Goal: Task Accomplishment & Management: Use online tool/utility

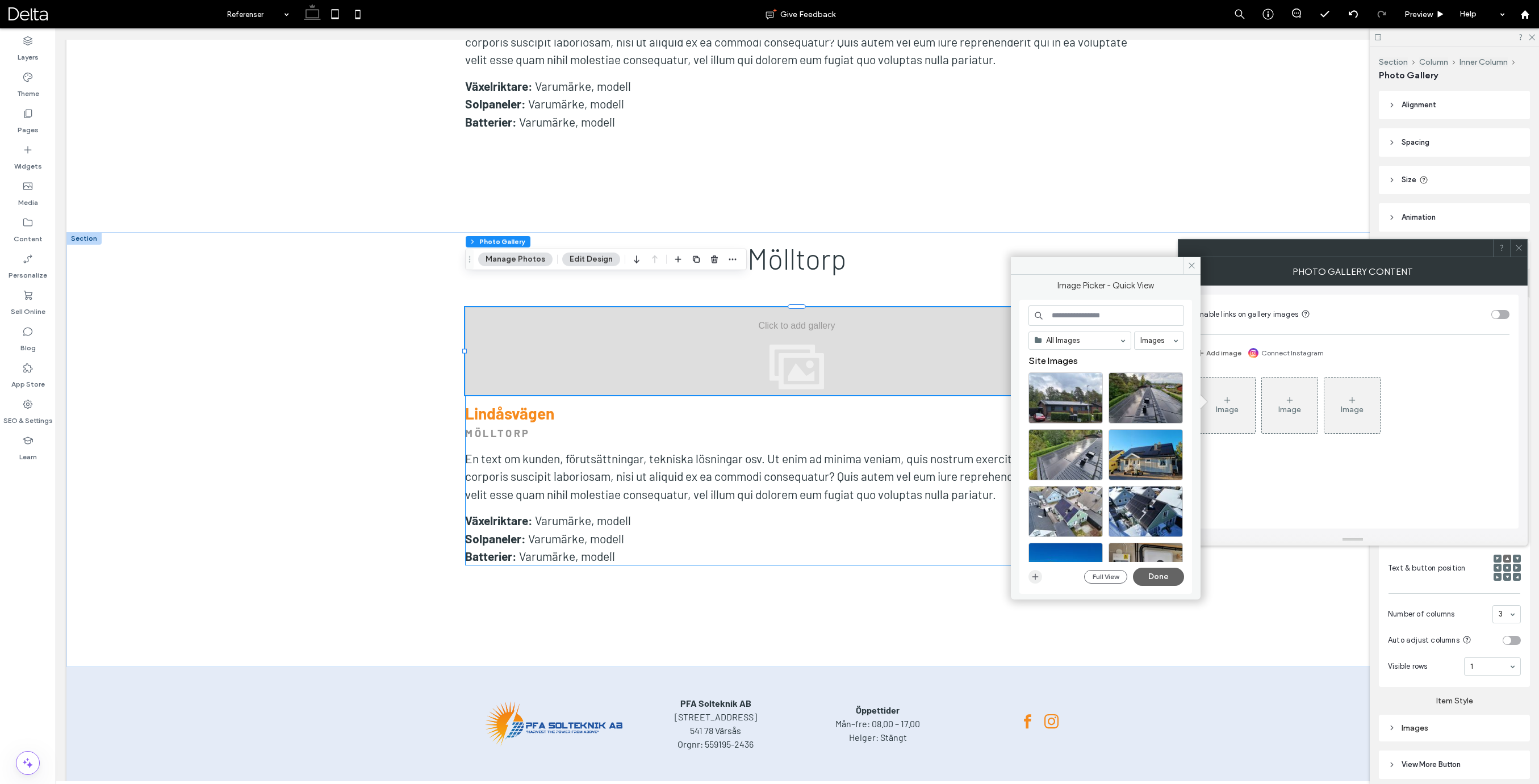
click at [1034, 576] on use "button" at bounding box center [1035, 576] width 6 height 6
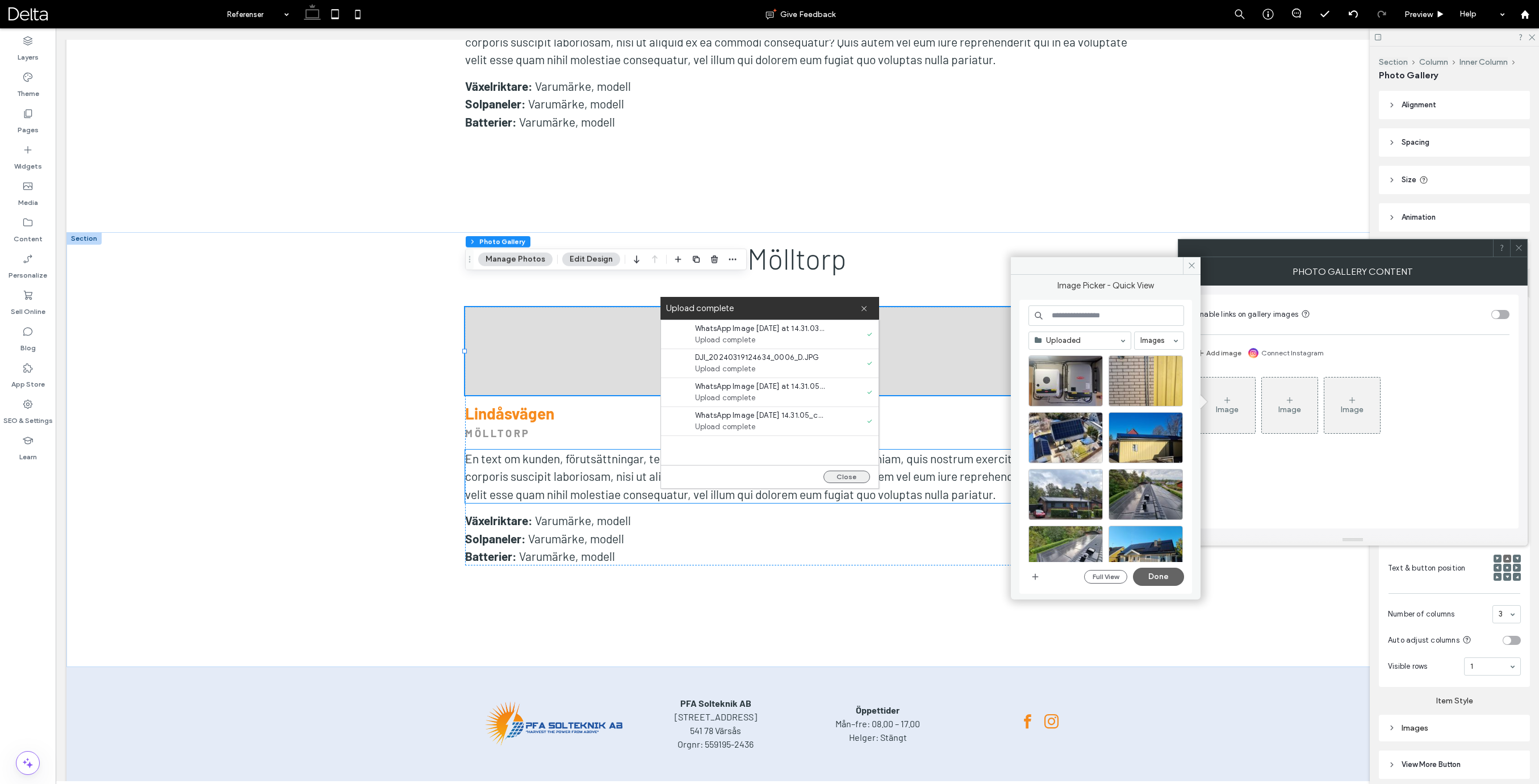
click at [845, 476] on button "Close" at bounding box center [846, 477] width 47 height 13
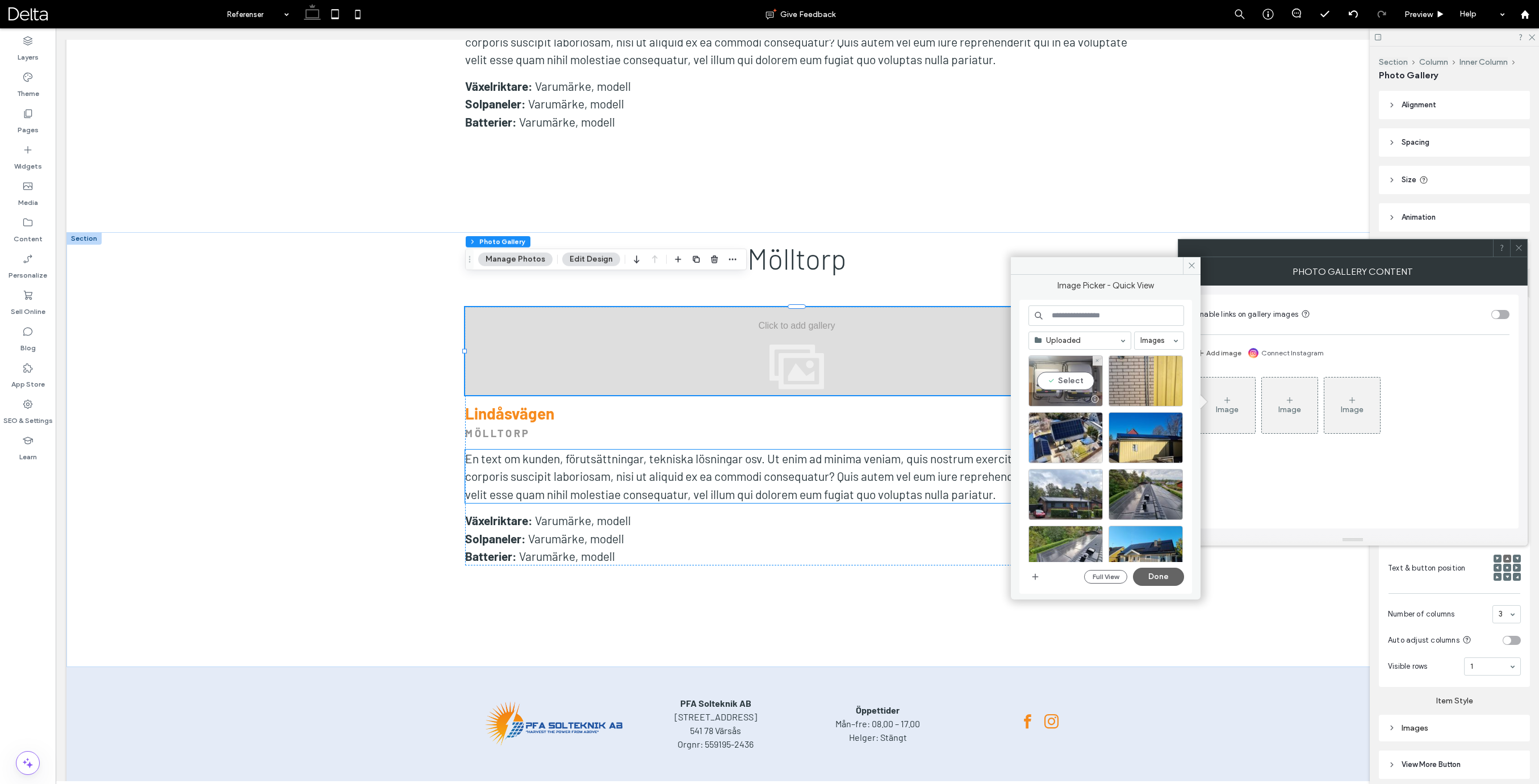
drag, startPoint x: 1071, startPoint y: 382, endPoint x: 1088, endPoint y: 382, distance: 17.0
click at [1071, 382] on div "Select" at bounding box center [1066, 381] width 75 height 51
click at [1148, 381] on div "Select" at bounding box center [1145, 381] width 75 height 51
drag, startPoint x: 1066, startPoint y: 436, endPoint x: 1128, endPoint y: 440, distance: 62.1
click at [1067, 435] on div "Select" at bounding box center [1066, 438] width 75 height 51
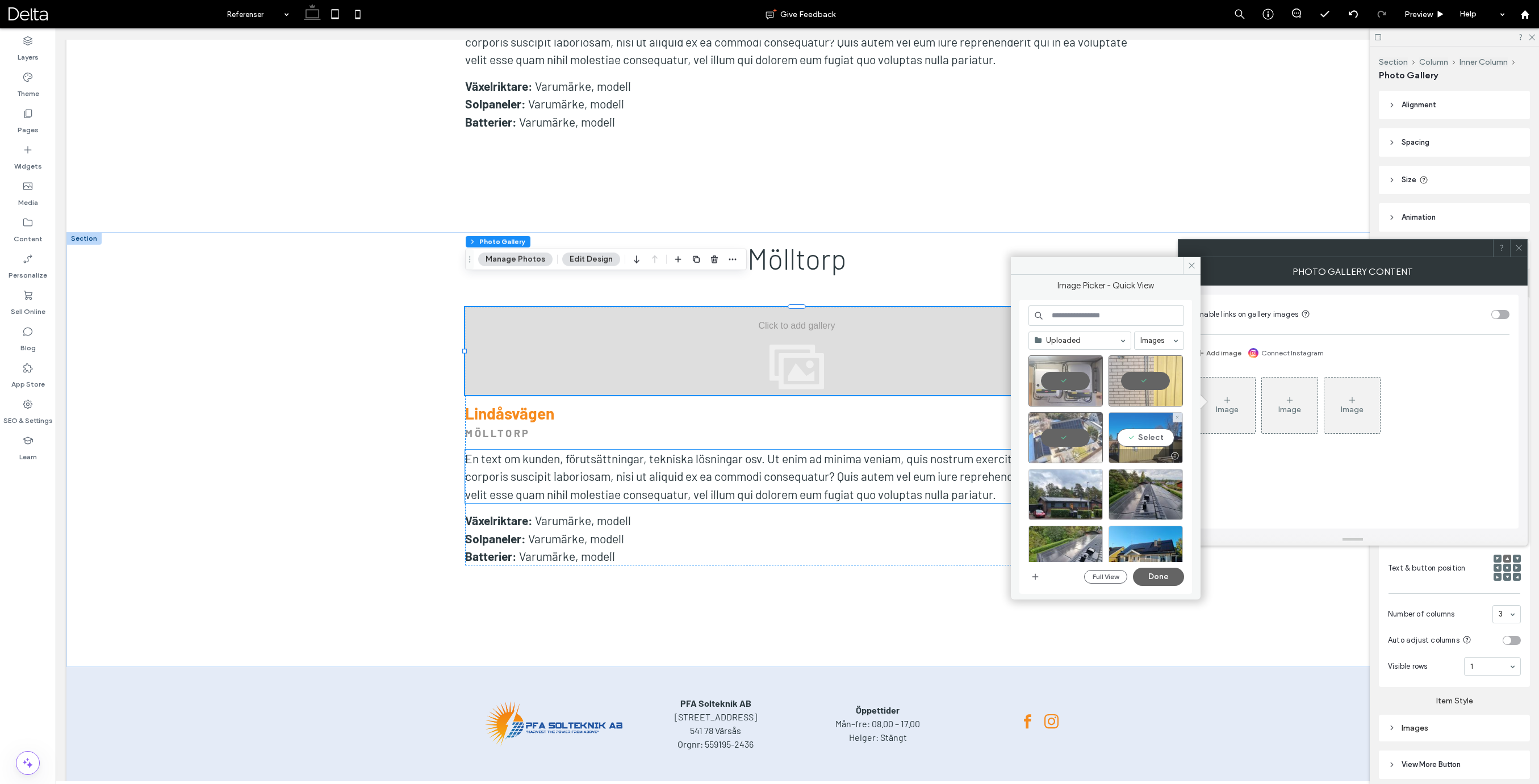
click at [1150, 439] on div "Select" at bounding box center [1145, 438] width 75 height 51
click at [1162, 574] on button "Done" at bounding box center [1159, 576] width 51 height 18
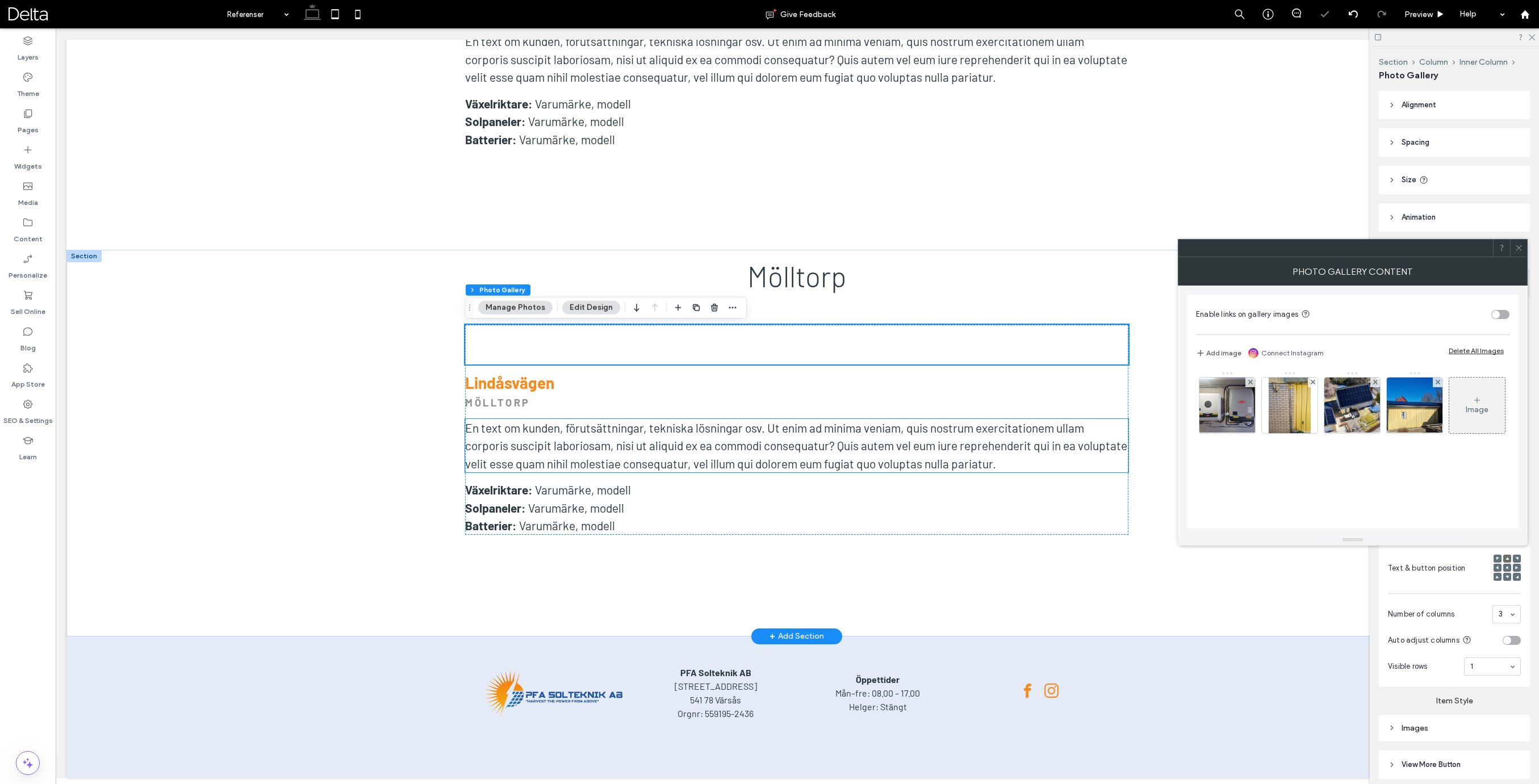
scroll to position [8195, 0]
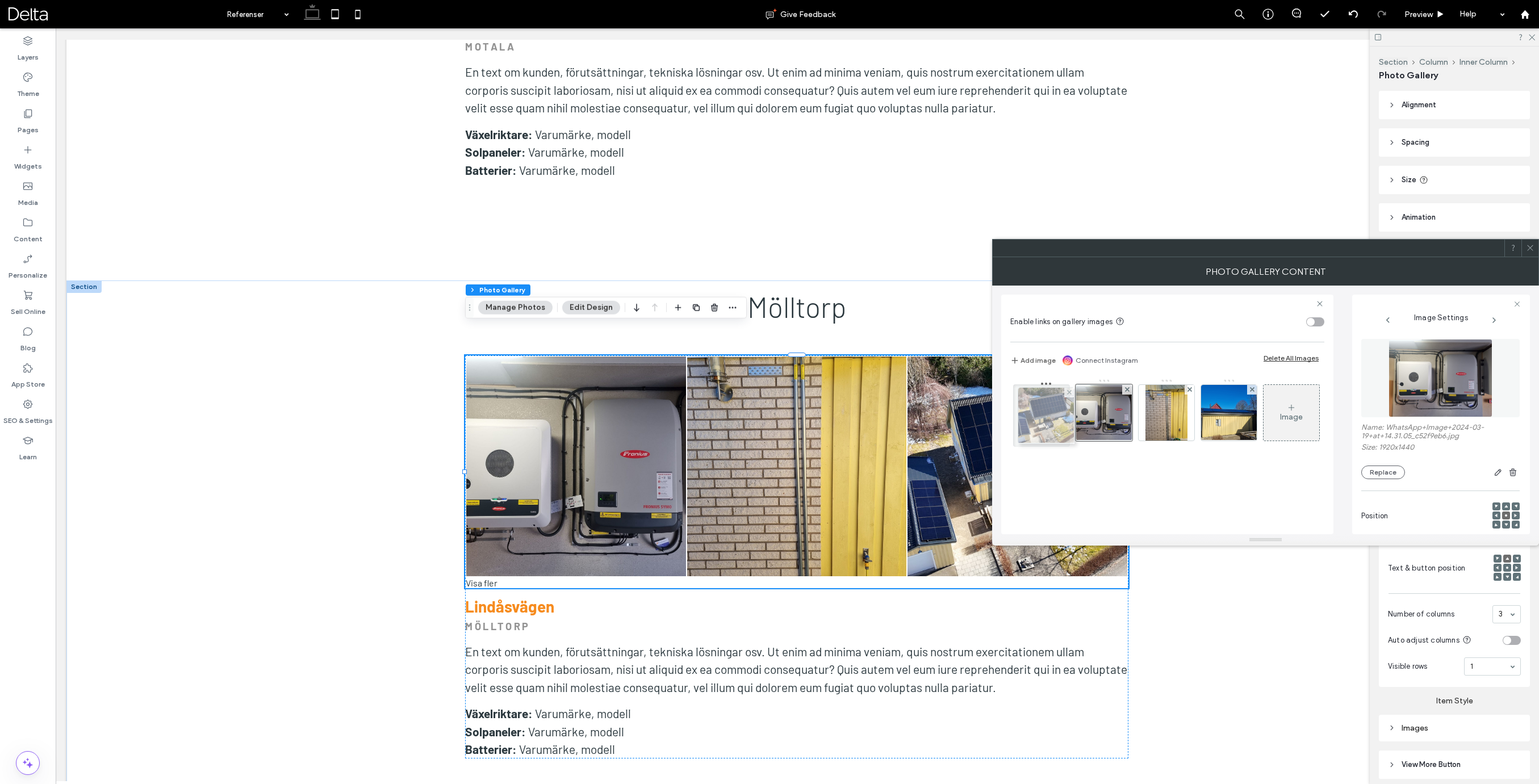
drag, startPoint x: 1170, startPoint y: 428, endPoint x: 1046, endPoint y: 431, distance: 124.0
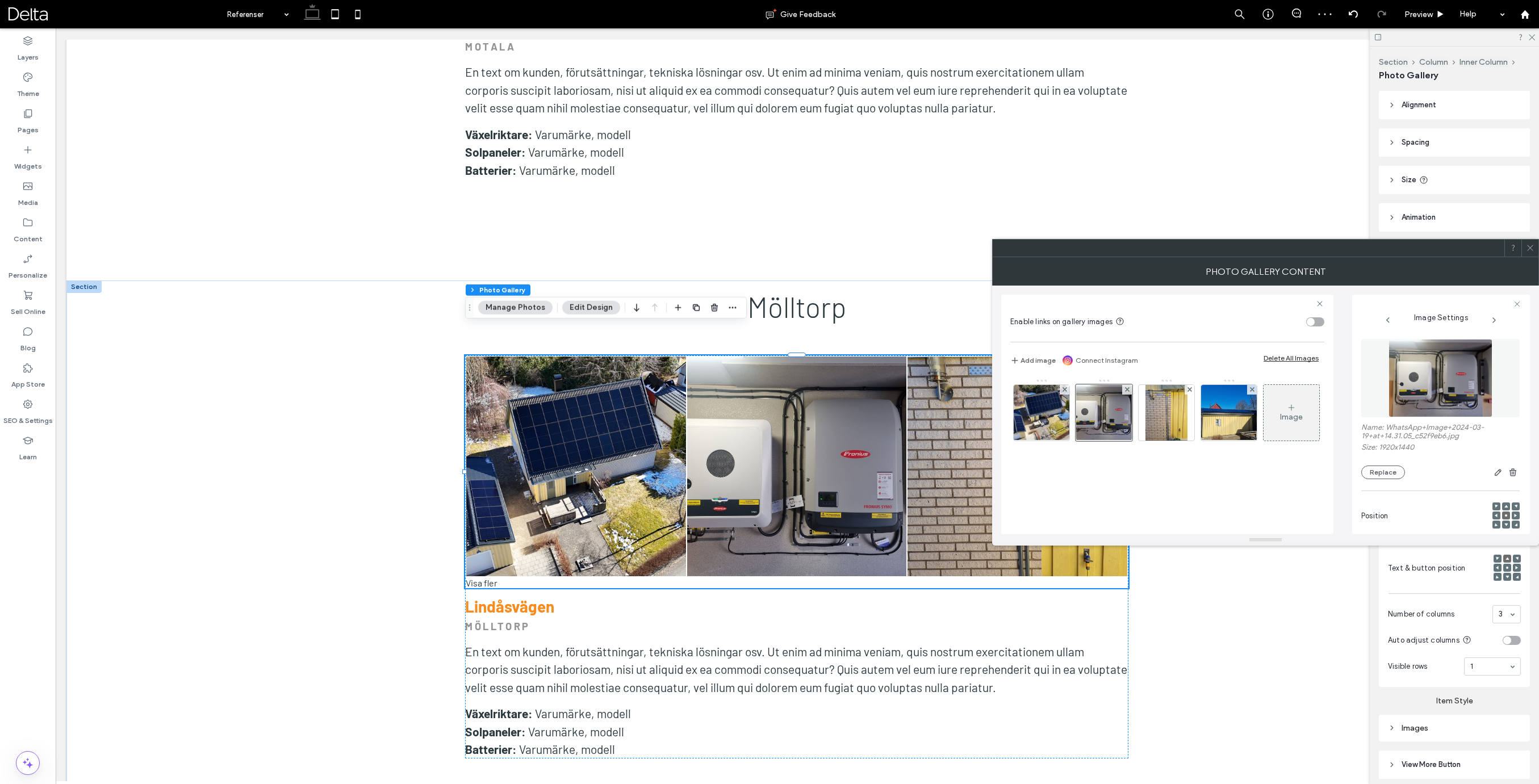
click at [1526, 250] on icon at bounding box center [1529, 247] width 8 height 8
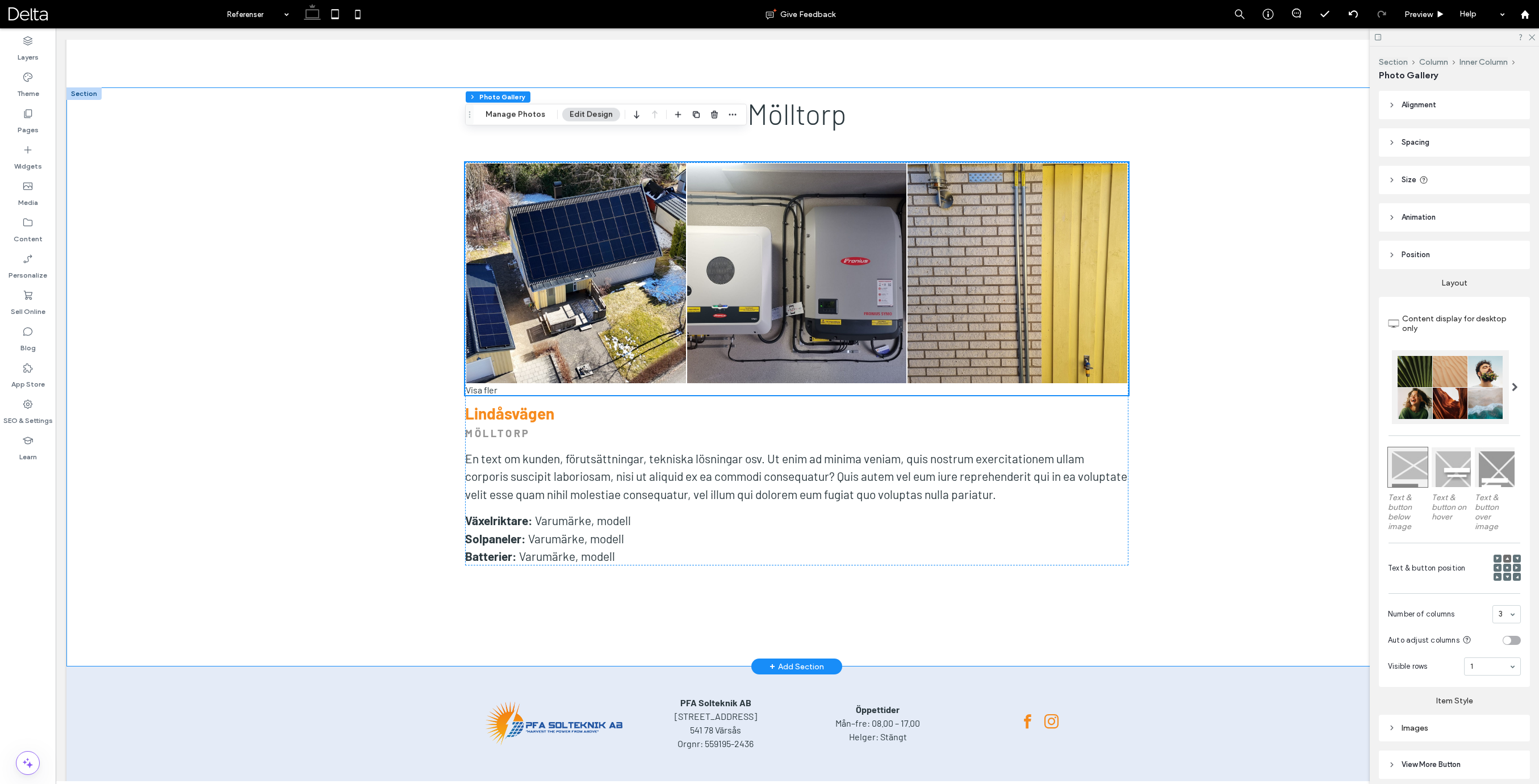
scroll to position [8387, 0]
click at [672, 404] on h3 "Lindåsvägen" at bounding box center [797, 413] width 663 height 19
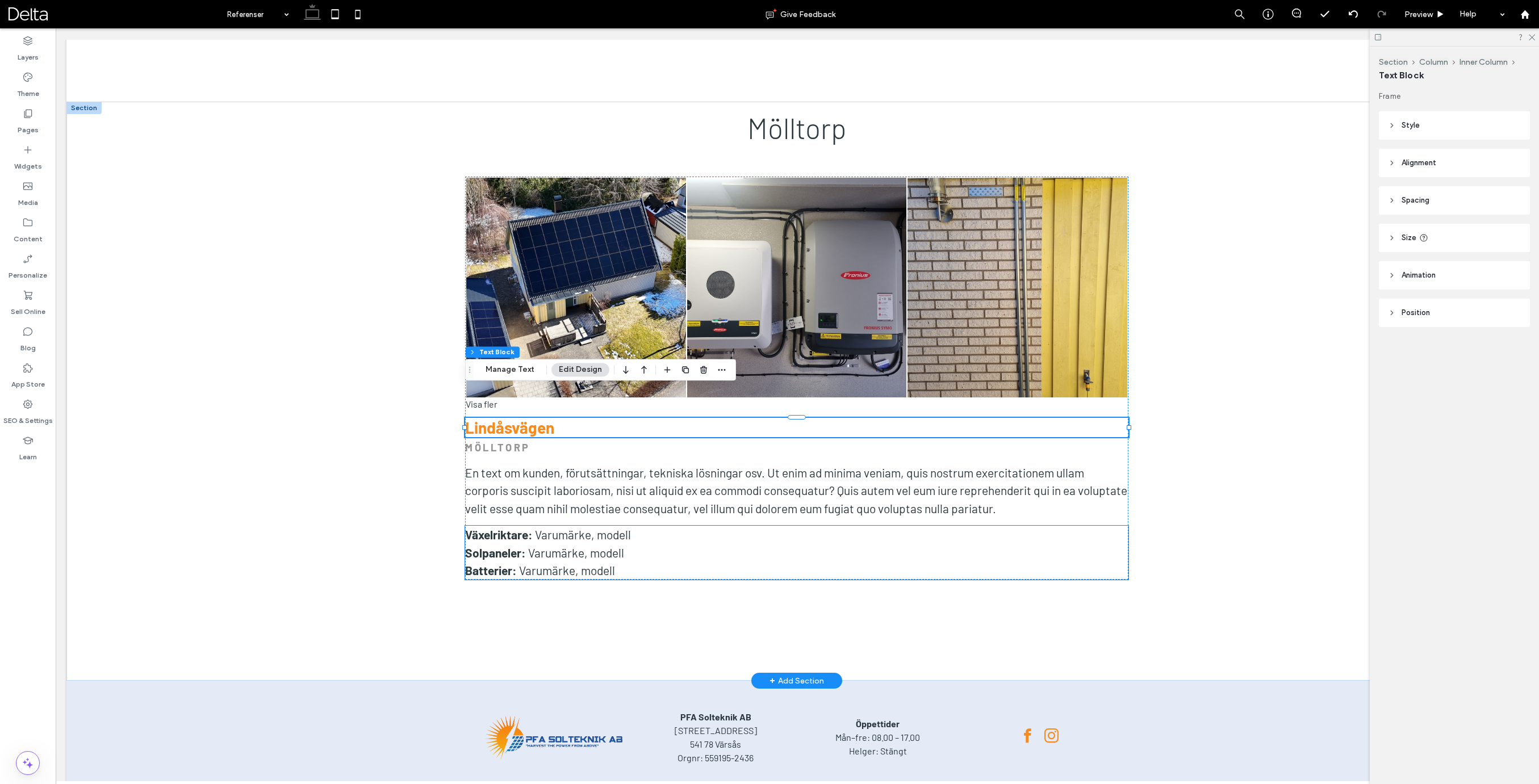
click at [725, 561] on p "Batterier: Varumärke, modell" at bounding box center [797, 570] width 663 height 18
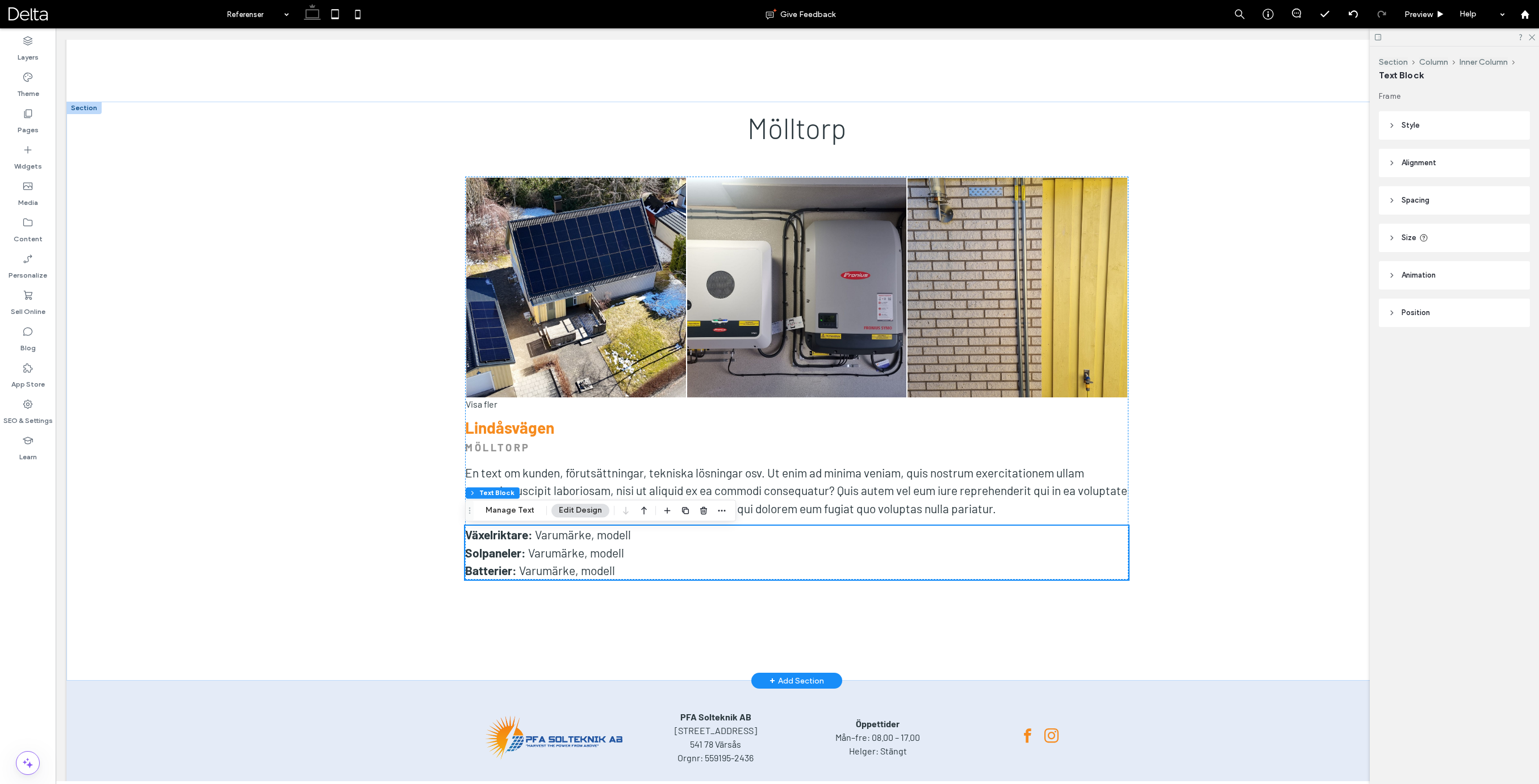
scroll to position [8340, 0]
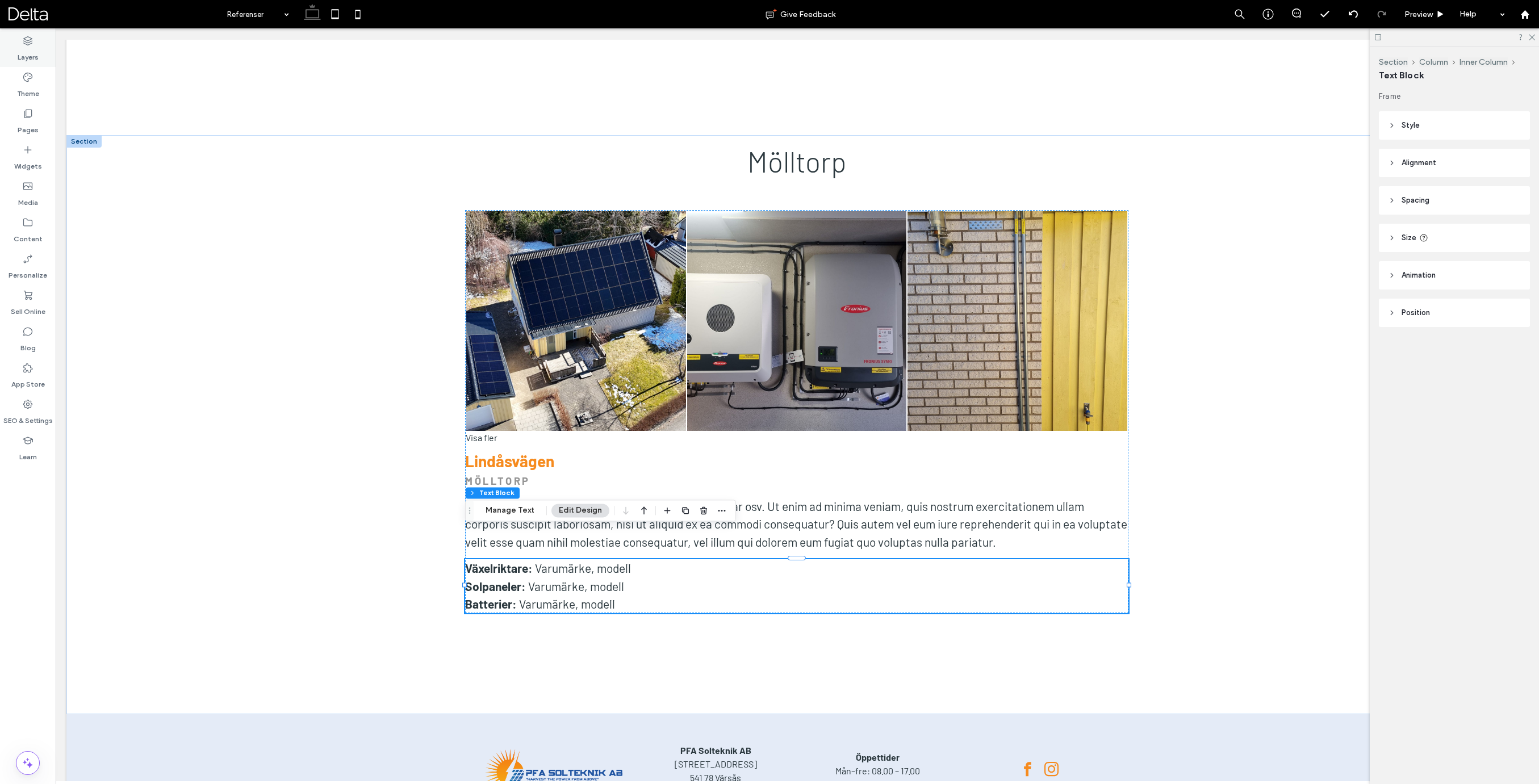
click at [22, 39] on div "Layers" at bounding box center [27, 48] width 55 height 36
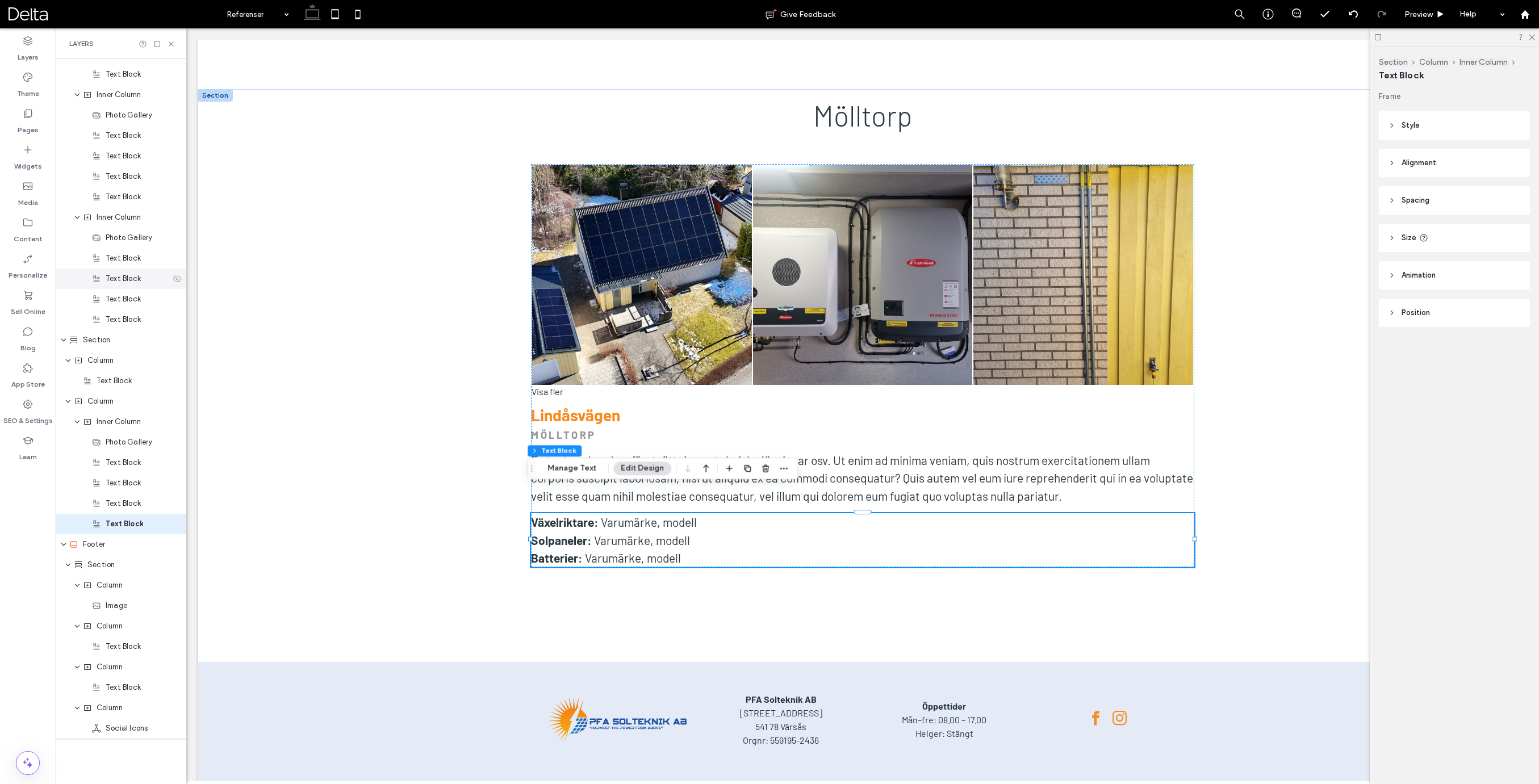
scroll to position [8335, 0]
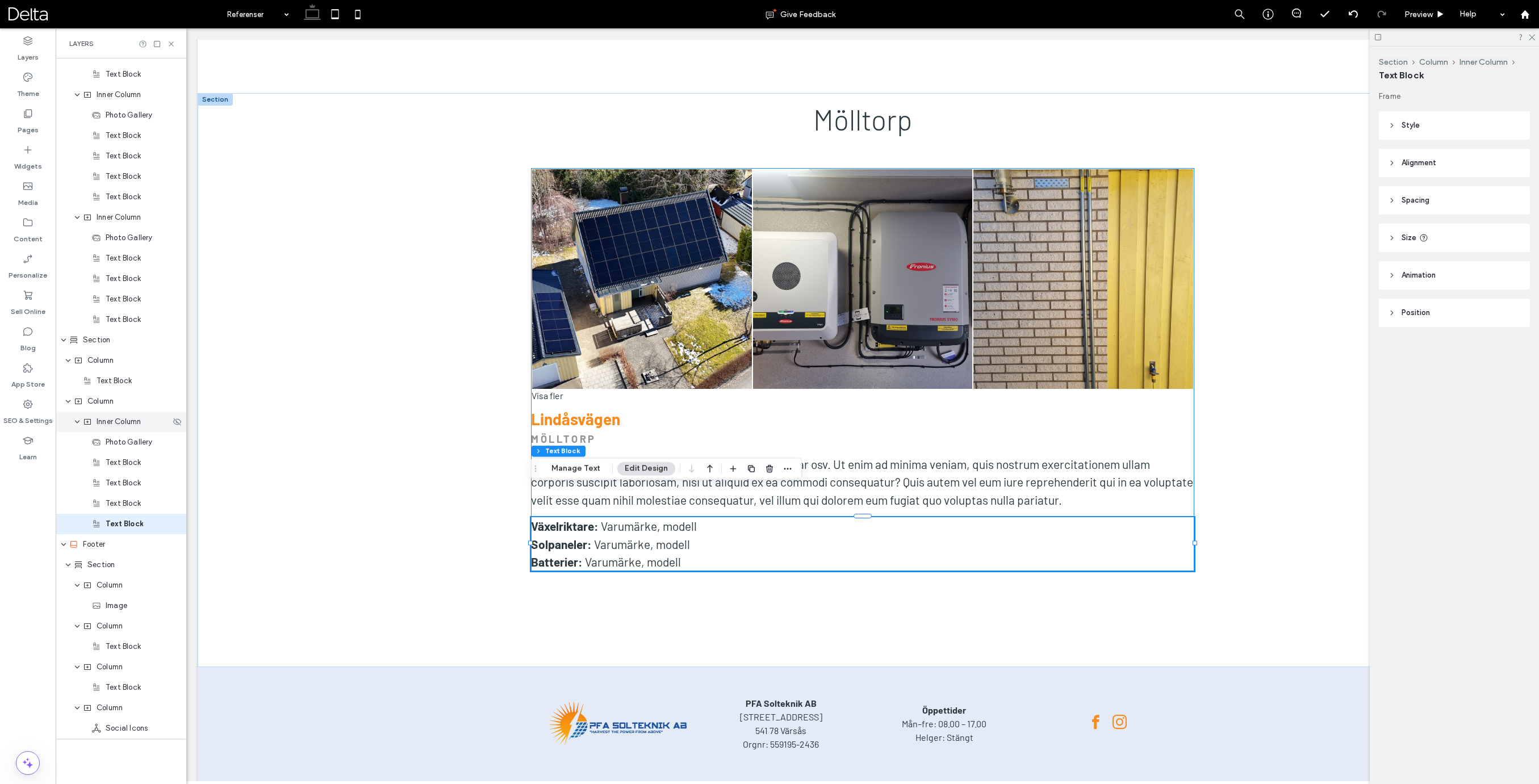
click at [123, 429] on div "Inner Column" at bounding box center [120, 422] width 131 height 20
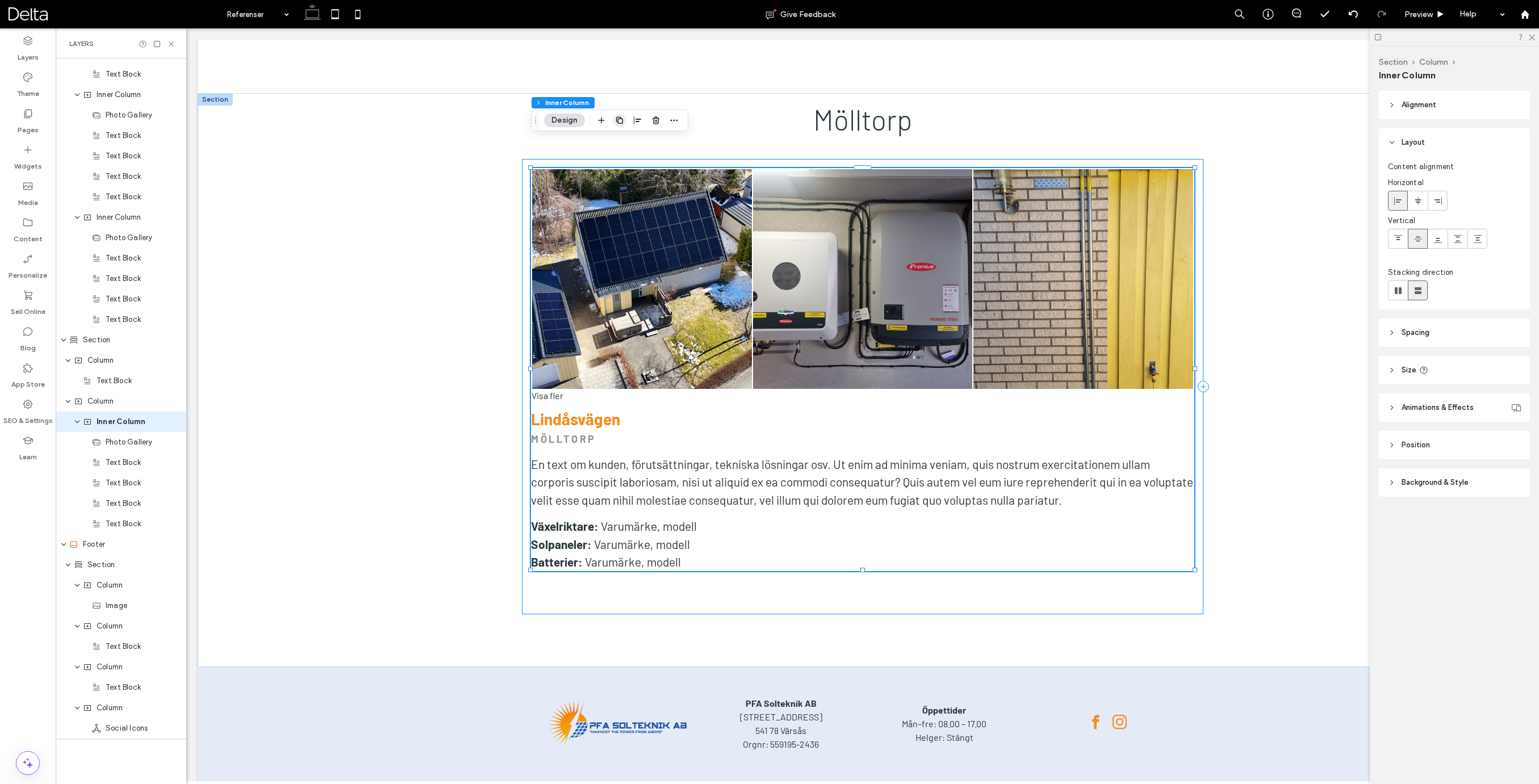
click at [619, 124] on icon "button" at bounding box center [619, 120] width 9 height 9
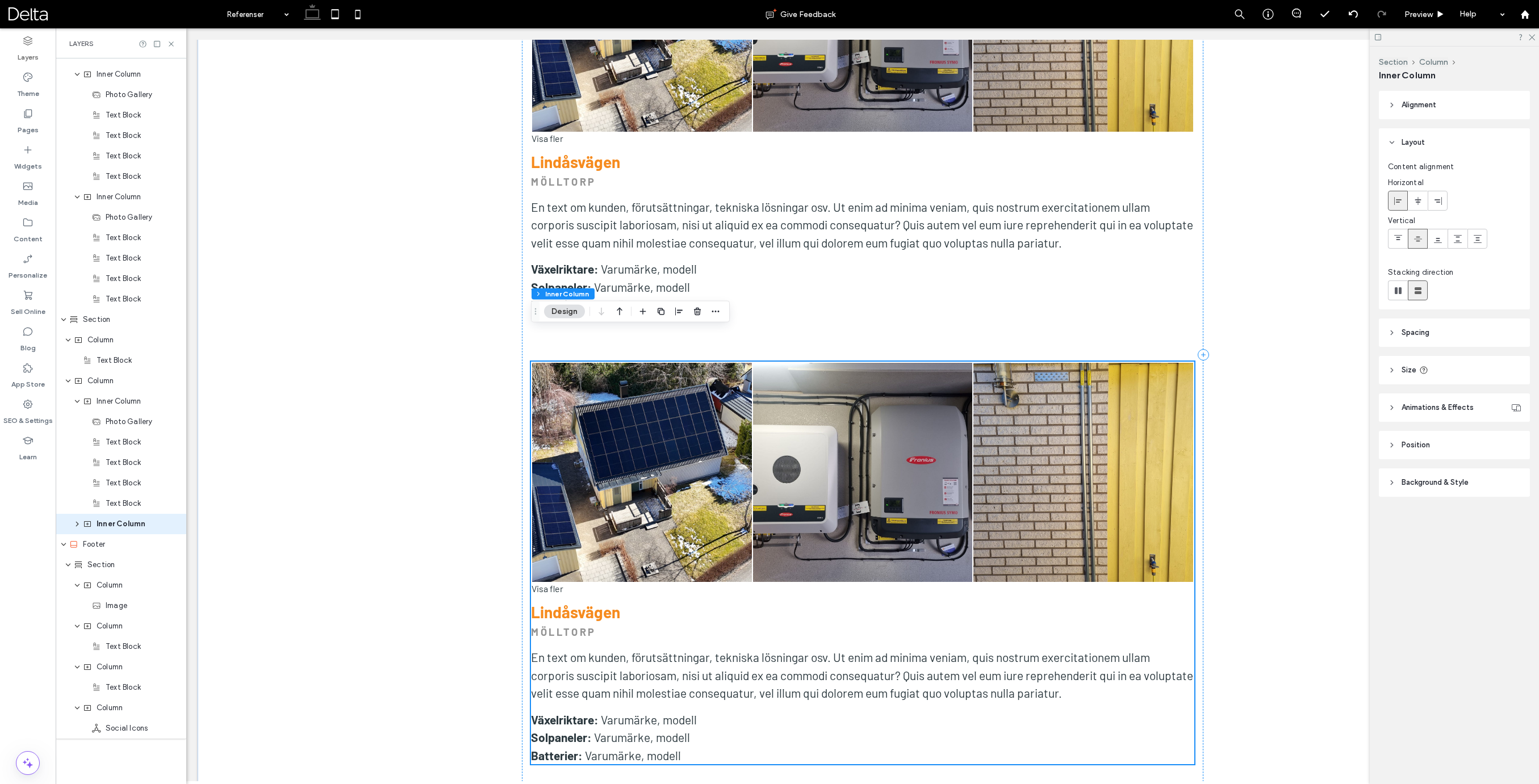
scroll to position [8594, 0]
click at [591, 601] on strong "Lindåsvägen" at bounding box center [575, 611] width 89 height 19
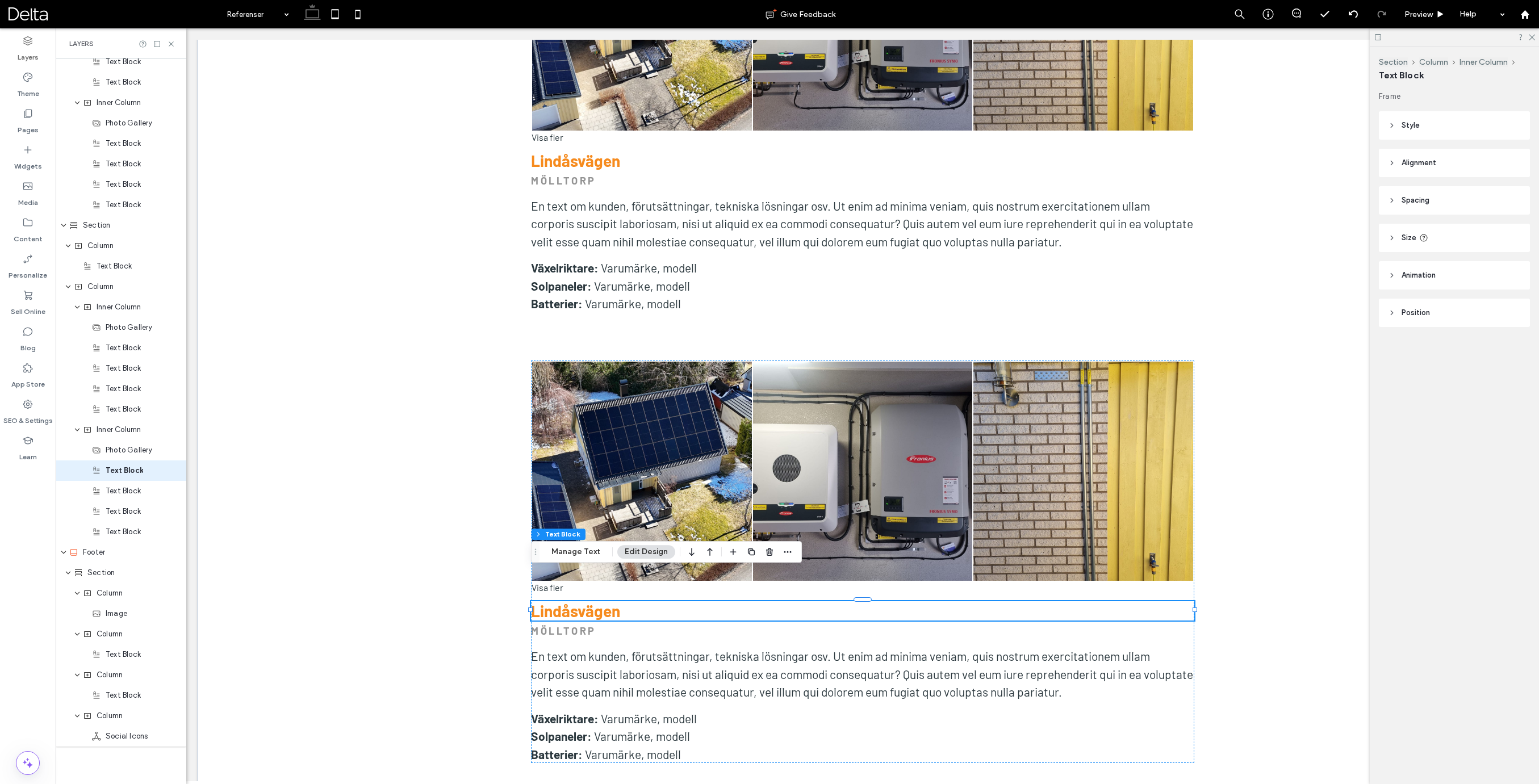
click at [597, 601] on strong "Lindåsvägen" at bounding box center [575, 611] width 89 height 19
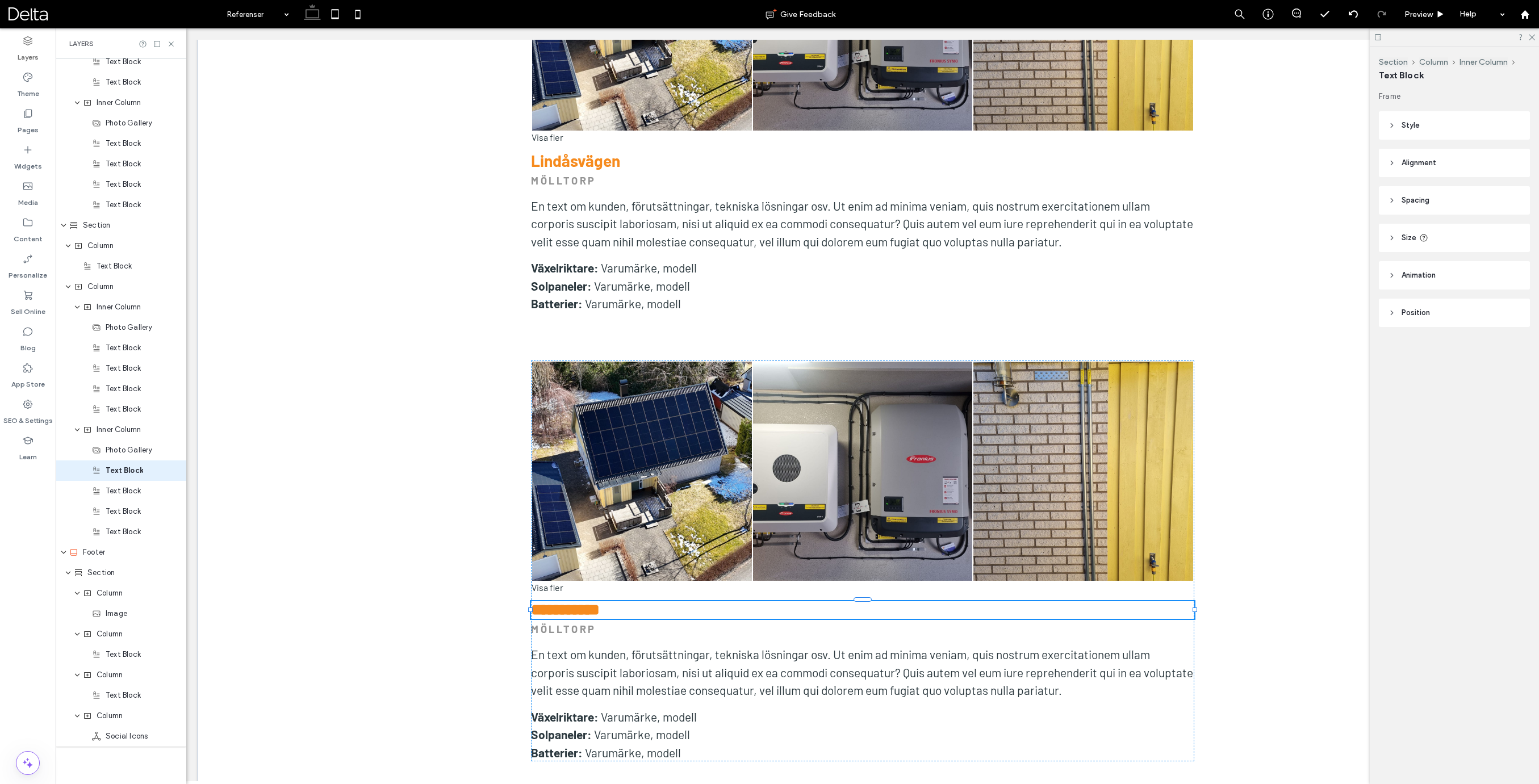
click at [597, 602] on strong "**********" at bounding box center [565, 609] width 69 height 16
type input "******"
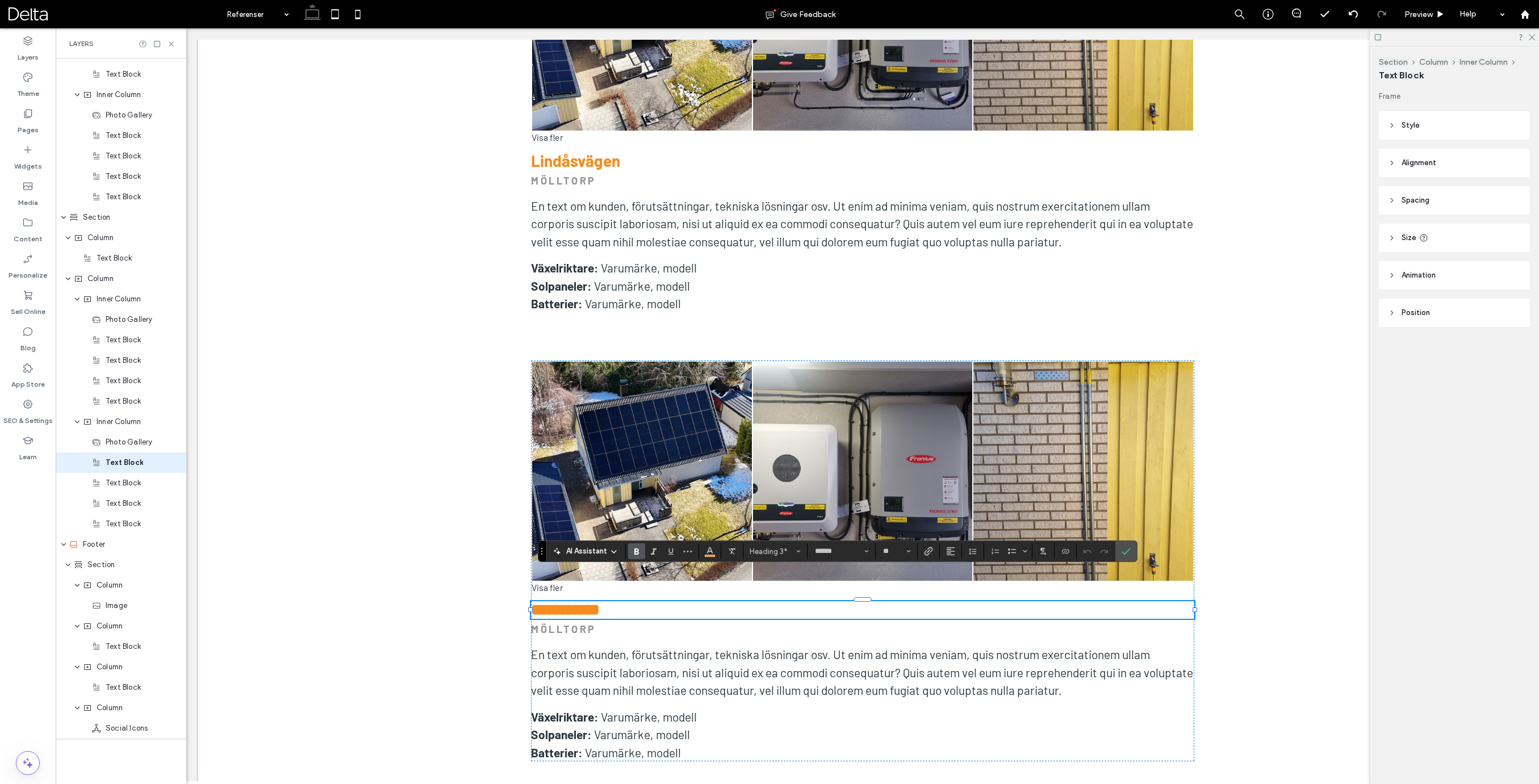
type input "**"
click at [751, 452] on link at bounding box center [642, 471] width 220 height 220
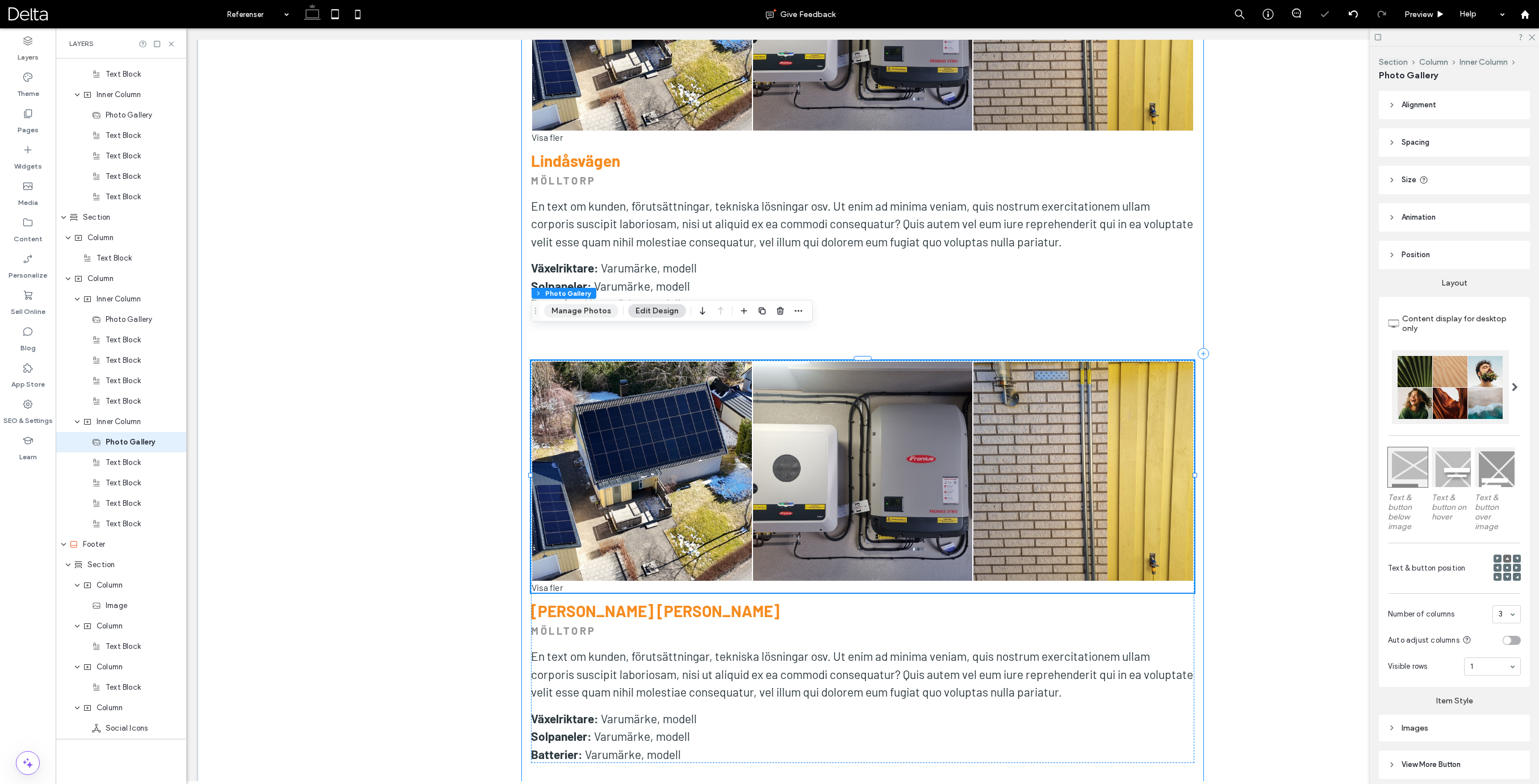
click at [605, 312] on button "Manage Photos" at bounding box center [581, 311] width 75 height 13
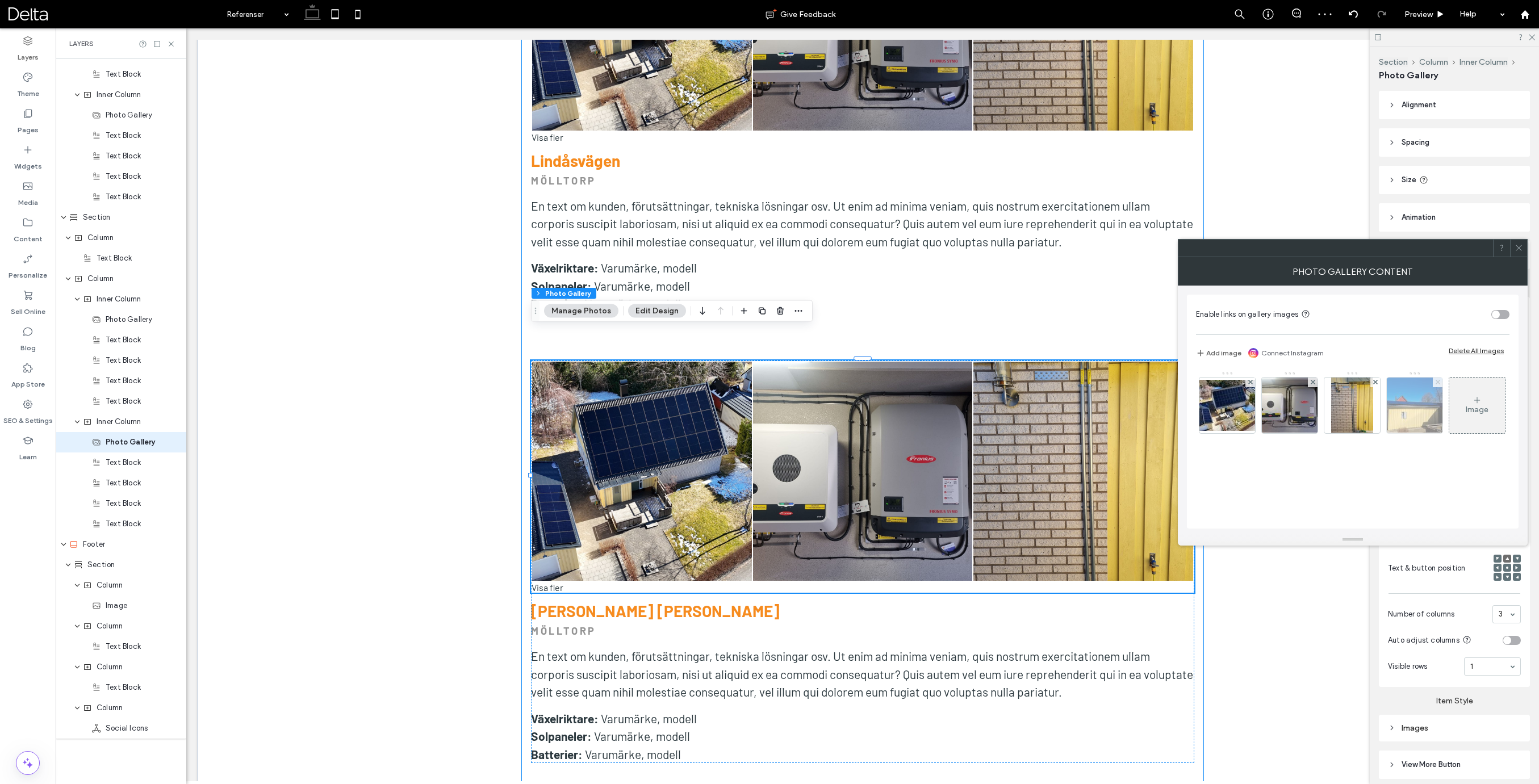
click at [1436, 382] on use at bounding box center [1437, 381] width 4 height 4
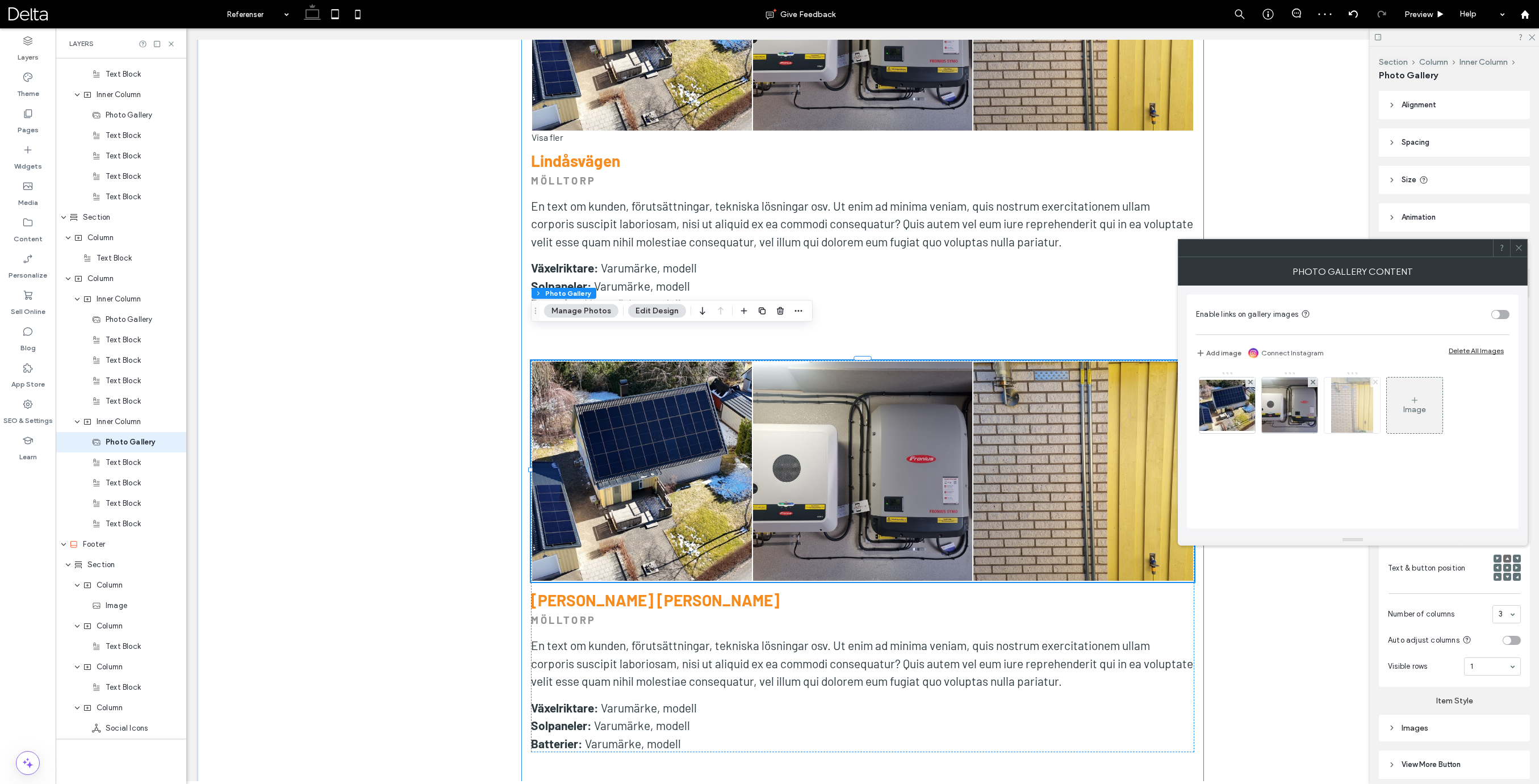
click at [1375, 383] on use at bounding box center [1375, 381] width 4 height 4
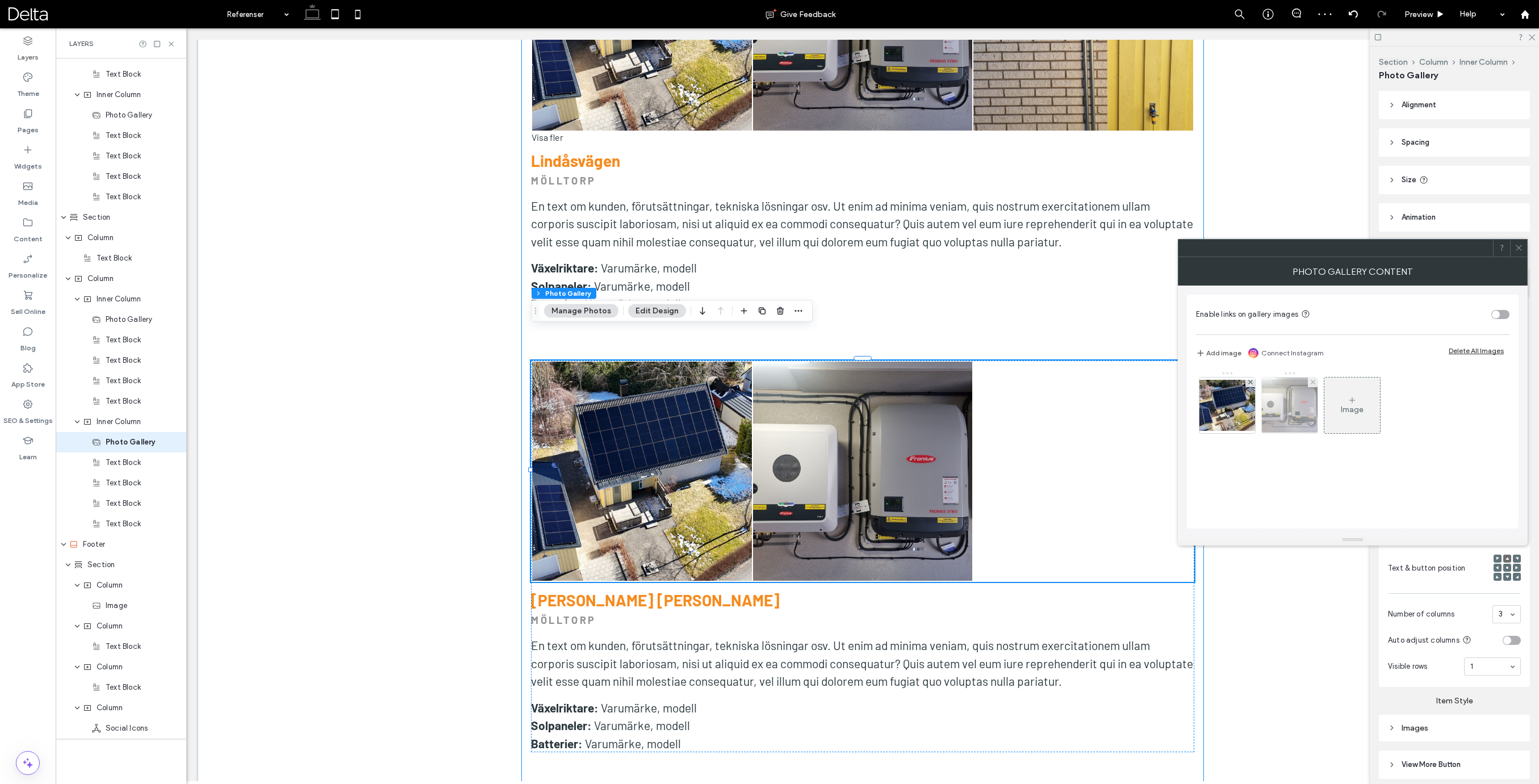
click at [1311, 382] on icon at bounding box center [1313, 381] width 4 height 4
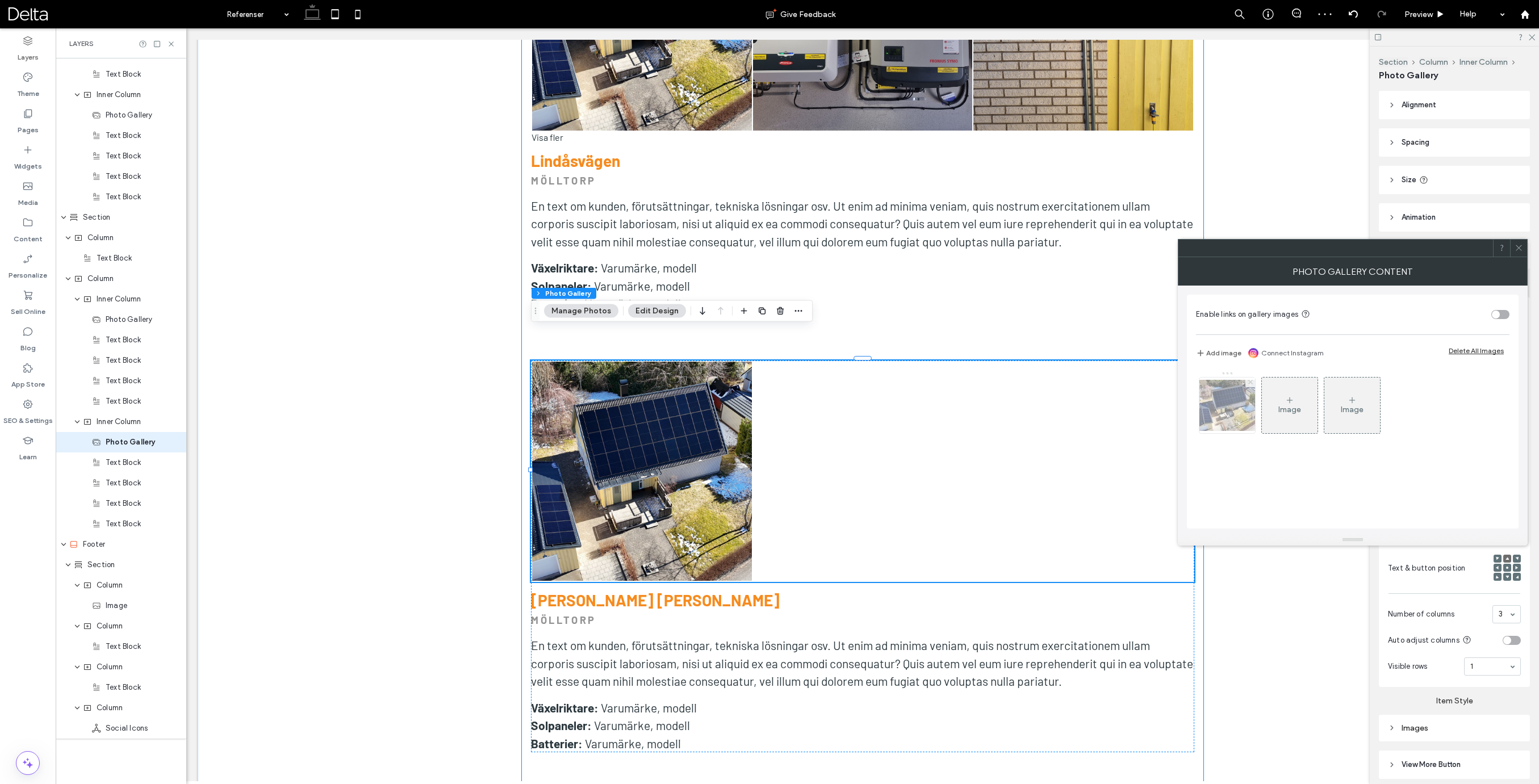
click at [1251, 383] on use at bounding box center [1250, 381] width 4 height 4
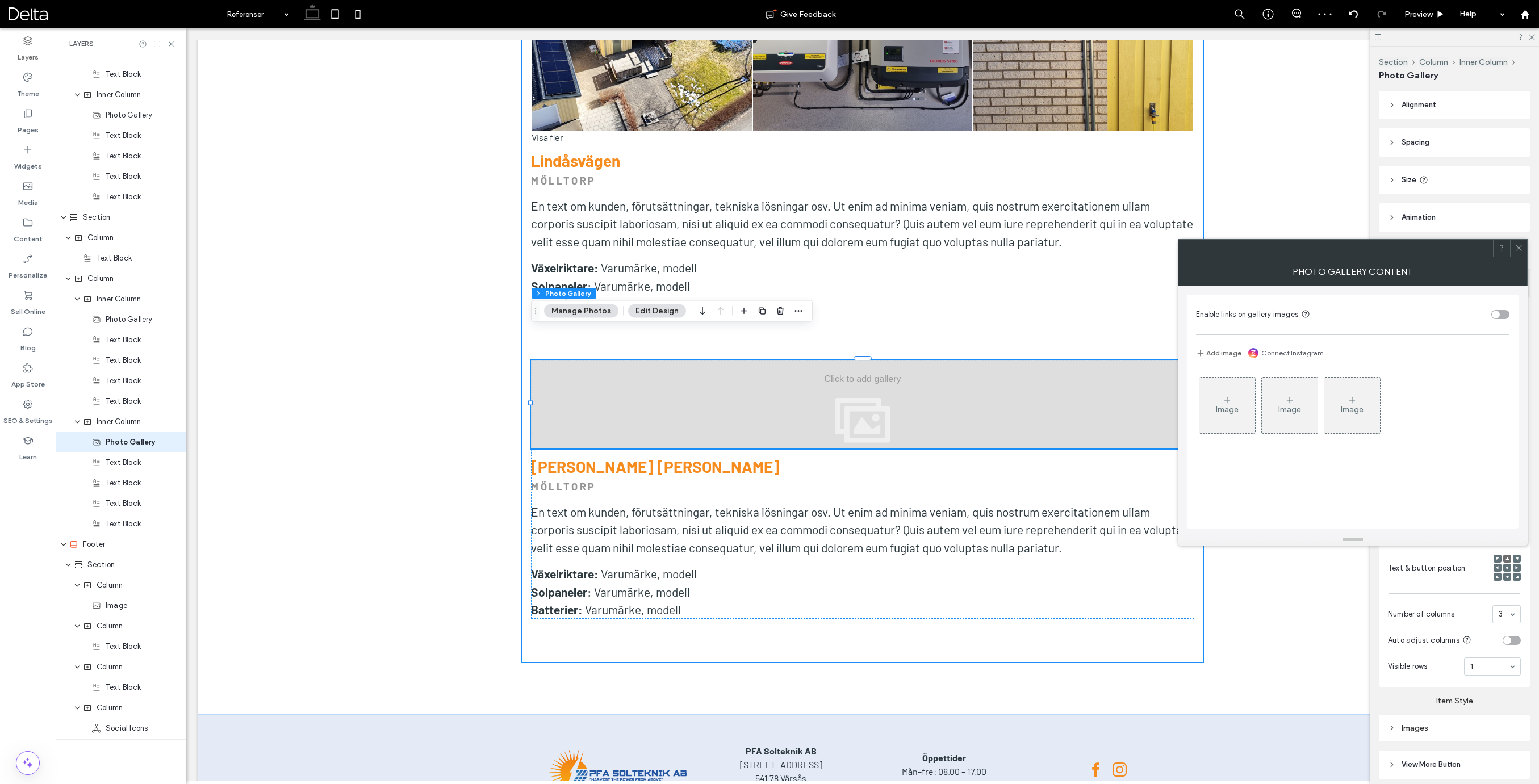
click at [1230, 406] on div "Image" at bounding box center [1227, 409] width 23 height 10
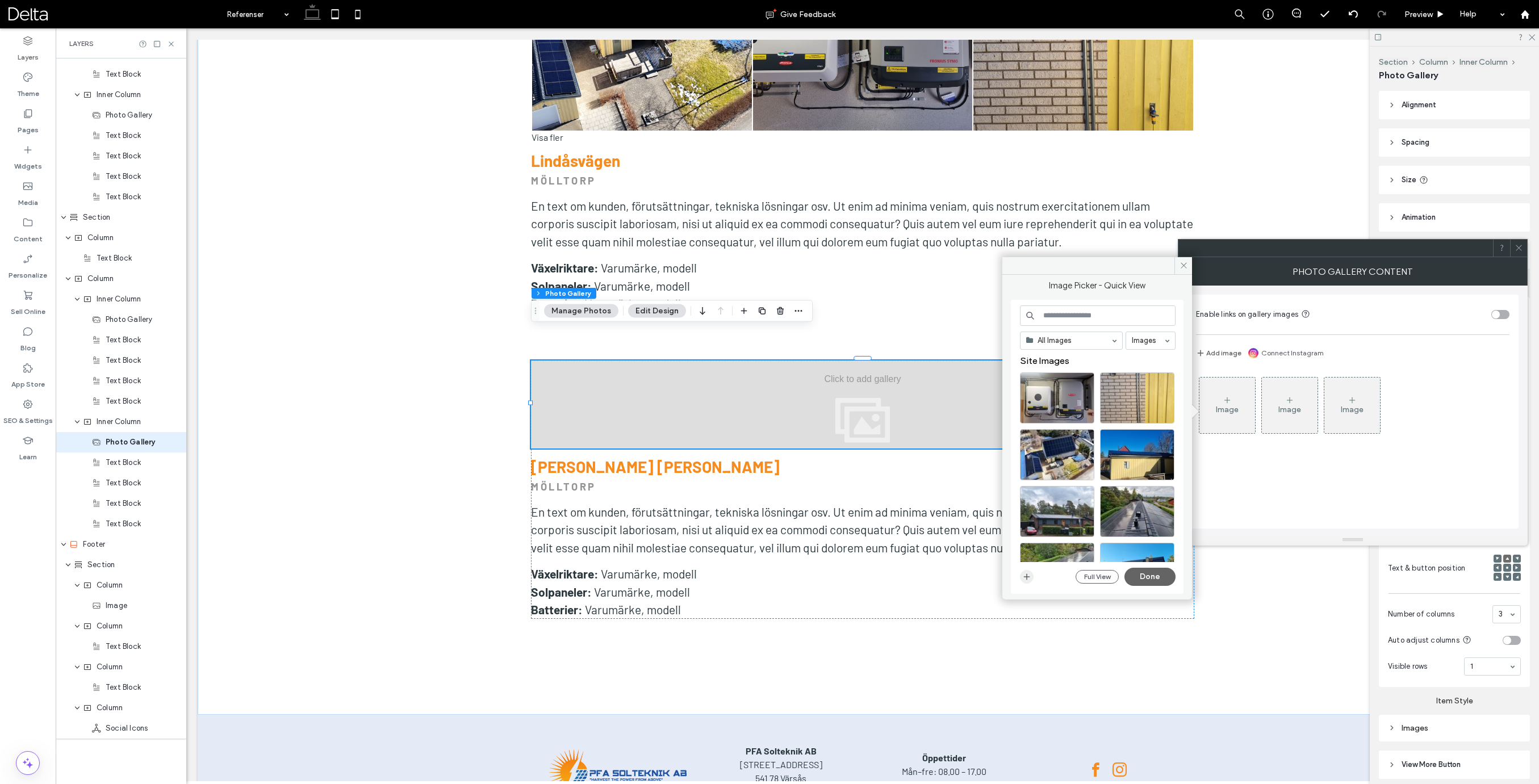
click at [1024, 576] on use "button" at bounding box center [1027, 576] width 6 height 6
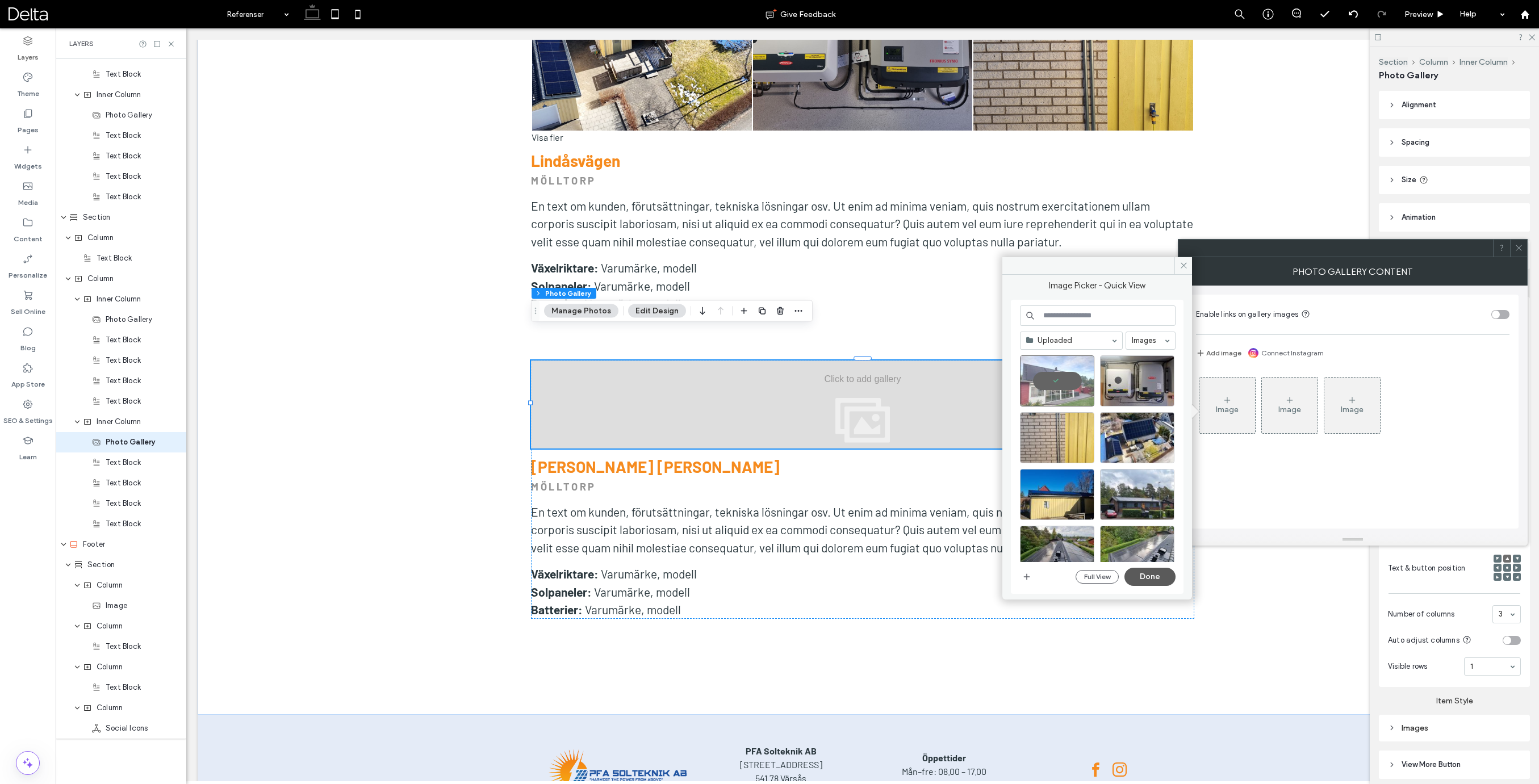
drag, startPoint x: 1148, startPoint y: 569, endPoint x: 816, endPoint y: 327, distance: 410.8
click at [1148, 569] on button "Done" at bounding box center [1150, 576] width 51 height 18
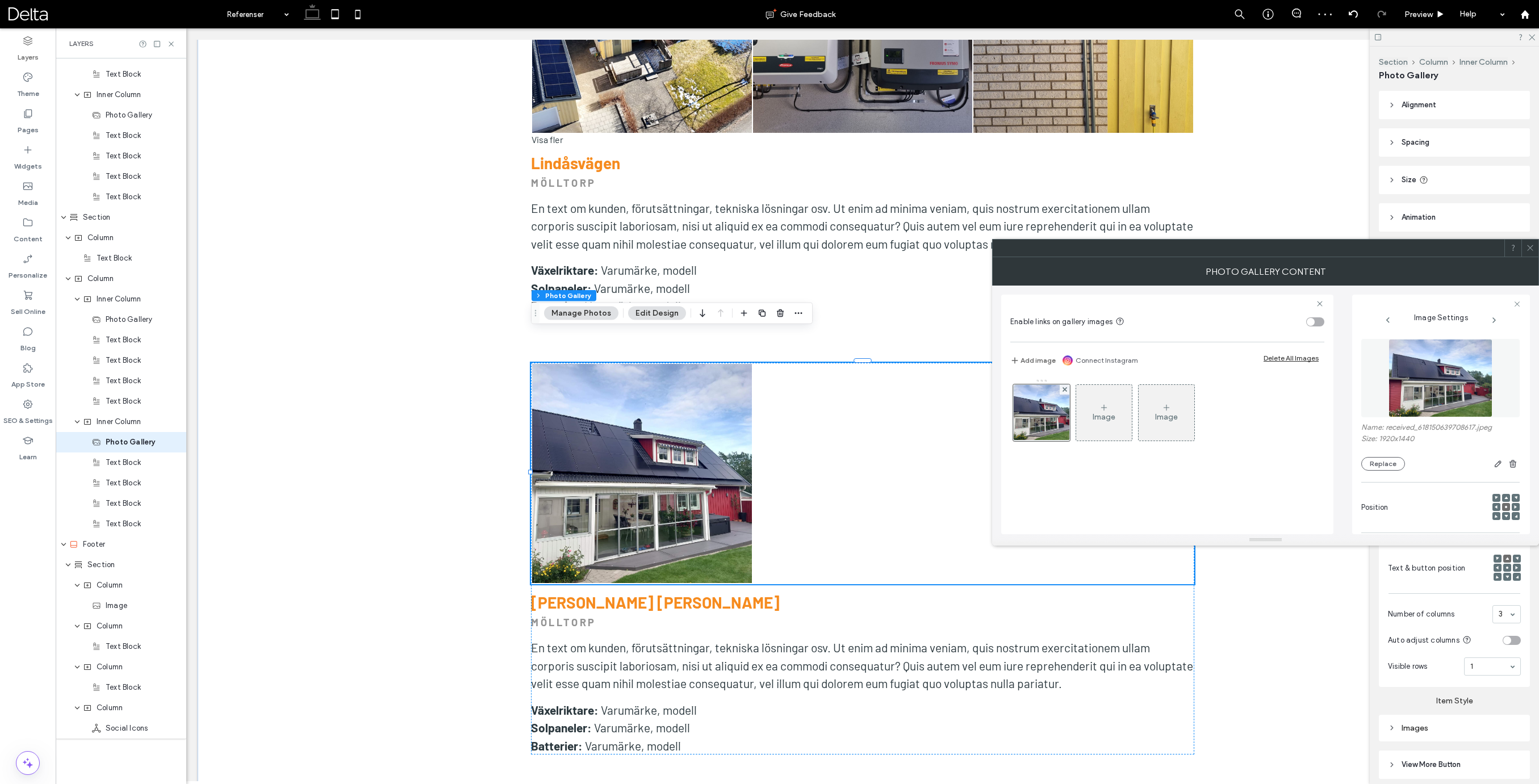
drag, startPoint x: 1531, startPoint y: 247, endPoint x: 1232, endPoint y: 287, distance: 301.7
click at [1529, 248] on icon at bounding box center [1529, 247] width 8 height 8
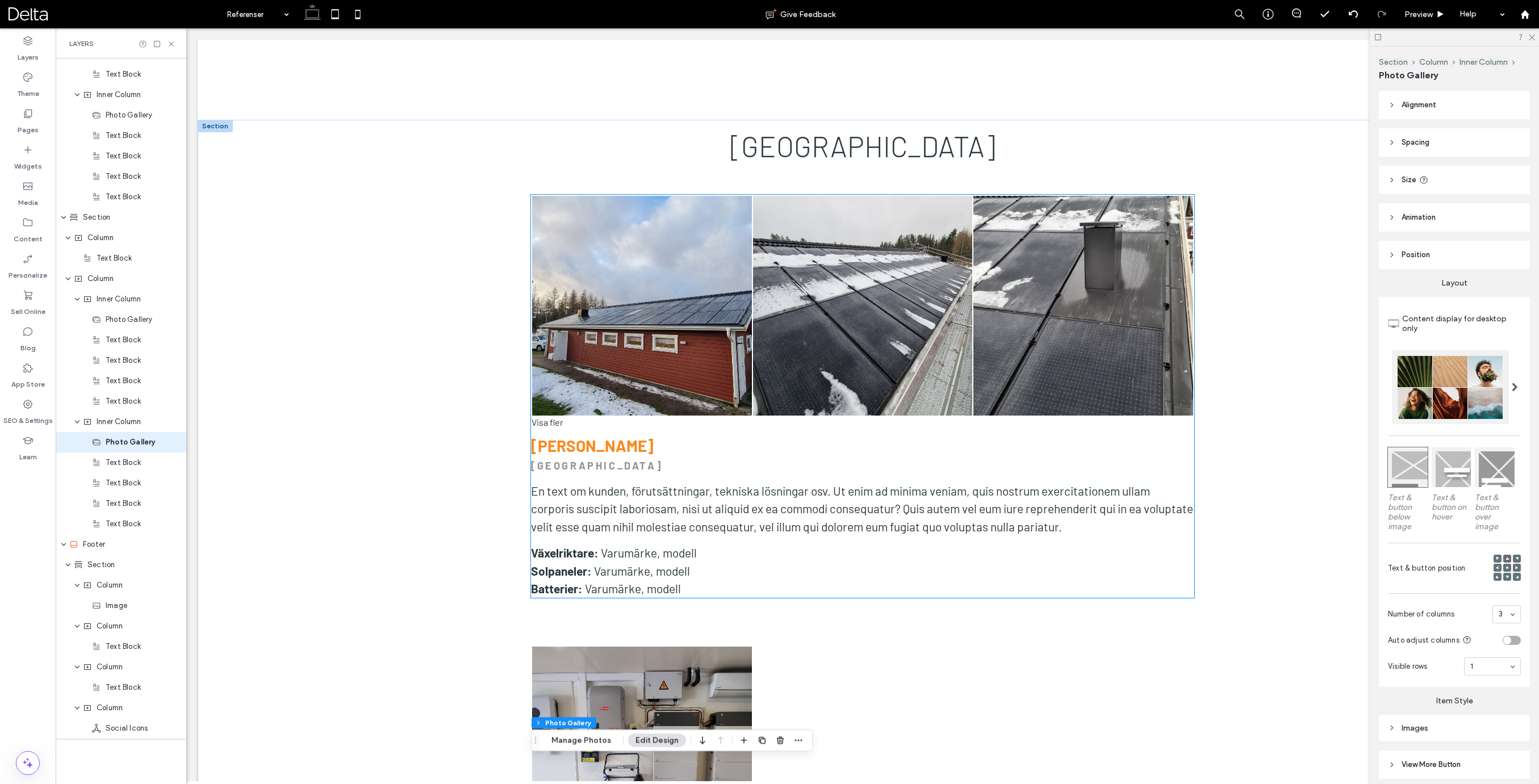
scroll to position [3847, 0]
click at [1021, 364] on link at bounding box center [1083, 306] width 220 height 220
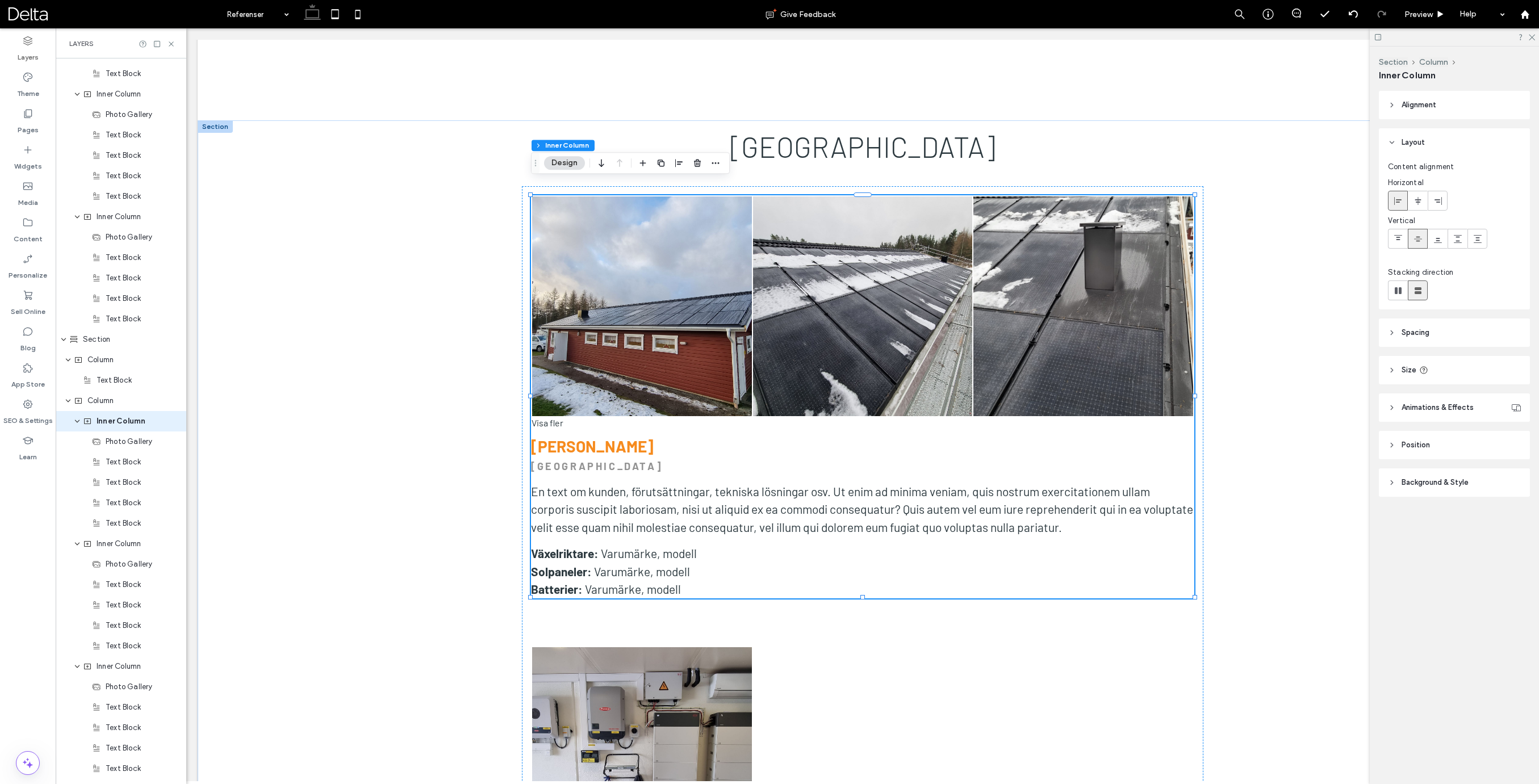
click at [1021, 364] on link at bounding box center [1083, 306] width 220 height 220
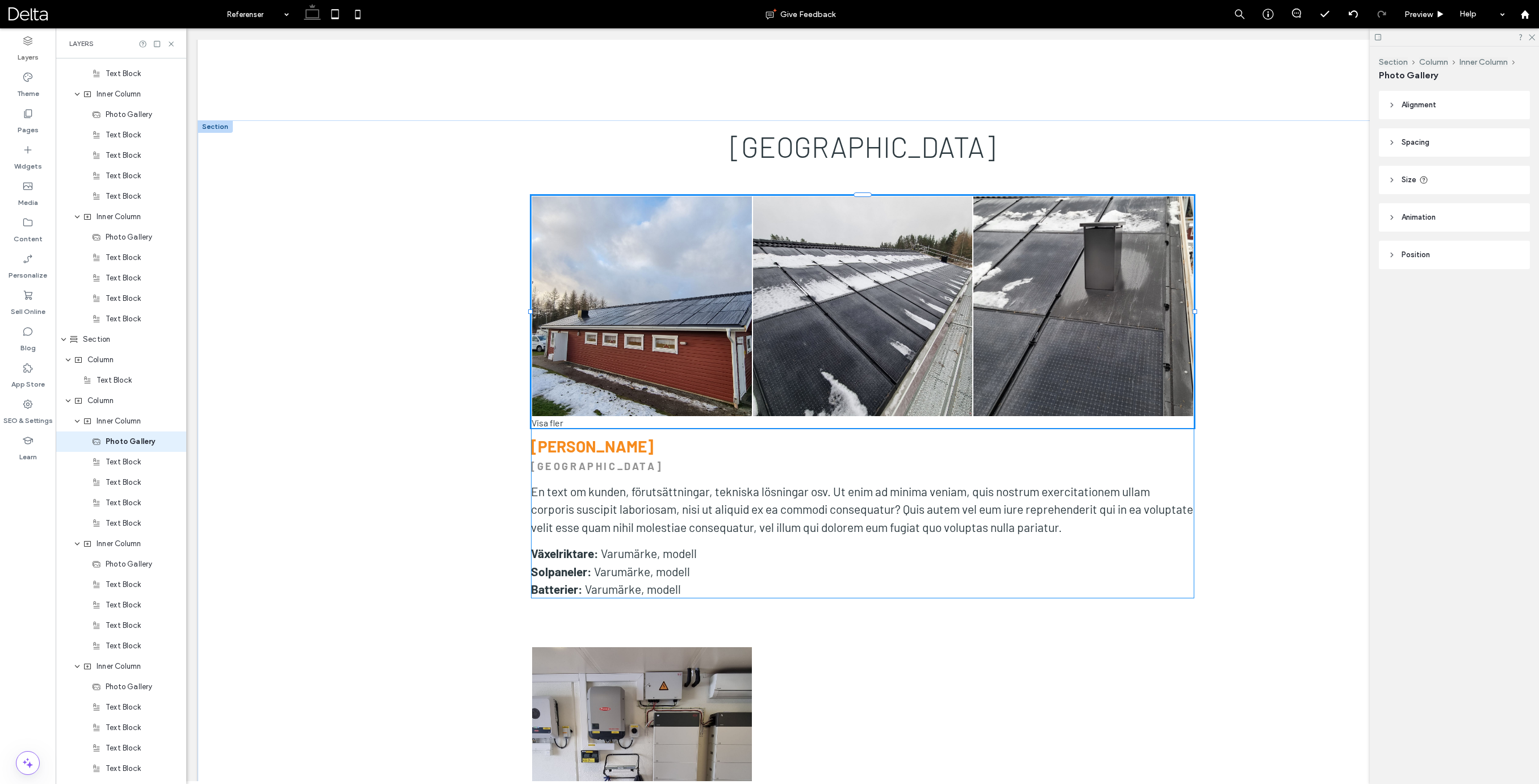
scroll to position [1670, 0]
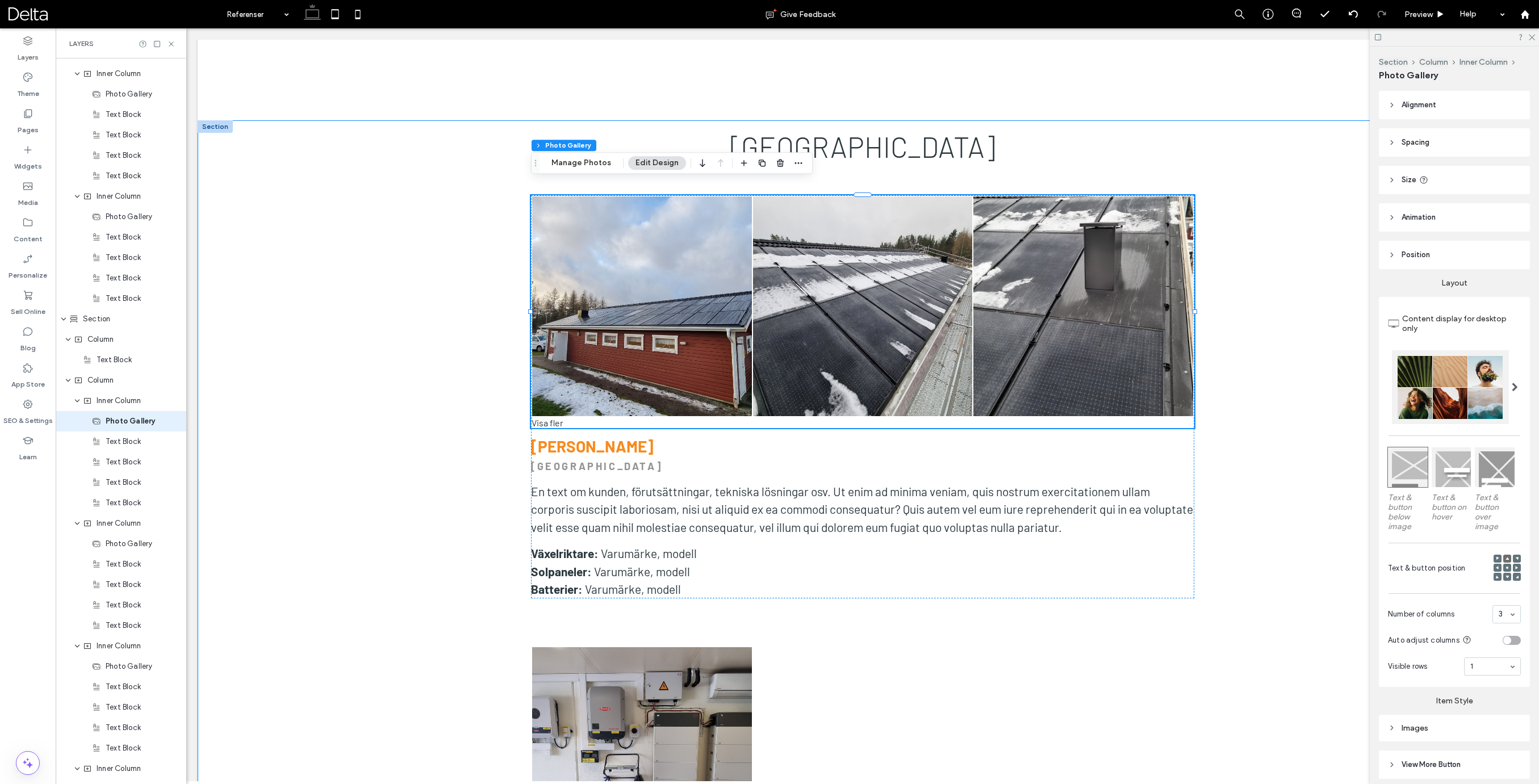
click at [1518, 383] on span at bounding box center [1515, 387] width 6 height 9
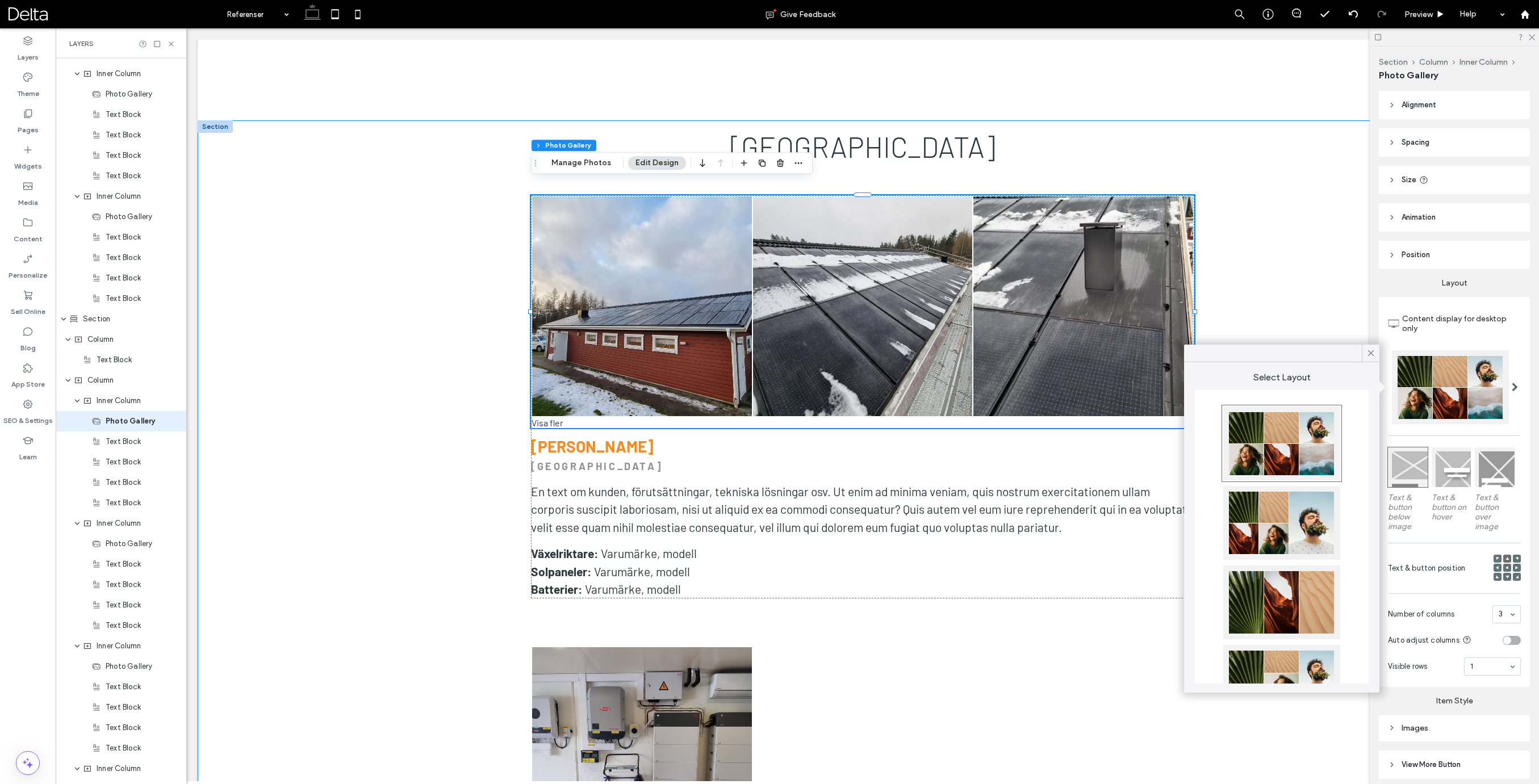
click at [1517, 385] on span at bounding box center [1515, 387] width 6 height 9
click at [1372, 353] on icon at bounding box center [1371, 353] width 10 height 10
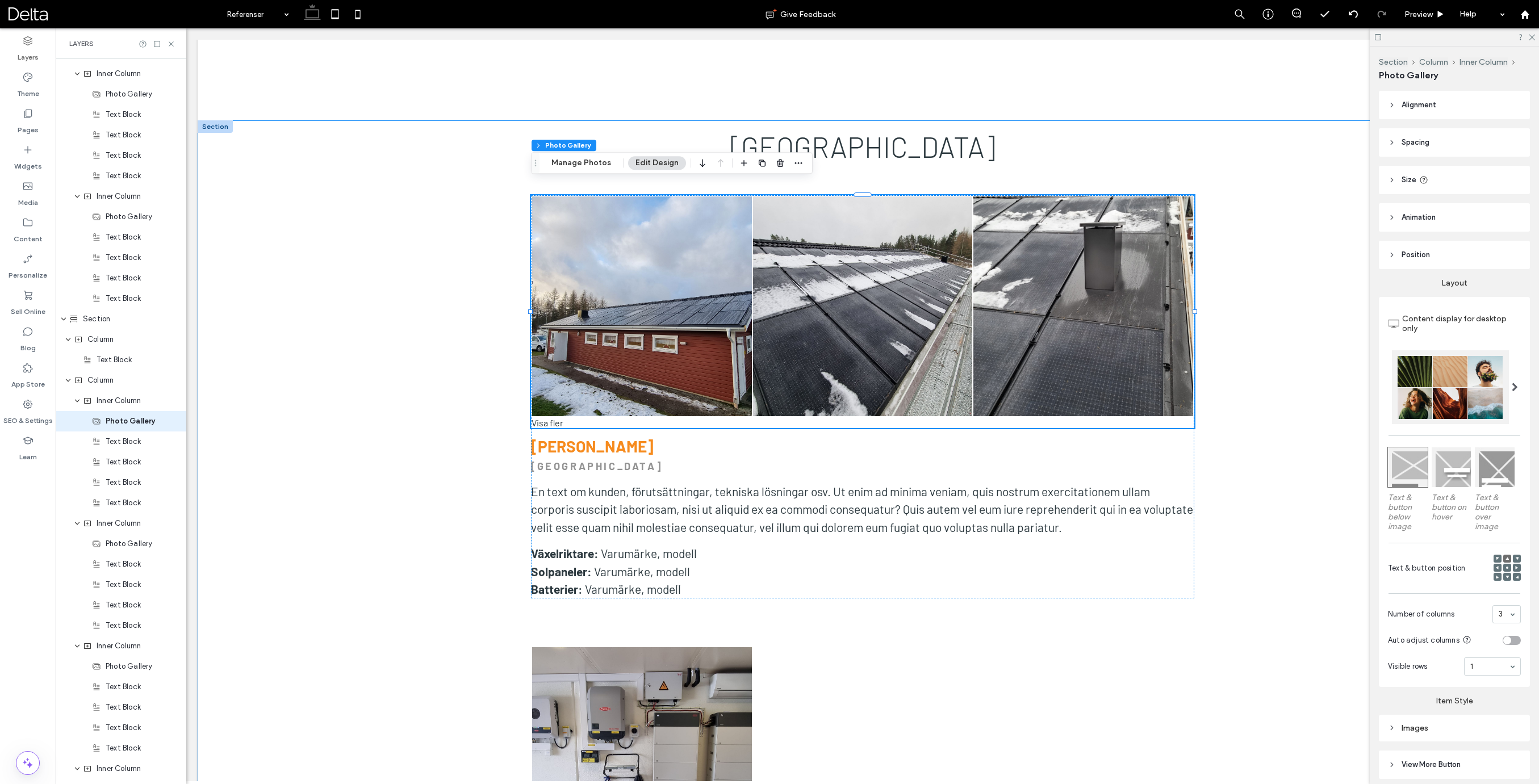
scroll to position [0, 0]
click at [1425, 104] on span "Alignment" at bounding box center [1419, 105] width 34 height 11
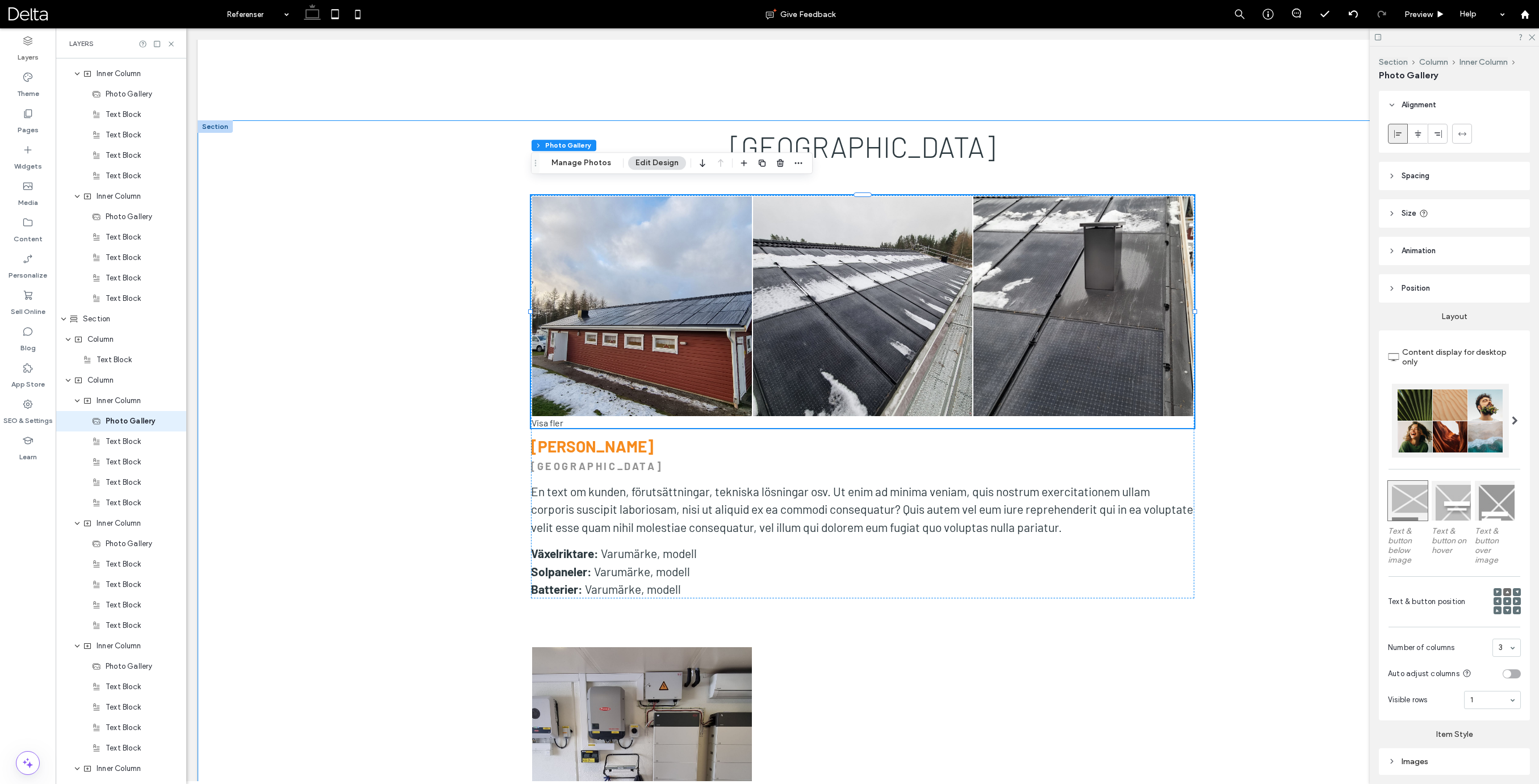
click at [1421, 175] on span "Spacing" at bounding box center [1415, 176] width 28 height 11
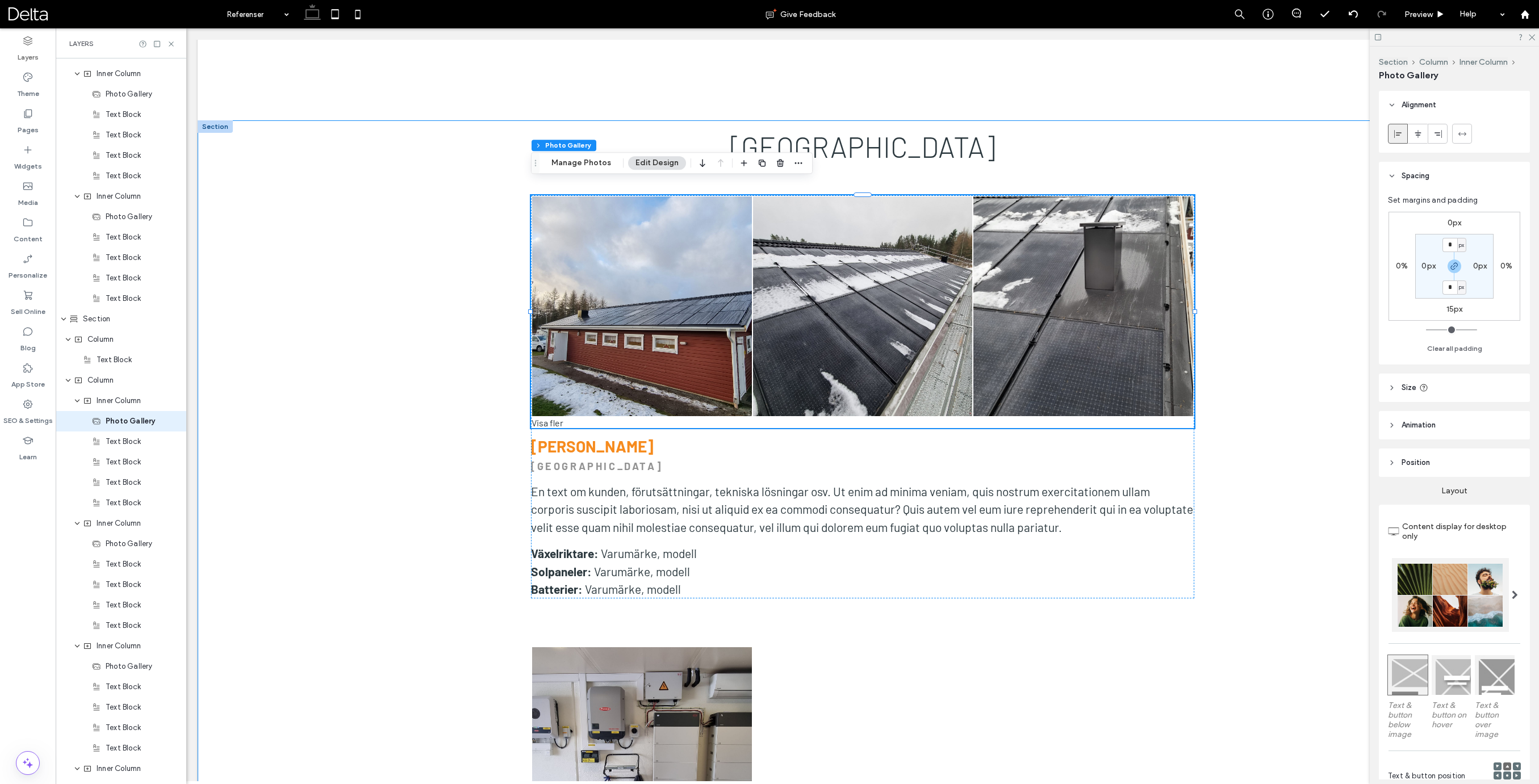
click at [1421, 175] on span "Spacing" at bounding box center [1415, 176] width 28 height 11
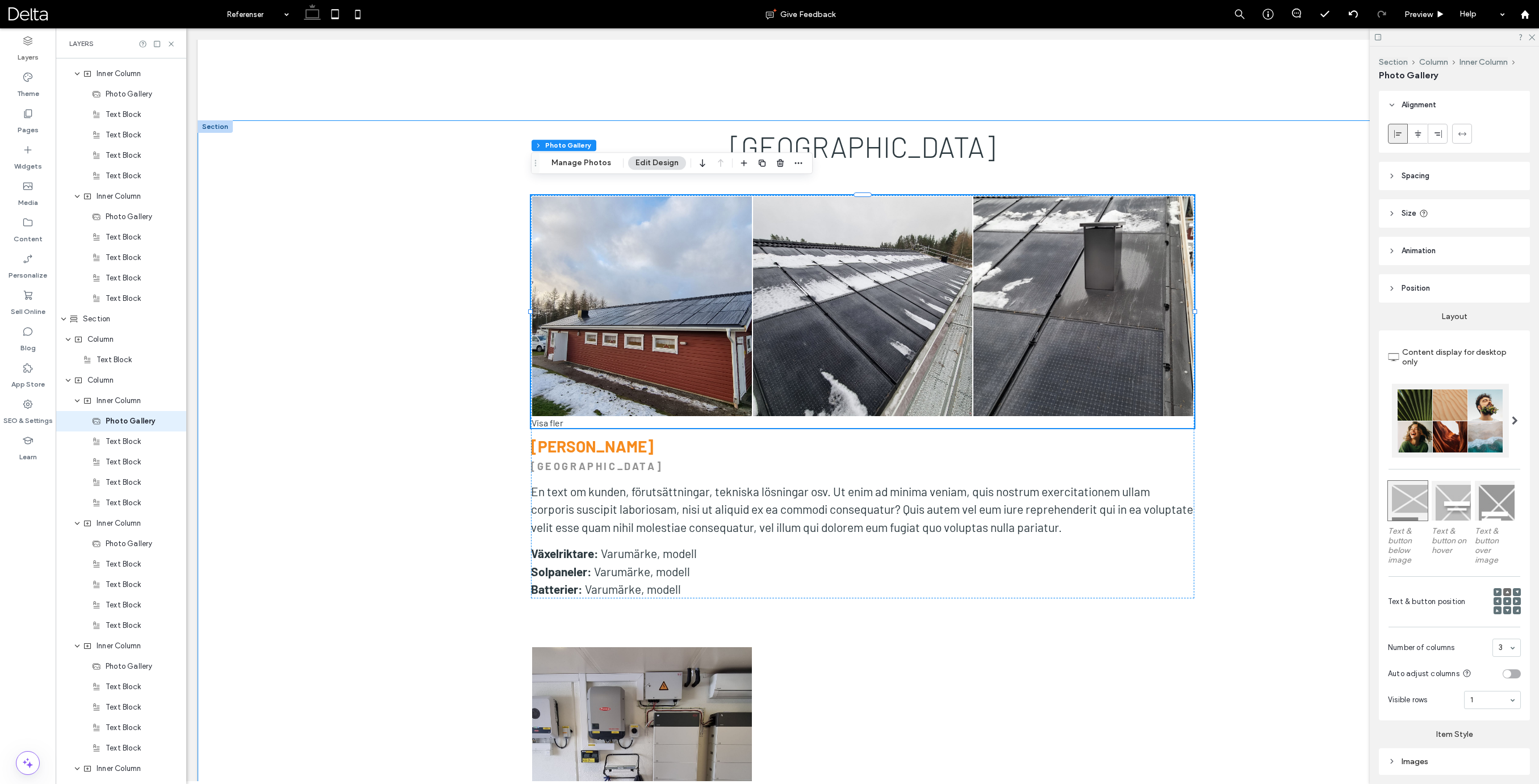
click at [1410, 216] on span "Size" at bounding box center [1408, 213] width 15 height 11
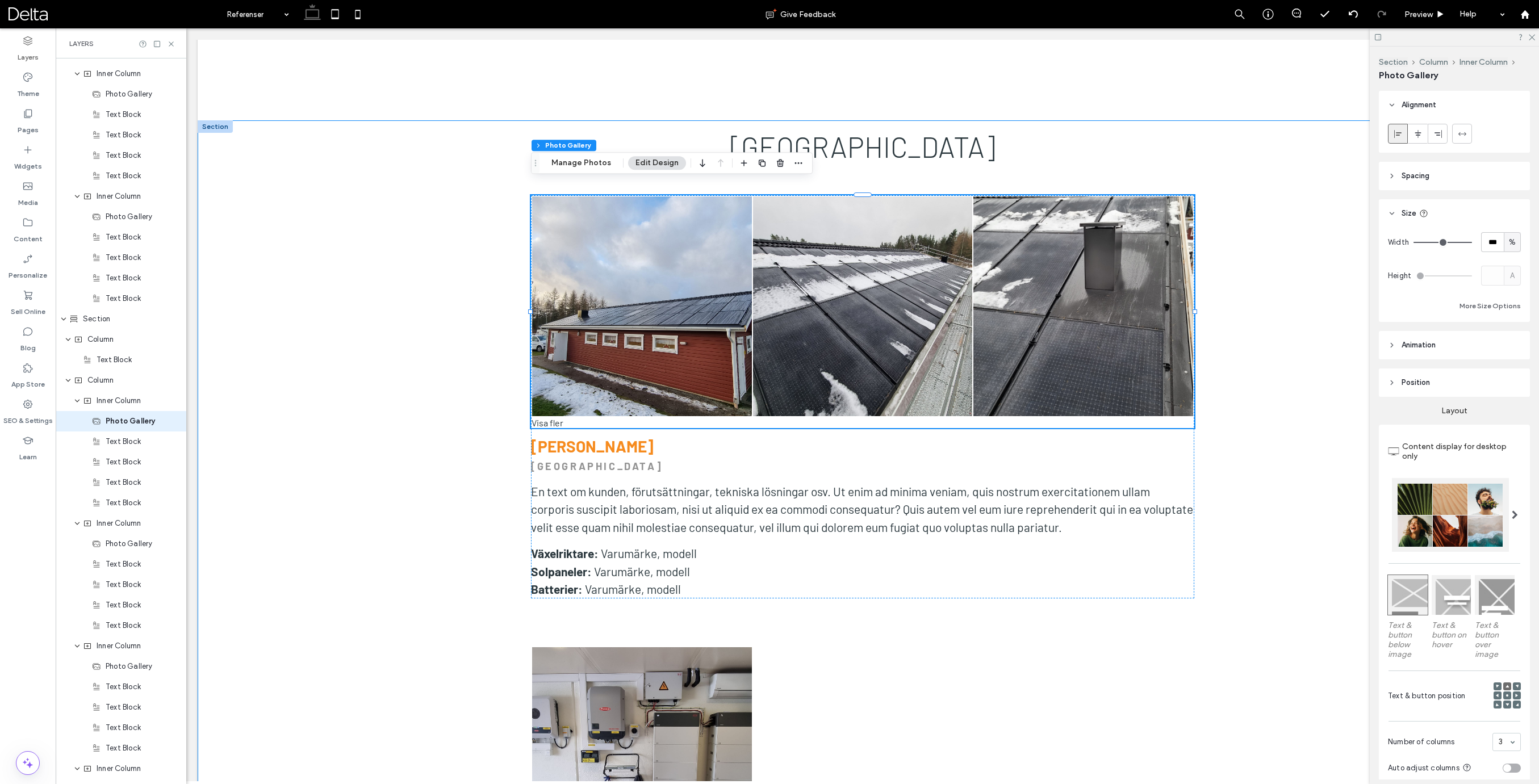
click at [1408, 216] on span "Size" at bounding box center [1408, 213] width 15 height 11
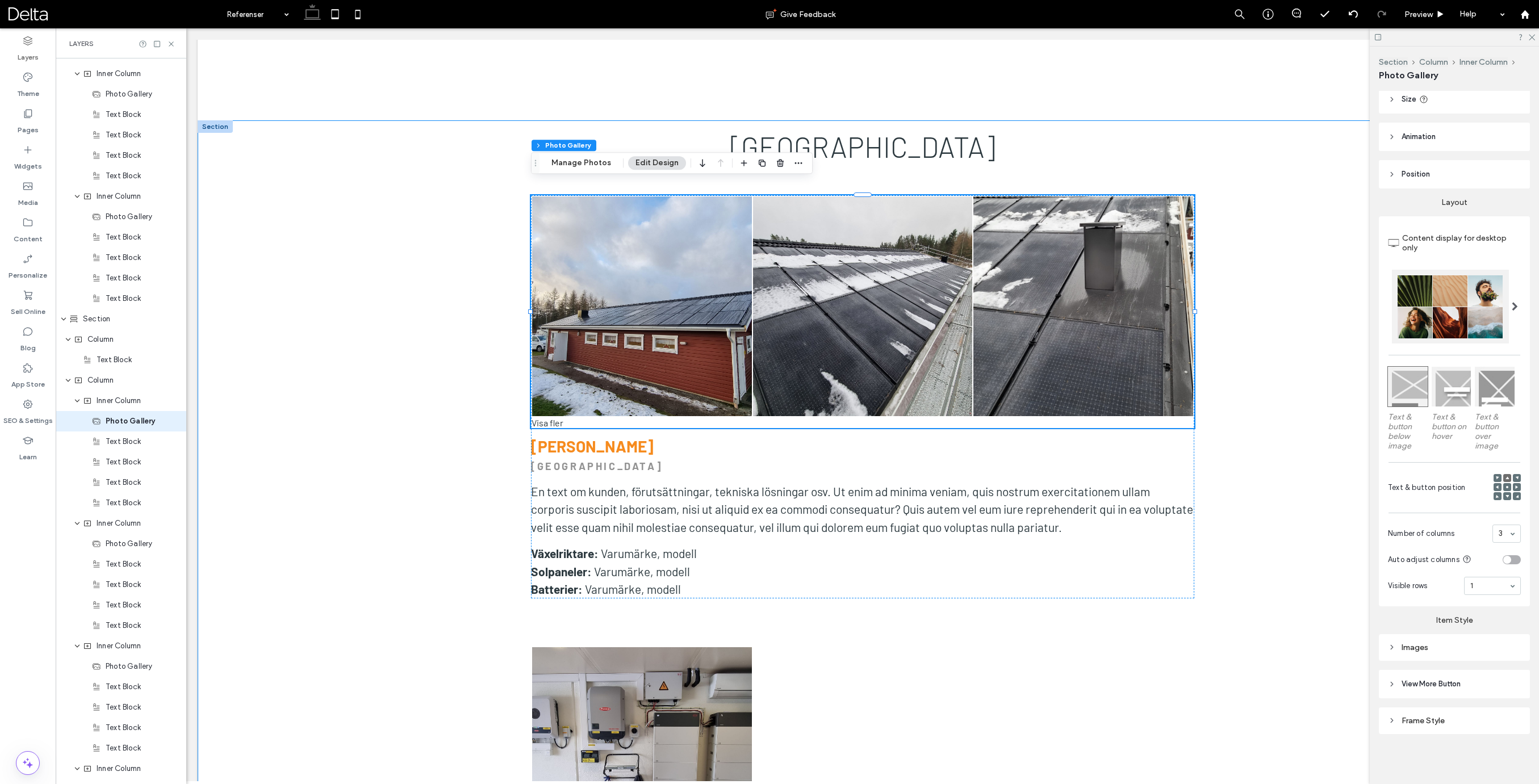
scroll to position [114, 0]
click at [1420, 648] on div "Images" at bounding box center [1454, 647] width 133 height 10
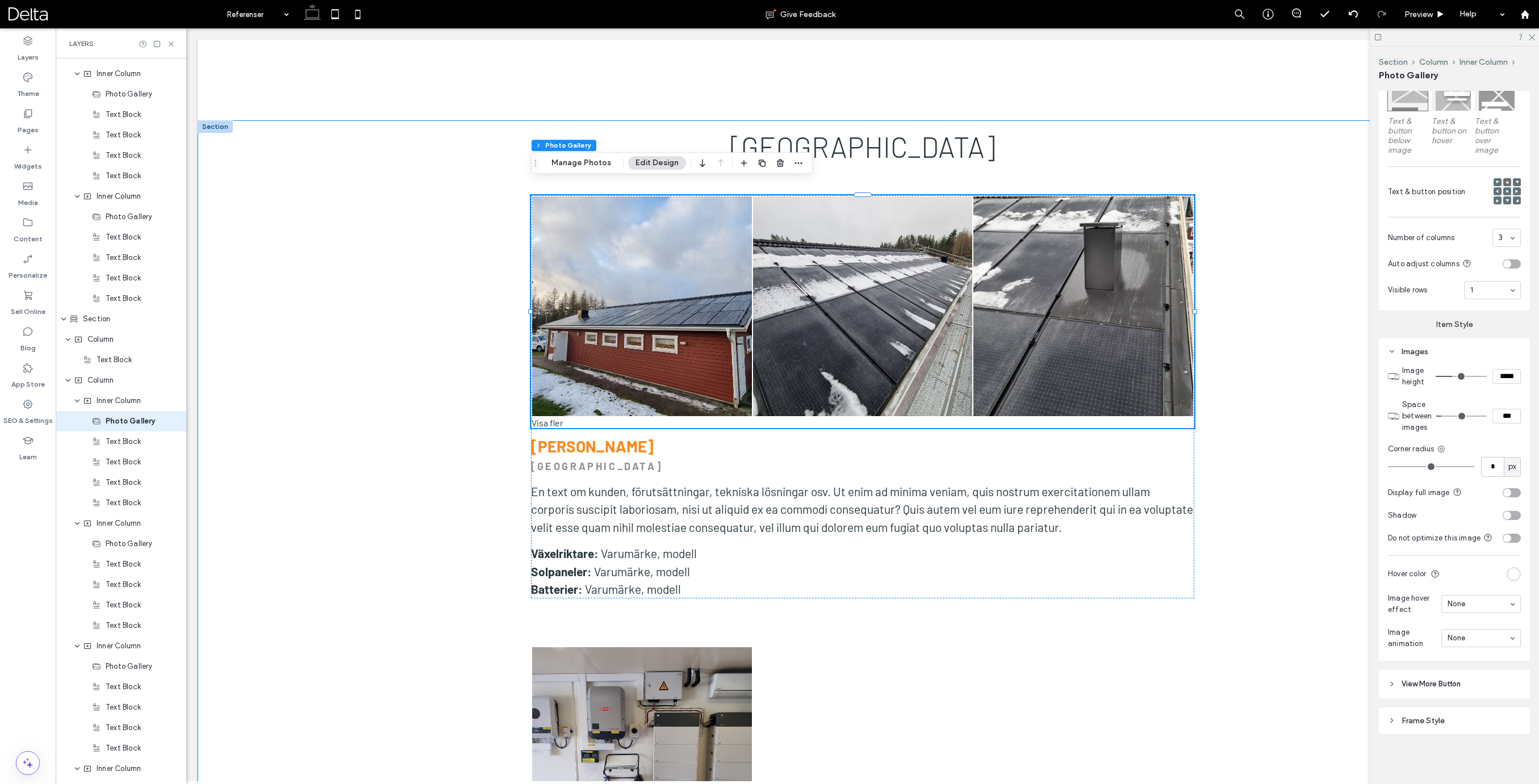
scroll to position [410, 0]
click at [1433, 723] on div "Frame Style" at bounding box center [1454, 720] width 133 height 10
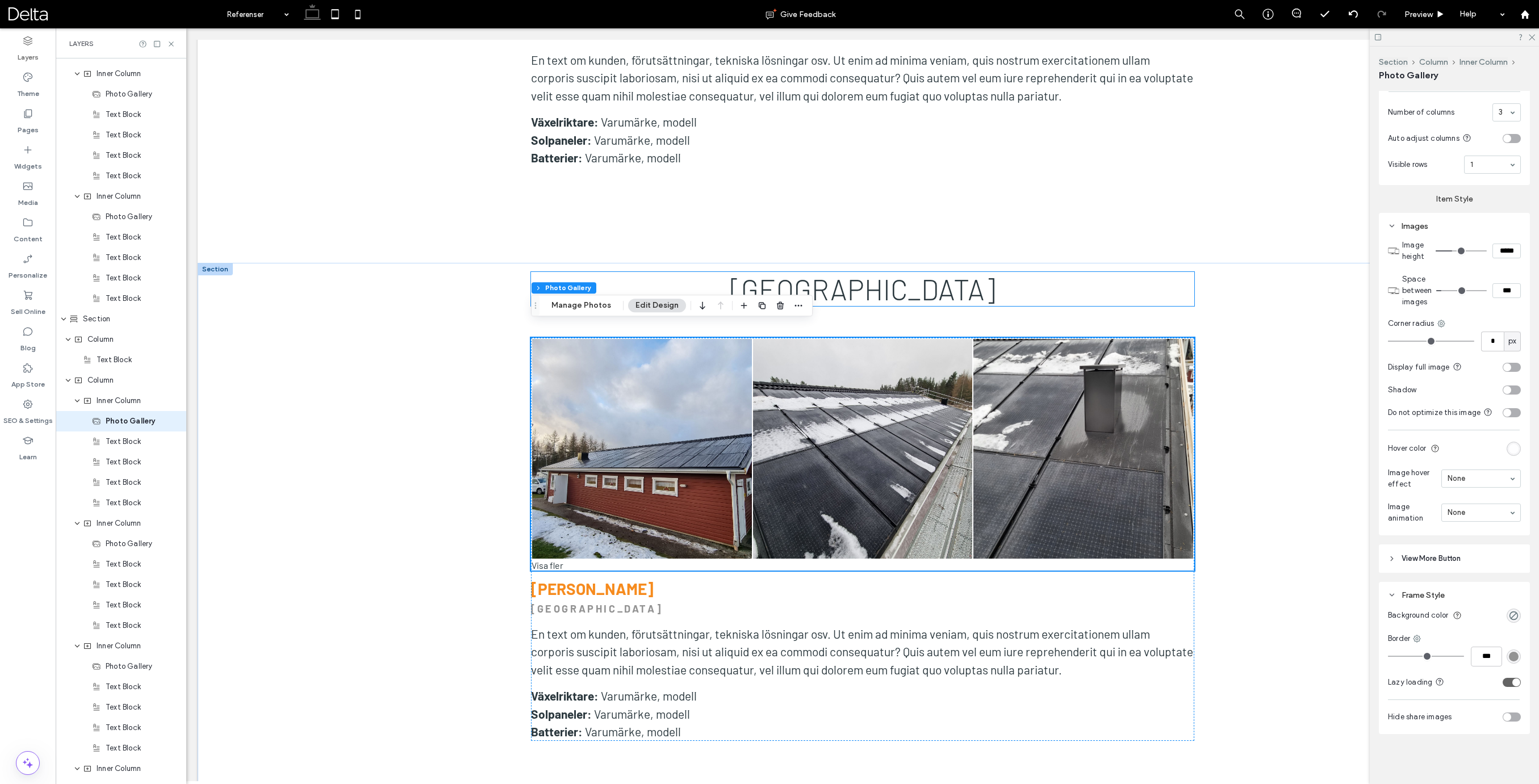
scroll to position [3704, 0]
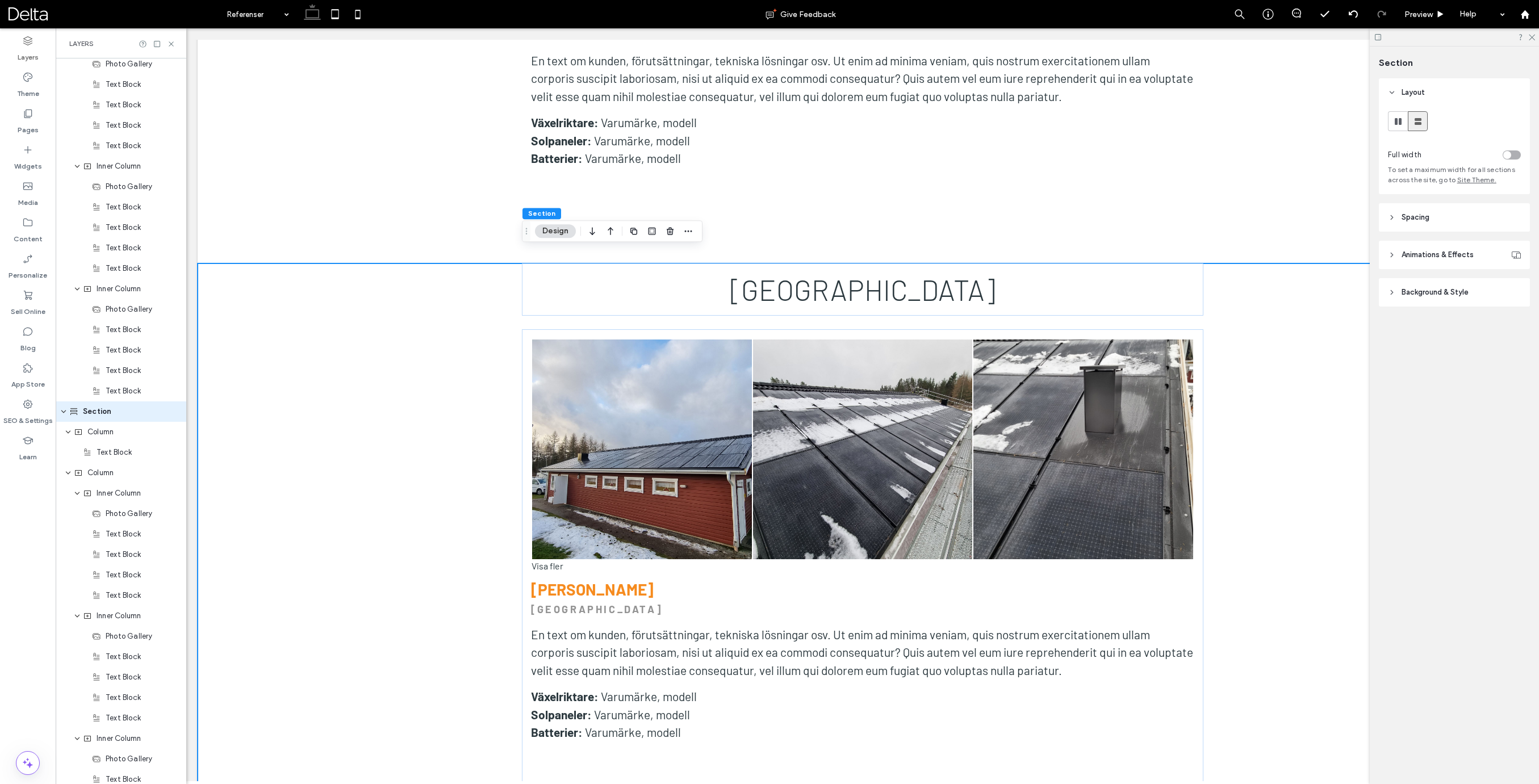
scroll to position [1568, 0]
click at [547, 280] on h2 "[GEOGRAPHIC_DATA]" at bounding box center [862, 289] width 663 height 34
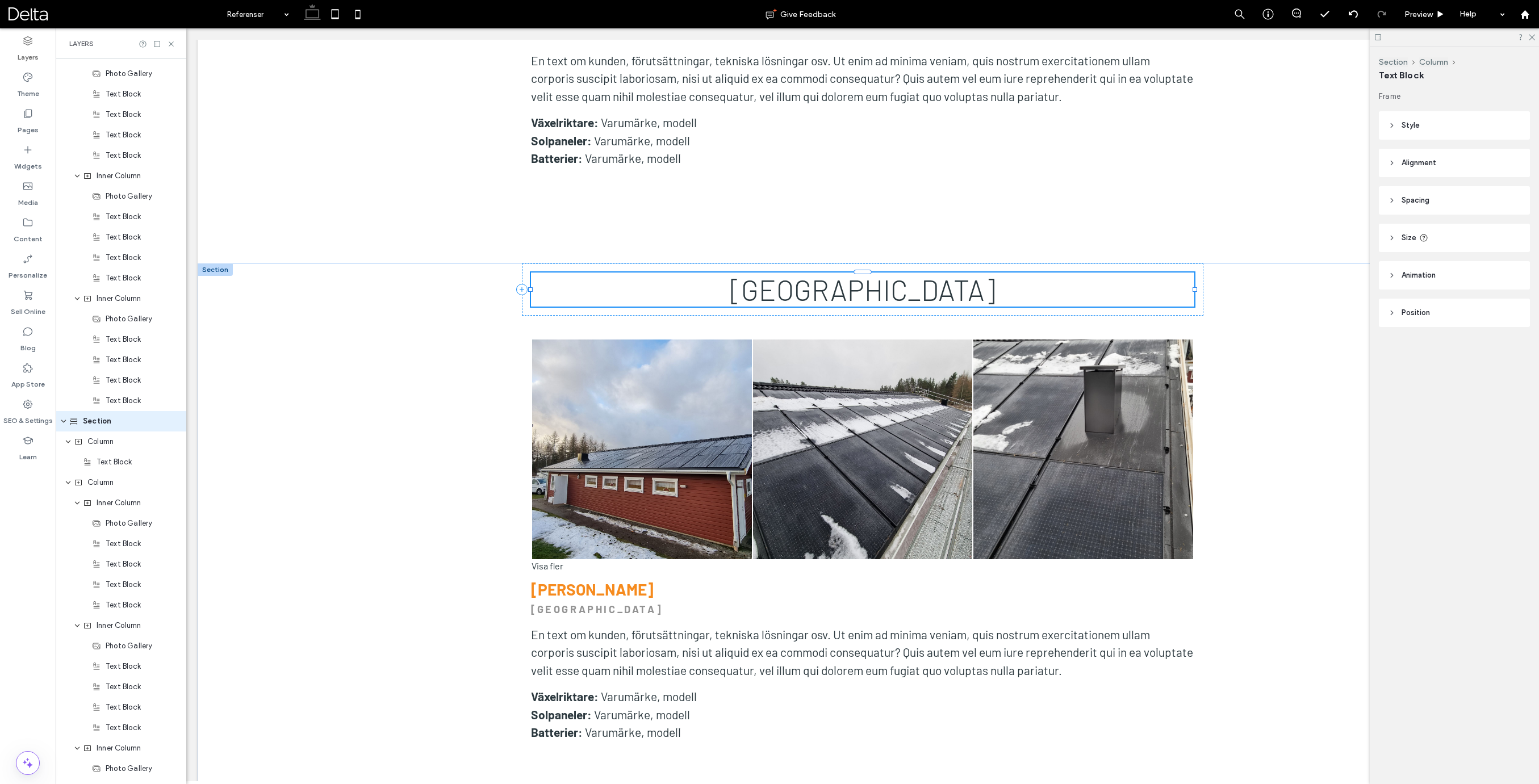
scroll to position [1609, 0]
click at [524, 290] on div "[GEOGRAPHIC_DATA]" at bounding box center [862, 289] width 681 height 52
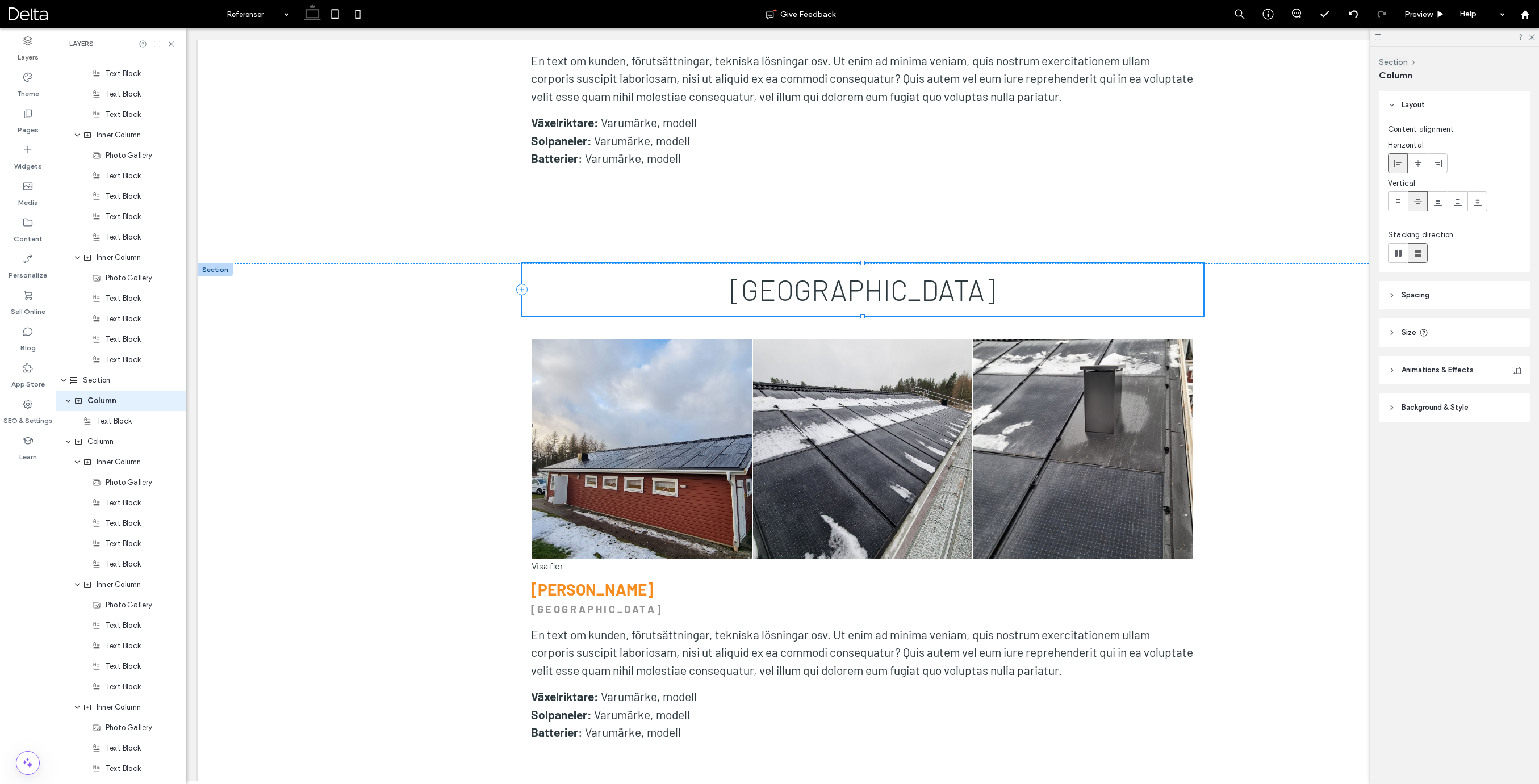
scroll to position [1588, 0]
click at [101, 462] on span "Column" at bounding box center [100, 462] width 26 height 11
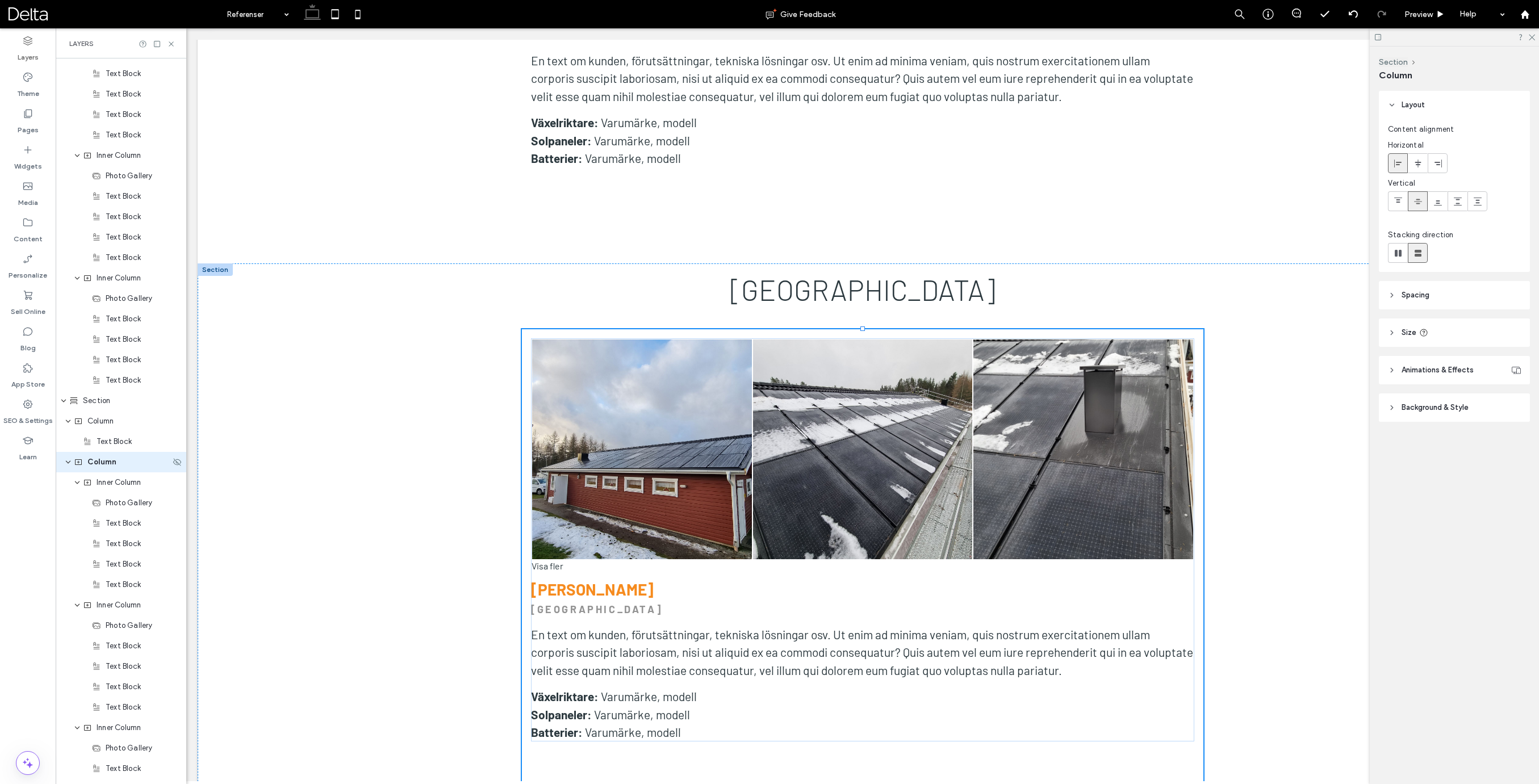
scroll to position [1629, 0]
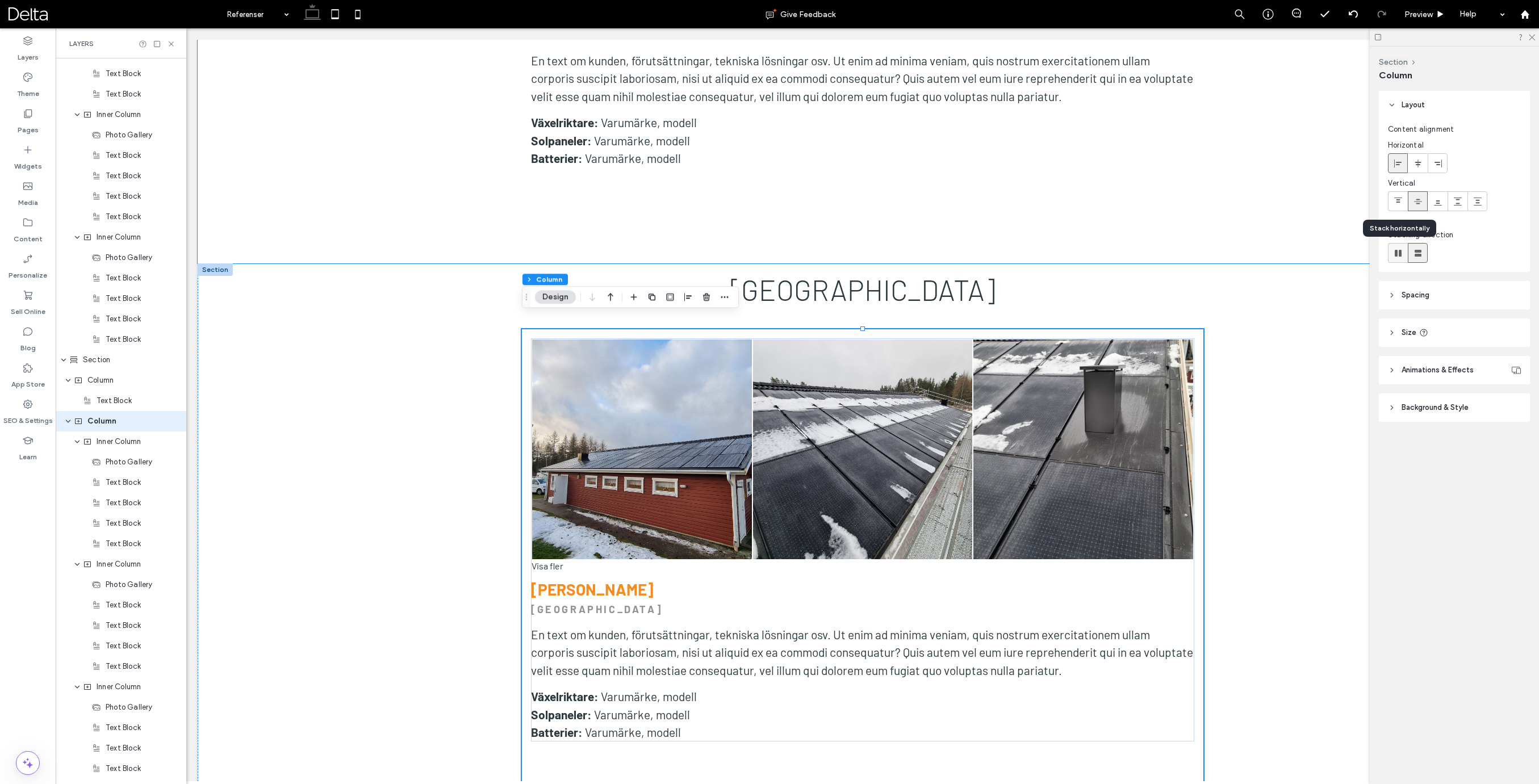
click at [1398, 255] on icon at bounding box center [1398, 253] width 11 height 11
type input "*"
type input "**"
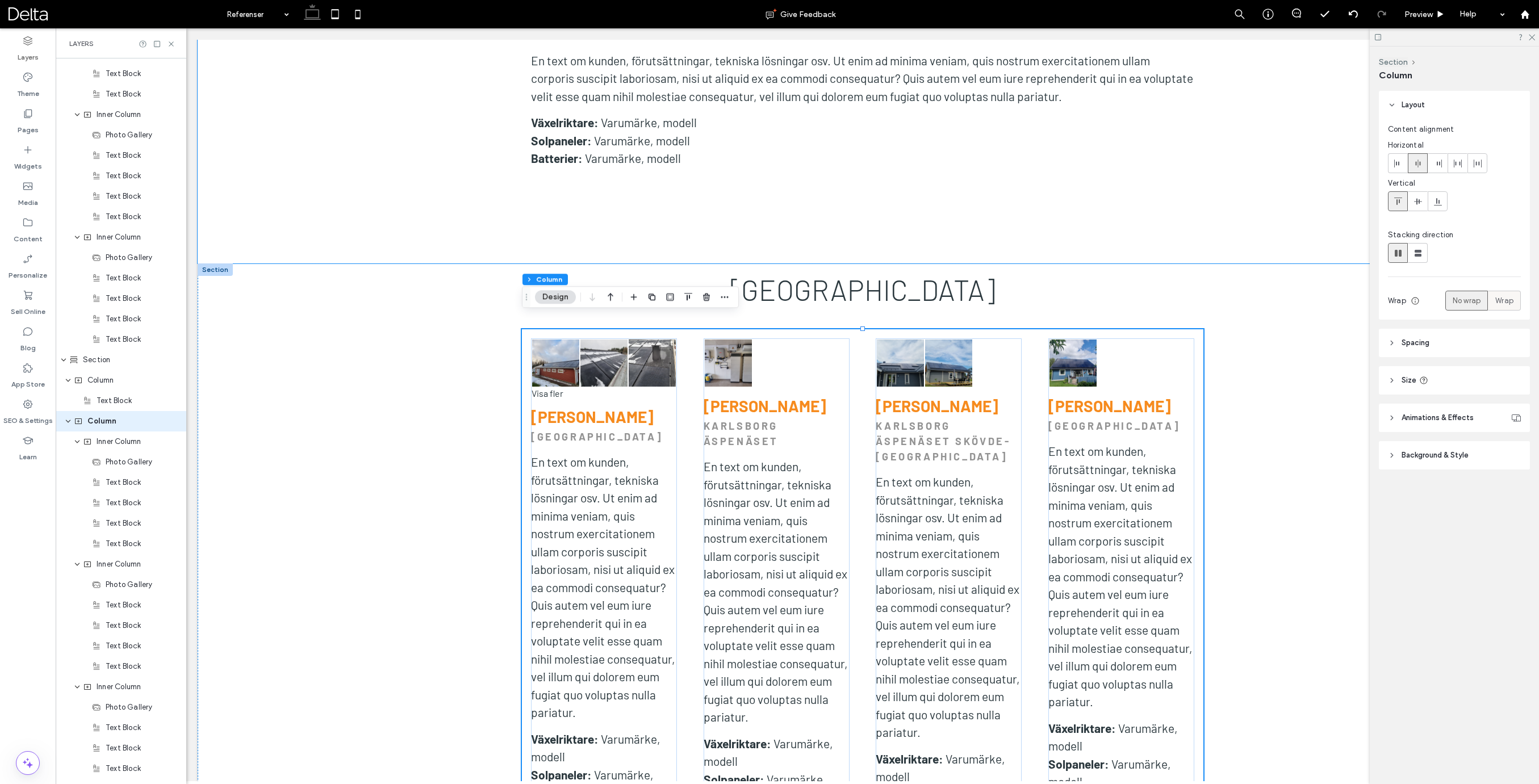
click at [1506, 306] on span "Wrap" at bounding box center [1504, 301] width 18 height 11
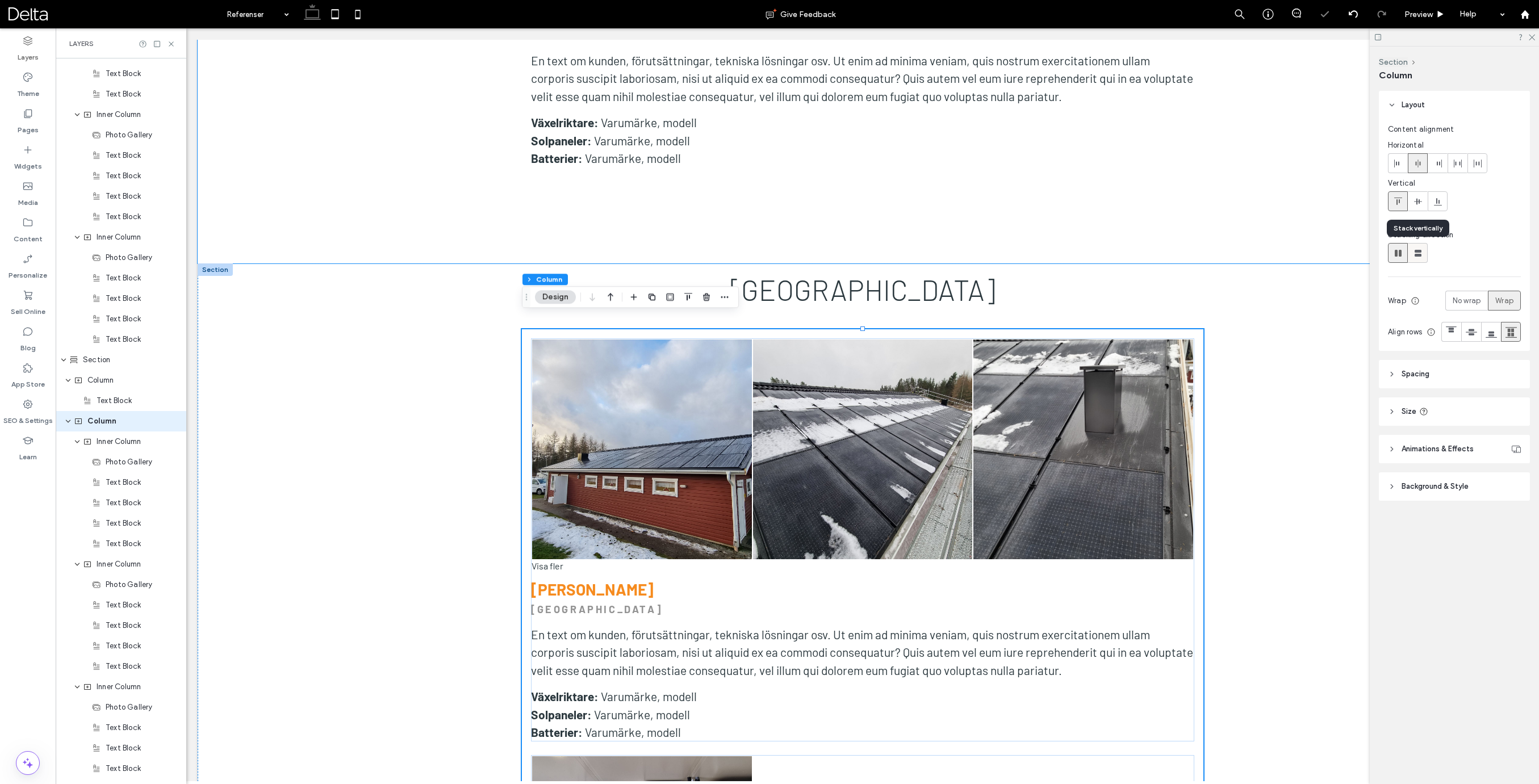
click at [1420, 254] on icon at bounding box center [1418, 253] width 11 height 11
type input "**"
type input "****"
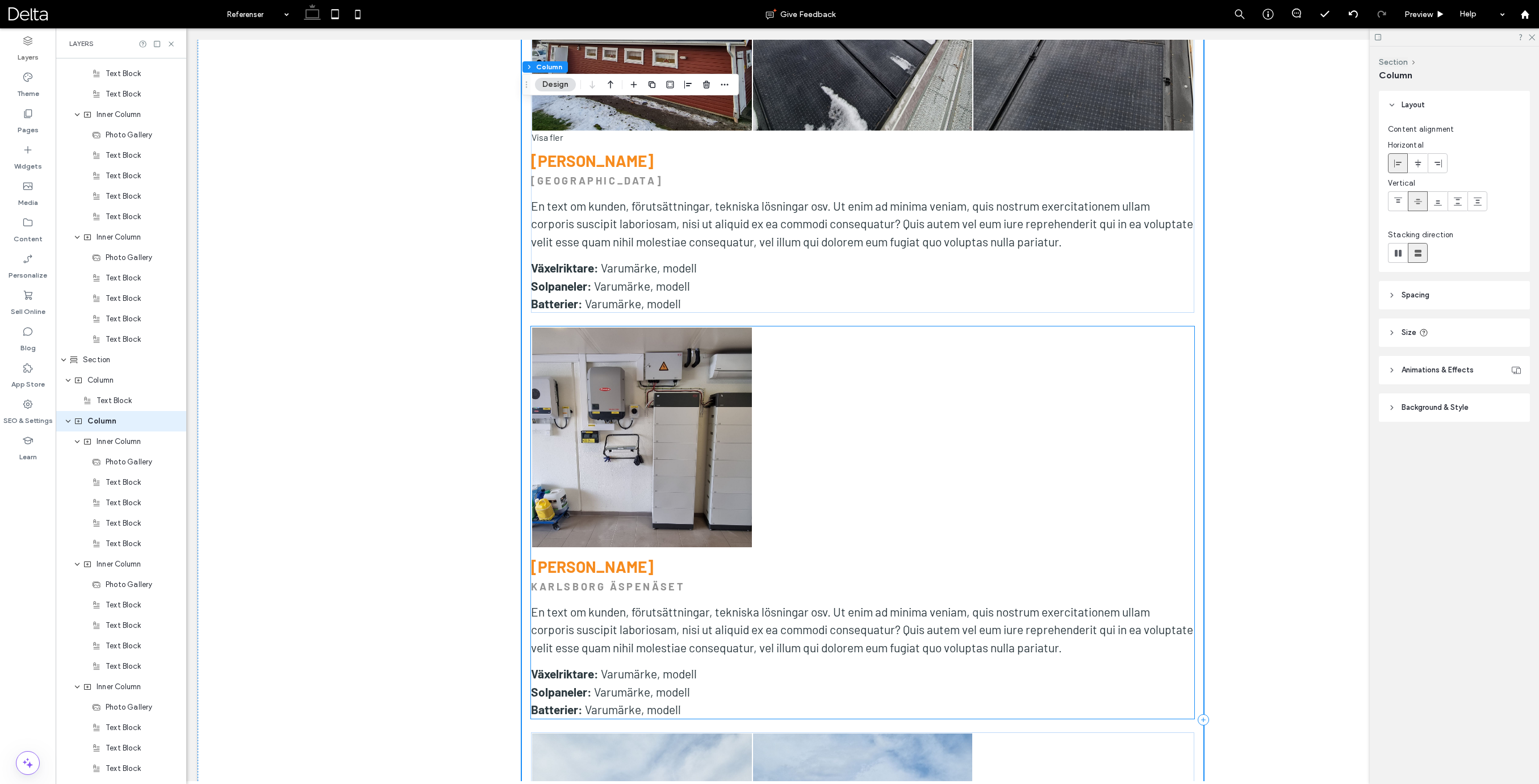
scroll to position [4132, 0]
click at [1348, 17] on icon at bounding box center [1353, 14] width 9 height 9
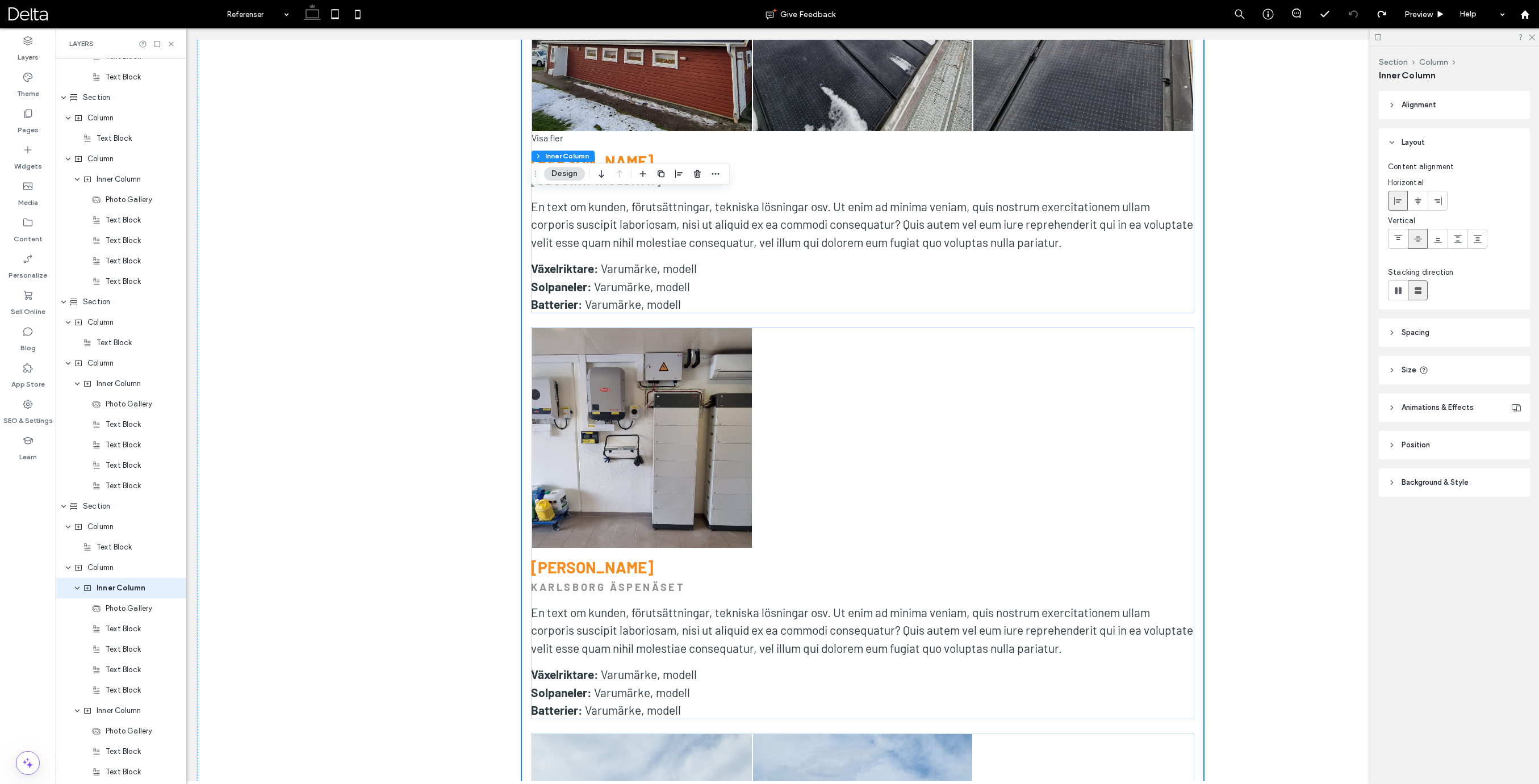
scroll to position [2630, 0]
click at [110, 406] on span "Column" at bounding box center [100, 401] width 26 height 11
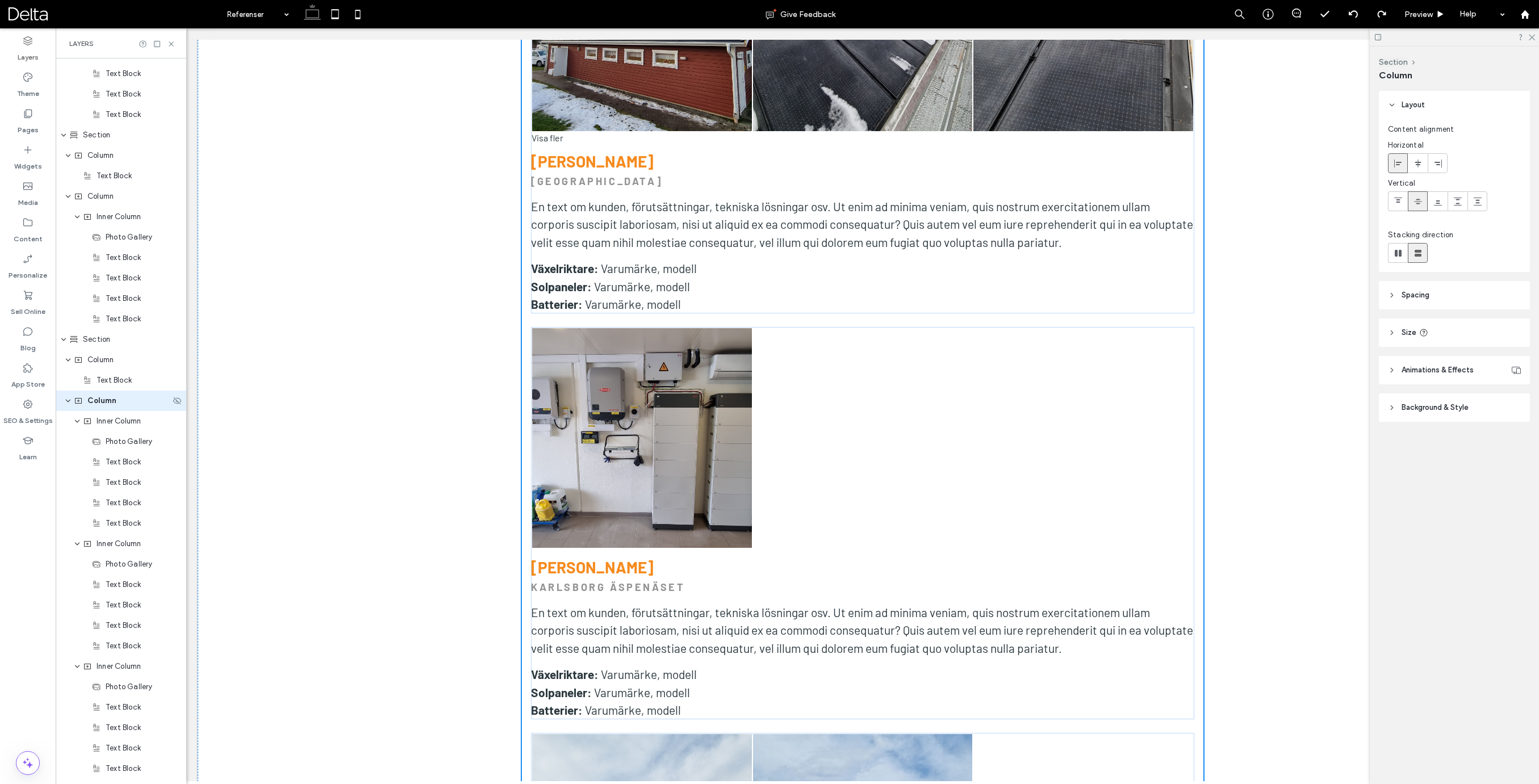
scroll to position [2610, 0]
click at [70, 423] on icon "expand Column" at bounding box center [68, 421] width 7 height 9
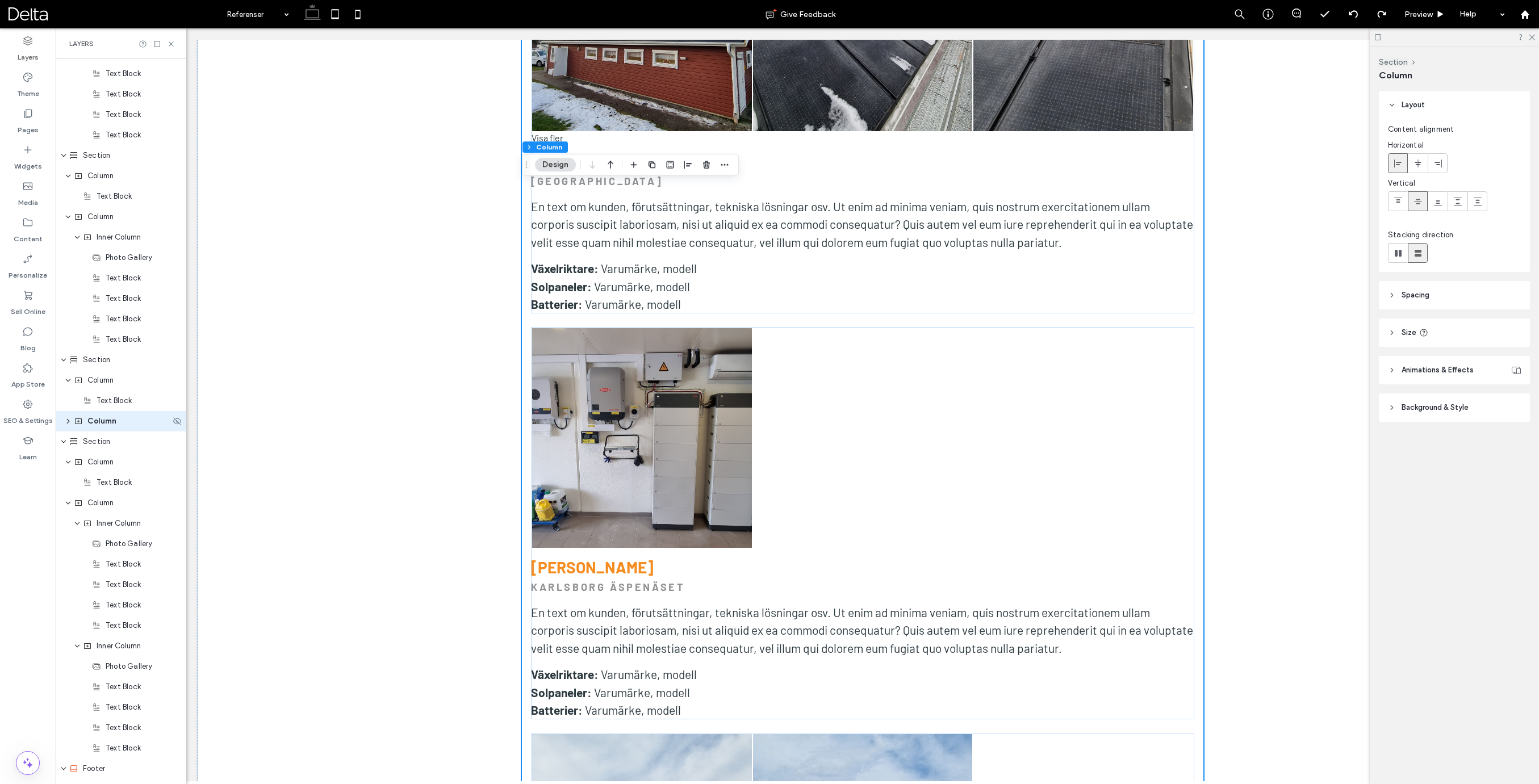
click at [70, 422] on icon "expand Column" at bounding box center [68, 421] width 9 height 7
click at [98, 442] on span "Inner Column" at bounding box center [119, 441] width 45 height 11
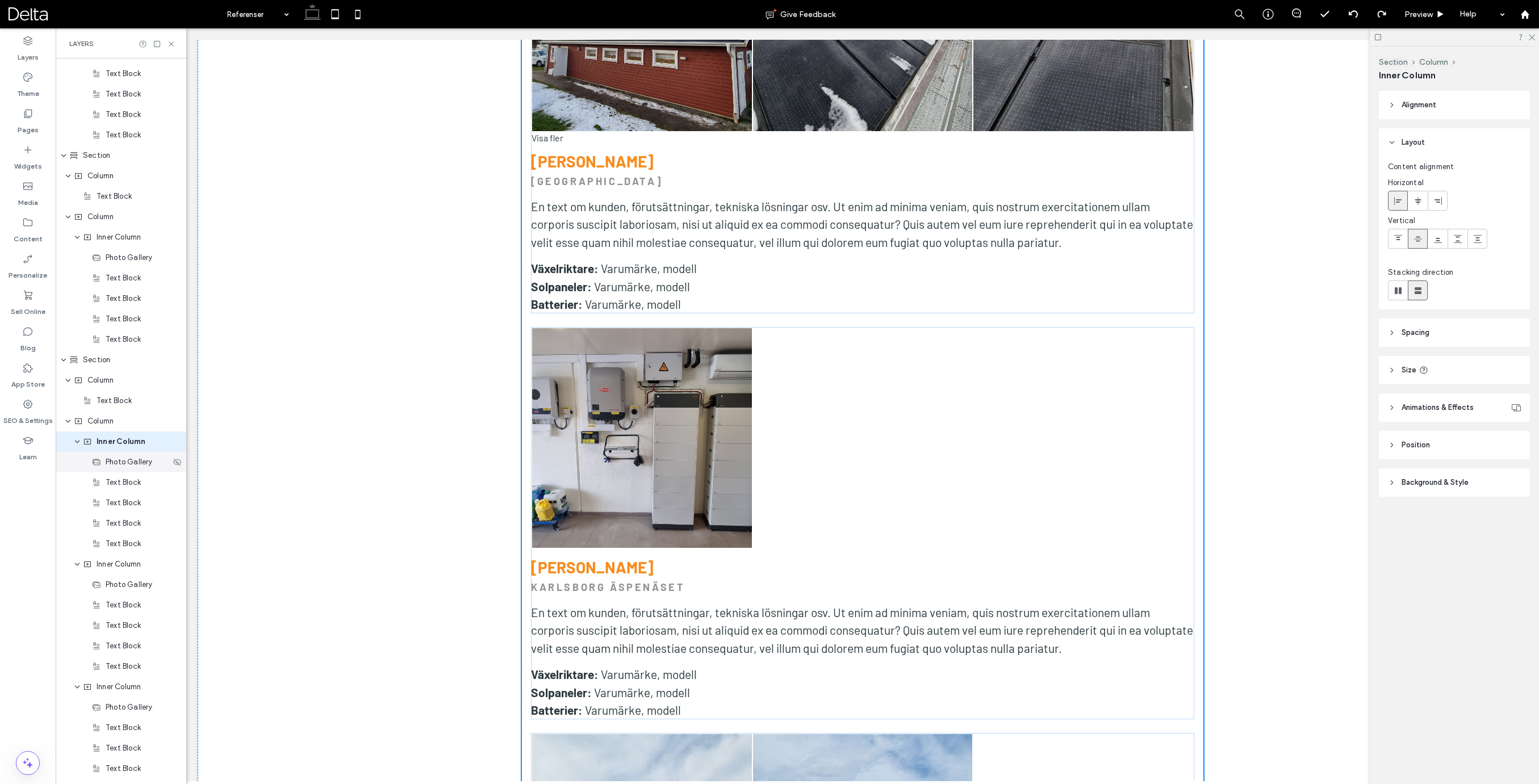
scroll to position [2630, 0]
click at [96, 408] on div "Column" at bounding box center [120, 401] width 131 height 20
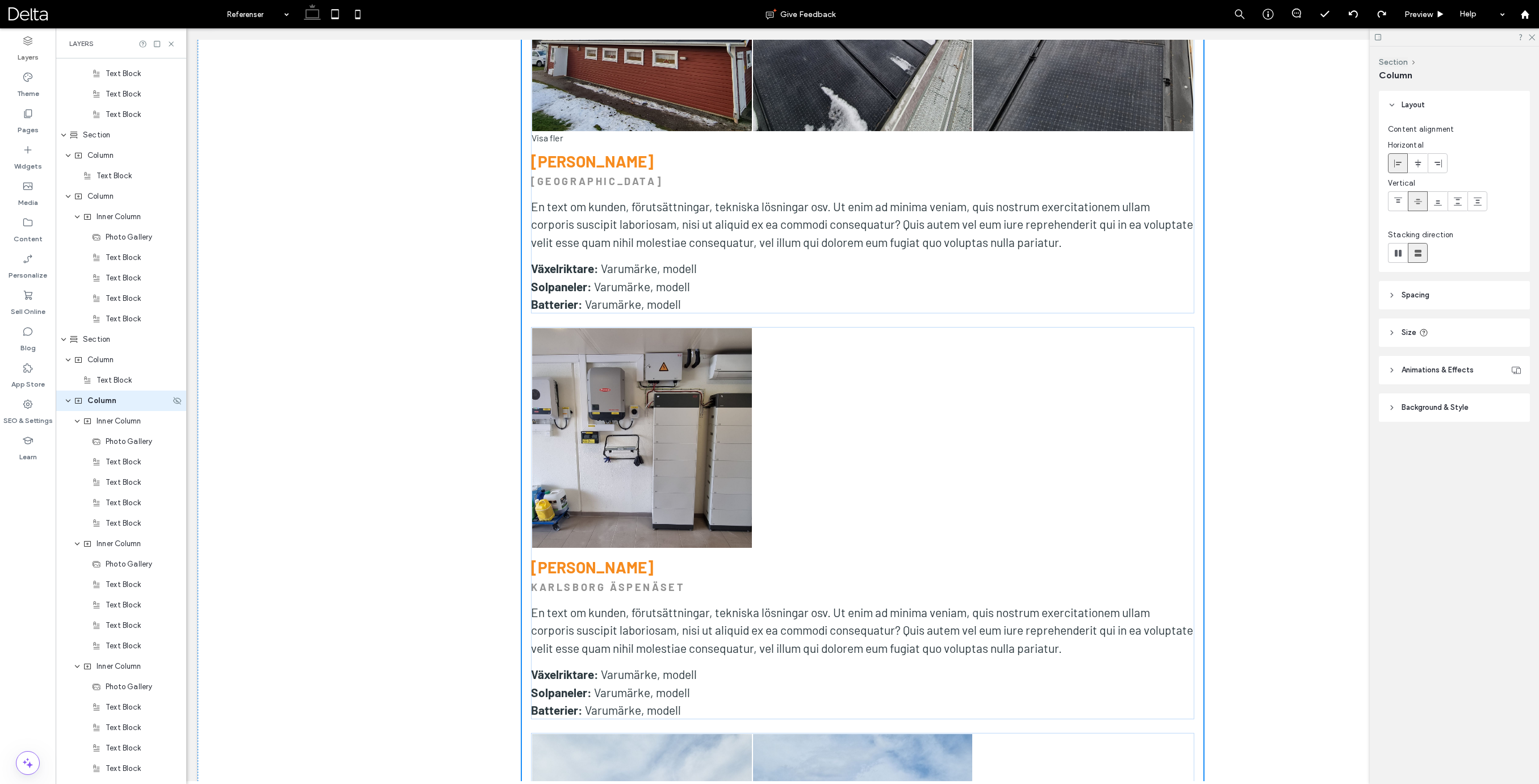
scroll to position [2610, 0]
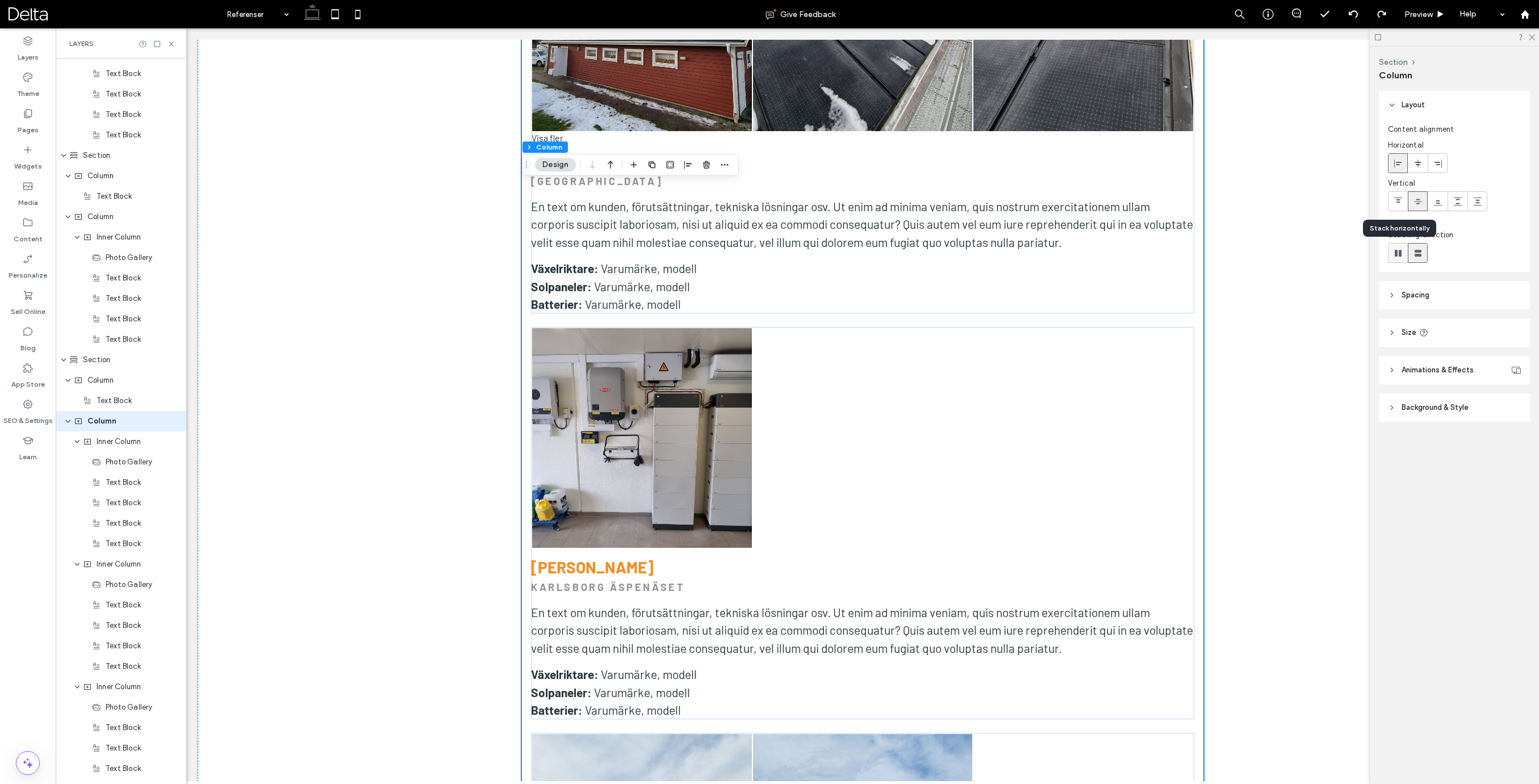
click at [1396, 253] on use at bounding box center [1398, 253] width 7 height 7
type input "*"
type input "**"
click at [117, 446] on span "Inner Column" at bounding box center [119, 441] width 45 height 11
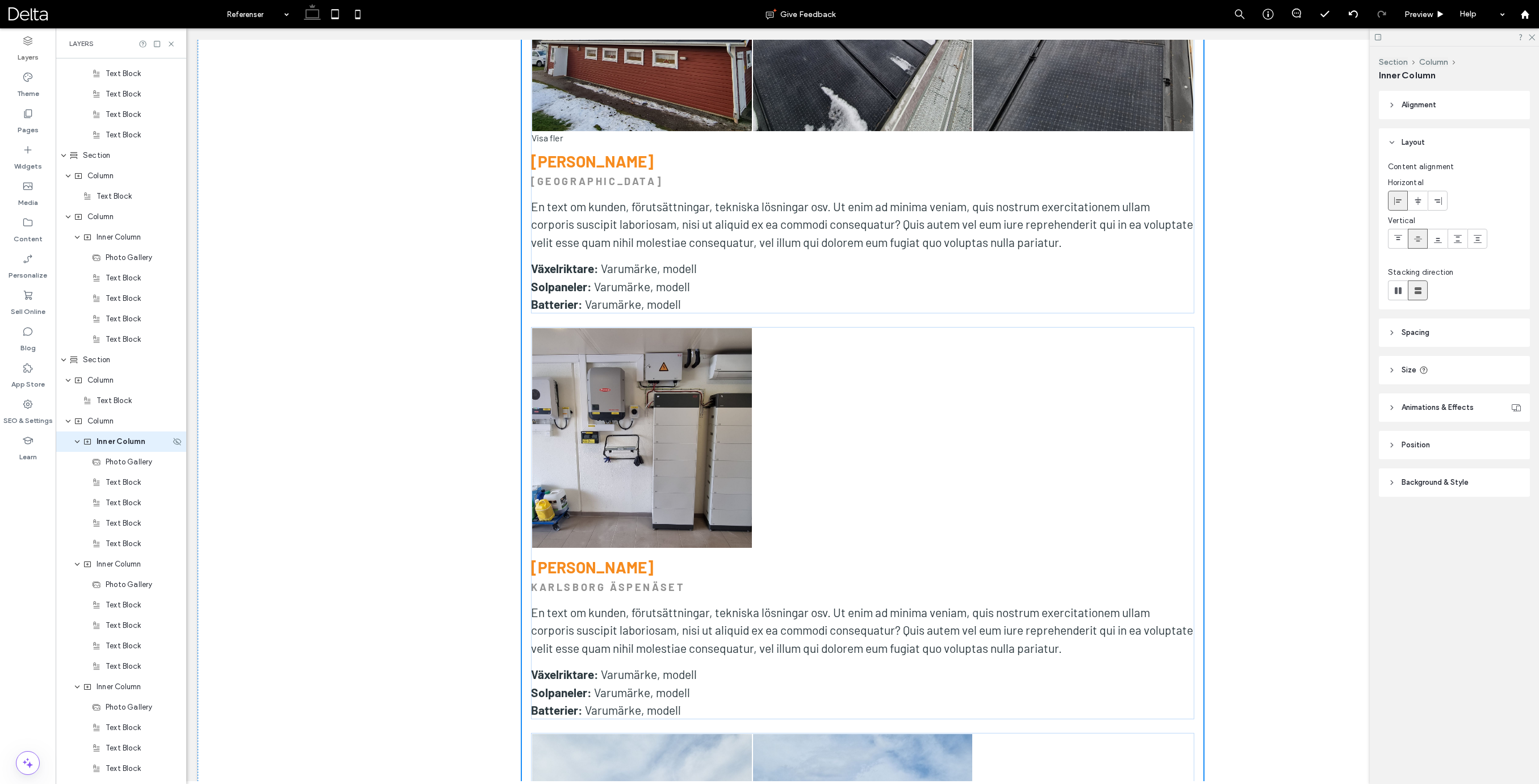
scroll to position [2630, 0]
click at [1397, 367] on header "Size" at bounding box center [1454, 370] width 151 height 29
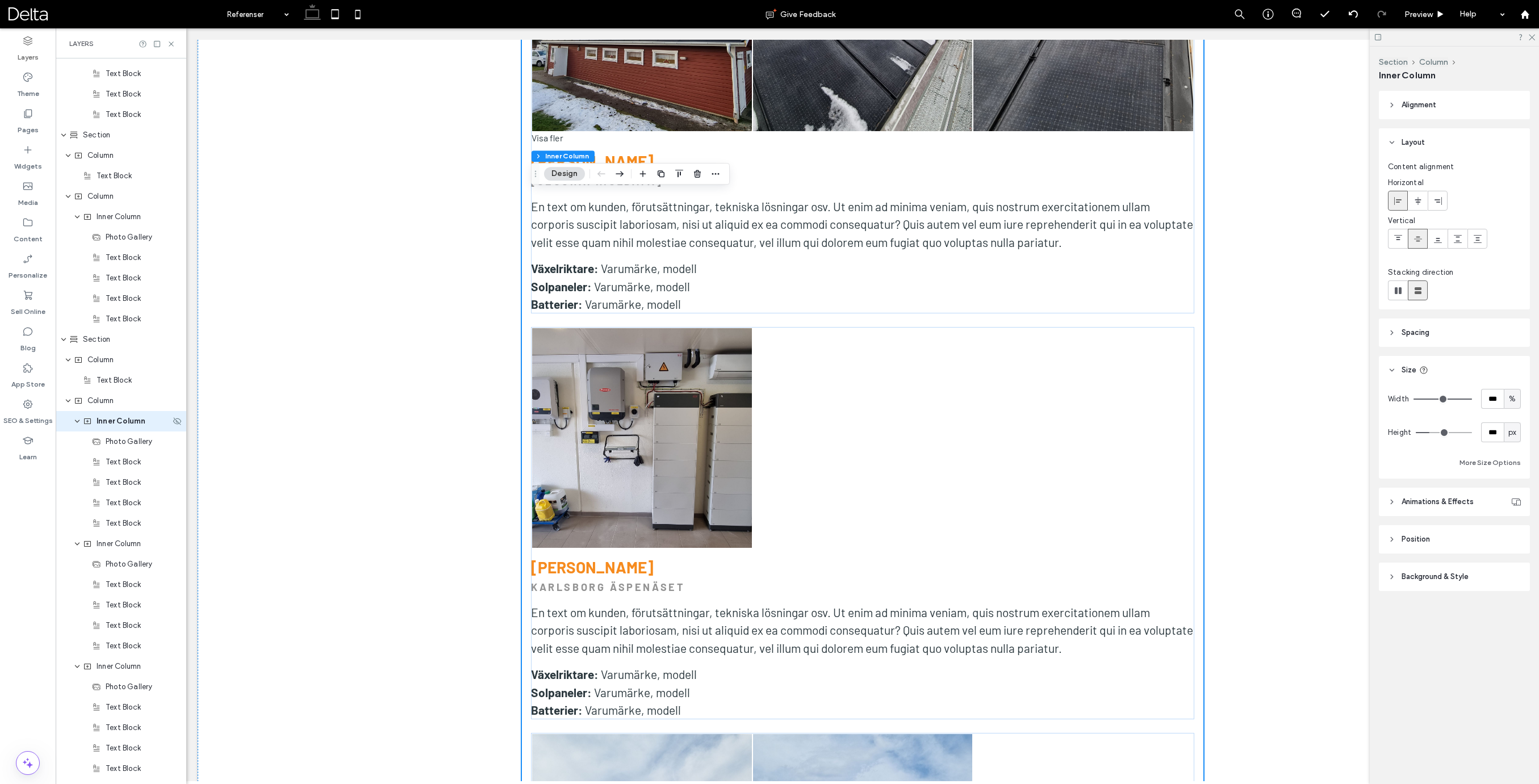
click at [108, 420] on span "Inner Column" at bounding box center [120, 421] width 49 height 11
click at [114, 424] on span "Inner Column" at bounding box center [120, 421] width 49 height 11
click at [105, 404] on span "Column" at bounding box center [100, 401] width 26 height 11
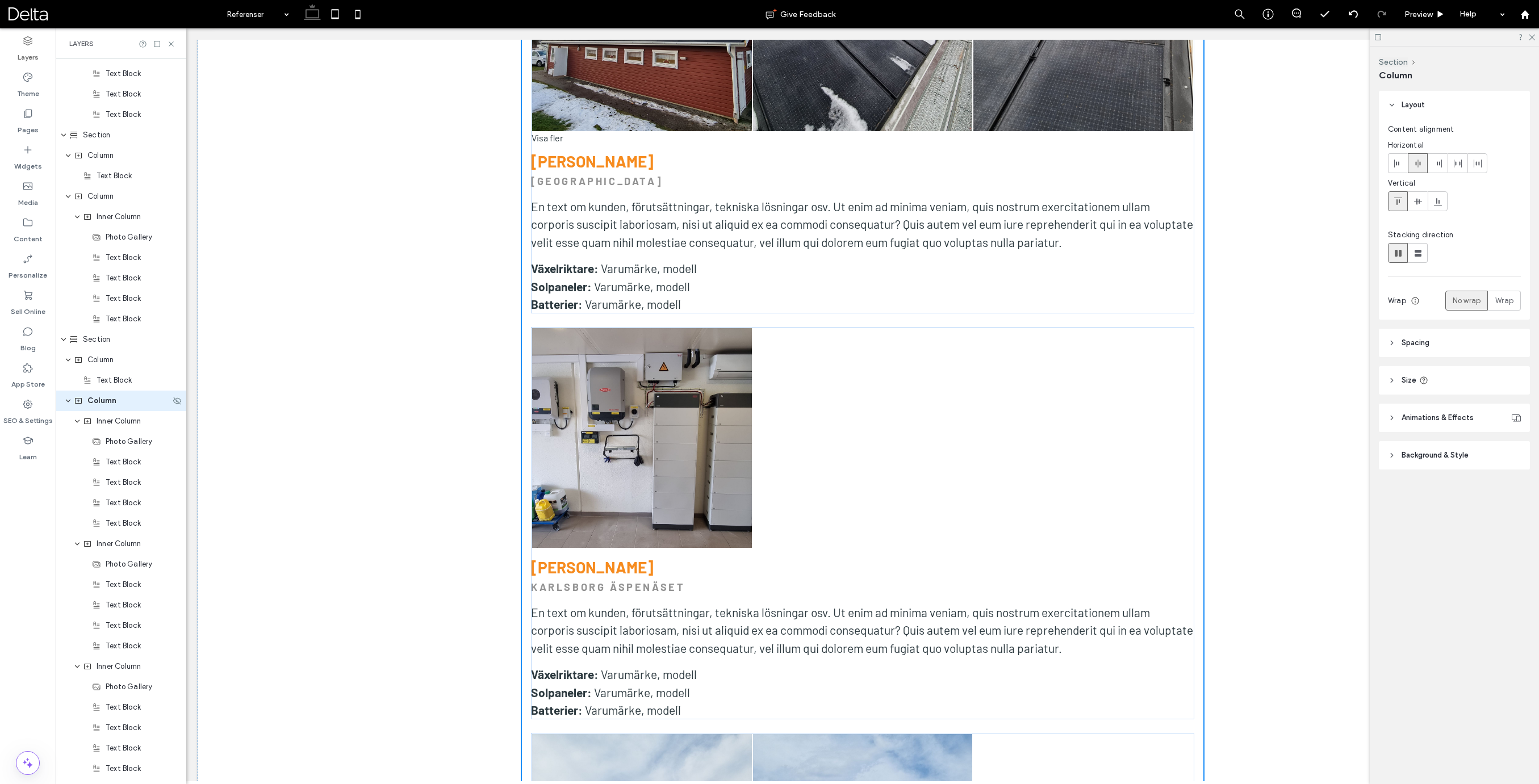
scroll to position [2610, 0]
click at [1505, 301] on span "Wrap" at bounding box center [1504, 301] width 18 height 11
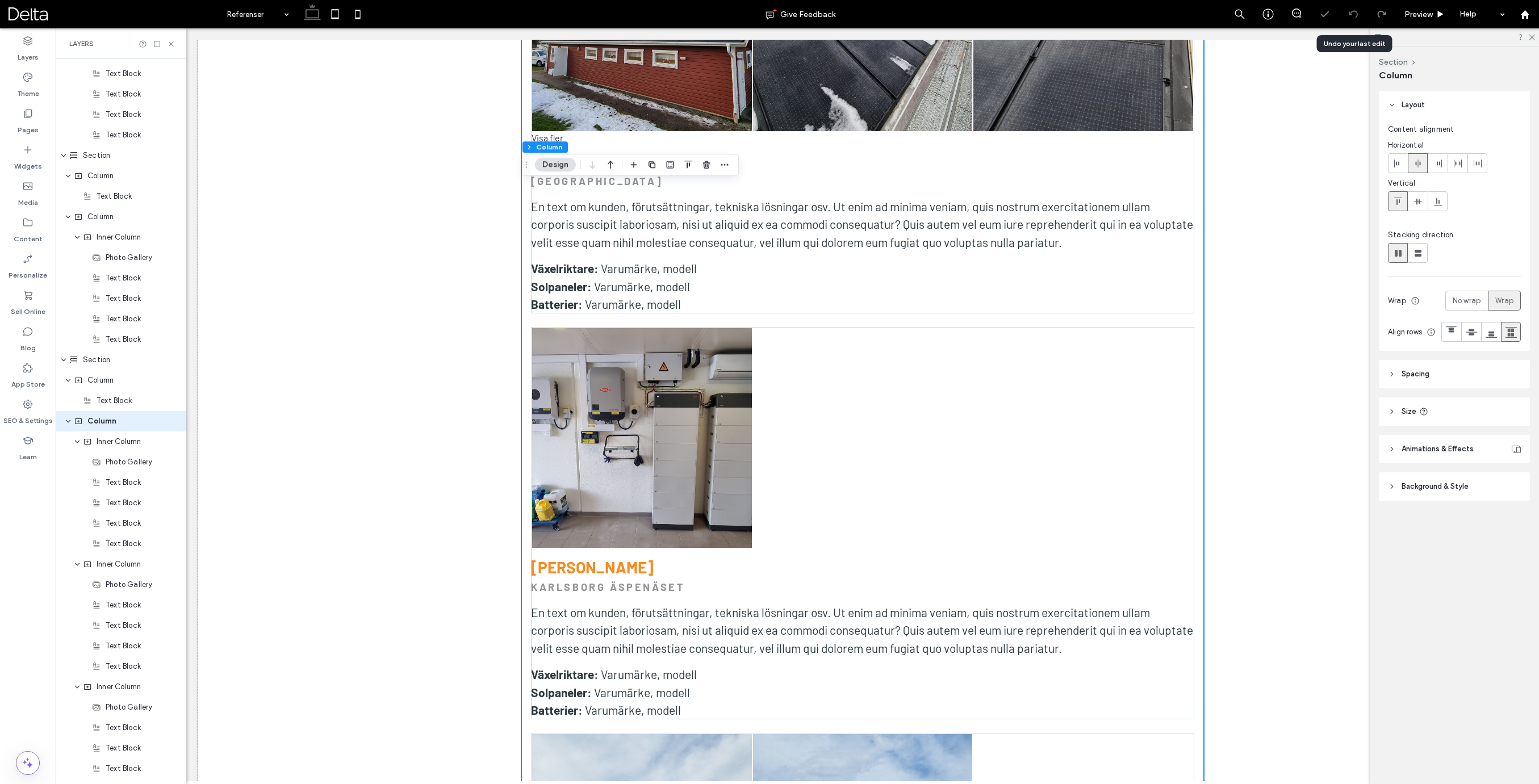
click at [1356, 17] on use at bounding box center [1352, 14] width 9 height 8
click at [1354, 16] on icon at bounding box center [1353, 14] width 9 height 9
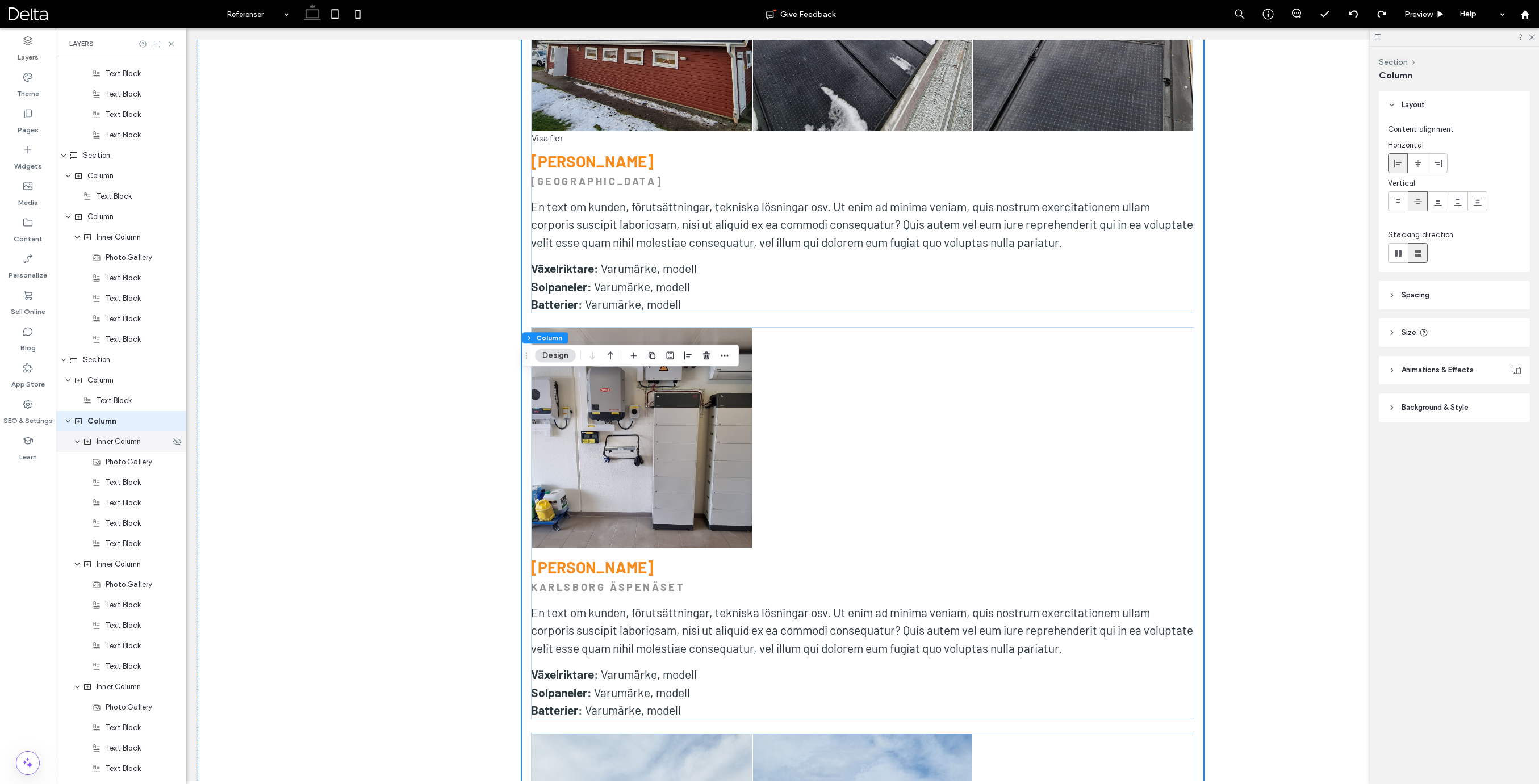
click at [115, 445] on span "Inner Column" at bounding box center [119, 441] width 45 height 11
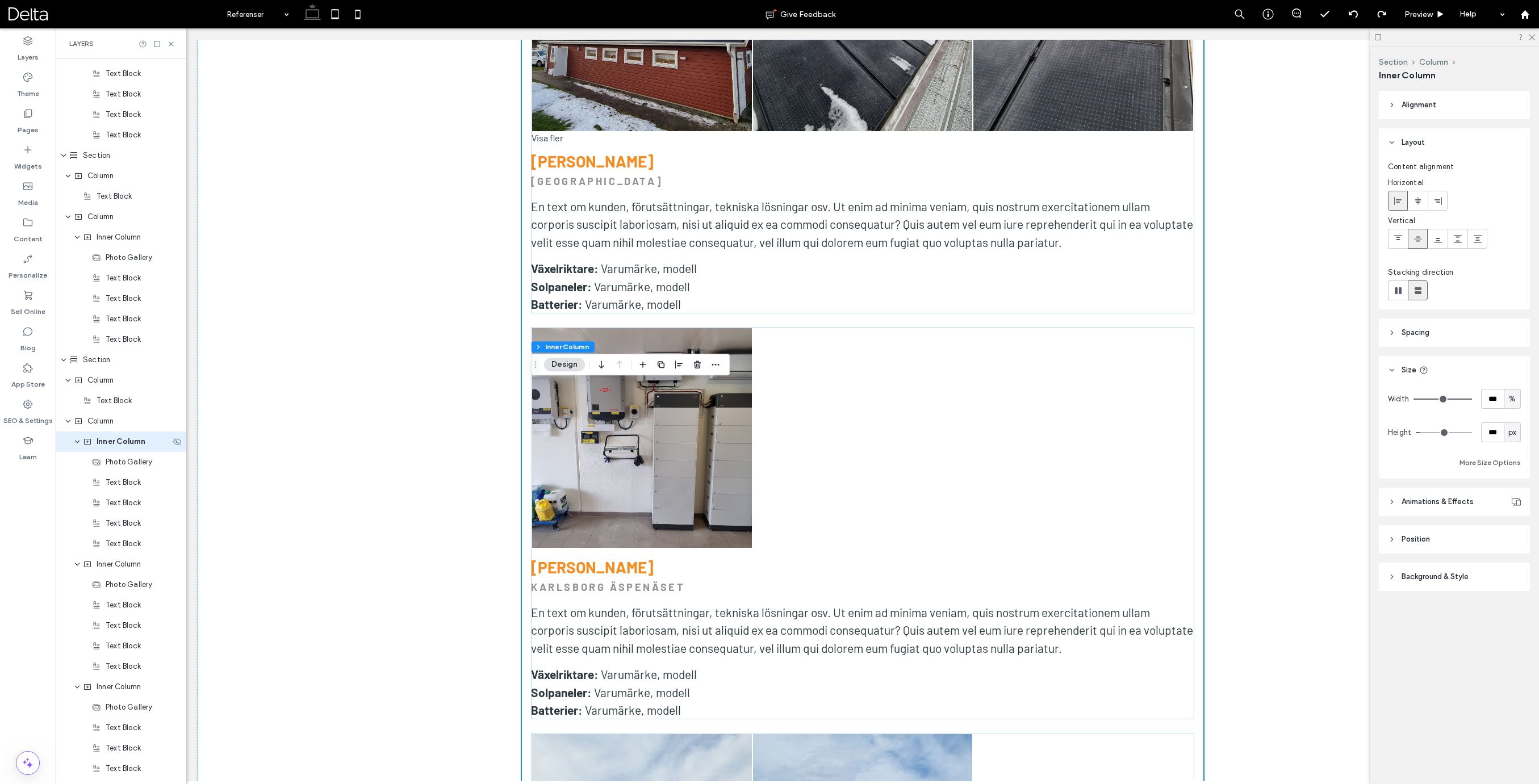
scroll to position [2630, 0]
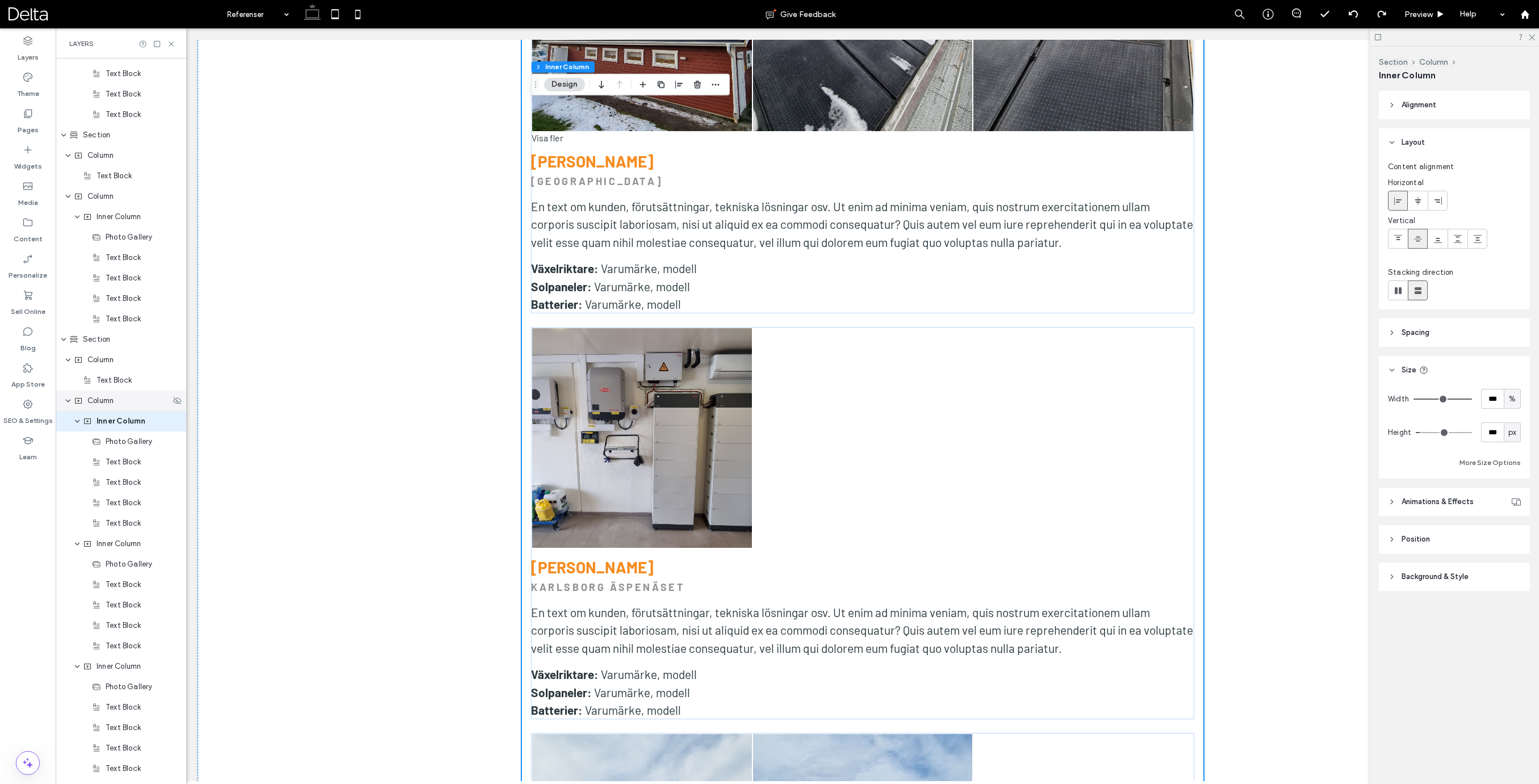
click at [110, 401] on span "Column" at bounding box center [100, 401] width 26 height 11
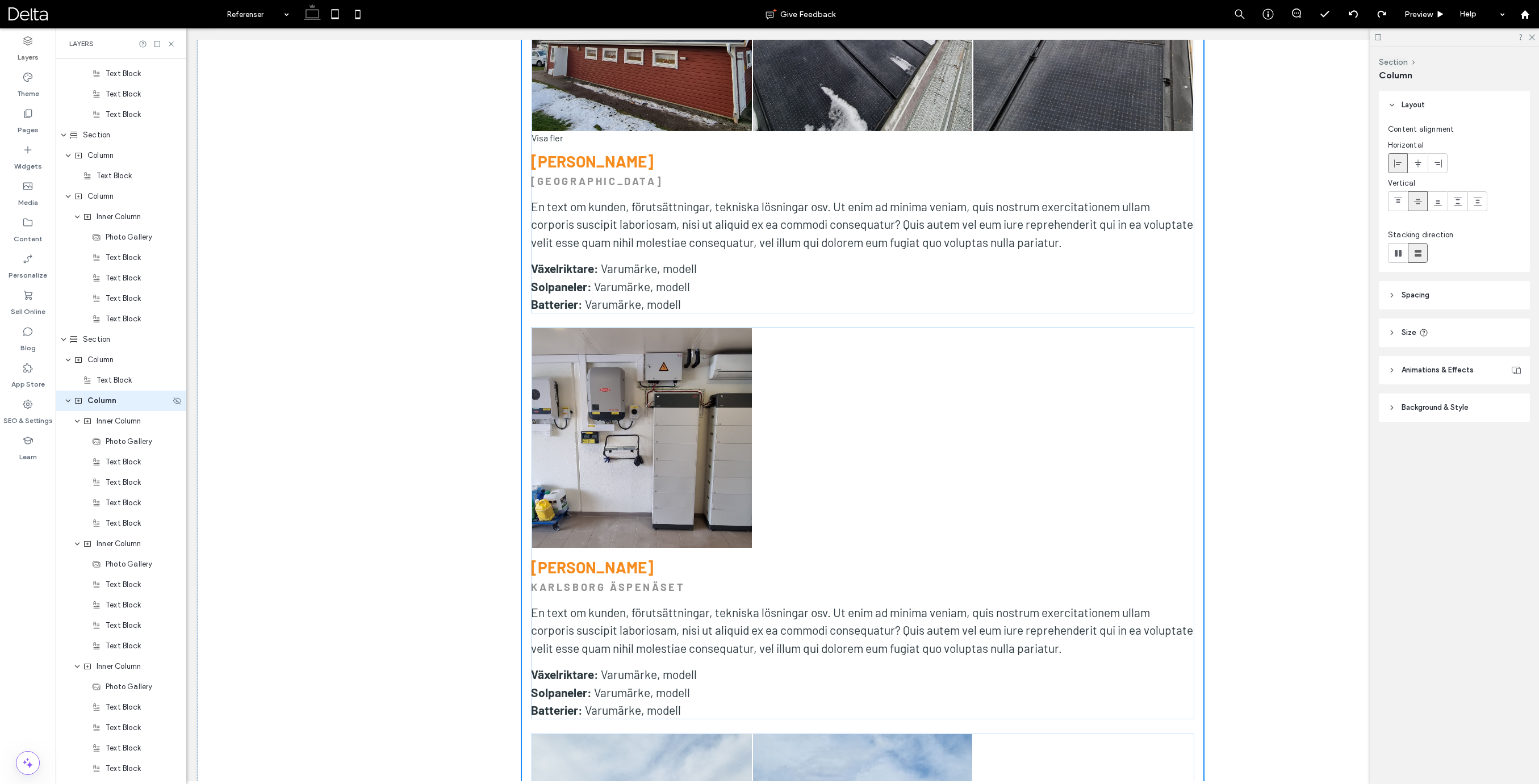
scroll to position [2610, 0]
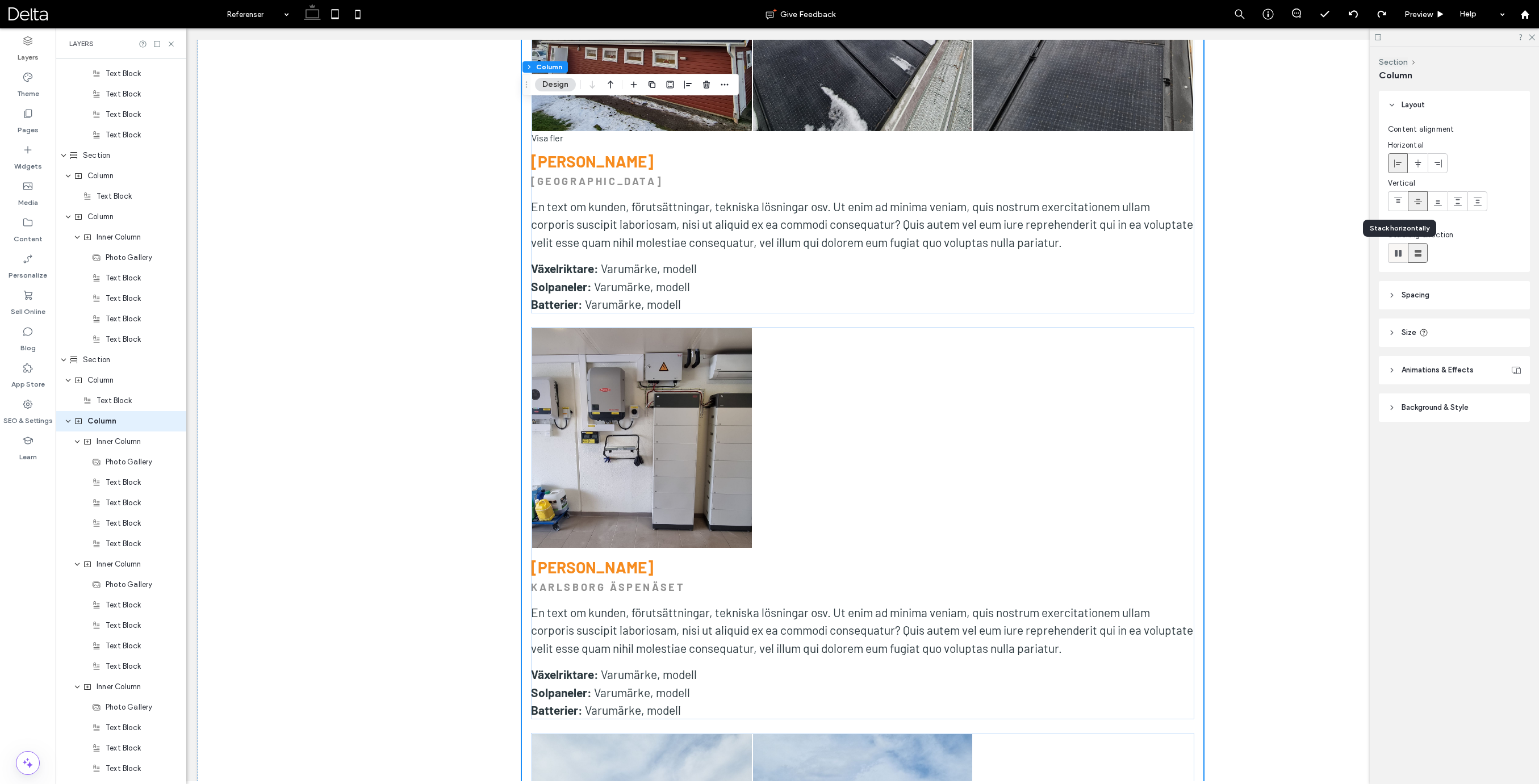
click at [1398, 256] on icon at bounding box center [1398, 253] width 11 height 11
type input "*"
type input "**"
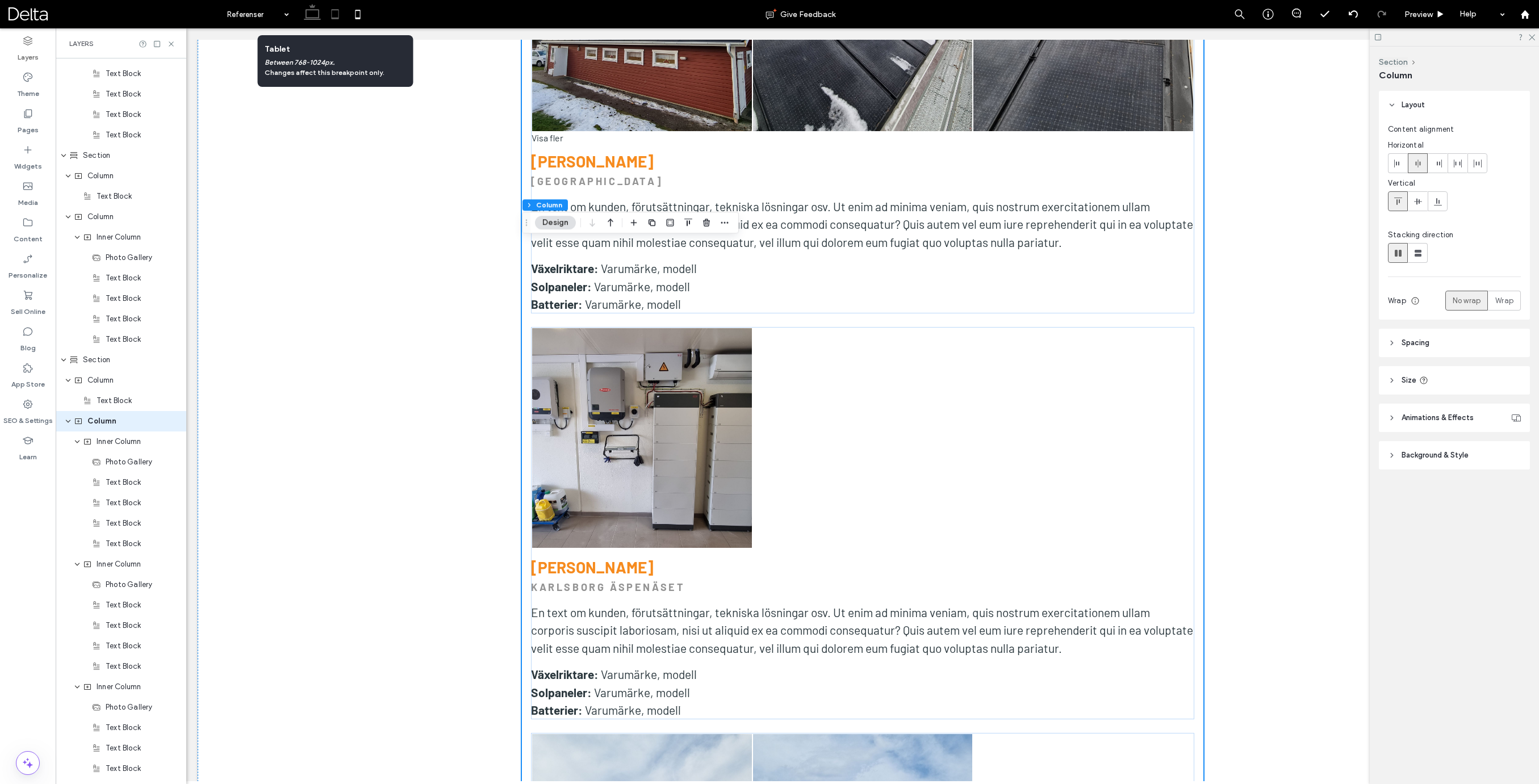
click at [337, 13] on icon at bounding box center [335, 14] width 23 height 23
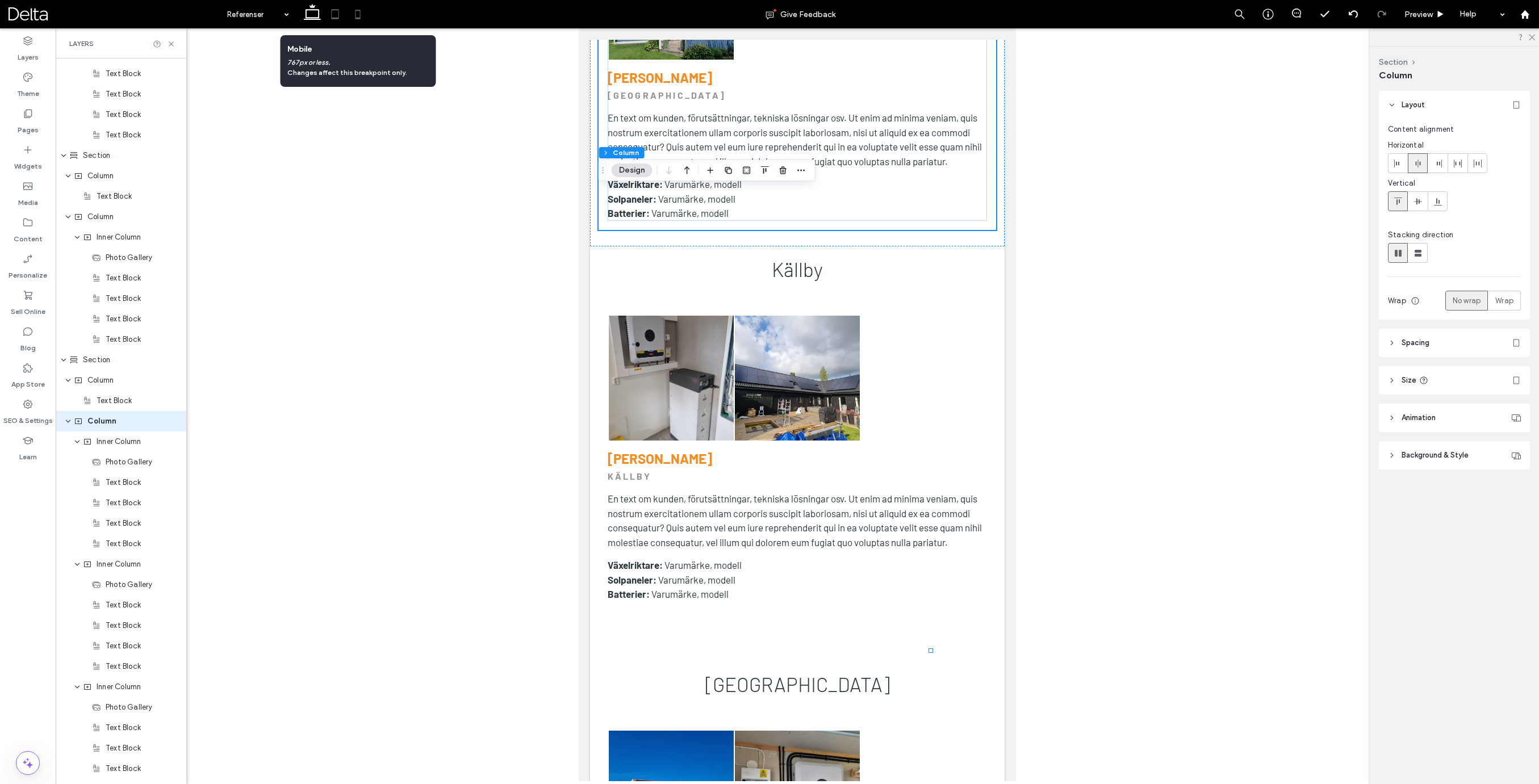
click at [357, 14] on icon at bounding box center [358, 14] width 23 height 23
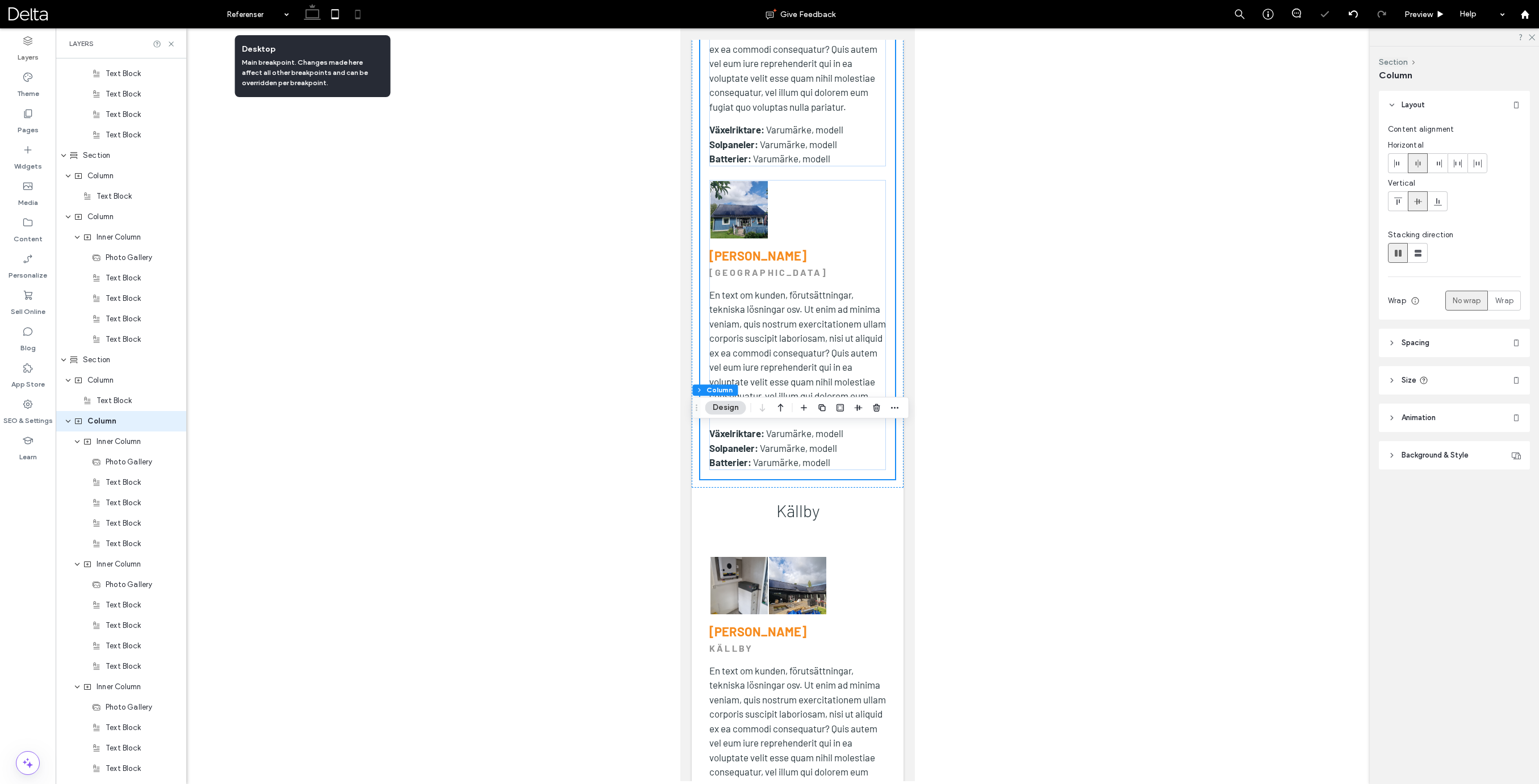
click at [312, 15] on icon at bounding box center [312, 14] width 23 height 23
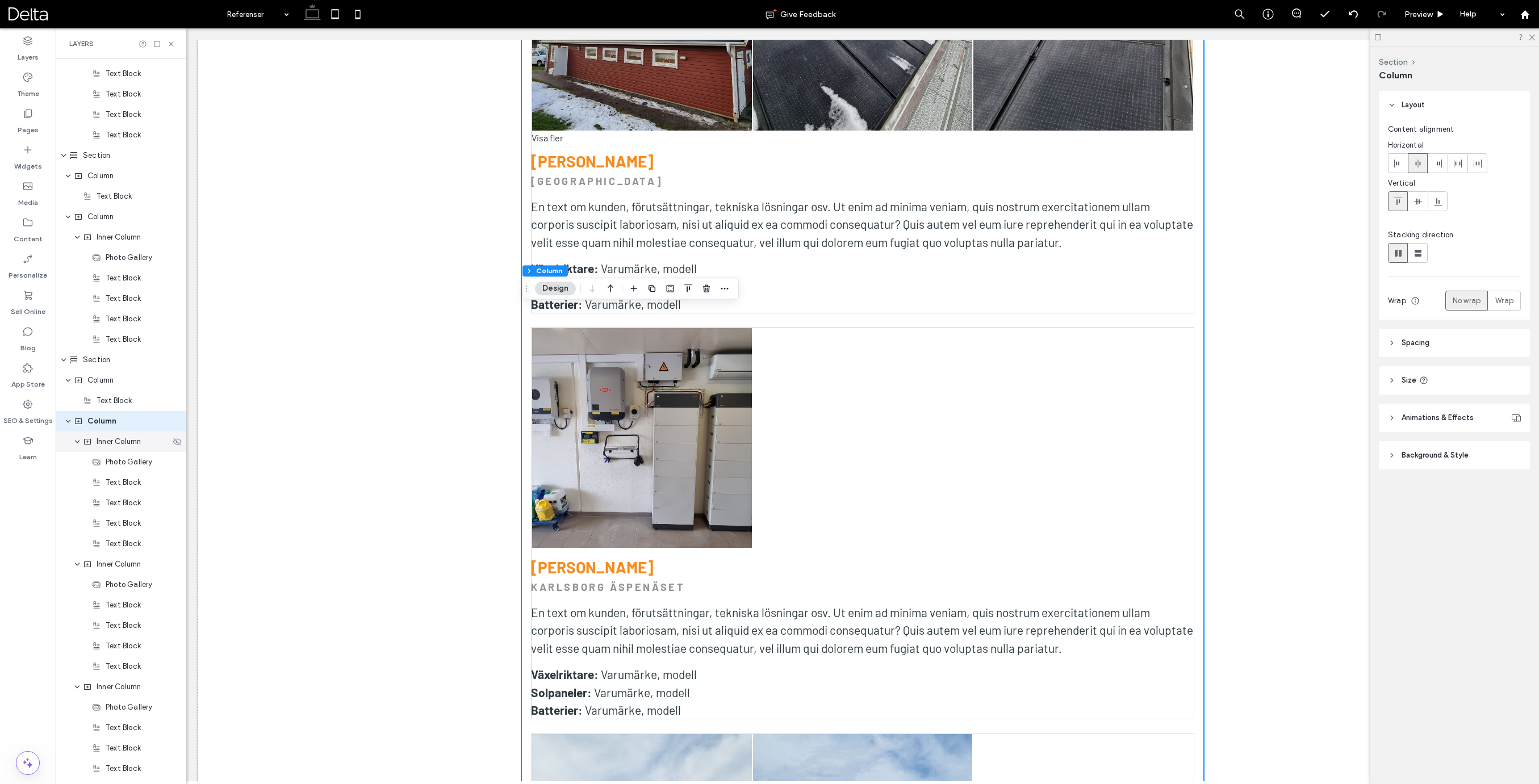
click at [132, 441] on span "Inner Column" at bounding box center [119, 441] width 45 height 11
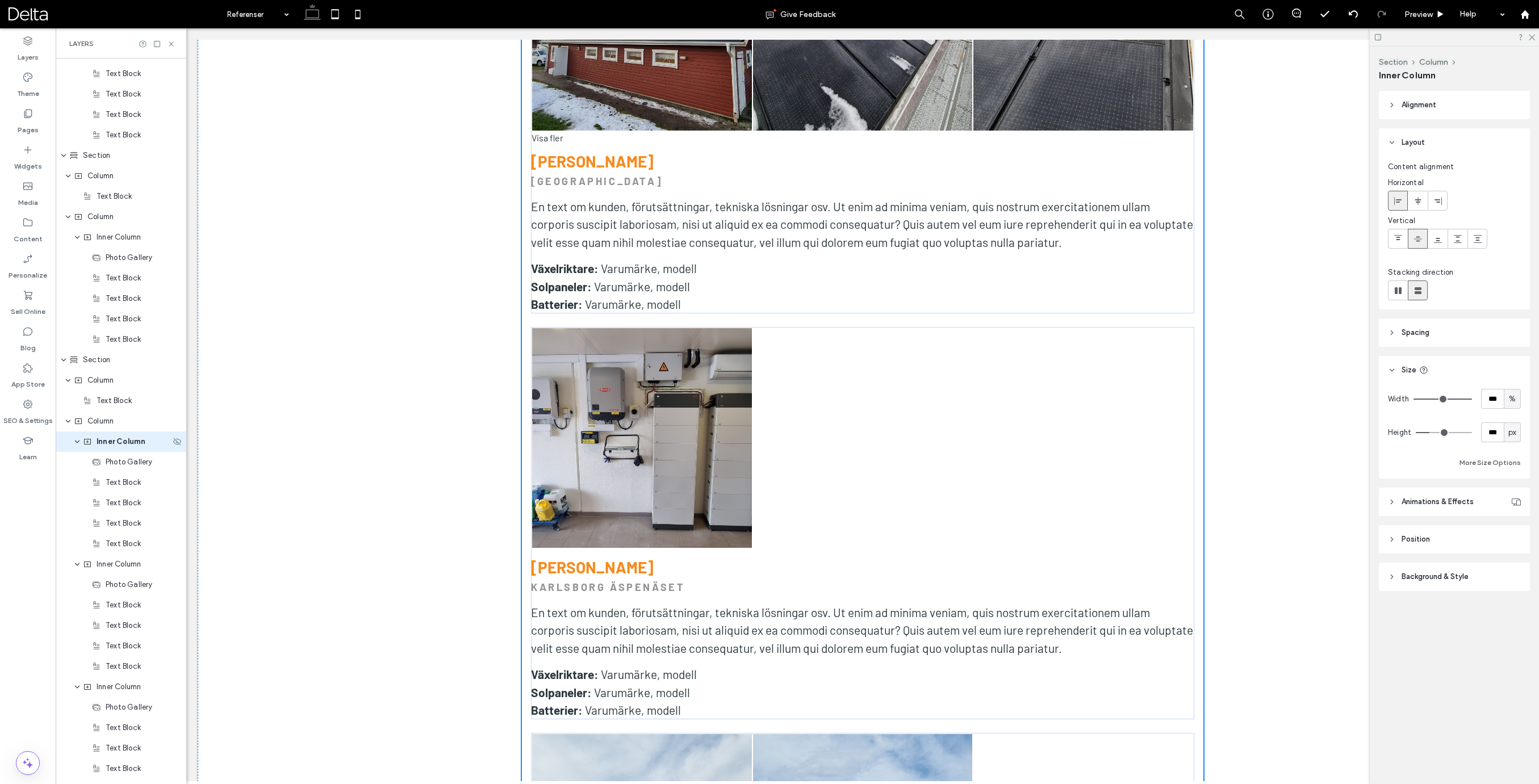
scroll to position [2630, 0]
drag, startPoint x: 1478, startPoint y: 460, endPoint x: 1451, endPoint y: 469, distance: 28.5
click at [1477, 460] on button "More Size Options" at bounding box center [1490, 462] width 61 height 13
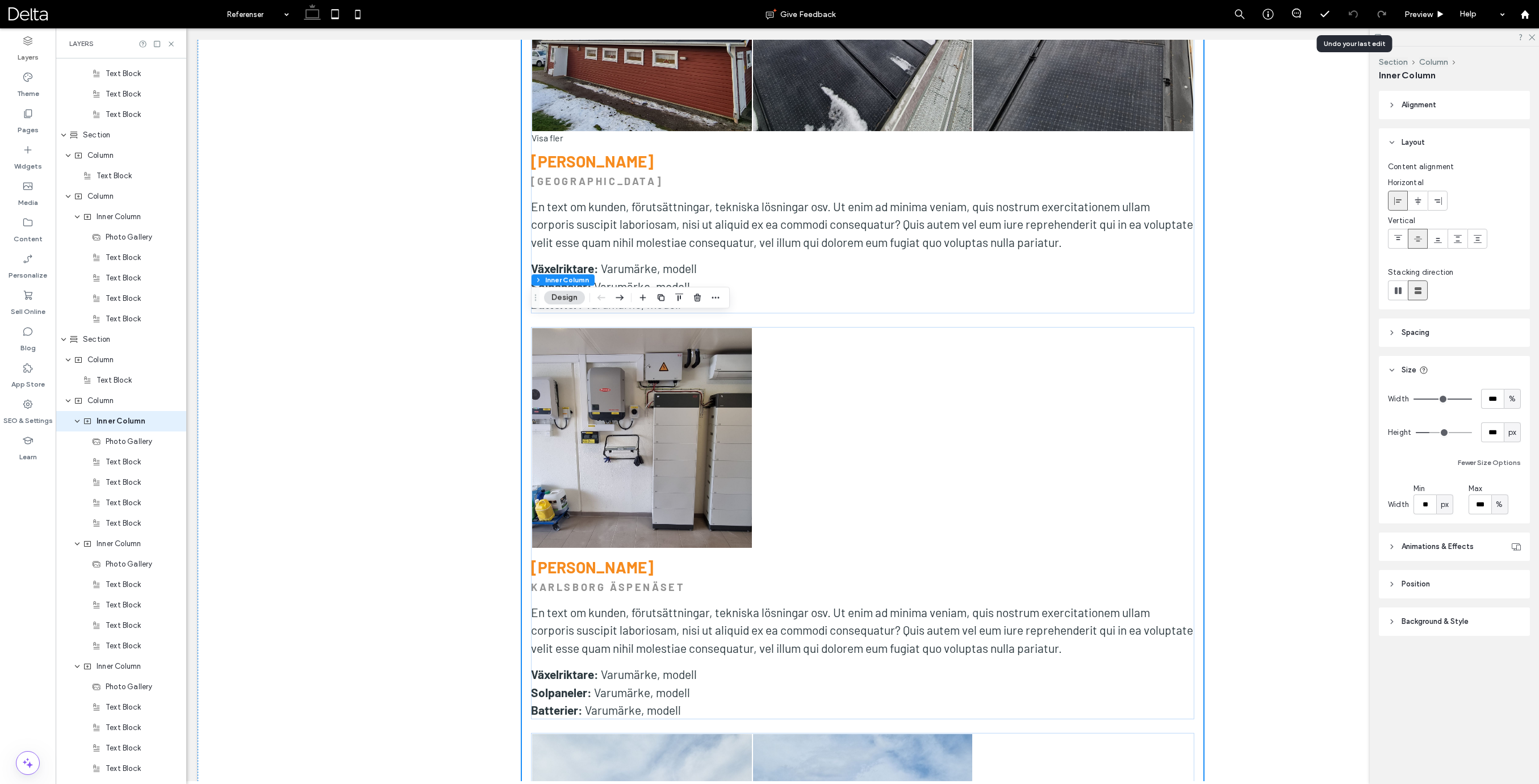
click at [1352, 15] on icon at bounding box center [1353, 14] width 9 height 9
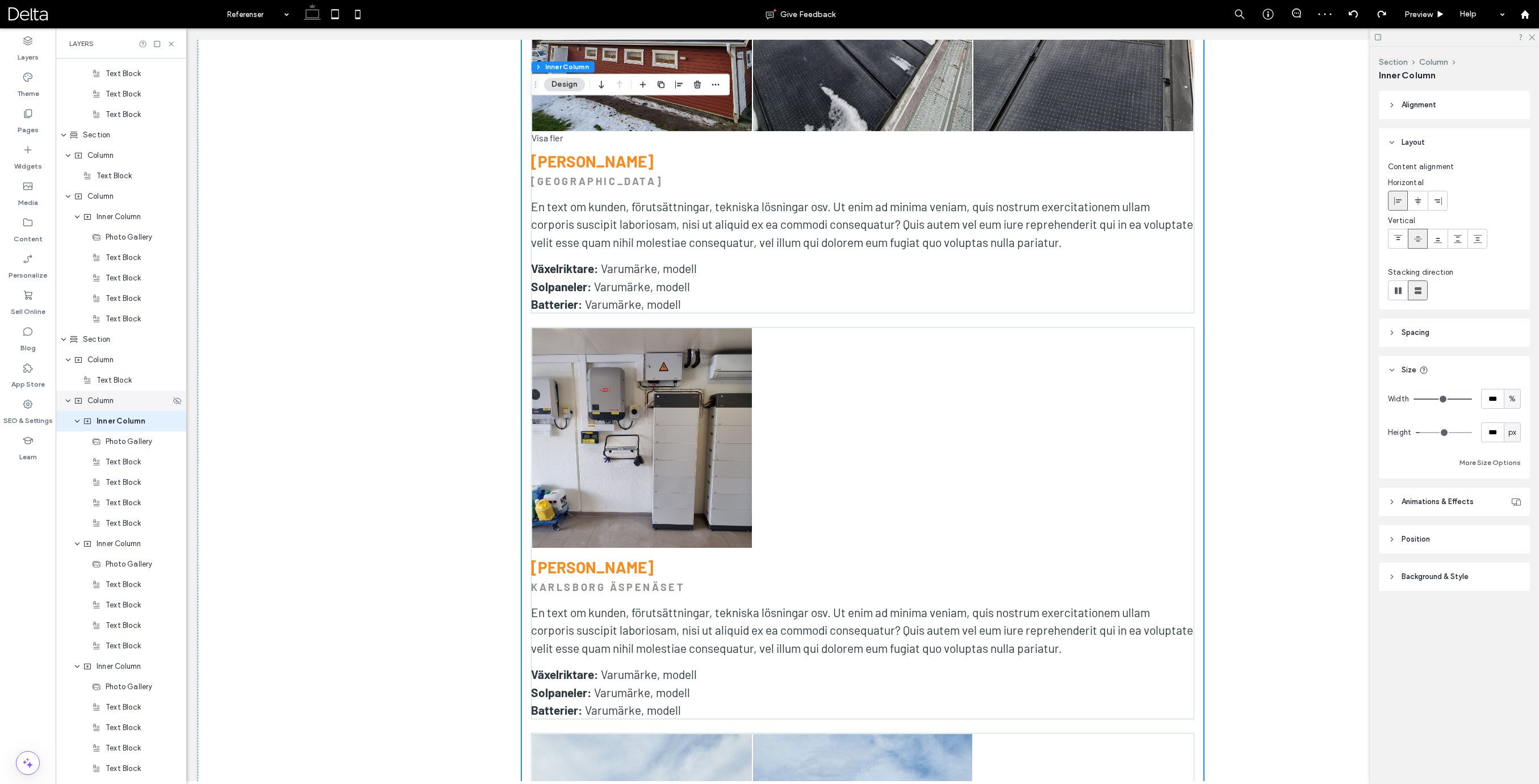
click at [91, 404] on span "Column" at bounding box center [100, 401] width 26 height 11
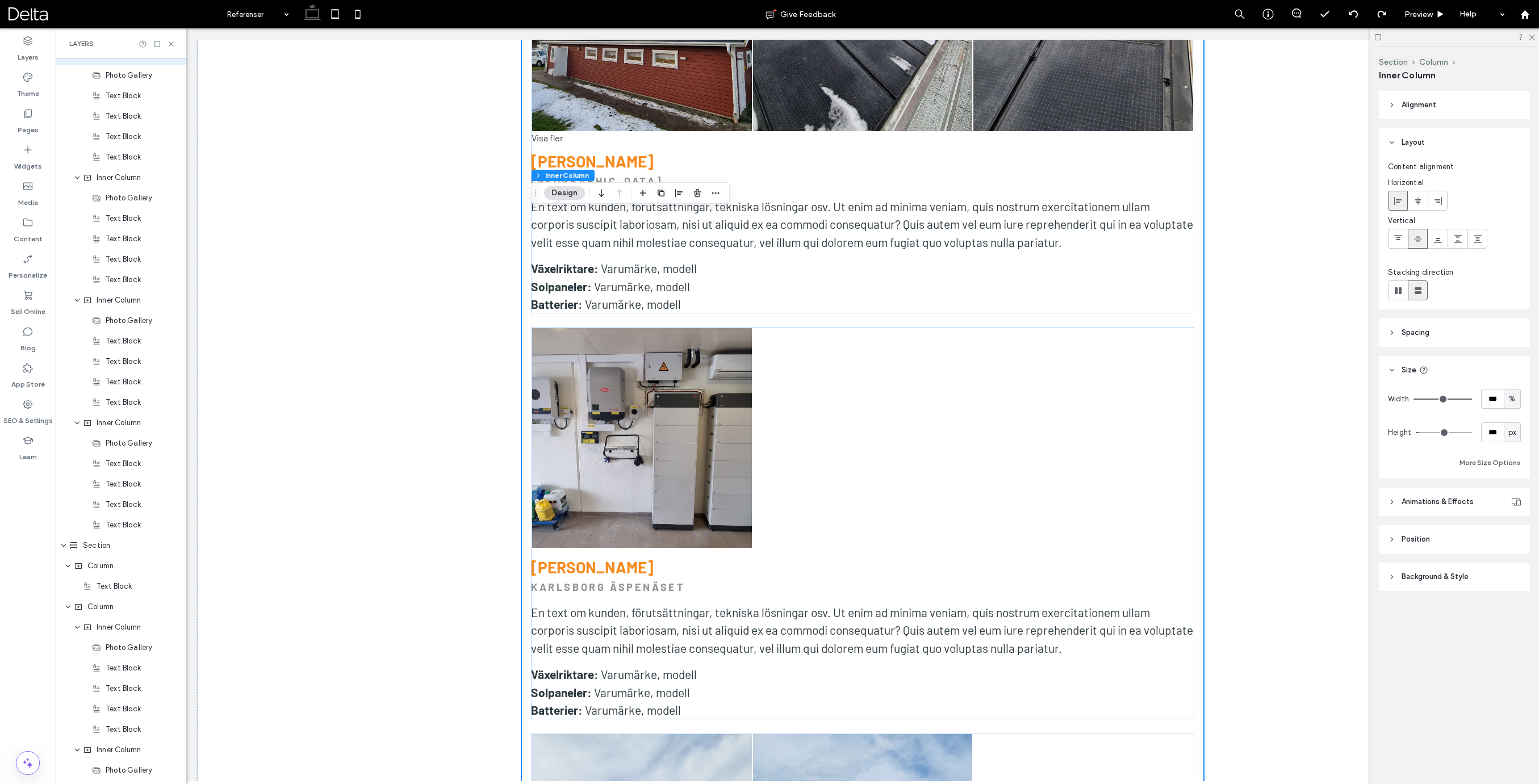
scroll to position [628, 0]
click at [102, 400] on span "Column" at bounding box center [100, 401] width 26 height 11
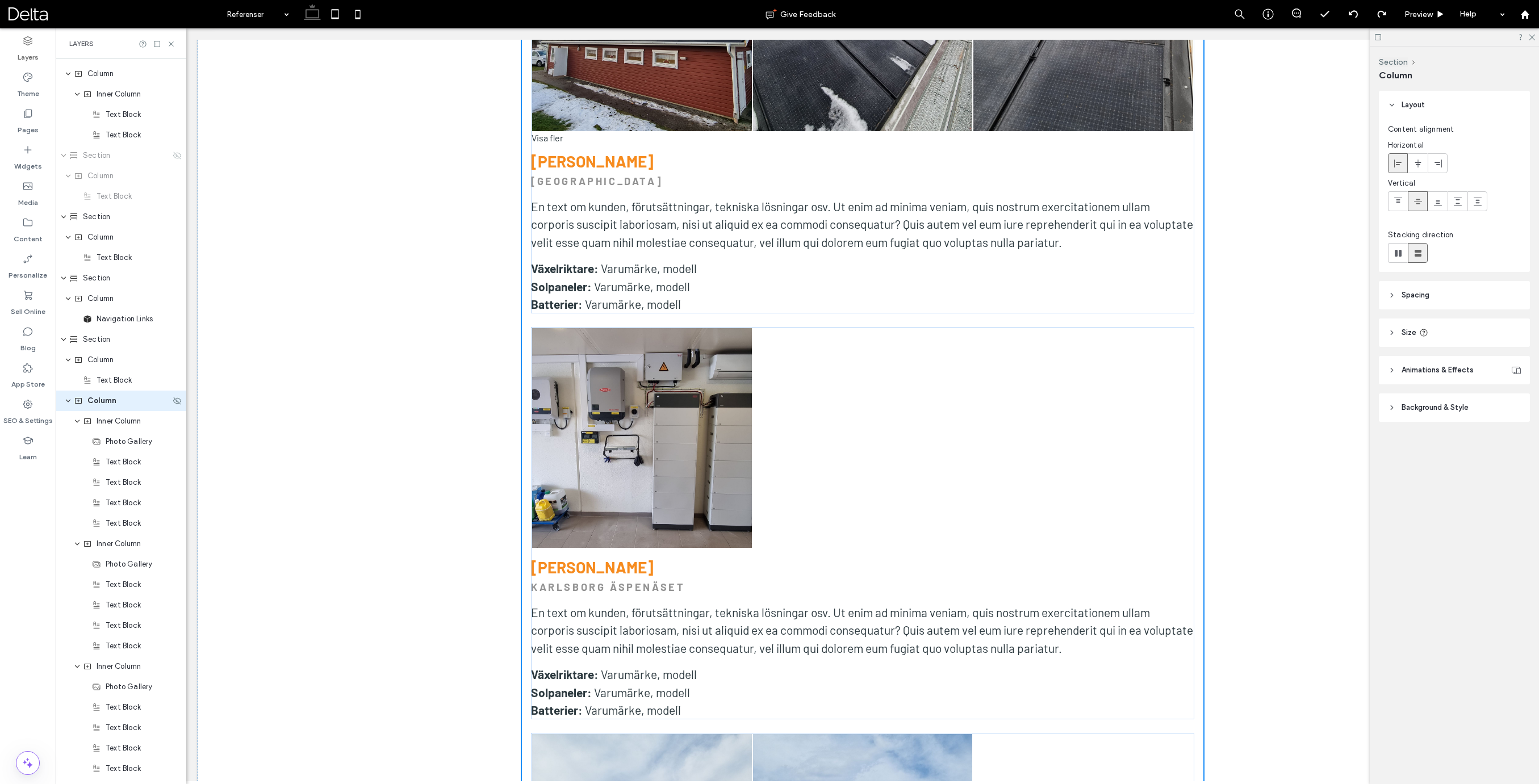
scroll to position [608, 0]
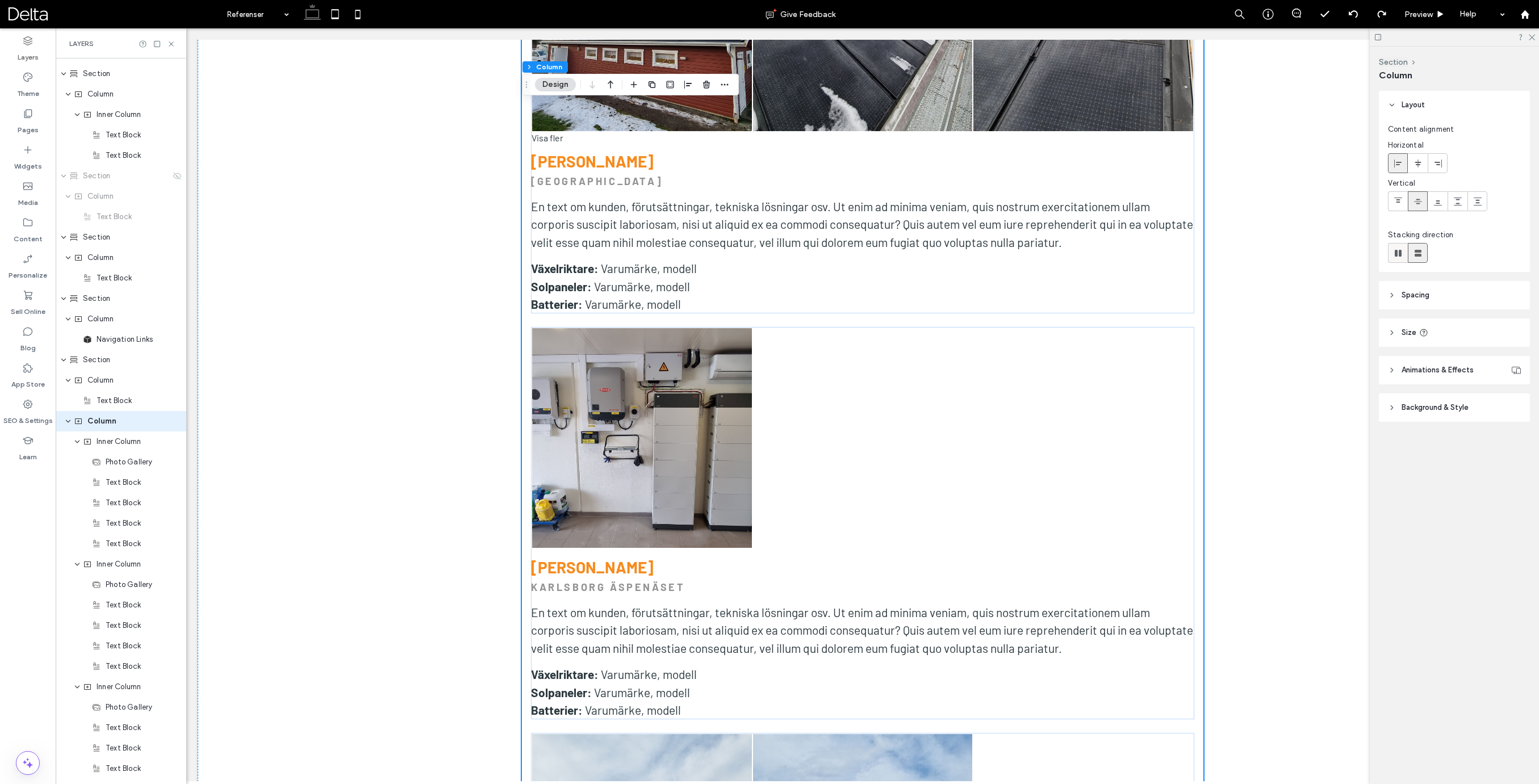
click at [1394, 254] on use at bounding box center [1398, 253] width 7 height 7
type input "*"
type input "**"
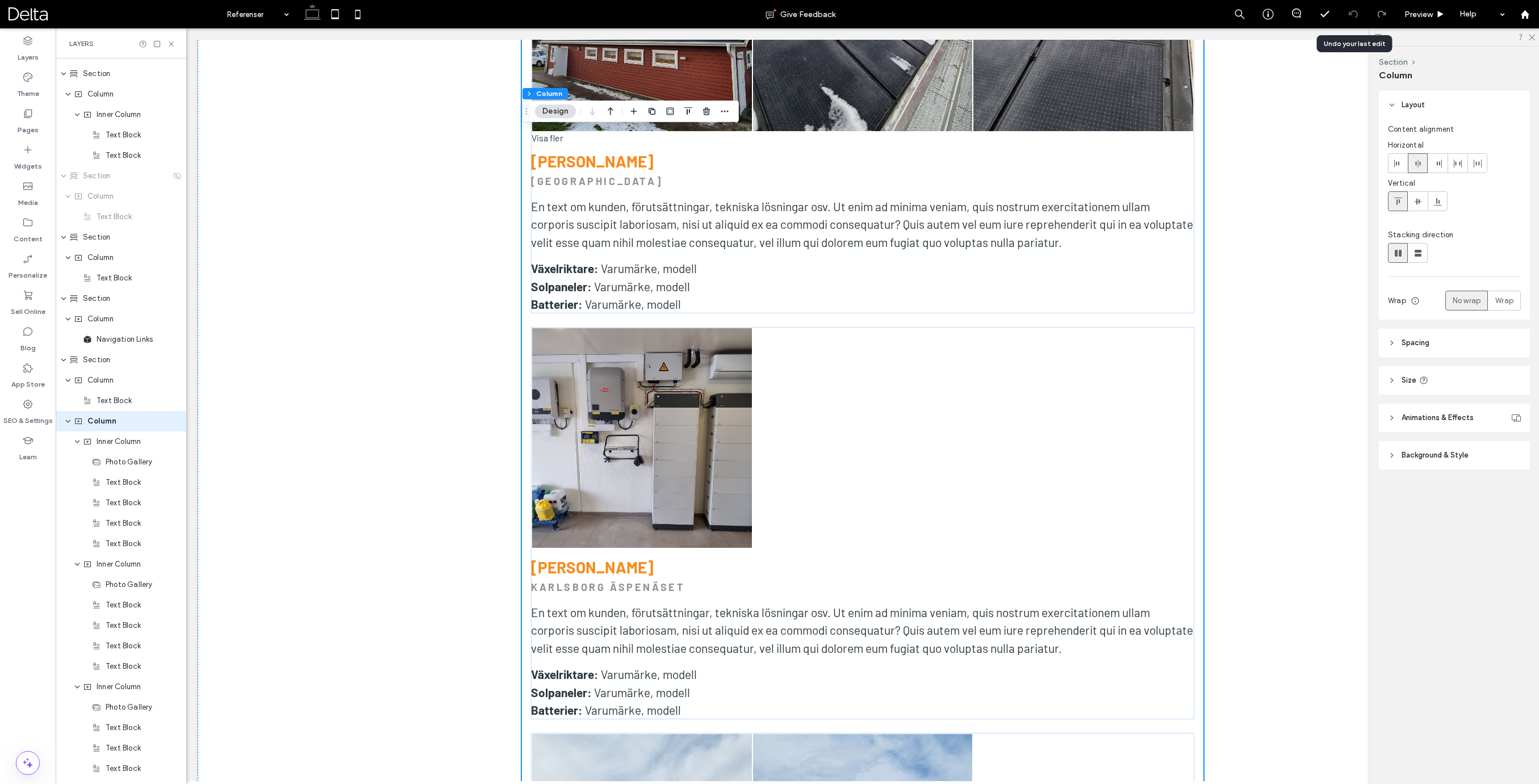
click at [1353, 13] on icon at bounding box center [1353, 14] width 9 height 9
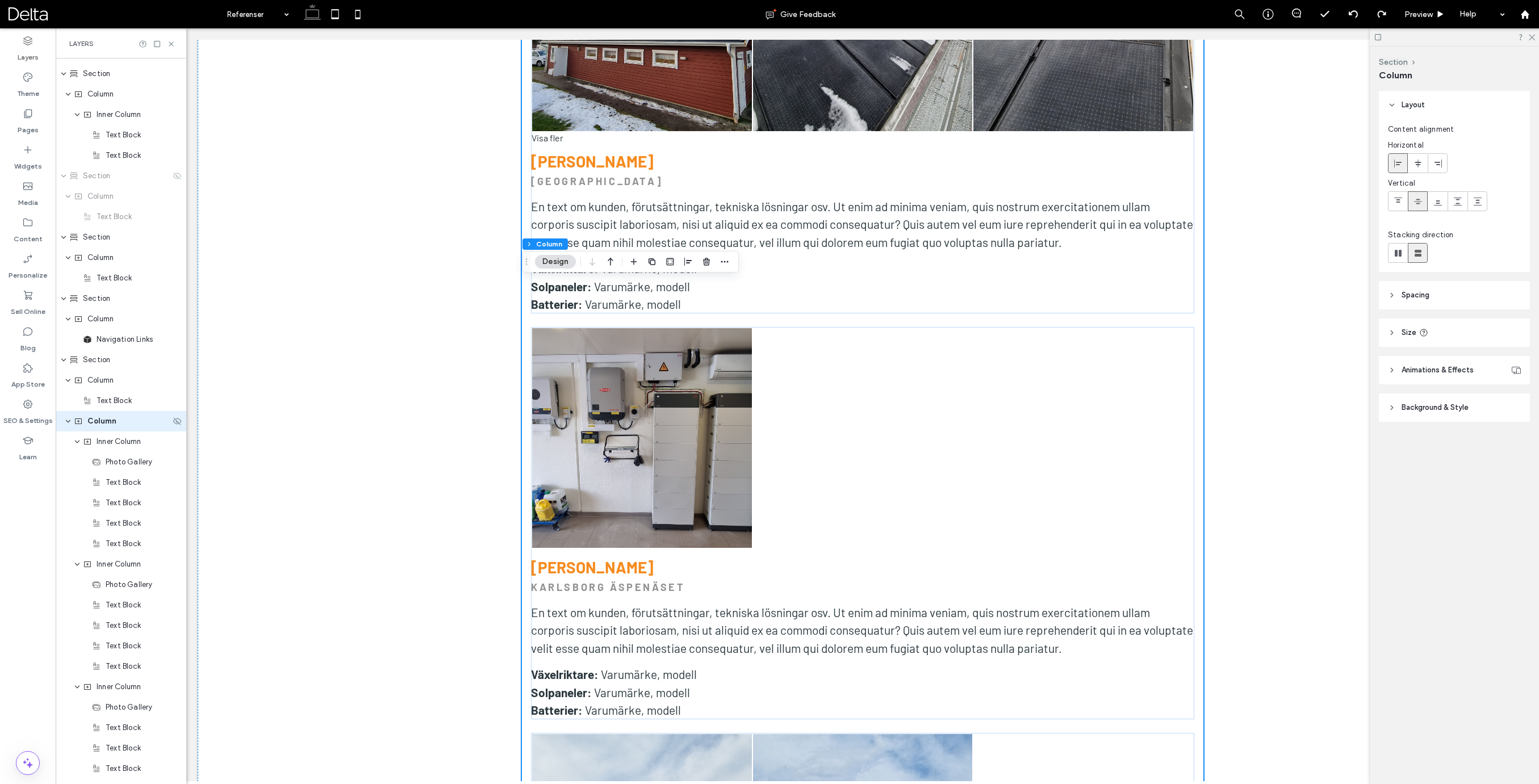
click at [101, 420] on span "Column" at bounding box center [101, 421] width 29 height 11
click at [101, 420] on span "Column" at bounding box center [101, 421] width 29 height 11
click at [727, 261] on use "button" at bounding box center [725, 262] width 8 height 2
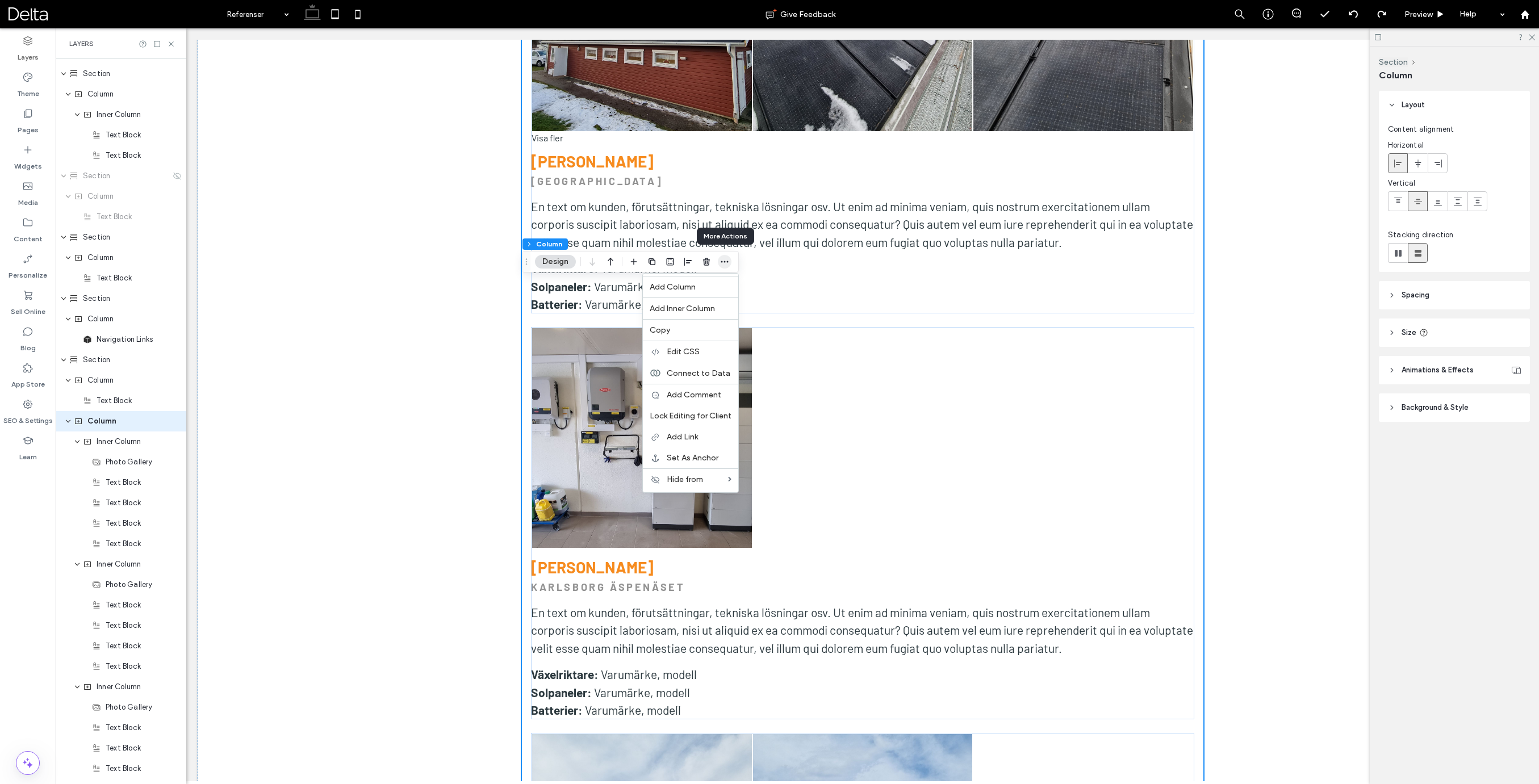
click at [726, 262] on icon "button" at bounding box center [725, 262] width 9 height 9
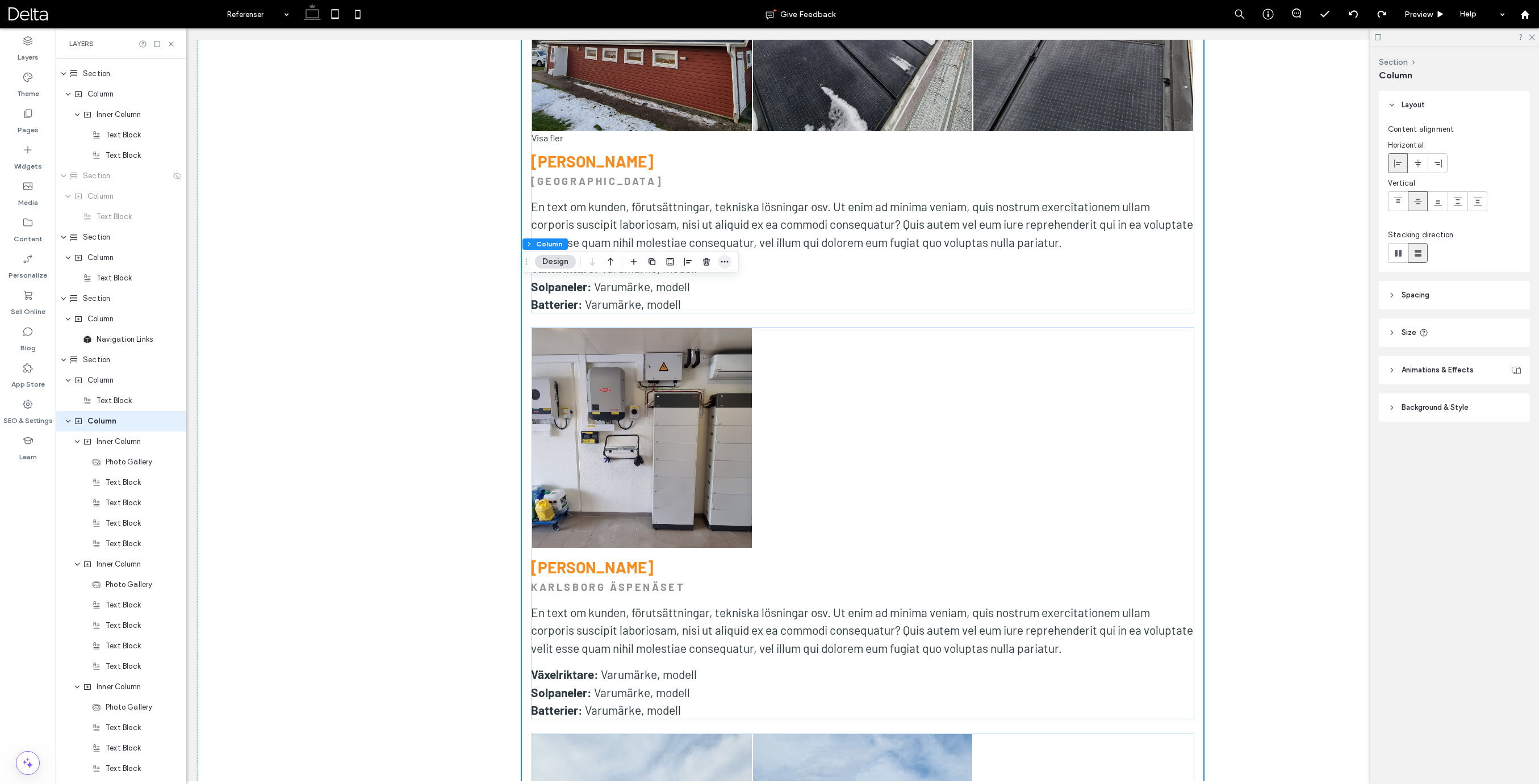
click at [723, 261] on icon "button" at bounding box center [725, 262] width 9 height 9
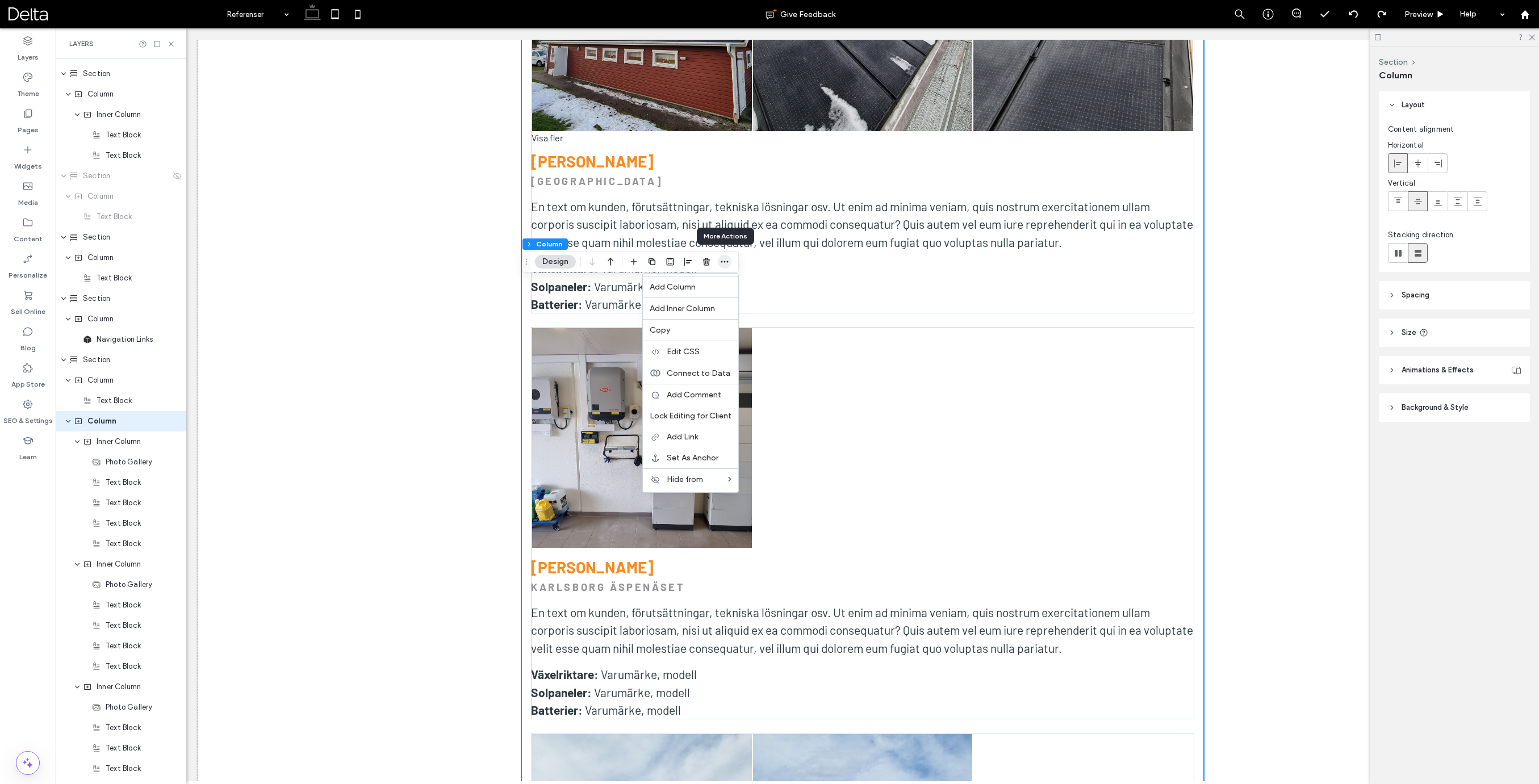
click at [723, 261] on icon "button" at bounding box center [725, 262] width 9 height 9
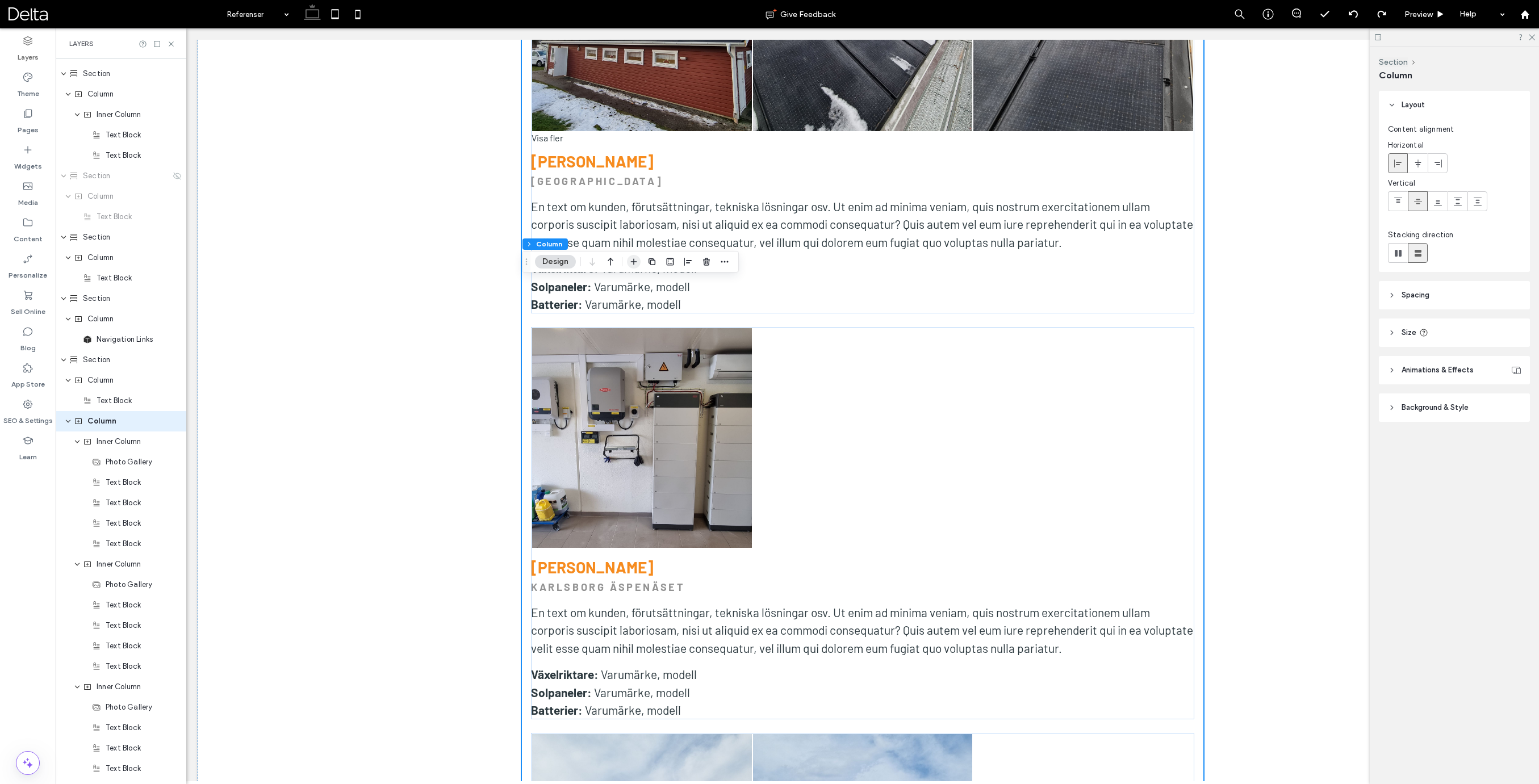
click at [630, 261] on icon "button" at bounding box center [633, 262] width 9 height 9
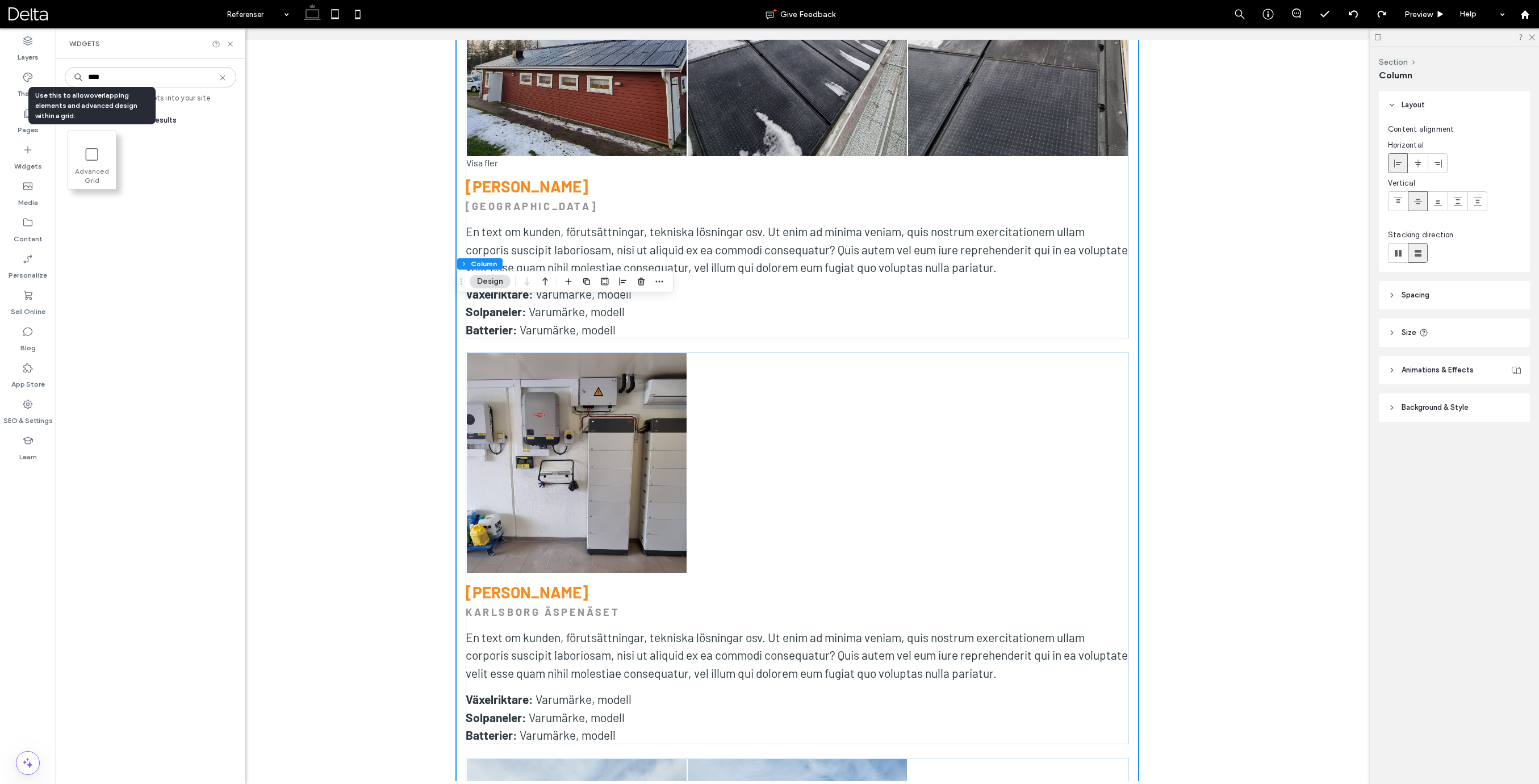
type input "****"
click at [96, 159] on icon at bounding box center [92, 154] width 18 height 18
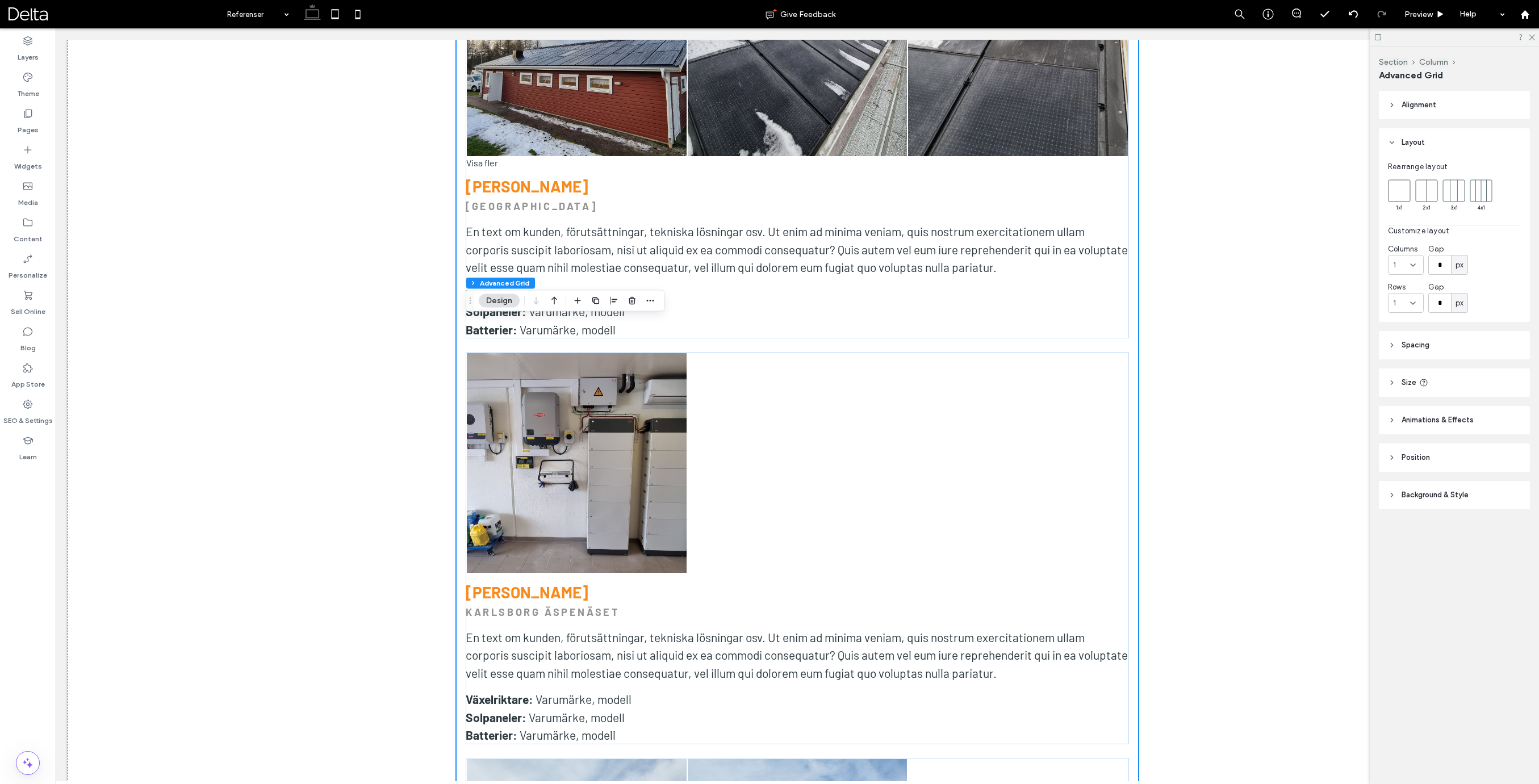
click at [1424, 195] on rect at bounding box center [1426, 190] width 22 height 22
click at [38, 55] on label "Layers" at bounding box center [28, 54] width 21 height 16
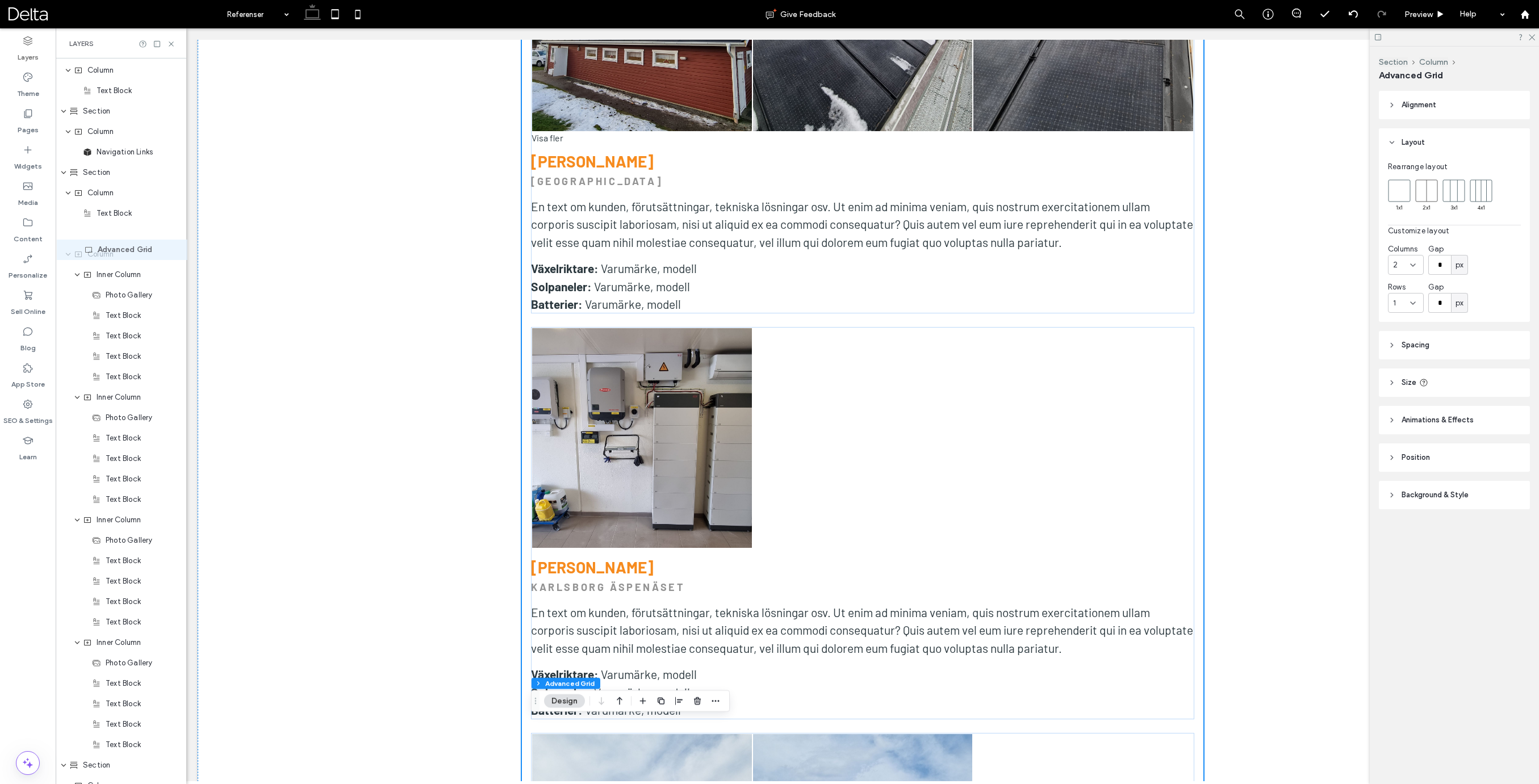
scroll to position [793, 0]
drag, startPoint x: 127, startPoint y: 671, endPoint x: 125, endPoint y: 248, distance: 423.0
click at [1440, 265] on input "*" at bounding box center [1440, 264] width 23 height 20
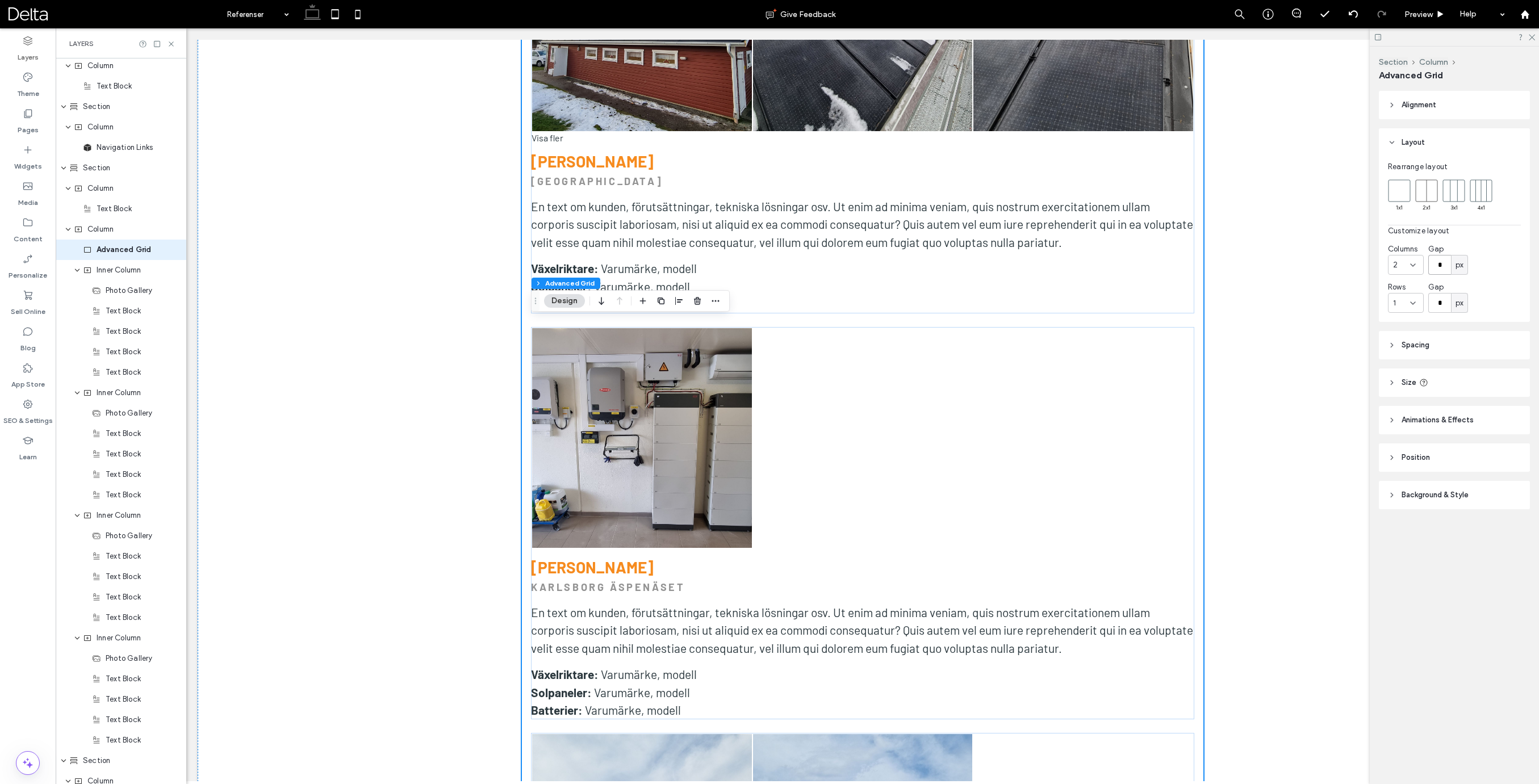
click at [1440, 265] on input "*" at bounding box center [1440, 264] width 23 height 20
type input "**"
click at [1441, 300] on input "*" at bounding box center [1440, 303] width 23 height 20
type input "**"
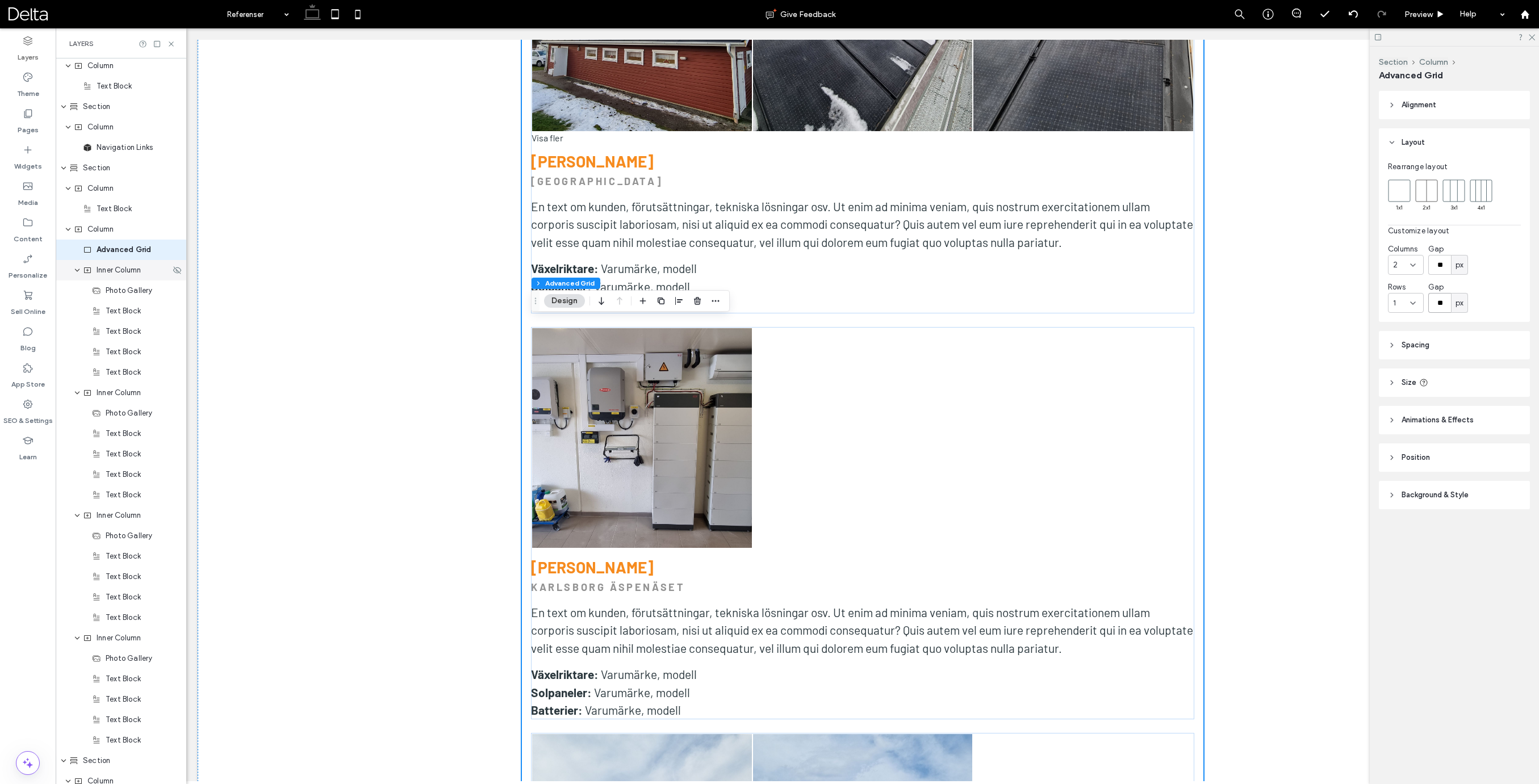
click at [99, 269] on span "Inner Column" at bounding box center [119, 270] width 45 height 11
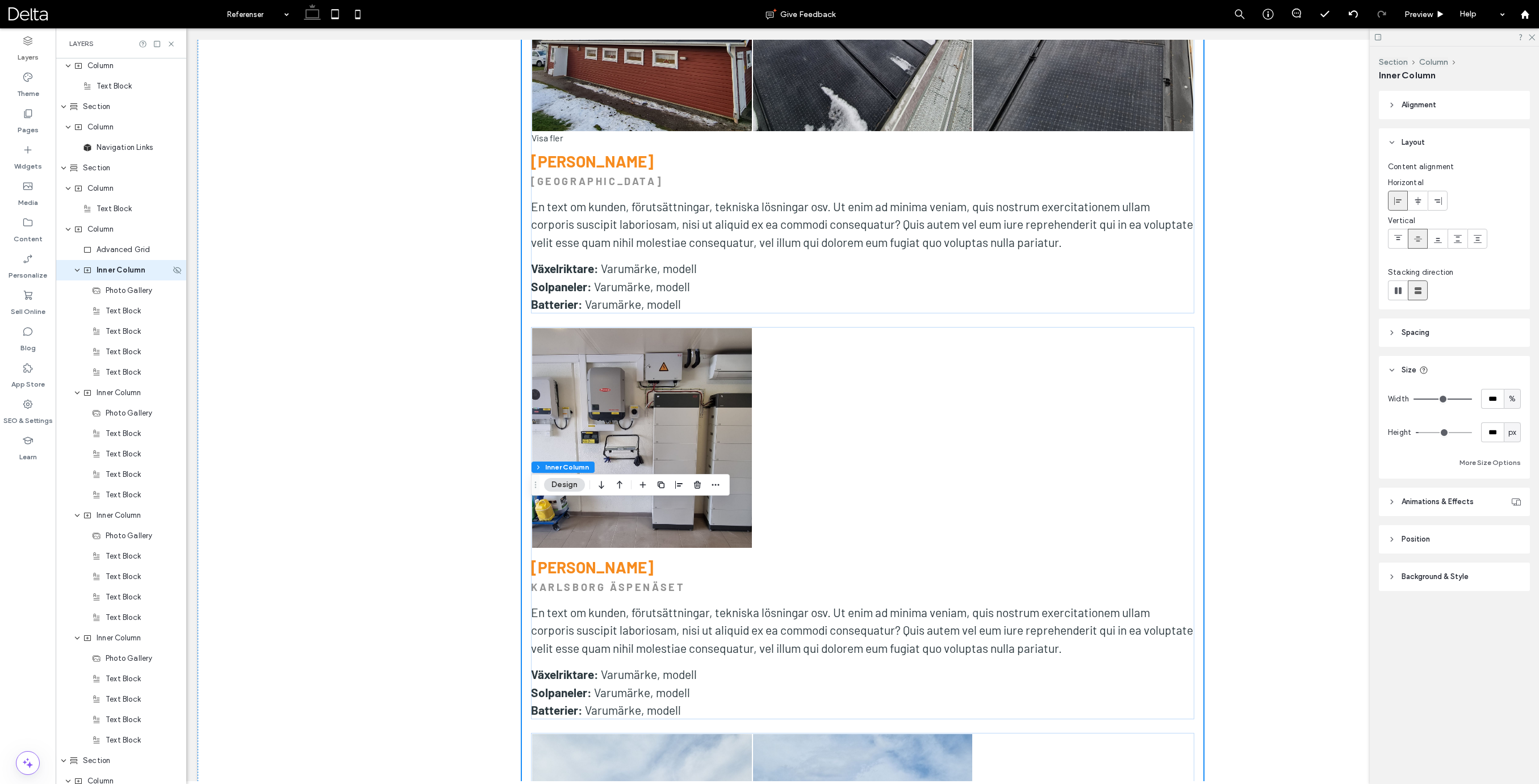
scroll to position [648, 0]
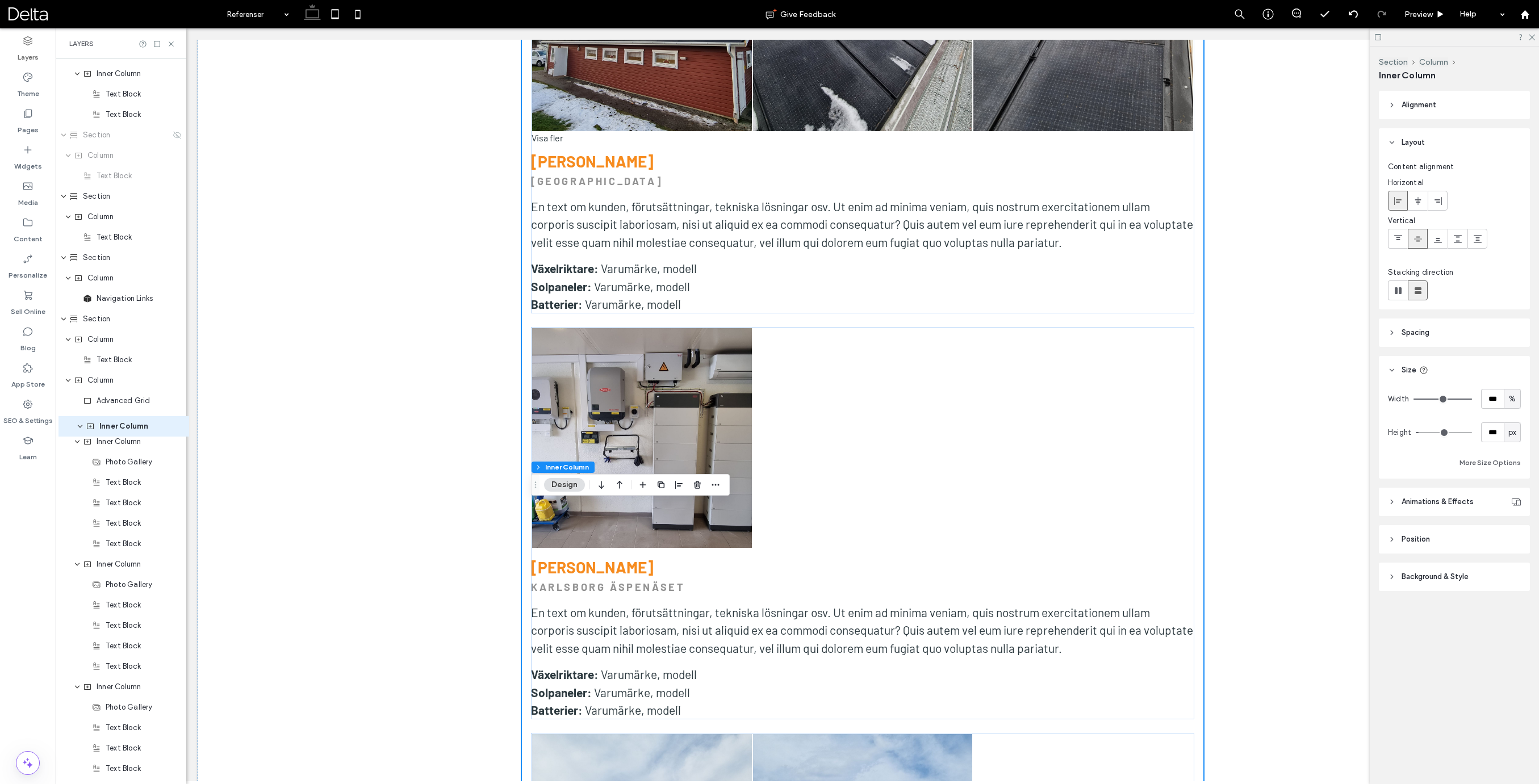
drag, startPoint x: 124, startPoint y: 438, endPoint x: 123, endPoint y: 450, distance: 12.0
click at [124, 438] on span "Photo Gallery" at bounding box center [129, 441] width 47 height 11
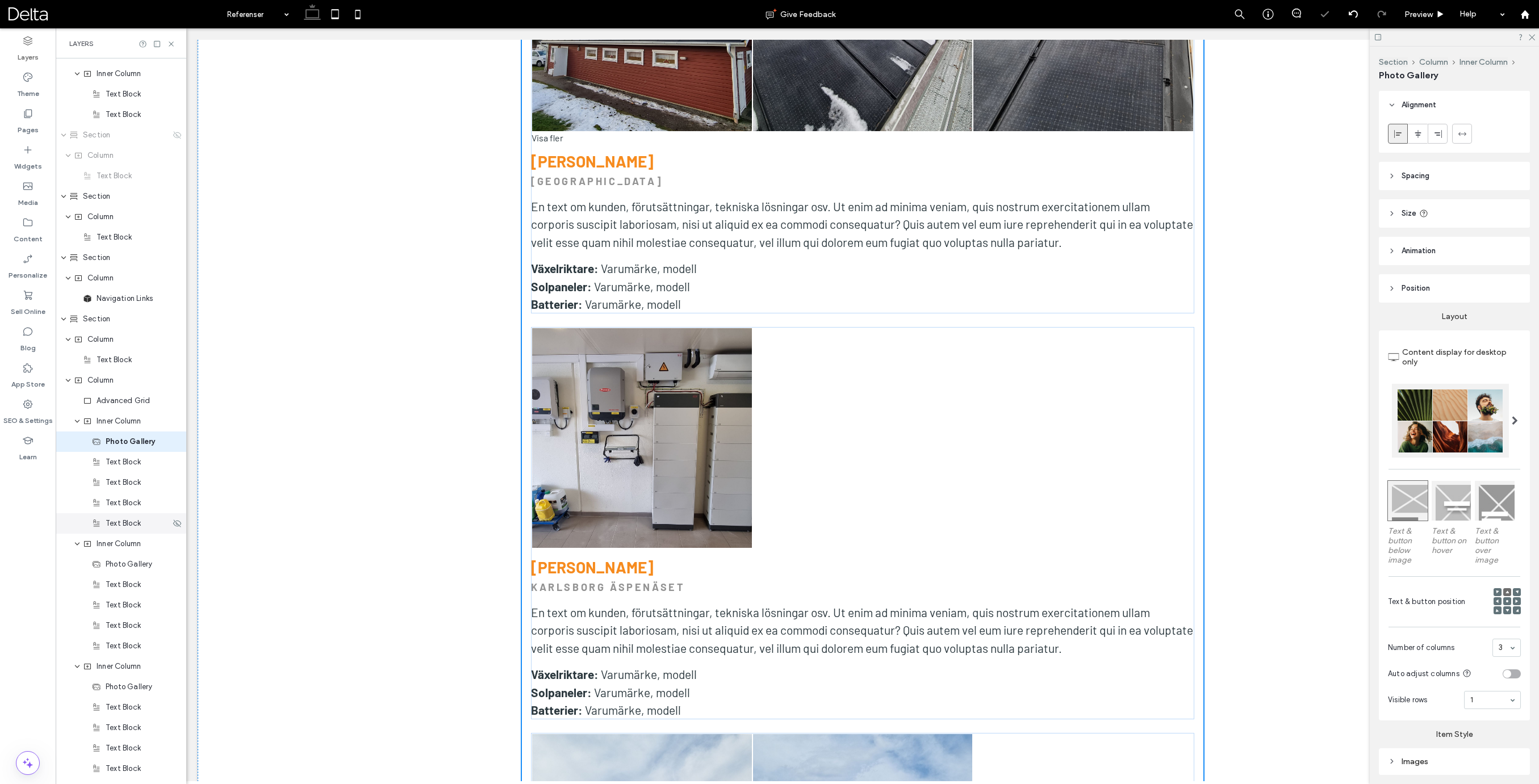
scroll to position [669, 0]
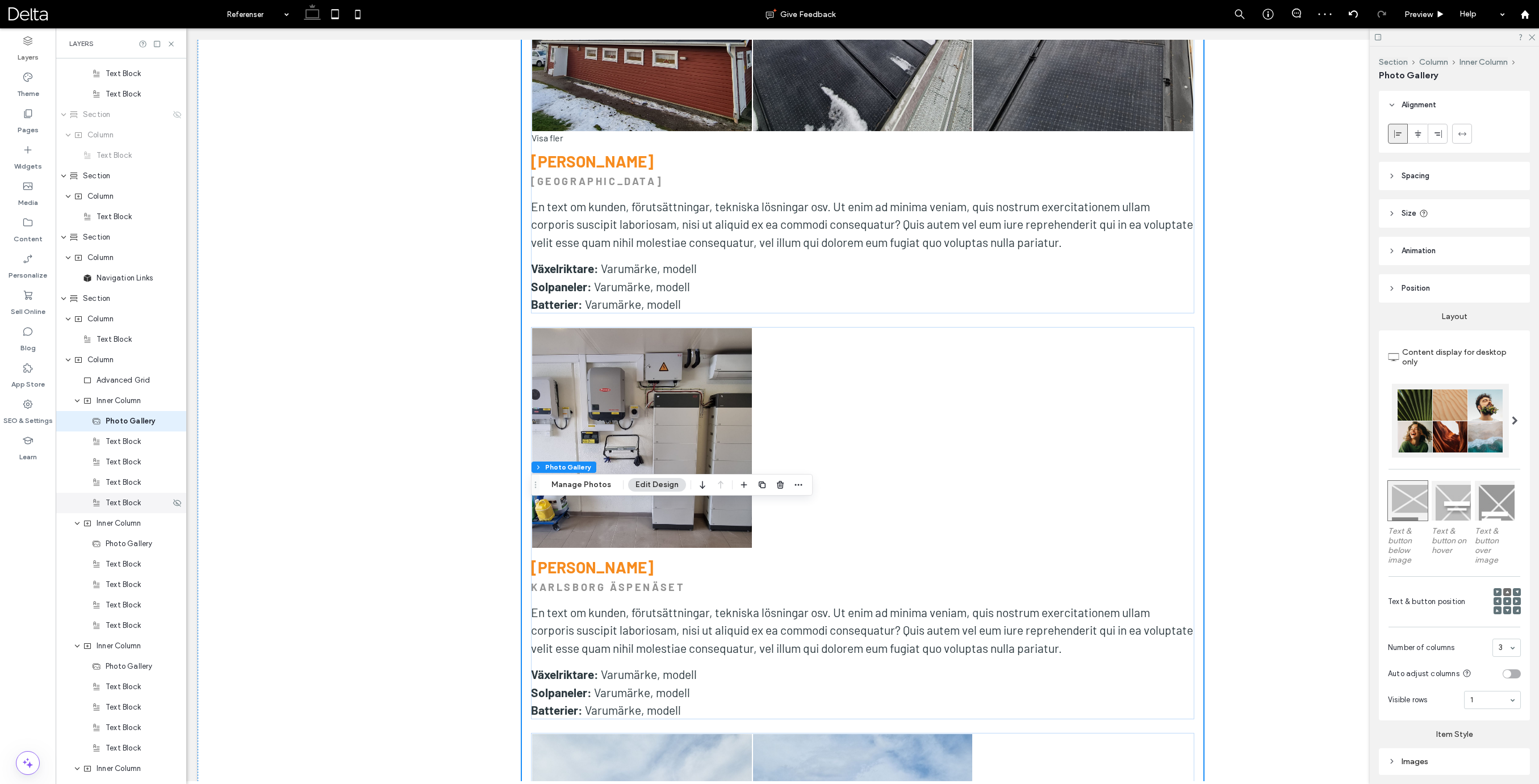
click at [127, 504] on span "Text Block" at bounding box center [123, 503] width 35 height 11
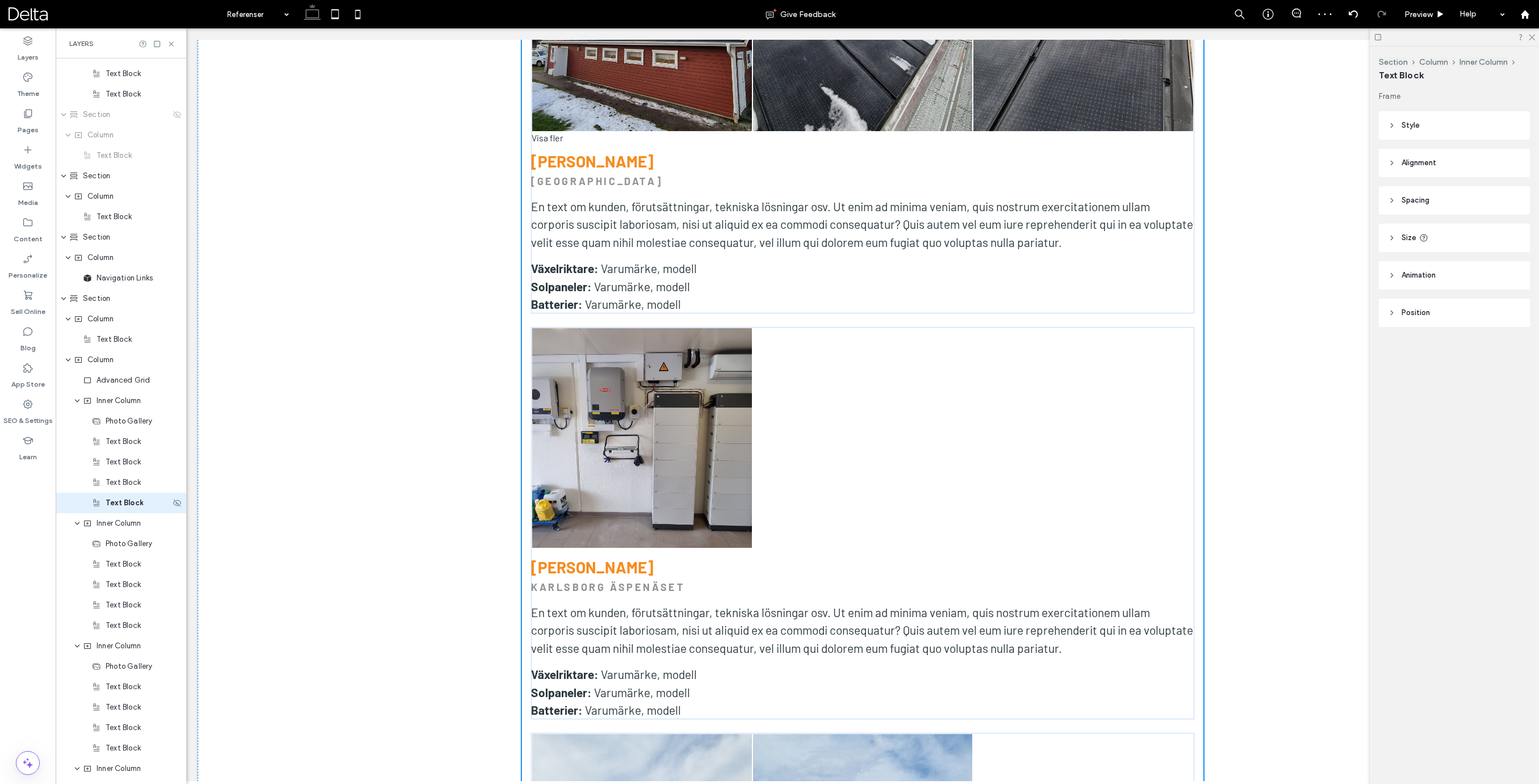
scroll to position [751, 0]
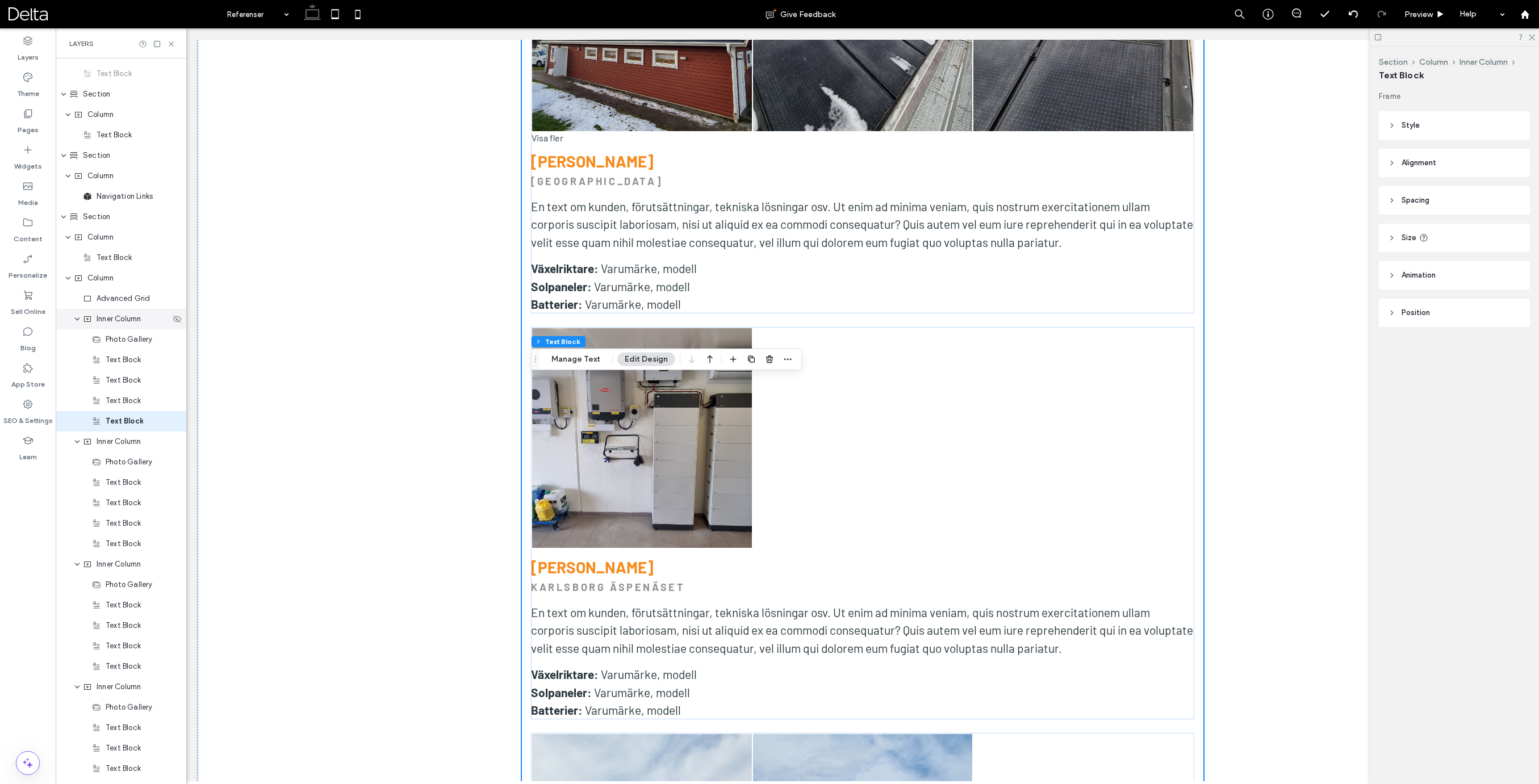
click at [126, 320] on span "Inner Column" at bounding box center [119, 319] width 45 height 11
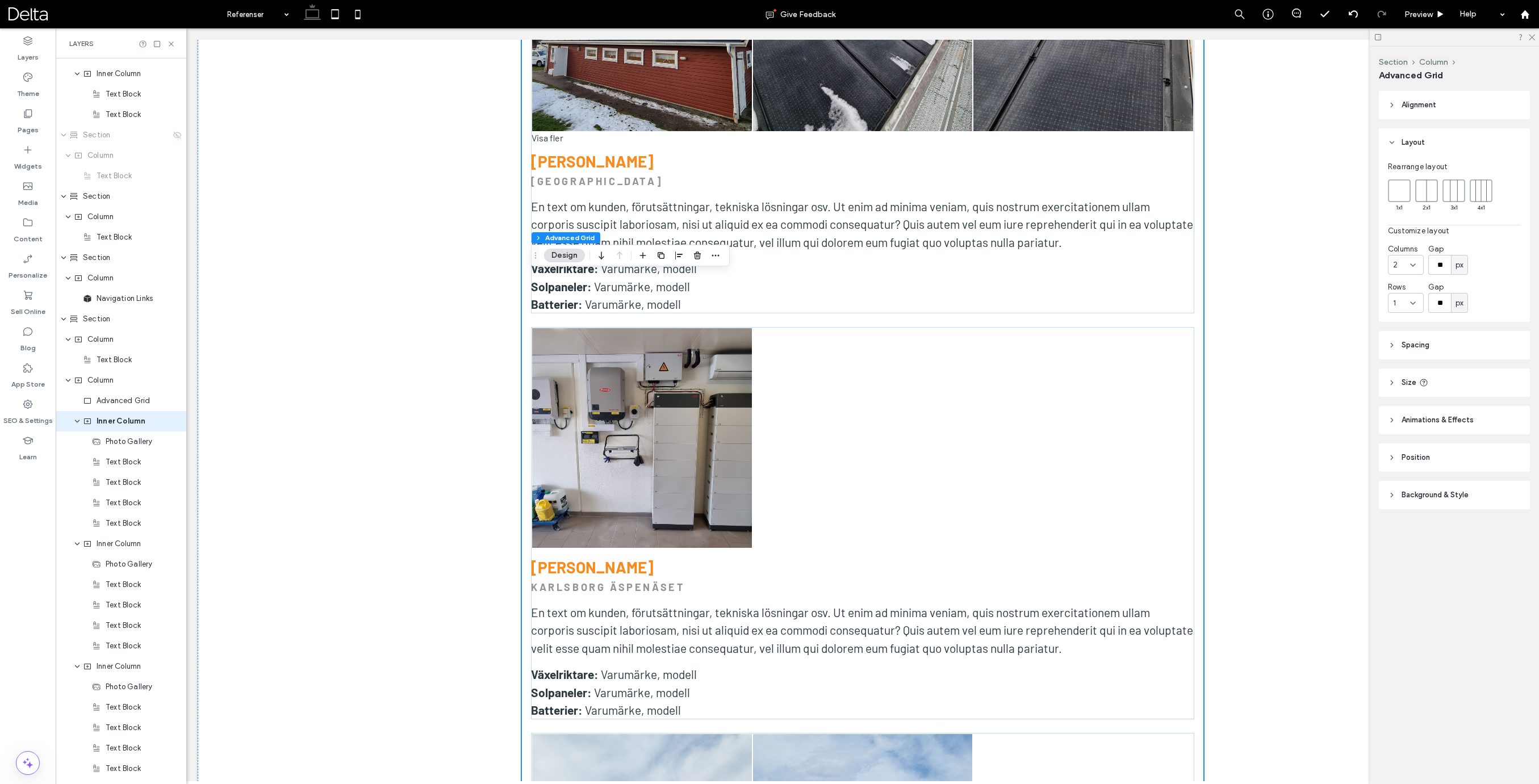
scroll to position [628, 0]
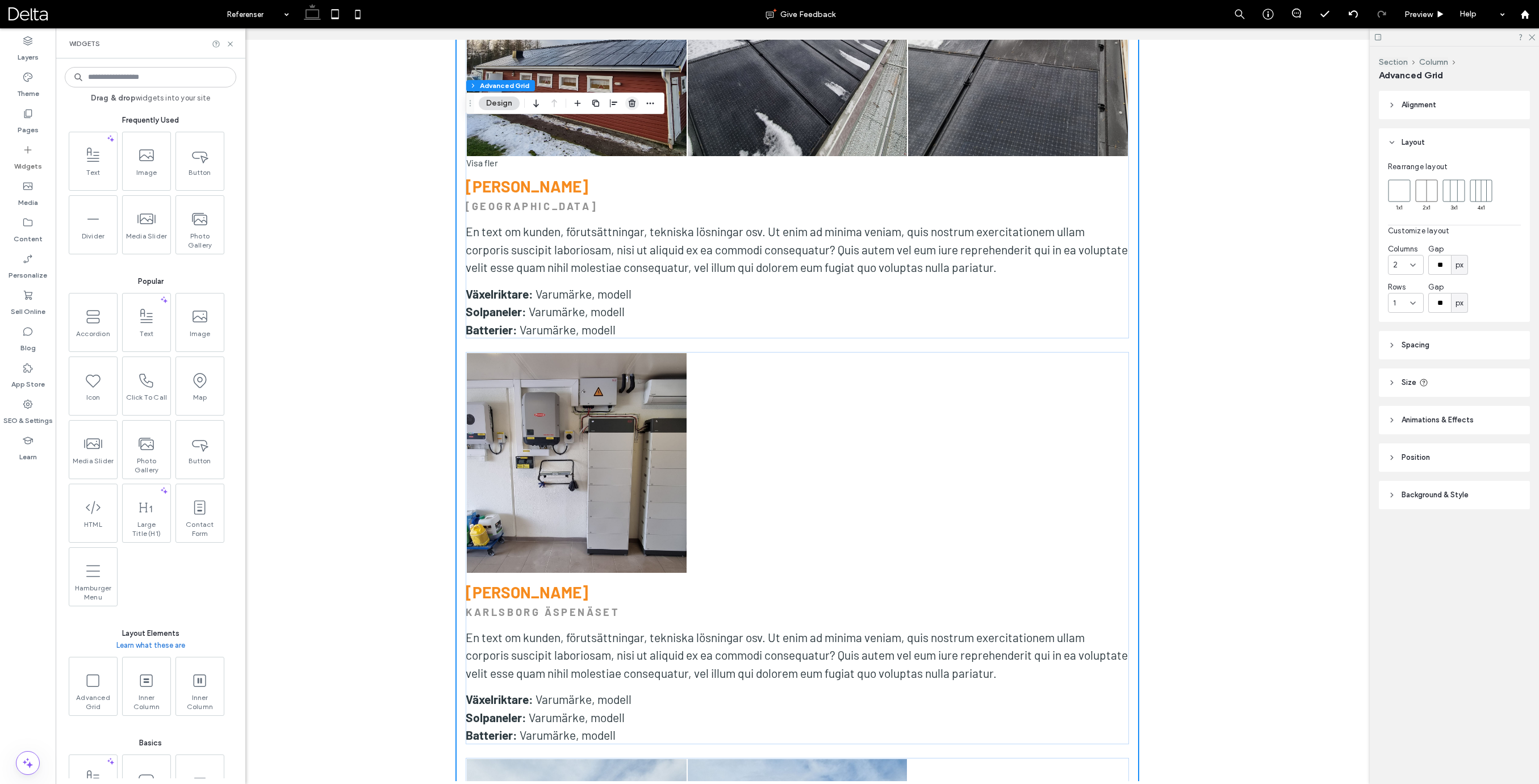
click at [628, 103] on icon "button" at bounding box center [632, 103] width 9 height 9
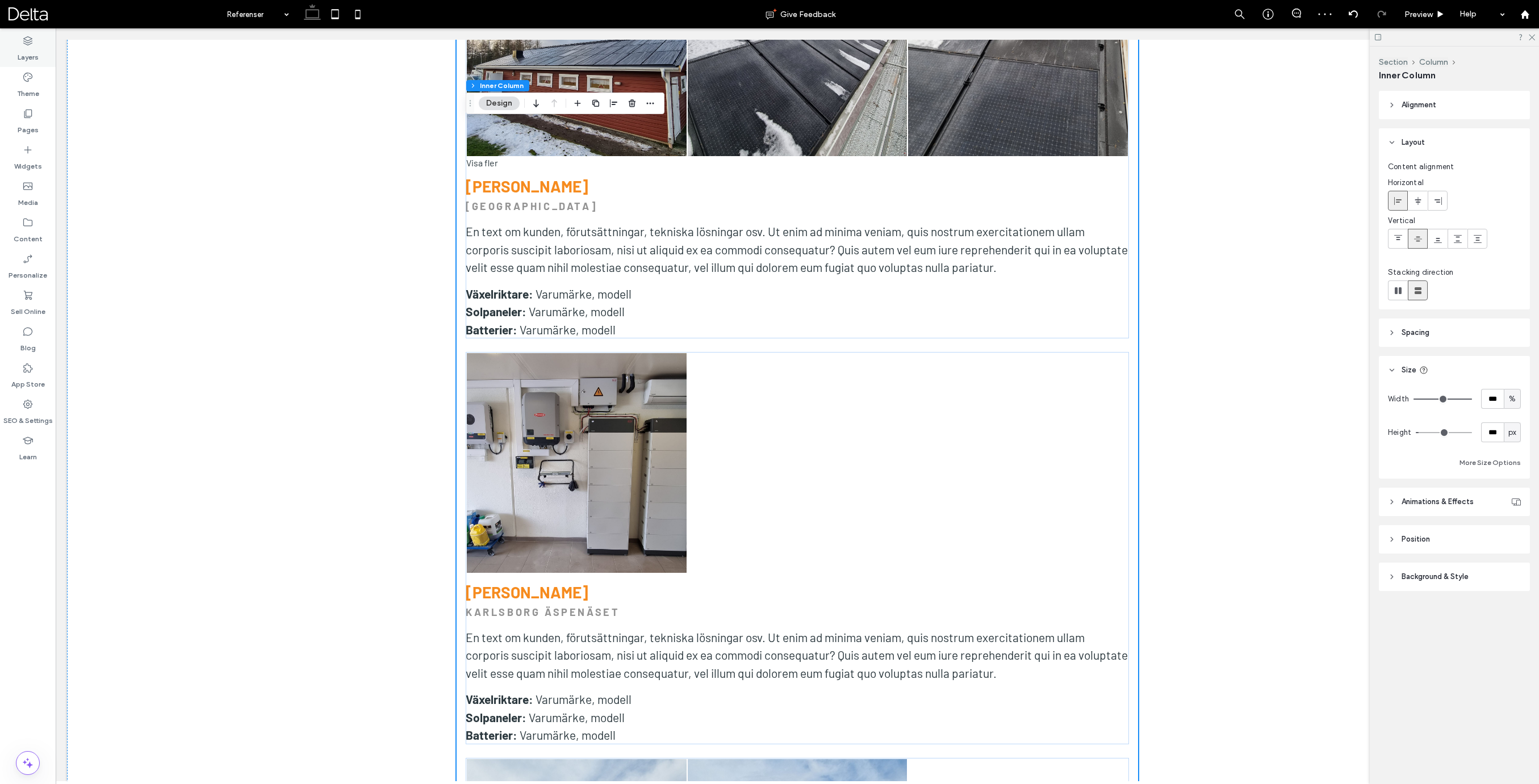
click at [29, 47] on label "Layers" at bounding box center [28, 54] width 21 height 16
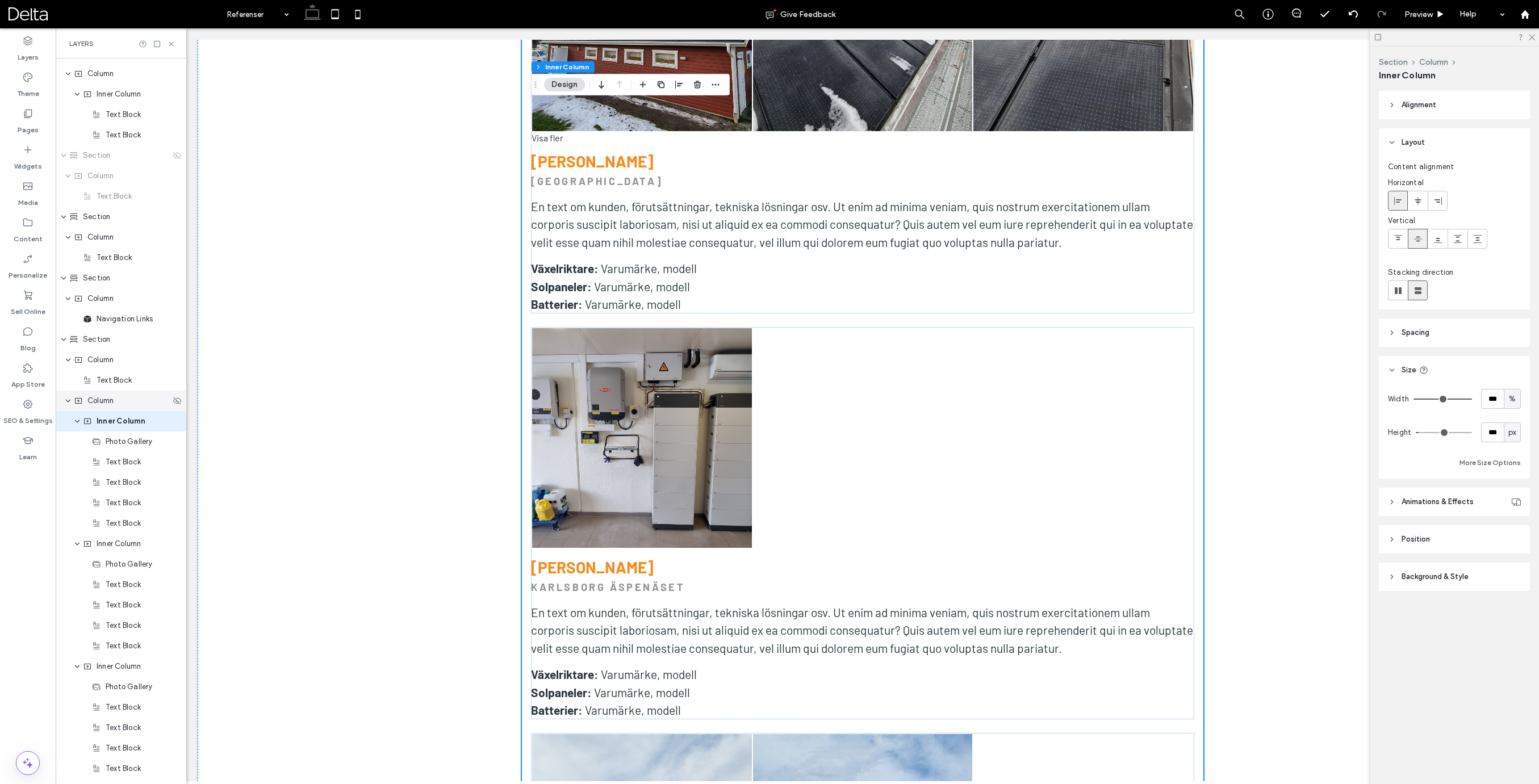
click at [101, 399] on span "Column" at bounding box center [100, 401] width 26 height 11
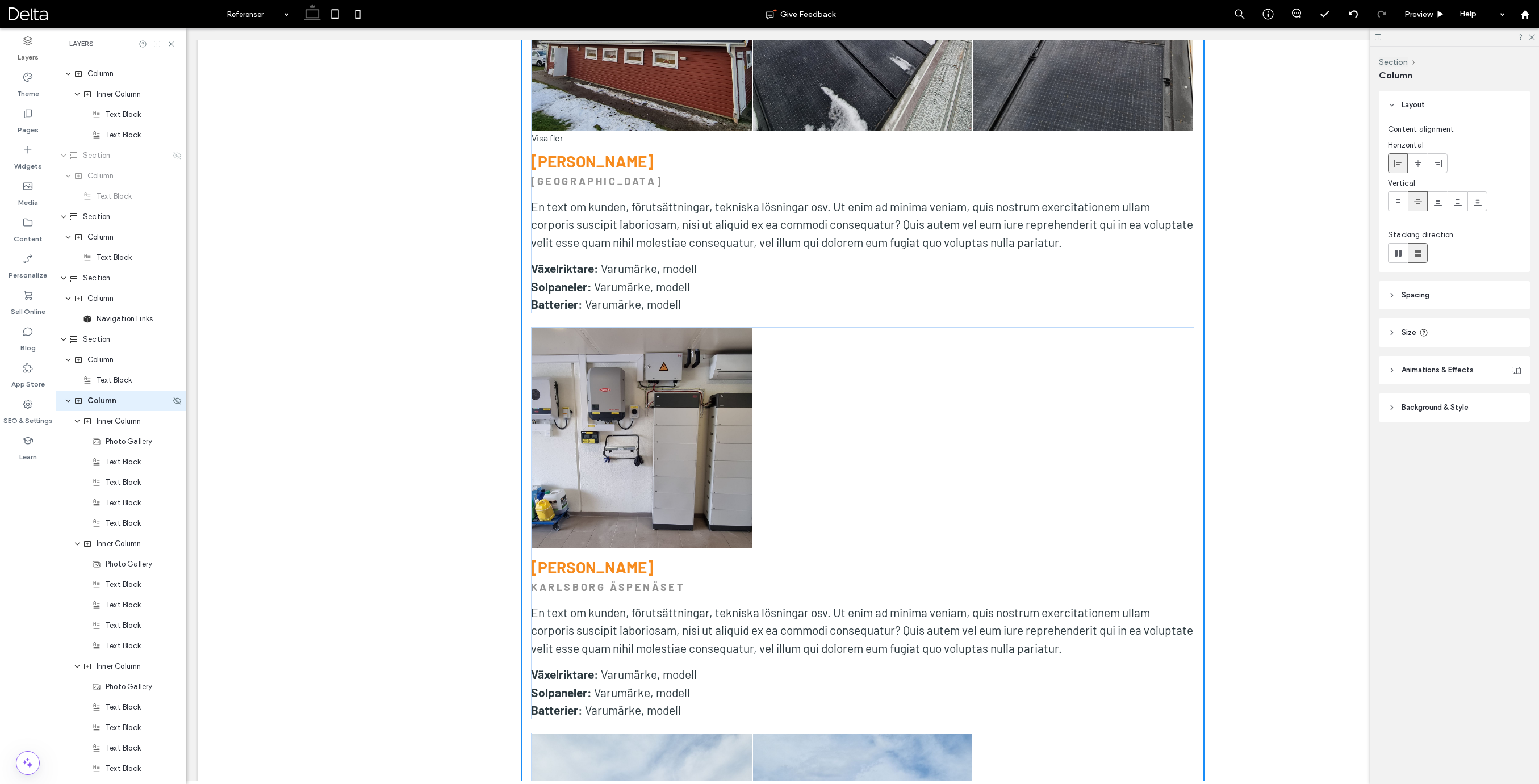
scroll to position [608, 0]
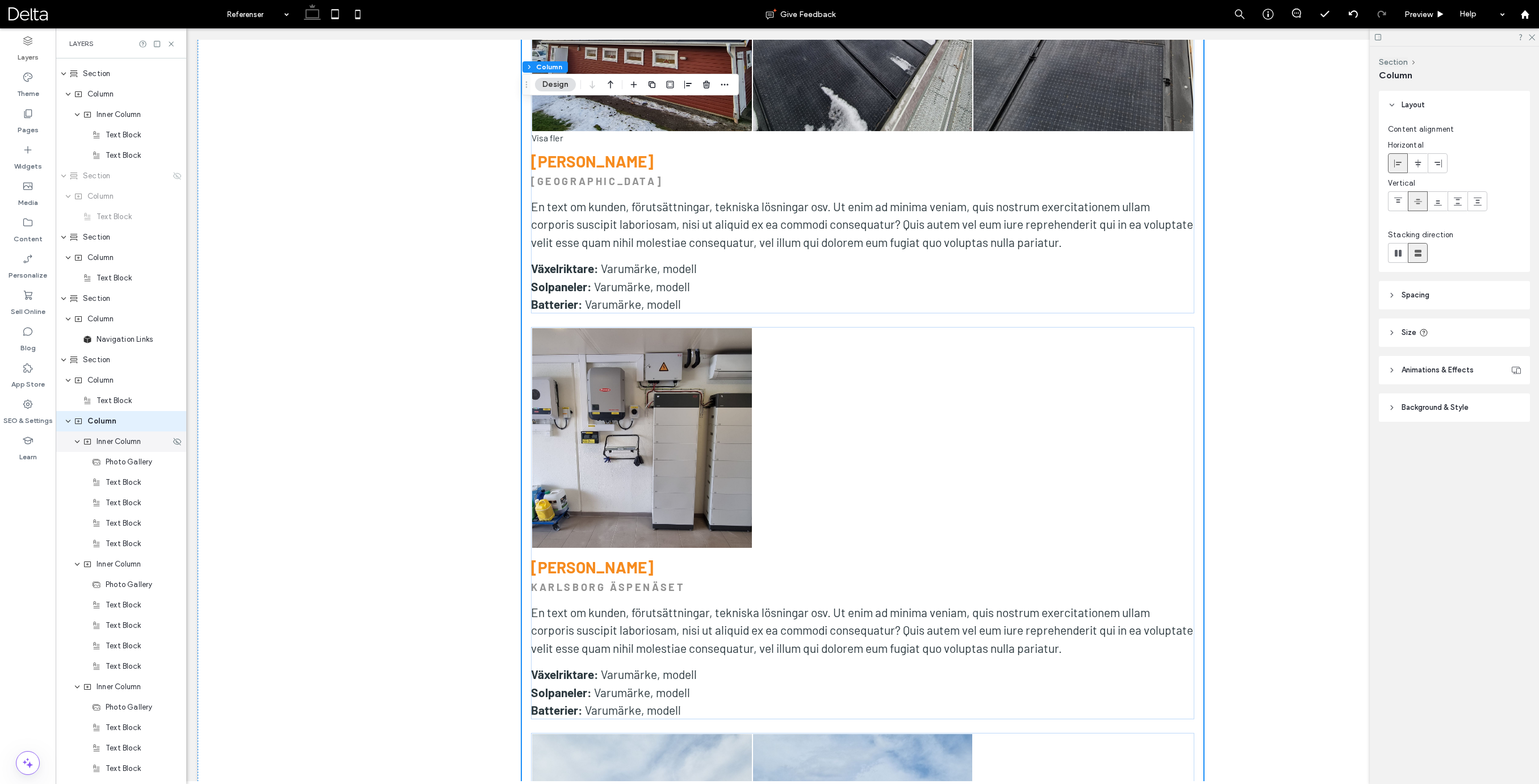
click at [94, 441] on div "Inner Column" at bounding box center [126, 441] width 87 height 11
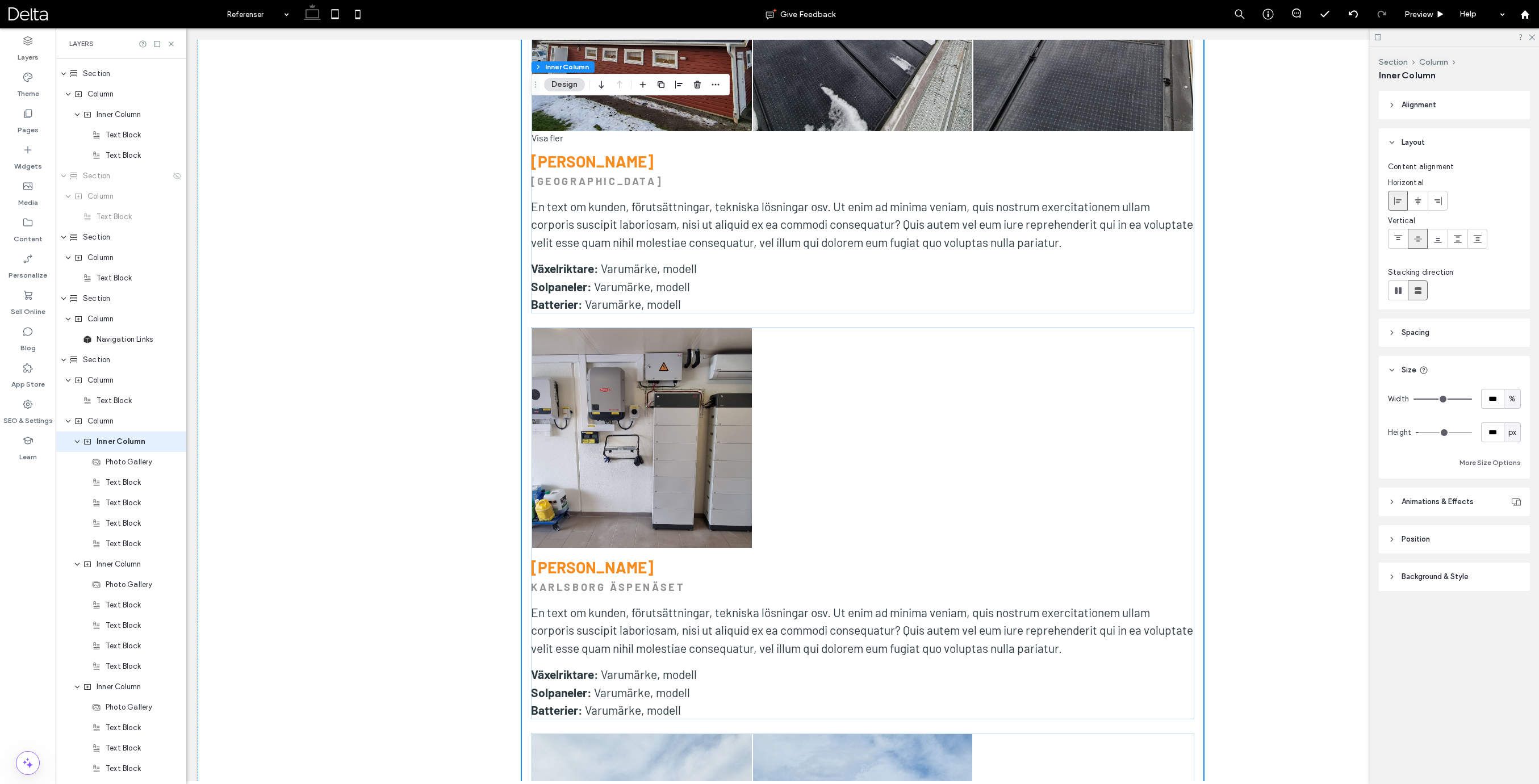
scroll to position [628, 0]
click at [1496, 401] on input "***" at bounding box center [1492, 398] width 23 height 20
type input "**"
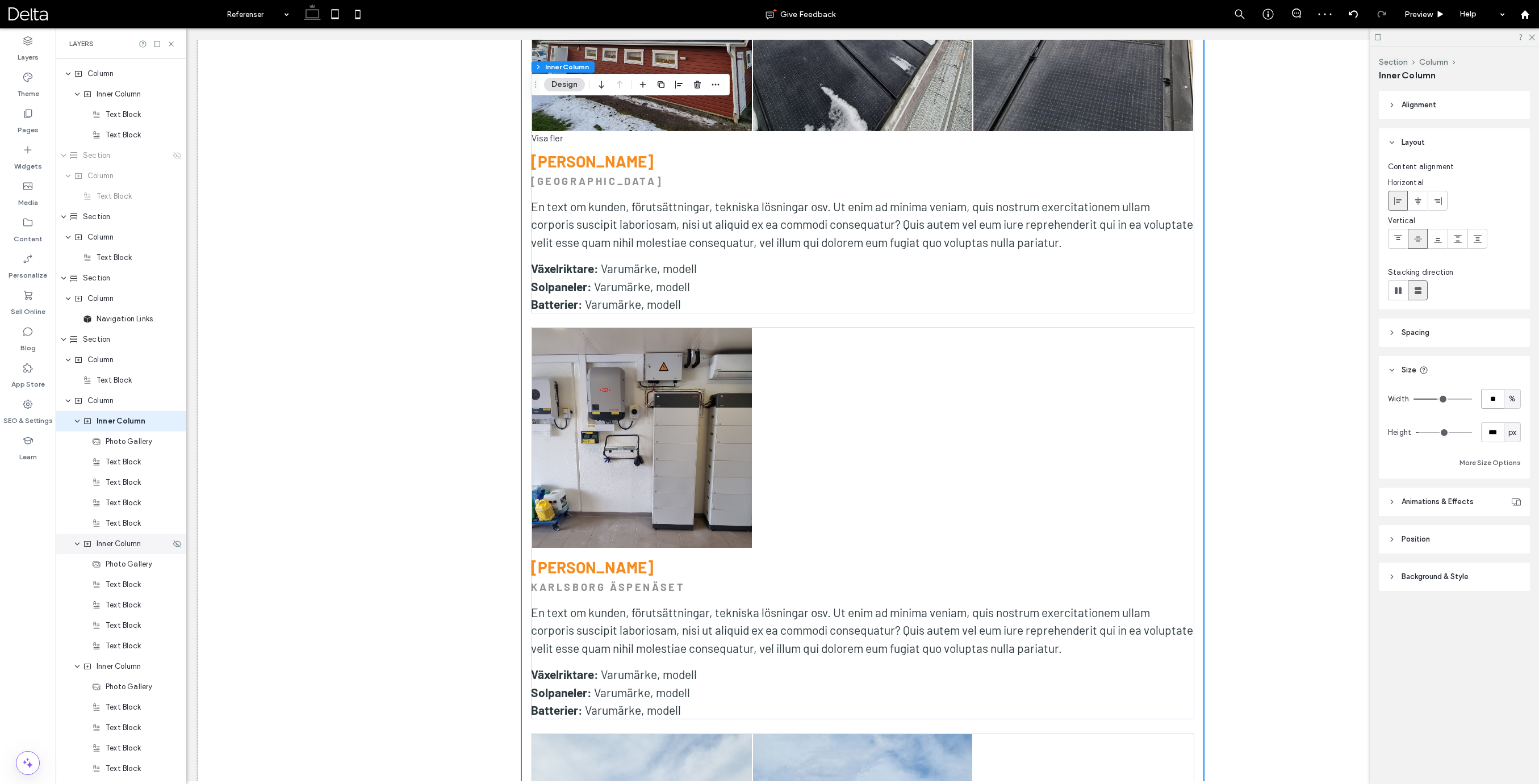
click at [122, 539] on span "Inner Column" at bounding box center [119, 544] width 45 height 11
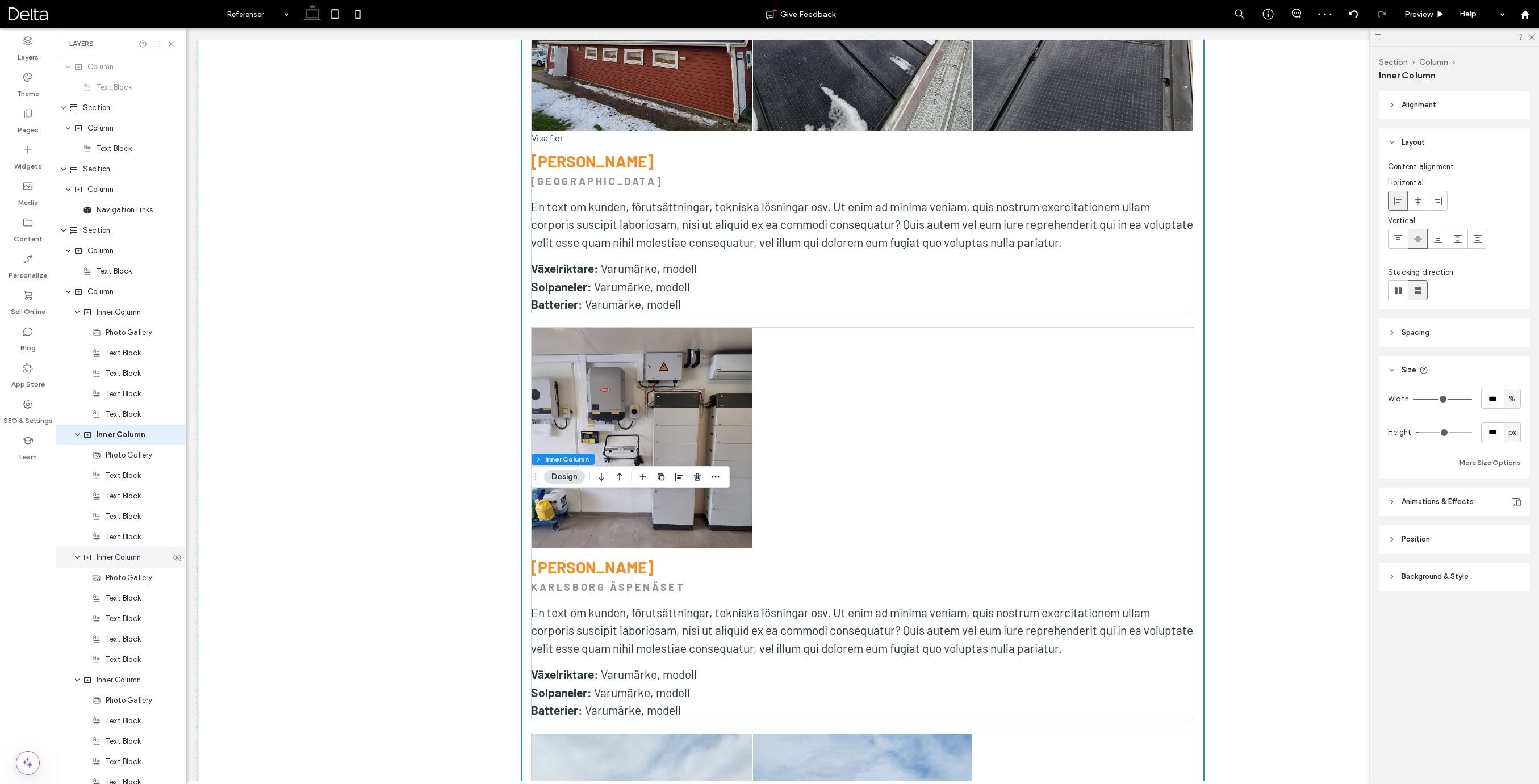
scroll to position [751, 0]
click at [1491, 400] on input "***" at bounding box center [1492, 398] width 23 height 20
type input "*"
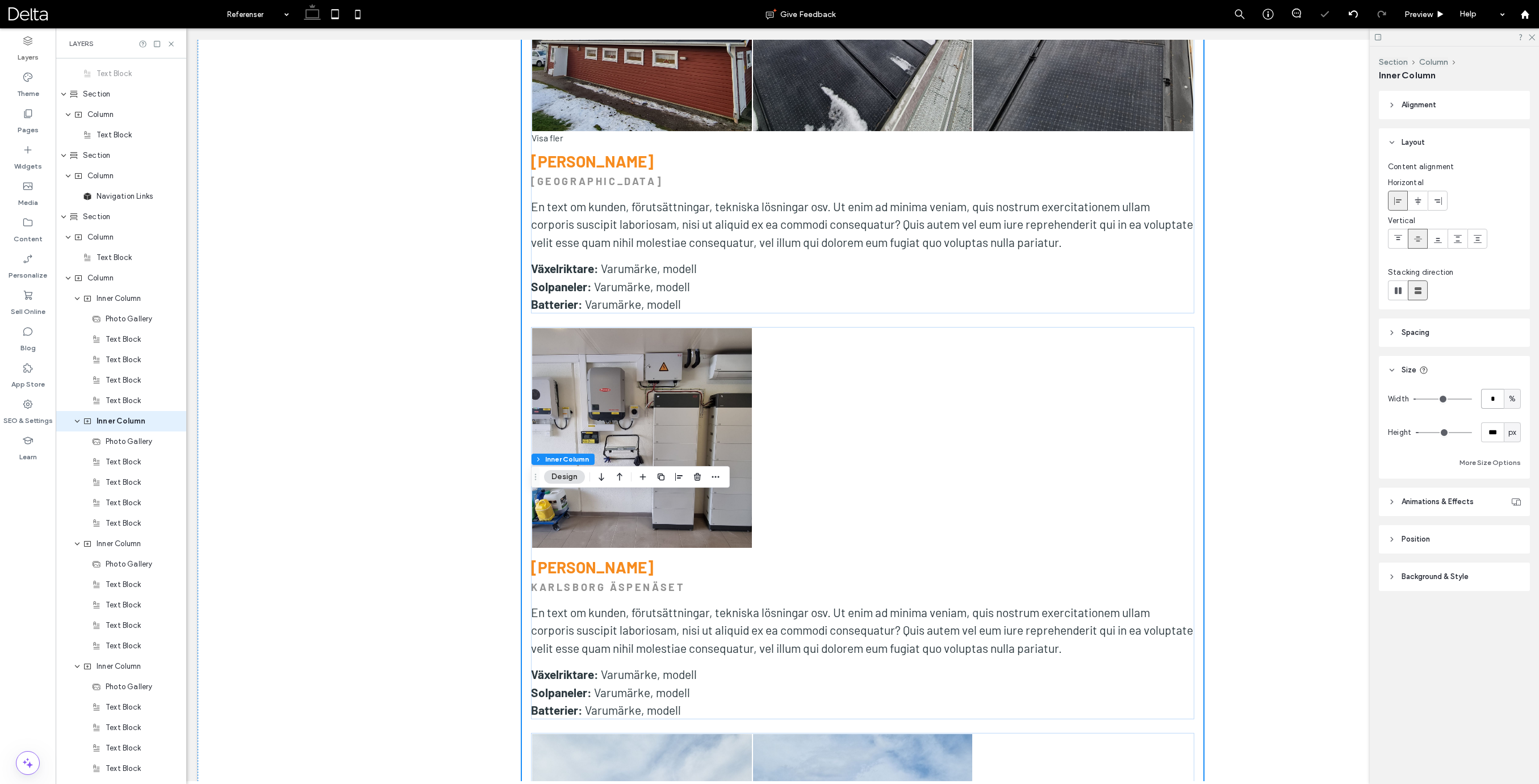
click at [1498, 402] on input "*" at bounding box center [1492, 398] width 23 height 20
type input "**"
click at [107, 279] on span "Column" at bounding box center [100, 278] width 26 height 11
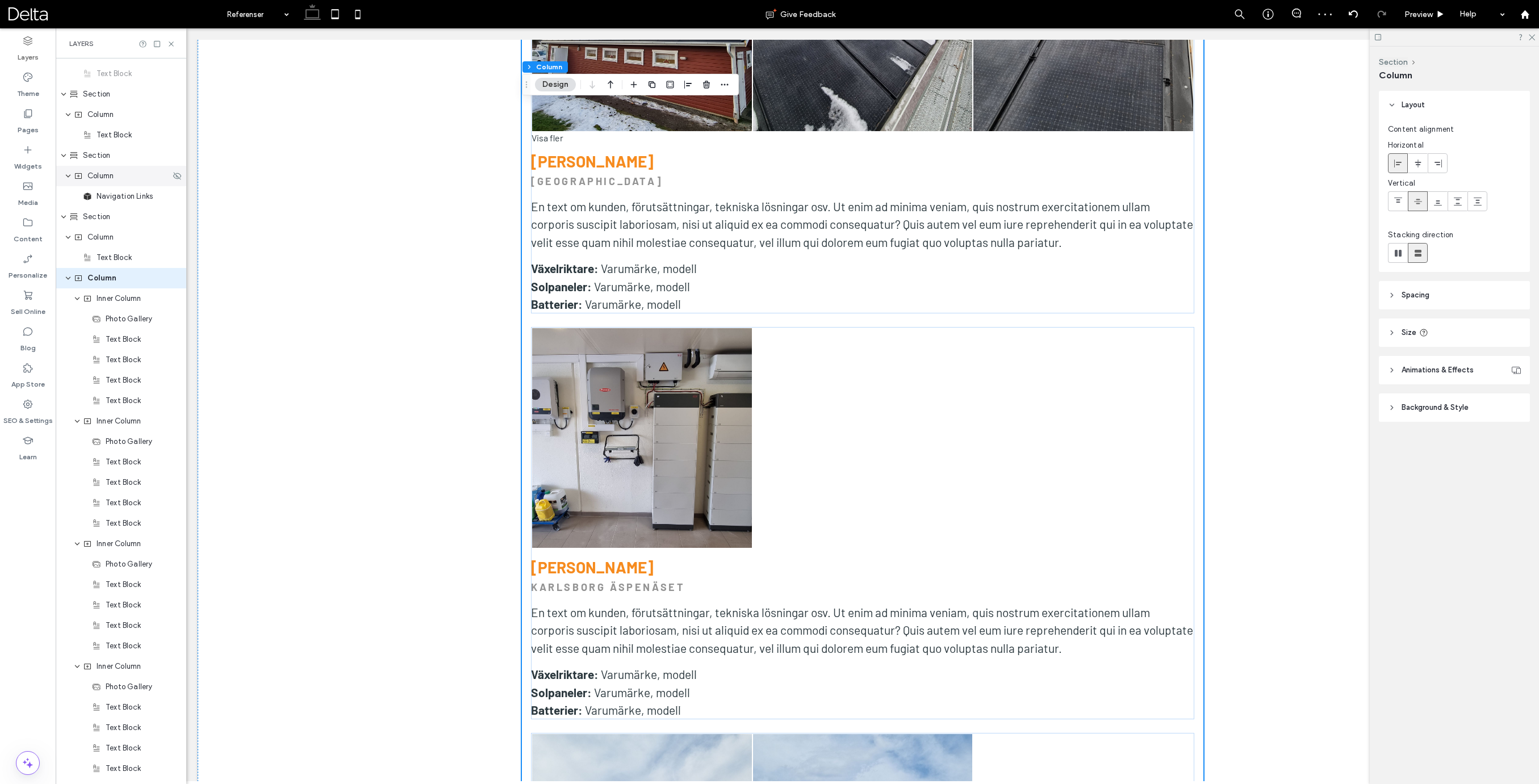
scroll to position [608, 0]
click at [1401, 257] on icon at bounding box center [1398, 253] width 11 height 11
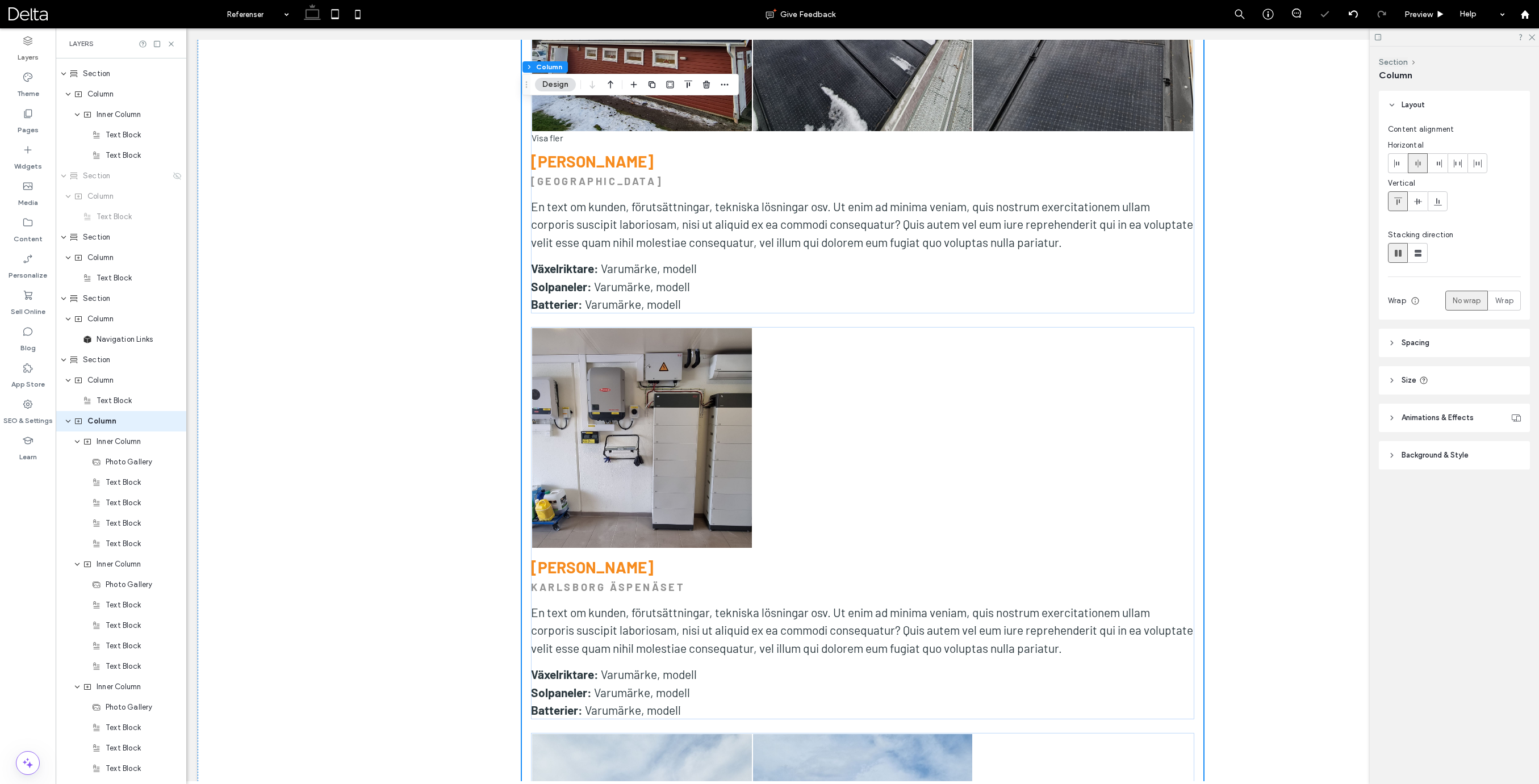
type input "*"
type input "**"
click at [133, 444] on span "Inner Column" at bounding box center [119, 441] width 45 height 11
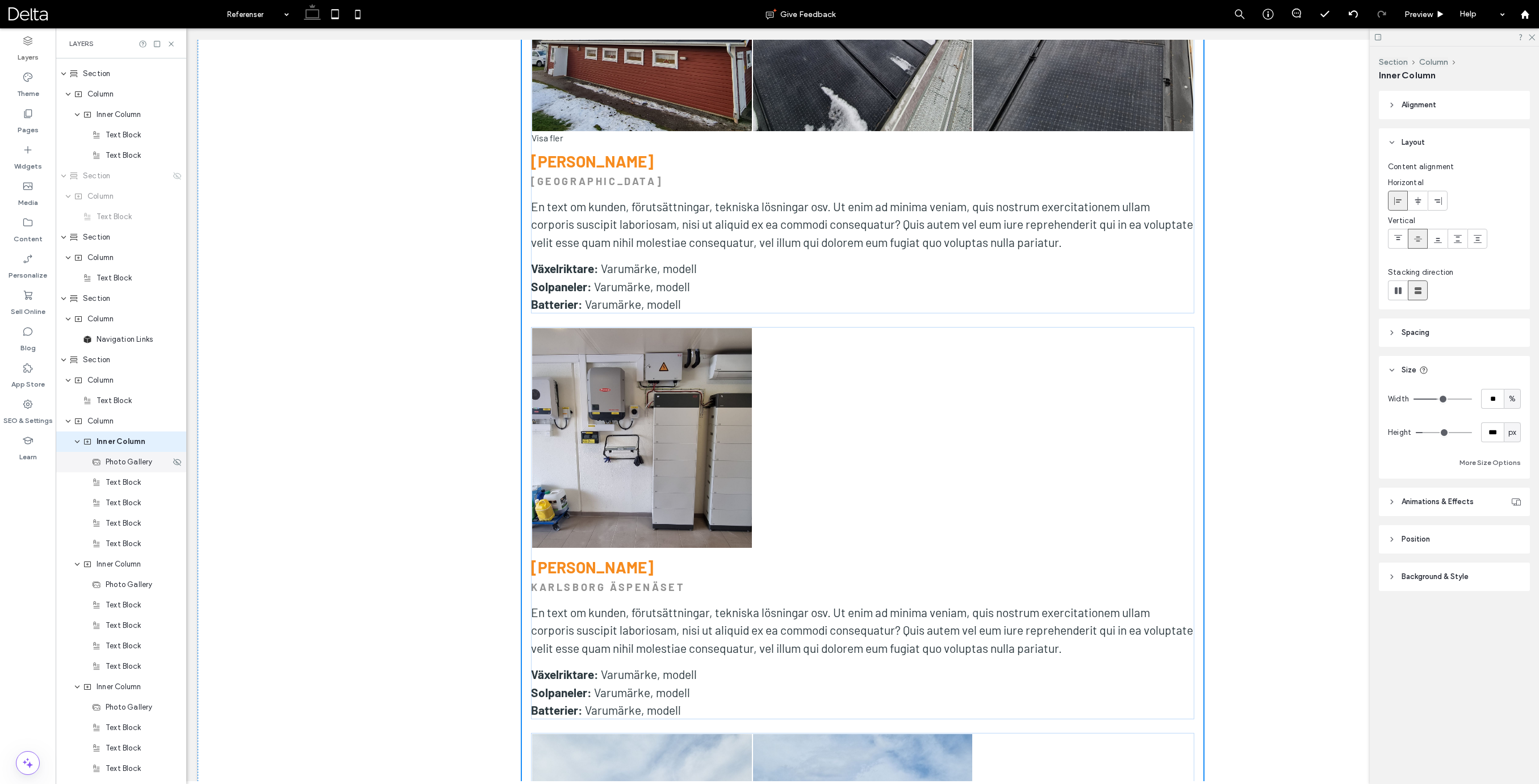
scroll to position [628, 0]
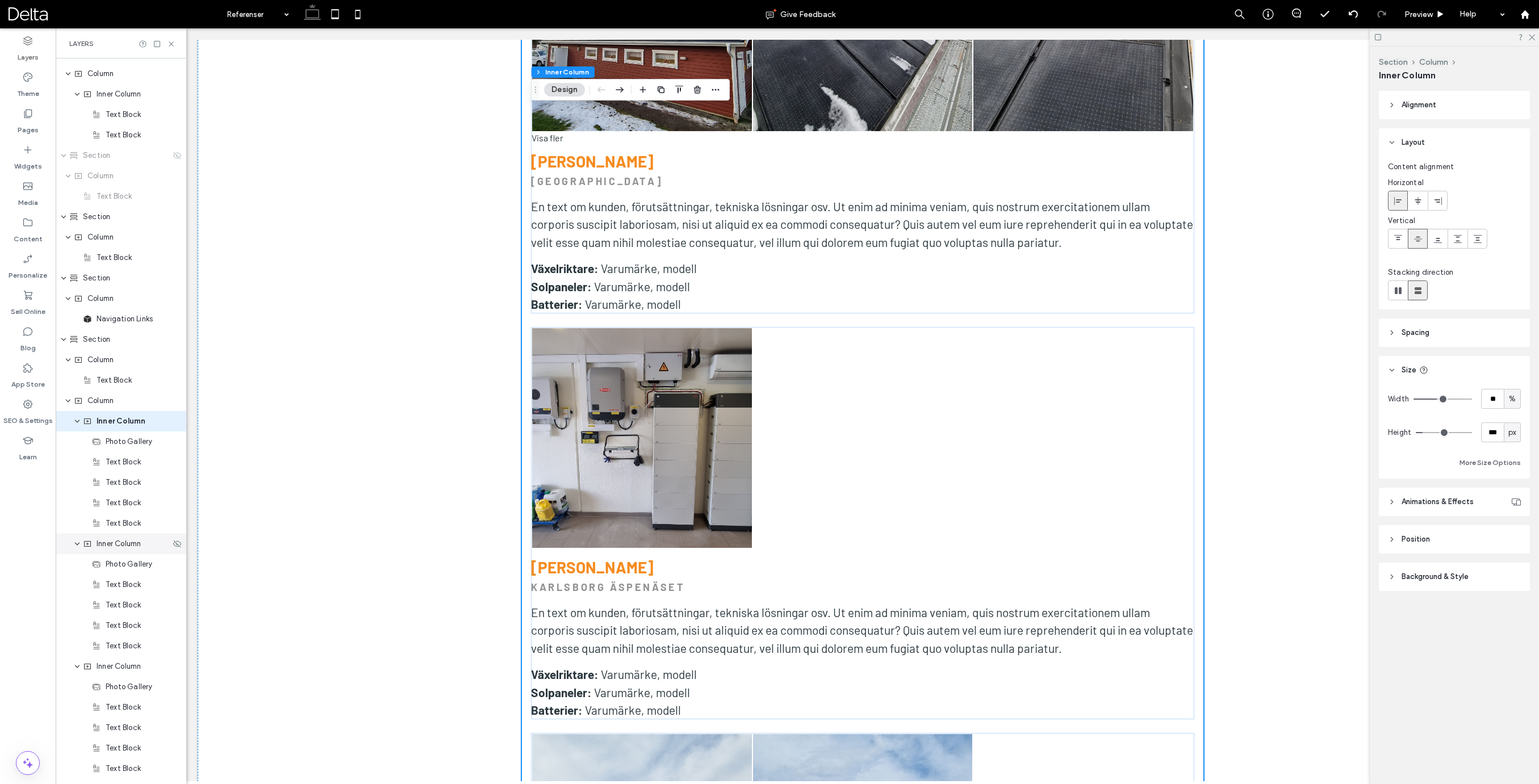
click at [117, 544] on span "Inner Column" at bounding box center [119, 544] width 45 height 11
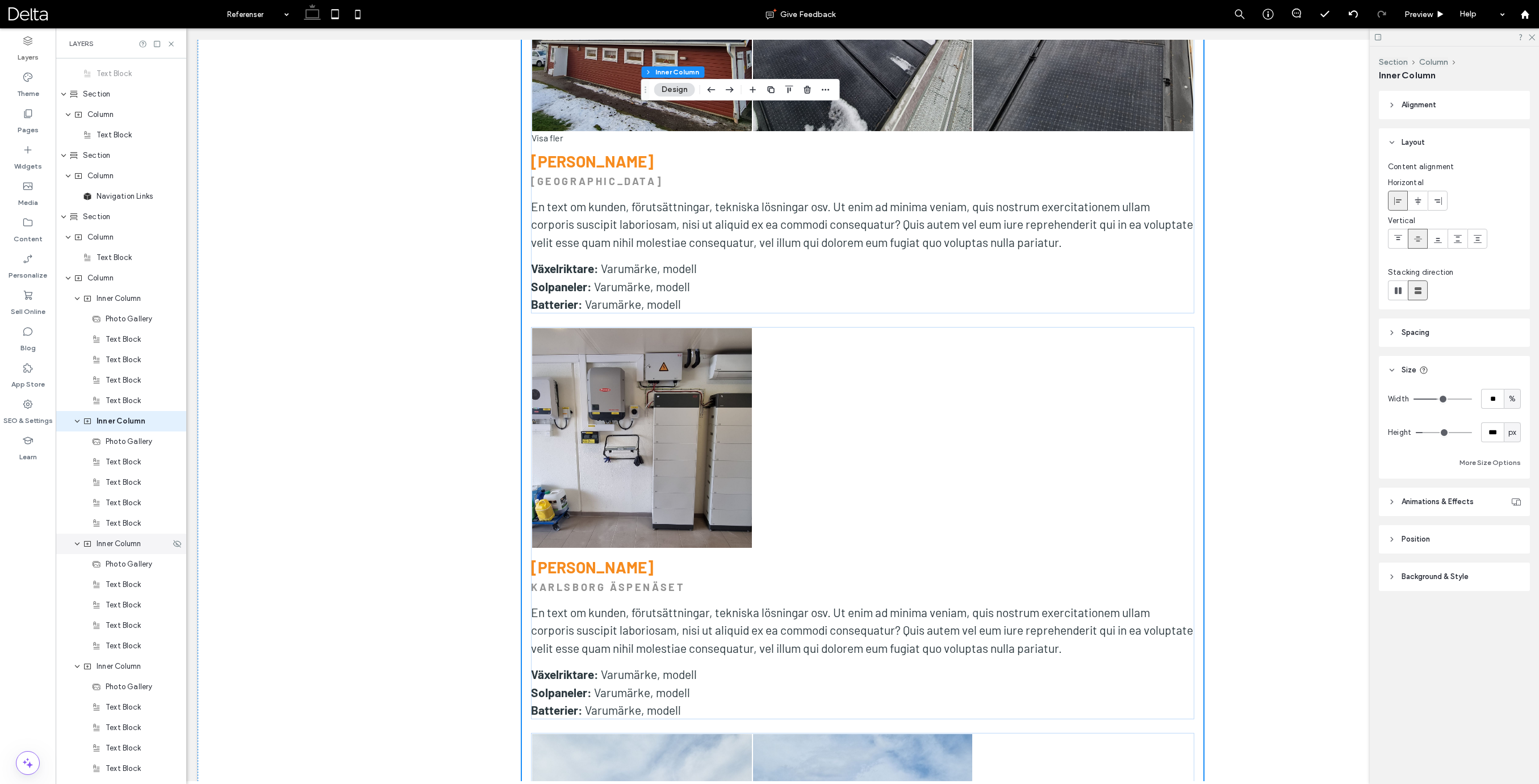
scroll to position [752, 0]
click at [116, 545] on span "Inner Column" at bounding box center [119, 543] width 45 height 11
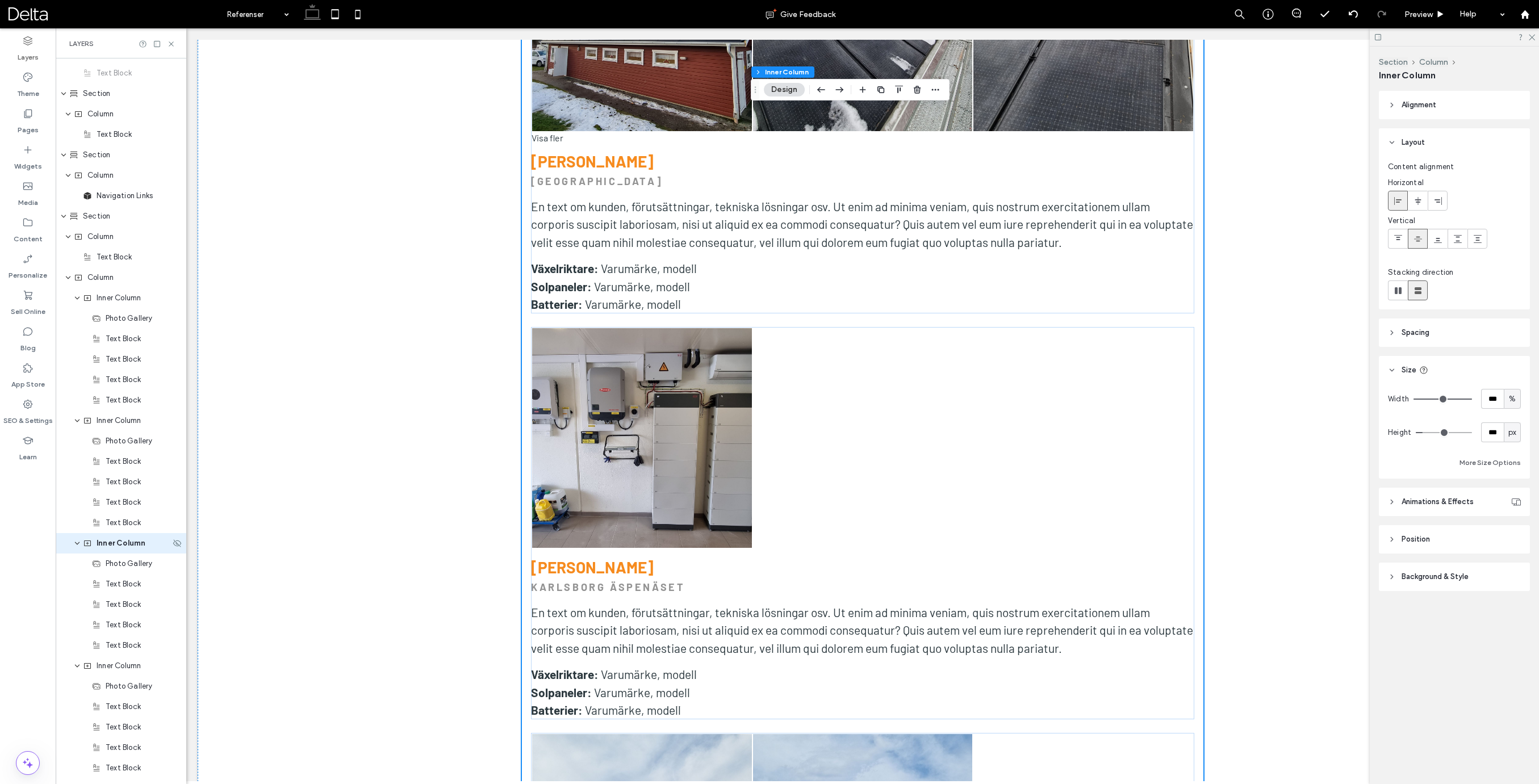
scroll to position [873, 0]
click at [1495, 400] on input "***" at bounding box center [1492, 398] width 23 height 20
type input "**"
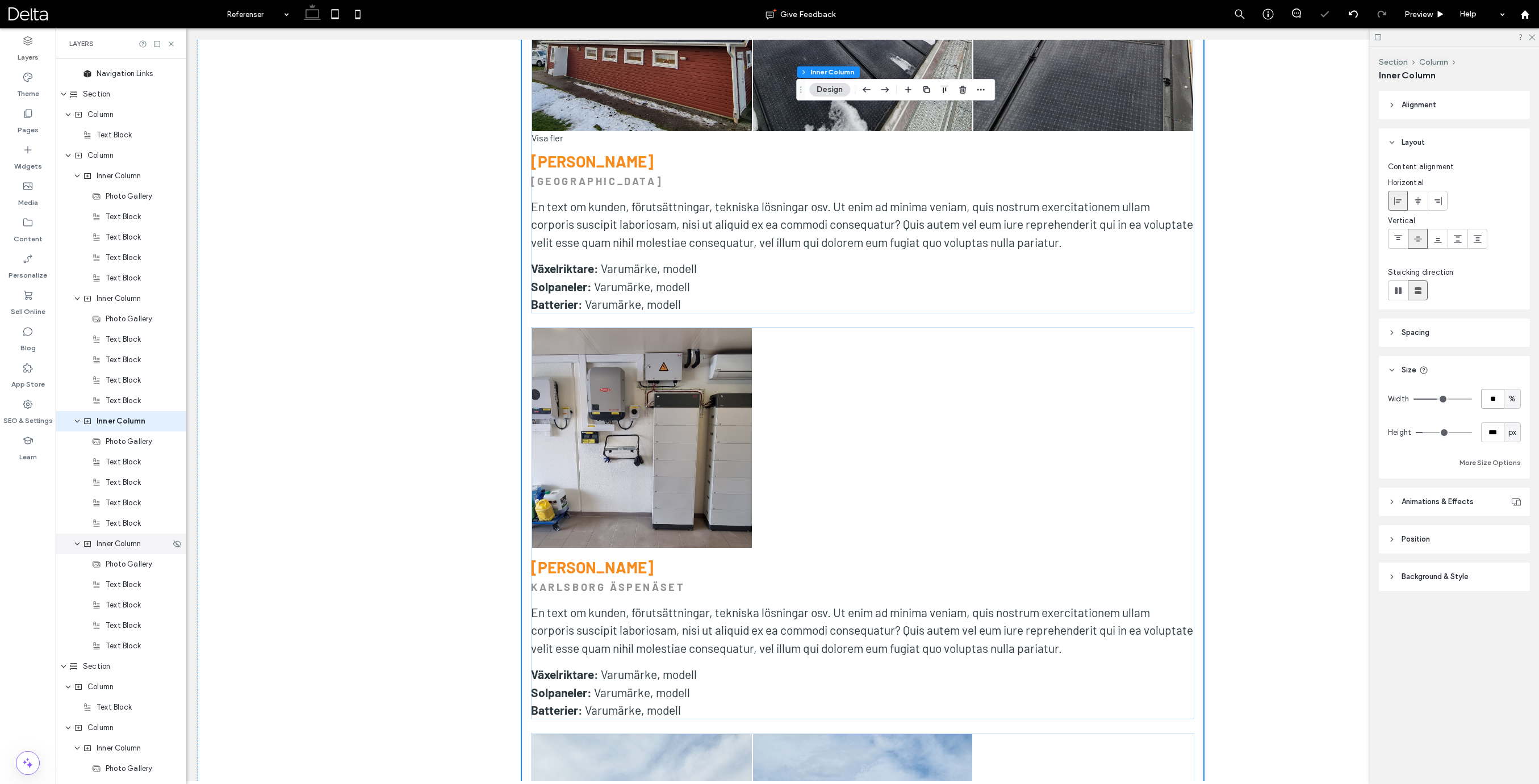
click at [120, 542] on span "Inner Column" at bounding box center [119, 544] width 45 height 11
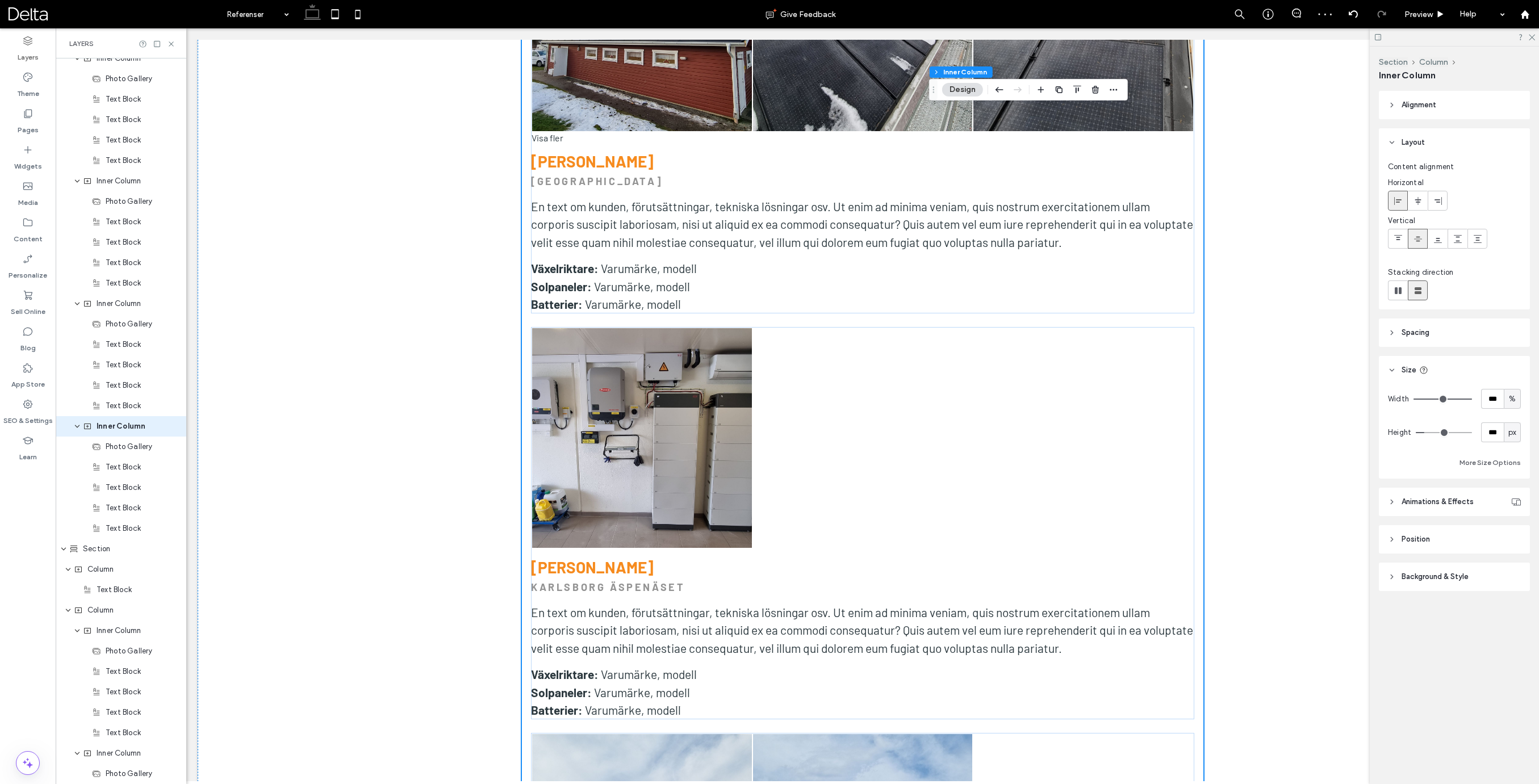
scroll to position [996, 0]
click at [1492, 399] on input "***" at bounding box center [1492, 398] width 23 height 20
type input "***"
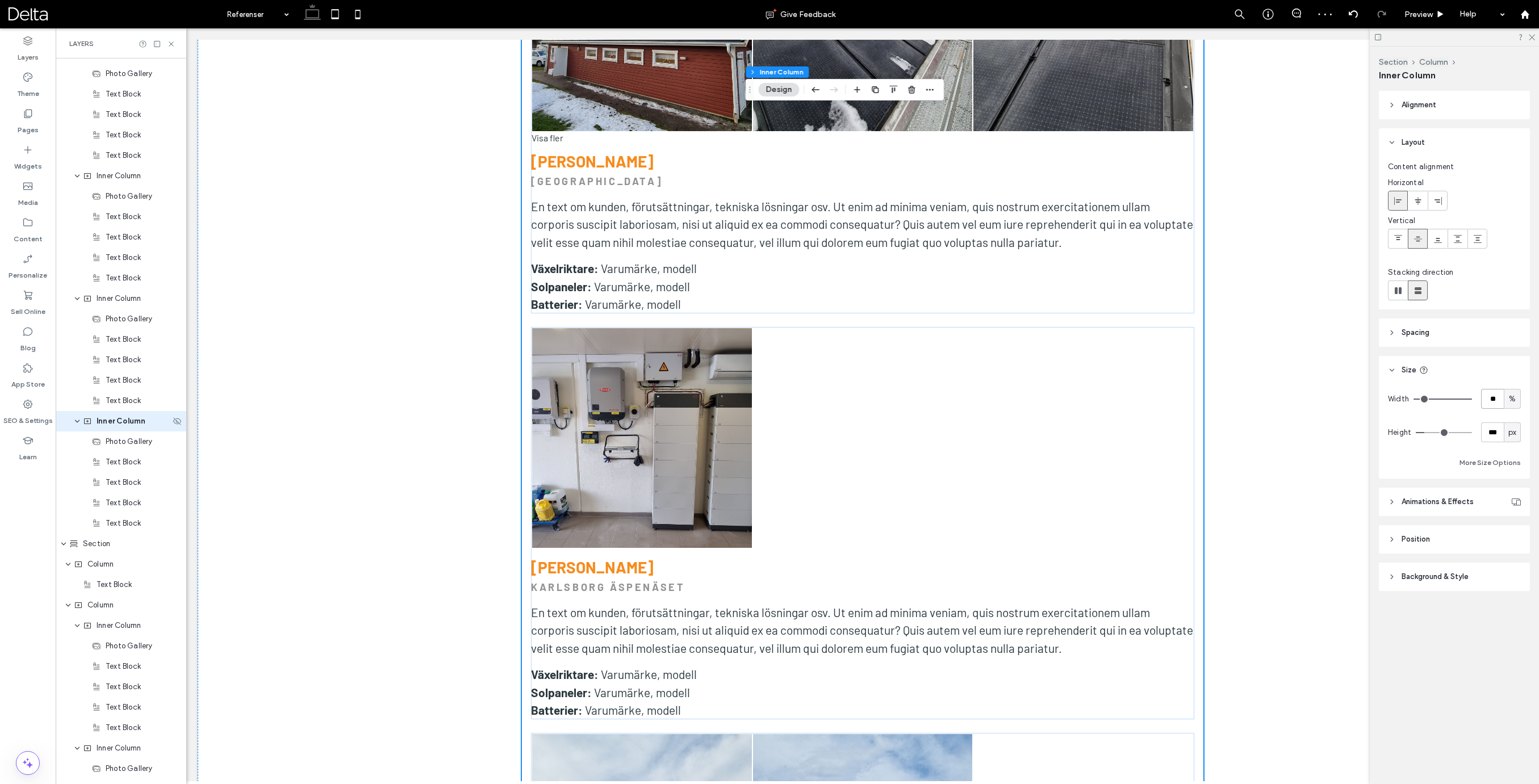
type input "**"
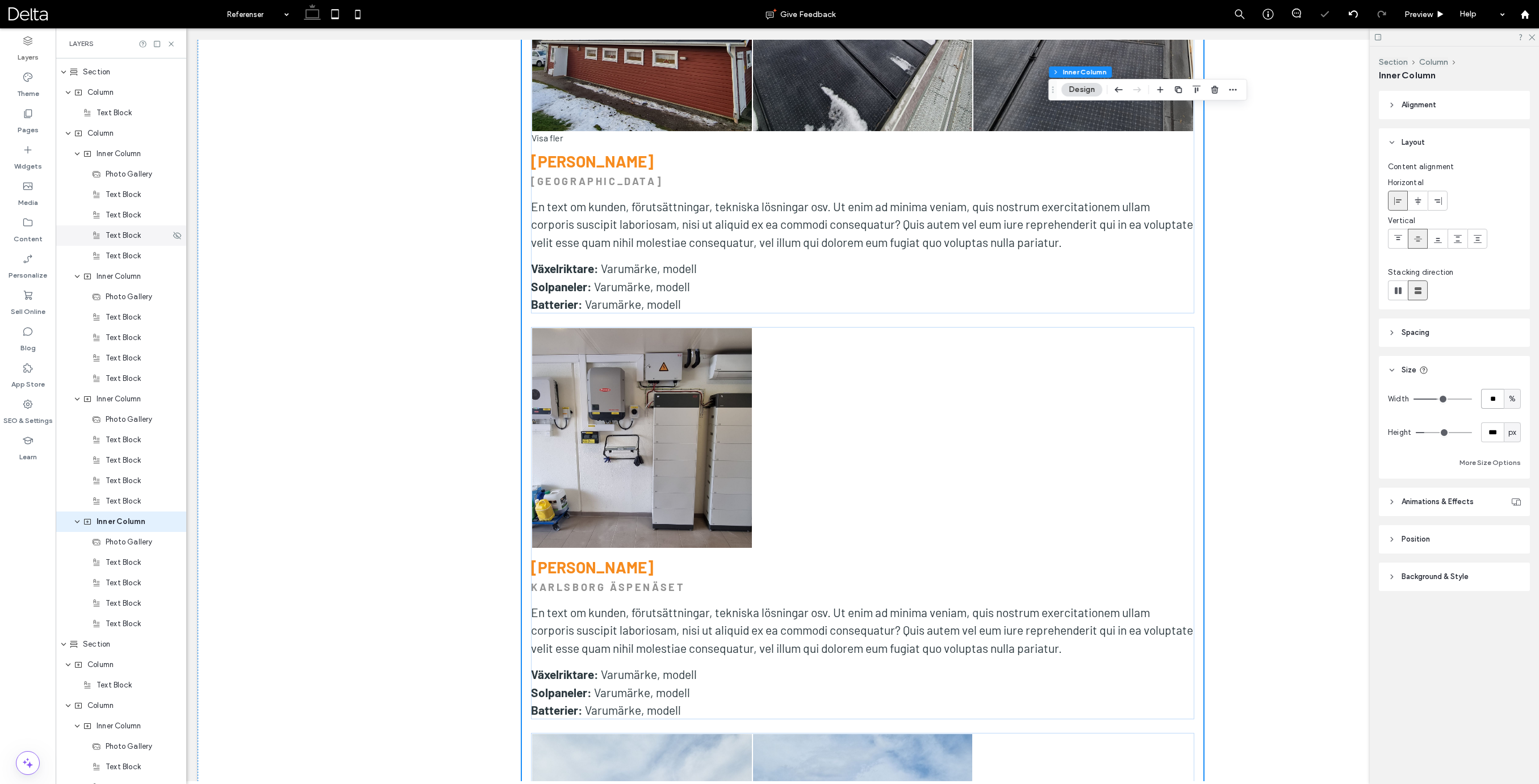
scroll to position [887, 0]
click at [110, 148] on div "Column" at bounding box center [120, 142] width 131 height 20
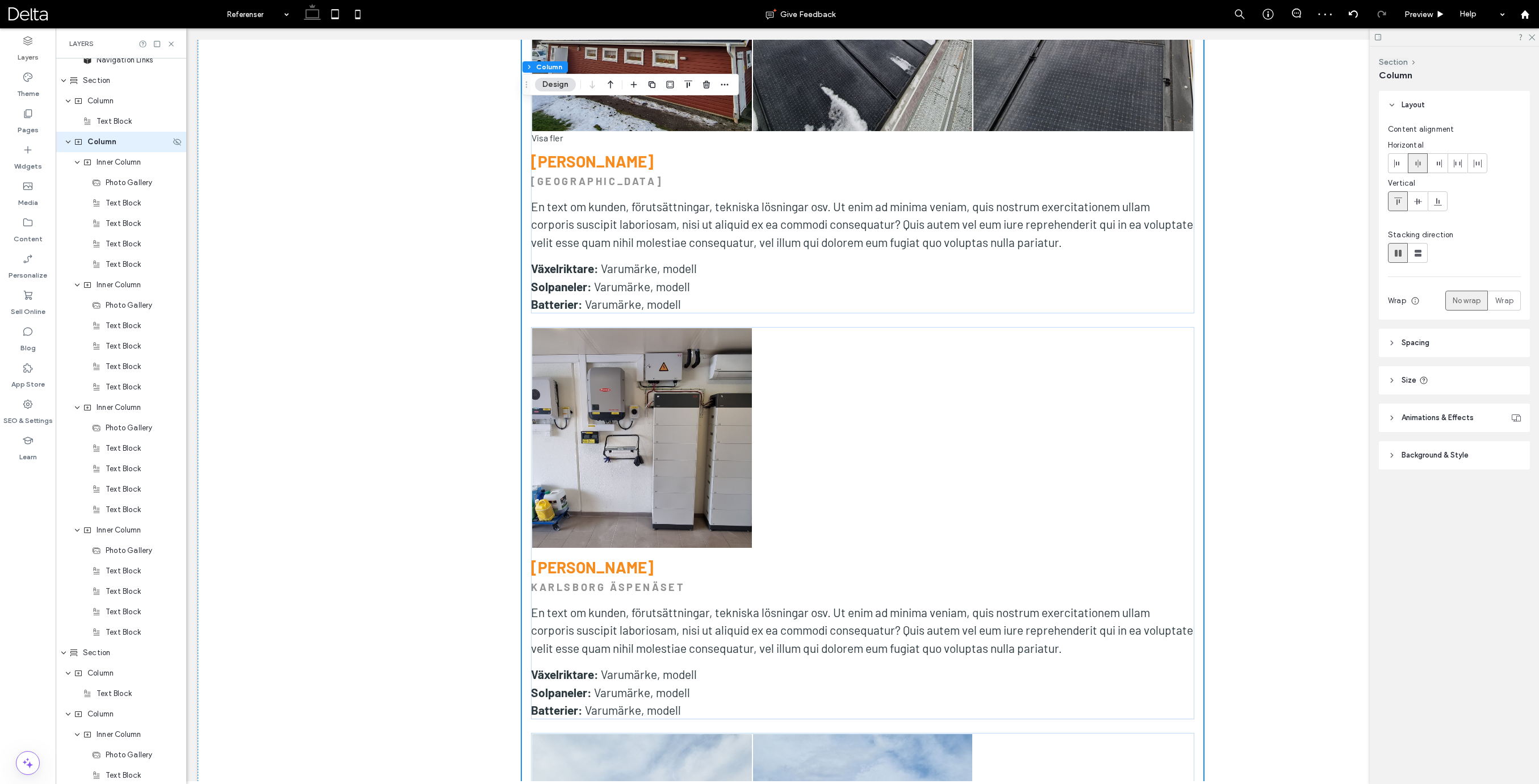
scroll to position [608, 0]
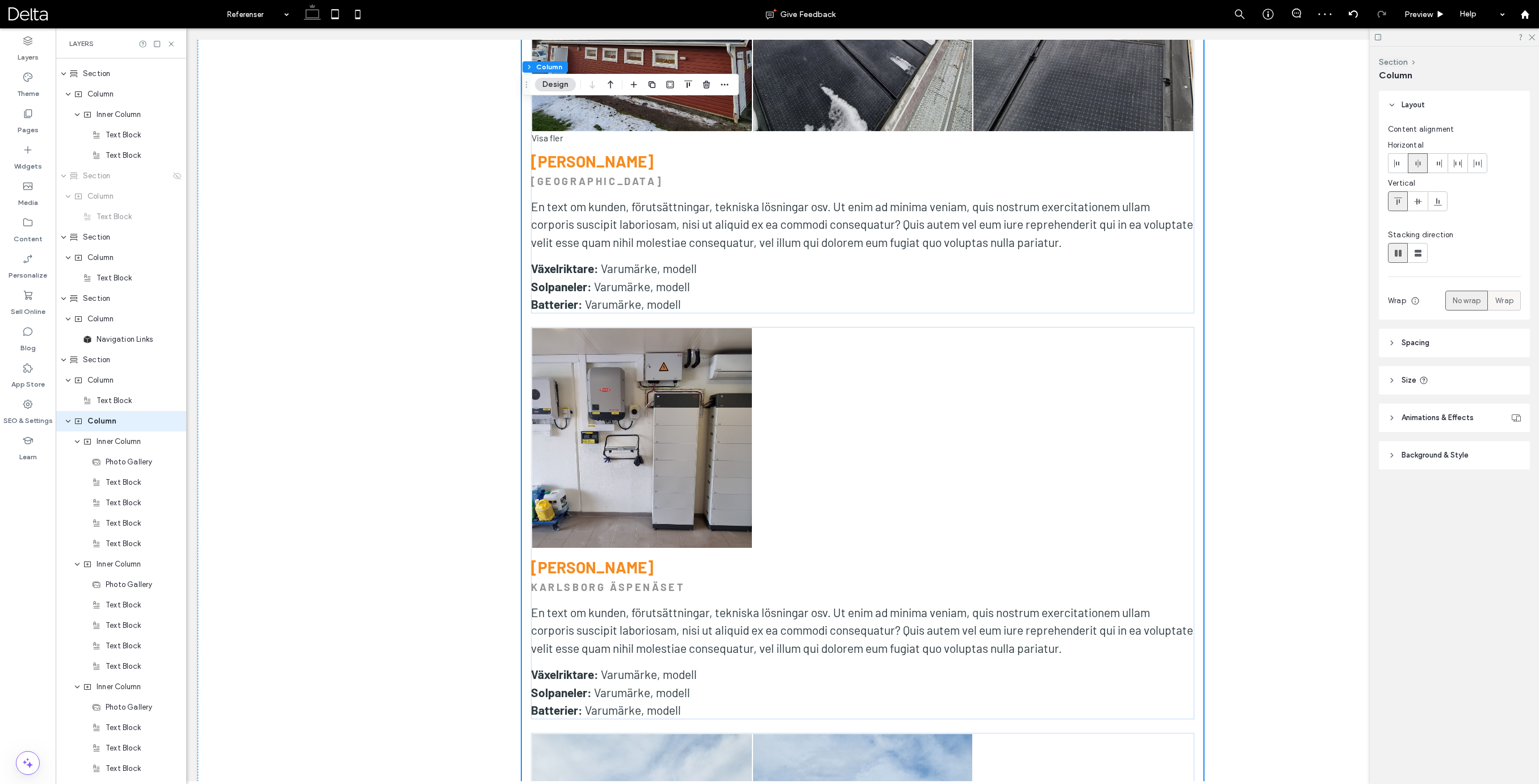
click at [1514, 304] on label "Wrap" at bounding box center [1505, 300] width 33 height 20
click at [127, 441] on span "Inner Column" at bounding box center [119, 441] width 45 height 11
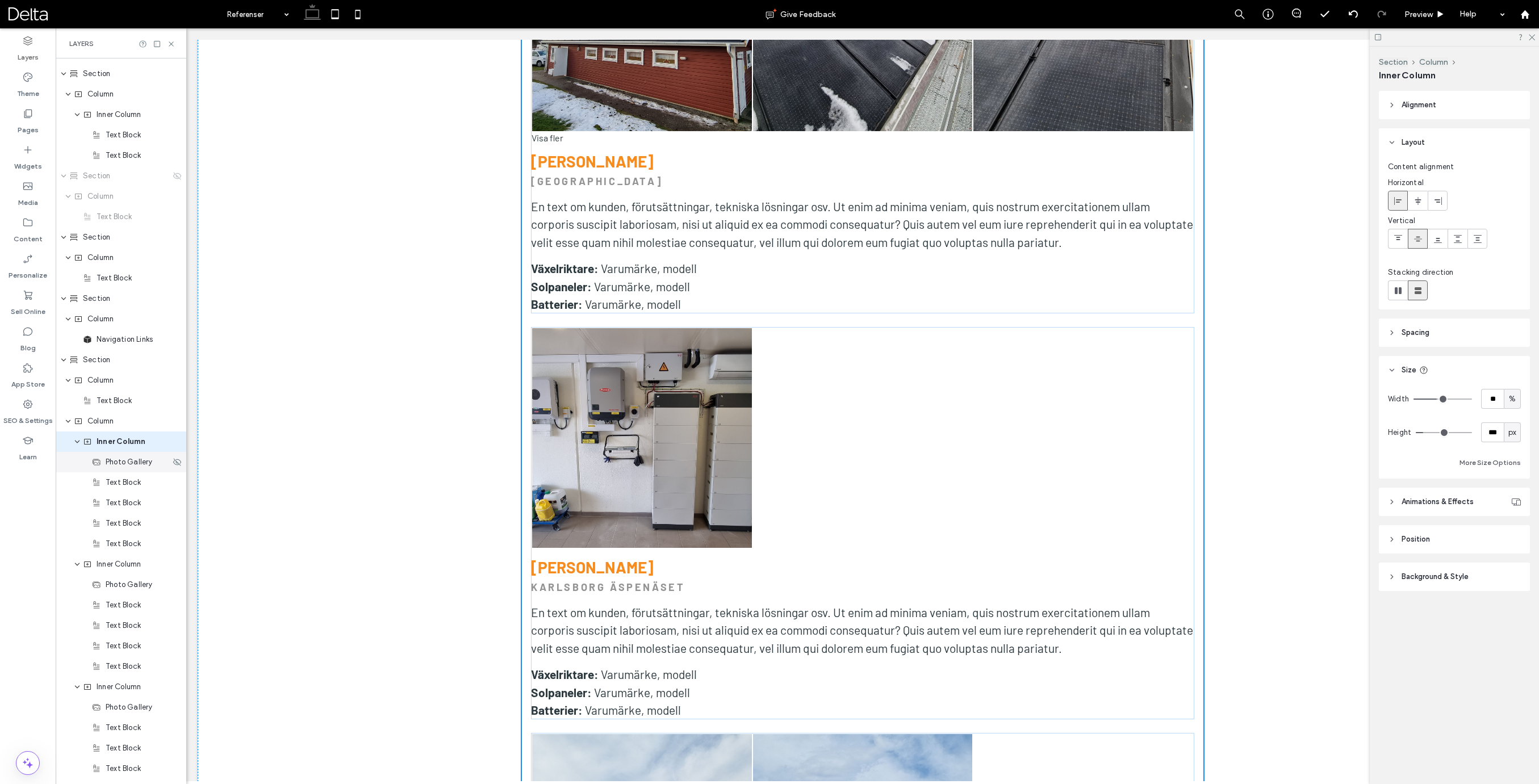
scroll to position [628, 0]
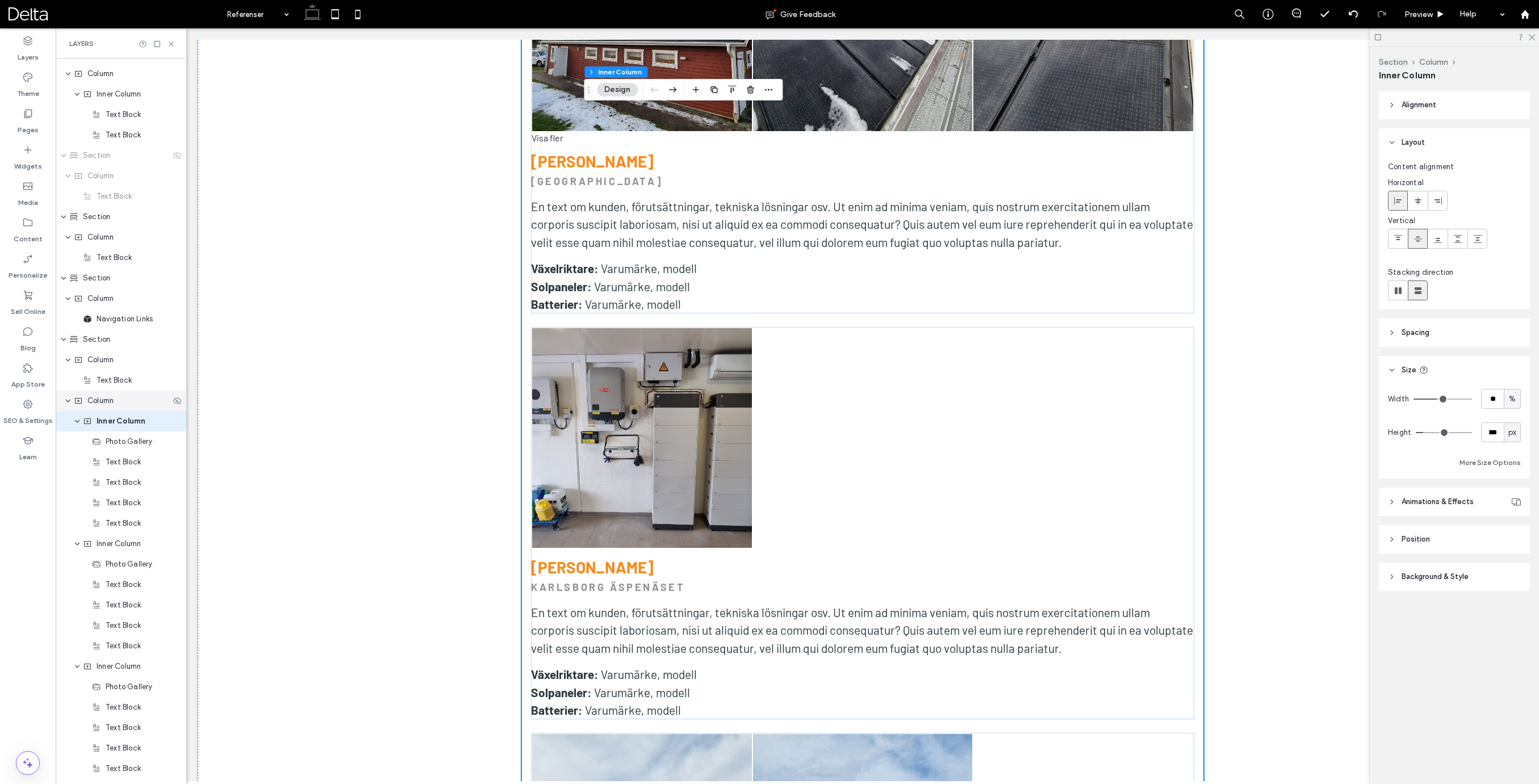
click at [106, 402] on span "Column" at bounding box center [100, 401] width 26 height 11
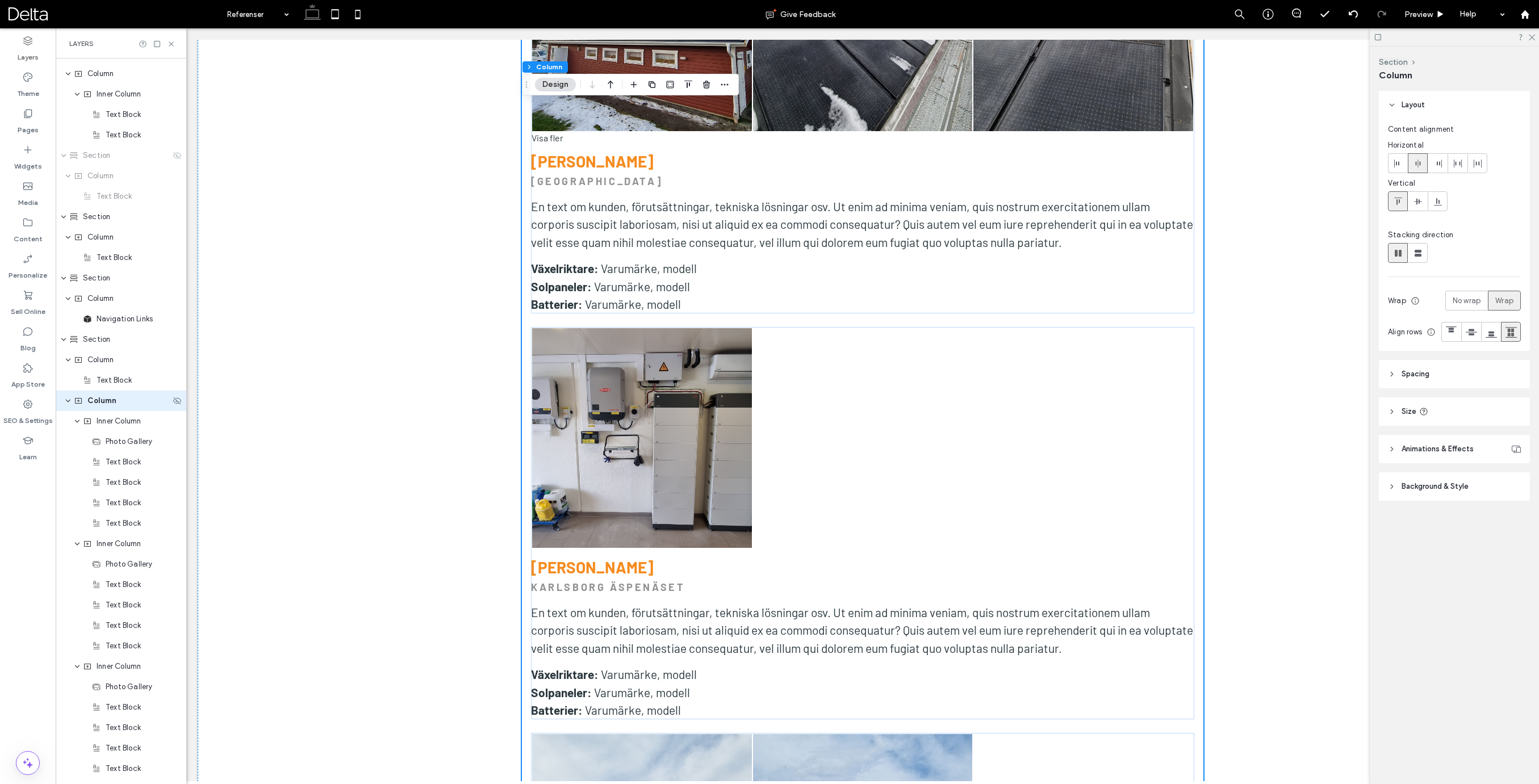
scroll to position [608, 0]
click at [1405, 380] on span "Spacing" at bounding box center [1415, 374] width 28 height 11
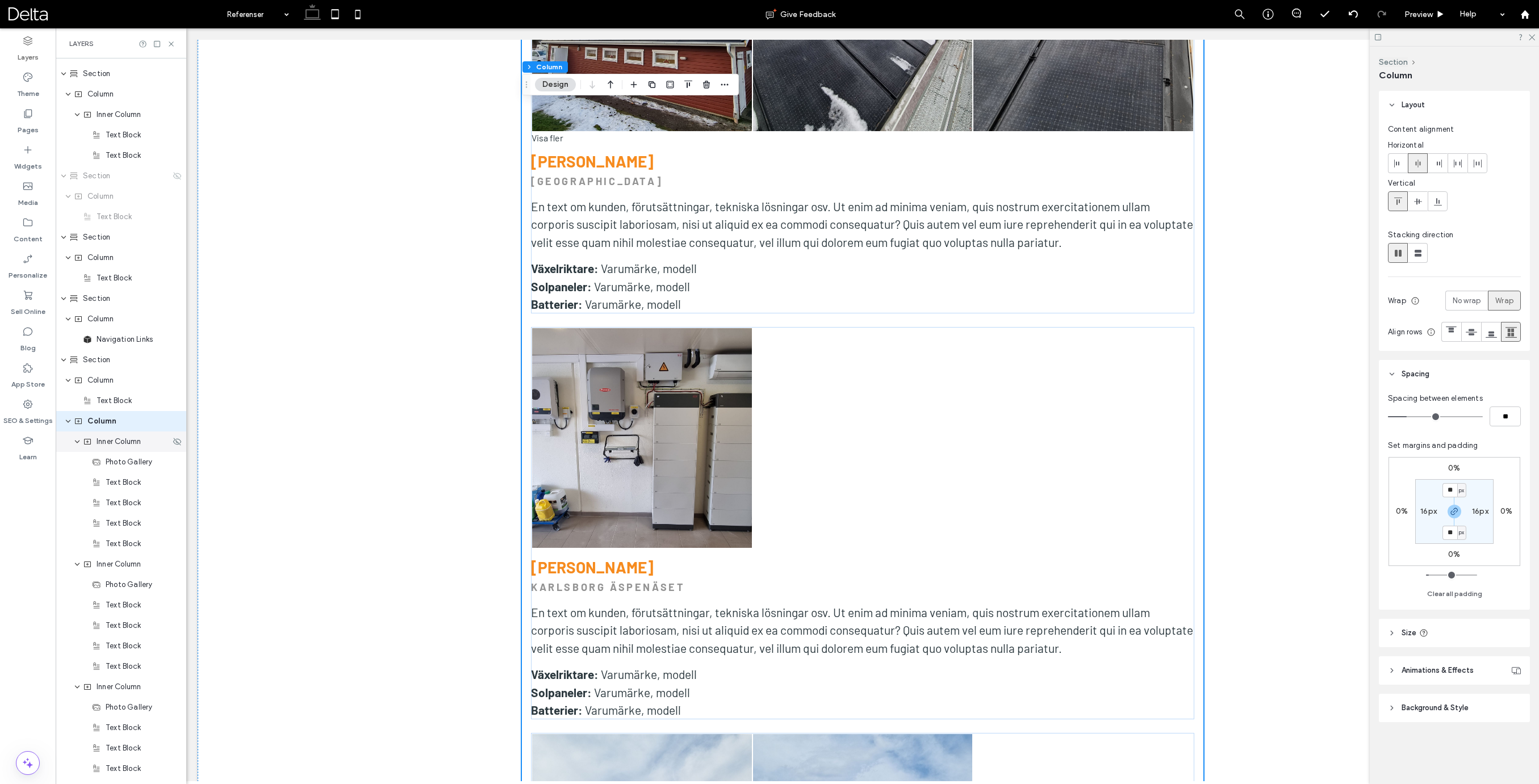
click at [103, 445] on span "Inner Column" at bounding box center [119, 441] width 45 height 11
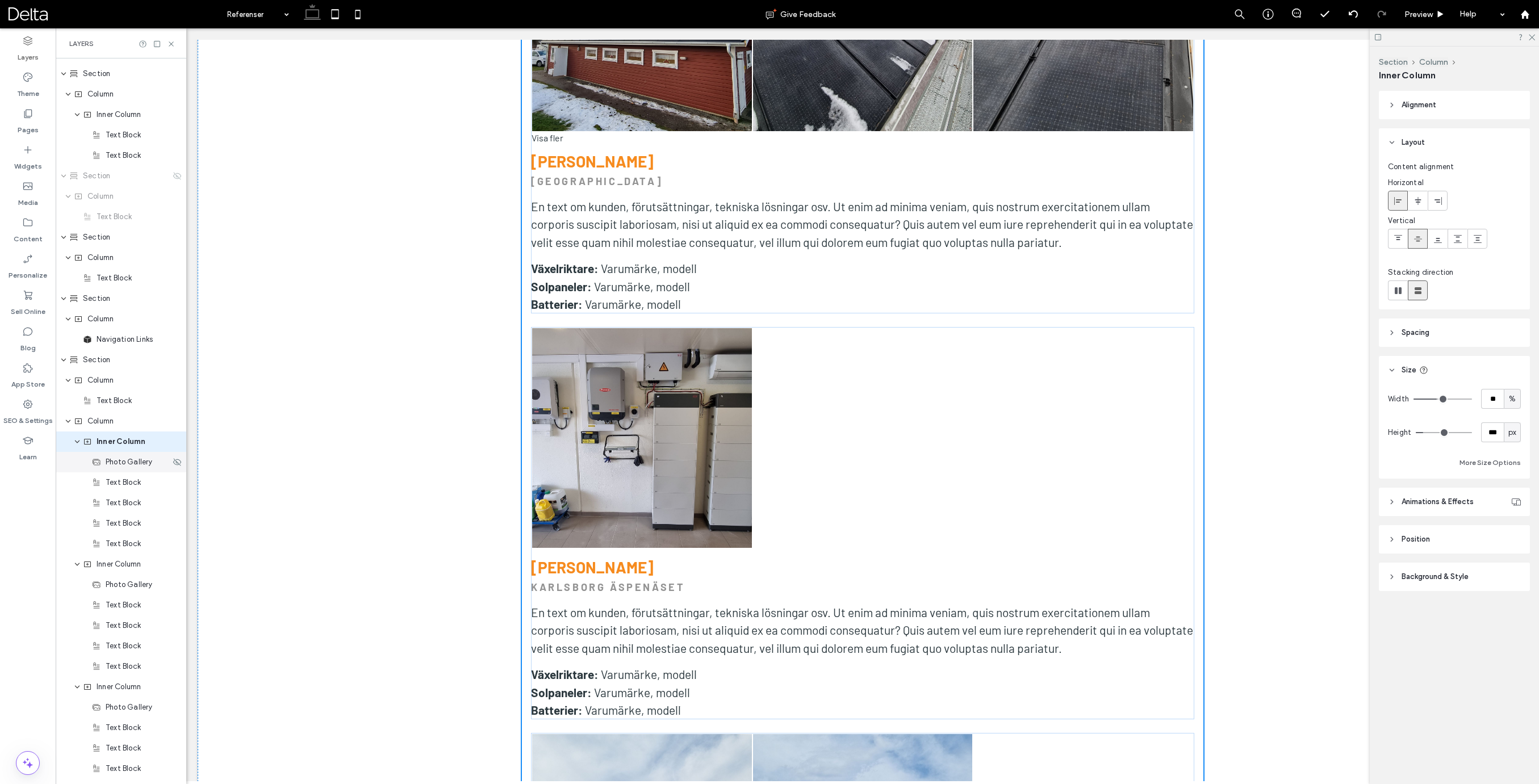
scroll to position [628, 0]
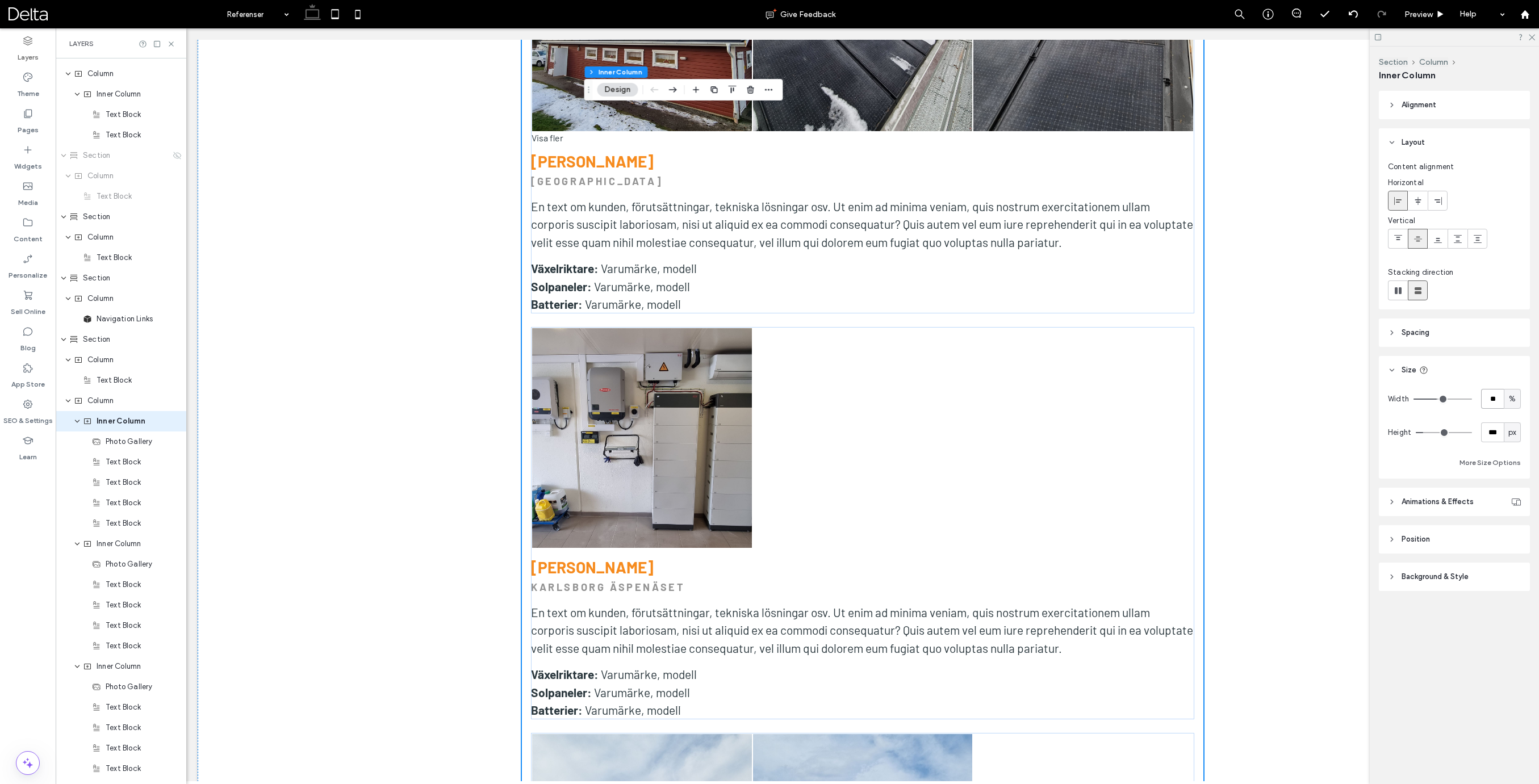
click at [1496, 396] on input "**" at bounding box center [1492, 398] width 23 height 20
type input "**"
click at [112, 539] on span "Inner Column" at bounding box center [119, 544] width 45 height 11
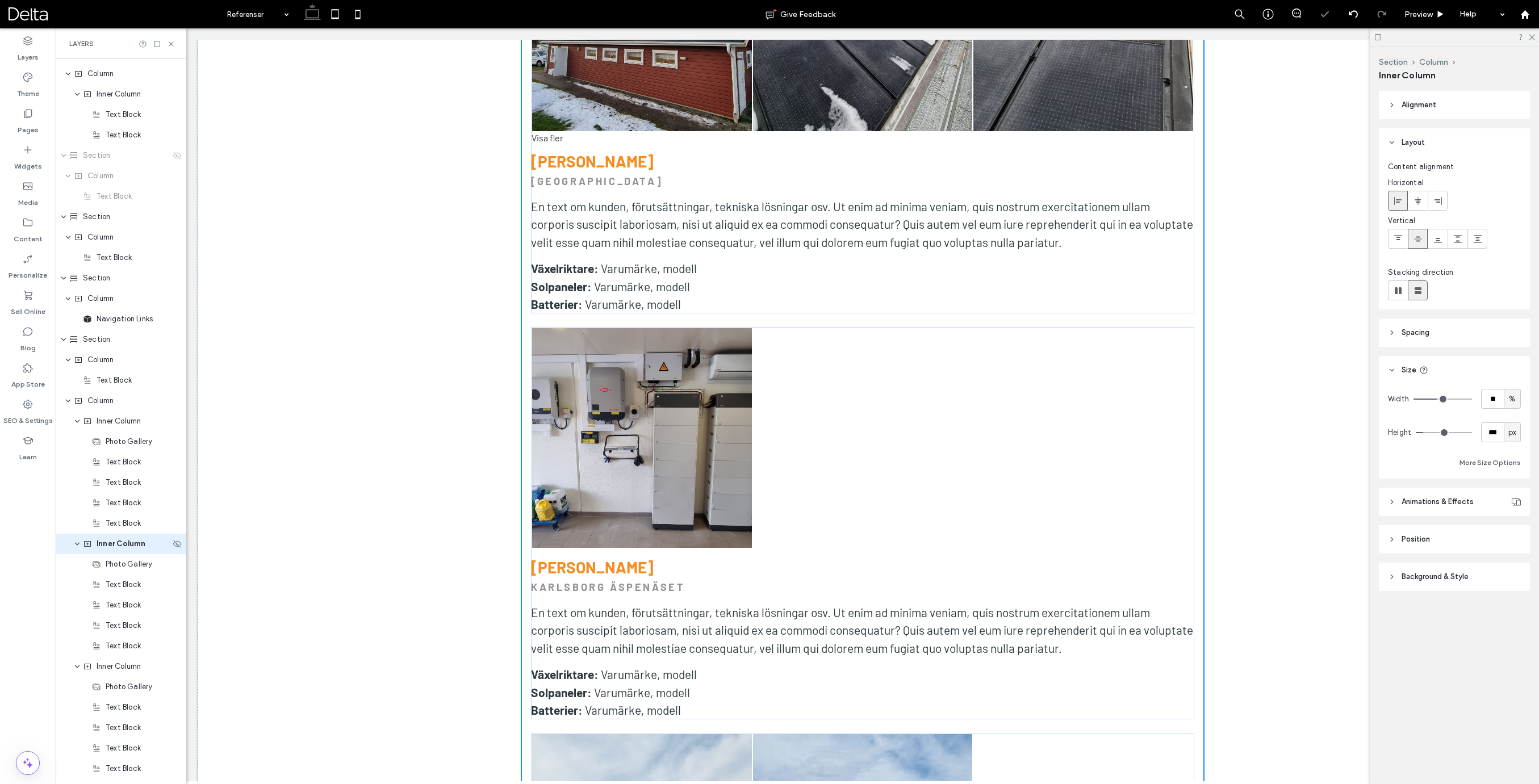
scroll to position [751, 0]
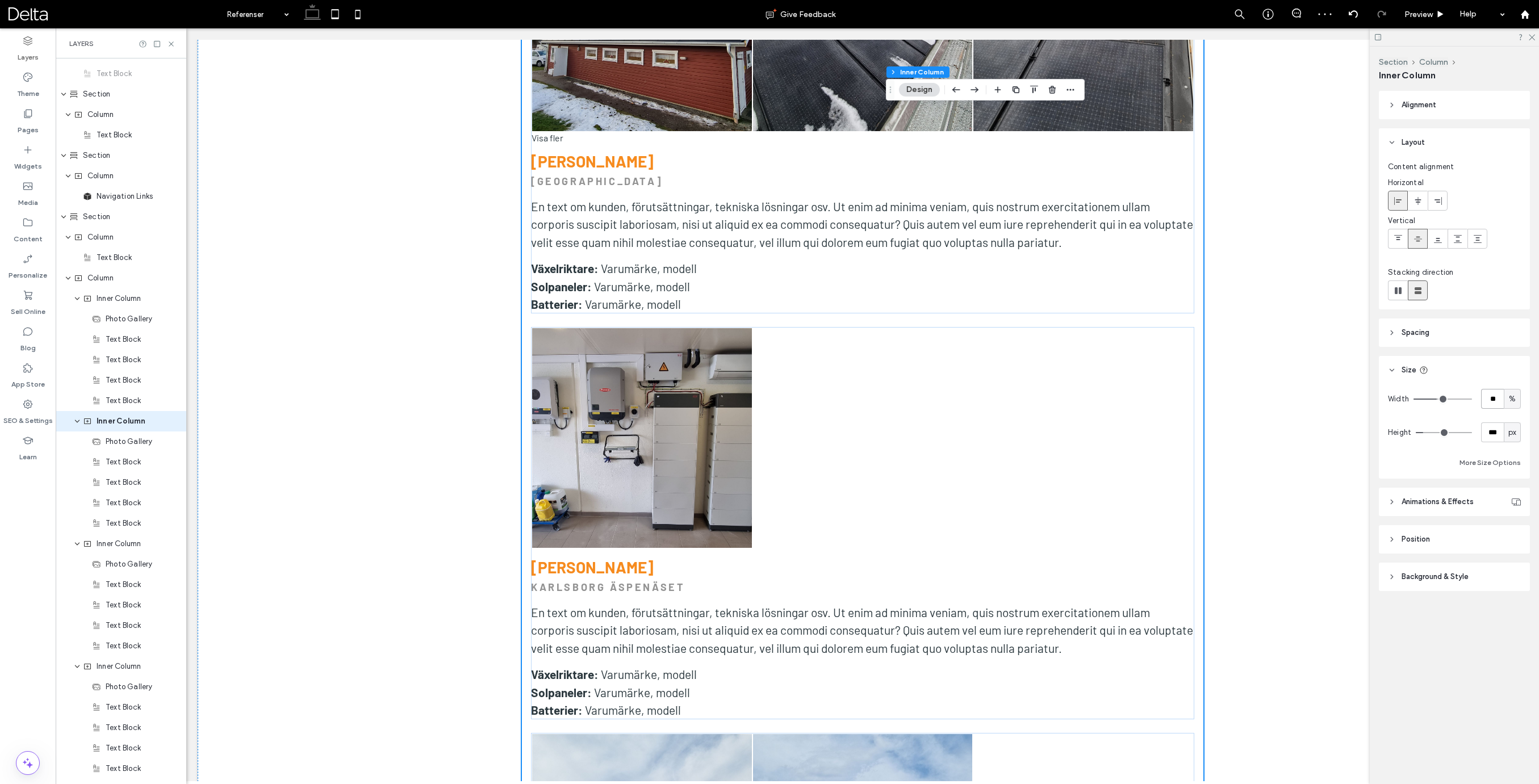
click at [1495, 403] on input "**" at bounding box center [1492, 398] width 23 height 20
click at [1494, 403] on input "**" at bounding box center [1492, 398] width 23 height 20
type input "**"
click at [112, 543] on span "Inner Column" at bounding box center [119, 544] width 45 height 11
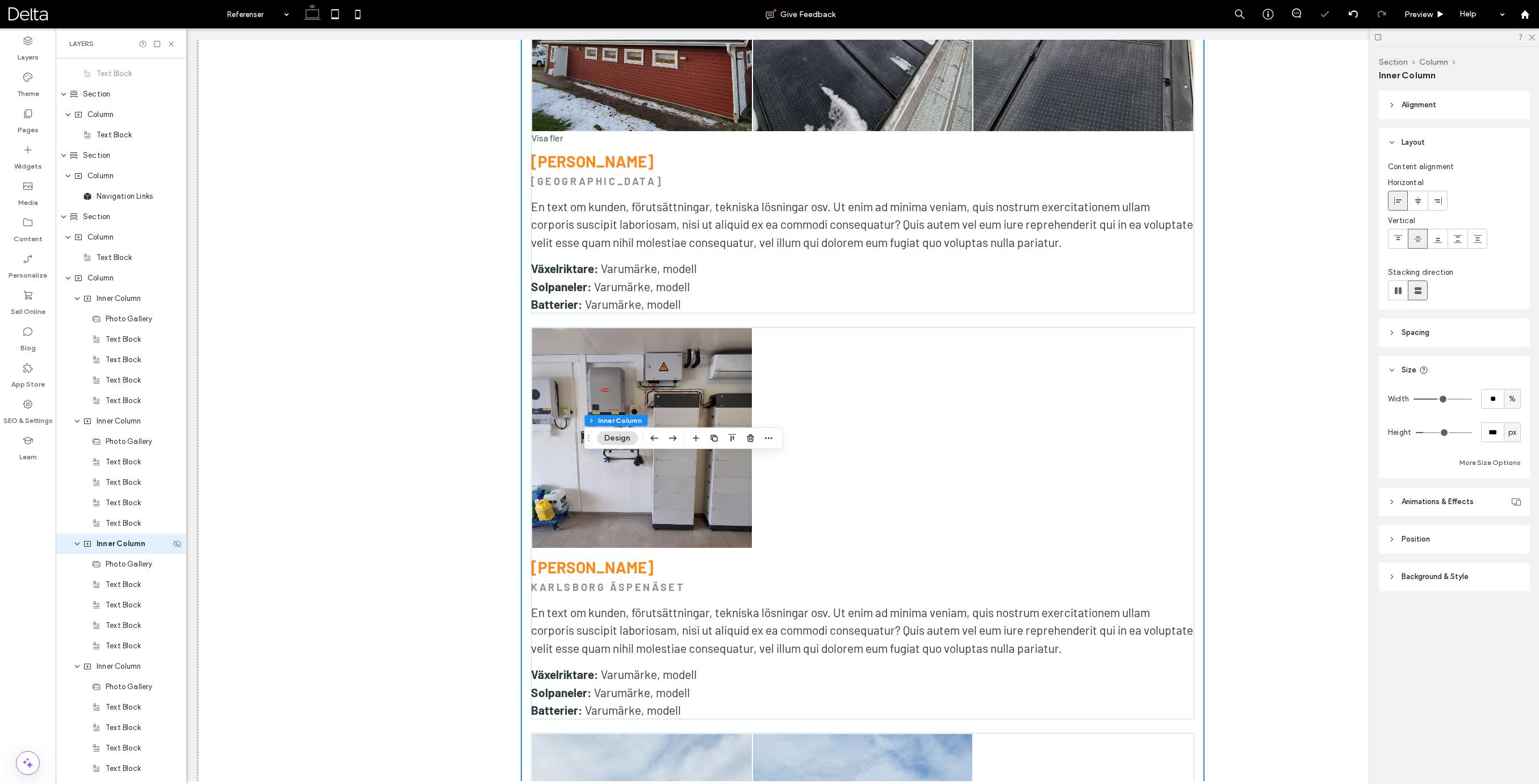
scroll to position [873, 0]
click at [1487, 396] on input "**" at bounding box center [1492, 398] width 23 height 20
type input "**"
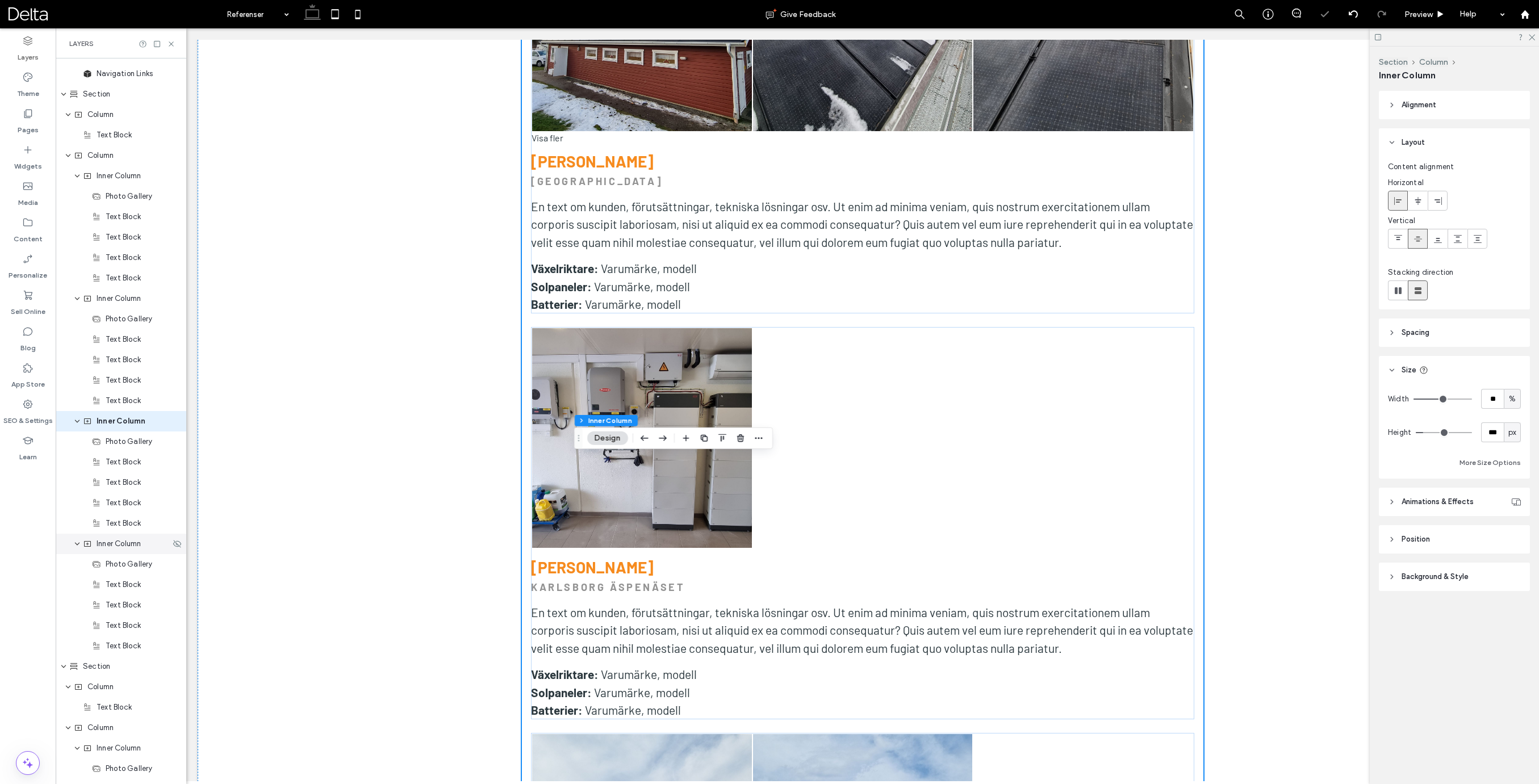
click at [115, 550] on div "Inner Column" at bounding box center [120, 544] width 131 height 20
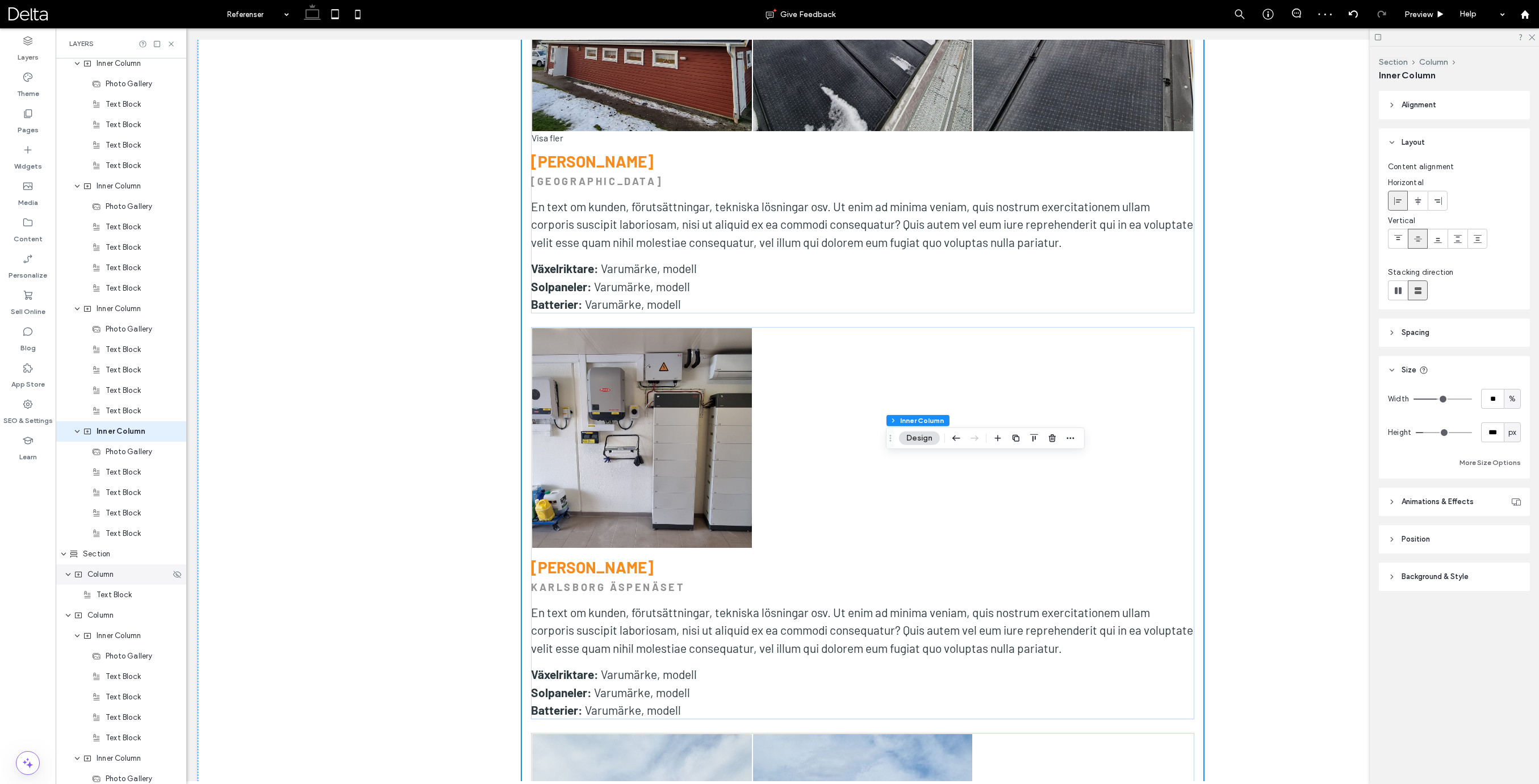
scroll to position [996, 0]
click at [1489, 399] on input "**" at bounding box center [1492, 398] width 23 height 20
type input "**"
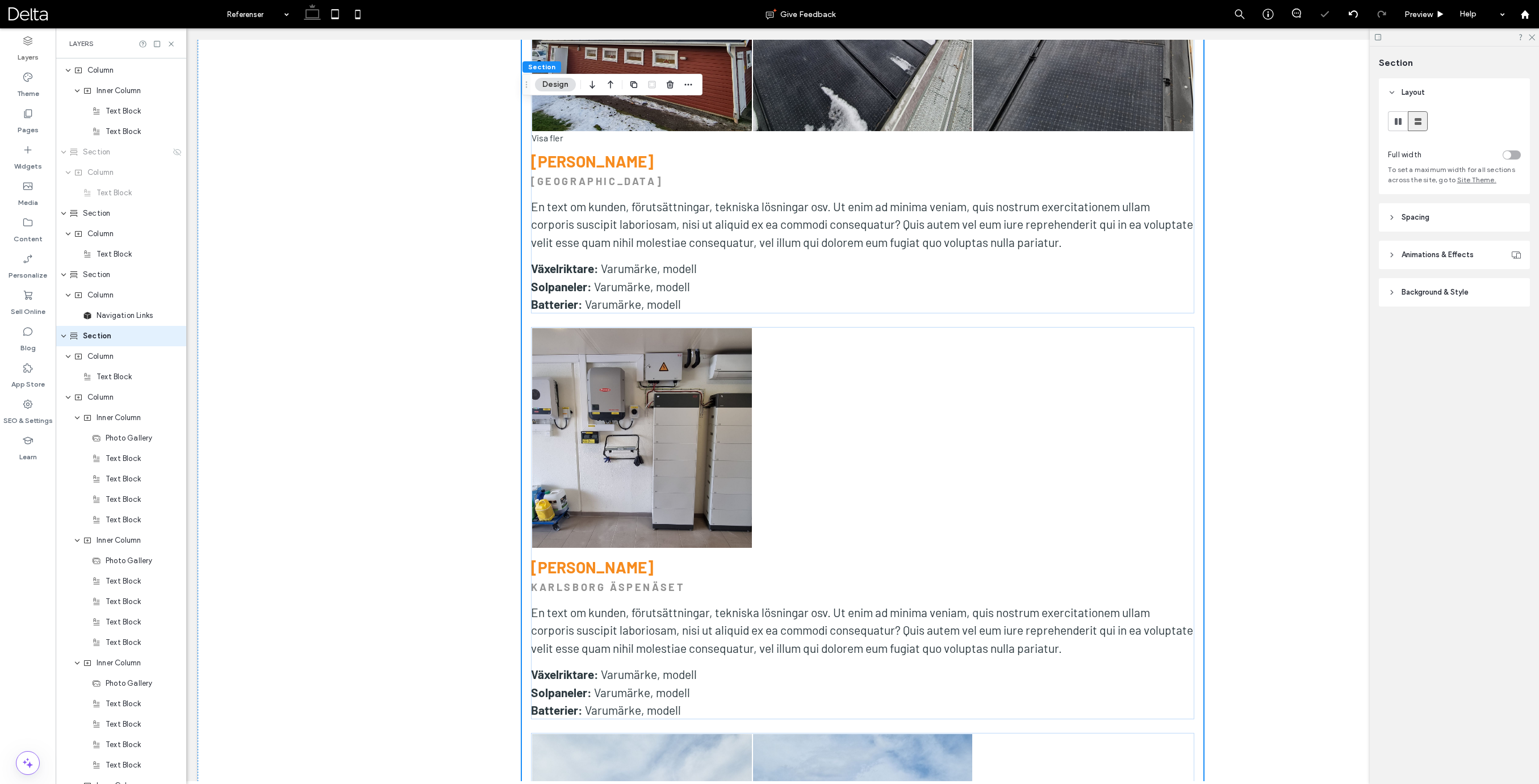
scroll to position [546, 0]
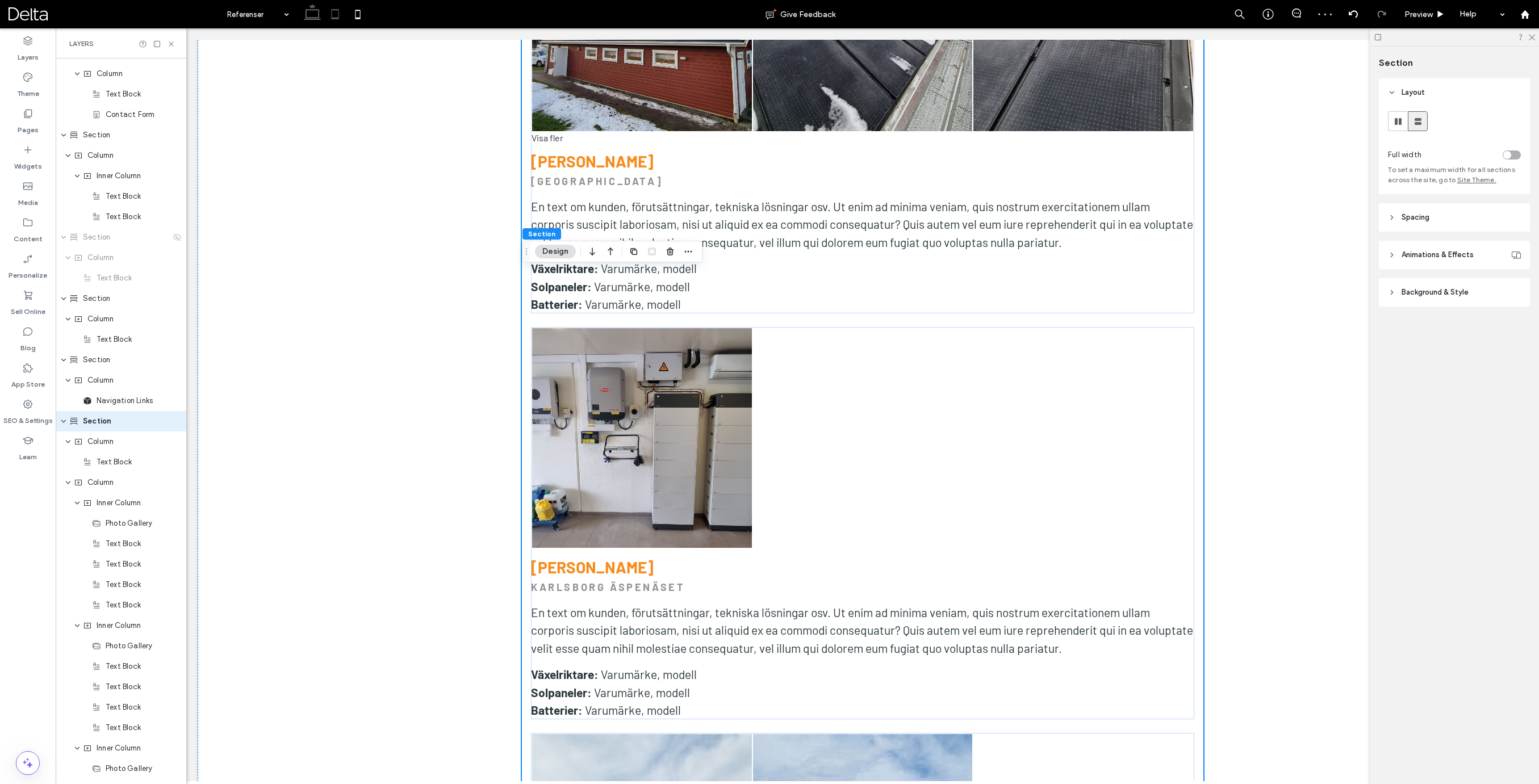
click at [338, 21] on icon at bounding box center [335, 14] width 23 height 23
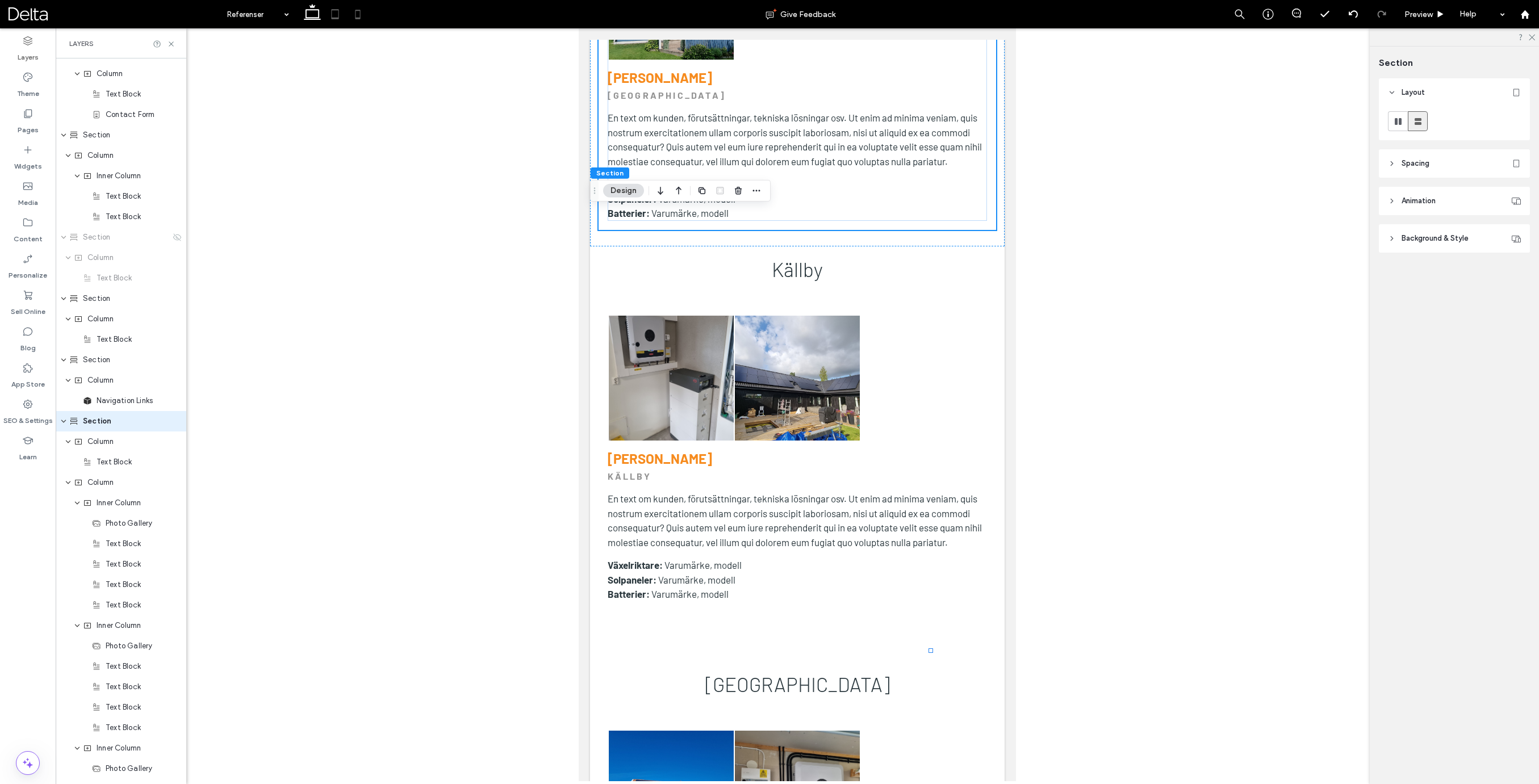
click at [356, 17] on icon at bounding box center [358, 14] width 23 height 23
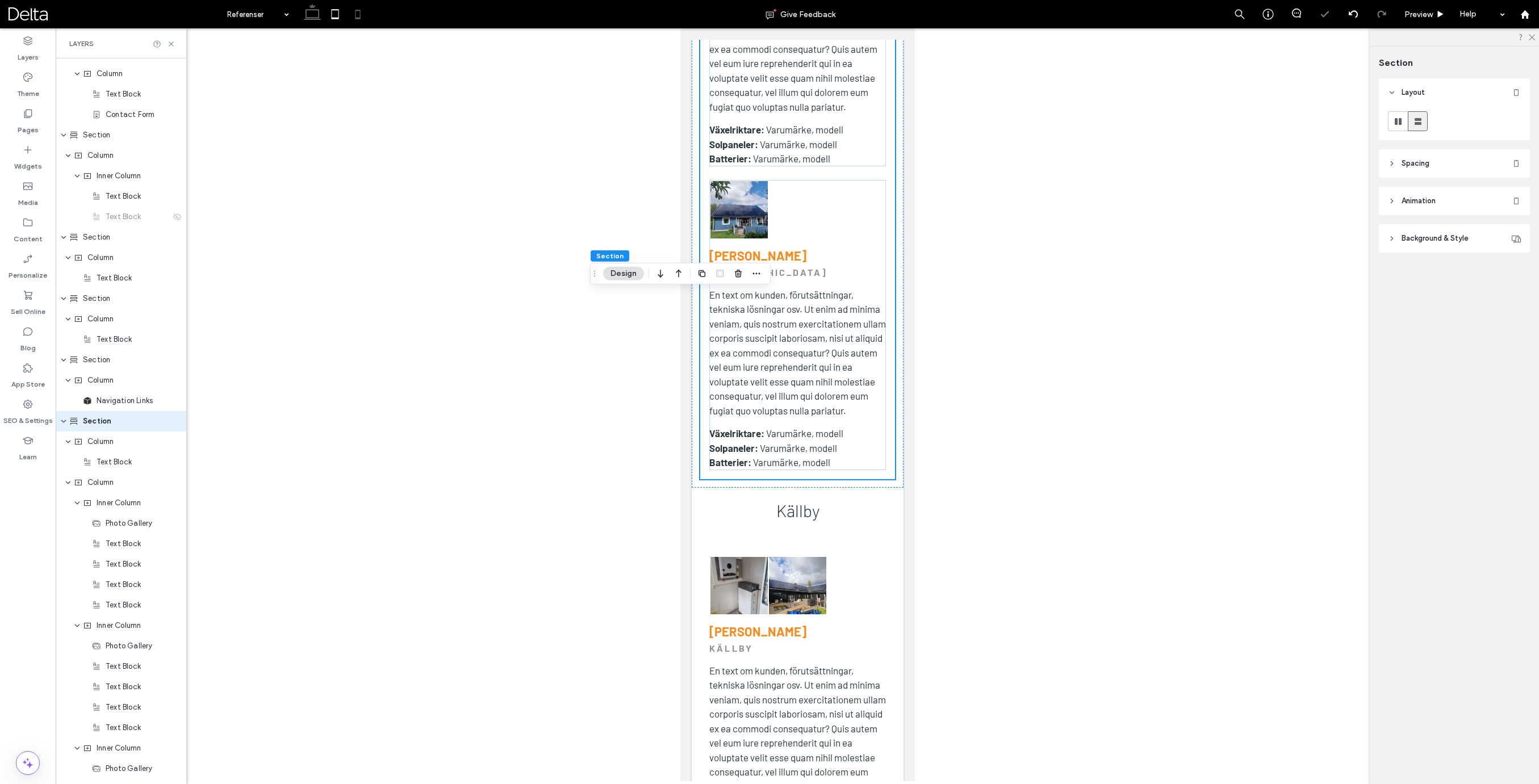
click at [315, 18] on use at bounding box center [312, 11] width 17 height 16
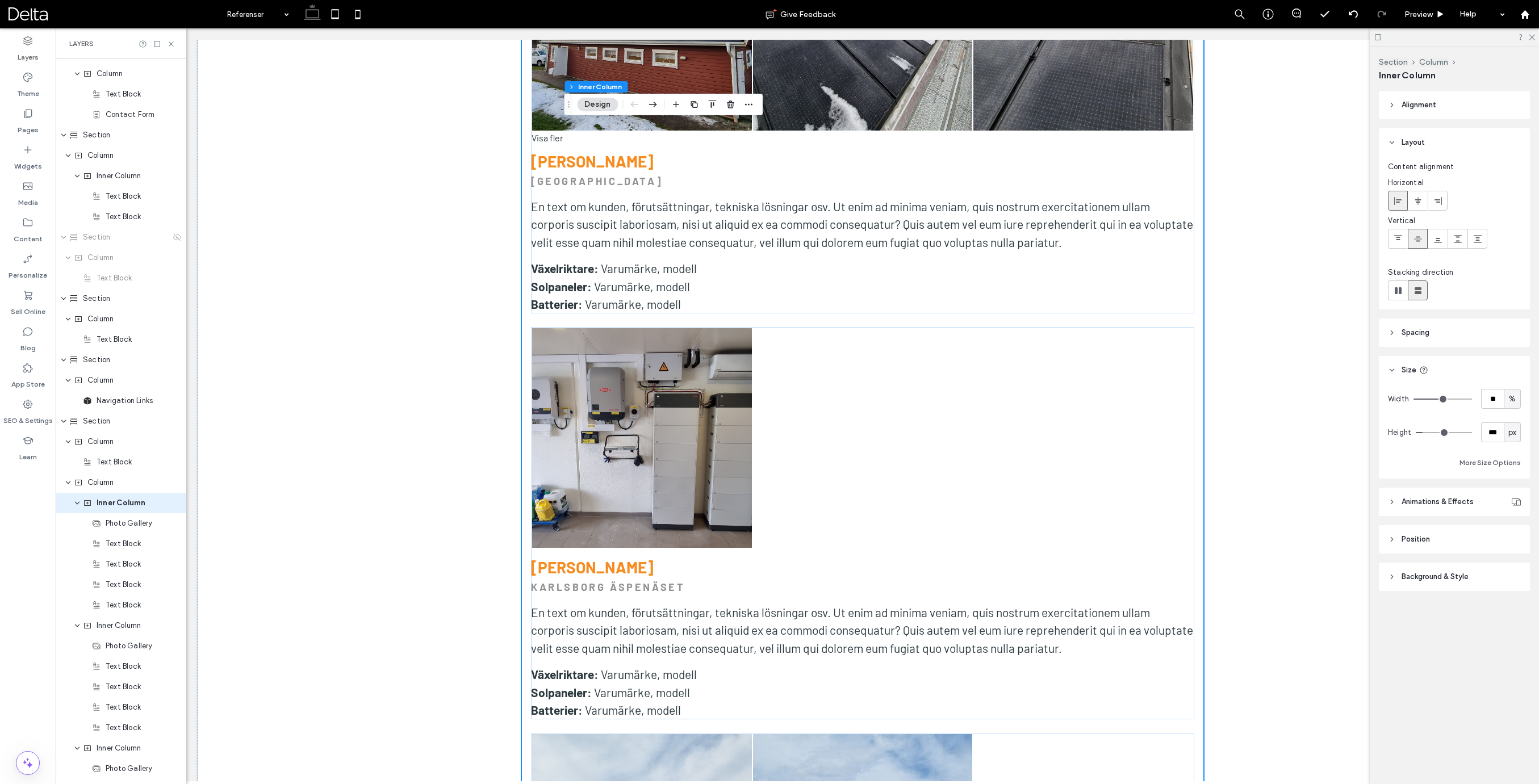
scroll to position [628, 0]
click at [108, 400] on span "Column" at bounding box center [100, 401] width 26 height 11
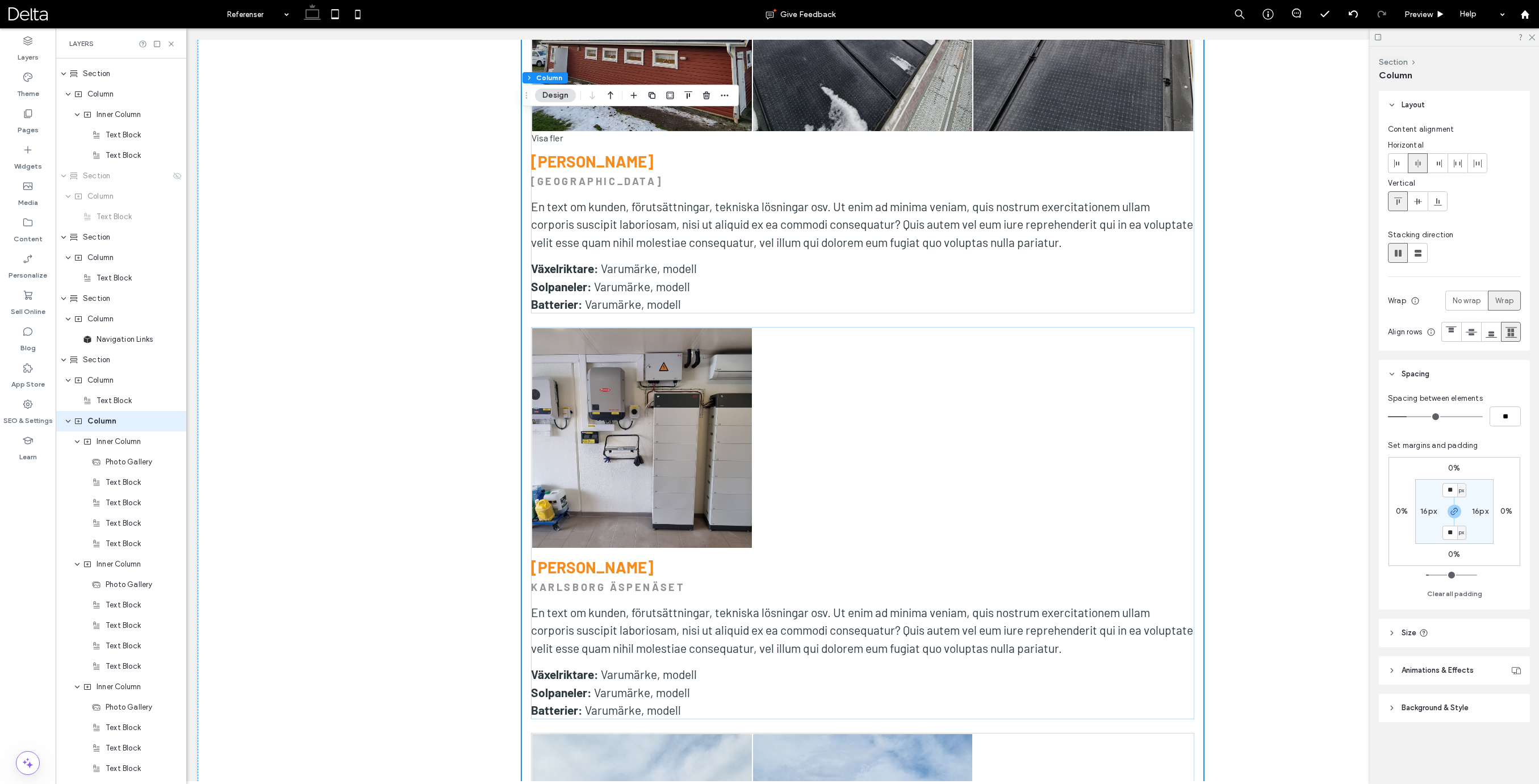
scroll to position [1, 0]
click at [130, 446] on span "Inner Column" at bounding box center [119, 441] width 45 height 11
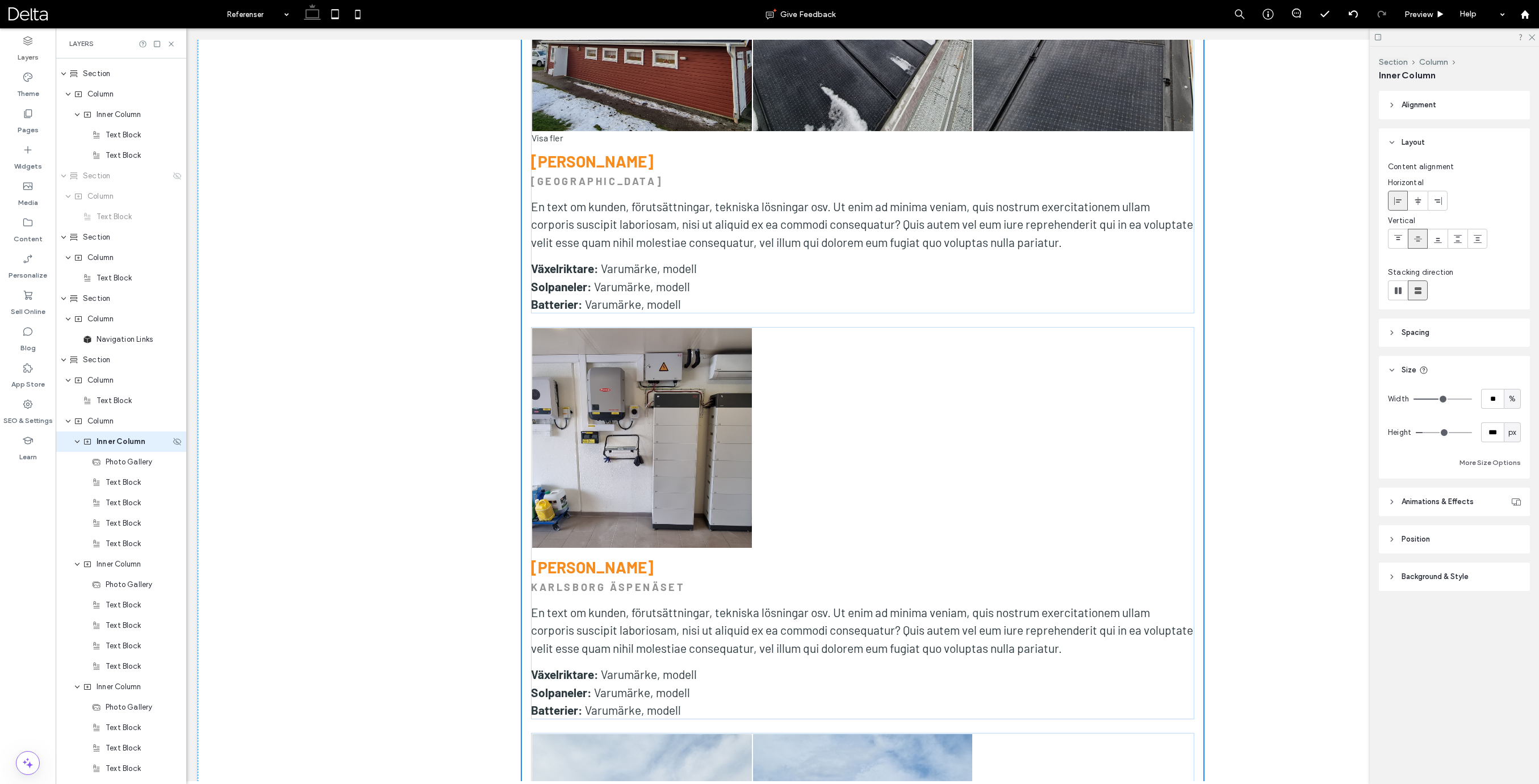
scroll to position [628, 0]
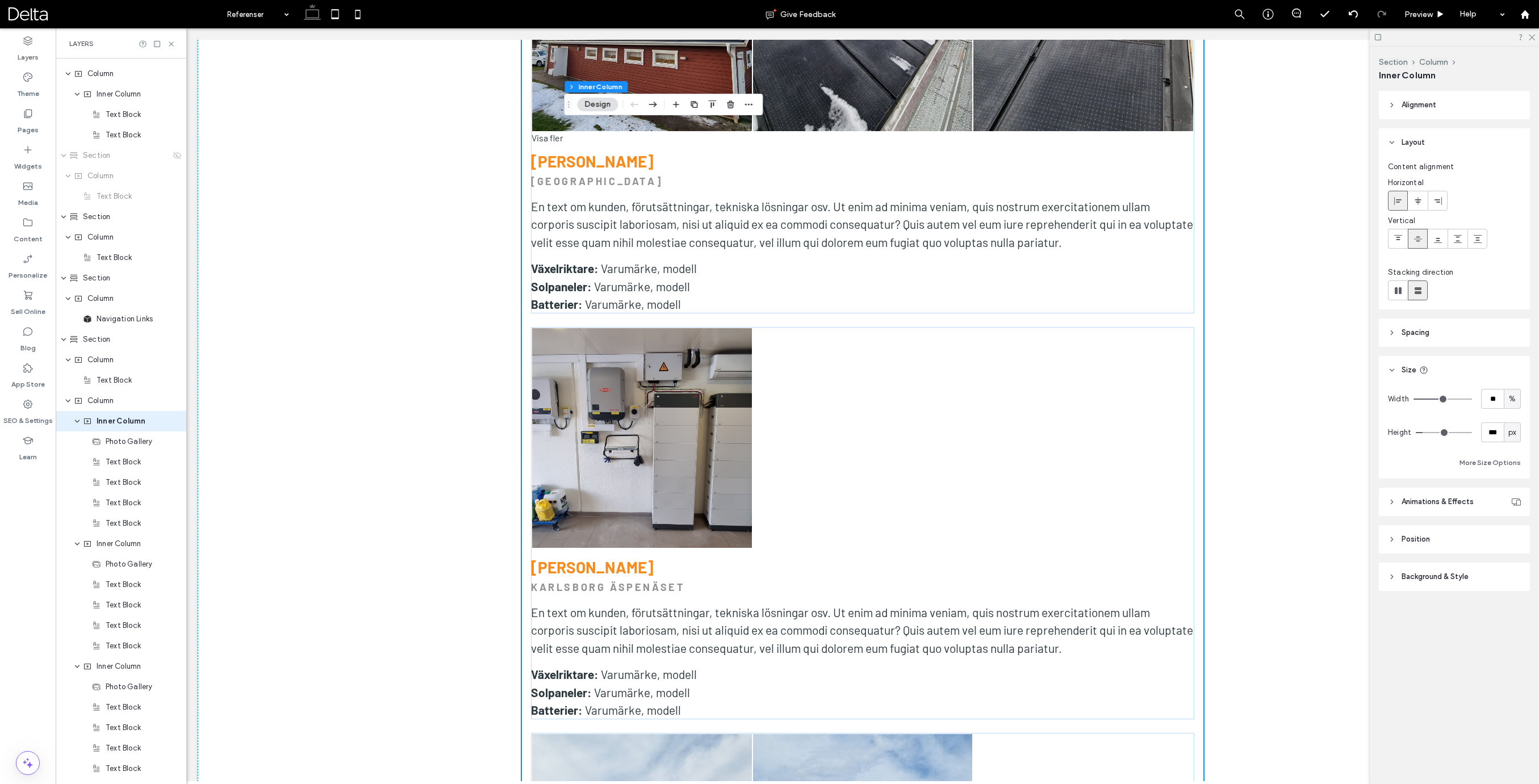
click at [1441, 345] on header "Spacing" at bounding box center [1454, 332] width 151 height 29
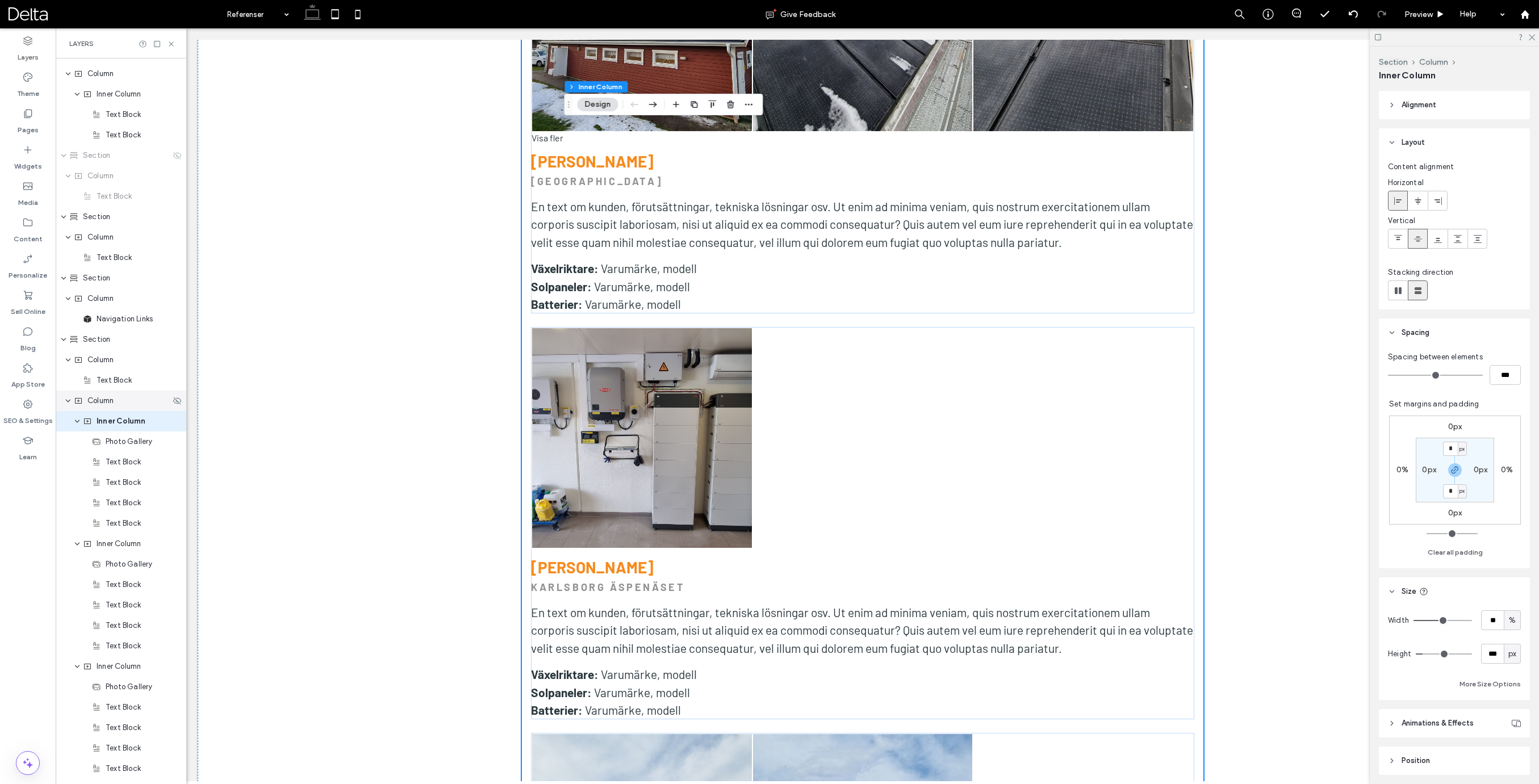
click at [107, 403] on span "Column" at bounding box center [100, 401] width 26 height 11
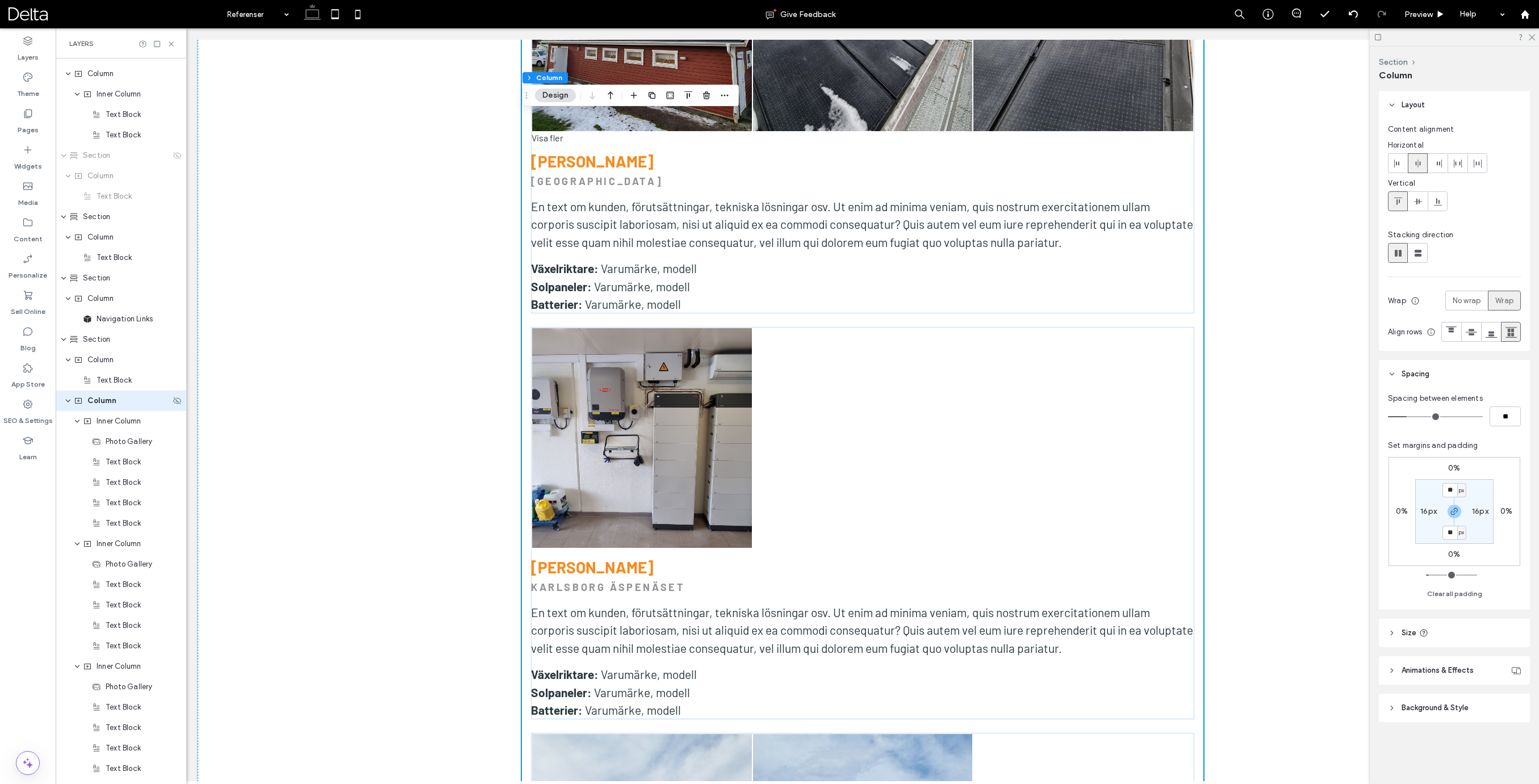
scroll to position [608, 0]
click at [107, 440] on span "Inner Column" at bounding box center [119, 441] width 45 height 11
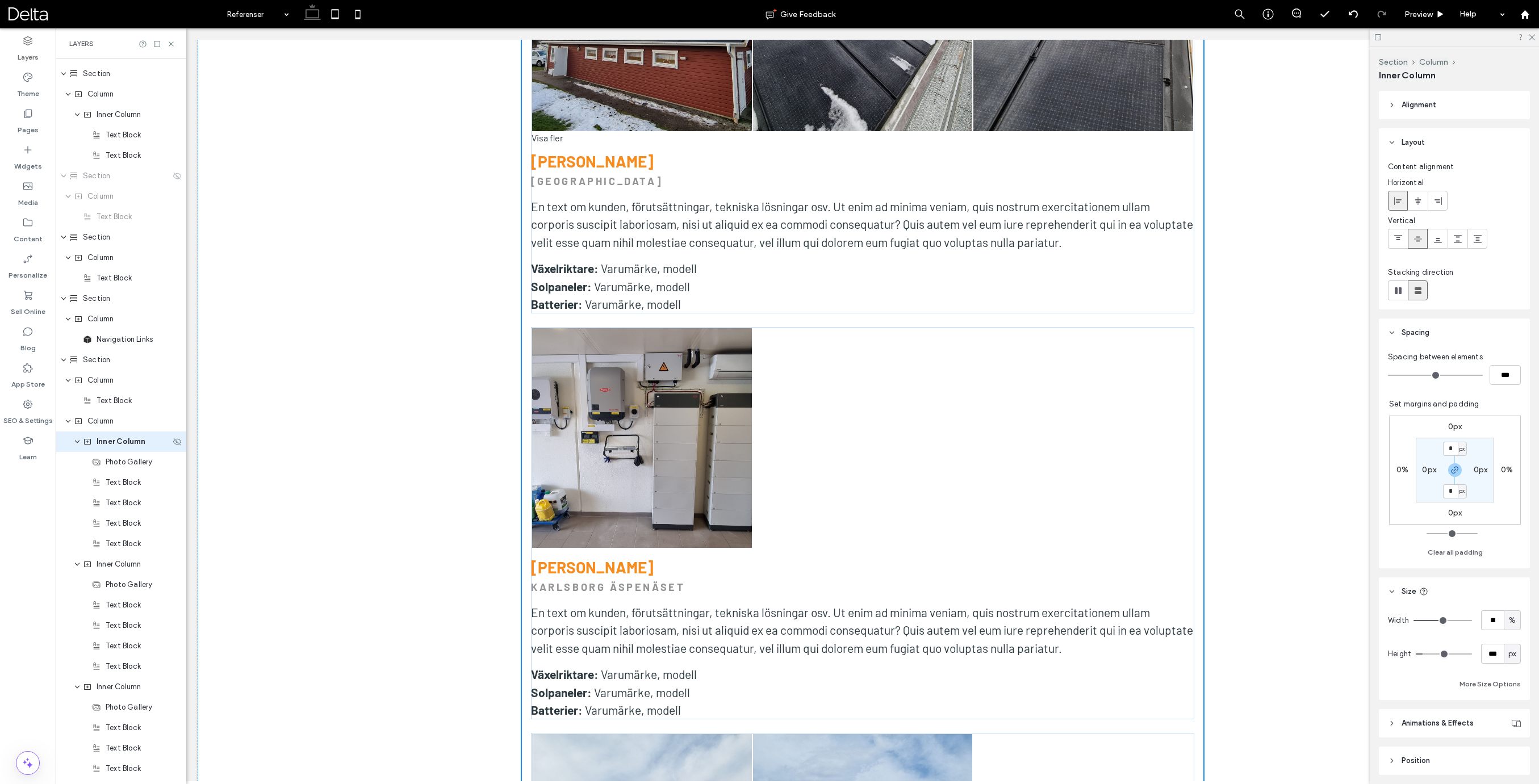
scroll to position [628, 0]
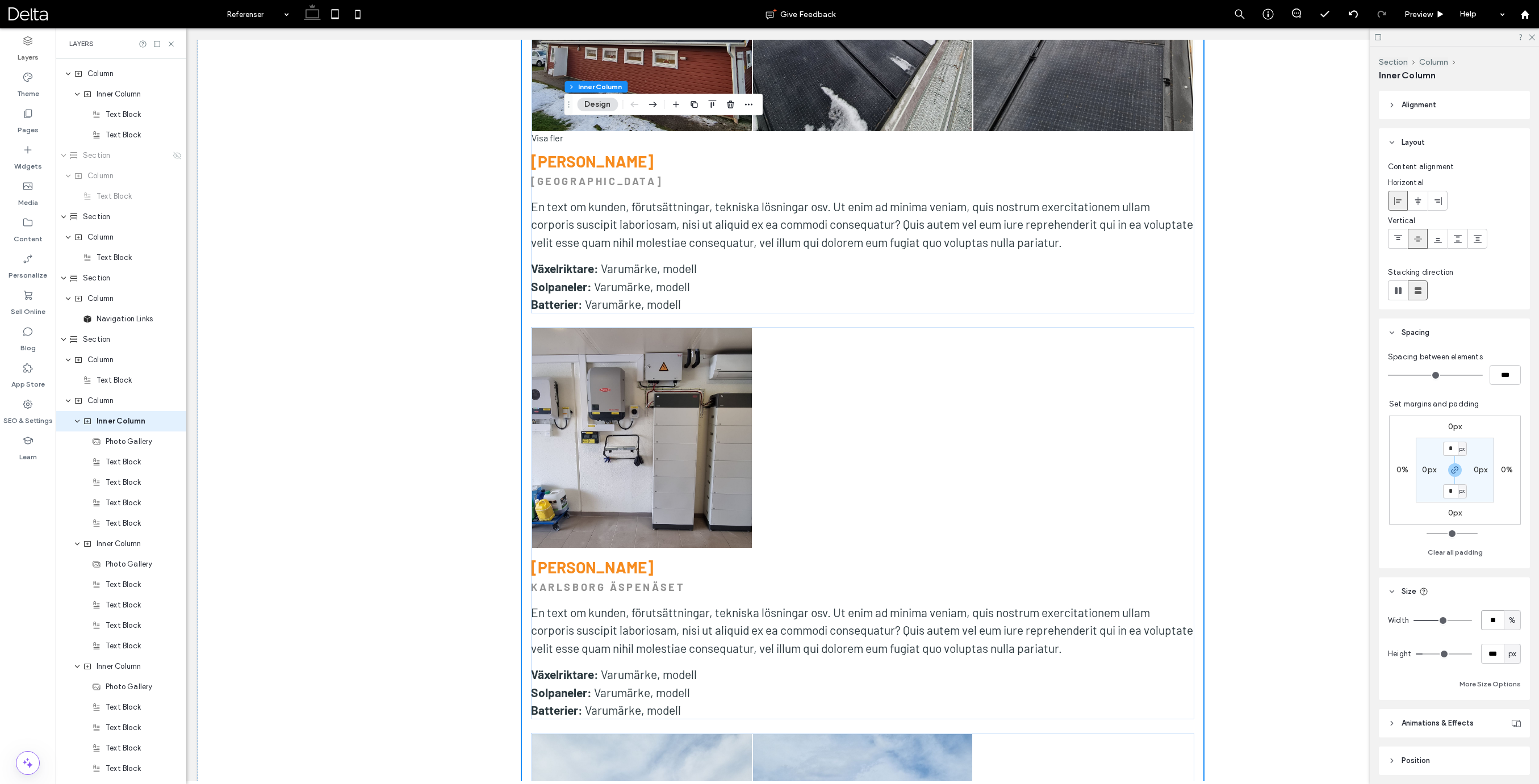
click at [1491, 624] on input "**" at bounding box center [1492, 620] width 23 height 20
type input "**"
drag, startPoint x: 131, startPoint y: 542, endPoint x: 143, endPoint y: 543, distance: 12.0
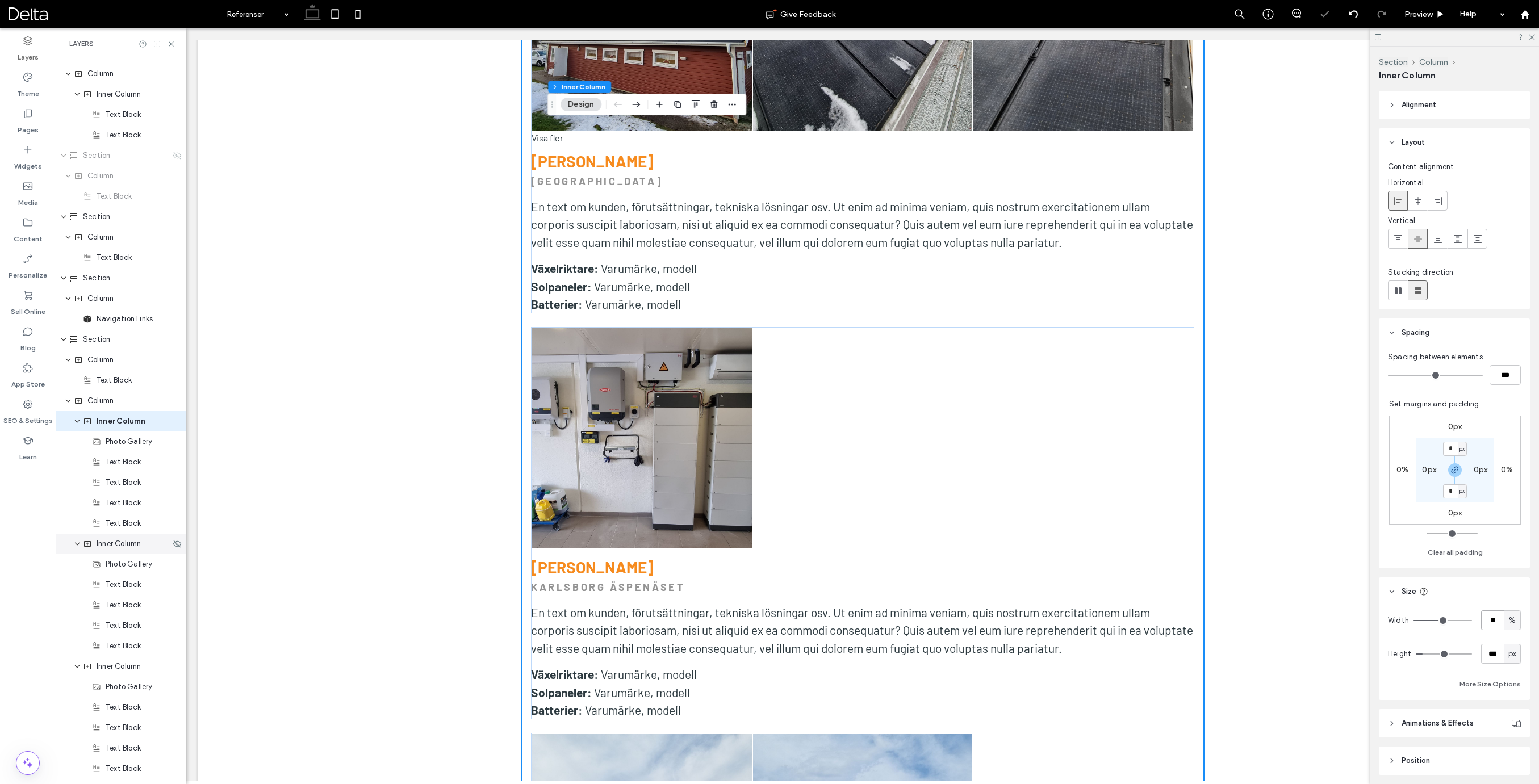
click at [131, 542] on span "Inner Column" at bounding box center [119, 544] width 45 height 11
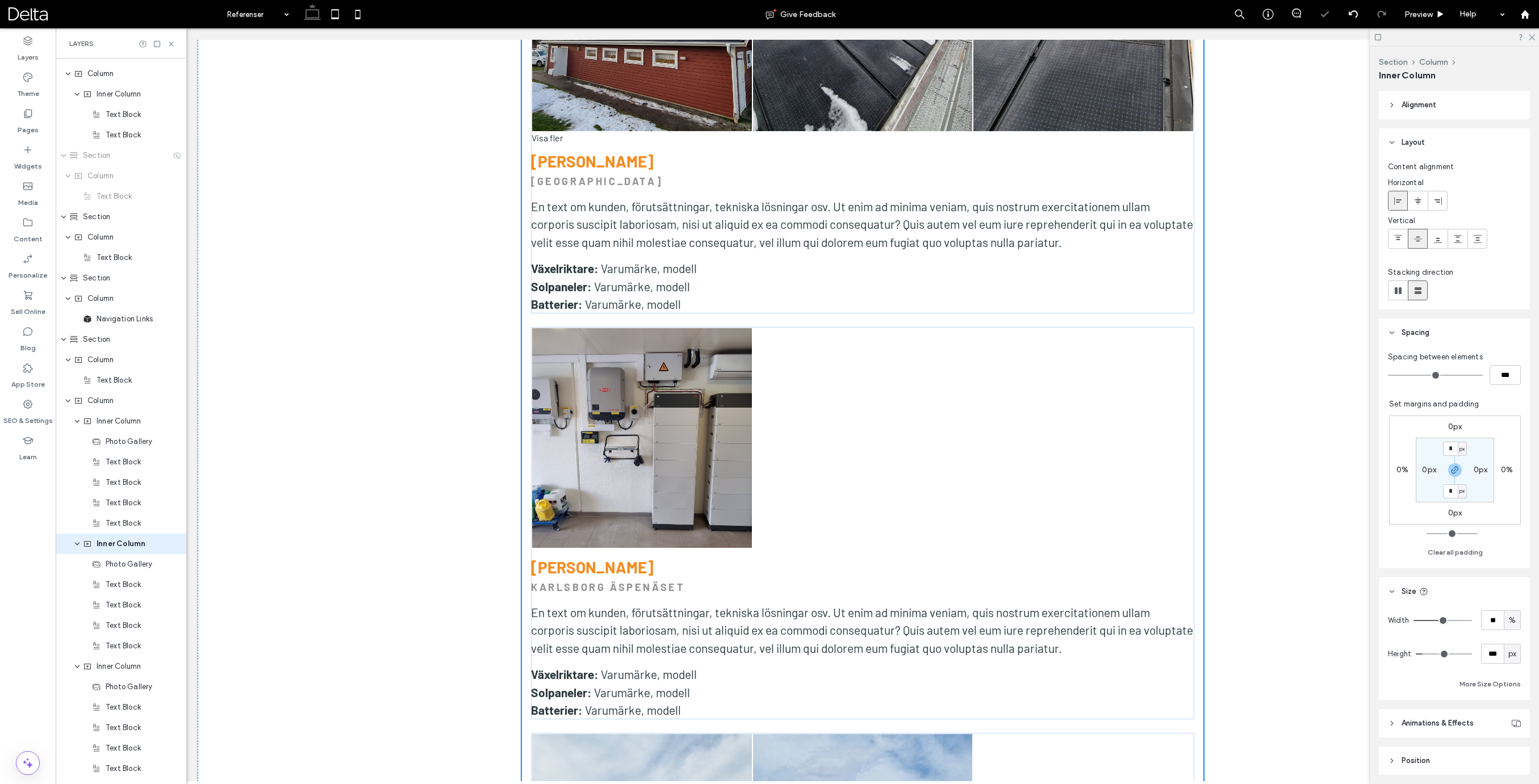
scroll to position [751, 0]
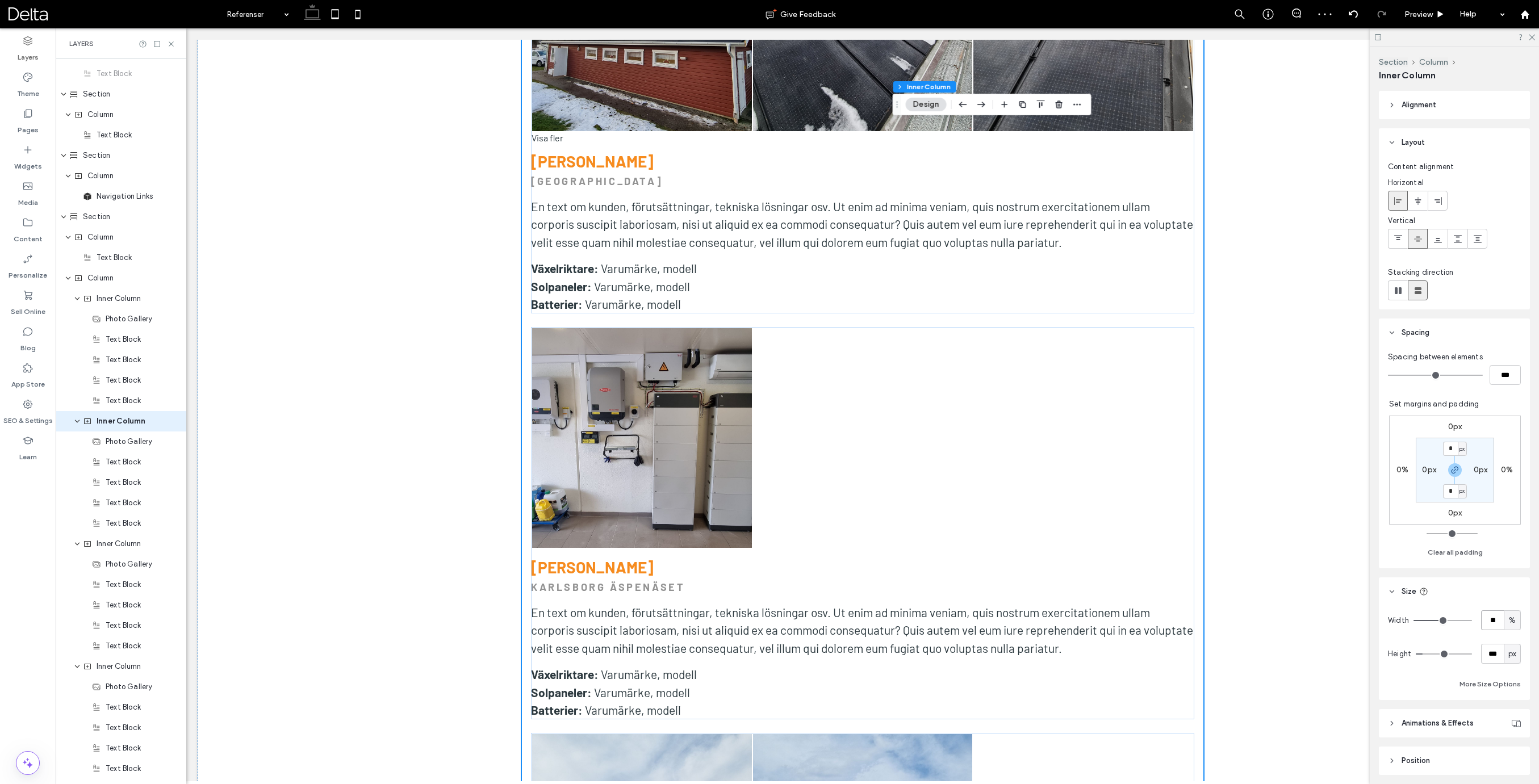
click at [1488, 618] on input "**" at bounding box center [1492, 620] width 23 height 20
type input "****"
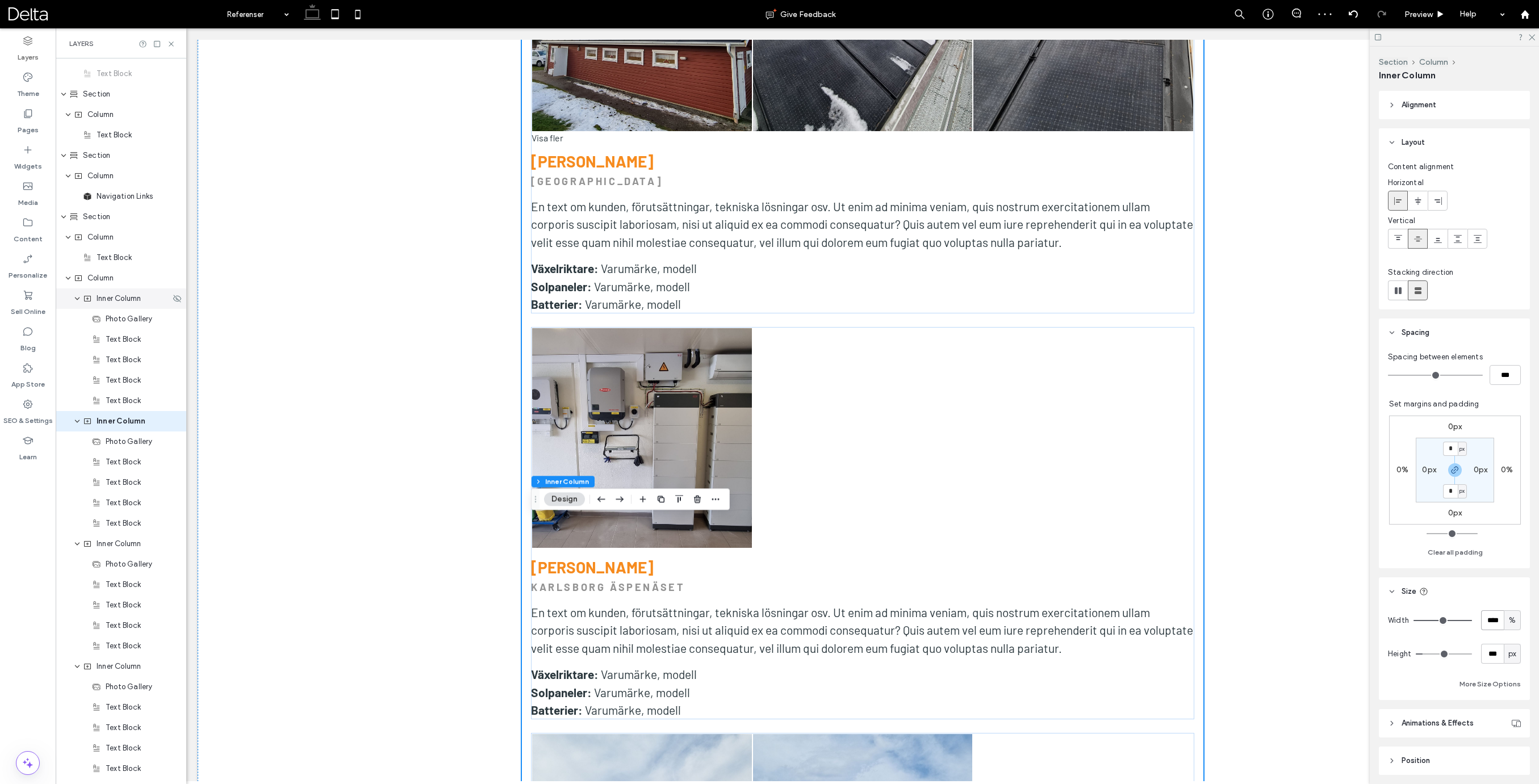
click at [112, 301] on span "Inner Column" at bounding box center [119, 299] width 45 height 11
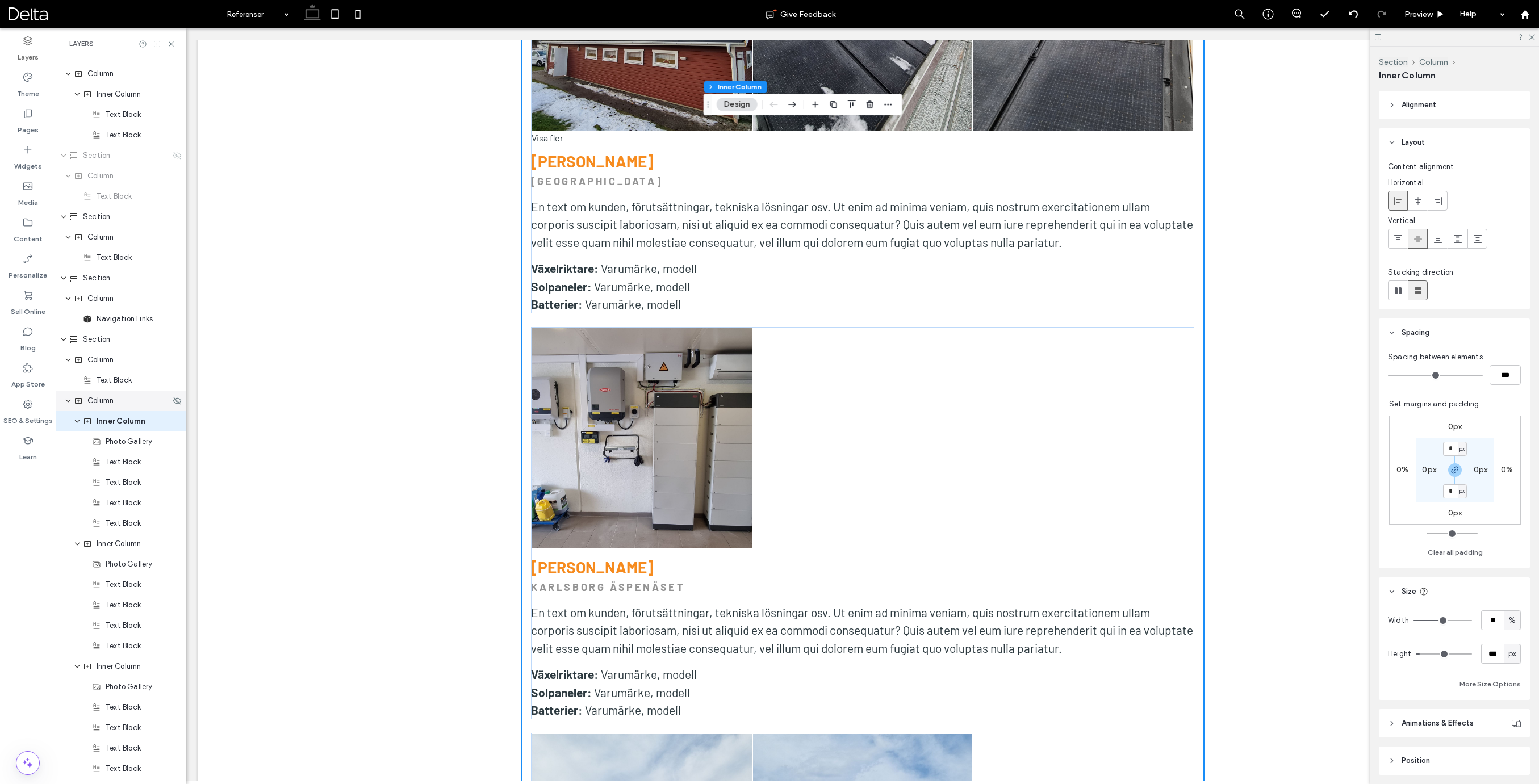
click at [95, 409] on div "Column" at bounding box center [120, 401] width 131 height 20
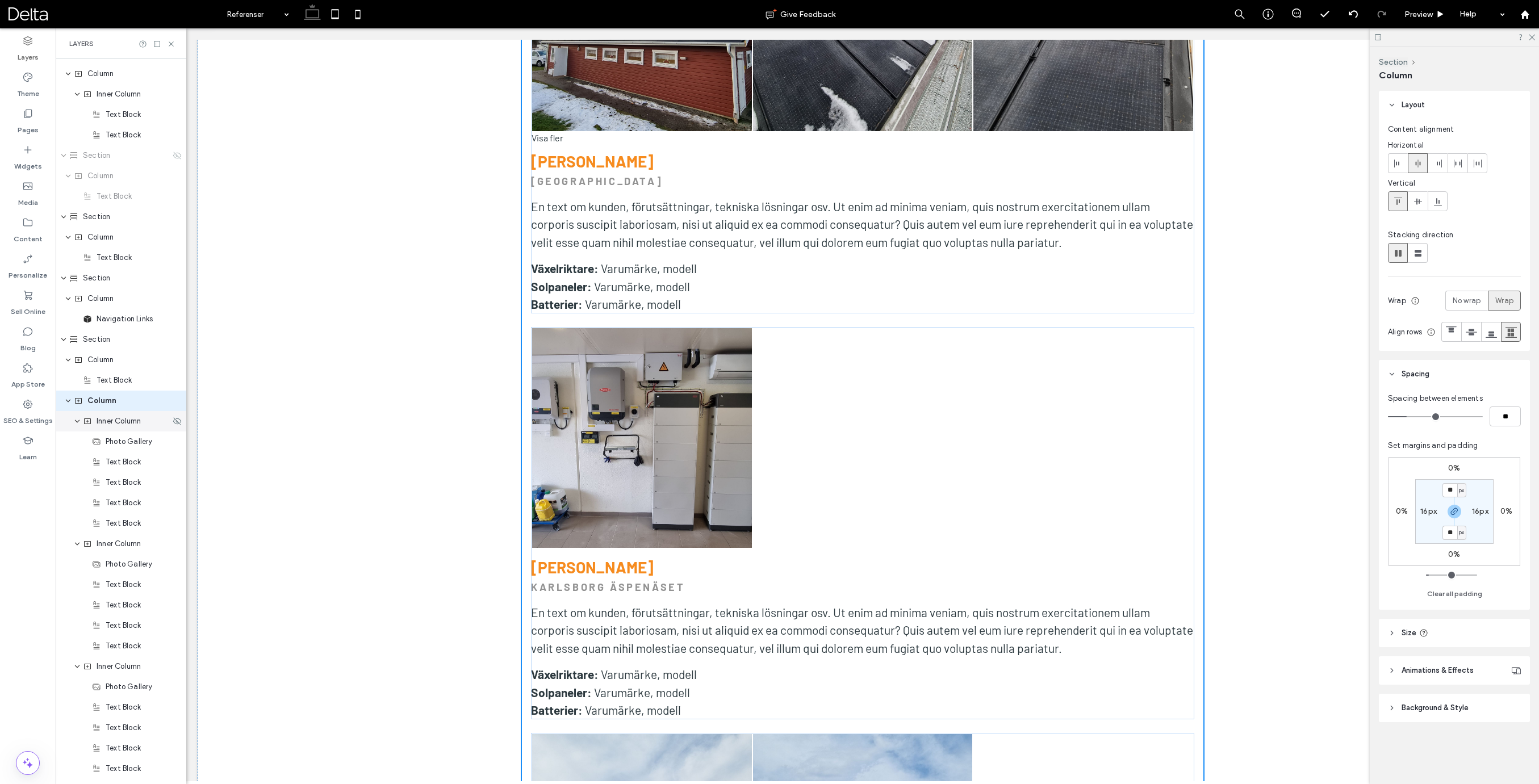
scroll to position [608, 0]
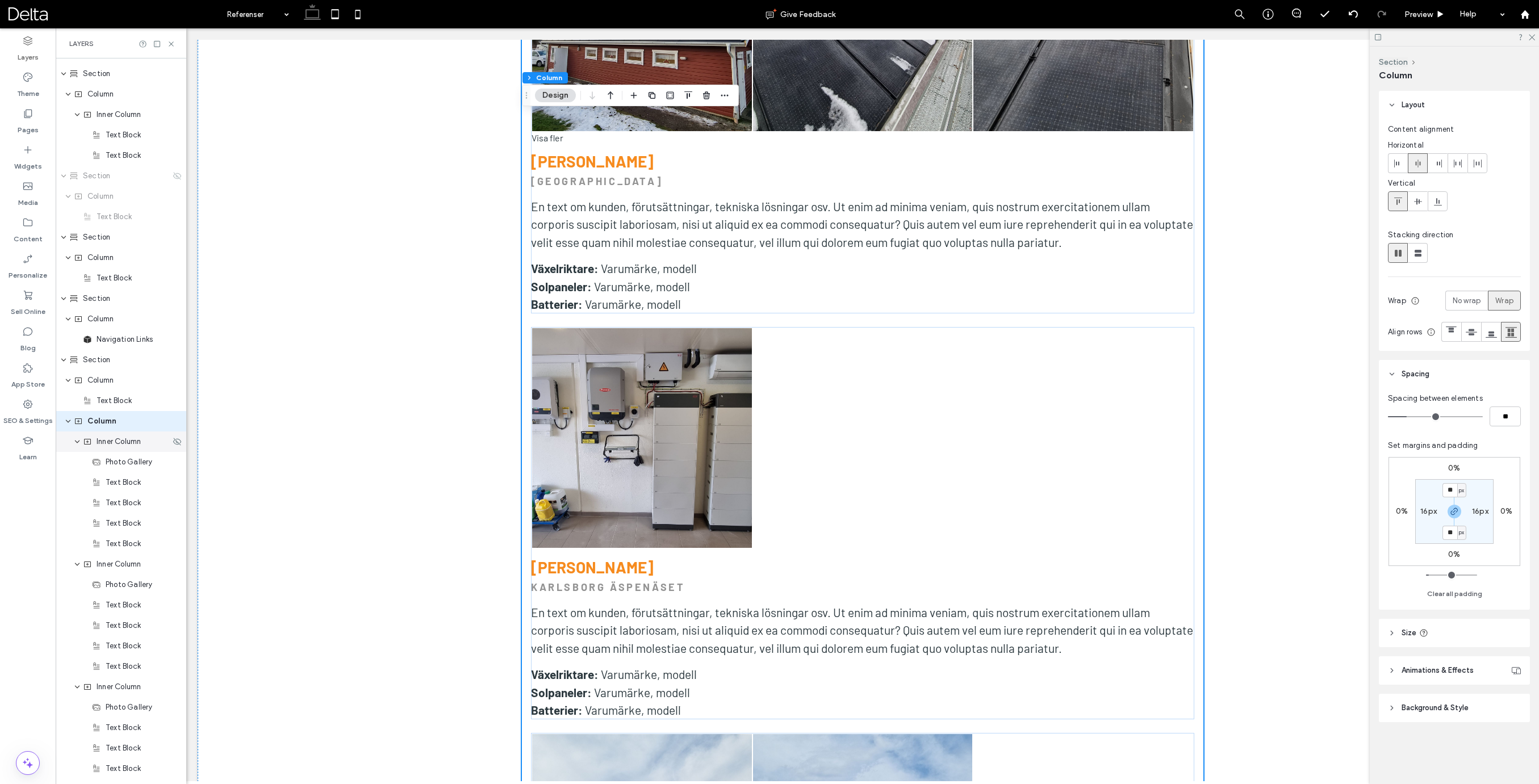
click at [111, 445] on span "Inner Column" at bounding box center [119, 441] width 45 height 11
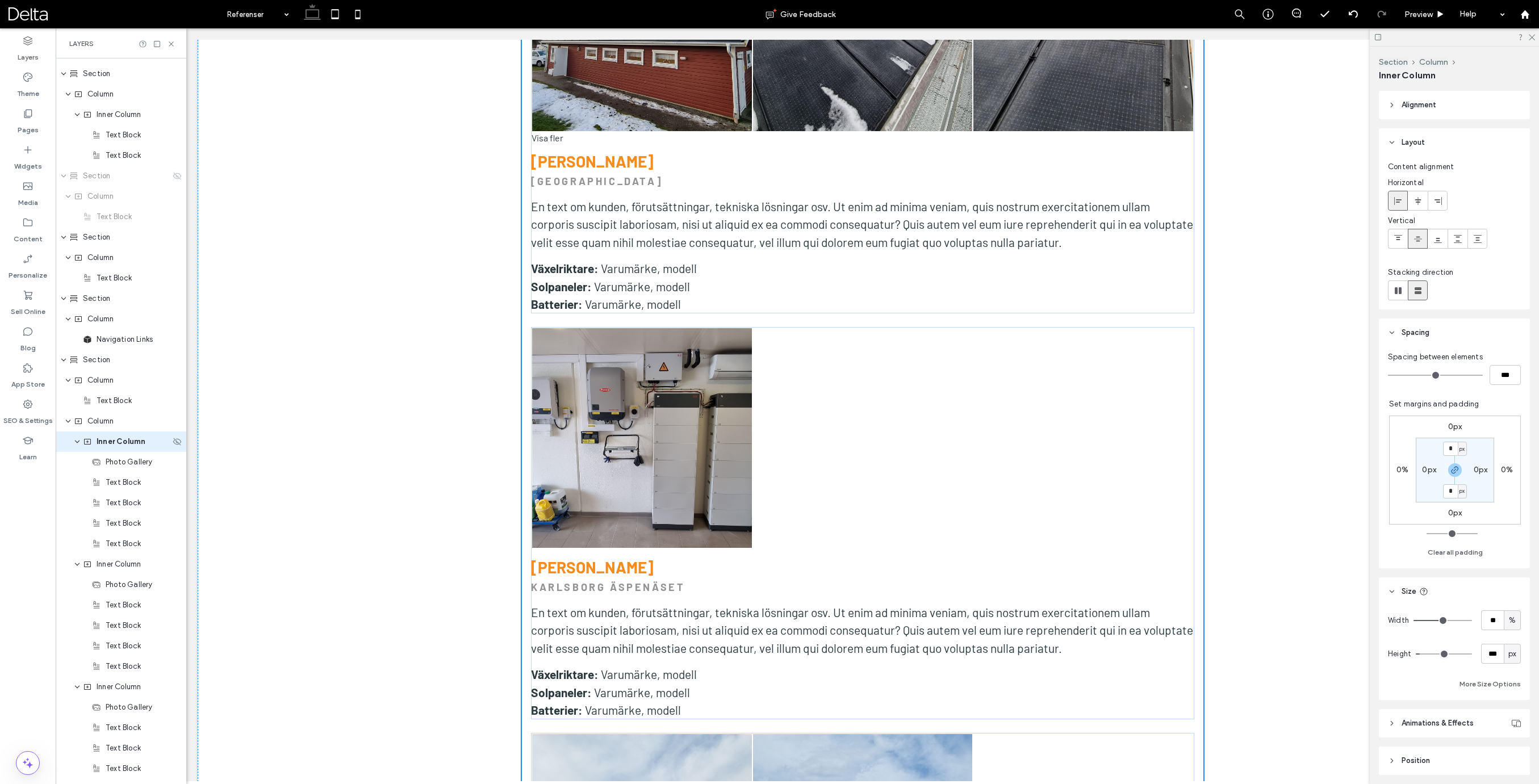
scroll to position [628, 0]
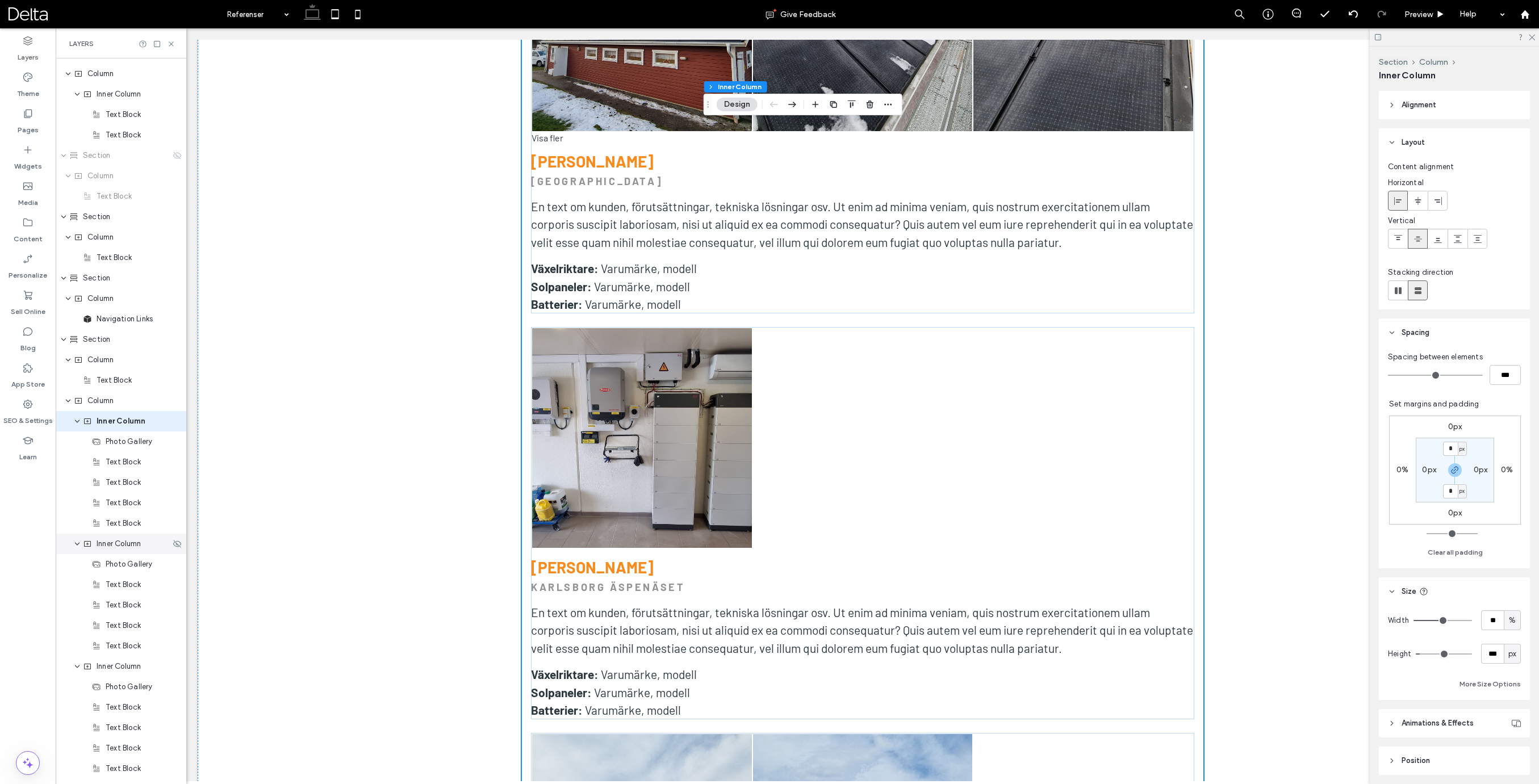
click at [115, 544] on span "Inner Column" at bounding box center [119, 544] width 45 height 11
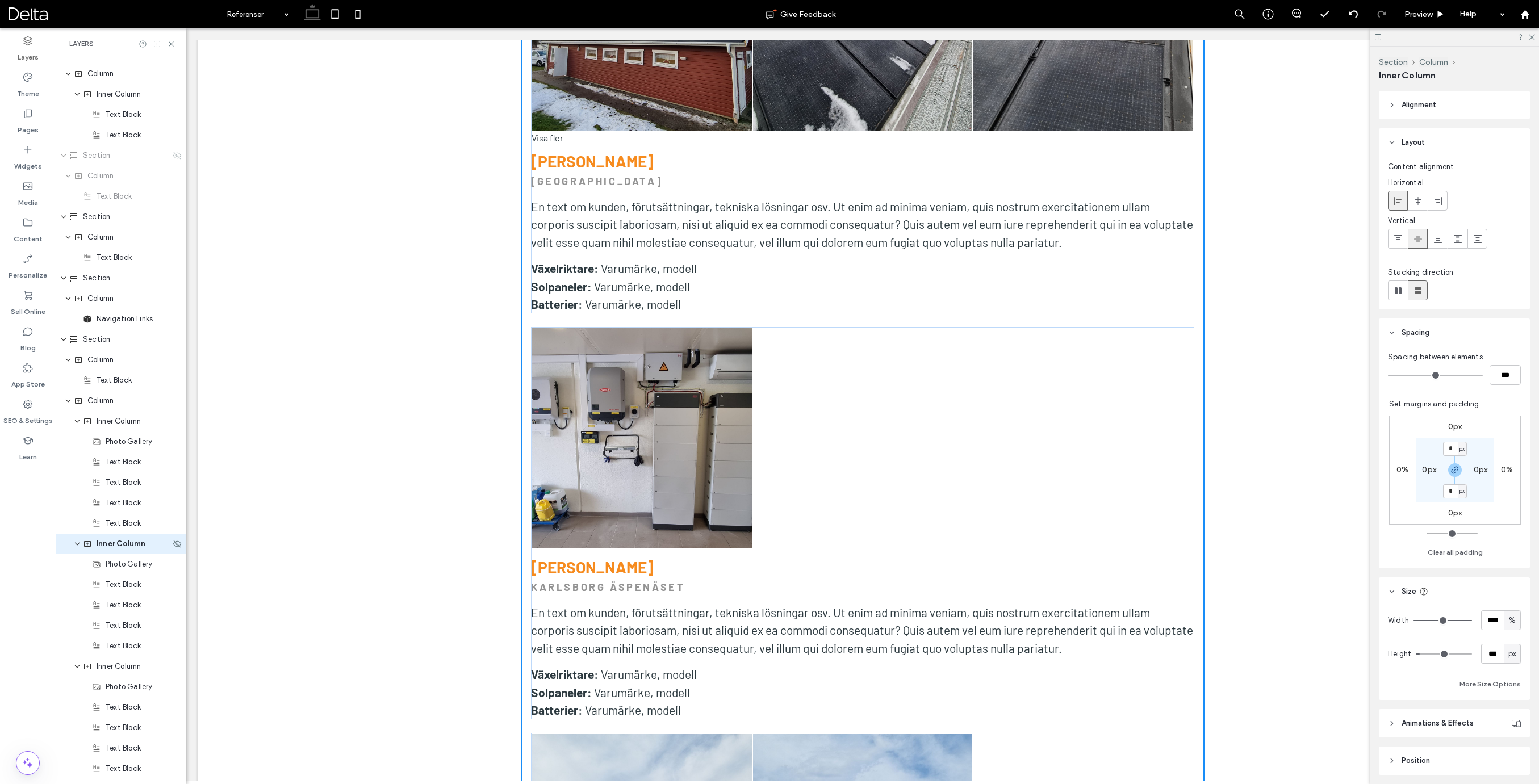
scroll to position [751, 0]
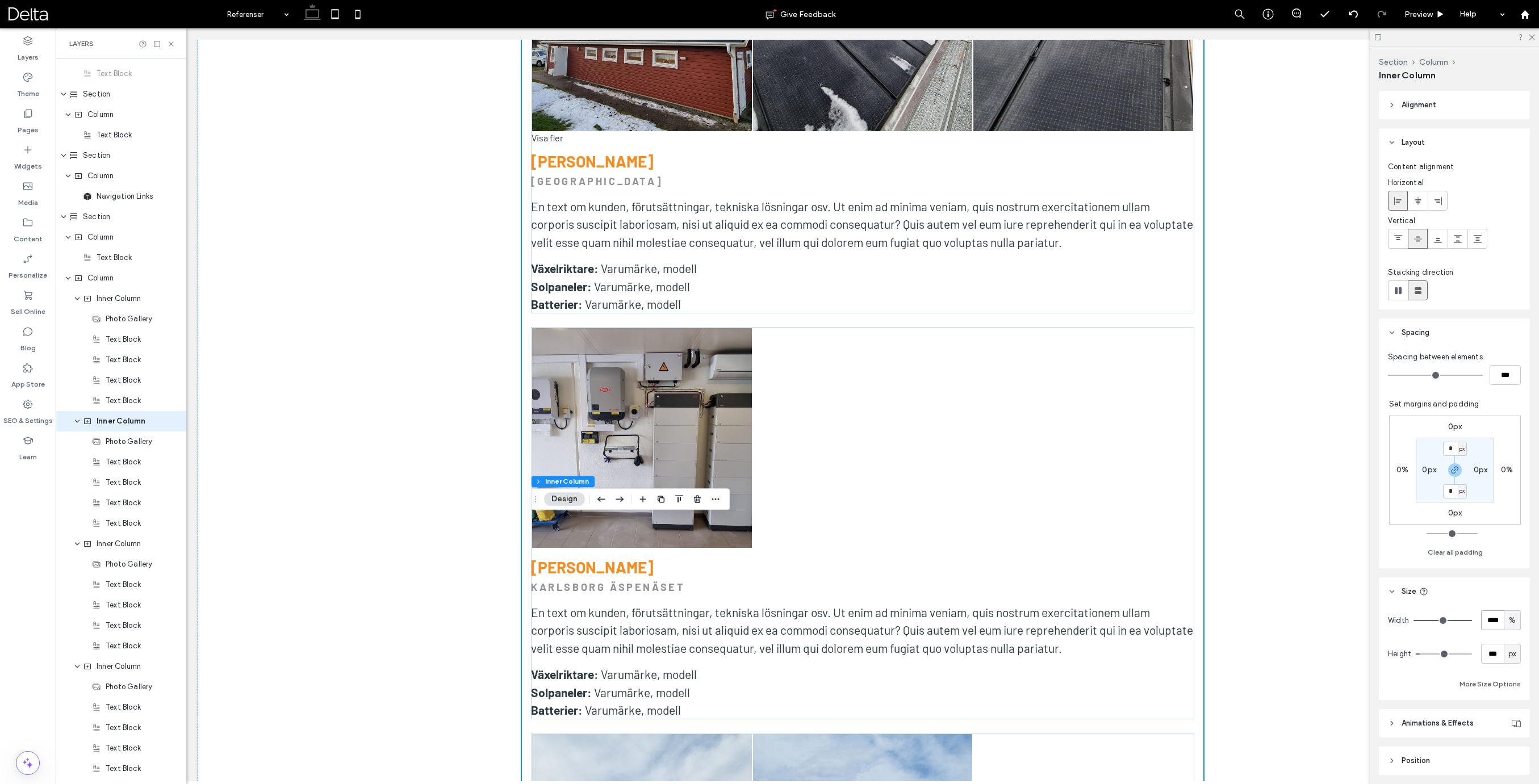
click at [1494, 619] on input "****" at bounding box center [1492, 620] width 23 height 20
type input "**"
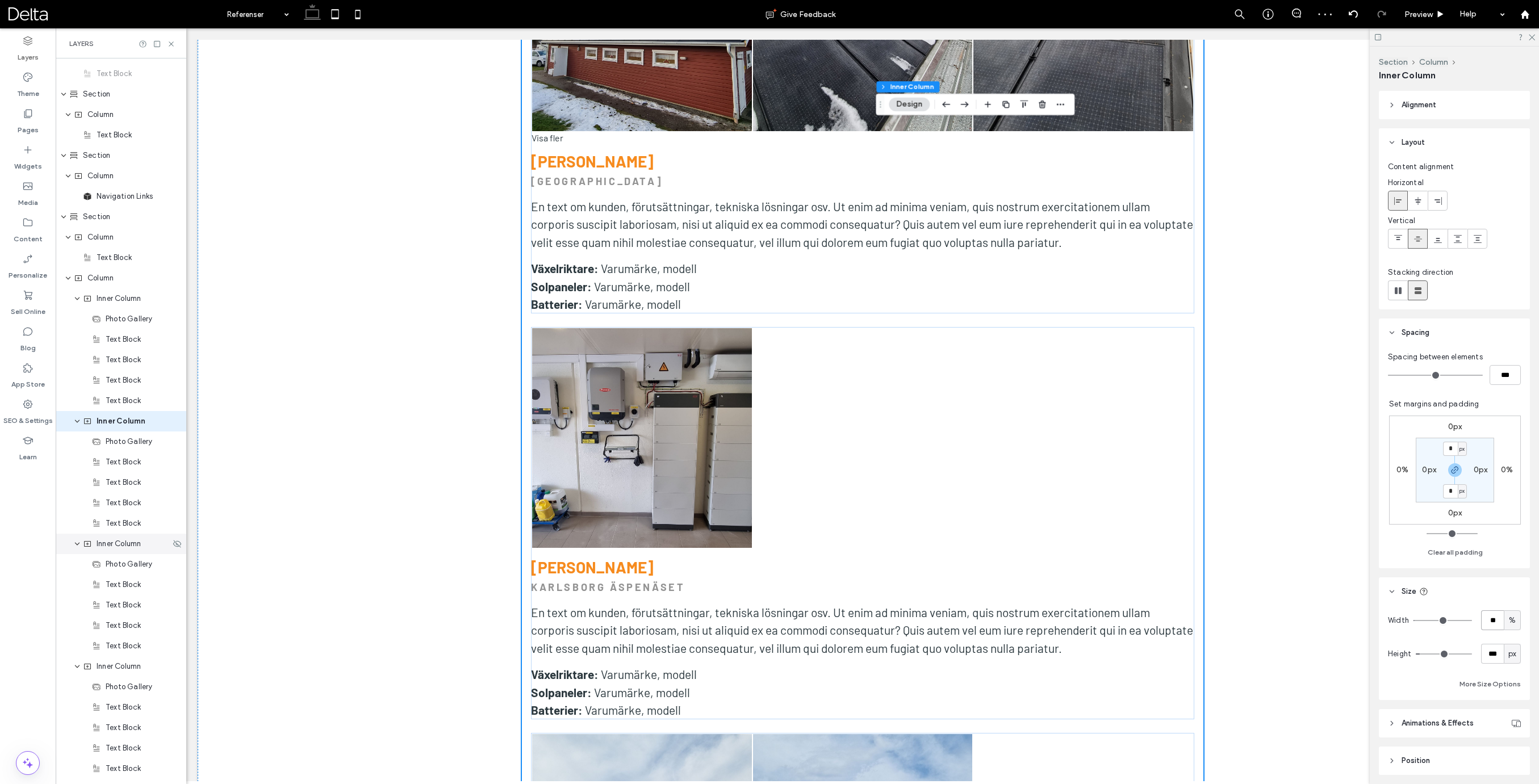
click at [112, 544] on span "Inner Column" at bounding box center [119, 544] width 45 height 11
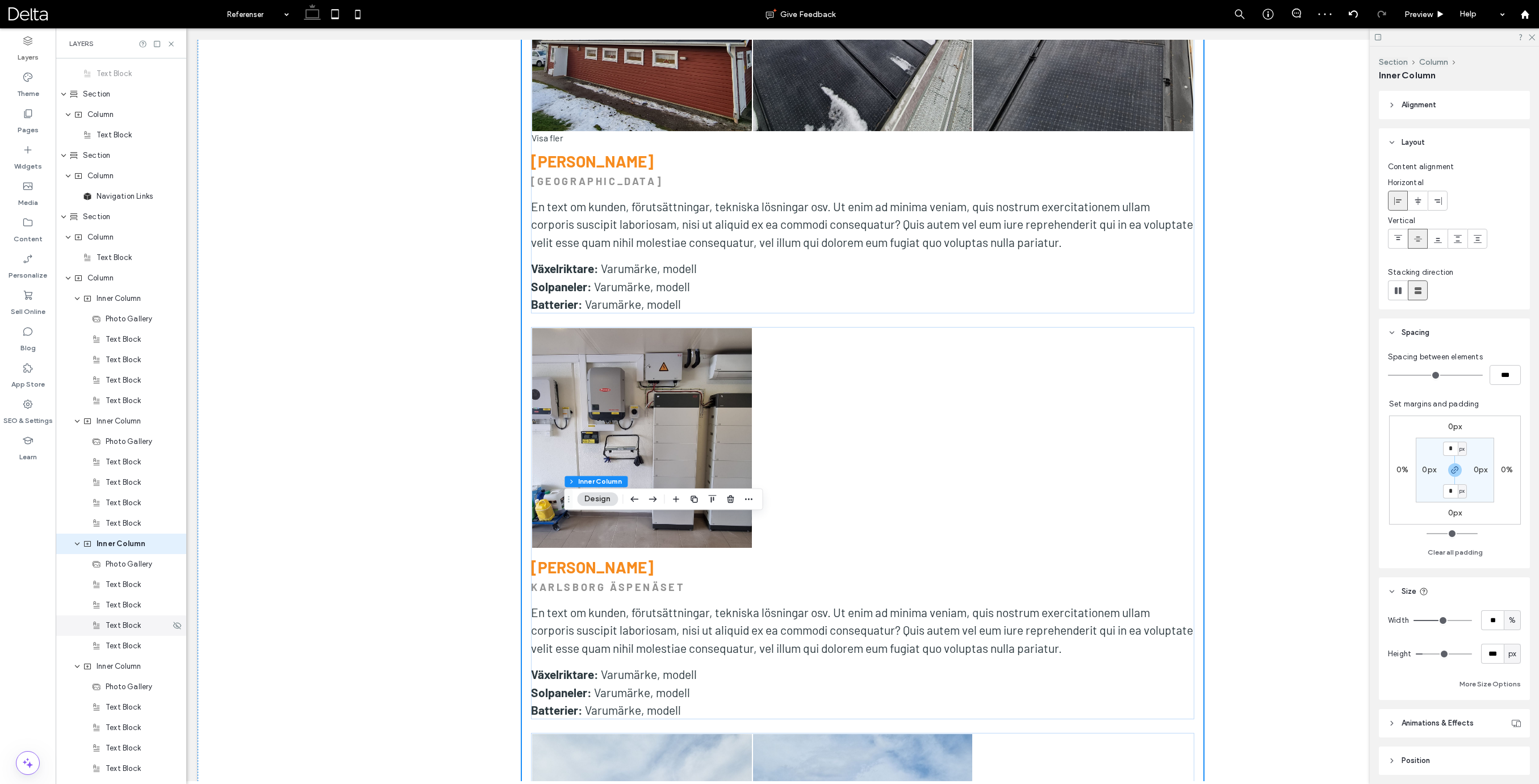
scroll to position [873, 0]
click at [1489, 619] on input "**" at bounding box center [1492, 620] width 23 height 20
click at [1489, 620] on input "**" at bounding box center [1492, 620] width 23 height 20
type input "**"
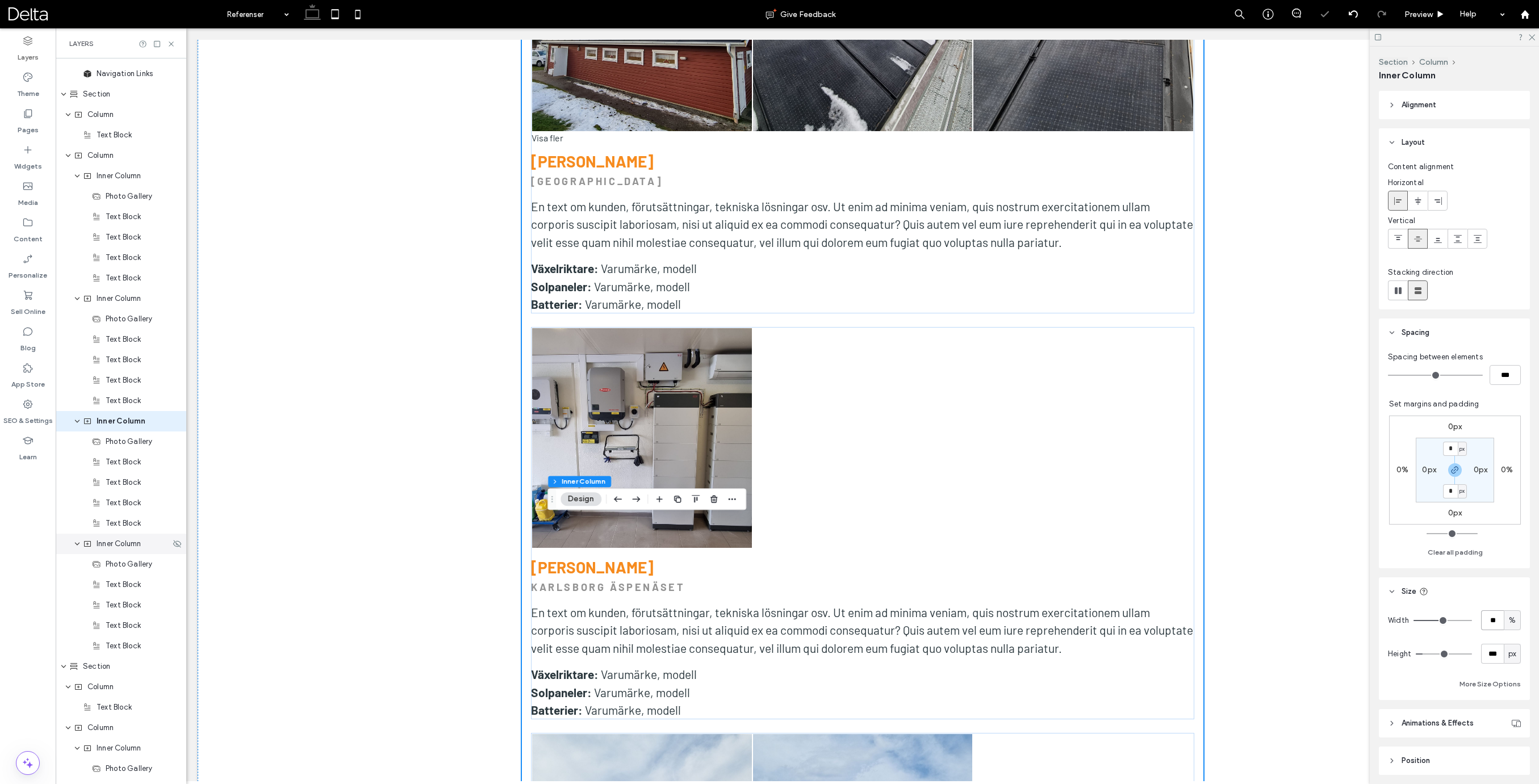
click at [117, 546] on span "Inner Column" at bounding box center [119, 544] width 45 height 11
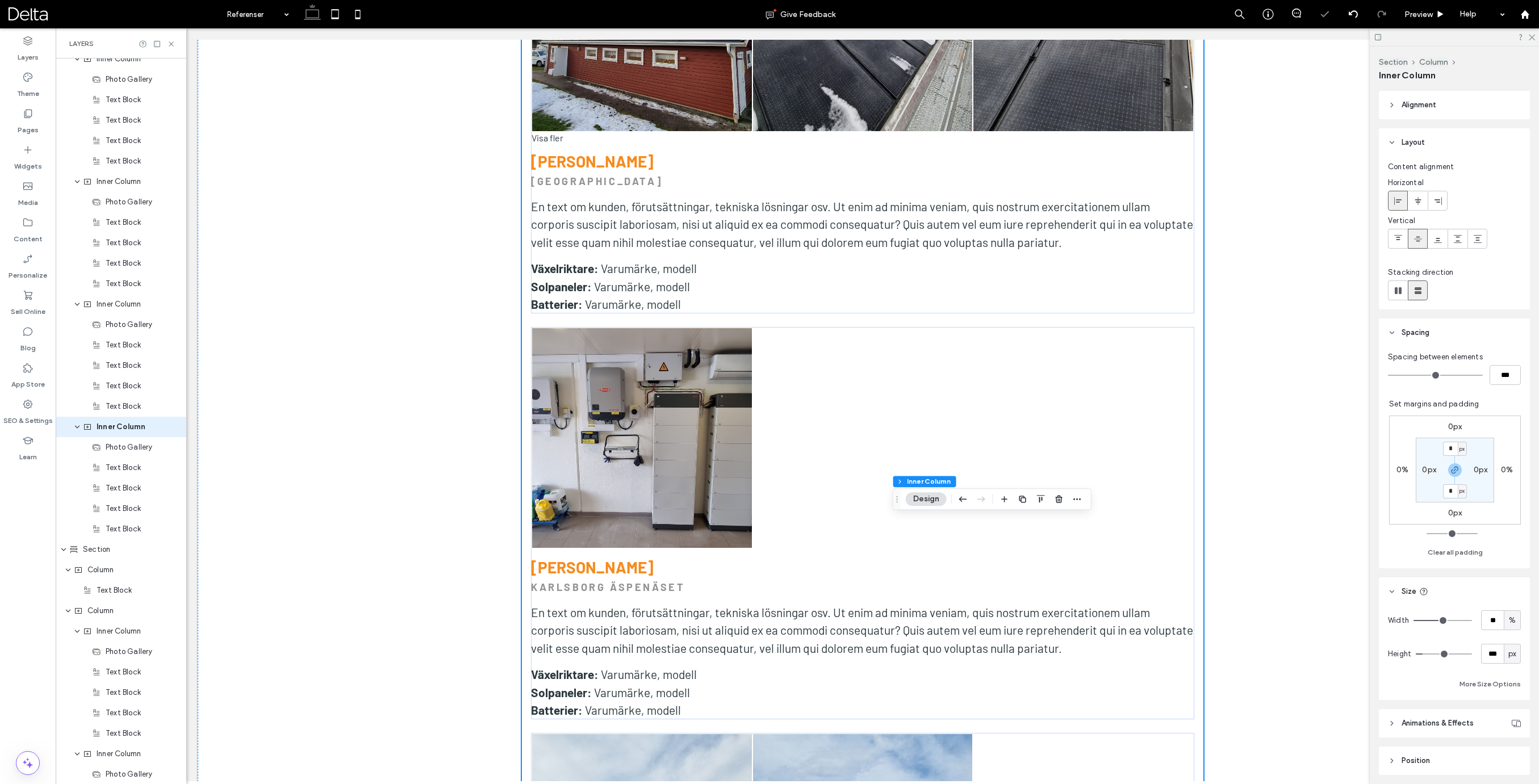
scroll to position [996, 0]
click at [1492, 618] on input "**" at bounding box center [1492, 620] width 23 height 20
type input "**"
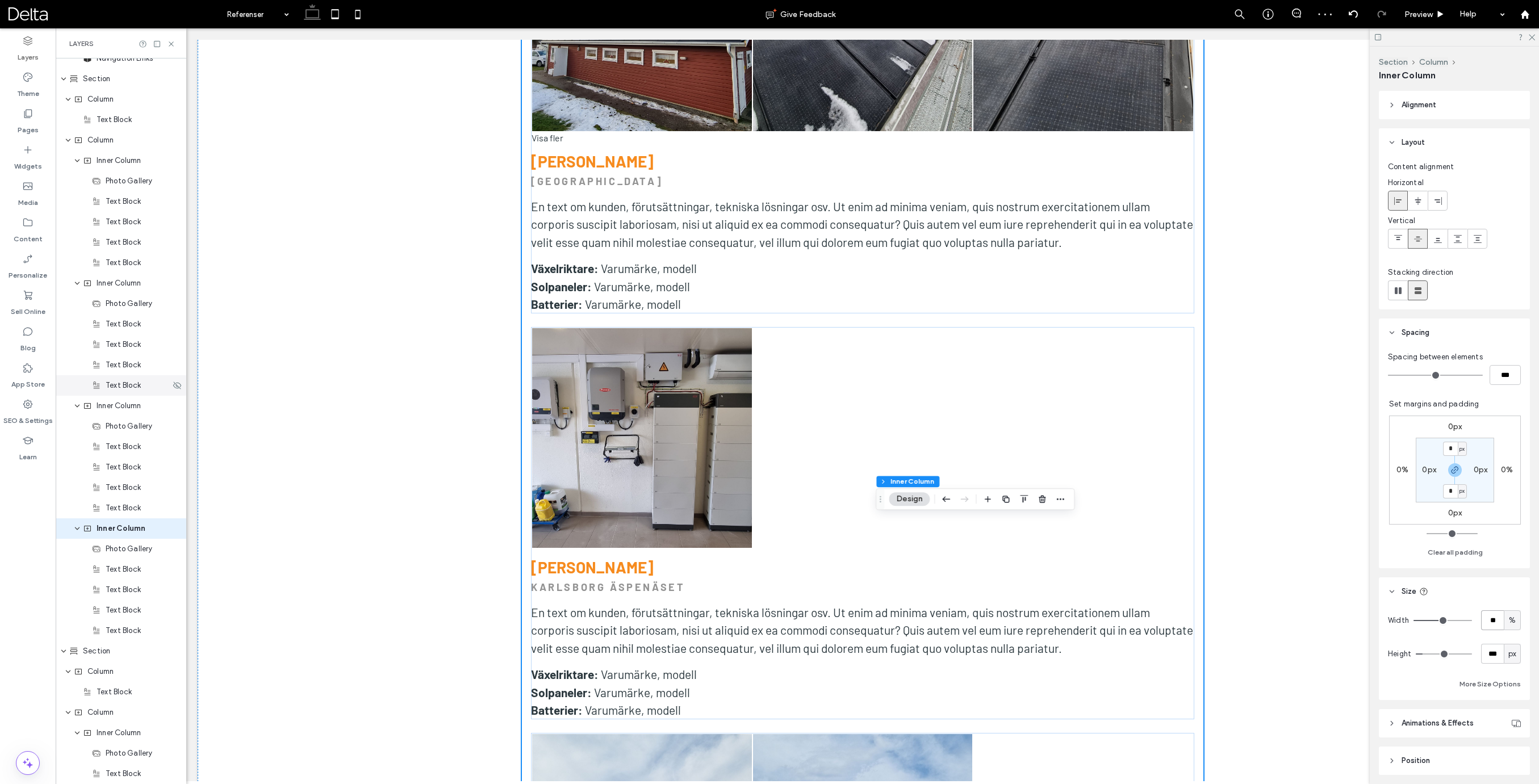
scroll to position [883, 0]
click at [123, 165] on span "Inner Column" at bounding box center [119, 166] width 45 height 11
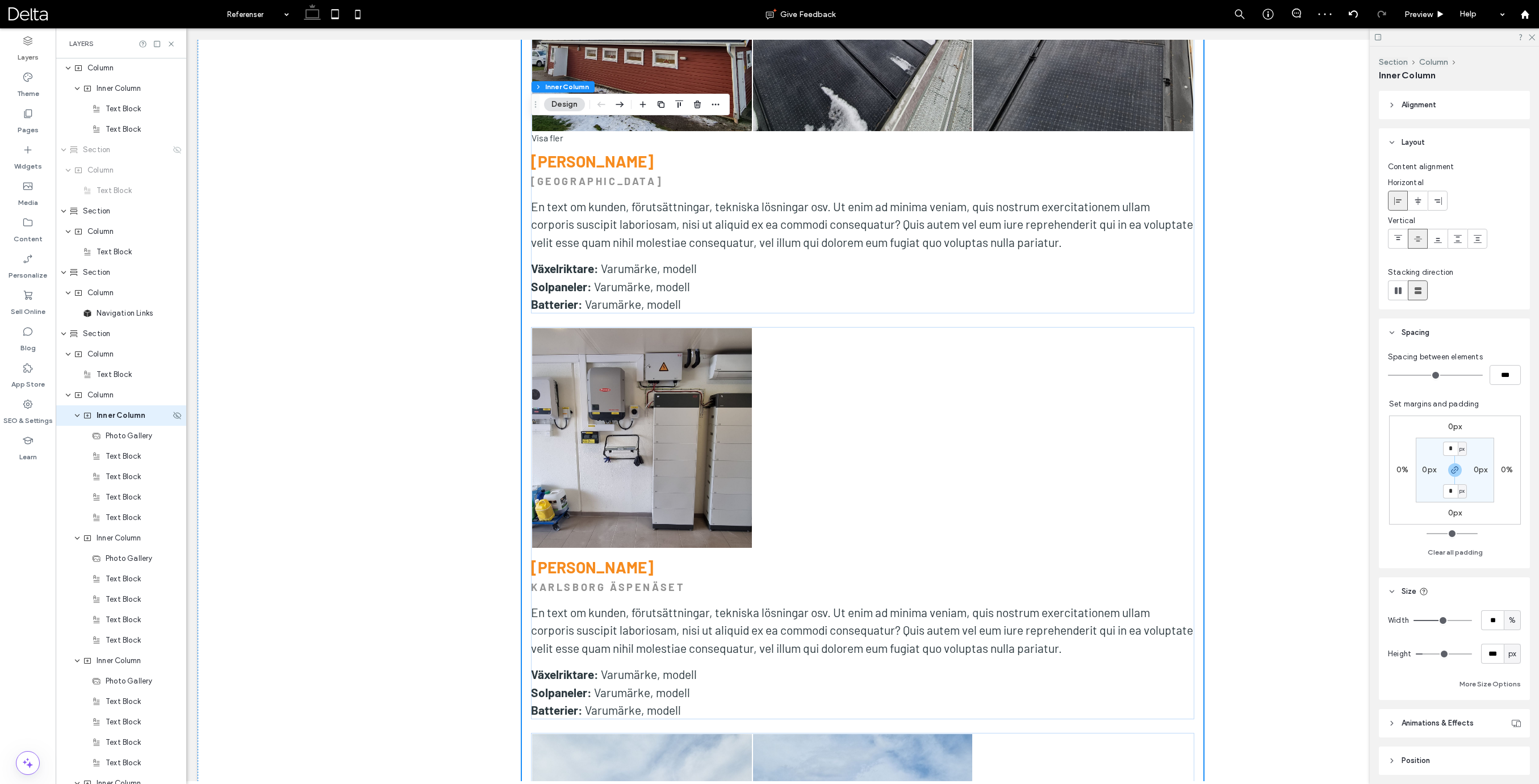
scroll to position [628, 0]
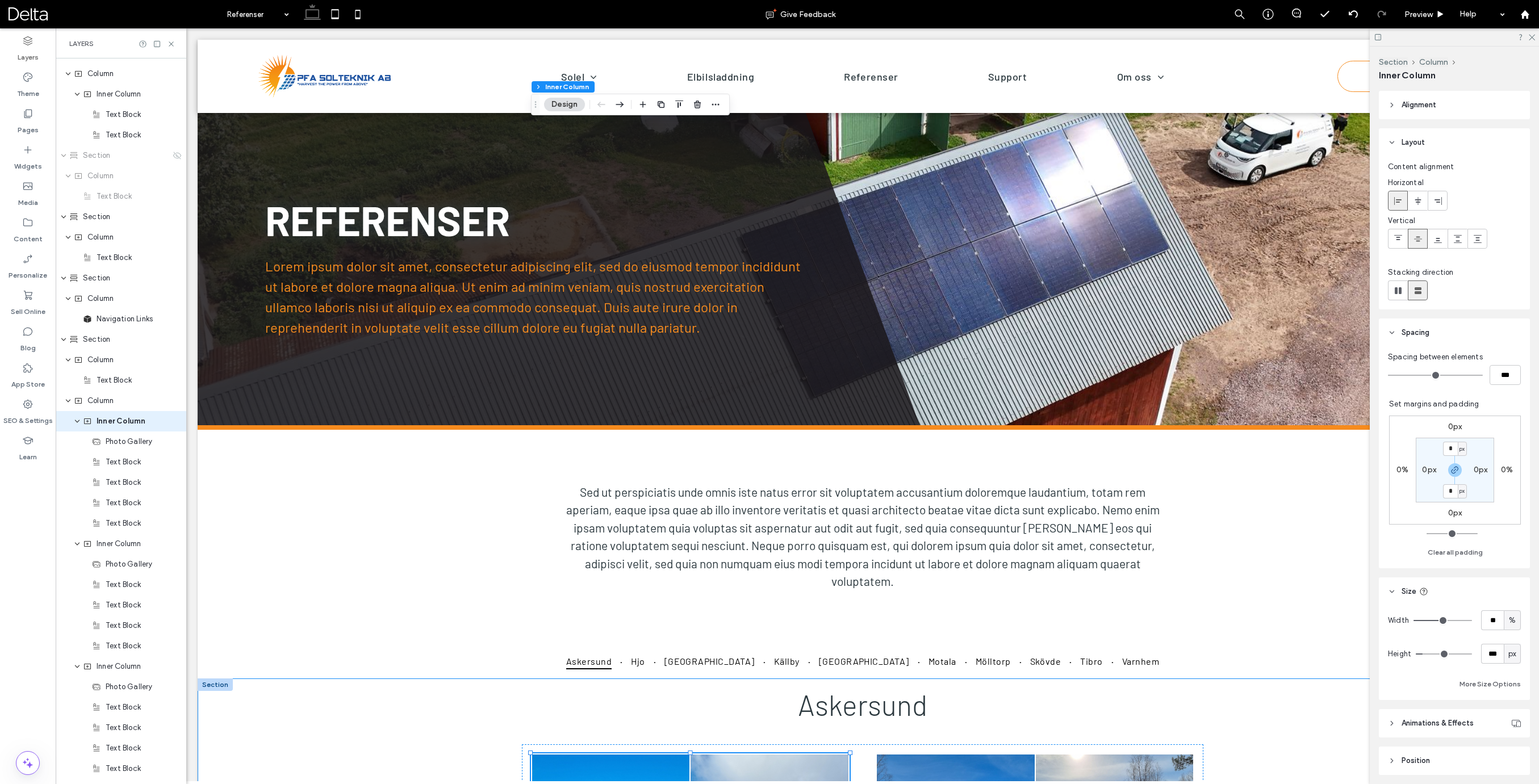
scroll to position [628, 0]
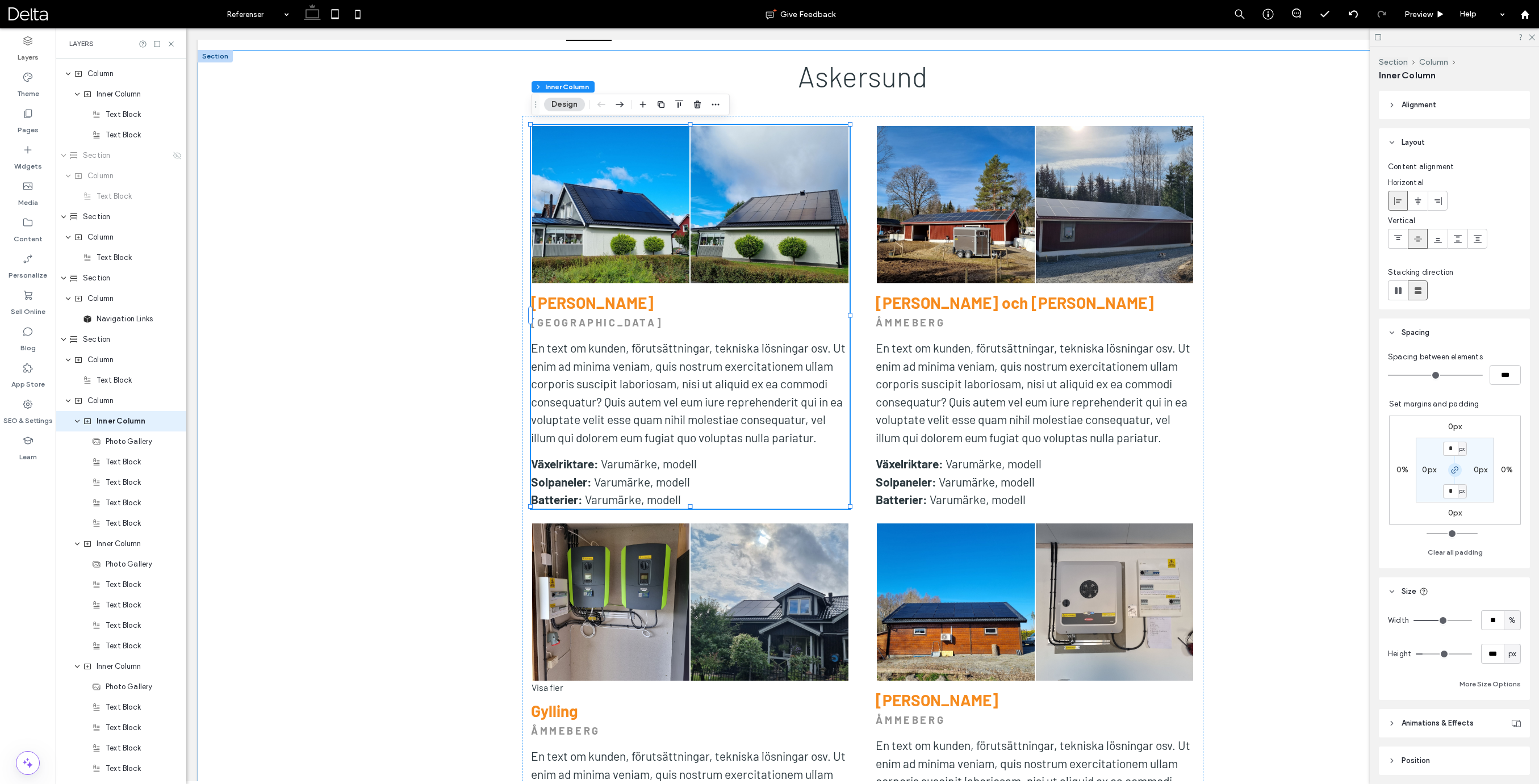
click at [1451, 469] on icon "button" at bounding box center [1455, 470] width 9 height 9
click at [1452, 514] on label "0px" at bounding box center [1455, 512] width 14 height 10
type input "*"
click at [1462, 514] on span "px" at bounding box center [1462, 513] width 5 height 11
type input "*"
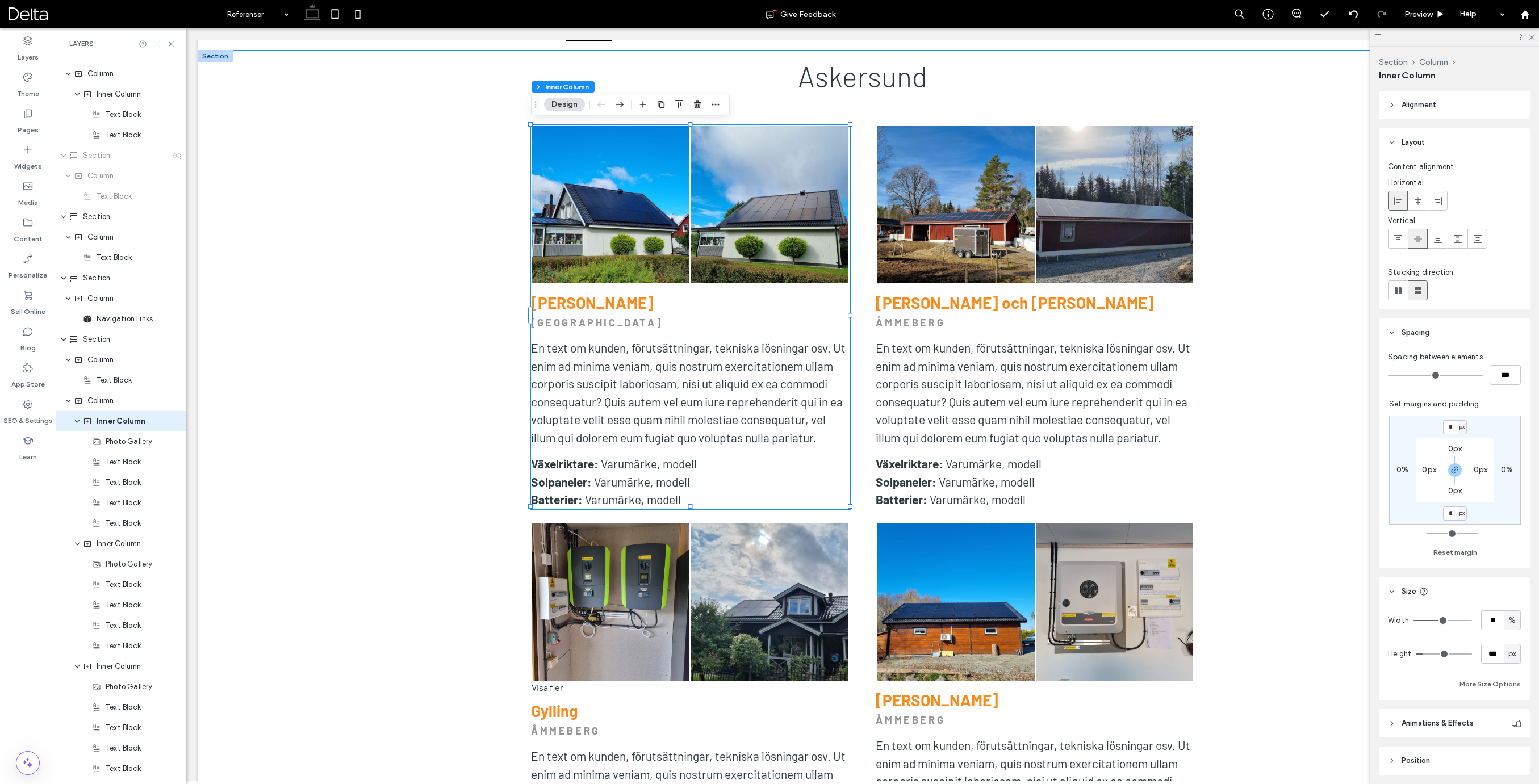
type input "*"
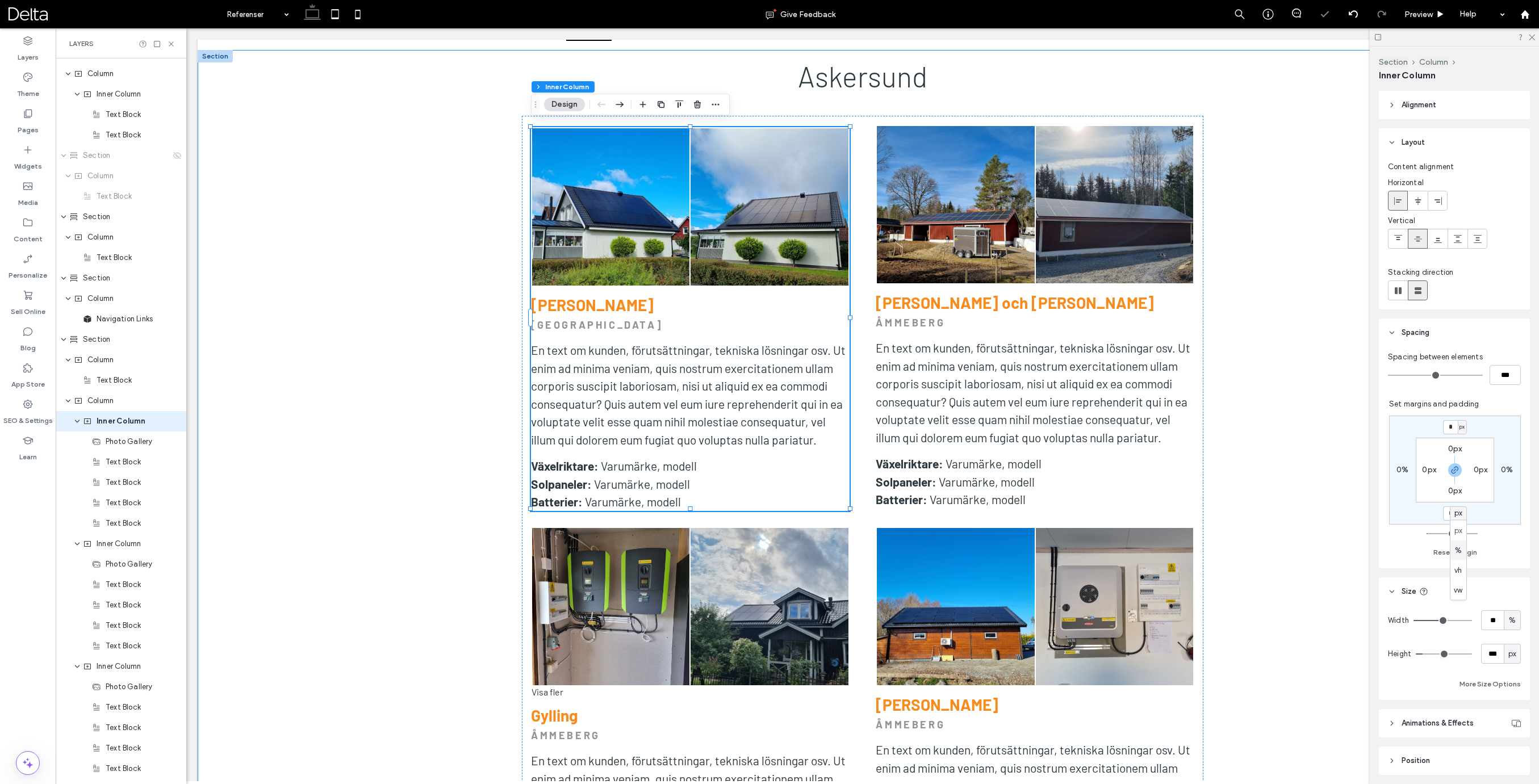
click at [1459, 548] on span "%" at bounding box center [1458, 550] width 7 height 11
type input "*"
type input "***"
click at [1451, 515] on input "***" at bounding box center [1450, 513] width 15 height 14
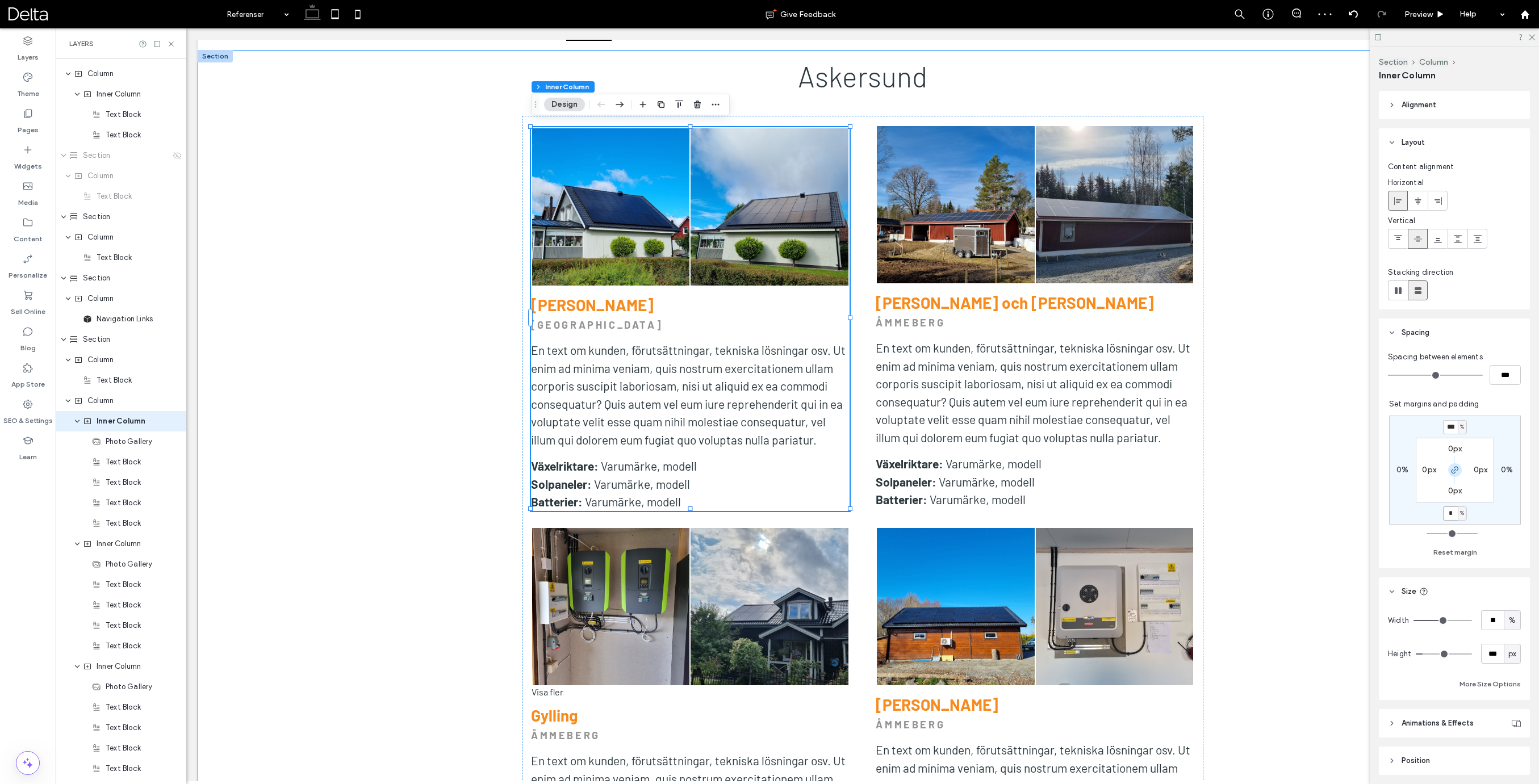
type input "*"
click at [1455, 471] on icon "button" at bounding box center [1455, 470] width 9 height 9
type input "*"
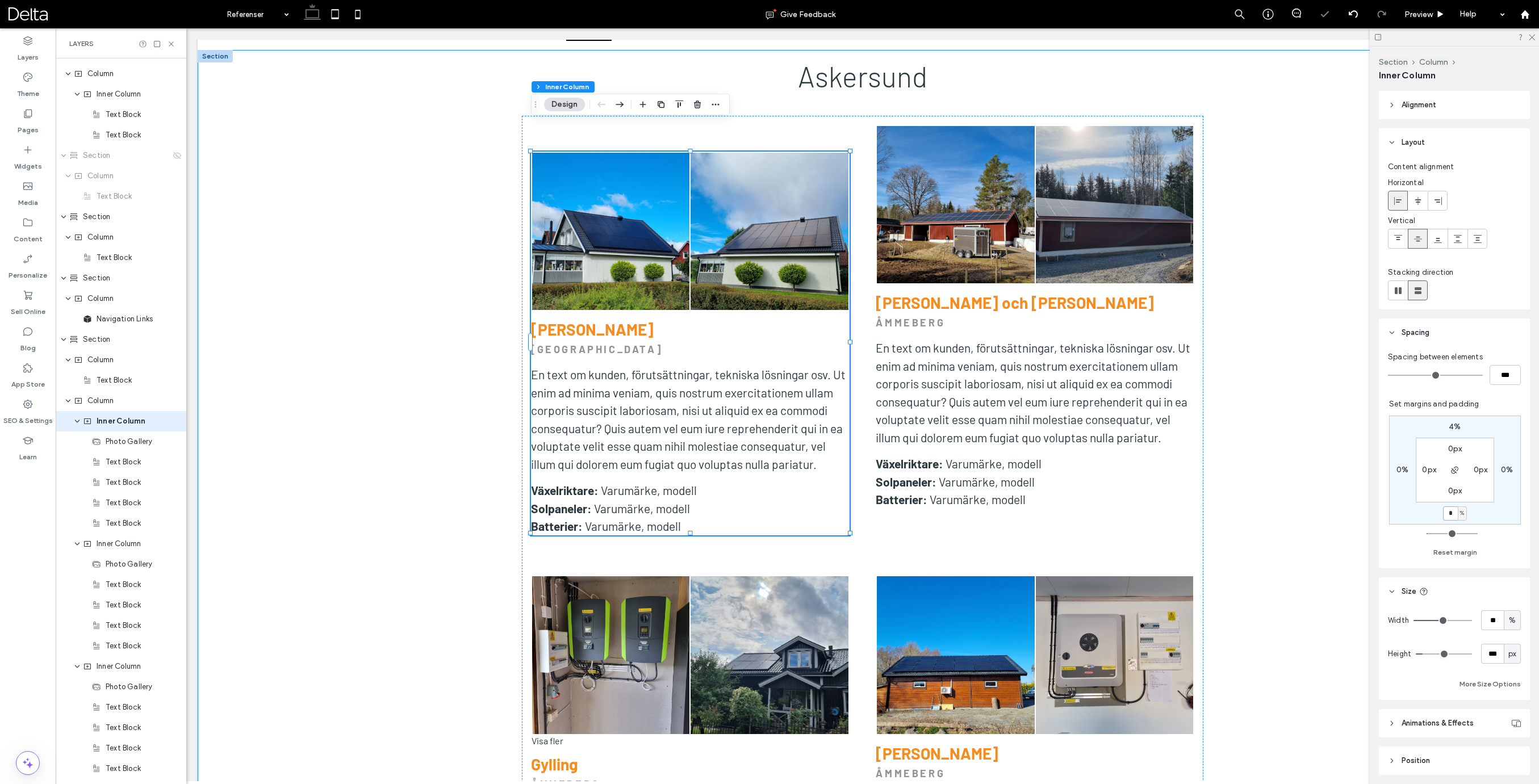
click at [1454, 516] on input "*" at bounding box center [1450, 513] width 15 height 14
click at [1451, 425] on label "4%" at bounding box center [1454, 426] width 12 height 10
type input "*"
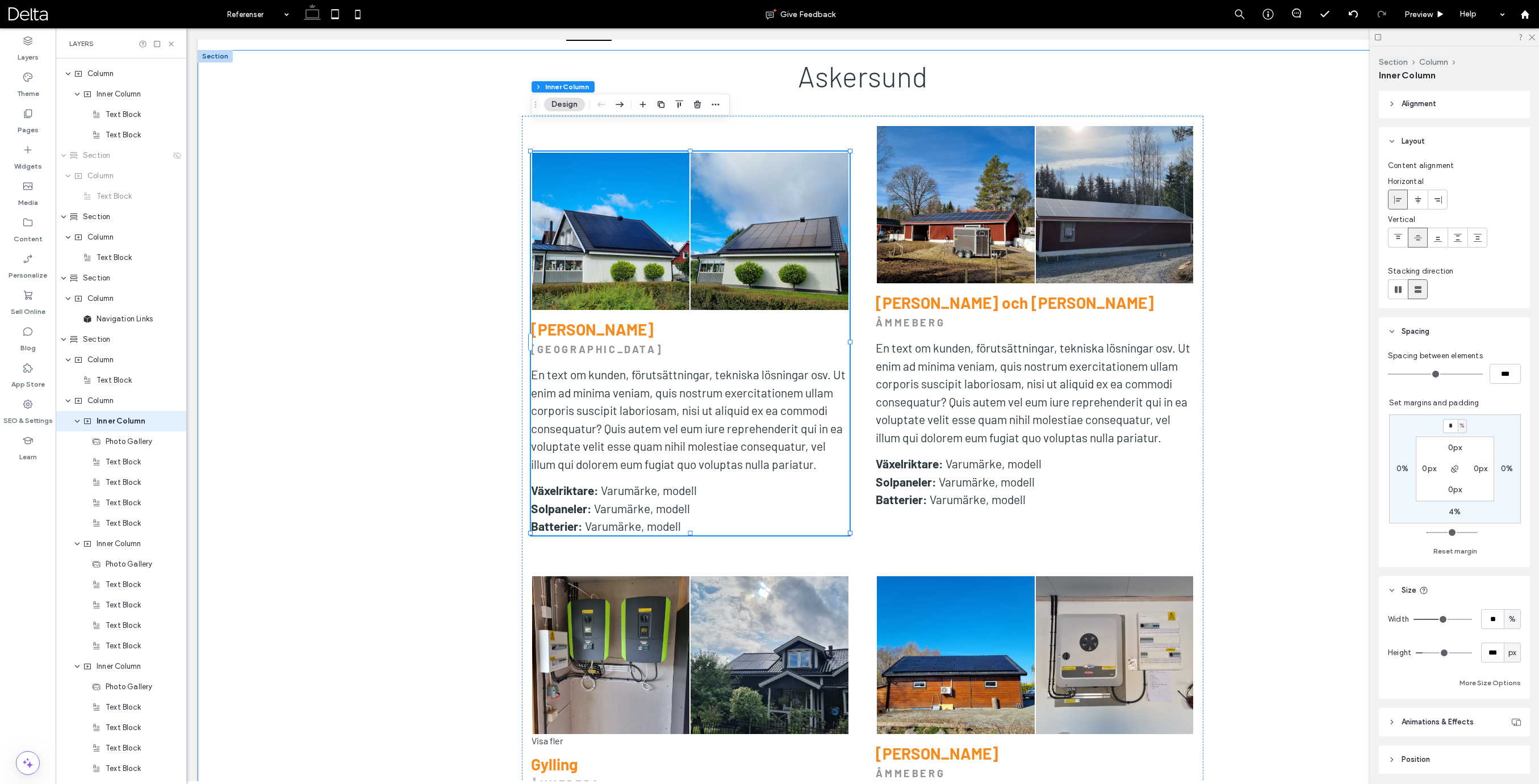
type input "*"
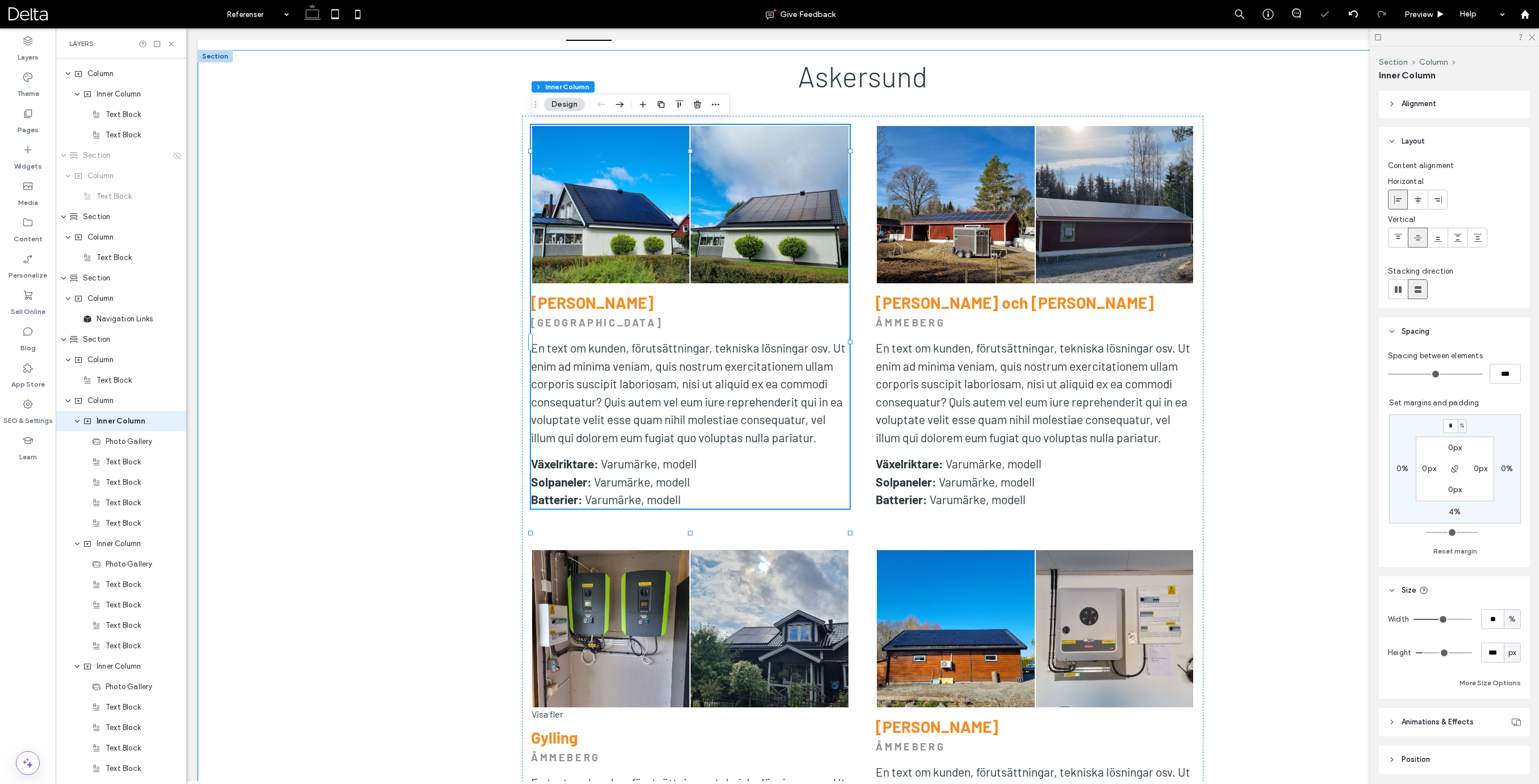
scroll to position [0, 0]
click at [135, 544] on span "Inner Column" at bounding box center [119, 544] width 45 height 11
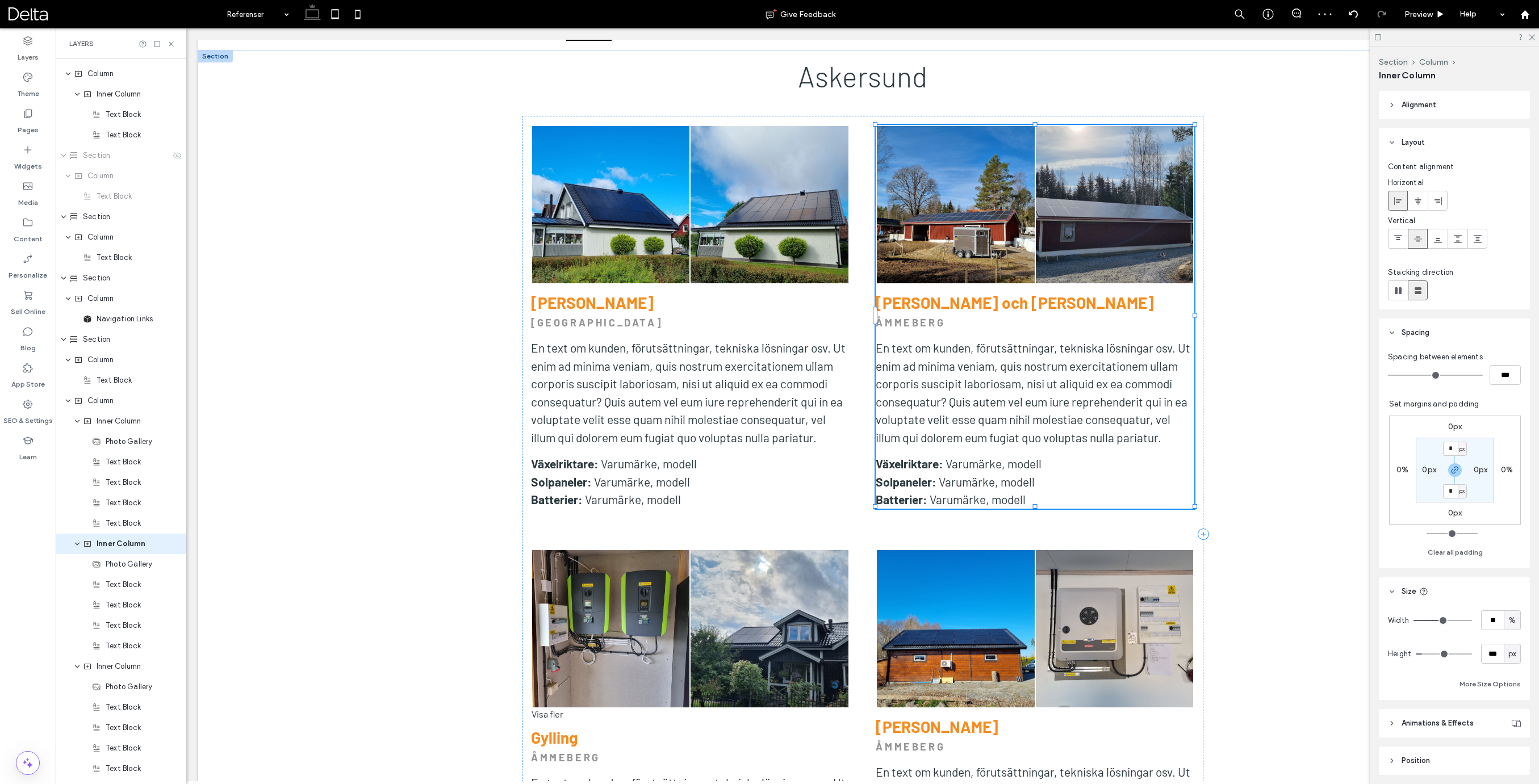
scroll to position [751, 0]
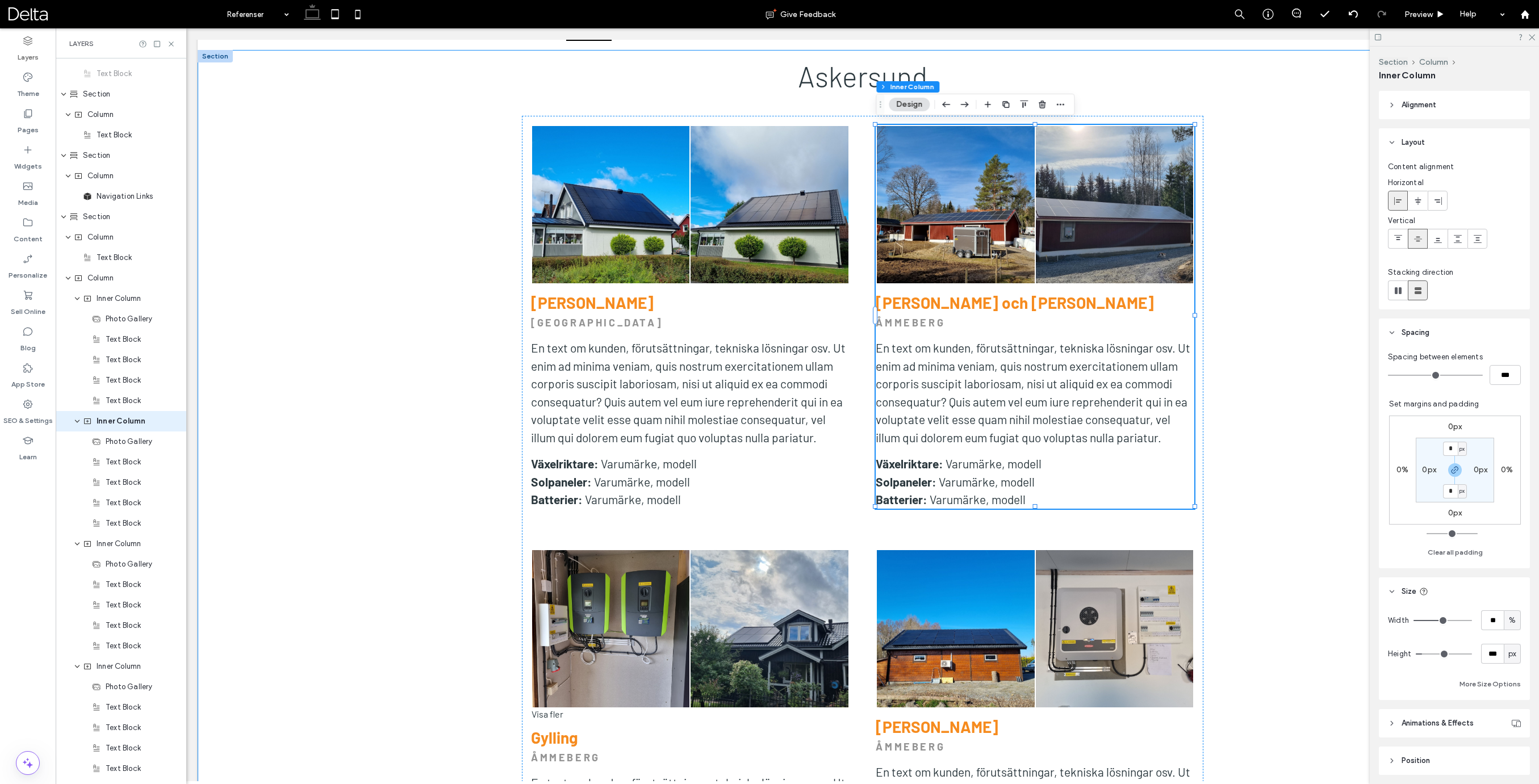
click at [1454, 515] on label "0px" at bounding box center [1455, 512] width 14 height 10
click at [1454, 471] on use "button" at bounding box center [1454, 469] width 7 height 7
click at [1460, 514] on span "px" at bounding box center [1462, 513] width 5 height 11
click at [1464, 550] on div "%" at bounding box center [1458, 550] width 16 height 20
click at [1451, 515] on input "*" at bounding box center [1450, 513] width 15 height 14
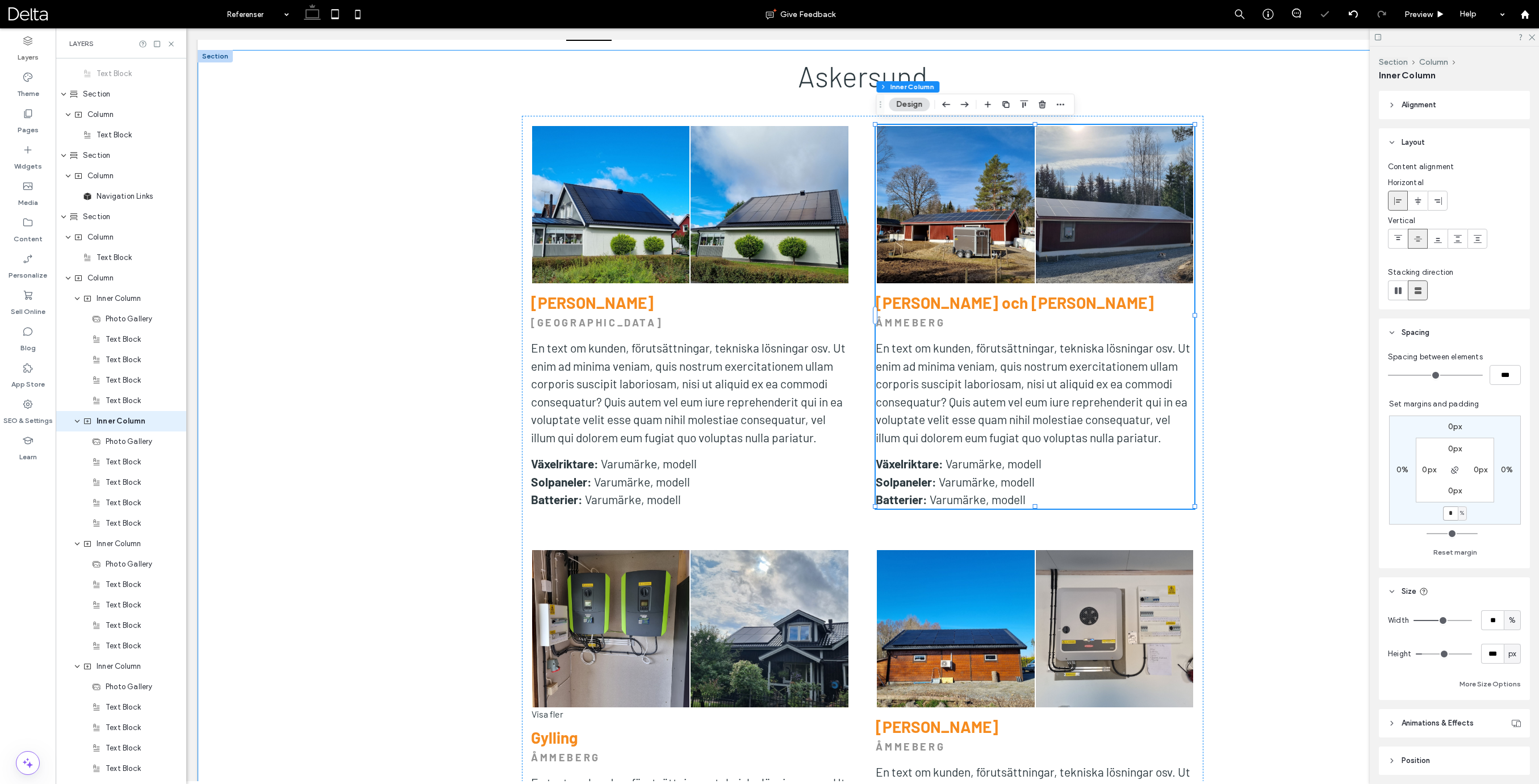
click at [1451, 515] on input "*" at bounding box center [1450, 513] width 15 height 14
type input "*"
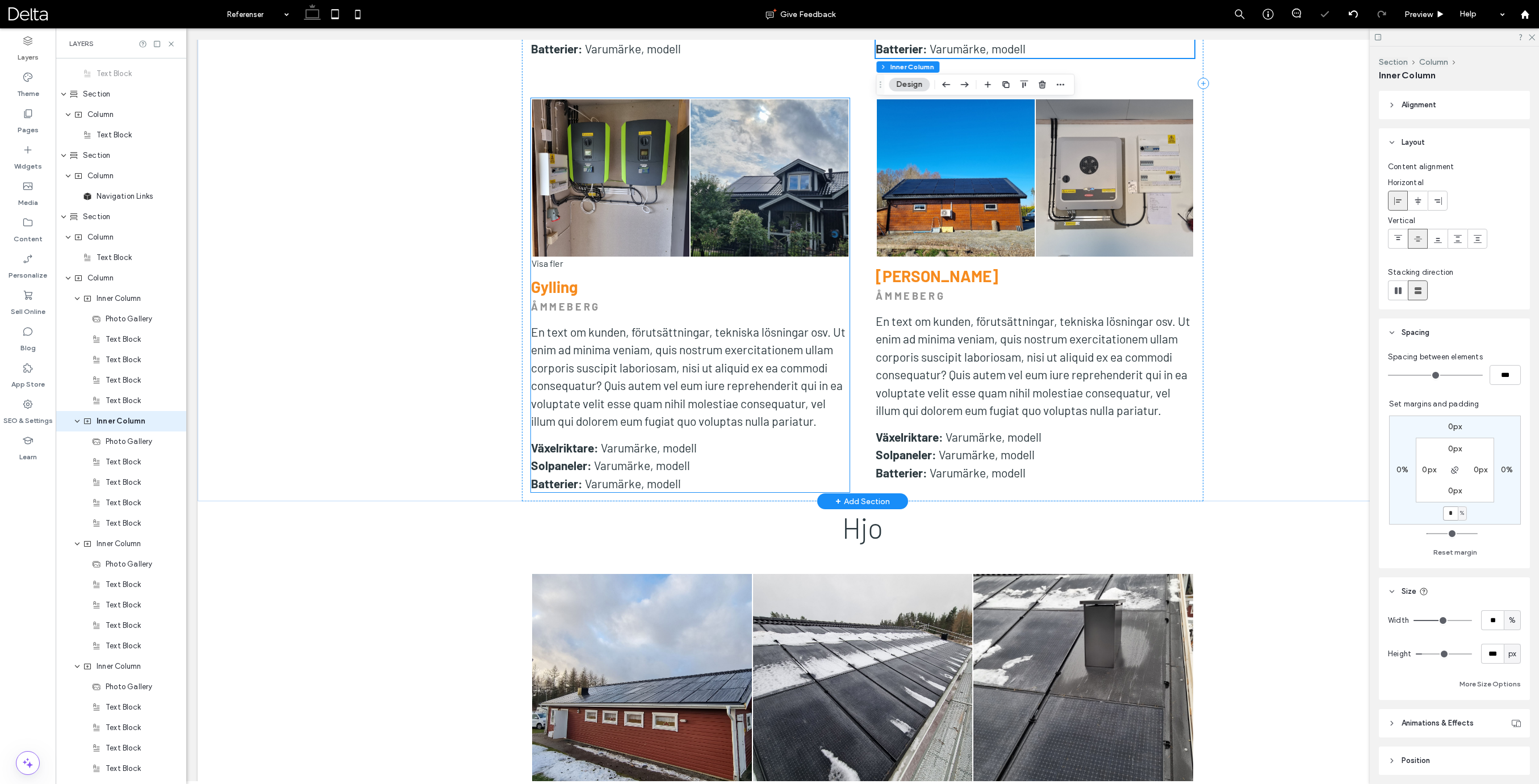
scroll to position [1081, 0]
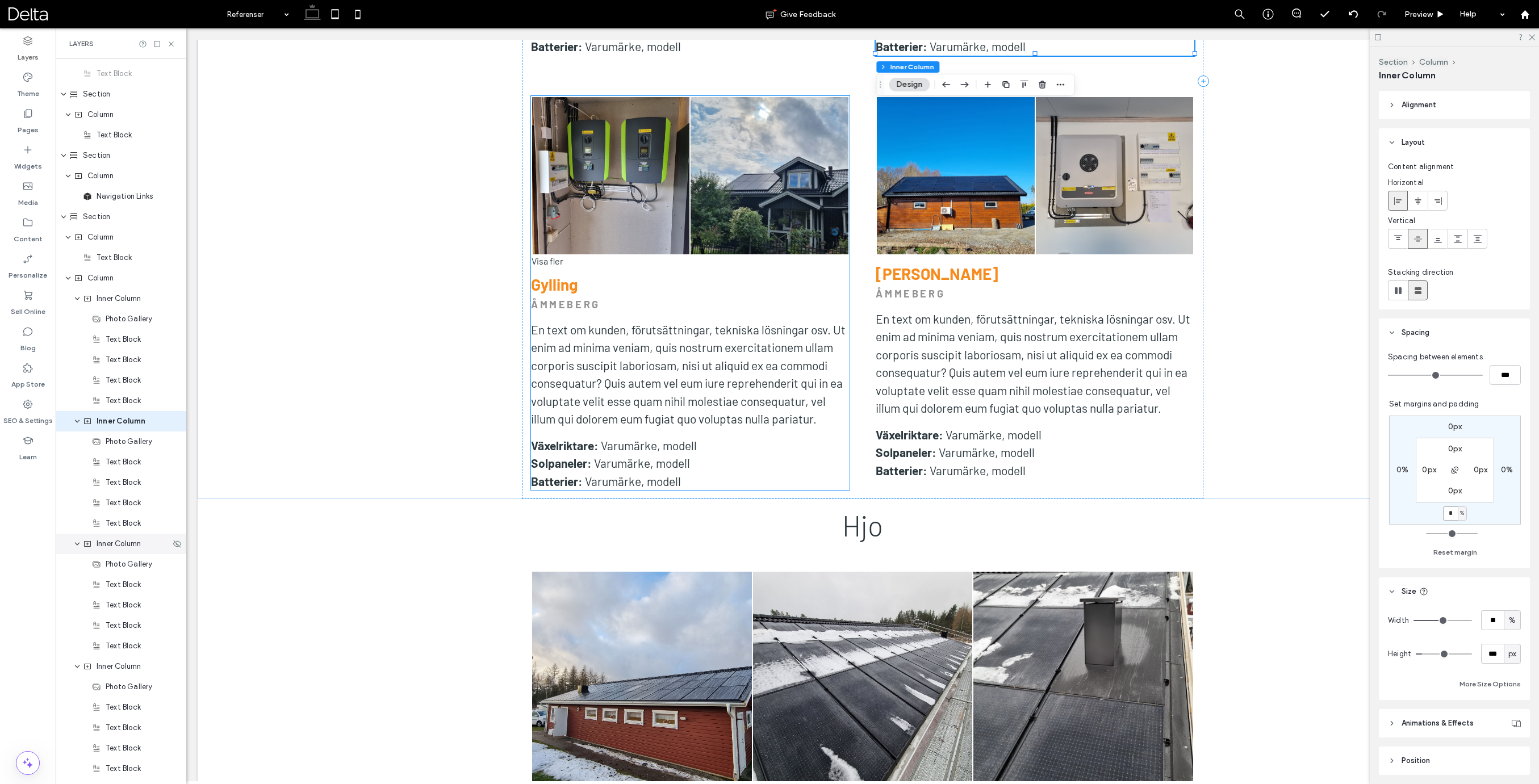
click at [126, 543] on span "Inner Column" at bounding box center [119, 544] width 45 height 11
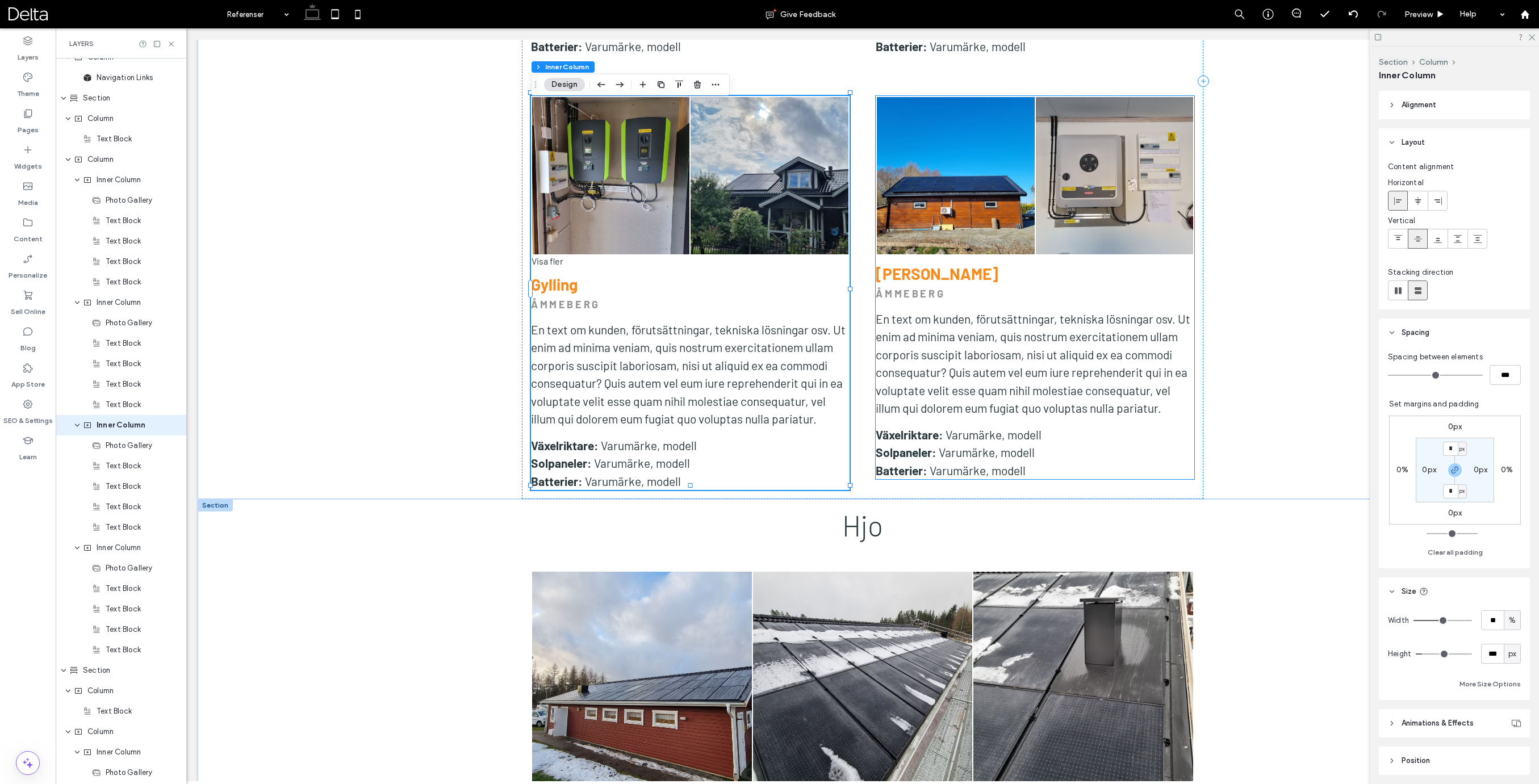
scroll to position [873, 0]
click at [1456, 513] on label "0px" at bounding box center [1455, 512] width 14 height 10
click at [1454, 469] on icon "button" at bounding box center [1455, 470] width 9 height 9
click at [1449, 513] on input "*" at bounding box center [1450, 513] width 15 height 14
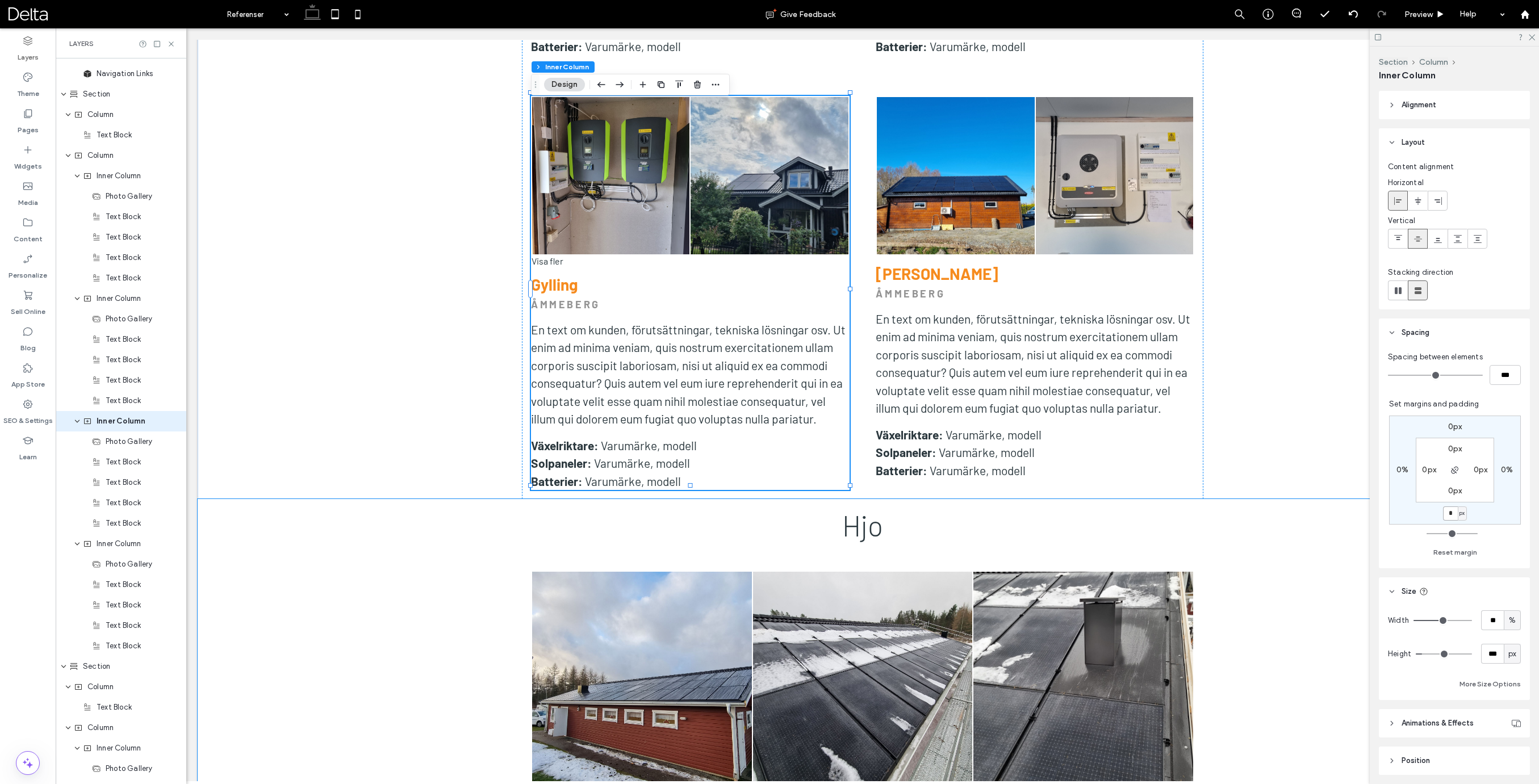
type input "*"
click at [1467, 513] on div "px" at bounding box center [1454, 513] width 26 height 14
click at [1466, 513] on div "px" at bounding box center [1462, 513] width 9 height 14
click at [1457, 548] on span "%" at bounding box center [1458, 550] width 7 height 11
click at [1449, 513] on input "*" at bounding box center [1450, 513] width 15 height 14
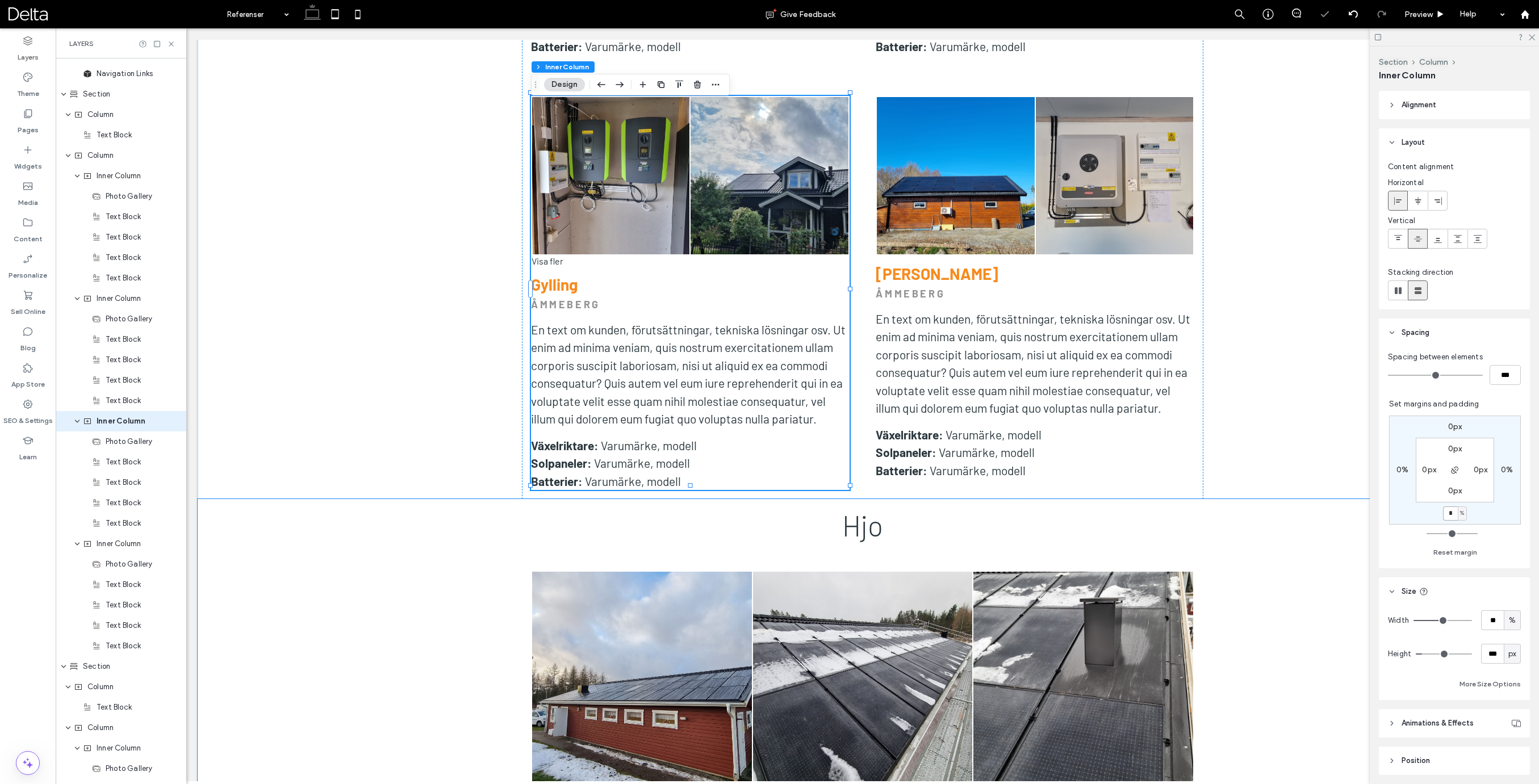
click at [1449, 513] on input "*" at bounding box center [1450, 513] width 15 height 14
type input "*"
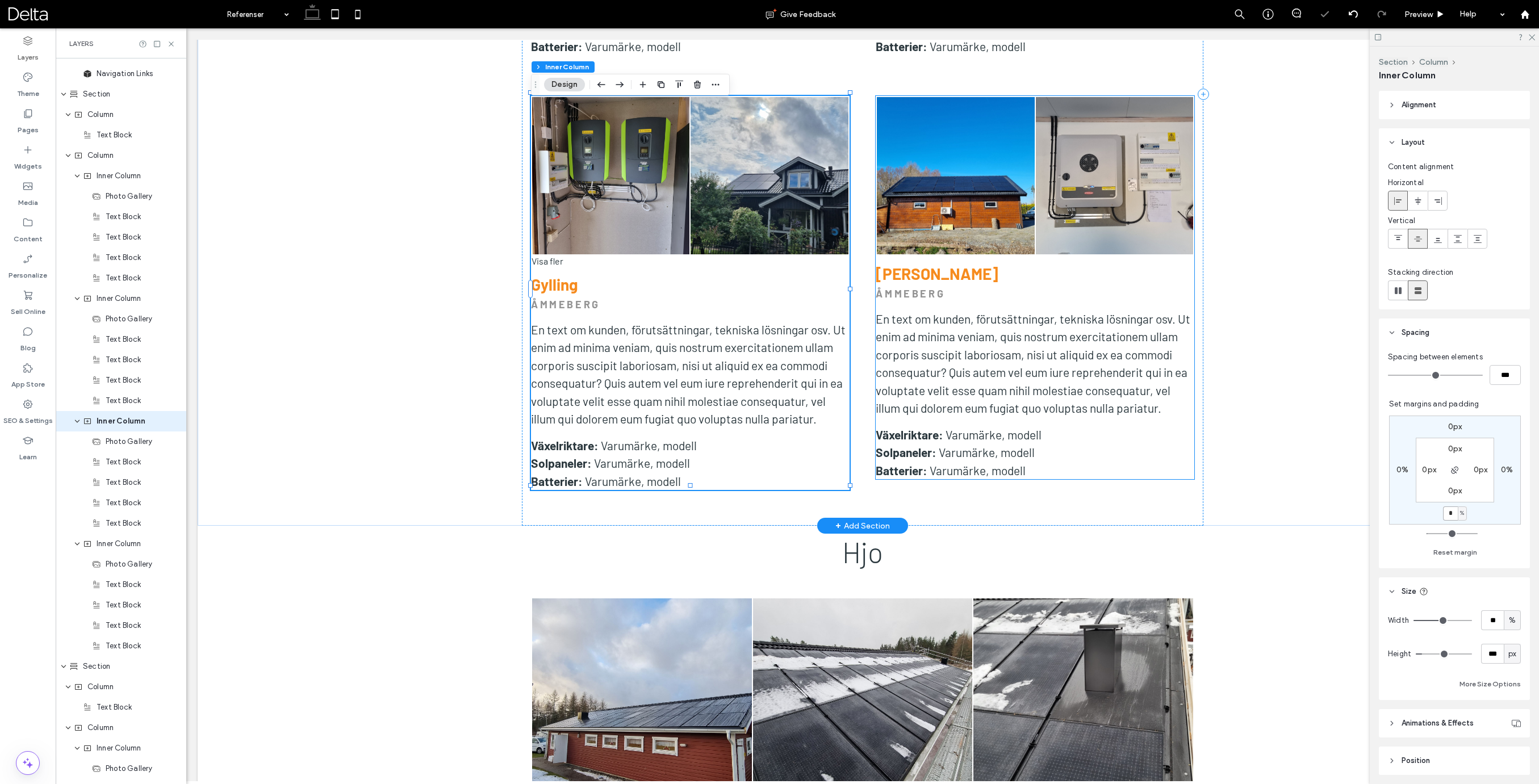
click at [1041, 315] on span "En text om kunden, förutsättningar, tekniska lösningar osv. Ut enim ad minima v…" at bounding box center [1033, 363] width 315 height 104
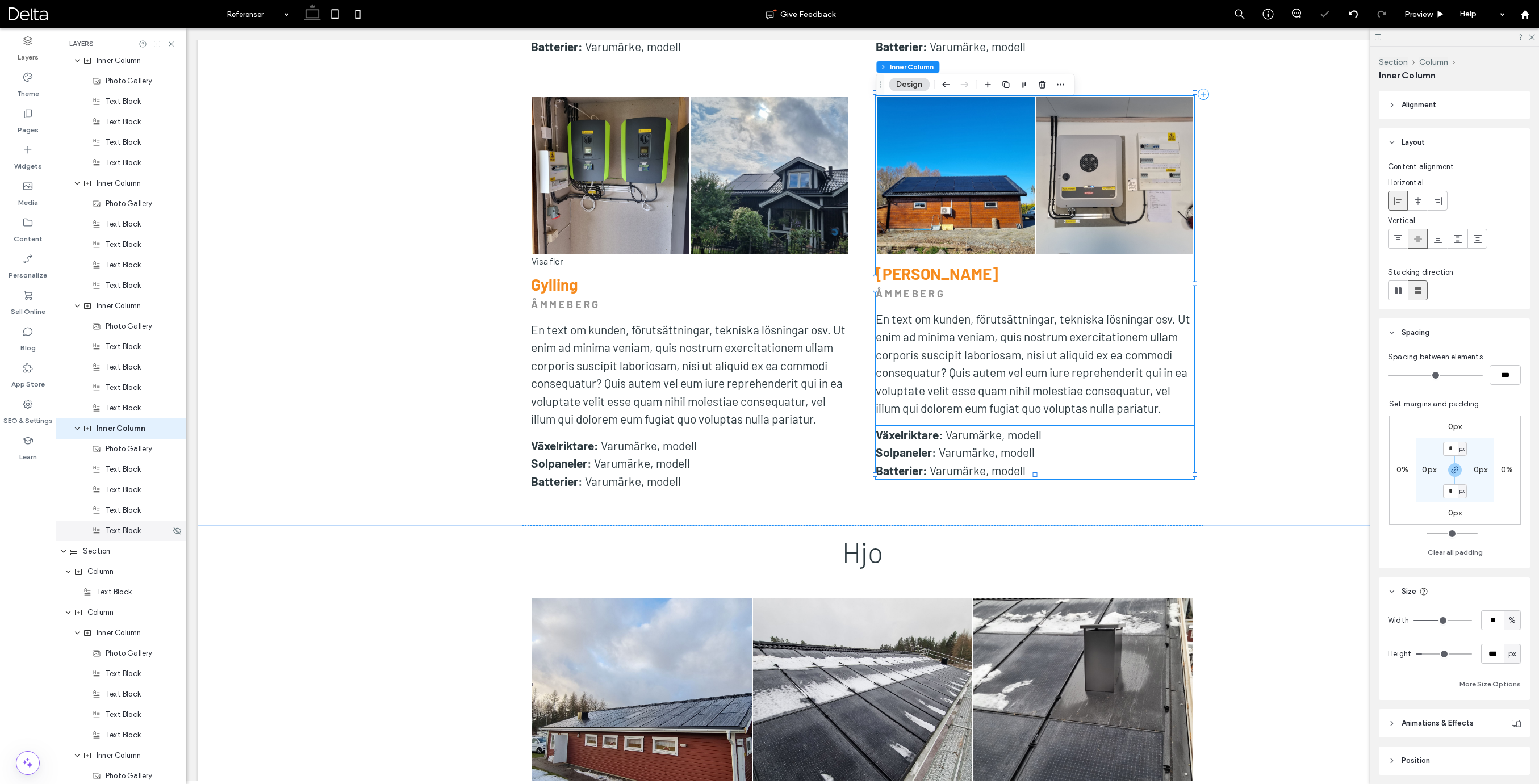
scroll to position [996, 0]
click at [1453, 471] on icon "button" at bounding box center [1455, 470] width 9 height 9
click at [1453, 509] on label "0px" at bounding box center [1455, 512] width 14 height 10
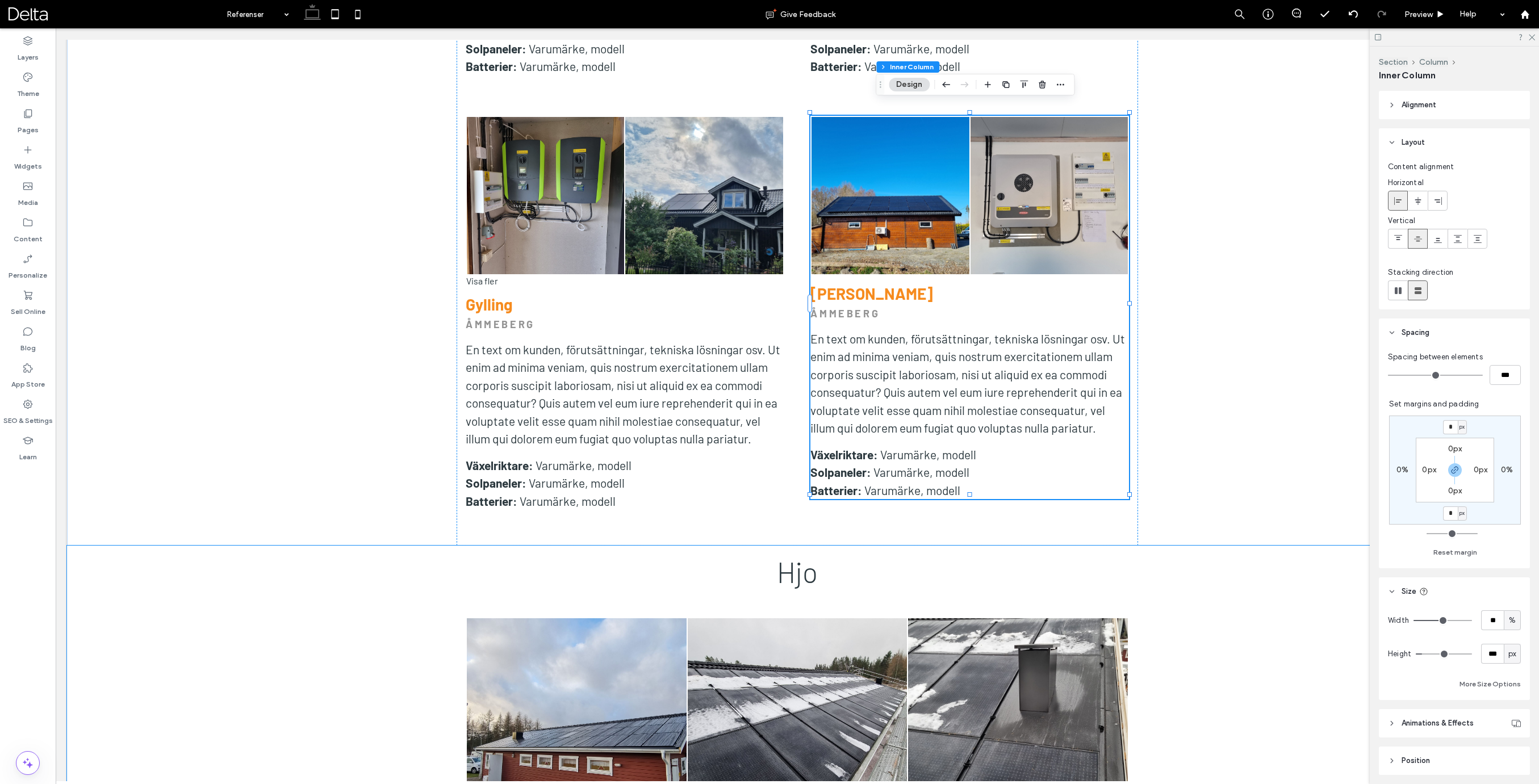
type input "*"
click at [1459, 511] on span "px" at bounding box center [1462, 513] width 5 height 11
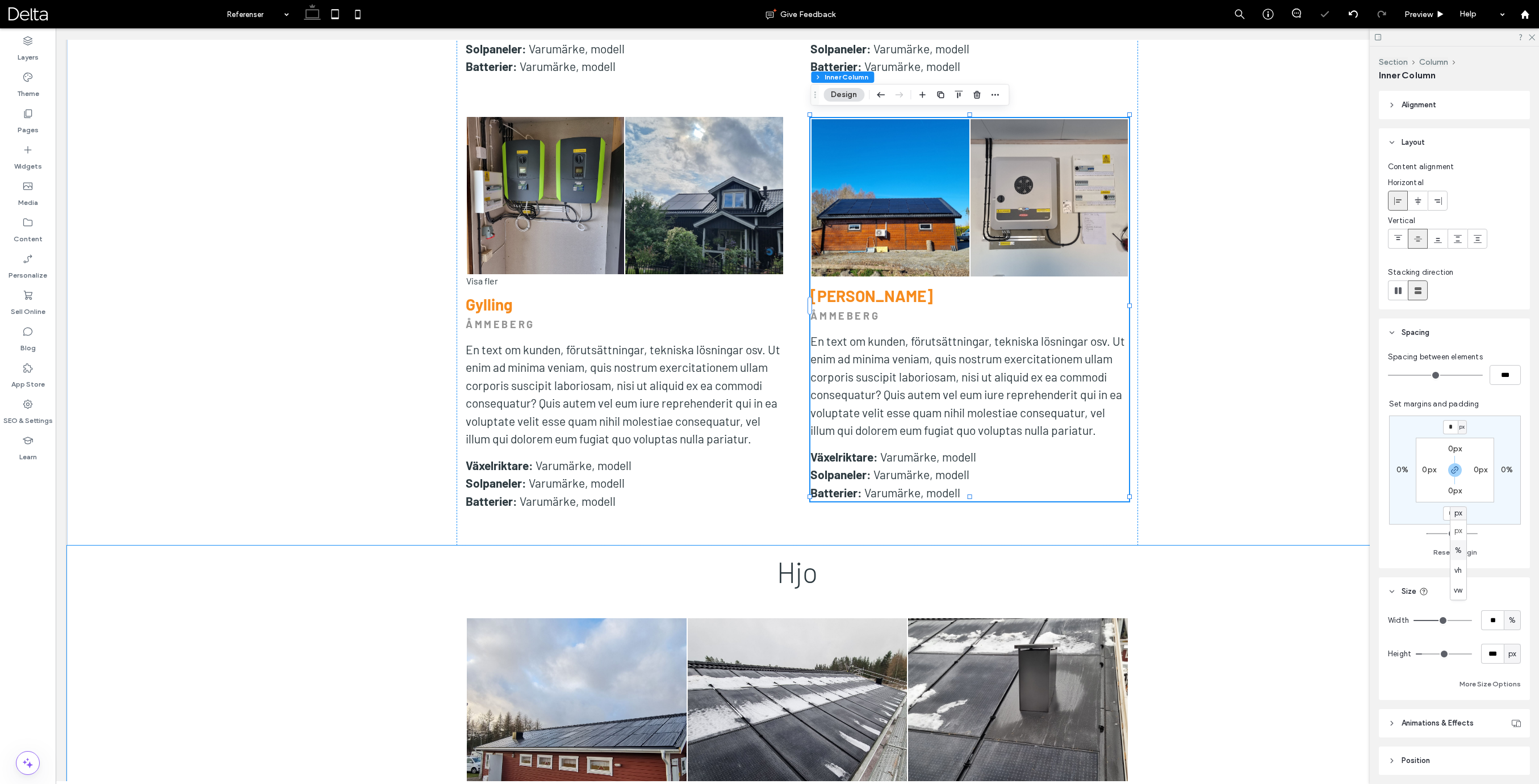
click at [1458, 551] on span "%" at bounding box center [1458, 550] width 7 height 11
type input "*"
type input "***"
click at [1449, 519] on input "***" at bounding box center [1450, 513] width 15 height 14
click at [1449, 518] on input "***" at bounding box center [1450, 513] width 15 height 14
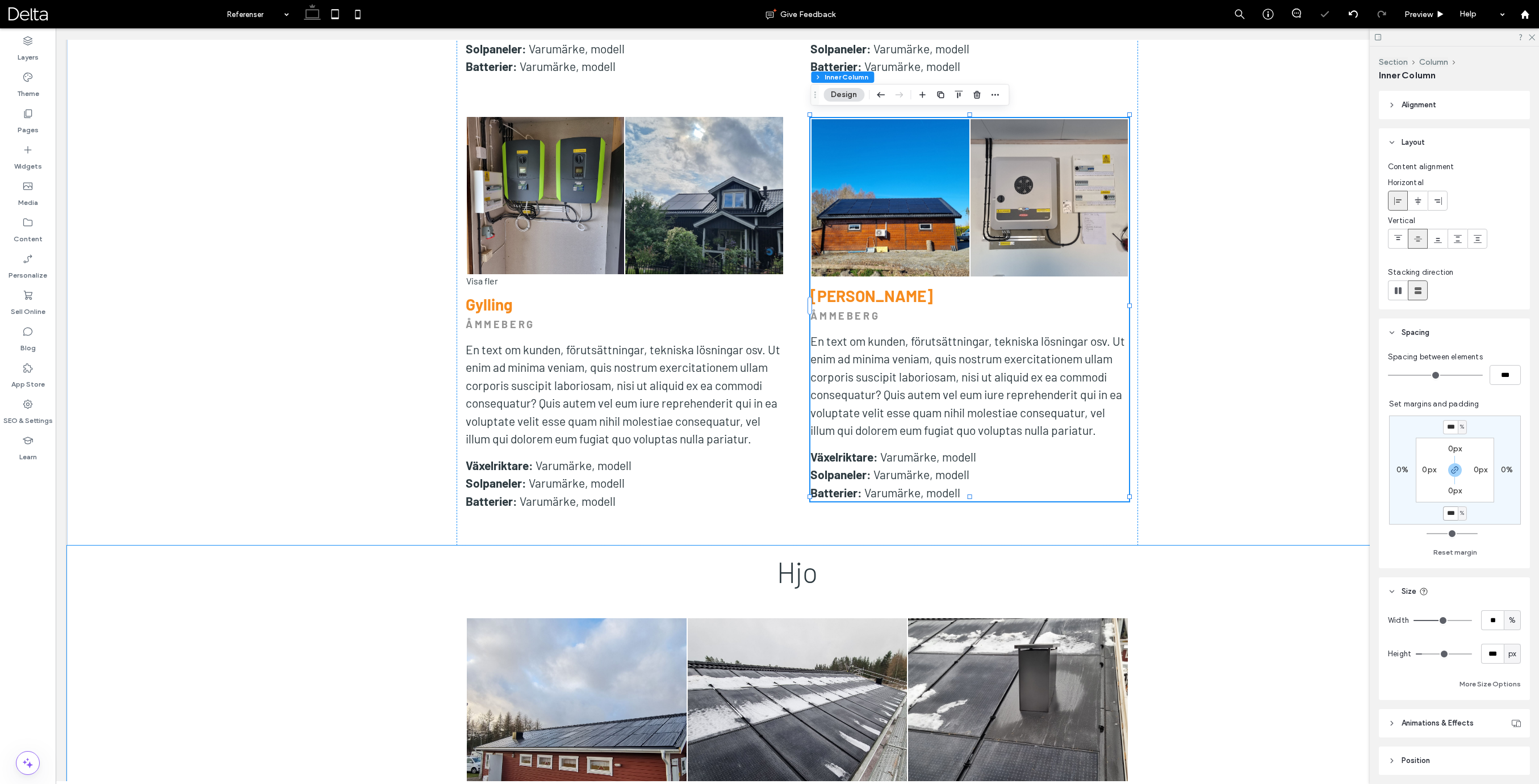
click at [1449, 518] on input "***" at bounding box center [1450, 513] width 15 height 14
type input "*"
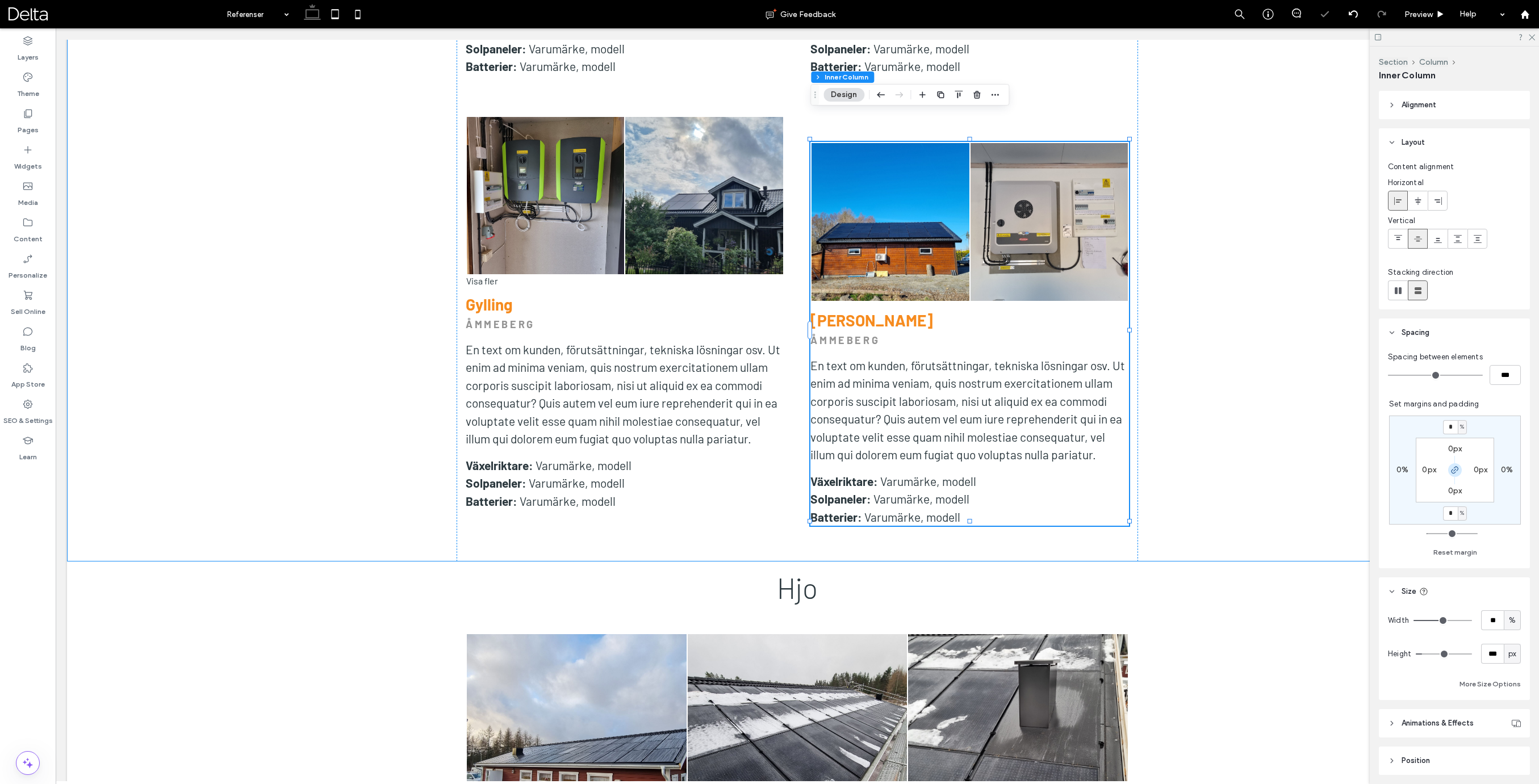
click at [1455, 471] on icon "button" at bounding box center [1455, 470] width 9 height 9
click at [1449, 424] on label "4%" at bounding box center [1454, 426] width 12 height 10
click at [1449, 424] on input "*" at bounding box center [1450, 427] width 15 height 14
type input "*"
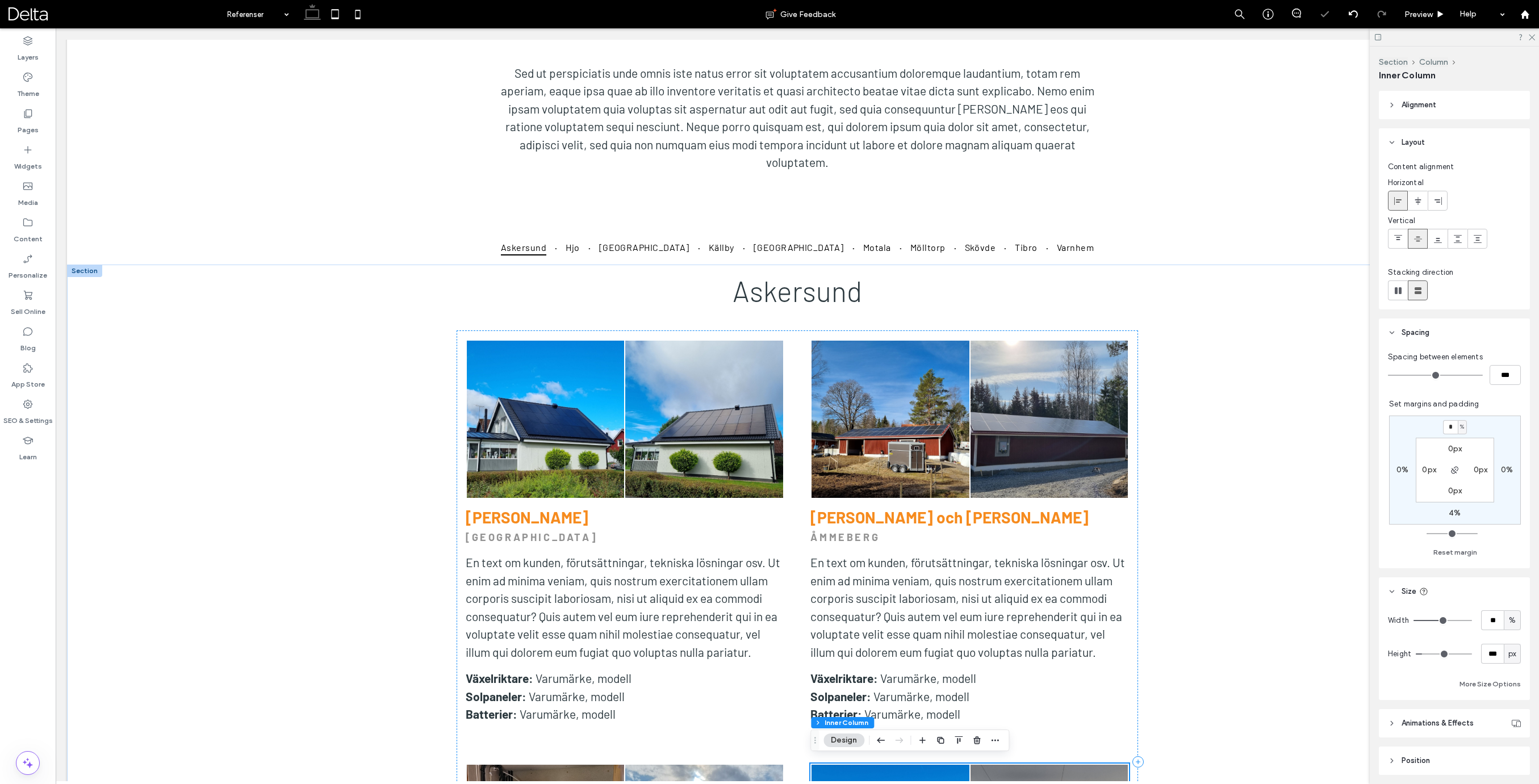
scroll to position [412, 0]
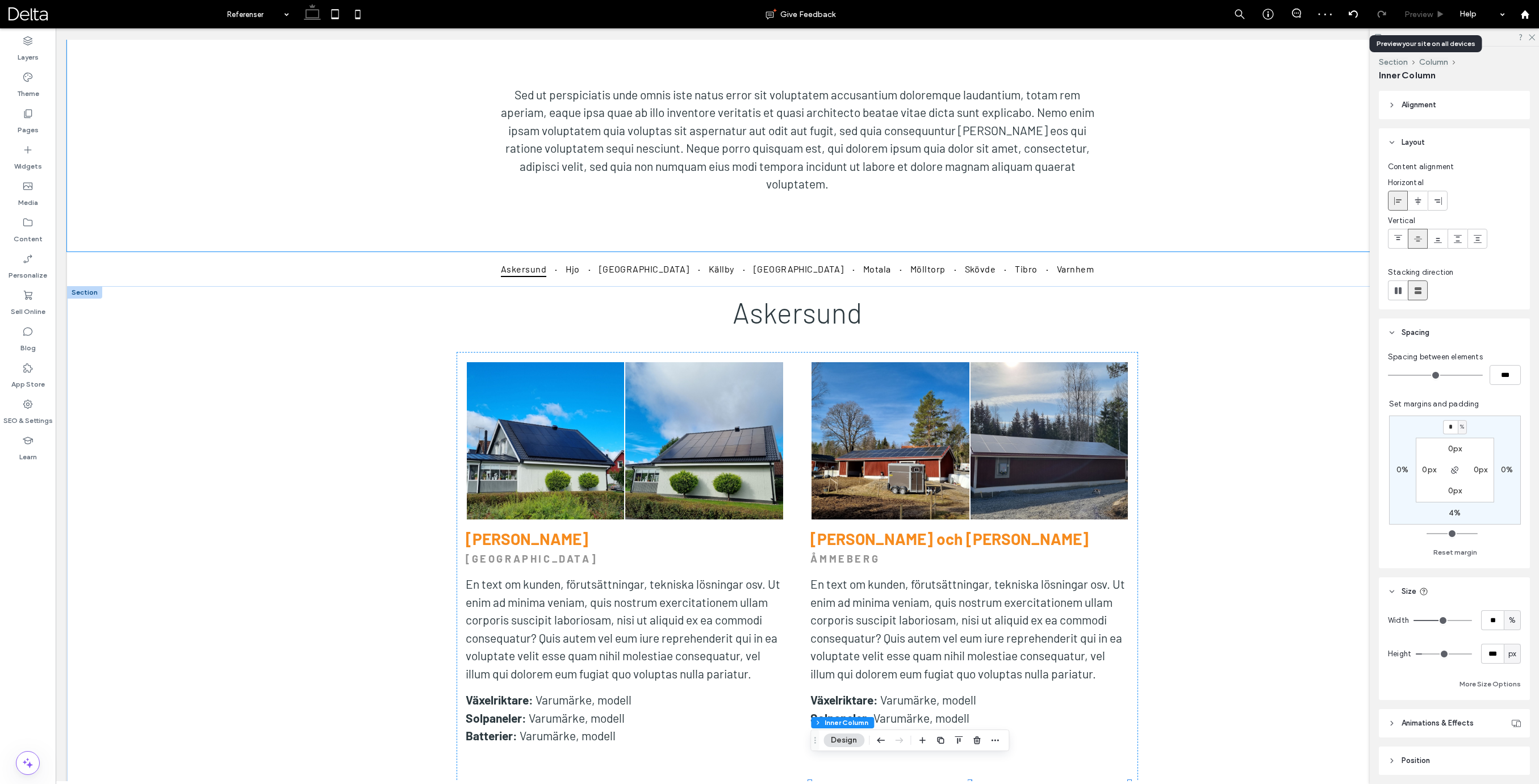
click at [1431, 11] on span "Preview" at bounding box center [1419, 14] width 29 height 10
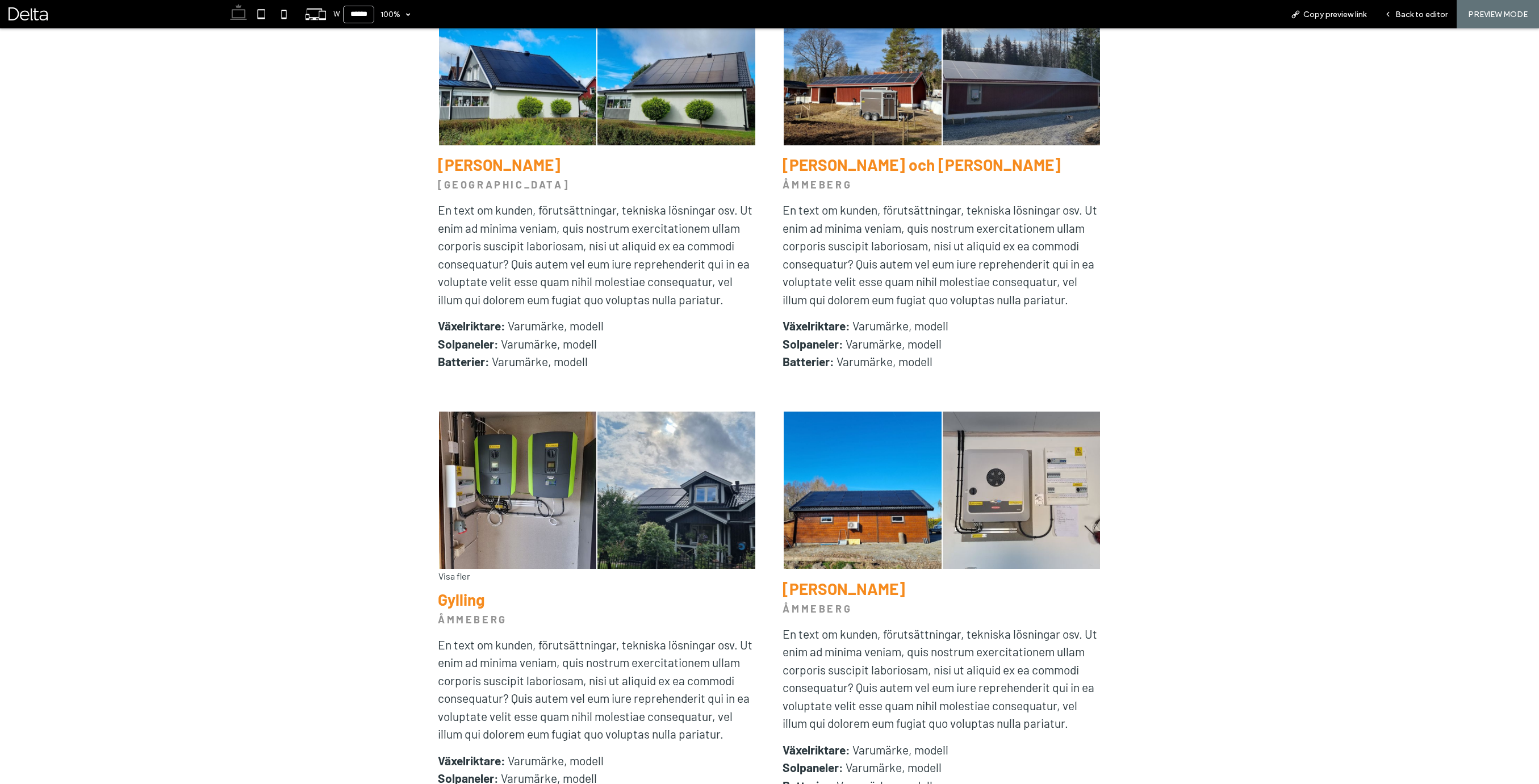
scroll to position [783, 0]
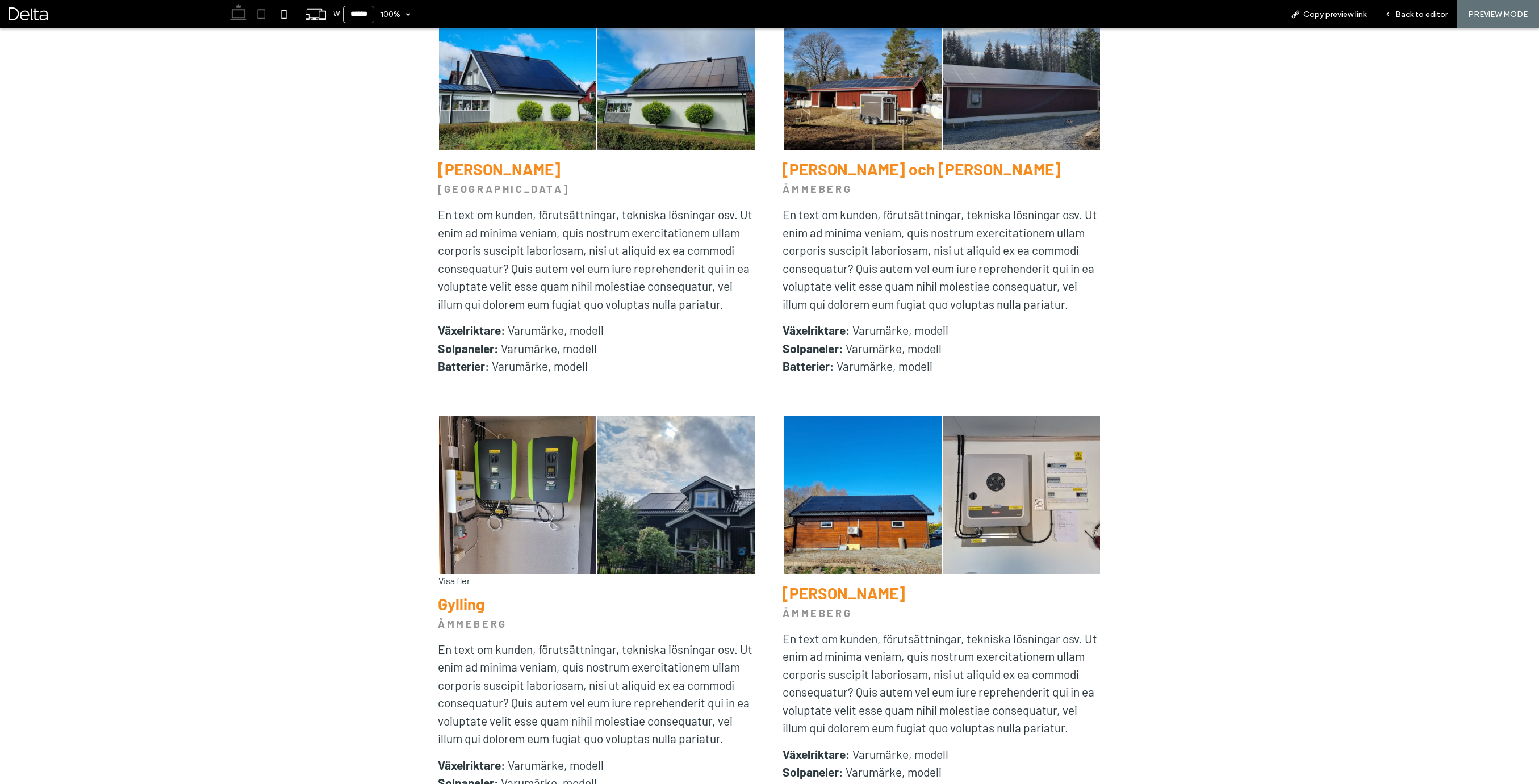
click at [264, 18] on use at bounding box center [262, 13] width 8 height 10
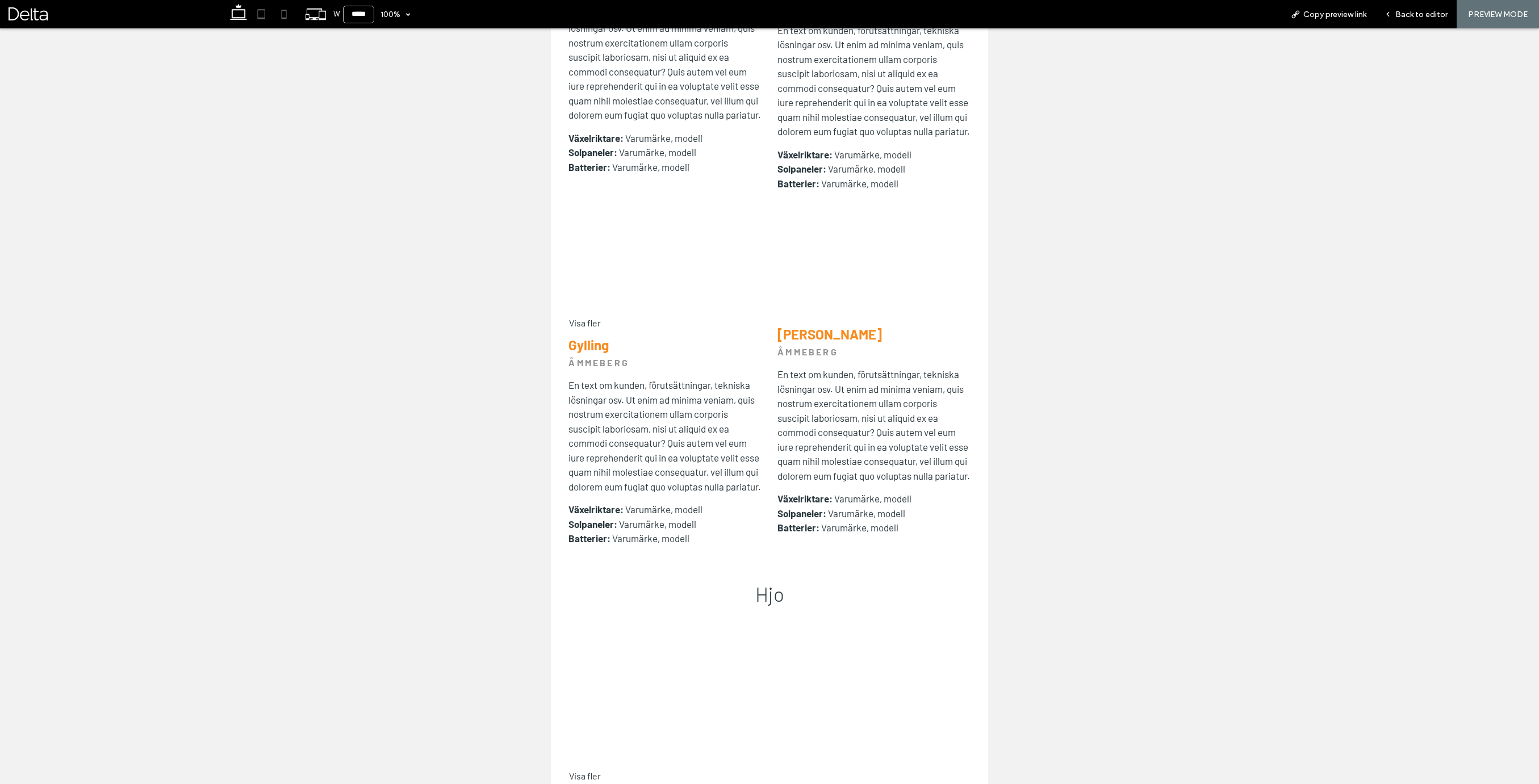
scroll to position [768, 0]
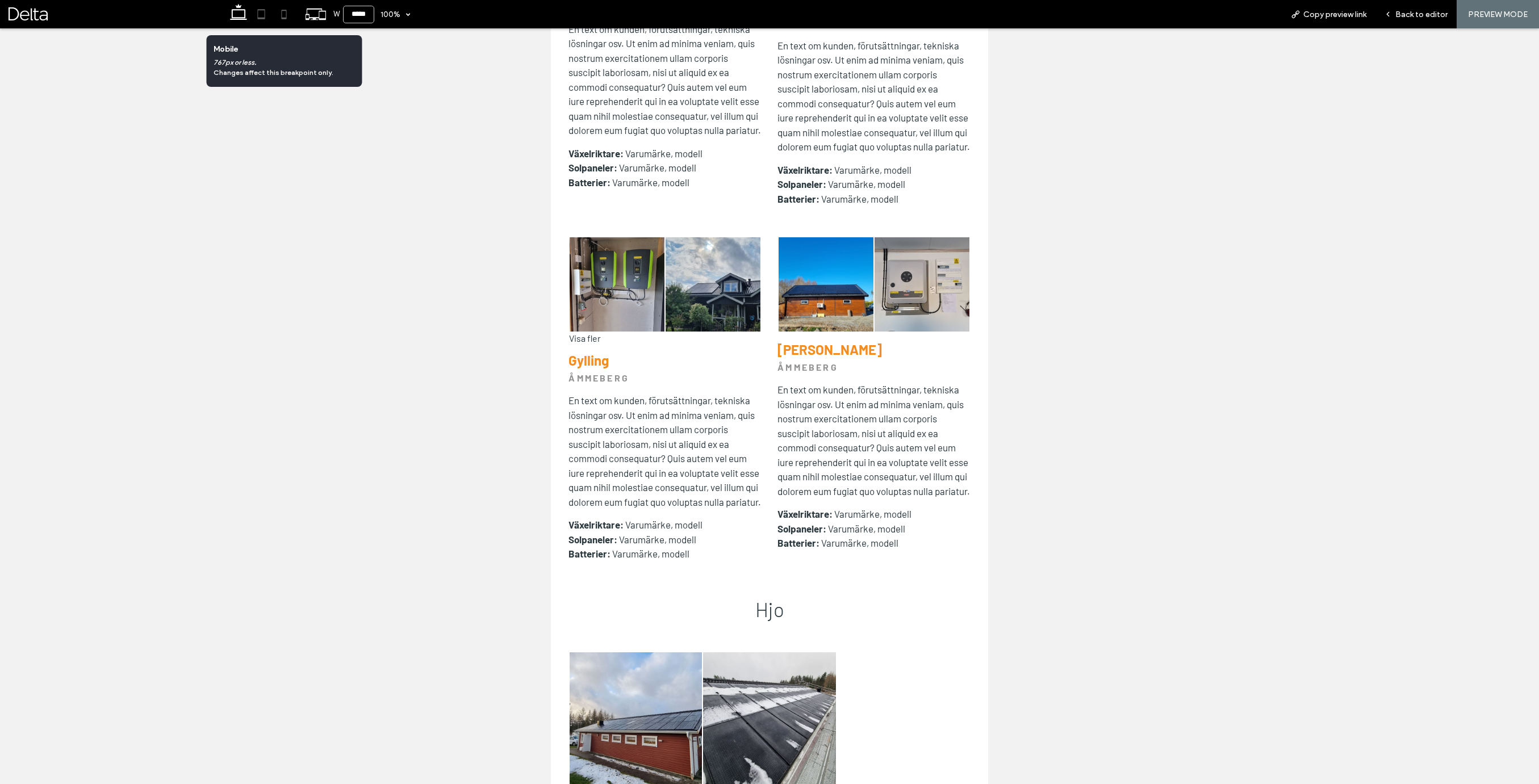
click at [282, 17] on icon at bounding box center [284, 14] width 23 height 23
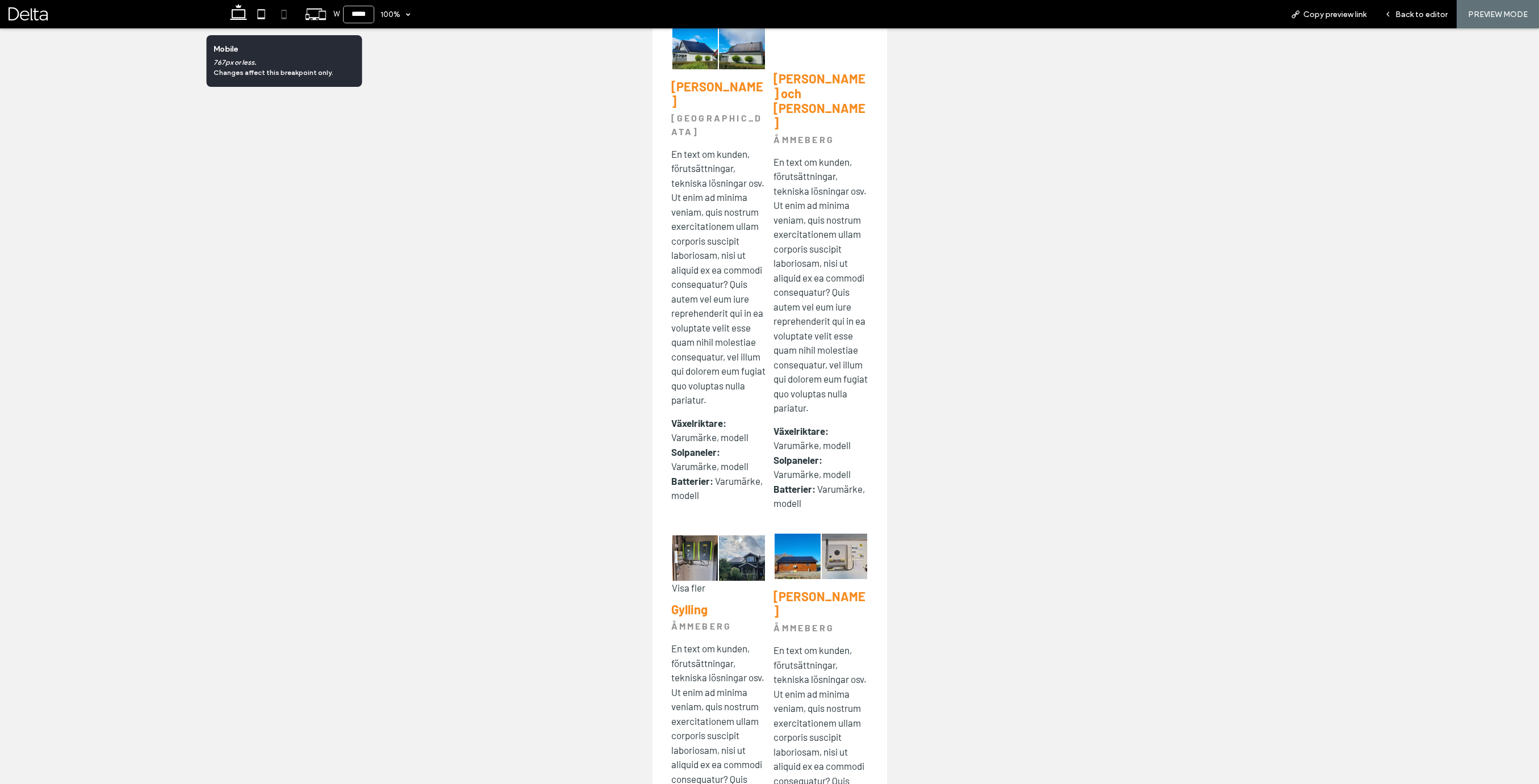
scroll to position [1061, 0]
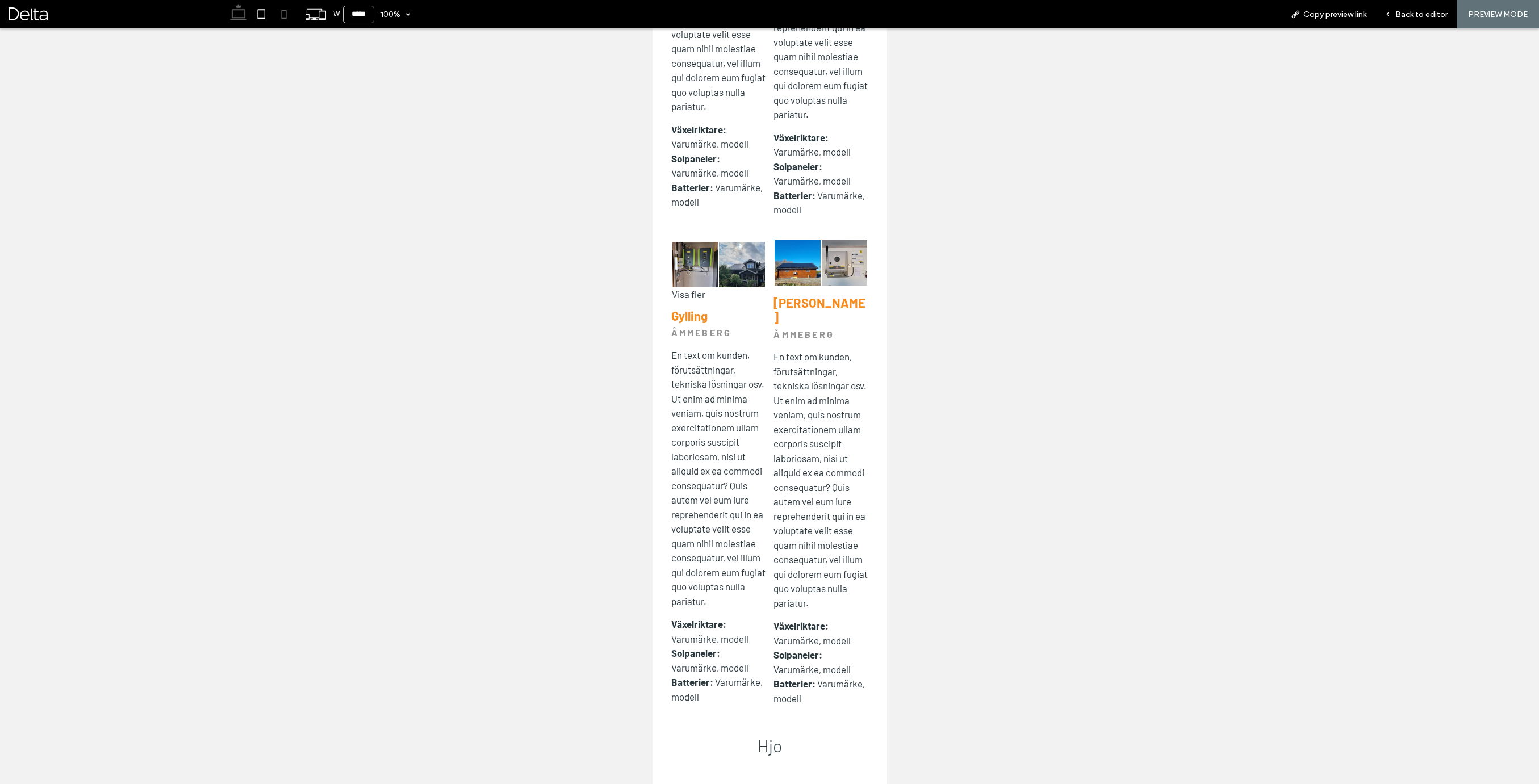
click at [247, 16] on icon at bounding box center [238, 14] width 23 height 23
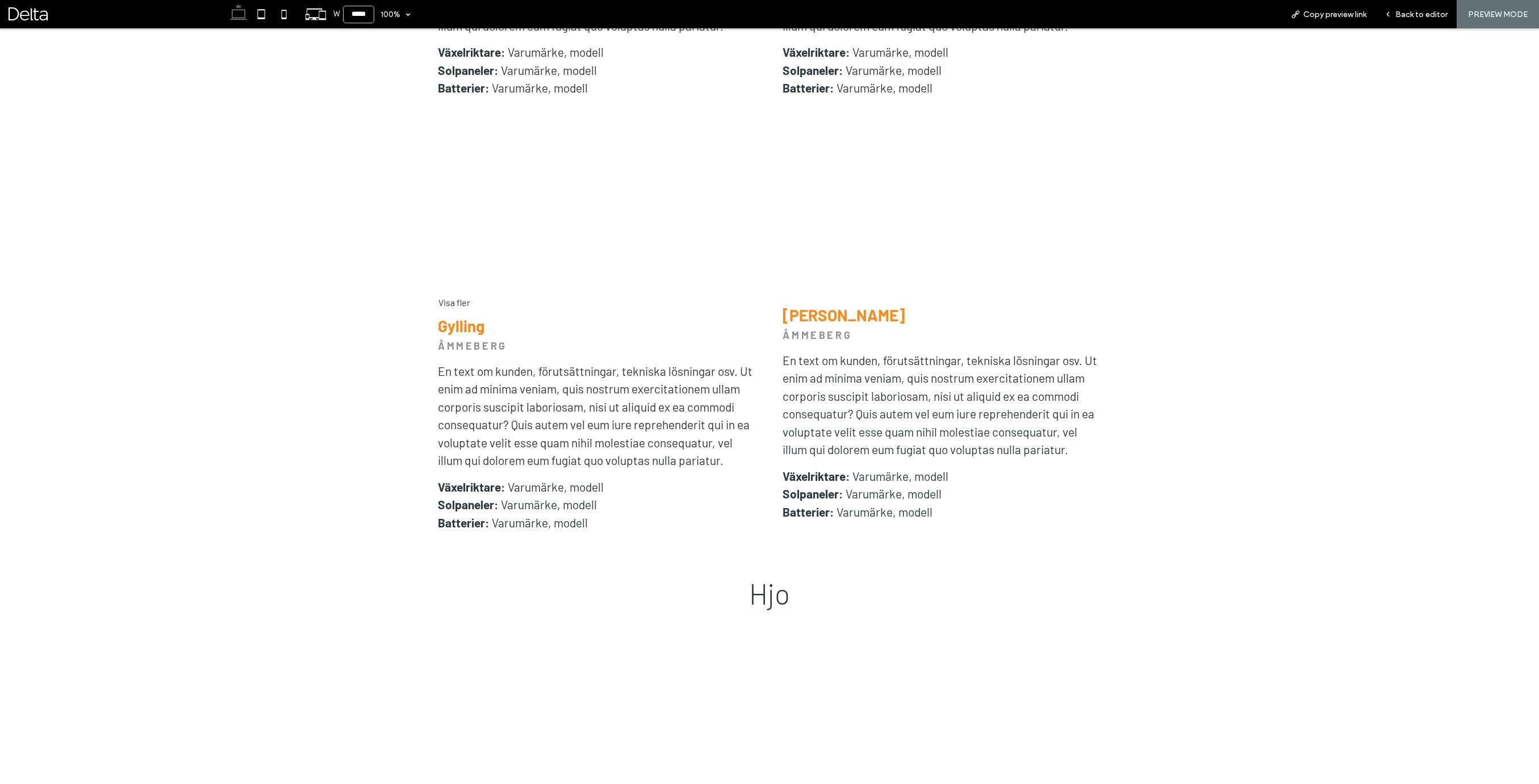
type input "******"
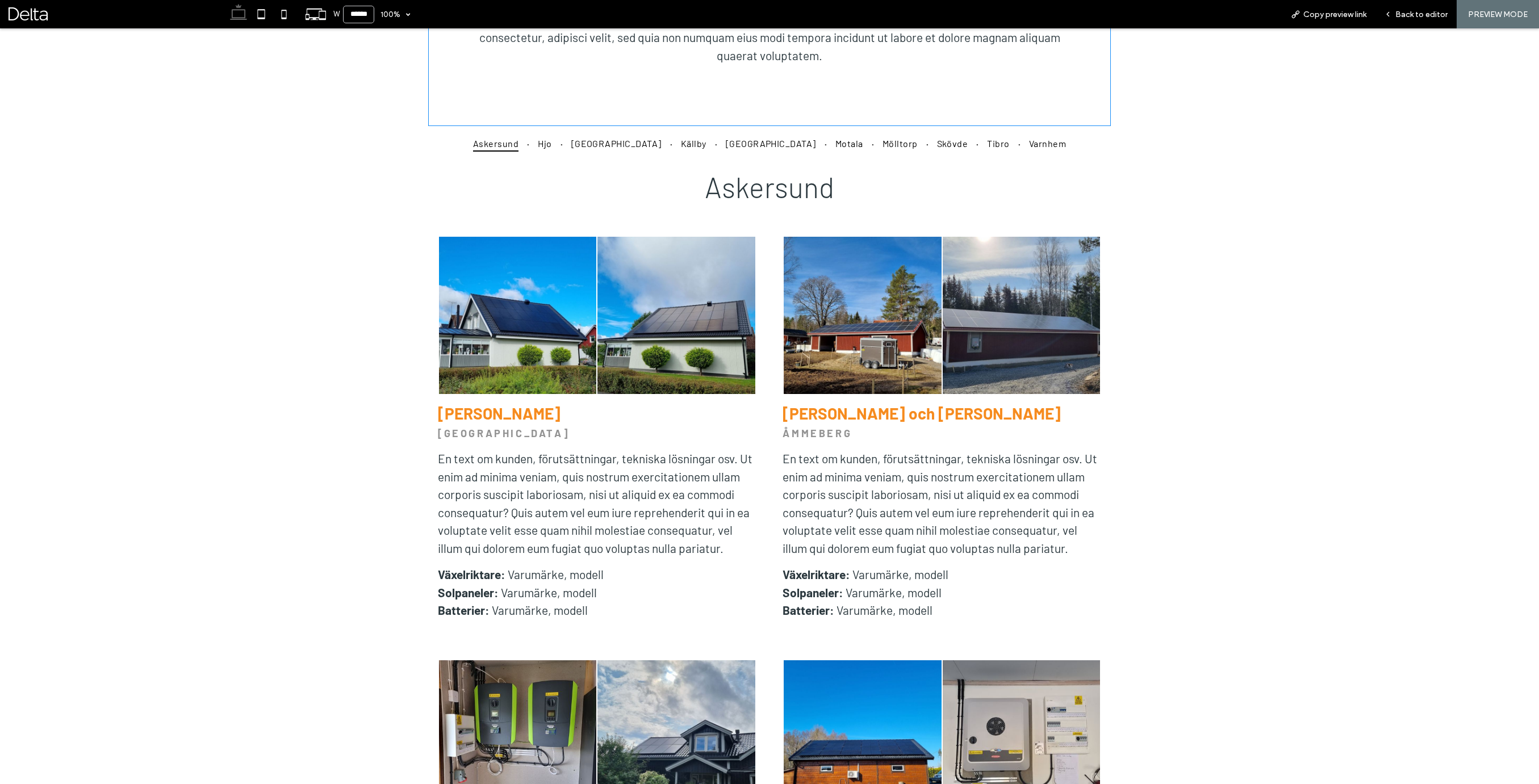
scroll to position [622, 0]
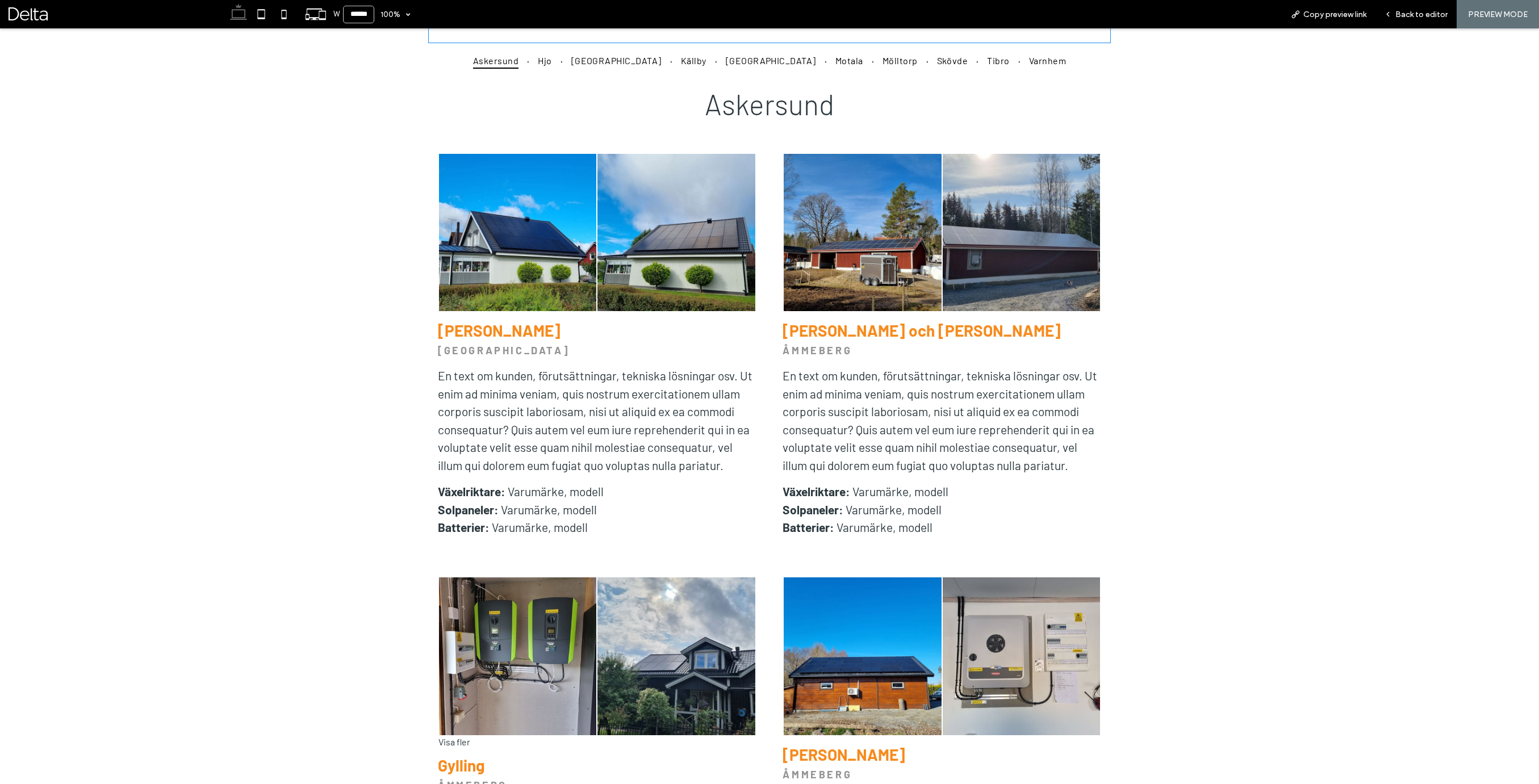
click at [721, 273] on link at bounding box center [676, 232] width 157 height 157
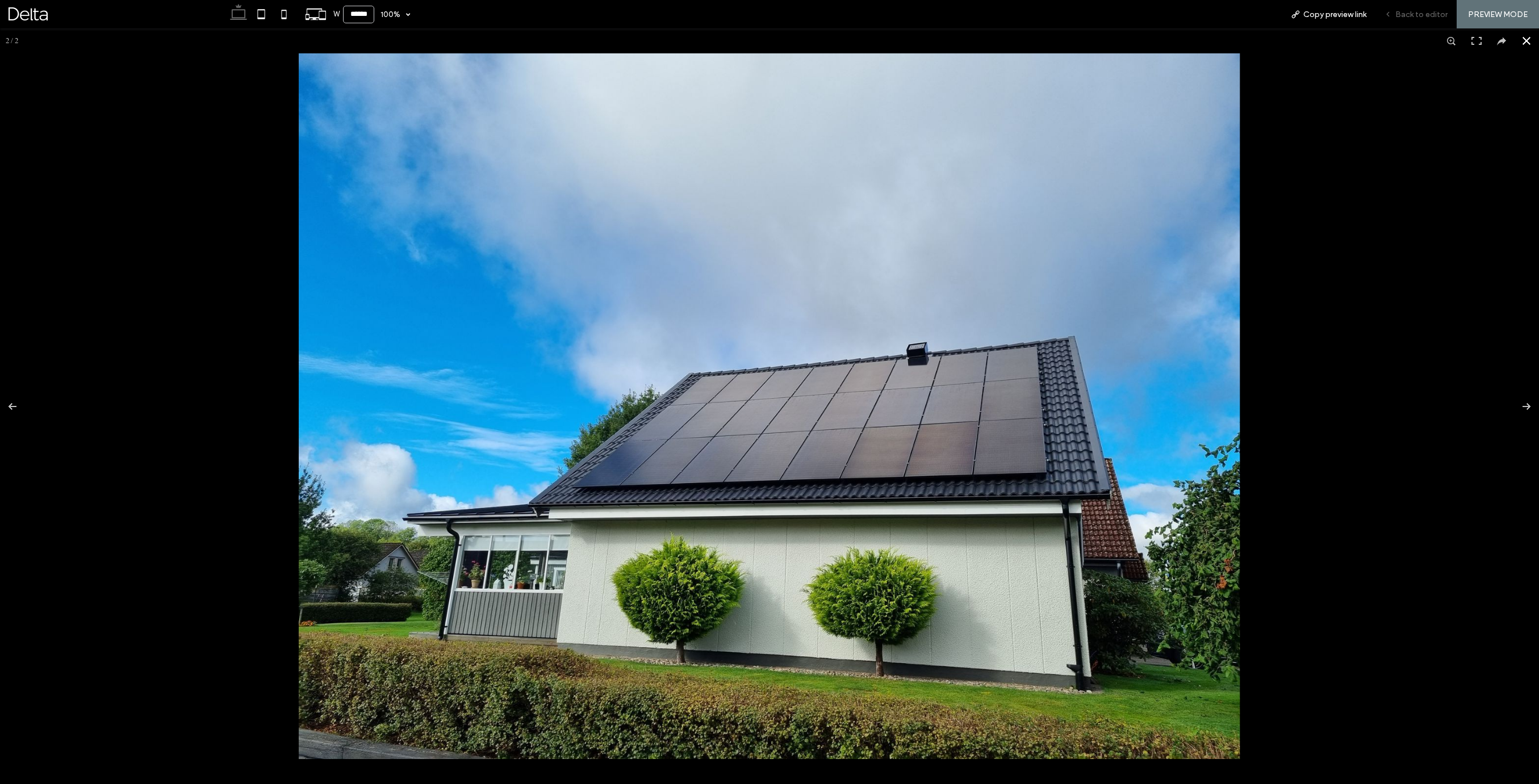
drag, startPoint x: 1436, startPoint y: 13, endPoint x: 1146, endPoint y: 68, distance: 295.2
click at [1436, 13] on span "Back to editor" at bounding box center [1421, 14] width 52 height 10
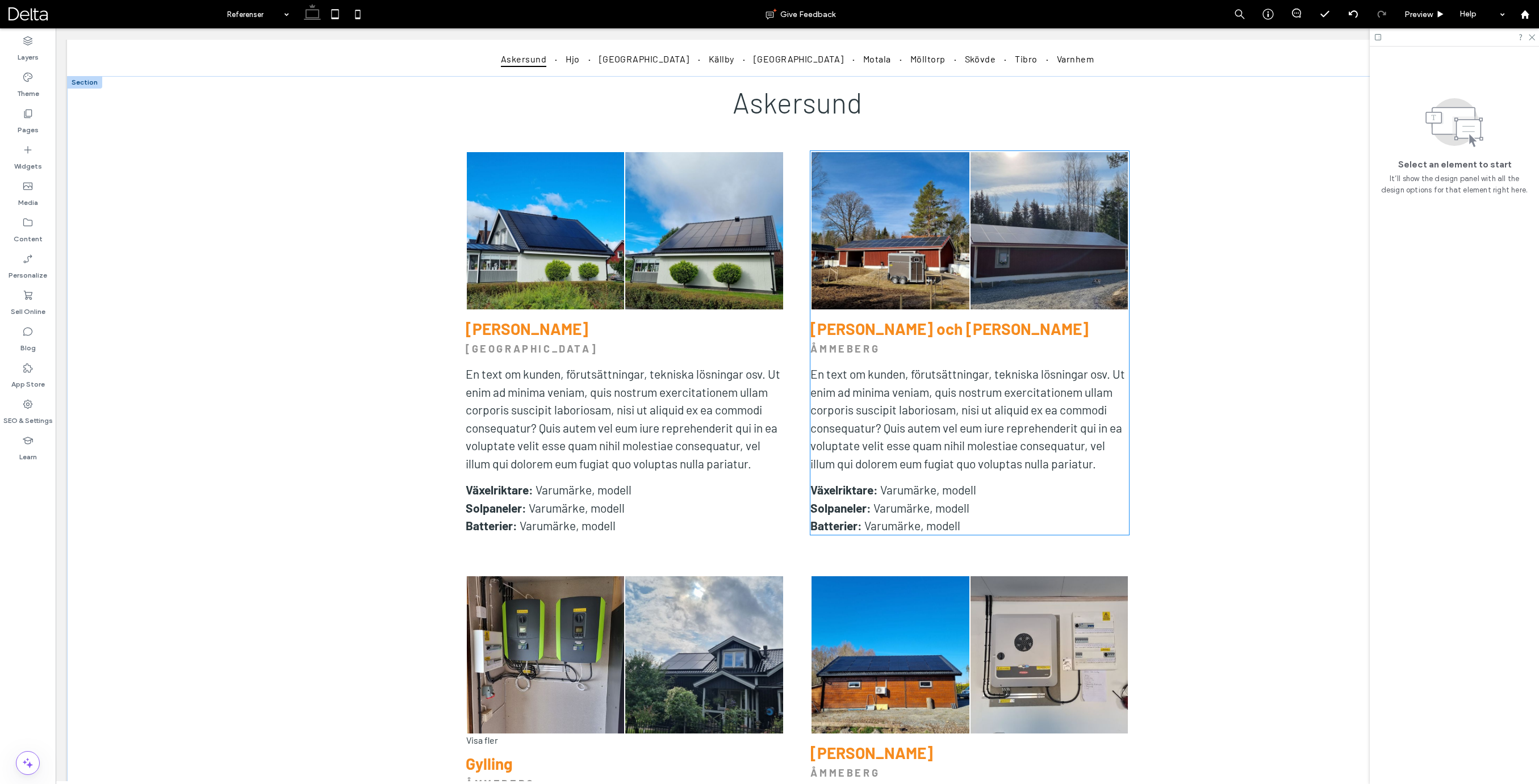
click at [737, 240] on link at bounding box center [704, 231] width 157 height 157
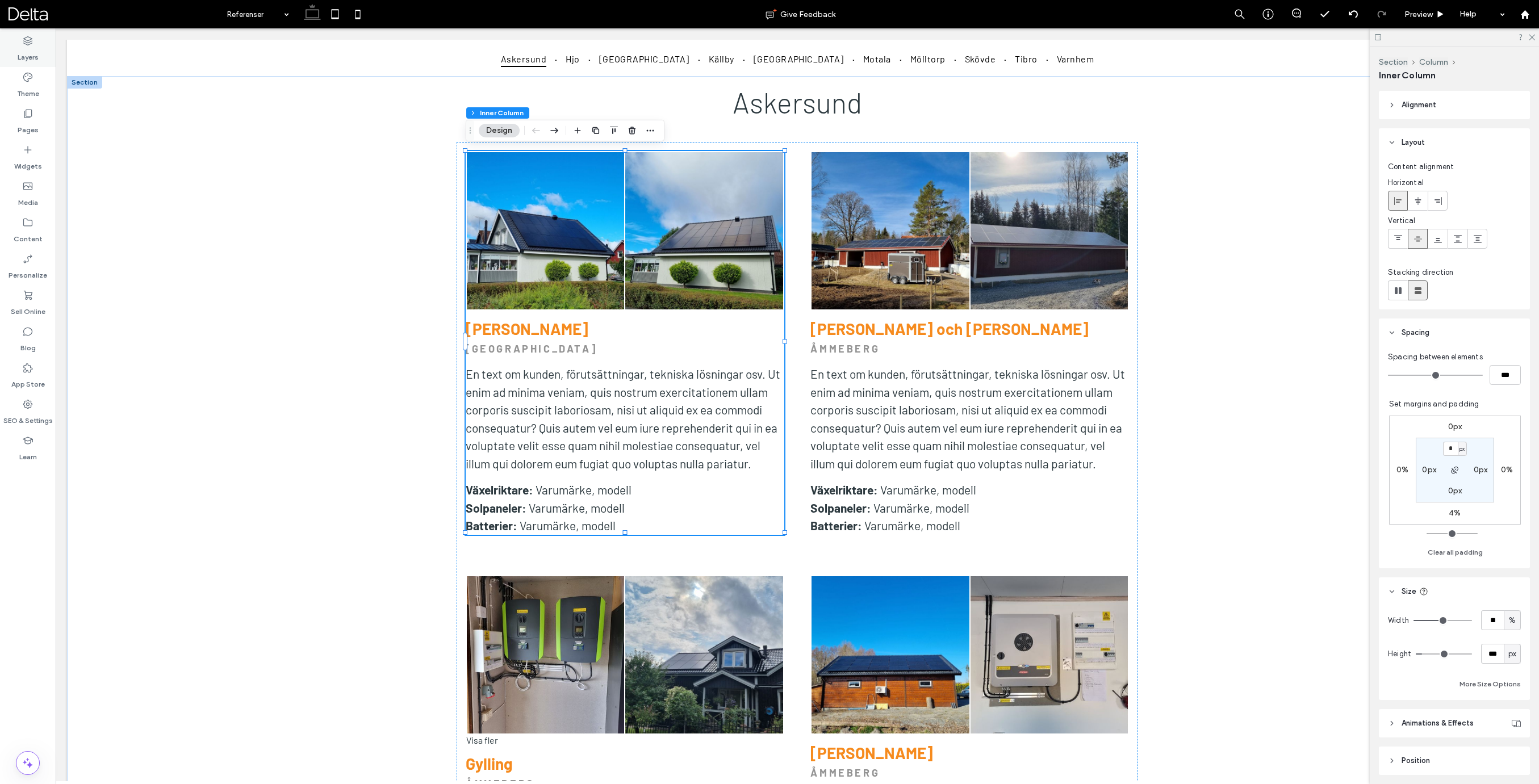
click at [8, 43] on div "Layers" at bounding box center [27, 48] width 55 height 36
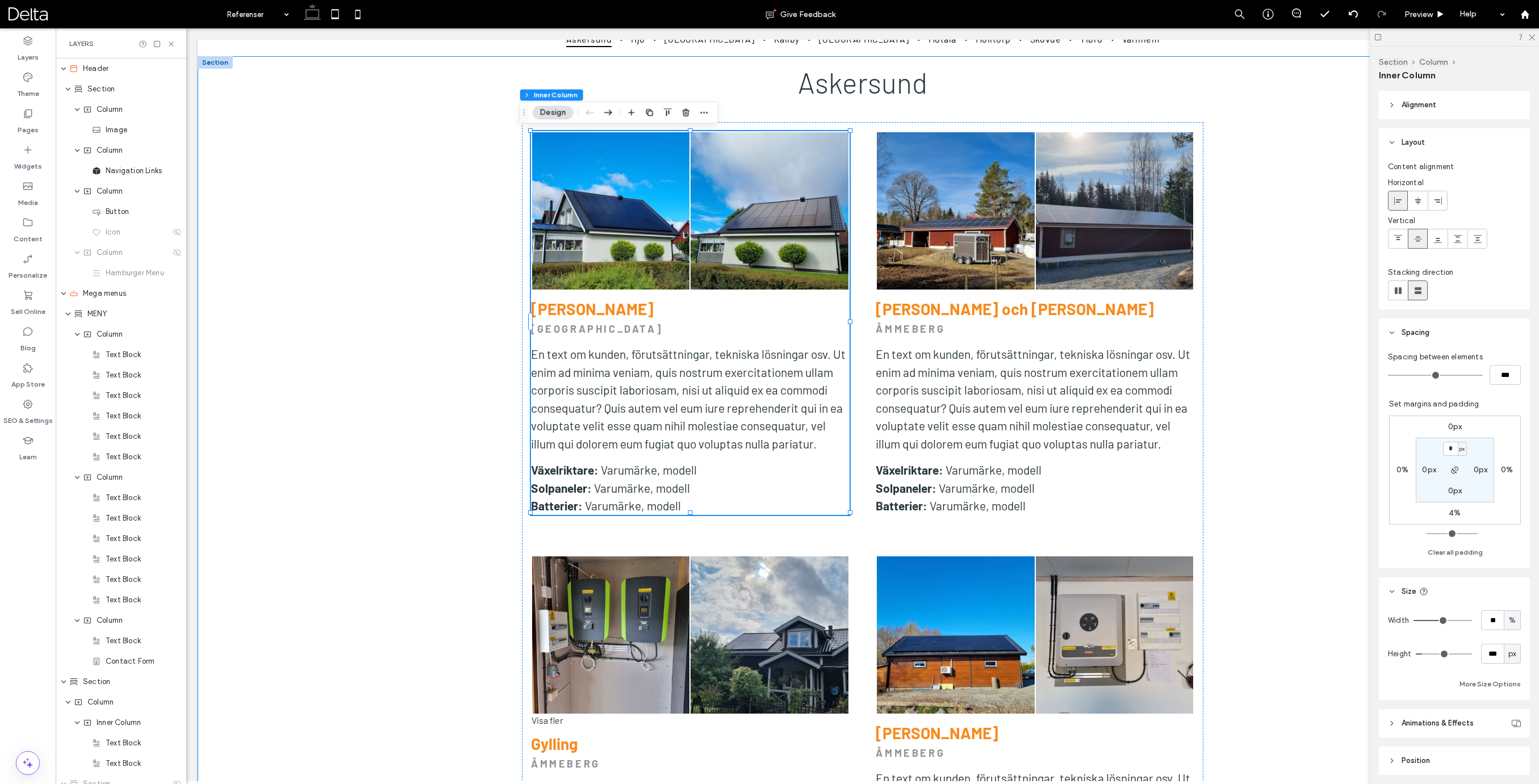
scroll to position [628, 0]
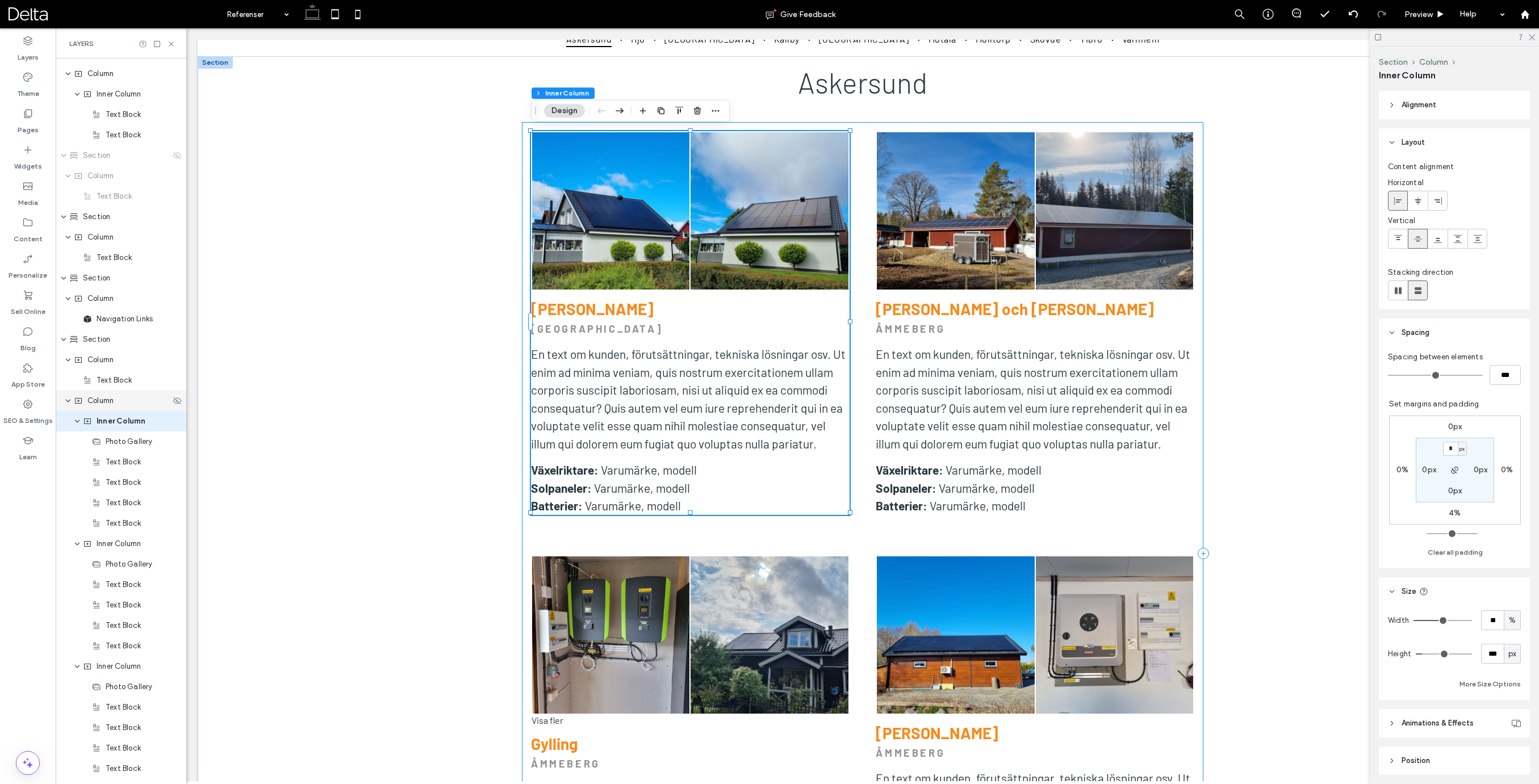
click at [110, 404] on span "Column" at bounding box center [100, 401] width 26 height 11
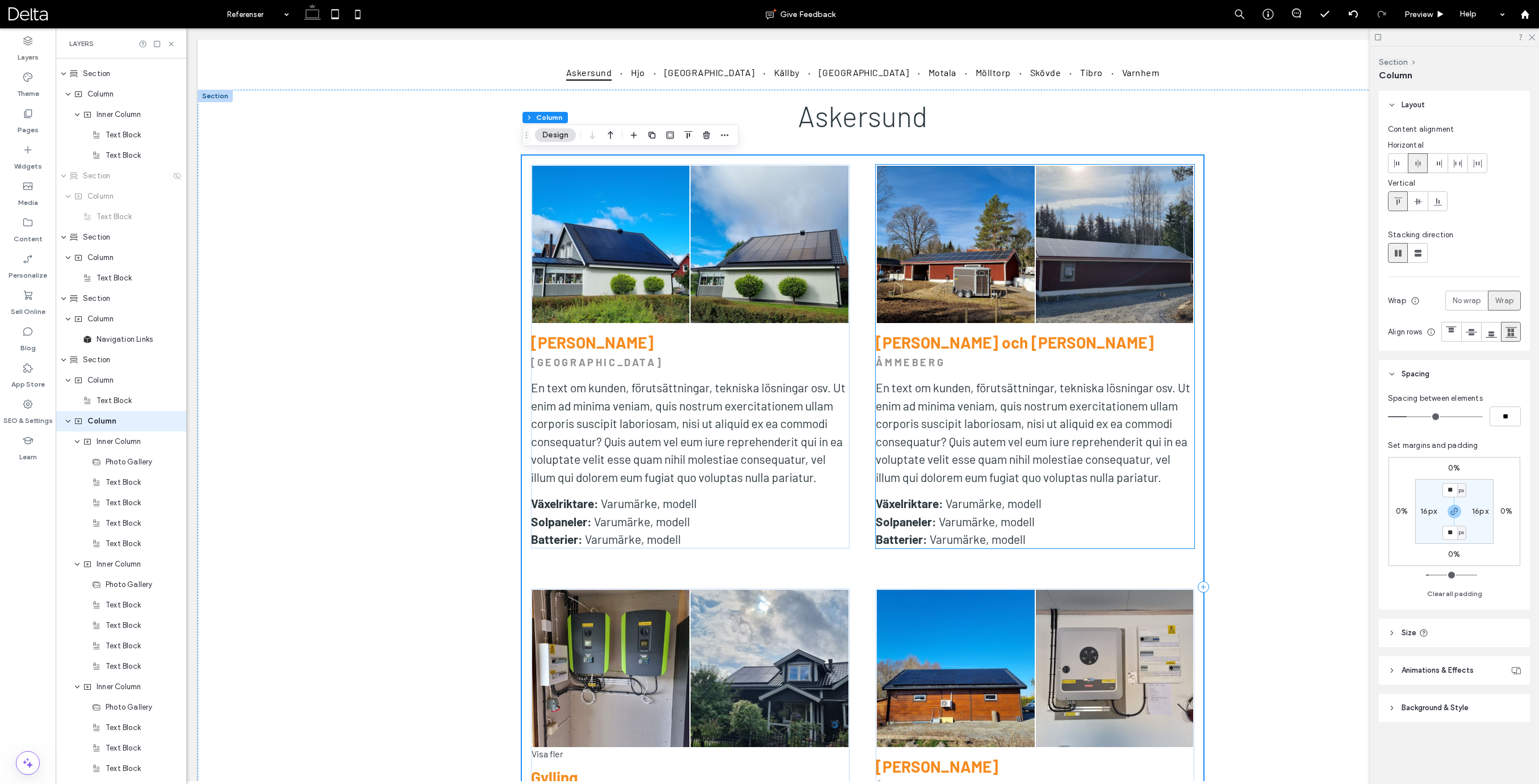
scroll to position [588, 0]
click at [339, 18] on icon at bounding box center [335, 14] width 23 height 23
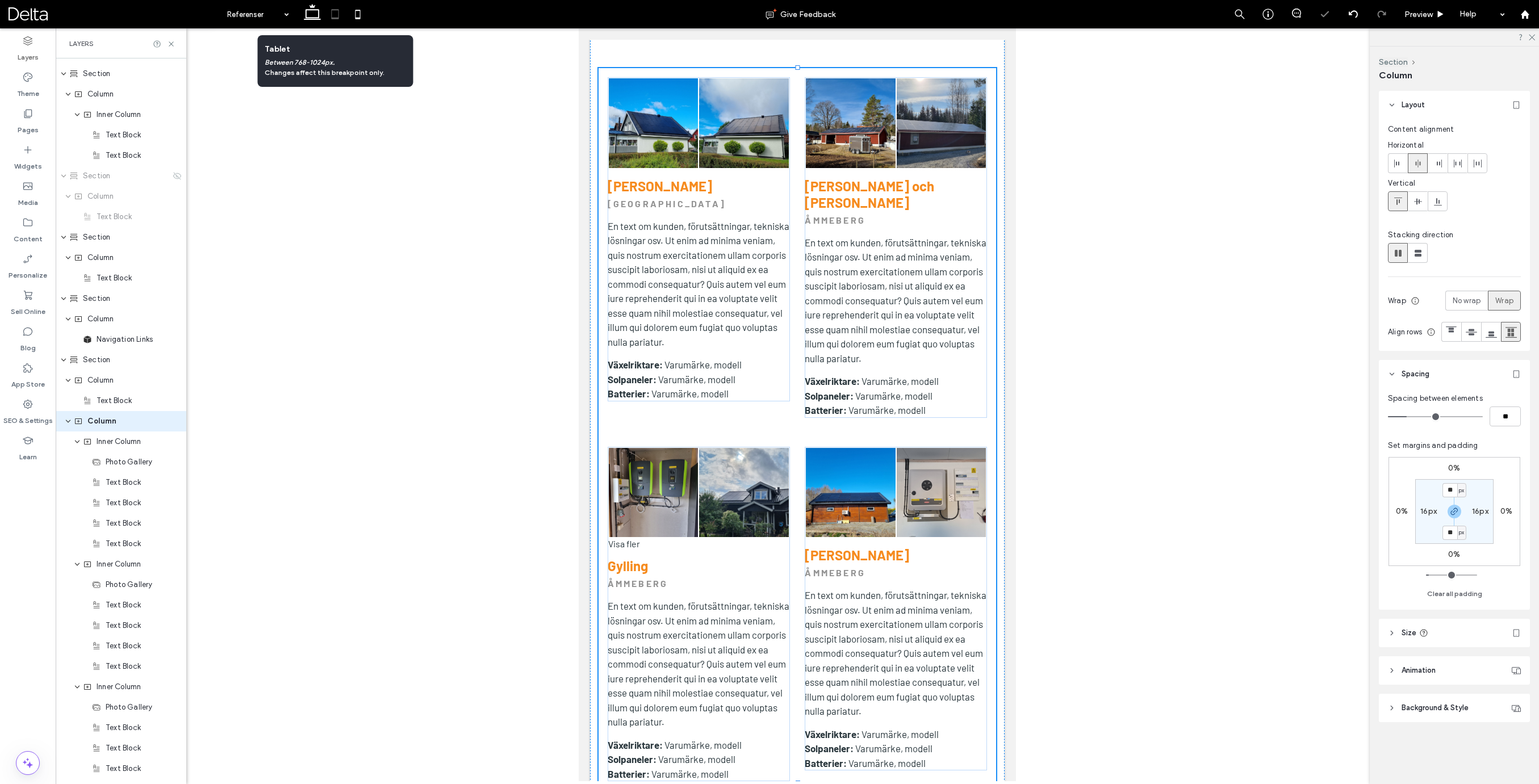
scroll to position [607, 0]
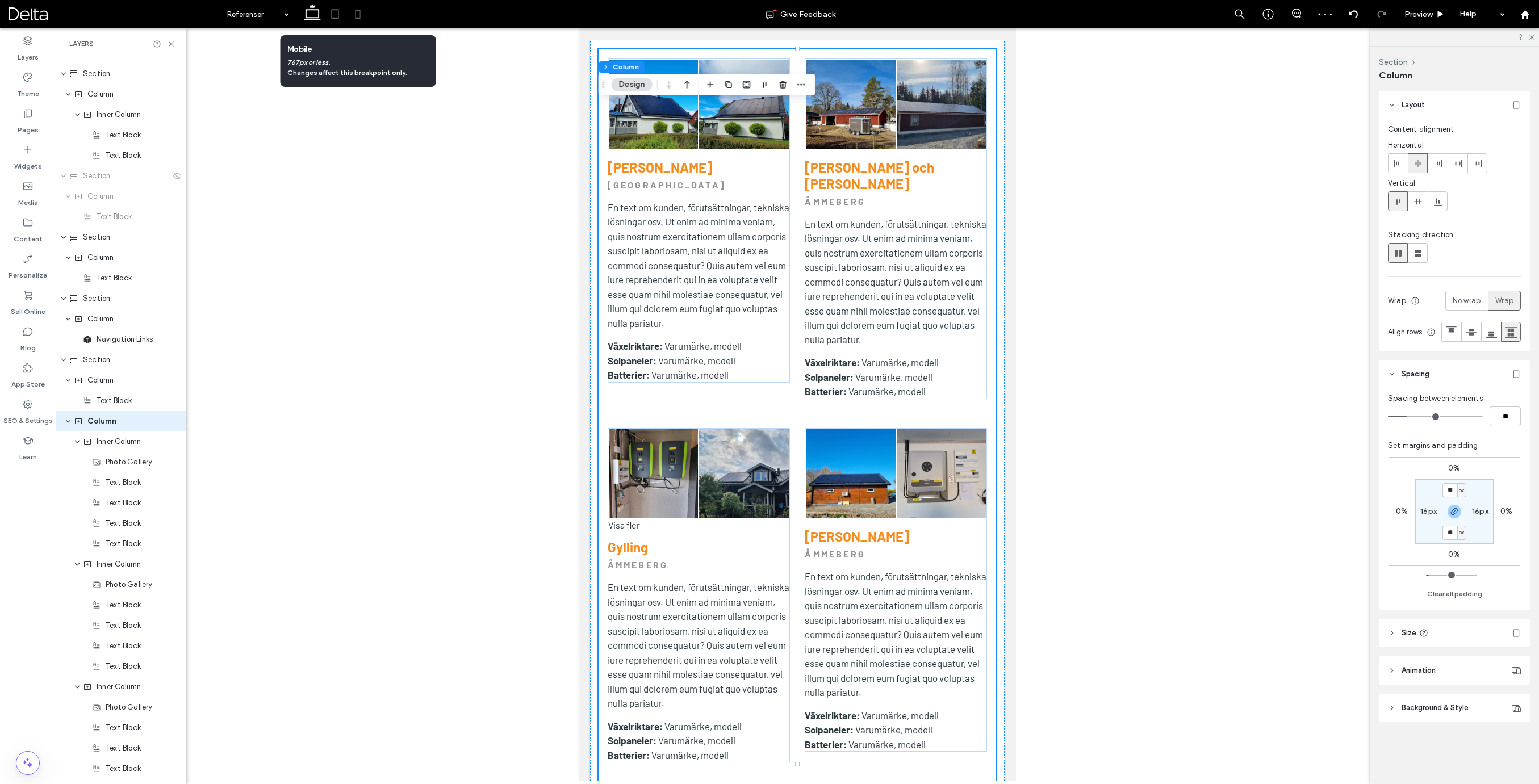
click at [359, 18] on use at bounding box center [358, 14] width 5 height 9
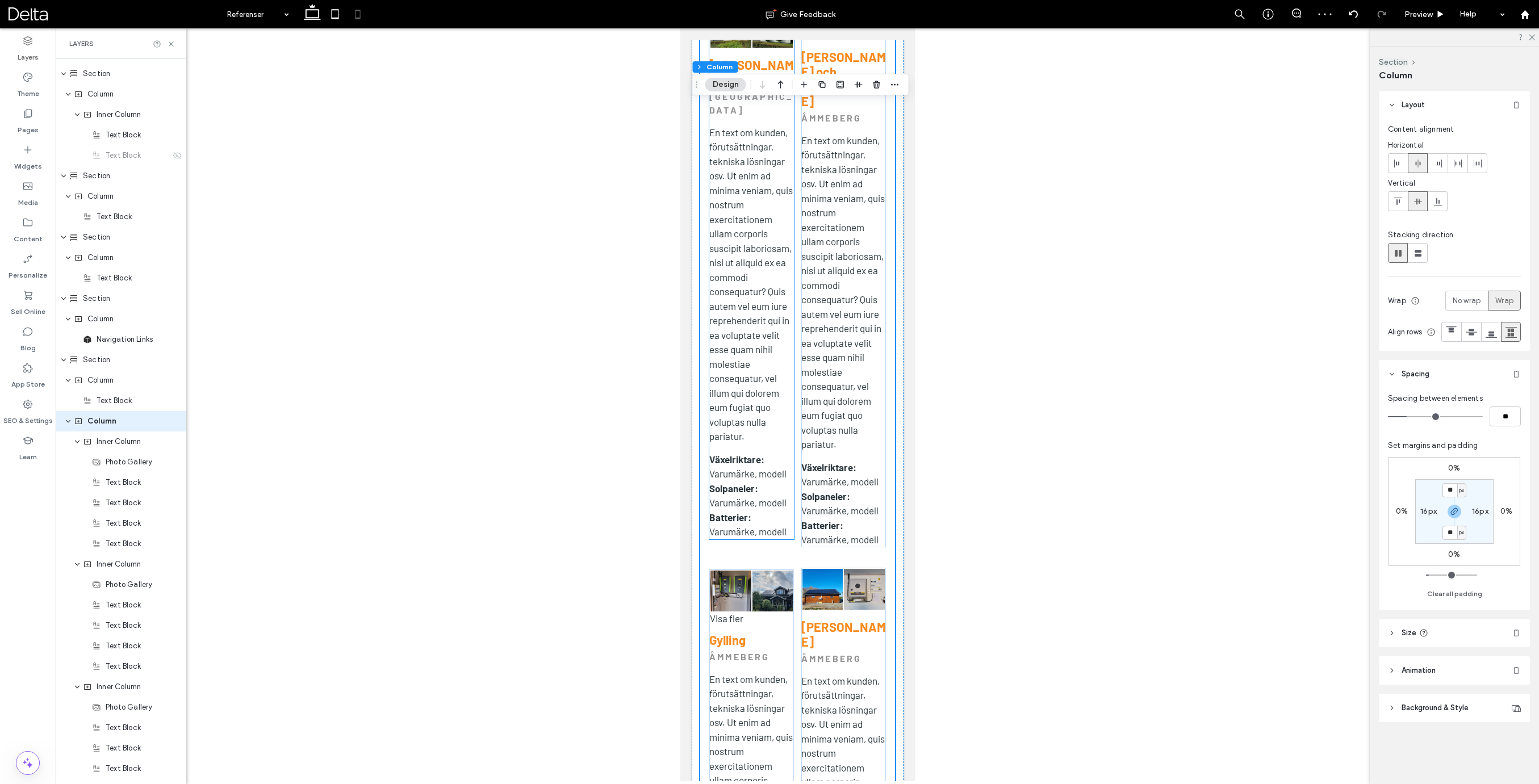
scroll to position [539, 0]
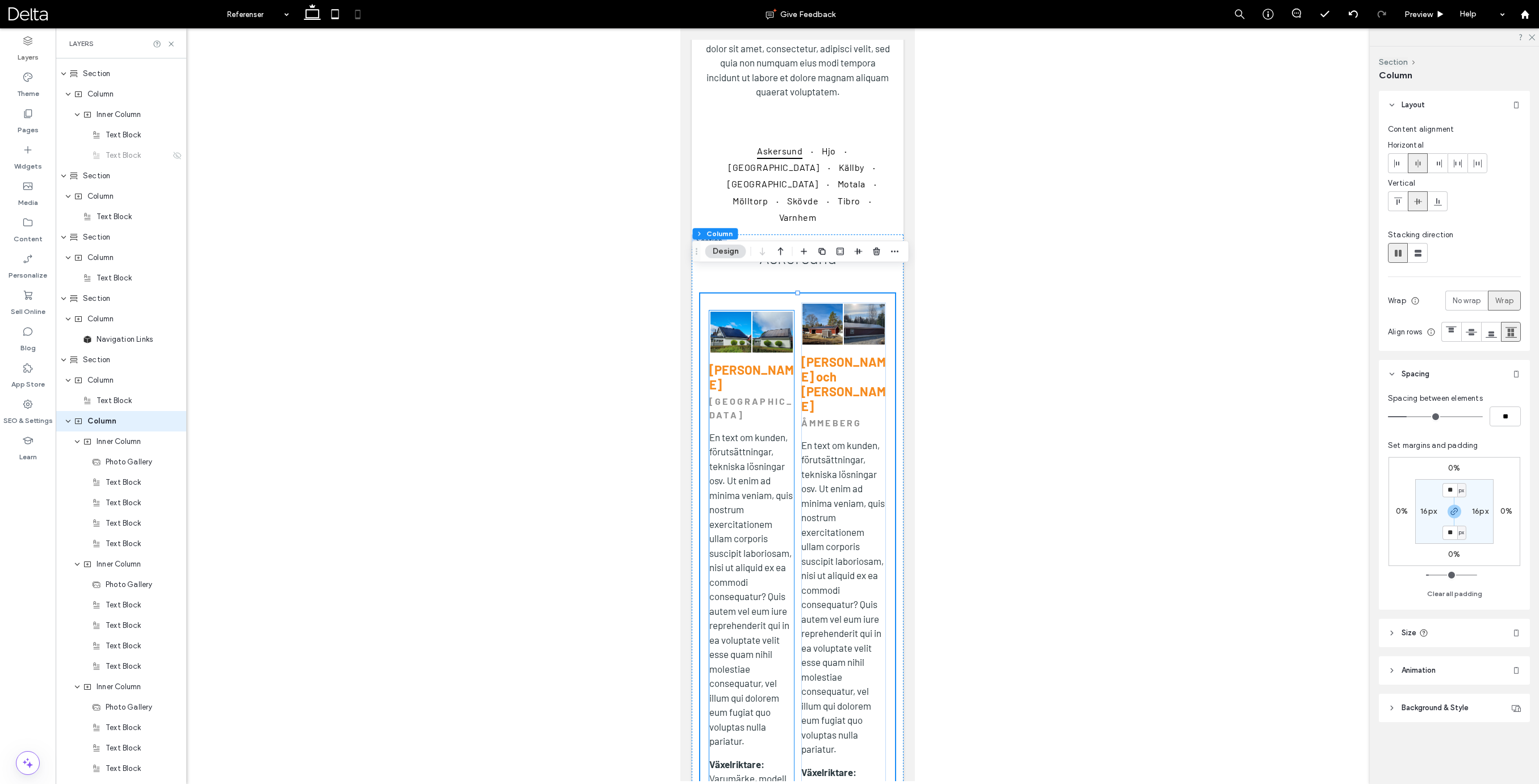
click at [745, 311] on link at bounding box center [730, 332] width 41 height 41
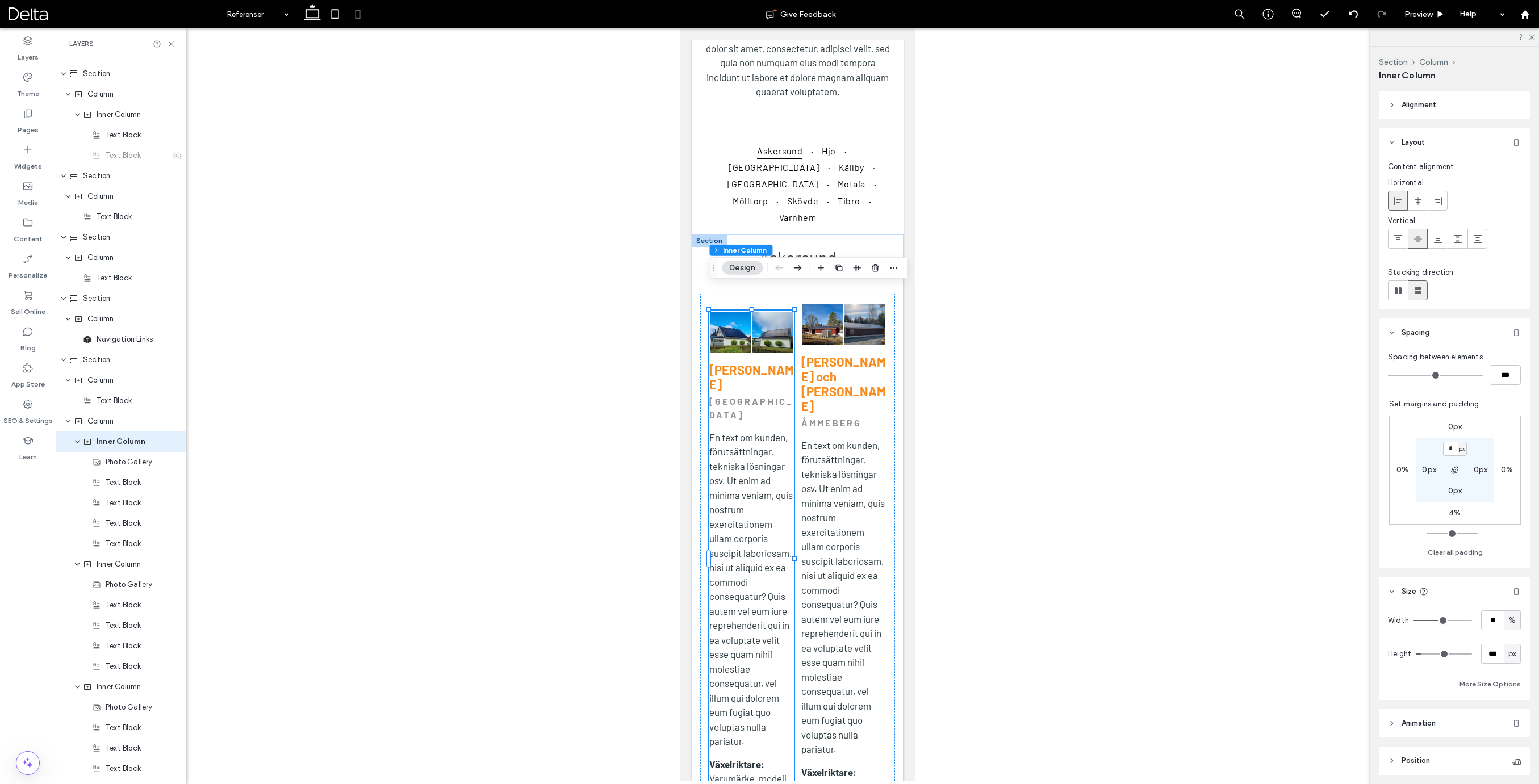
scroll to position [628, 0]
click at [1005, 342] on div at bounding box center [797, 405] width 1483 height 753
click at [852, 320] on link at bounding box center [863, 324] width 41 height 41
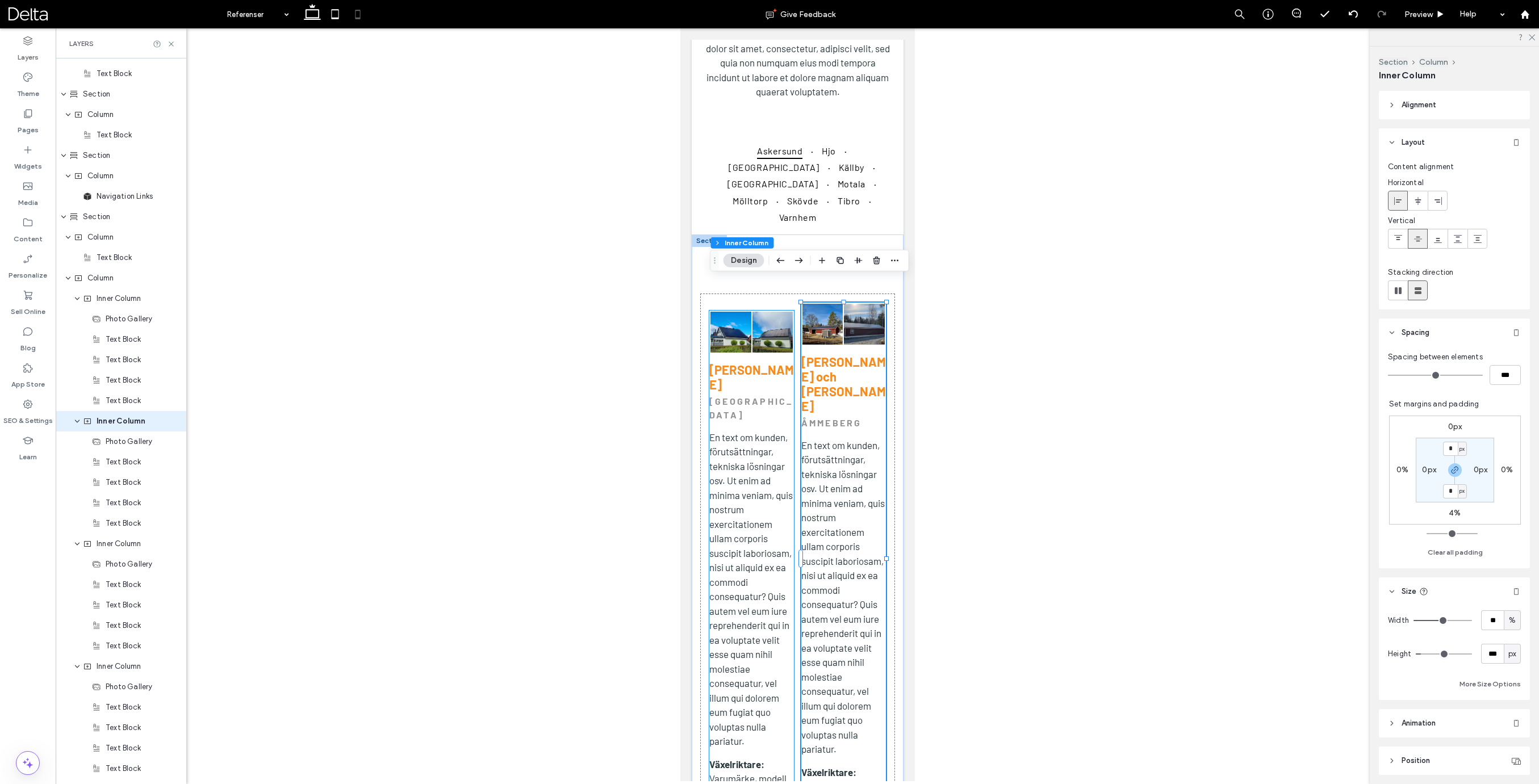
click at [766, 319] on link at bounding box center [772, 332] width 41 height 41
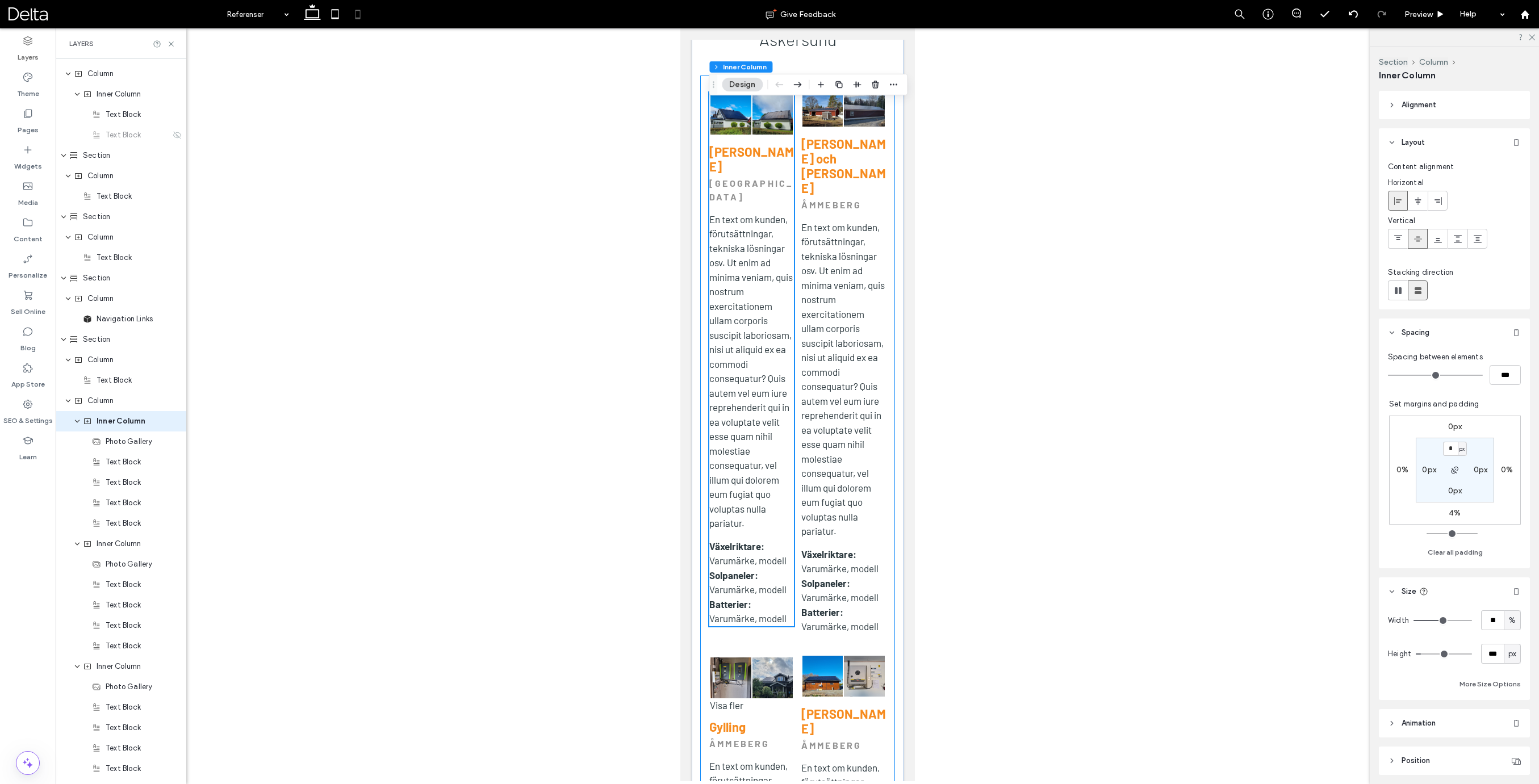
scroll to position [845, 0]
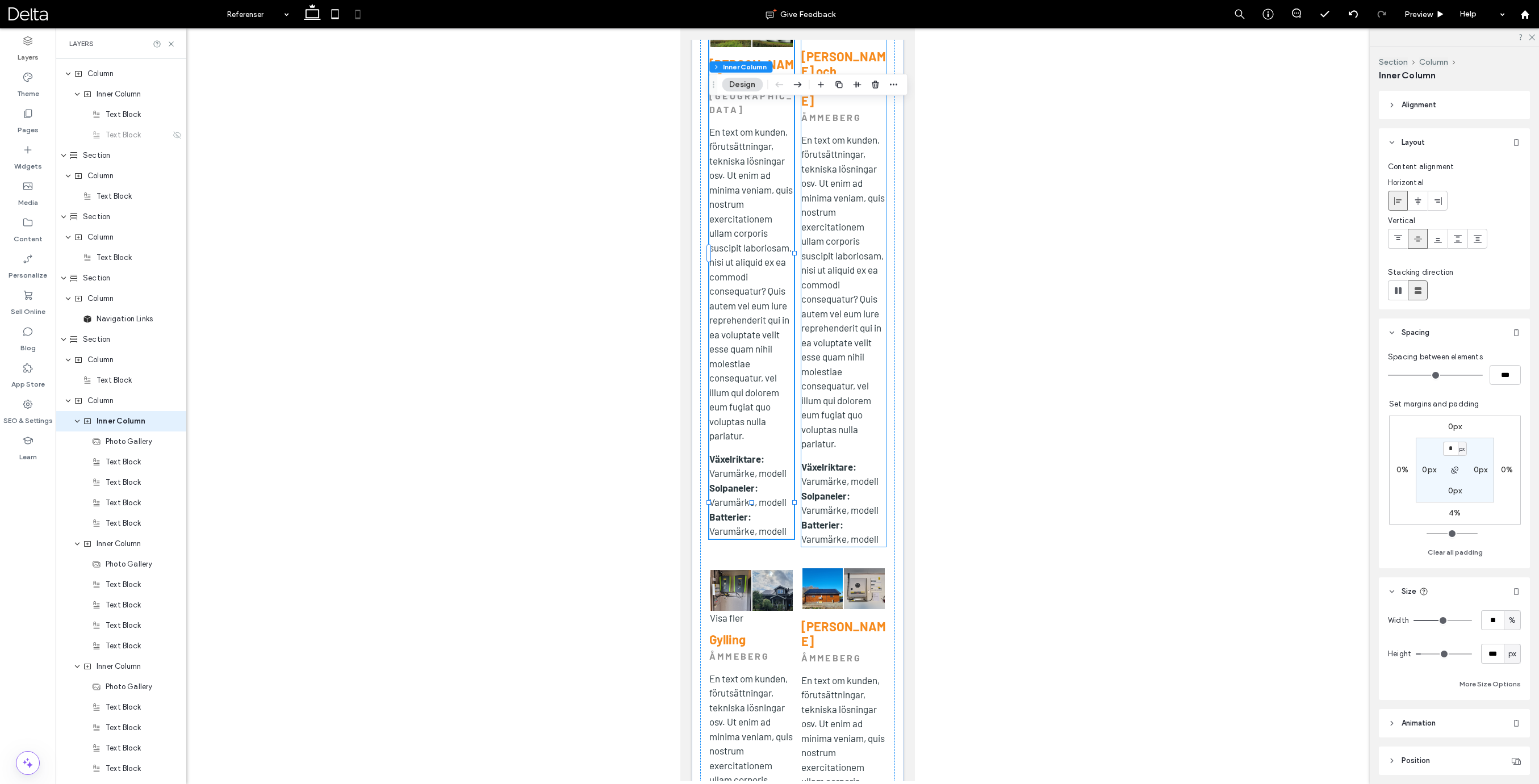
click at [858, 353] on span "En text om kunden, förutsättningar, tekniska lösningar osv. Ut enim ad minima v…" at bounding box center [842, 291] width 83 height 315
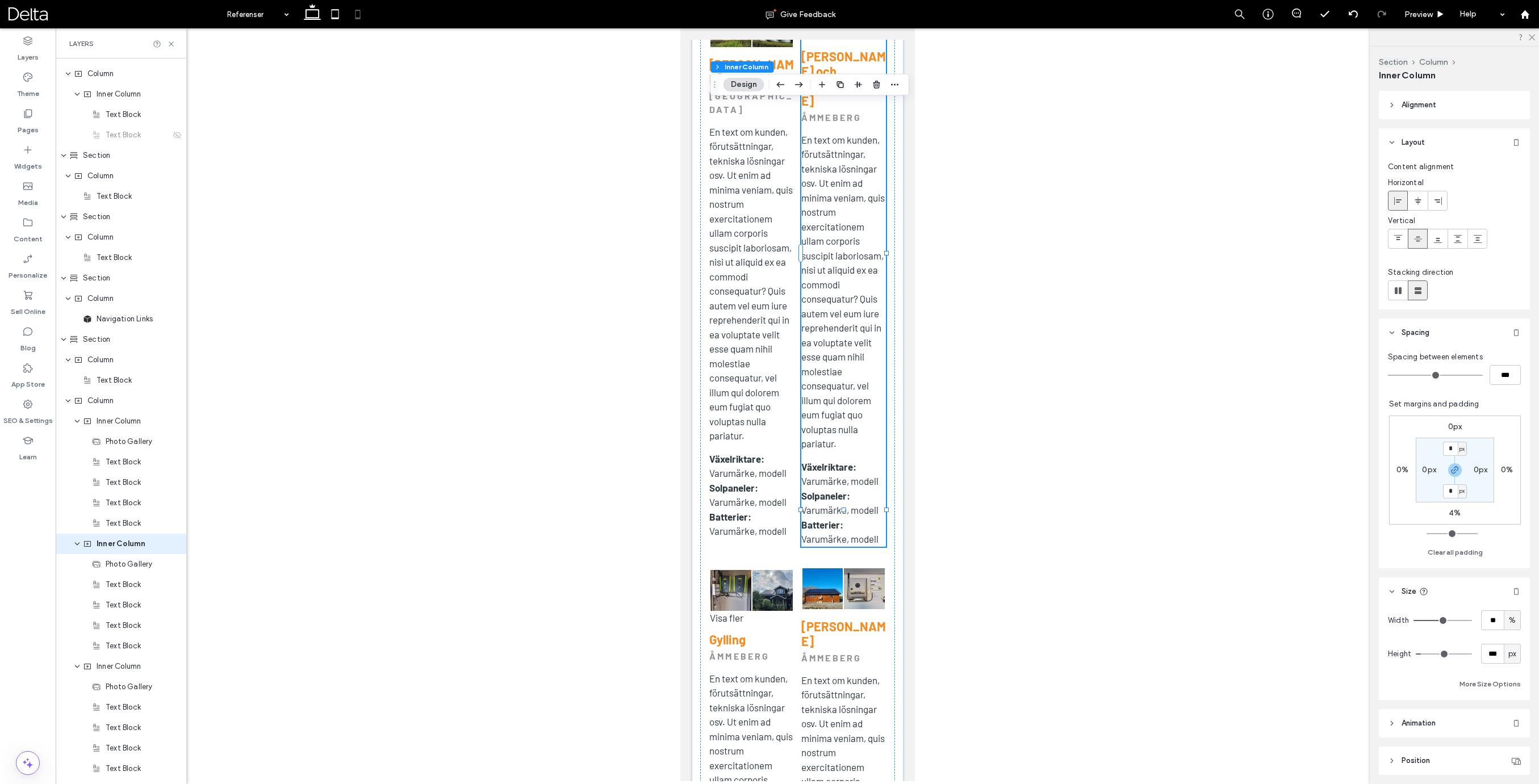
scroll to position [751, 0]
click at [98, 283] on span "Column" at bounding box center [100, 278] width 26 height 11
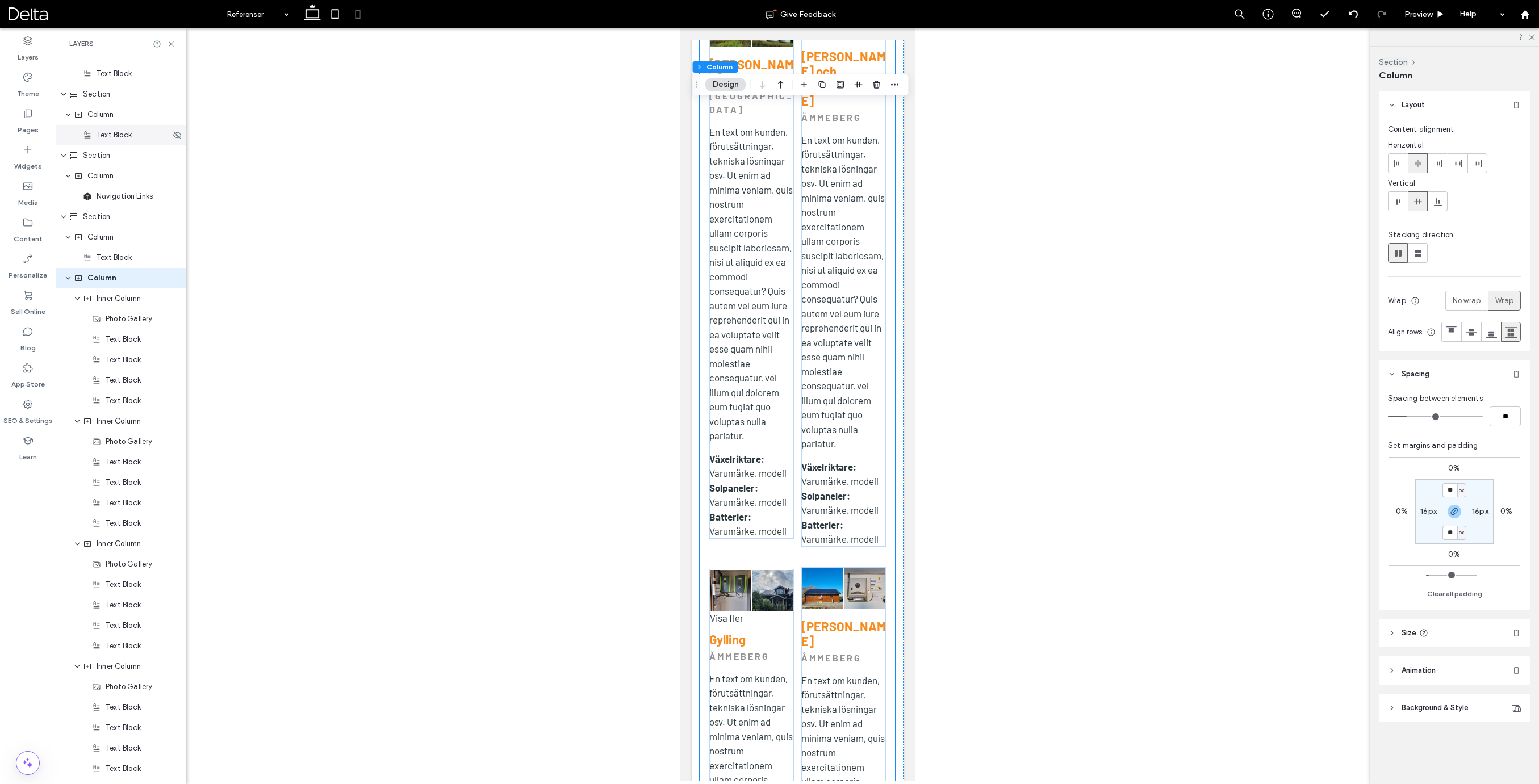
scroll to position [608, 0]
click at [1398, 203] on icon at bounding box center [1398, 201] width 9 height 9
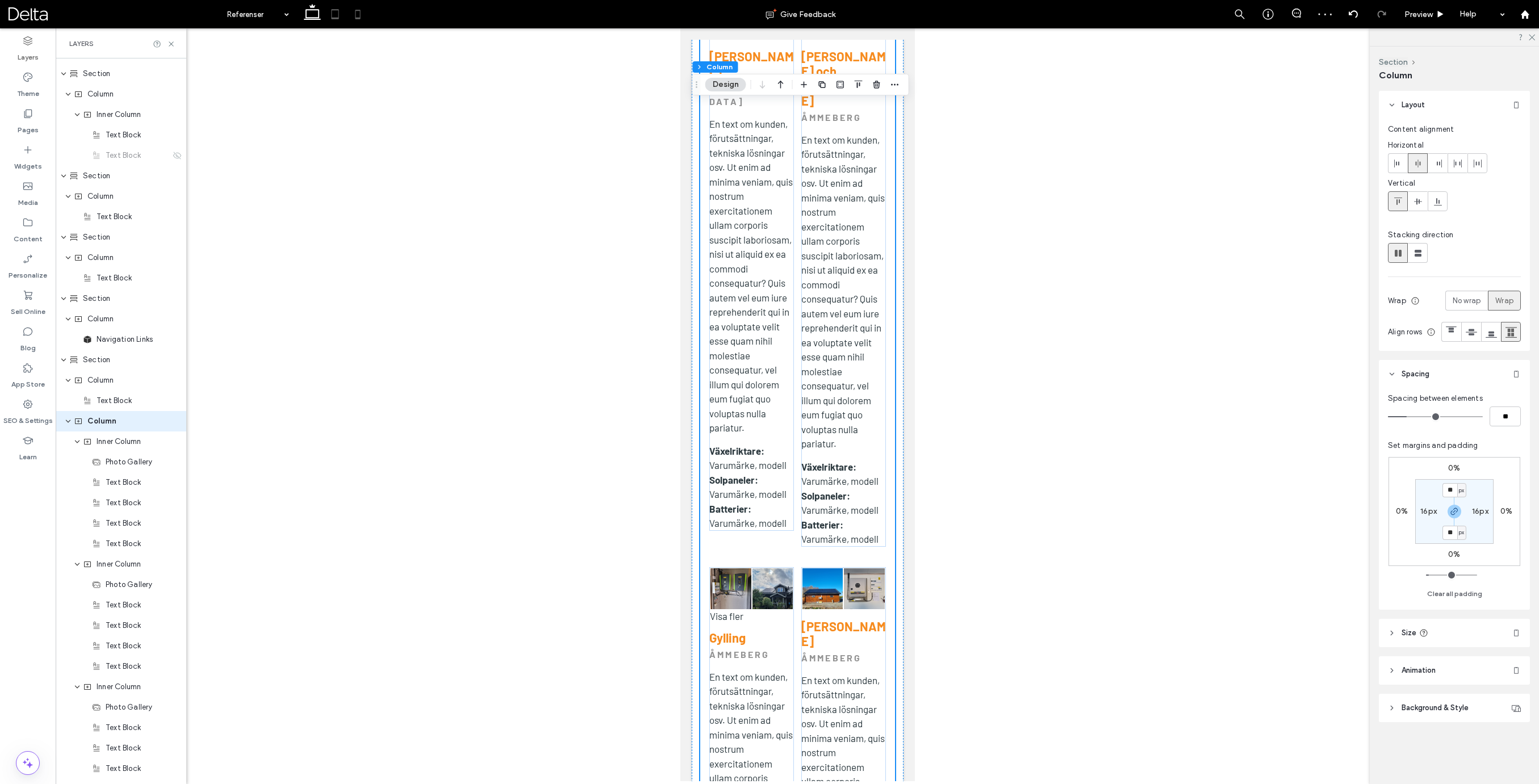
click at [334, 13] on icon at bounding box center [335, 14] width 23 height 23
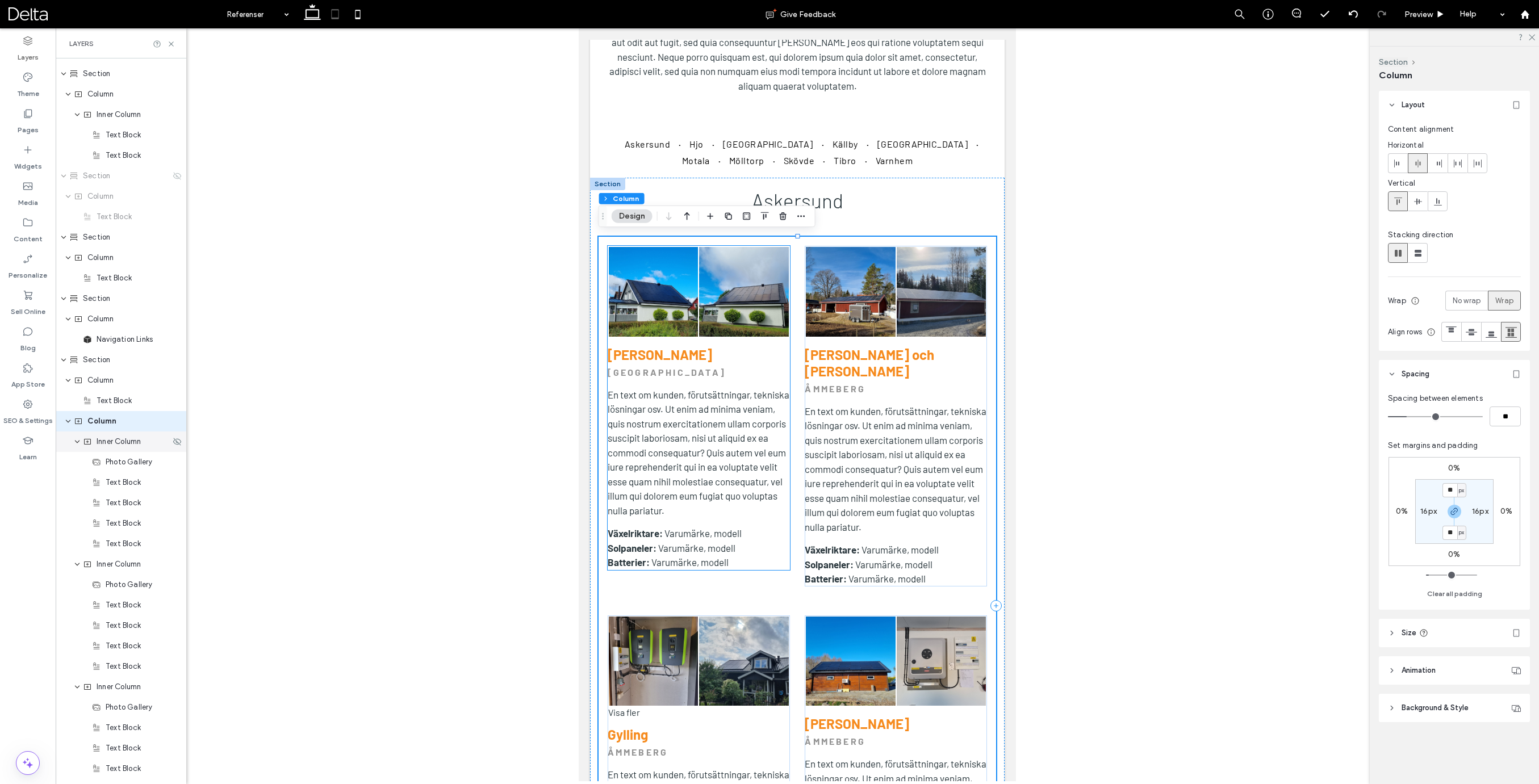
scroll to position [612, 0]
click at [357, 15] on icon at bounding box center [358, 14] width 23 height 23
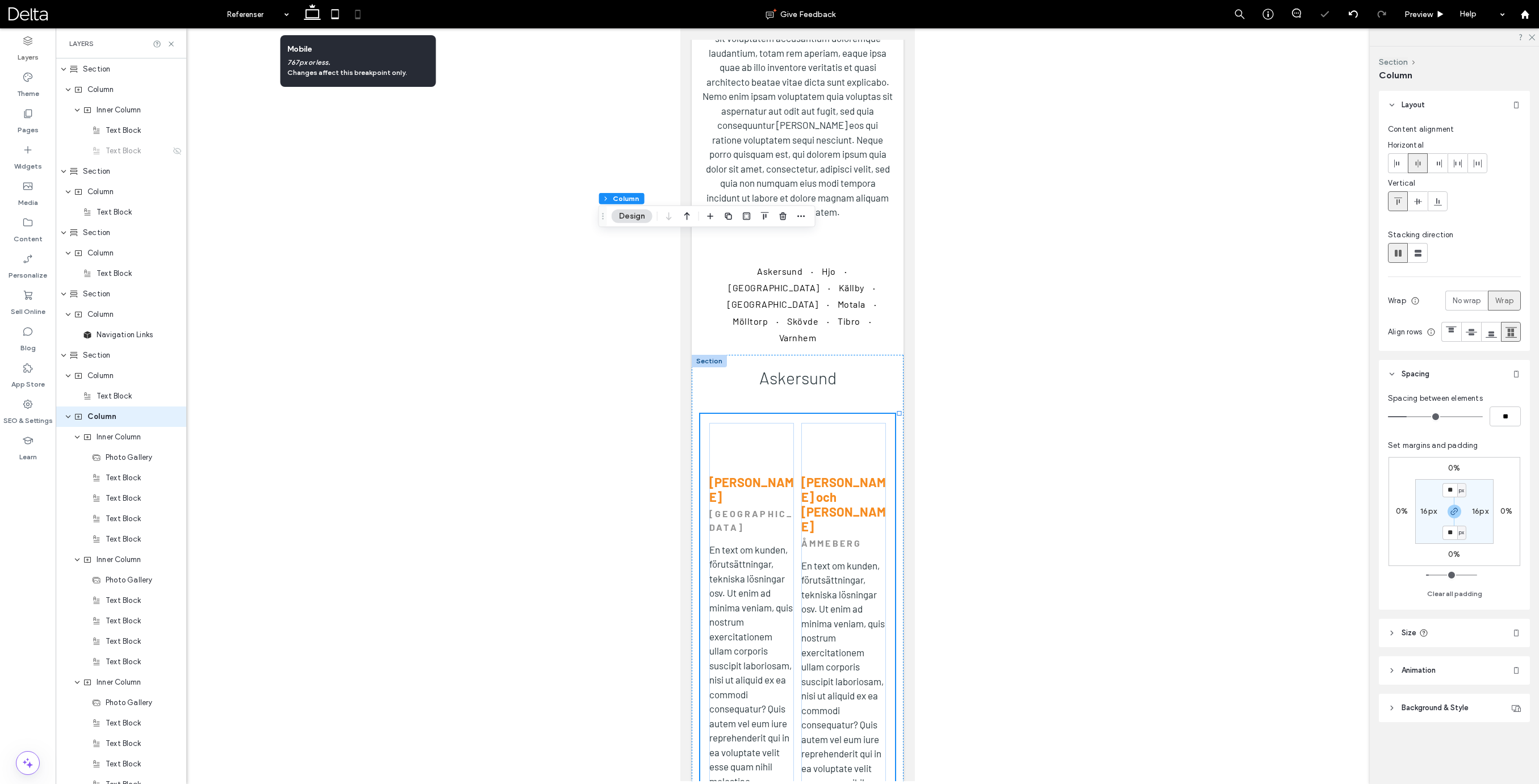
scroll to position [939, 0]
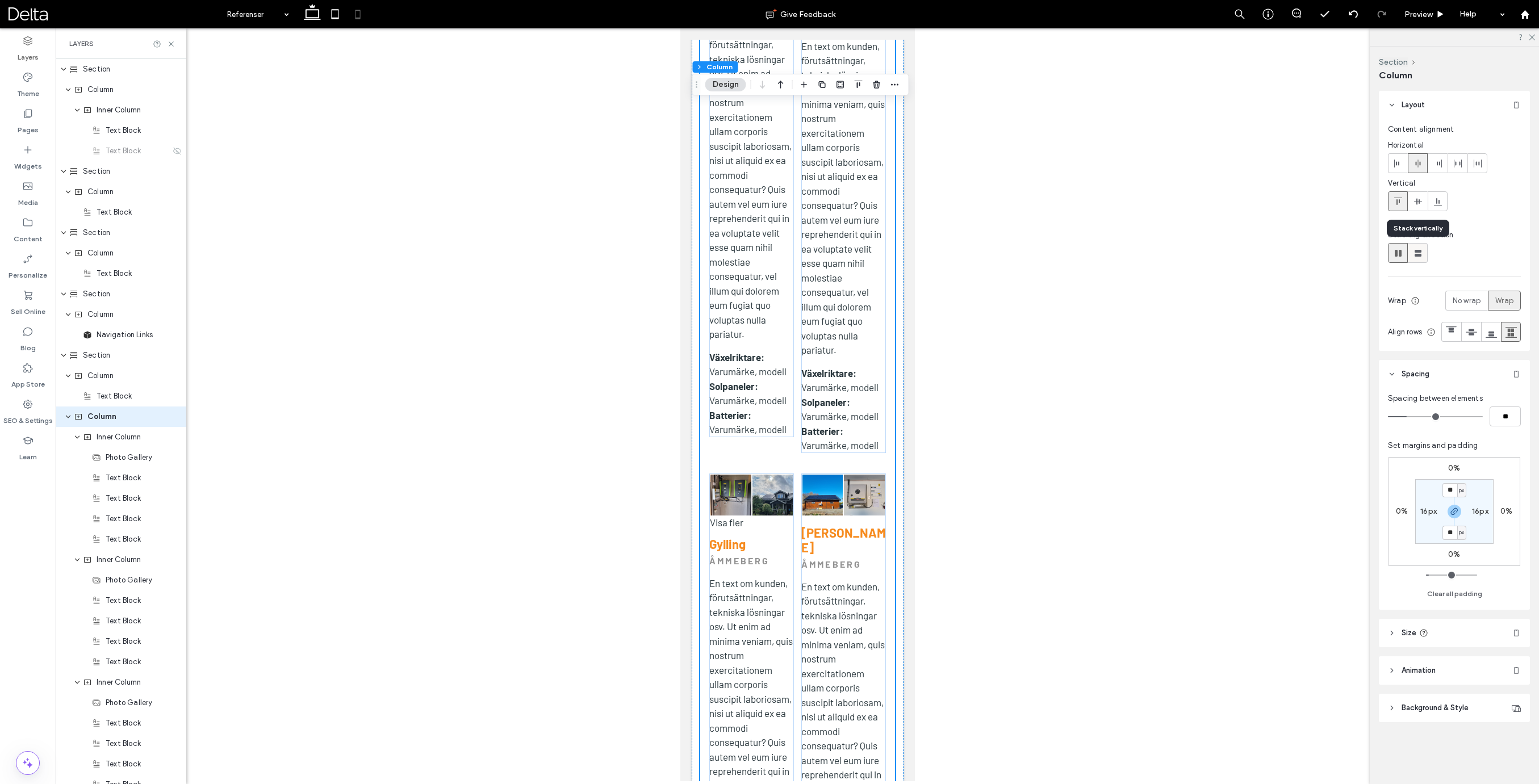
click at [1417, 255] on use at bounding box center [1418, 253] width 7 height 7
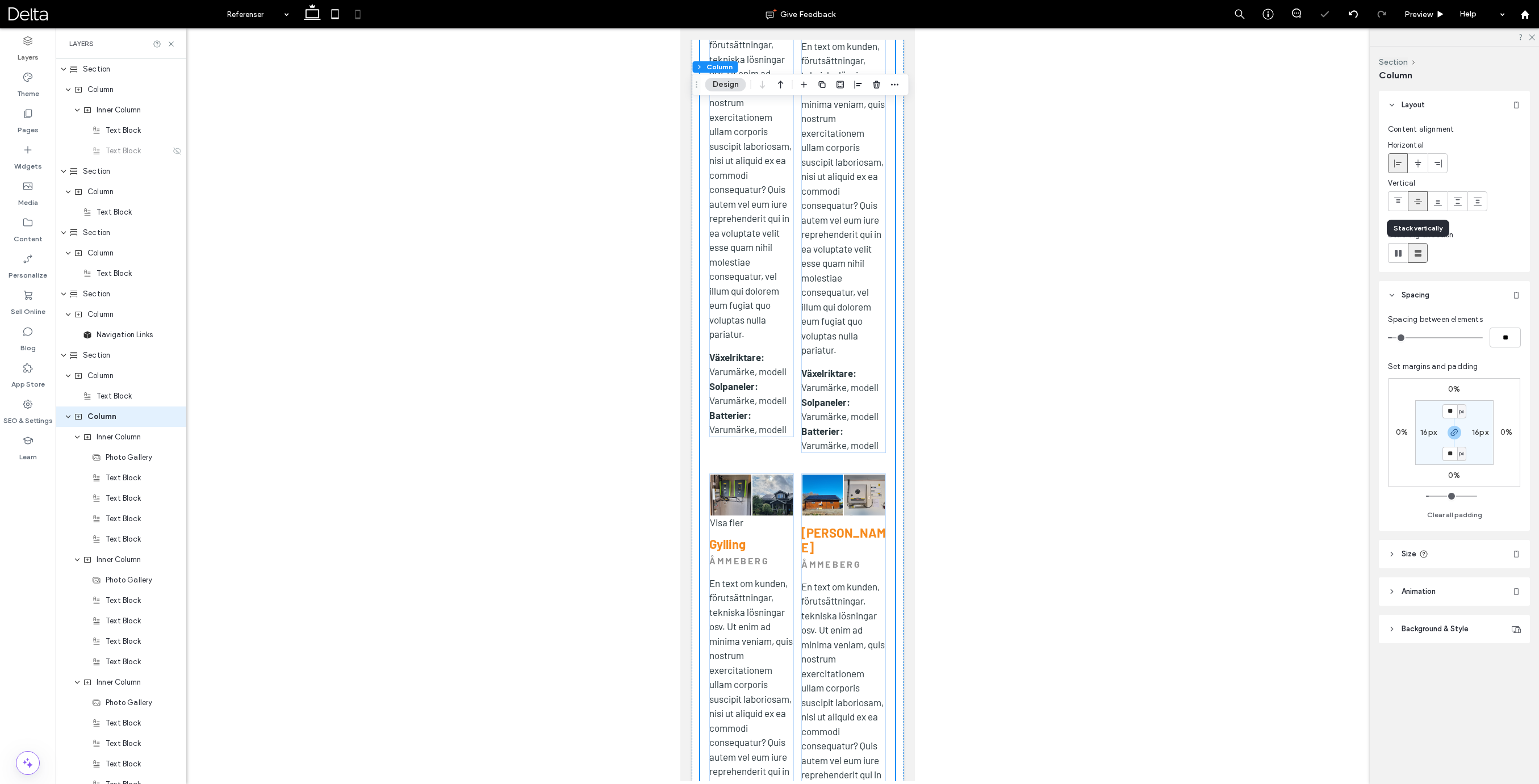
type input "**"
type input "****"
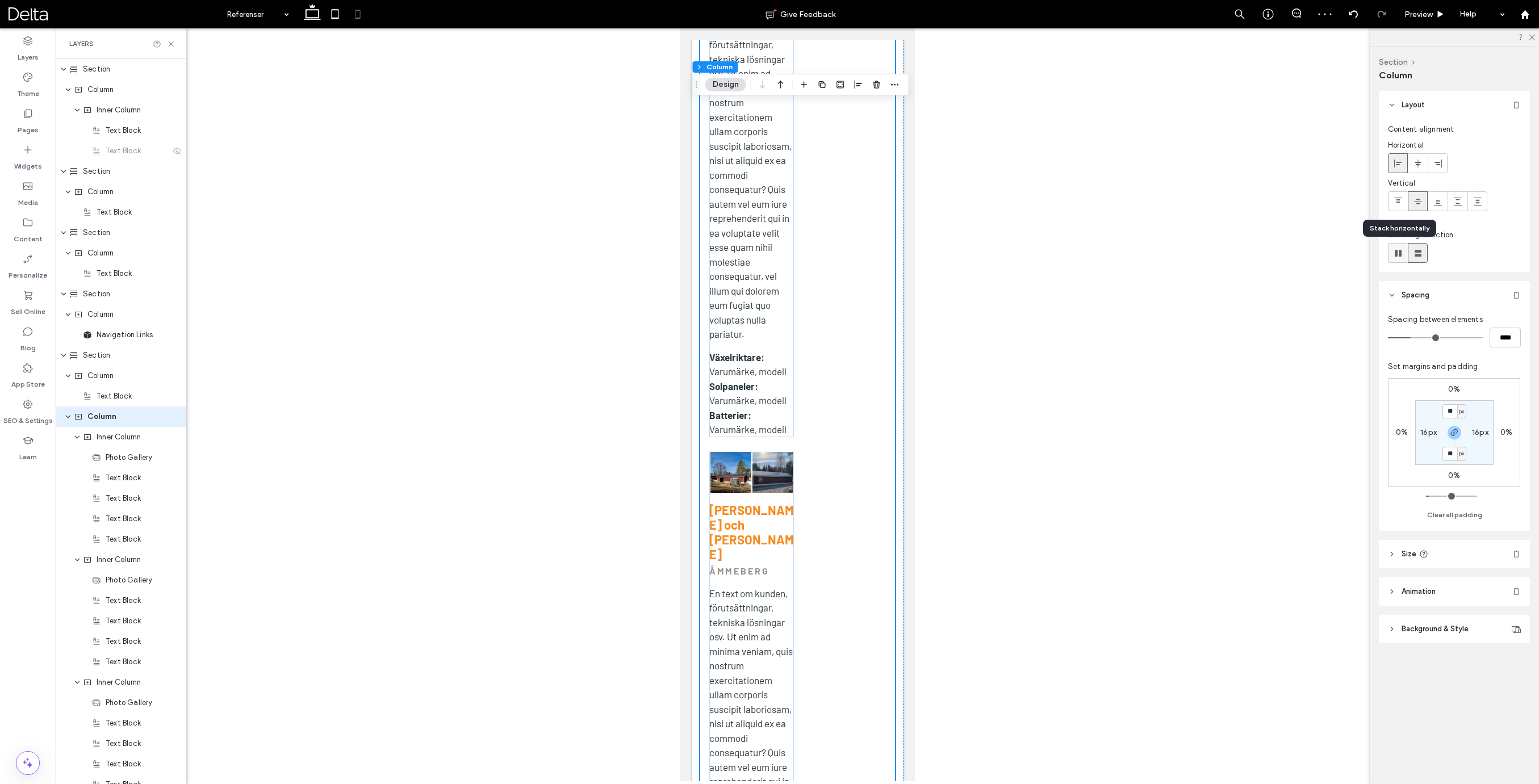
click at [1401, 254] on icon at bounding box center [1398, 253] width 11 height 11
type input "*"
type input "**"
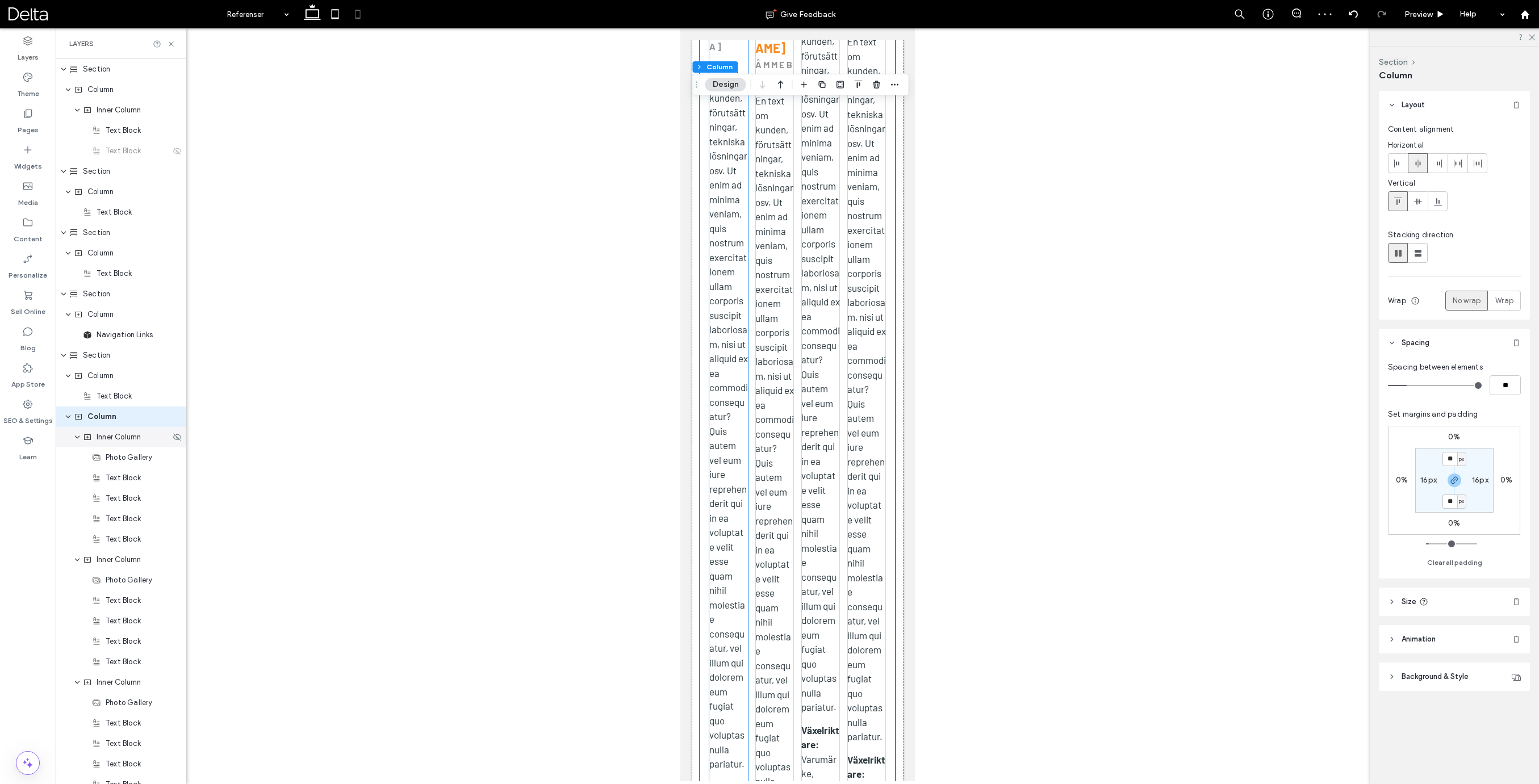
click at [138, 433] on span "Inner Column" at bounding box center [119, 437] width 45 height 11
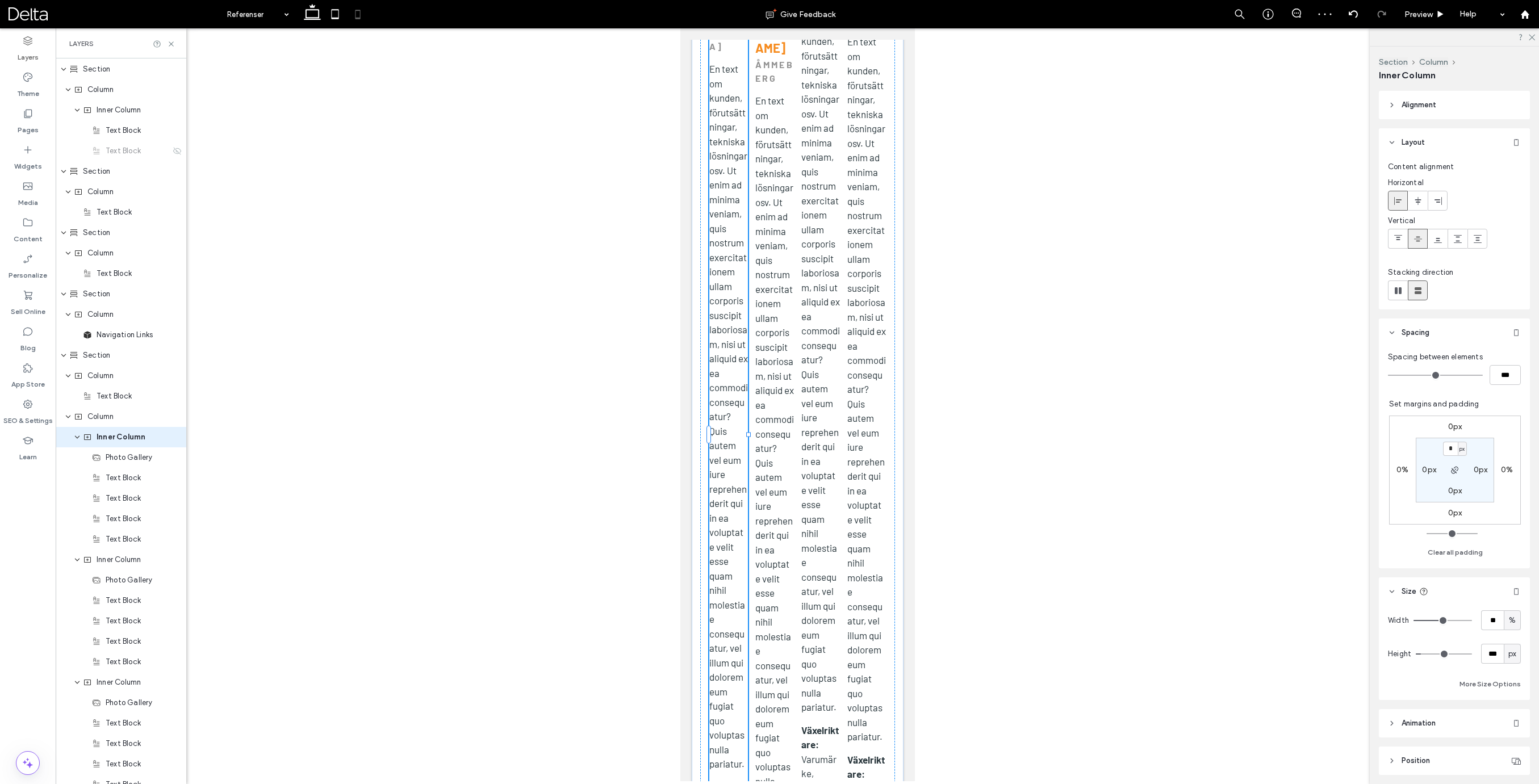
scroll to position [628, 0]
click at [1485, 620] on input "**" at bounding box center [1492, 620] width 23 height 20
type input "***"
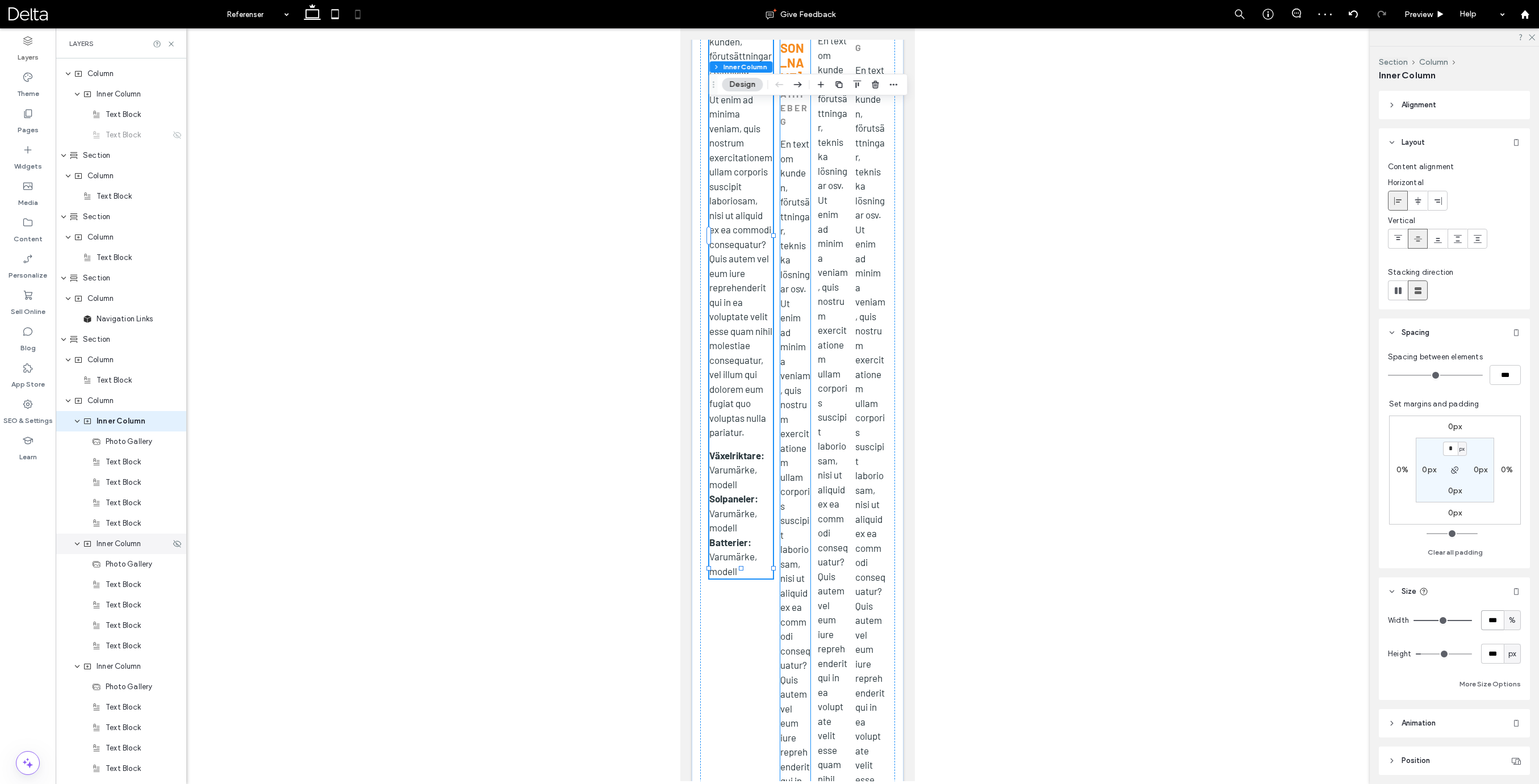
click at [109, 548] on span "Inner Column" at bounding box center [119, 544] width 45 height 11
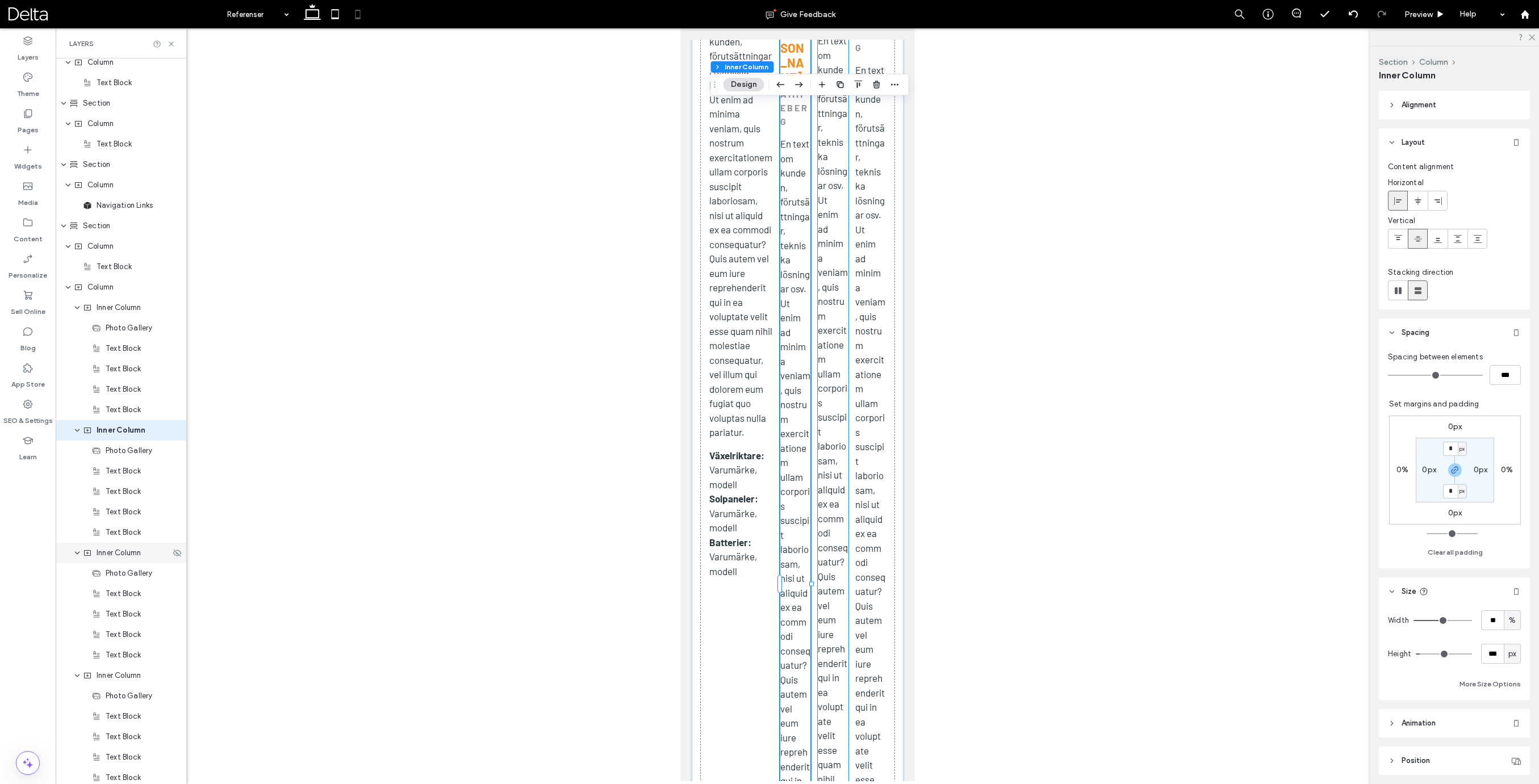
scroll to position [751, 0]
click at [1489, 624] on input "**" at bounding box center [1492, 620] width 23 height 20
type input "***"
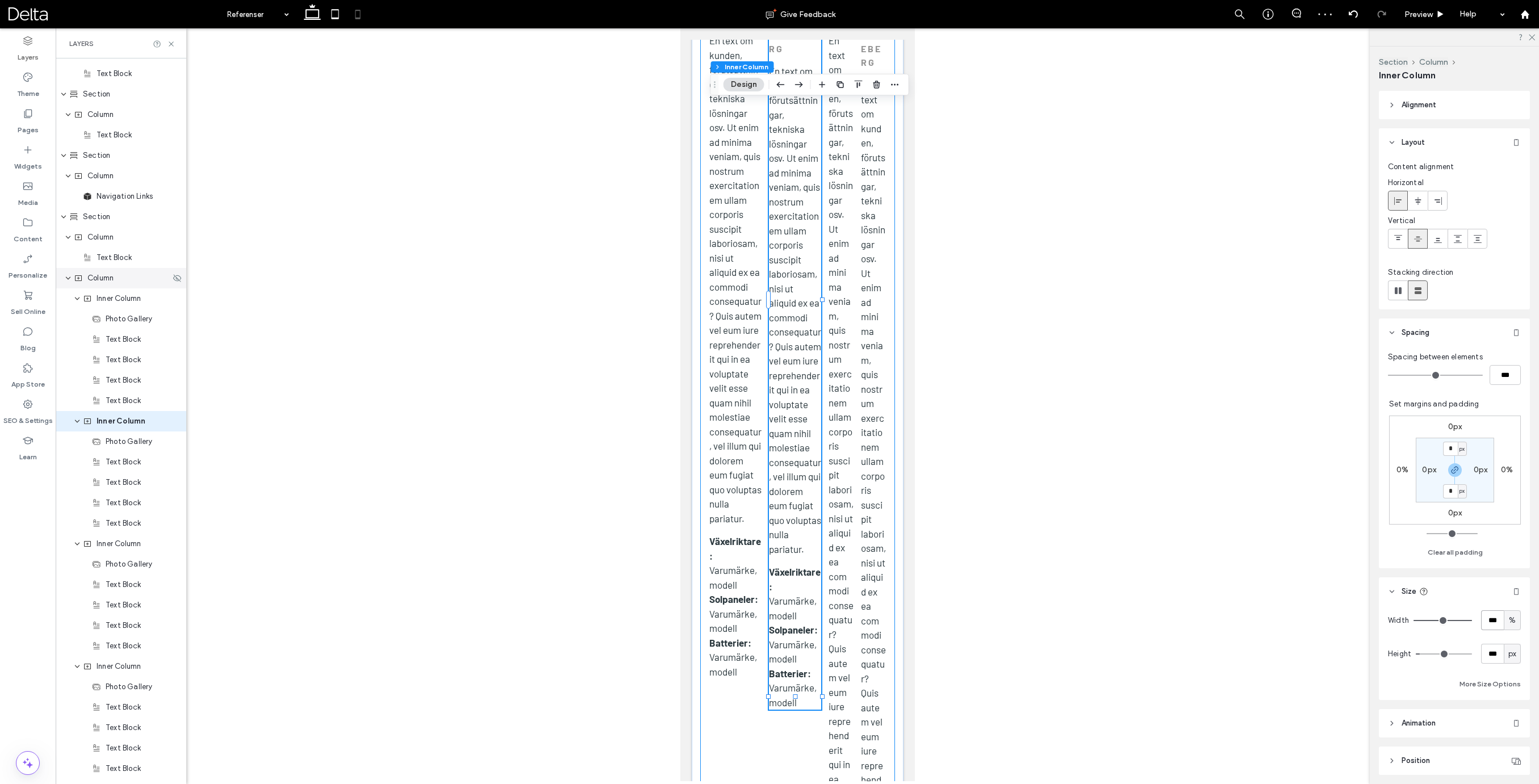
click at [102, 276] on span "Column" at bounding box center [100, 278] width 26 height 11
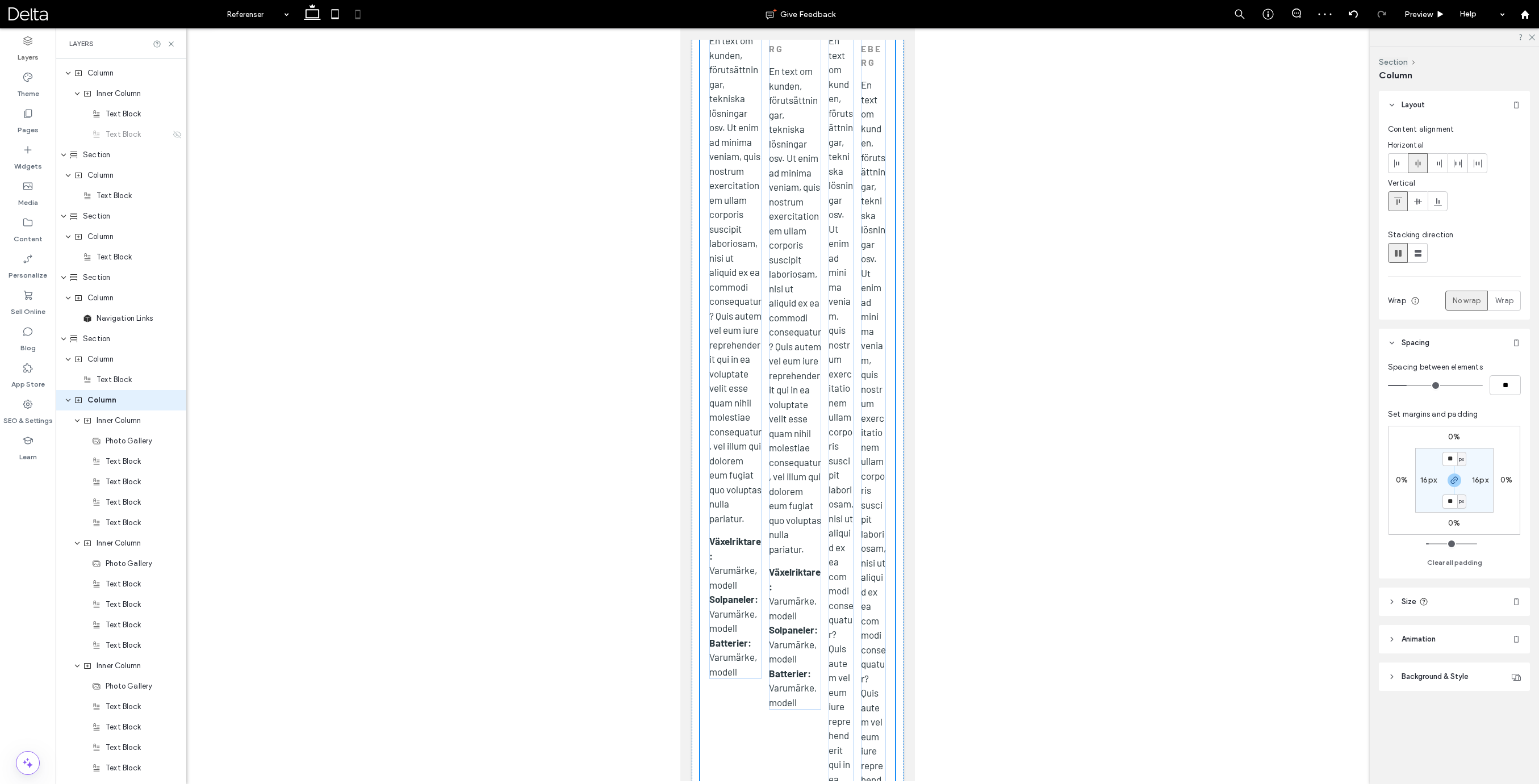
scroll to position [608, 0]
click at [1512, 304] on span "Wrap" at bounding box center [1504, 301] width 18 height 11
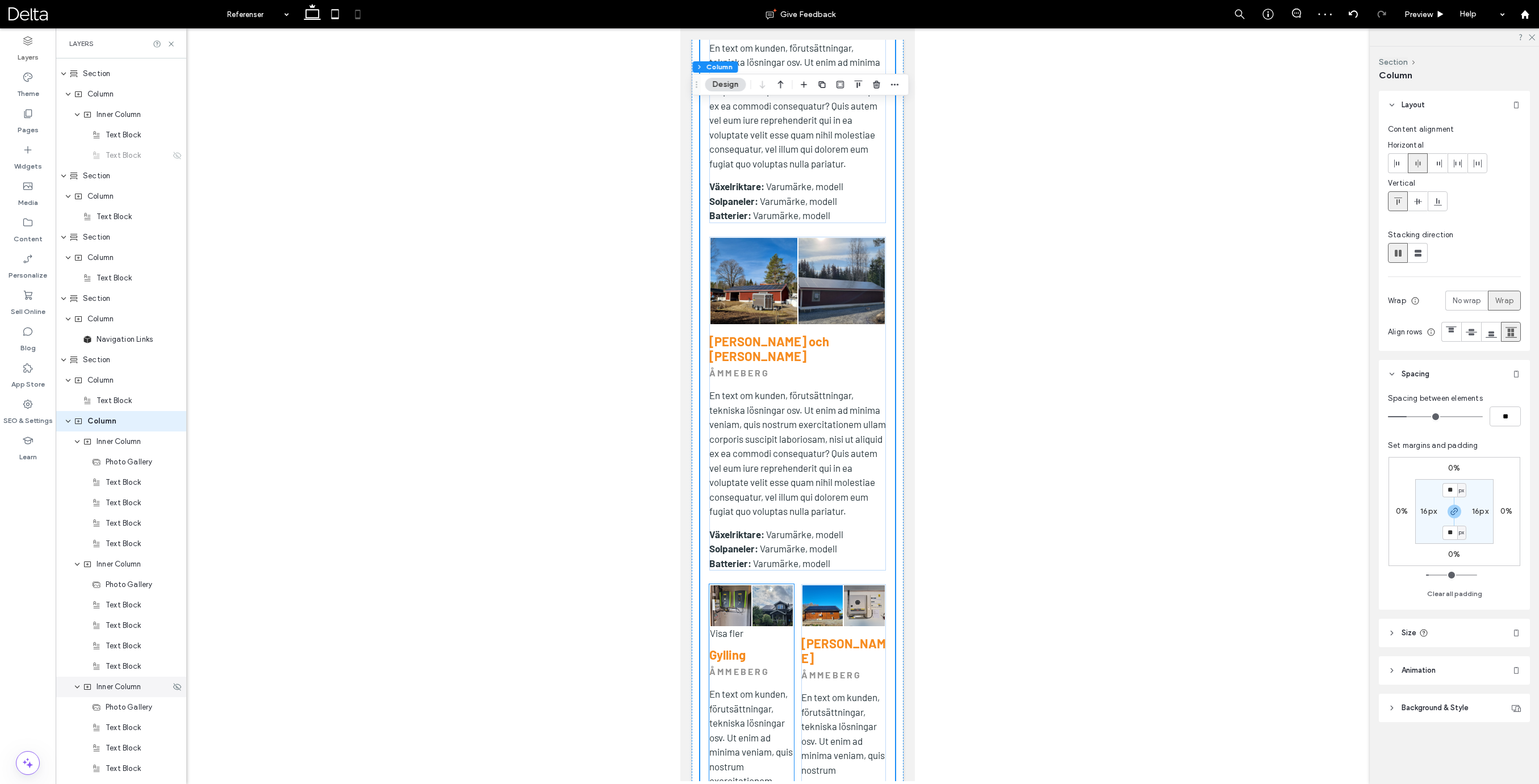
click at [125, 687] on span "Inner Column" at bounding box center [119, 687] width 45 height 11
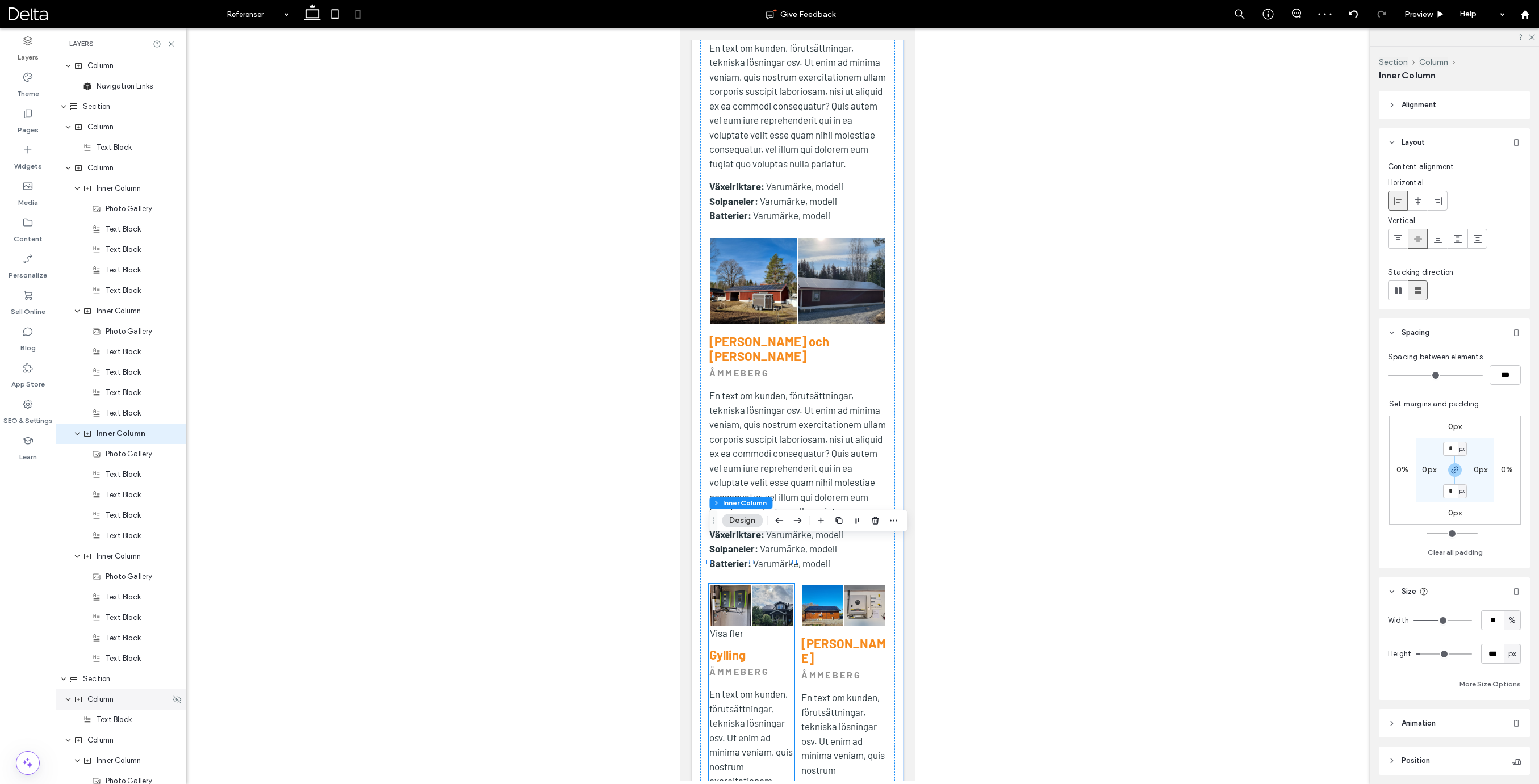
scroll to position [874, 0]
click at [1503, 622] on input "**" at bounding box center [1492, 620] width 23 height 20
click at [1502, 622] on input "**" at bounding box center [1492, 620] width 23 height 20
type input "***"
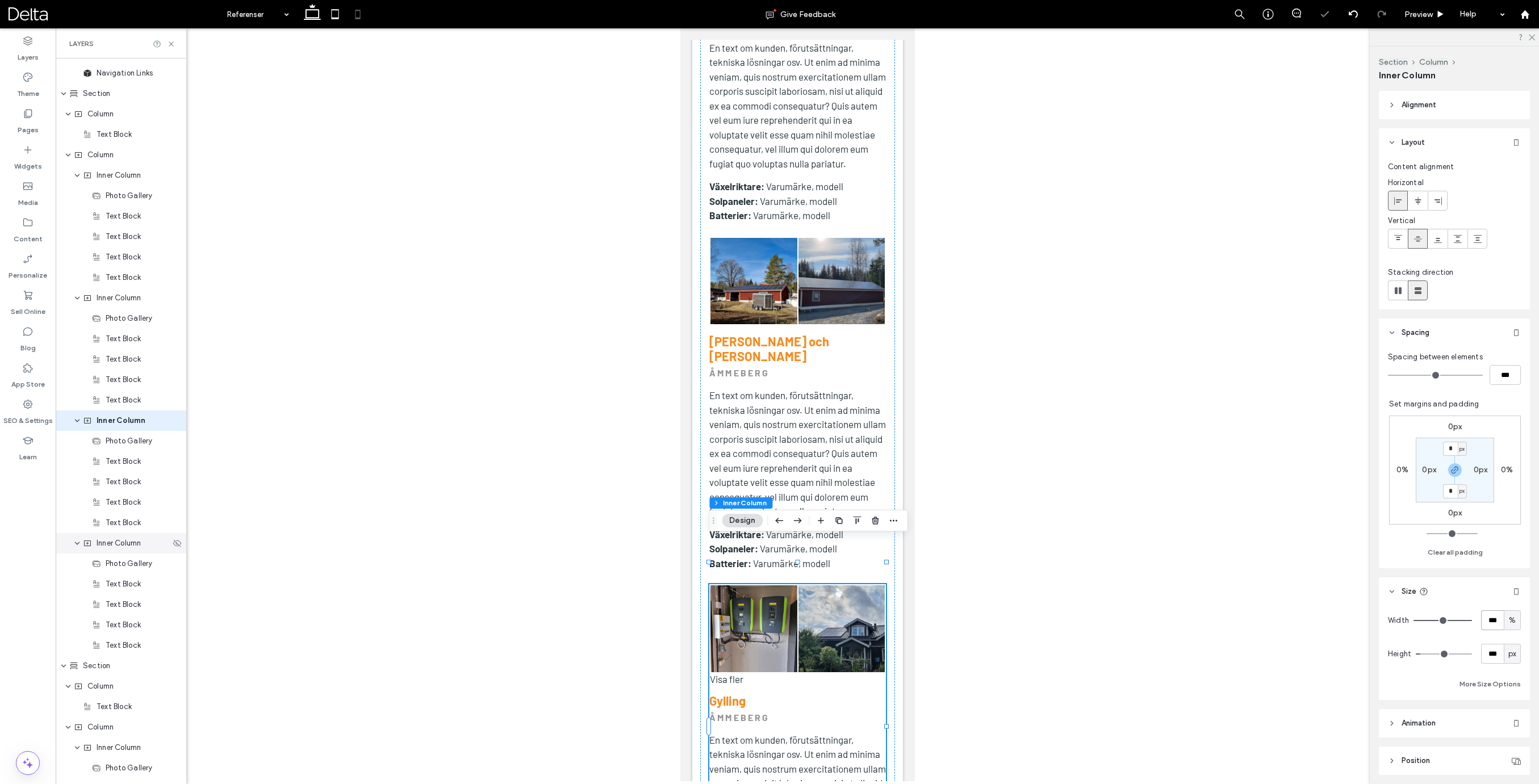
click at [126, 553] on div "Inner Column" at bounding box center [120, 543] width 131 height 20
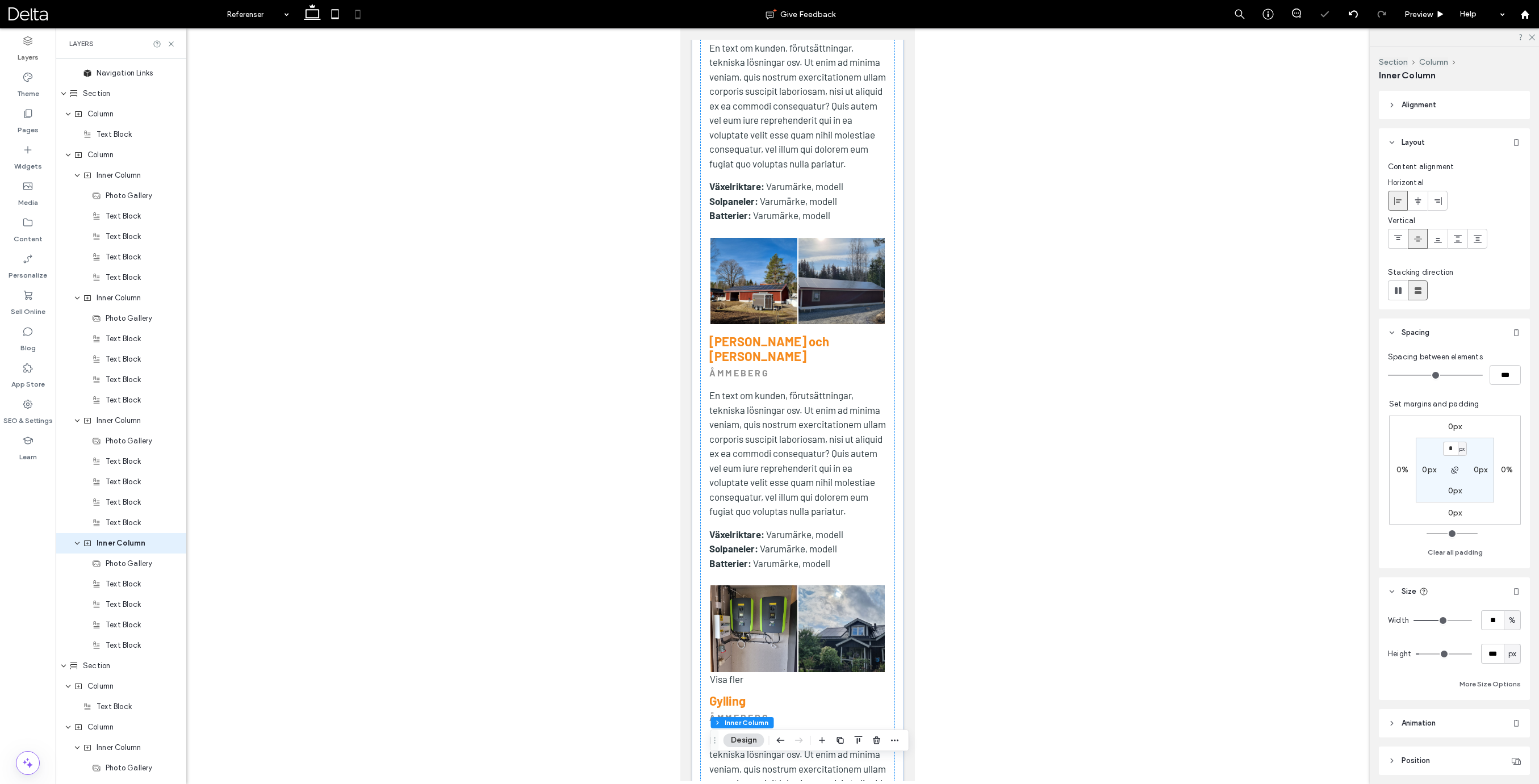
scroll to position [996, 0]
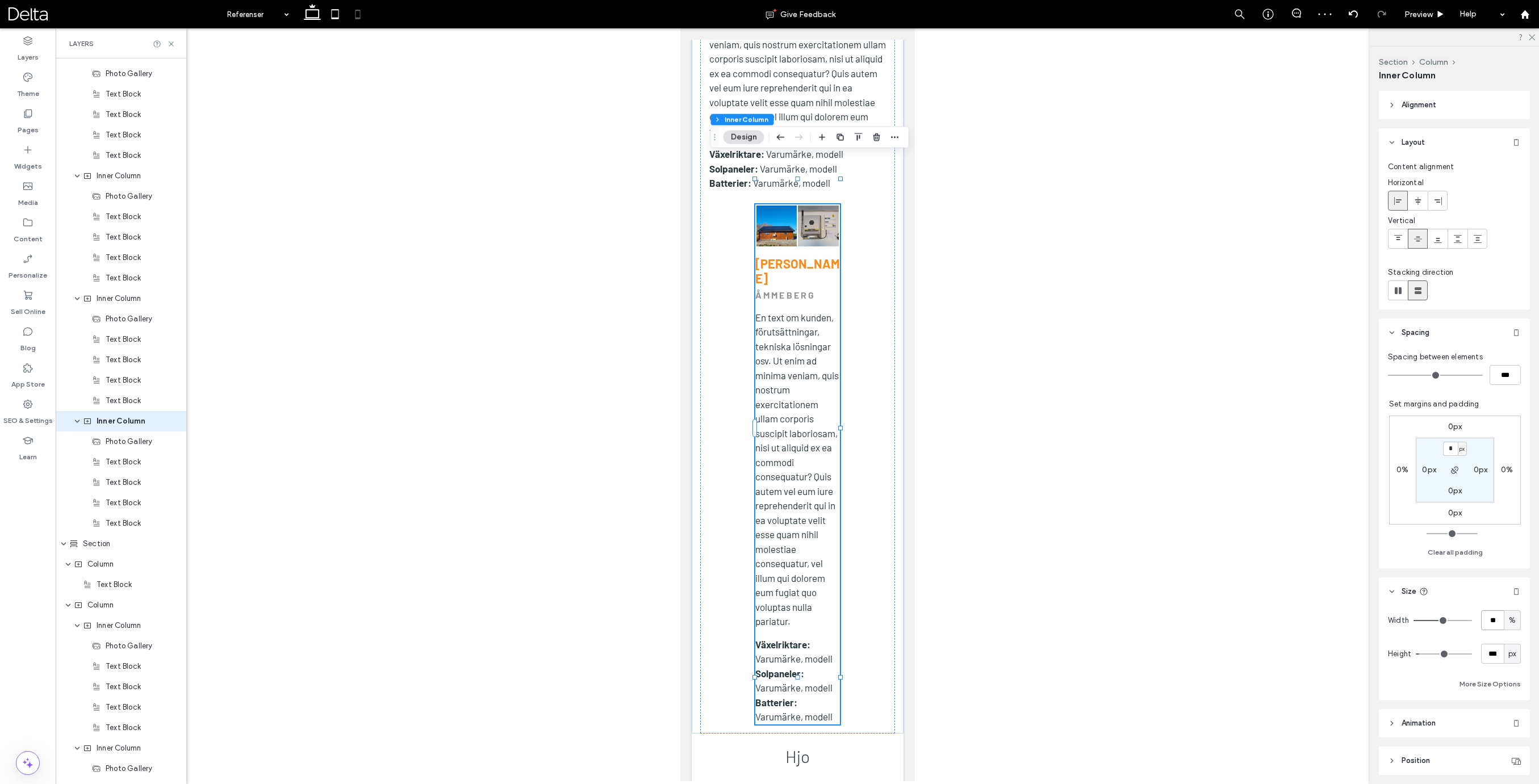
click at [1491, 622] on input "**" at bounding box center [1492, 620] width 23 height 20
click at [1491, 622] on input "**" at bounding box center [1492, 620] width 23 height 20
type input "****"
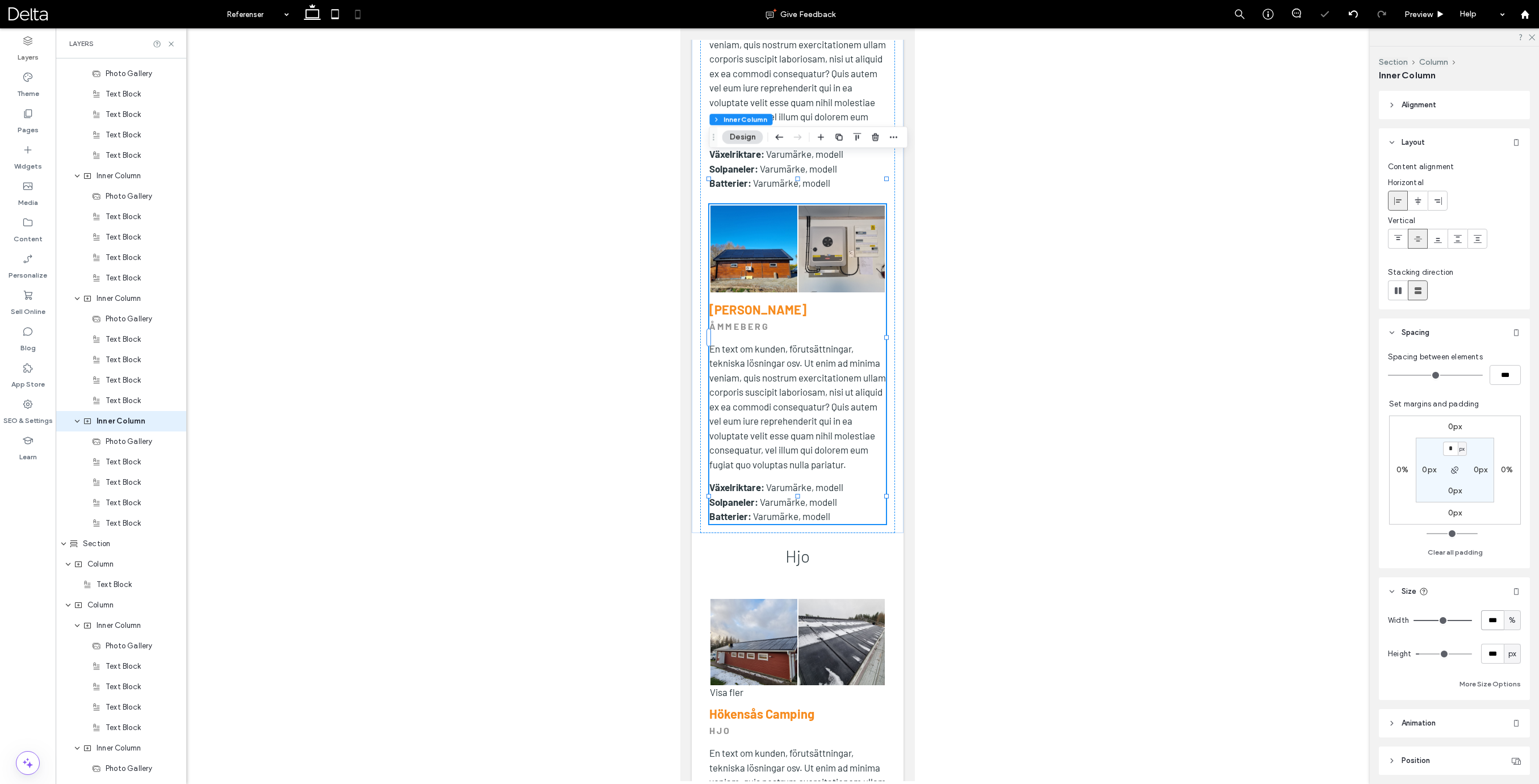
type input "***"
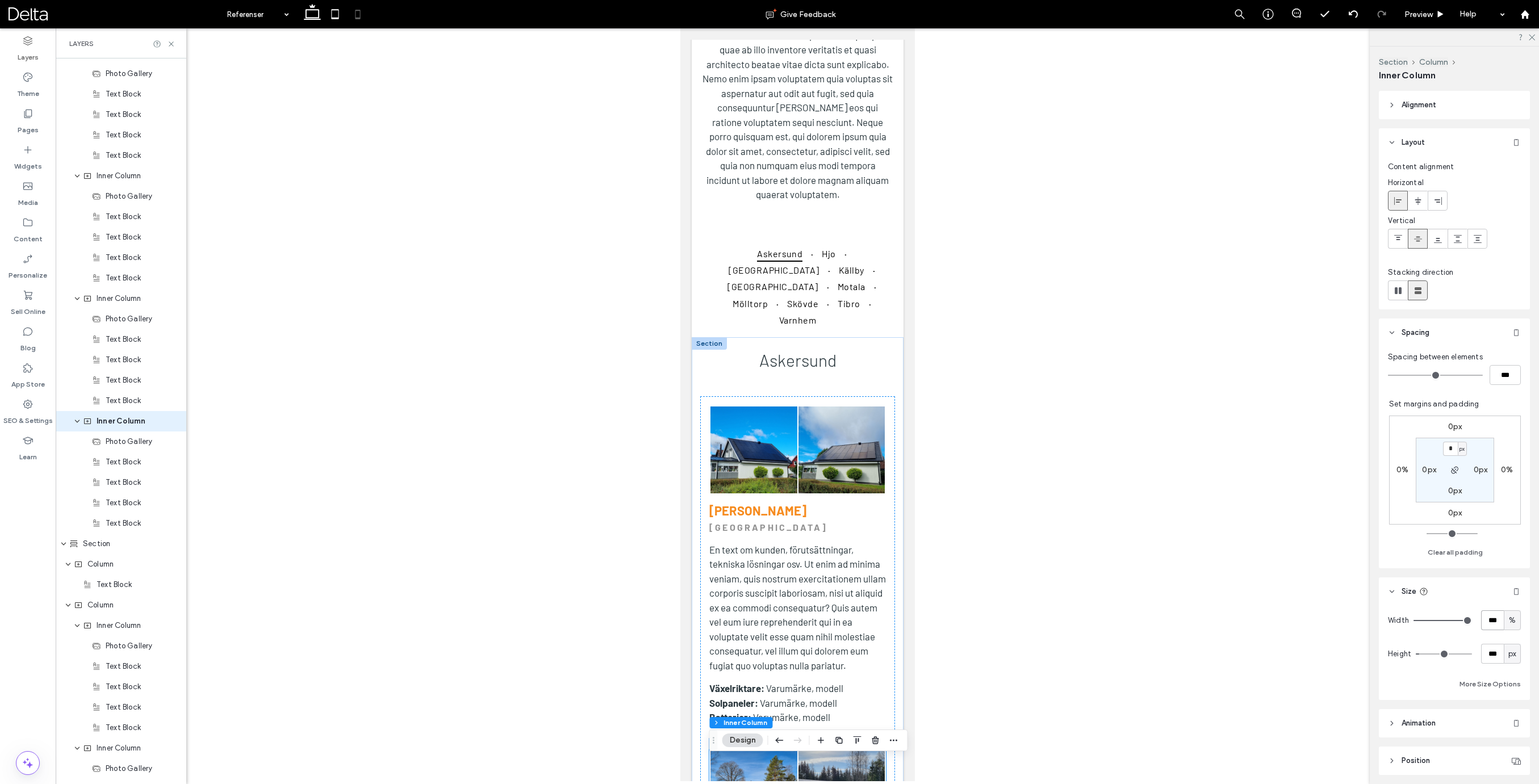
scroll to position [435, 0]
click at [827, 409] on link at bounding box center [841, 452] width 87 height 87
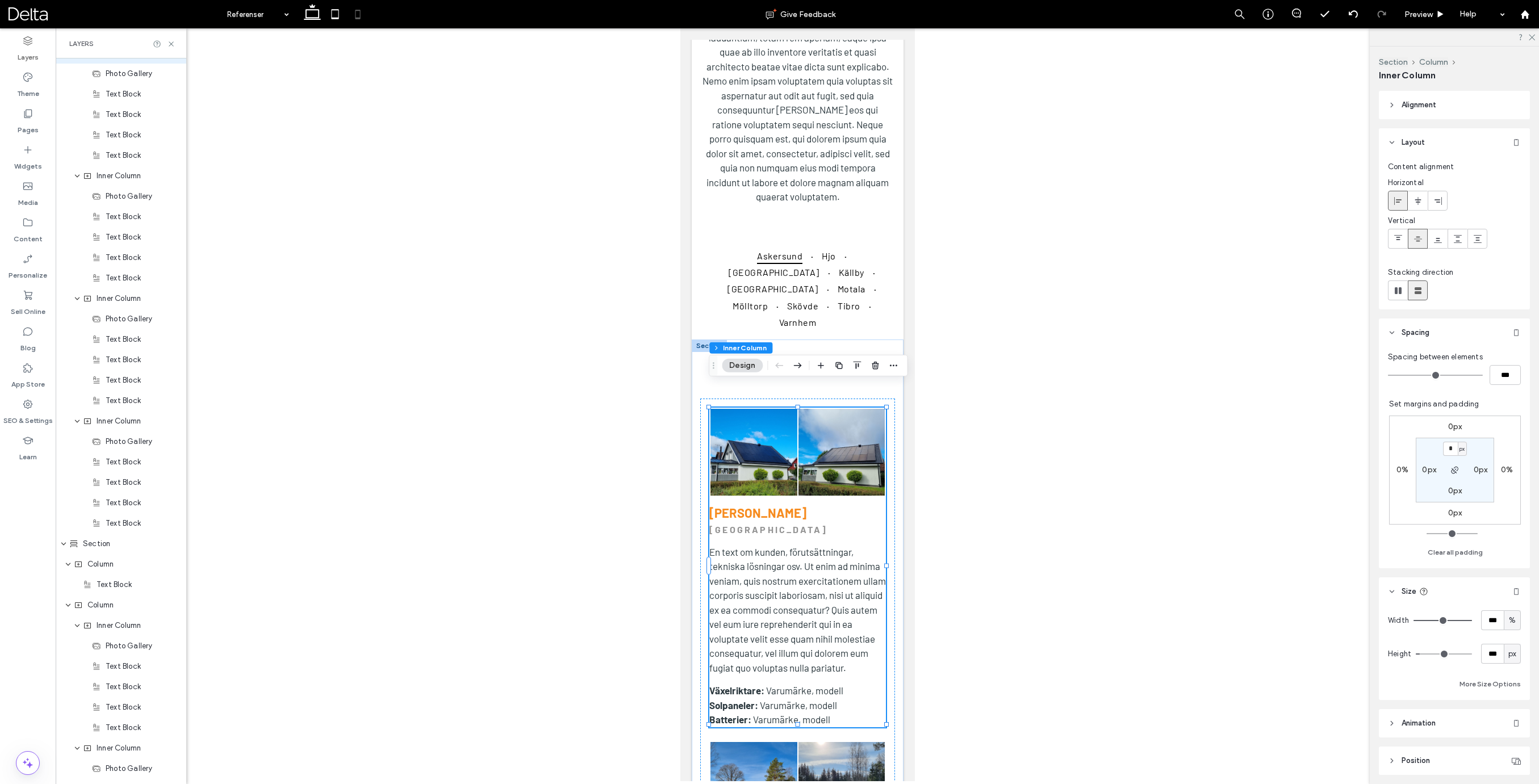
scroll to position [628, 0]
click at [1455, 507] on div "0px 0% 0px 0% * px 0px 0px 0px" at bounding box center [1454, 469] width 132 height 109
click at [1456, 513] on label "0px" at bounding box center [1455, 512] width 14 height 10
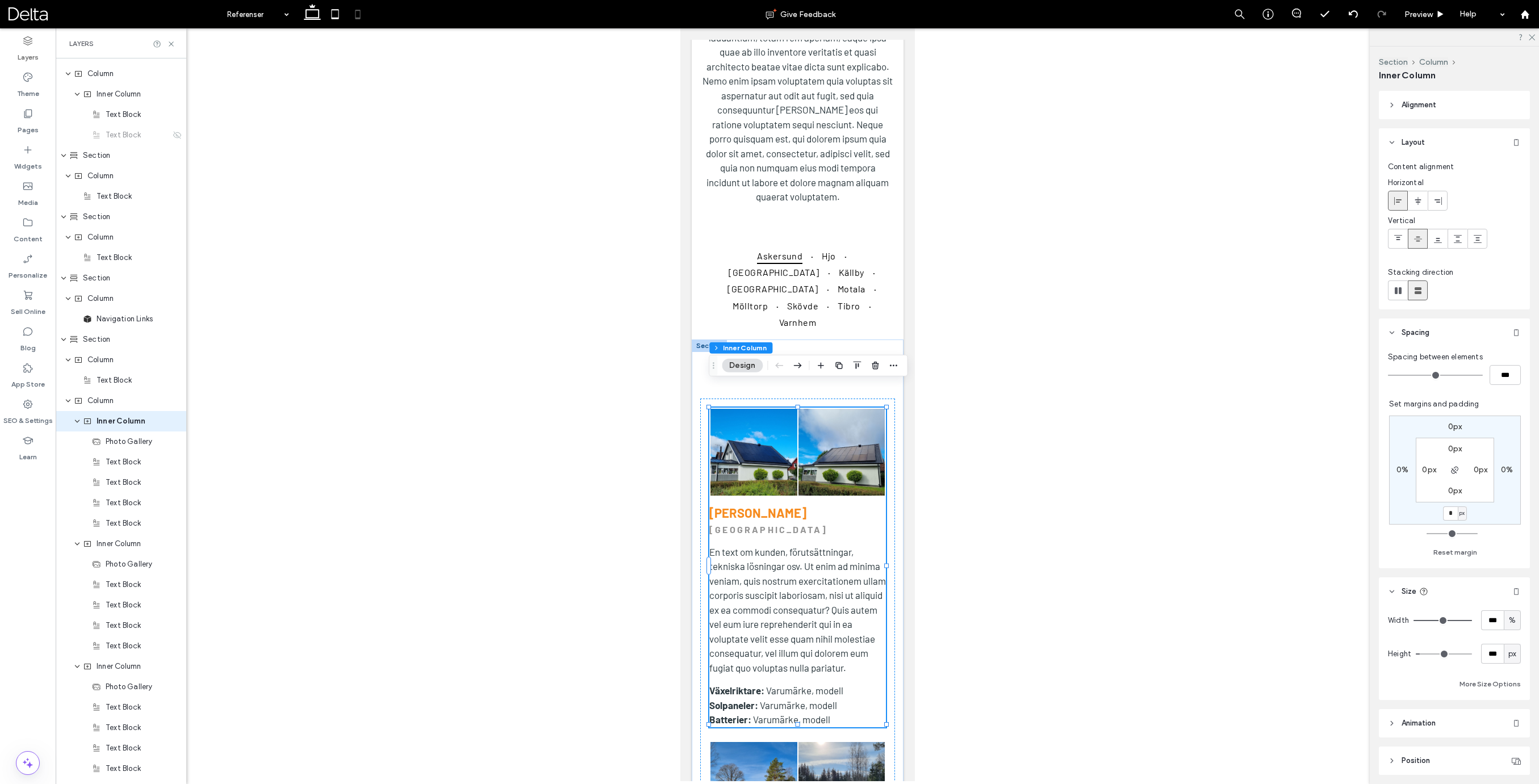
click at [1462, 515] on span "px" at bounding box center [1462, 513] width 5 height 11
click at [1461, 550] on span "%" at bounding box center [1458, 550] width 7 height 11
click at [1452, 516] on input "*" at bounding box center [1450, 513] width 15 height 14
type input "*"
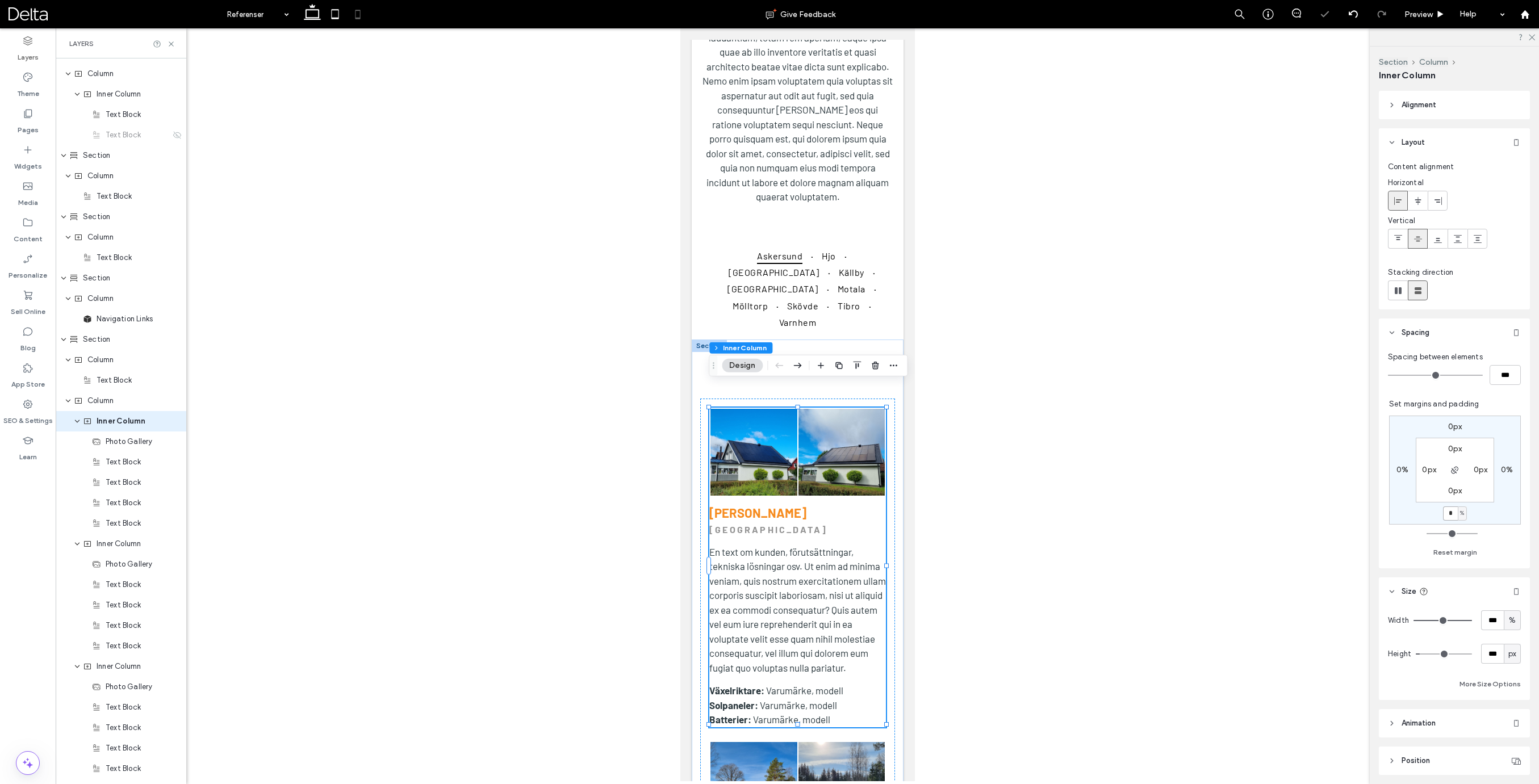
type input "*"
click at [1451, 514] on input "*" at bounding box center [1450, 513] width 15 height 14
click at [1450, 514] on input "*" at bounding box center [1450, 513] width 15 height 14
type input "*"
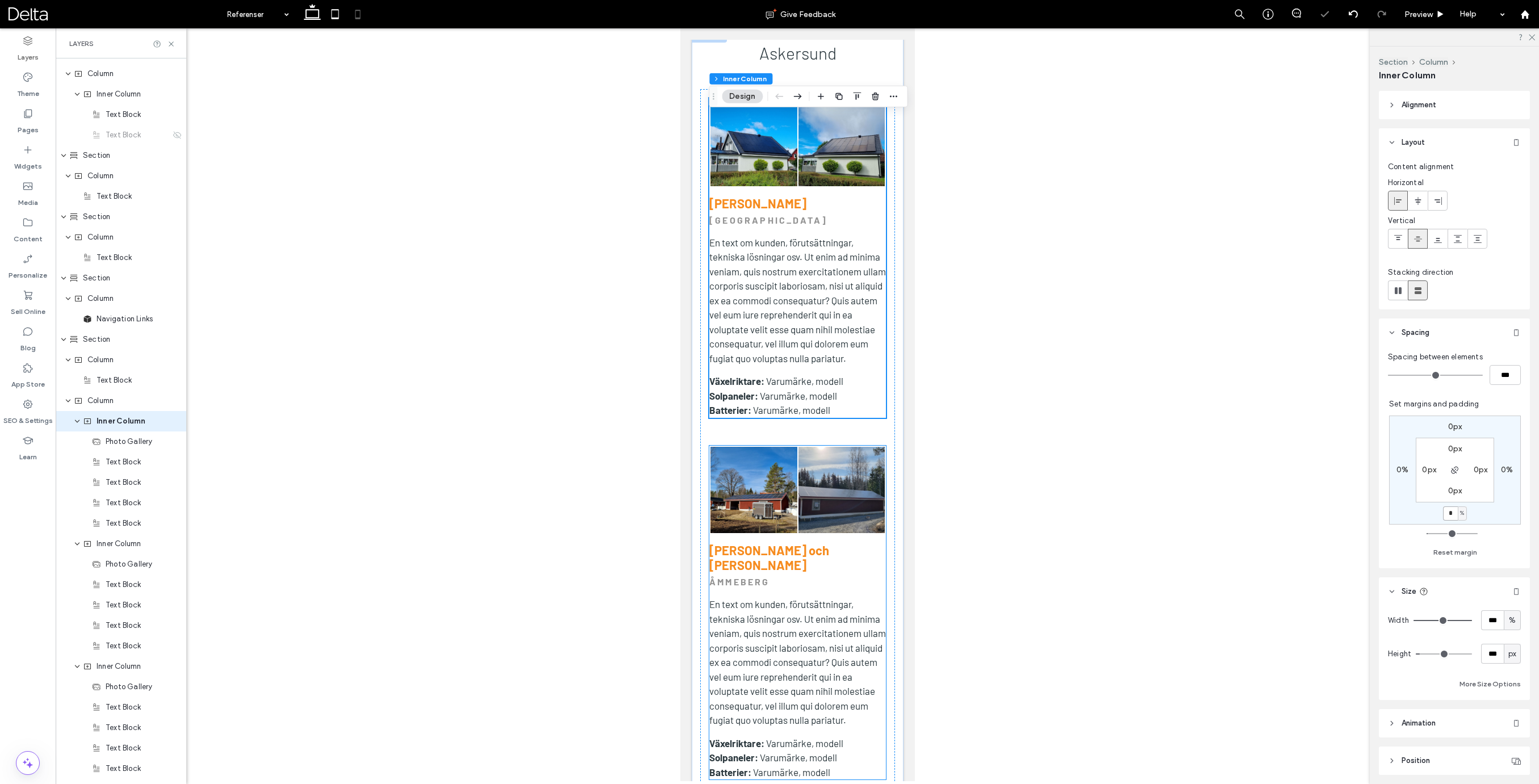
scroll to position [752, 0]
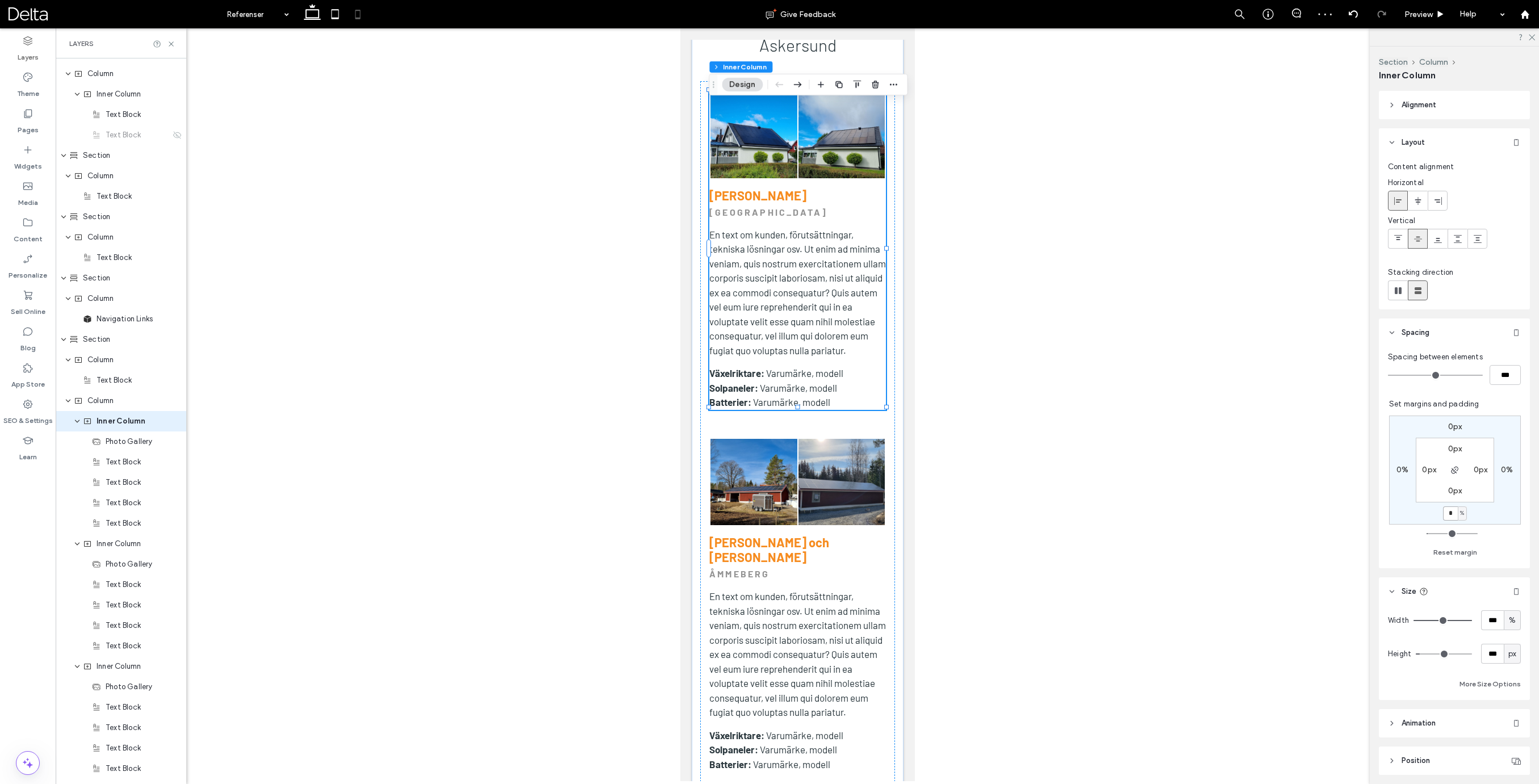
click at [1453, 515] on input "*" at bounding box center [1450, 513] width 15 height 14
type input "**"
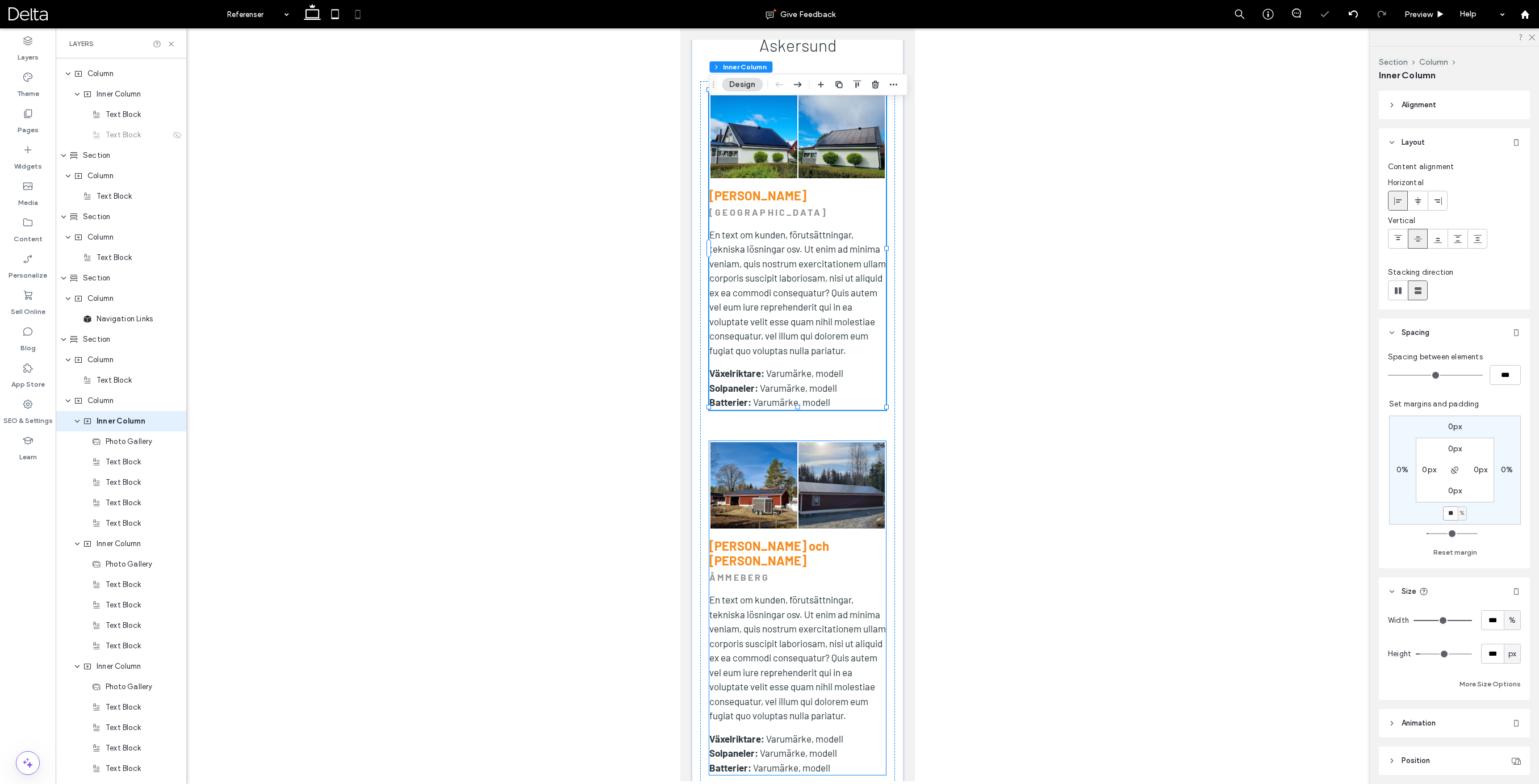
click at [822, 442] on link at bounding box center [841, 485] width 87 height 87
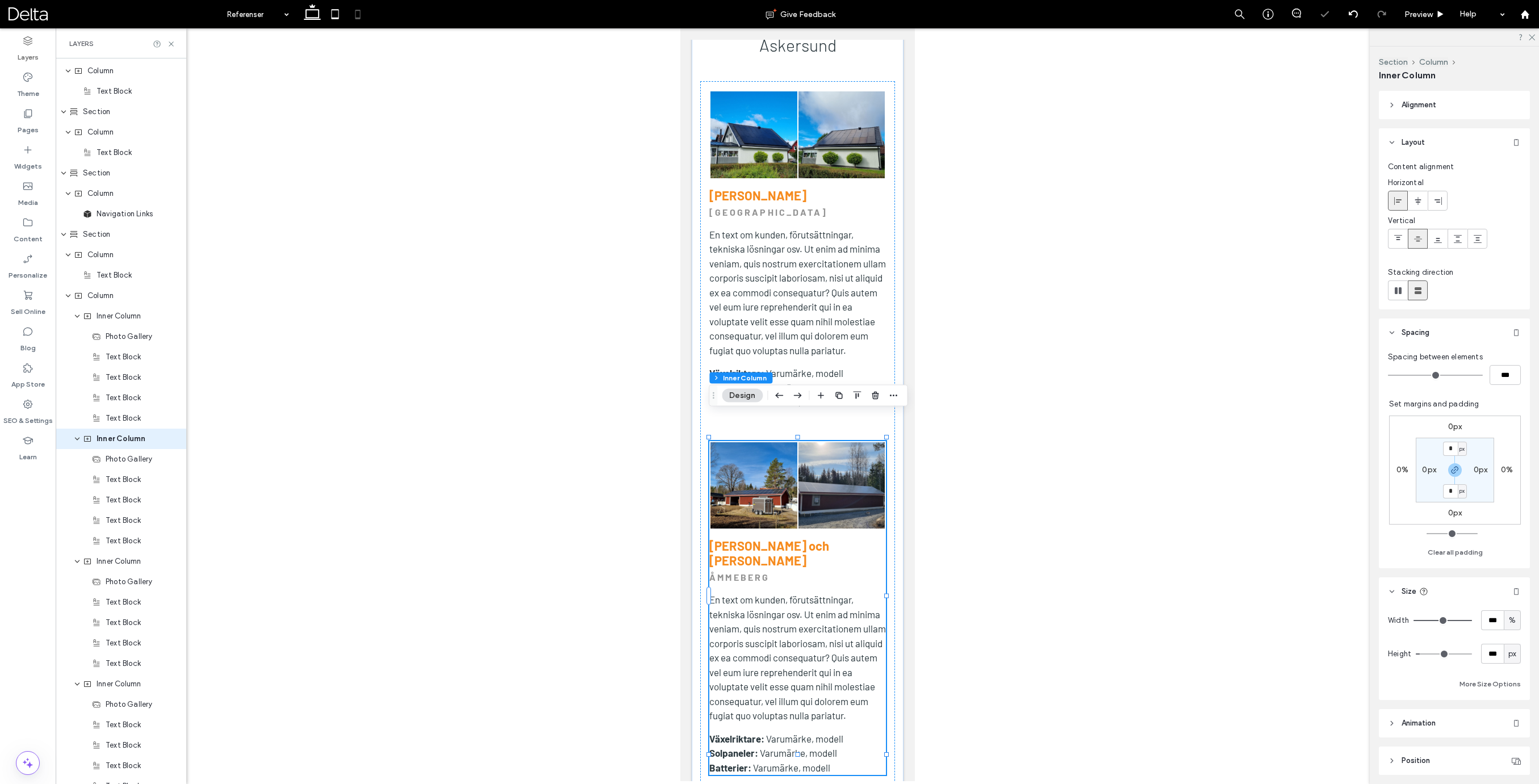
scroll to position [751, 0]
click at [1454, 514] on label "0px" at bounding box center [1455, 512] width 14 height 10
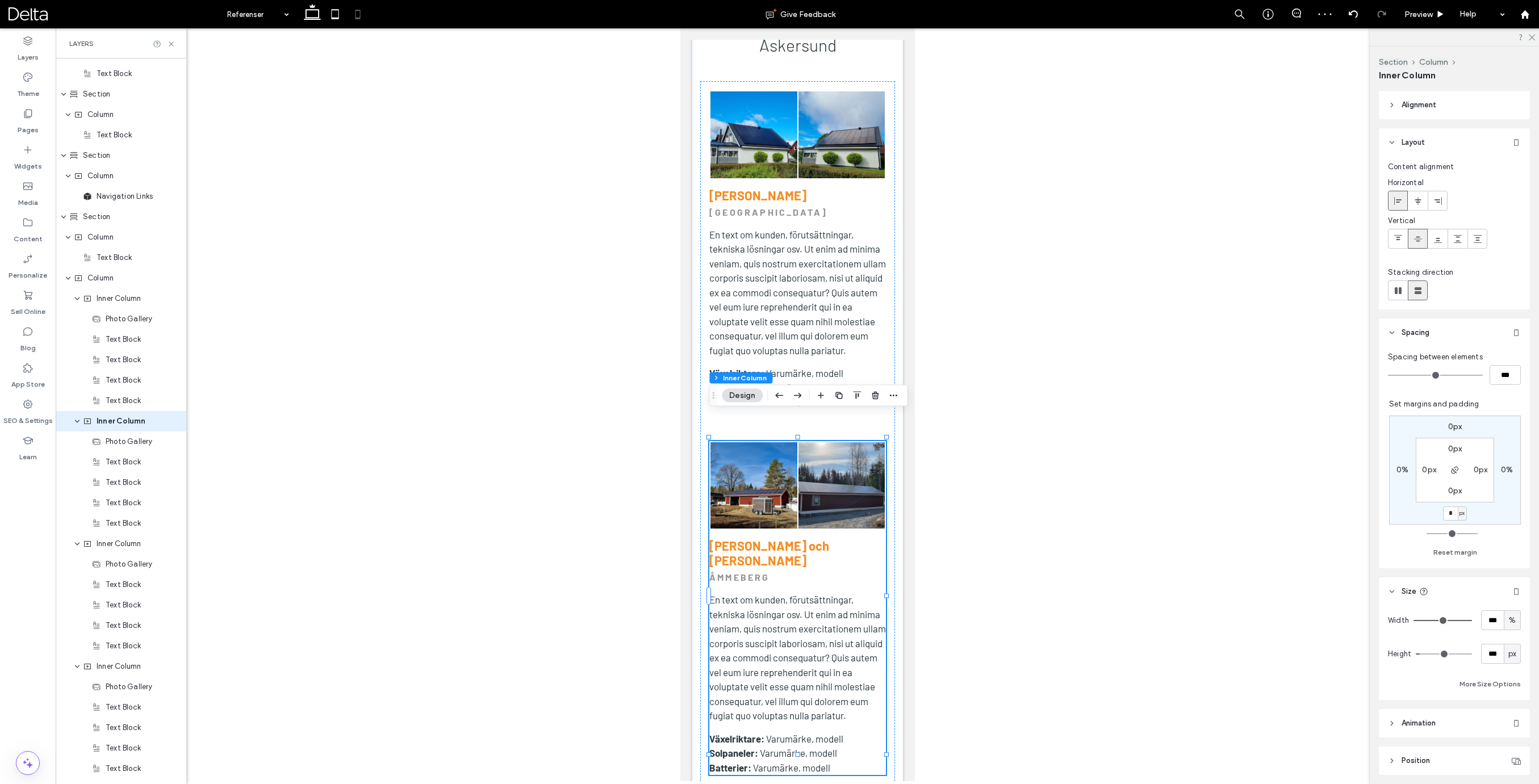
click at [1461, 515] on span "px" at bounding box center [1462, 513] width 5 height 11
click at [1461, 553] on span "%" at bounding box center [1458, 550] width 7 height 11
click at [1452, 517] on input "*" at bounding box center [1450, 513] width 15 height 14
type input "**"
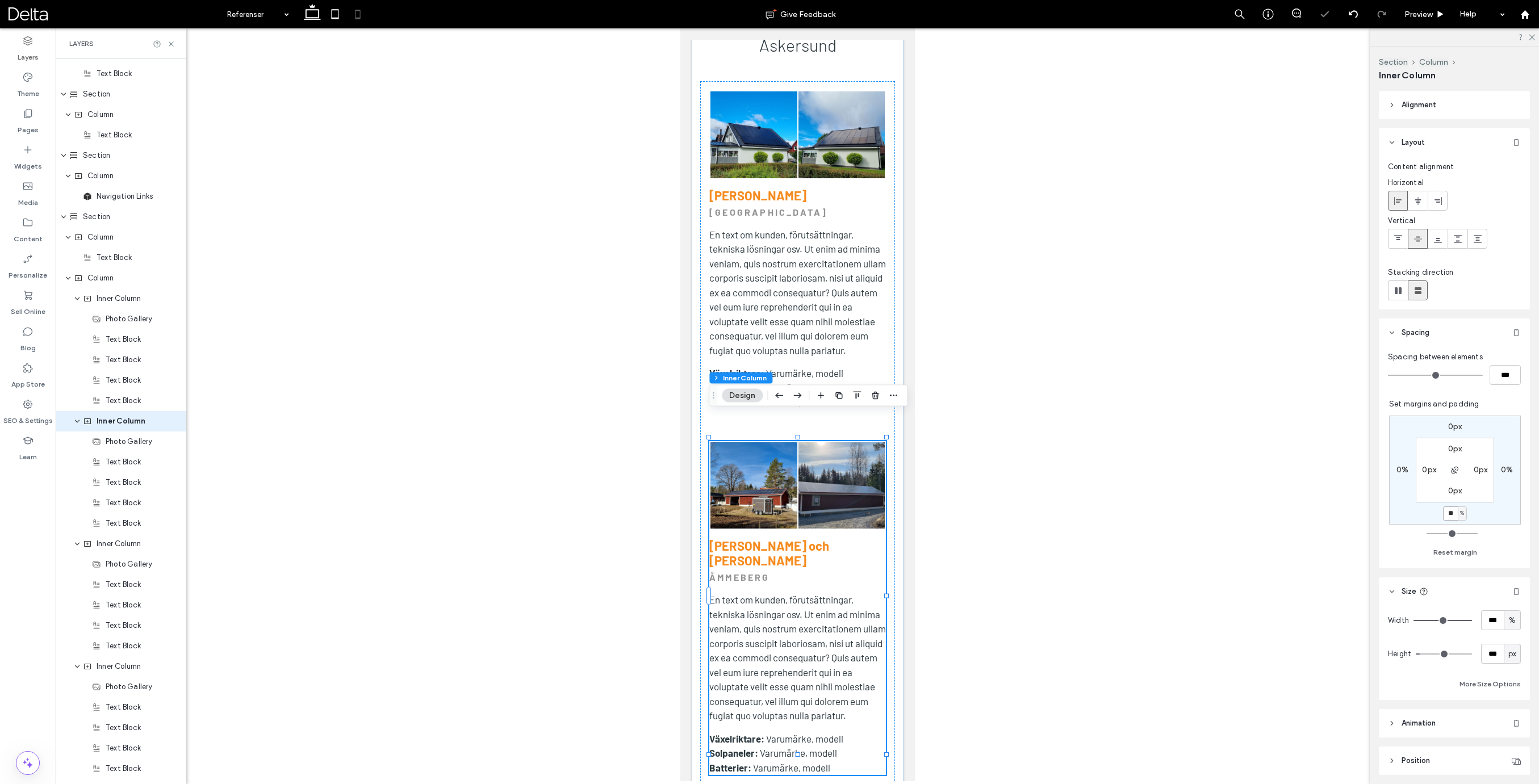
type input "**"
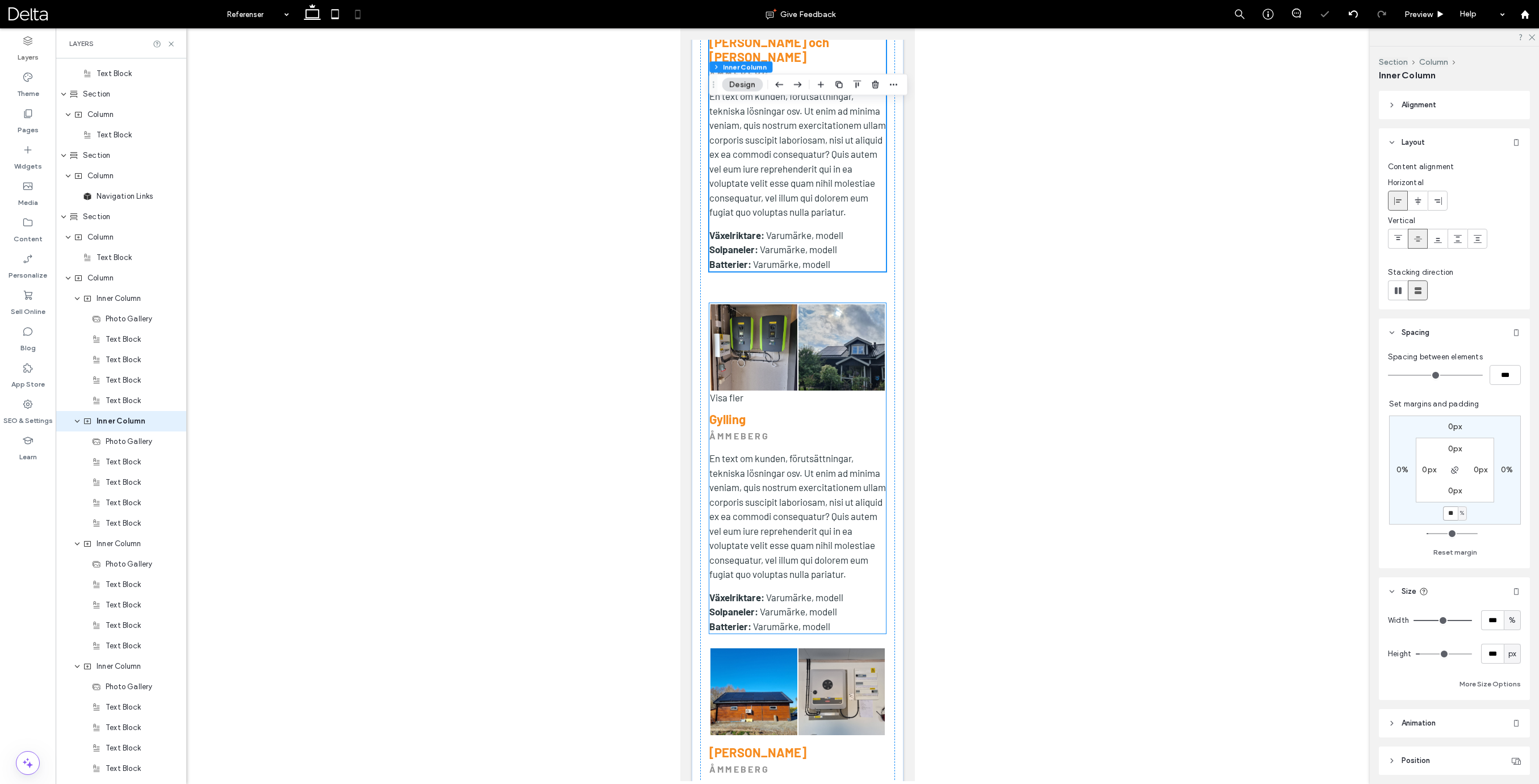
scroll to position [1263, 0]
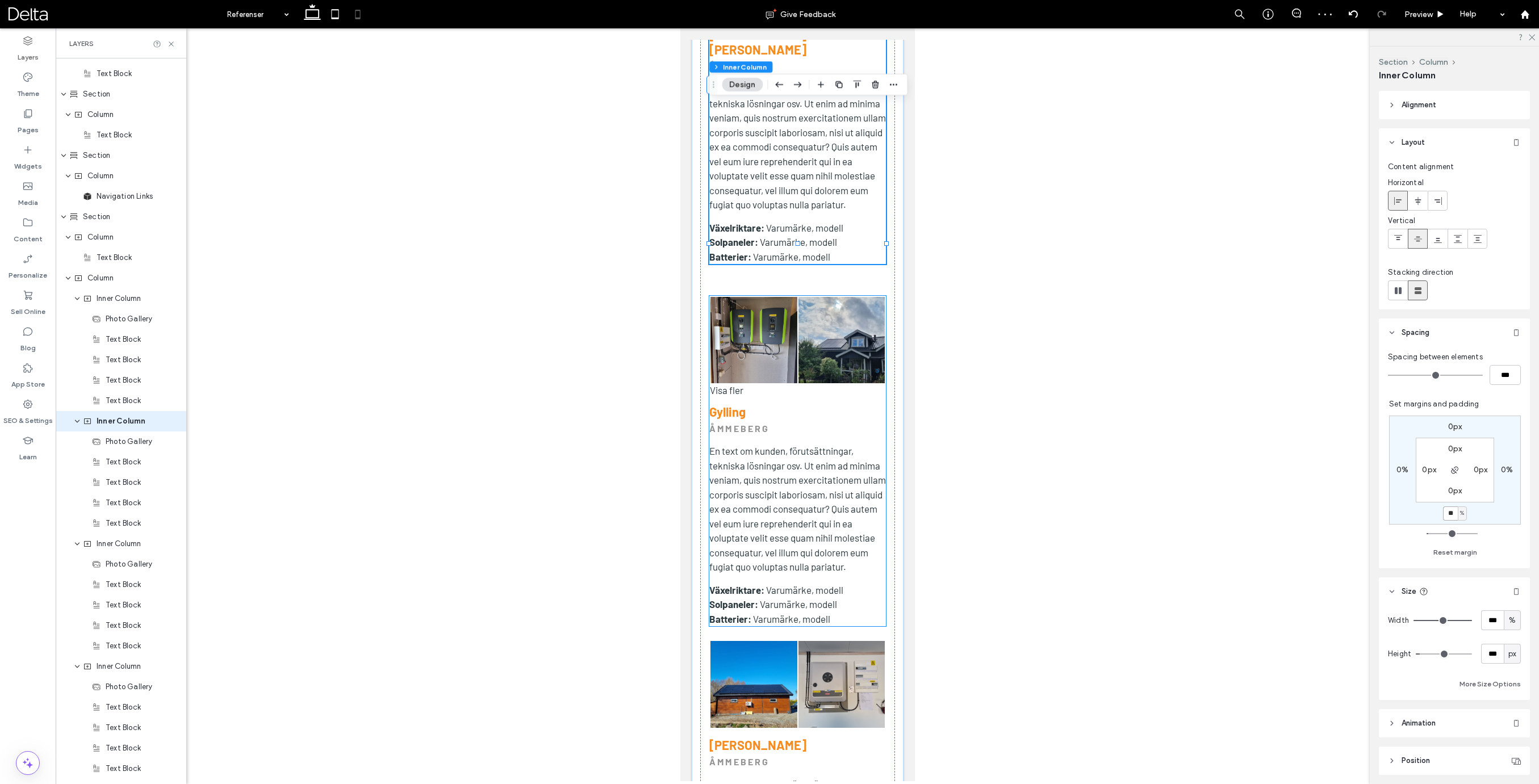
click at [848, 492] on span "En text om kunden, förutsättningar, tekniska lösningar osv. Ut enim ad minima v…" at bounding box center [797, 509] width 177 height 127
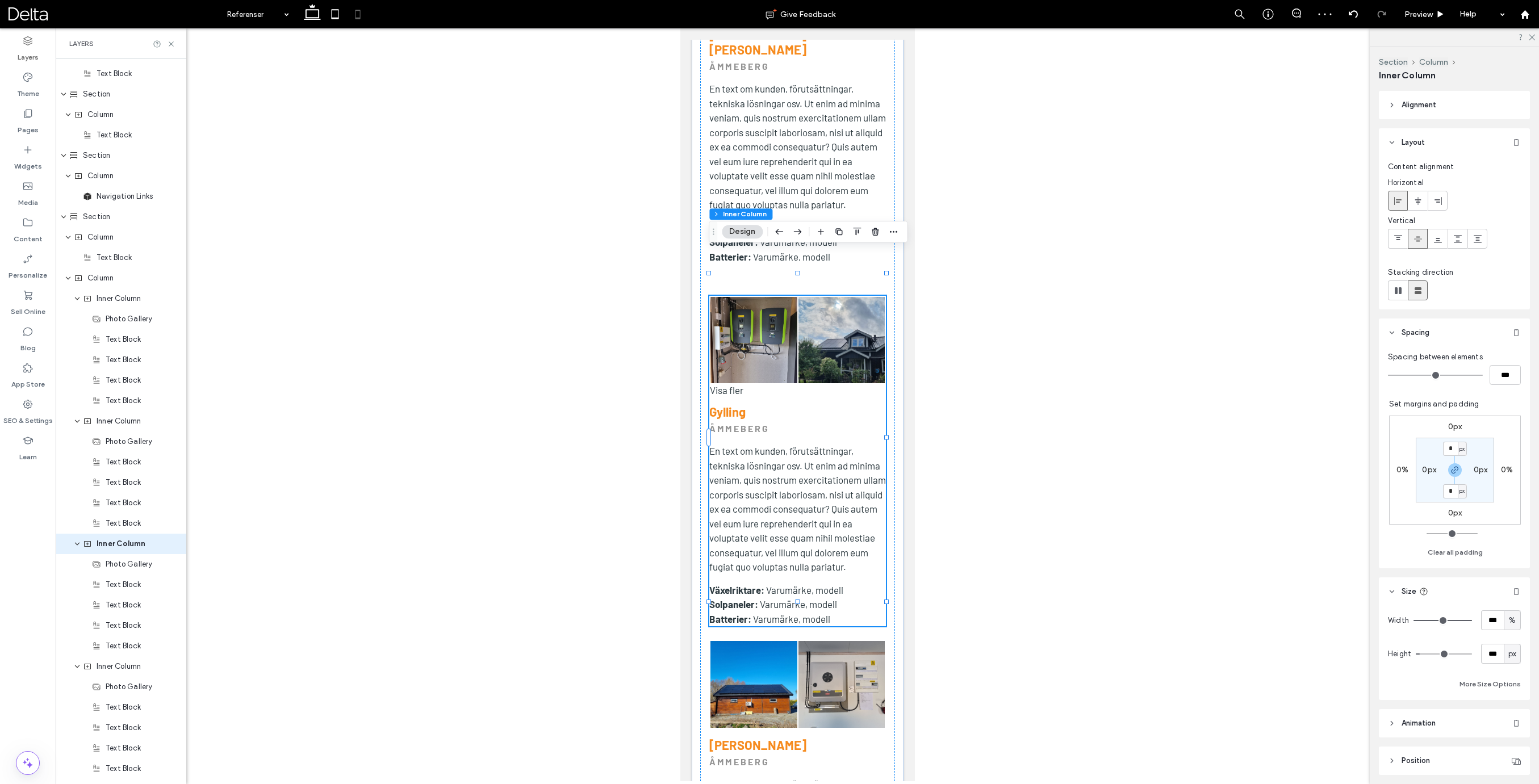
scroll to position [873, 0]
click at [1456, 515] on label "0px" at bounding box center [1455, 512] width 14 height 10
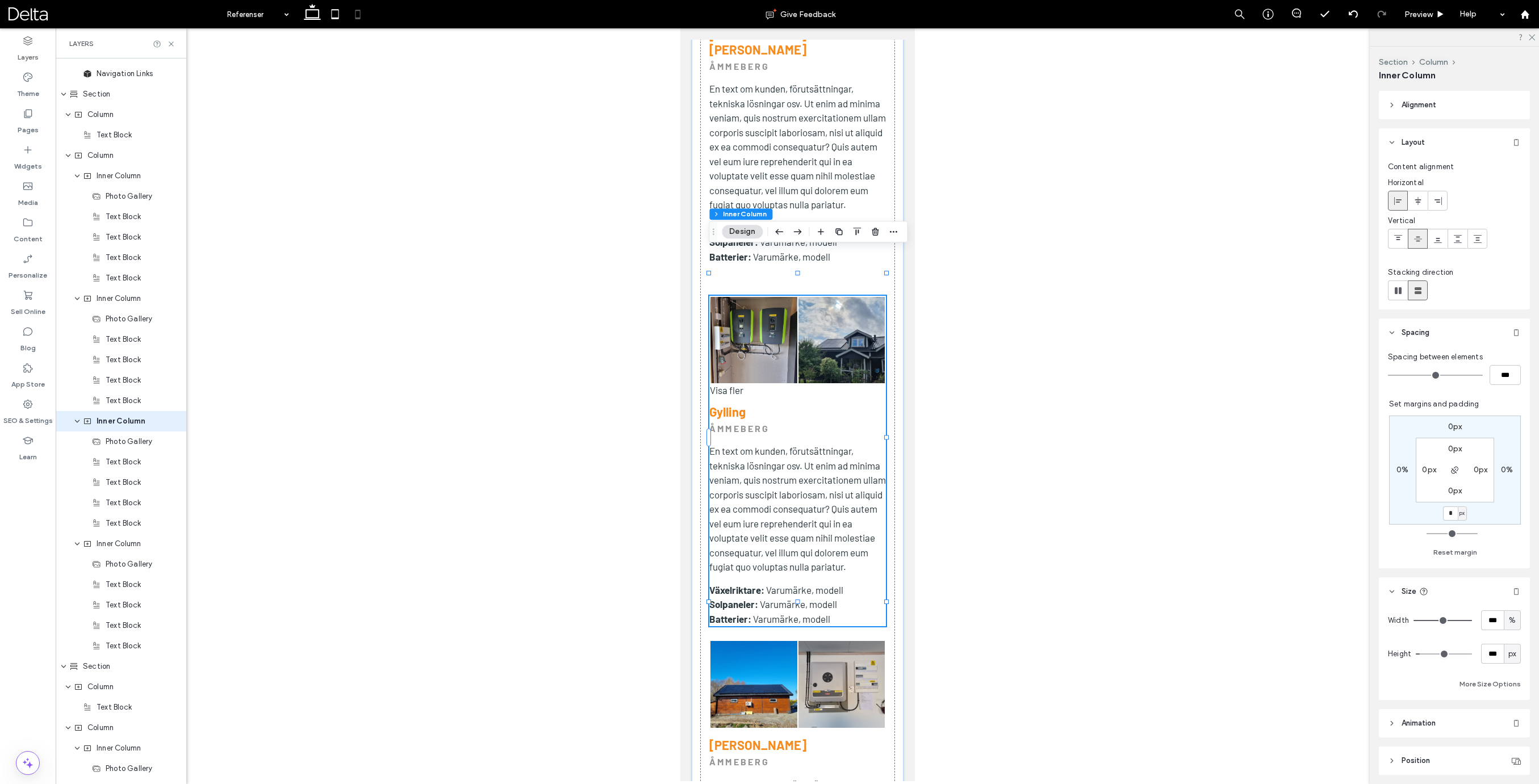
click at [1464, 513] on span "px" at bounding box center [1462, 513] width 5 height 11
click at [1461, 552] on span "%" at bounding box center [1458, 550] width 7 height 11
click at [1446, 513] on input "*" at bounding box center [1450, 513] width 15 height 14
type input "**"
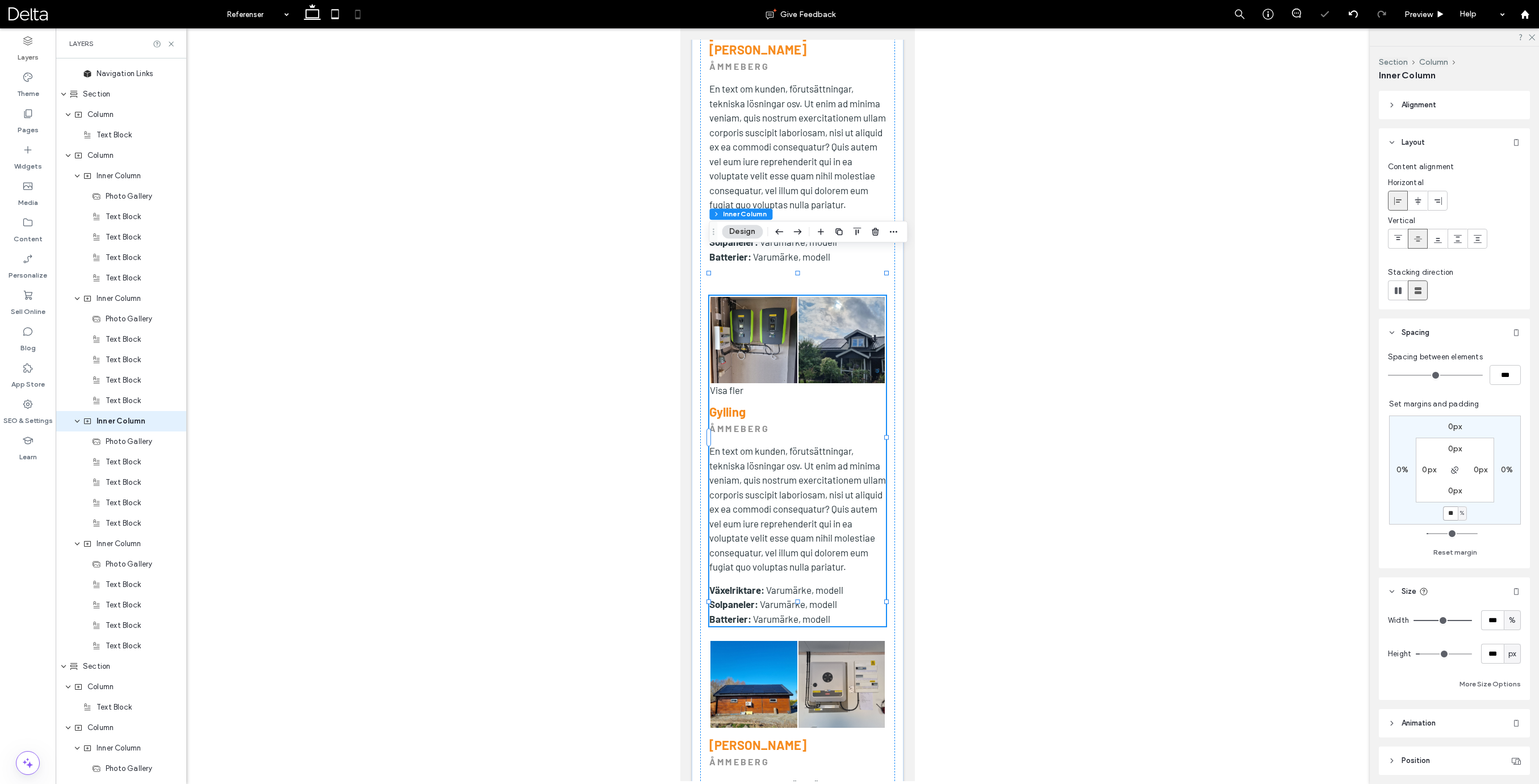
type input "**"
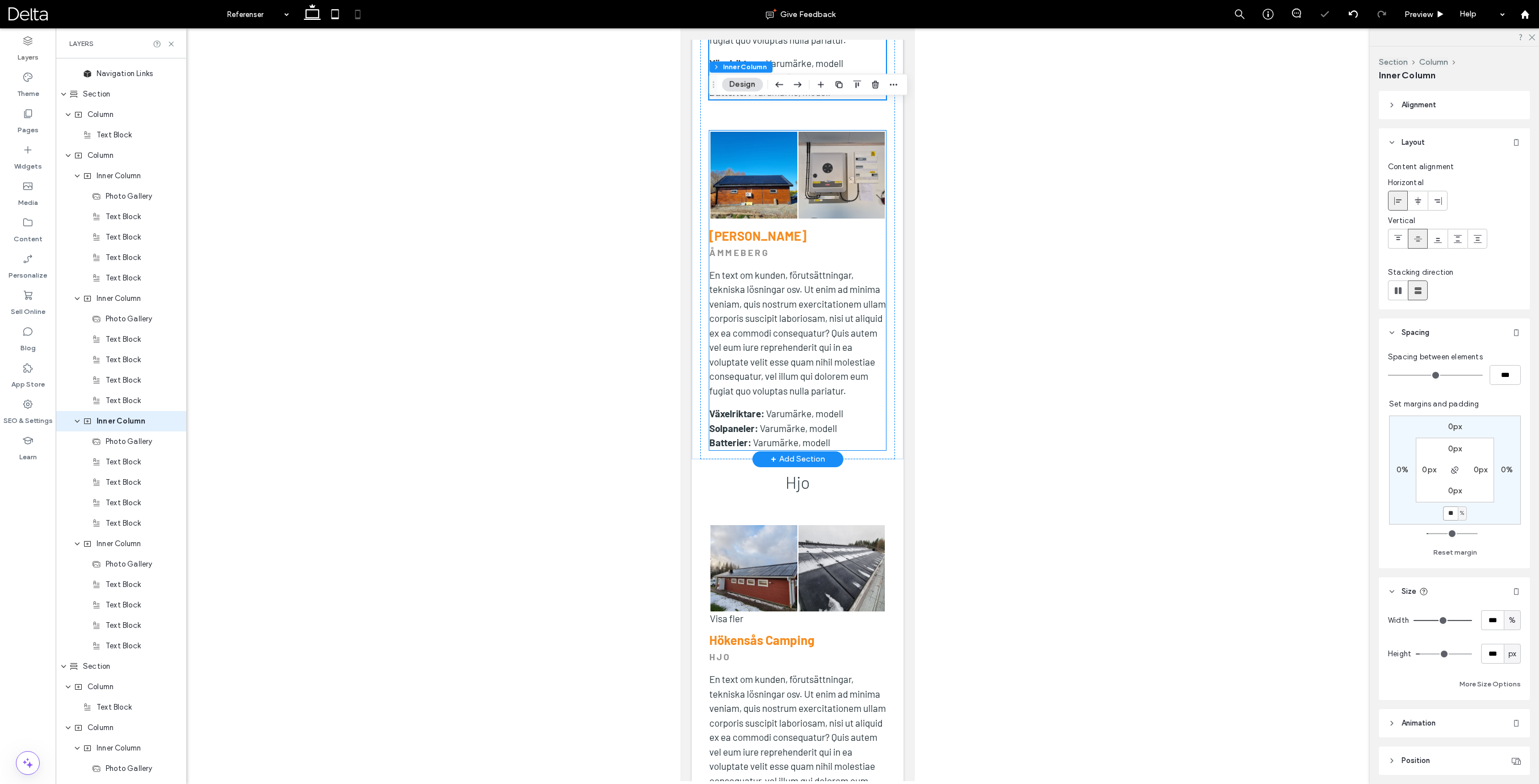
scroll to position [1799, 0]
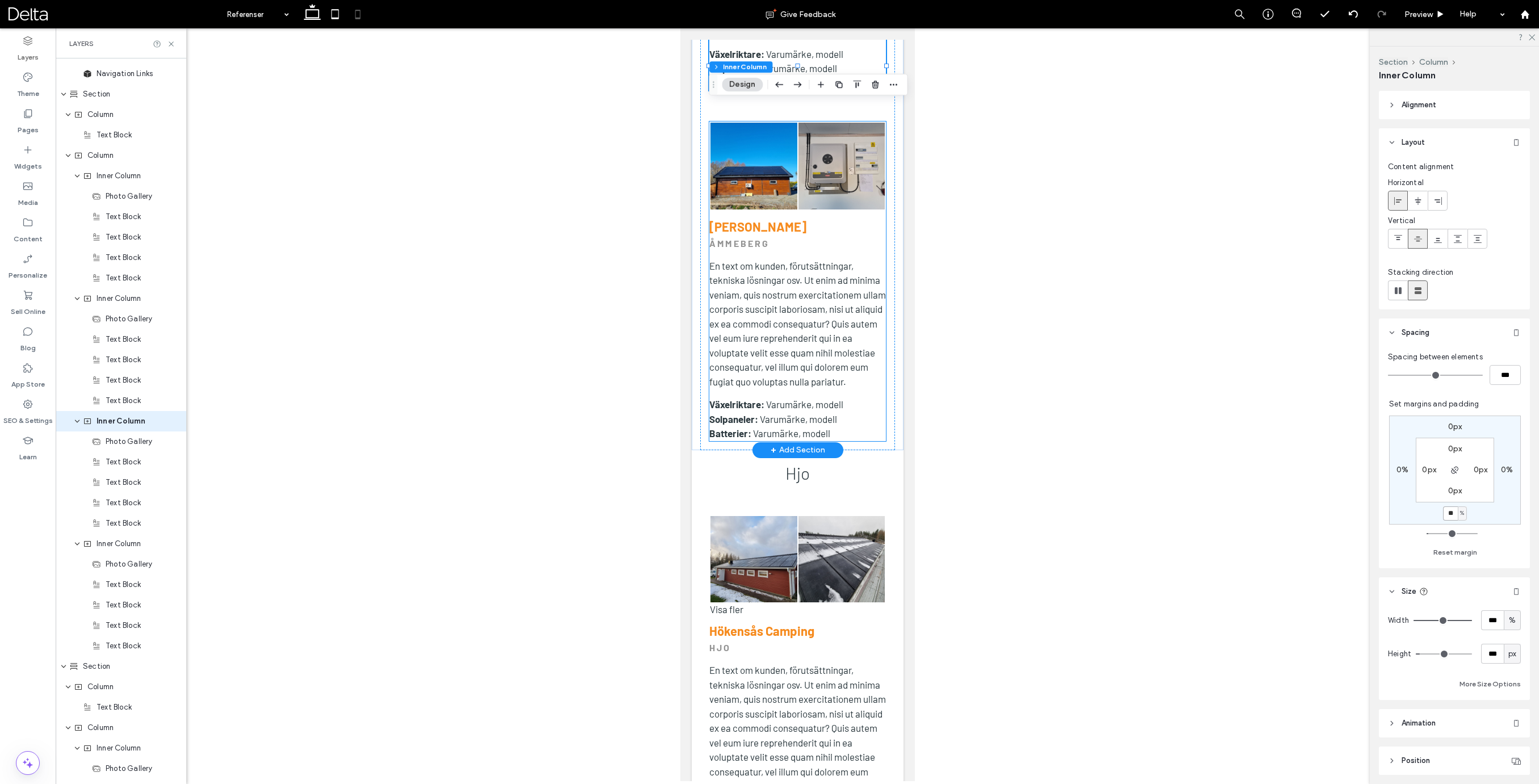
click at [873, 426] on p "Batterier: Varumärke, modell" at bounding box center [797, 433] width 177 height 15
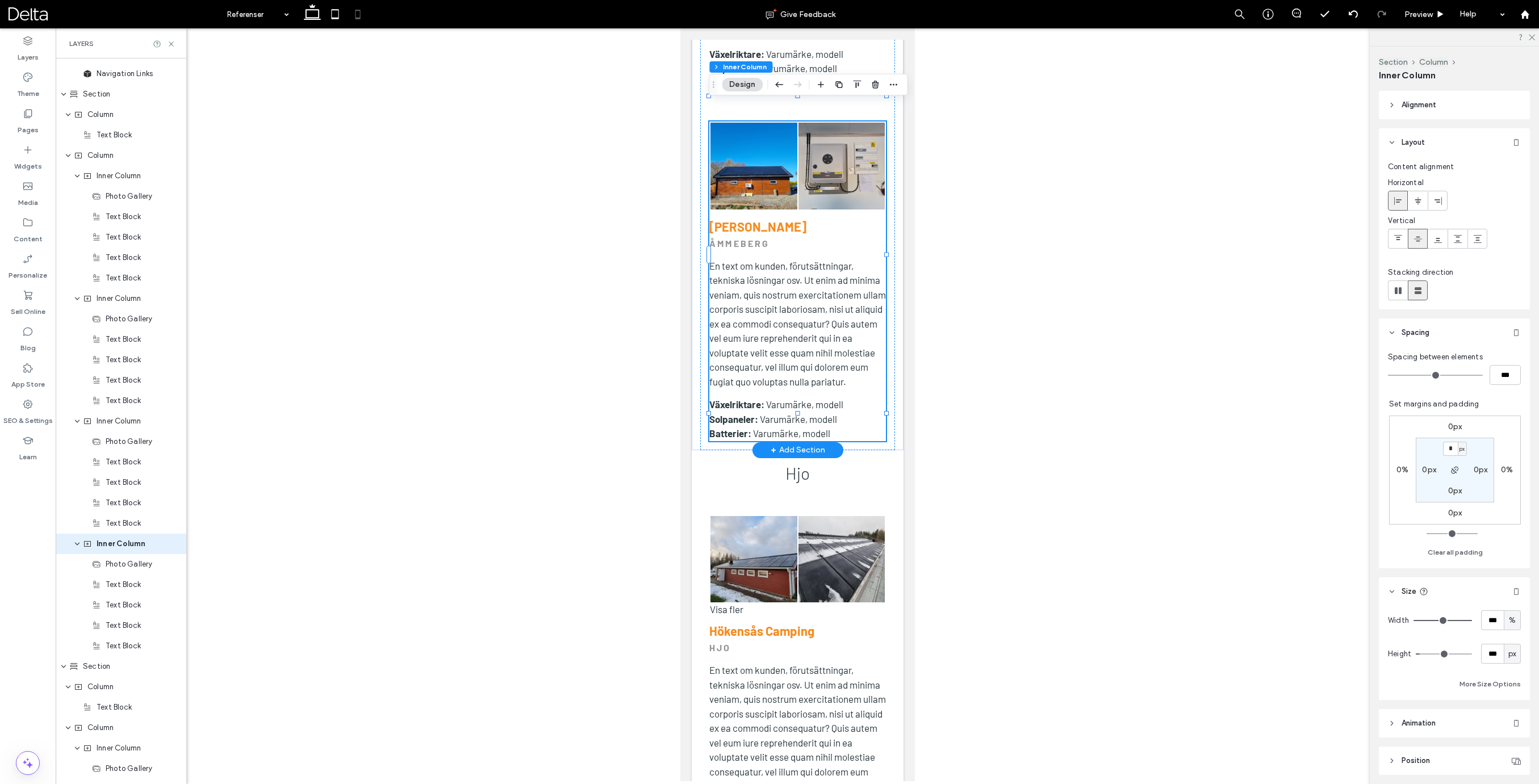
scroll to position [996, 0]
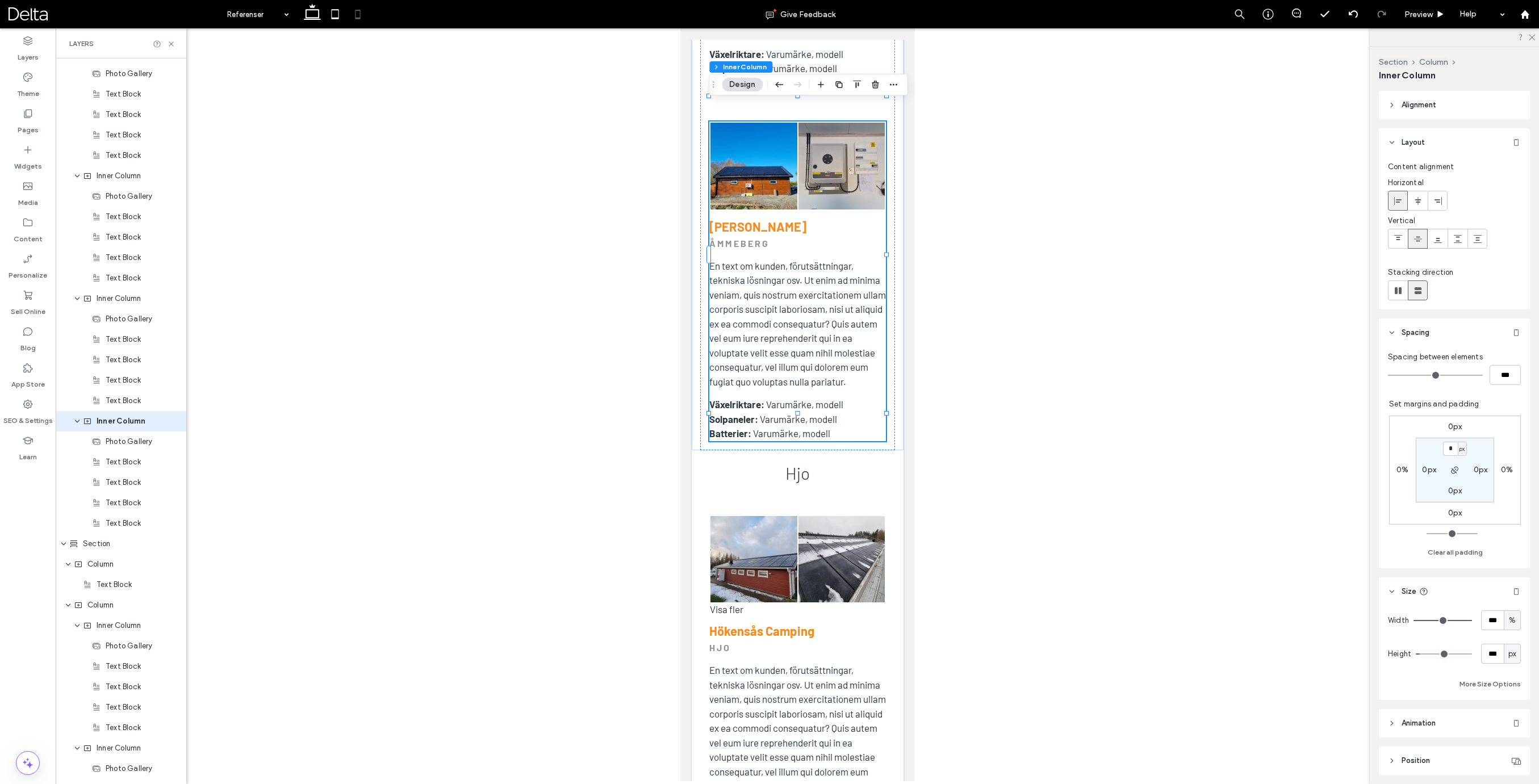
click at [1453, 514] on label "0px" at bounding box center [1455, 512] width 14 height 10
click at [1461, 515] on span "px" at bounding box center [1462, 513] width 5 height 11
click at [1461, 553] on span "%" at bounding box center [1458, 550] width 7 height 11
click at [1451, 515] on input "*" at bounding box center [1450, 513] width 15 height 14
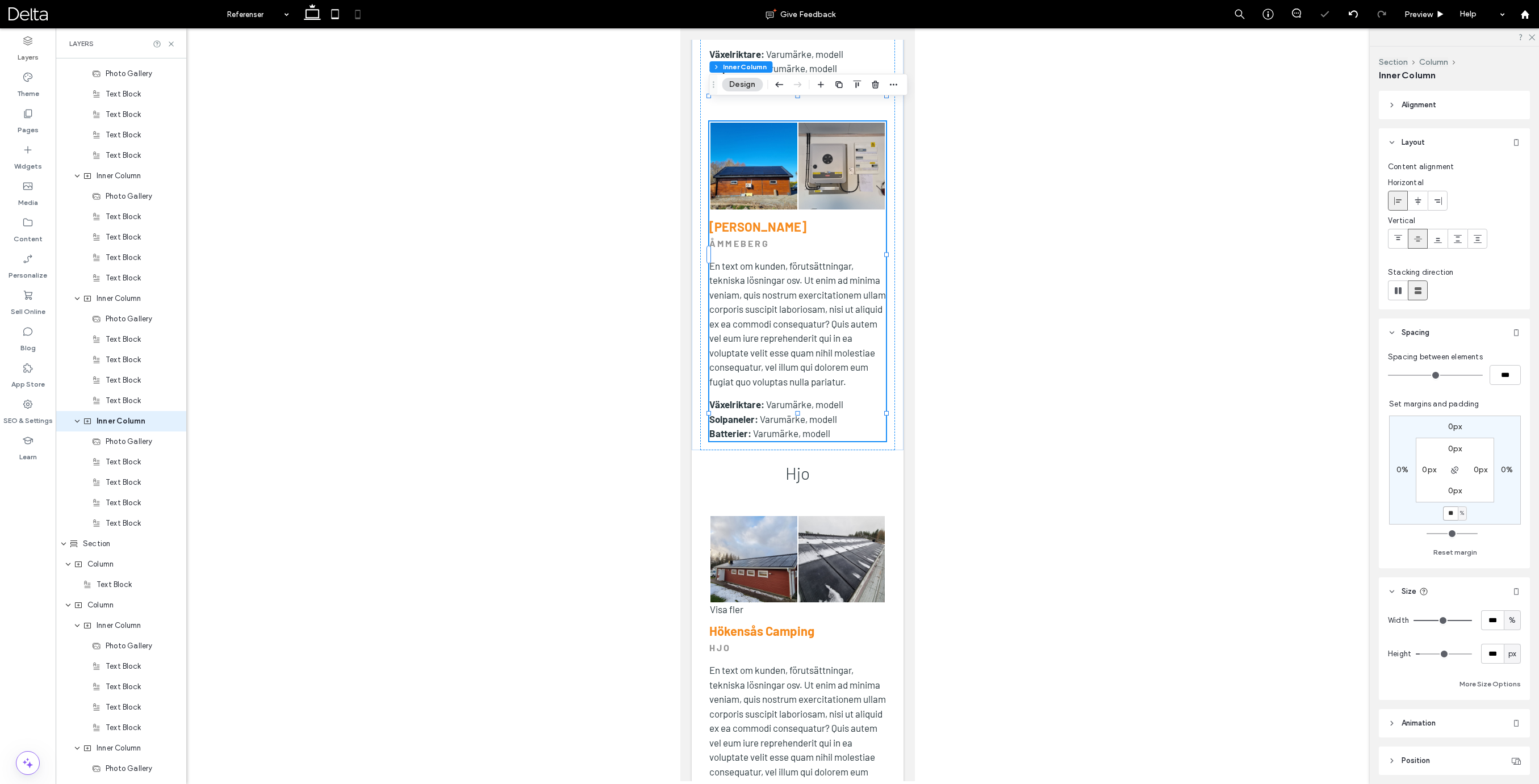
type input "**"
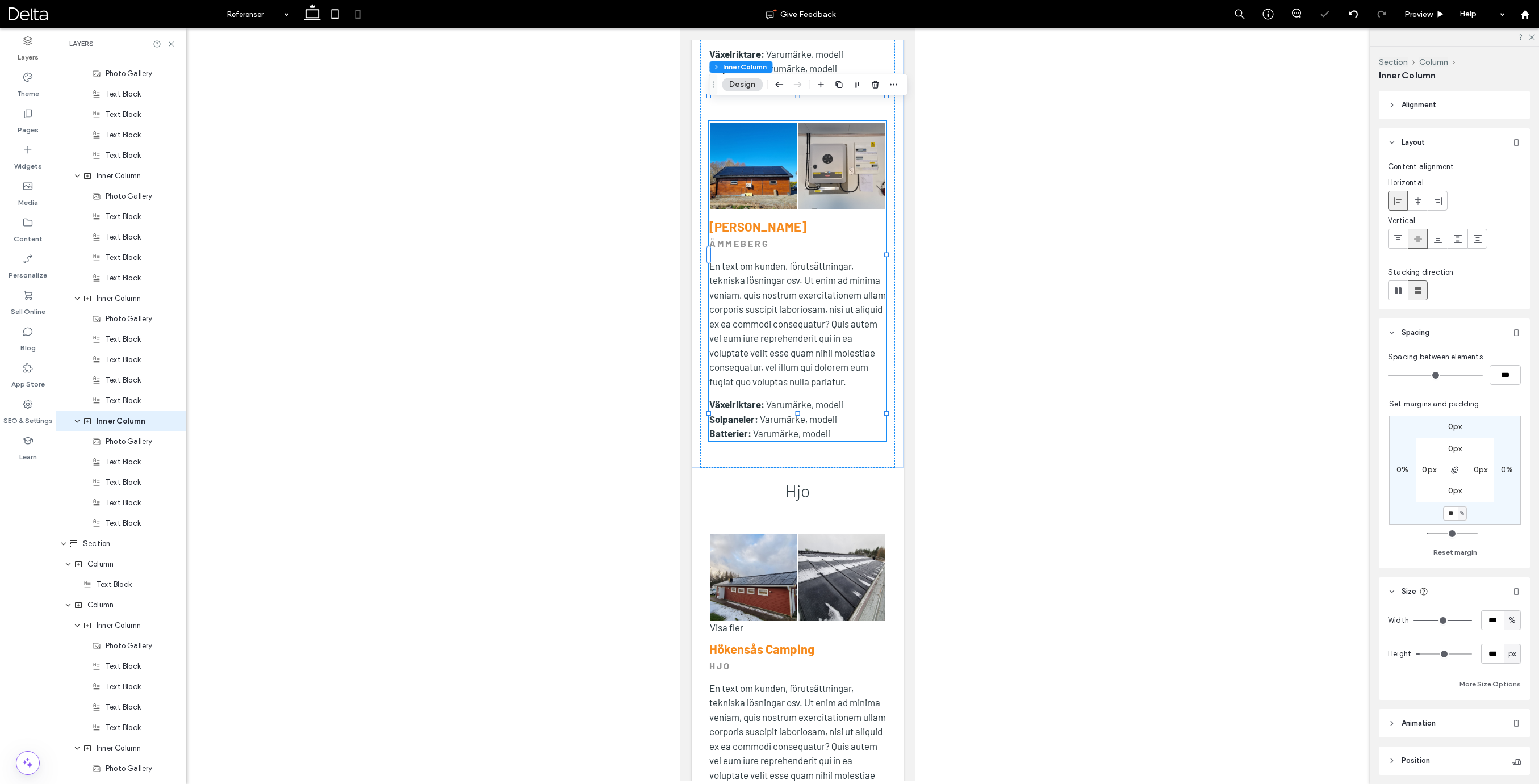
click at [974, 525] on div at bounding box center [797, 405] width 1483 height 753
click at [1427, 11] on span "Preview" at bounding box center [1419, 14] width 29 height 10
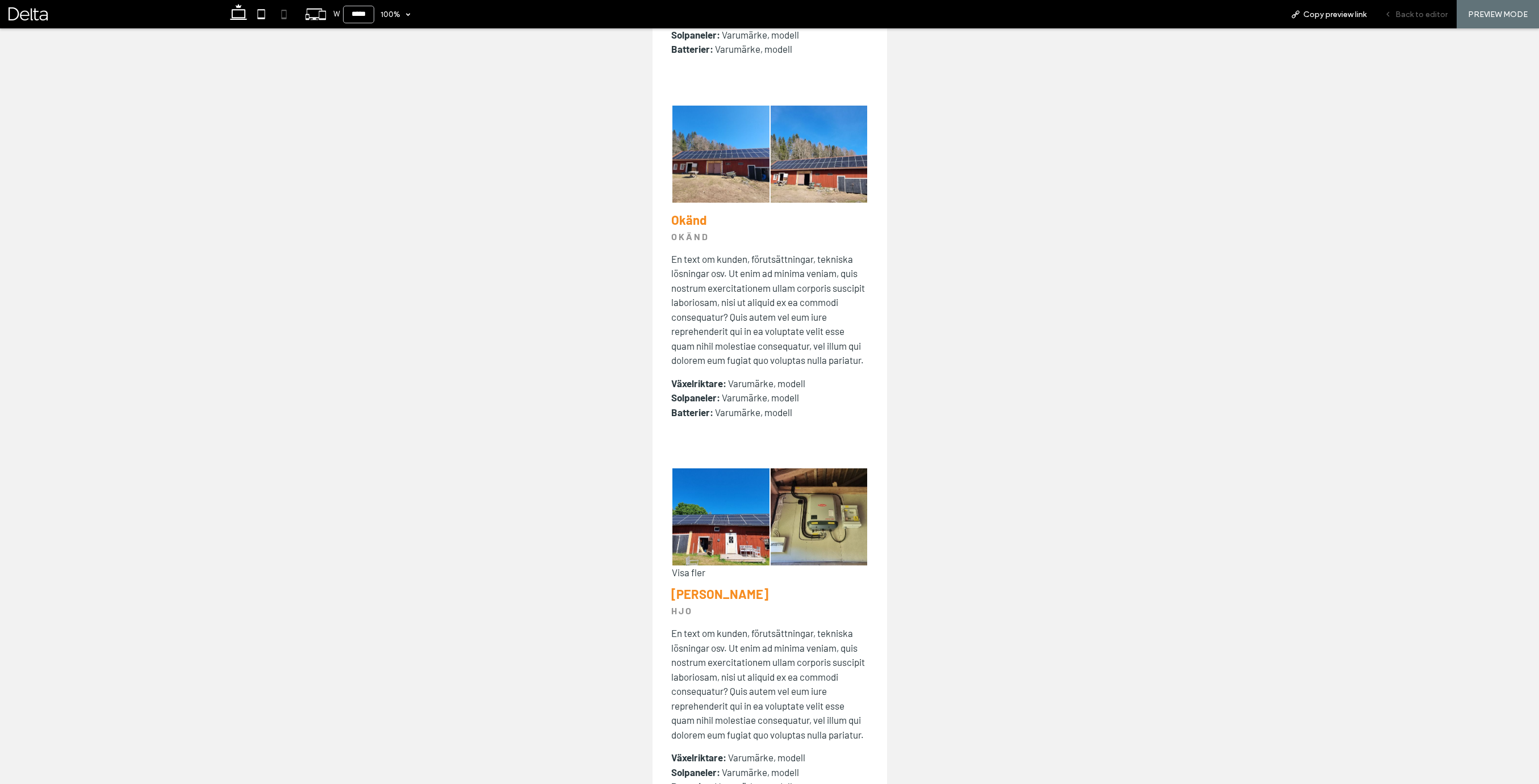
scroll to position [2321, 0]
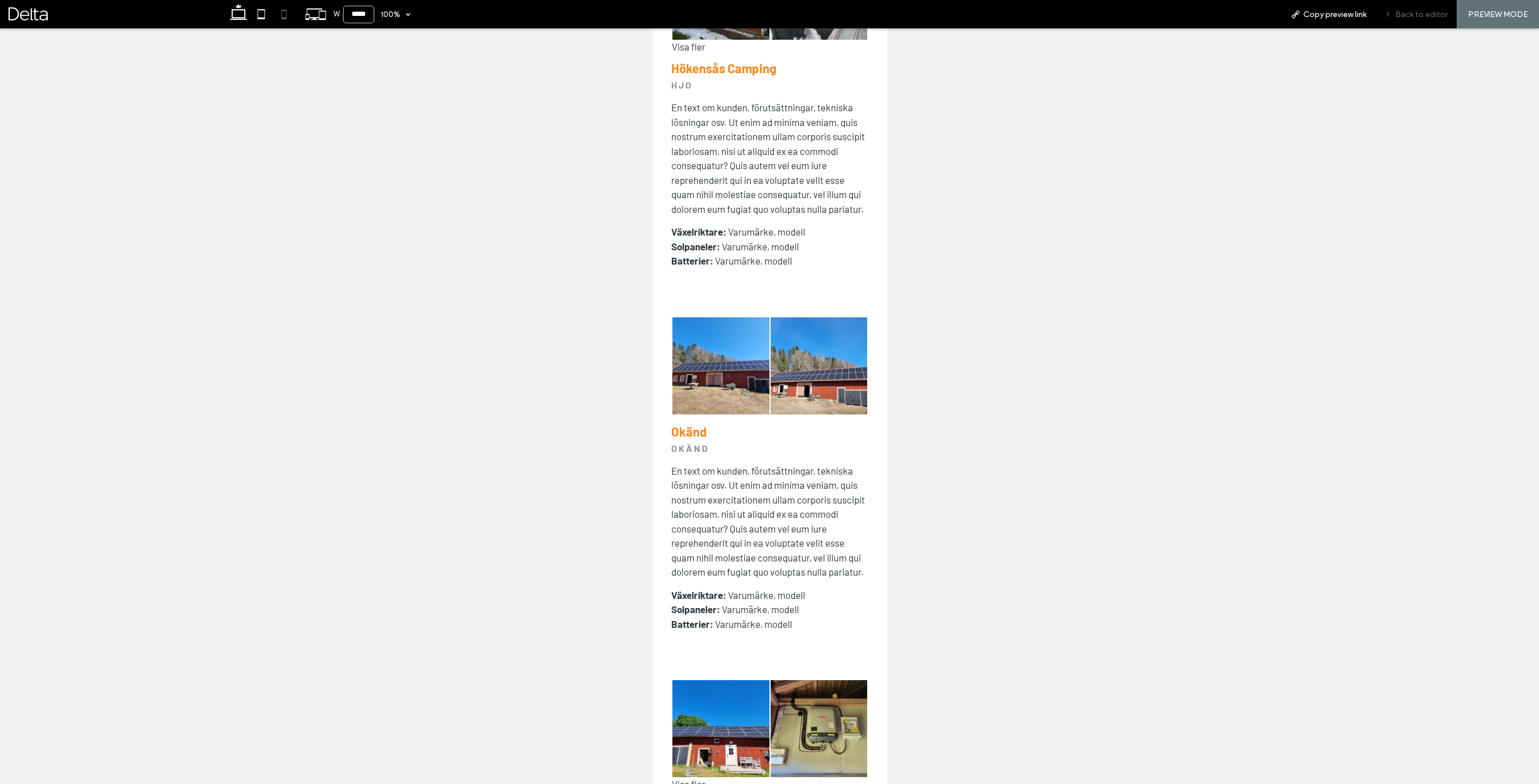
click at [1420, 18] on span "Back to editor" at bounding box center [1421, 14] width 52 height 10
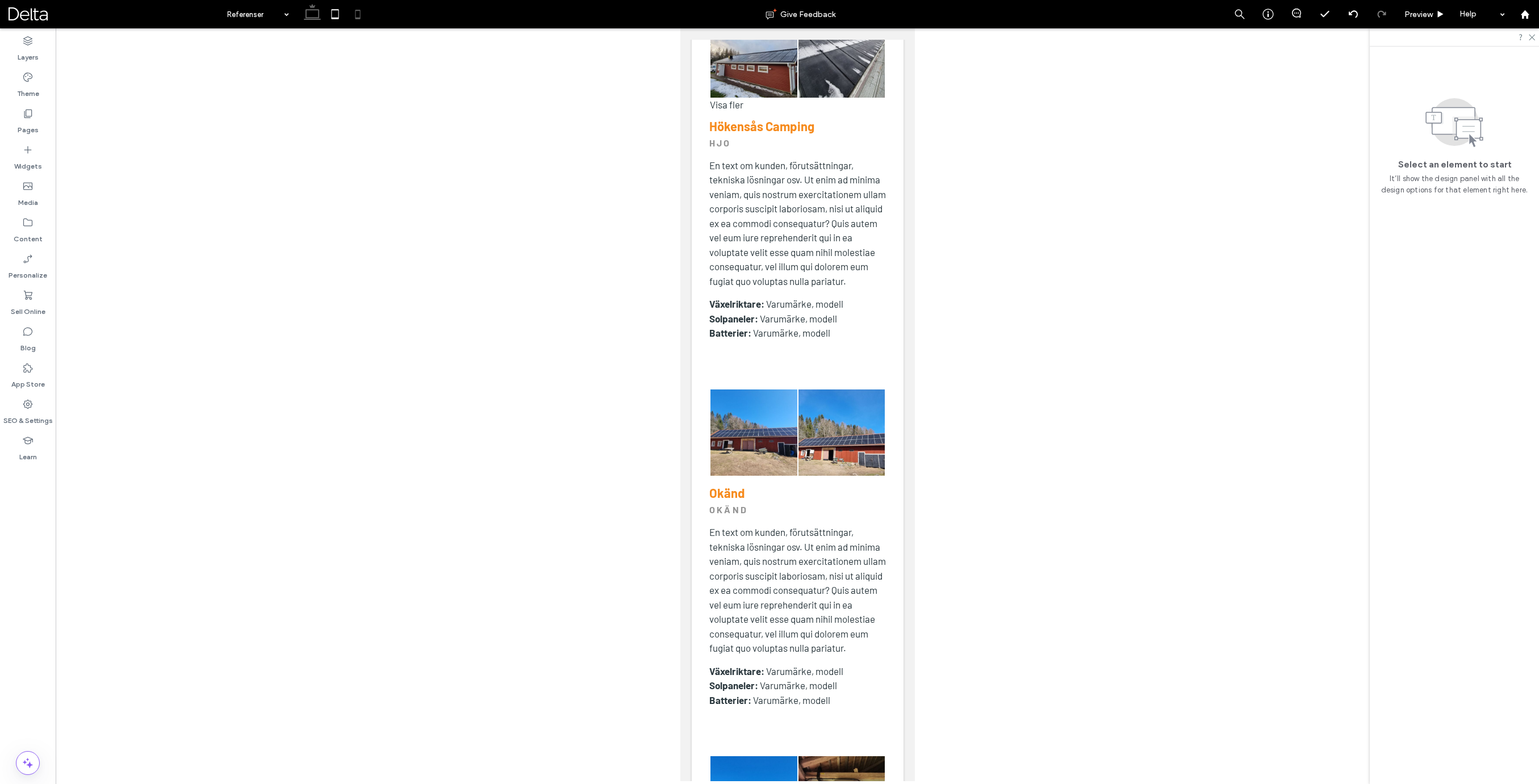
click at [307, 15] on use at bounding box center [312, 11] width 17 height 16
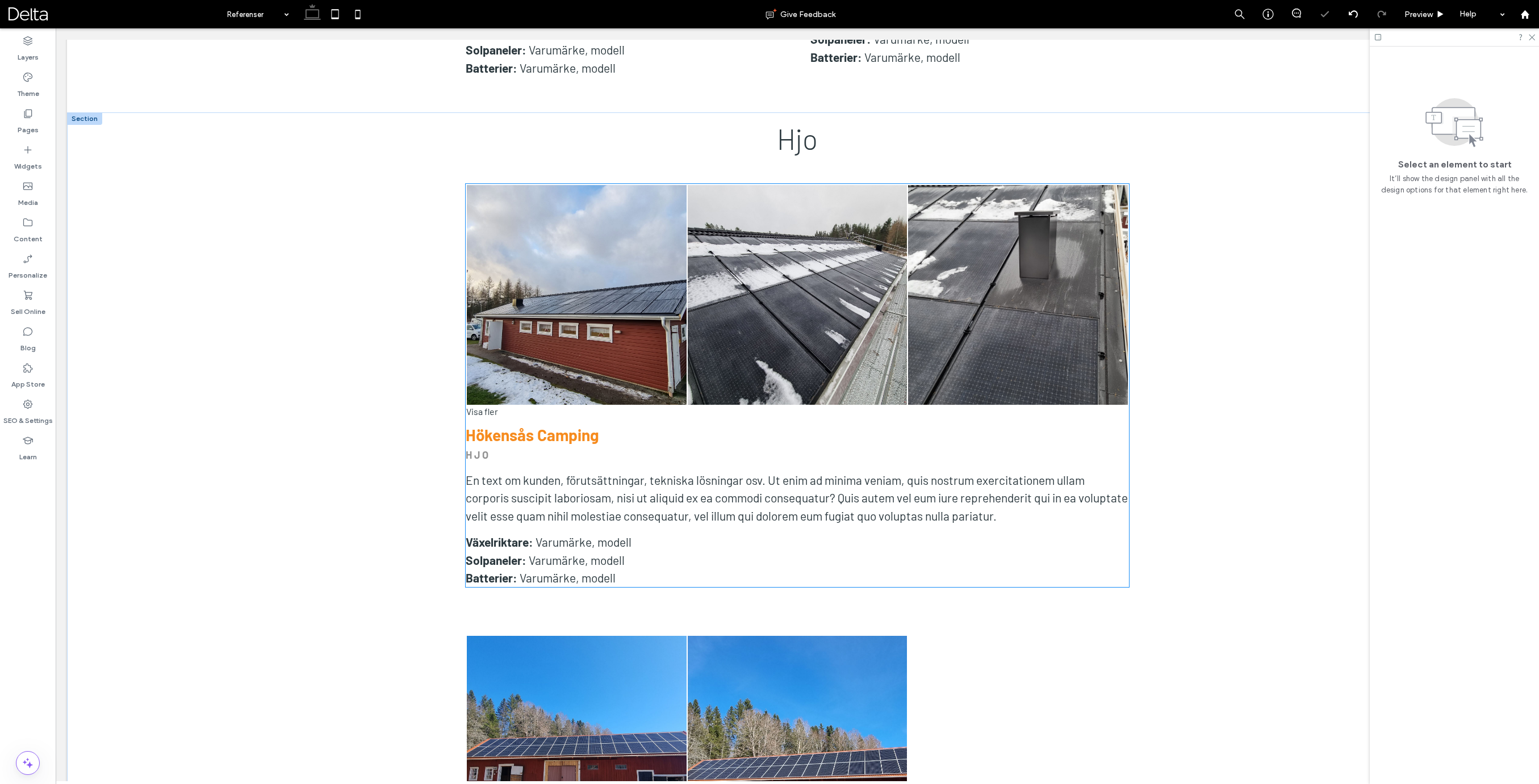
scroll to position [1518, 0]
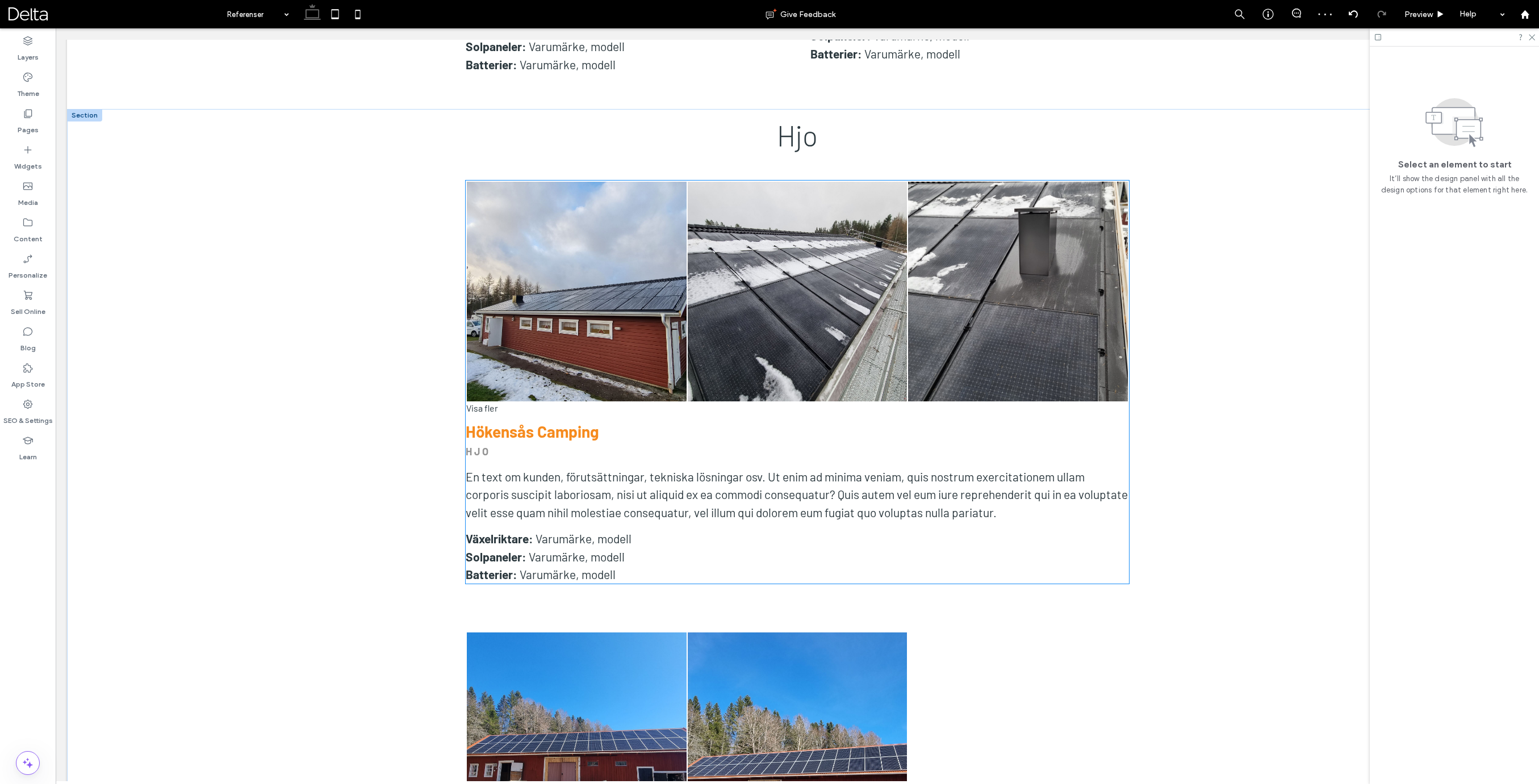
click at [560, 403] on div "Visa fler" at bounding box center [797, 408] width 663 height 11
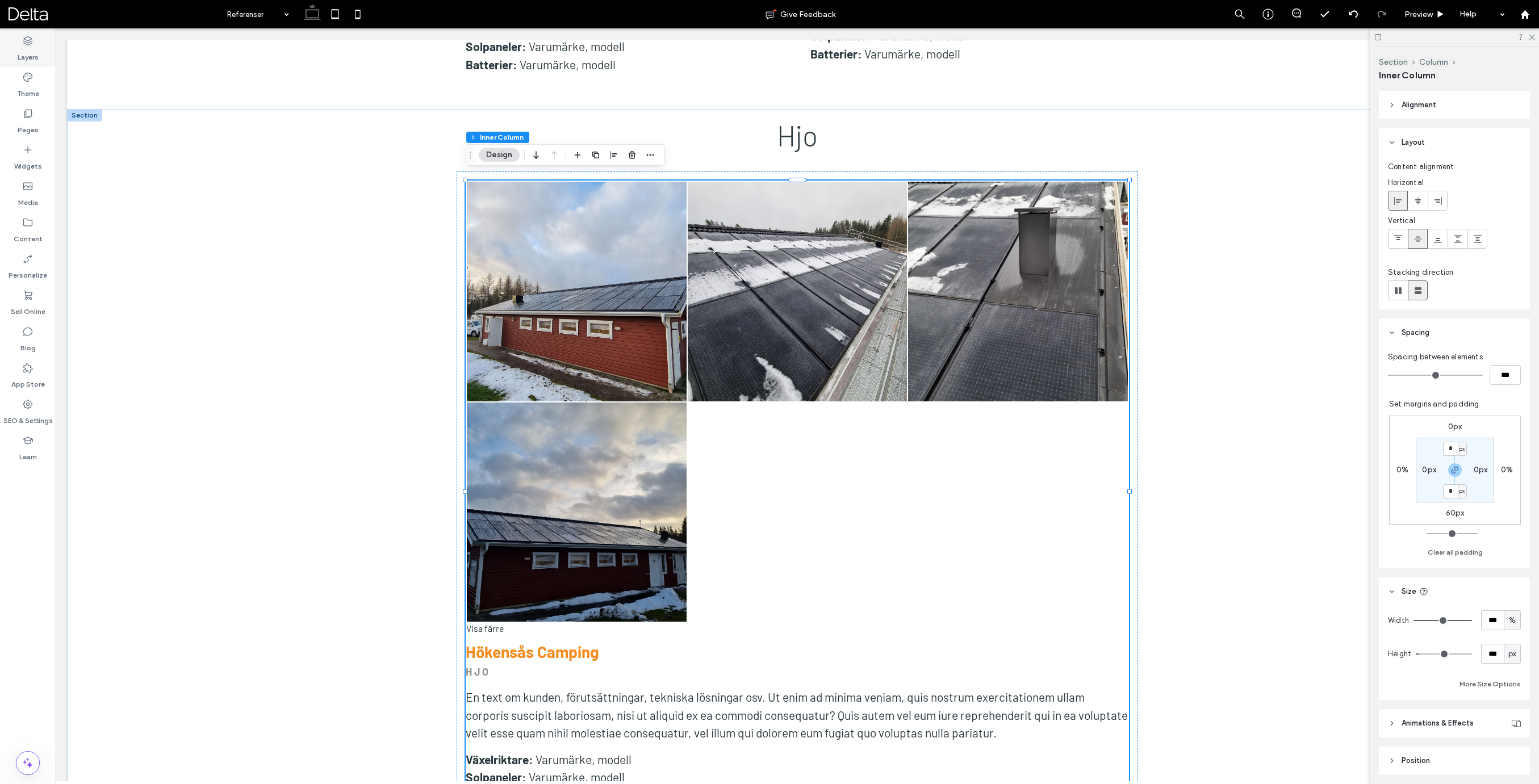
click at [23, 35] on icon at bounding box center [28, 41] width 11 height 11
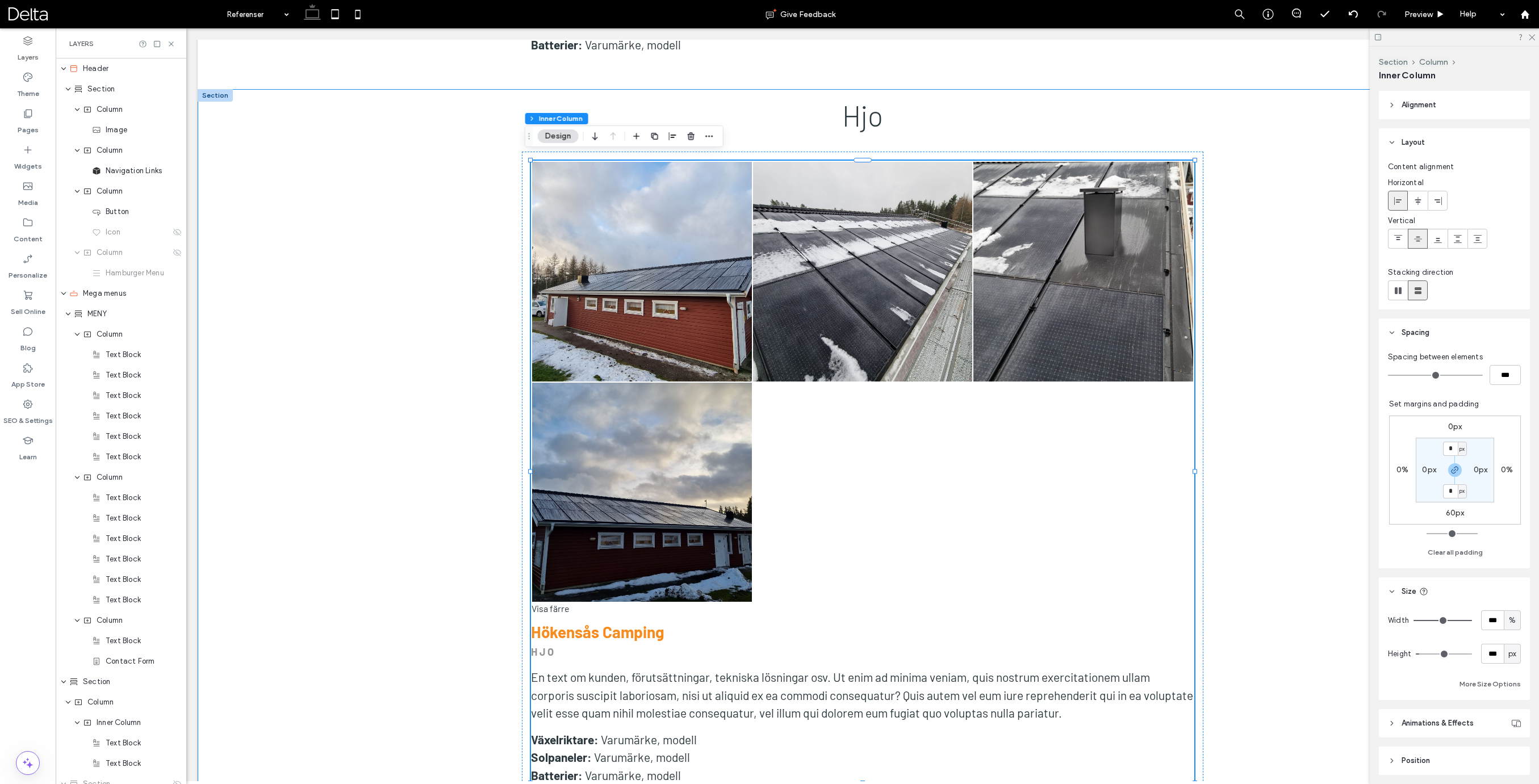
scroll to position [1201, 0]
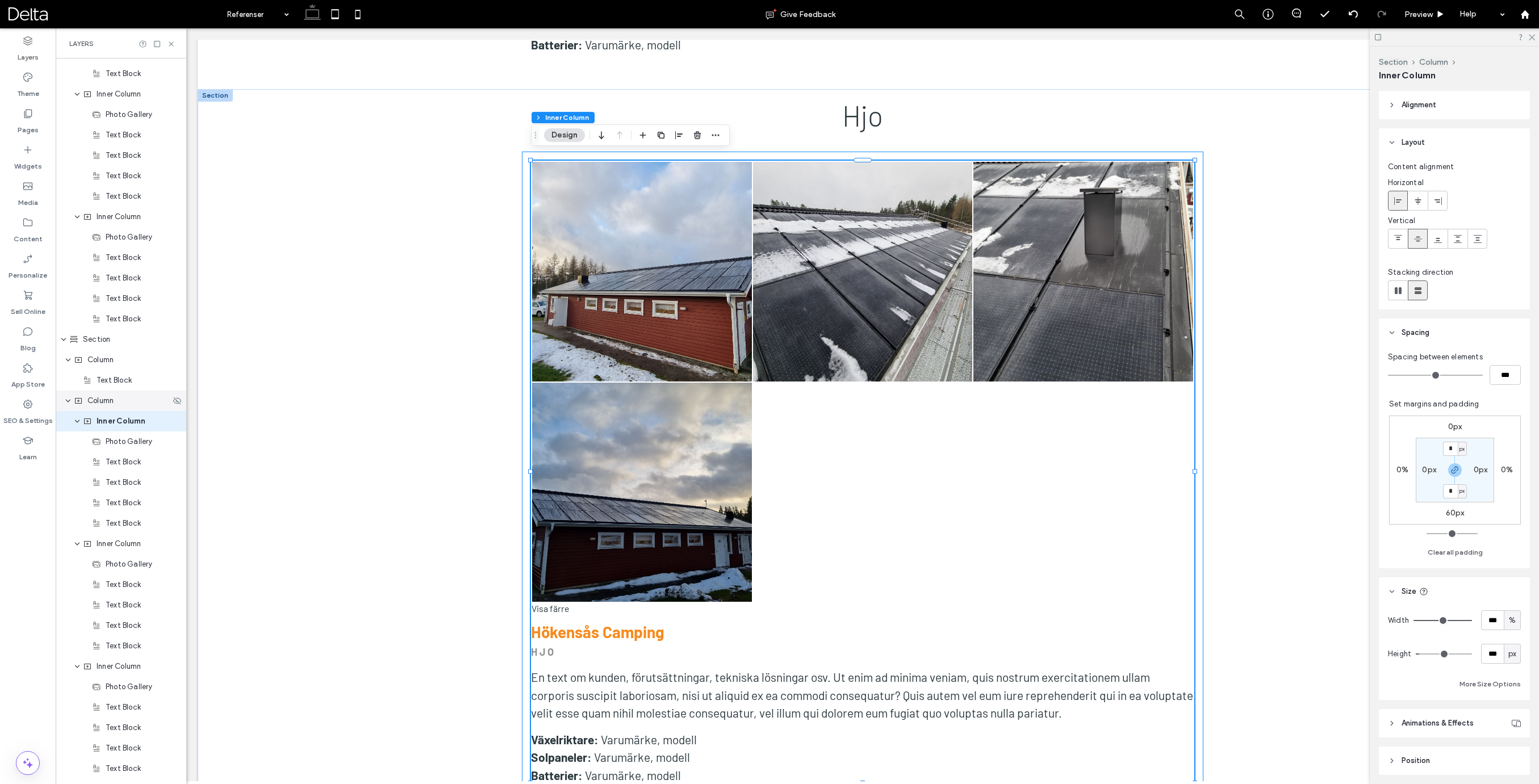
click at [103, 402] on span "Column" at bounding box center [100, 401] width 26 height 11
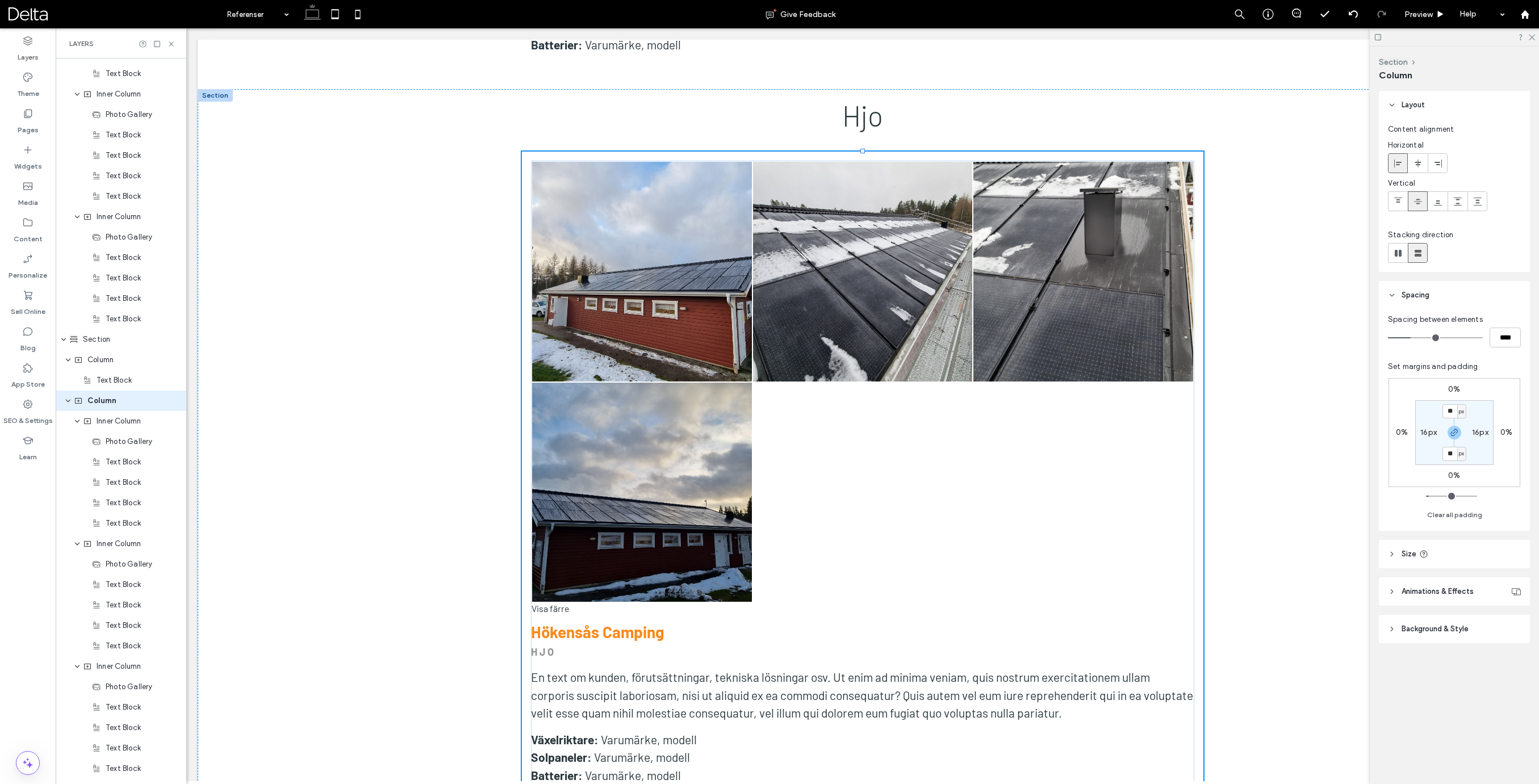
scroll to position [1180, 0]
click at [118, 448] on div "Inner Column" at bounding box center [120, 441] width 131 height 20
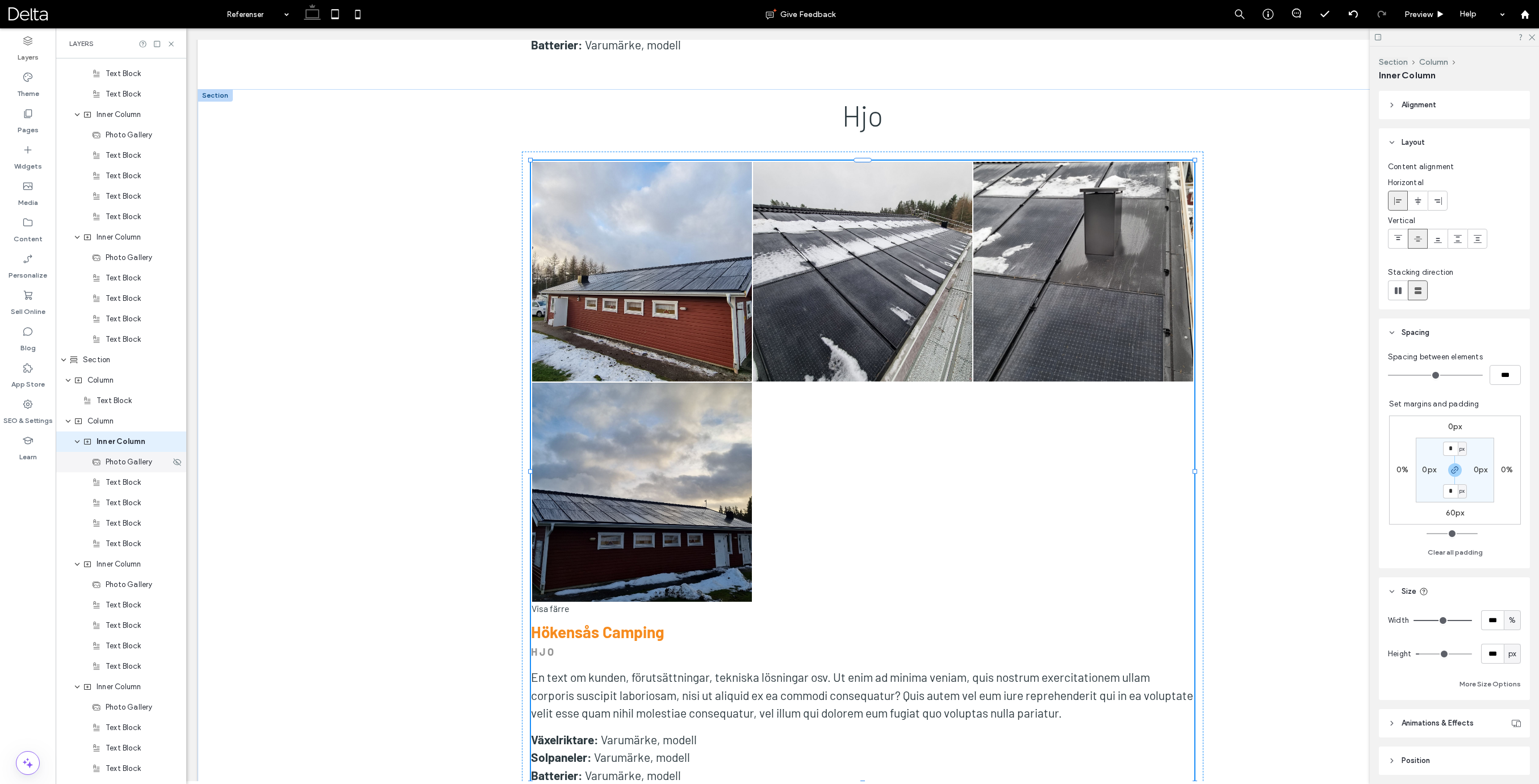
scroll to position [1201, 0]
click at [1491, 618] on input "***" at bounding box center [1492, 620] width 23 height 20
click at [1488, 618] on input "***" at bounding box center [1492, 620] width 23 height 20
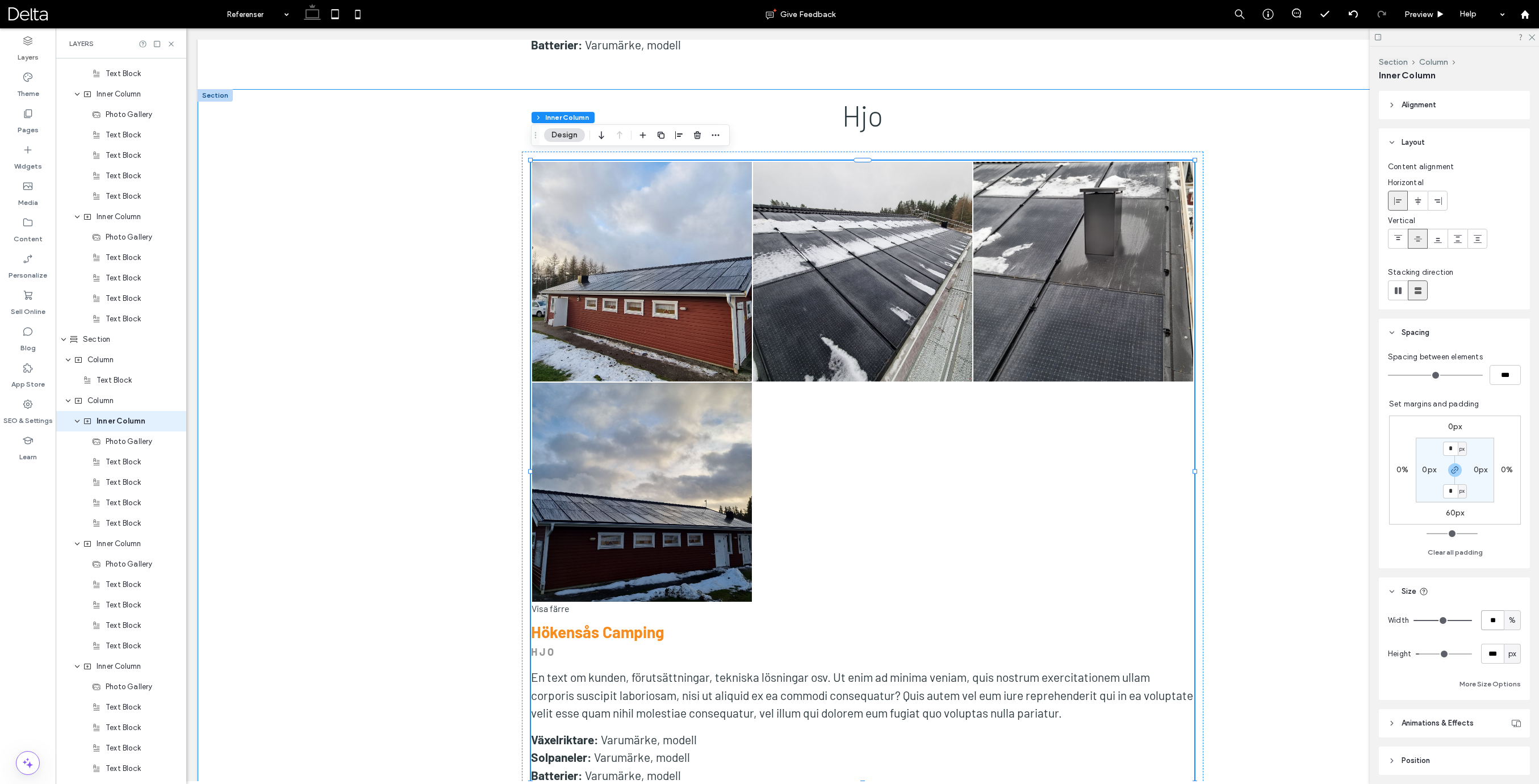
type input "**"
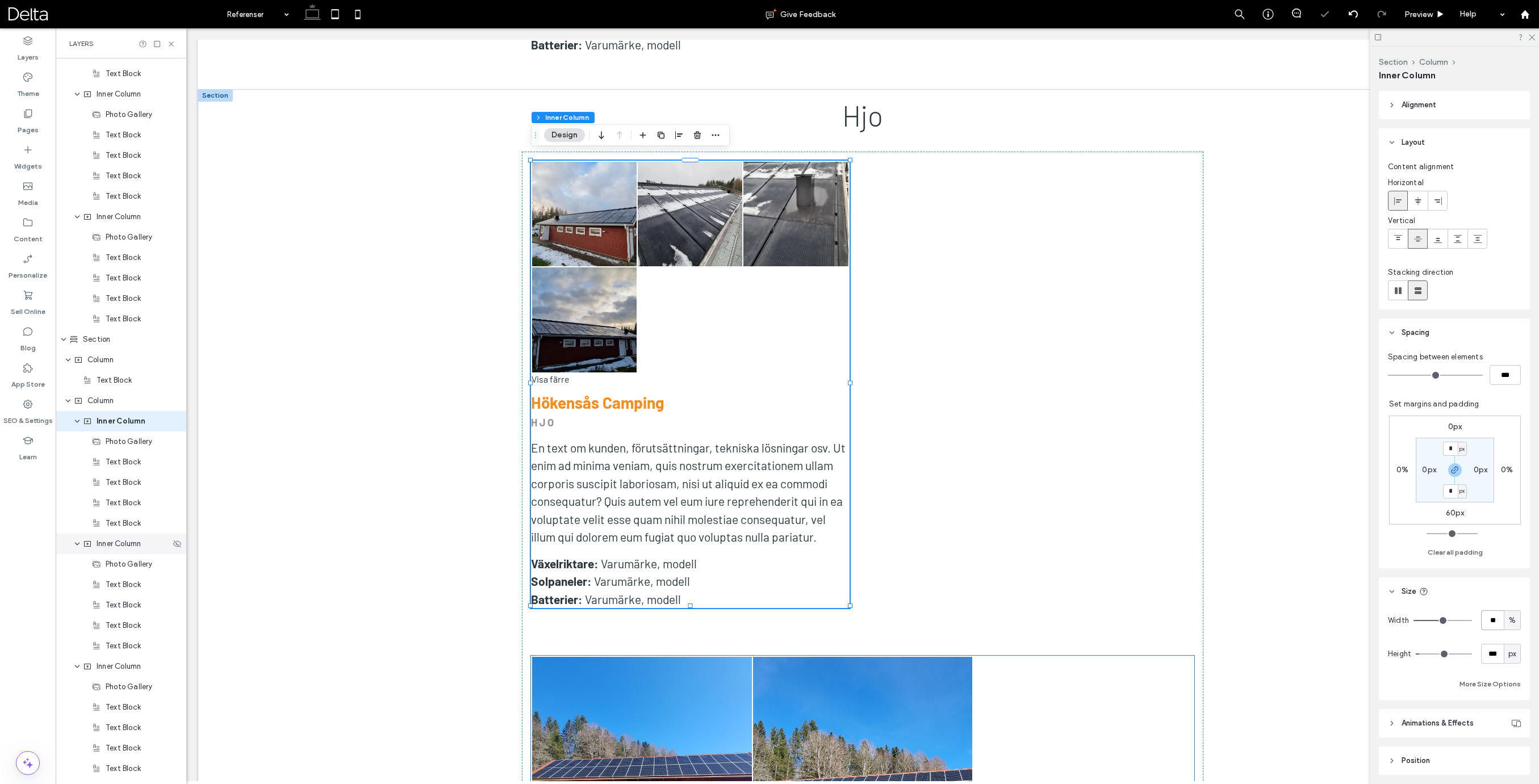
drag, startPoint x: 107, startPoint y: 545, endPoint x: 124, endPoint y: 545, distance: 17.0
click at [107, 545] on span "Inner Column" at bounding box center [119, 544] width 45 height 11
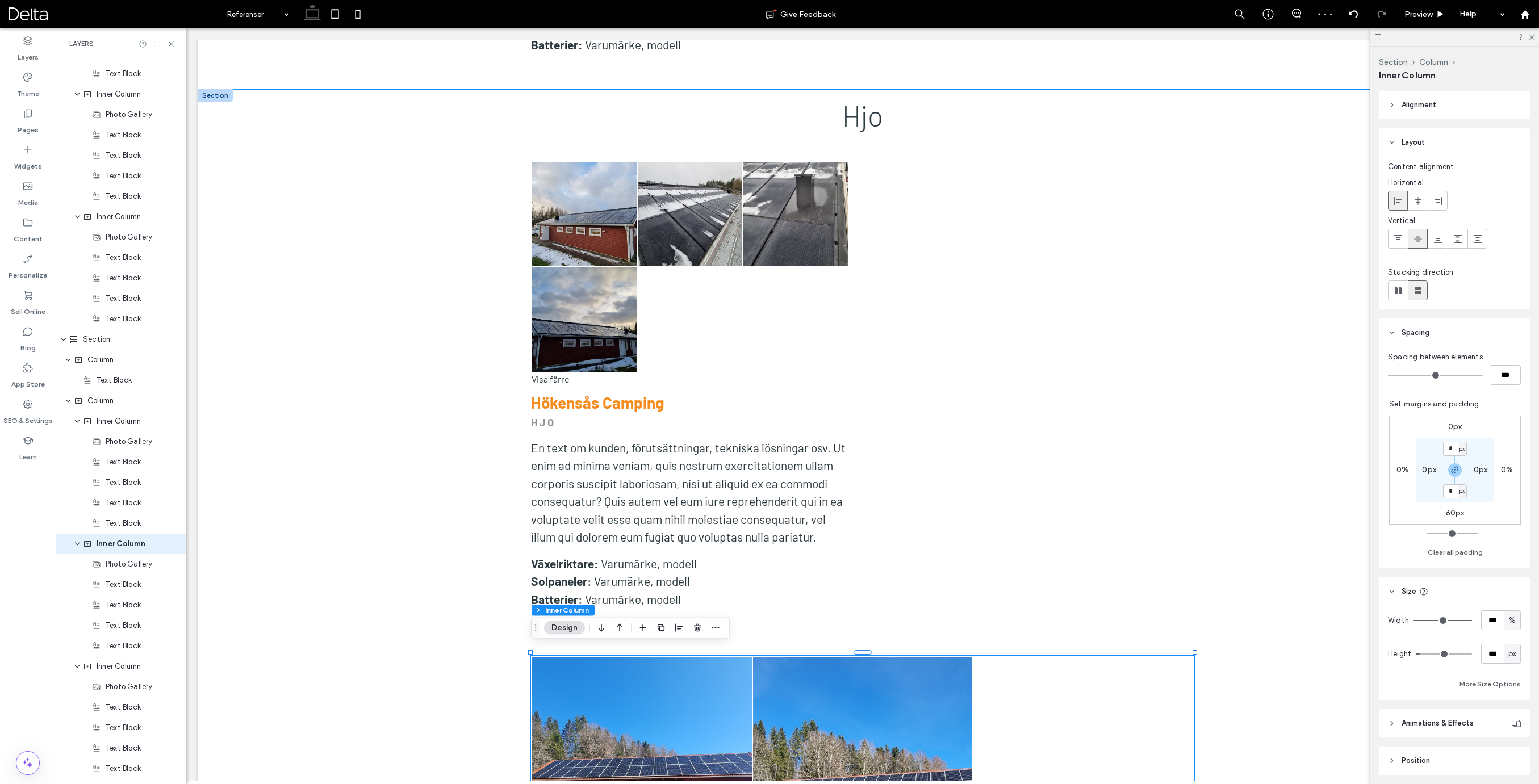
scroll to position [1323, 0]
click at [1494, 620] on input "***" at bounding box center [1492, 620] width 23 height 20
type input "**"
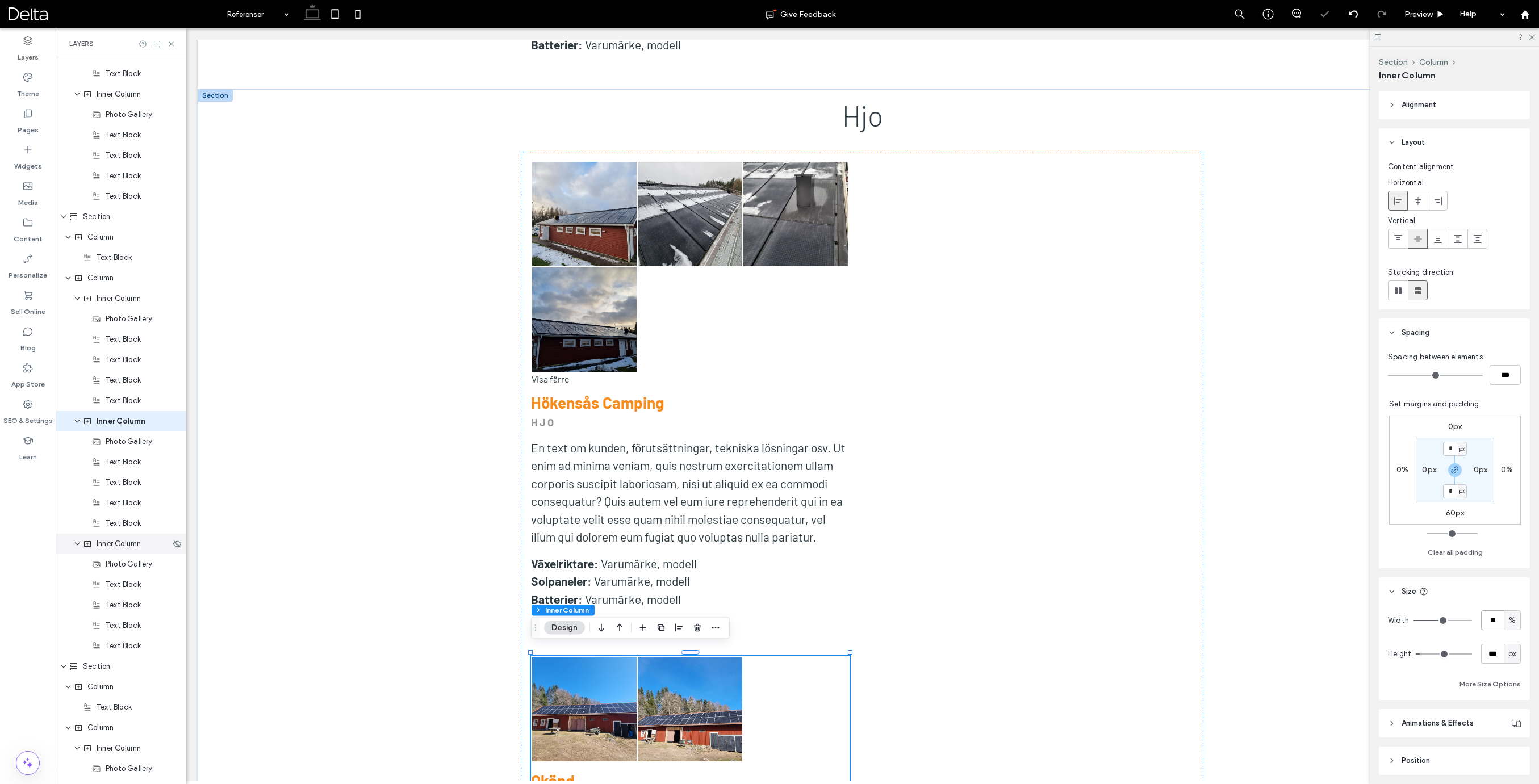
drag, startPoint x: 128, startPoint y: 545, endPoint x: 139, endPoint y: 541, distance: 11.7
click at [129, 545] on span "Inner Column" at bounding box center [119, 544] width 45 height 11
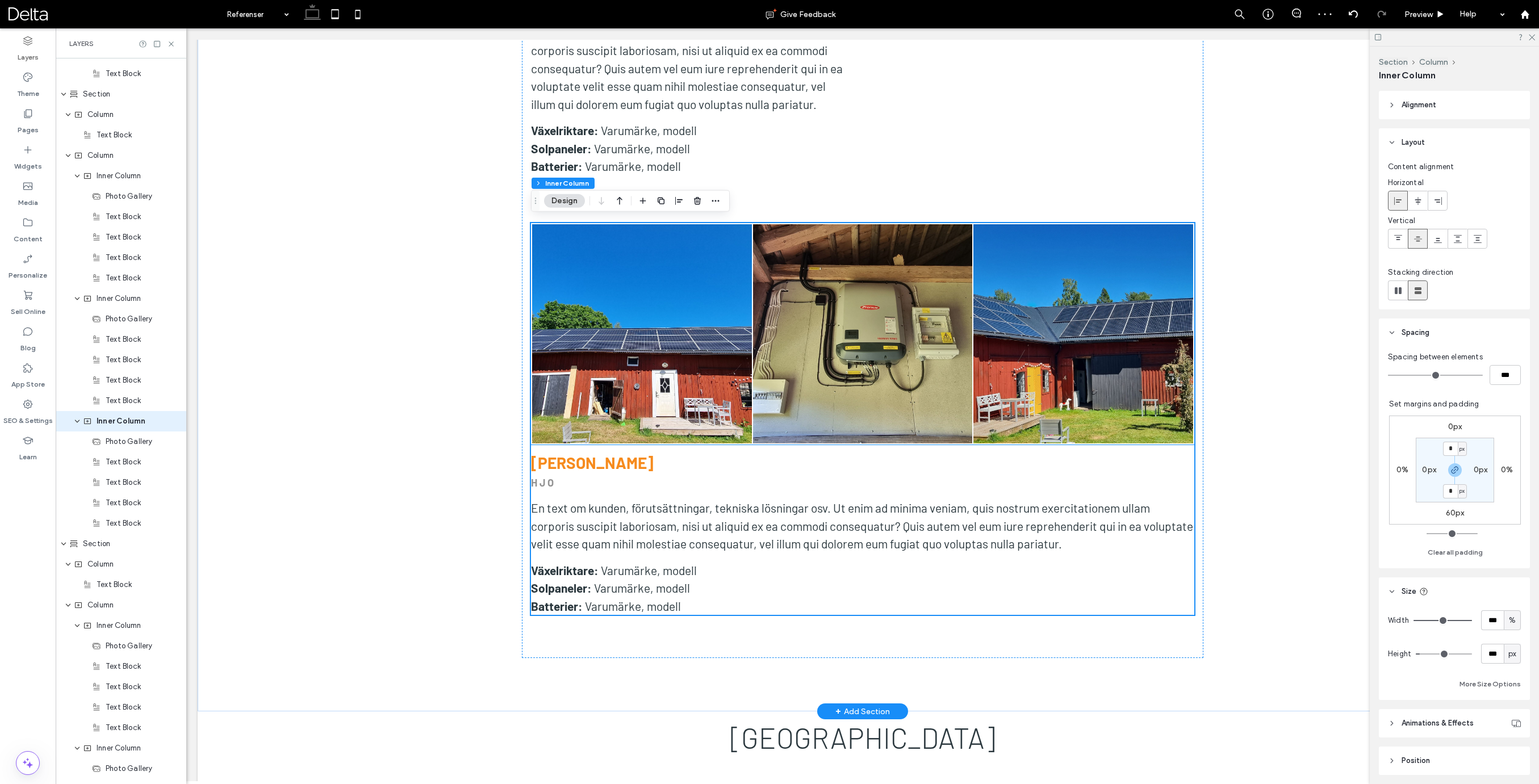
scroll to position [2330, 0]
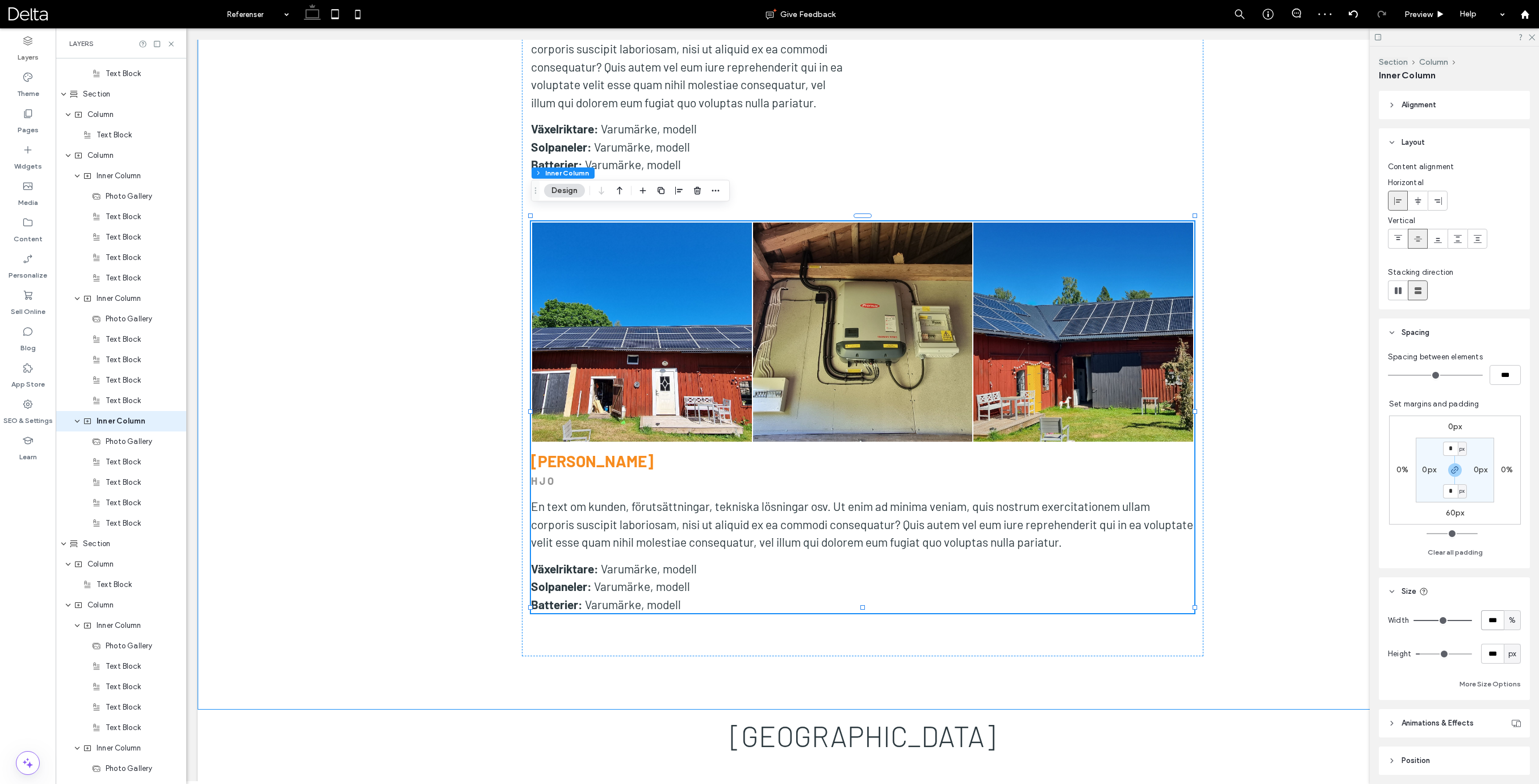
click at [1496, 625] on input "***" at bounding box center [1492, 620] width 23 height 20
type input "**"
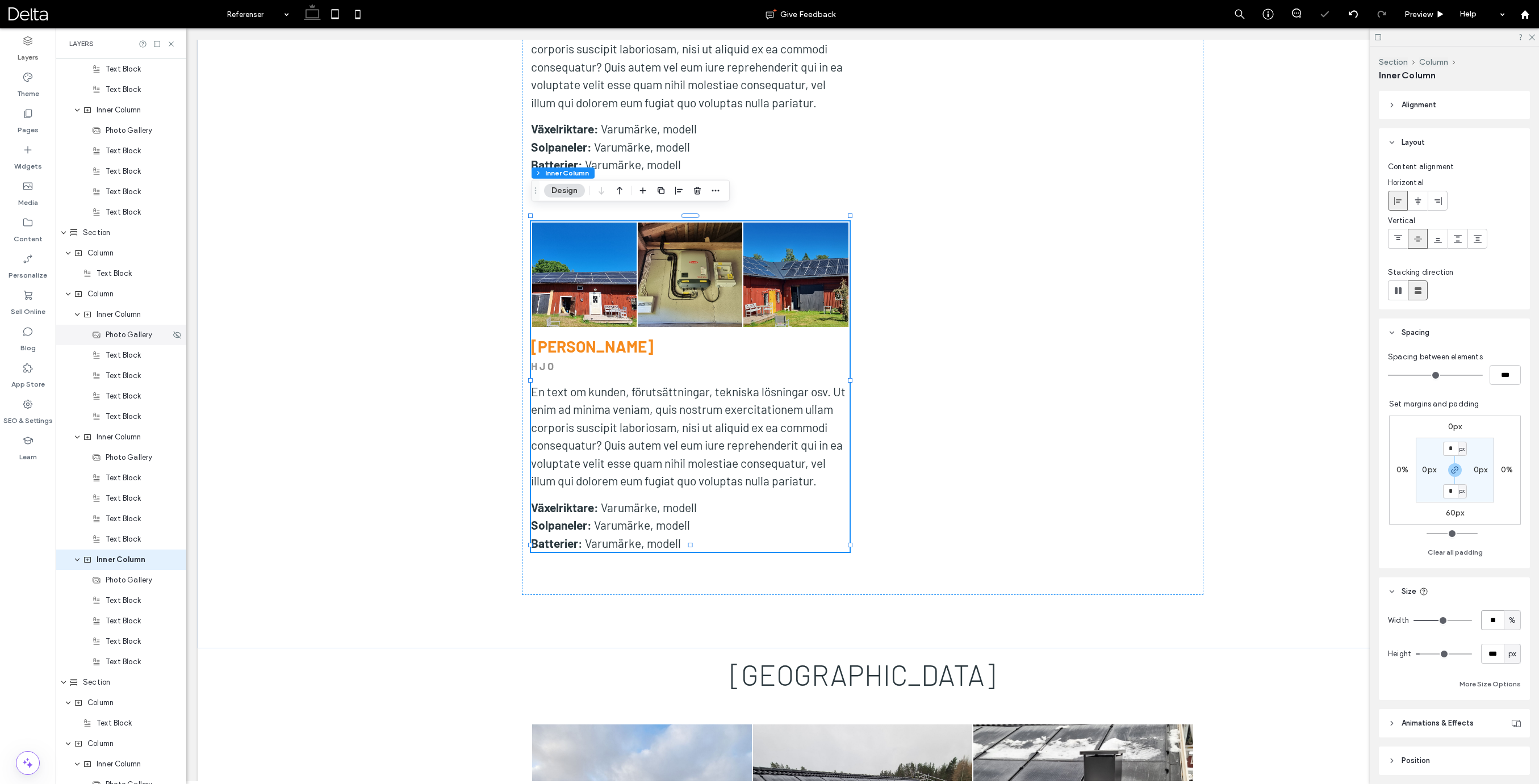
scroll to position [1306, 0]
click at [99, 297] on span "Column" at bounding box center [100, 295] width 26 height 11
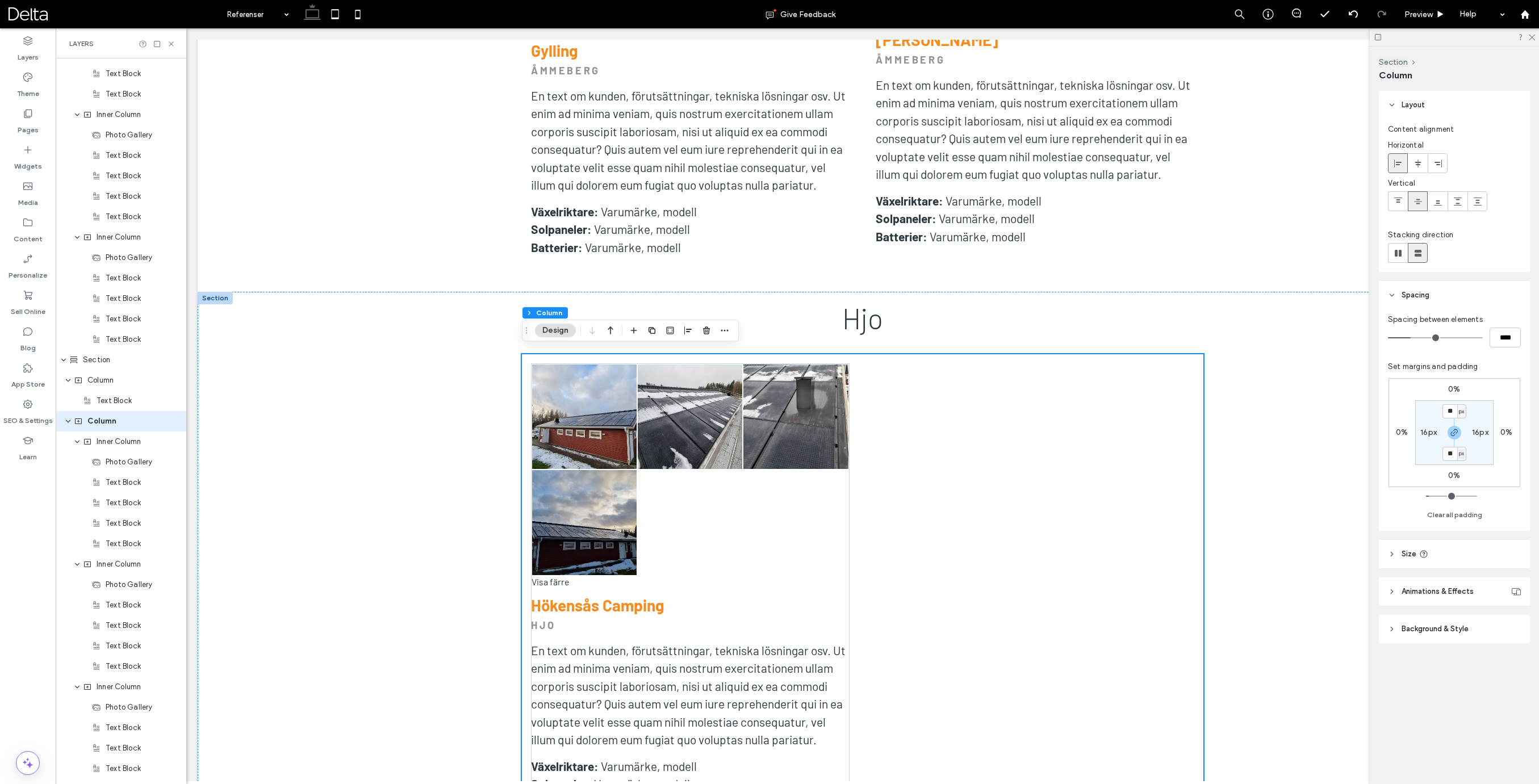
scroll to position [1316, 0]
click at [1399, 254] on use at bounding box center [1398, 253] width 7 height 7
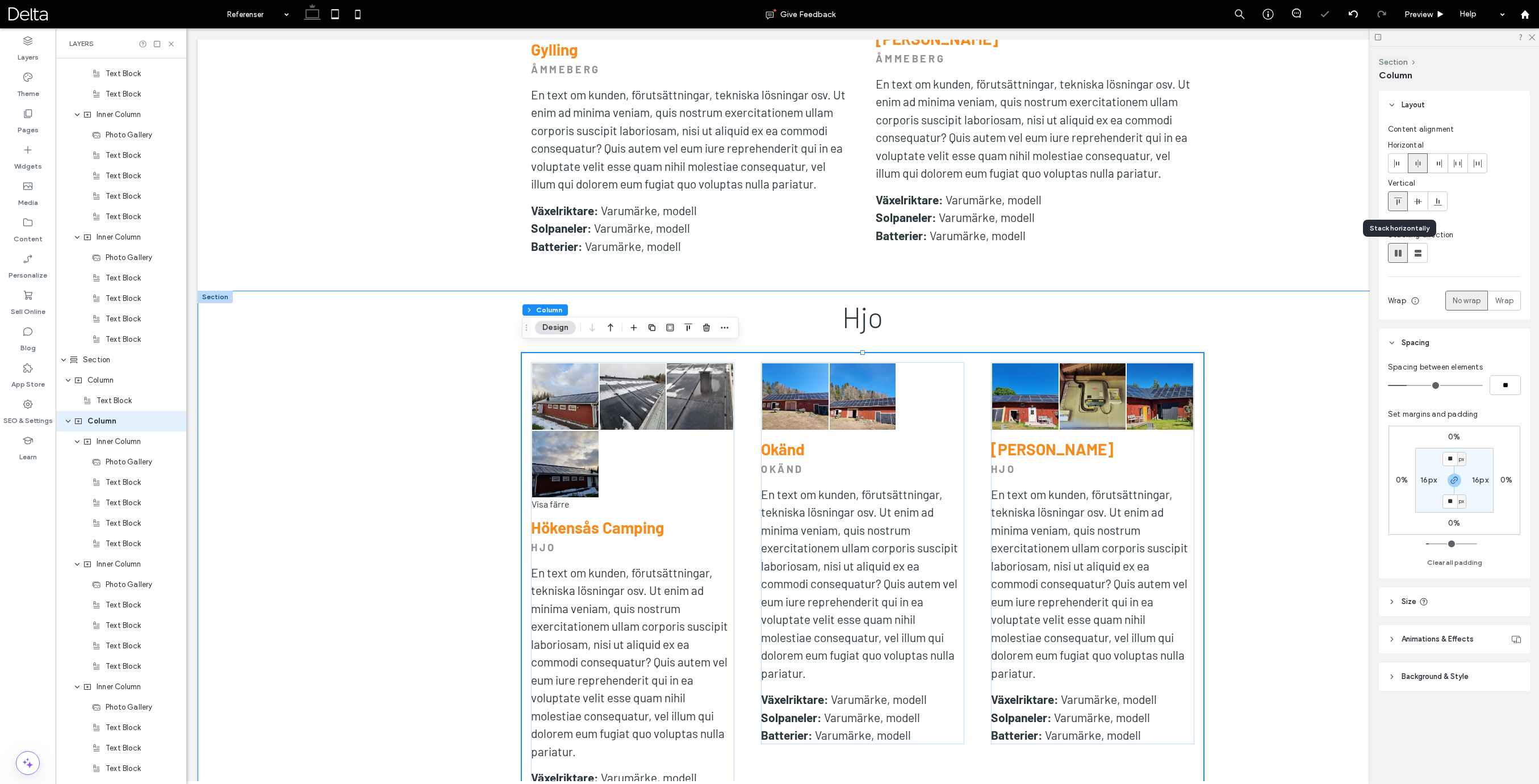
type input "*"
type input "**"
click at [113, 445] on span "Inner Column" at bounding box center [119, 441] width 45 height 11
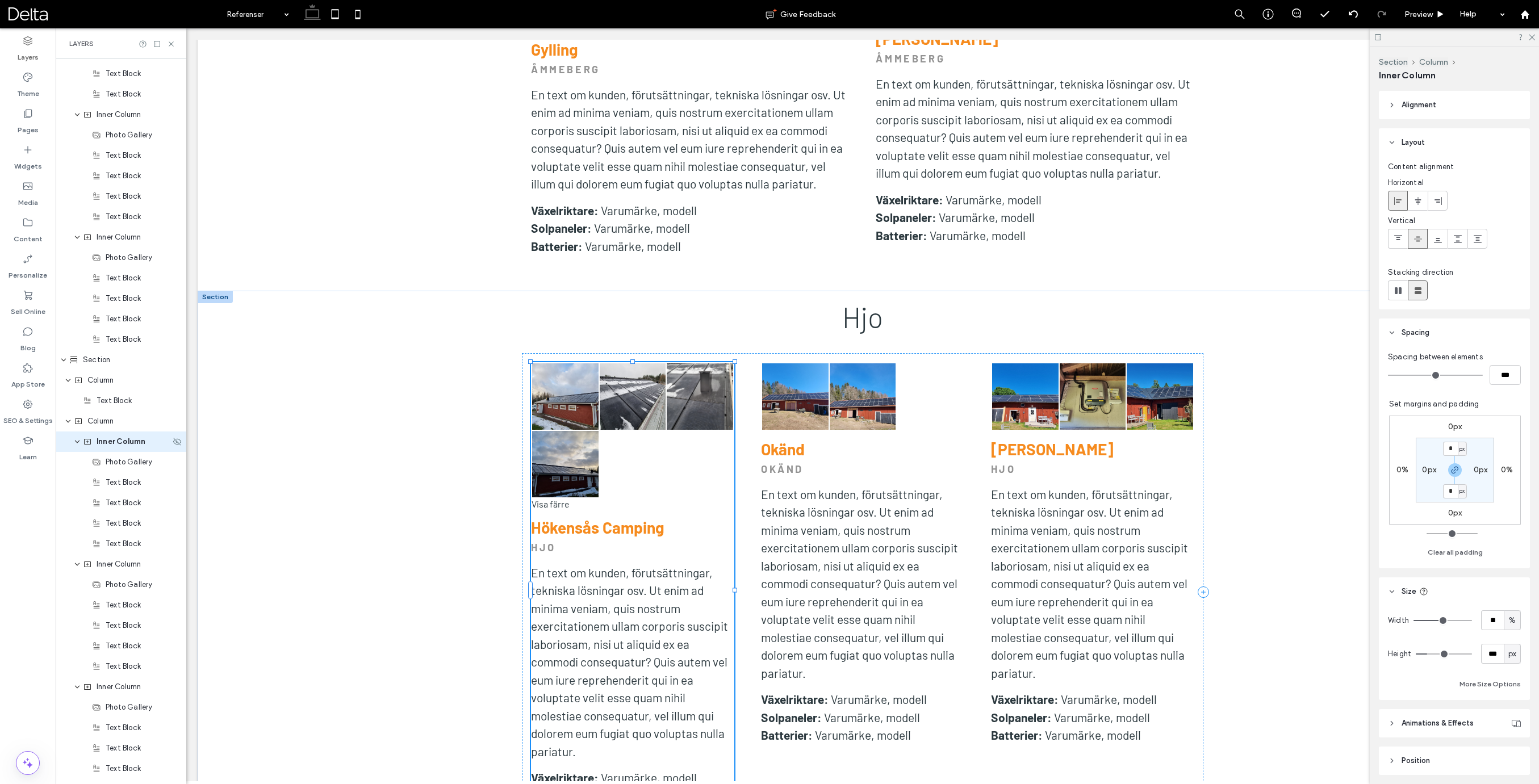
scroll to position [1201, 0]
click at [105, 399] on span "Column" at bounding box center [100, 401] width 26 height 11
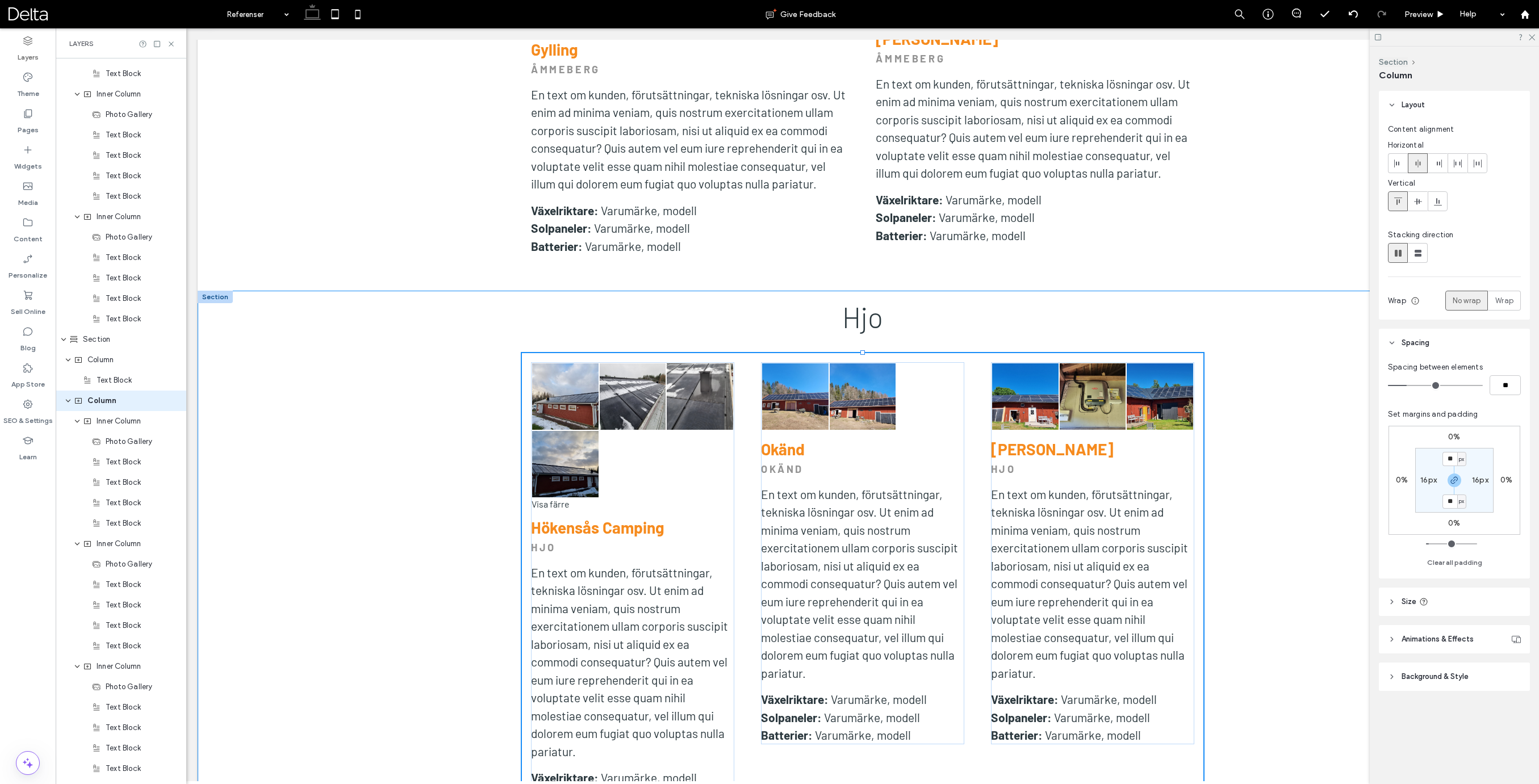
scroll to position [1180, 0]
click at [1508, 307] on div "Wrap" at bounding box center [1504, 300] width 18 height 18
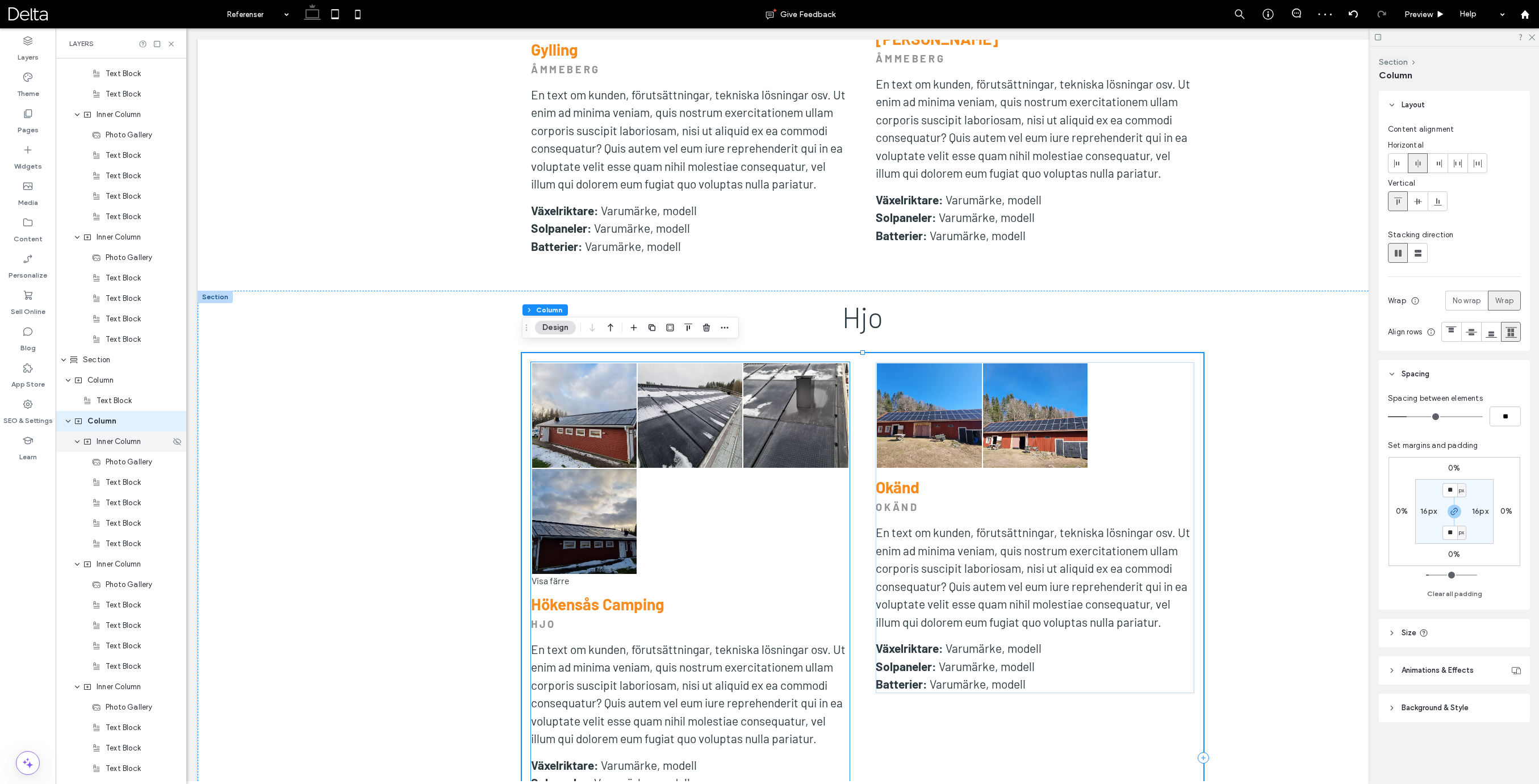
click at [136, 441] on span "Inner Column" at bounding box center [119, 441] width 45 height 11
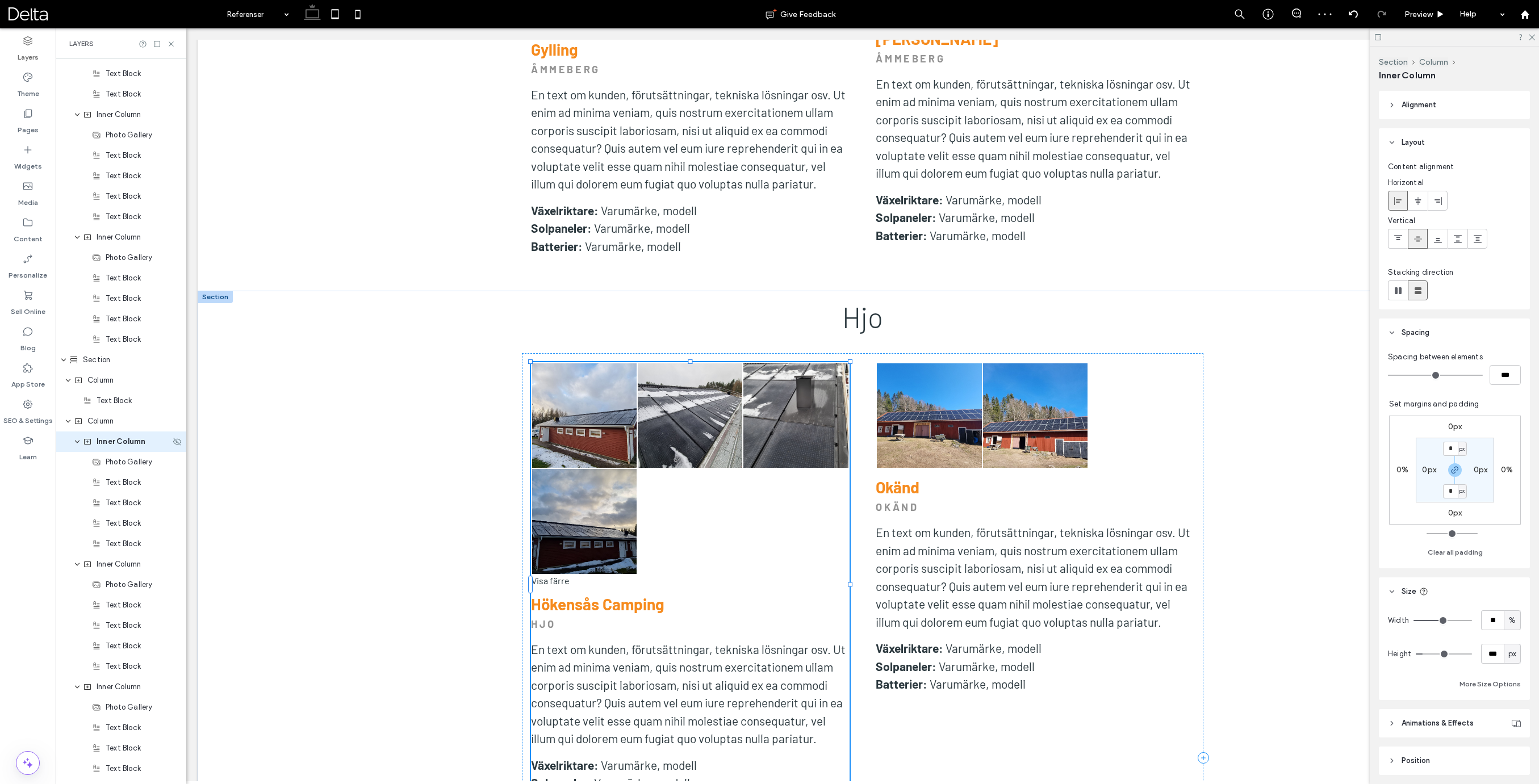
scroll to position [1201, 0]
click at [113, 404] on span "Column" at bounding box center [100, 401] width 26 height 11
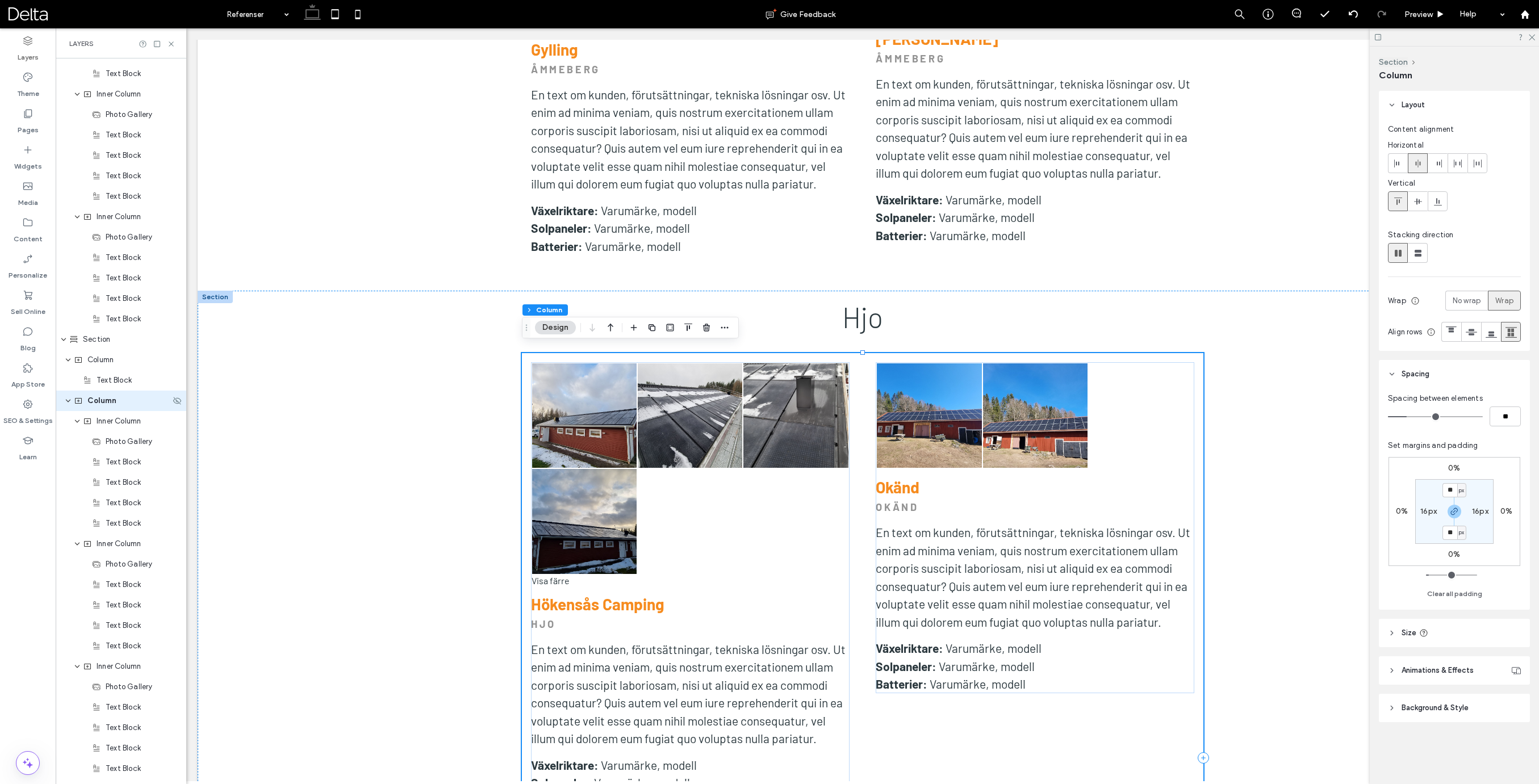
scroll to position [1180, 0]
click at [117, 445] on span "Inner Column" at bounding box center [119, 441] width 45 height 11
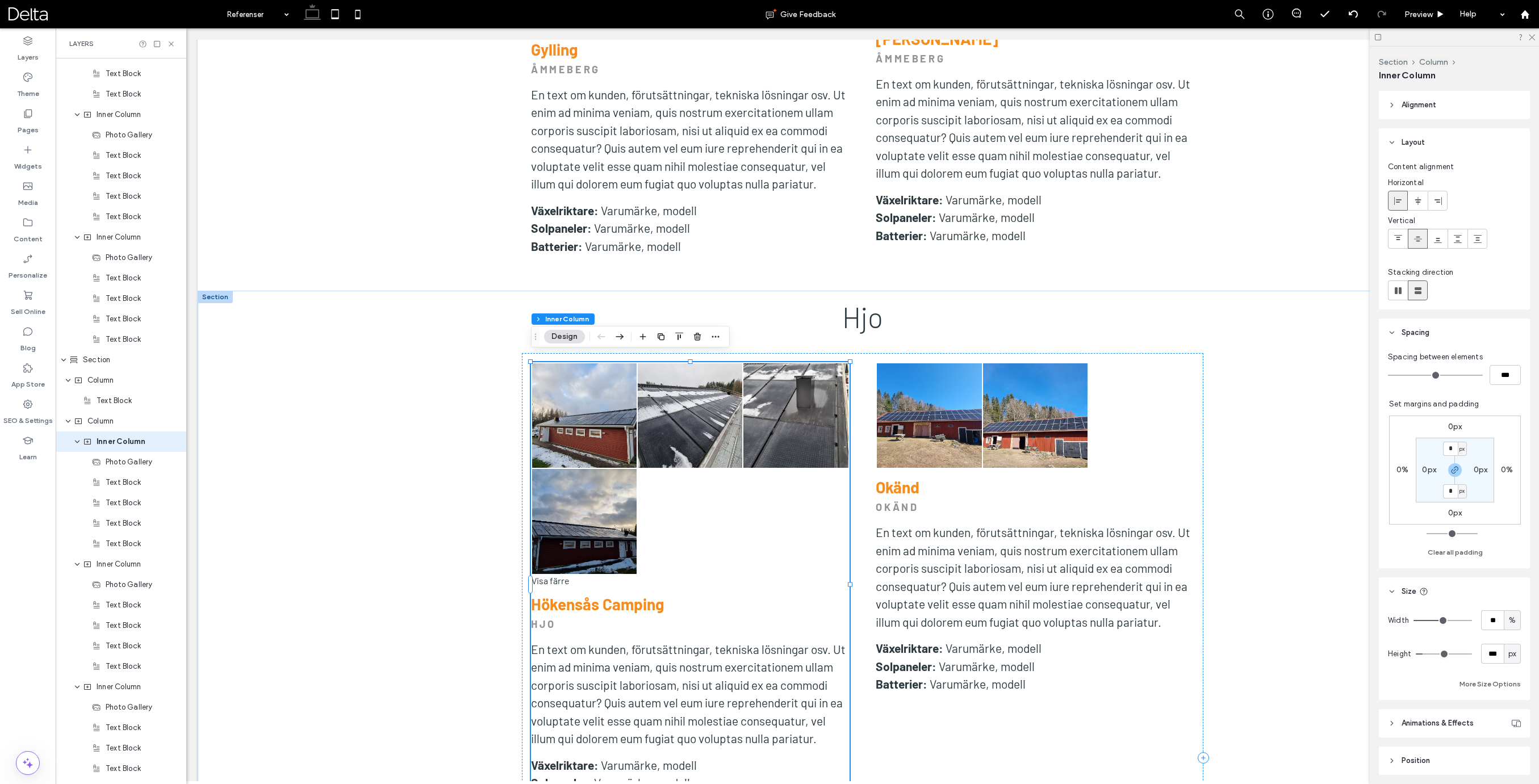
scroll to position [1201, 0]
click at [1455, 515] on label "0px" at bounding box center [1455, 512] width 14 height 10
click at [1463, 516] on span "px" at bounding box center [1462, 513] width 5 height 11
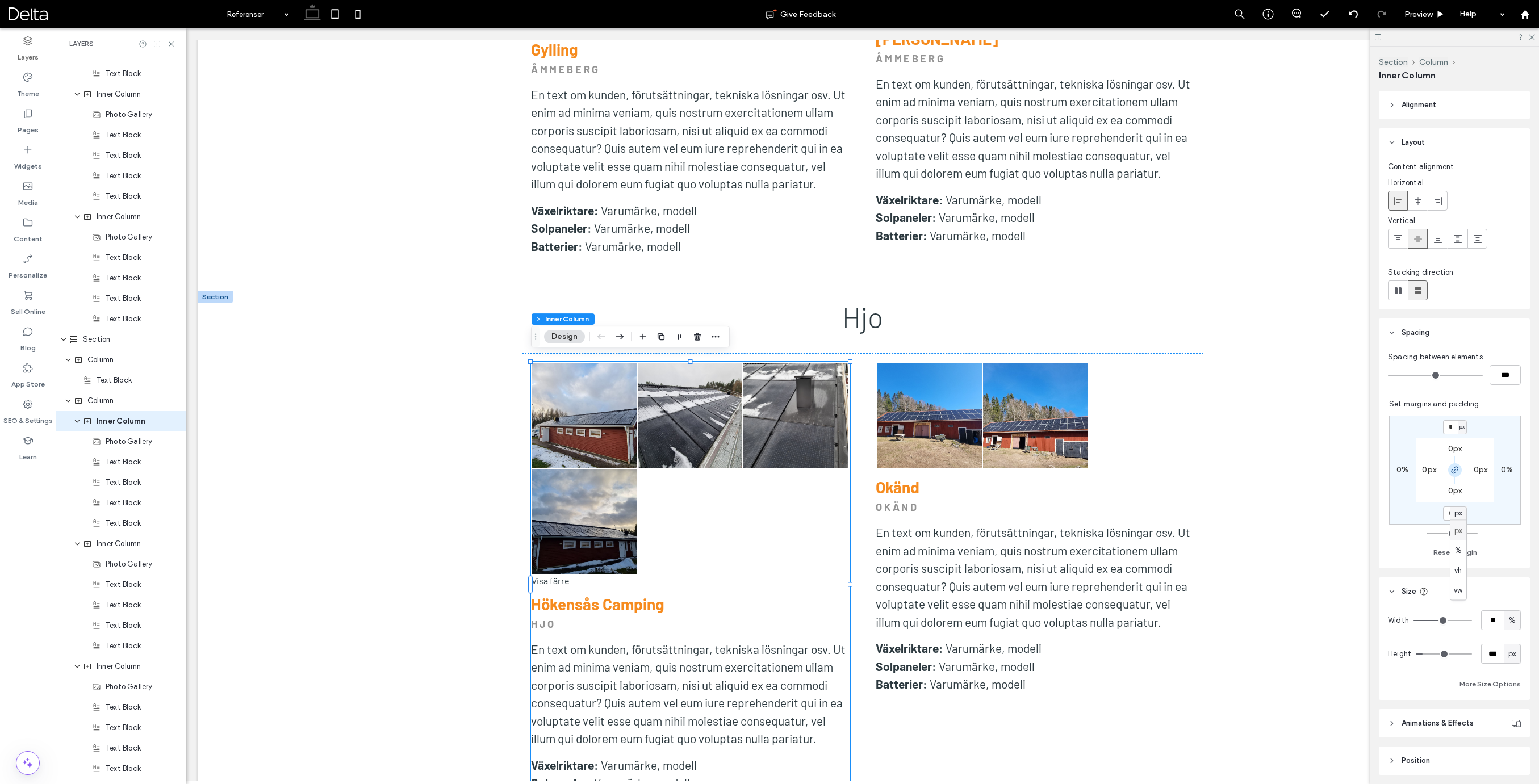
click at [1454, 464] on span "button" at bounding box center [1454, 469] width 13 height 13
click at [1462, 511] on span "px" at bounding box center [1462, 513] width 5 height 11
click at [1462, 511] on span "px" at bounding box center [1458, 513] width 8 height 11
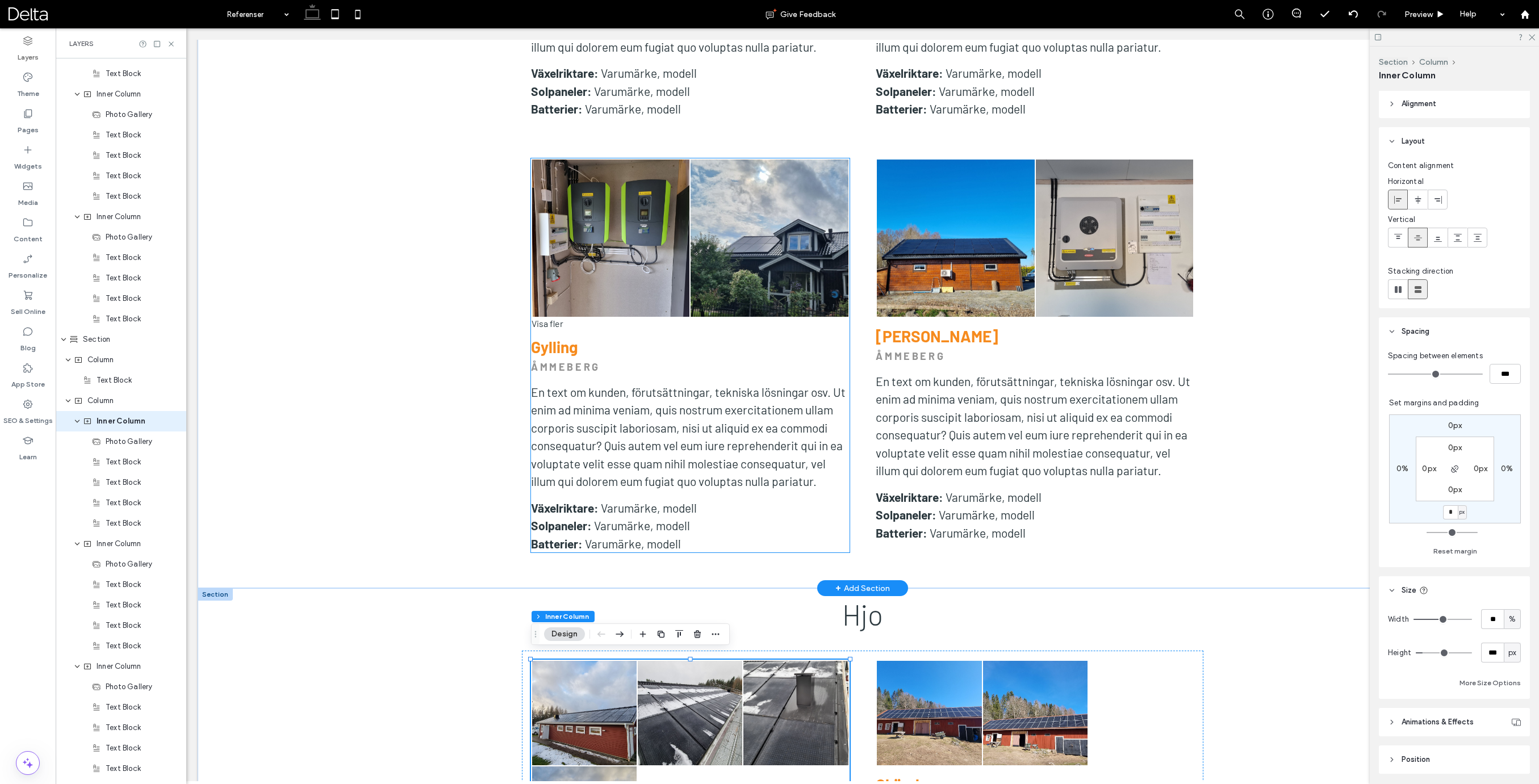
click at [837, 251] on link at bounding box center [769, 238] width 157 height 157
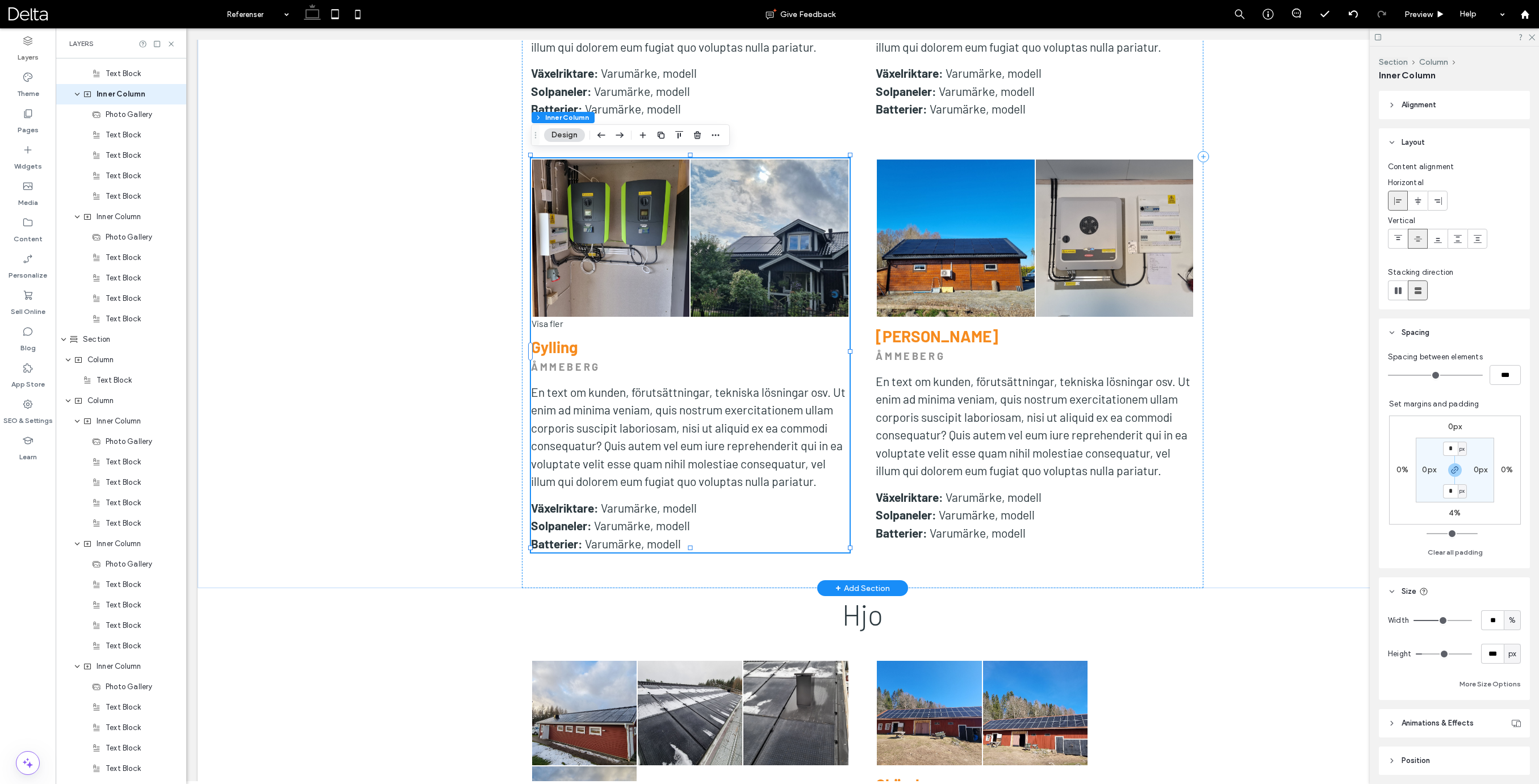
scroll to position [873, 0]
click at [716, 133] on icon "button" at bounding box center [716, 135] width 9 height 9
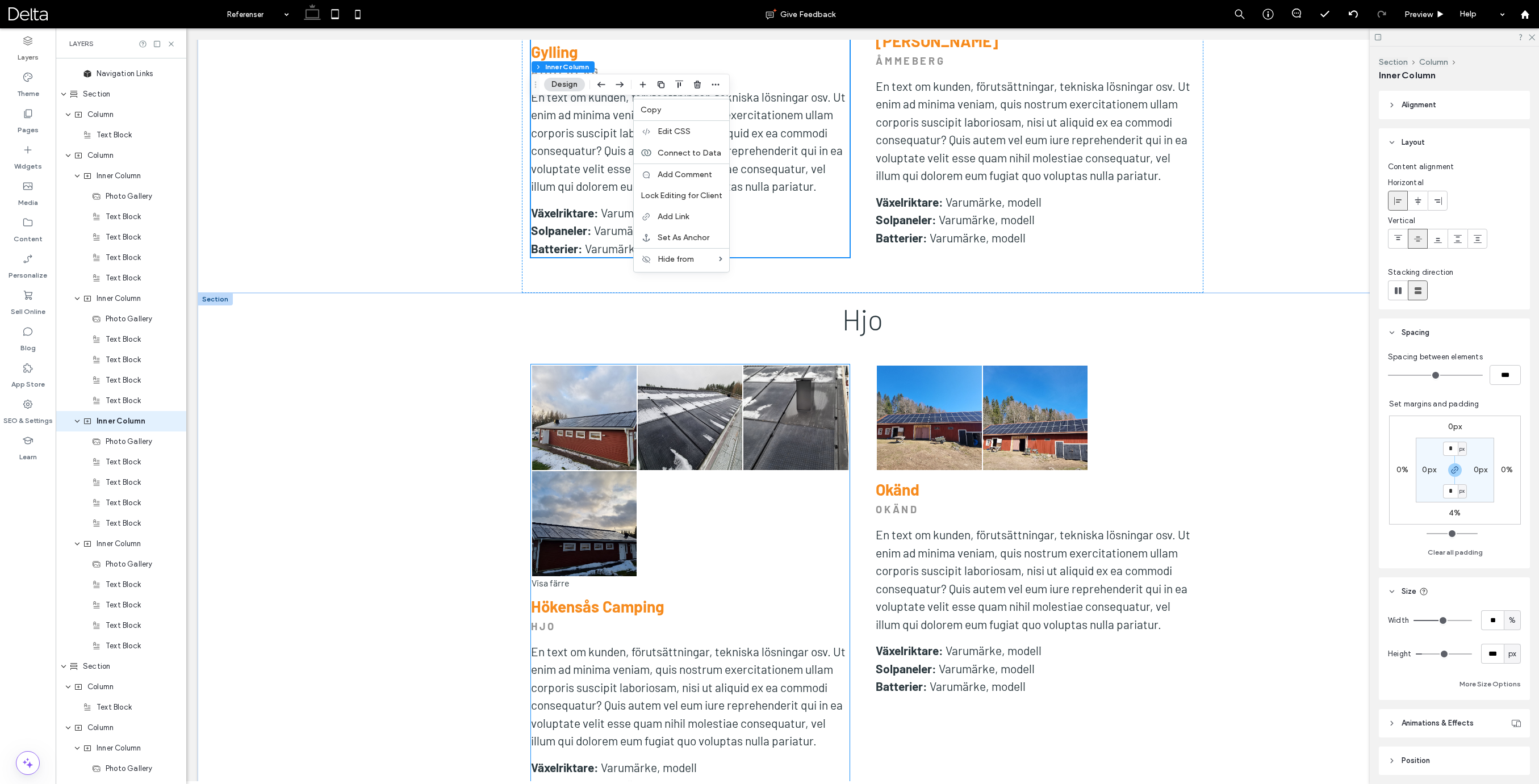
scroll to position [1490, 0]
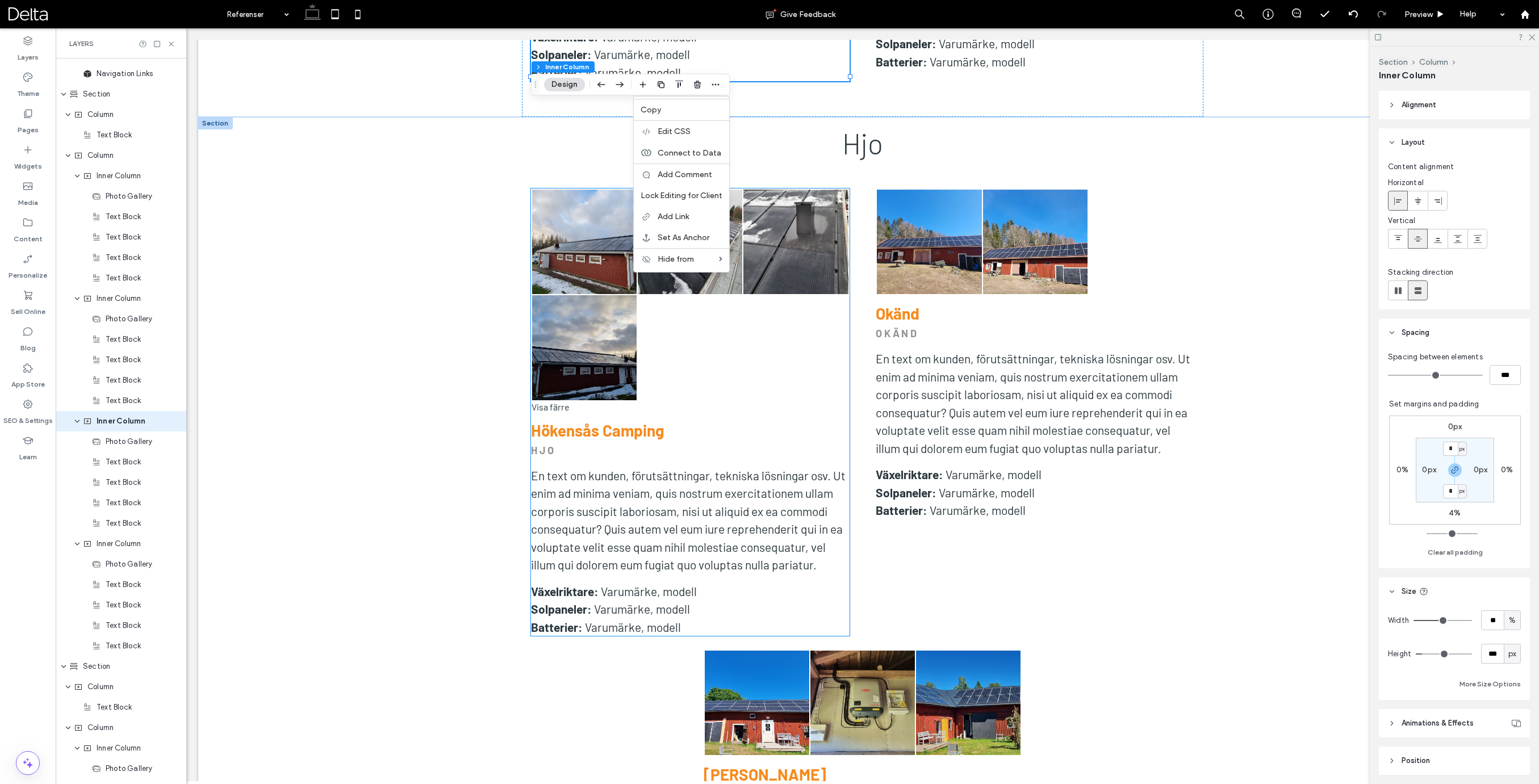
click at [805, 481] on span "En text om kunden, förutsättningar, tekniska lösningar osv. Ut enim ad minima v…" at bounding box center [688, 520] width 315 height 104
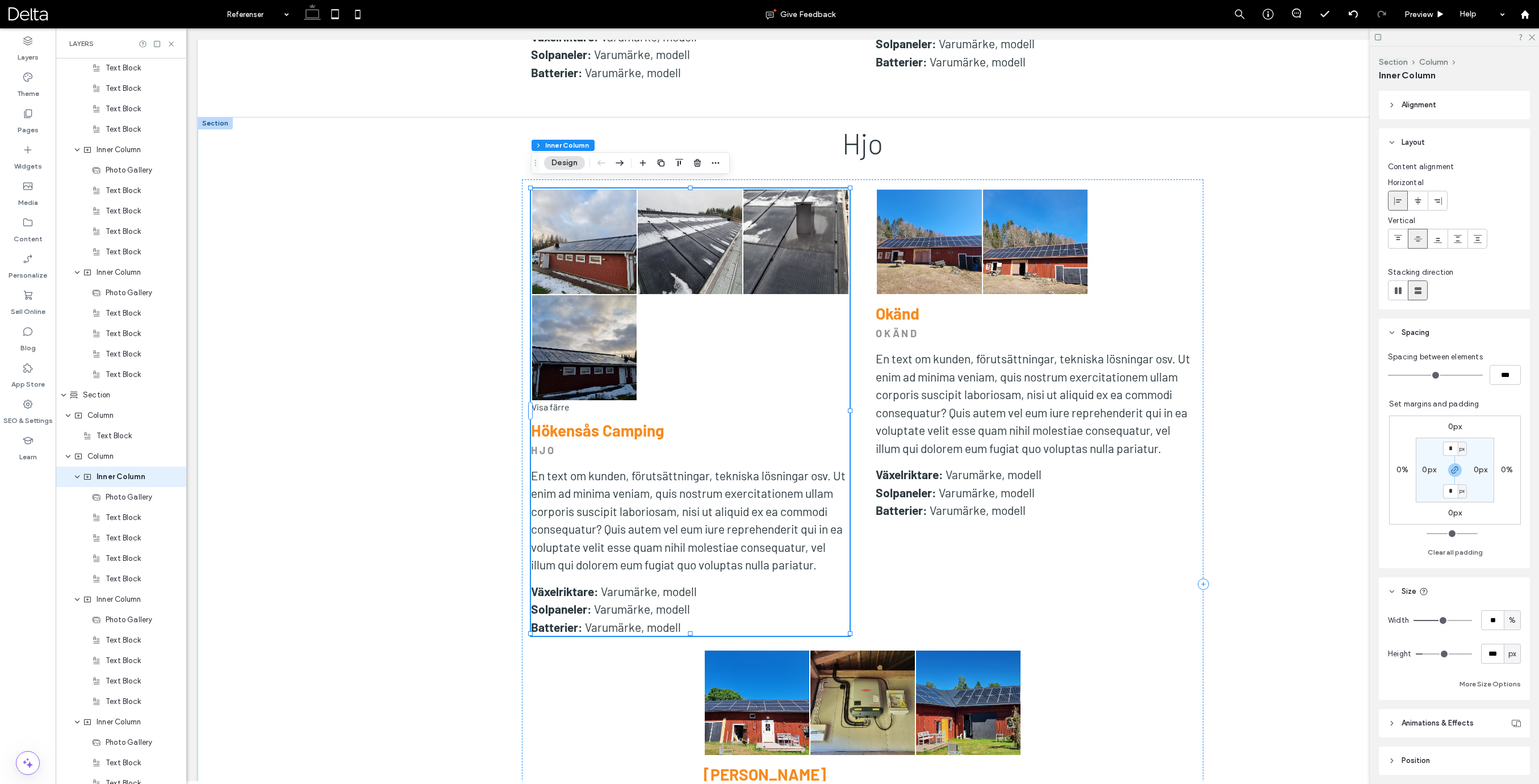
scroll to position [1201, 0]
click at [124, 424] on span "Inner Column" at bounding box center [120, 421] width 49 height 11
click at [1457, 467] on icon "button" at bounding box center [1455, 470] width 9 height 9
click at [1454, 509] on label "0px" at bounding box center [1455, 512] width 14 height 10
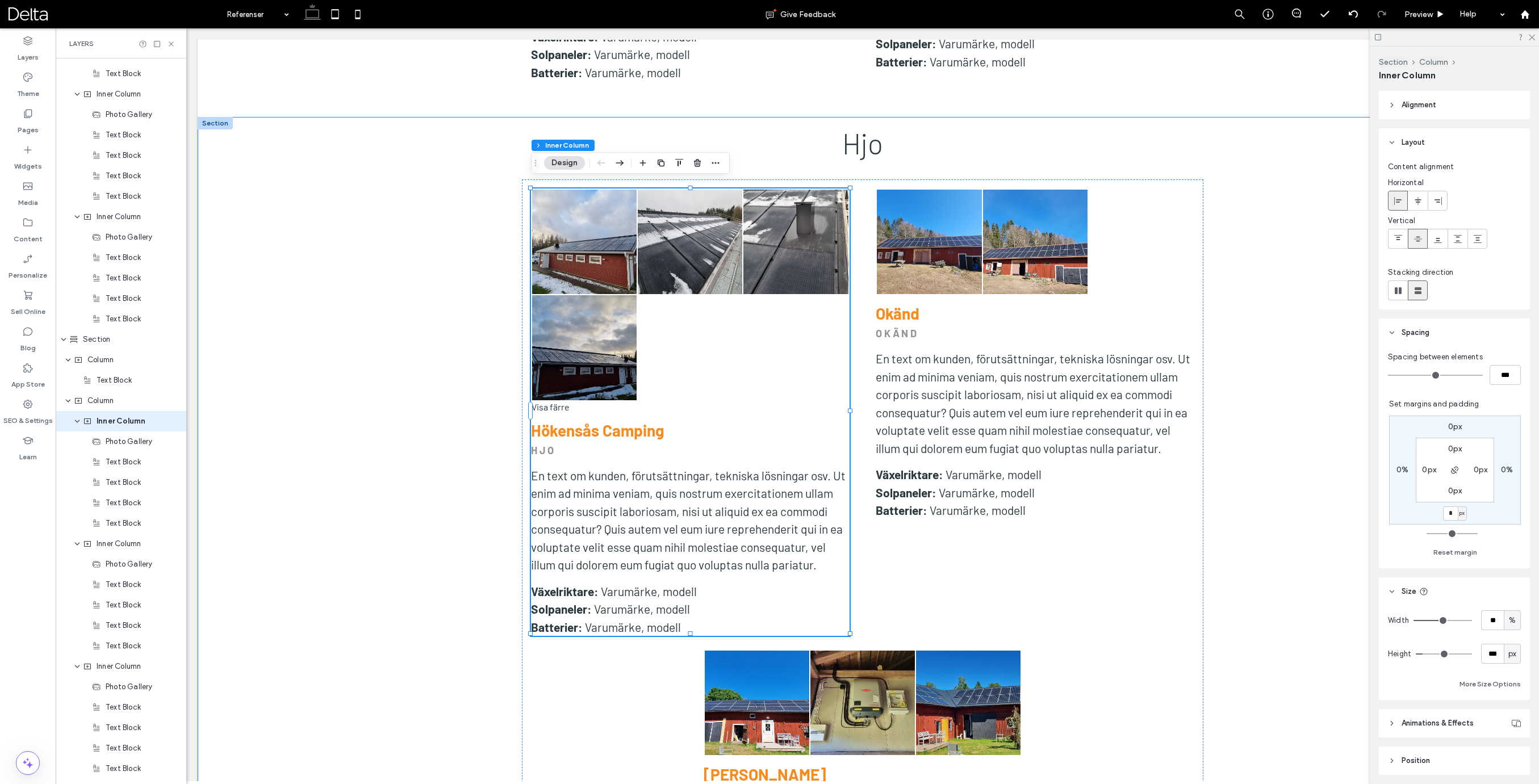
click at [1454, 509] on input "*" at bounding box center [1450, 513] width 15 height 14
click at [1460, 511] on div "px" at bounding box center [1462, 513] width 9 height 14
click at [1459, 550] on span "%" at bounding box center [1458, 550] width 7 height 11
click at [1450, 518] on input "*" at bounding box center [1450, 513] width 15 height 14
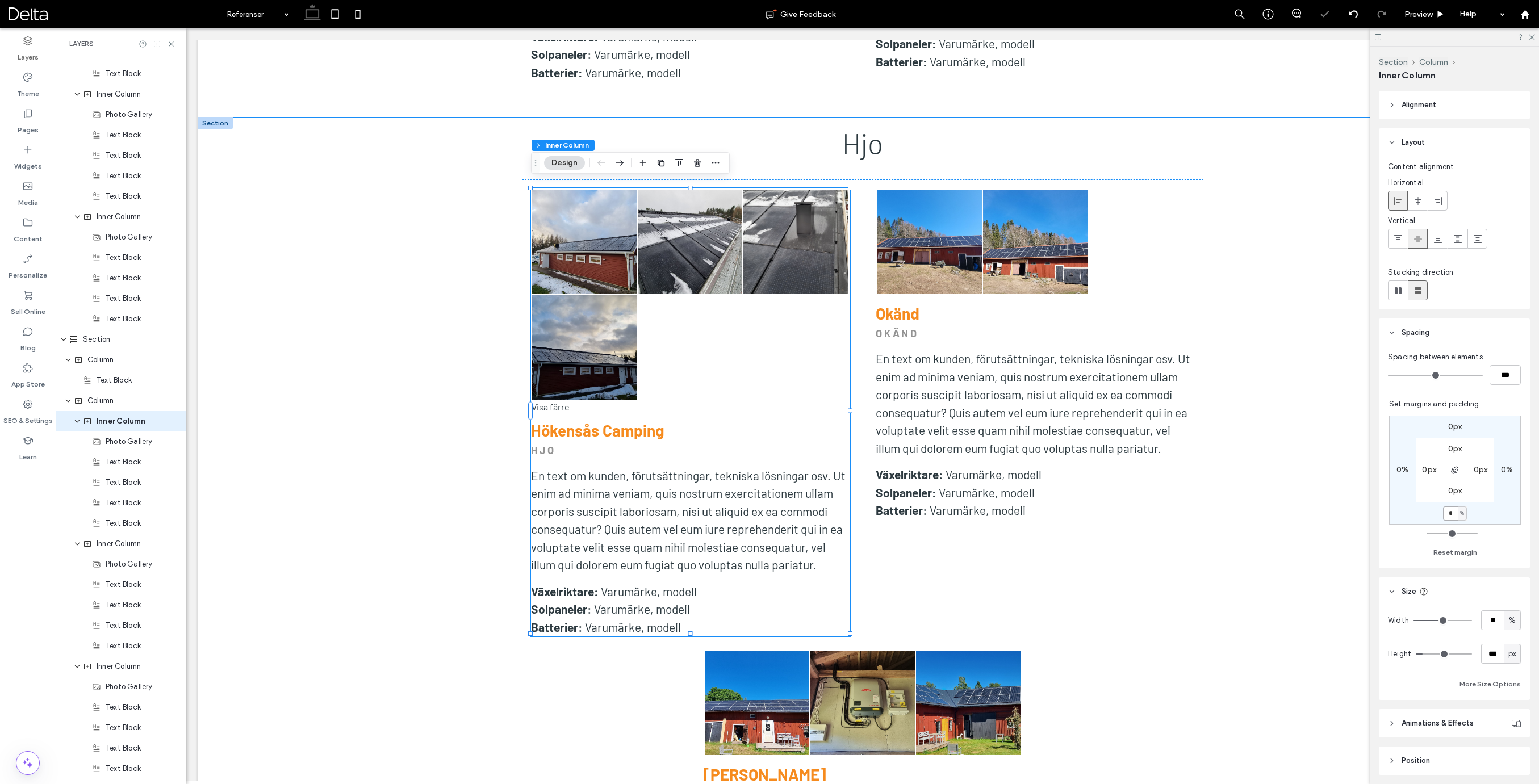
type input "*"
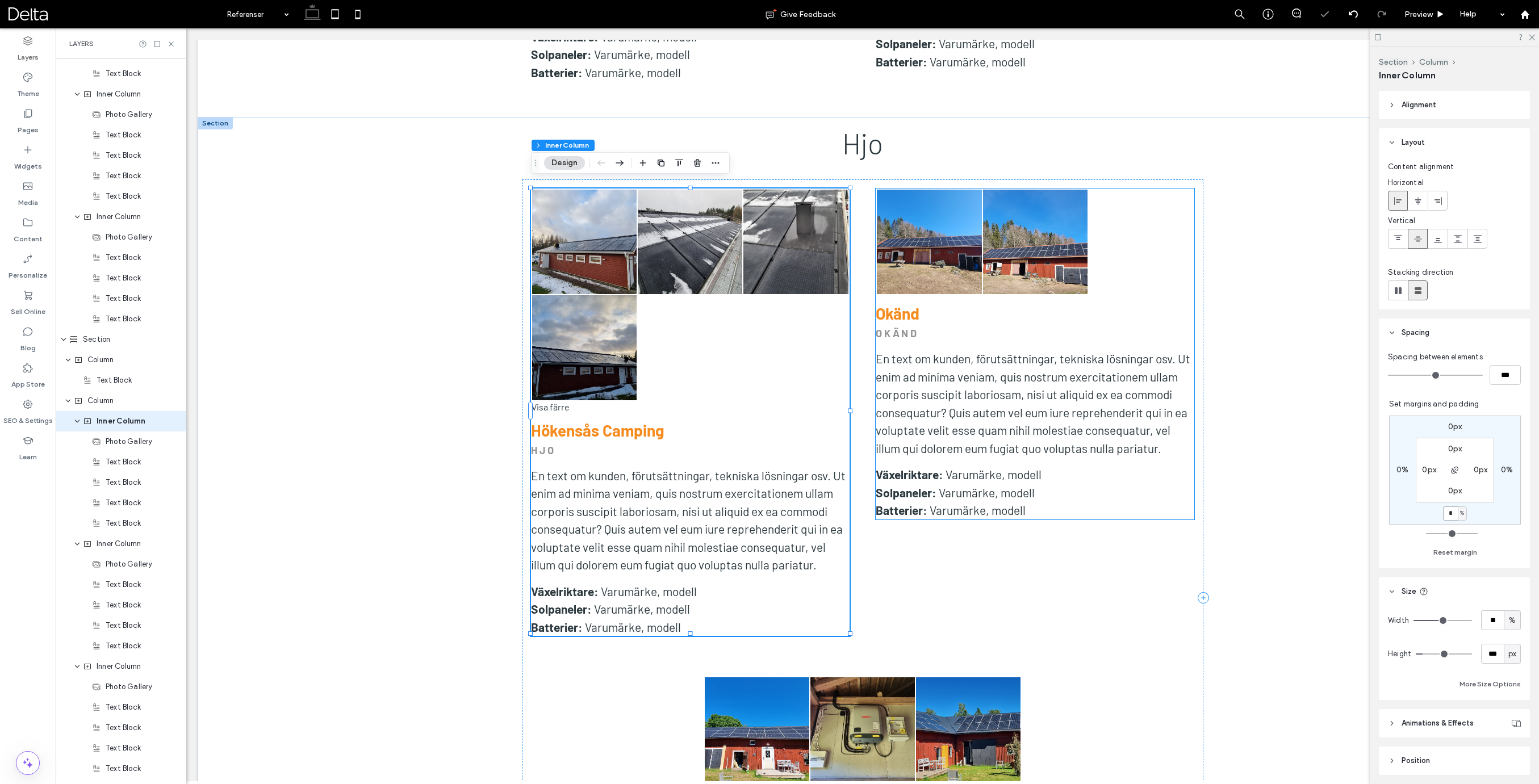
click at [1136, 425] on span "En text om kunden, förutsättningar, tekniska lösningar osv. Ut enim ad minima v…" at bounding box center [1033, 403] width 315 height 104
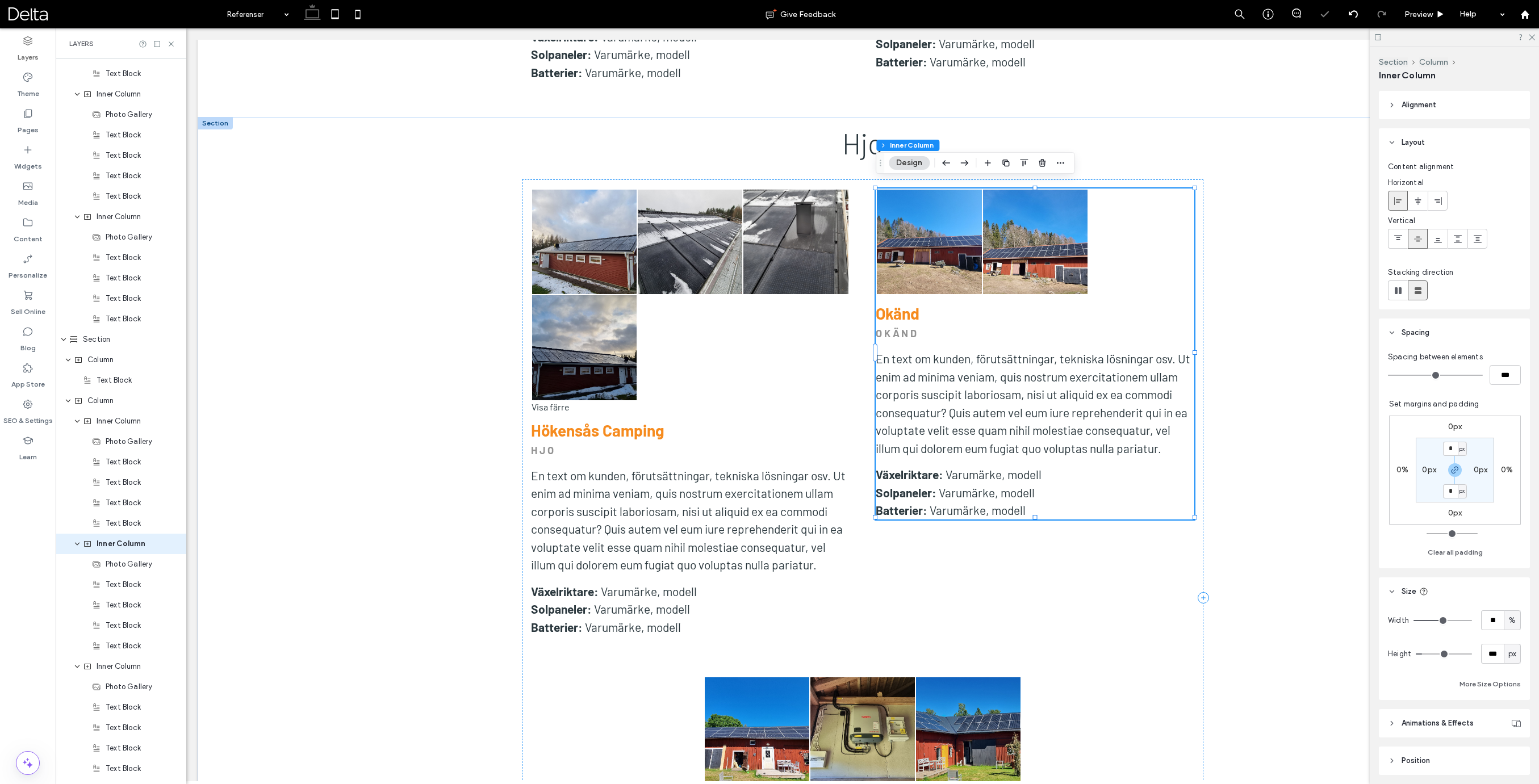
scroll to position [1323, 0]
click at [1457, 471] on icon "button" at bounding box center [1455, 470] width 9 height 9
click at [1461, 513] on label "0px" at bounding box center [1455, 512] width 14 height 10
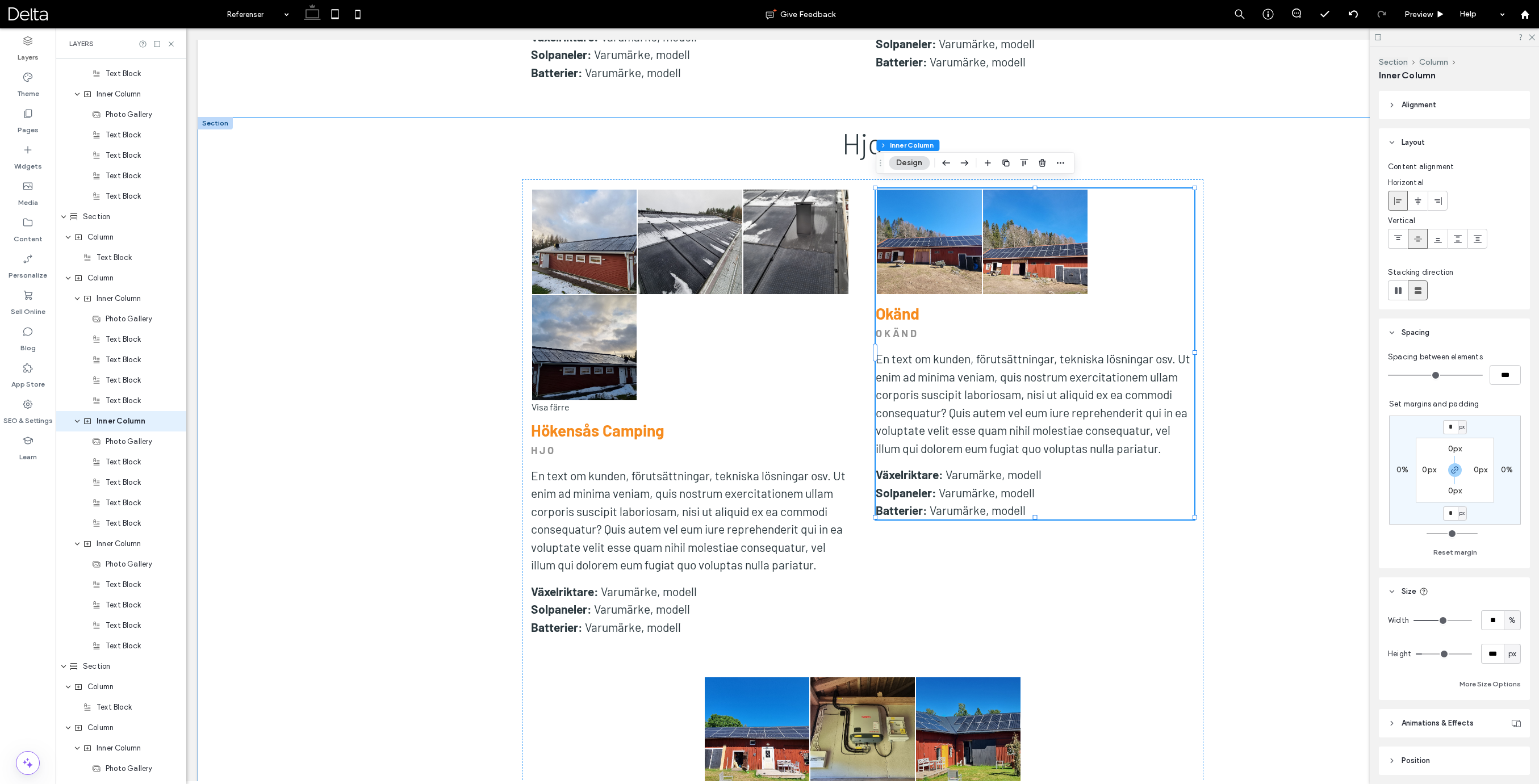
click at [1464, 515] on span "px" at bounding box center [1462, 513] width 5 height 11
click at [1459, 552] on span "%" at bounding box center [1458, 550] width 7 height 11
click at [1452, 515] on input "*" at bounding box center [1450, 513] width 15 height 14
type input "*"
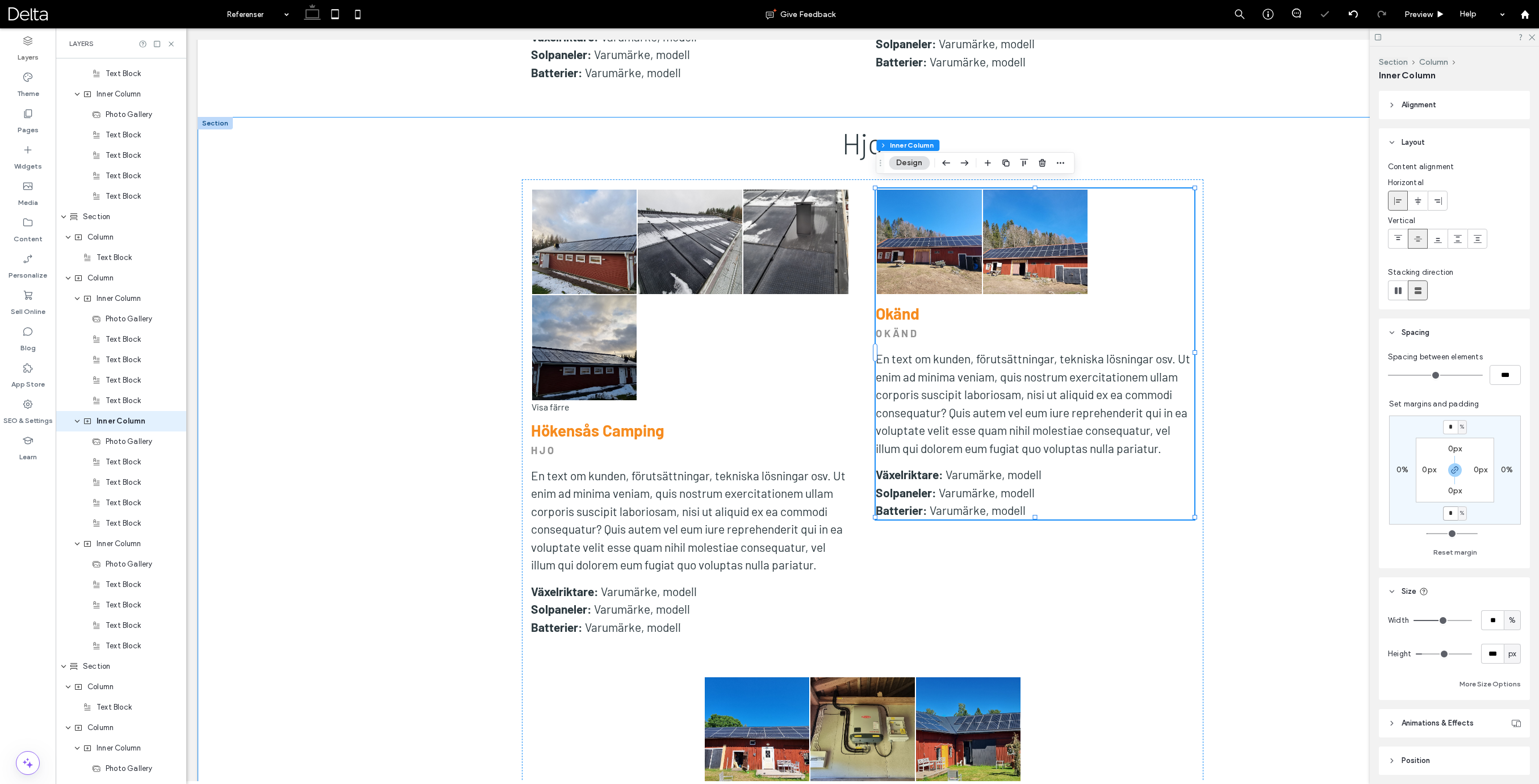
type input "*"
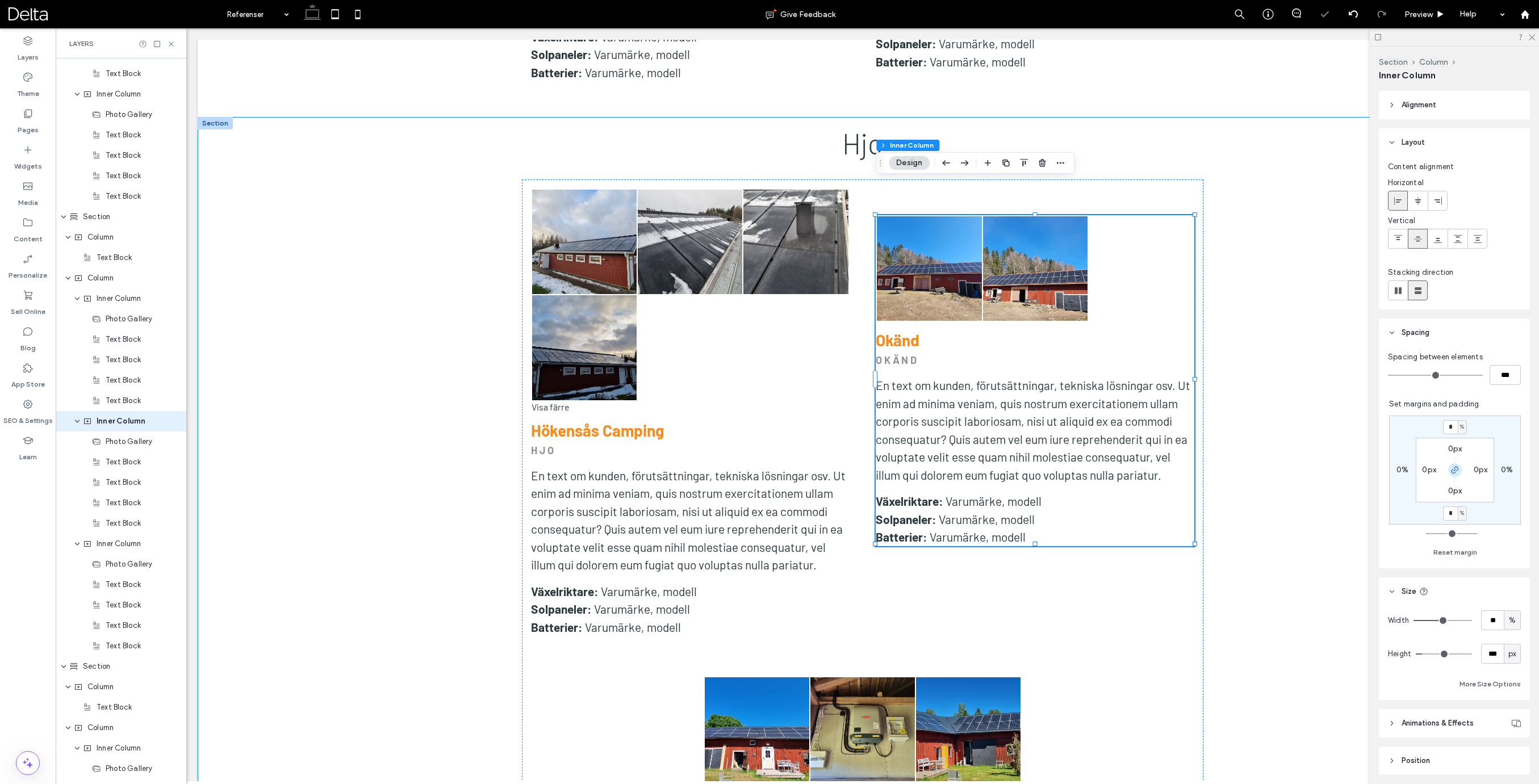
click at [1455, 465] on span "button" at bounding box center [1454, 469] width 13 height 13
click at [1452, 424] on label "4%" at bounding box center [1454, 426] width 12 height 10
click at [1452, 424] on input "*" at bounding box center [1450, 427] width 15 height 14
type input "*"
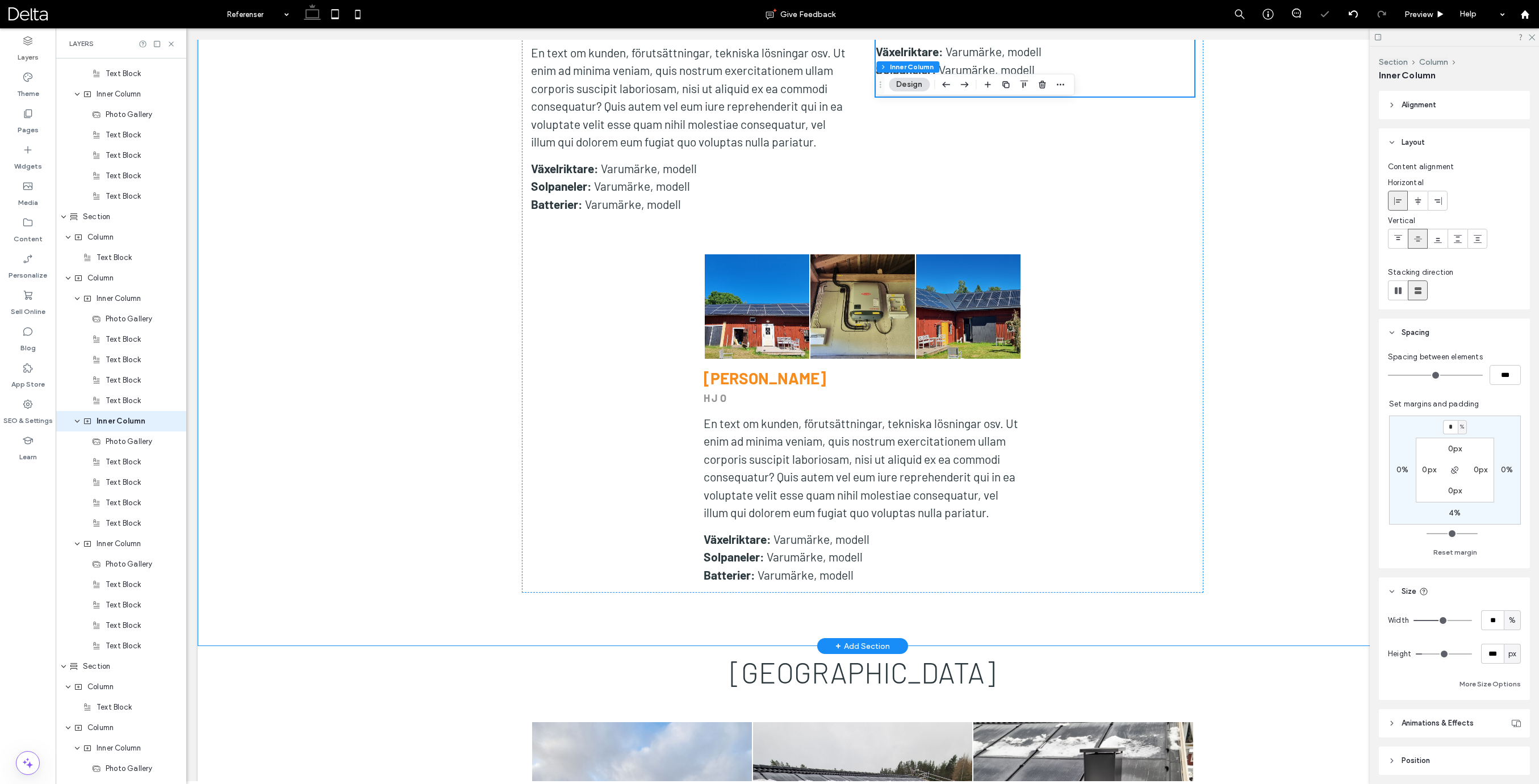
scroll to position [1916, 0]
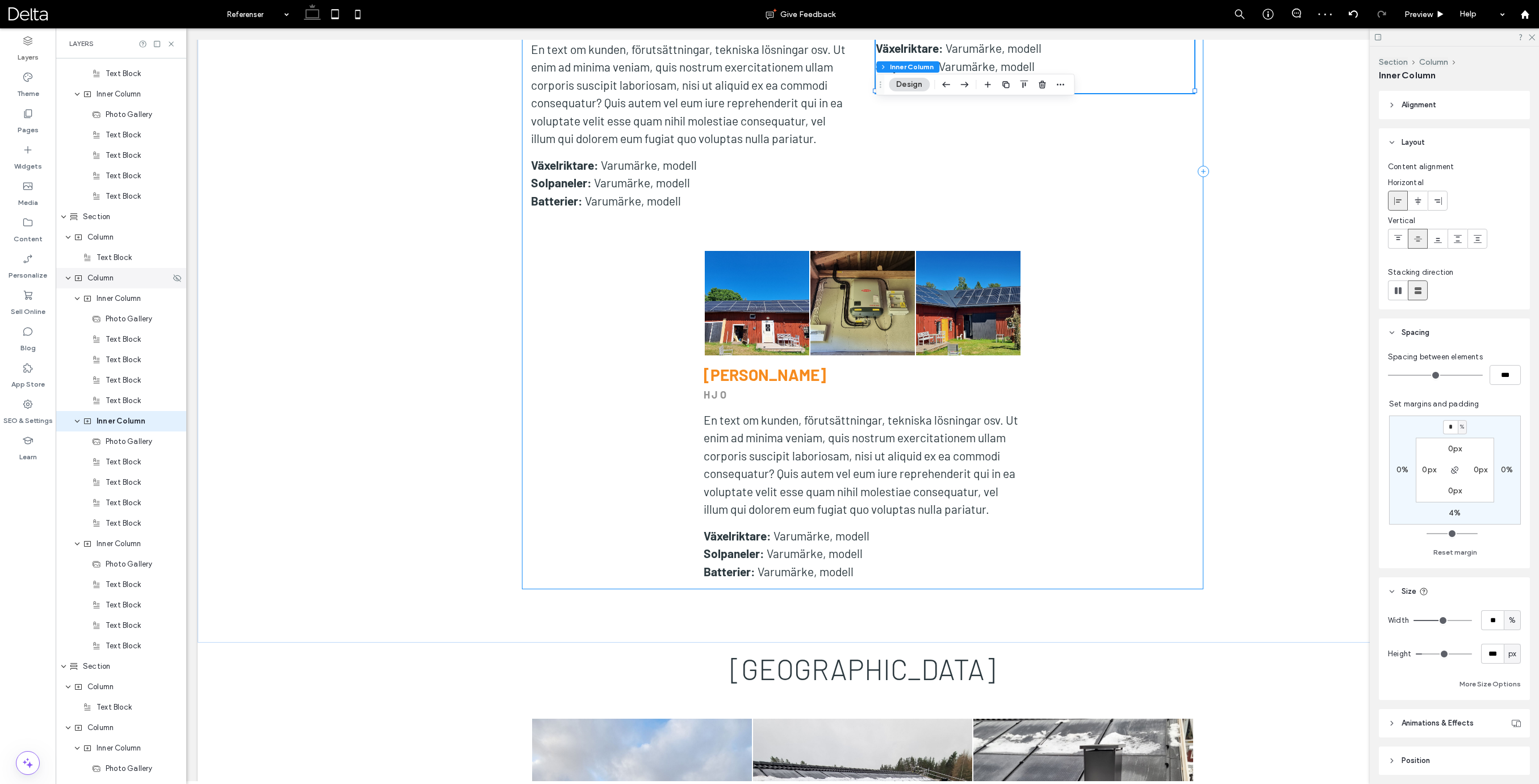
click at [107, 285] on div "Column" at bounding box center [120, 278] width 131 height 20
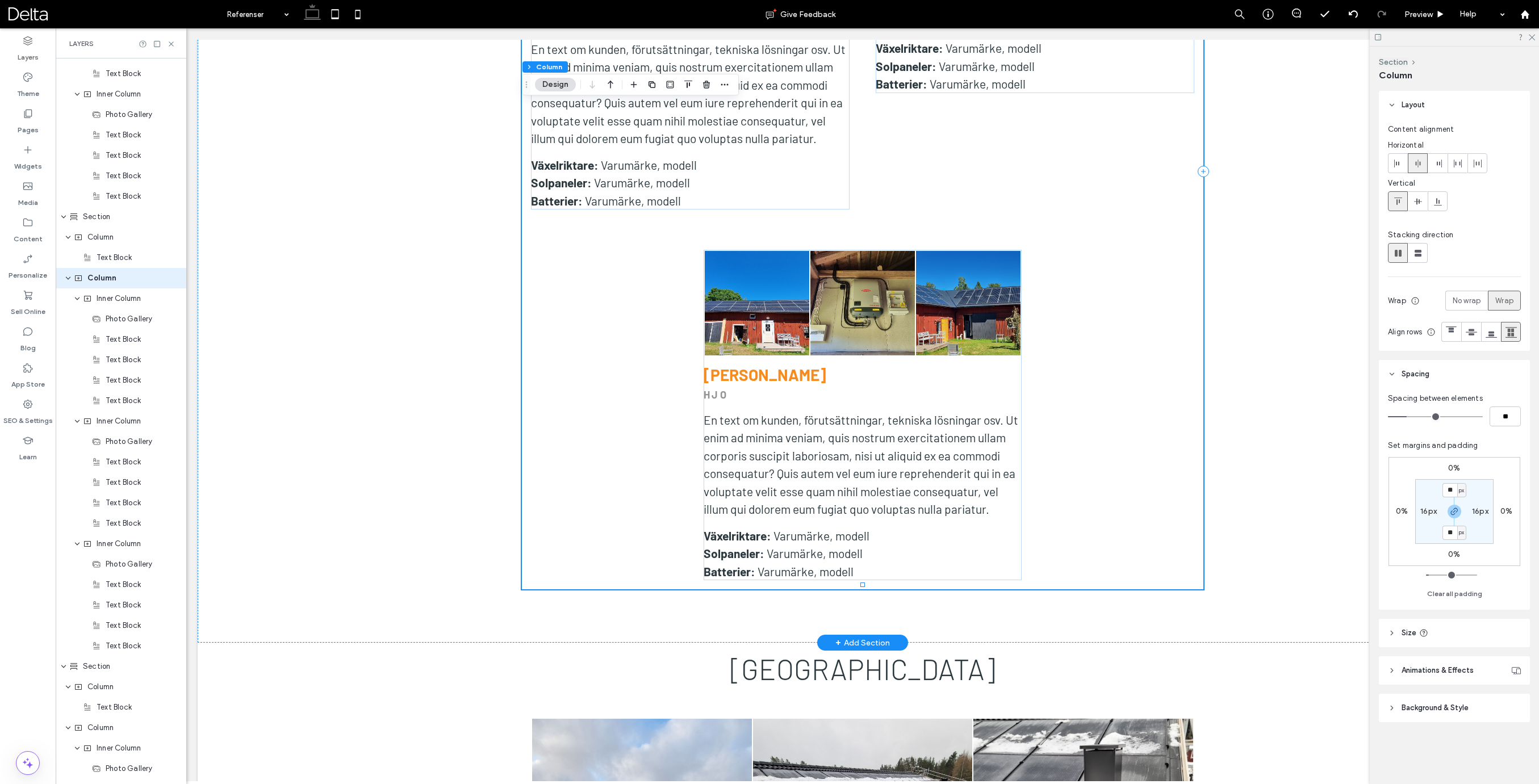
scroll to position [1180, 0]
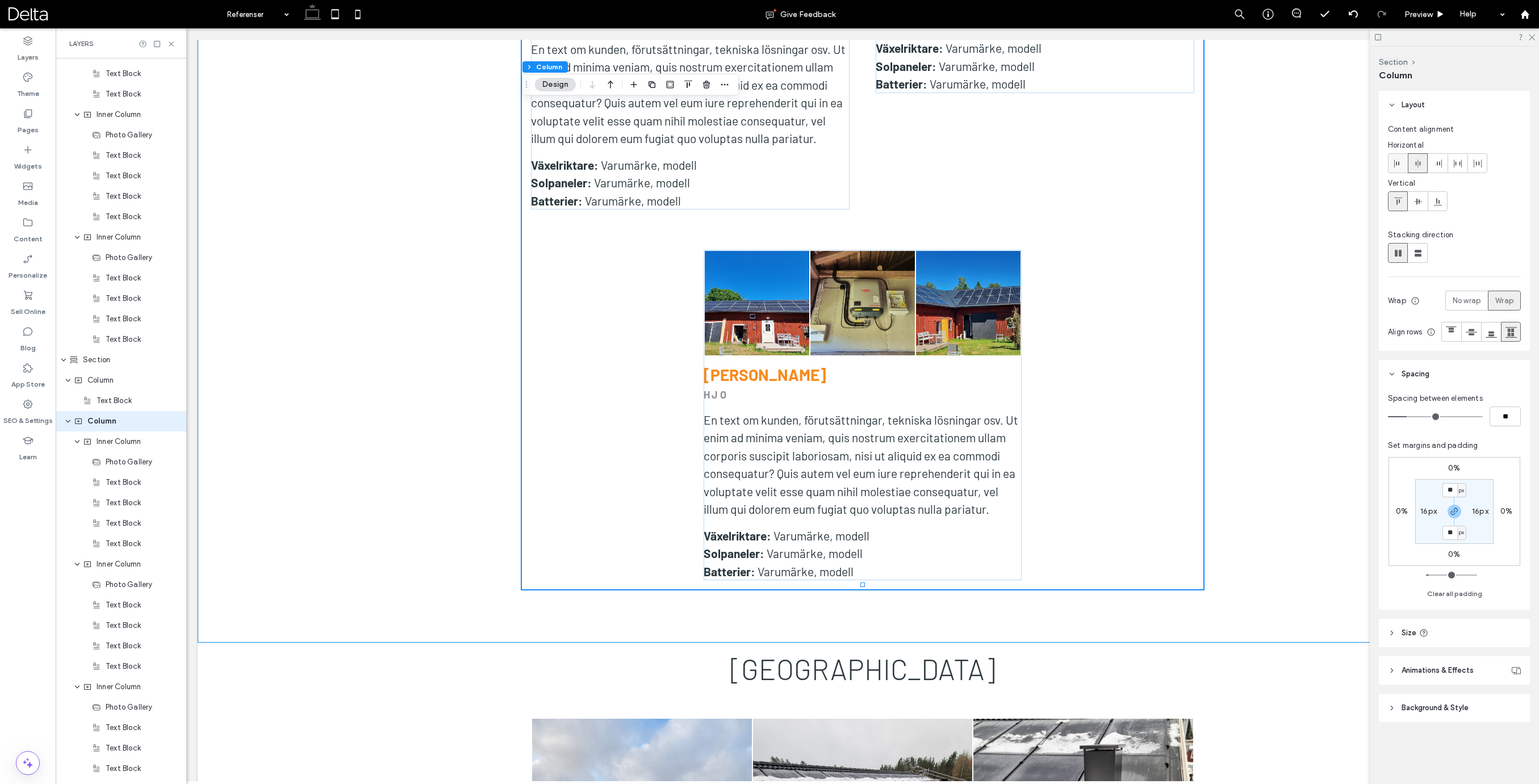
click at [1395, 162] on icon at bounding box center [1398, 163] width 9 height 9
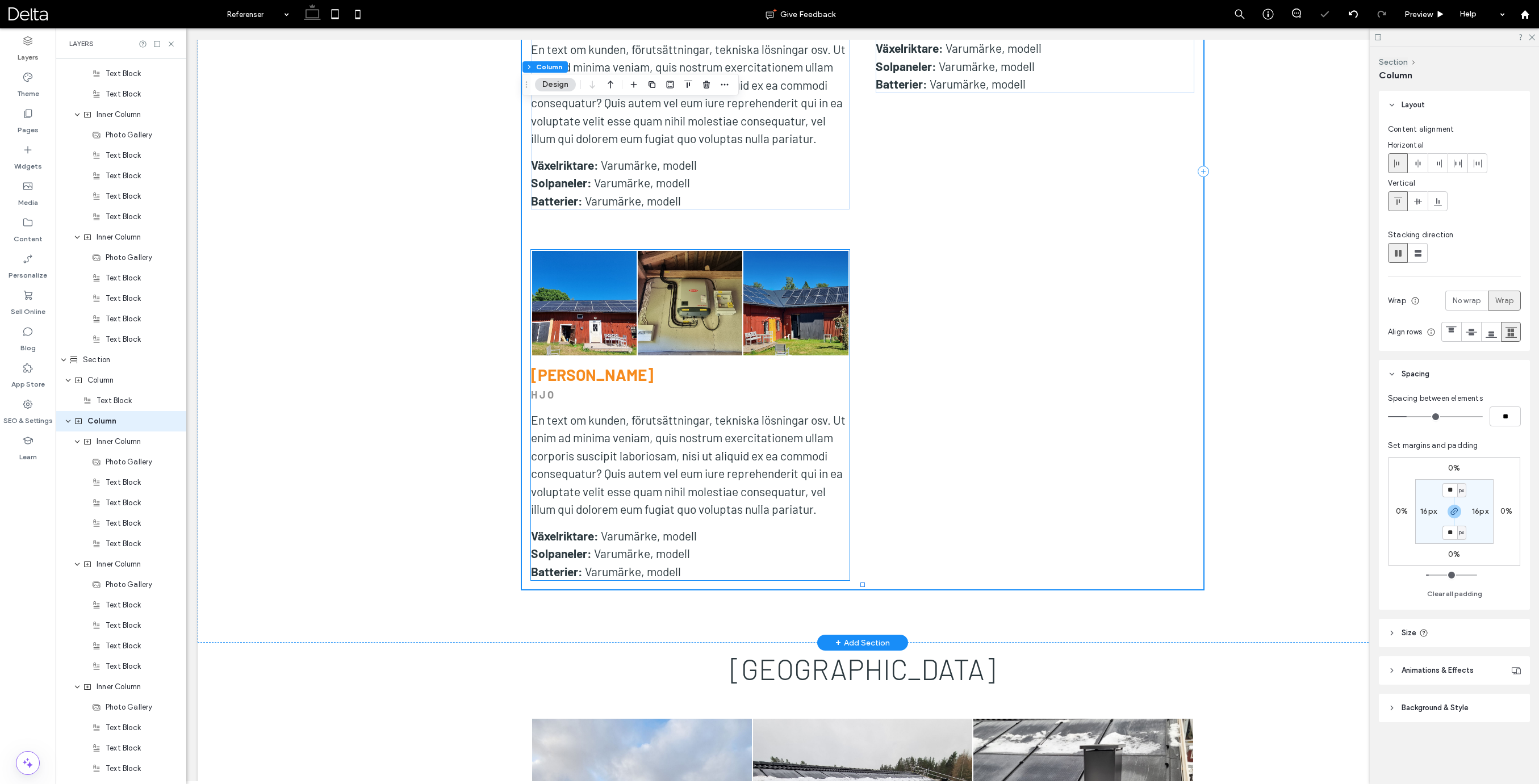
click at [781, 388] on p "HJO" at bounding box center [690, 395] width 319 height 15
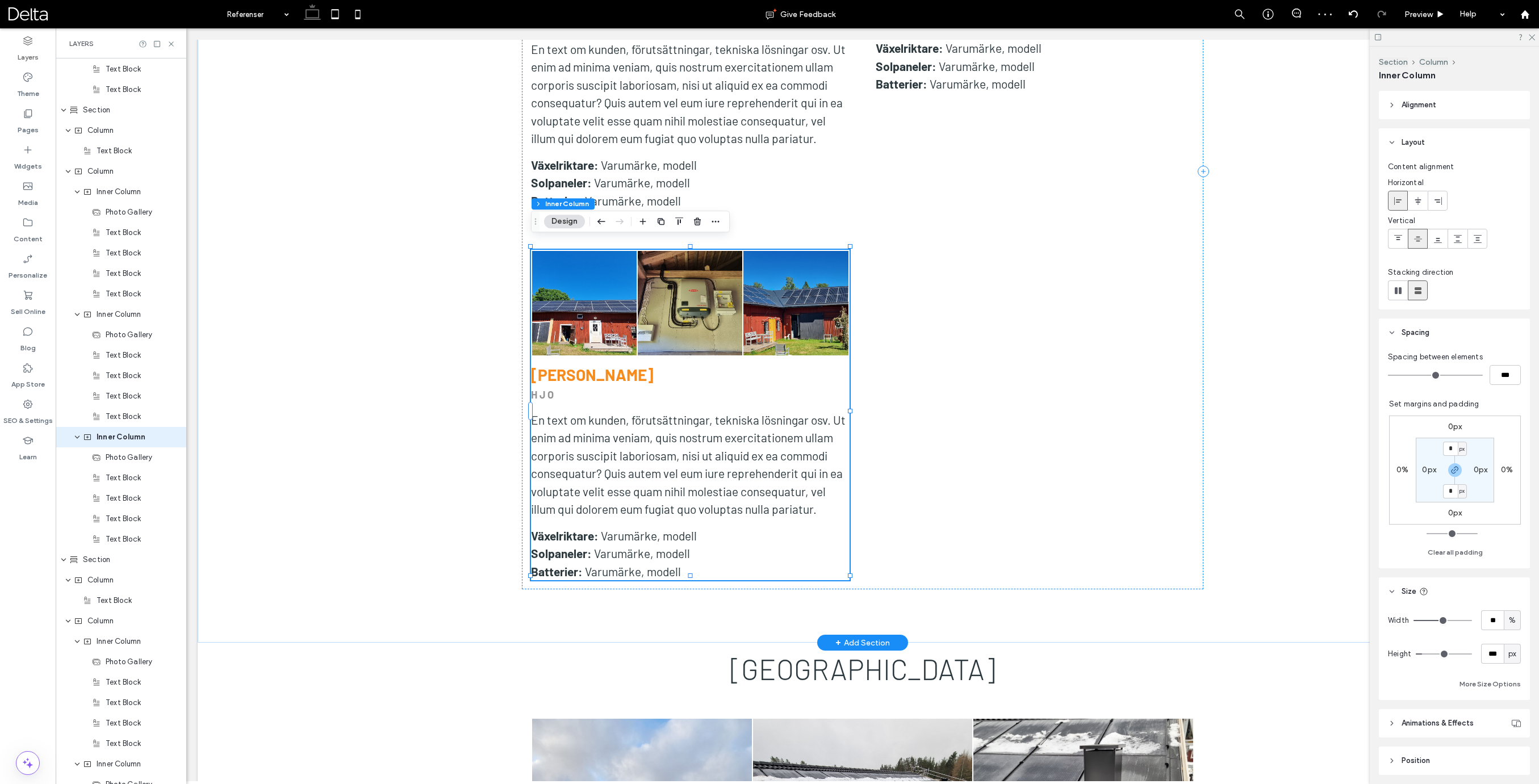
scroll to position [1445, 0]
click at [1453, 512] on label "0px" at bounding box center [1455, 512] width 14 height 10
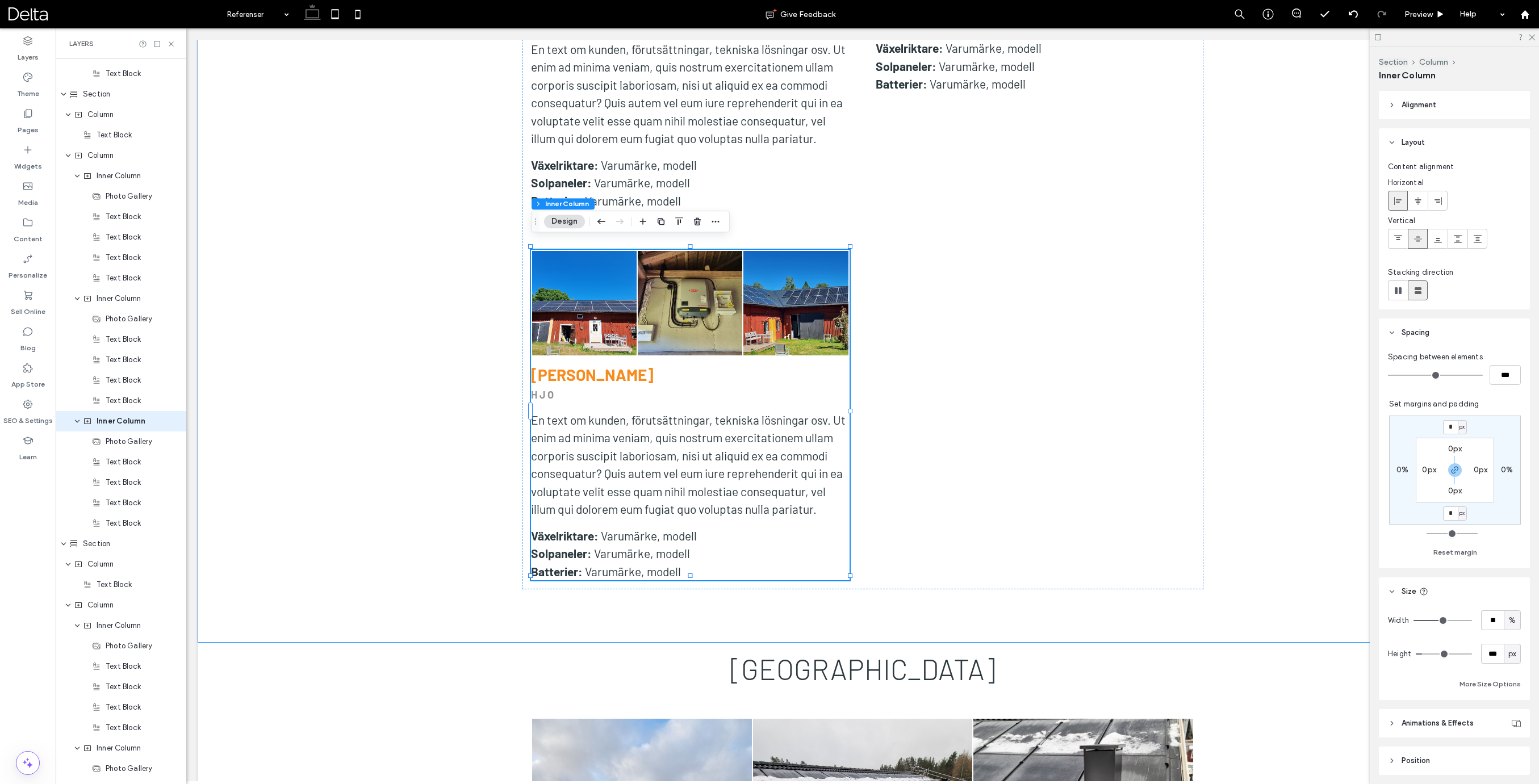
click at [1462, 515] on span "px" at bounding box center [1462, 513] width 5 height 11
click at [1461, 550] on span "%" at bounding box center [1458, 550] width 7 height 11
click at [1457, 471] on use "button" at bounding box center [1454, 469] width 7 height 7
click at [1454, 521] on div "0% 0% * % 0% 0px 0px 0px 0px" at bounding box center [1454, 469] width 132 height 109
click at [1455, 515] on input "*" at bounding box center [1450, 513] width 15 height 14
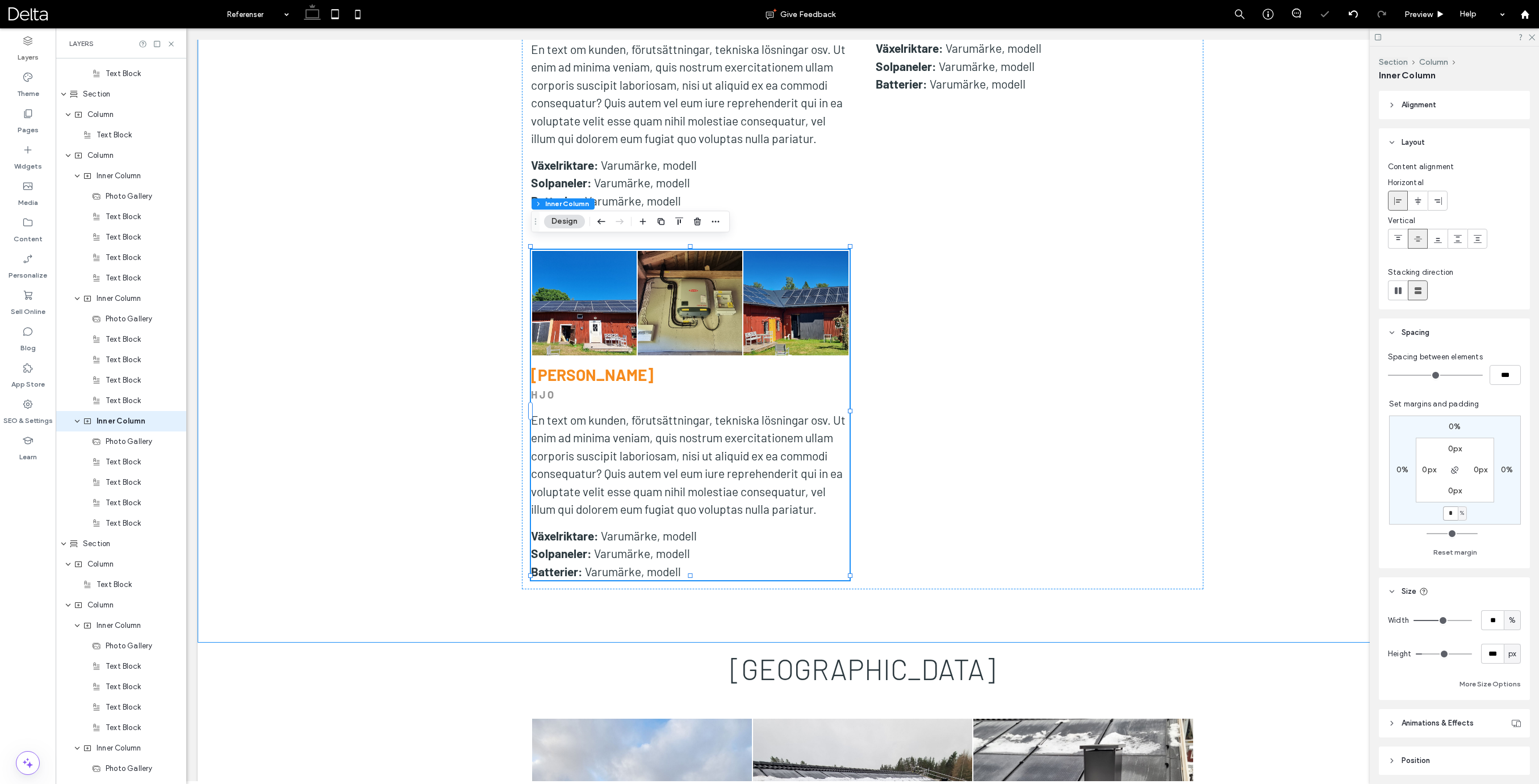
click at [1455, 515] on input "*" at bounding box center [1450, 513] width 15 height 14
type input "*"
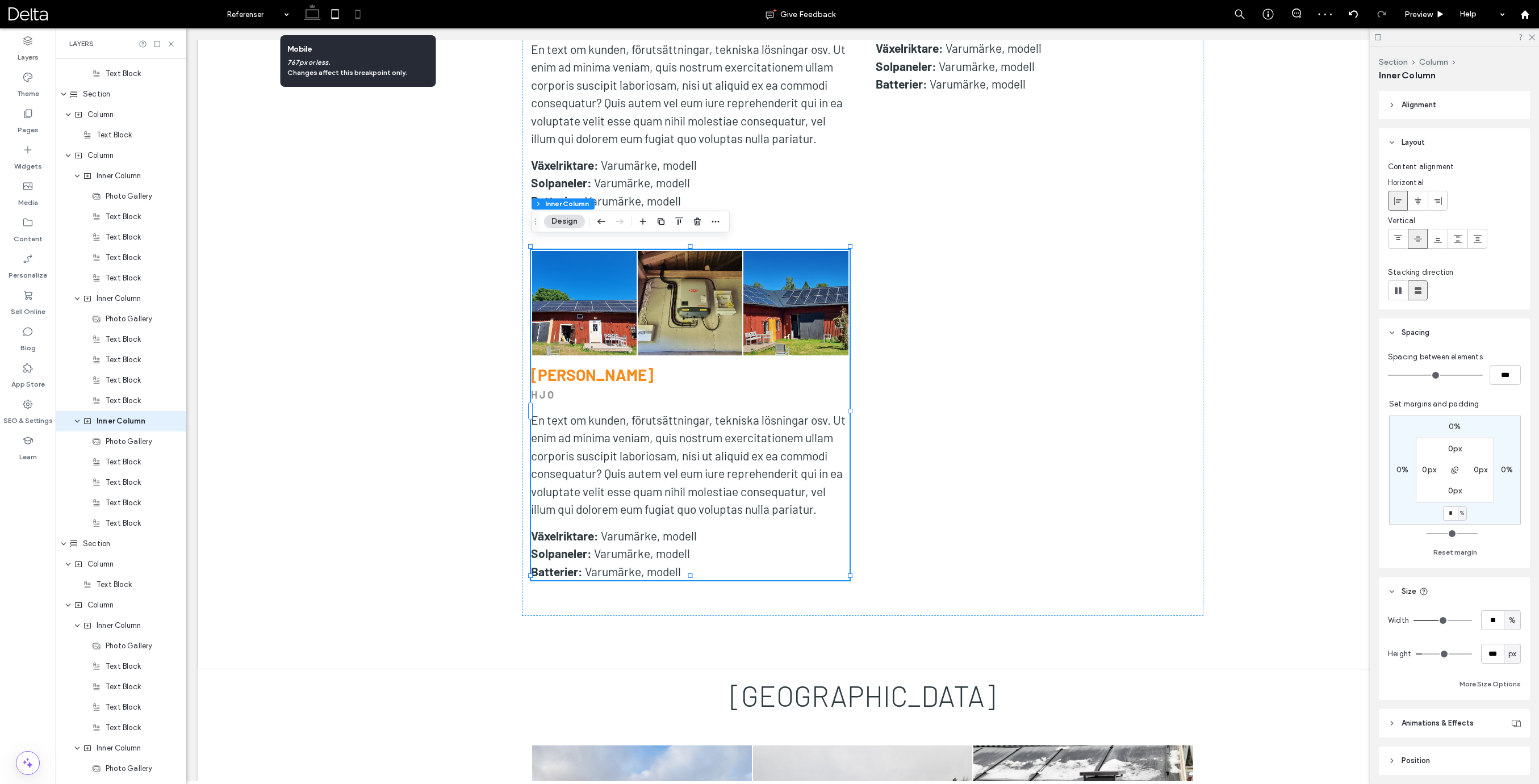
click at [357, 18] on use at bounding box center [358, 14] width 5 height 9
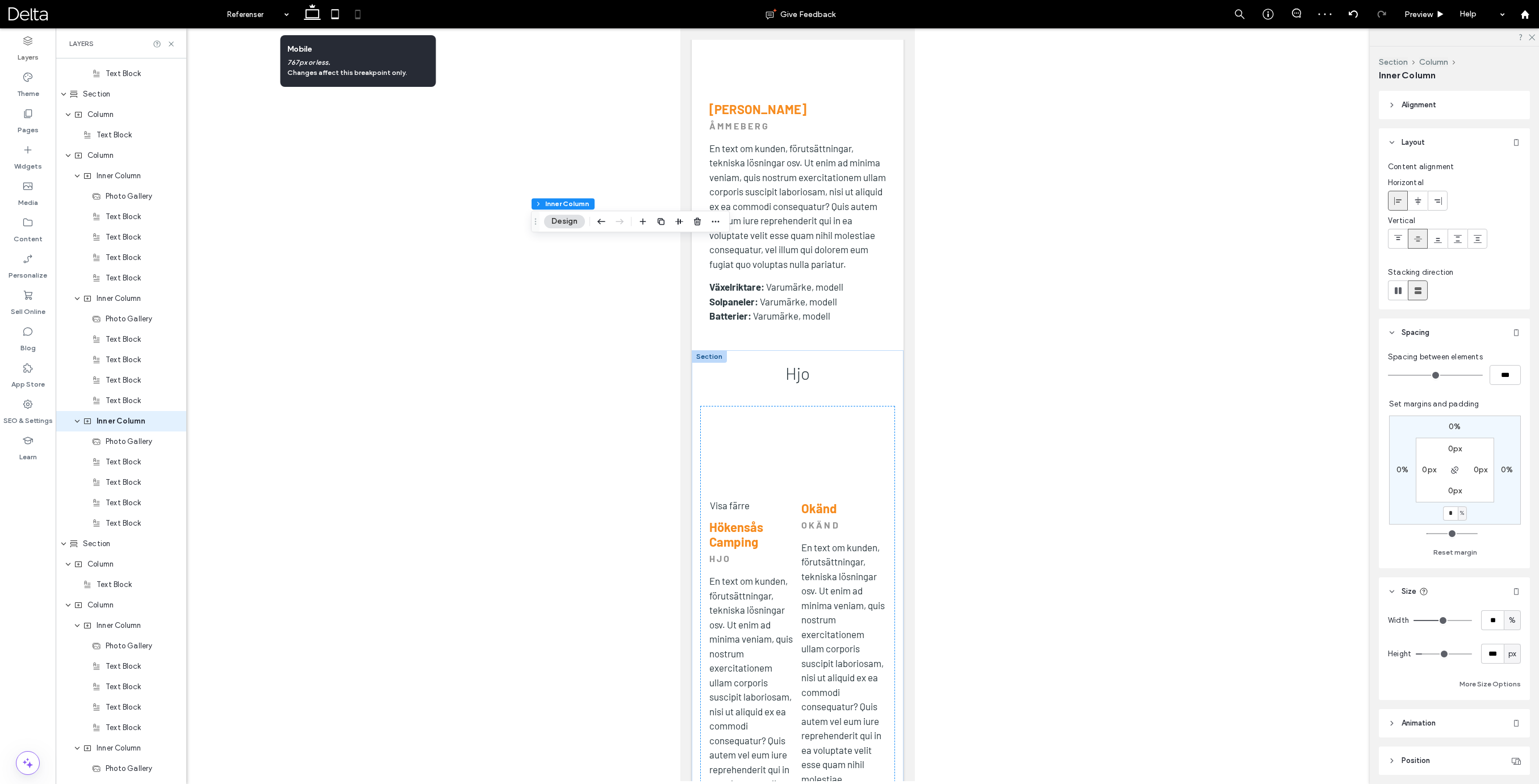
scroll to position [2143, 0]
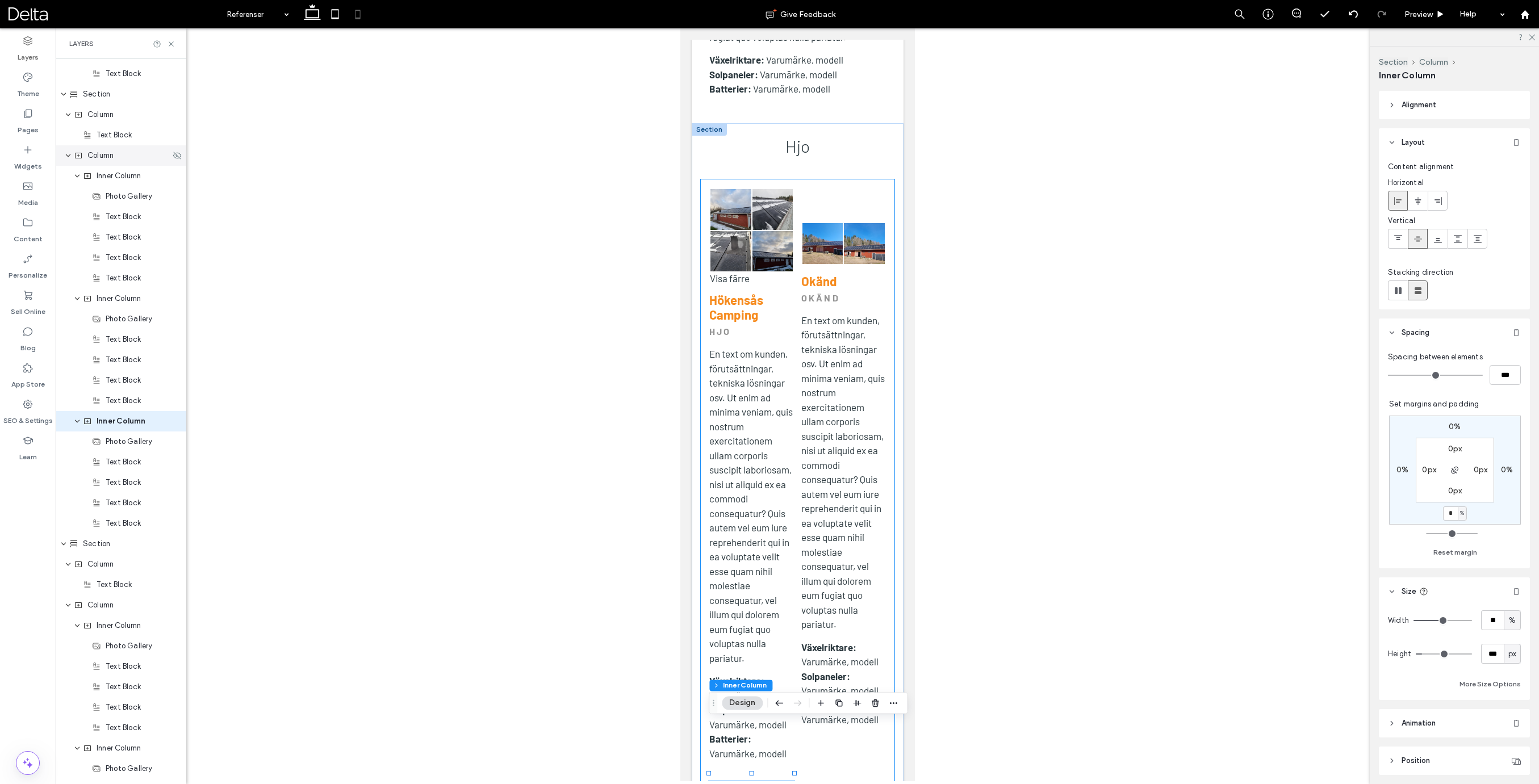
click at [103, 160] on span "Column" at bounding box center [100, 155] width 26 height 11
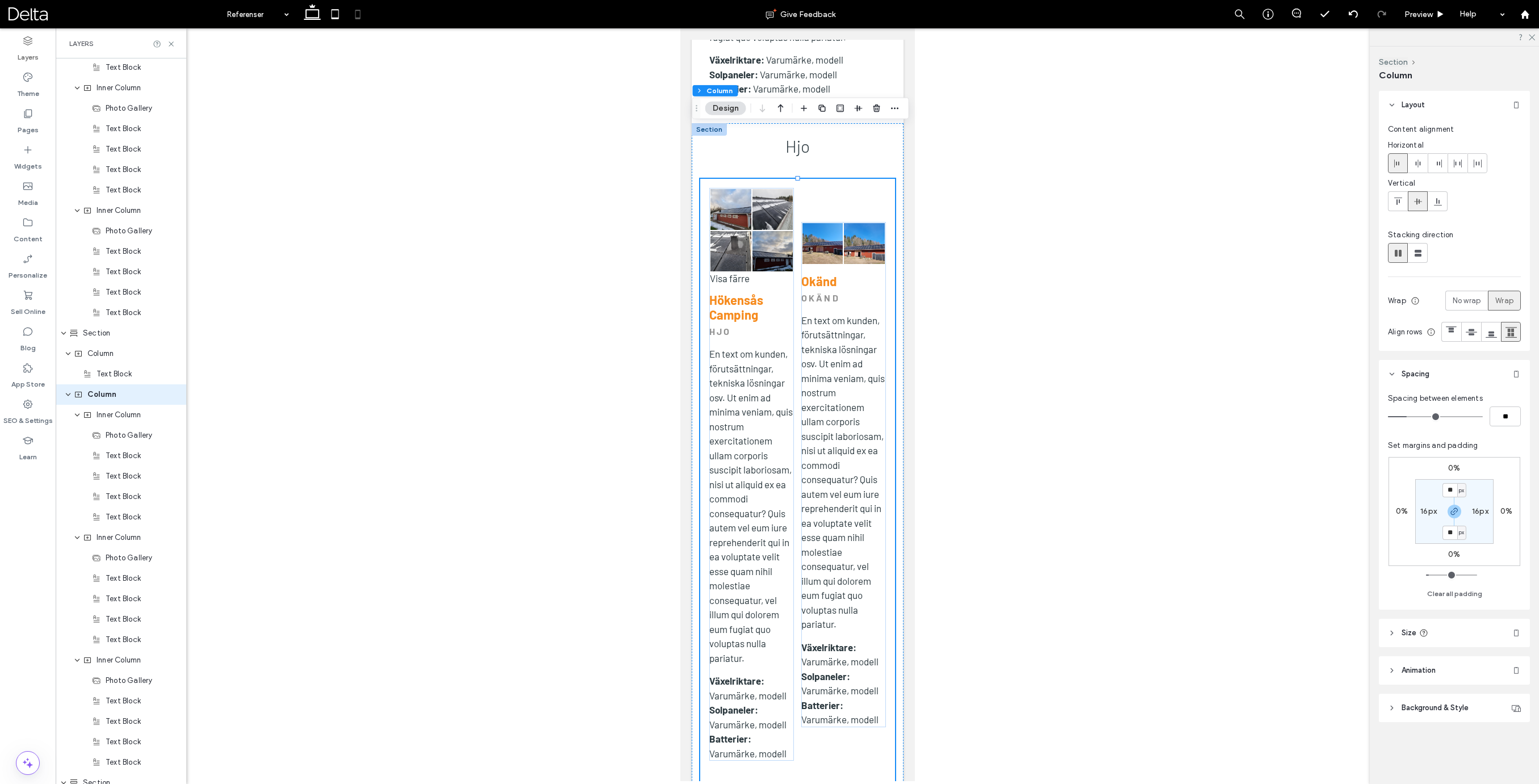
scroll to position [1180, 0]
click at [1413, 258] on icon at bounding box center [1418, 253] width 11 height 11
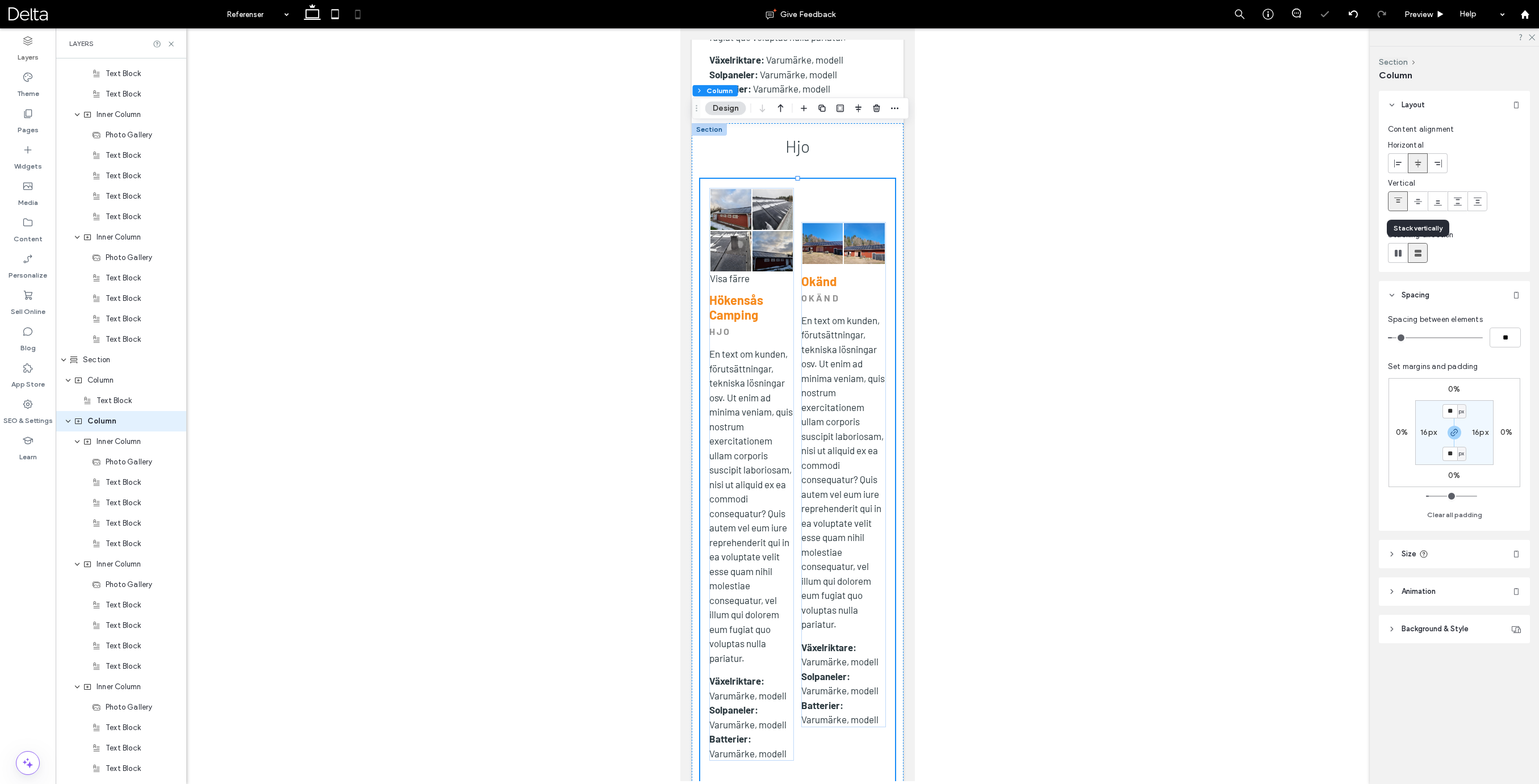
type input "**"
type input "****"
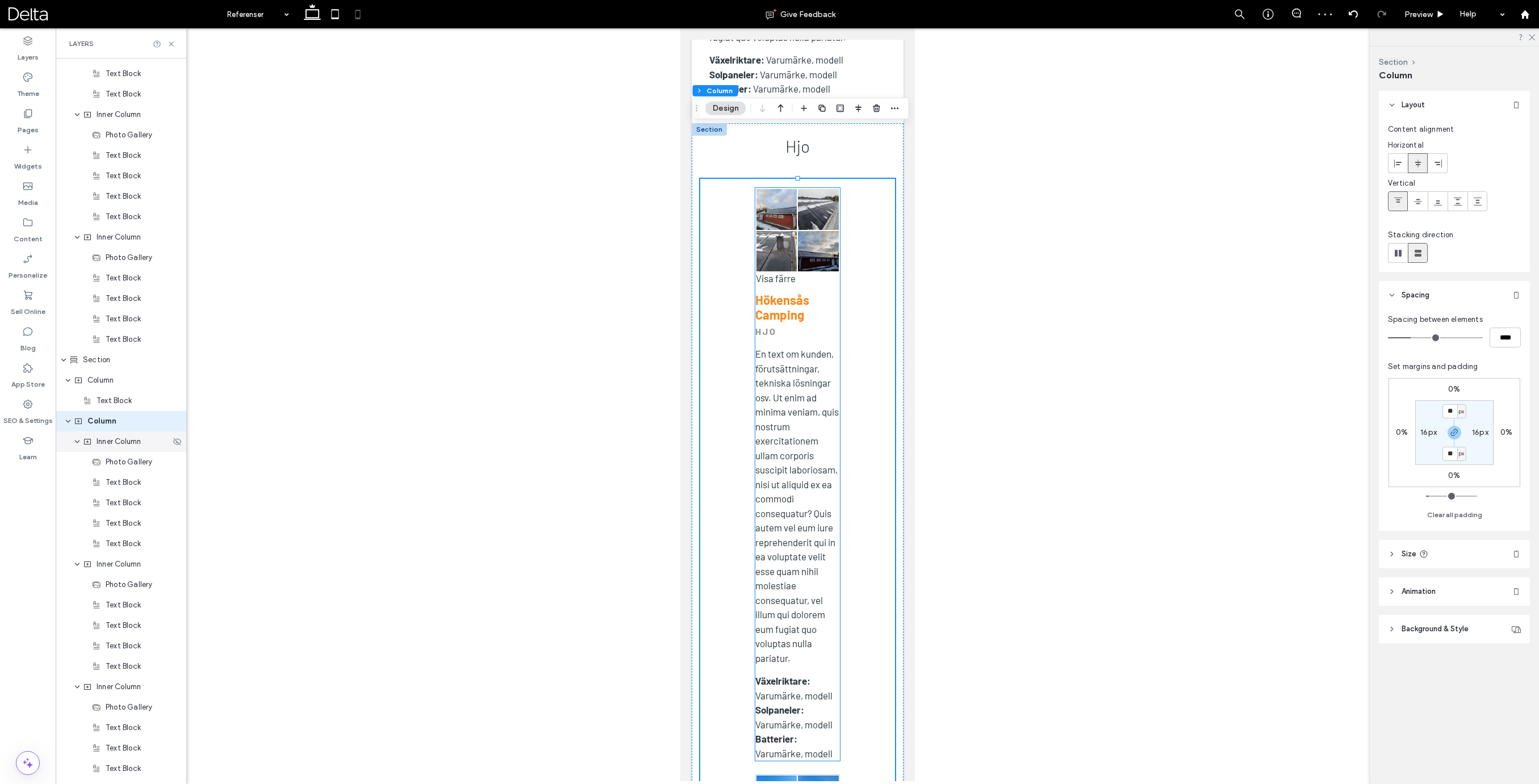
click at [124, 446] on span "Inner Column" at bounding box center [119, 441] width 45 height 11
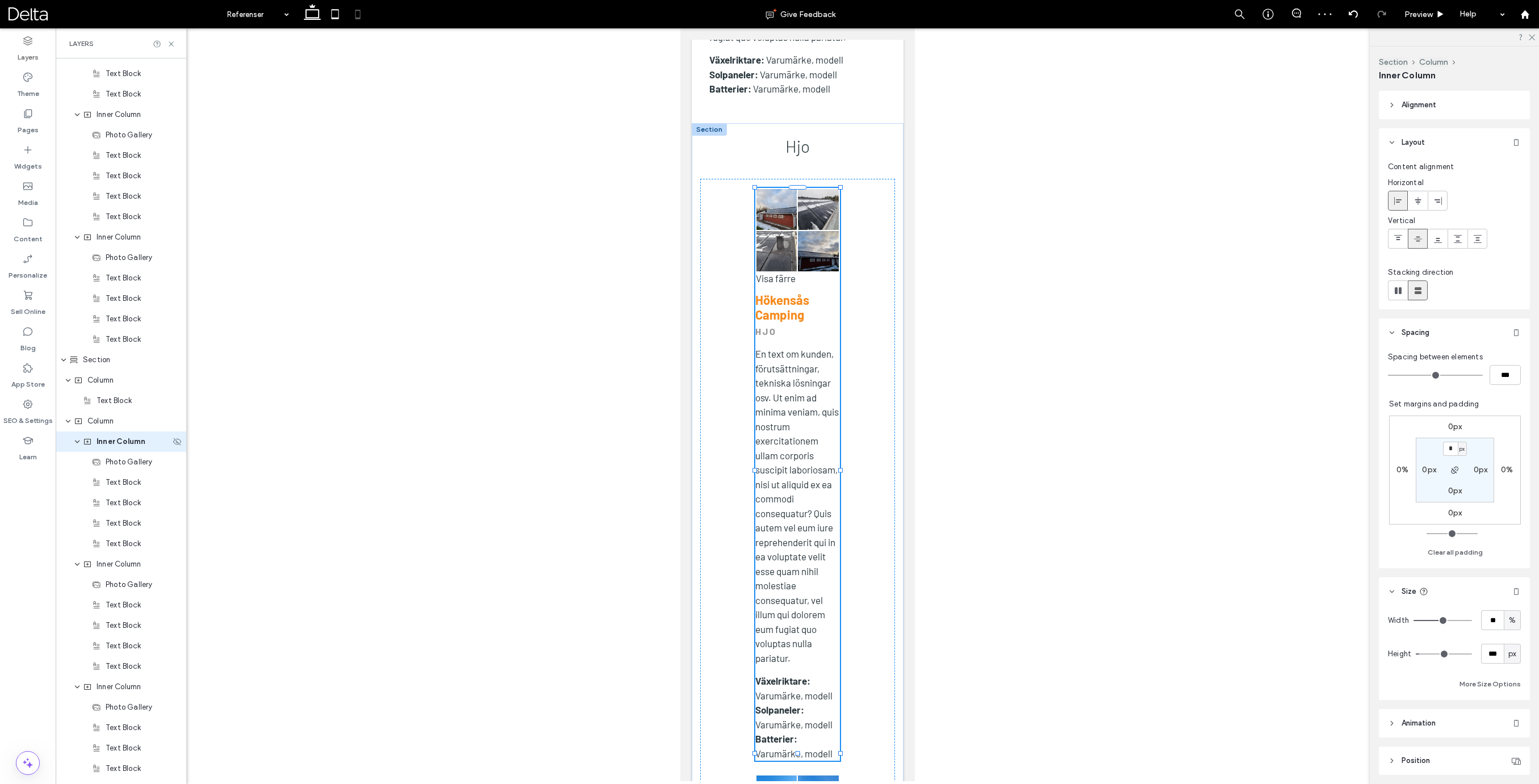
scroll to position [1201, 0]
click at [1489, 622] on input "**" at bounding box center [1492, 620] width 23 height 20
type input "***"
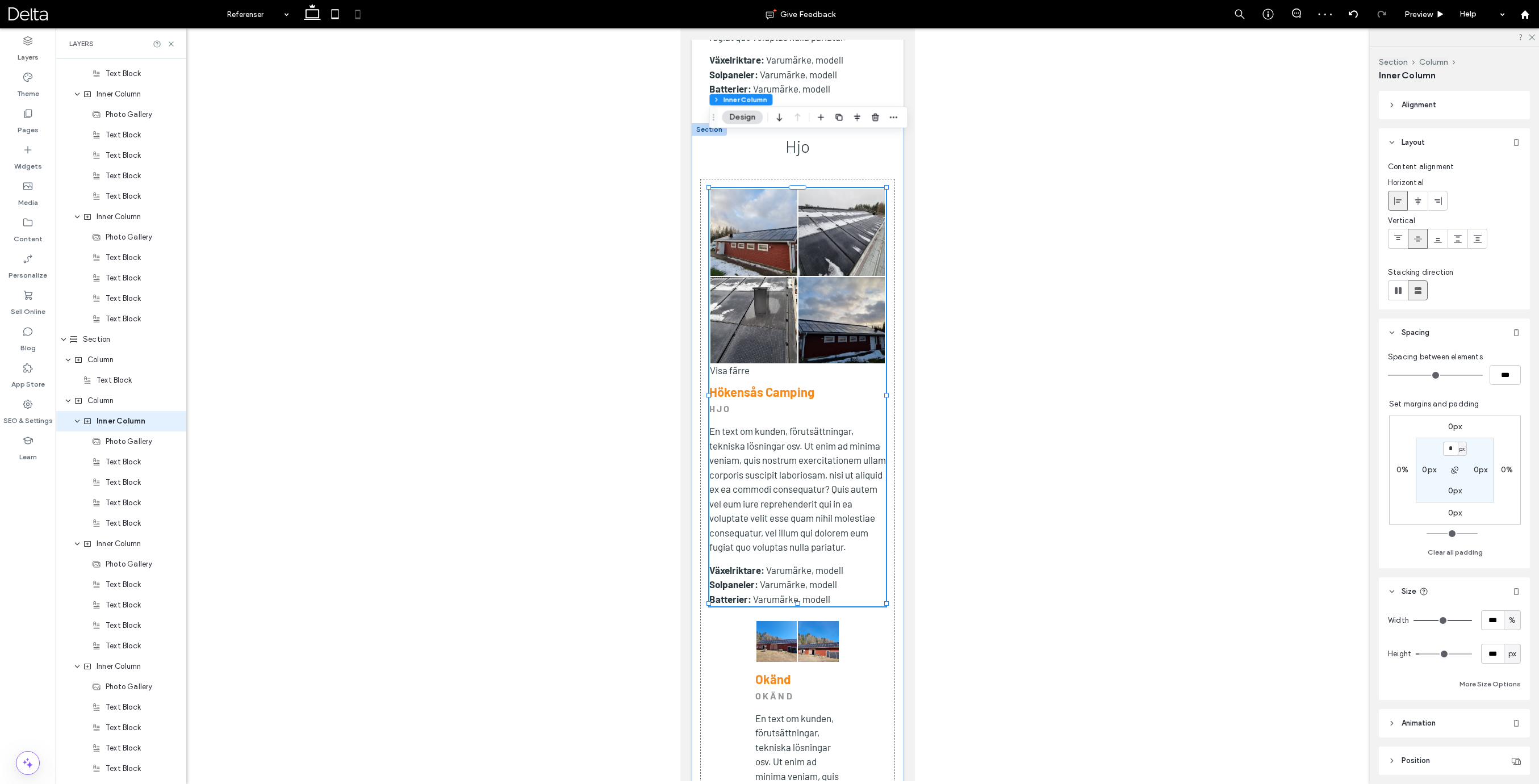
click at [1459, 515] on label "0px" at bounding box center [1455, 512] width 14 height 10
click at [1459, 515] on span "px" at bounding box center [1462, 513] width 5 height 11
drag, startPoint x: 1460, startPoint y: 548, endPoint x: 1457, endPoint y: 539, distance: 9.5
click at [1461, 548] on span "%" at bounding box center [1458, 550] width 7 height 11
click at [1451, 516] on input "*" at bounding box center [1450, 513] width 15 height 14
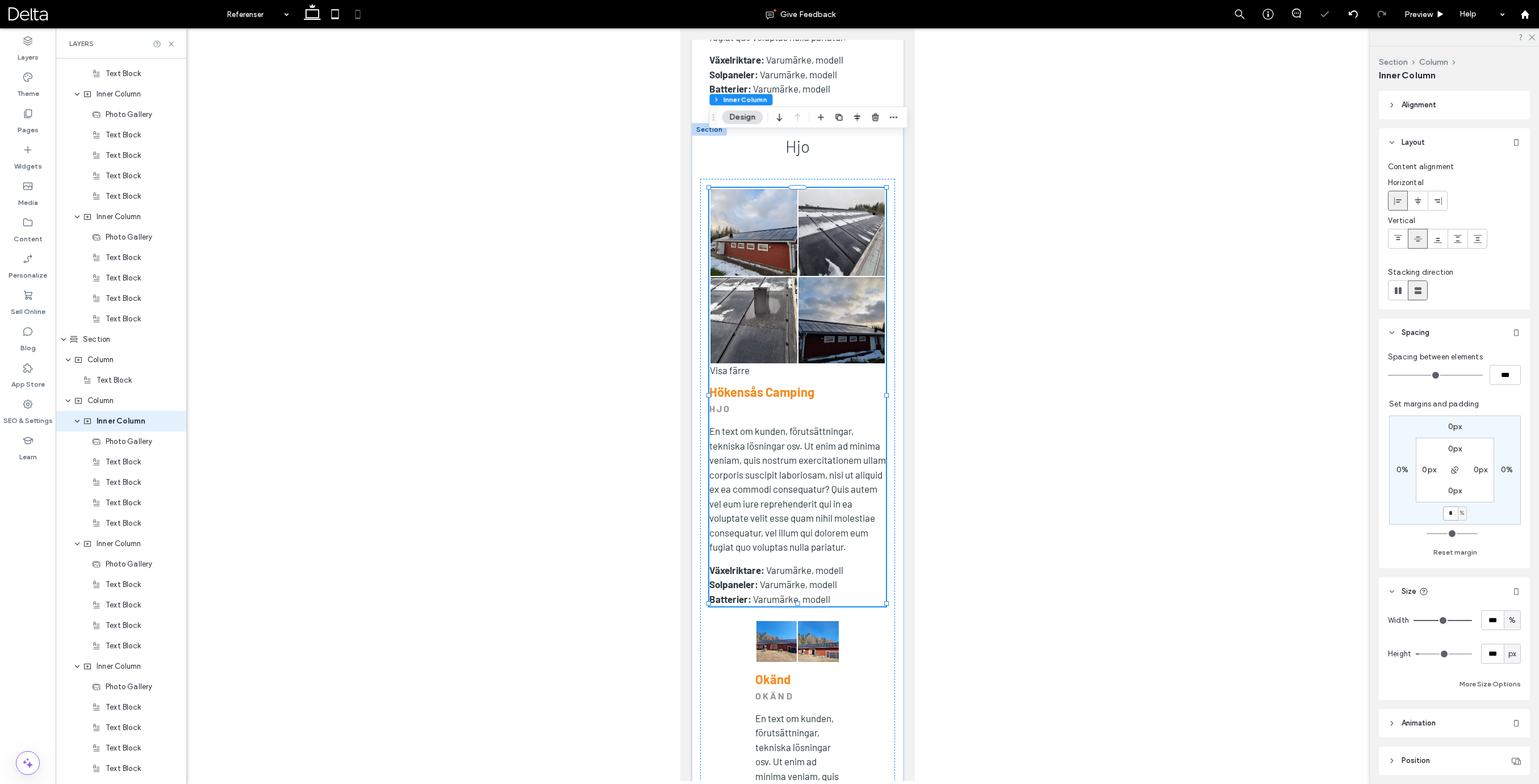
click at [1451, 516] on input "*" at bounding box center [1450, 513] width 15 height 14
type input "**"
click at [122, 550] on div "Inner Column" at bounding box center [120, 544] width 131 height 20
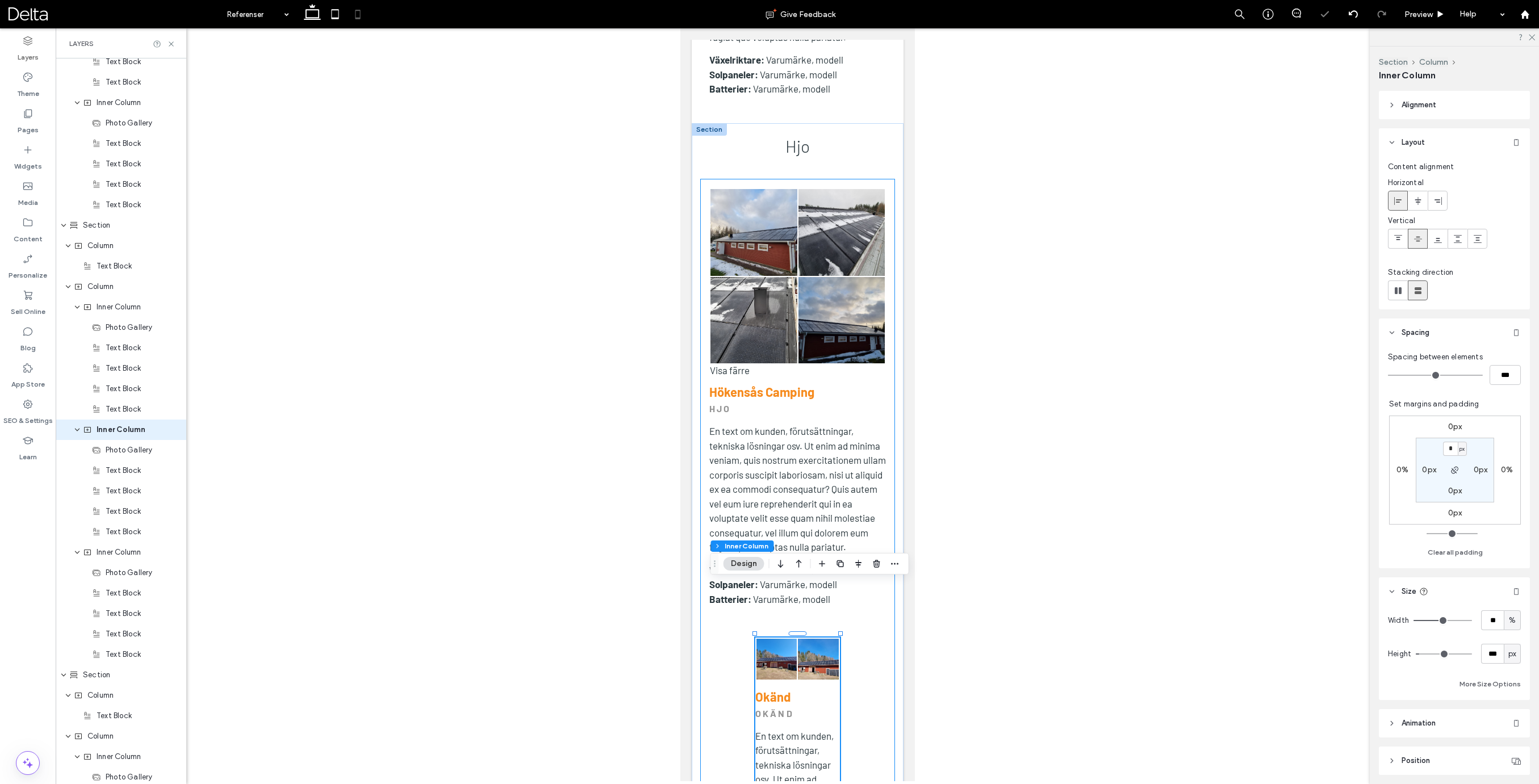
scroll to position [1323, 0]
click at [1492, 621] on input "**" at bounding box center [1492, 620] width 23 height 20
type input "***"
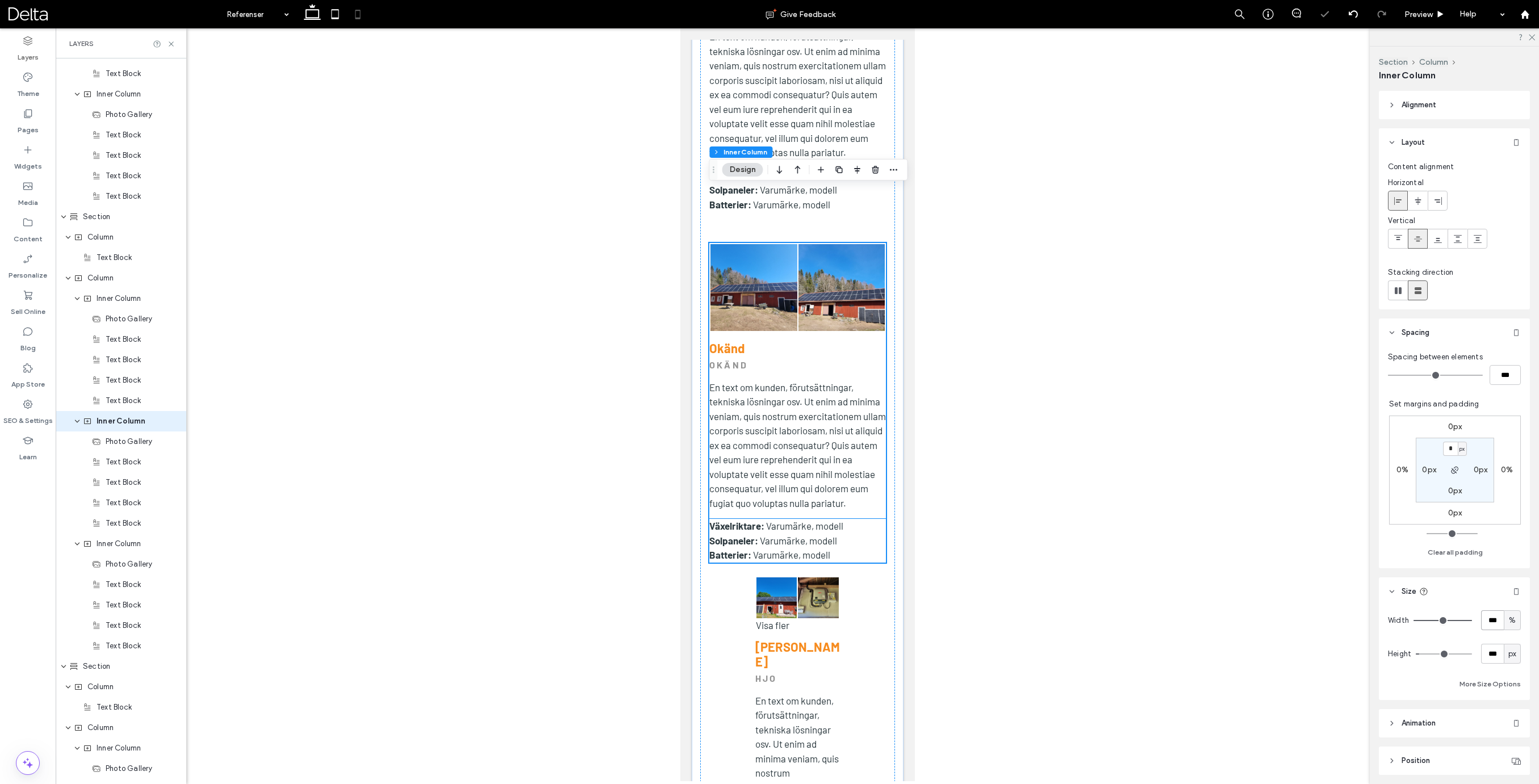
scroll to position [2538, 0]
click at [1456, 513] on label "0px" at bounding box center [1455, 512] width 14 height 10
click at [1454, 513] on input "*" at bounding box center [1450, 513] width 15 height 14
click at [1460, 513] on span "px" at bounding box center [1462, 513] width 5 height 11
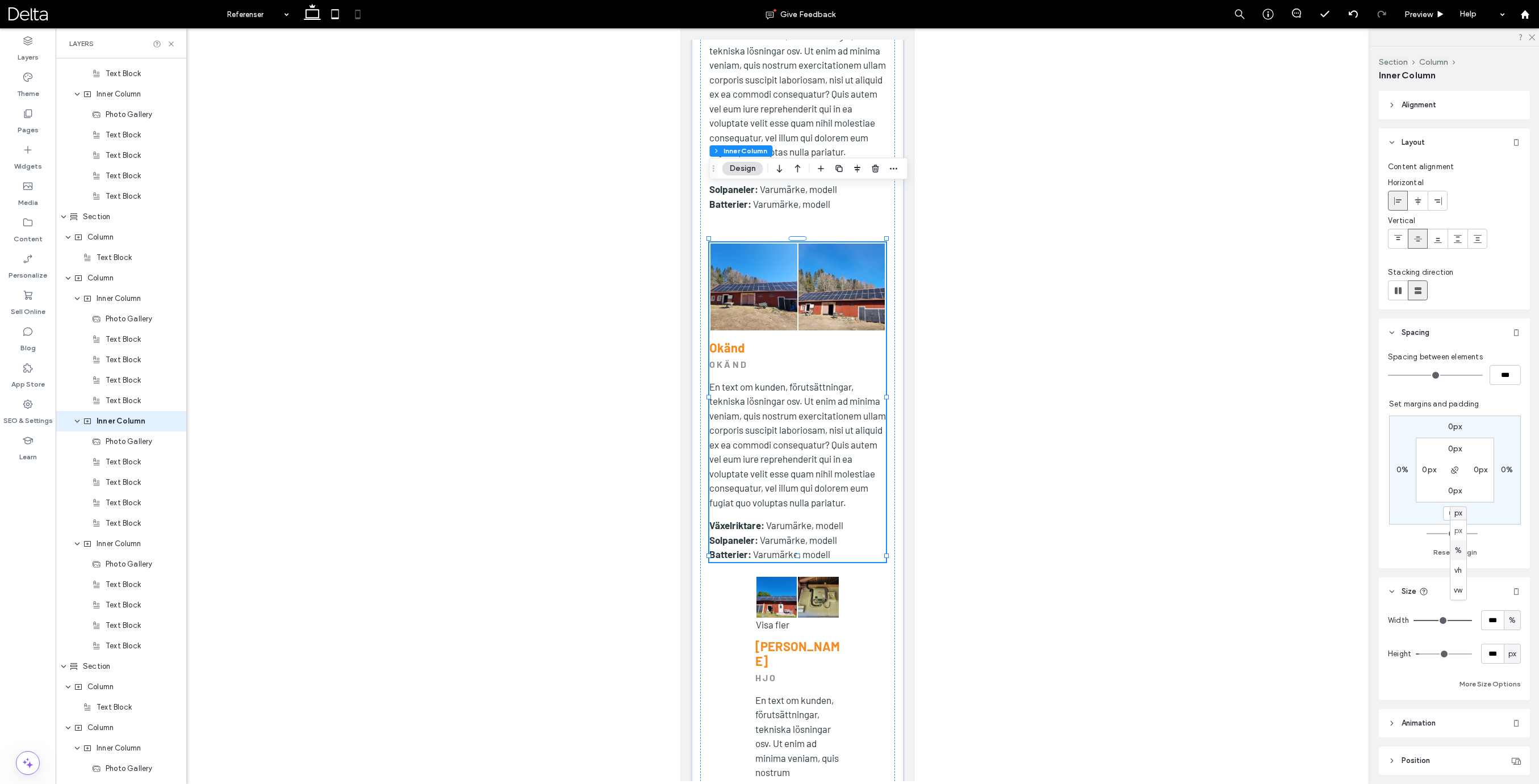
click at [1459, 551] on span "%" at bounding box center [1458, 550] width 7 height 11
click at [1454, 516] on input "*" at bounding box center [1450, 513] width 15 height 14
type input "**"
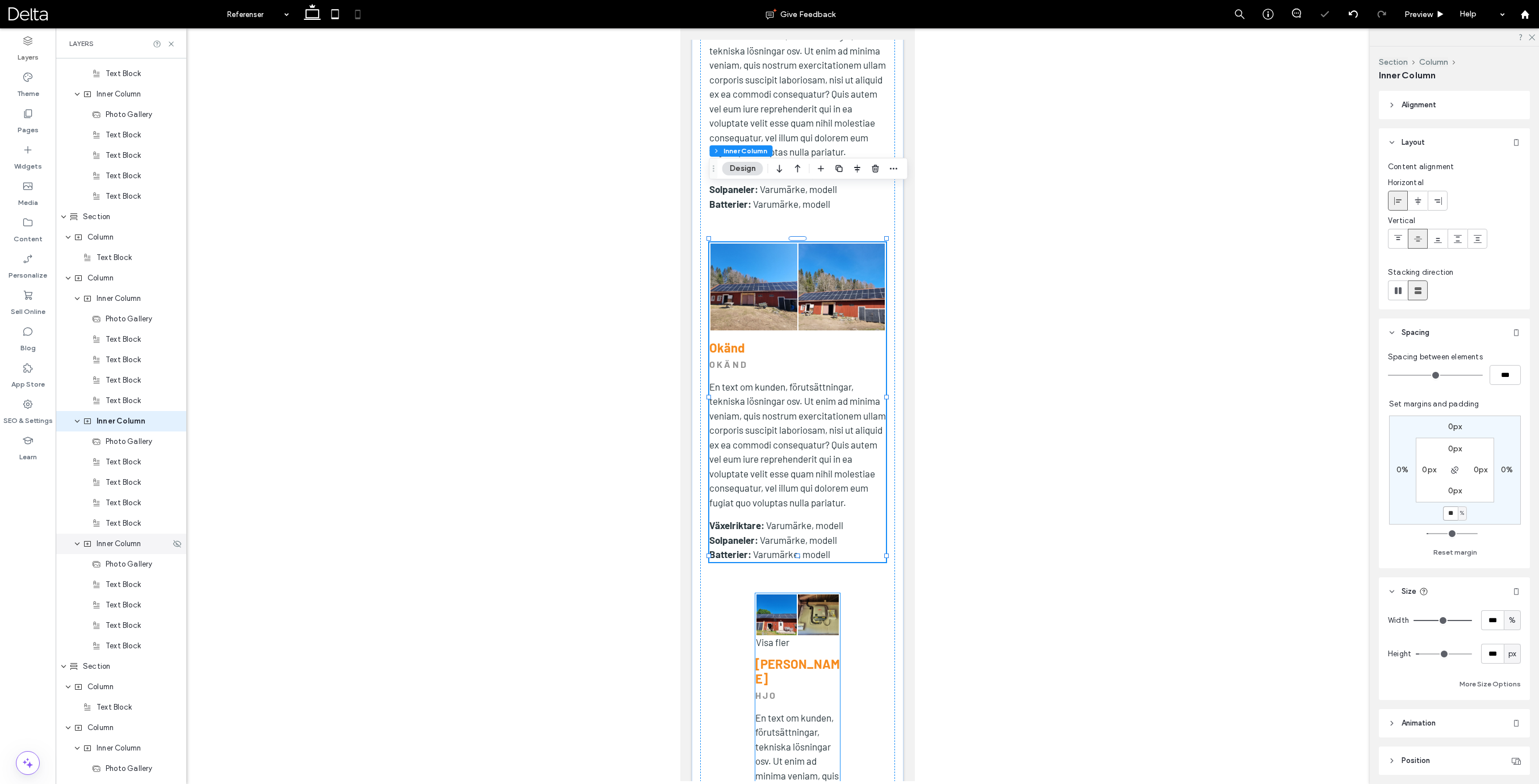
click at [113, 543] on span "Inner Column" at bounding box center [119, 544] width 45 height 11
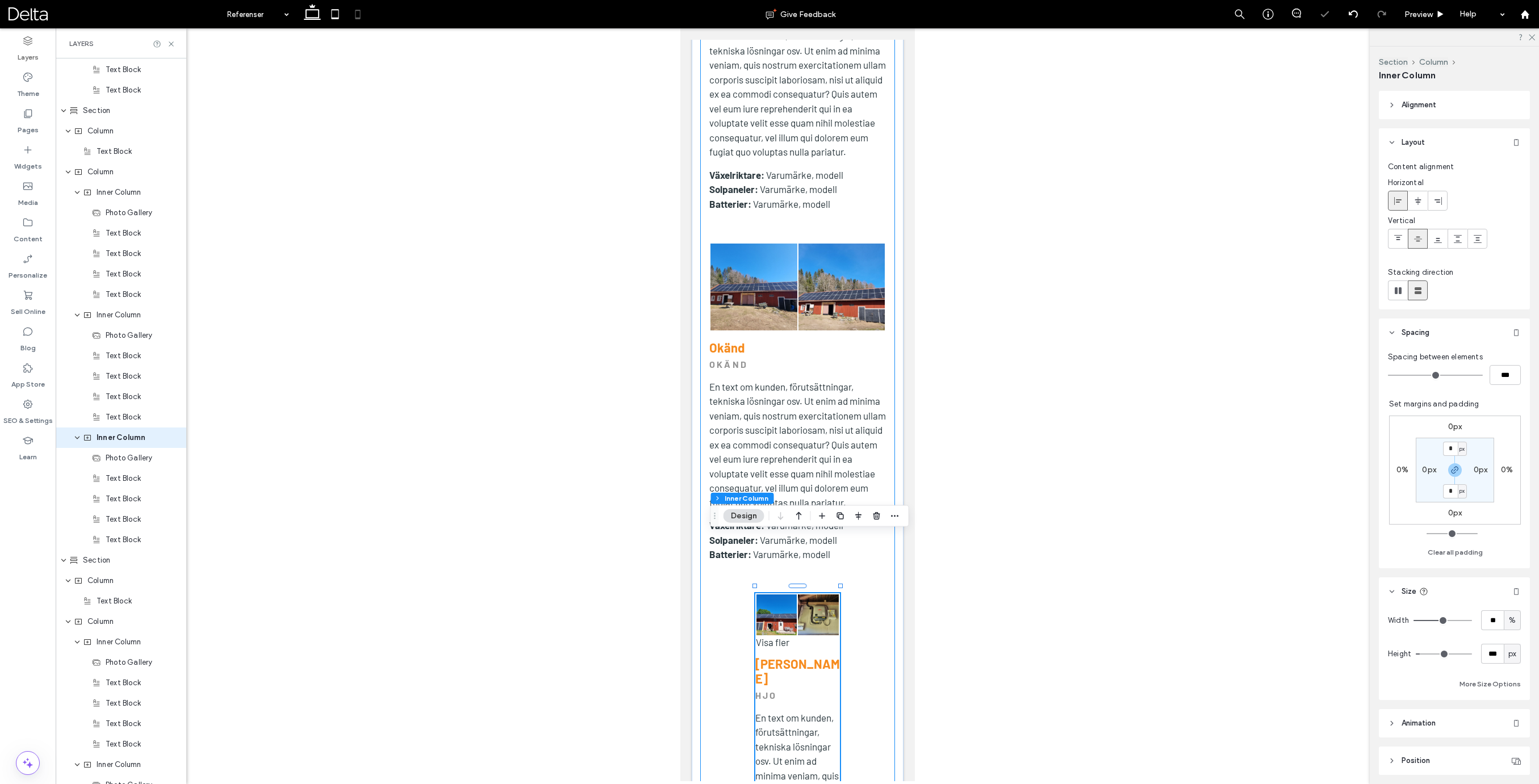
scroll to position [1445, 0]
click at [1489, 616] on input "**" at bounding box center [1492, 620] width 23 height 20
type input "***"
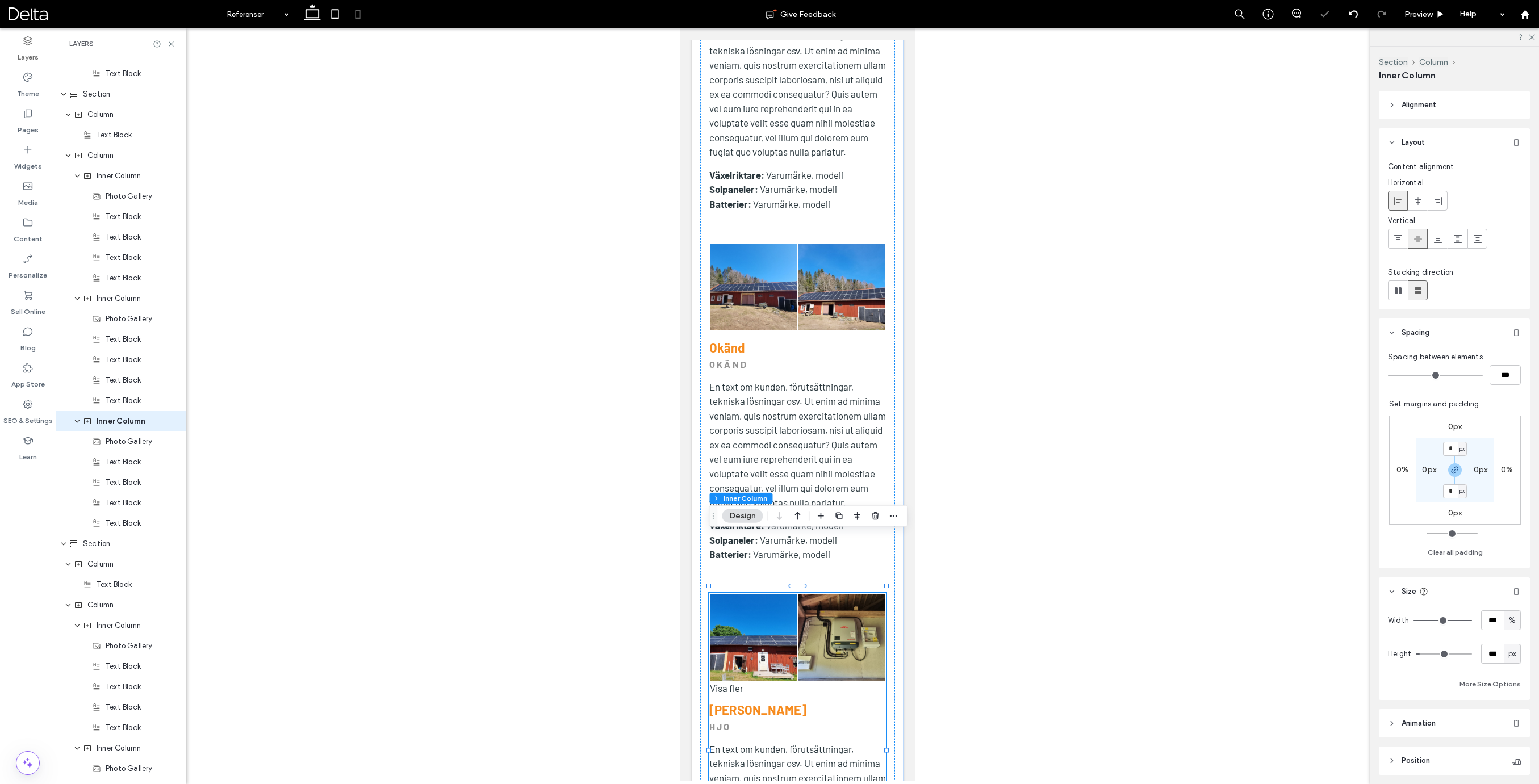
click at [1456, 515] on label "0px" at bounding box center [1455, 512] width 14 height 10
click at [1462, 513] on span "px" at bounding box center [1462, 513] width 5 height 11
drag, startPoint x: 1460, startPoint y: 552, endPoint x: 1453, endPoint y: 526, distance: 26.9
click at [1460, 551] on span "%" at bounding box center [1458, 550] width 7 height 11
click at [1450, 513] on input "*" at bounding box center [1450, 513] width 15 height 14
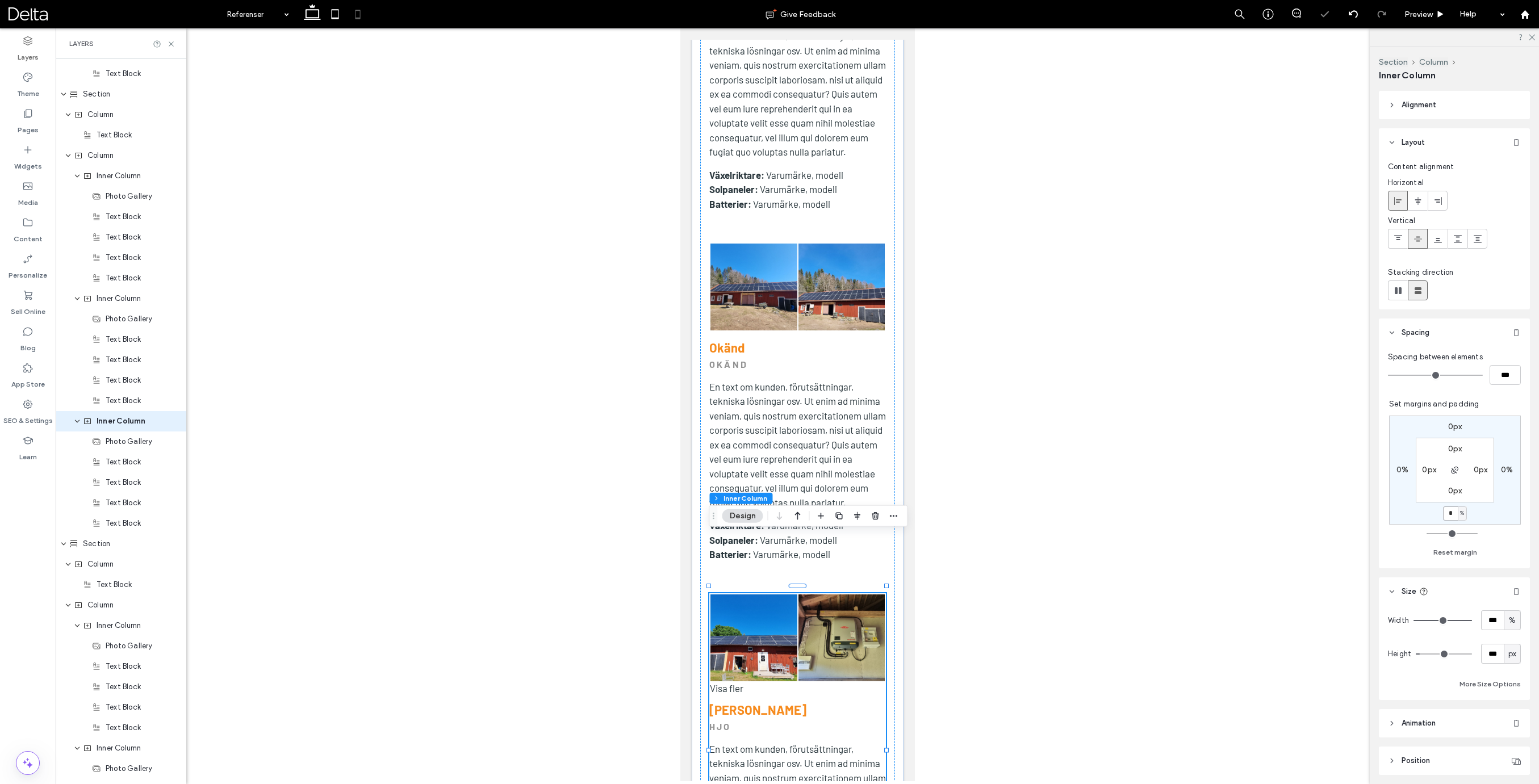
click at [1450, 513] on input "*" at bounding box center [1450, 513] width 15 height 14
type input "**"
click at [305, 12] on icon at bounding box center [312, 14] width 23 height 23
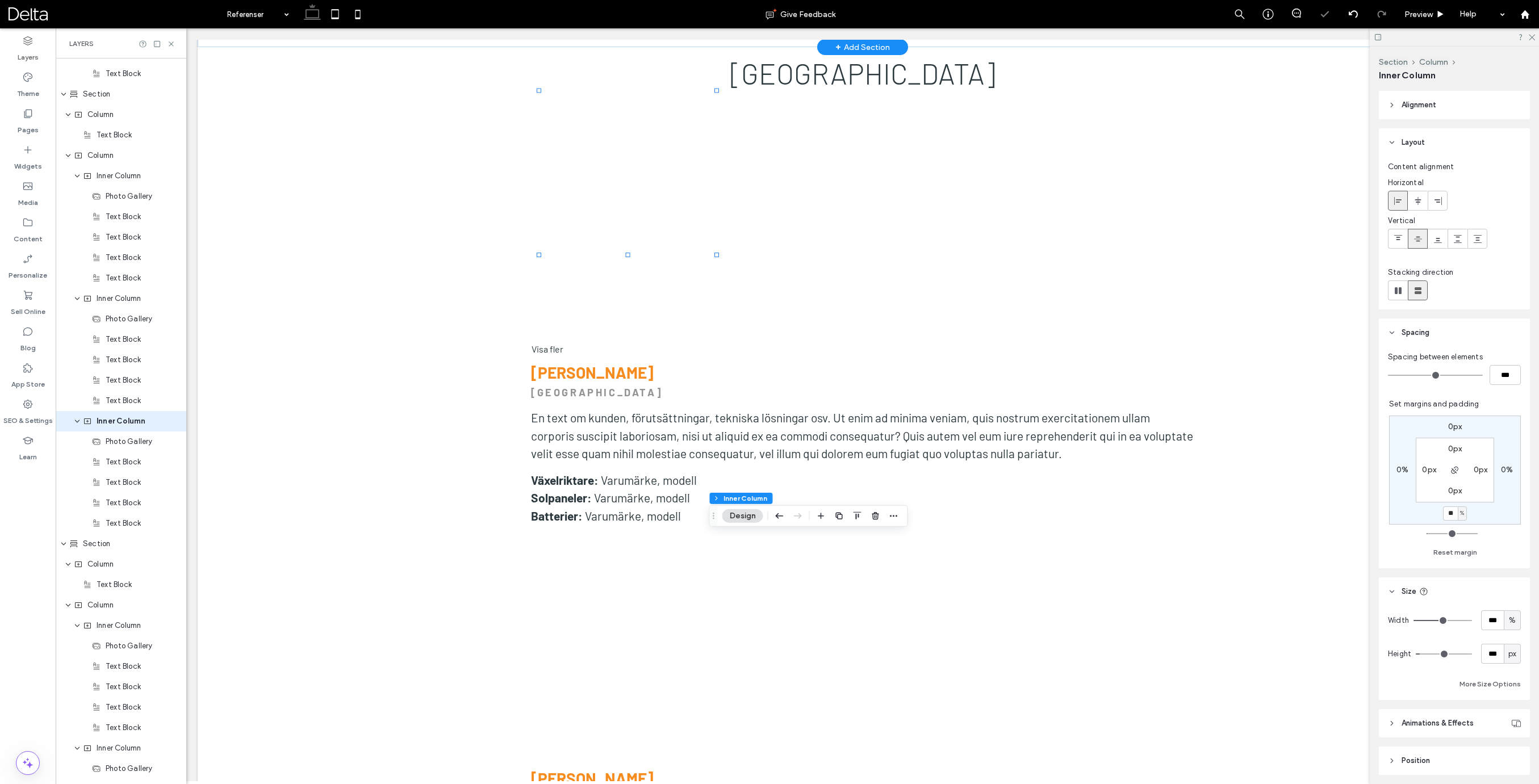
type input "*"
type input "**"
type input "*"
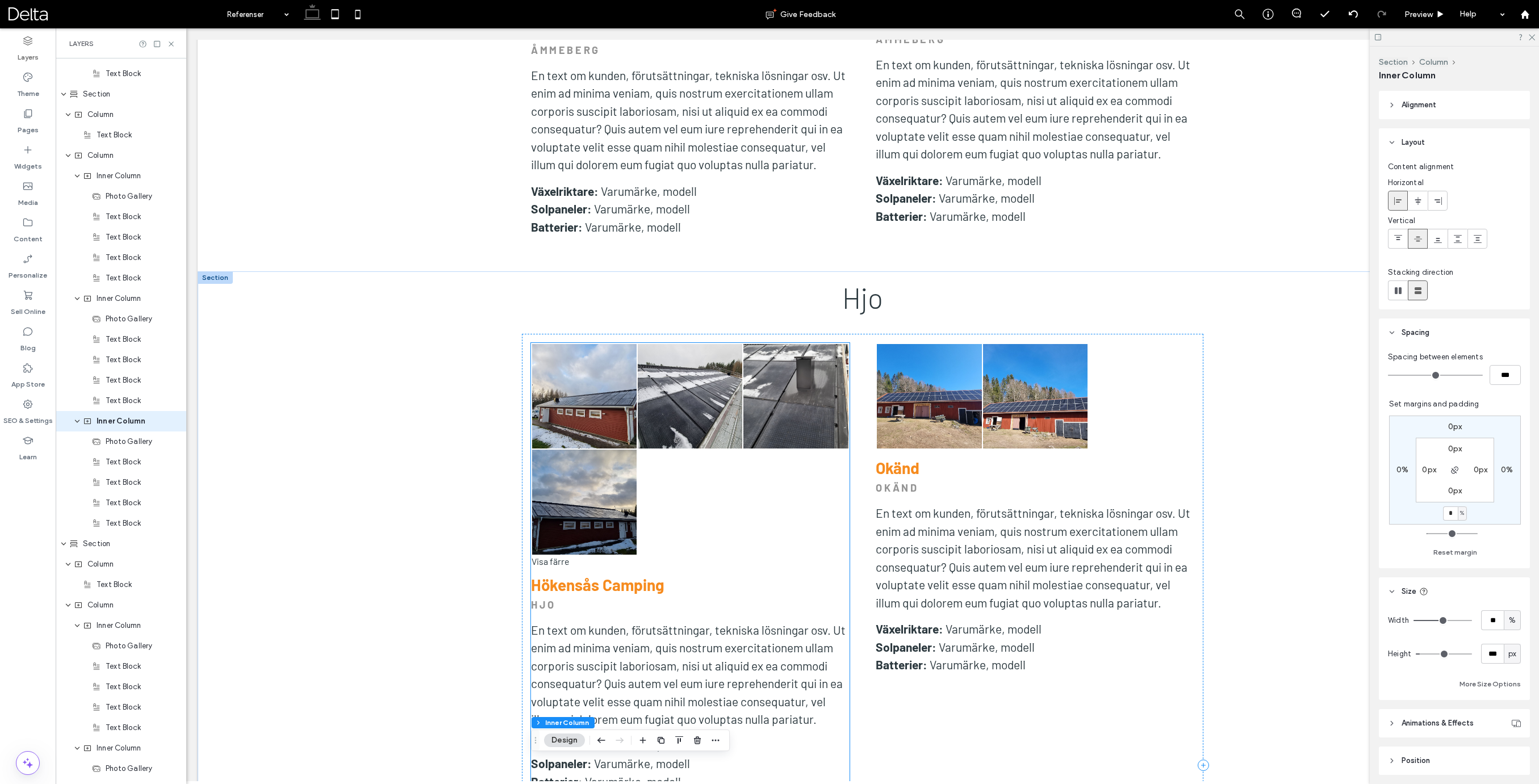
scroll to position [1343, 0]
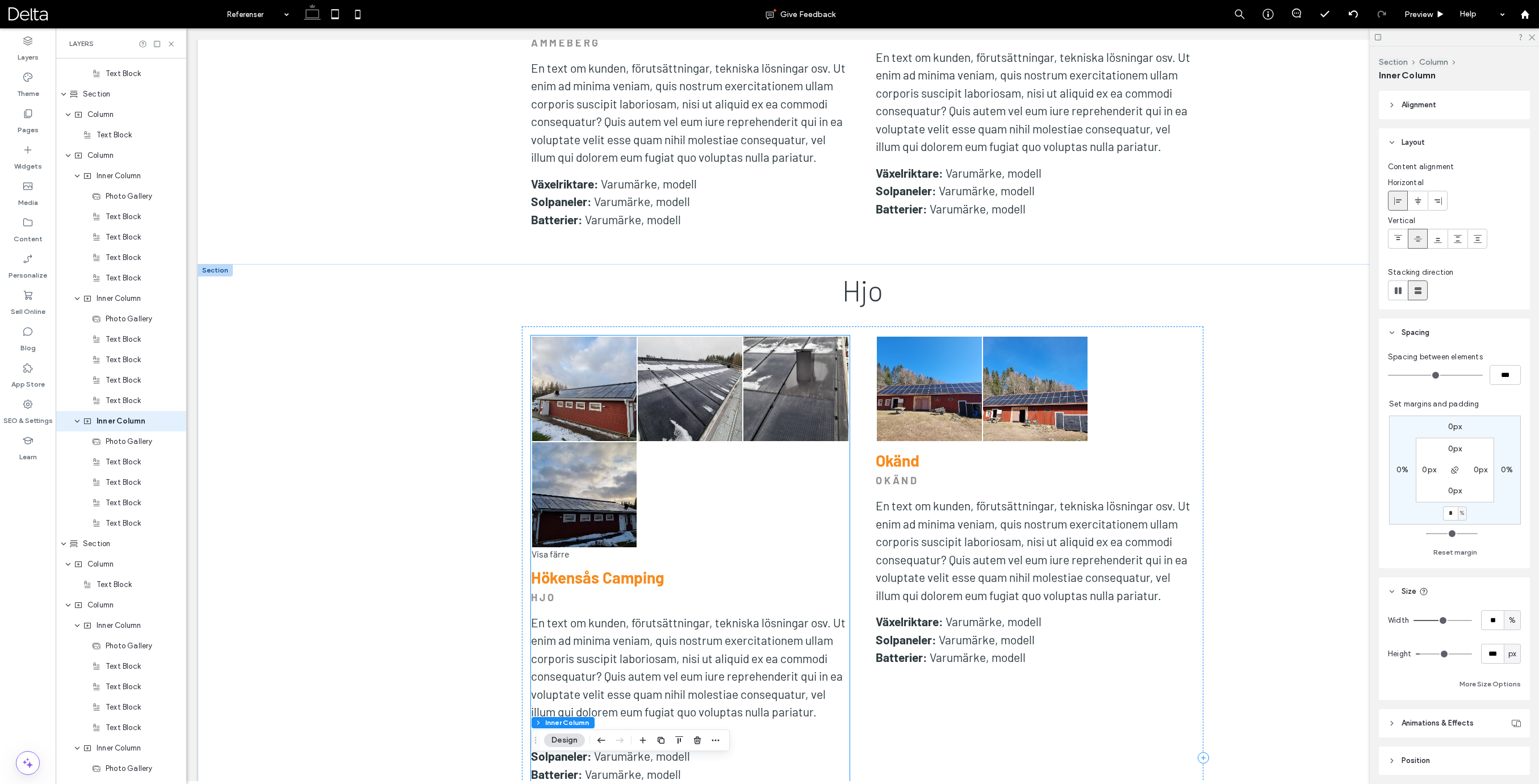
click at [788, 387] on link at bounding box center [795, 388] width 105 height 104
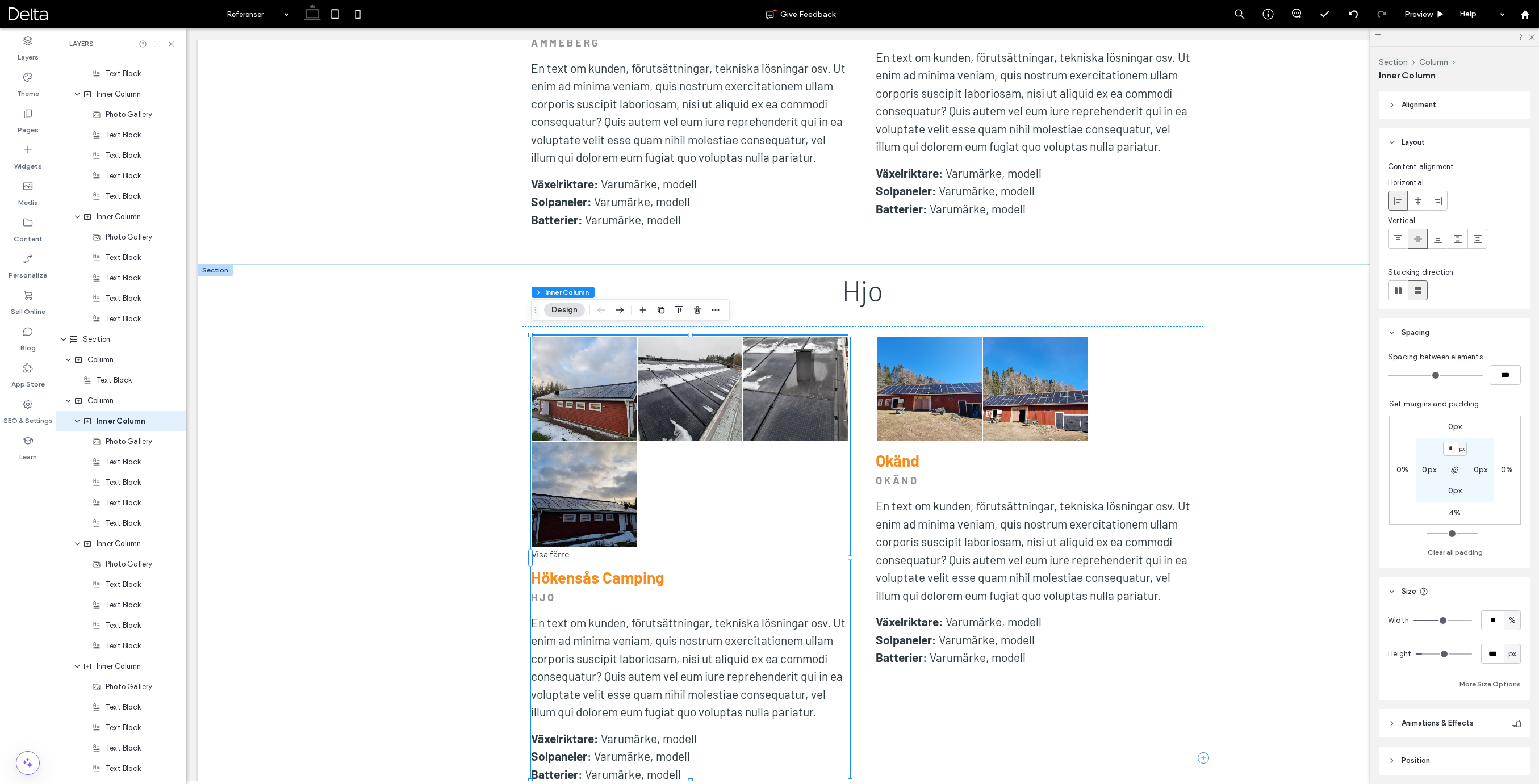
click at [788, 387] on link at bounding box center [795, 388] width 105 height 104
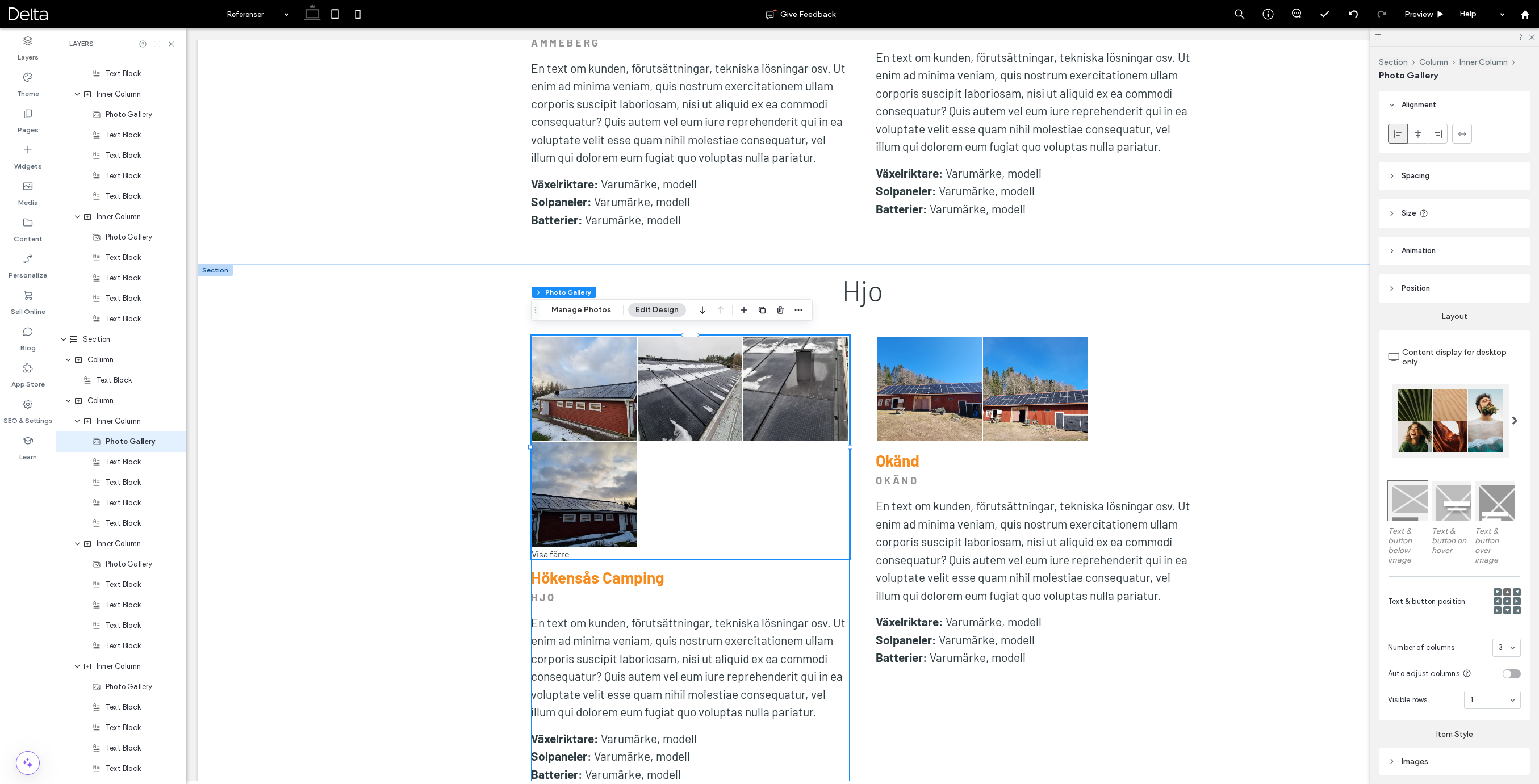
scroll to position [1221, 0]
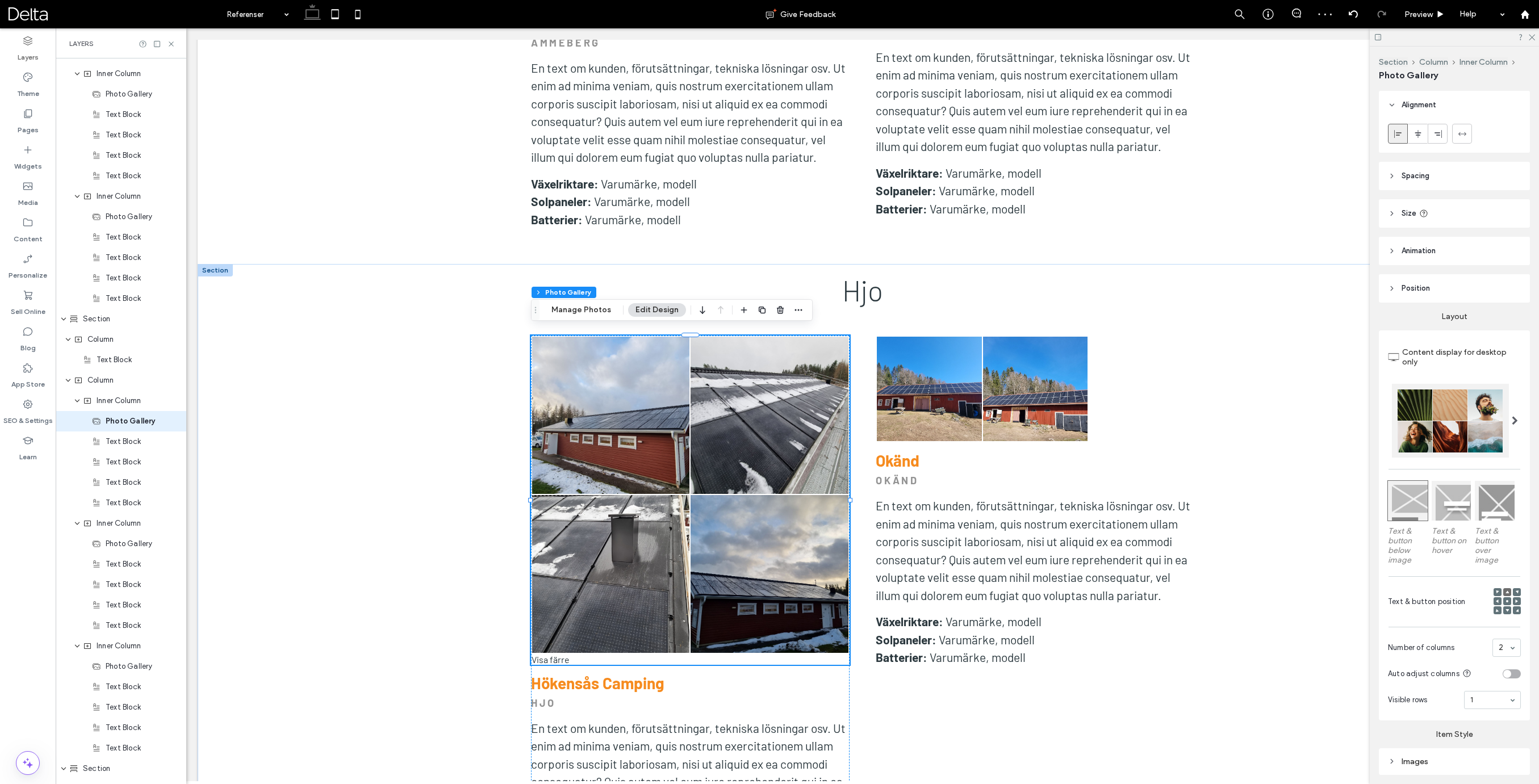
click at [558, 657] on div "Visa färre" at bounding box center [690, 659] width 319 height 11
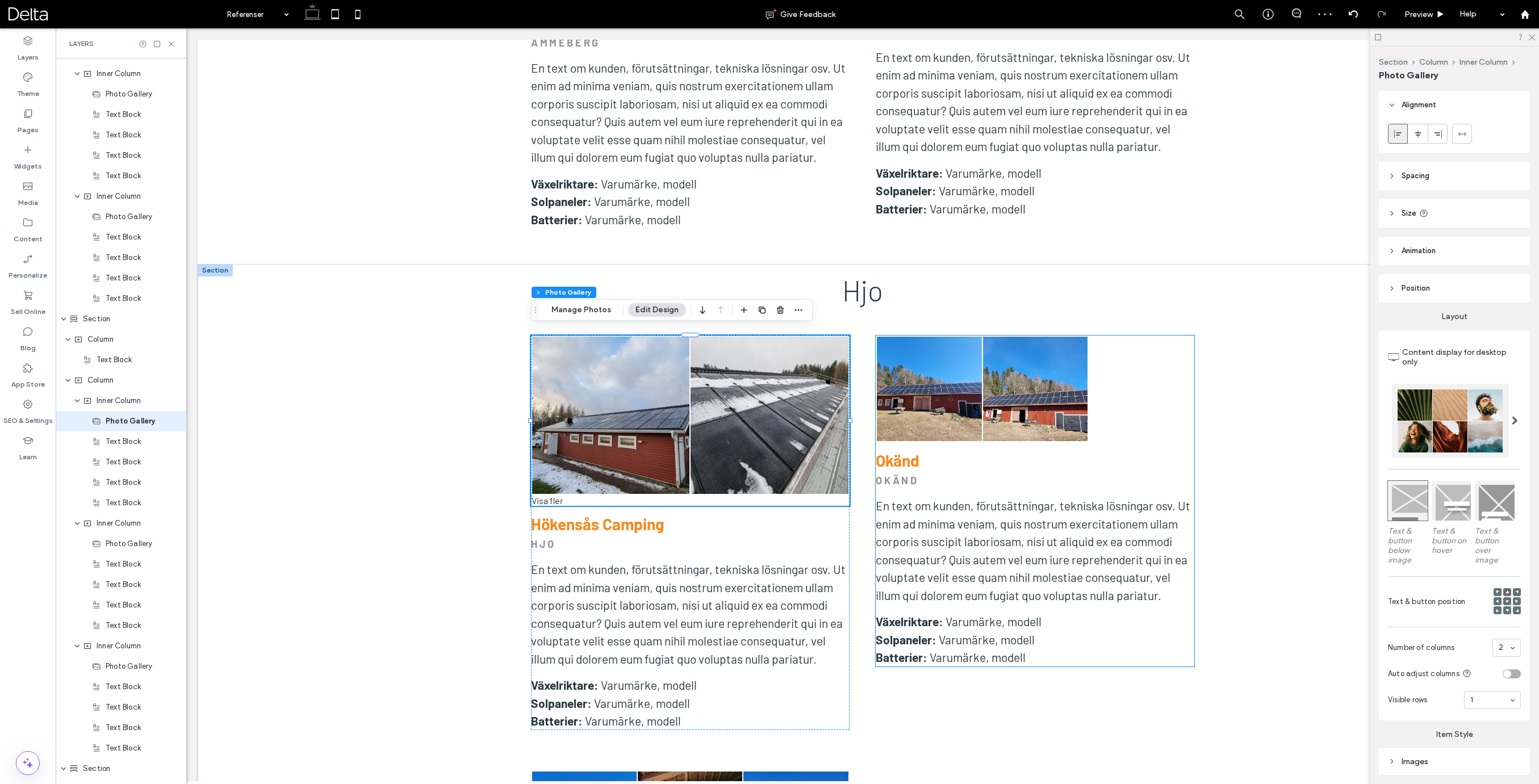
click at [1027, 401] on link at bounding box center [1035, 388] width 105 height 104
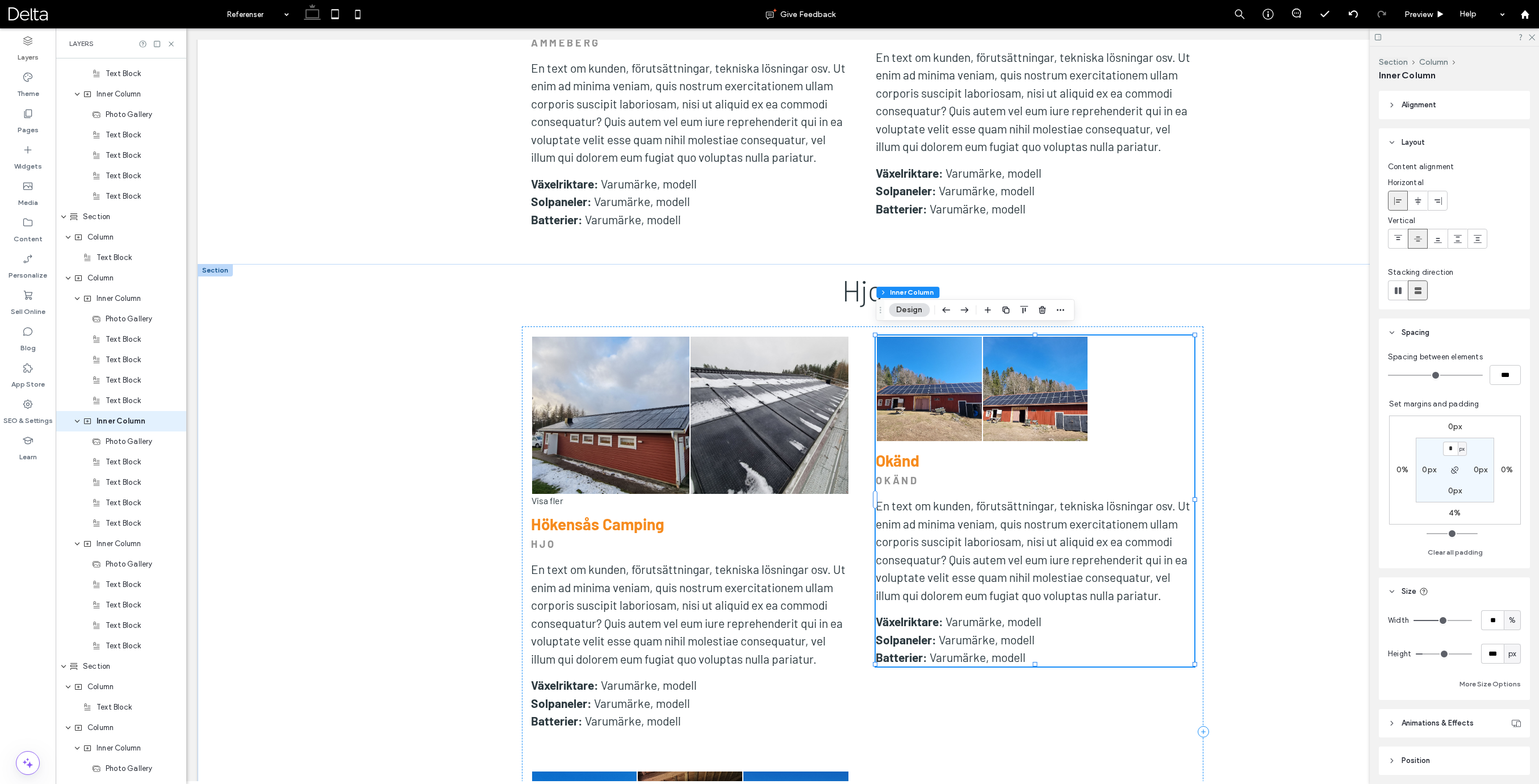
click at [1039, 404] on link at bounding box center [1035, 388] width 105 height 104
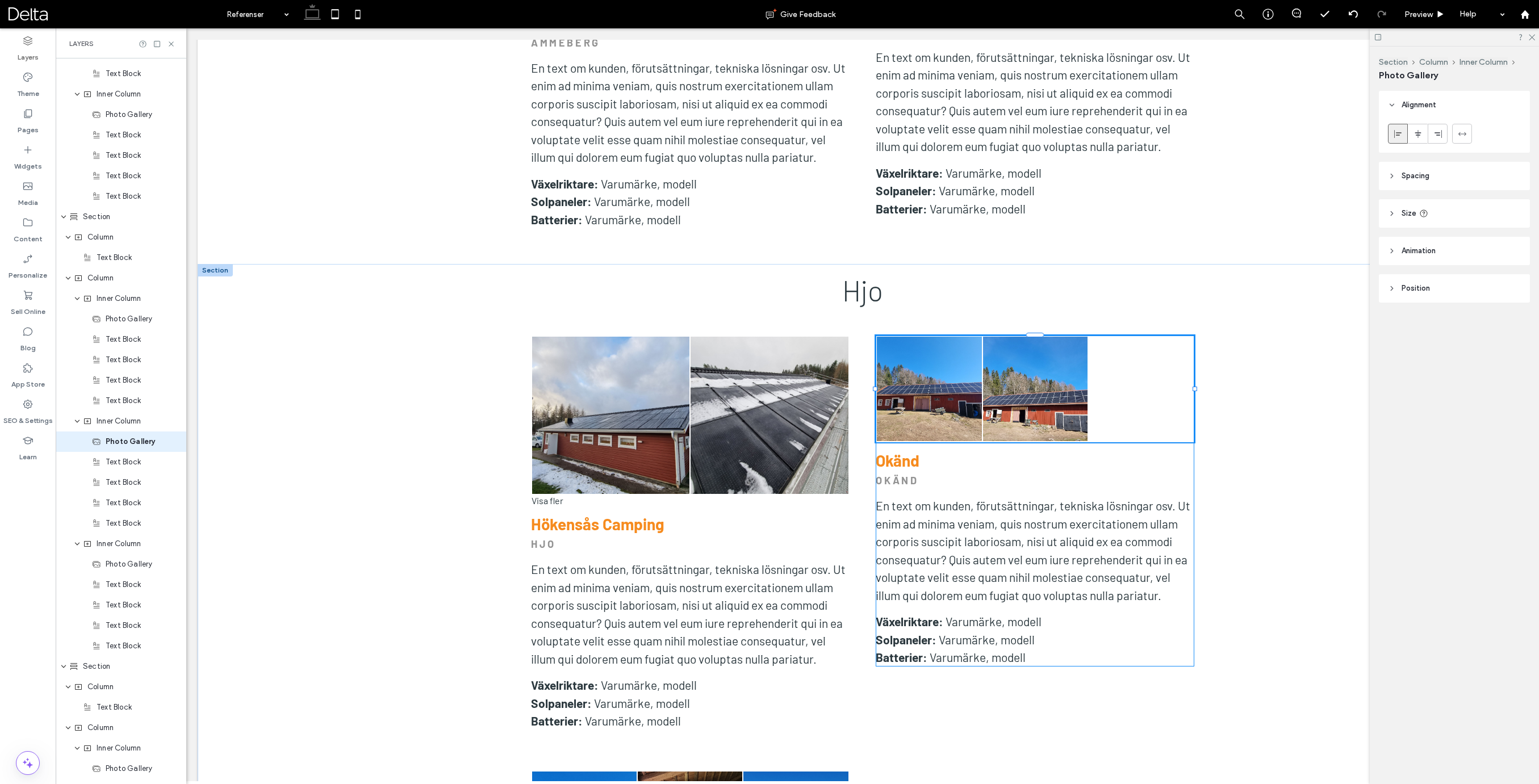
scroll to position [1343, 0]
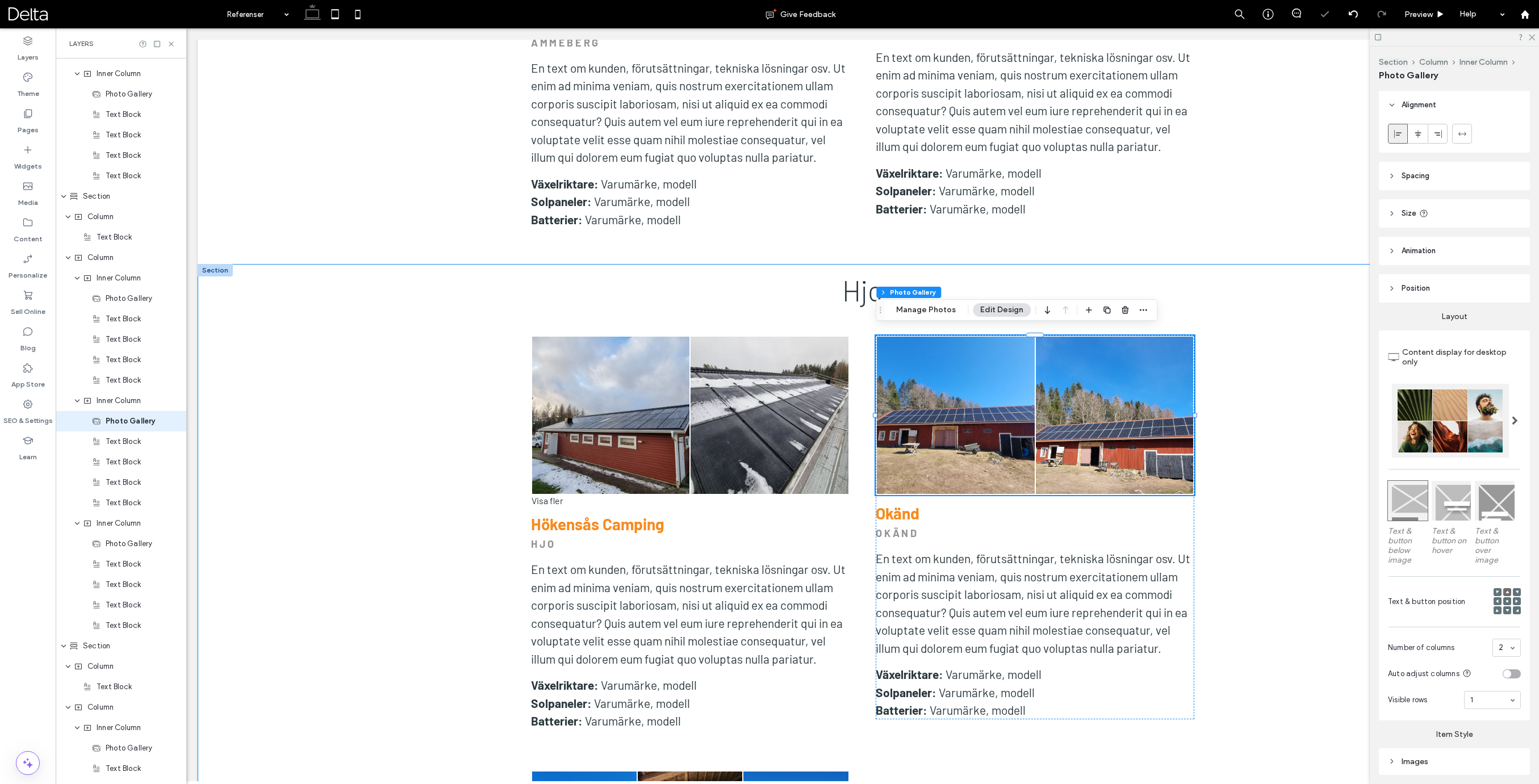
click at [1300, 574] on div "Hjo Button Button Button Button Visa fler Hökensås Camping HJO En text om kunde…" at bounding box center [862, 726] width 1330 height 925
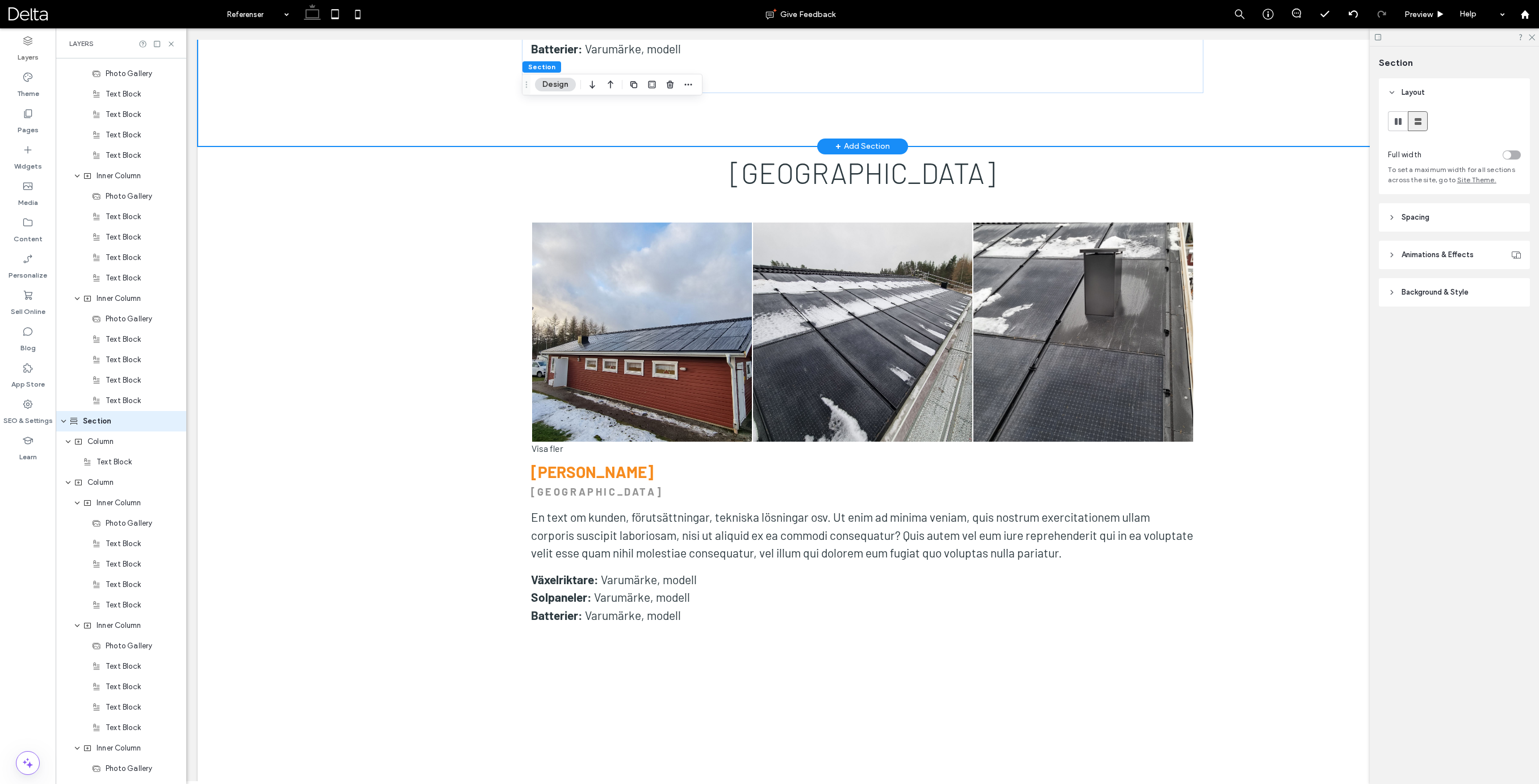
scroll to position [2387, 0]
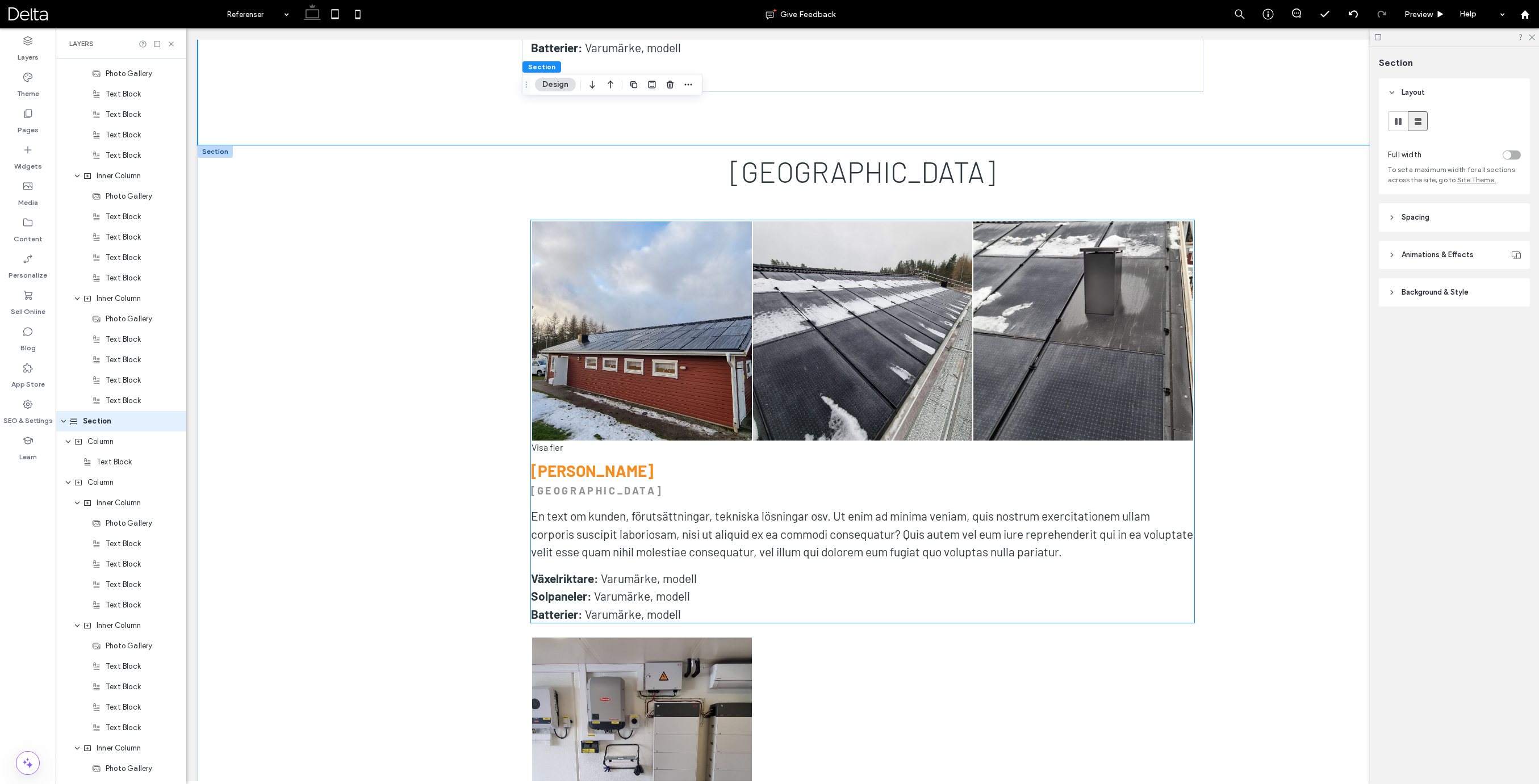
click at [872, 331] on link at bounding box center [863, 331] width 220 height 220
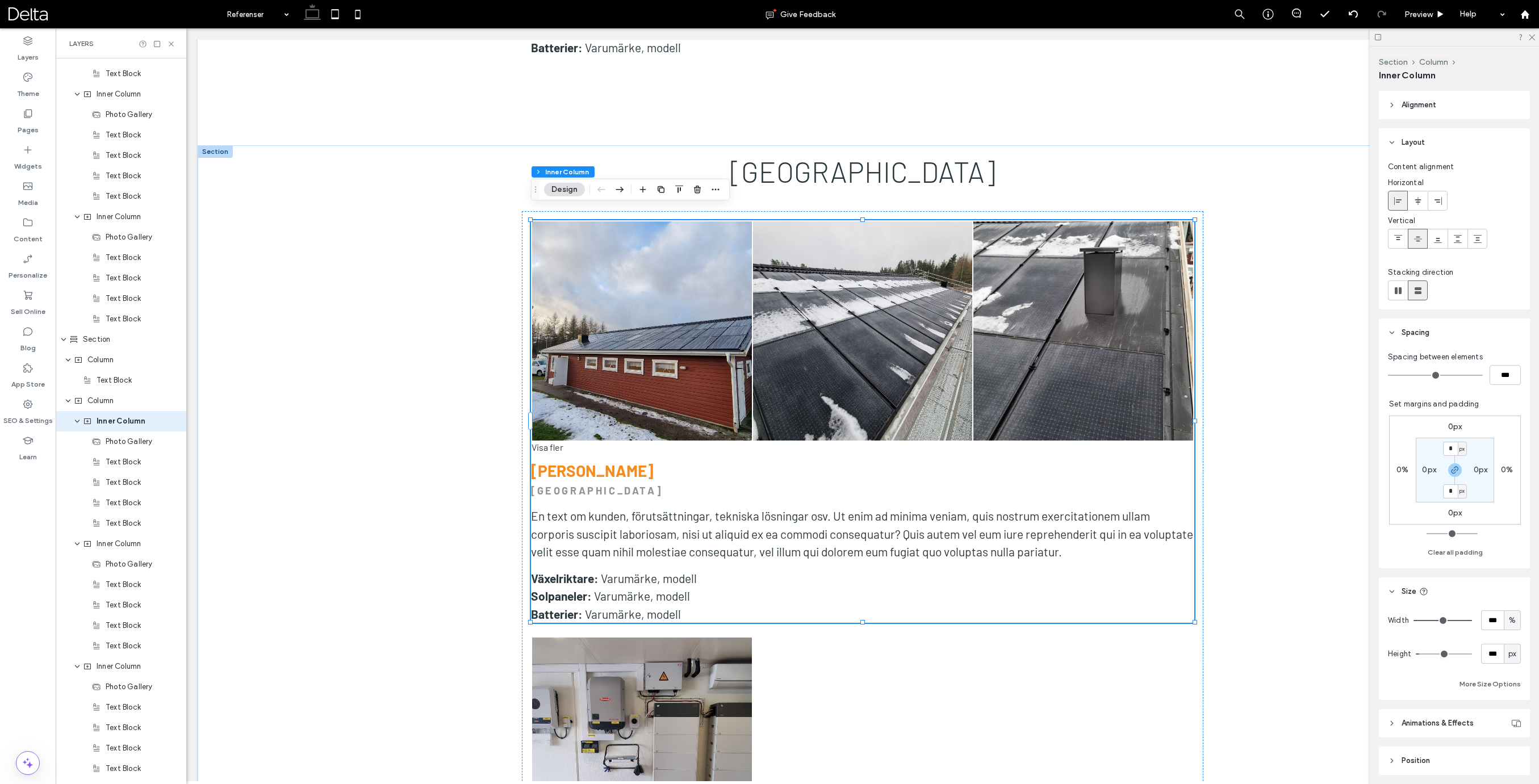
click at [852, 331] on link at bounding box center [863, 331] width 220 height 220
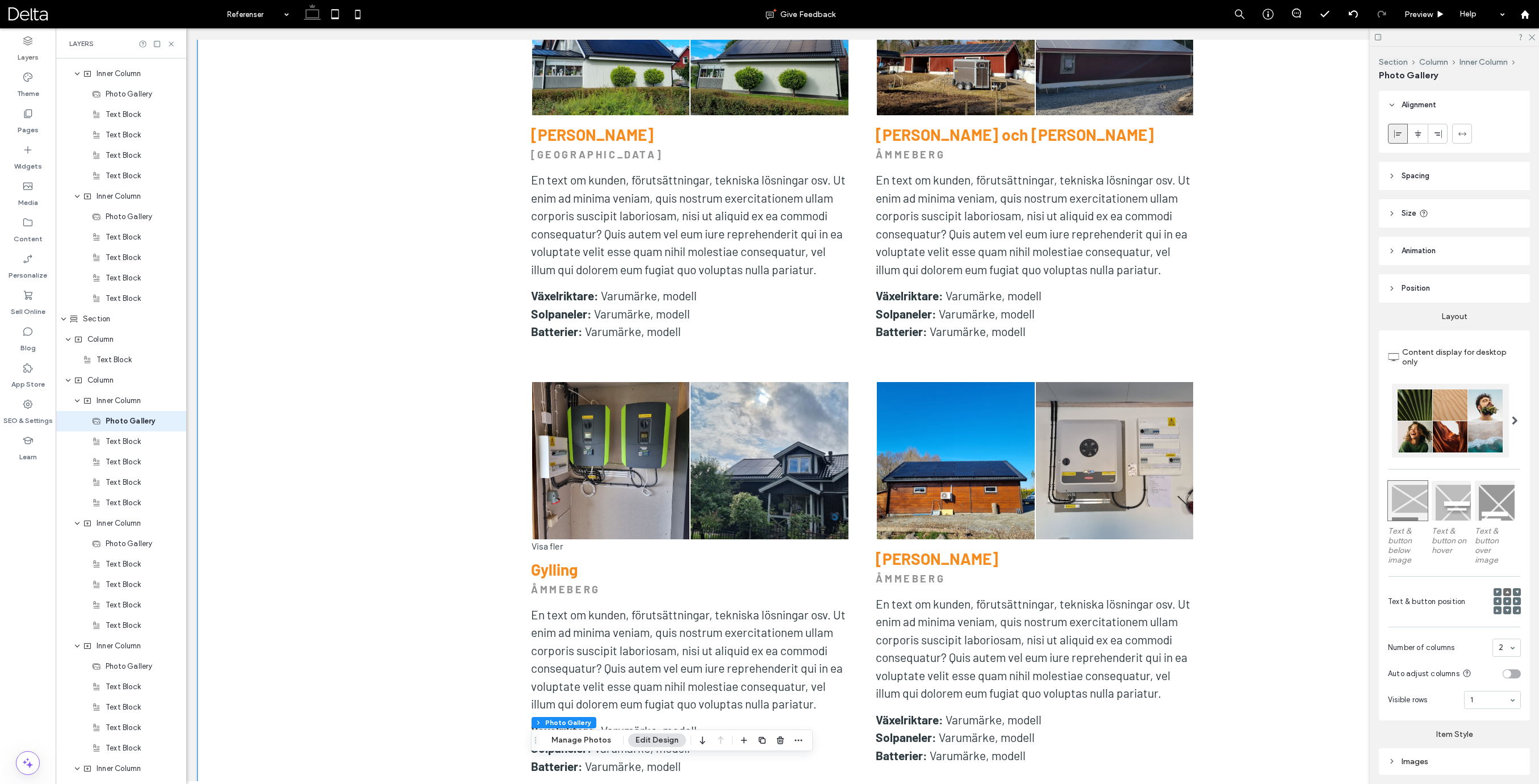
scroll to position [1002, 0]
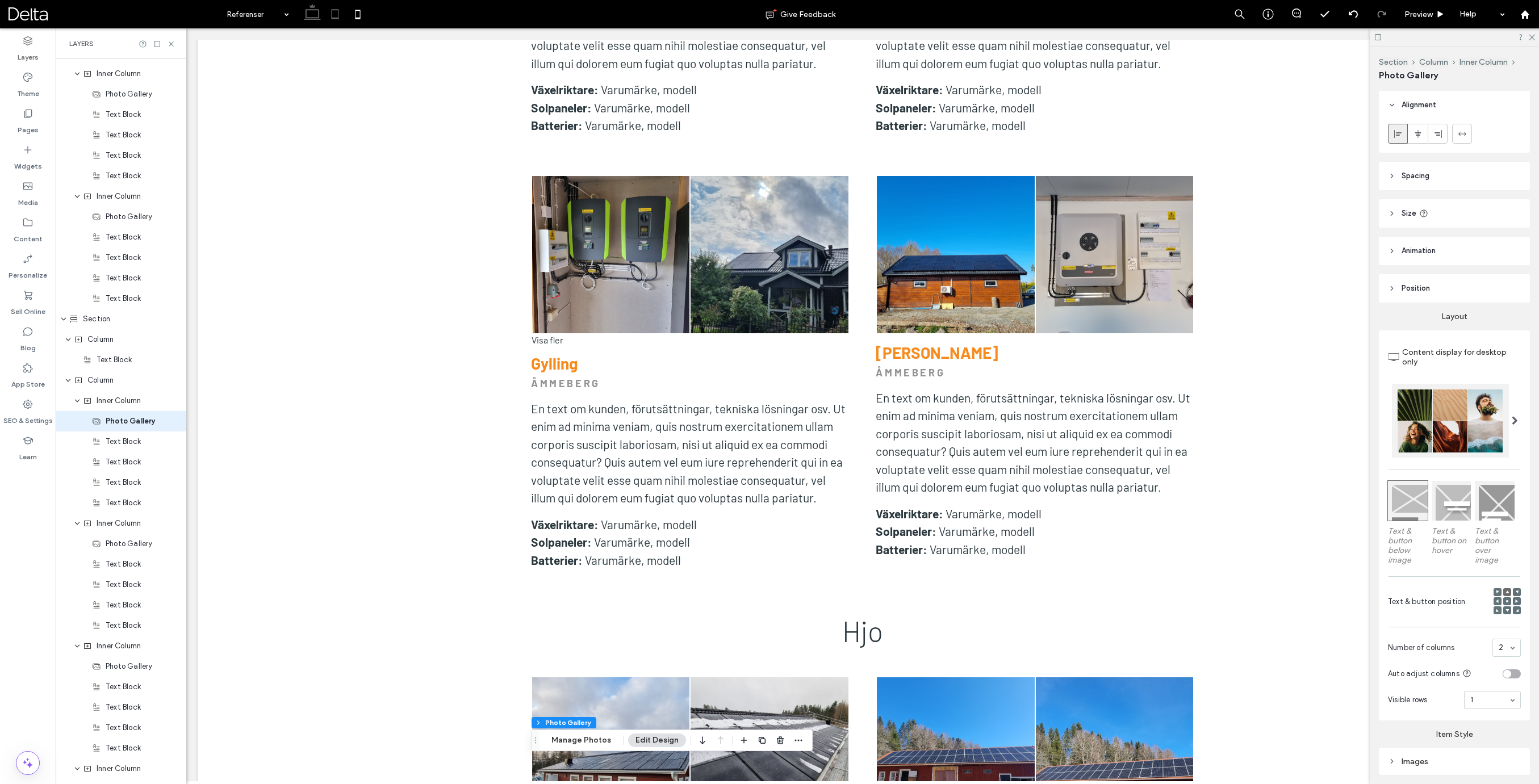
click at [338, 20] on icon at bounding box center [335, 14] width 23 height 23
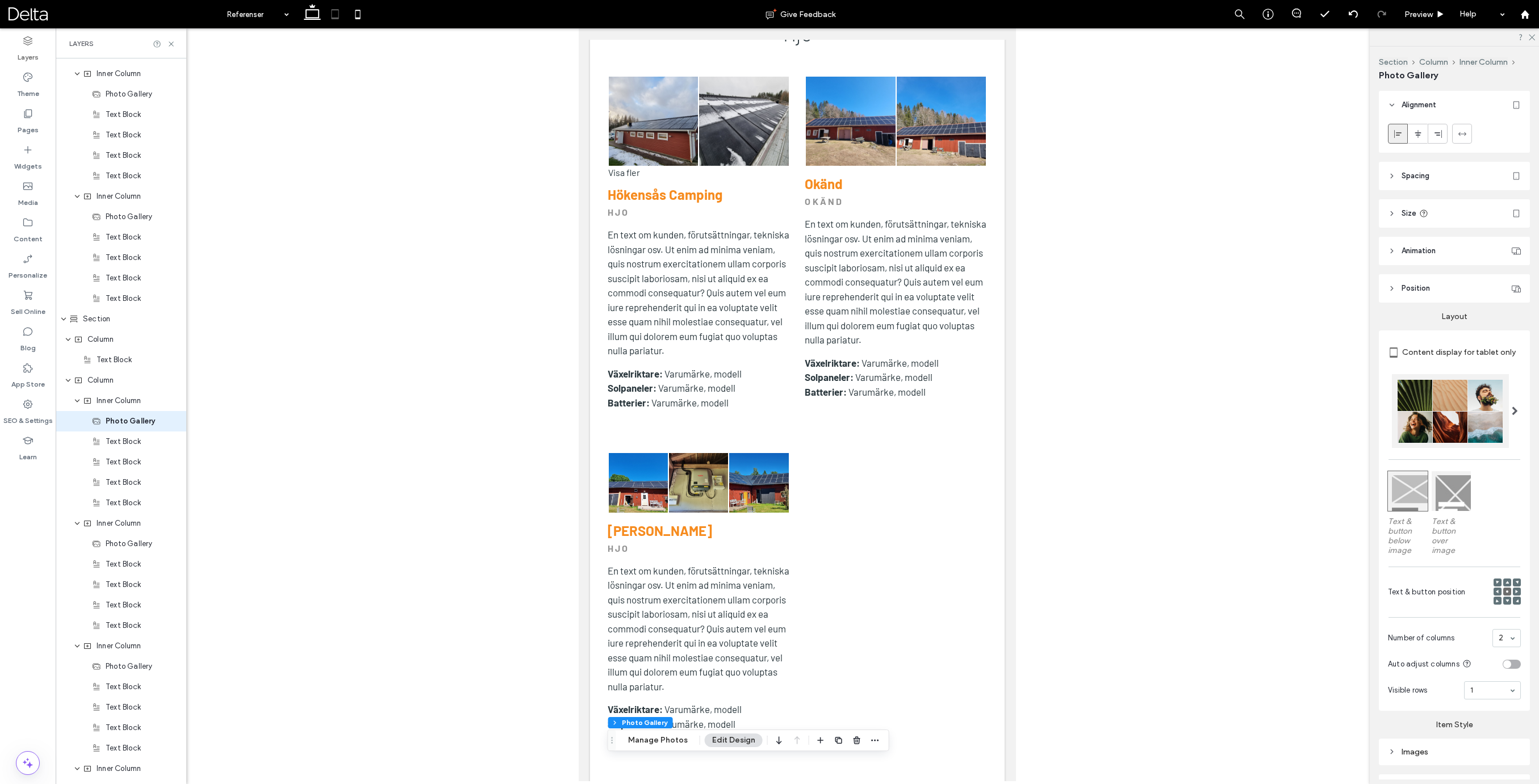
scroll to position [1221, 0]
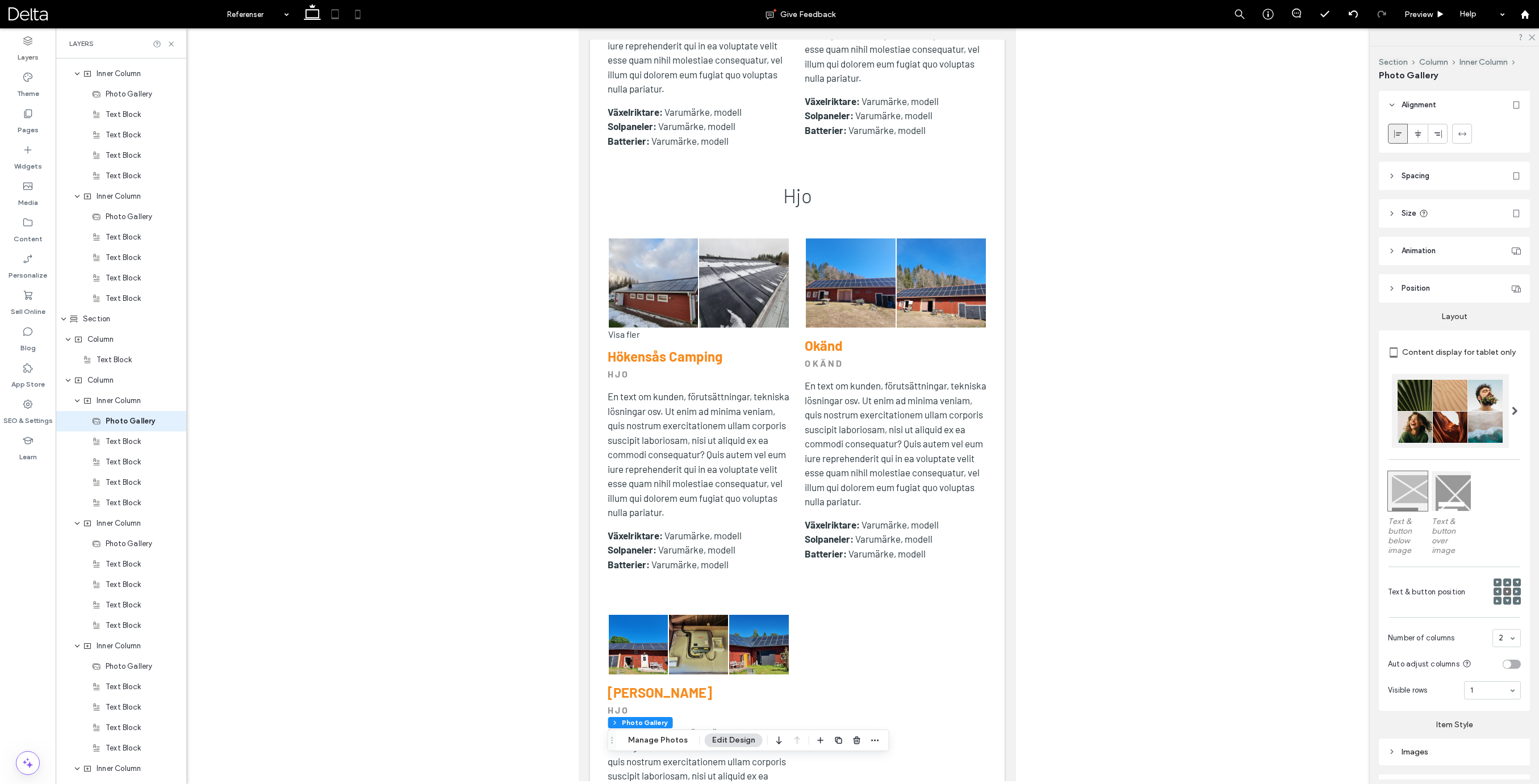
click at [362, 19] on icon at bounding box center [358, 14] width 23 height 23
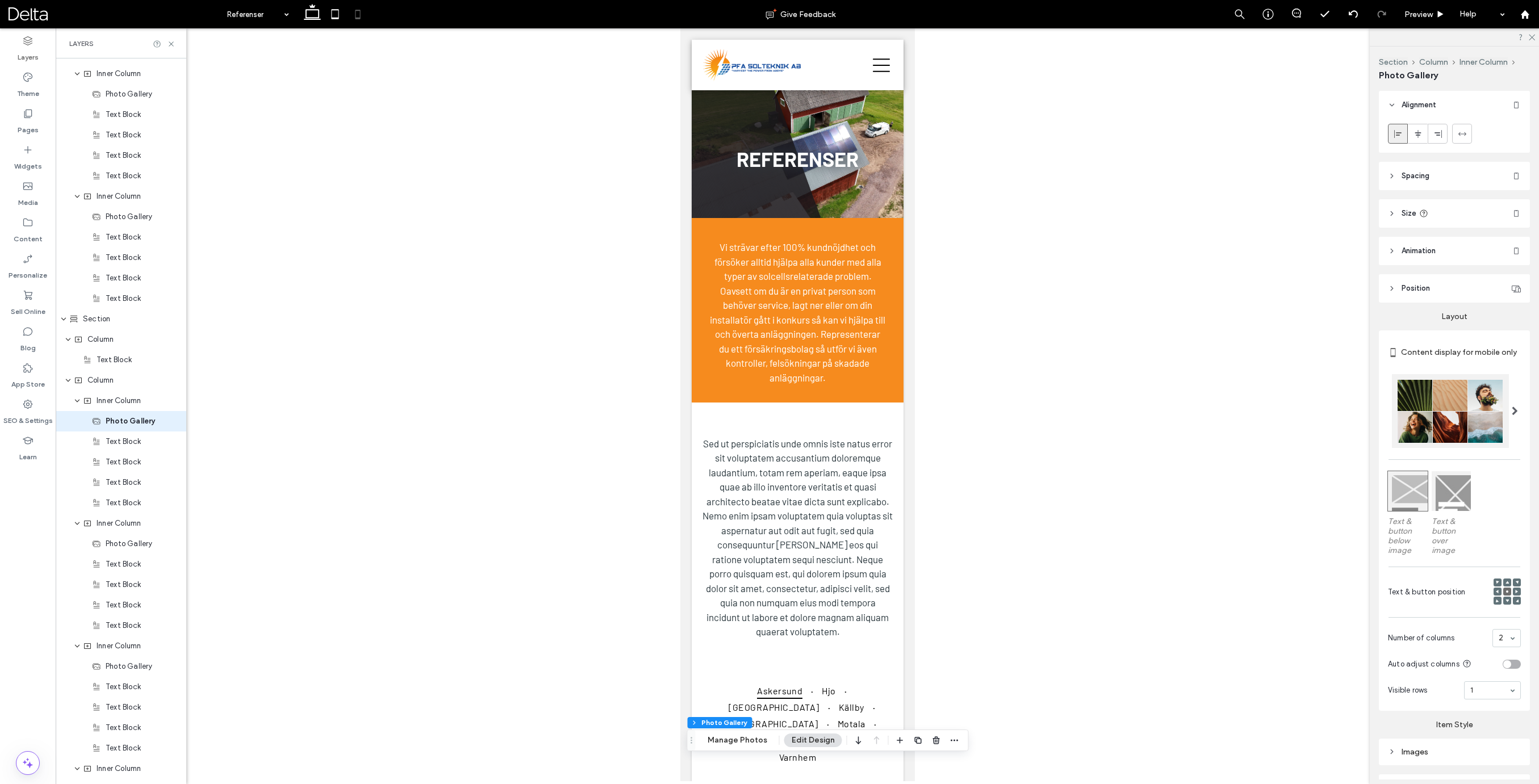
scroll to position [0, 0]
click at [310, 21] on icon at bounding box center [312, 14] width 23 height 23
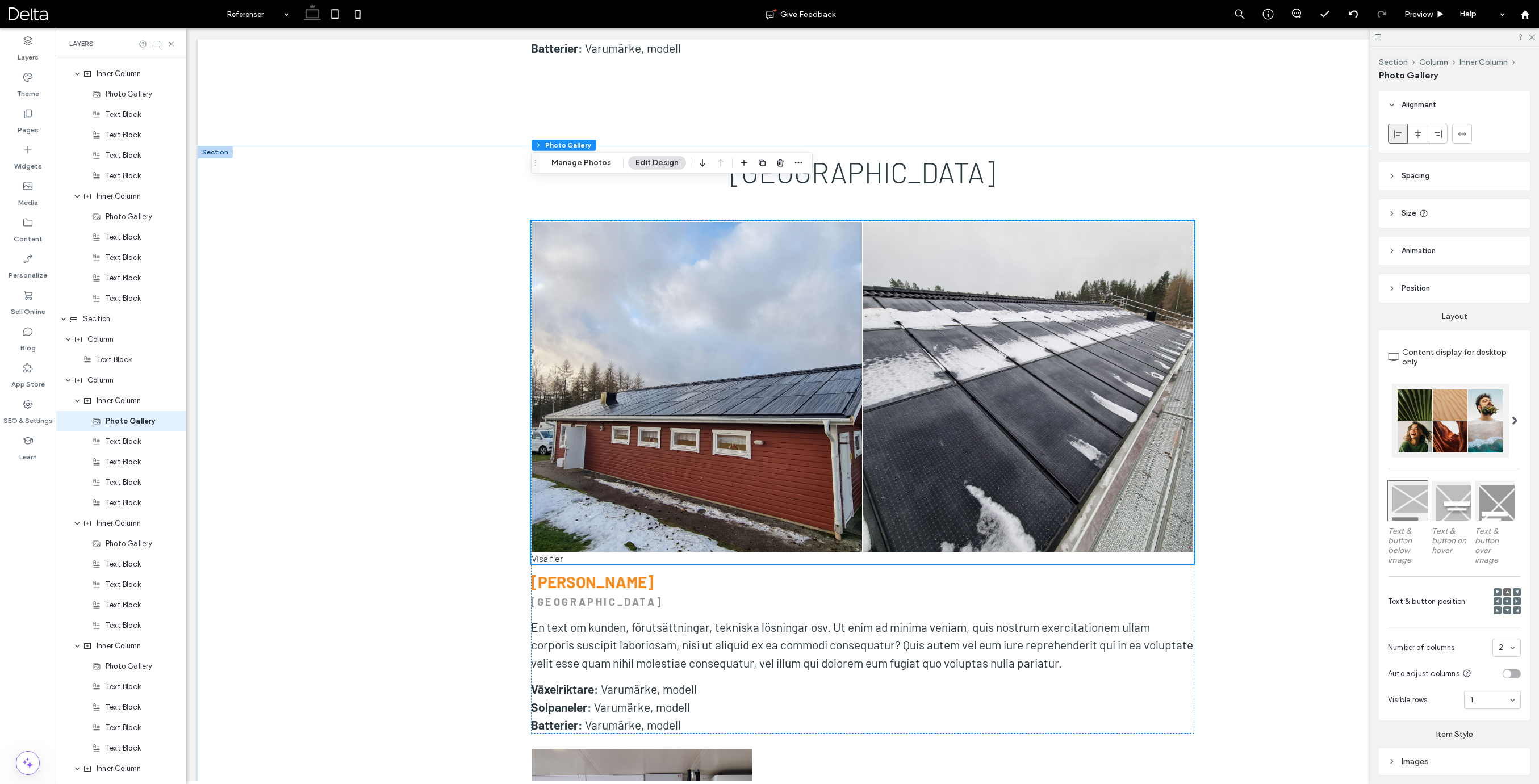
scroll to position [2414, 0]
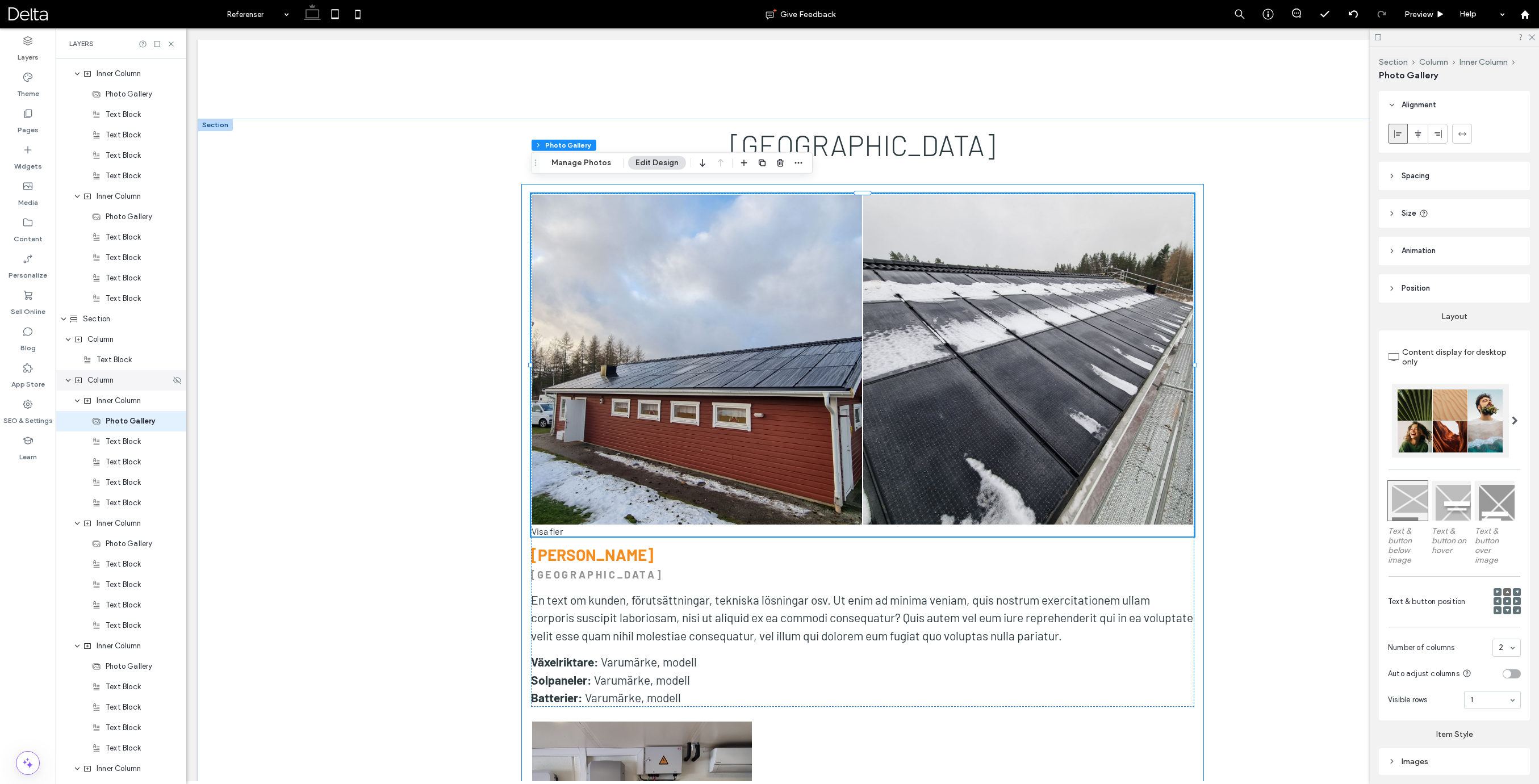
click at [108, 385] on span "Column" at bounding box center [100, 380] width 26 height 11
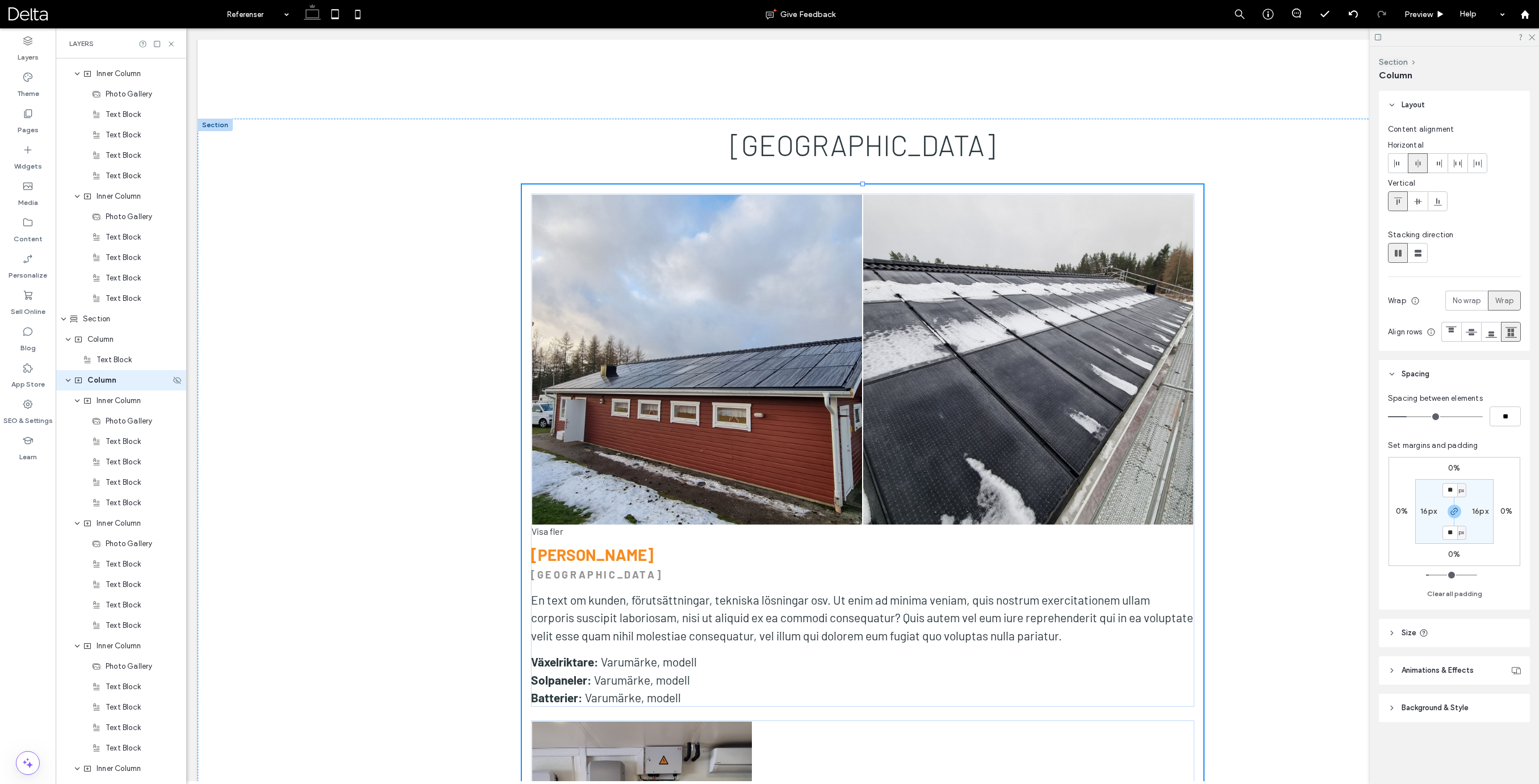
scroll to position [1629, 0]
click at [1399, 257] on icon at bounding box center [1398, 253] width 11 height 11
click at [119, 441] on span "Inner Column" at bounding box center [119, 441] width 45 height 11
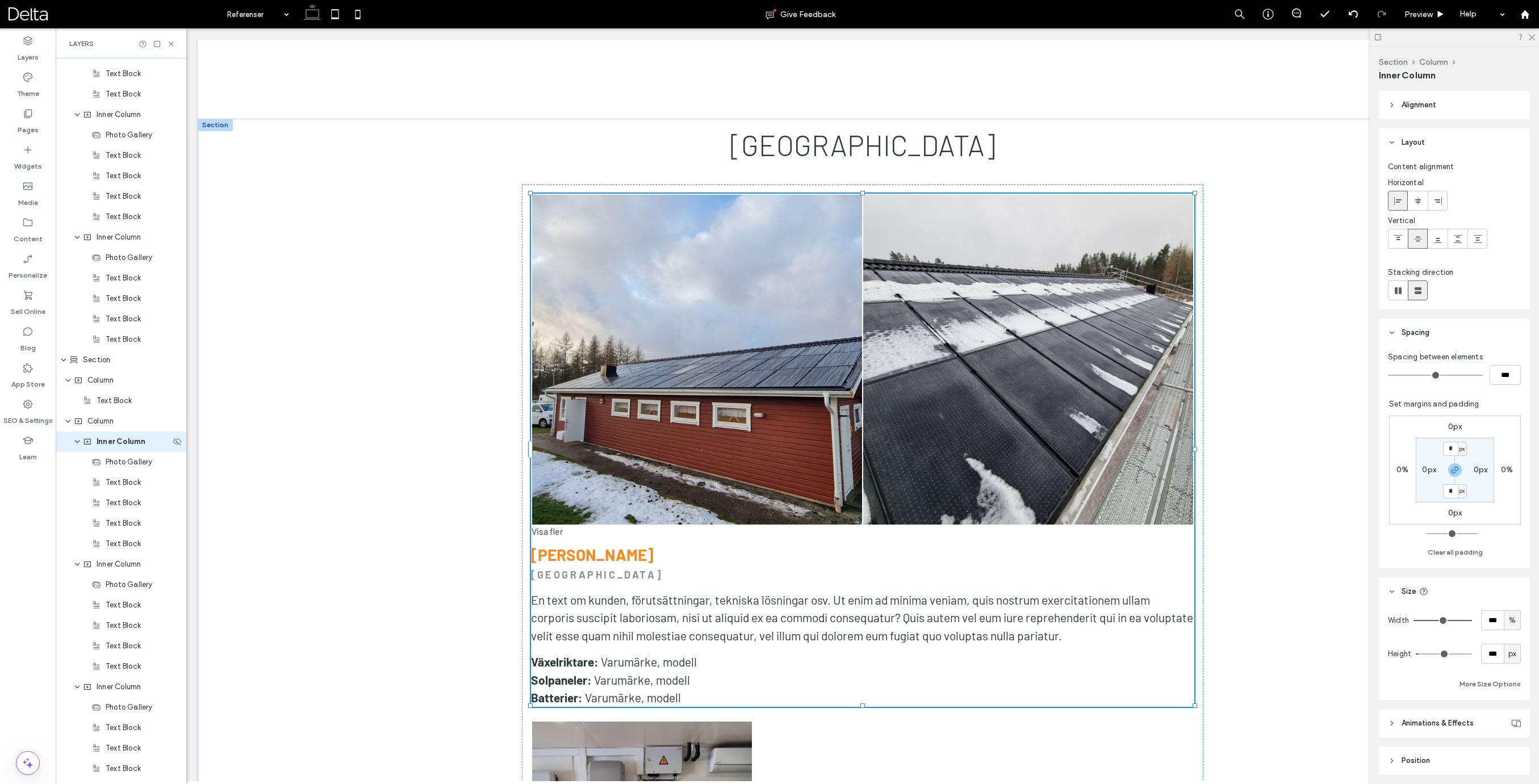
scroll to position [1650, 0]
click at [1490, 622] on input "***" at bounding box center [1492, 620] width 23 height 20
click at [1489, 622] on input "***" at bounding box center [1492, 620] width 23 height 20
type input "****"
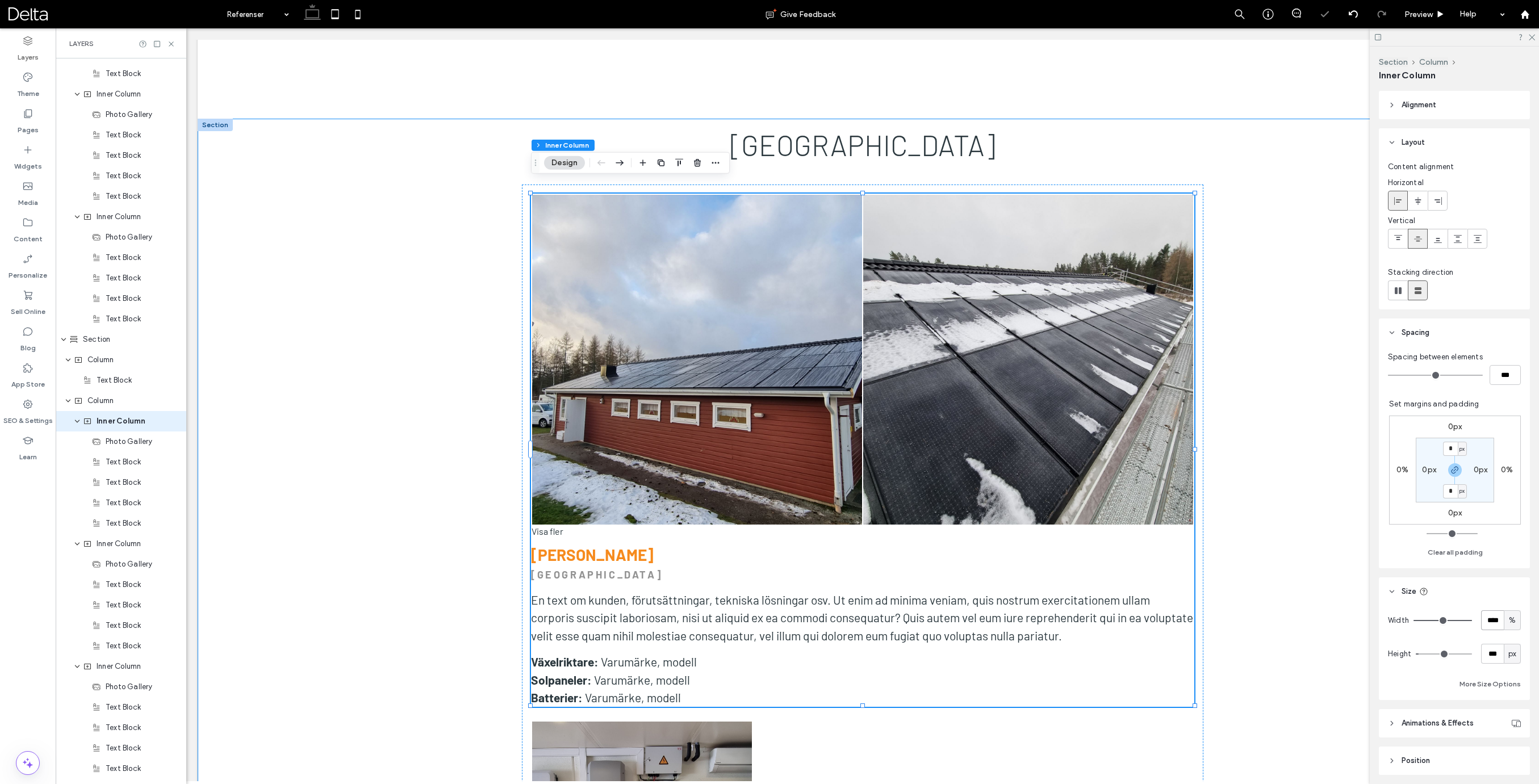
click at [1499, 620] on input "****" at bounding box center [1492, 620] width 23 height 20
type input "**"
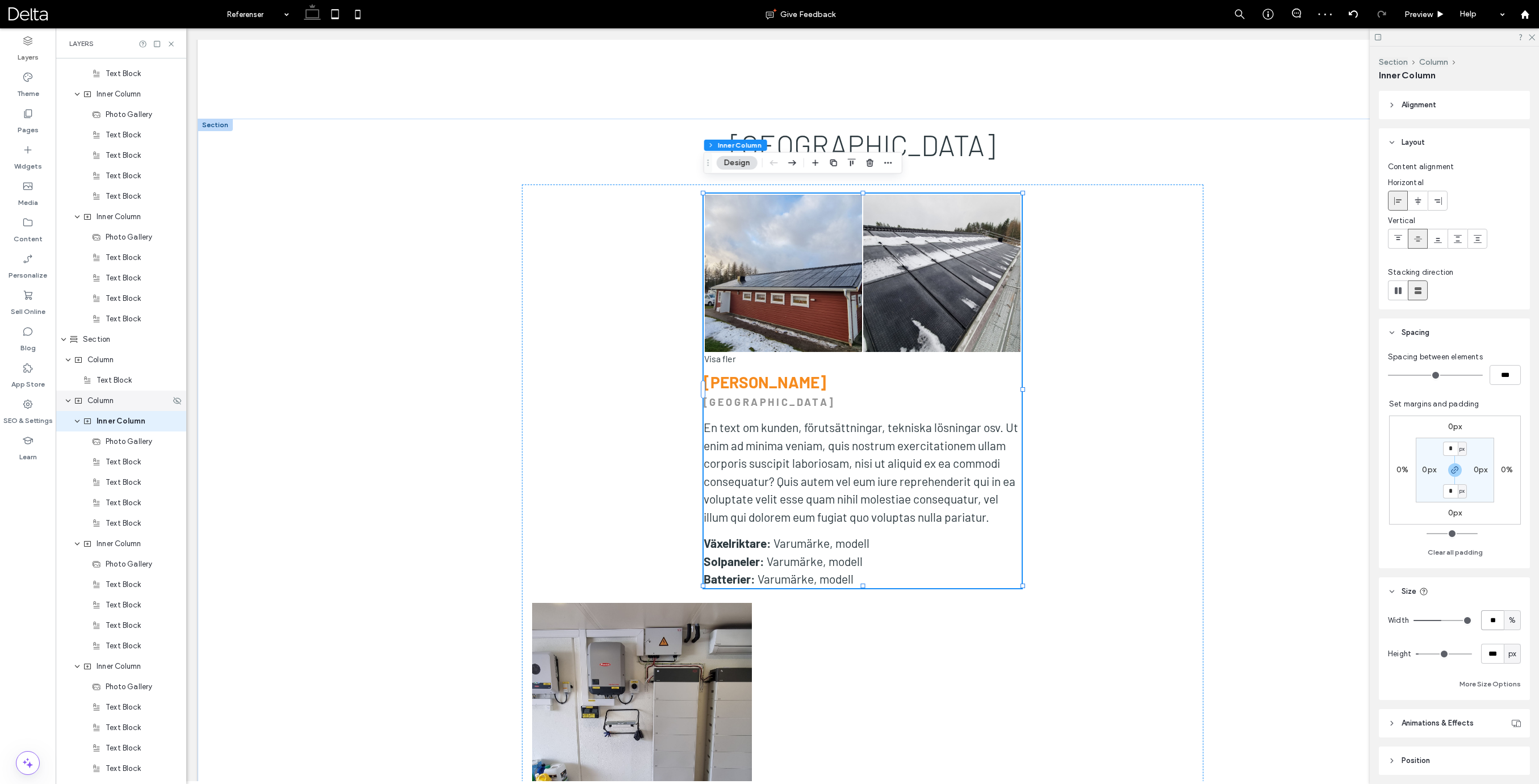
click at [103, 404] on span "Column" at bounding box center [100, 401] width 26 height 11
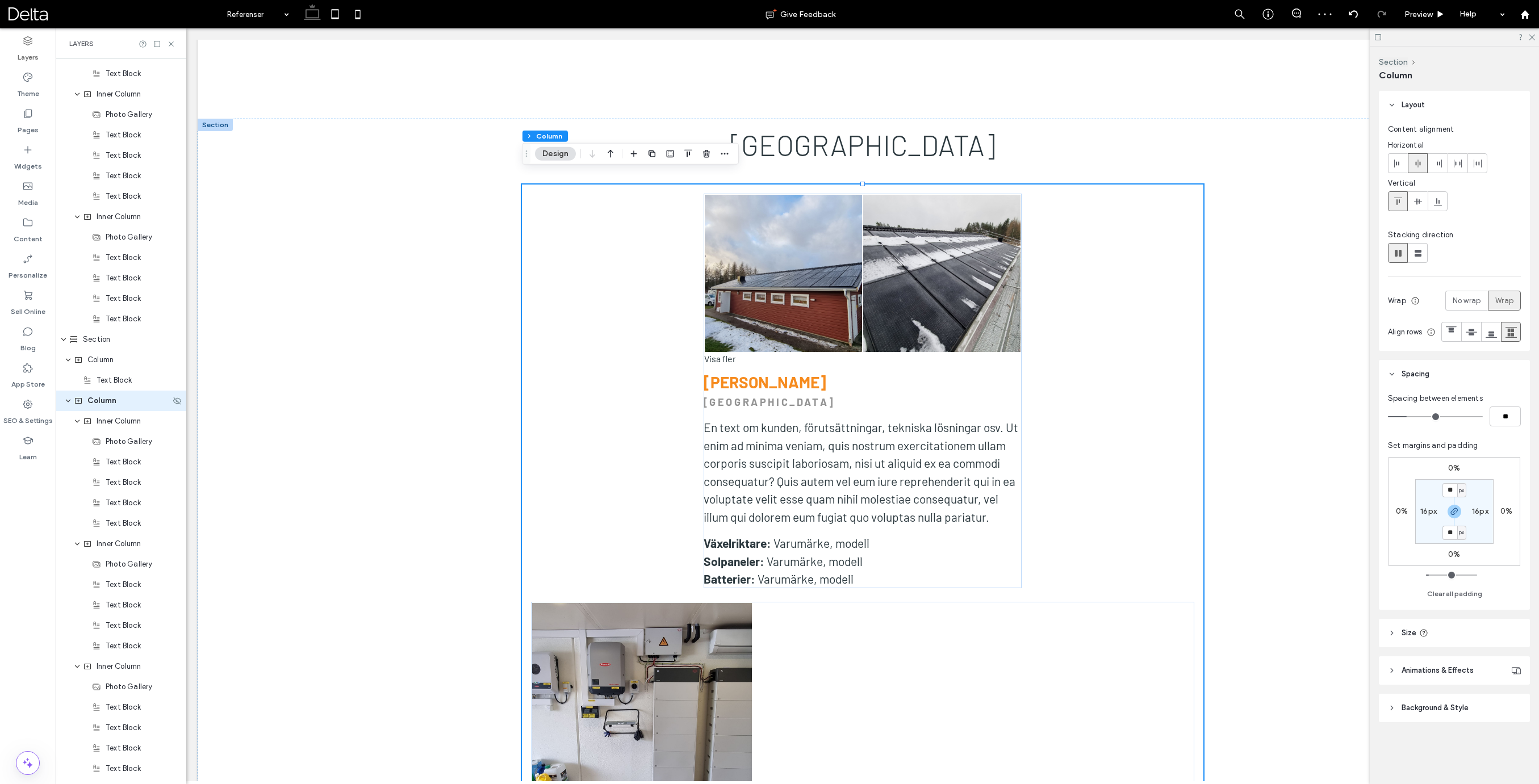
scroll to position [1629, 0]
click at [1399, 159] on icon at bounding box center [1398, 163] width 9 height 9
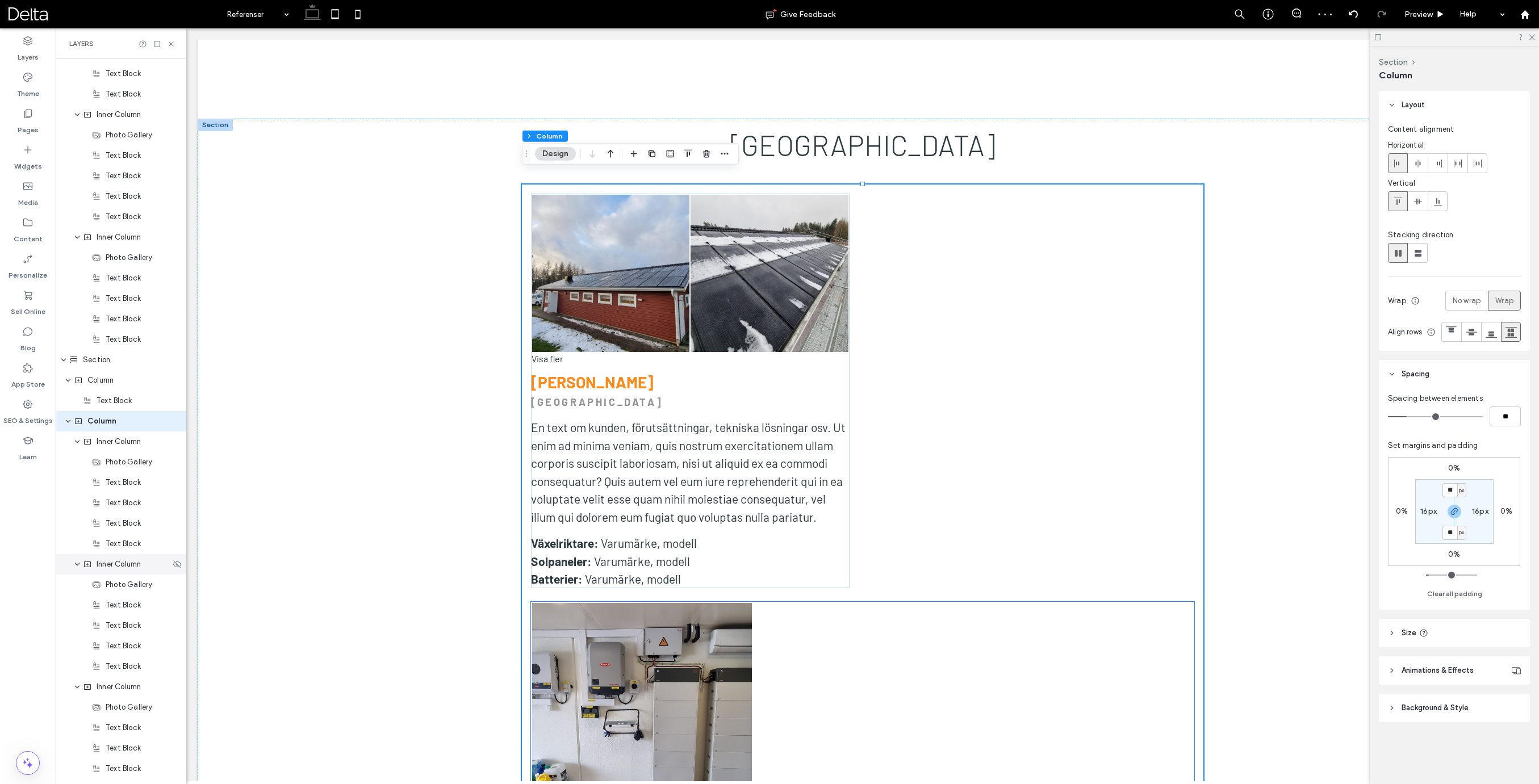
click at [131, 567] on span "Inner Column" at bounding box center [119, 564] width 45 height 11
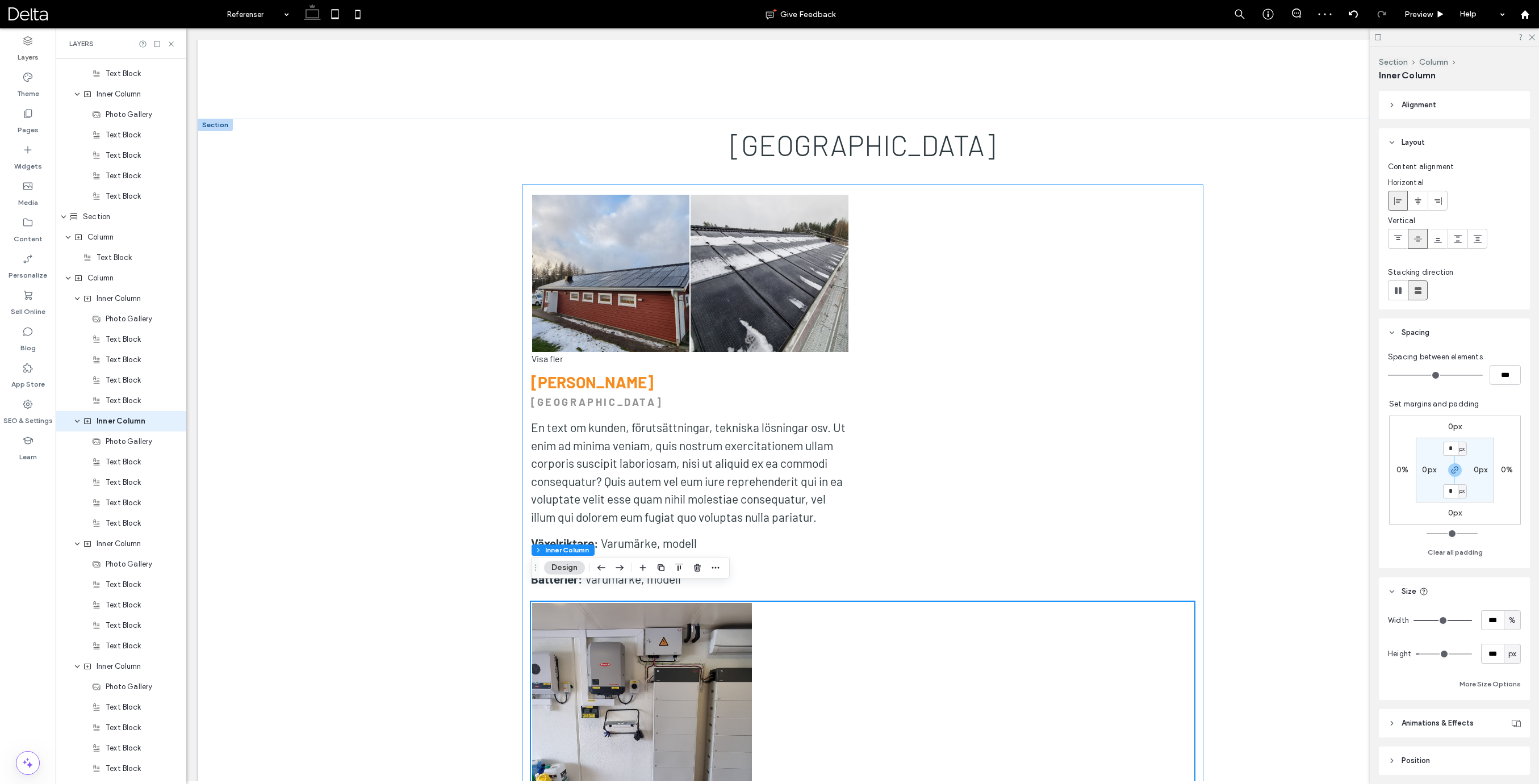
scroll to position [2414, 0]
click at [1493, 618] on input "***" at bounding box center [1492, 620] width 23 height 20
type input "**"
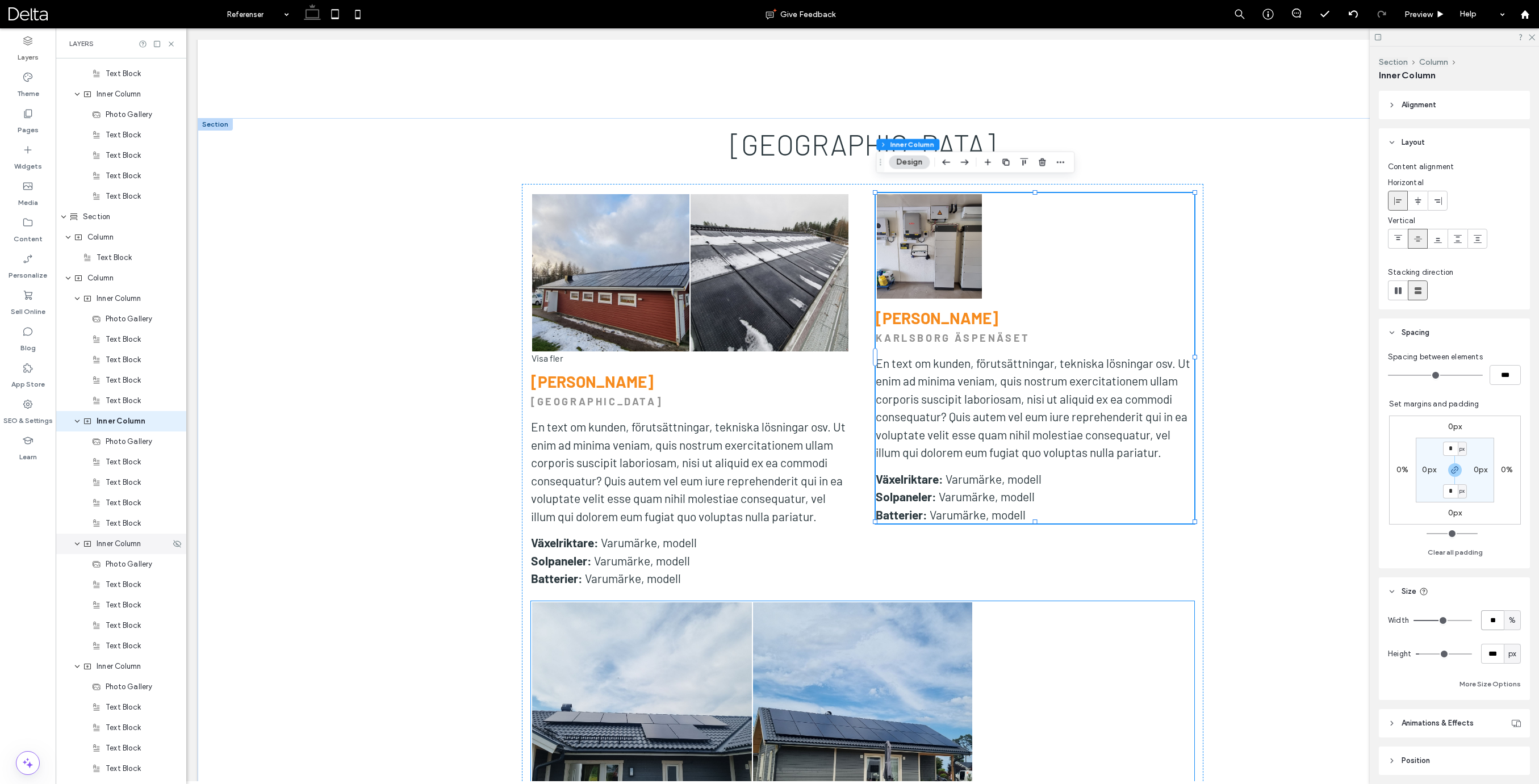
click at [132, 546] on span "Inner Column" at bounding box center [119, 544] width 45 height 11
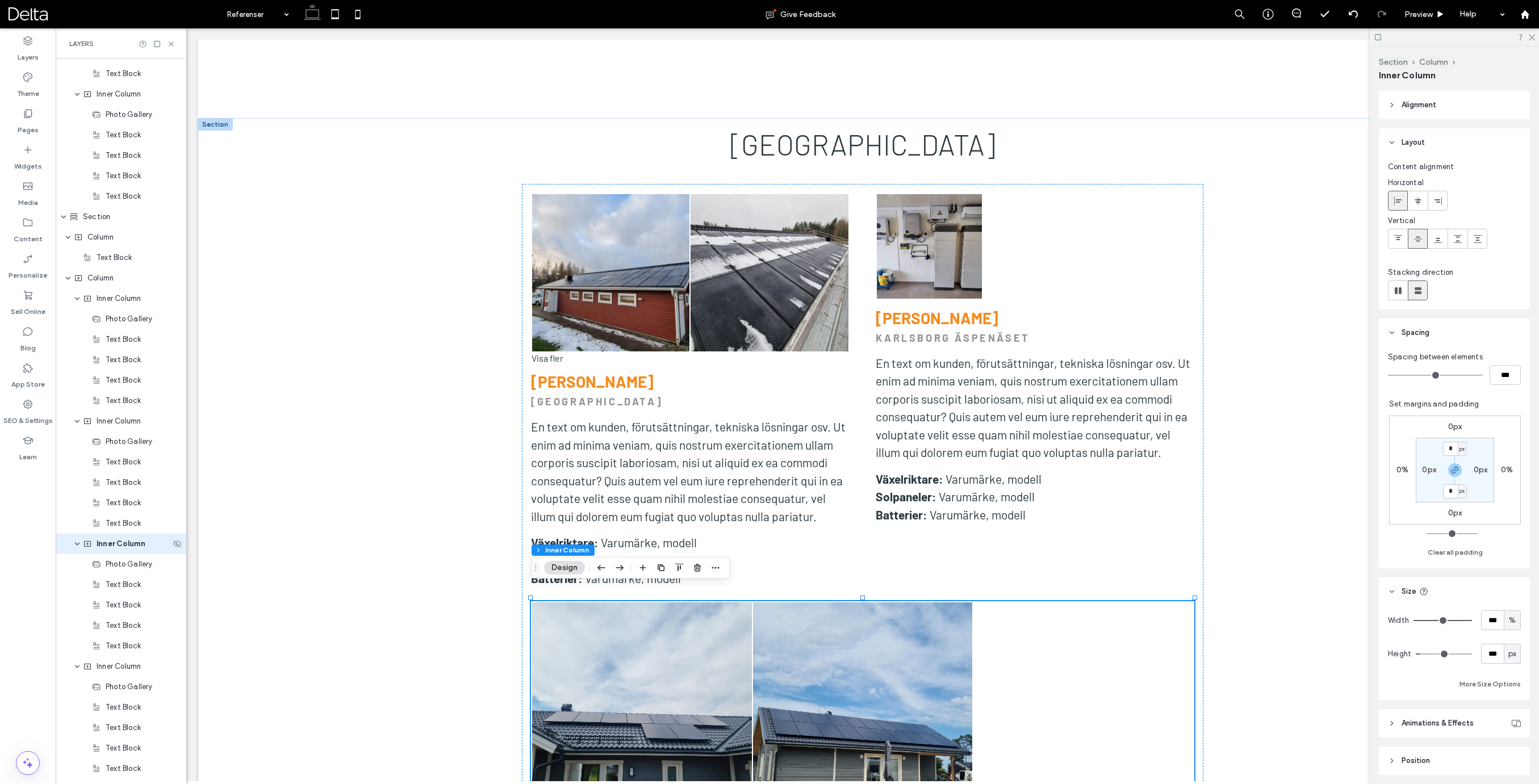
scroll to position [1895, 0]
click at [1491, 622] on input "***" at bounding box center [1492, 620] width 23 height 20
type input "**"
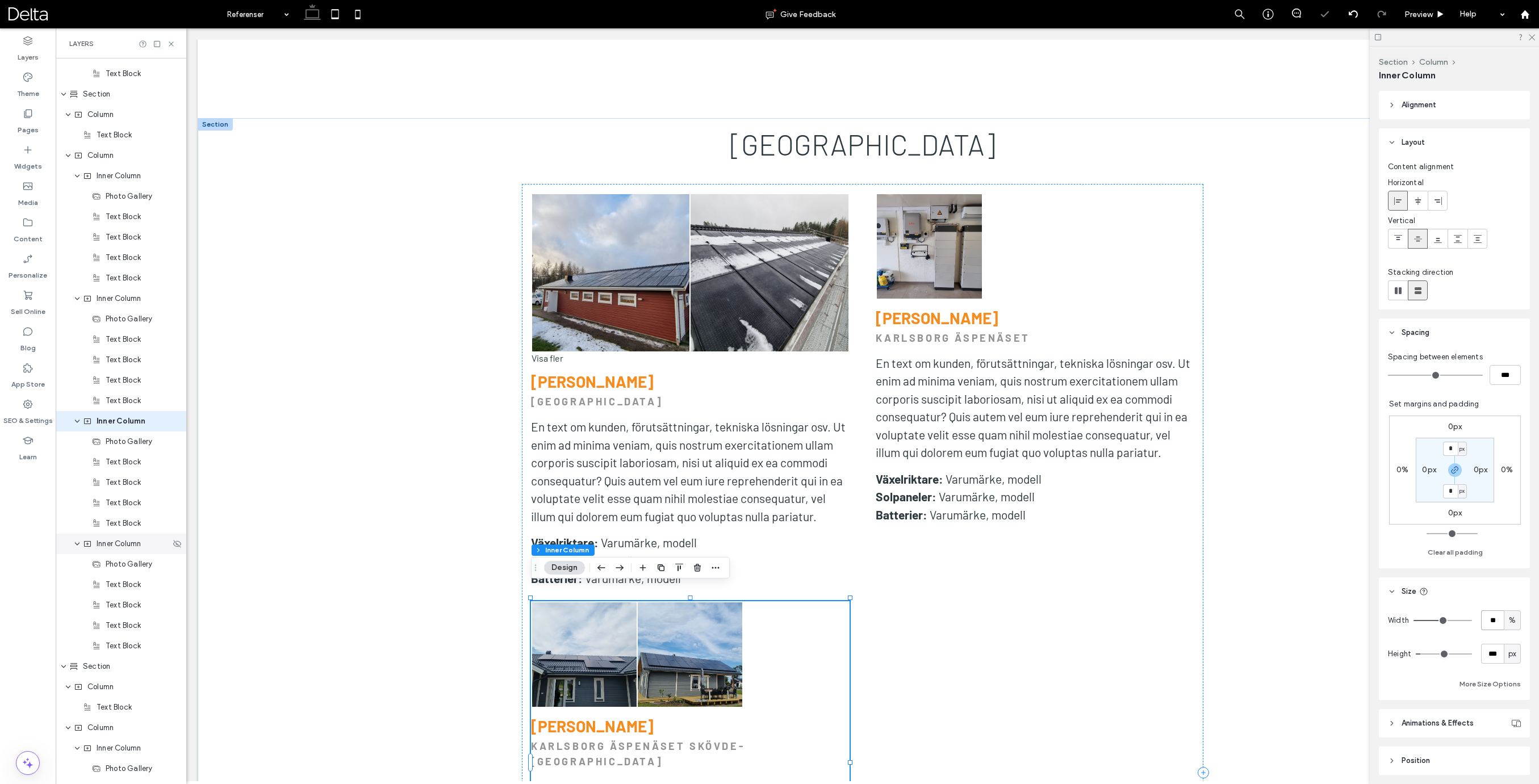
click at [112, 544] on span "Inner Column" at bounding box center [119, 544] width 45 height 11
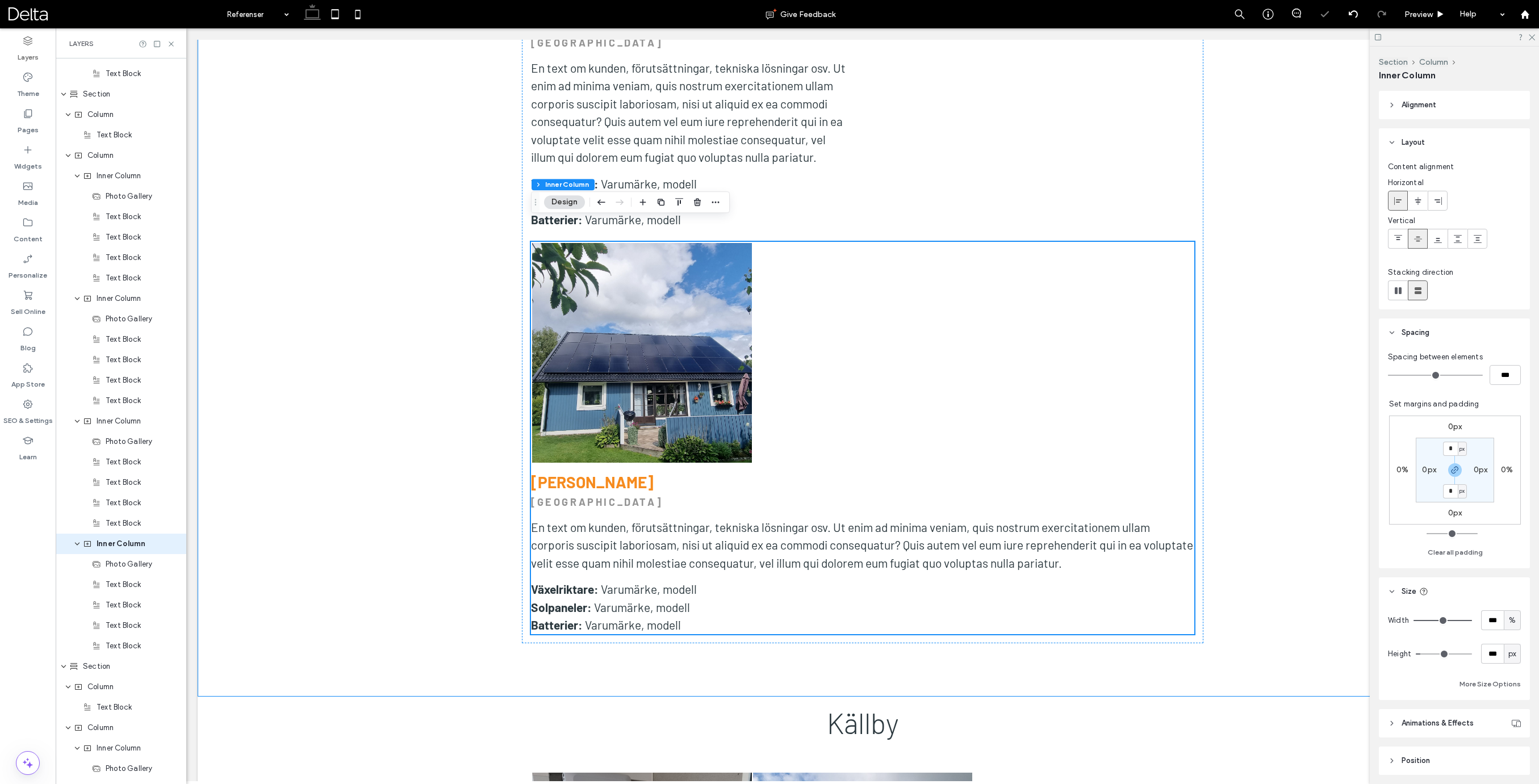
scroll to position [2018, 0]
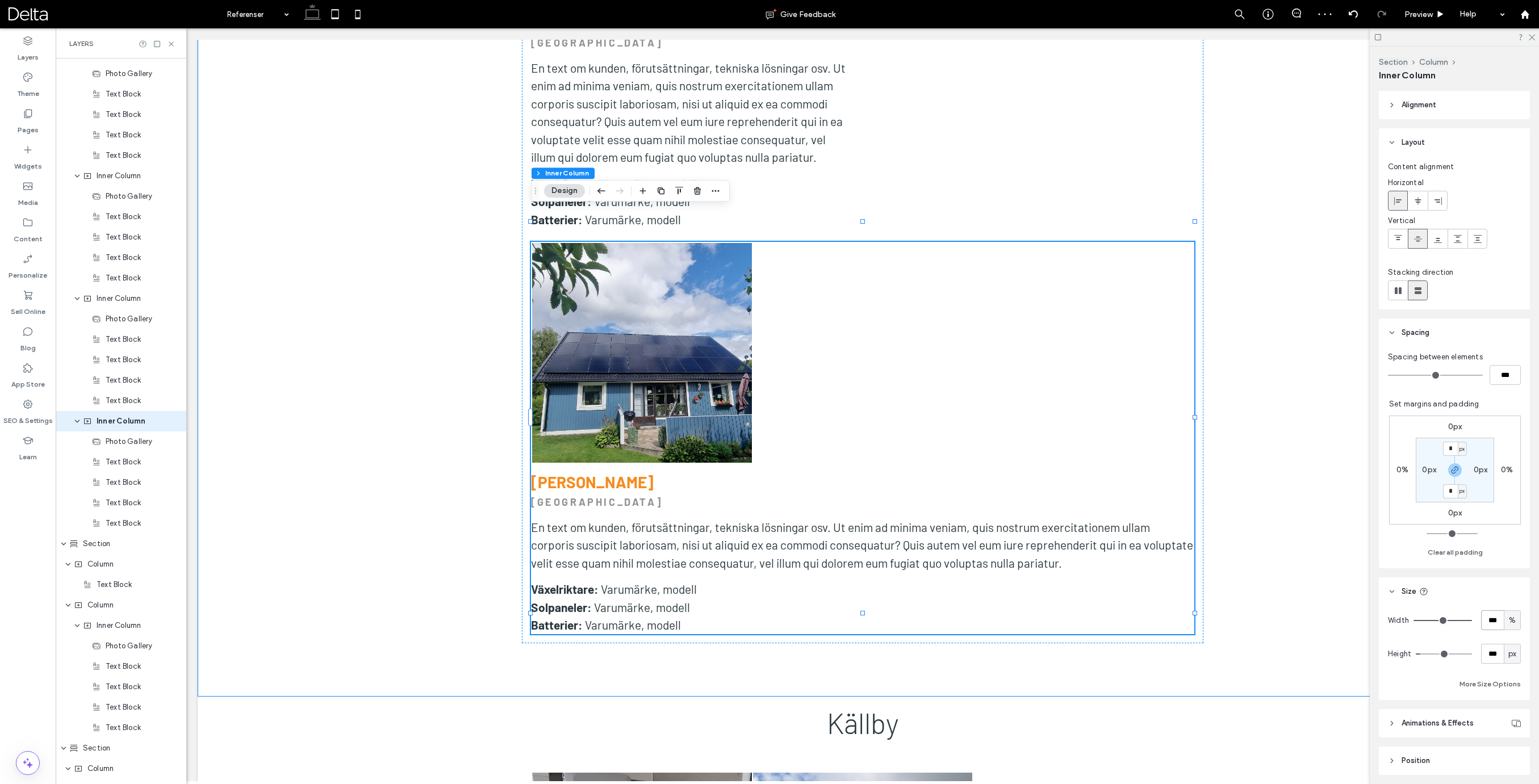
click at [1492, 616] on input "***" at bounding box center [1492, 620] width 23 height 20
type input "**"
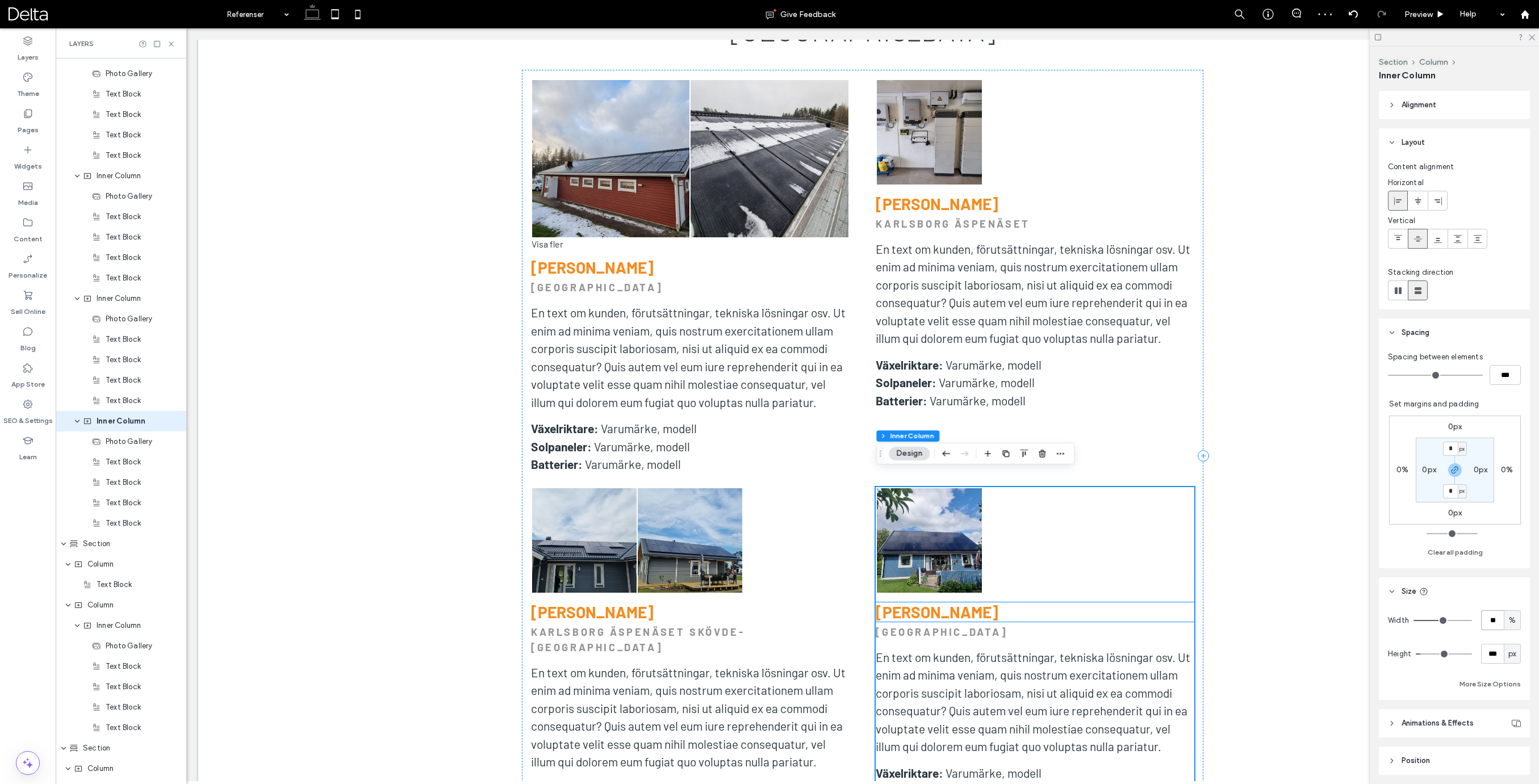
scroll to position [2528, 0]
click at [688, 502] on link at bounding box center [690, 541] width 105 height 104
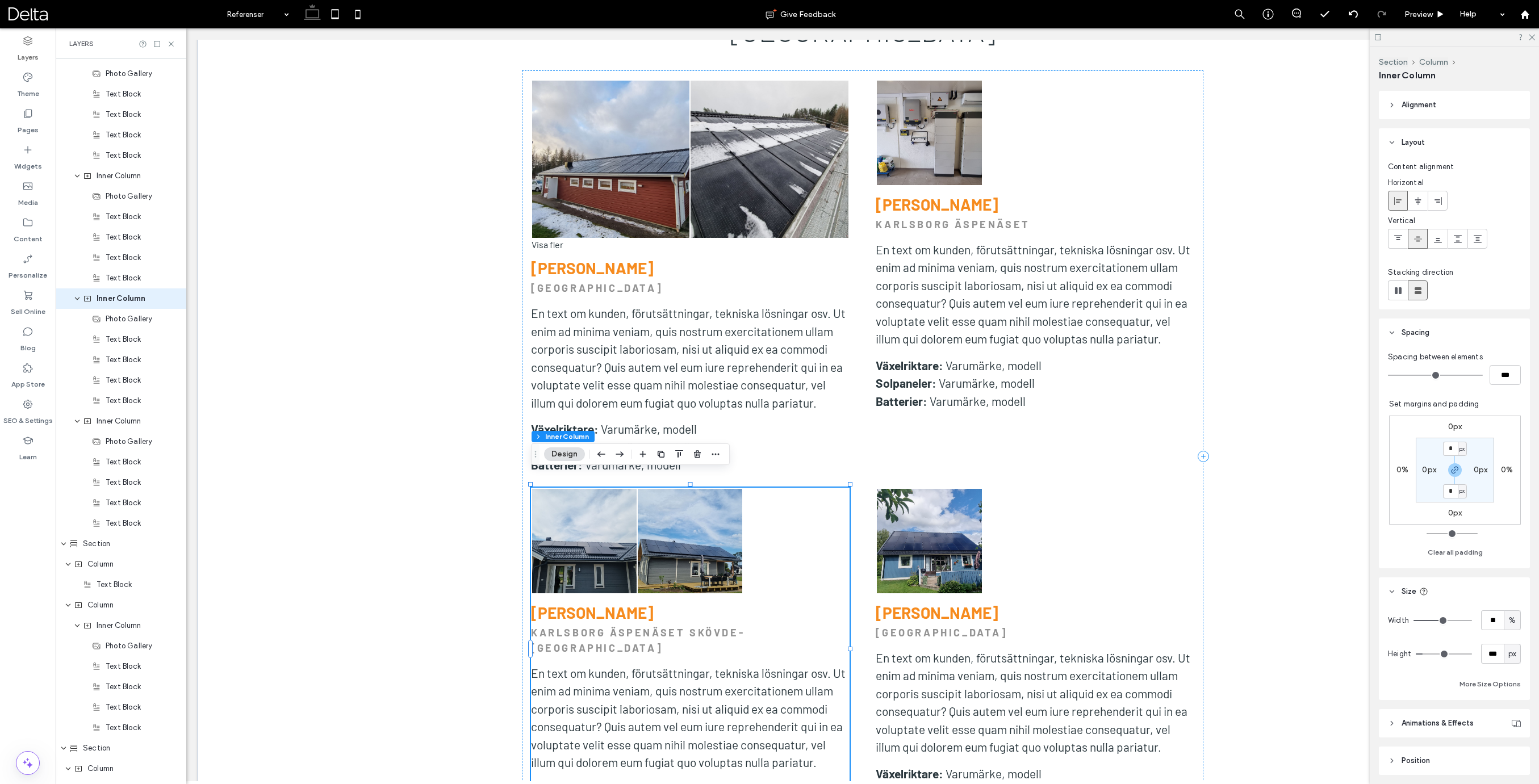
scroll to position [1895, 0]
click at [726, 552] on link at bounding box center [690, 541] width 105 height 104
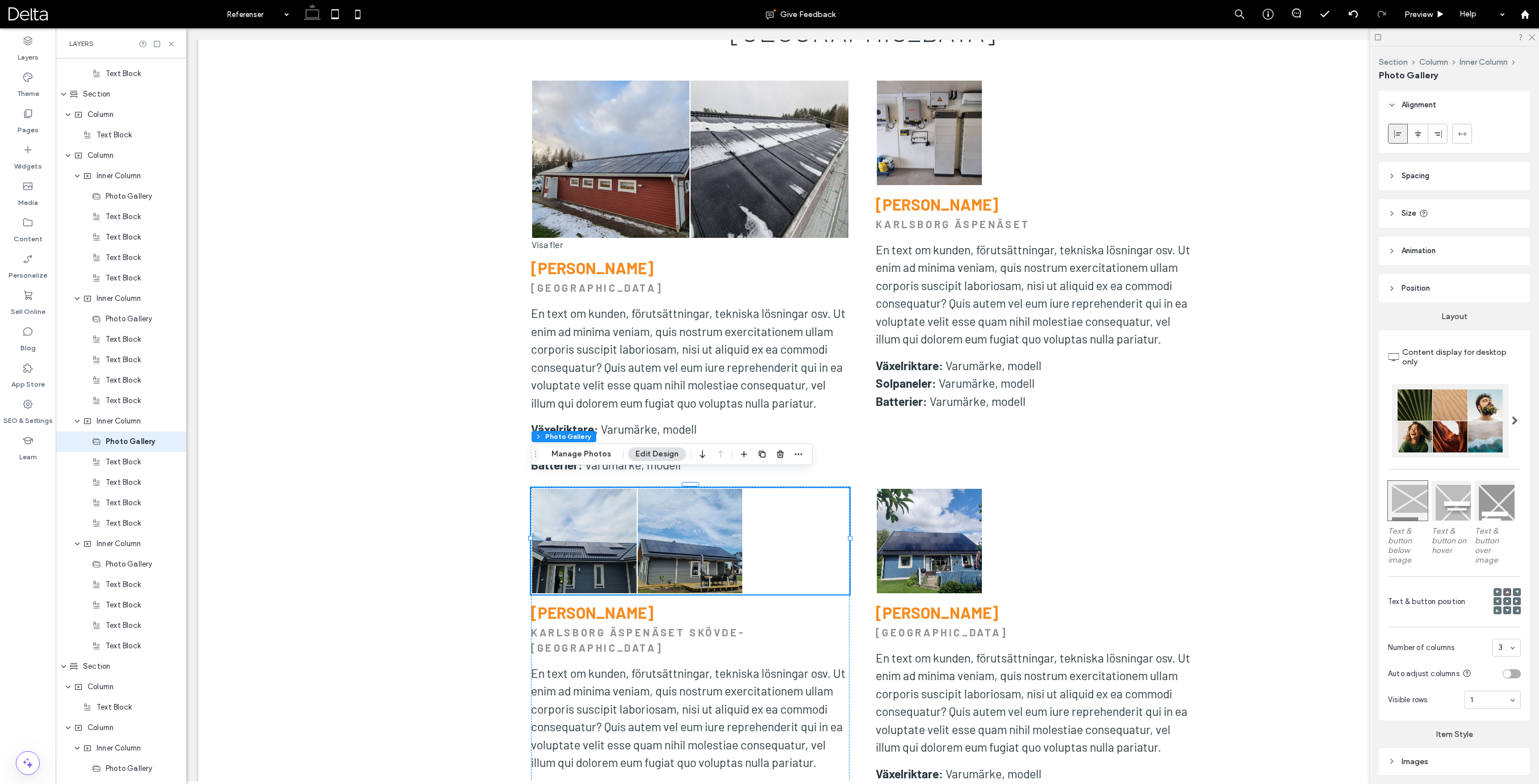
scroll to position [1915, 0]
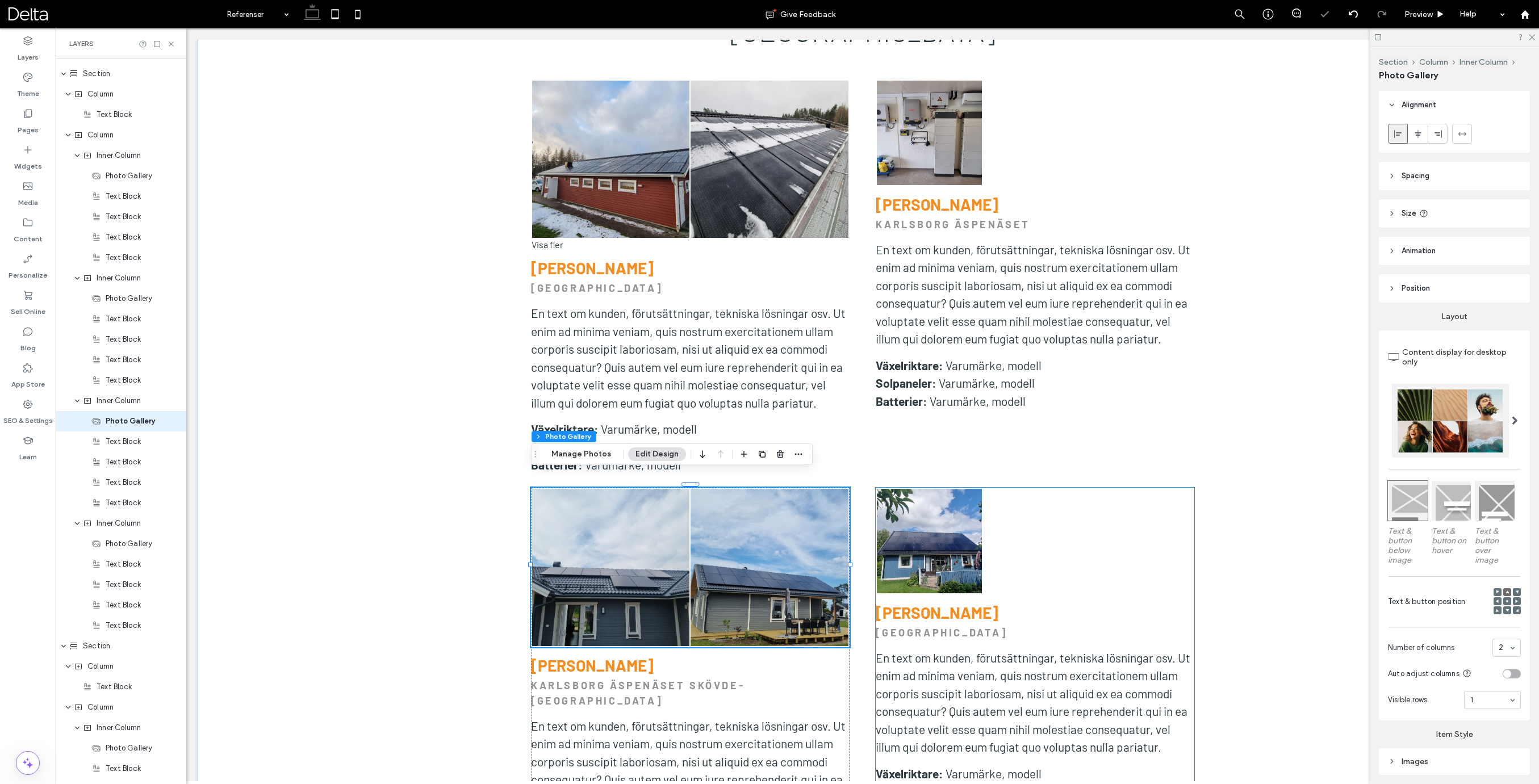
click at [1166, 534] on div at bounding box center [1141, 541] width 106 height 106
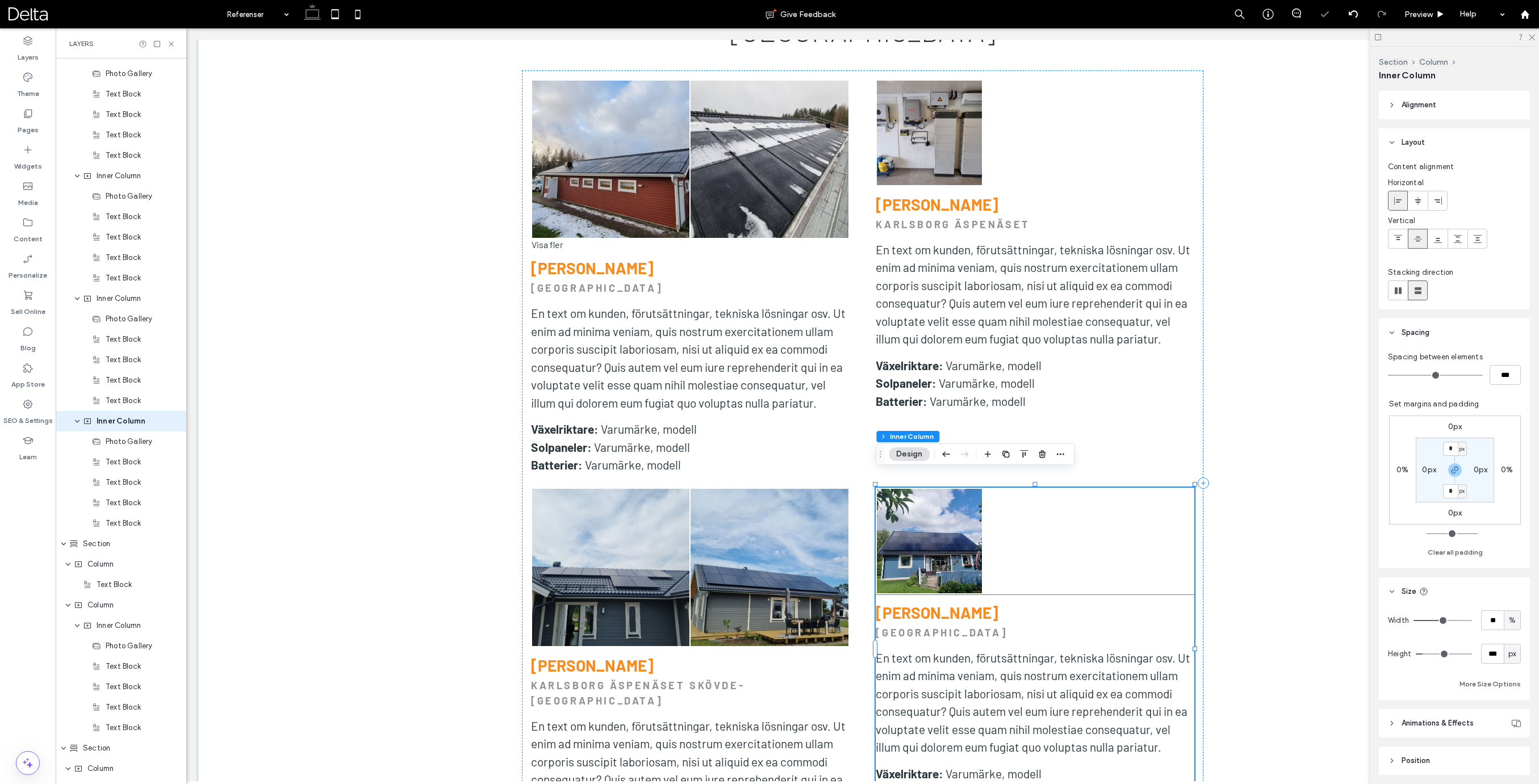
click at [1068, 514] on div at bounding box center [1035, 541] width 106 height 106
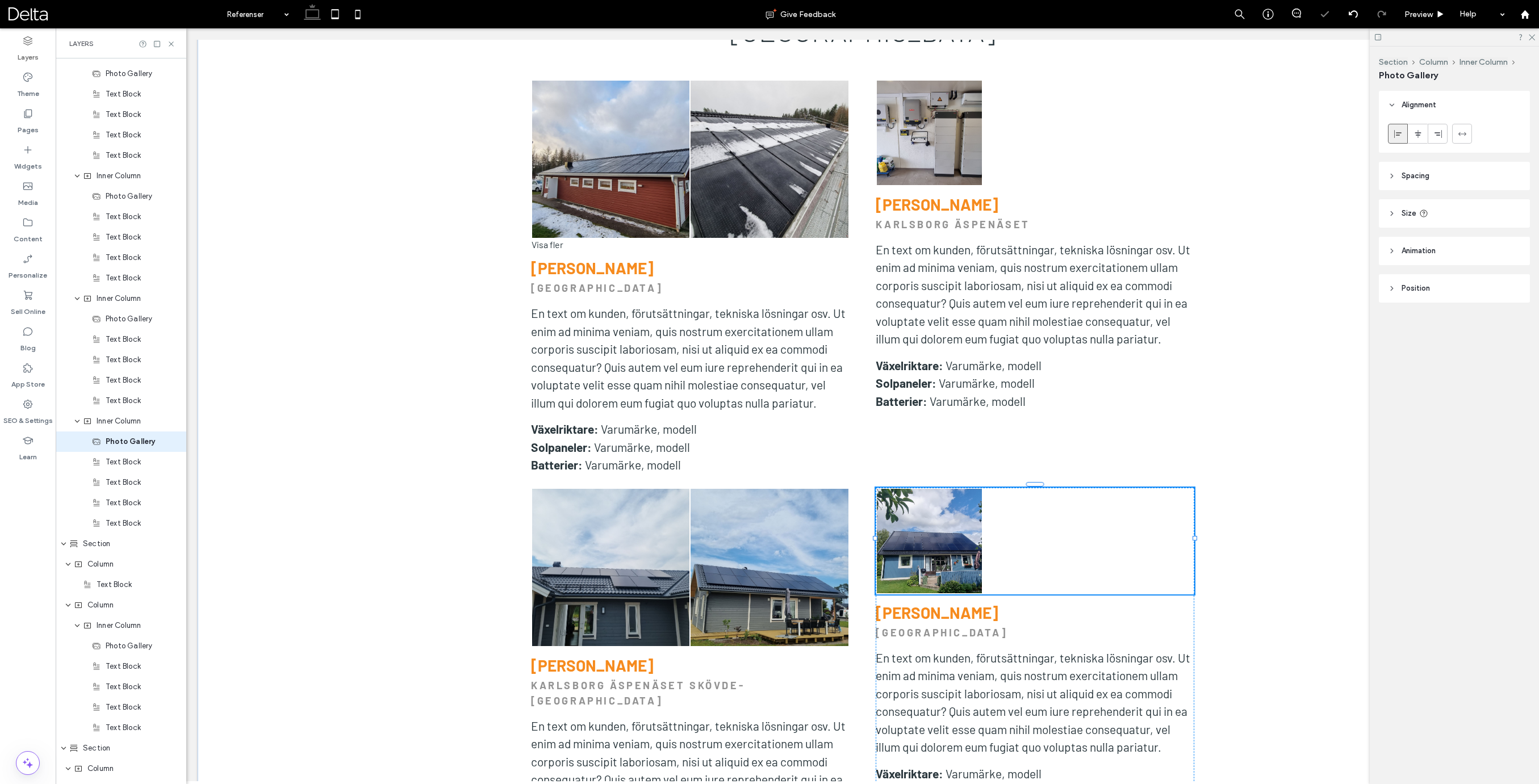
scroll to position [2038, 0]
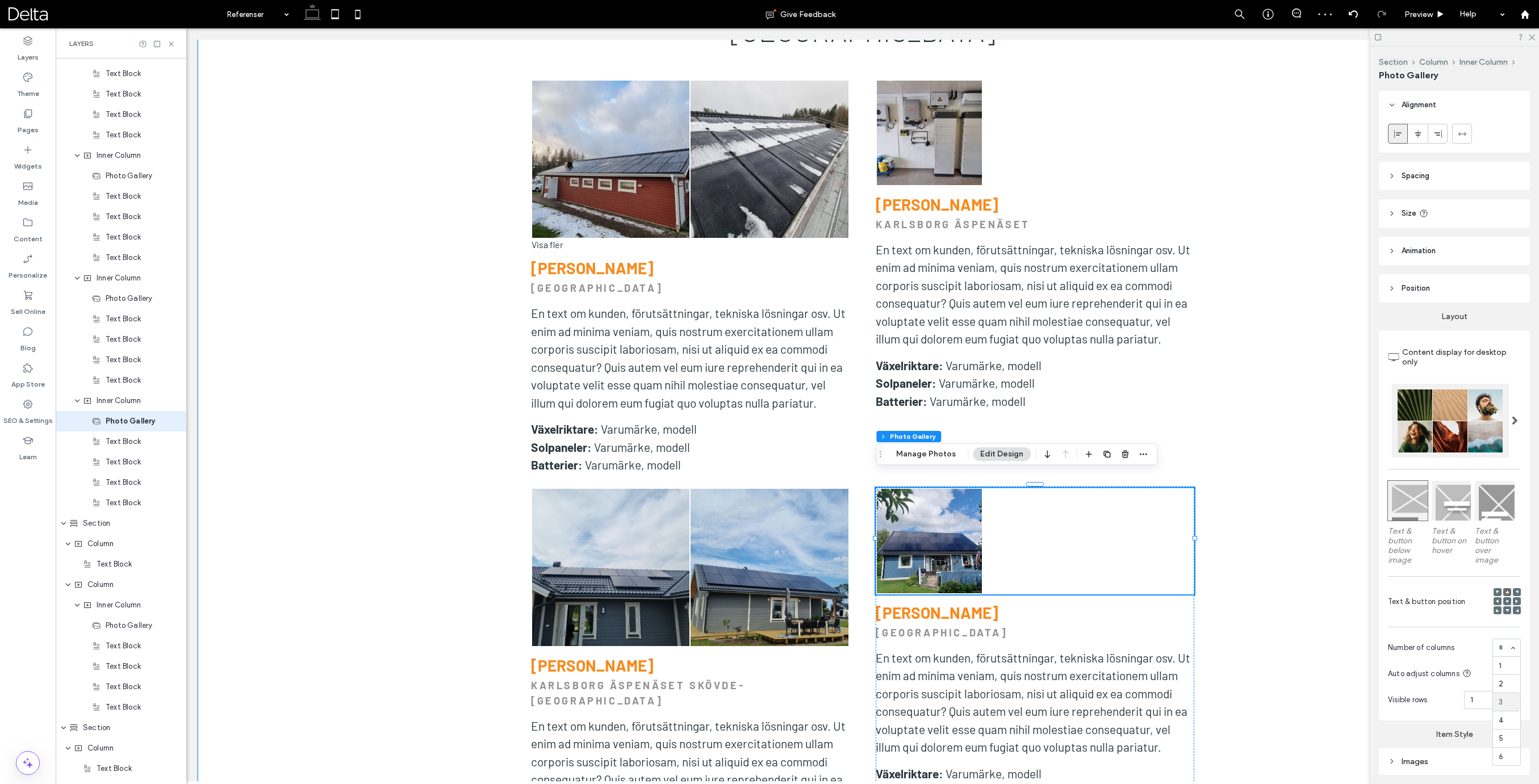
drag, startPoint x: 1516, startPoint y: 648, endPoint x: 1505, endPoint y: 647, distance: 11.0
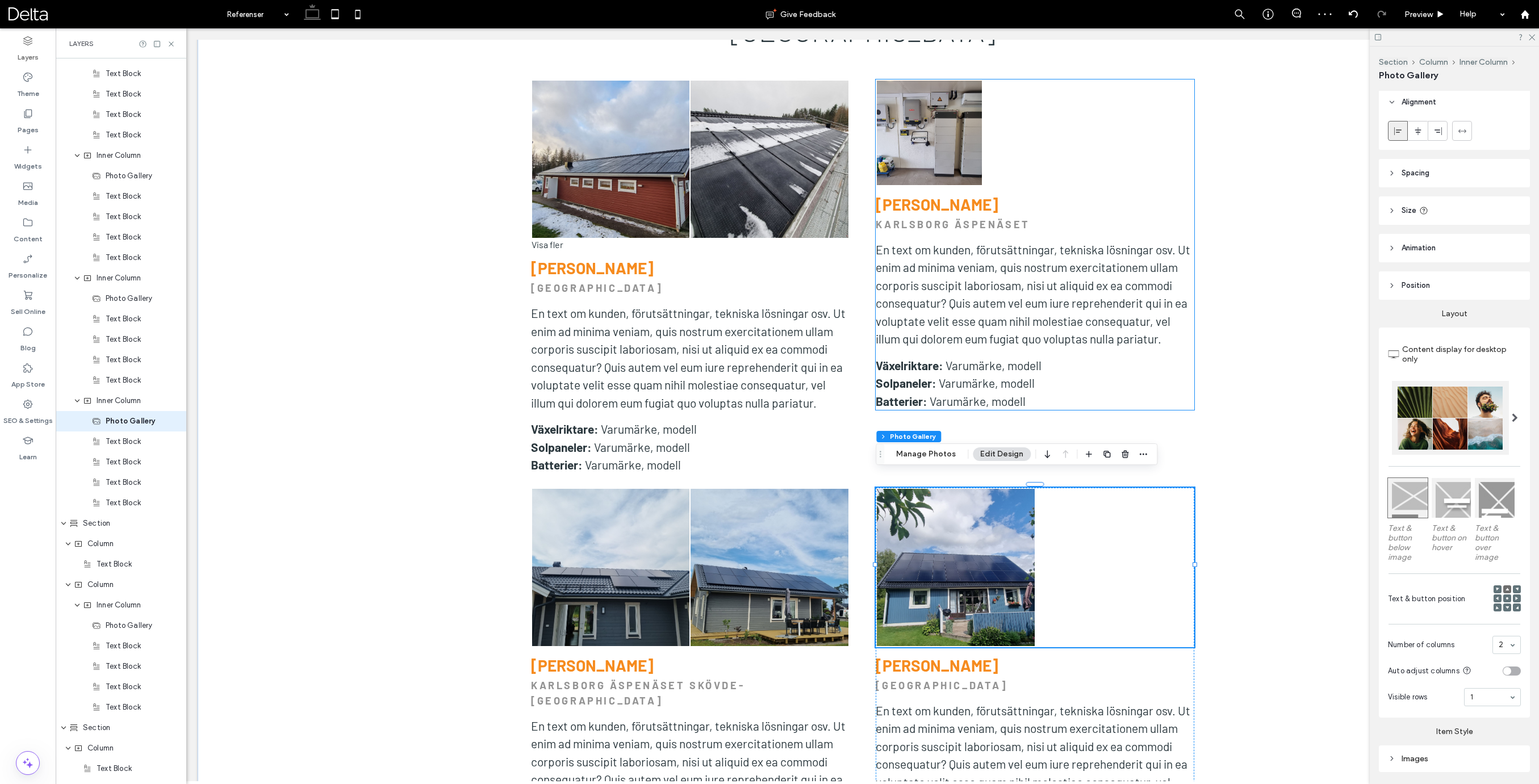
click at [1087, 152] on div at bounding box center [1035, 133] width 106 height 106
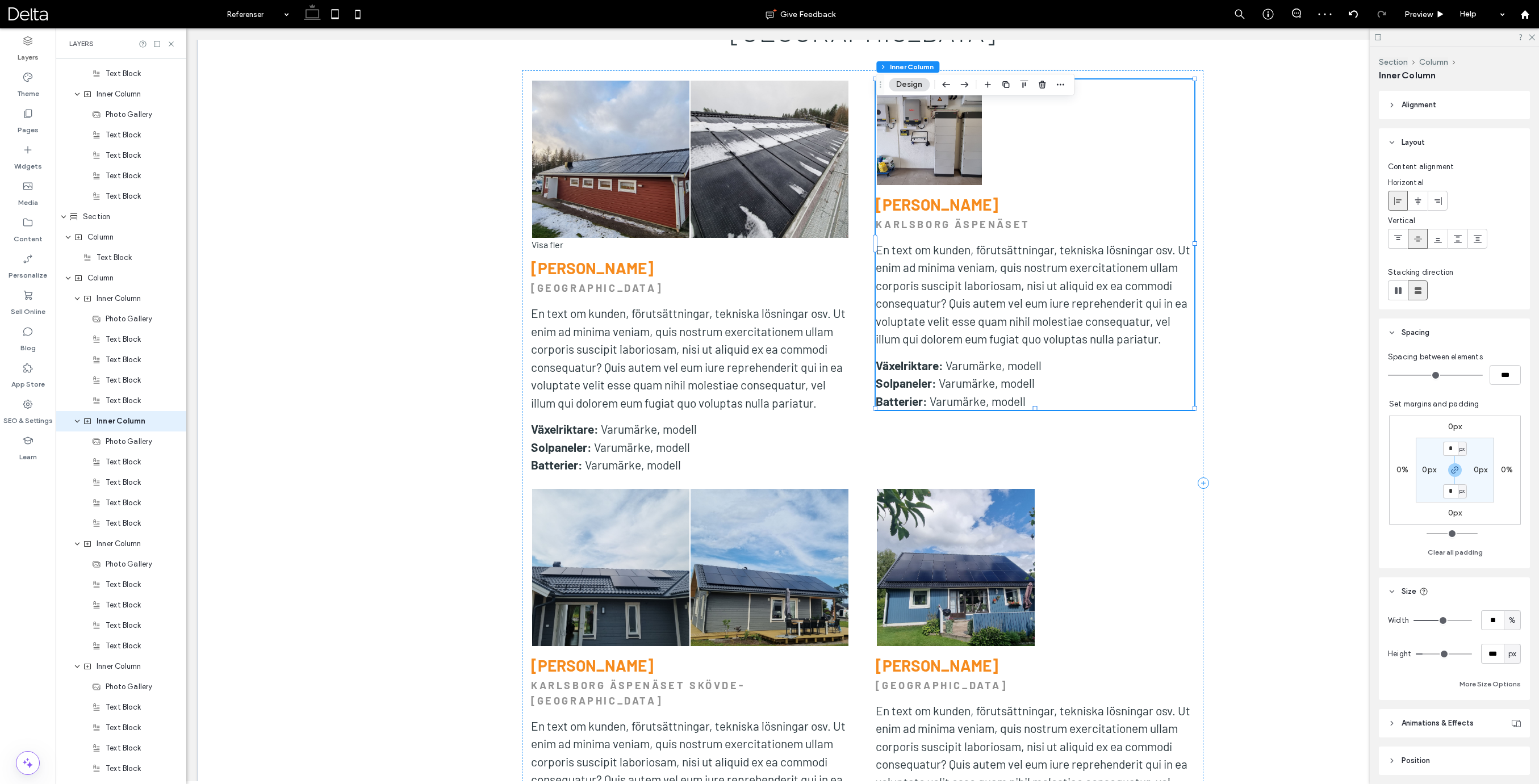
click at [1071, 133] on div at bounding box center [1035, 133] width 106 height 106
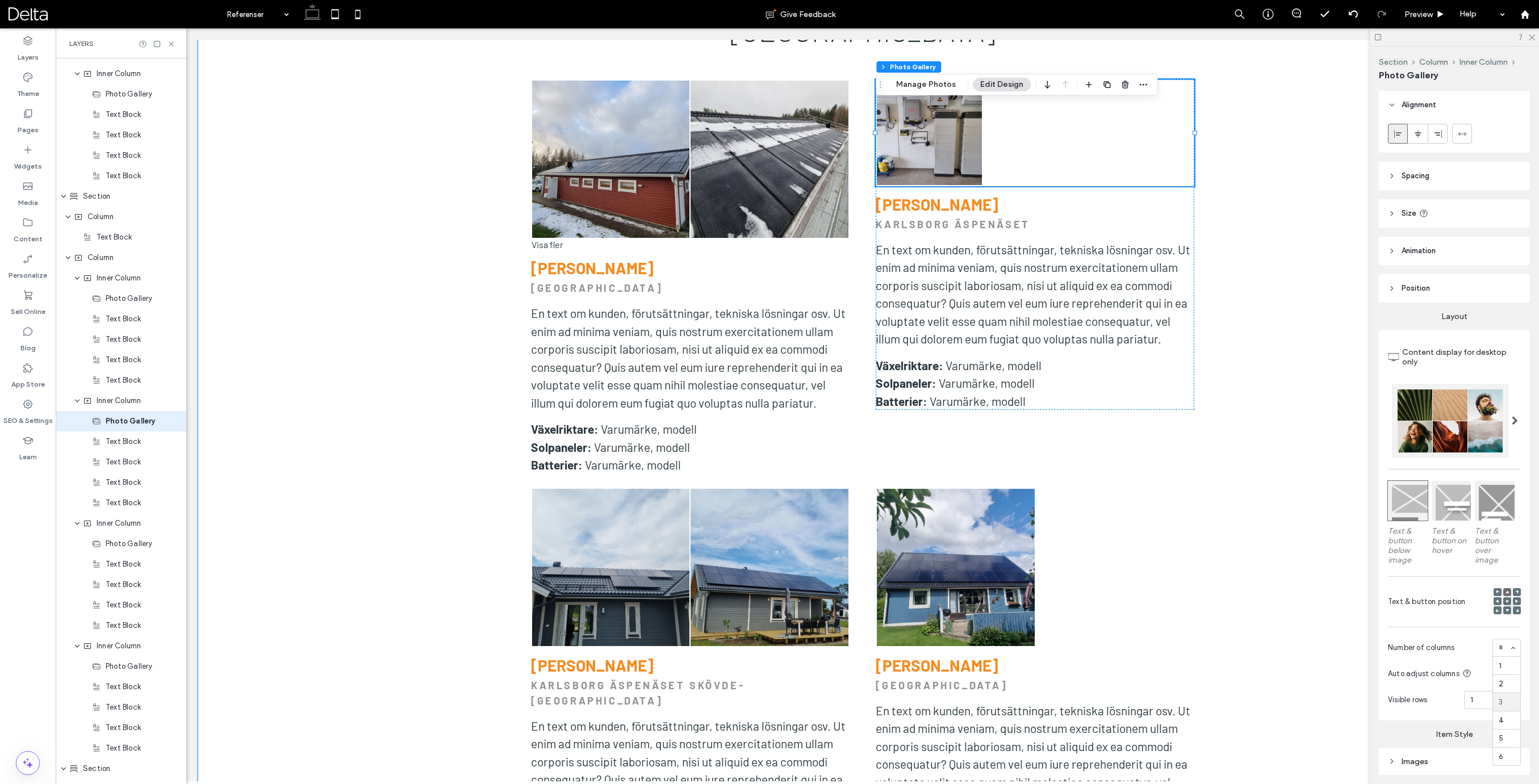
scroll to position [1, 0]
drag, startPoint x: 1505, startPoint y: 685, endPoint x: 1500, endPoint y: 681, distance: 6.4
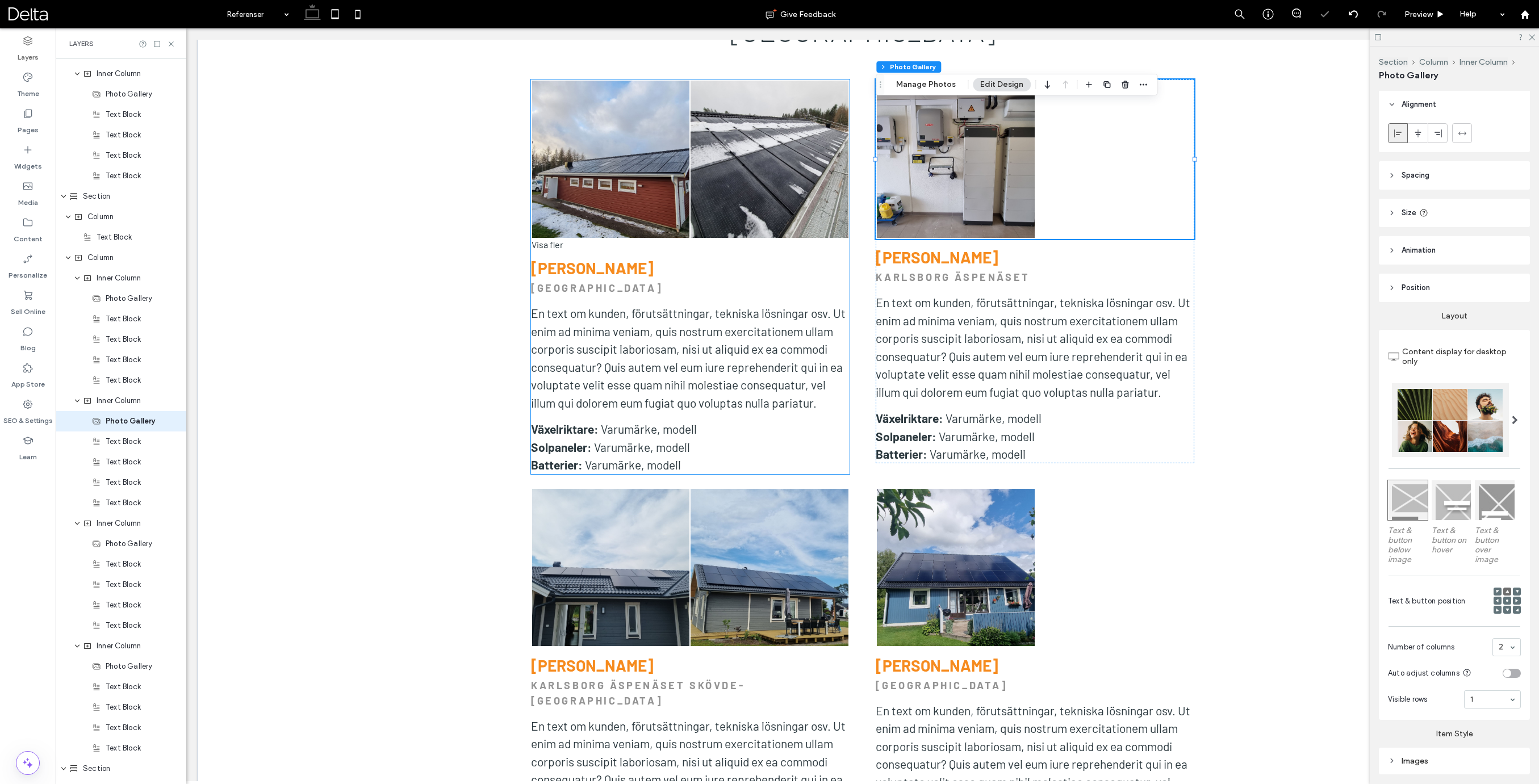
click at [802, 141] on link at bounding box center [769, 159] width 157 height 157
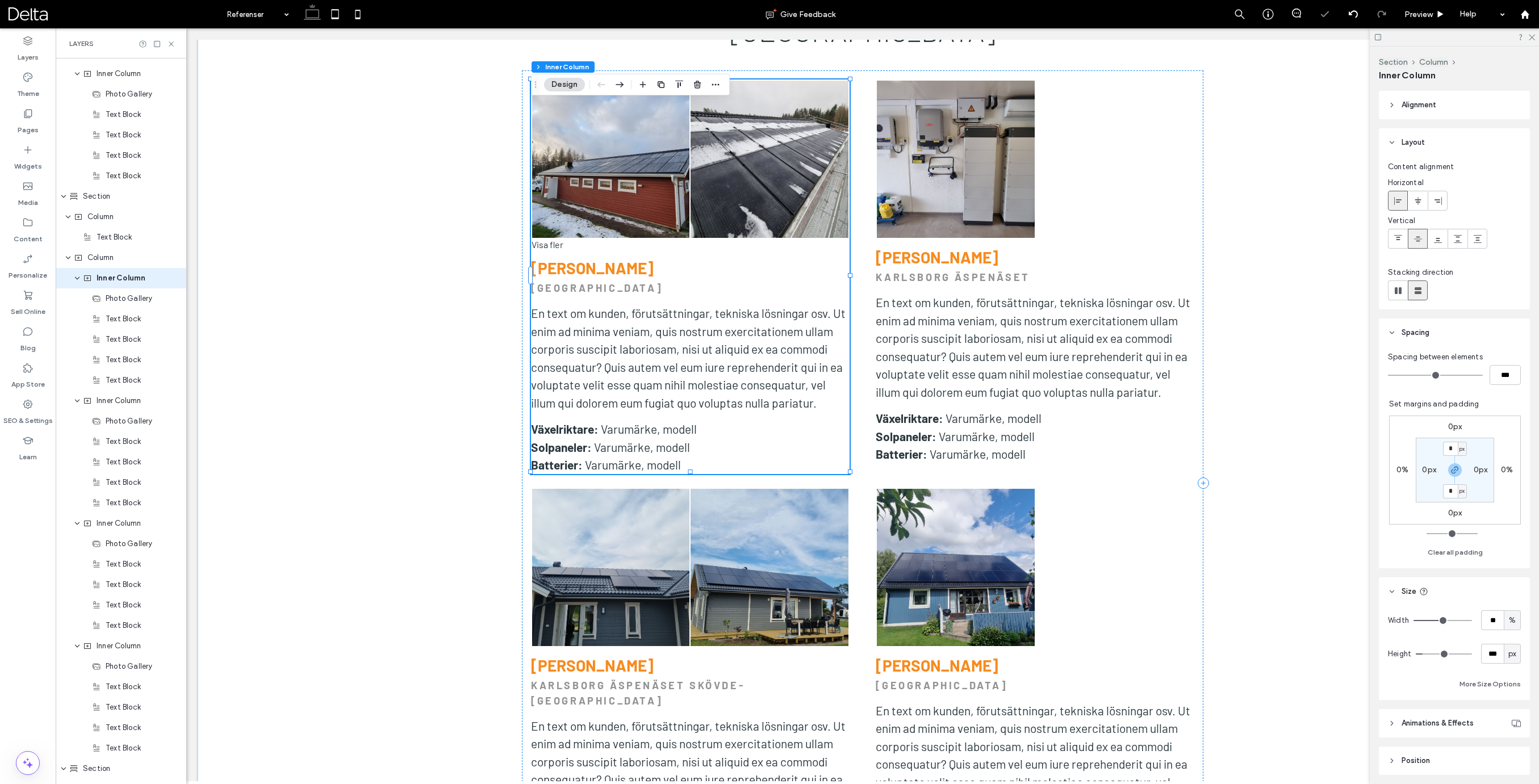
scroll to position [1650, 0]
click at [1452, 513] on label "0px" at bounding box center [1455, 512] width 14 height 10
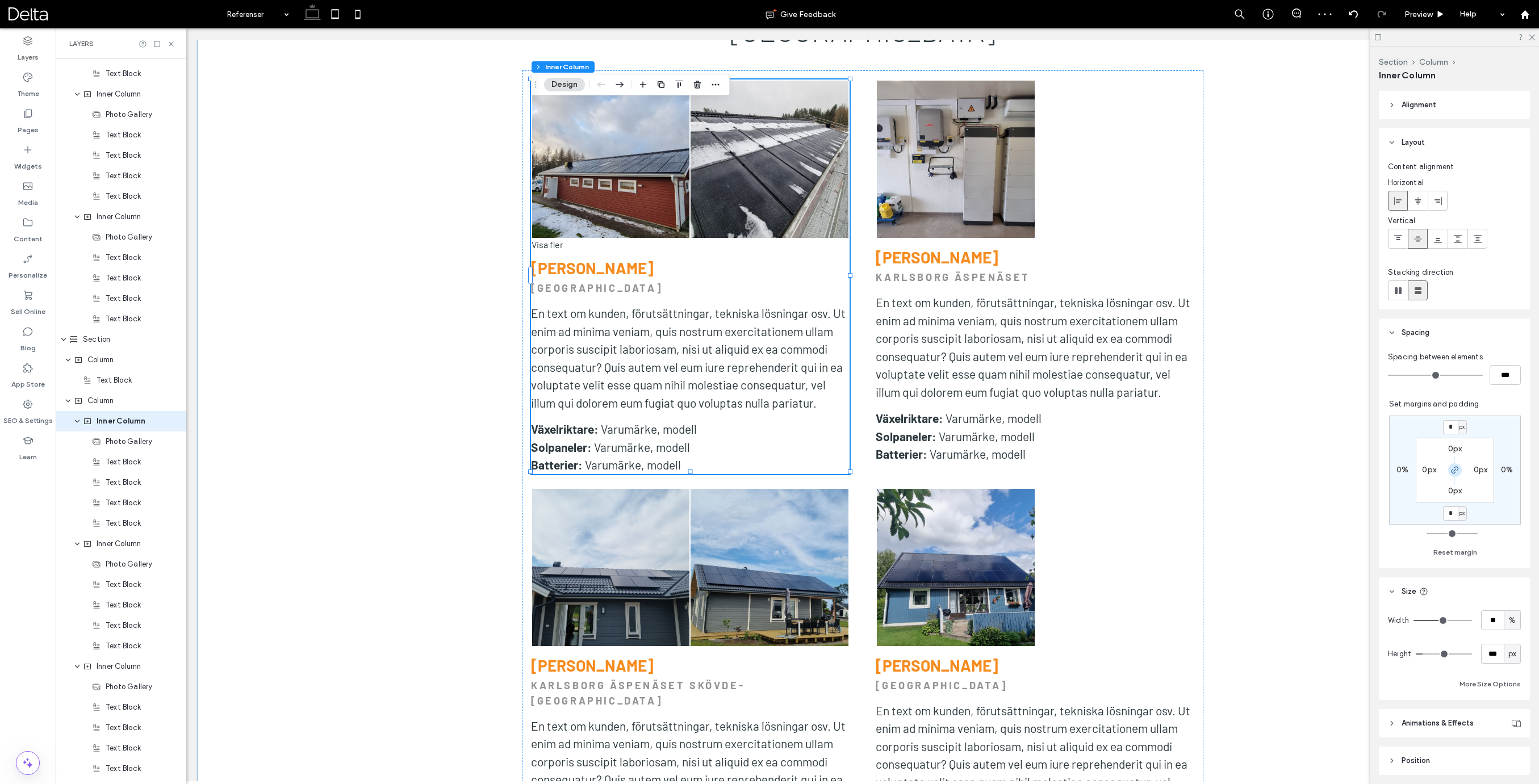
click at [1455, 469] on icon "button" at bounding box center [1455, 470] width 9 height 9
click at [1462, 518] on span "px" at bounding box center [1462, 513] width 5 height 11
drag, startPoint x: 1459, startPoint y: 549, endPoint x: 1459, endPoint y: 531, distance: 18.0
click at [1459, 549] on span "%" at bounding box center [1458, 550] width 7 height 11
click at [1454, 514] on input "*" at bounding box center [1450, 513] width 15 height 14
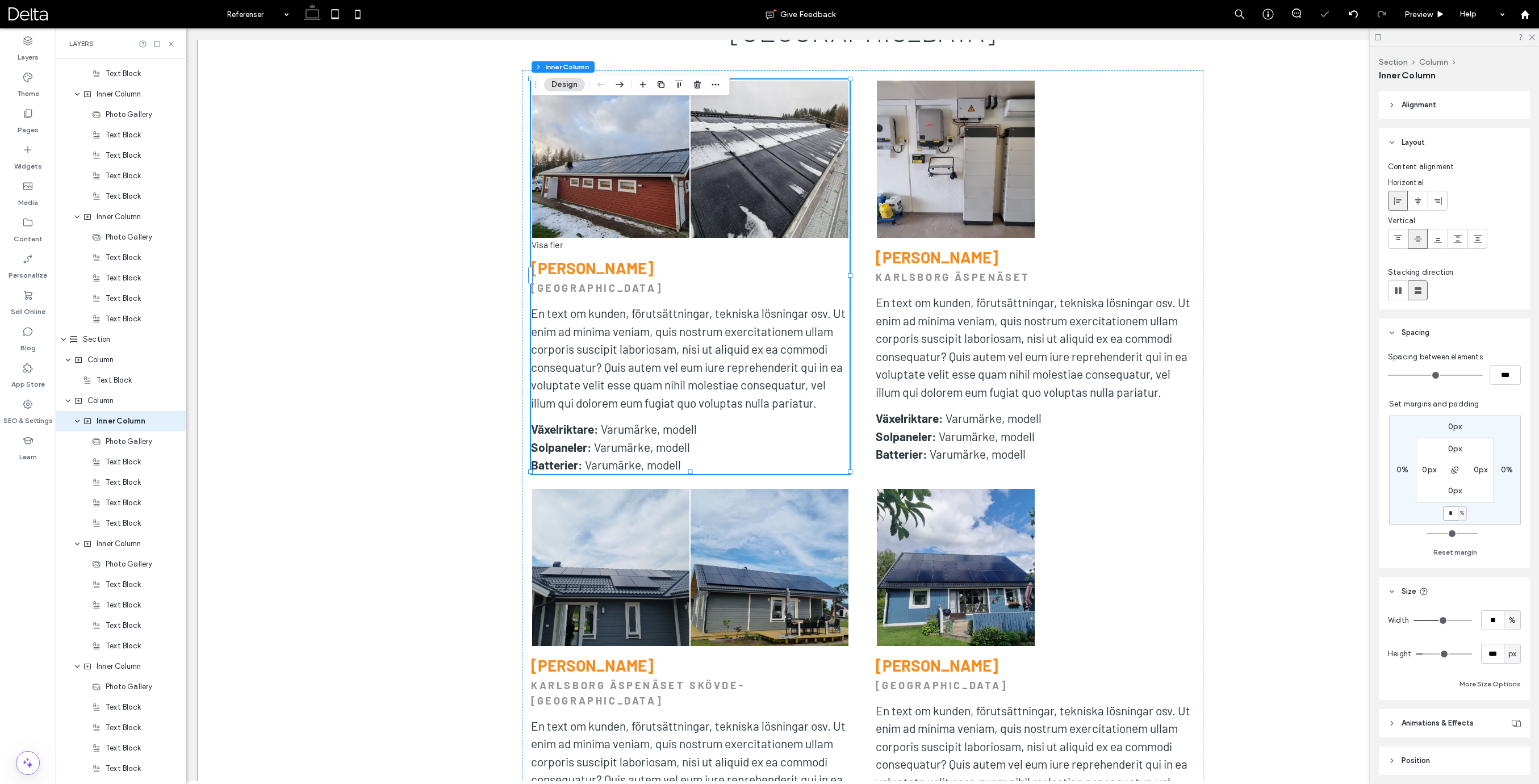
click at [1454, 514] on input "*" at bounding box center [1450, 513] width 15 height 14
type input "*"
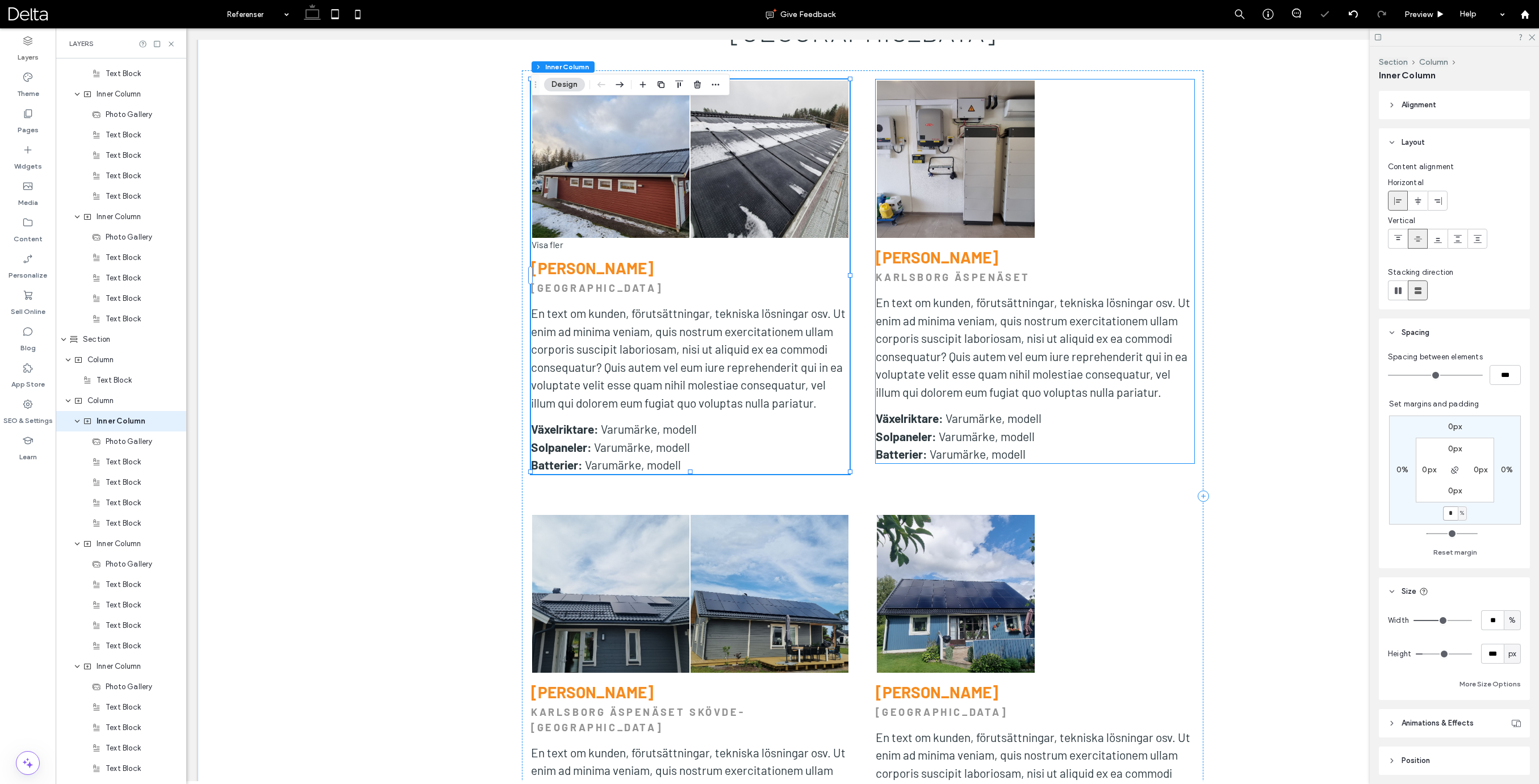
click at [1150, 373] on span "En text om kunden, förutsättningar, tekniska lösningar osv. Ut enim ad minima v…" at bounding box center [1033, 346] width 315 height 104
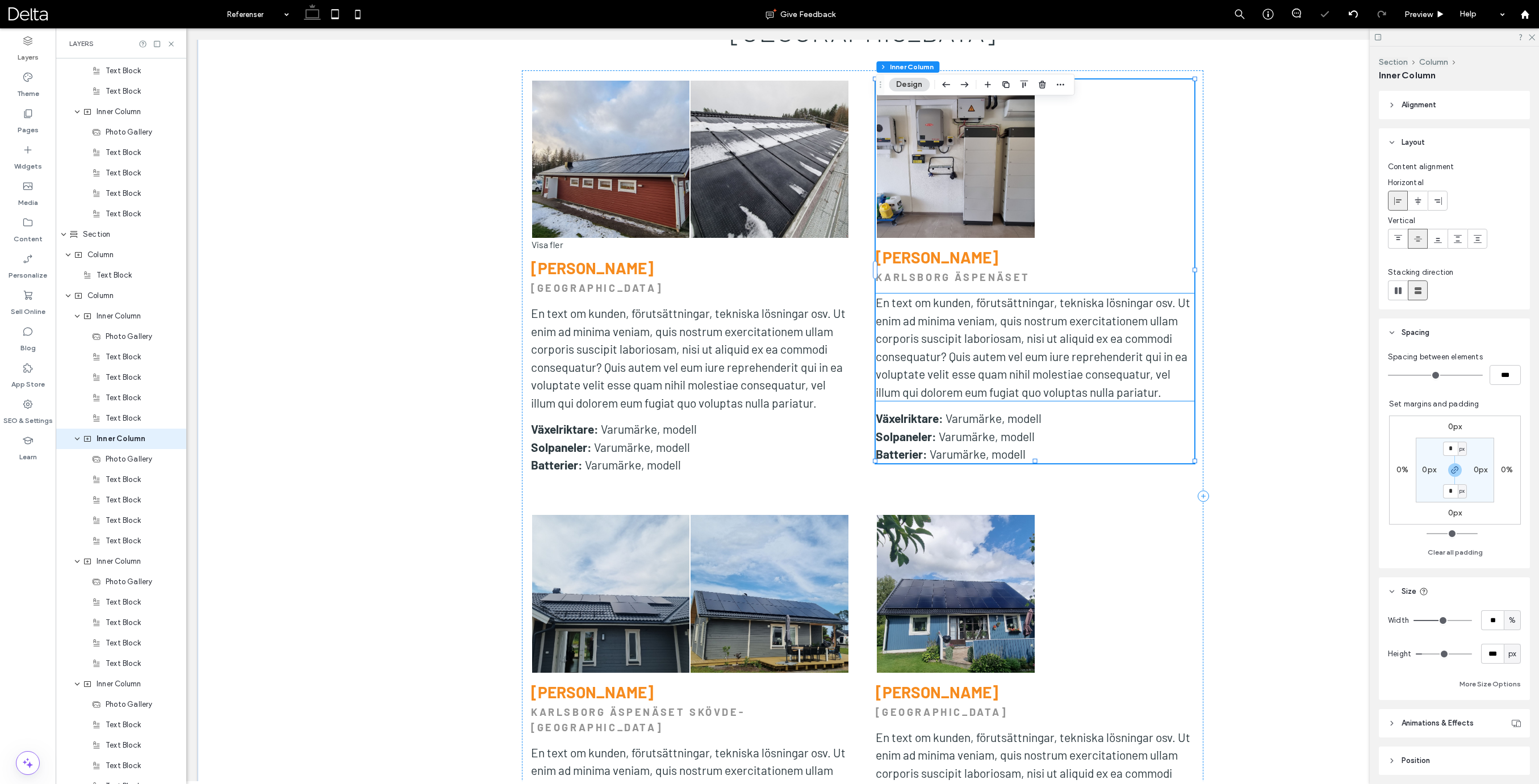
scroll to position [1772, 0]
click at [1456, 514] on label "0px" at bounding box center [1455, 512] width 14 height 10
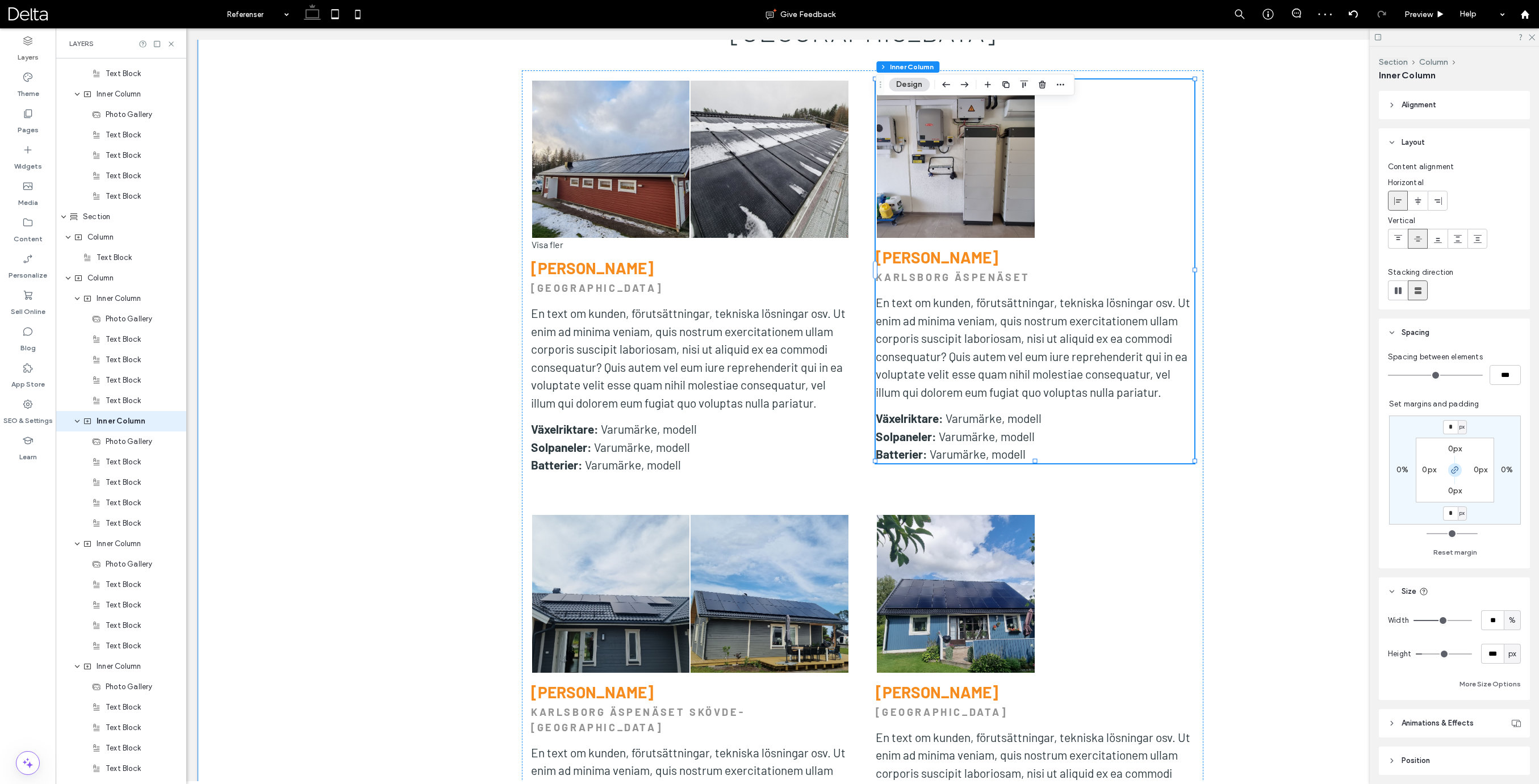
click at [1452, 473] on use "button" at bounding box center [1454, 469] width 7 height 7
click at [1461, 517] on span "px" at bounding box center [1462, 513] width 5 height 11
drag, startPoint x: 1457, startPoint y: 551, endPoint x: 1453, endPoint y: 530, distance: 21.4
click at [1457, 550] on span "%" at bounding box center [1458, 550] width 7 height 11
click at [1451, 512] on input "*" at bounding box center [1450, 513] width 15 height 14
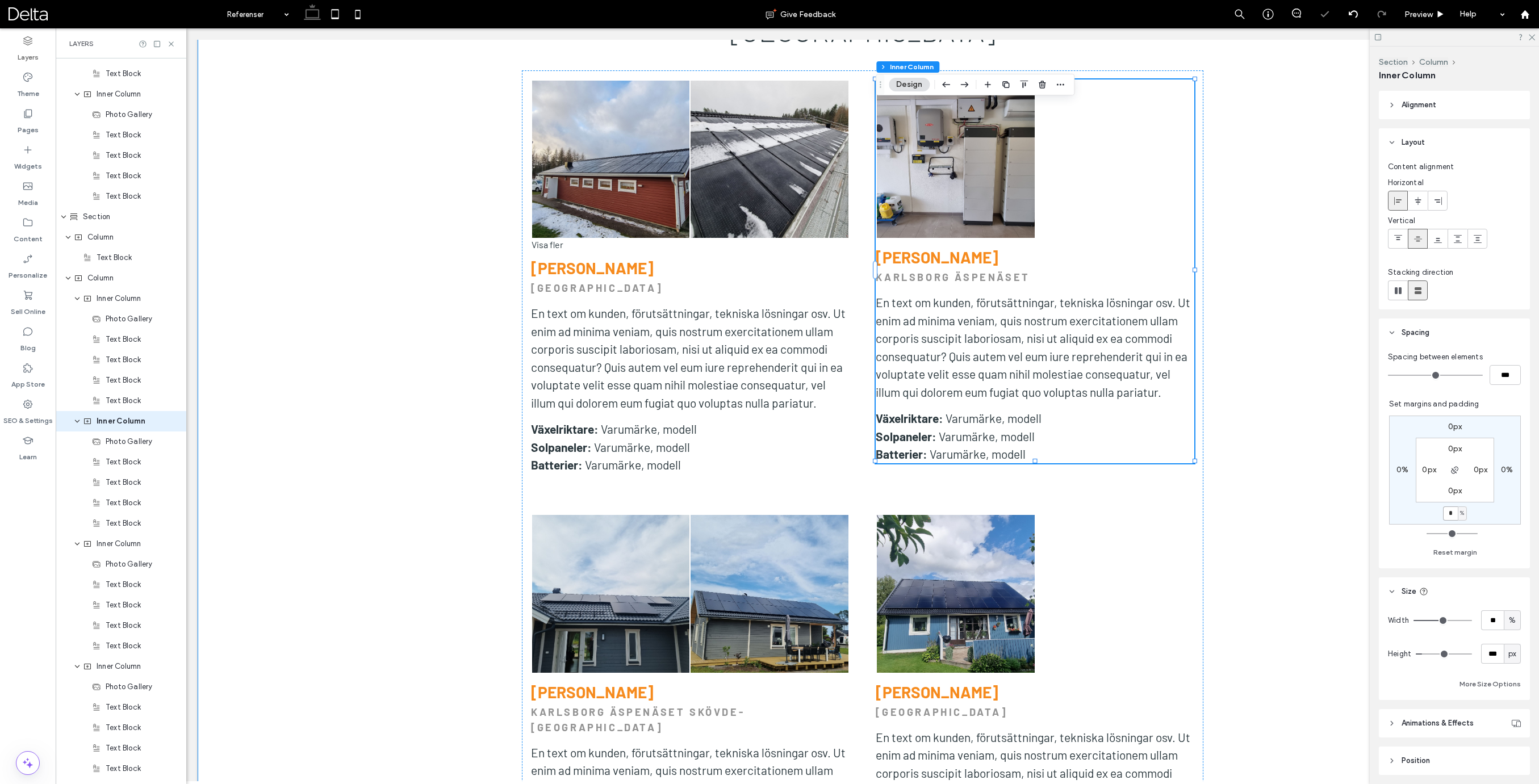
click at [1451, 512] on input "*" at bounding box center [1450, 513] width 15 height 14
type input "*"
click at [839, 541] on link at bounding box center [769, 593] width 157 height 157
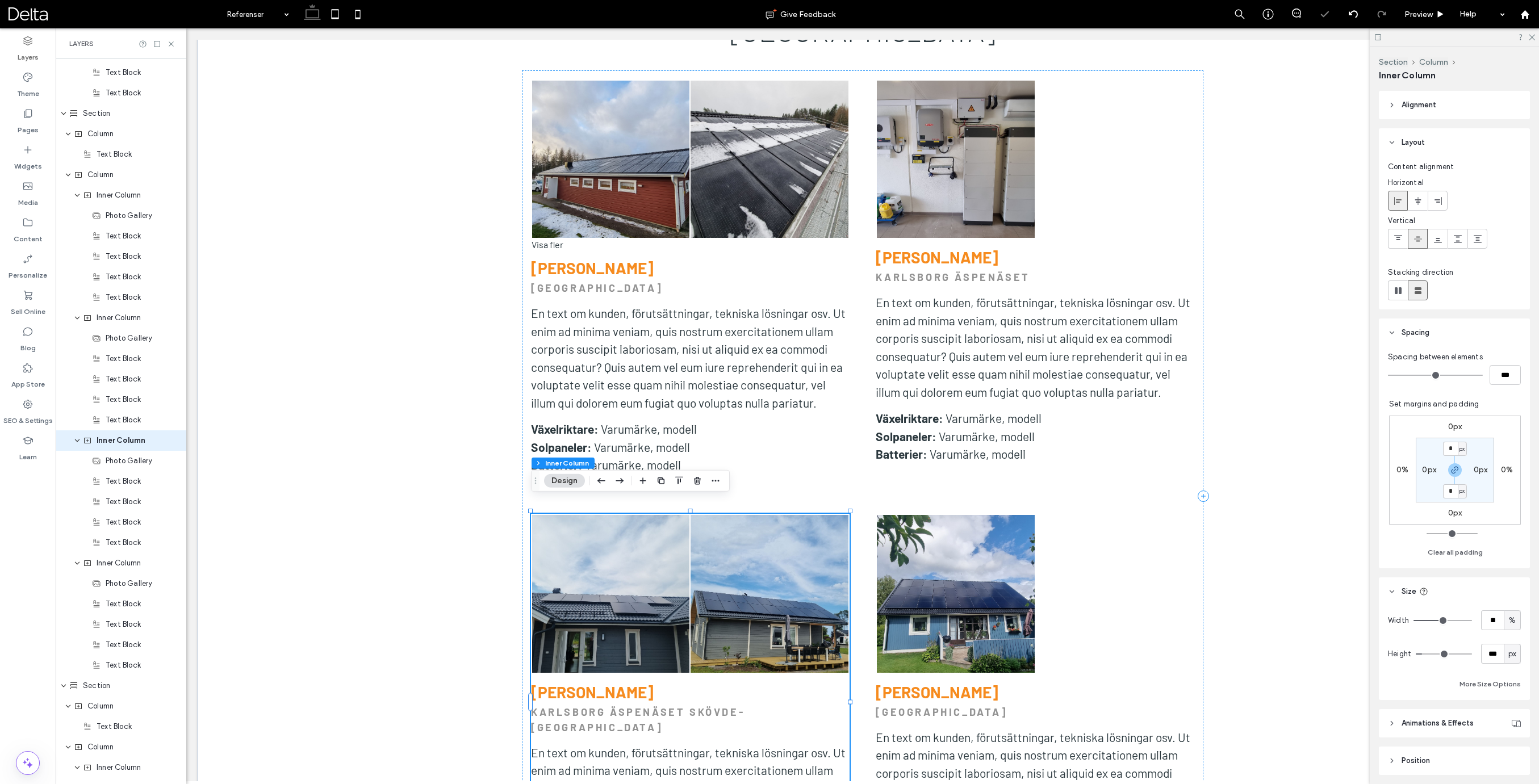
scroll to position [1895, 0]
click at [1454, 513] on label "0px" at bounding box center [1455, 512] width 14 height 10
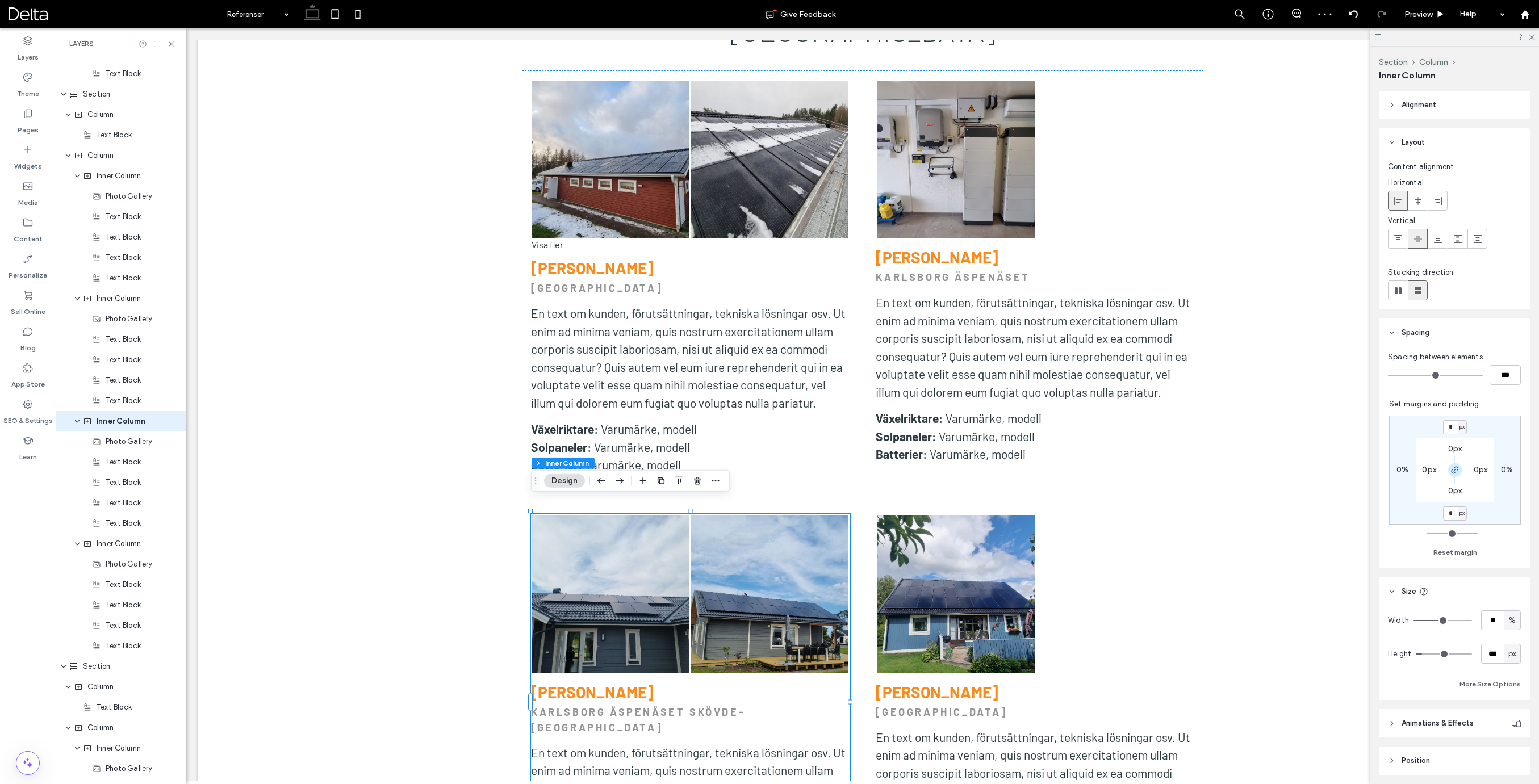
click at [1454, 469] on icon "button" at bounding box center [1455, 470] width 9 height 9
click at [1463, 518] on span "px" at bounding box center [1462, 513] width 5 height 11
click at [1458, 550] on span "%" at bounding box center [1458, 550] width 7 height 11
click at [1451, 512] on input "*" at bounding box center [1450, 513] width 15 height 14
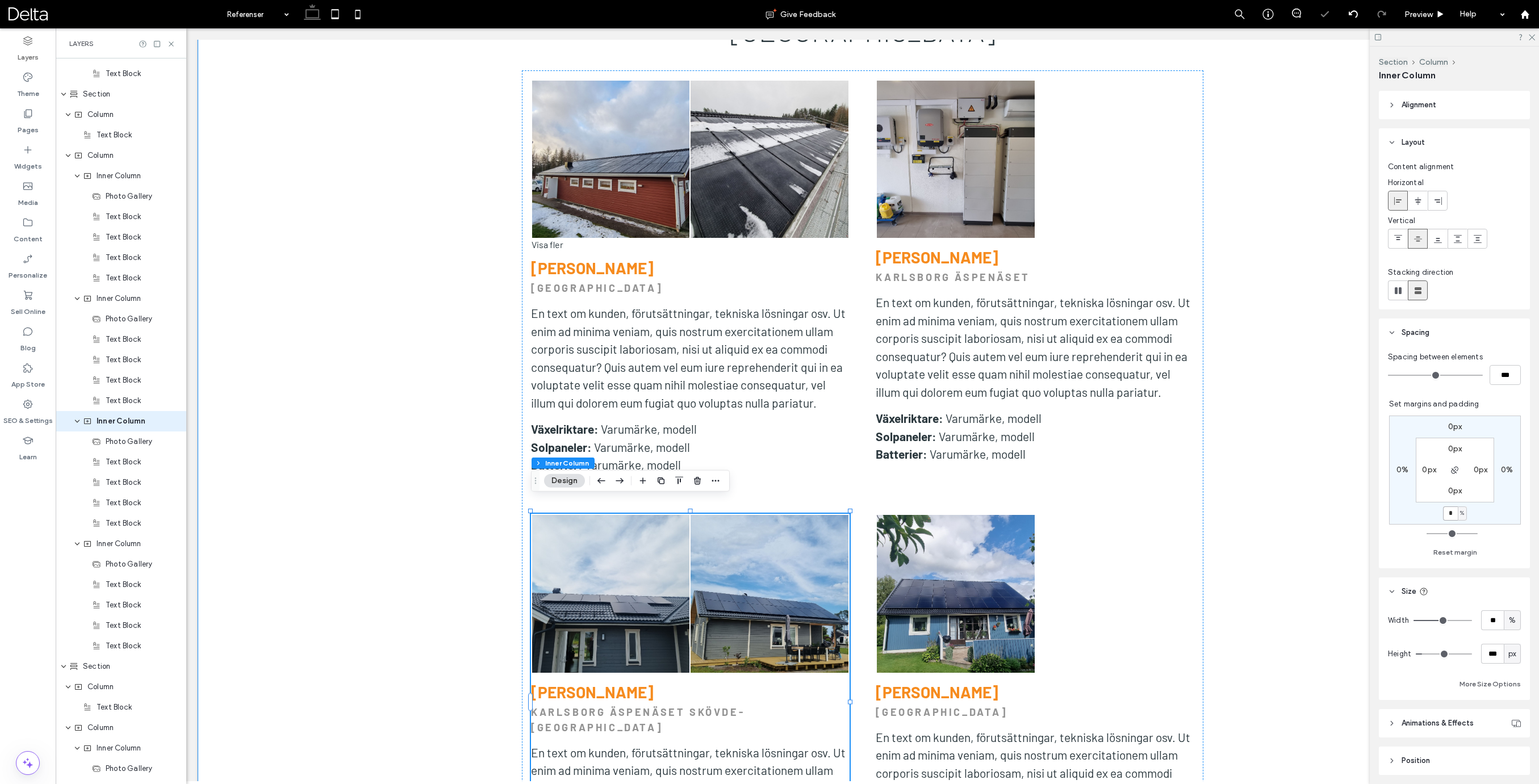
type input "*"
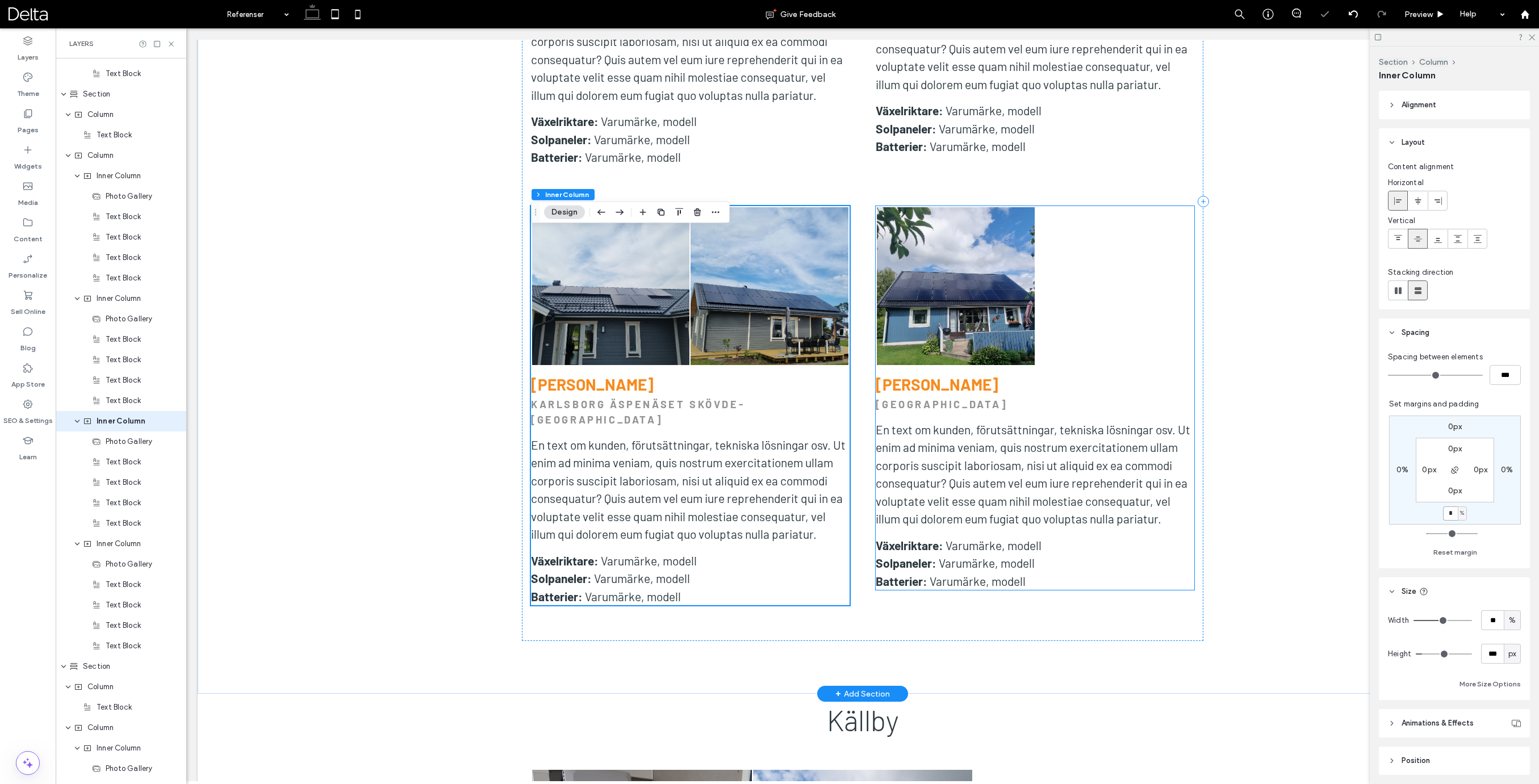
scroll to position [2839, 0]
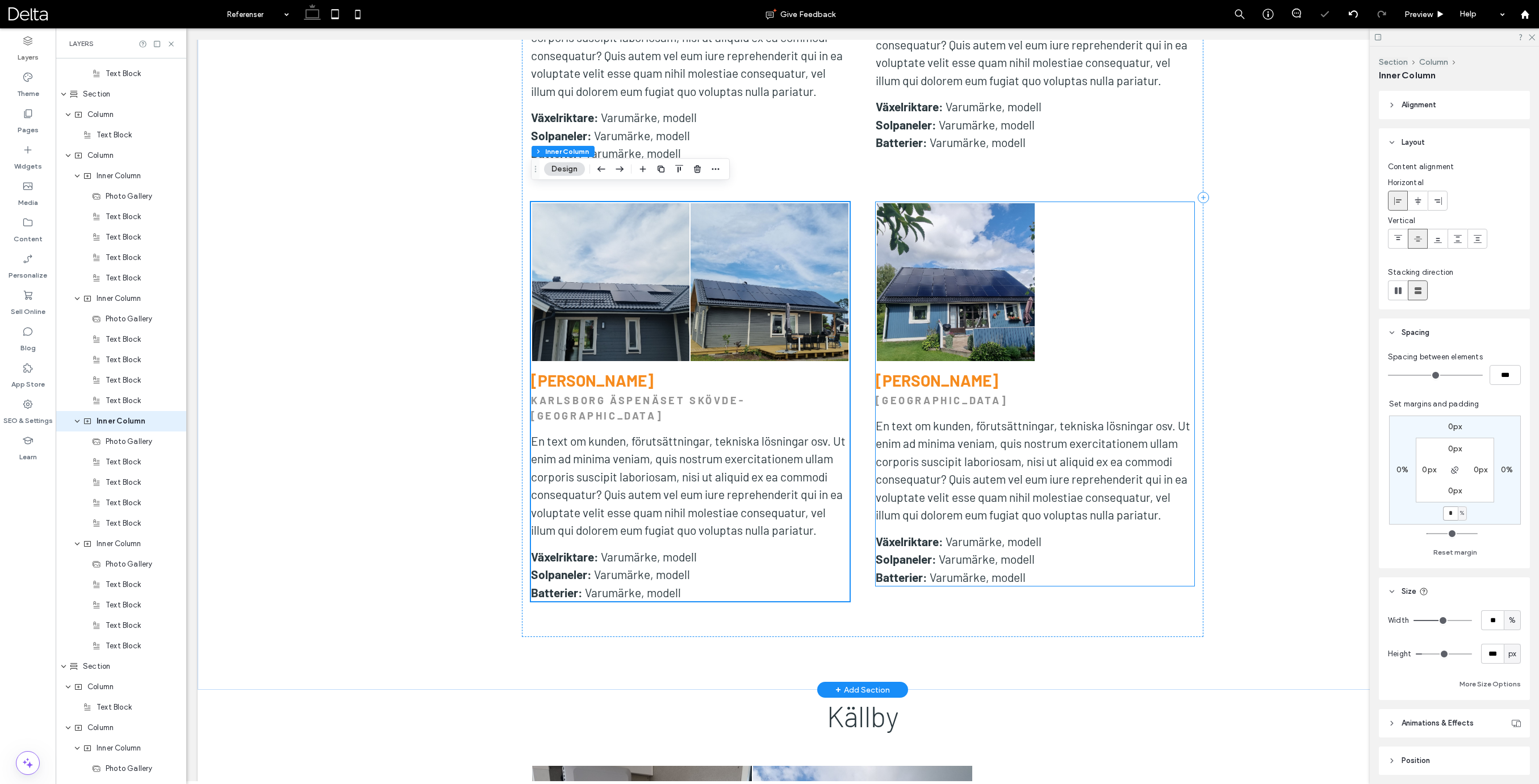
click at [1003, 497] on span "En text om kunden, förutsättningar, tekniska lösningar osv. Ut enim ad minima v…" at bounding box center [1033, 470] width 315 height 104
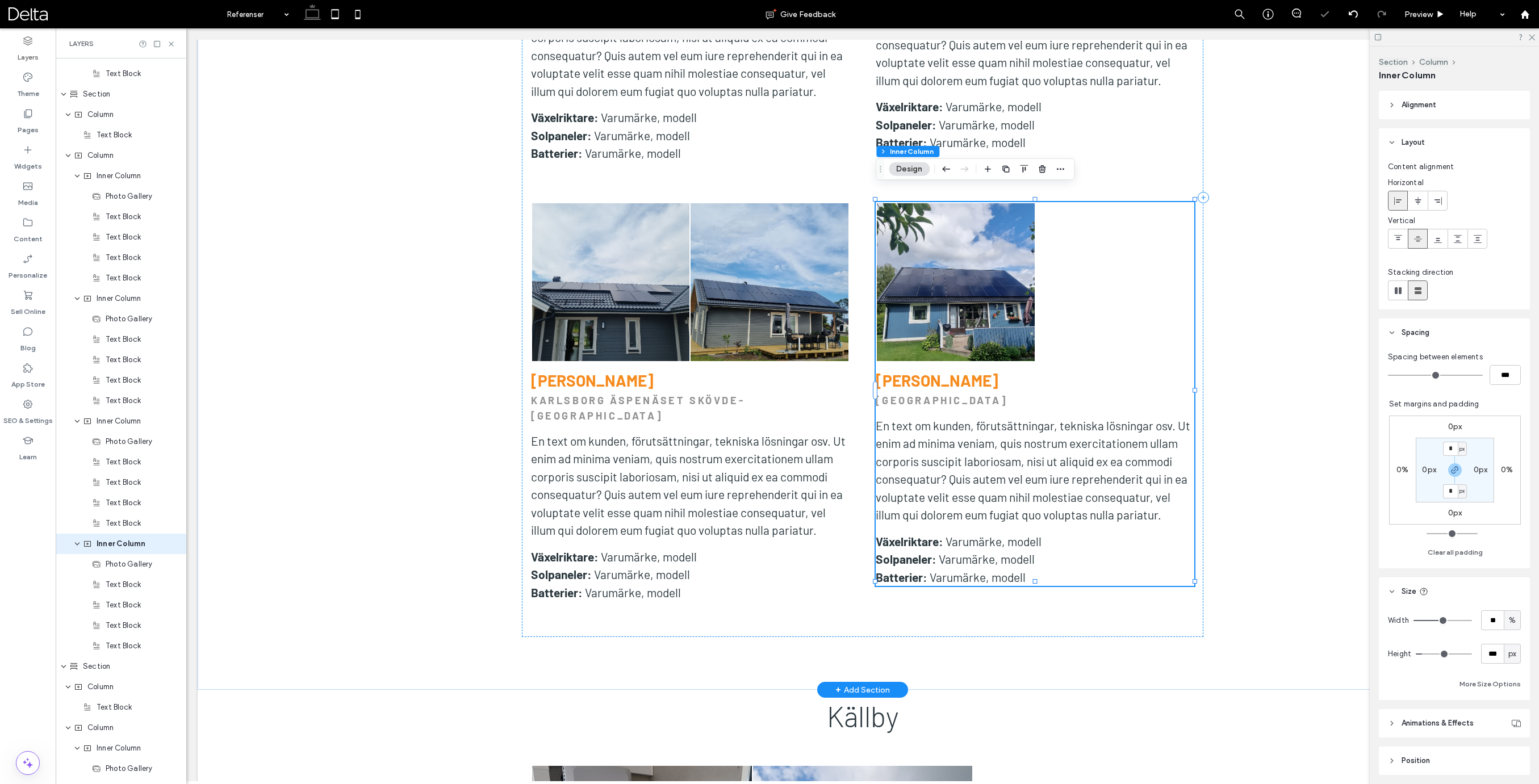
scroll to position [2018, 0]
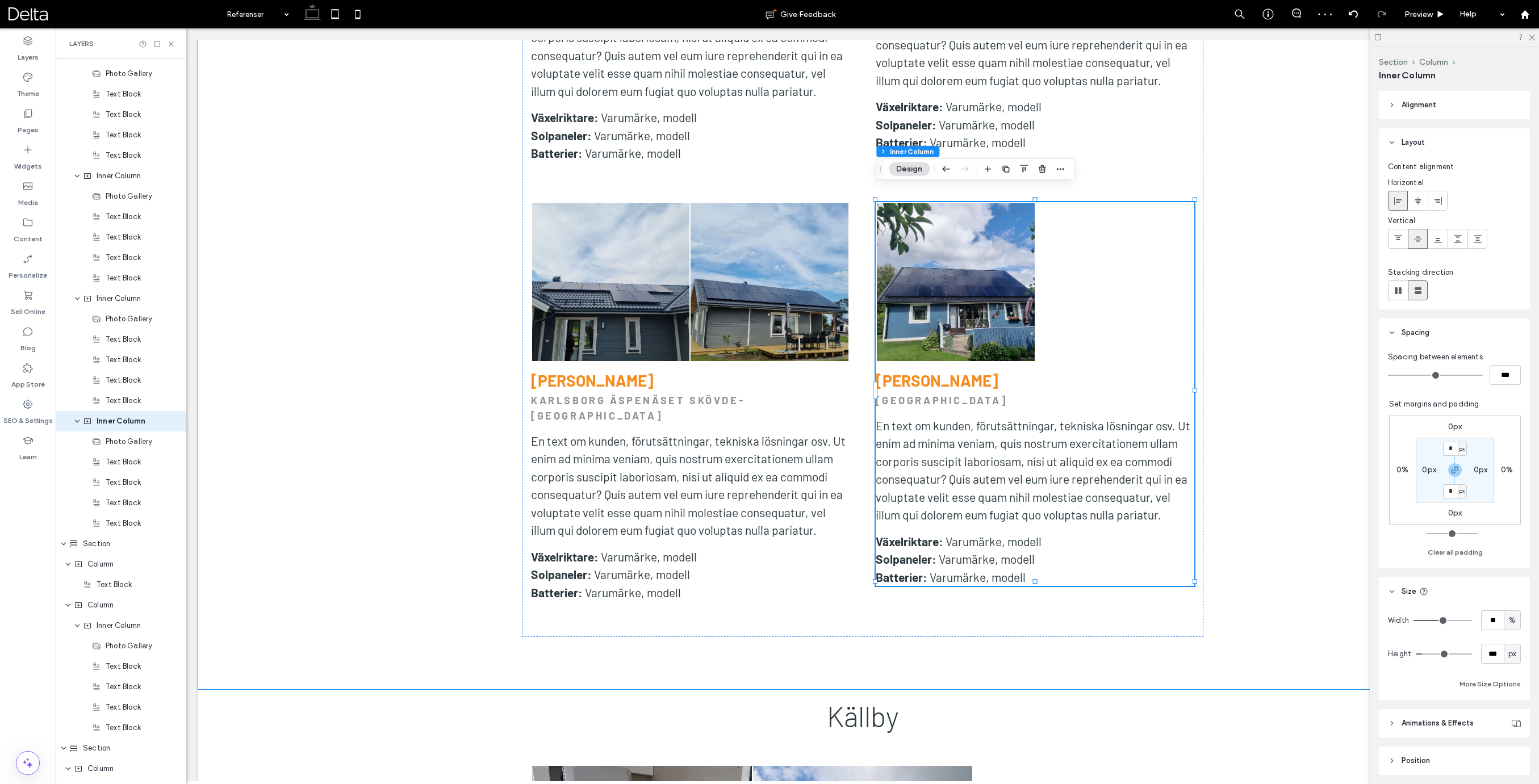
click at [1457, 514] on label "0px" at bounding box center [1455, 512] width 14 height 10
click at [1461, 513] on span "px" at bounding box center [1462, 513] width 5 height 11
click at [1461, 550] on span "%" at bounding box center [1458, 550] width 7 height 11
click at [1454, 469] on icon "button" at bounding box center [1455, 470] width 9 height 9
click at [1454, 517] on input "*" at bounding box center [1450, 513] width 15 height 14
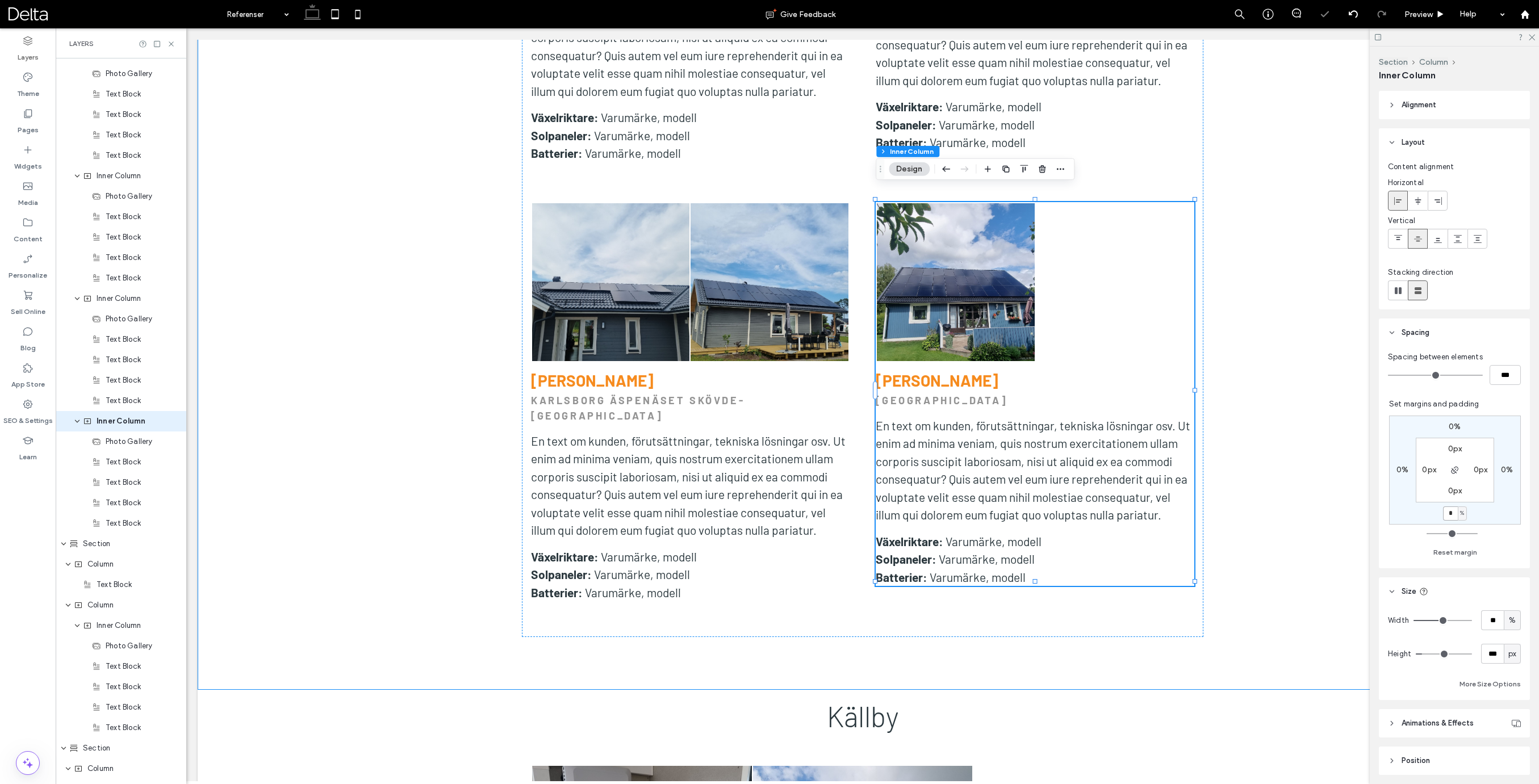
click at [1454, 517] on input "*" at bounding box center [1450, 513] width 15 height 14
type input "*"
click at [340, 17] on icon at bounding box center [335, 14] width 23 height 23
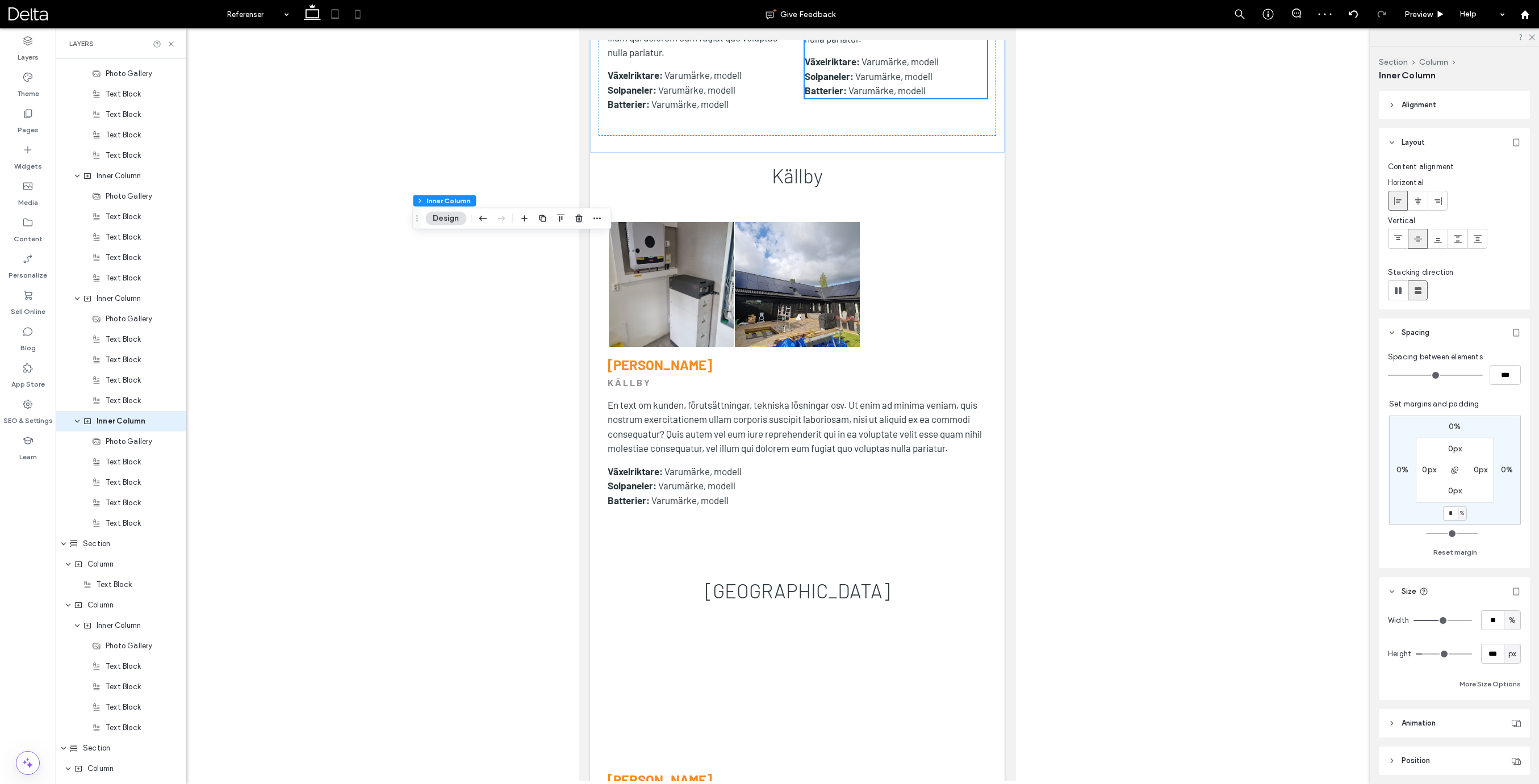
scroll to position [2341, 0]
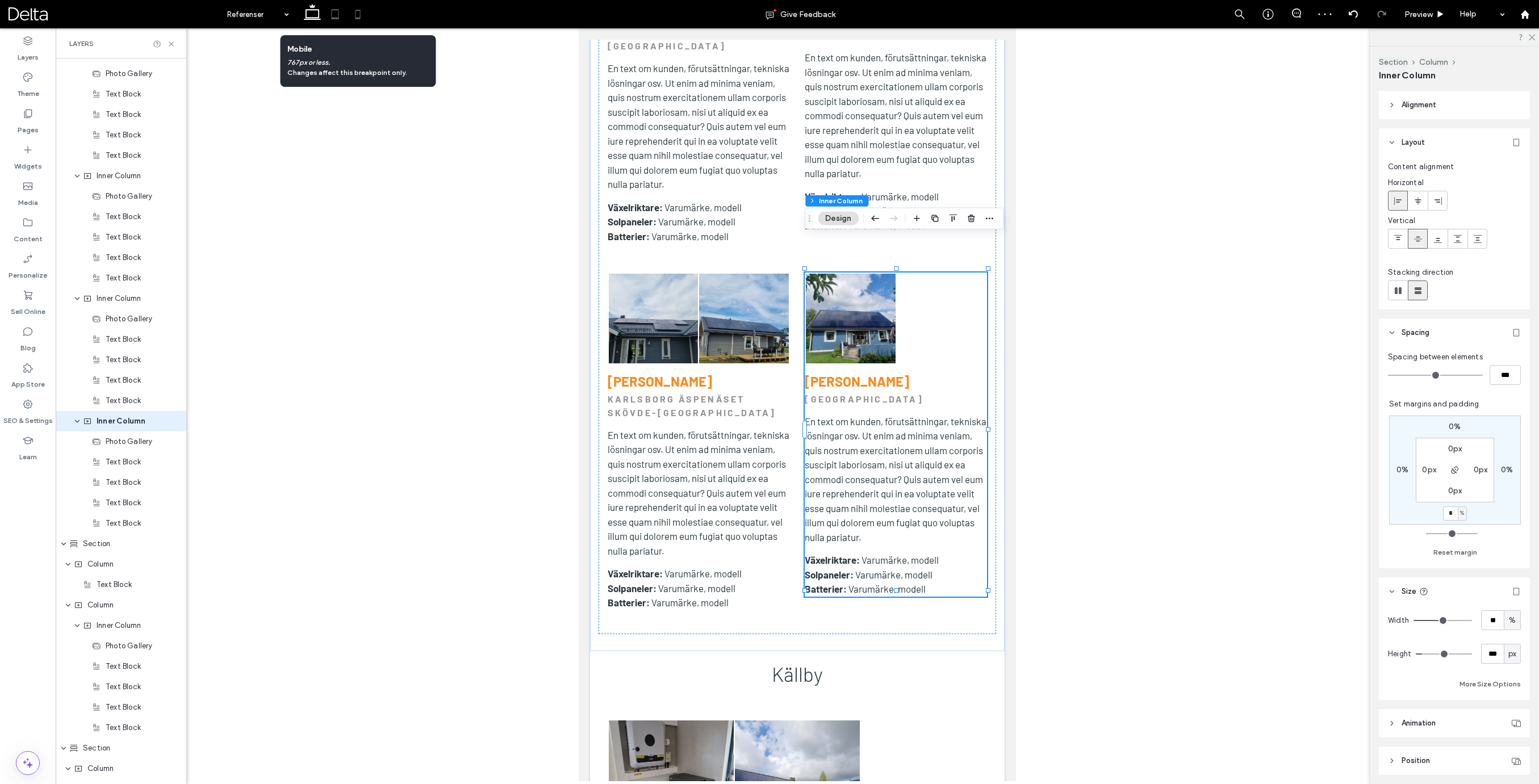
click at [361, 17] on icon at bounding box center [358, 14] width 23 height 23
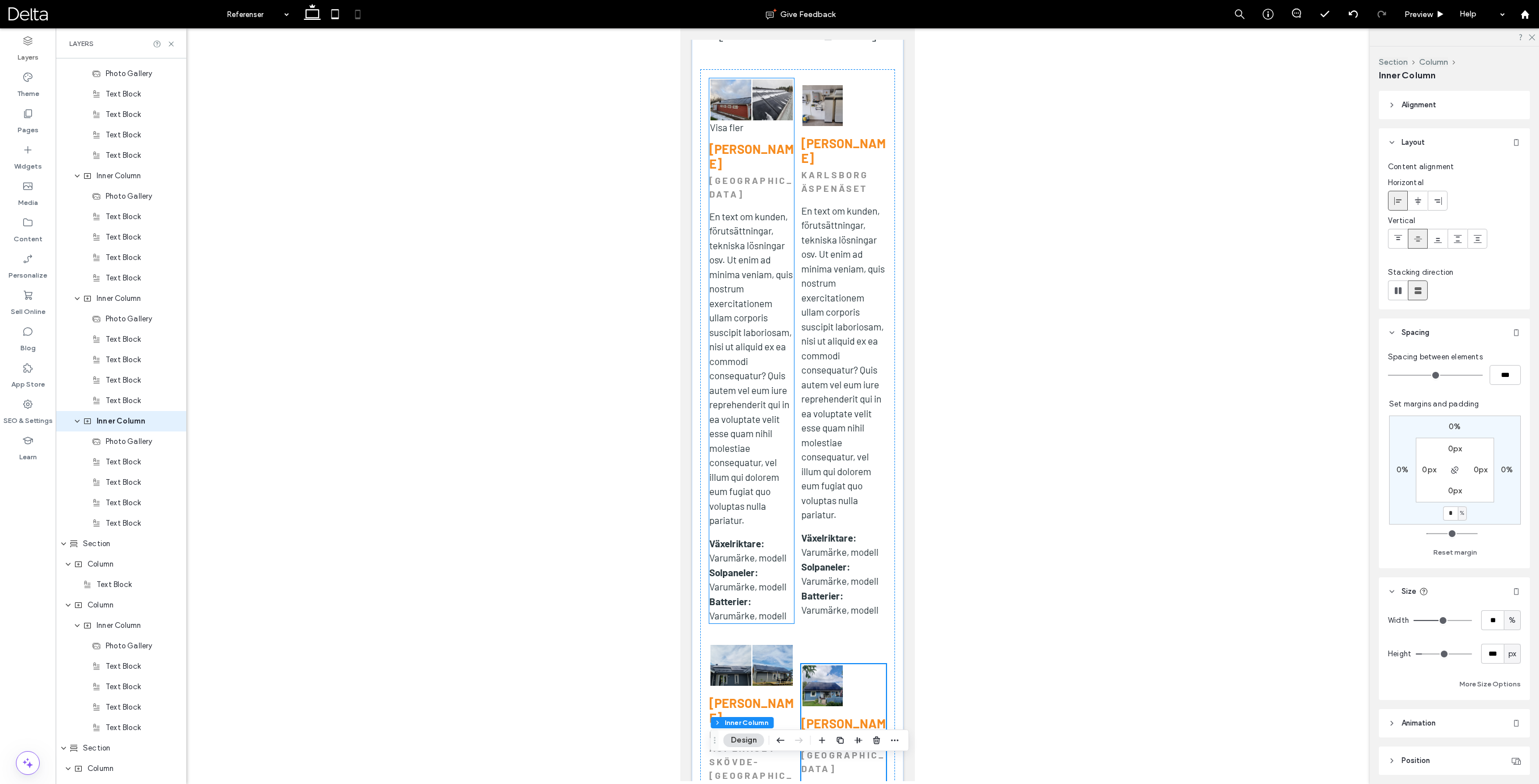
scroll to position [3139, 0]
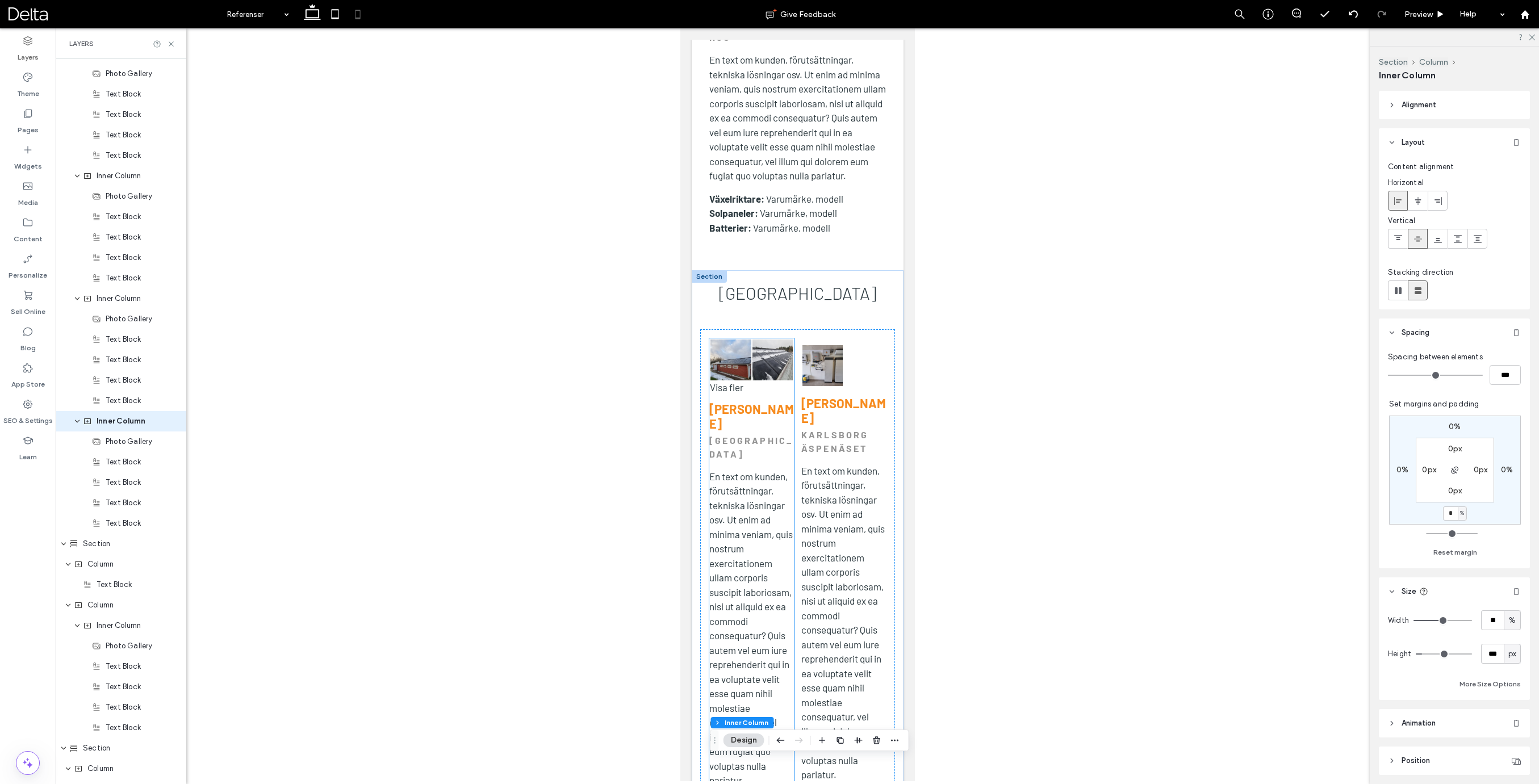
click at [765, 339] on link at bounding box center [772, 360] width 41 height 41
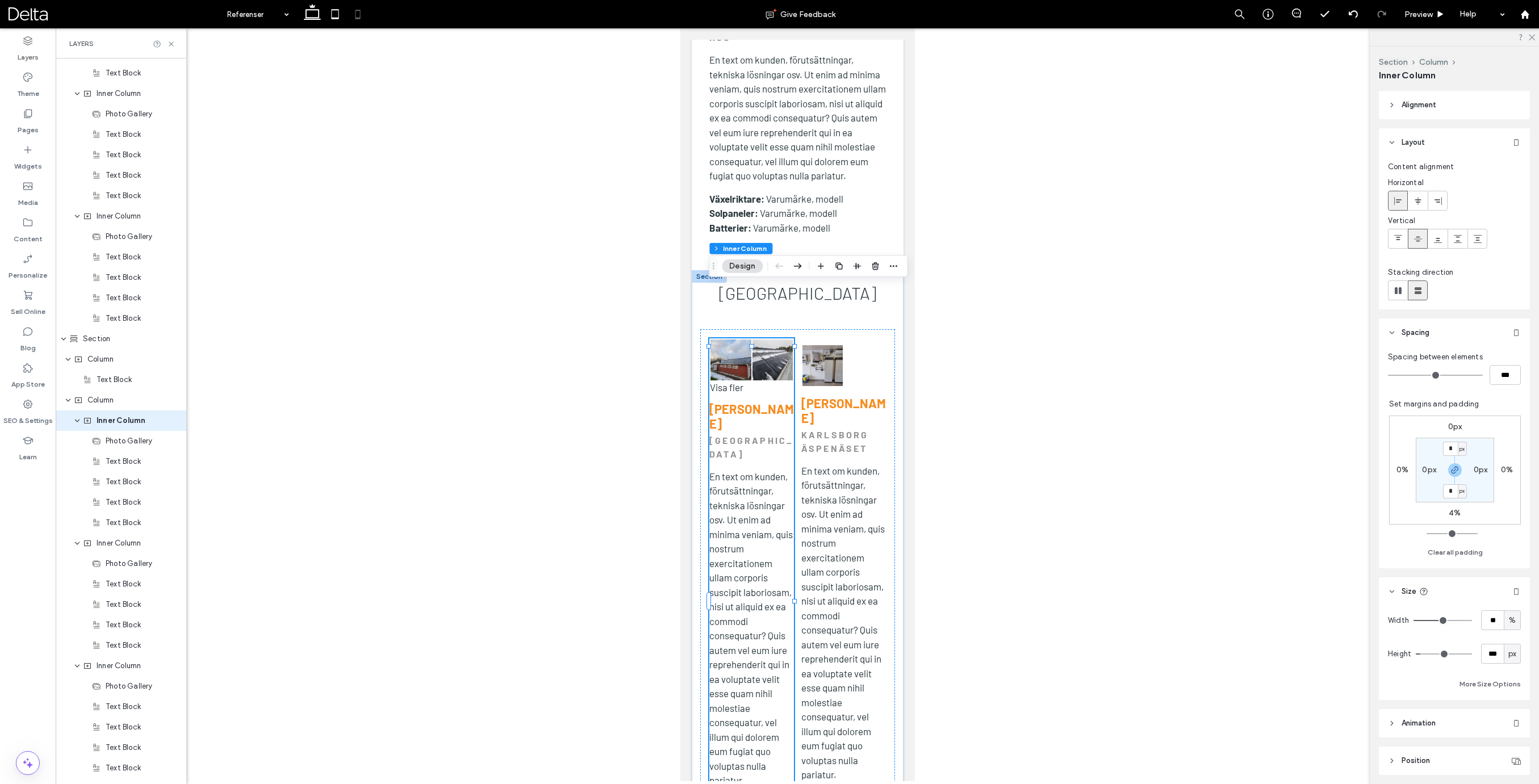
scroll to position [1650, 0]
click at [1495, 622] on input "**" at bounding box center [1492, 620] width 23 height 20
type input "***"
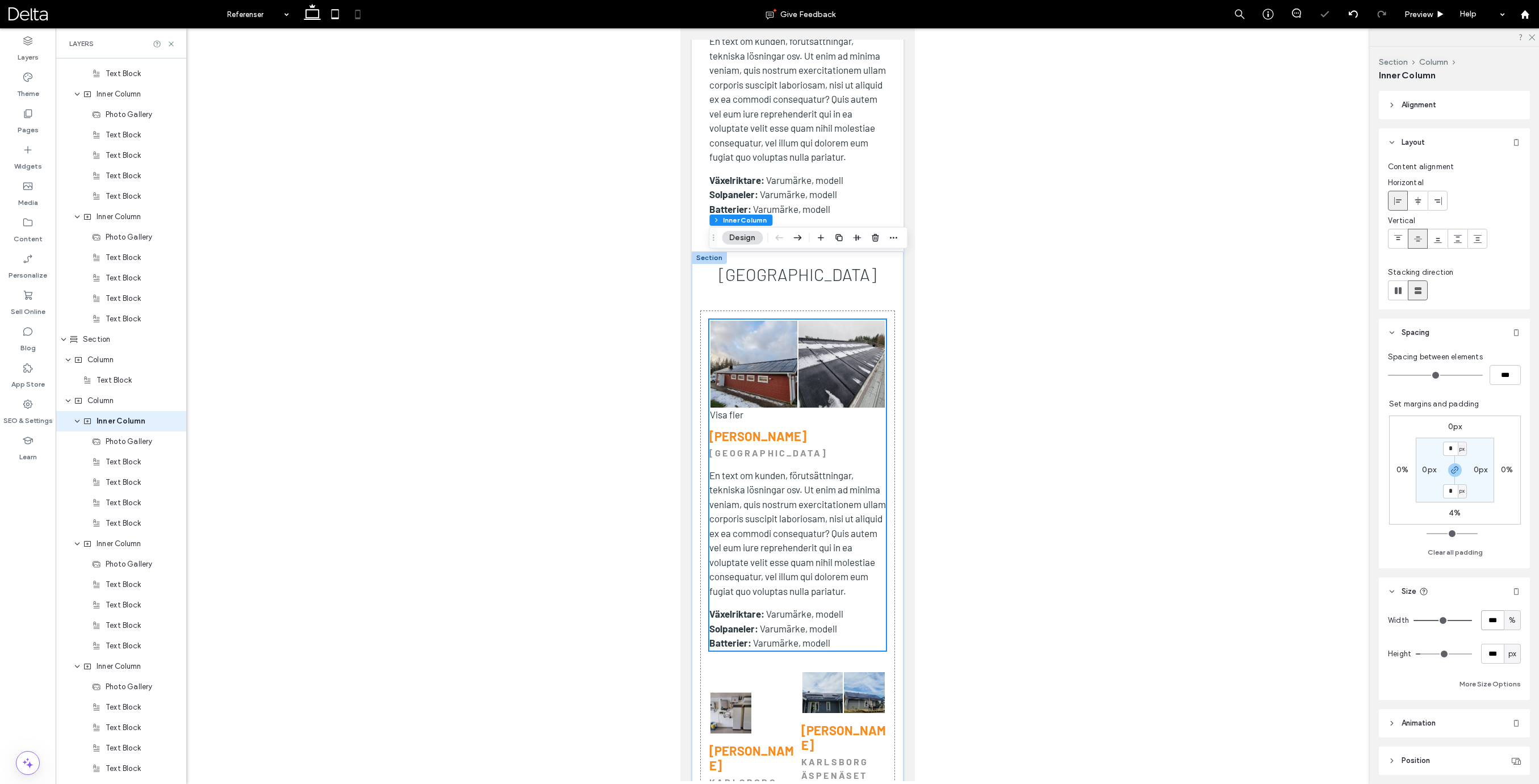
scroll to position [3159, 0]
click at [1456, 510] on label "4%" at bounding box center [1454, 512] width 12 height 10
type input "*"
type input "**"
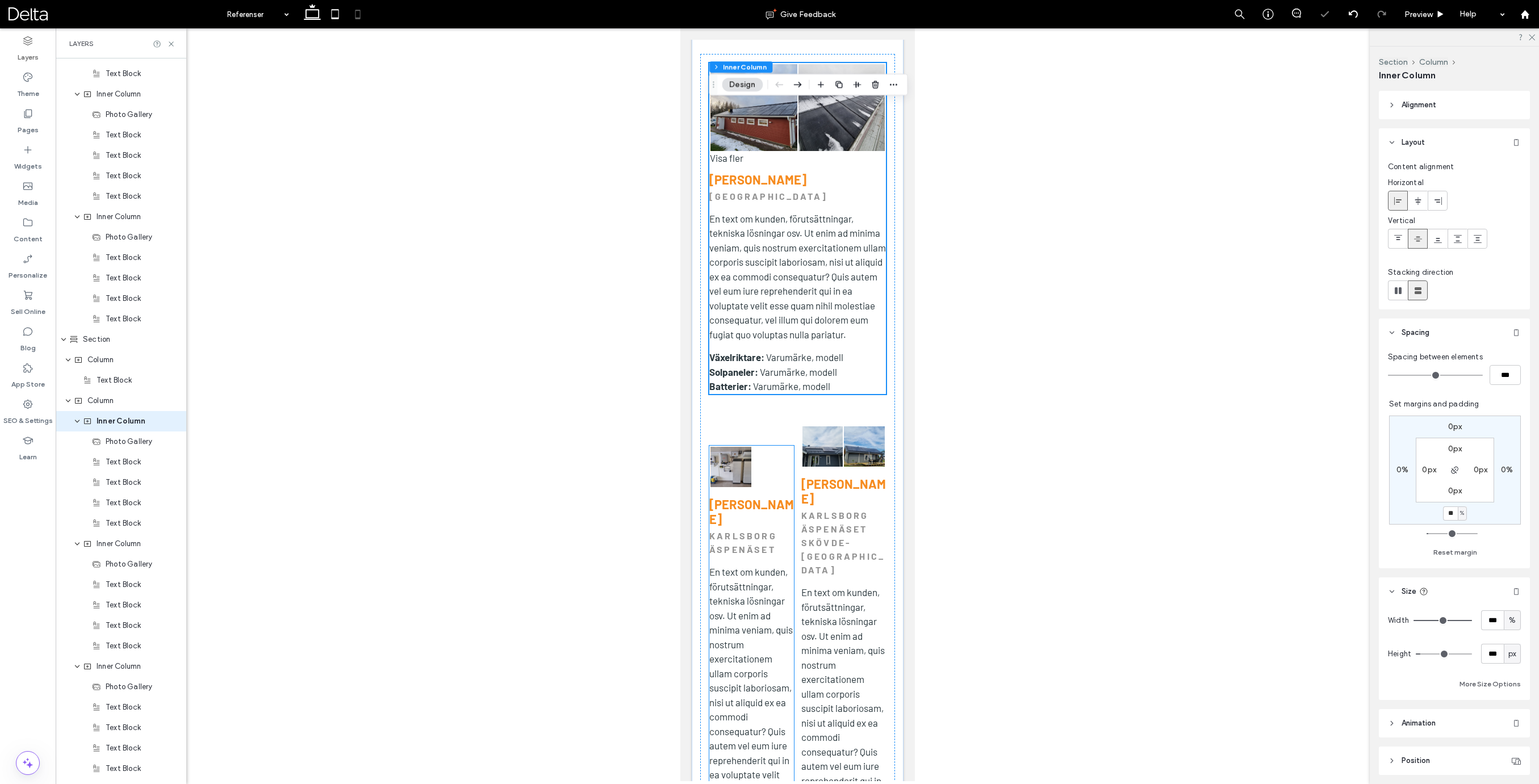
scroll to position [3418, 0]
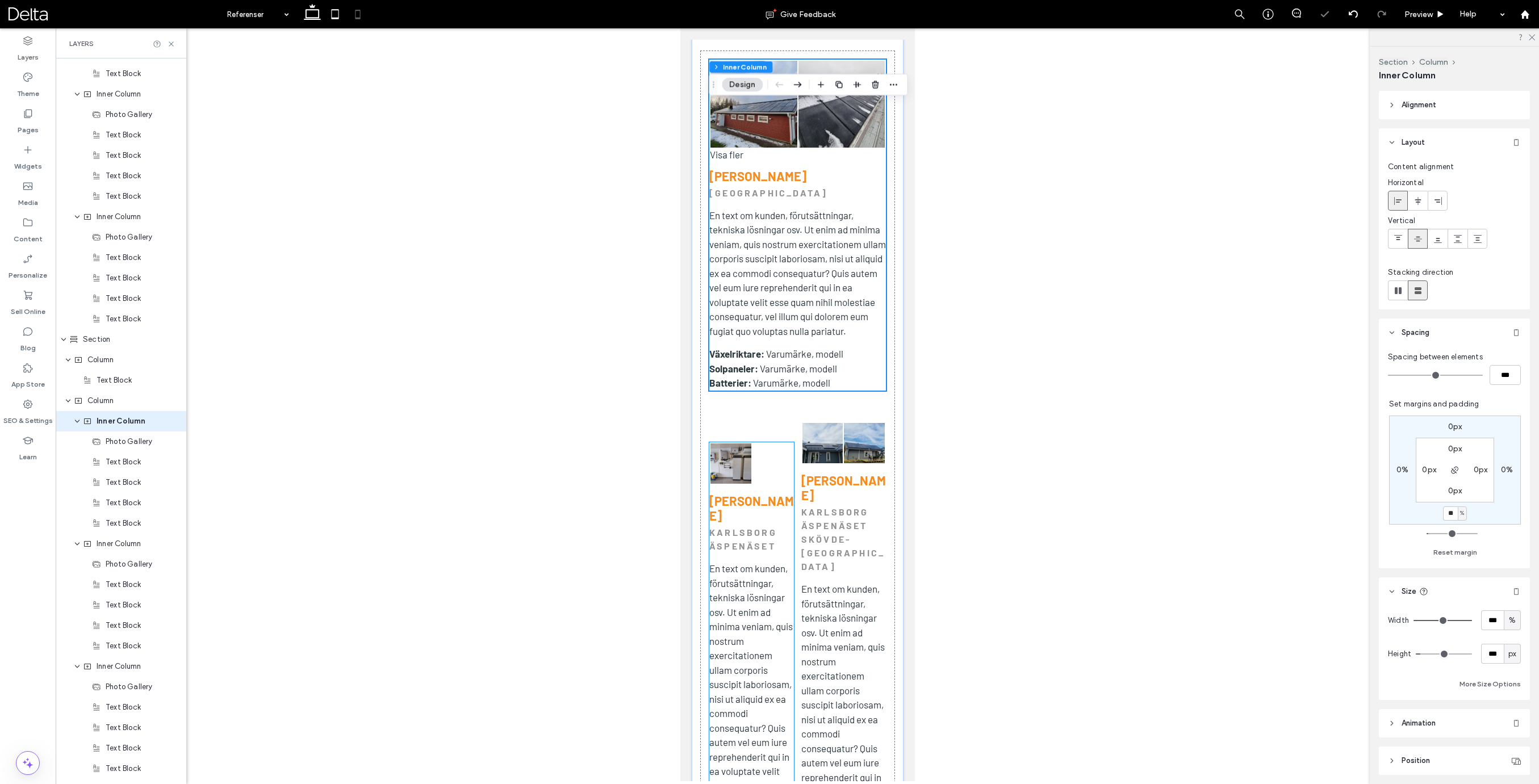
click at [753, 527] on strong "KARLSBORG ÄSPENÄSET" at bounding box center [742, 539] width 68 height 24
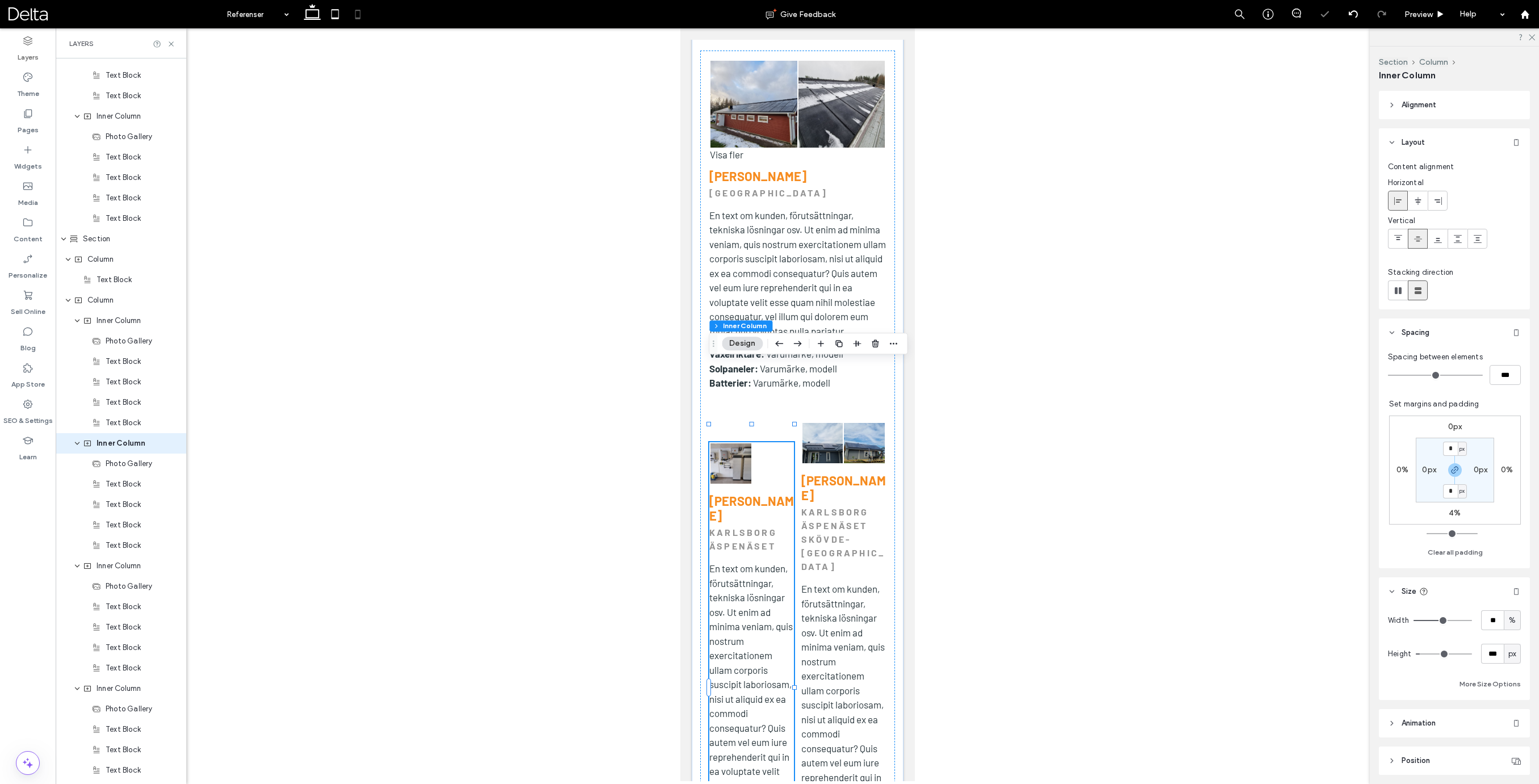
scroll to position [1772, 0]
click at [1495, 624] on input "**" at bounding box center [1492, 620] width 23 height 20
type input "***"
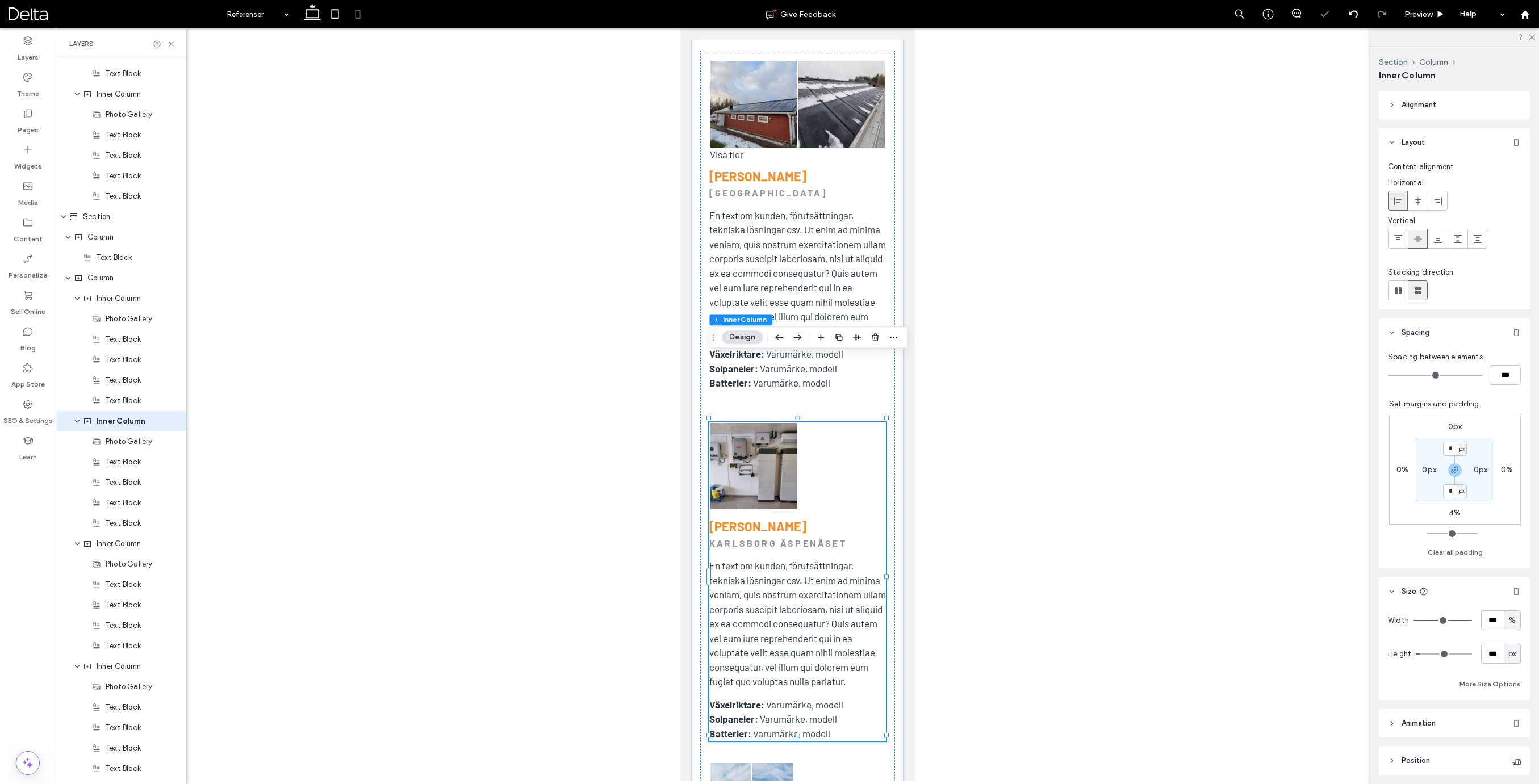
click at [1452, 514] on label "4%" at bounding box center [1454, 512] width 12 height 10
type input "*"
type input "**"
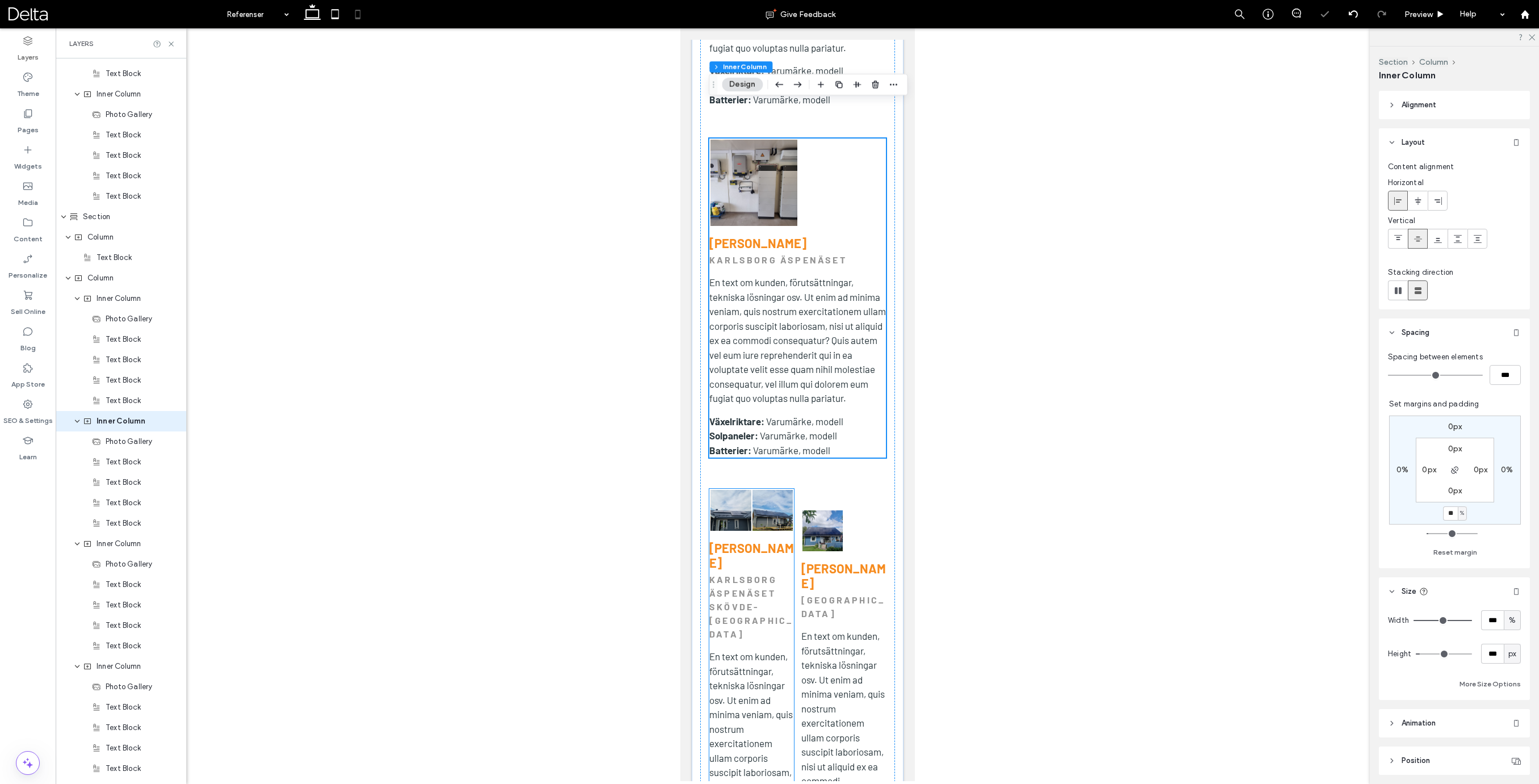
scroll to position [3703, 0]
click at [755, 570] on p "KARLSBORG ÄSPENÄSET SKÖVDE-[GEOGRAPHIC_DATA]" at bounding box center [751, 604] width 85 height 68
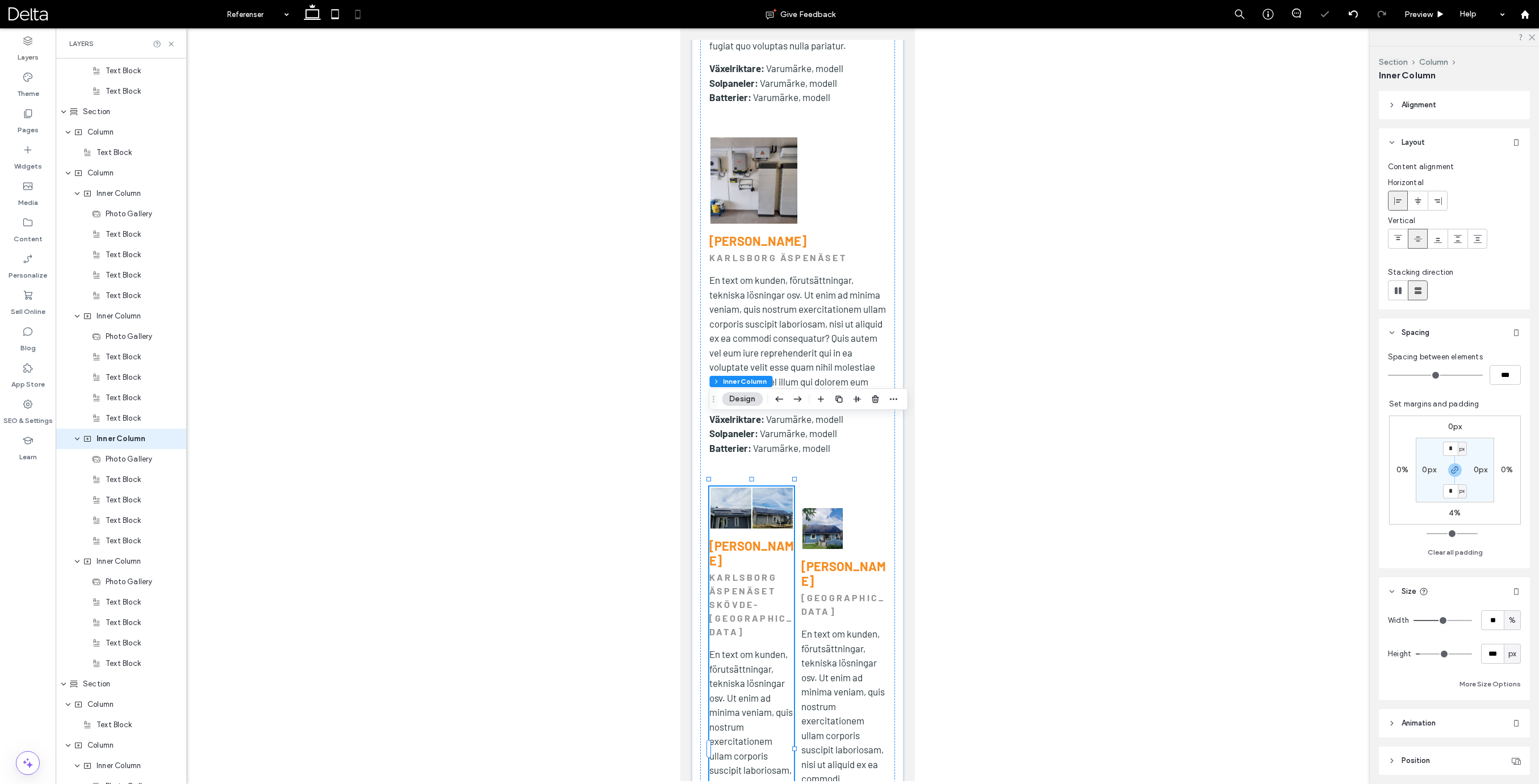
scroll to position [1895, 0]
click at [1494, 621] on input "**" at bounding box center [1492, 620] width 23 height 20
type input "***"
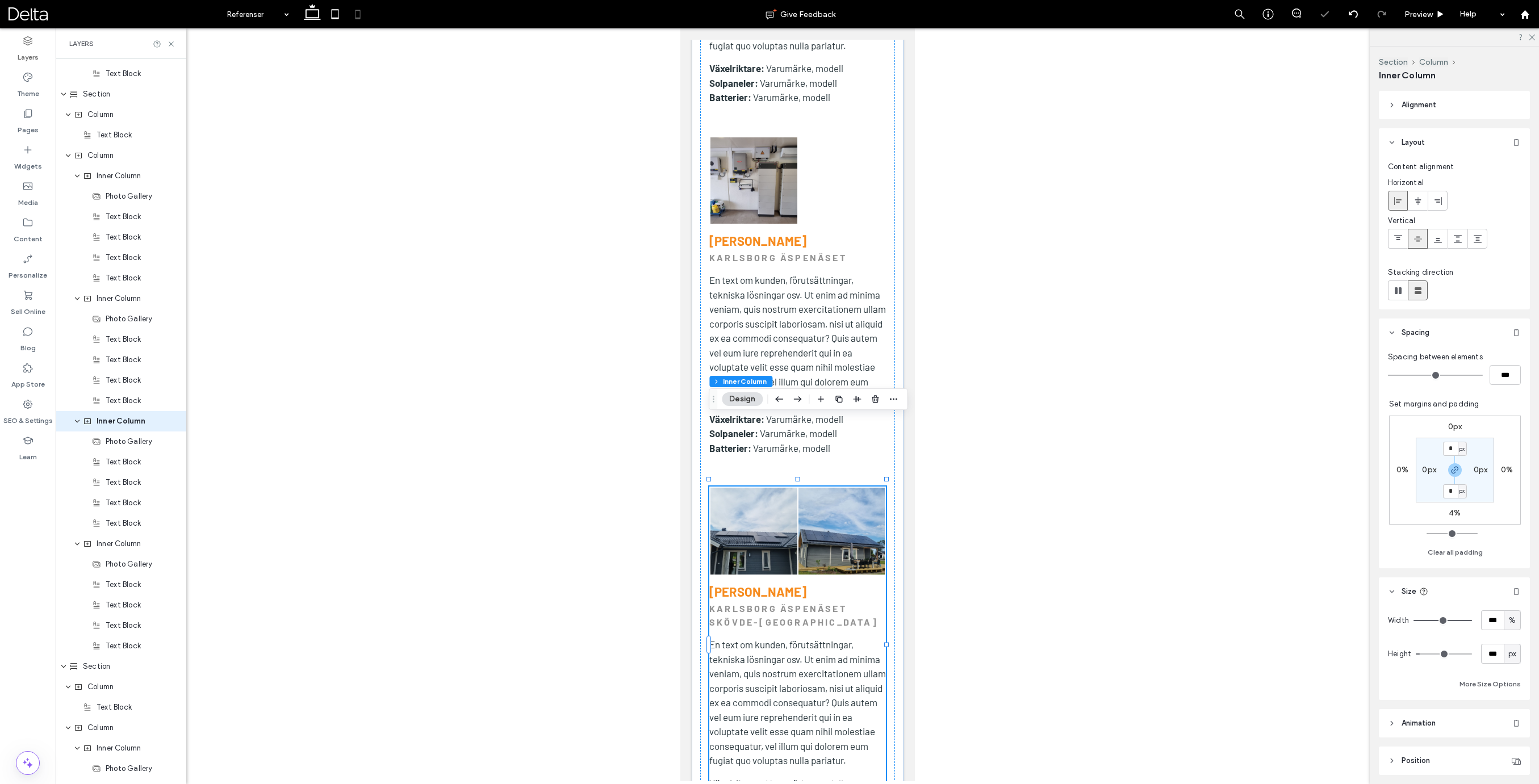
click at [1452, 512] on label "4%" at bounding box center [1454, 512] width 12 height 10
type input "*"
click at [1452, 512] on input "*" at bounding box center [1450, 513] width 15 height 14
type input "**"
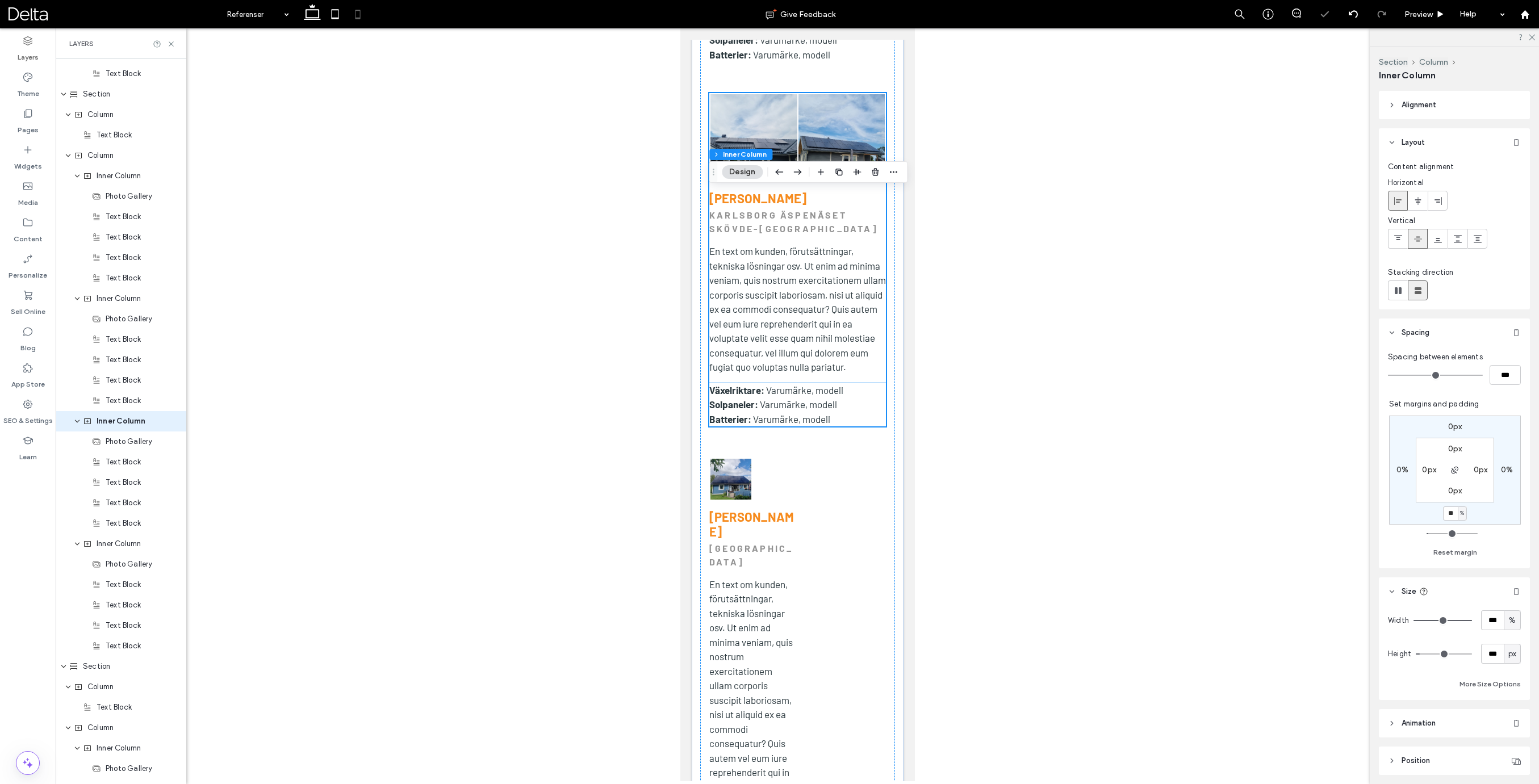
scroll to position [4139, 0]
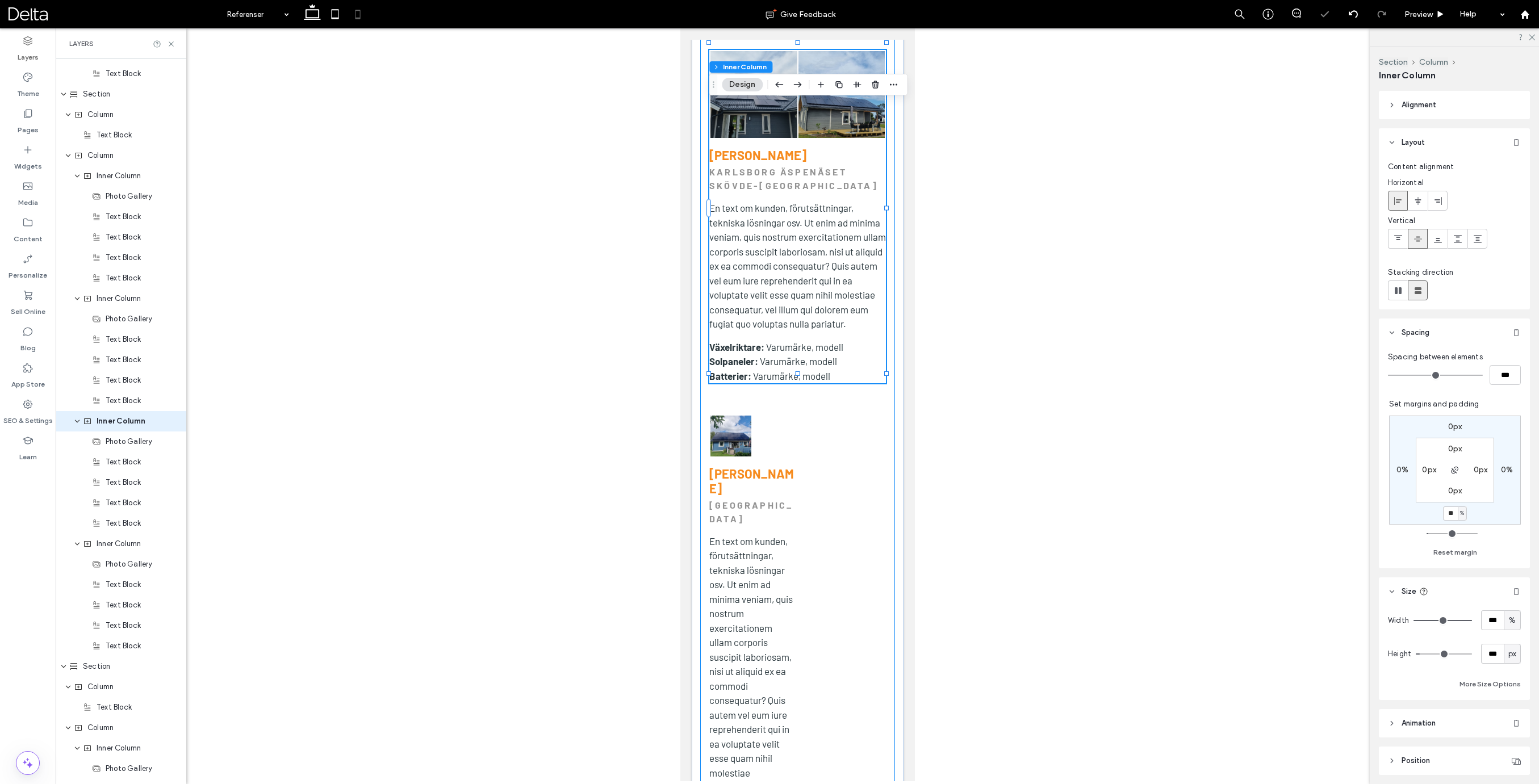
click at [830, 399] on div "Button Button Button Button Visa fler [PERSON_NAME] [GEOGRAPHIC_DATA] En text o…" at bounding box center [797, 146] width 195 height 1635
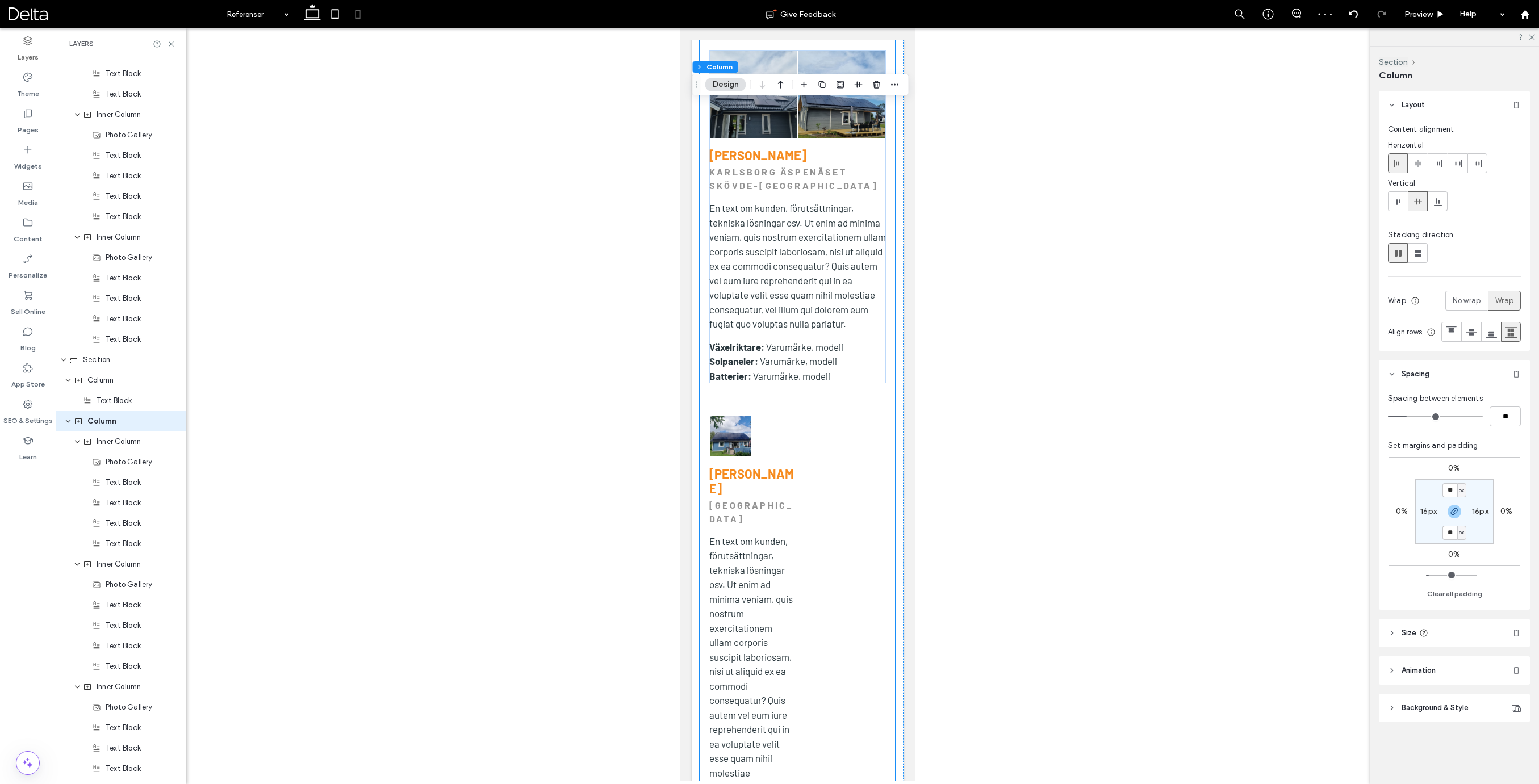
click at [778, 466] on h3 "[PERSON_NAME]" at bounding box center [751, 481] width 85 height 29
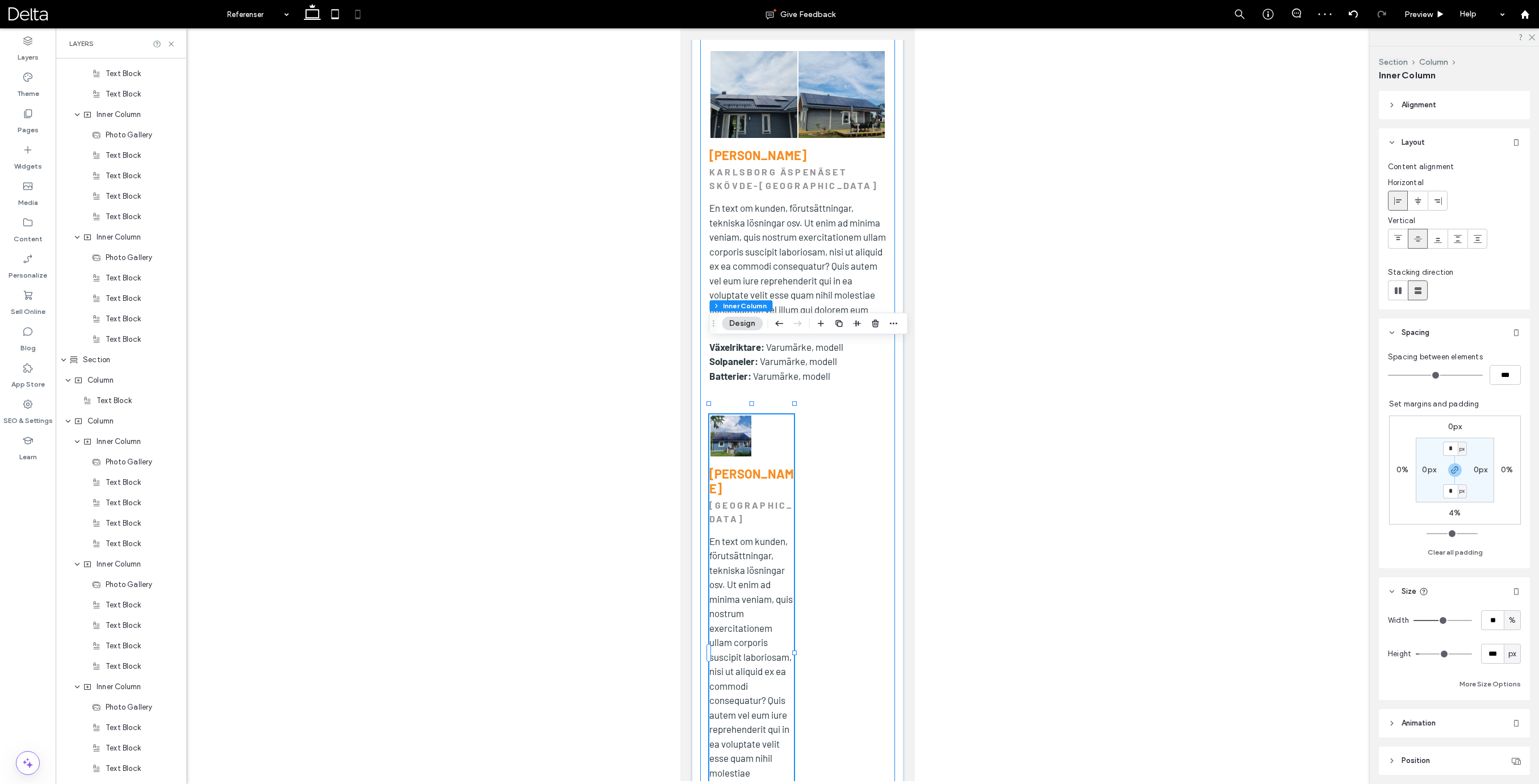
scroll to position [2018, 0]
click at [1484, 617] on input "**" at bounding box center [1492, 620] width 23 height 20
type input "*****"
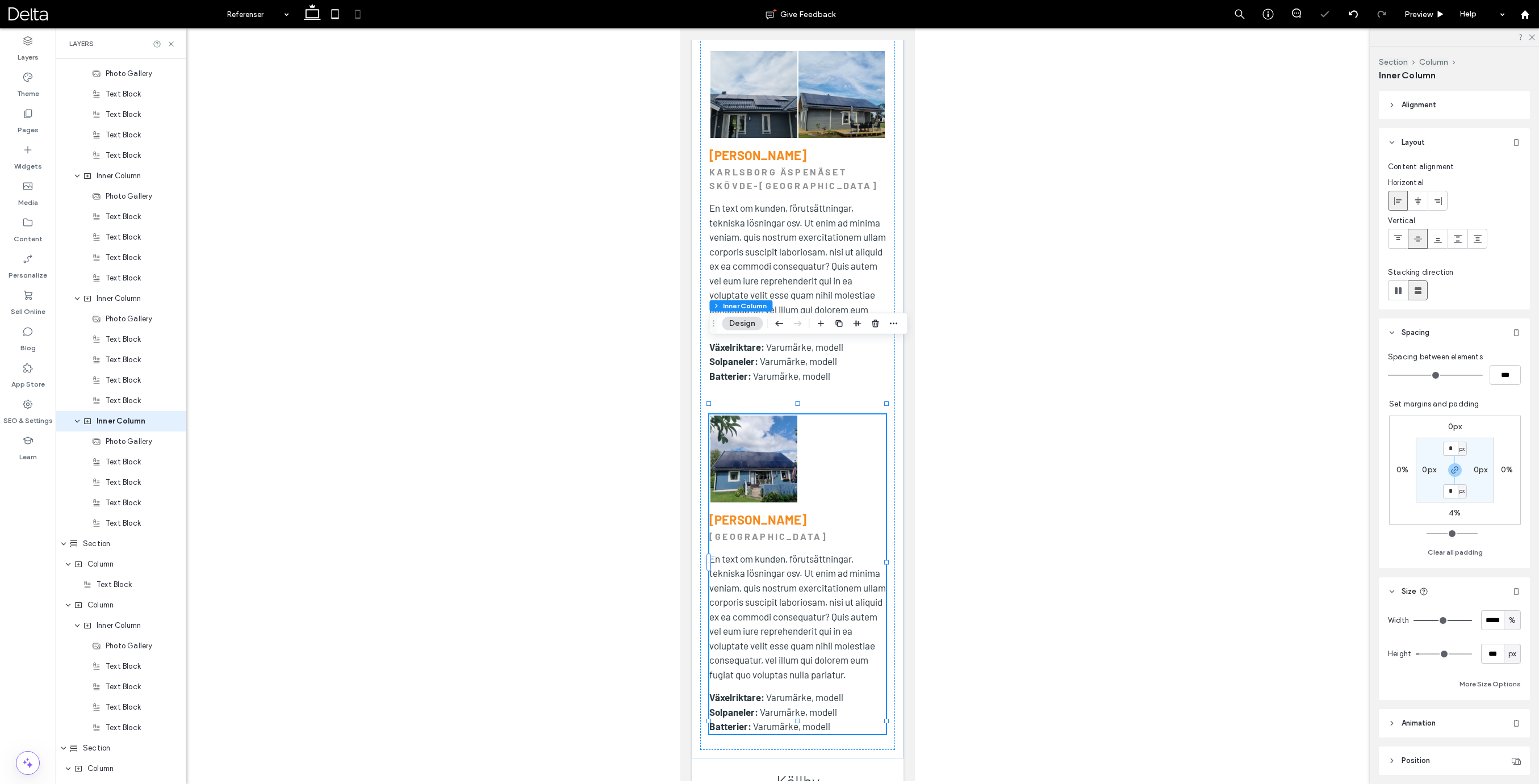
click at [1454, 516] on label "4%" at bounding box center [1454, 512] width 12 height 10
type input "*"
click at [1454, 516] on input "*" at bounding box center [1450, 513] width 15 height 14
type input "**"
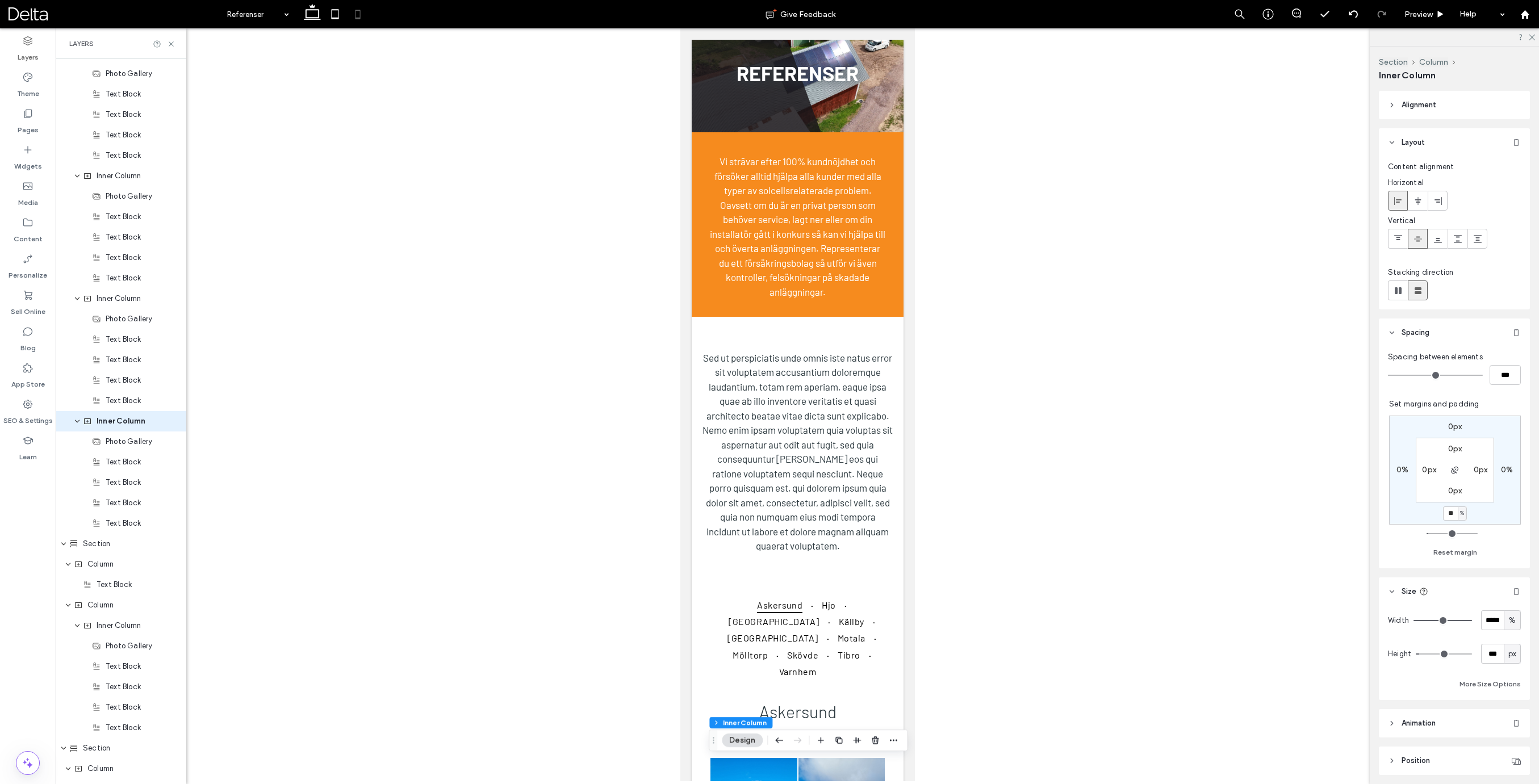
scroll to position [76, 0]
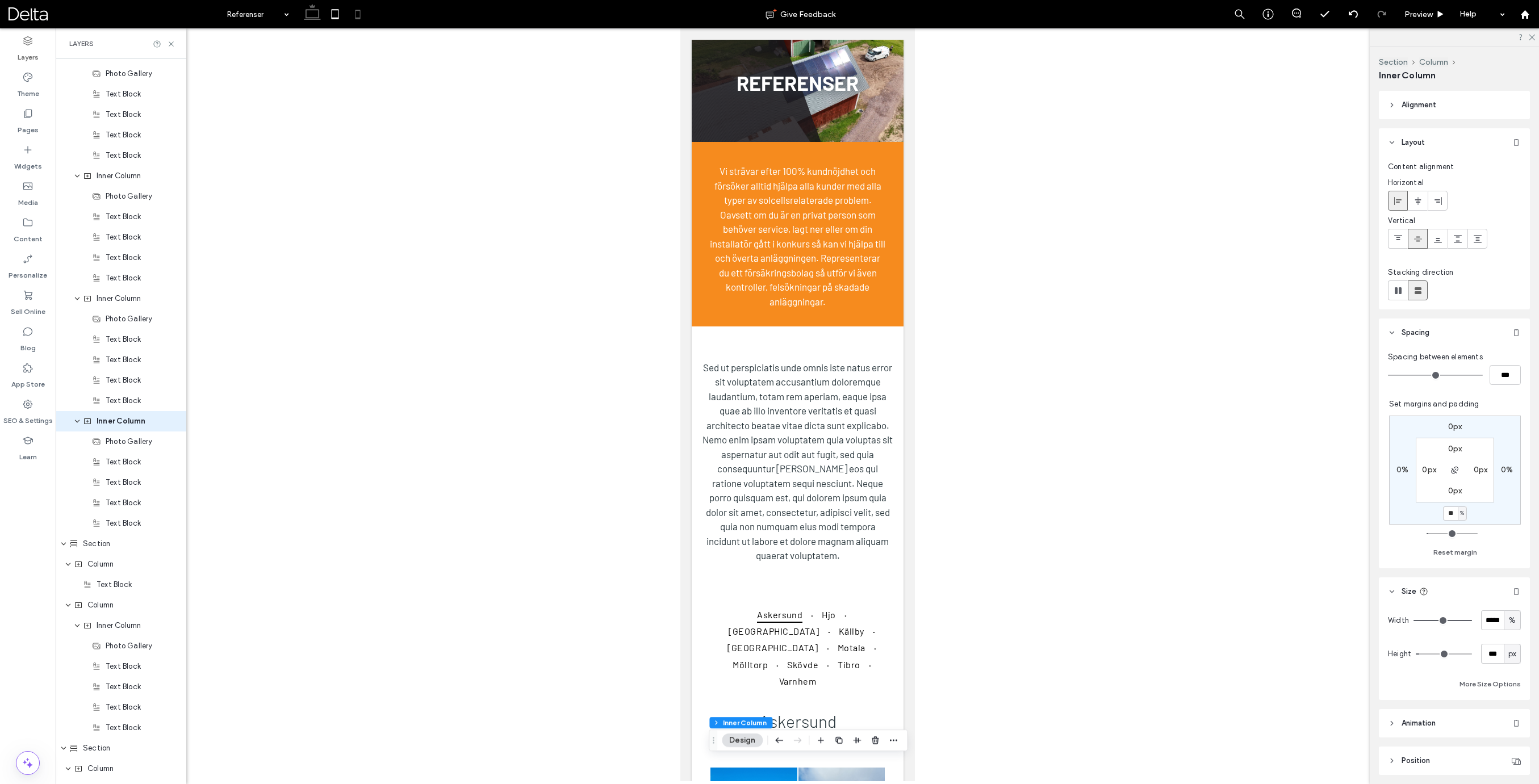
click at [314, 21] on icon at bounding box center [312, 14] width 23 height 23
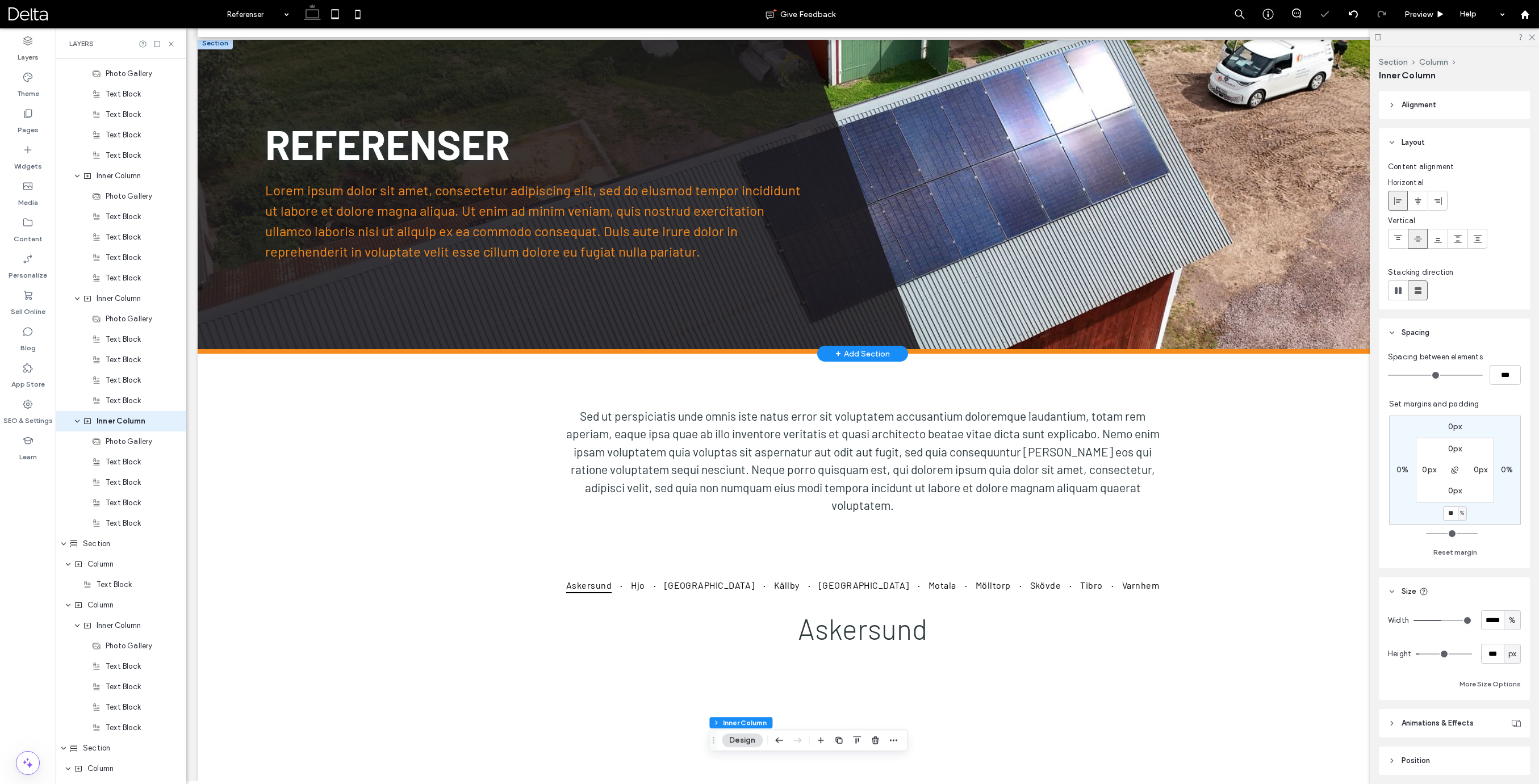
type input "*"
type input "**"
type input "*"
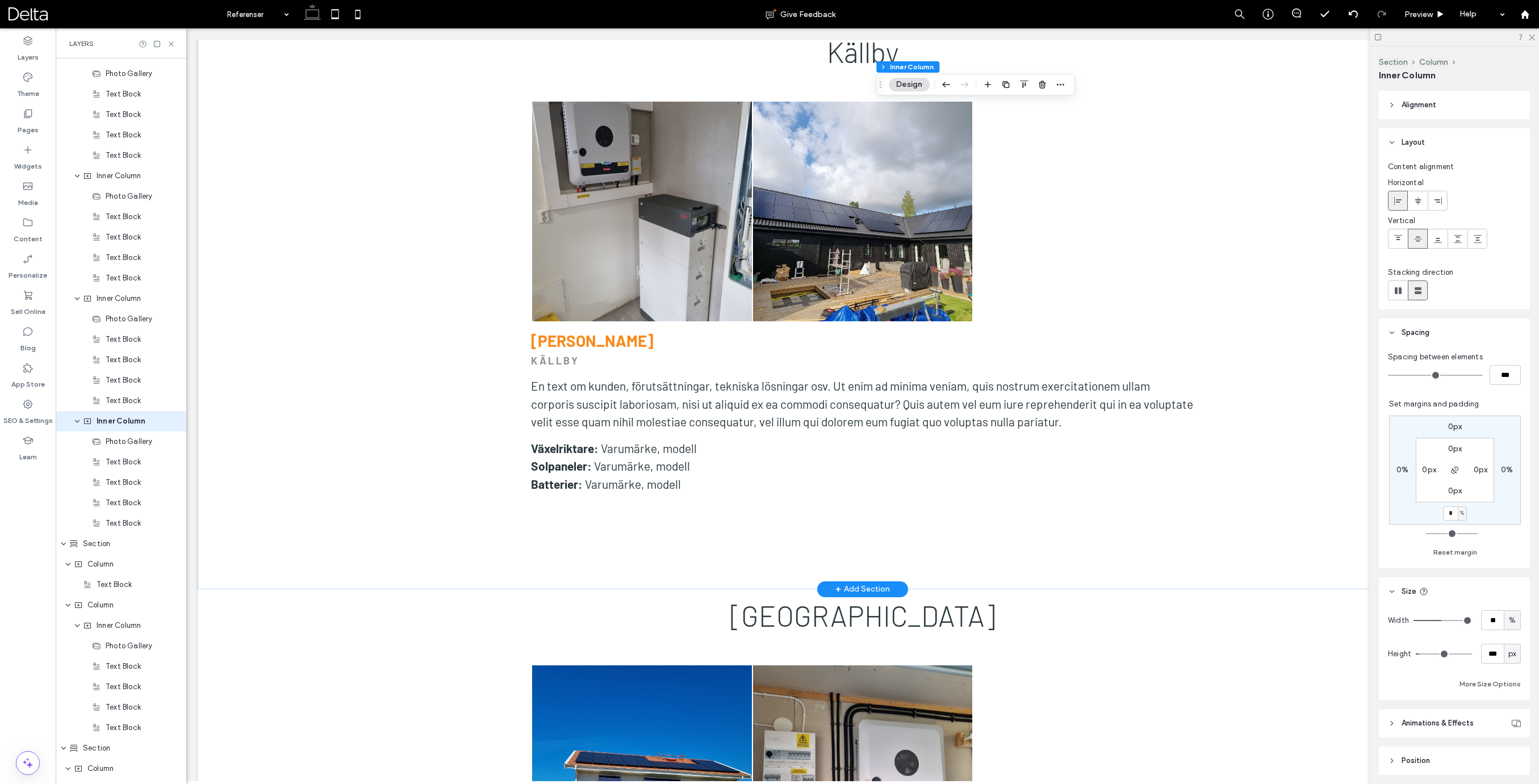
scroll to position [3510, 0]
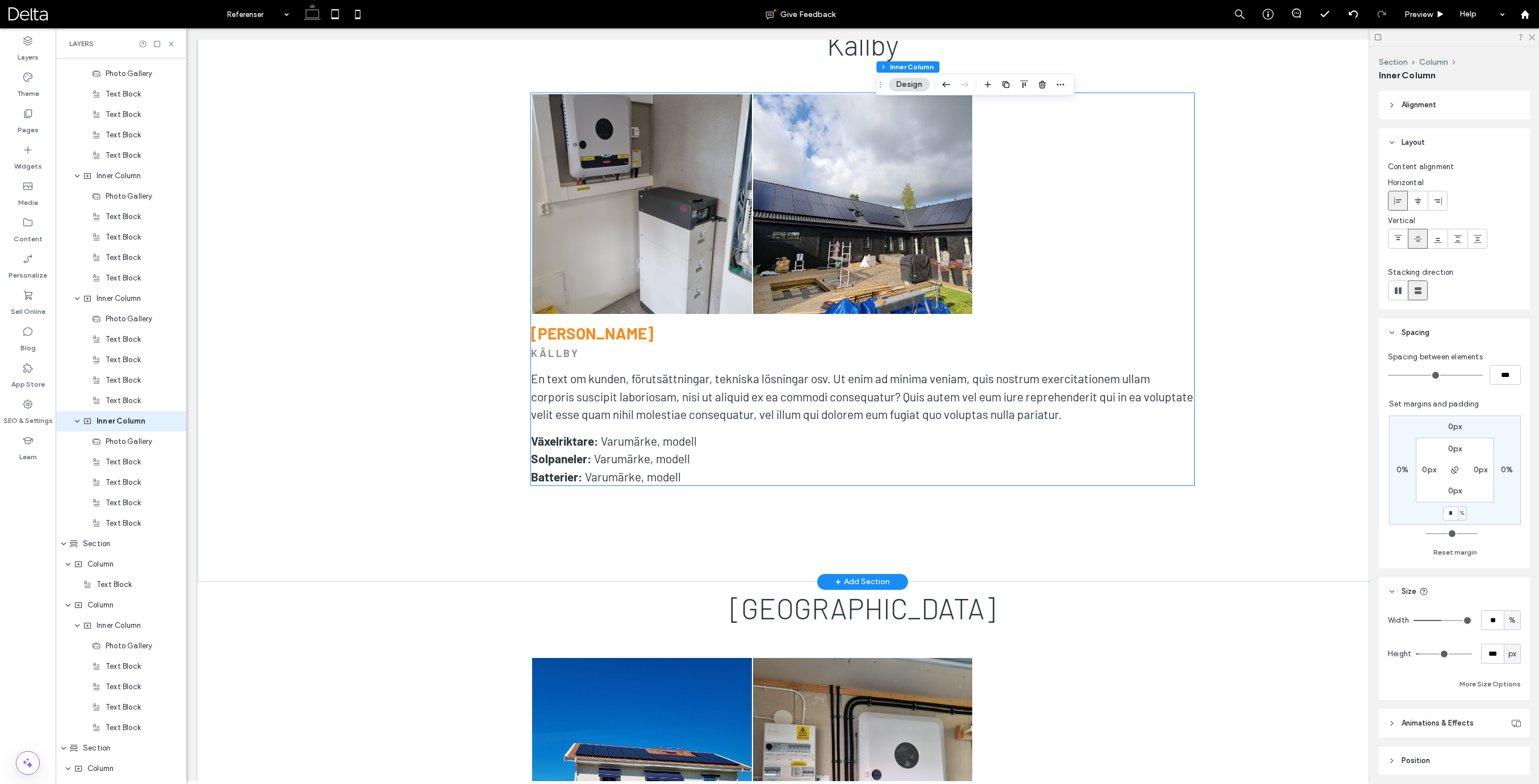
click at [652, 232] on link at bounding box center [642, 204] width 220 height 220
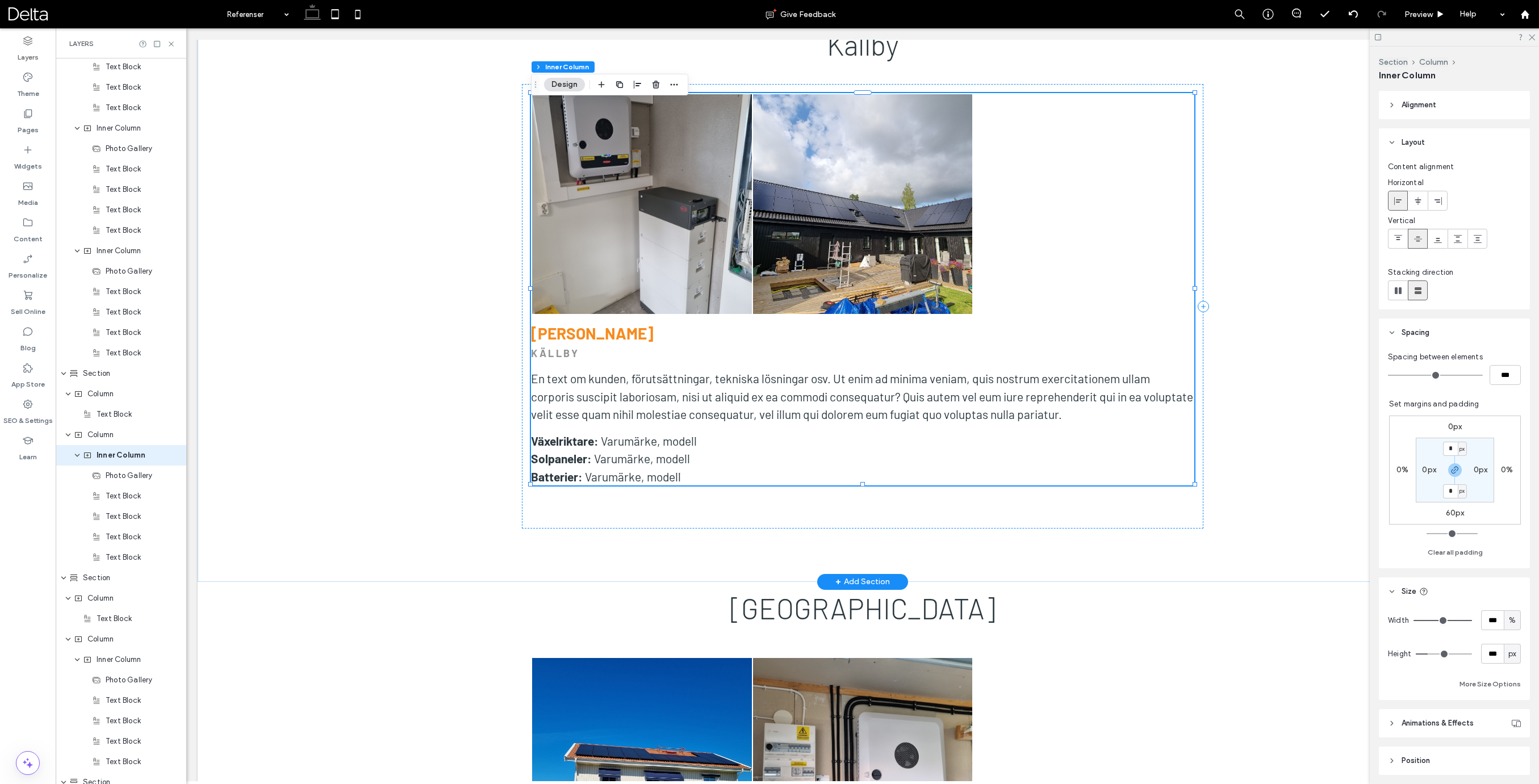
scroll to position [2221, 0]
click at [751, 227] on link at bounding box center [642, 204] width 220 height 220
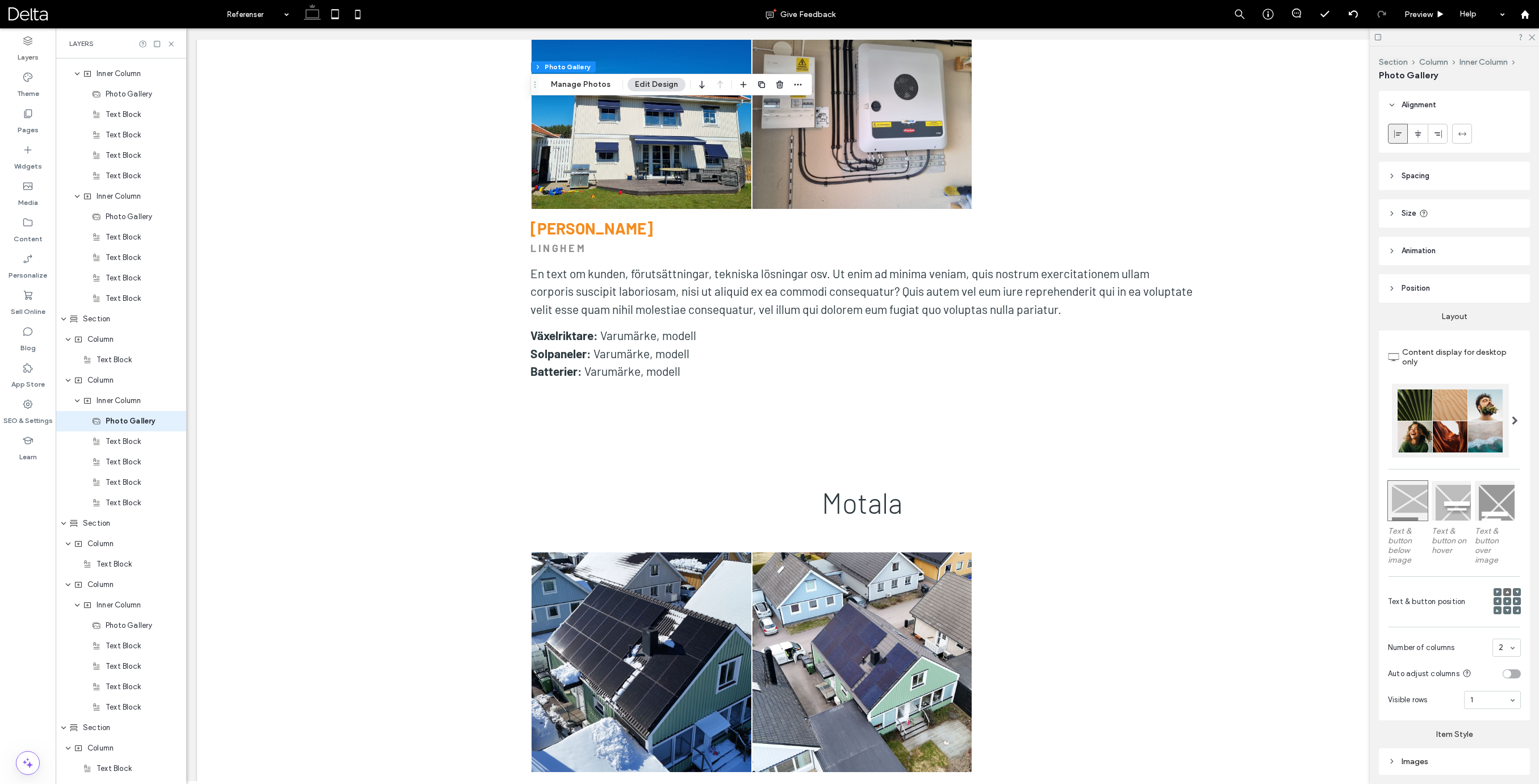
scroll to position [3958, 0]
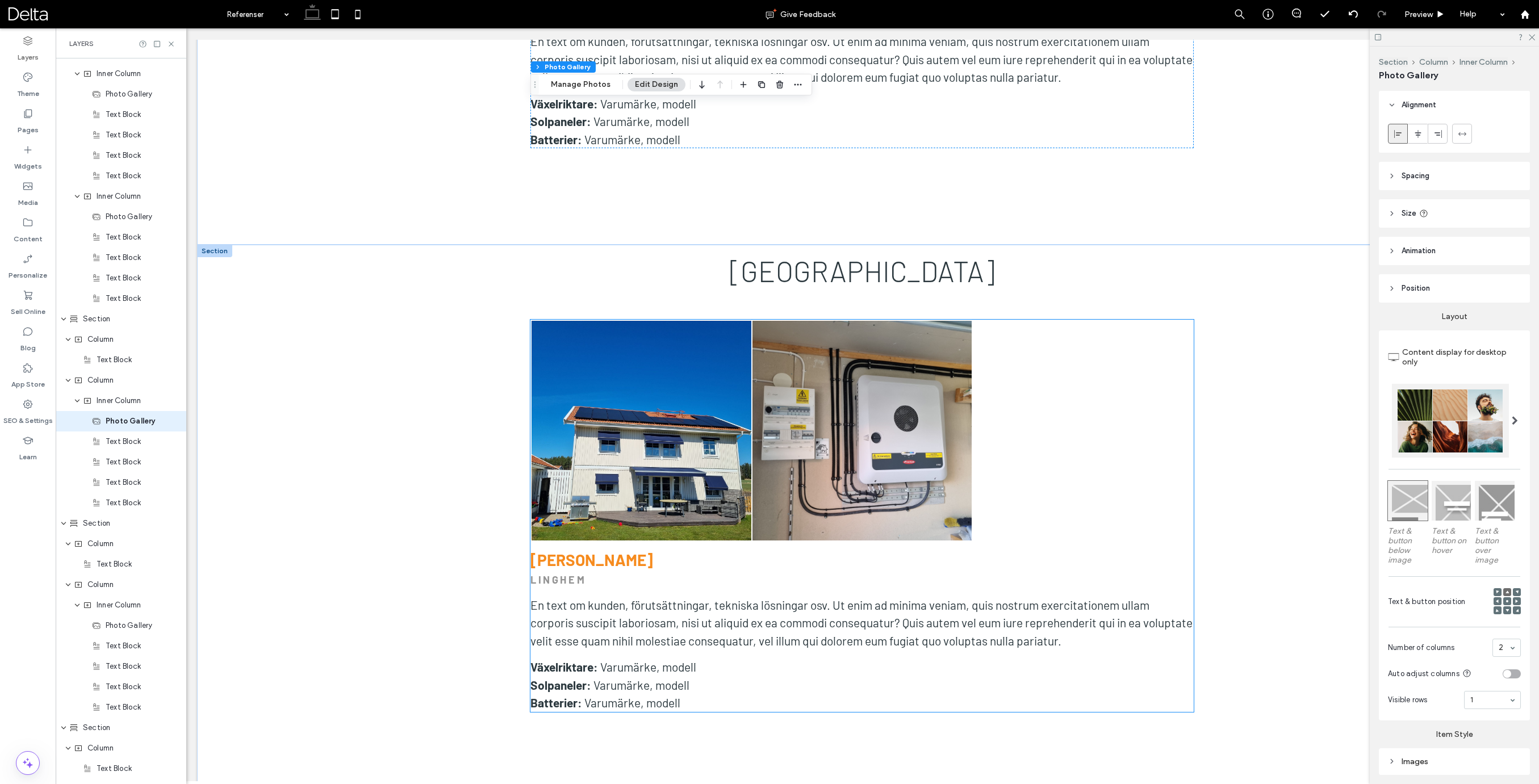
click at [878, 372] on link at bounding box center [862, 430] width 220 height 220
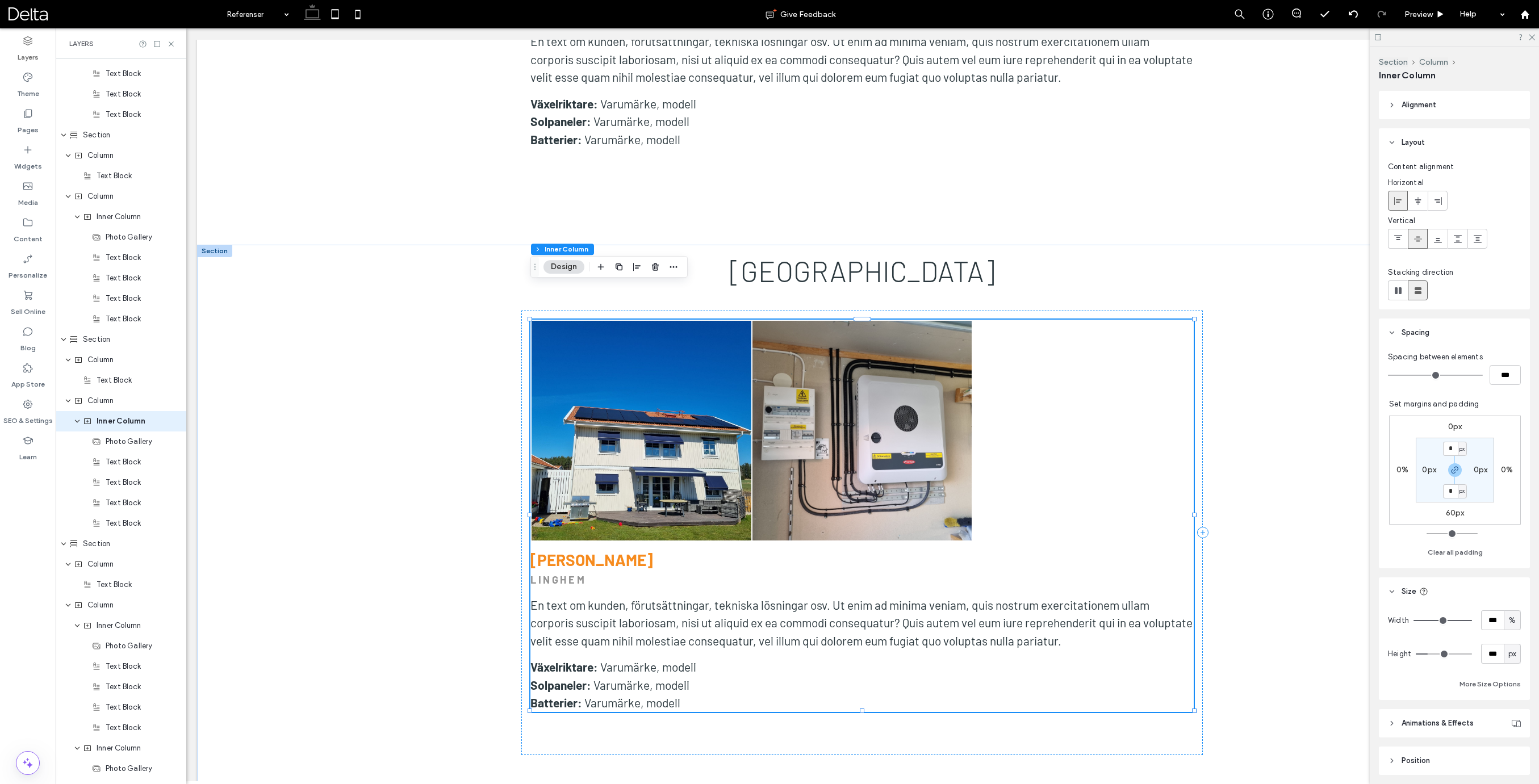
click at [878, 372] on link at bounding box center [862, 430] width 220 height 220
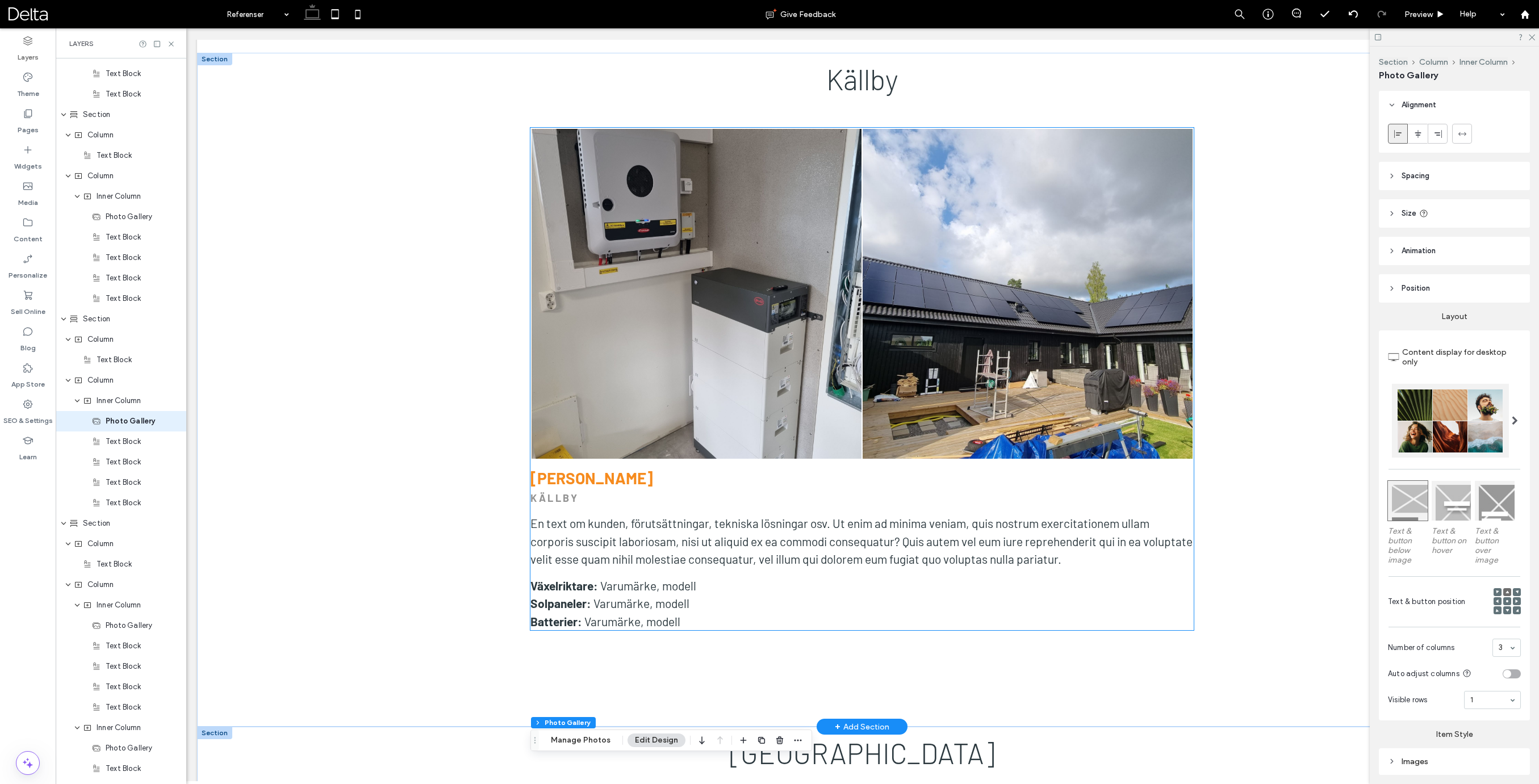
scroll to position [3235, 0]
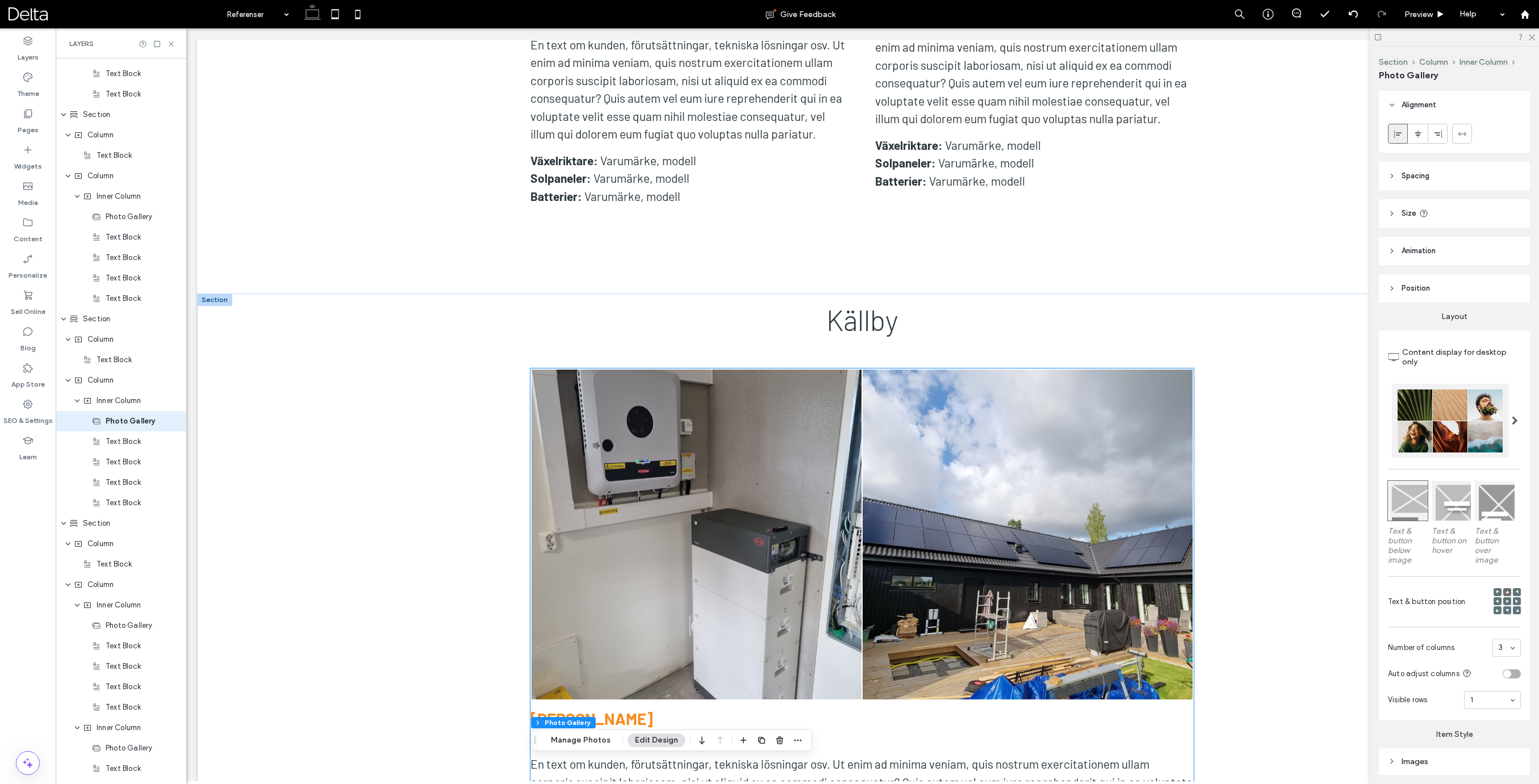
click at [832, 462] on link at bounding box center [697, 534] width 330 height 330
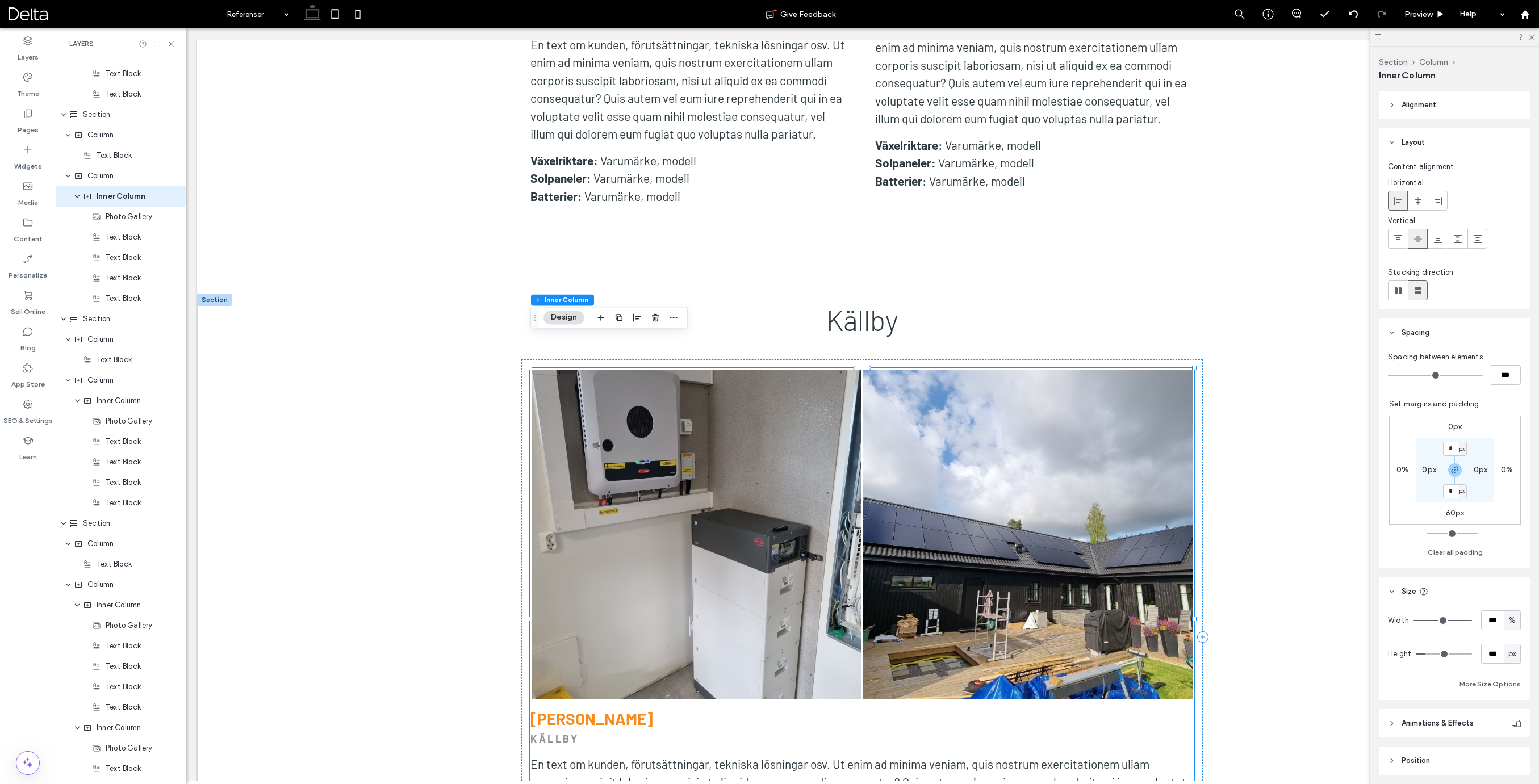
scroll to position [2267, 0]
click at [1127, 516] on link at bounding box center [1027, 534] width 330 height 330
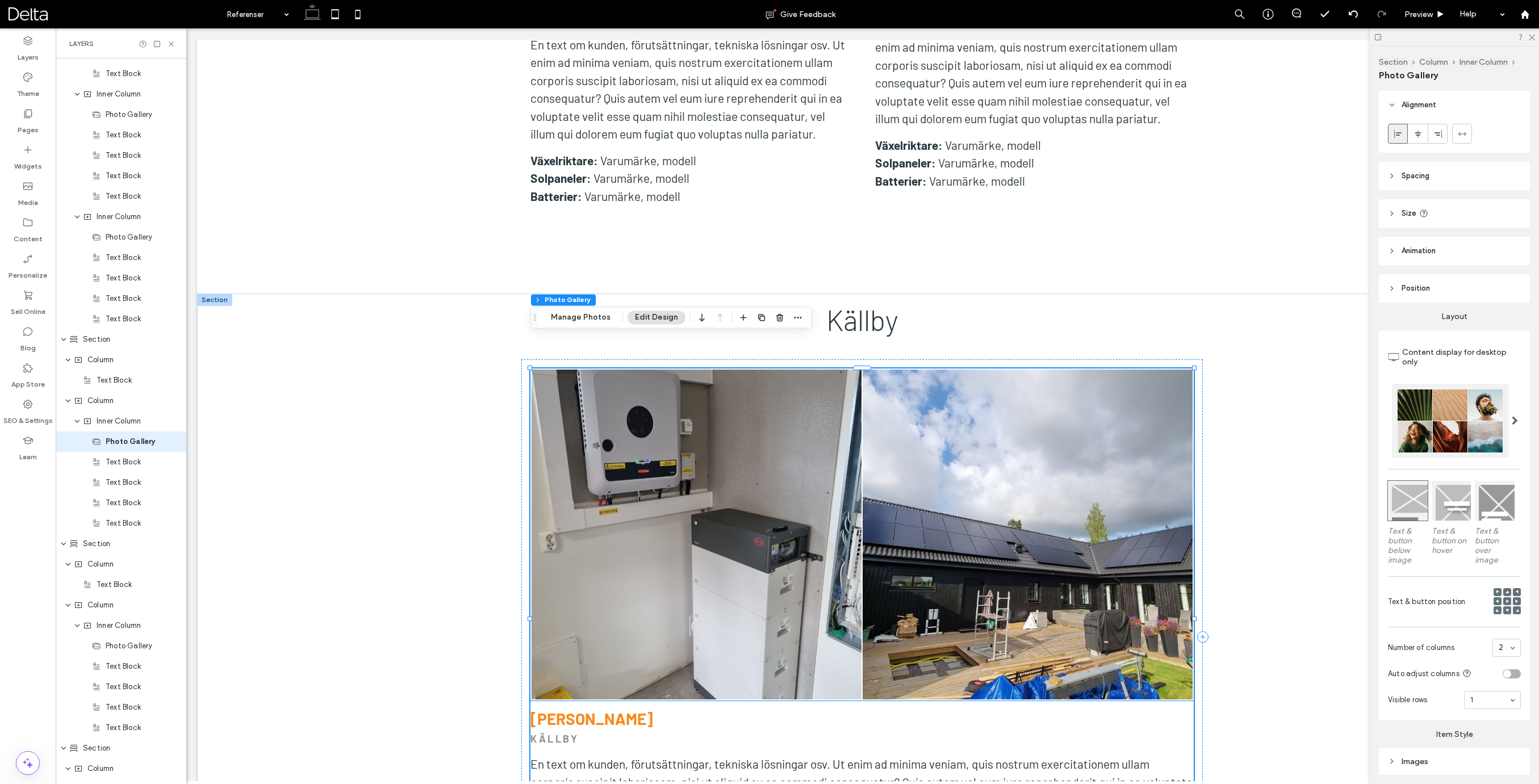
scroll to position [2242, 0]
click at [1313, 573] on div "Källby Button Button Visa fler Mikael Sandh KÄLLBY En text om kunden, förutsätt…" at bounding box center [862, 631] width 1330 height 674
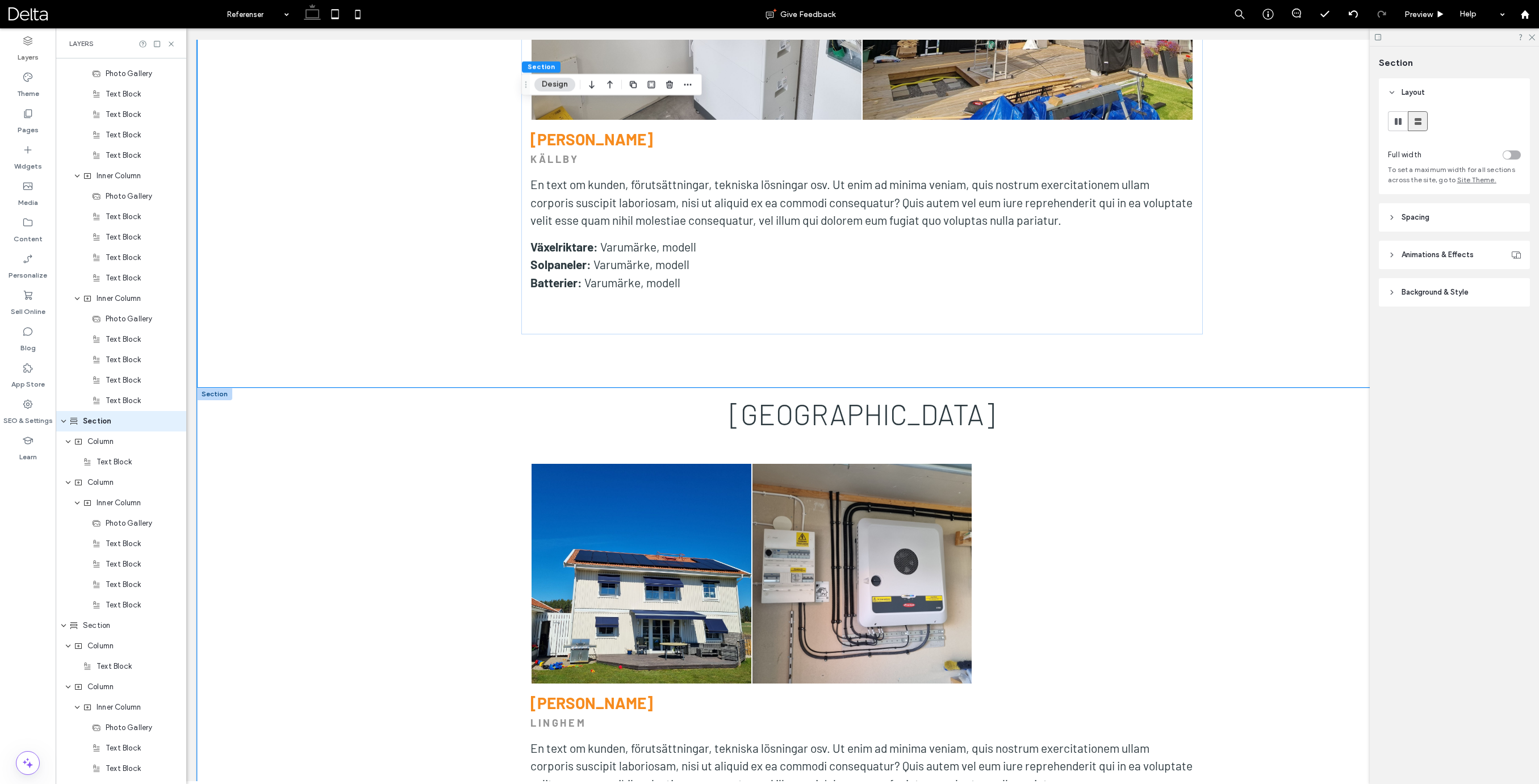
scroll to position [3828, 0]
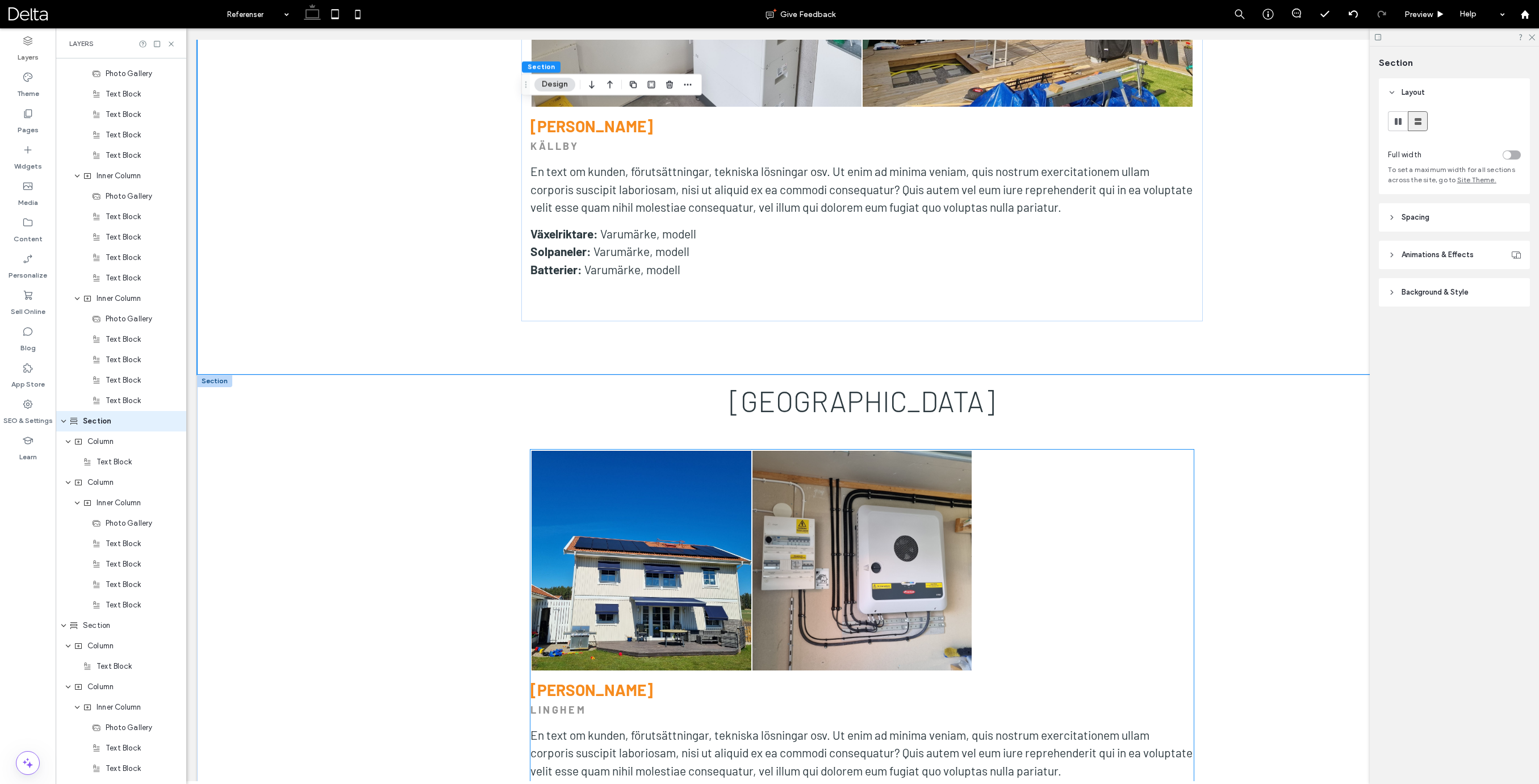
click at [953, 542] on link at bounding box center [862, 560] width 220 height 220
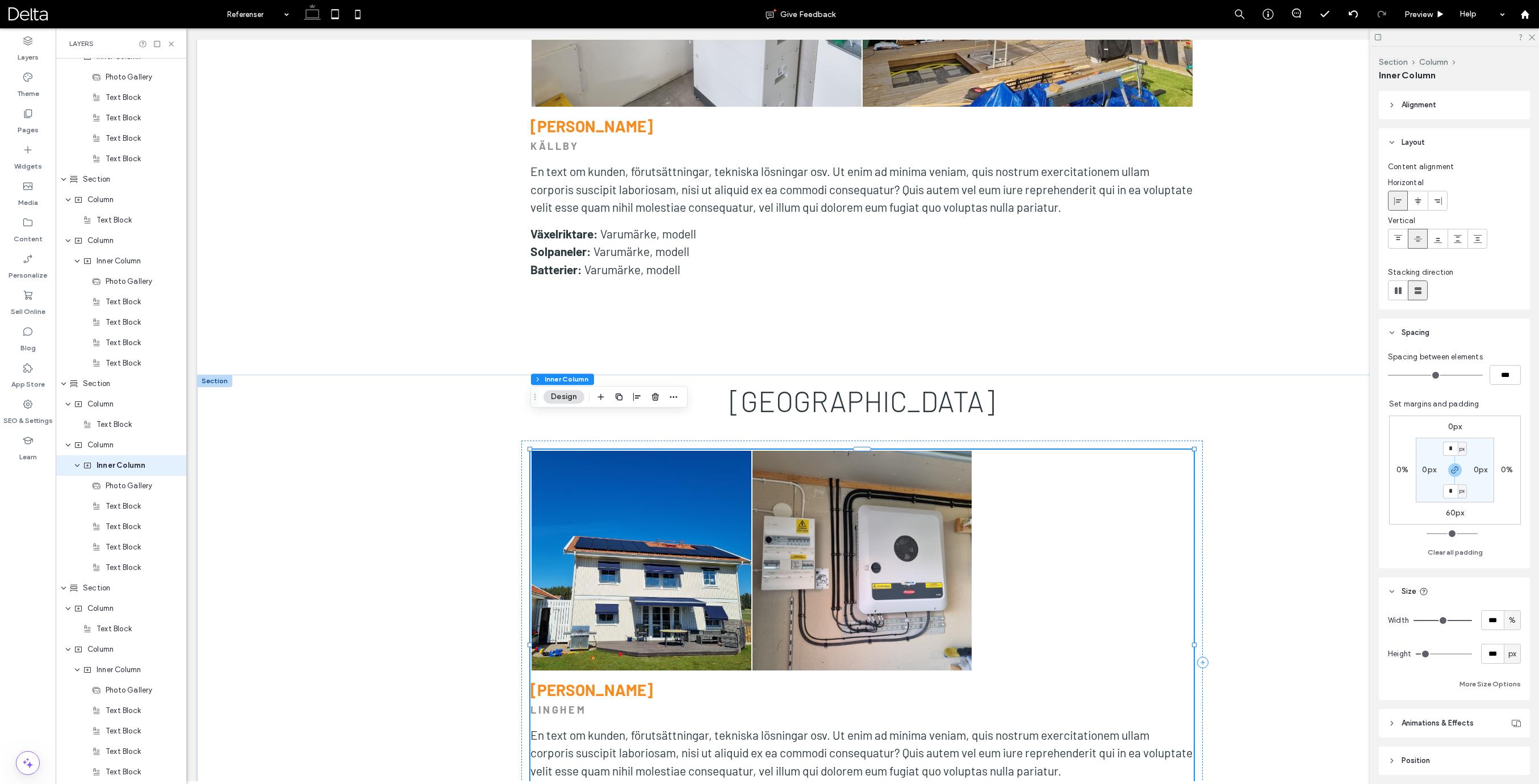
click at [914, 542] on link at bounding box center [862, 560] width 220 height 220
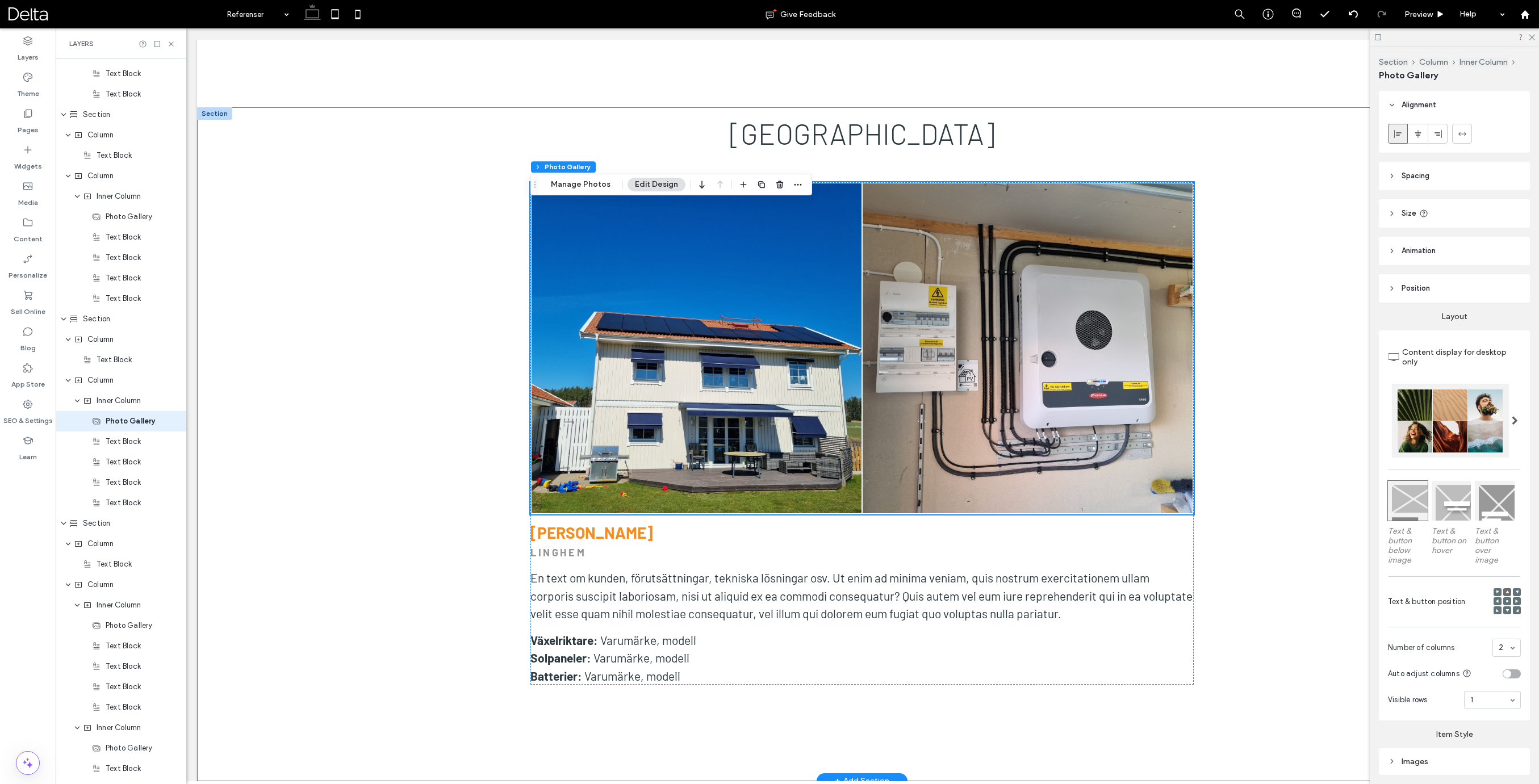
scroll to position [4025, 0]
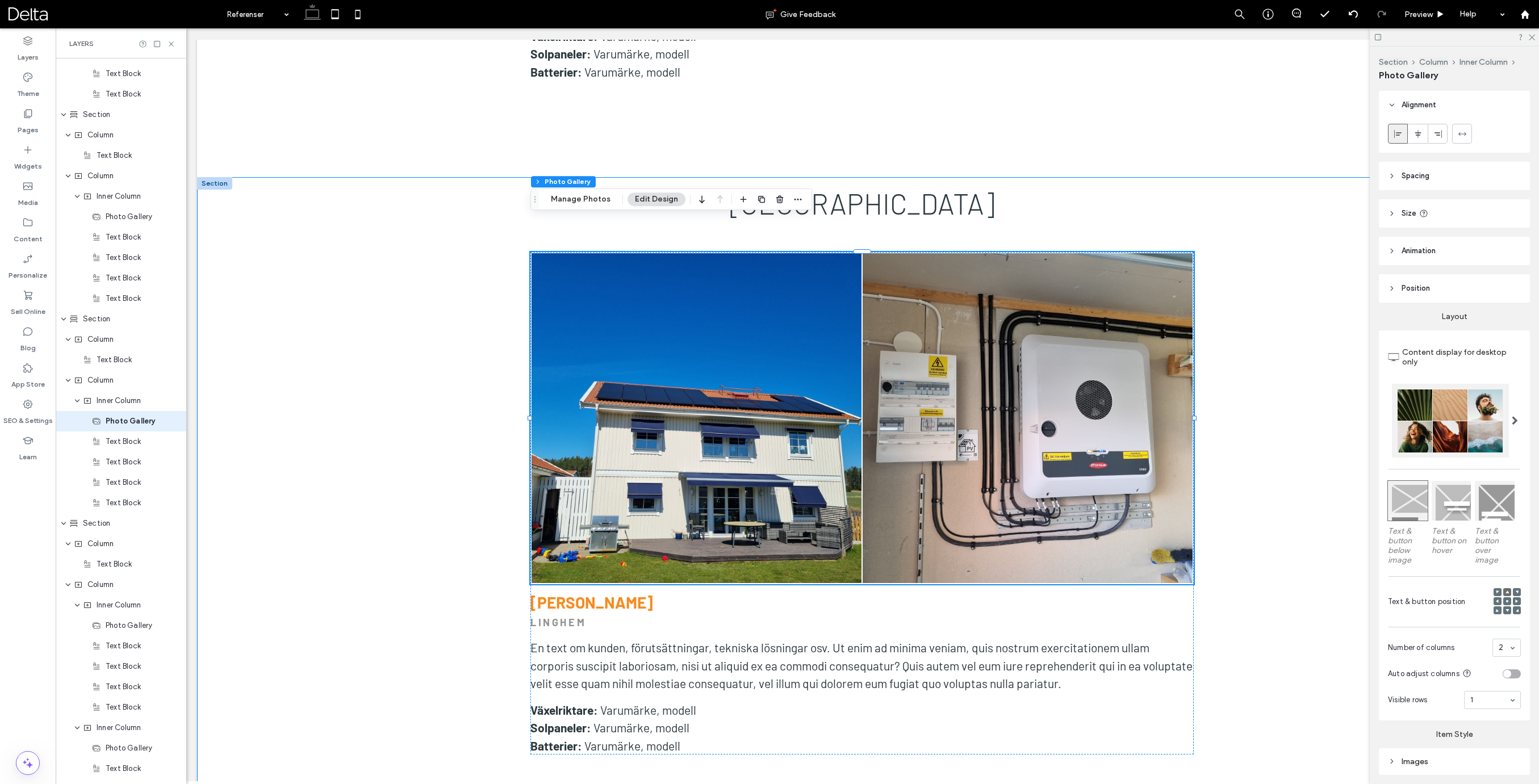
click at [298, 177] on div "Linköping Button Button Visa fler Joakim Anderberg LINGHEM En text om kunden, f…" at bounding box center [862, 514] width 1330 height 674
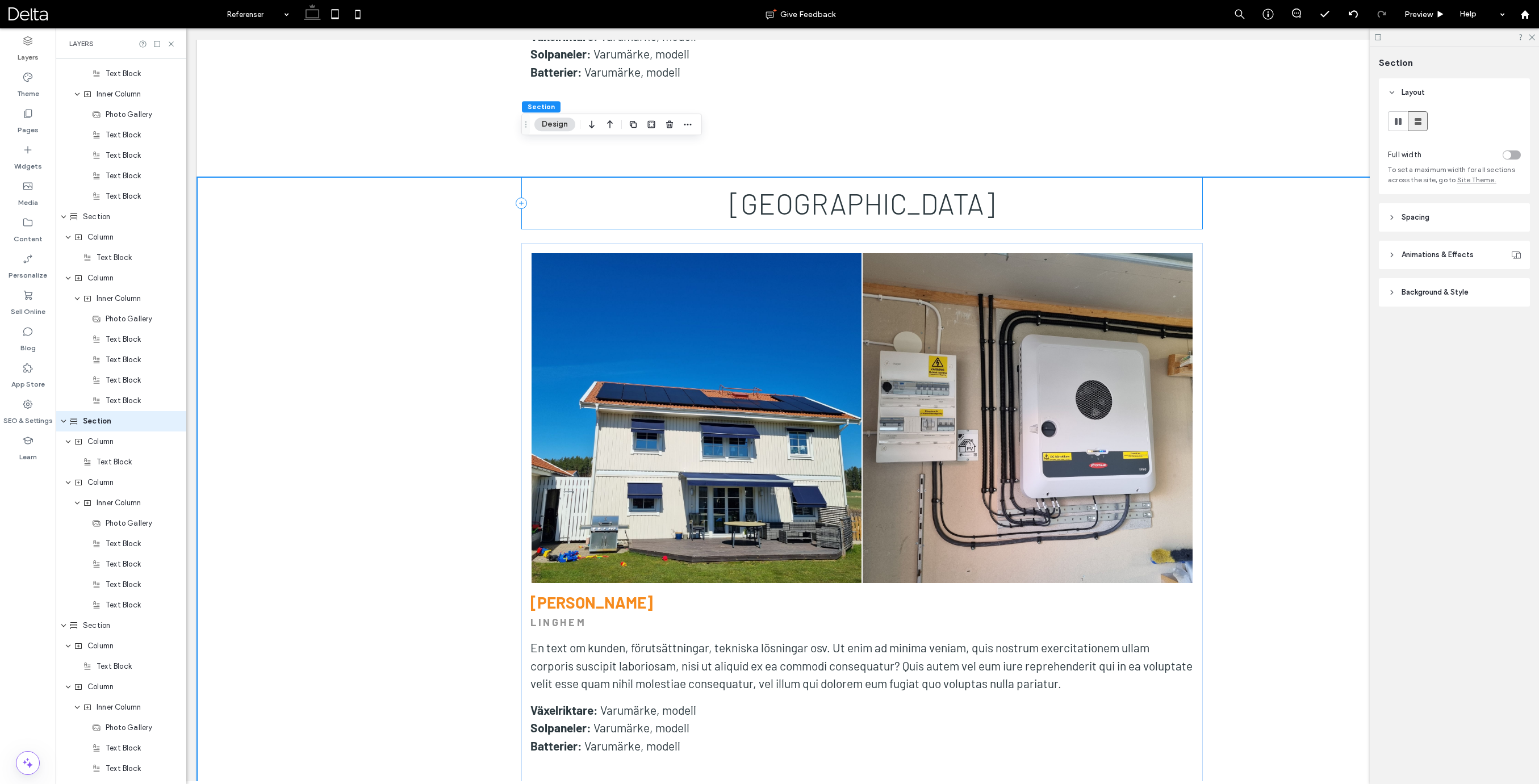
scroll to position [2344, 0]
click at [383, 177] on div "Linköping Button Button Visa fler Joakim Anderberg LINGHEM En text om kunden, f…" at bounding box center [862, 514] width 1330 height 674
click at [595, 125] on icon "button" at bounding box center [591, 124] width 13 height 20
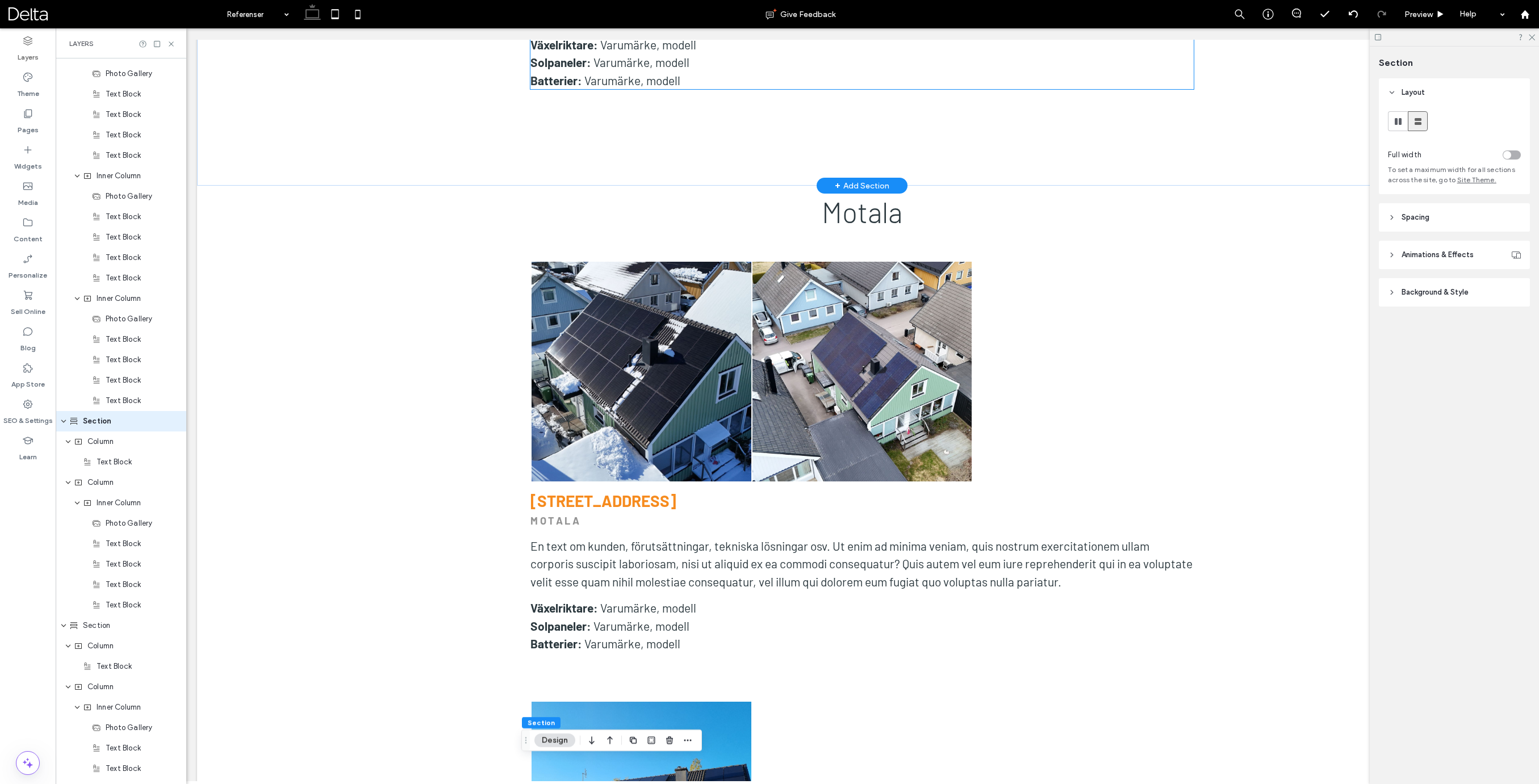
scroll to position [4060, 0]
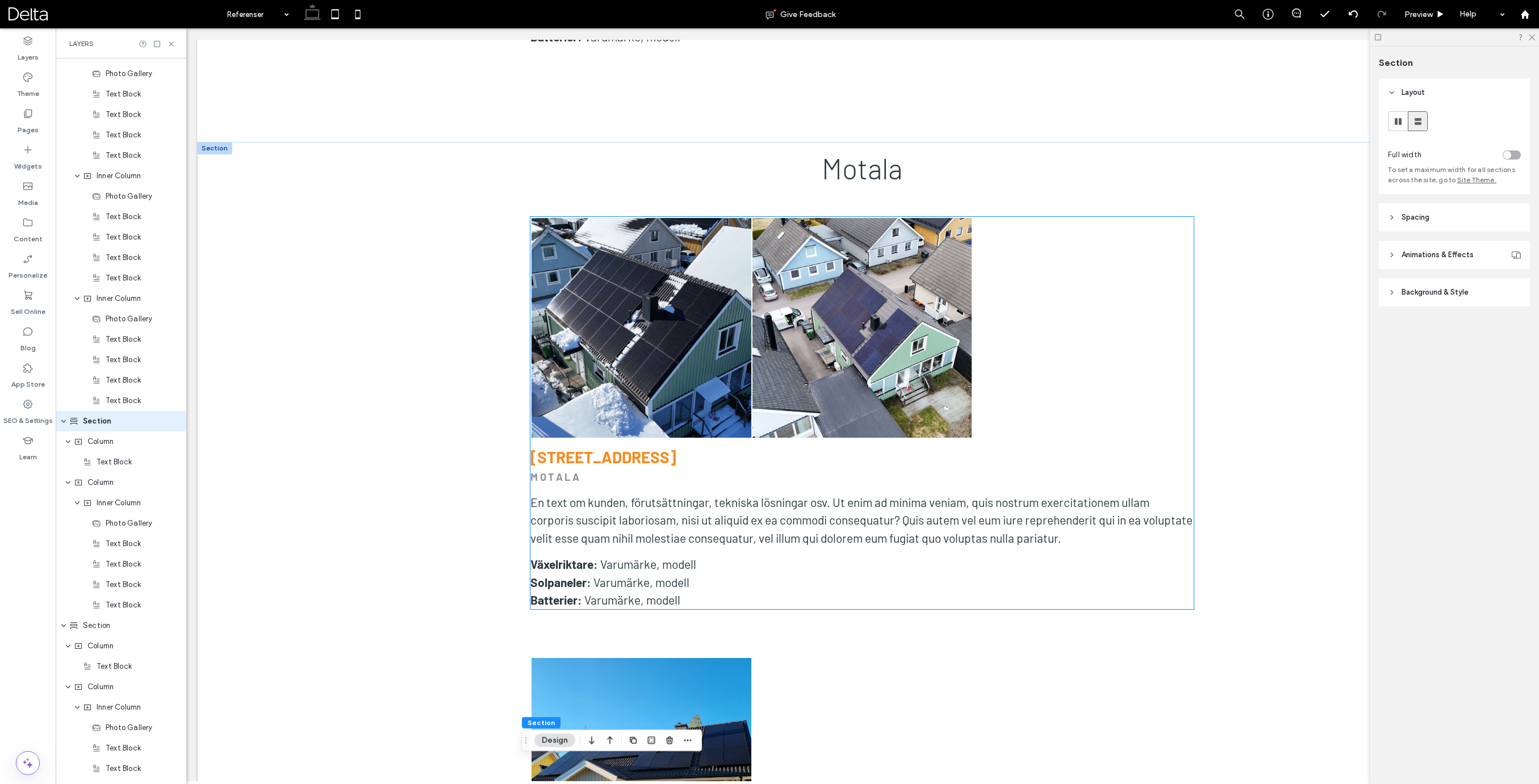
click at [718, 260] on link at bounding box center [641, 327] width 220 height 220
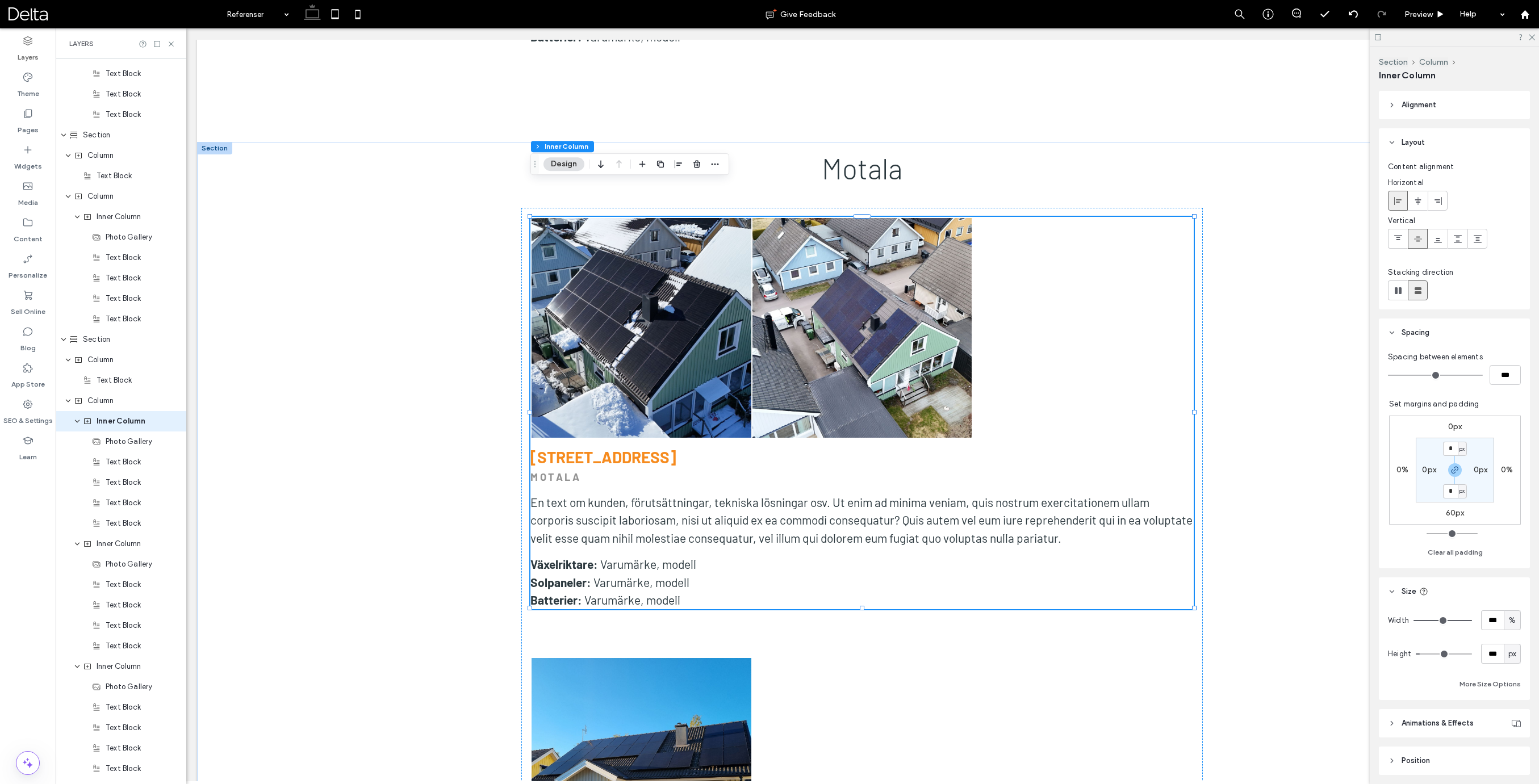
click at [718, 260] on link at bounding box center [641, 327] width 220 height 220
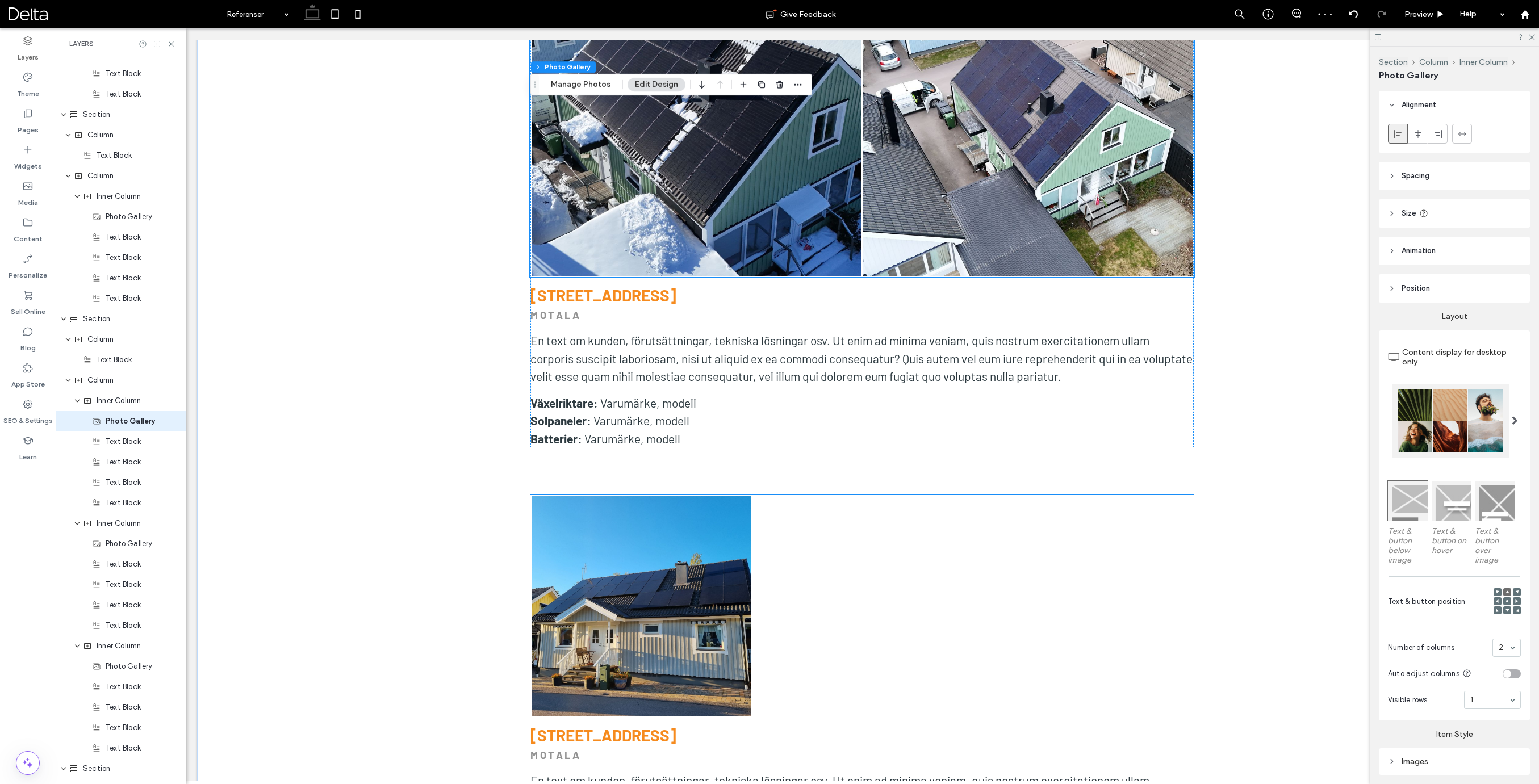
scroll to position [4300, 0]
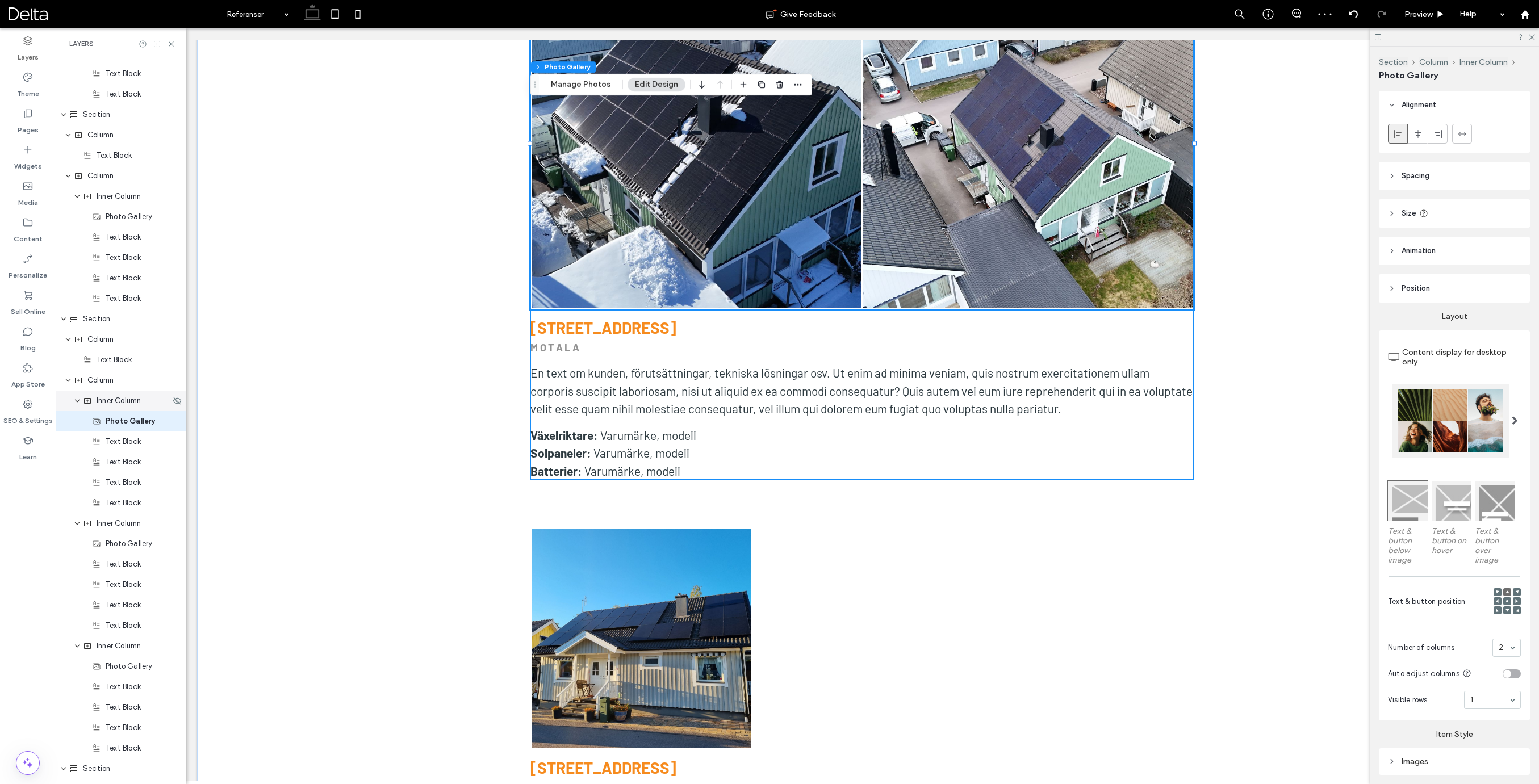
drag, startPoint x: 122, startPoint y: 403, endPoint x: 117, endPoint y: 393, distance: 11.2
click at [122, 402] on span "Inner Column" at bounding box center [119, 401] width 45 height 11
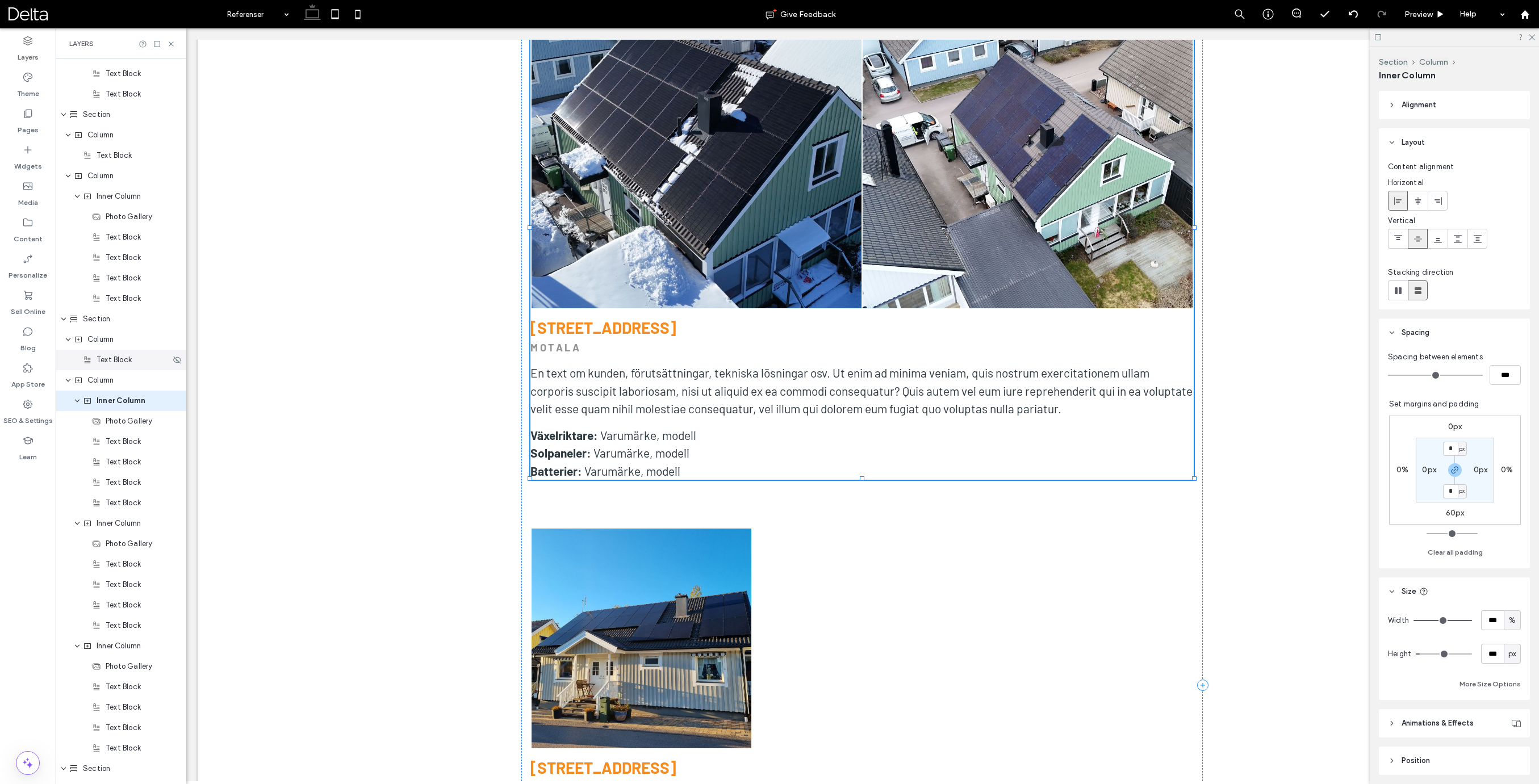
scroll to position [2426, 0]
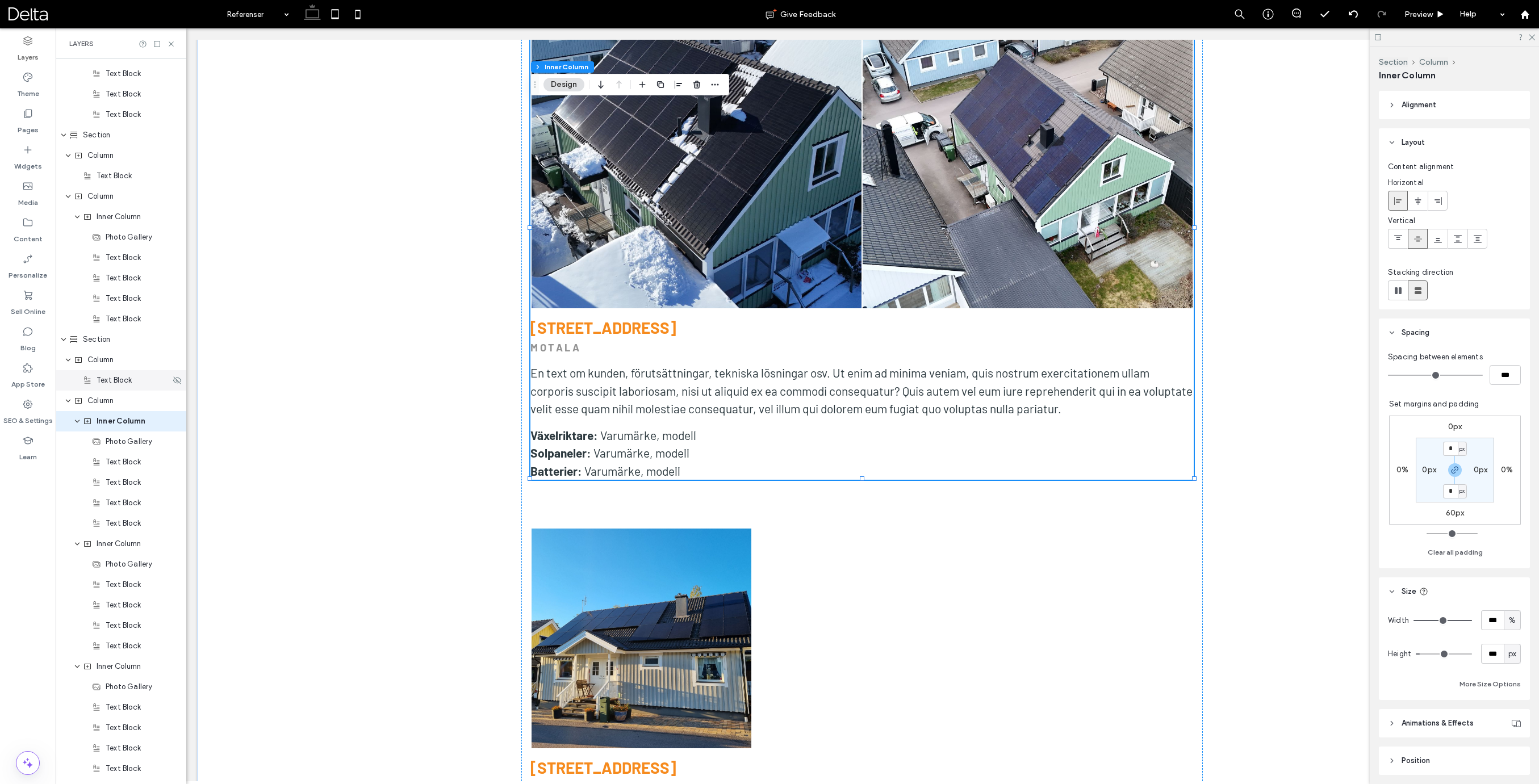
click at [112, 383] on span "Text Block" at bounding box center [113, 380] width 35 height 11
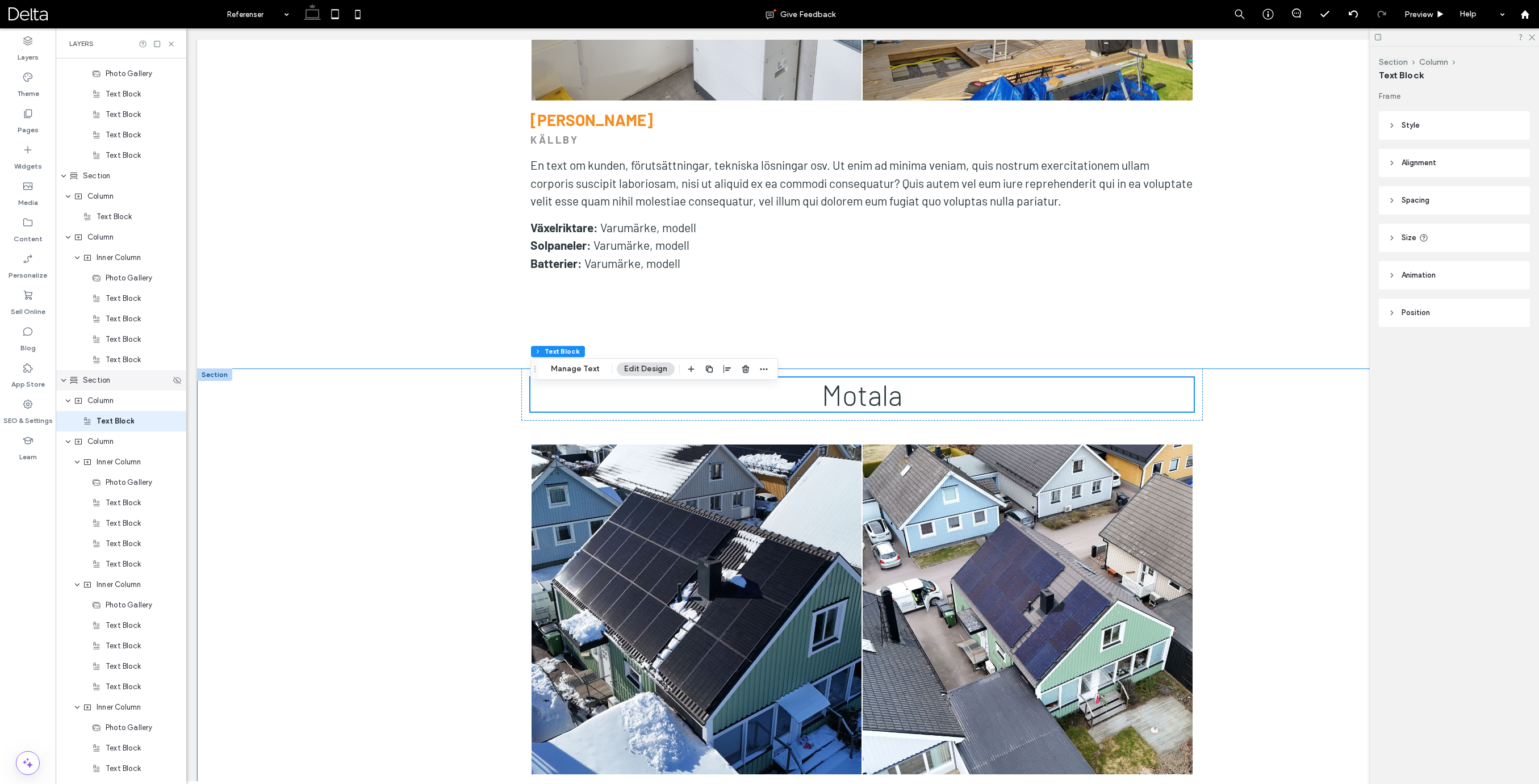
scroll to position [3789, 0]
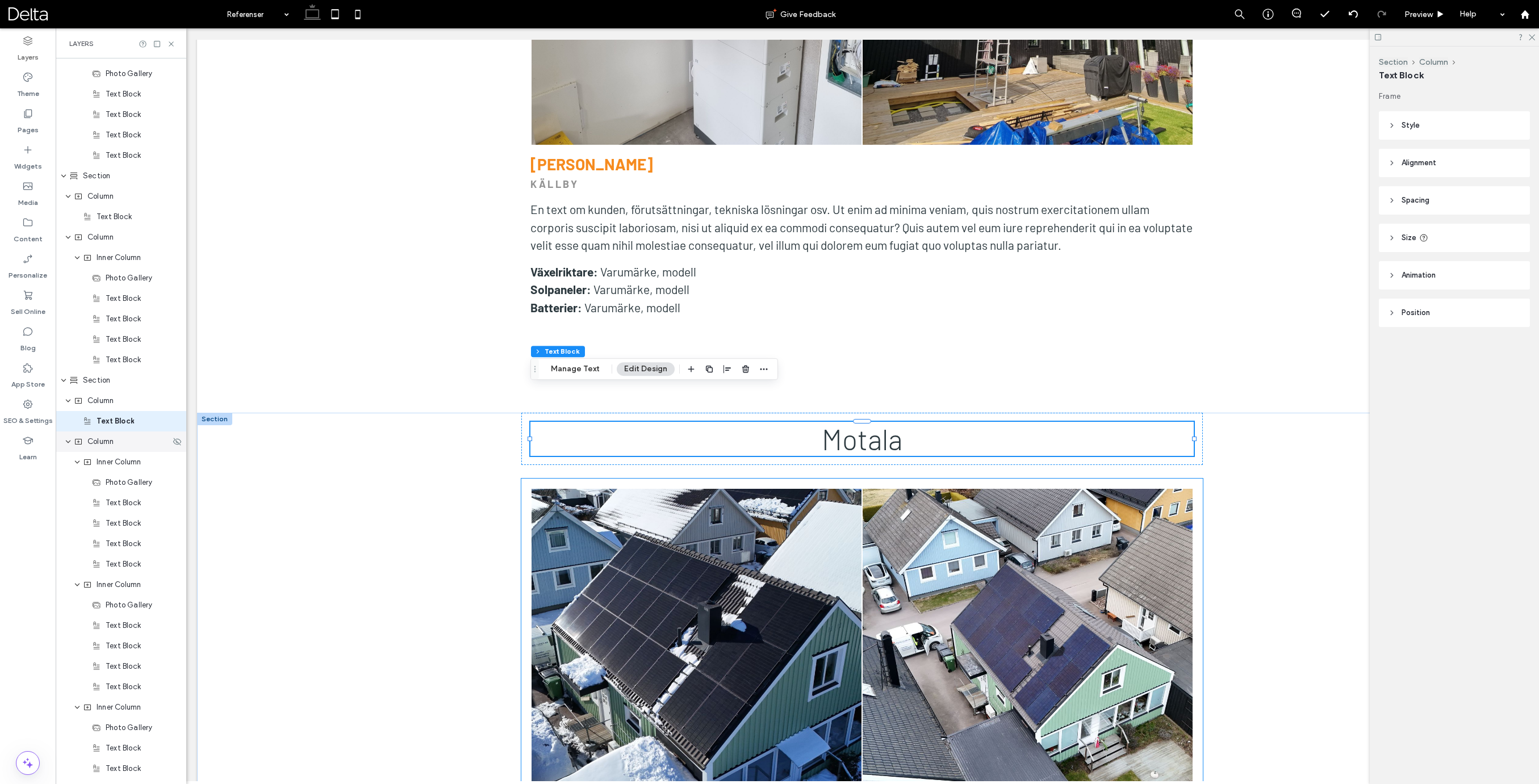
click at [113, 446] on span "Column" at bounding box center [100, 441] width 26 height 11
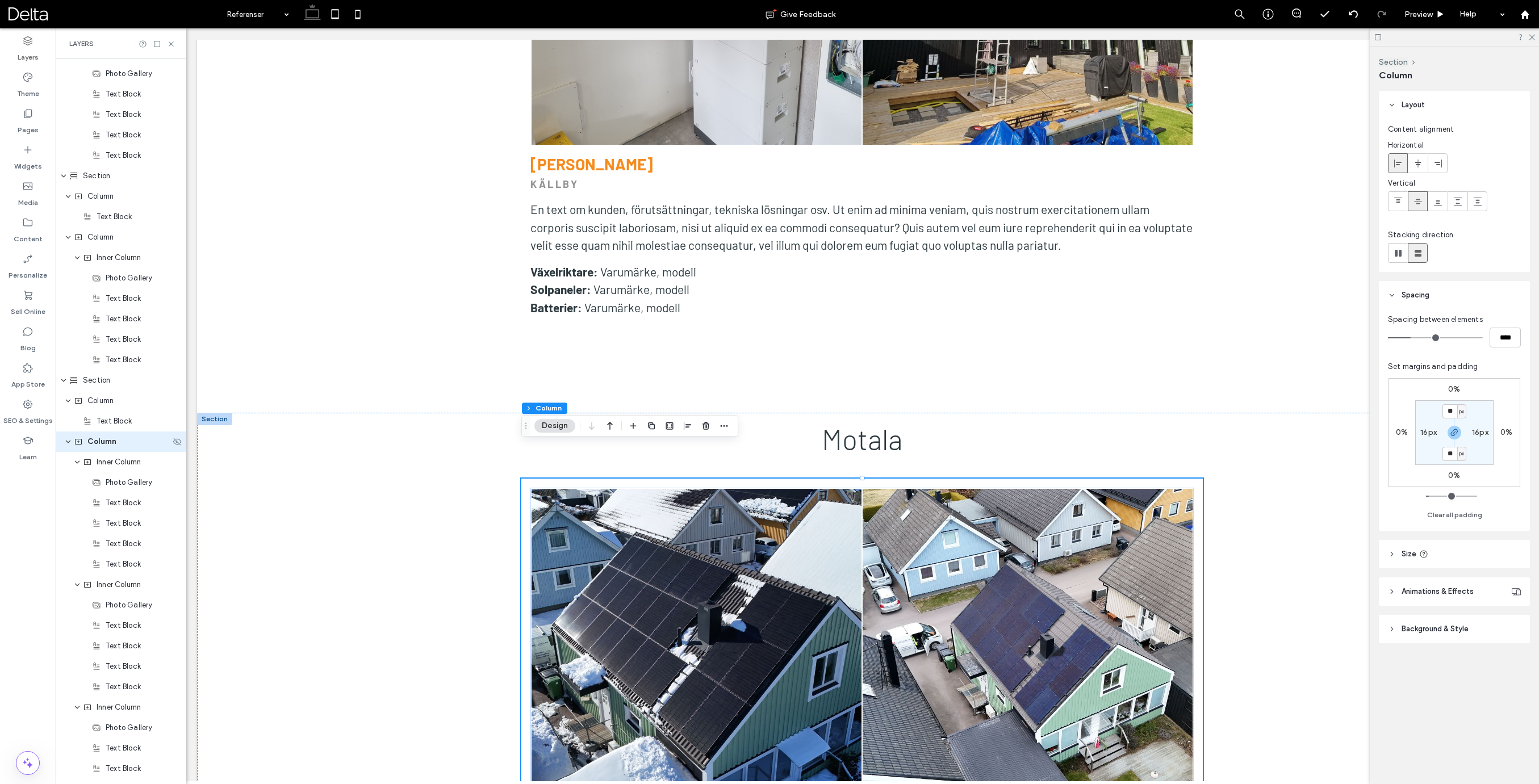
scroll to position [2405, 0]
click at [1401, 254] on icon at bounding box center [1398, 253] width 11 height 11
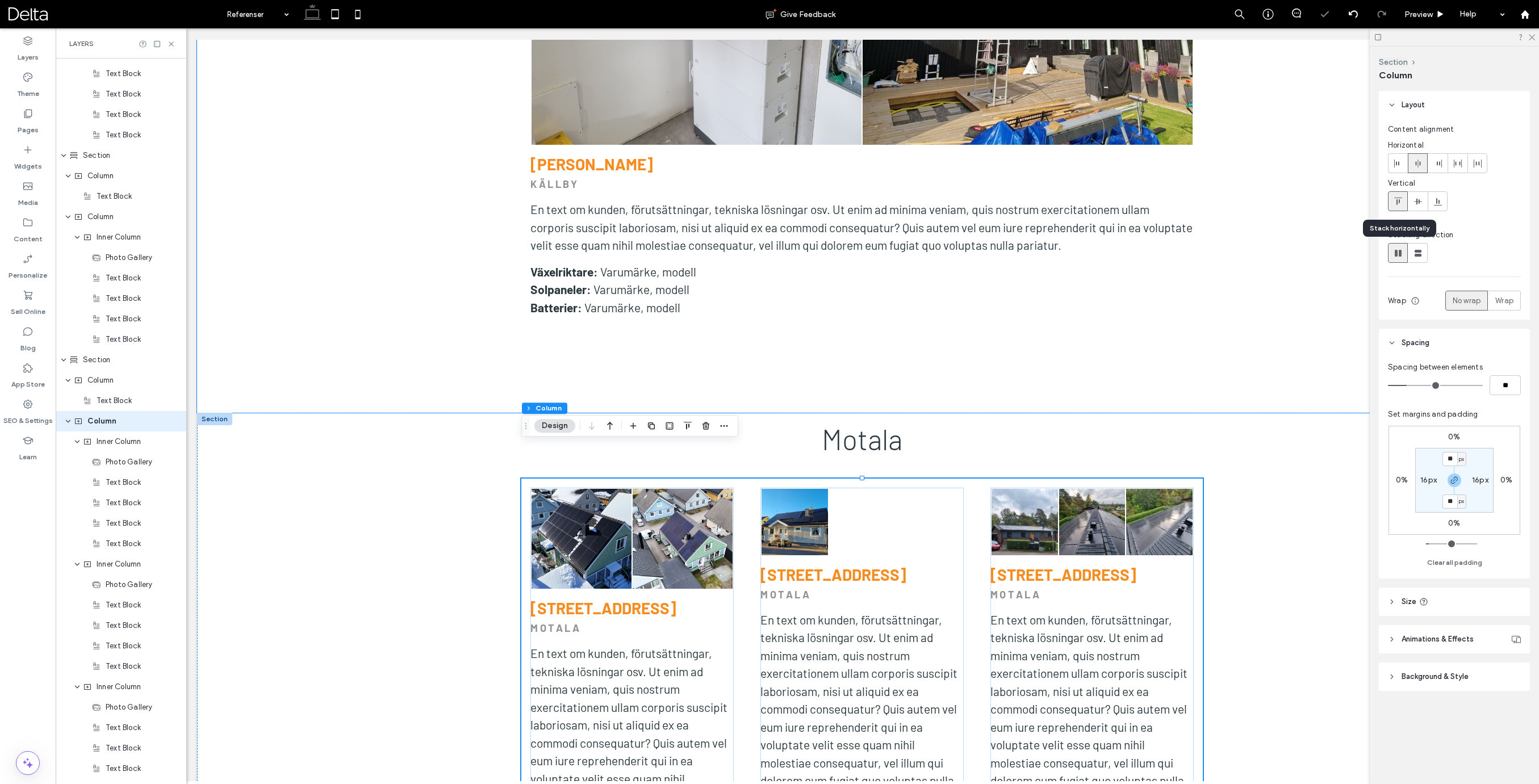
type input "*"
type input "**"
click at [1395, 161] on icon at bounding box center [1398, 163] width 9 height 9
click at [117, 447] on div "Inner Column" at bounding box center [120, 441] width 131 height 20
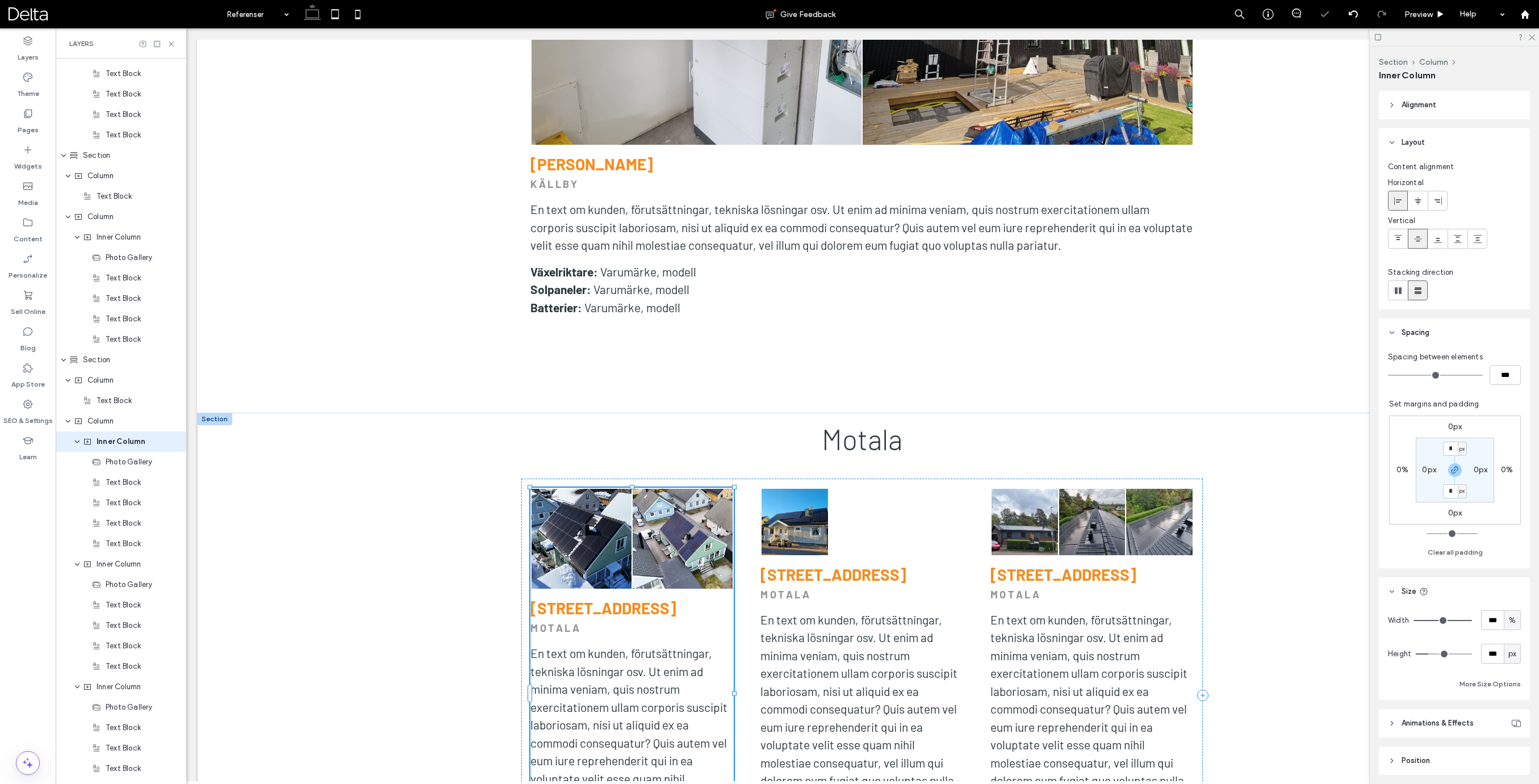
scroll to position [2426, 0]
click at [1496, 618] on input "***" at bounding box center [1492, 620] width 23 height 20
type input "**"
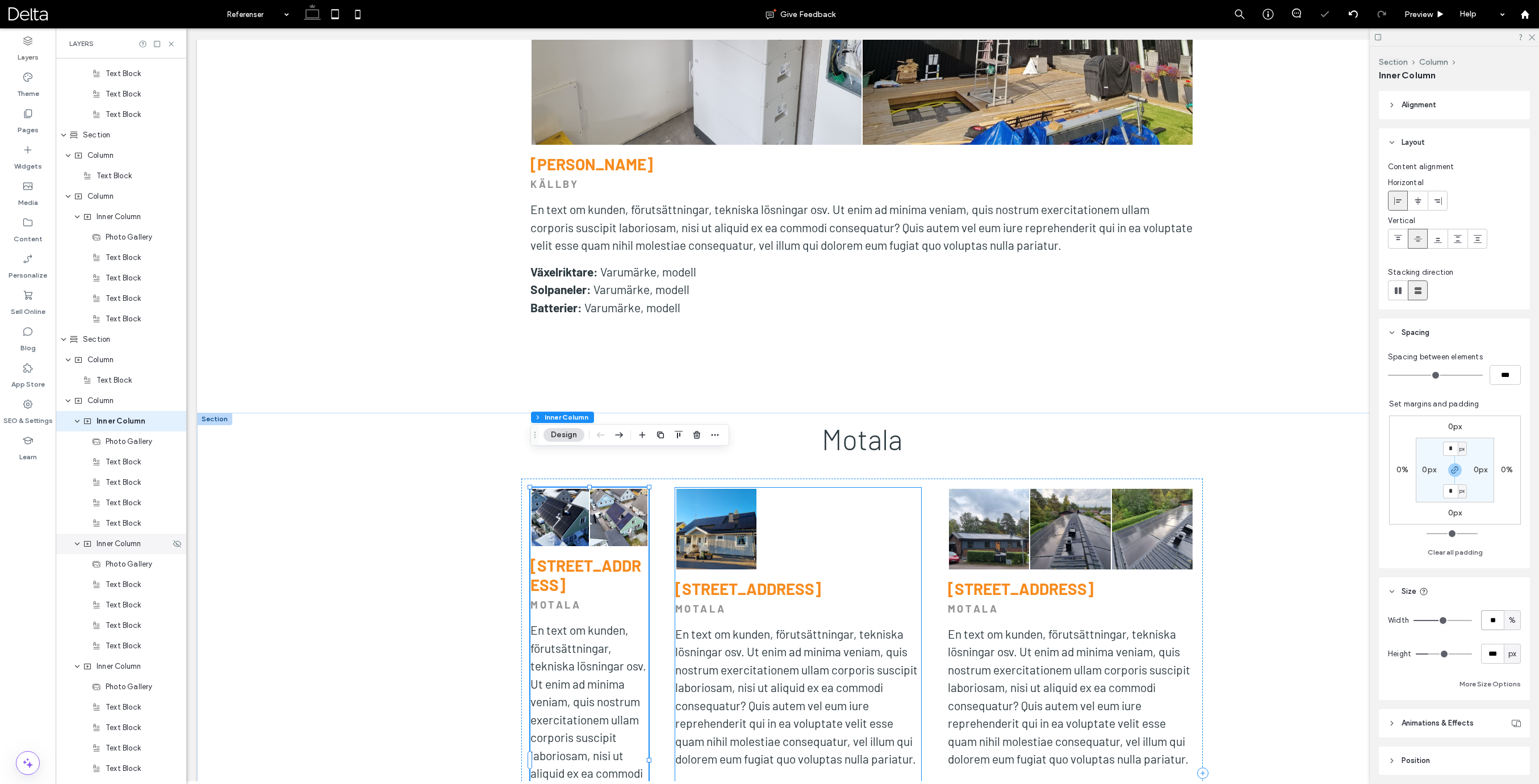
click at [122, 544] on span "Inner Column" at bounding box center [119, 544] width 45 height 11
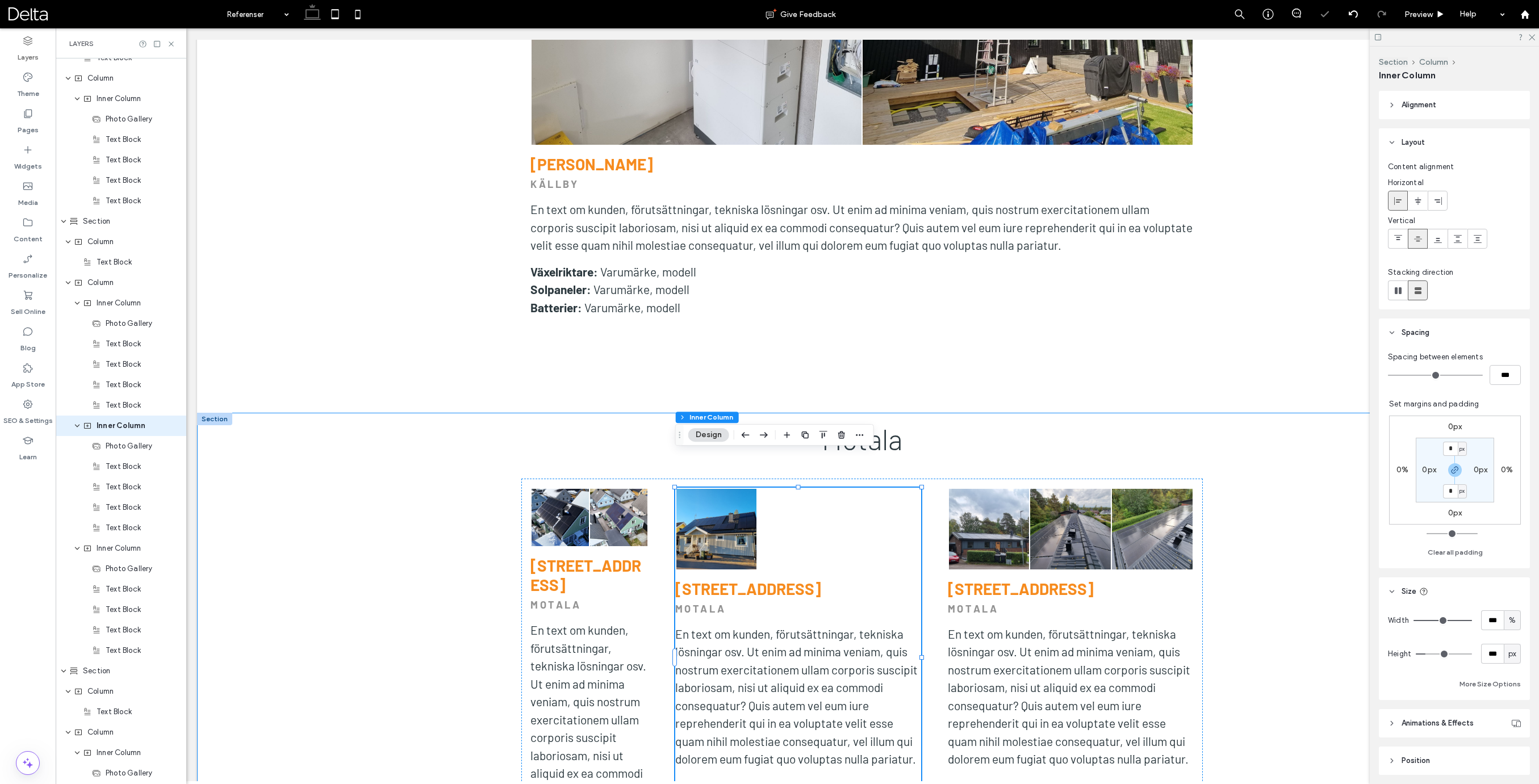
scroll to position [2549, 0]
click at [1488, 615] on input "***" at bounding box center [1492, 620] width 23 height 20
type input "**"
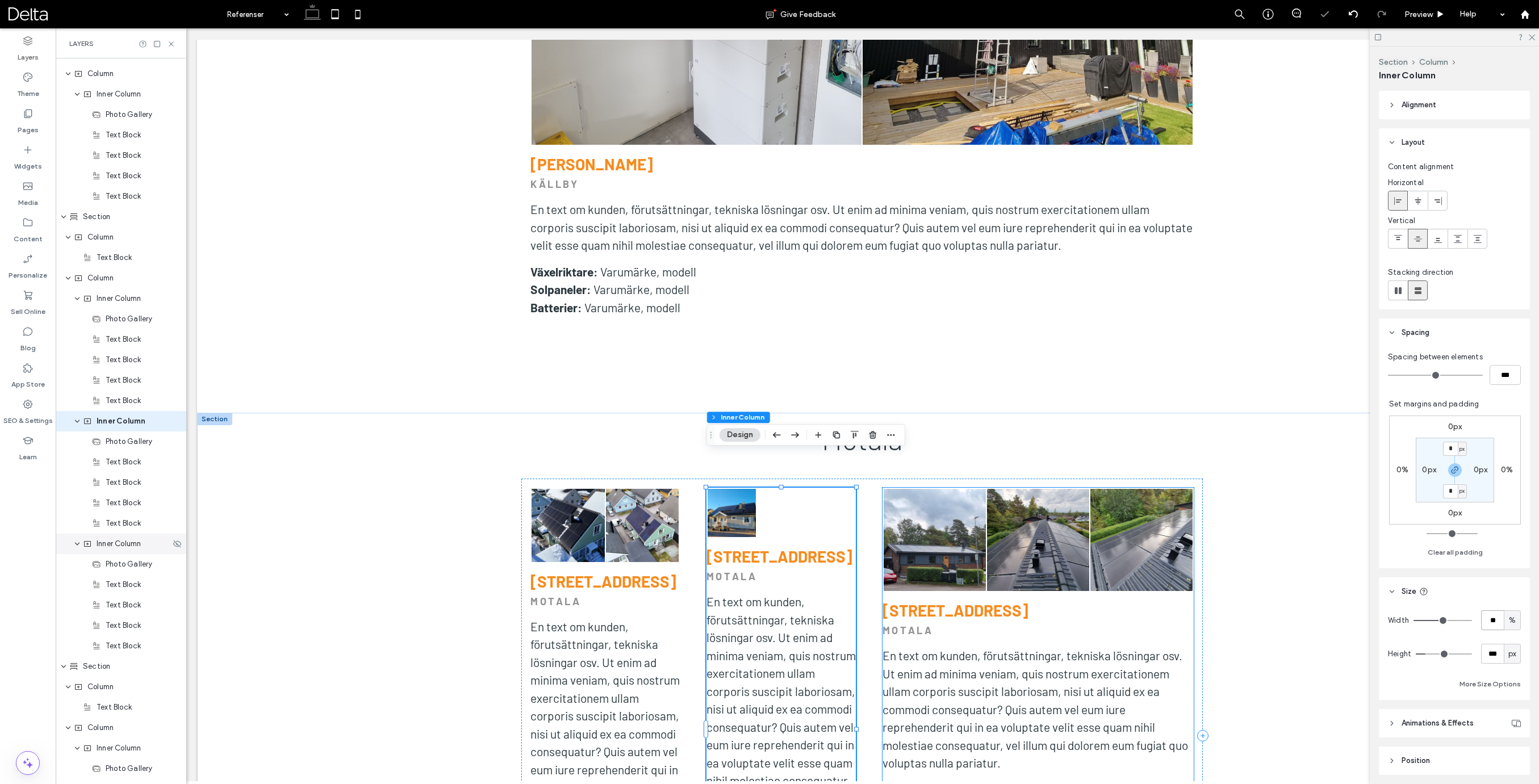
click at [106, 547] on span "Inner Column" at bounding box center [119, 544] width 45 height 11
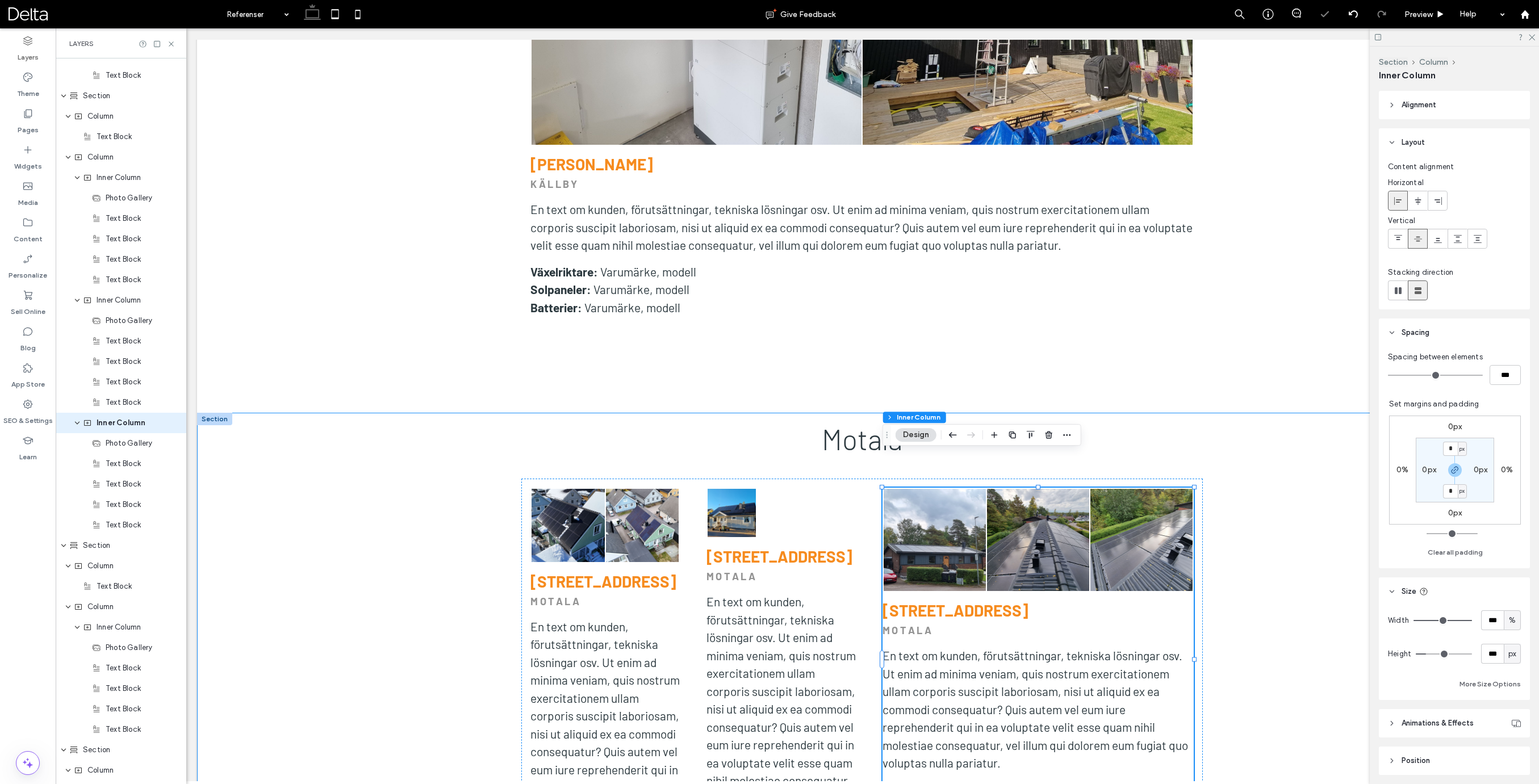
scroll to position [2671, 0]
click at [1492, 617] on input "***" at bounding box center [1492, 620] width 23 height 20
type input "**"
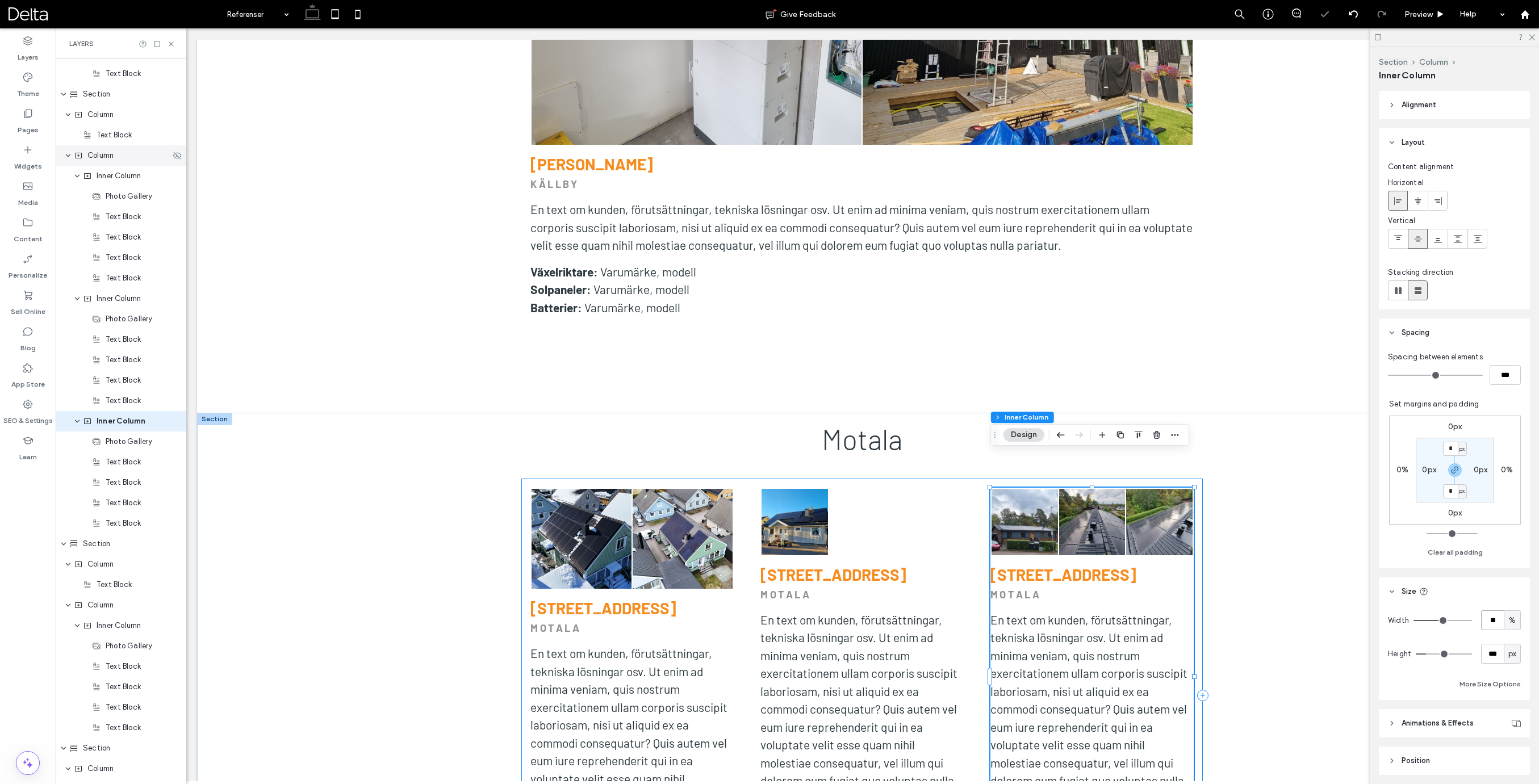
click at [103, 164] on div "Column" at bounding box center [120, 155] width 131 height 20
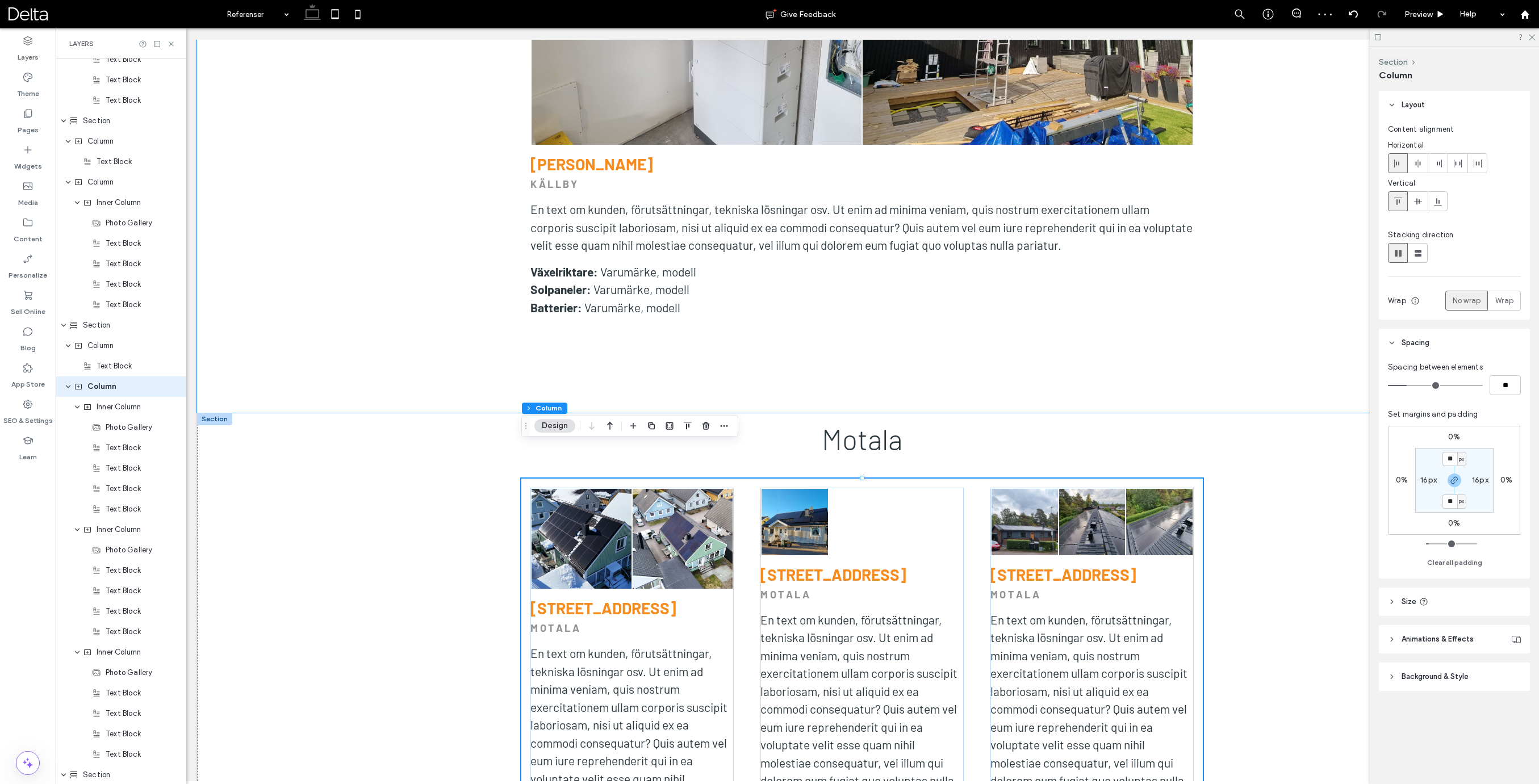
scroll to position [2405, 0]
drag, startPoint x: 1508, startPoint y: 302, endPoint x: 1046, endPoint y: 337, distance: 463.3
click at [1508, 302] on span "Wrap" at bounding box center [1504, 301] width 18 height 11
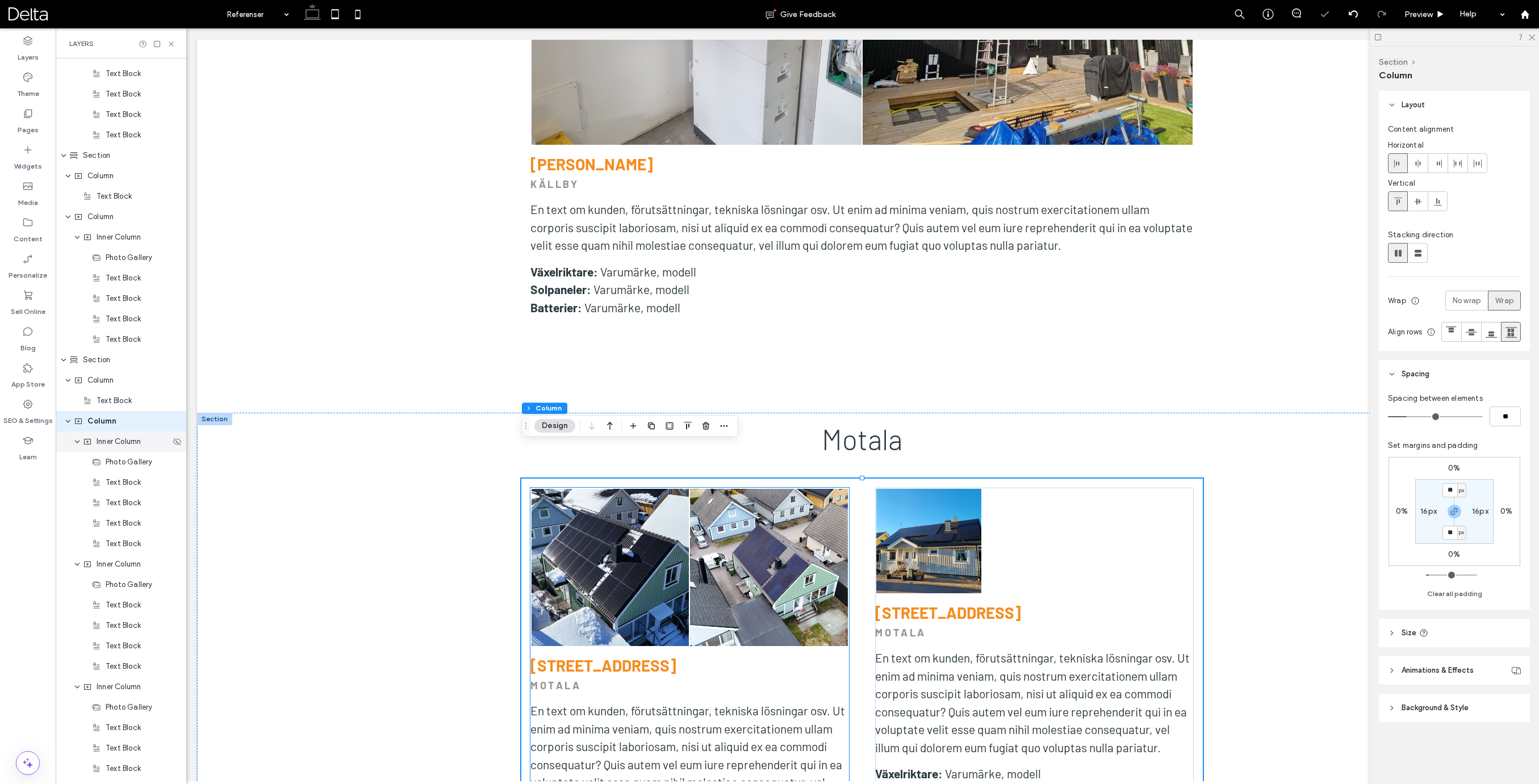
click at [131, 441] on span "Inner Column" at bounding box center [119, 441] width 45 height 11
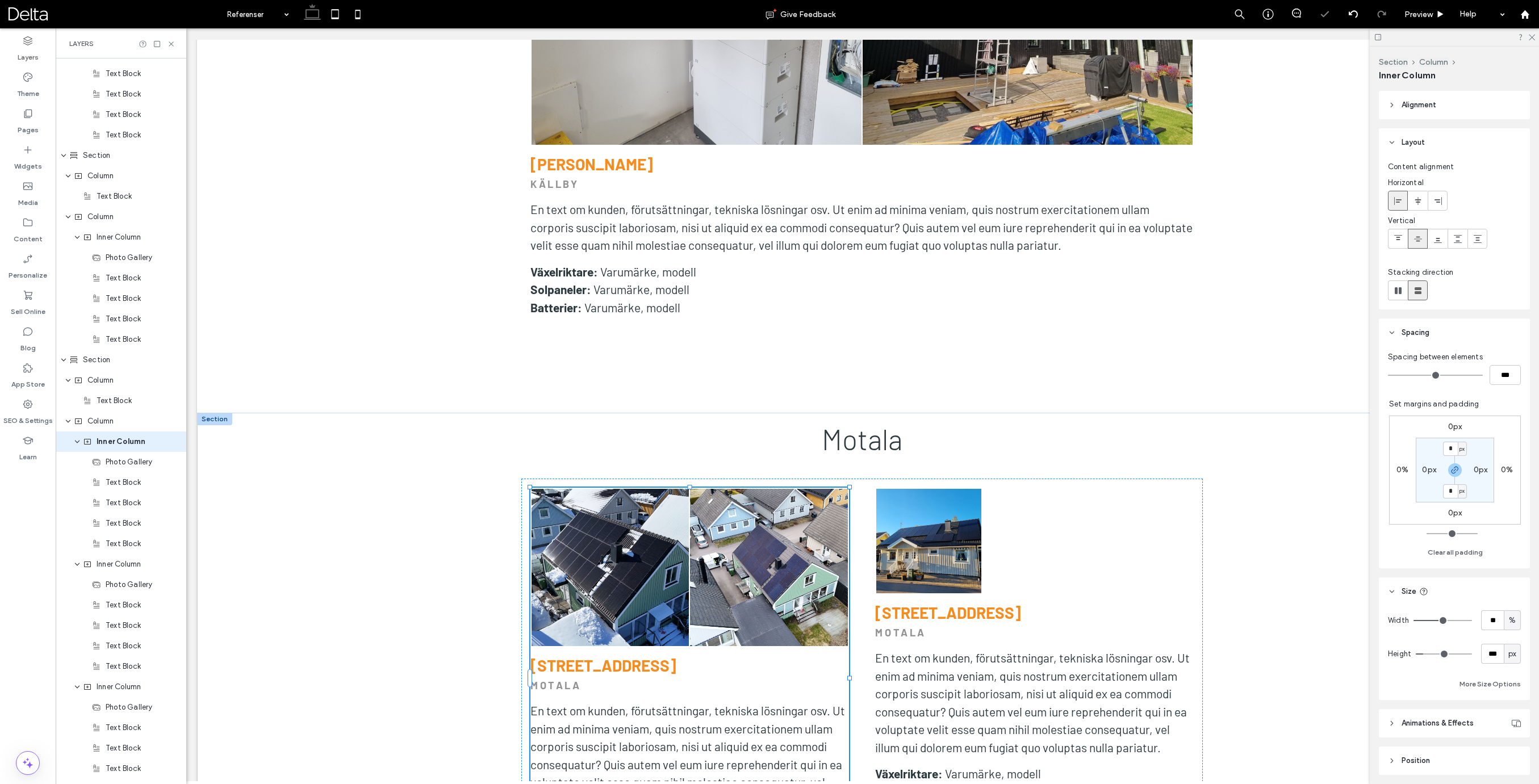
scroll to position [2426, 0]
click at [1448, 507] on div "0px 0% 0px 0% * px 0px * px 0px" at bounding box center [1454, 469] width 132 height 109
click at [1454, 514] on label "0px" at bounding box center [1455, 512] width 14 height 10
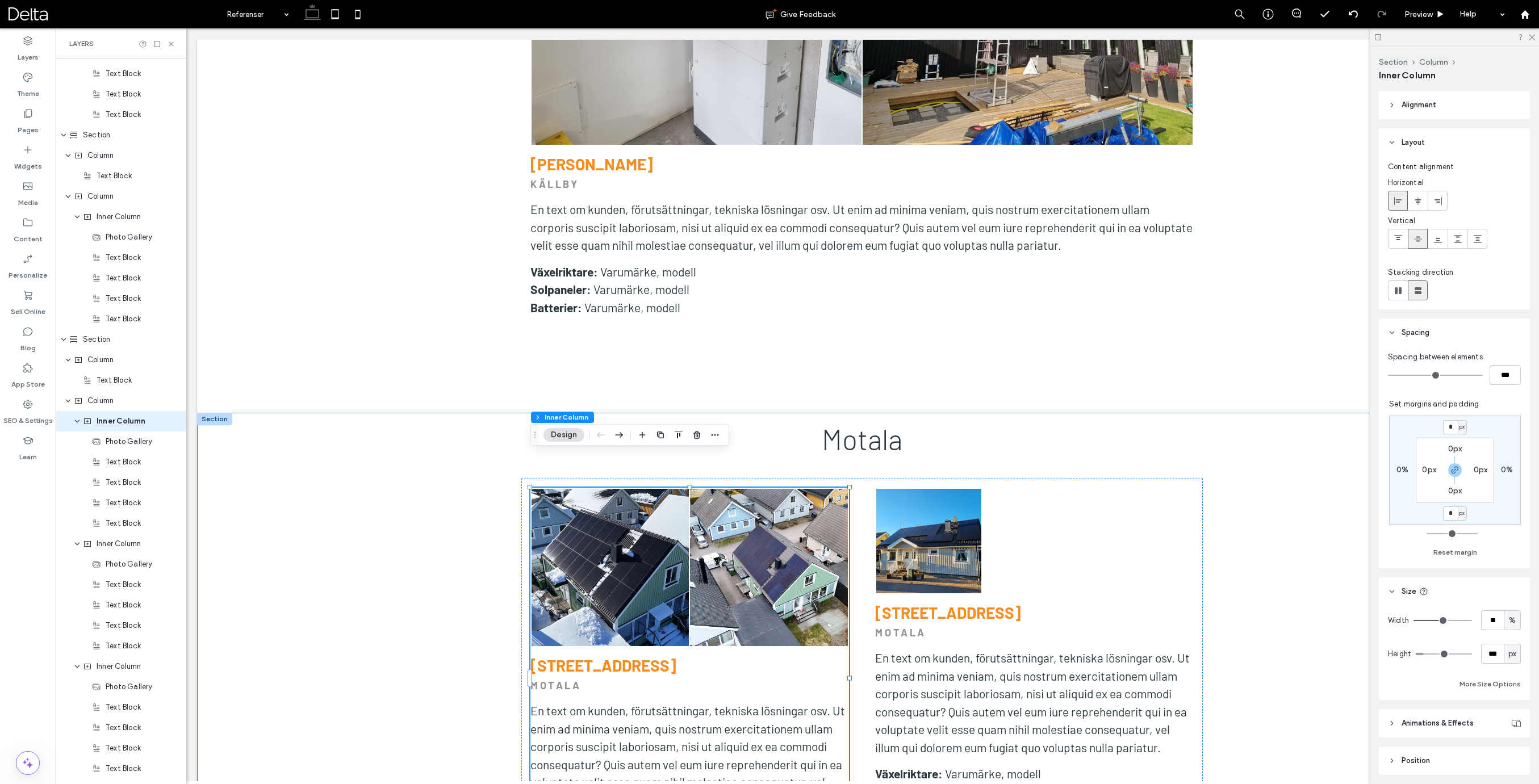
scroll to position [1, 0]
click at [1461, 515] on span "px" at bounding box center [1462, 513] width 5 height 11
drag, startPoint x: 1459, startPoint y: 554, endPoint x: 1462, endPoint y: 504, distance: 50.1
click at [1459, 554] on span "%" at bounding box center [1458, 550] width 7 height 11
click at [1454, 466] on icon "button" at bounding box center [1455, 469] width 9 height 9
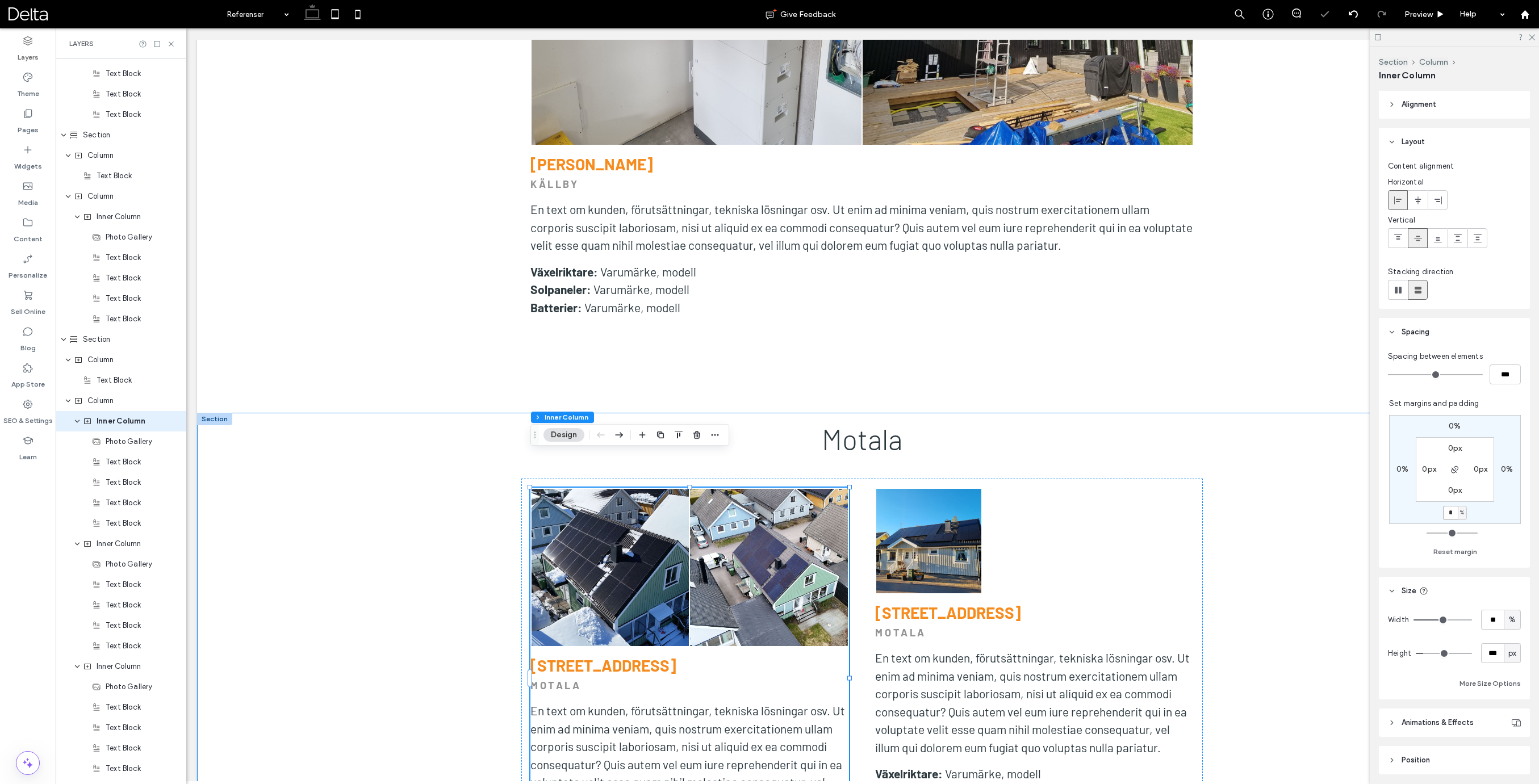
click at [1449, 510] on input "*" at bounding box center [1450, 513] width 15 height 14
type input "*"
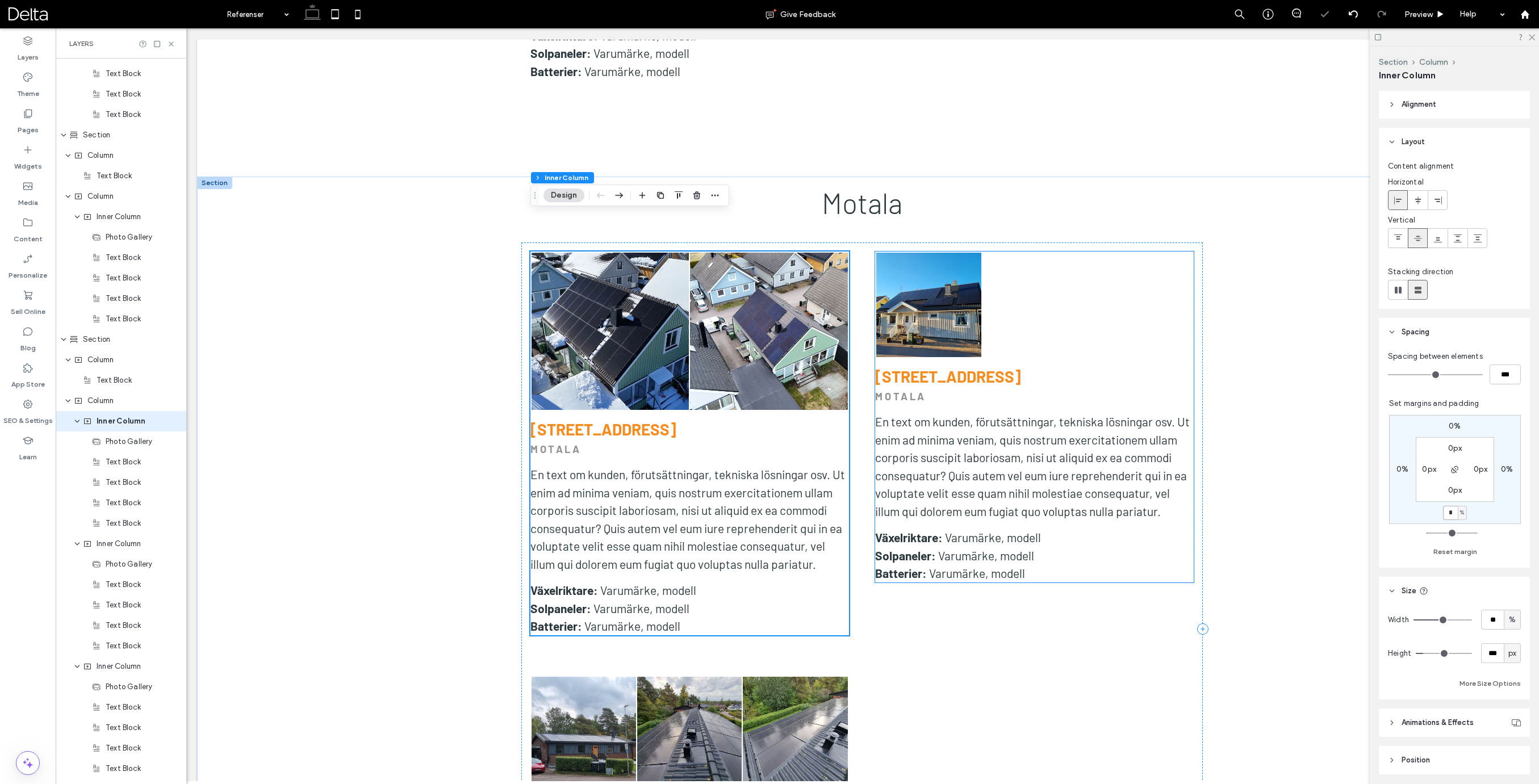
scroll to position [4042, 0]
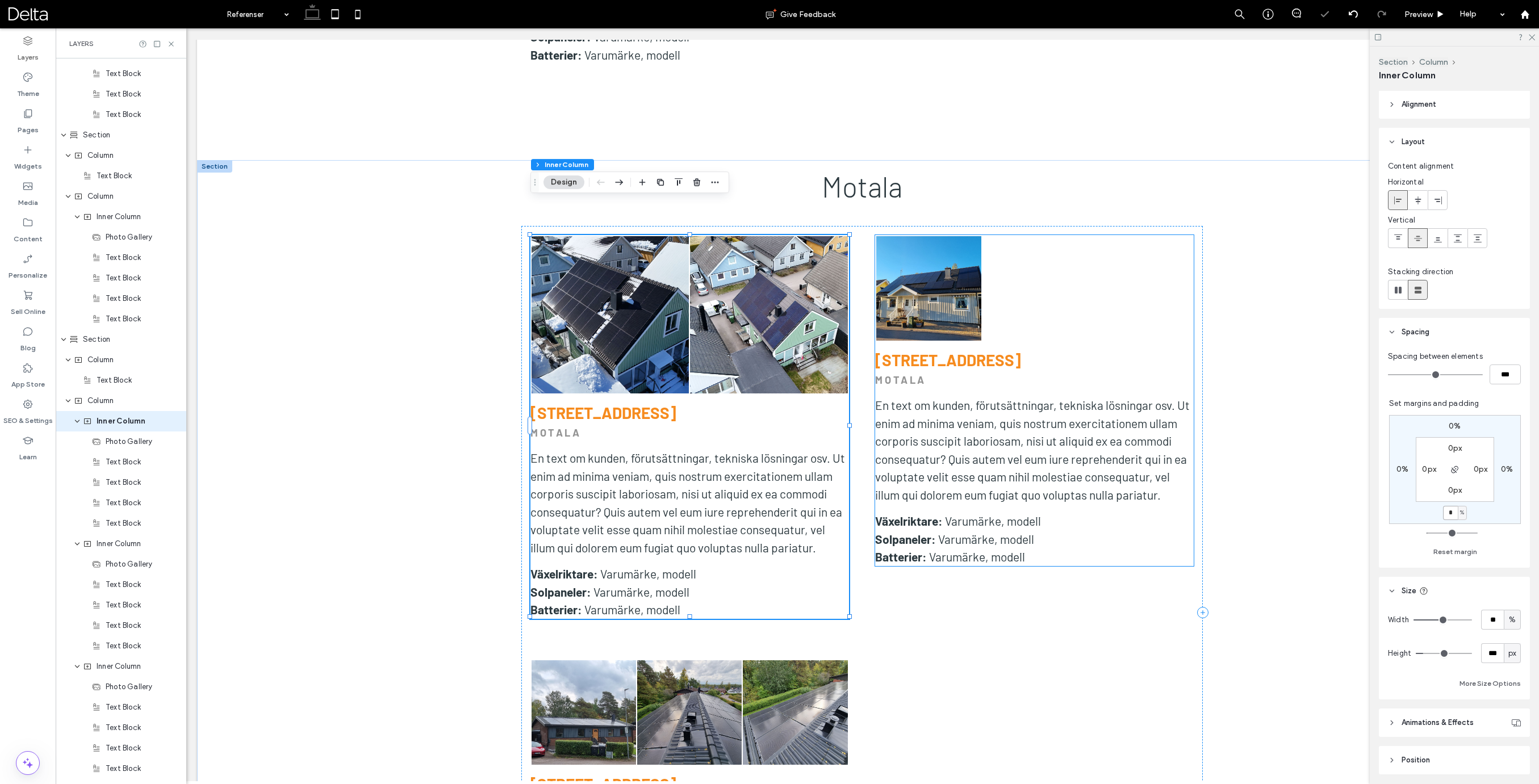
click at [1004, 397] on p "En text om kunden, förutsättningar, tekniska lösningar osv. Ut enim ad minima v…" at bounding box center [1034, 450] width 319 height 107
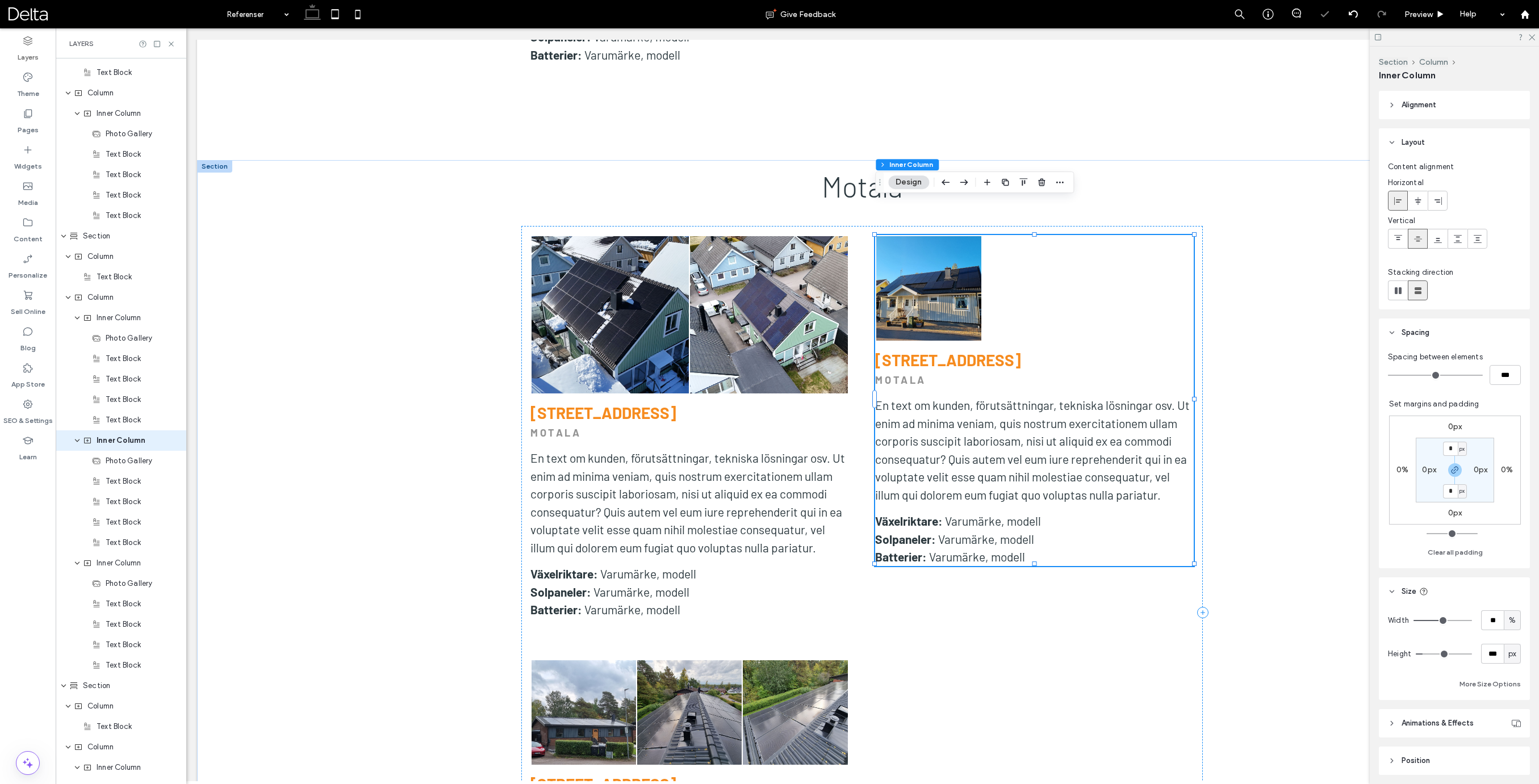
scroll to position [2549, 0]
click at [1449, 427] on label "0px" at bounding box center [1455, 426] width 14 height 10
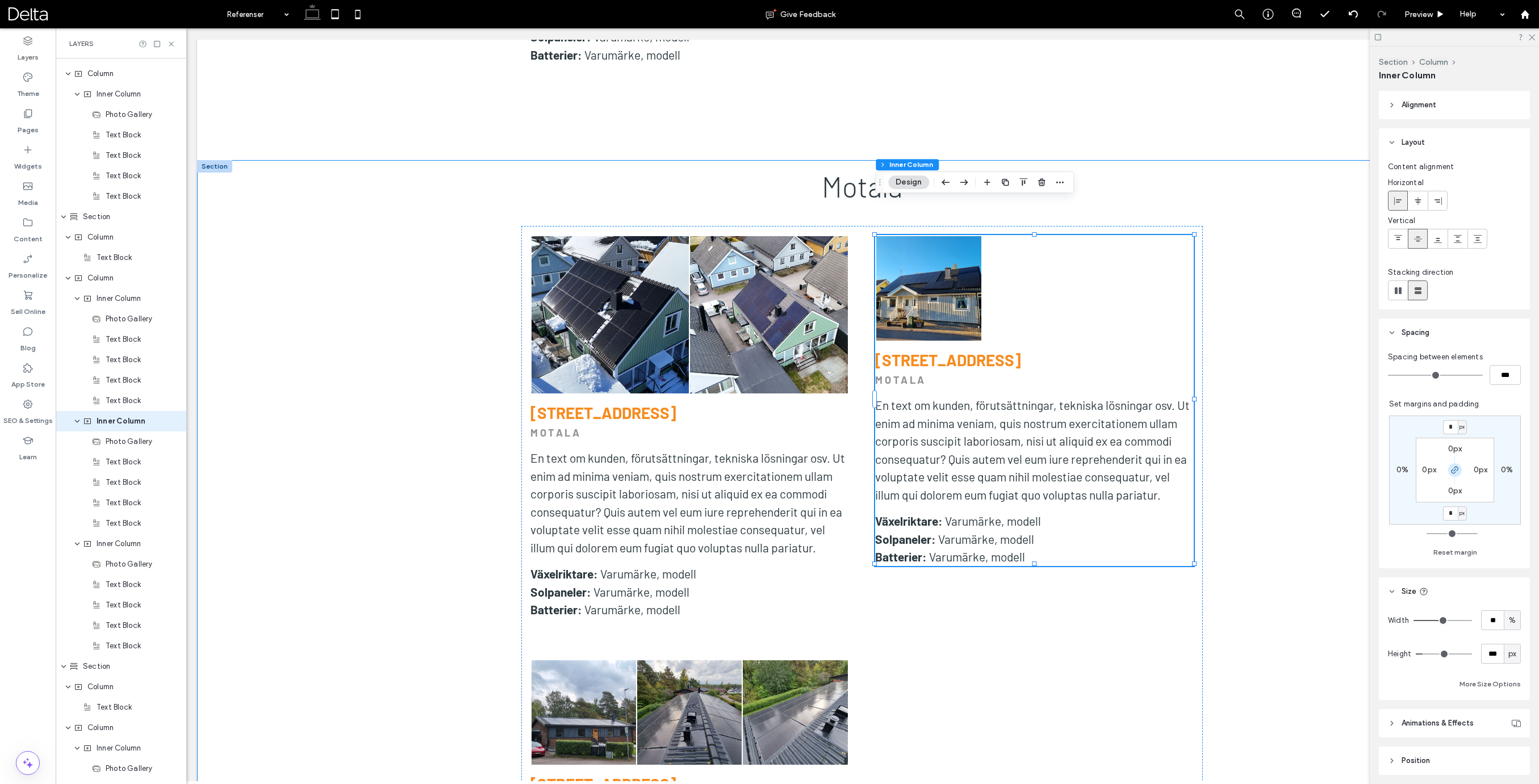
click at [1457, 474] on icon "button" at bounding box center [1455, 470] width 9 height 9
click at [1460, 511] on label "0px" at bounding box center [1455, 512] width 14 height 10
click at [1461, 513] on span "px" at bounding box center [1462, 513] width 5 height 11
click at [1460, 548] on span "%" at bounding box center [1458, 550] width 7 height 11
click at [1451, 513] on input "*" at bounding box center [1450, 513] width 15 height 14
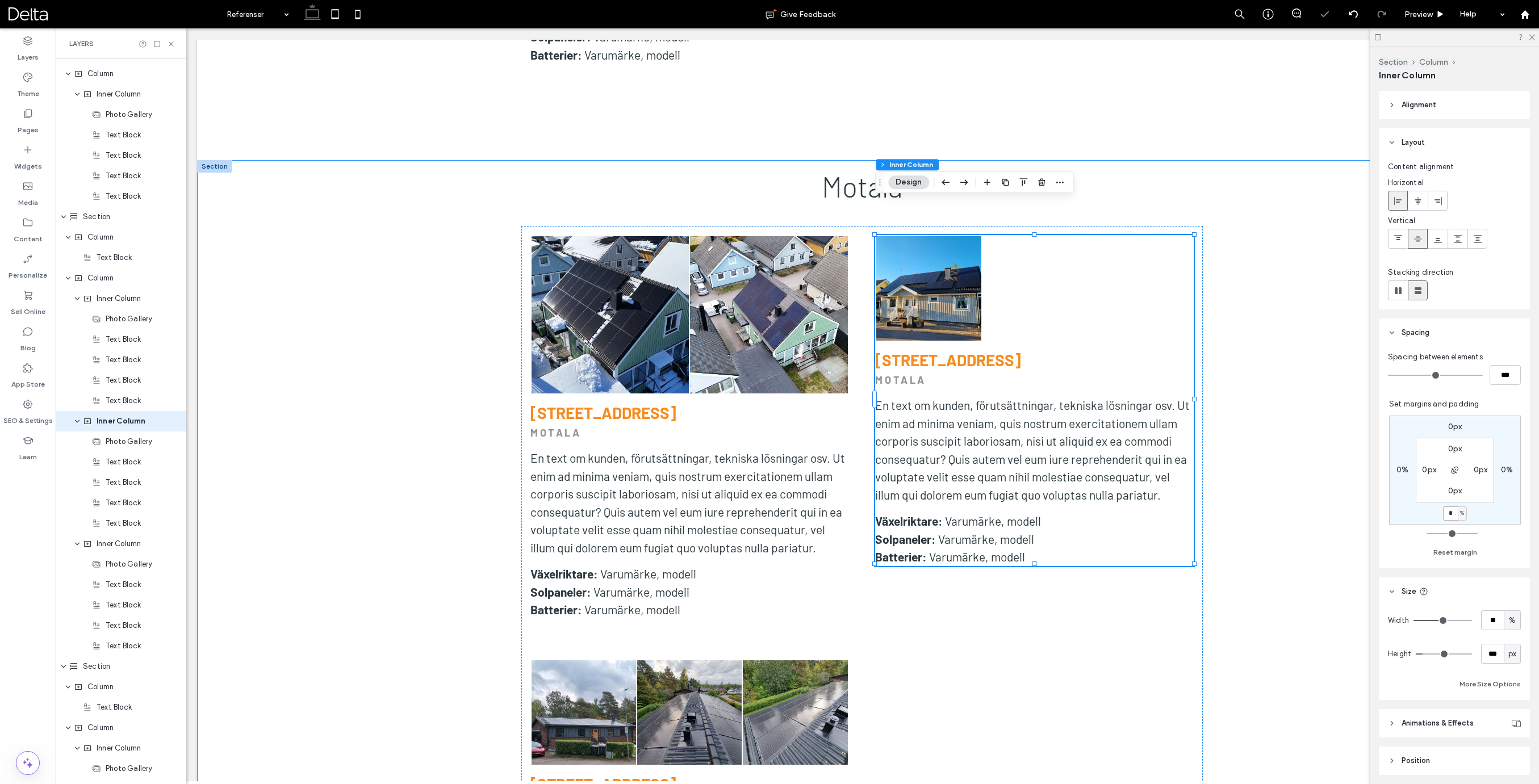
click at [1451, 513] on input "*" at bounding box center [1450, 513] width 15 height 14
type input "*"
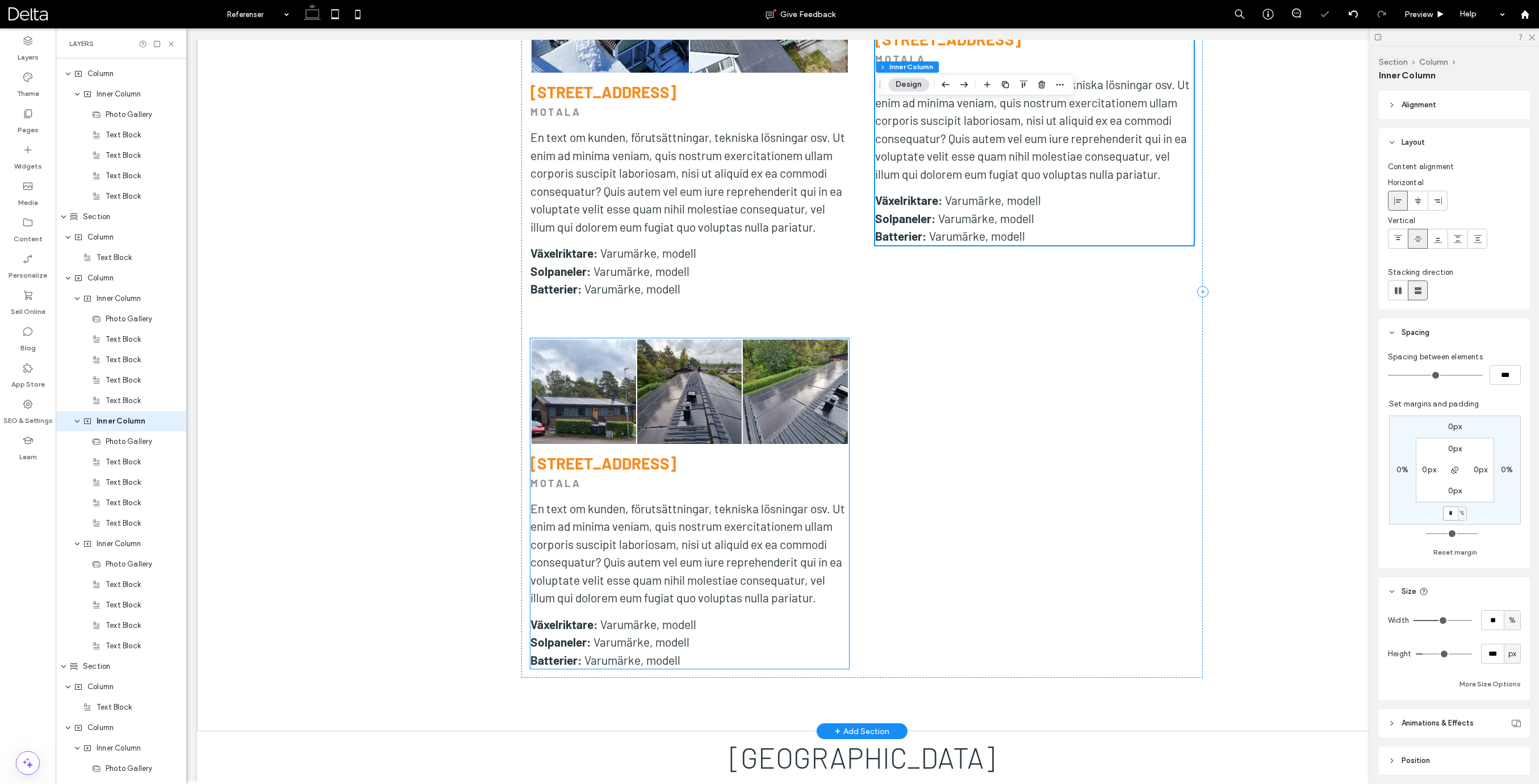
scroll to position [4372, 0]
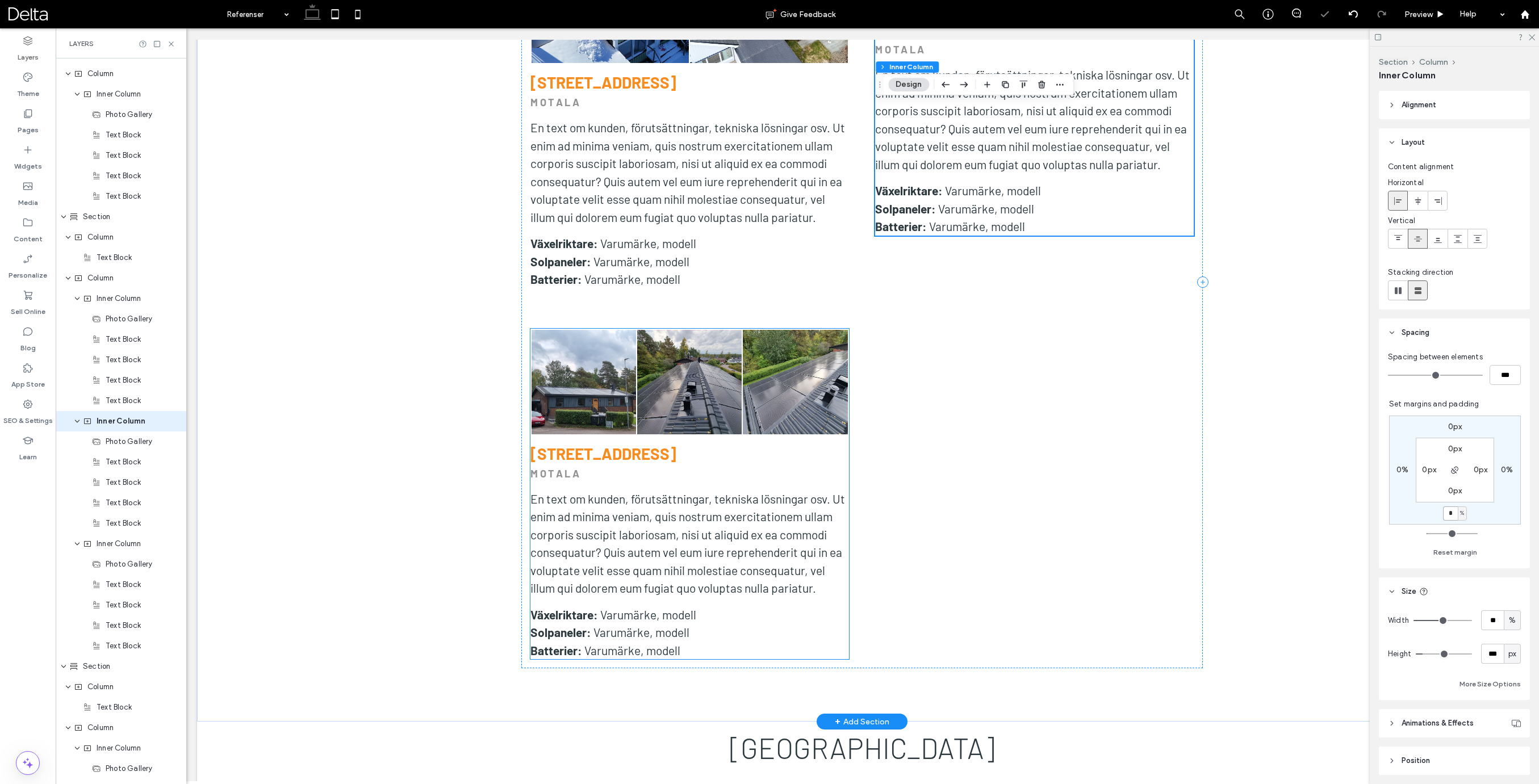
click at [823, 502] on span "En text om kunden, förutsättningar, tekniska lösningar osv. Ut enim ad minima v…" at bounding box center [688, 543] width 315 height 104
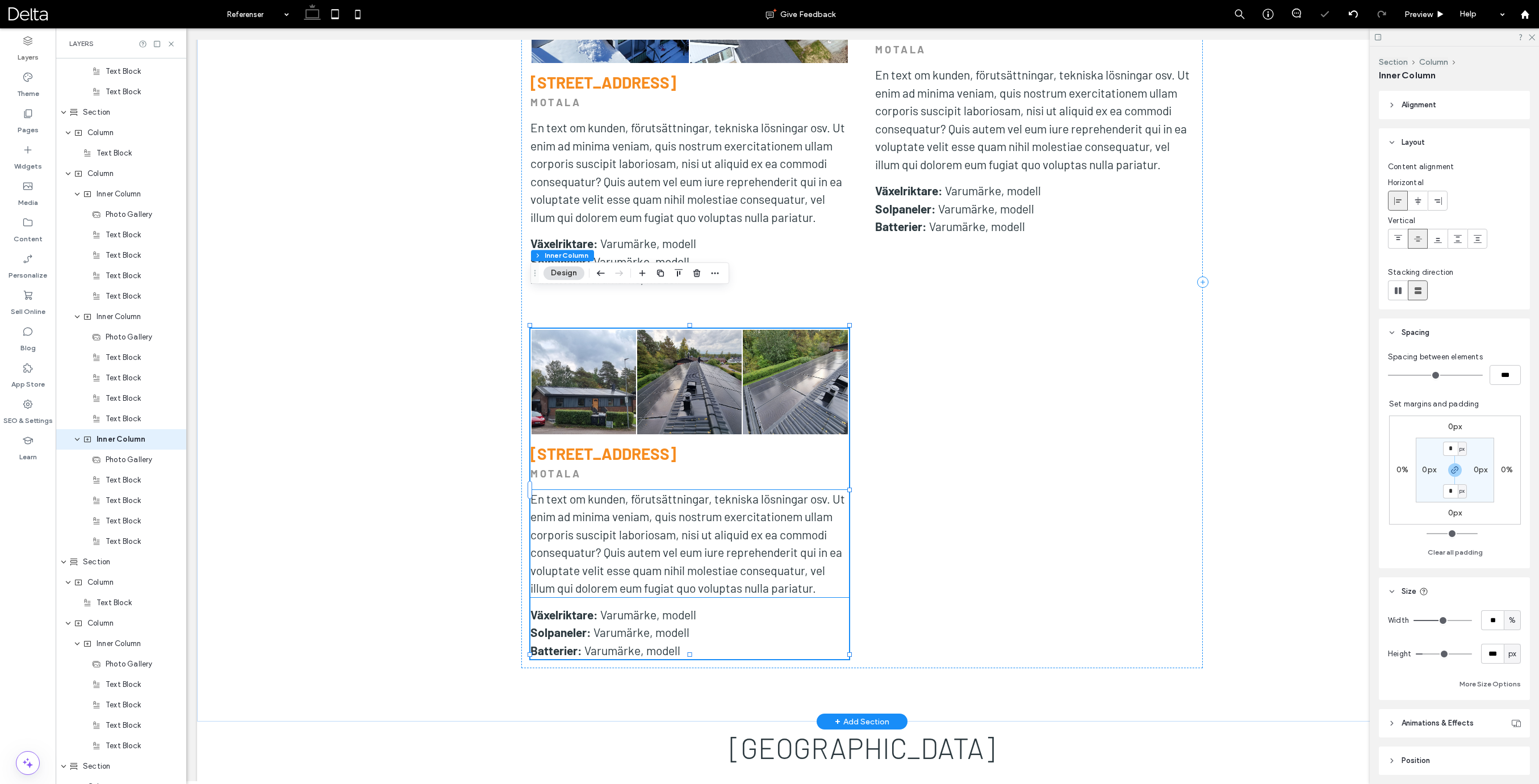
scroll to position [2671, 0]
click at [1455, 513] on label "0px" at bounding box center [1455, 512] width 14 height 10
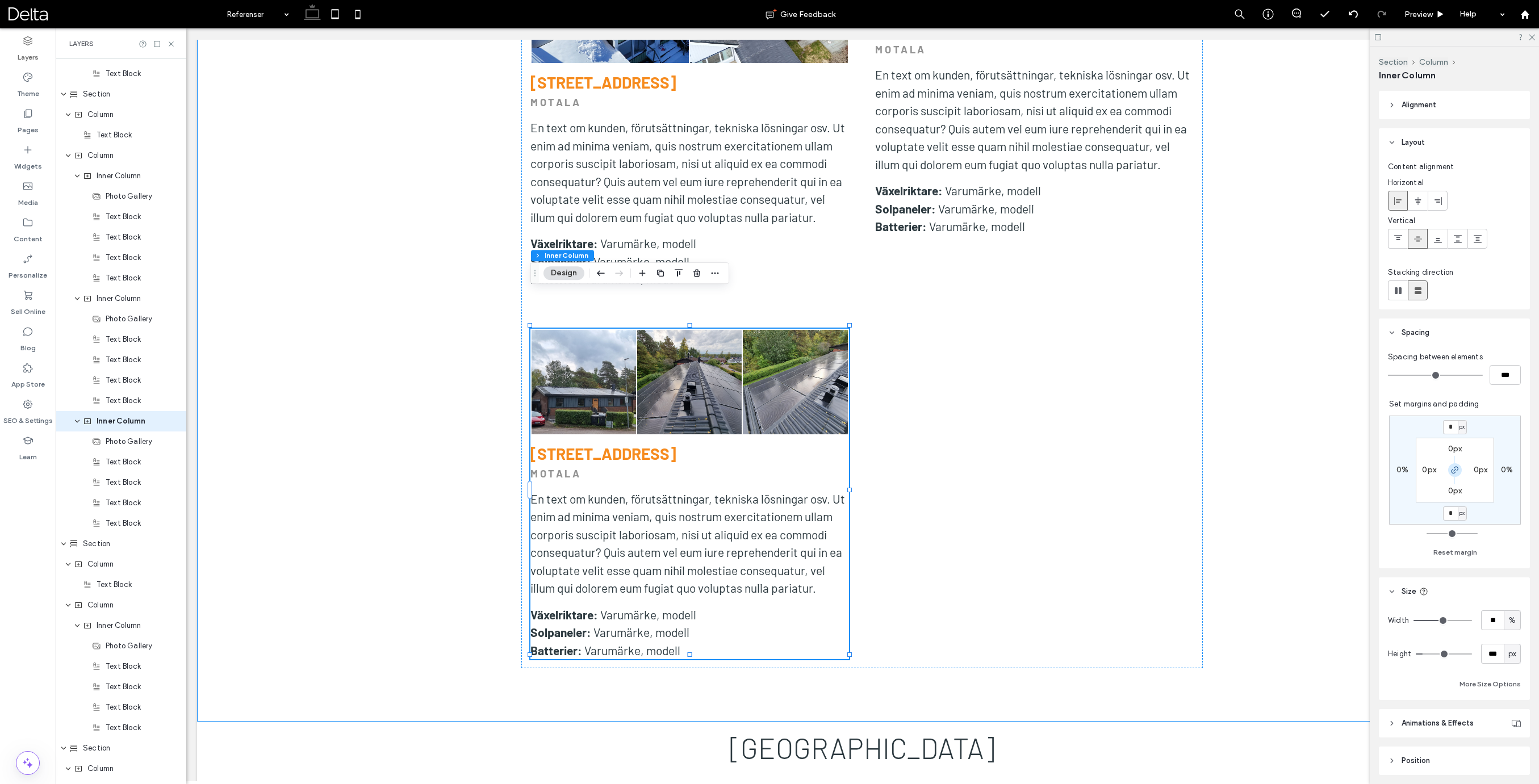
click at [1456, 473] on icon "button" at bounding box center [1455, 470] width 9 height 9
click at [1460, 513] on span "px" at bounding box center [1462, 513] width 5 height 11
click at [1458, 546] on span "%" at bounding box center [1458, 550] width 7 height 11
click at [1451, 512] on input "*" at bounding box center [1450, 513] width 15 height 14
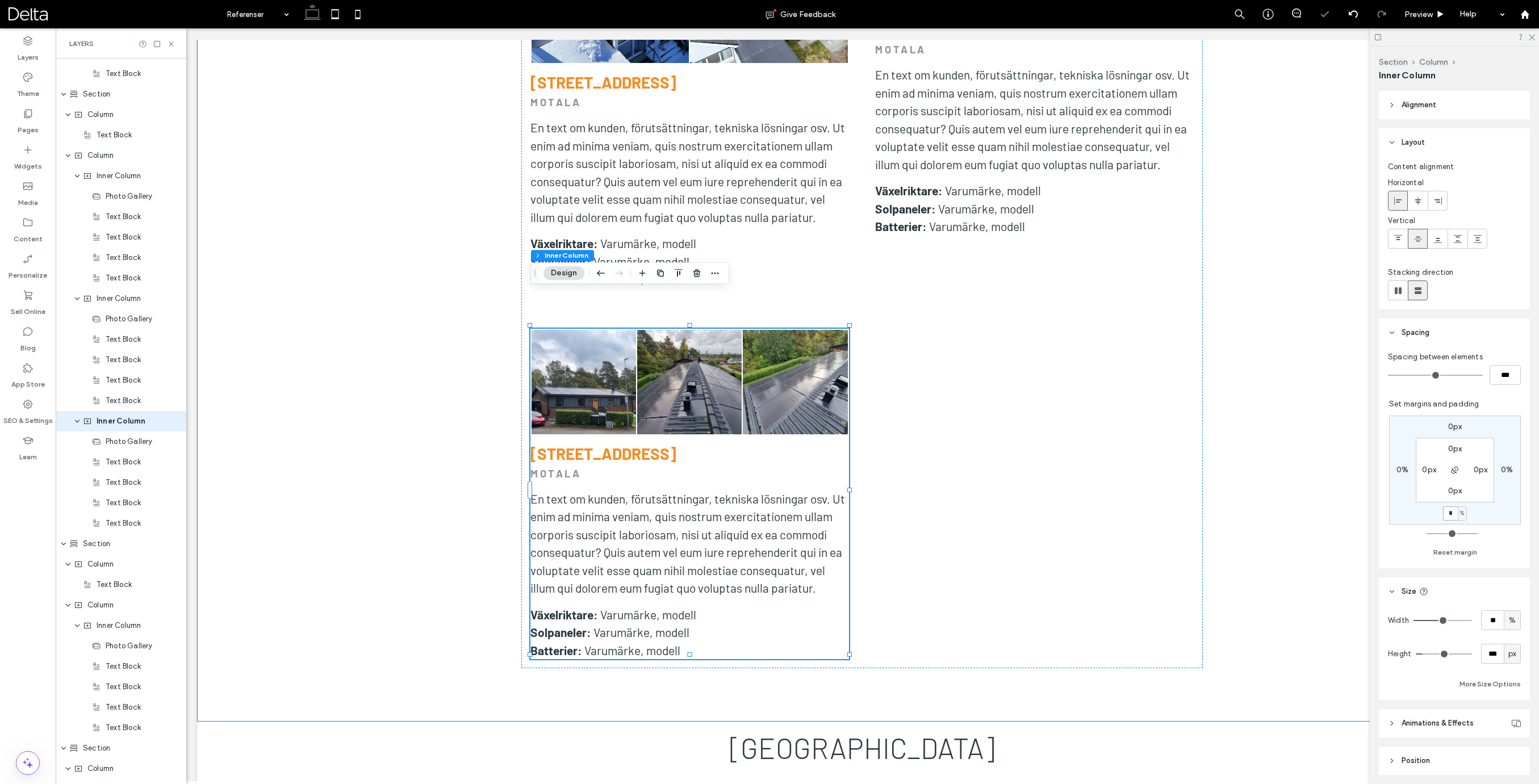
type input "*"
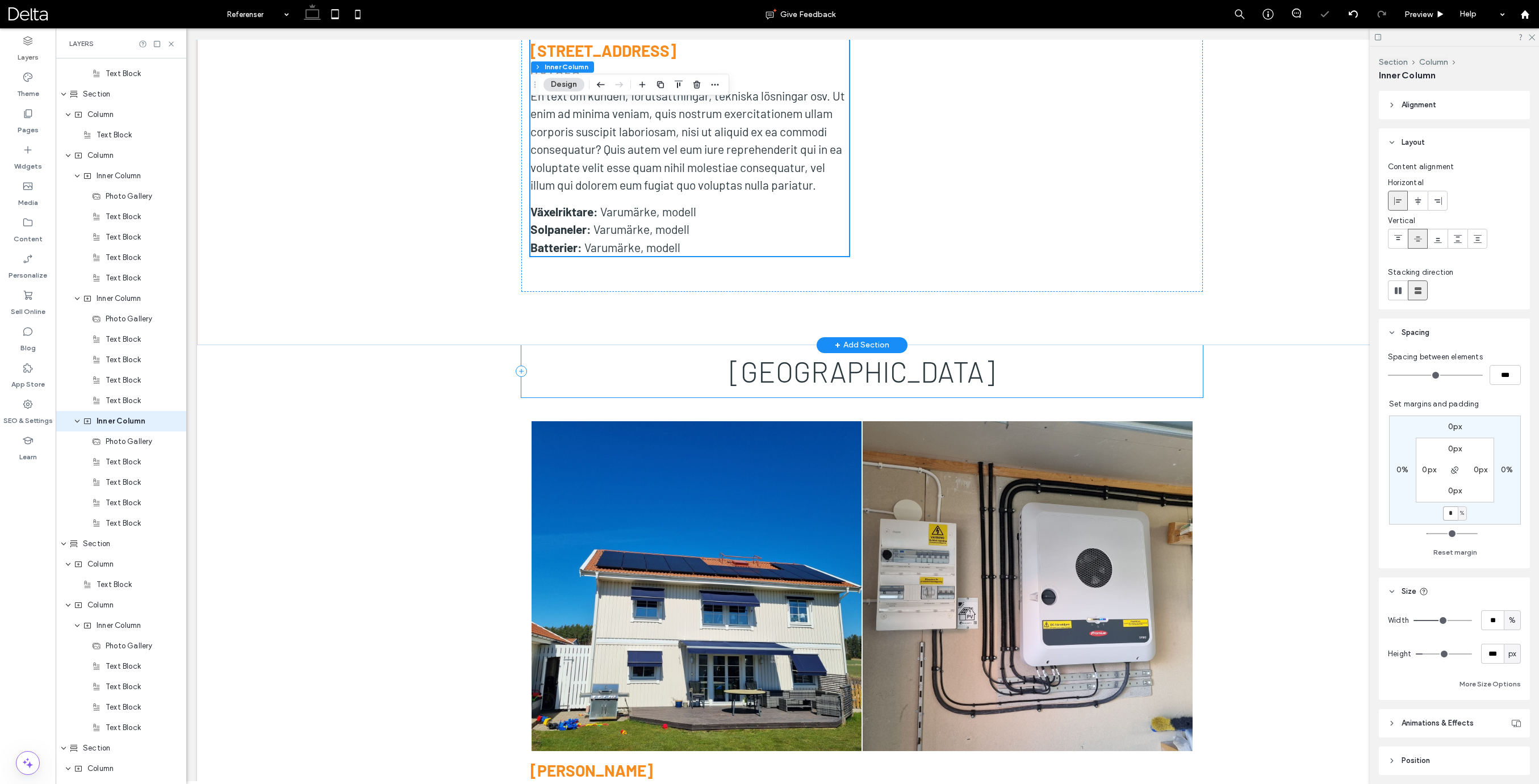
scroll to position [4502, 0]
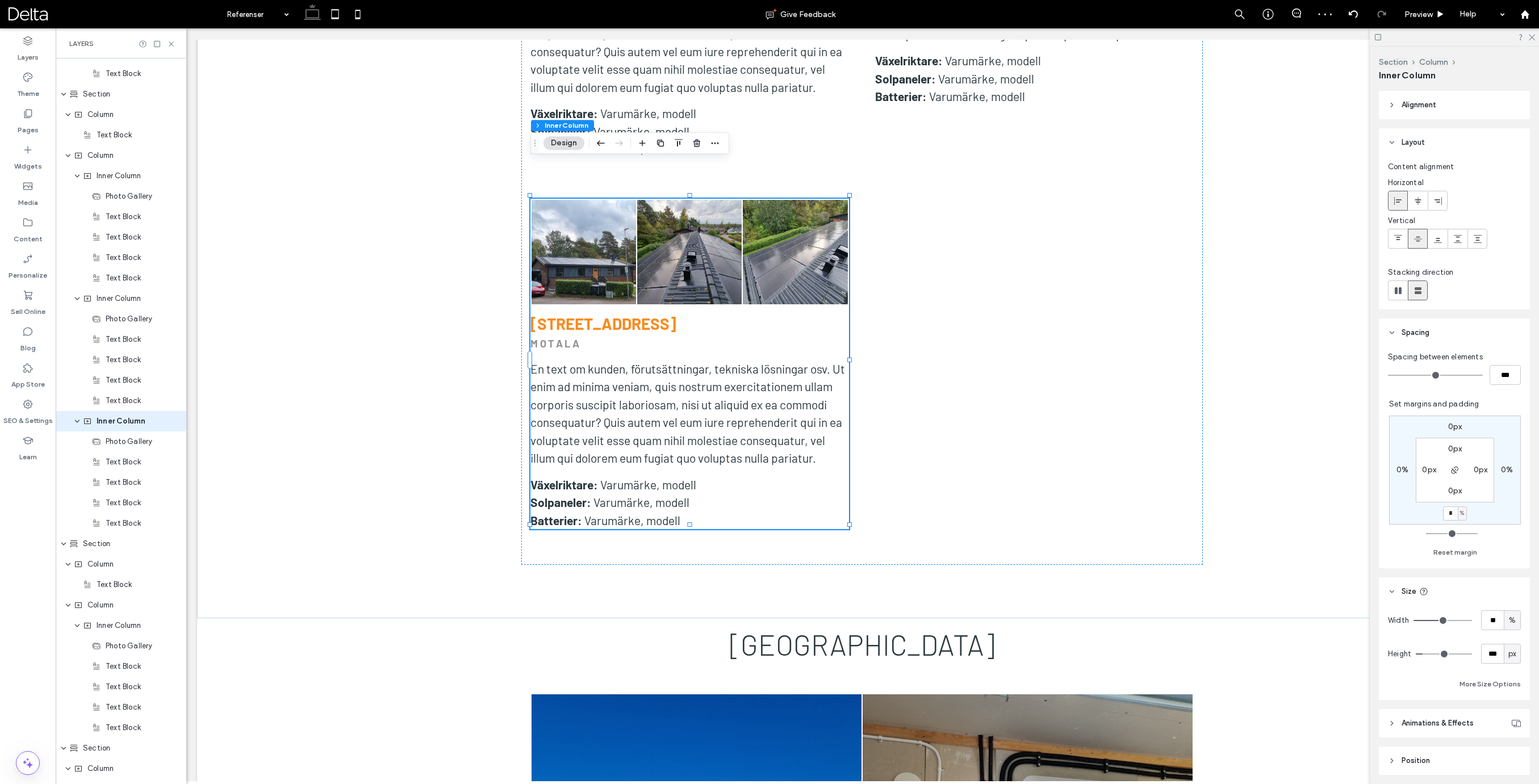
drag, startPoint x: 359, startPoint y: 19, endPoint x: 575, endPoint y: 181, distance: 270.0
click at [359, 19] on icon at bounding box center [358, 14] width 23 height 23
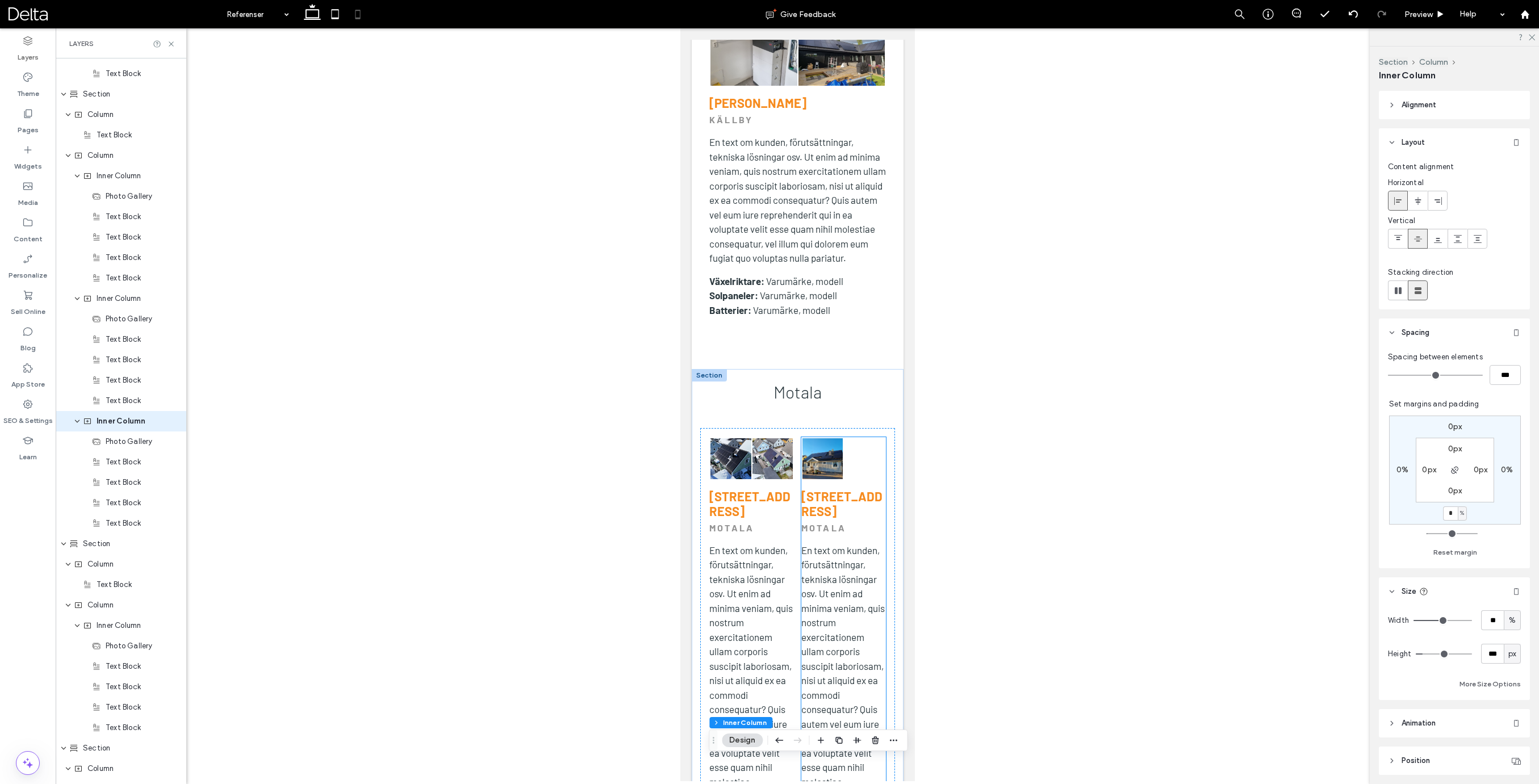
scroll to position [4977, 0]
click at [770, 439] on link at bounding box center [772, 459] width 41 height 41
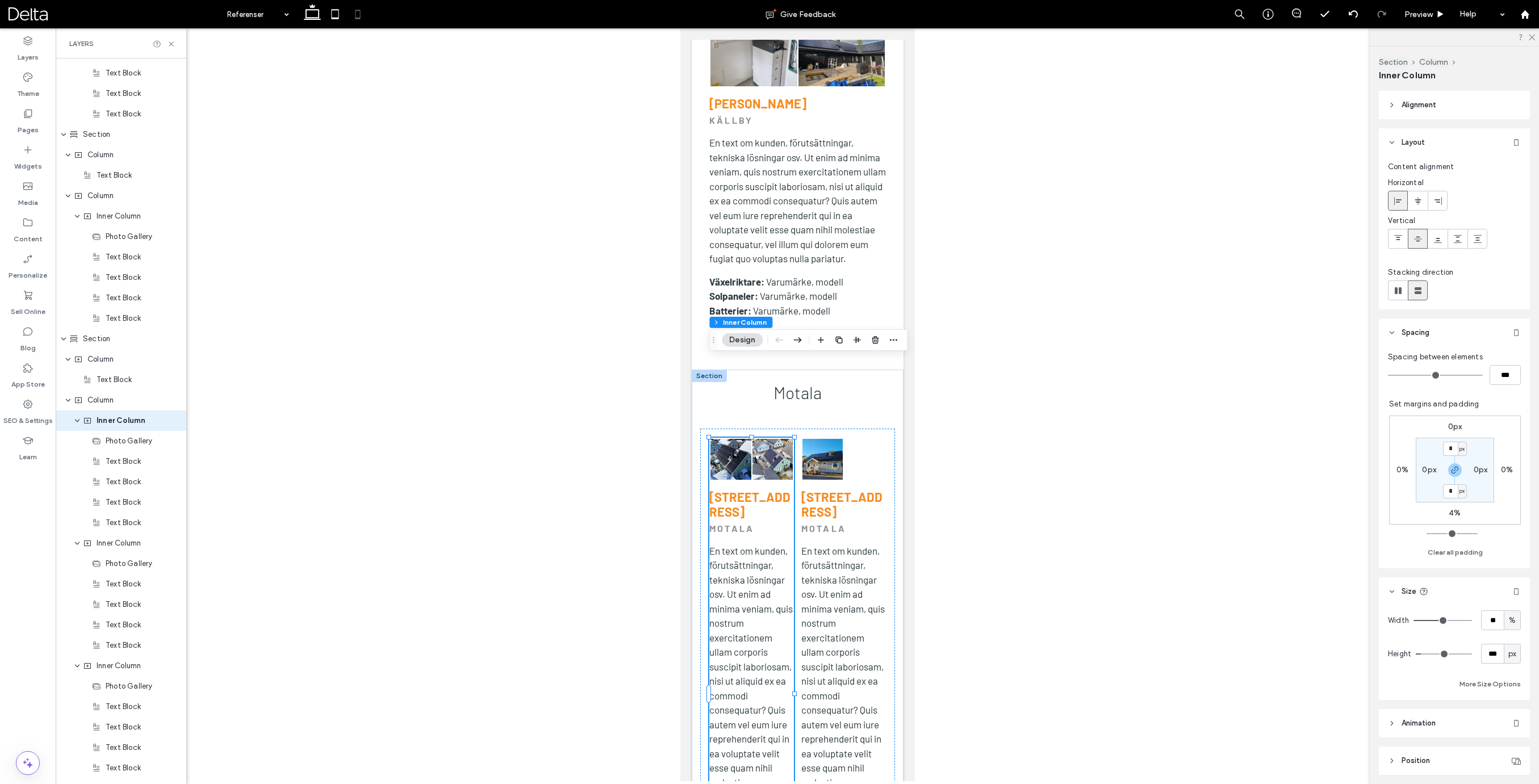
scroll to position [2426, 0]
click at [1488, 624] on input "**" at bounding box center [1492, 620] width 23 height 20
type input "***"
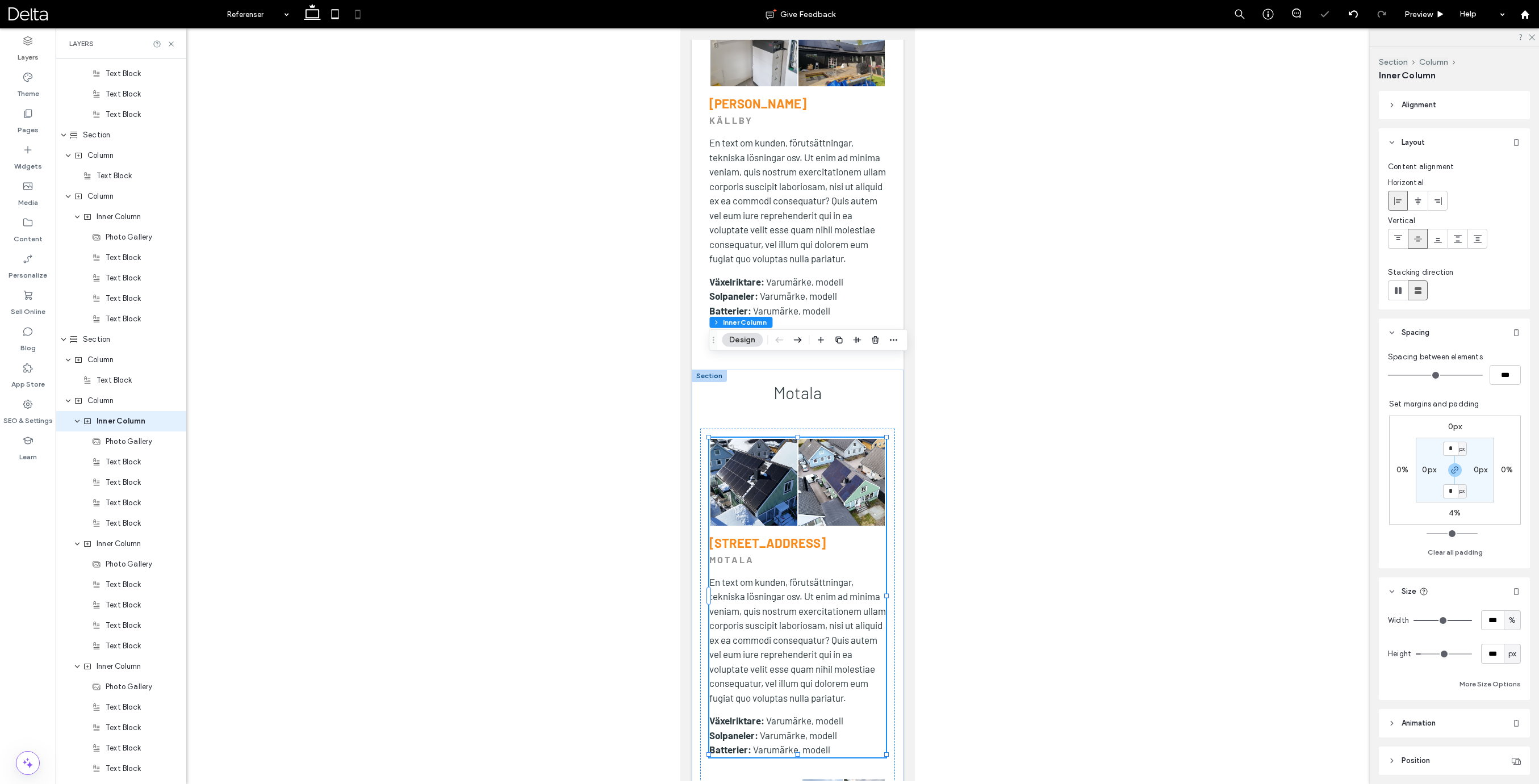
click at [1454, 509] on label "4%" at bounding box center [1454, 512] width 12 height 10
type input "*"
click at [1454, 509] on input "*" at bounding box center [1450, 513] width 15 height 14
type input "**"
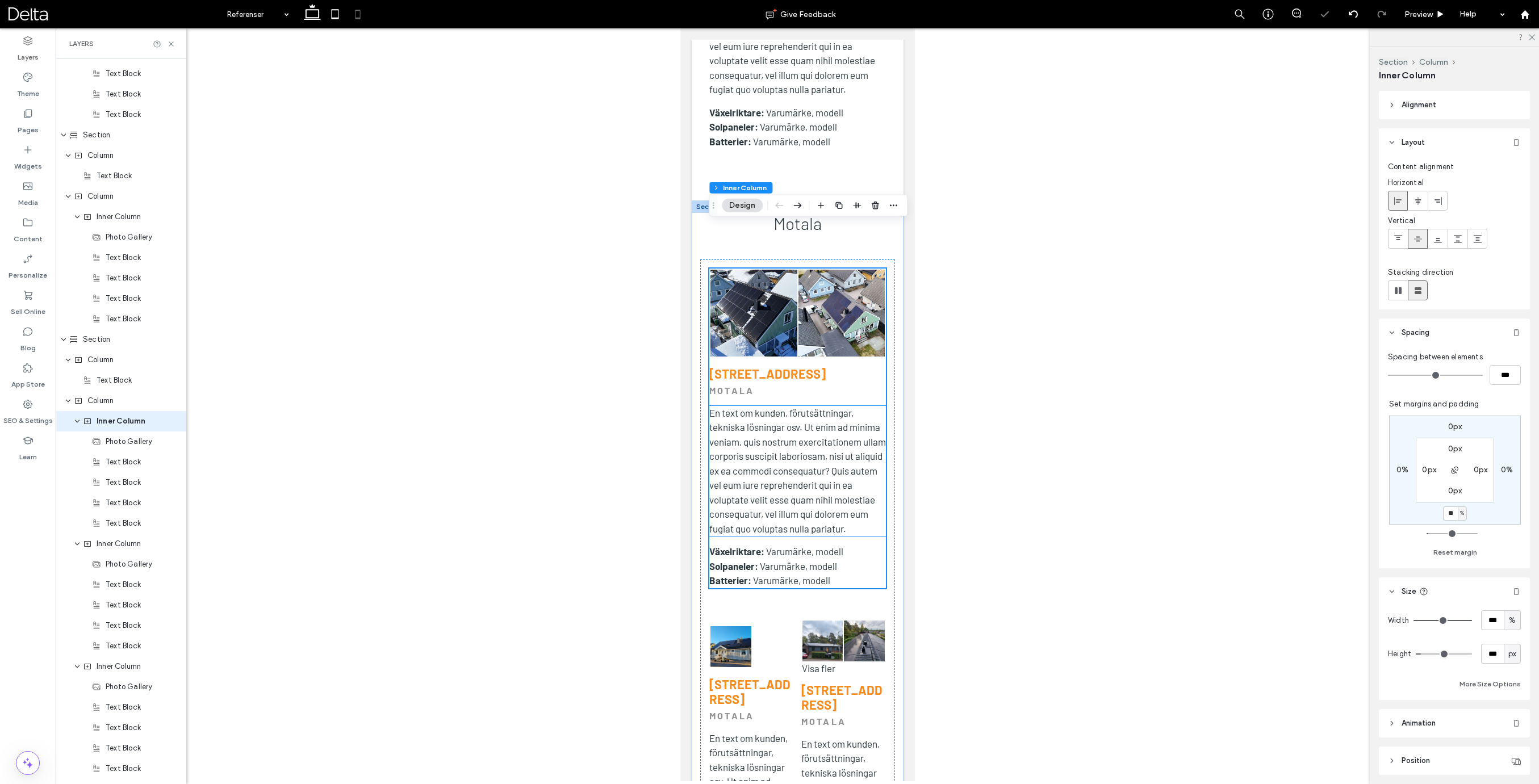
scroll to position [5221, 0]
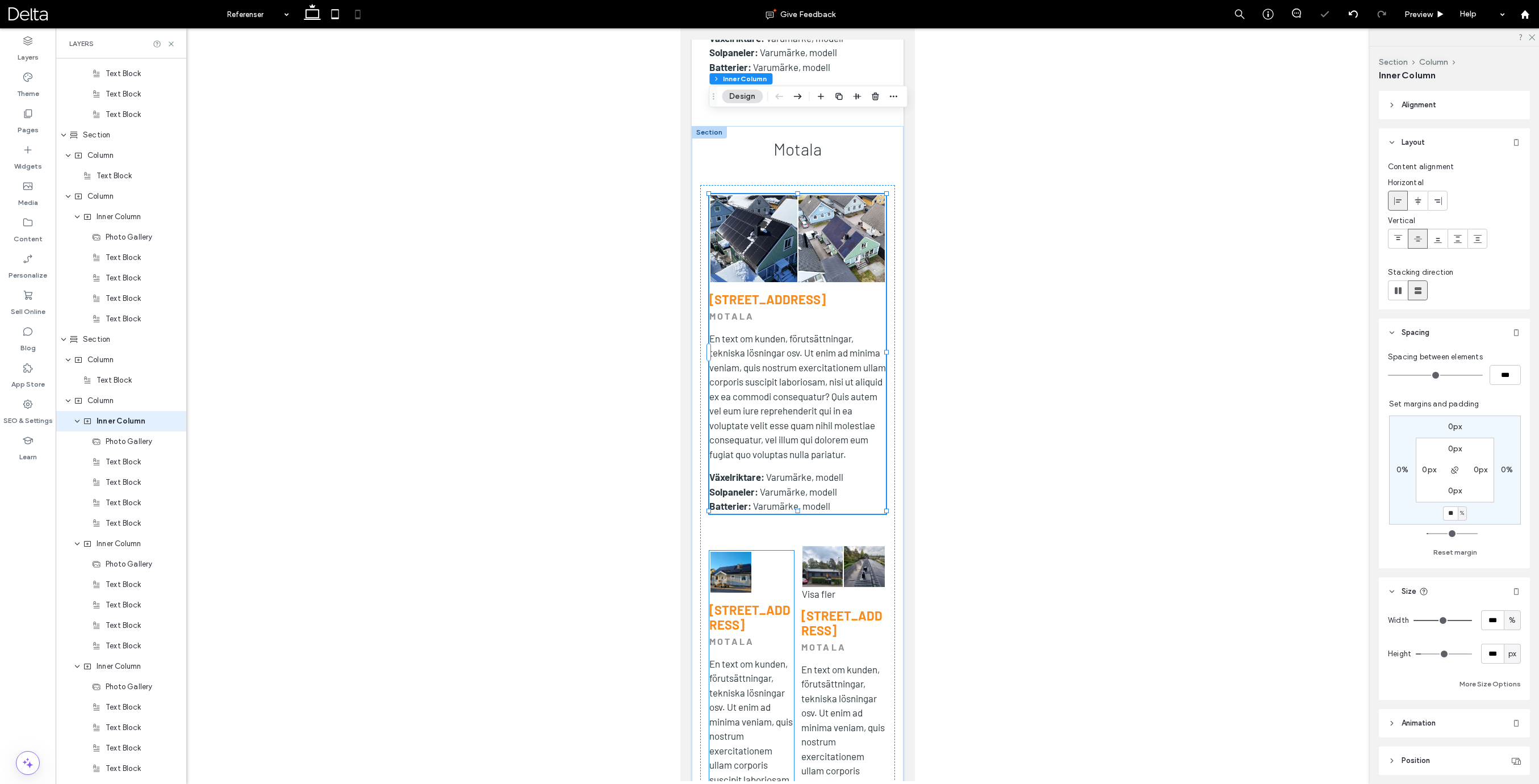
click at [755, 551] on div at bounding box center [772, 572] width 42 height 42
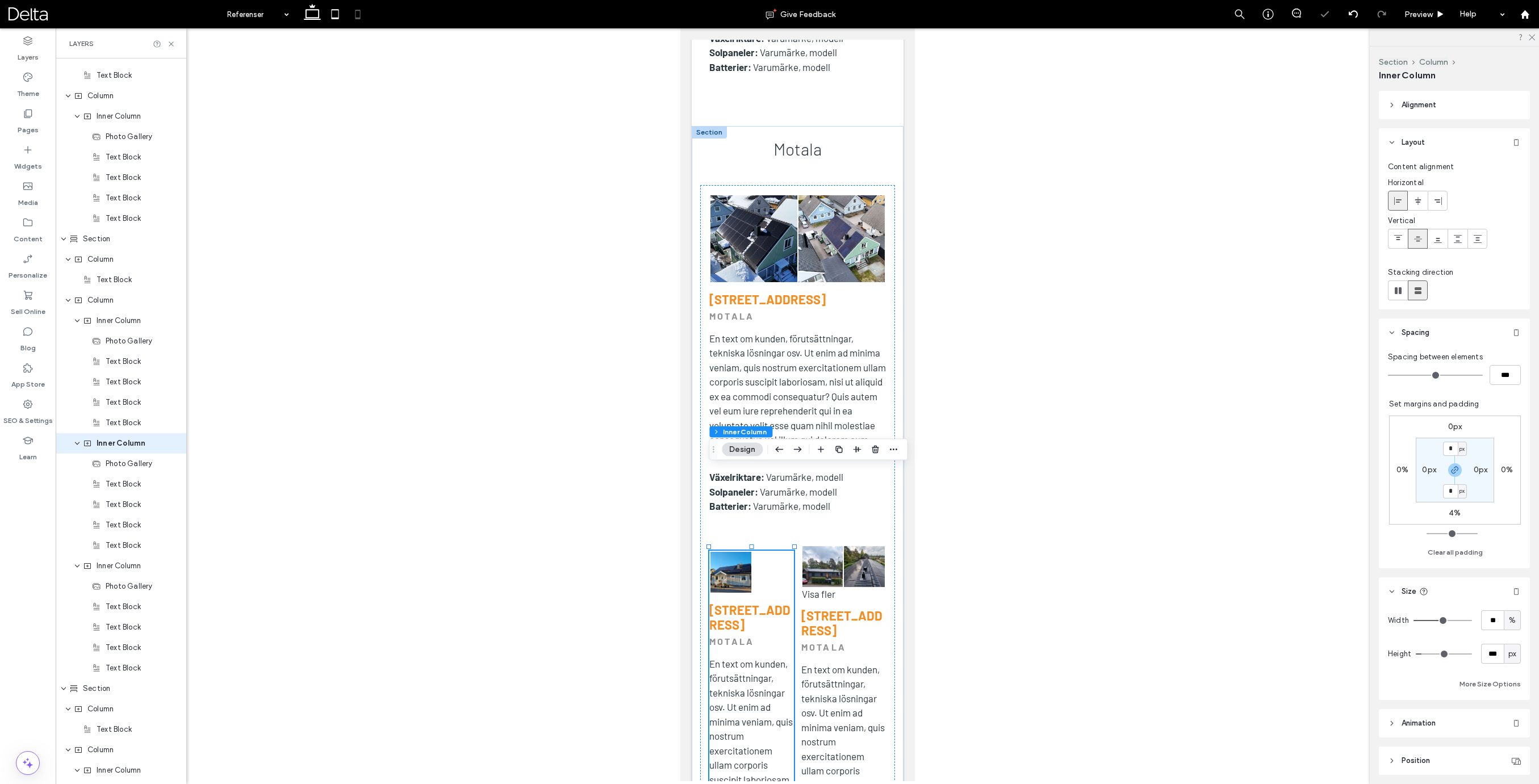
scroll to position [2549, 0]
click at [1493, 622] on input "**" at bounding box center [1492, 620] width 23 height 20
type input "***"
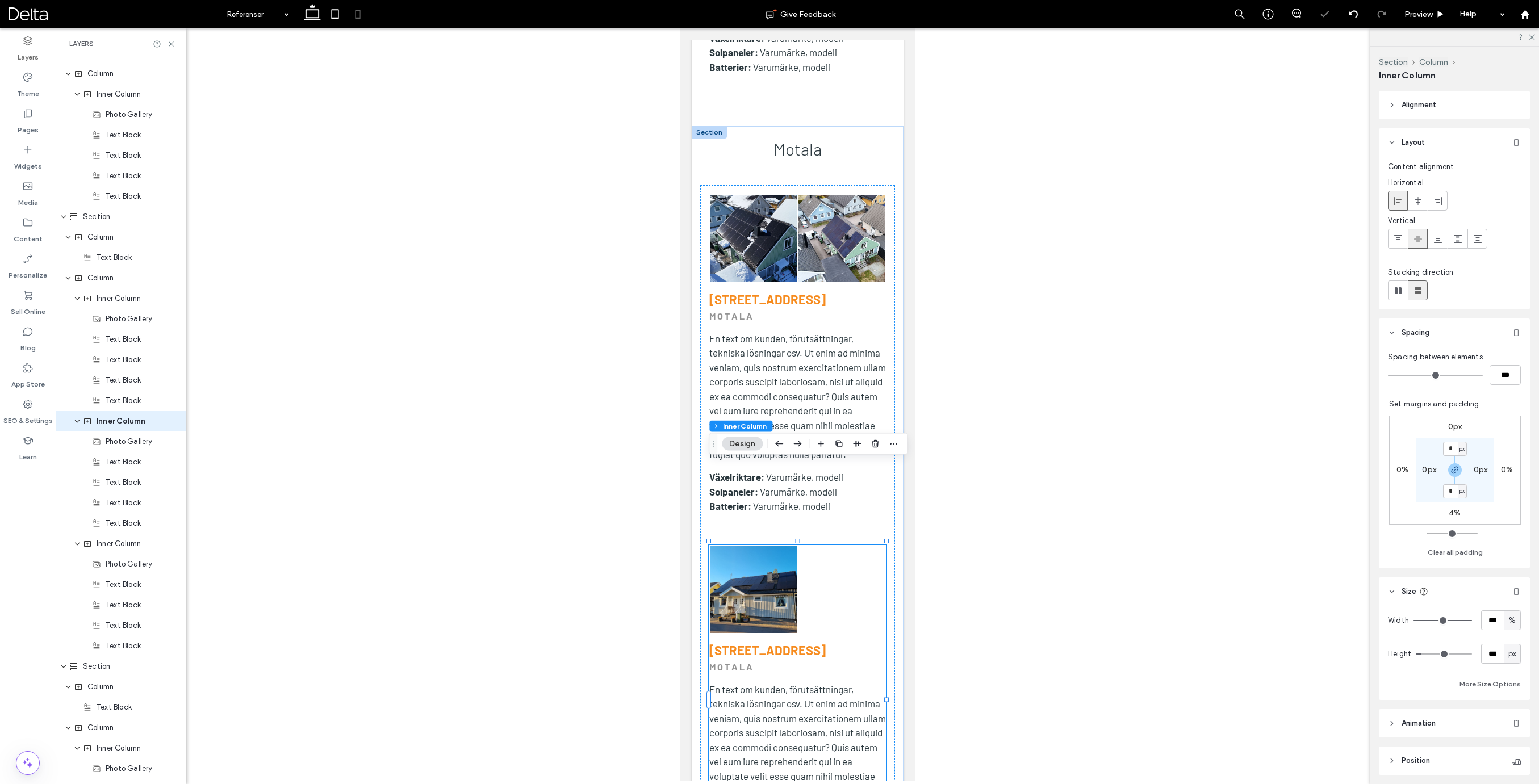
click at [1456, 511] on label "4%" at bounding box center [1454, 512] width 12 height 10
type input "*"
click at [1456, 511] on input "*" at bounding box center [1450, 513] width 15 height 14
type input "**"
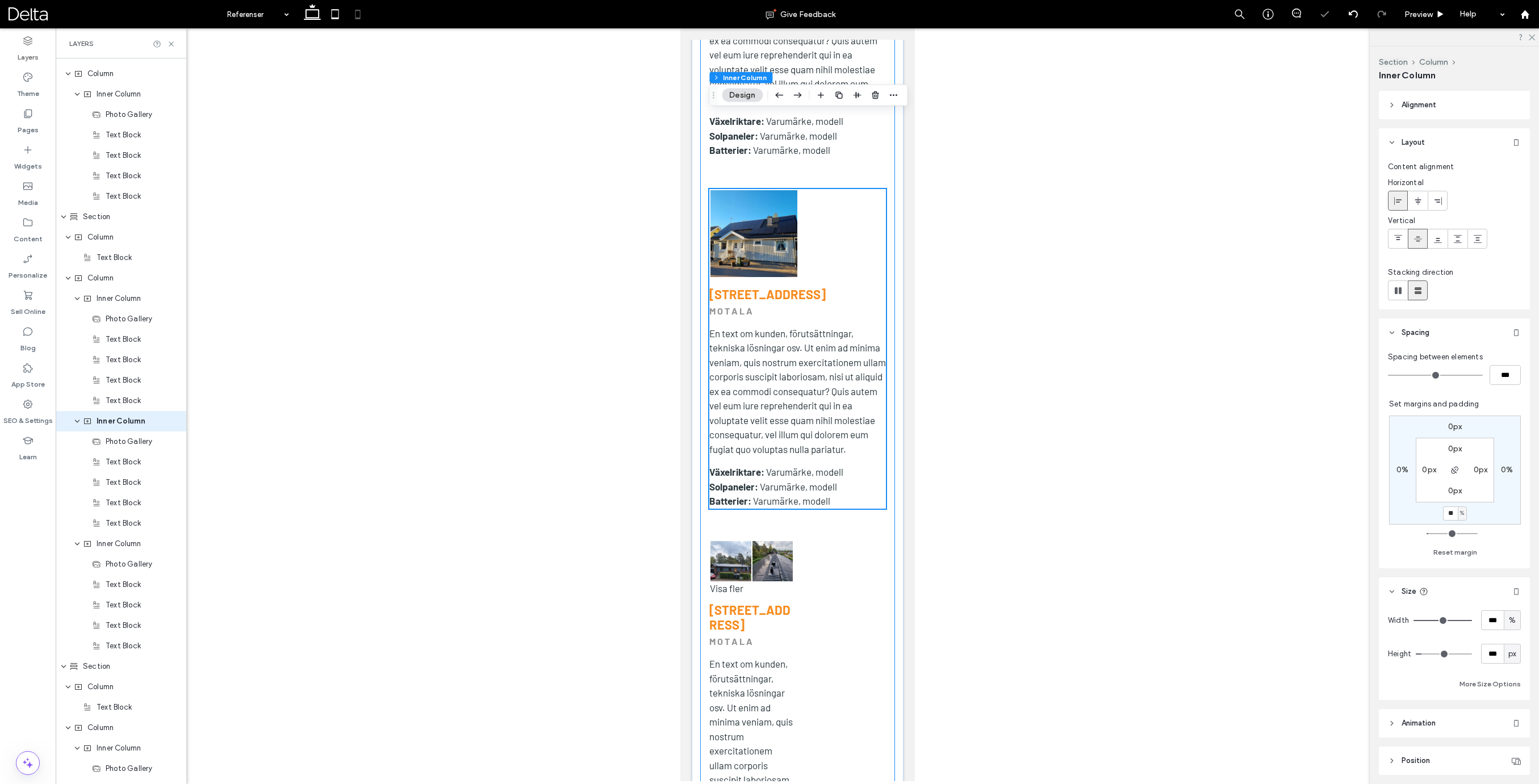
scroll to position [5603, 0]
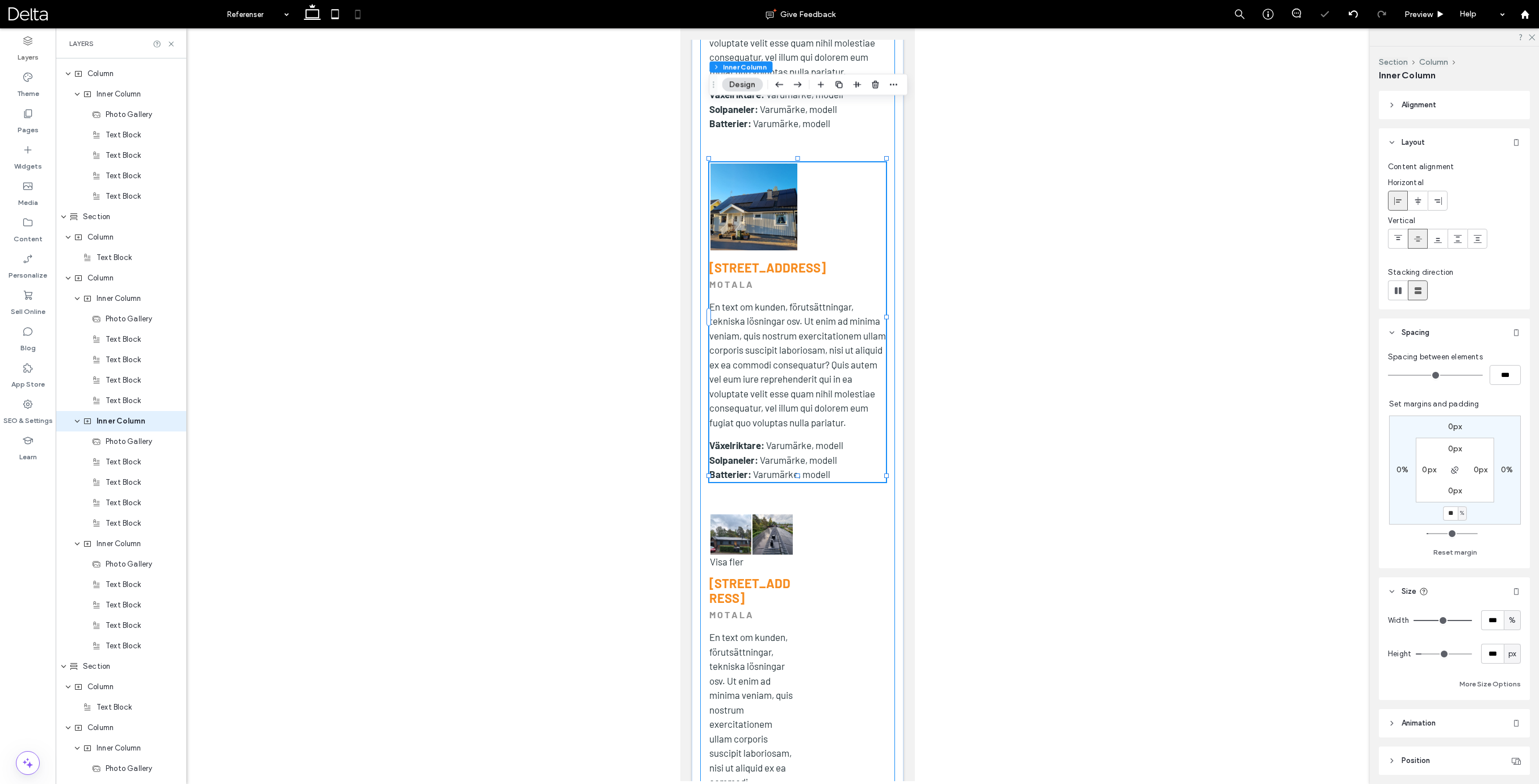
click at [814, 513] on div "Button Button Visa fler Ankaregatan 21 MOTALA En text om kunden, förutsättninga…" at bounding box center [797, 431] width 195 height 1258
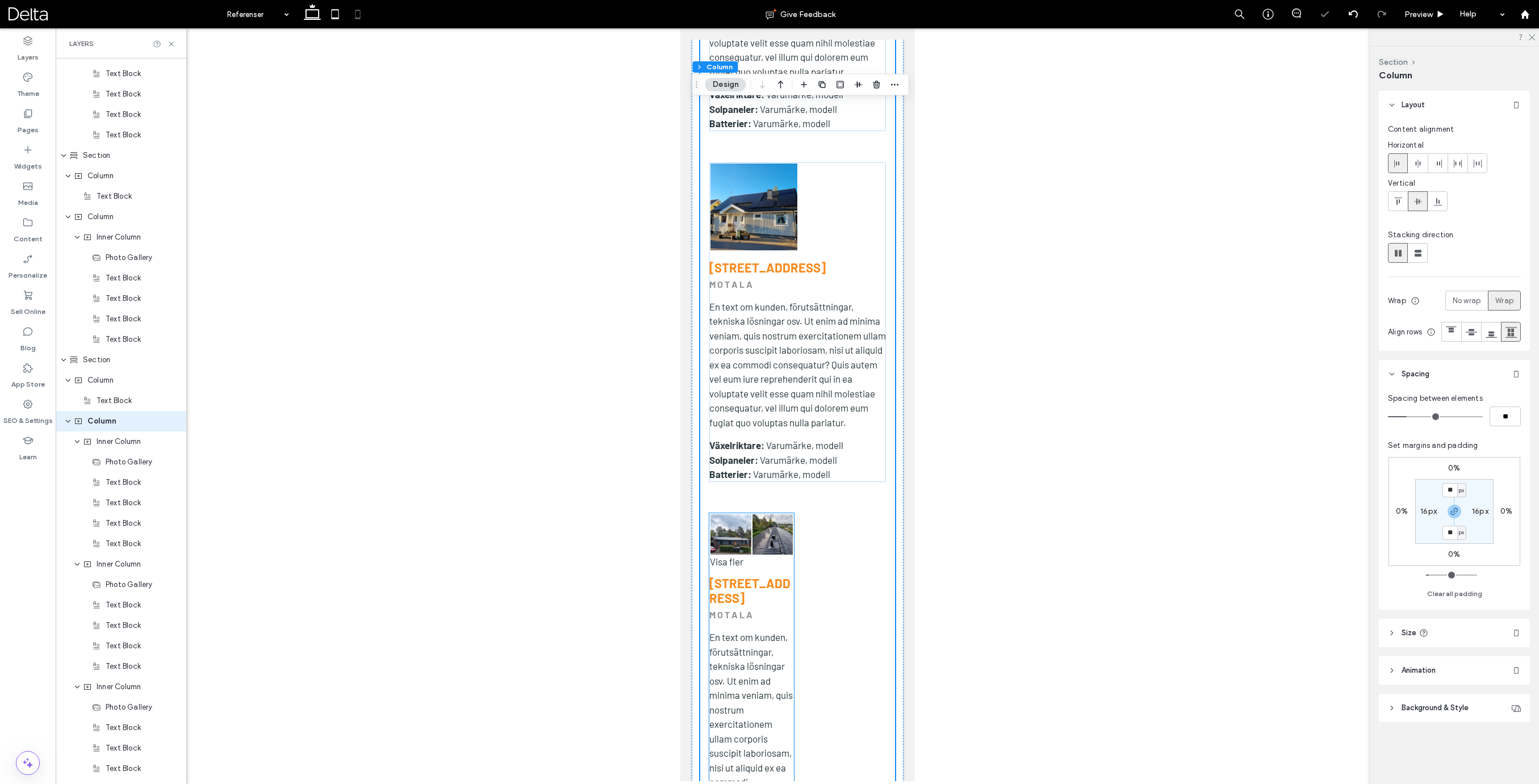
click at [777, 576] on h3 "[STREET_ADDRESS]" at bounding box center [751, 590] width 85 height 29
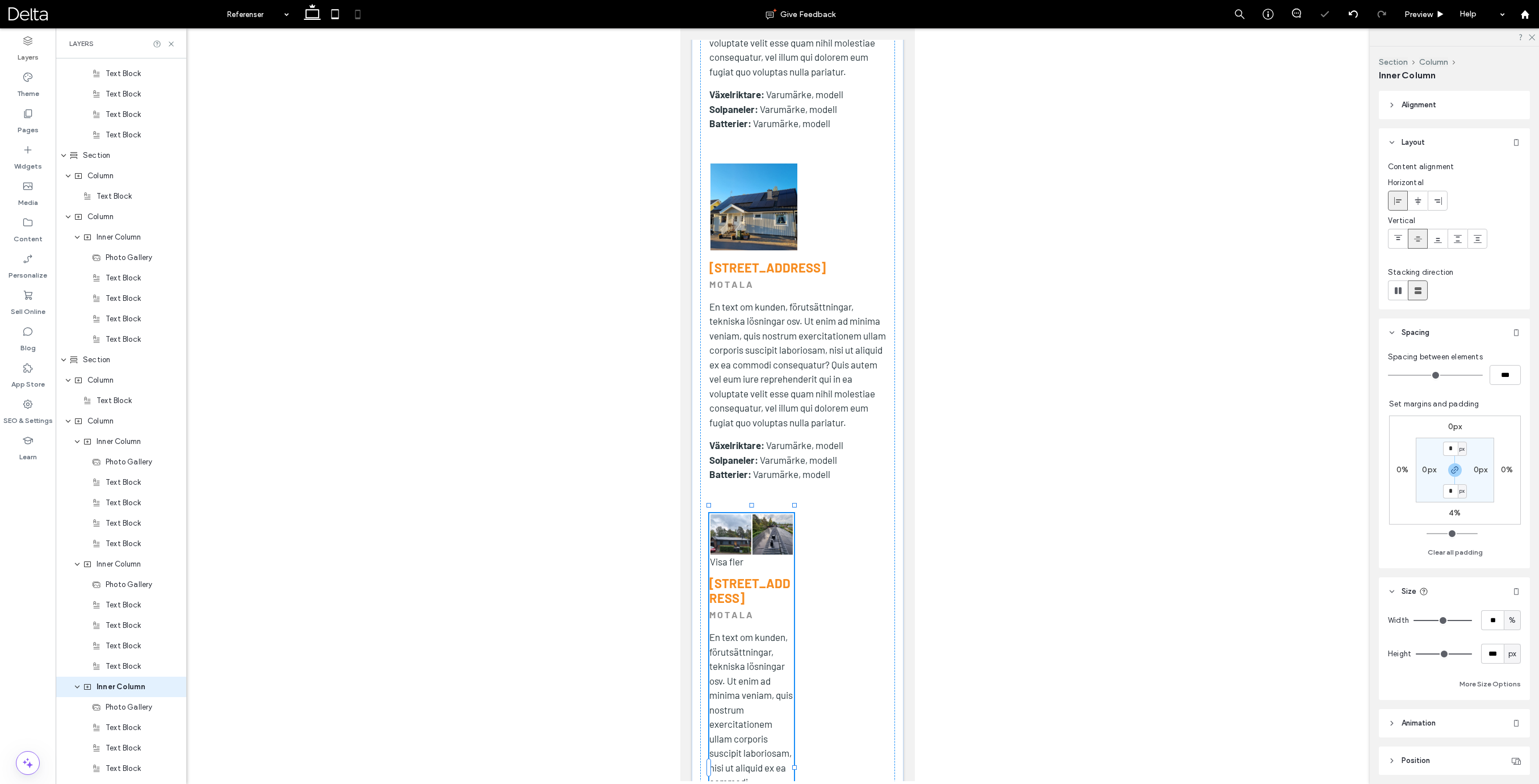
scroll to position [2671, 0]
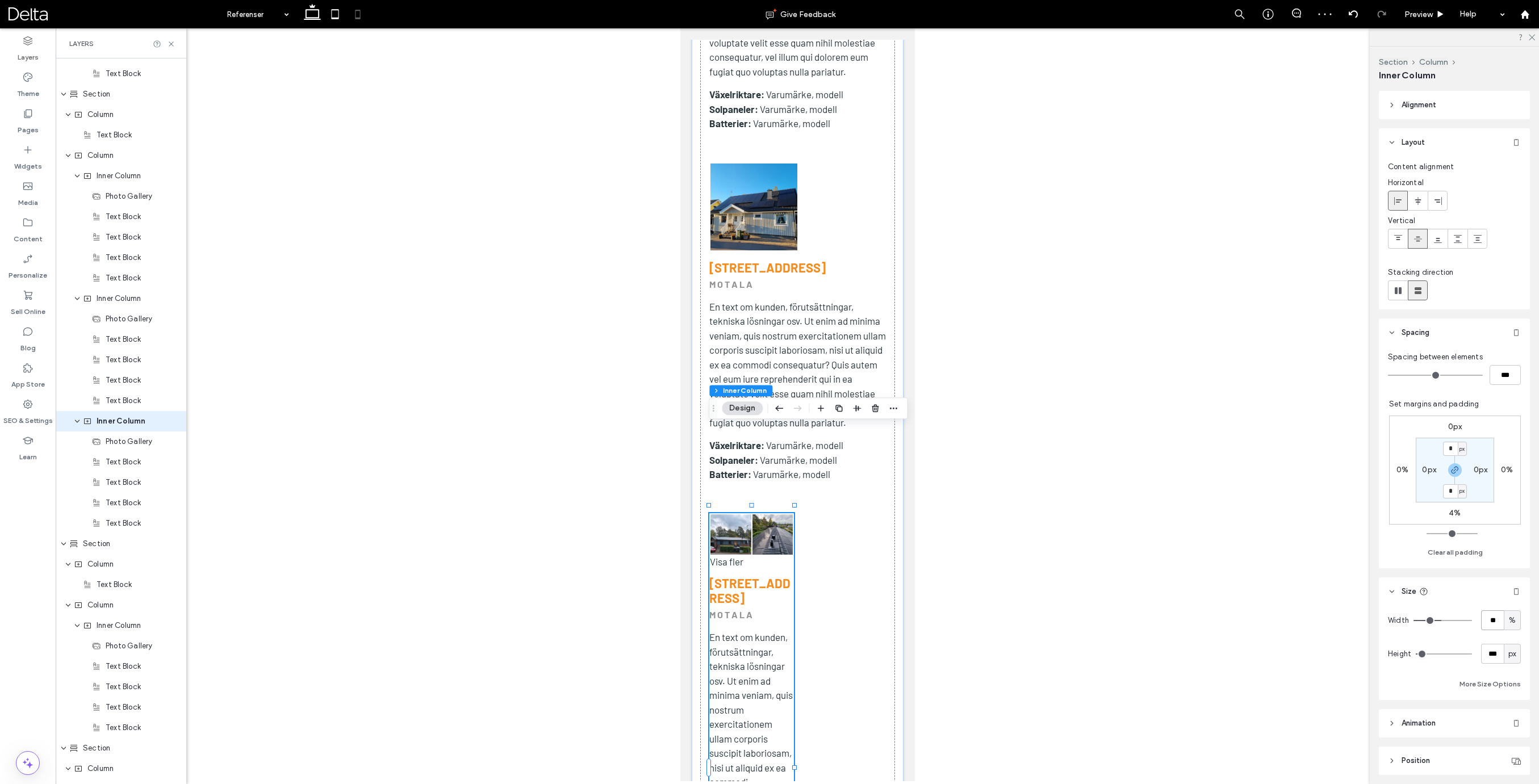
click at [1490, 624] on input "**" at bounding box center [1492, 620] width 23 height 20
type input "*****"
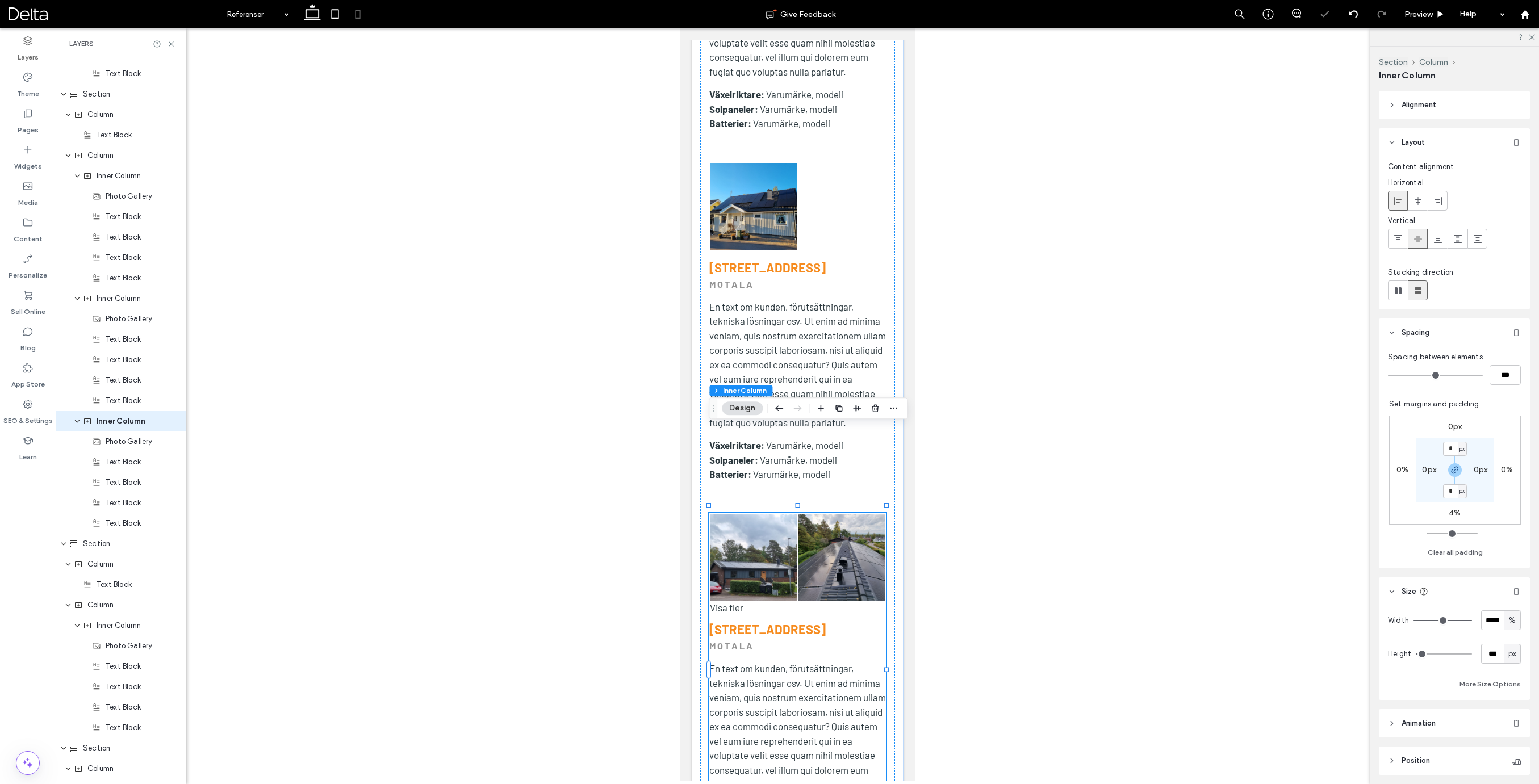
click at [1454, 508] on label "4%" at bounding box center [1454, 512] width 12 height 10
type input "*"
type input "**"
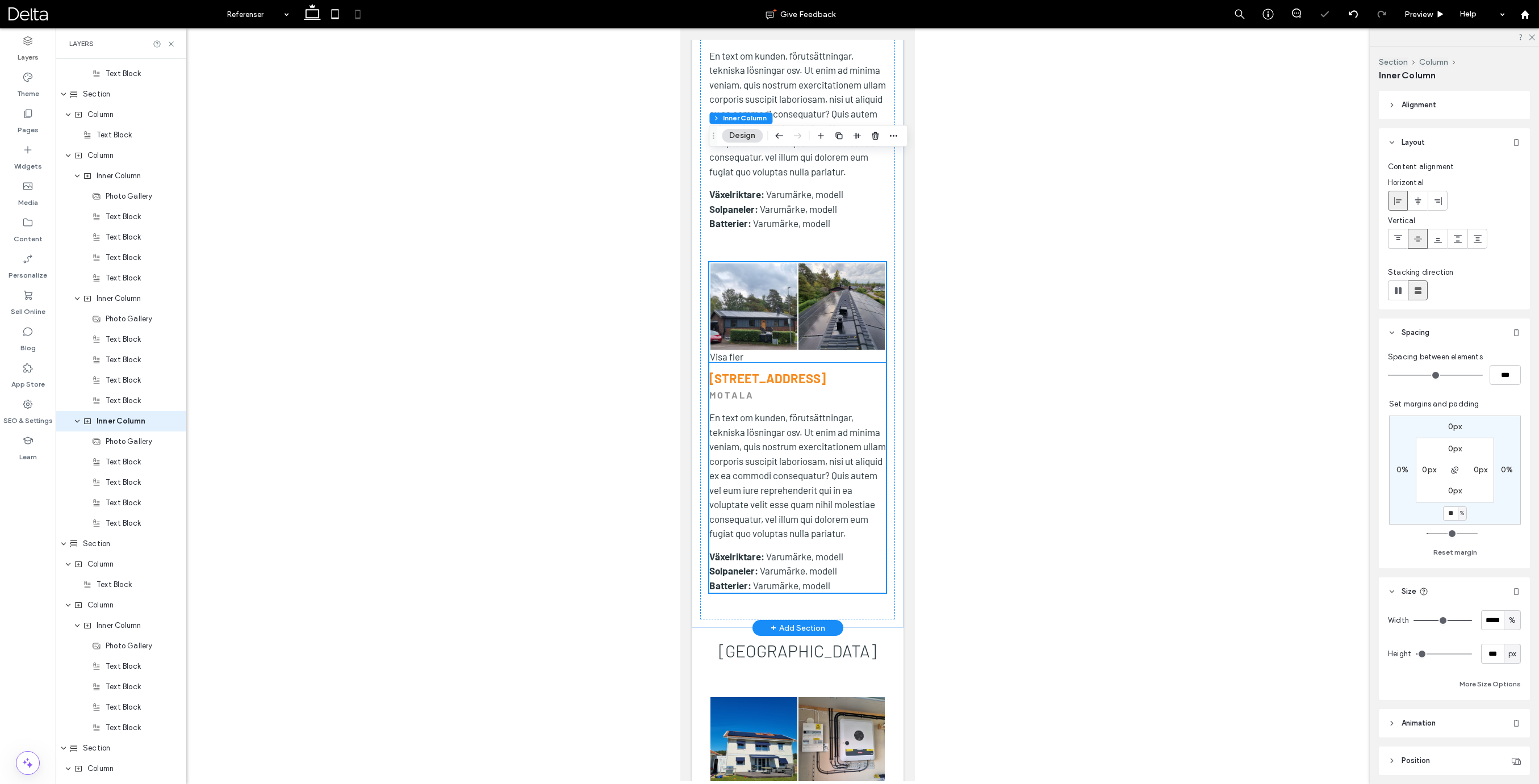
scroll to position [5876, 0]
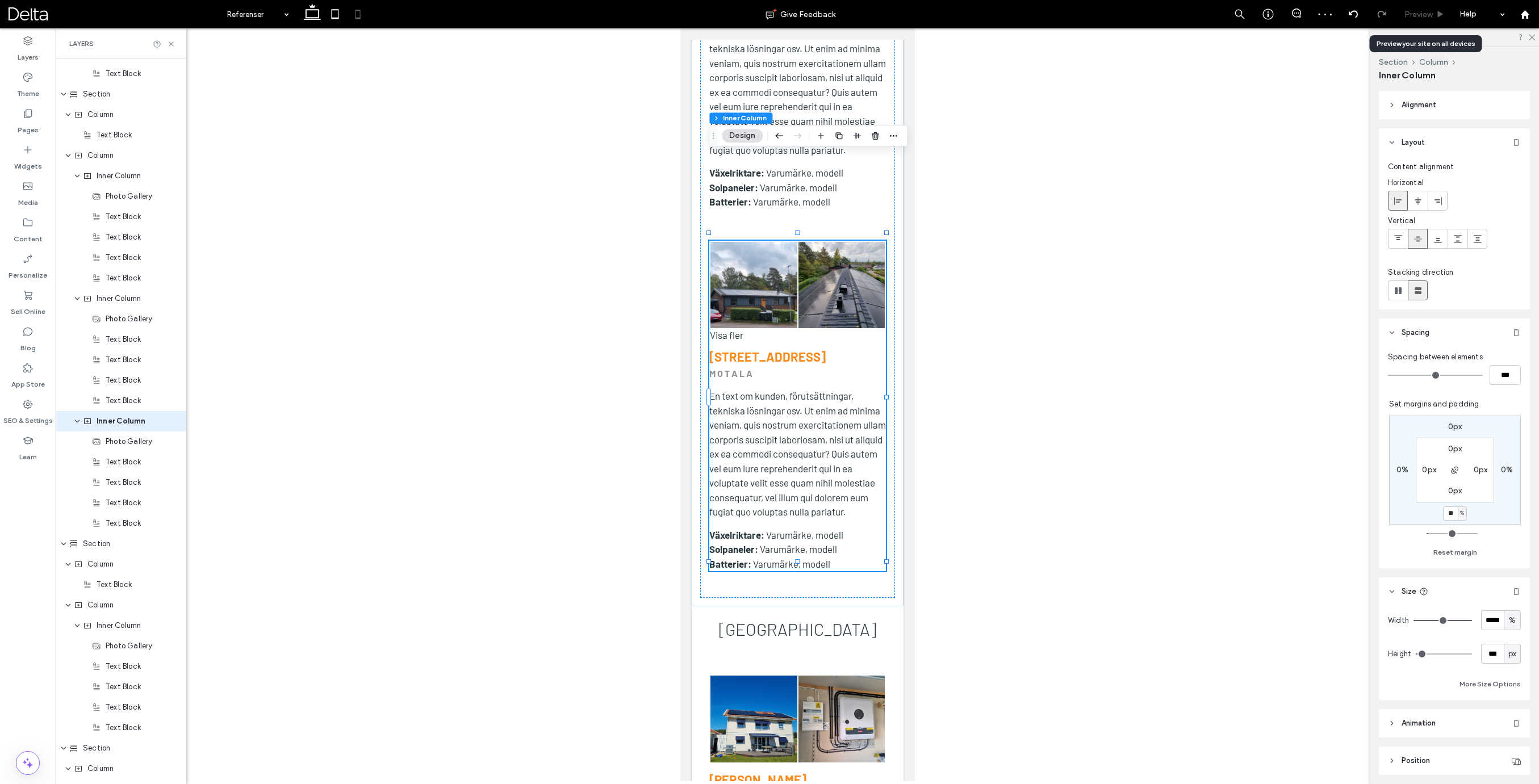
click at [1413, 24] on div "Preview" at bounding box center [1424, 14] width 58 height 29
click at [1420, 15] on span "Preview" at bounding box center [1419, 14] width 29 height 10
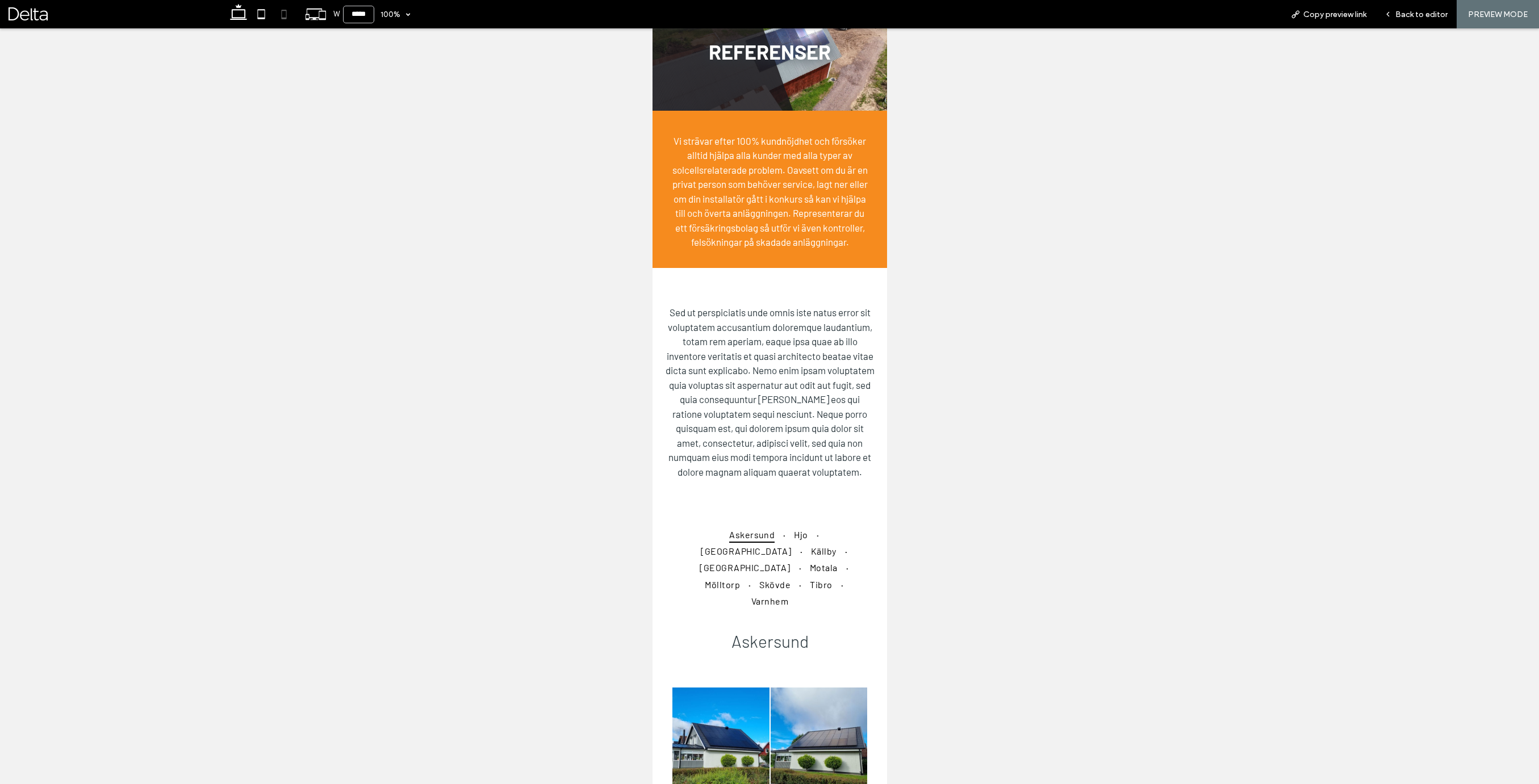
scroll to position [97, 0]
click at [793, 540] on span "Hjo" at bounding box center [800, 532] width 13 height 17
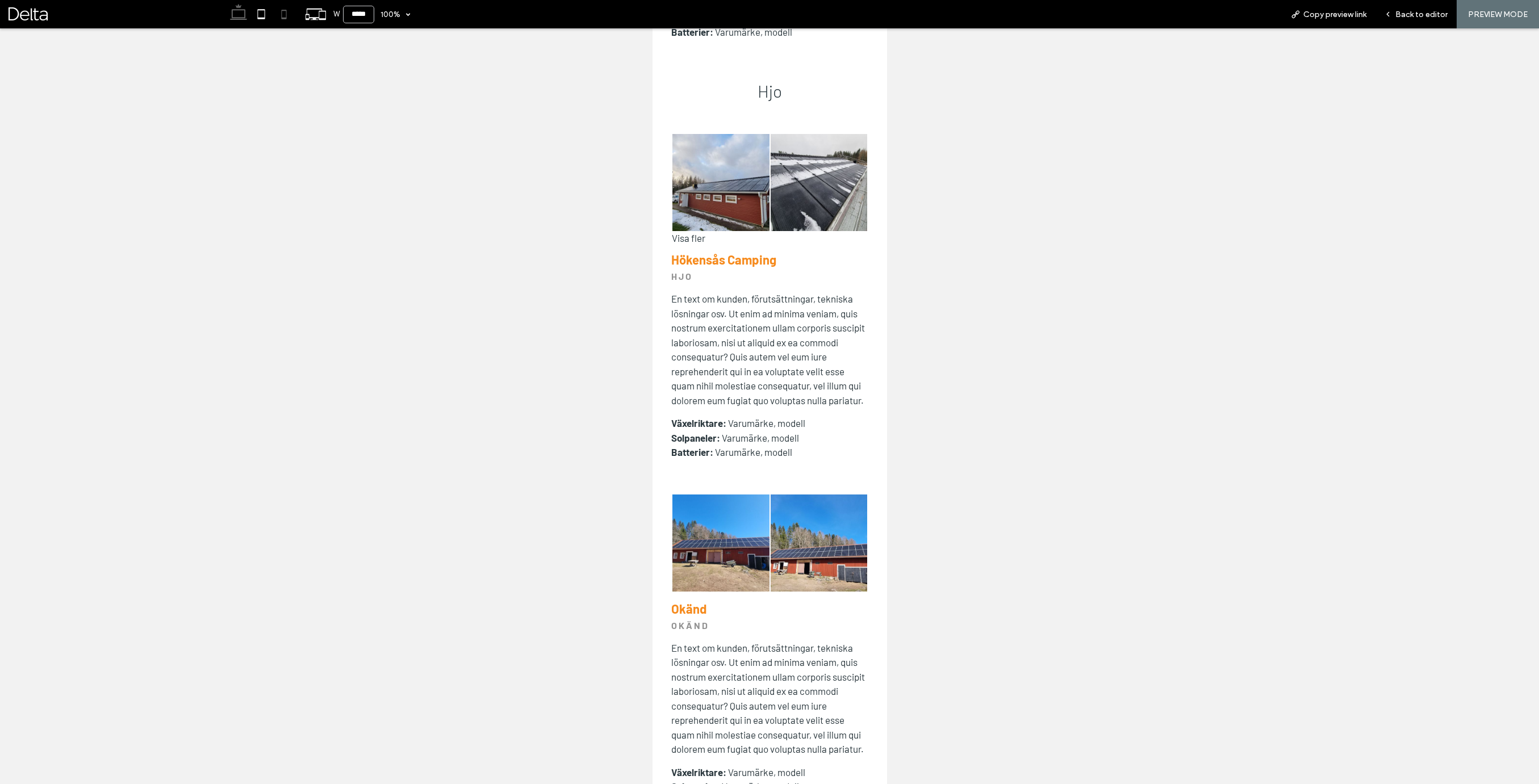
click at [245, 15] on use at bounding box center [238, 11] width 17 height 16
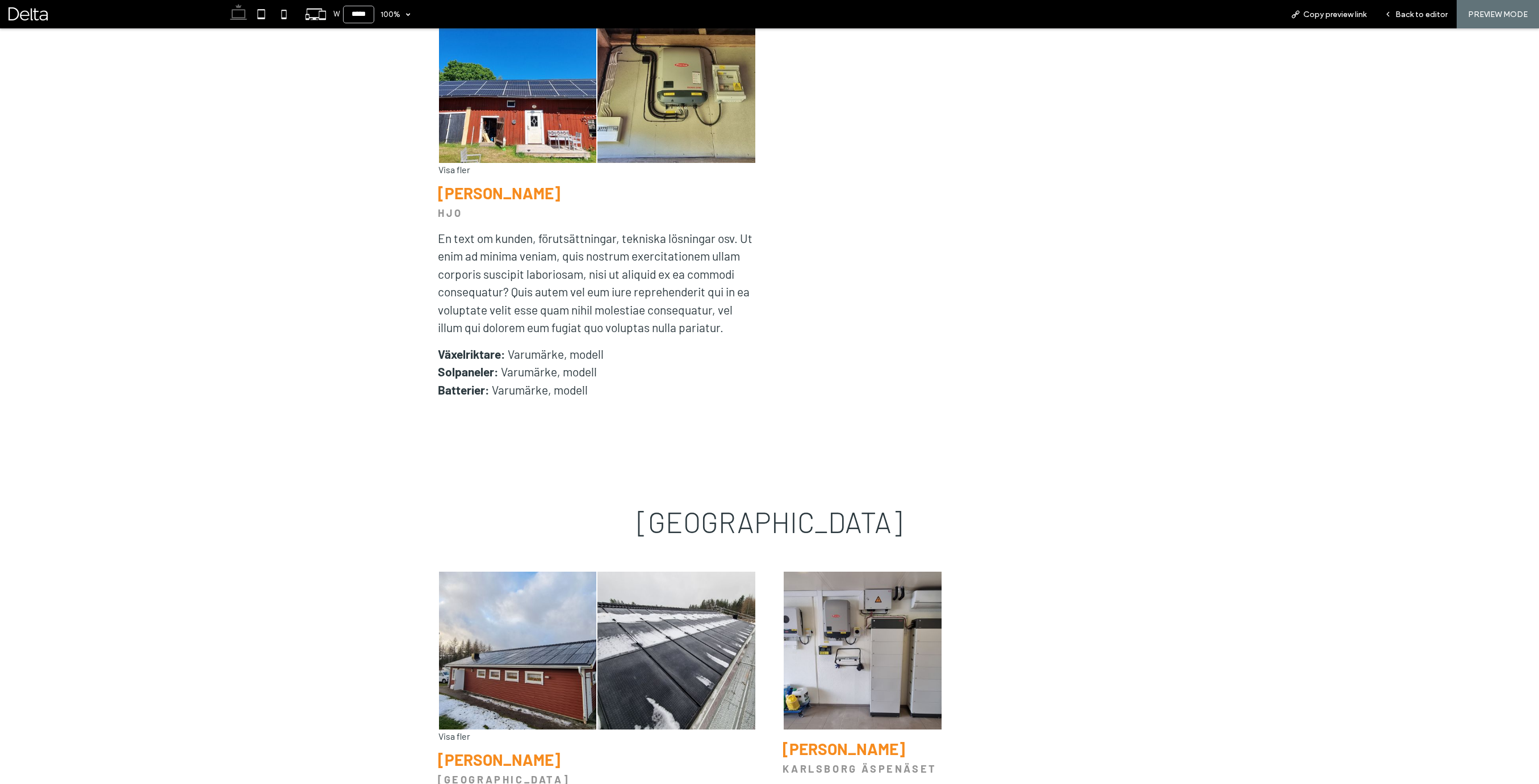
type input "******"
click at [1417, 13] on span "Back to editor" at bounding box center [1421, 14] width 52 height 10
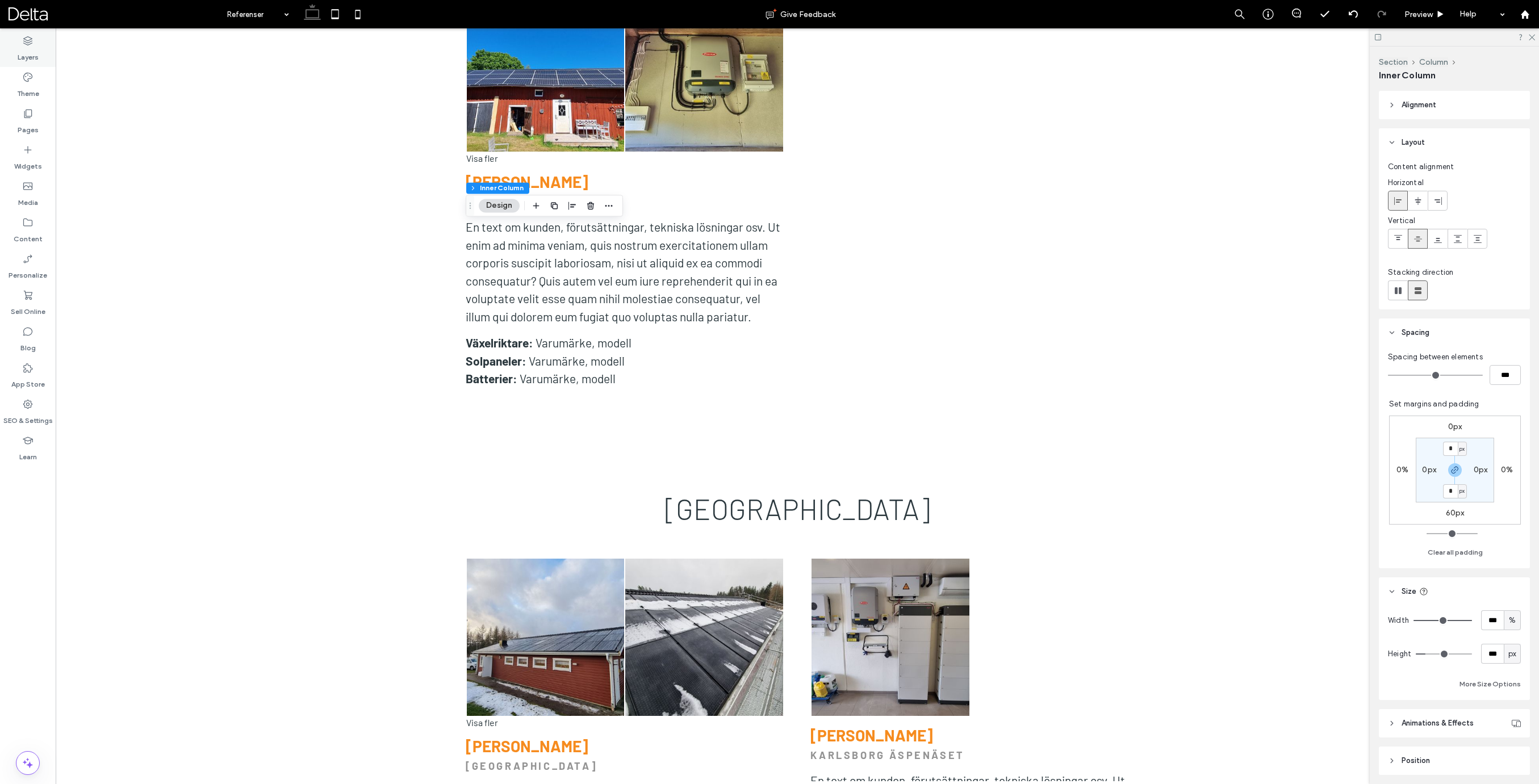
click at [24, 43] on use at bounding box center [28, 41] width 9 height 9
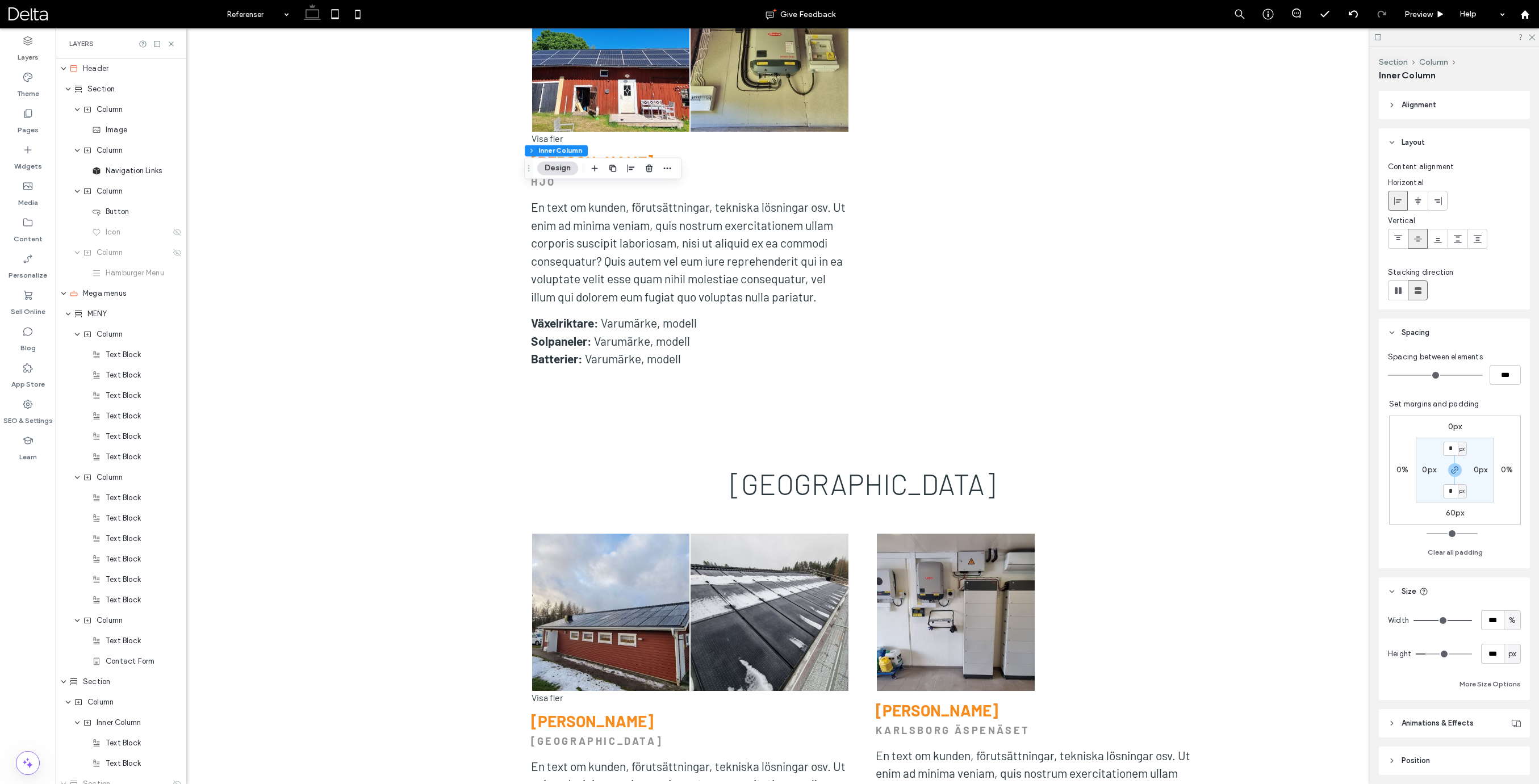
scroll to position [2876, 0]
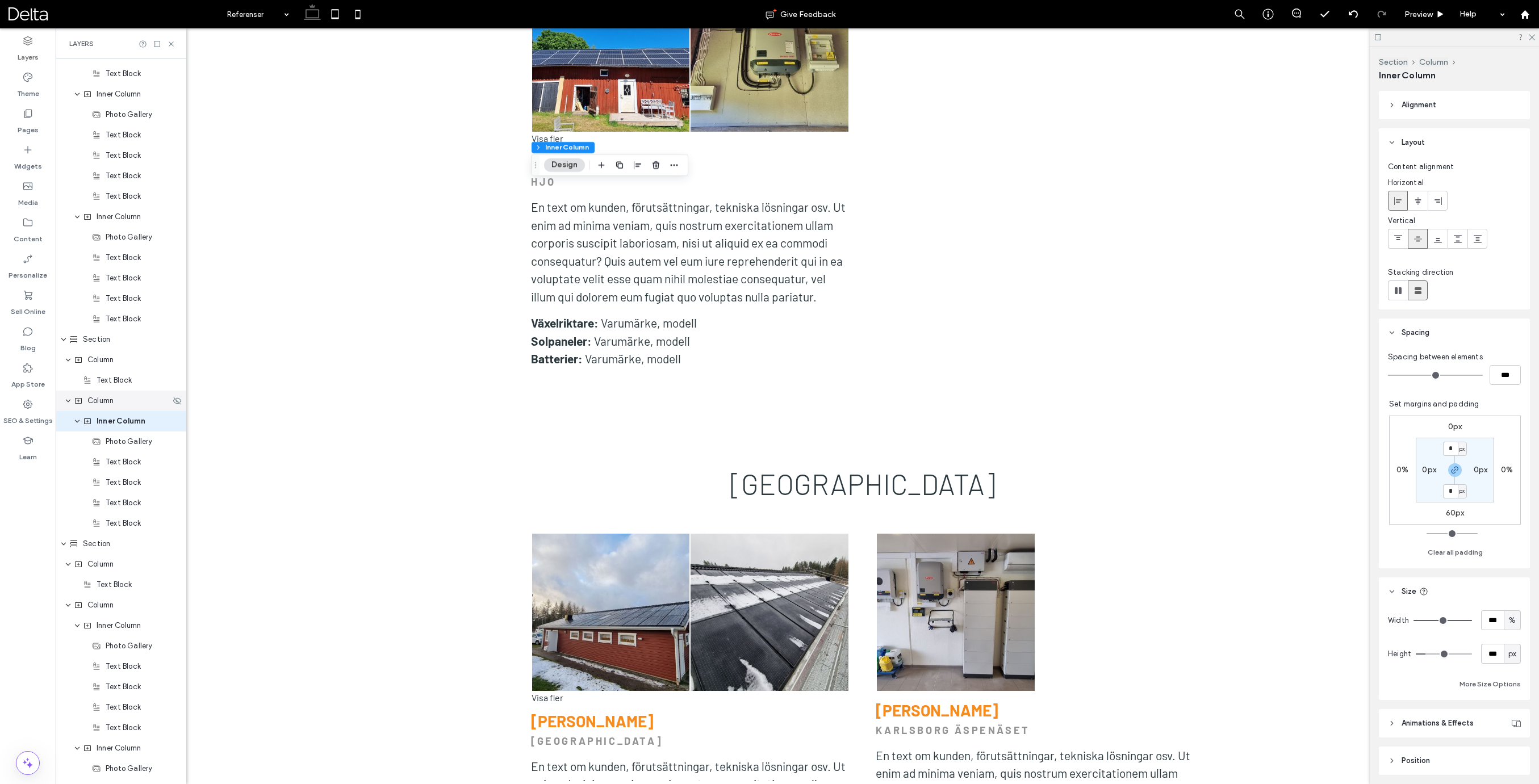
click at [120, 404] on div "Column" at bounding box center [122, 401] width 96 height 11
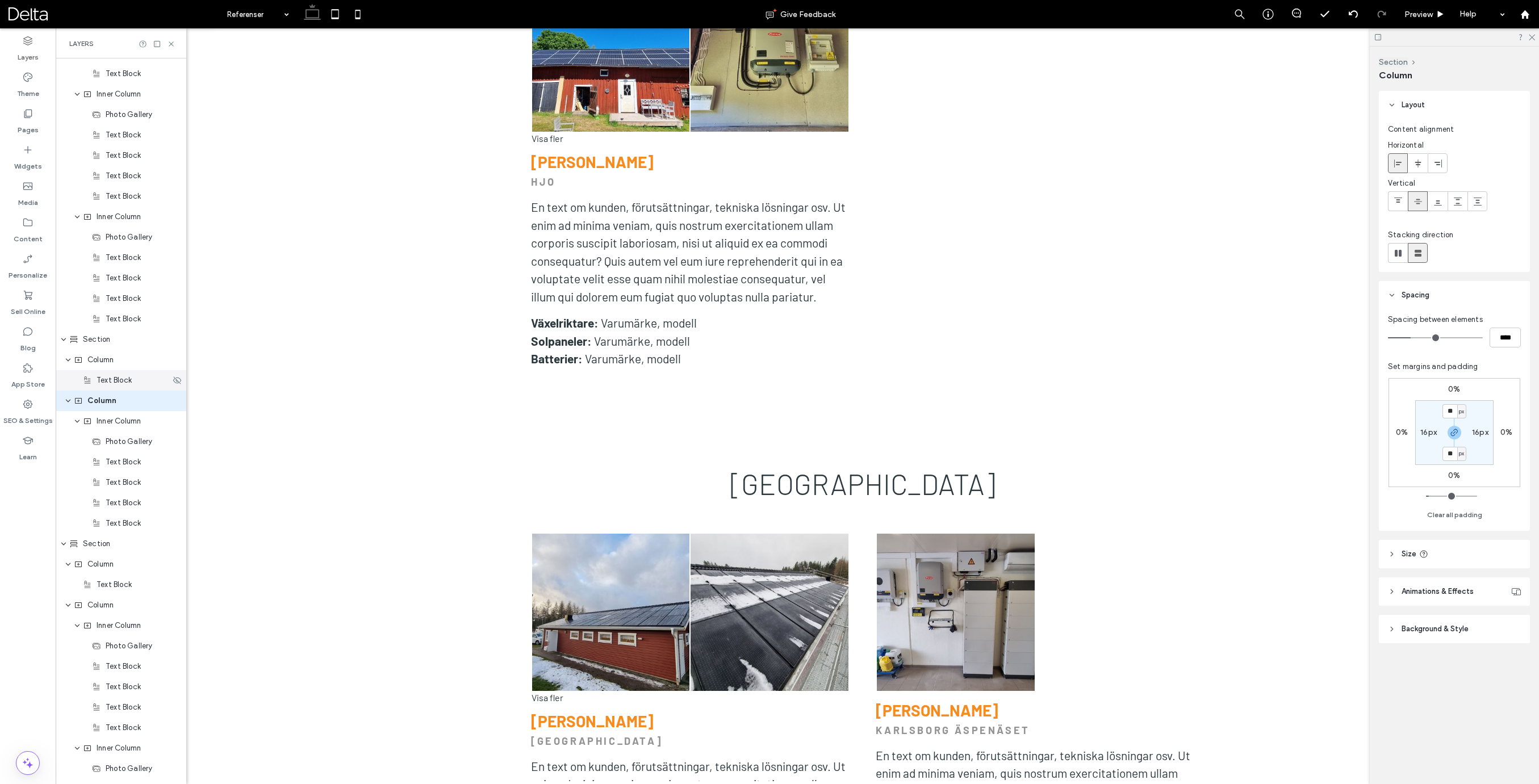
scroll to position [2855, 0]
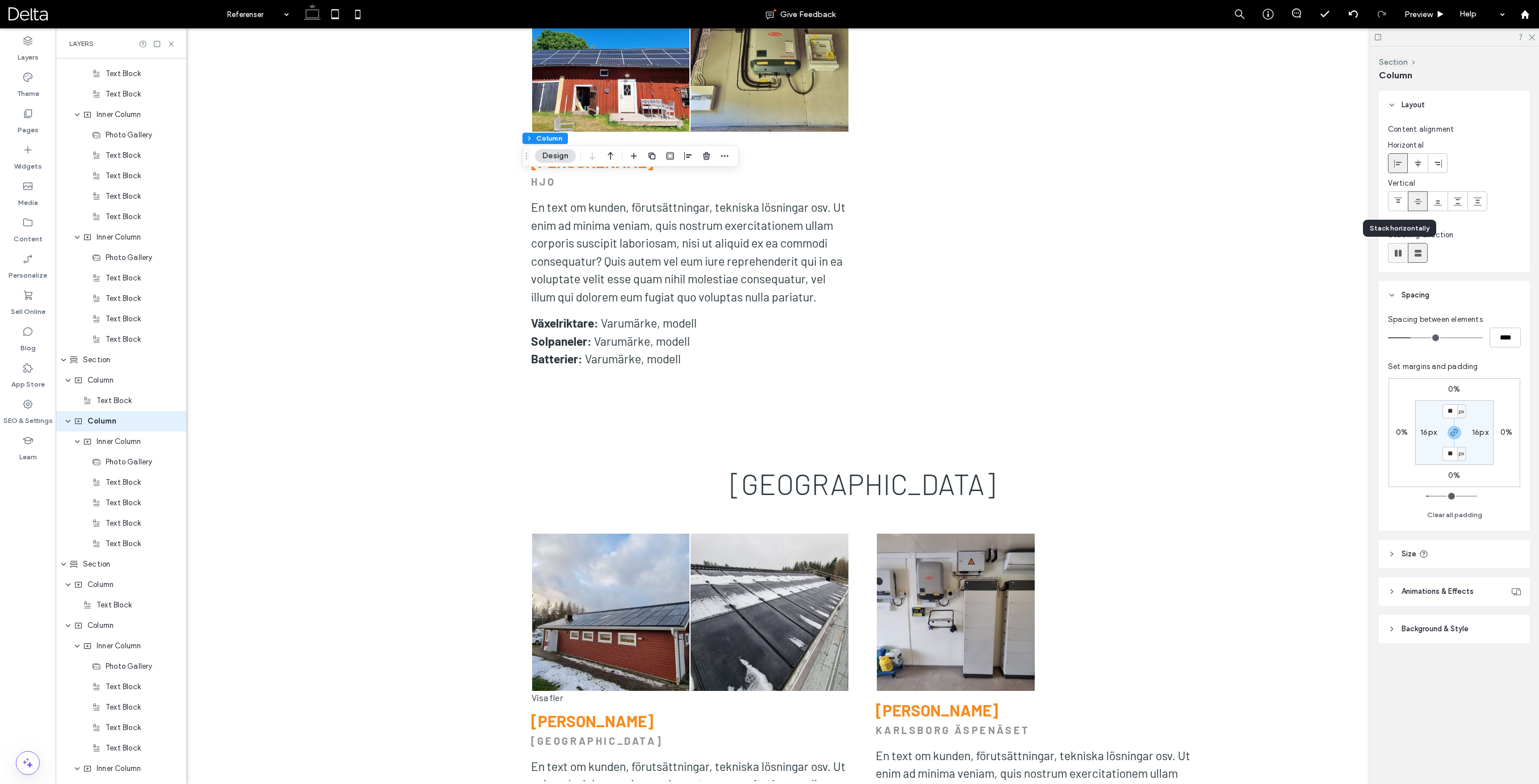
click at [1399, 257] on icon at bounding box center [1398, 253] width 11 height 11
type input "*"
type input "**"
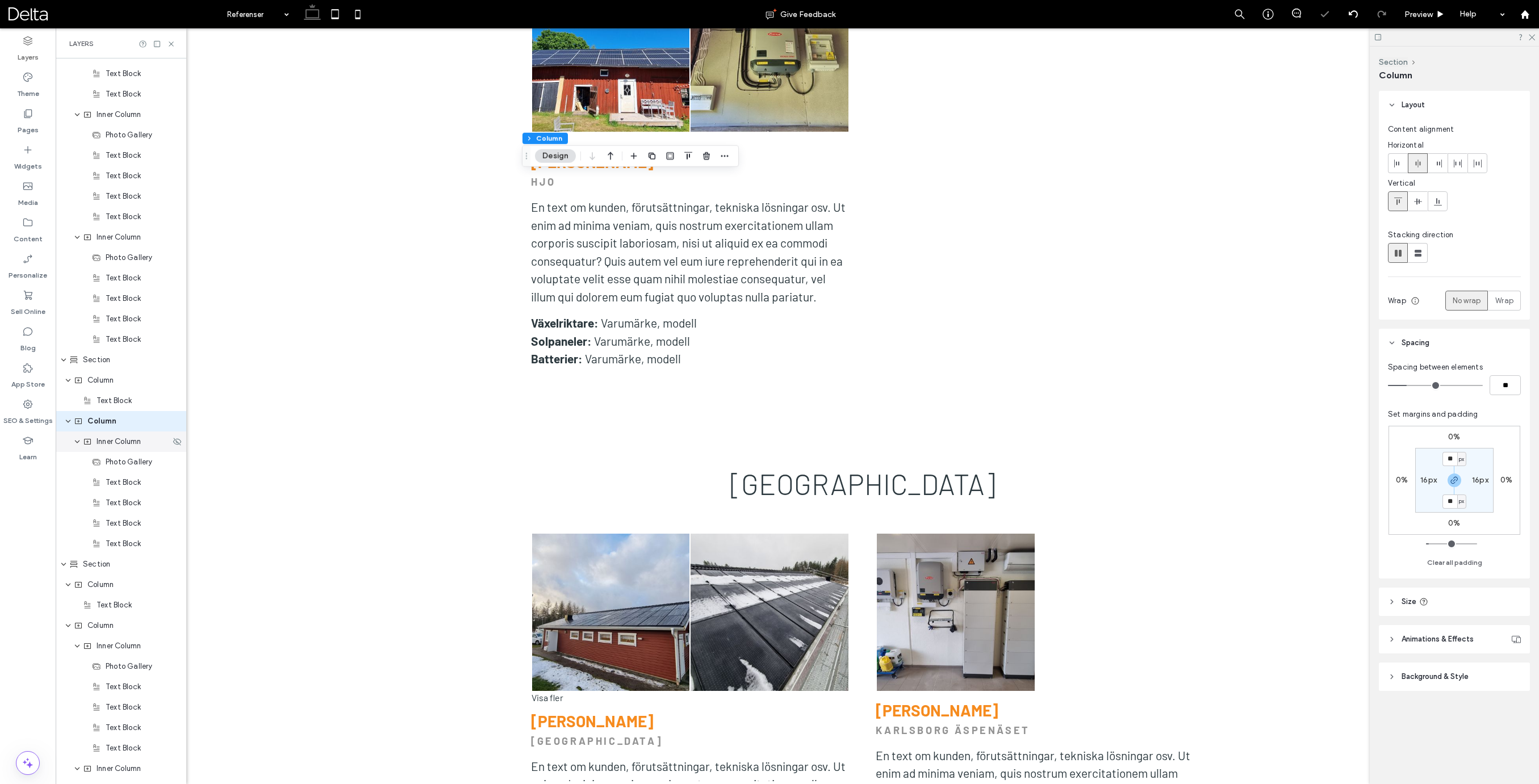
click at [110, 448] on div "Inner Column" at bounding box center [120, 441] width 131 height 20
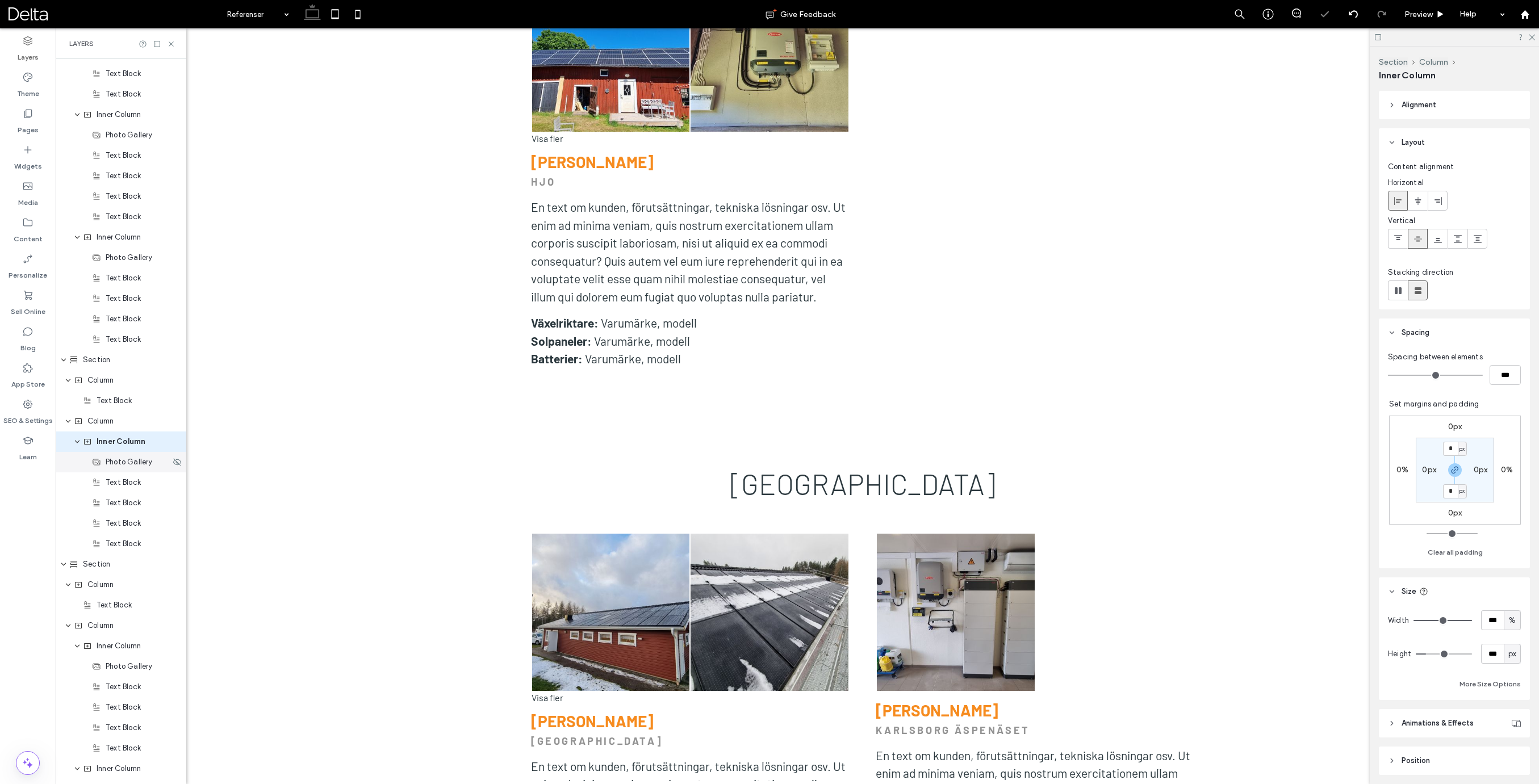
scroll to position [2876, 0]
click at [1492, 624] on input "***" at bounding box center [1492, 620] width 23 height 20
type input "**"
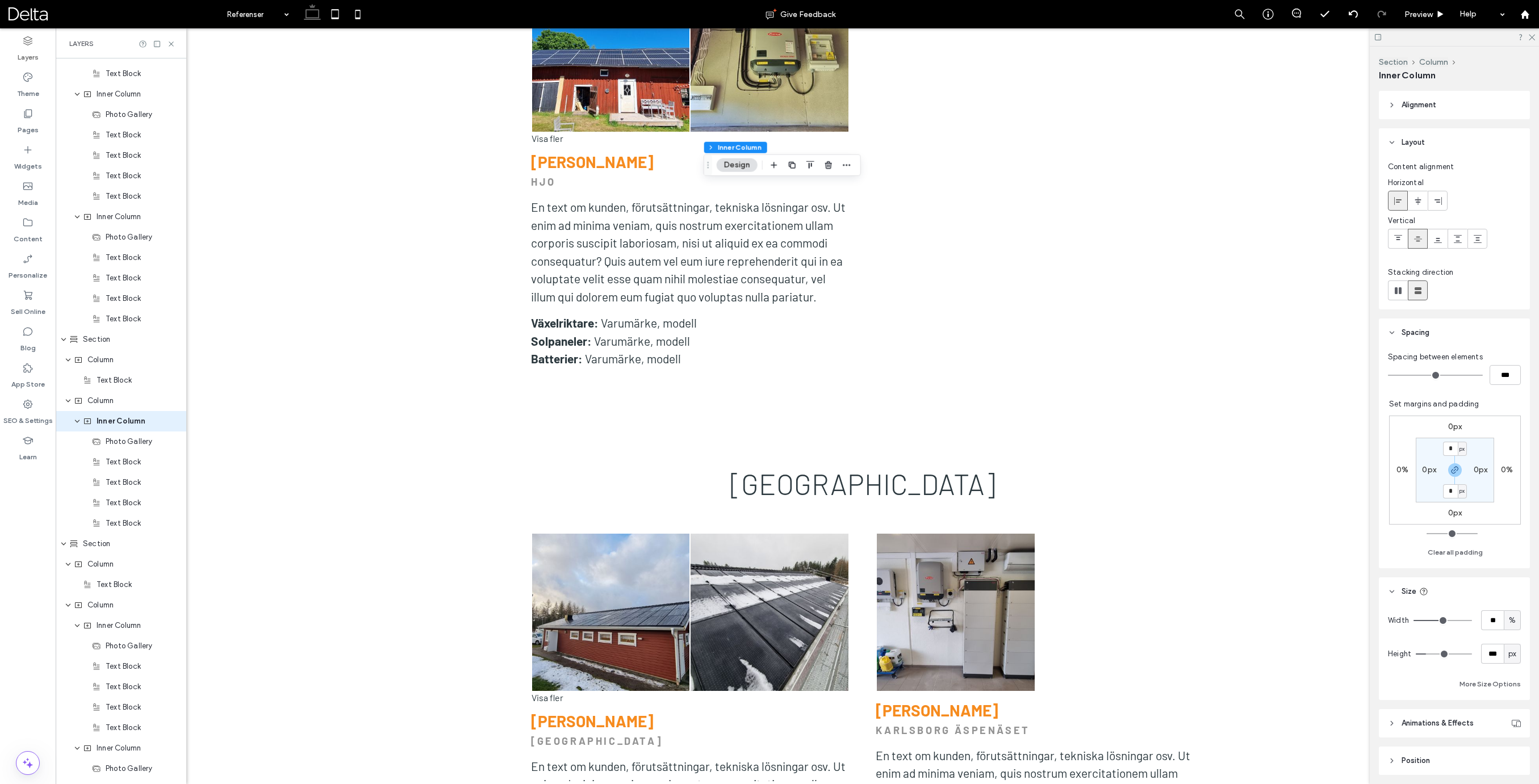
click at [1460, 513] on label "0px" at bounding box center [1455, 512] width 14 height 10
drag, startPoint x: 1456, startPoint y: 471, endPoint x: 1451, endPoint y: 501, distance: 30.4
click at [1456, 471] on icon "button" at bounding box center [1455, 470] width 9 height 9
click at [1458, 514] on div "px" at bounding box center [1462, 513] width 9 height 14
click at [1462, 552] on div "%" at bounding box center [1458, 550] width 16 height 20
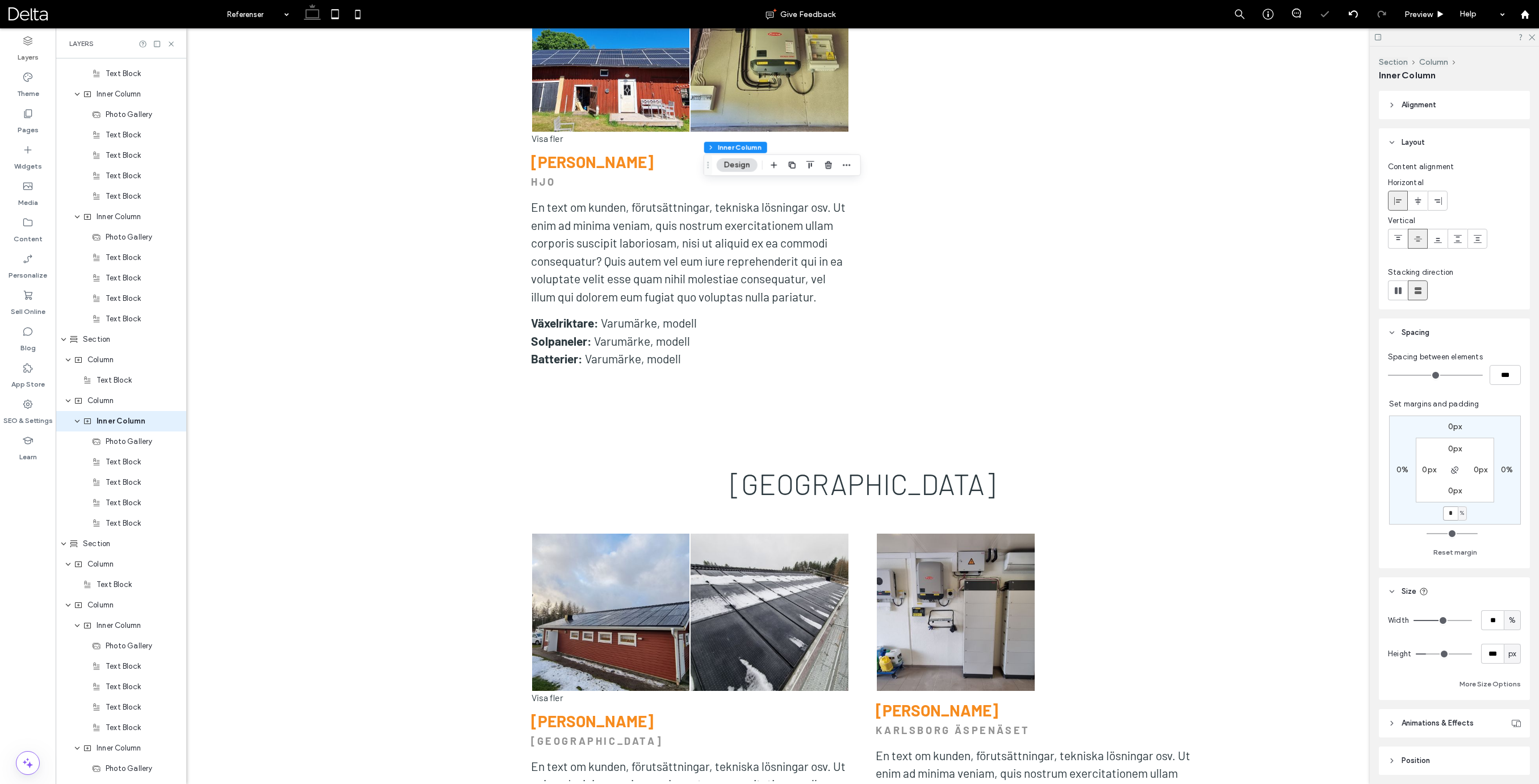
click at [1454, 513] on input "*" at bounding box center [1450, 513] width 15 height 14
type input "*"
click at [359, 16] on icon at bounding box center [358, 14] width 23 height 23
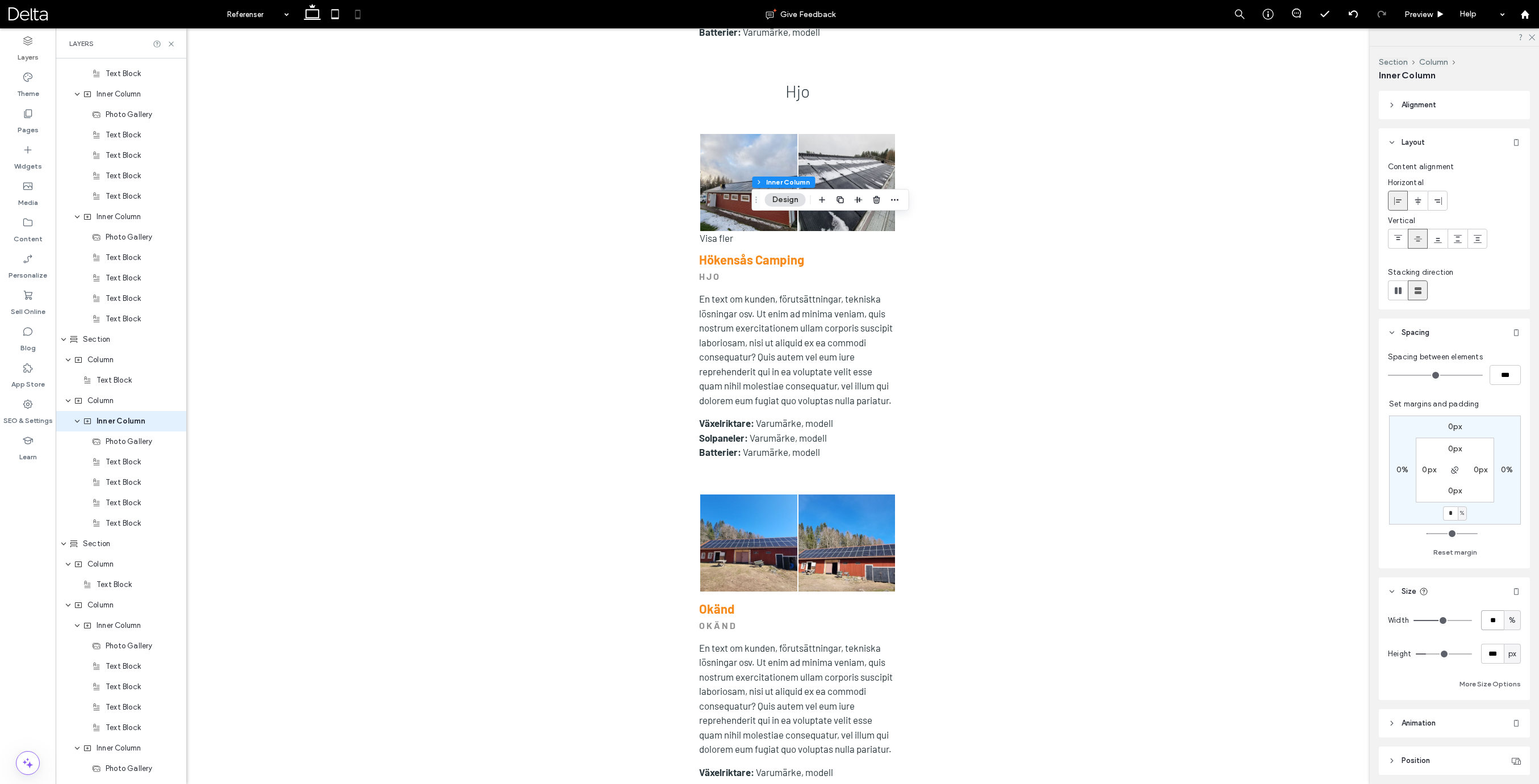
click at [1488, 620] on input "**" at bounding box center [1492, 620] width 23 height 20
type input "***"
click at [1453, 513] on input "*" at bounding box center [1450, 513] width 15 height 14
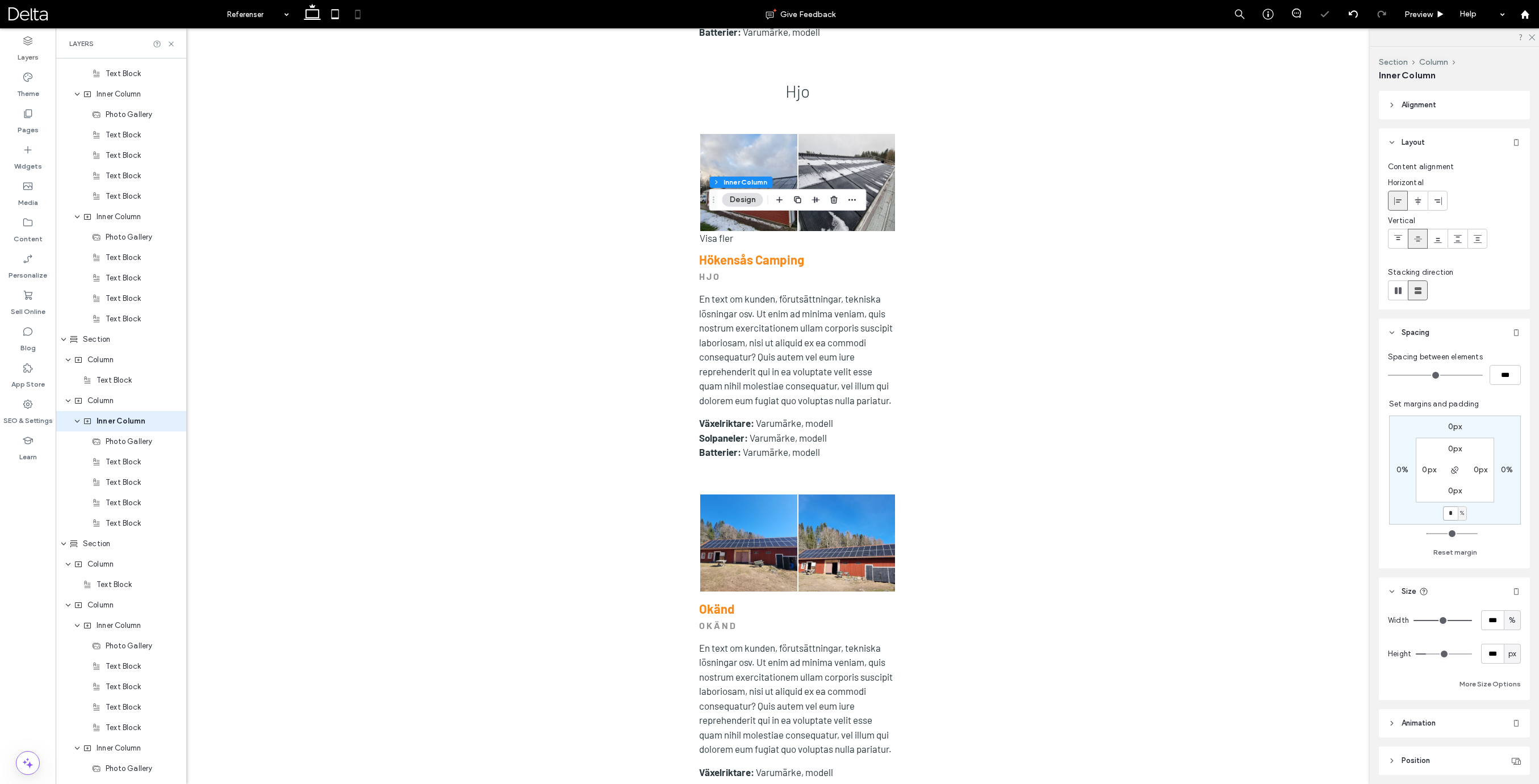
click at [1453, 513] on input "*" at bounding box center [1450, 513] width 15 height 14
type input "**"
click at [311, 19] on use at bounding box center [312, 11] width 17 height 16
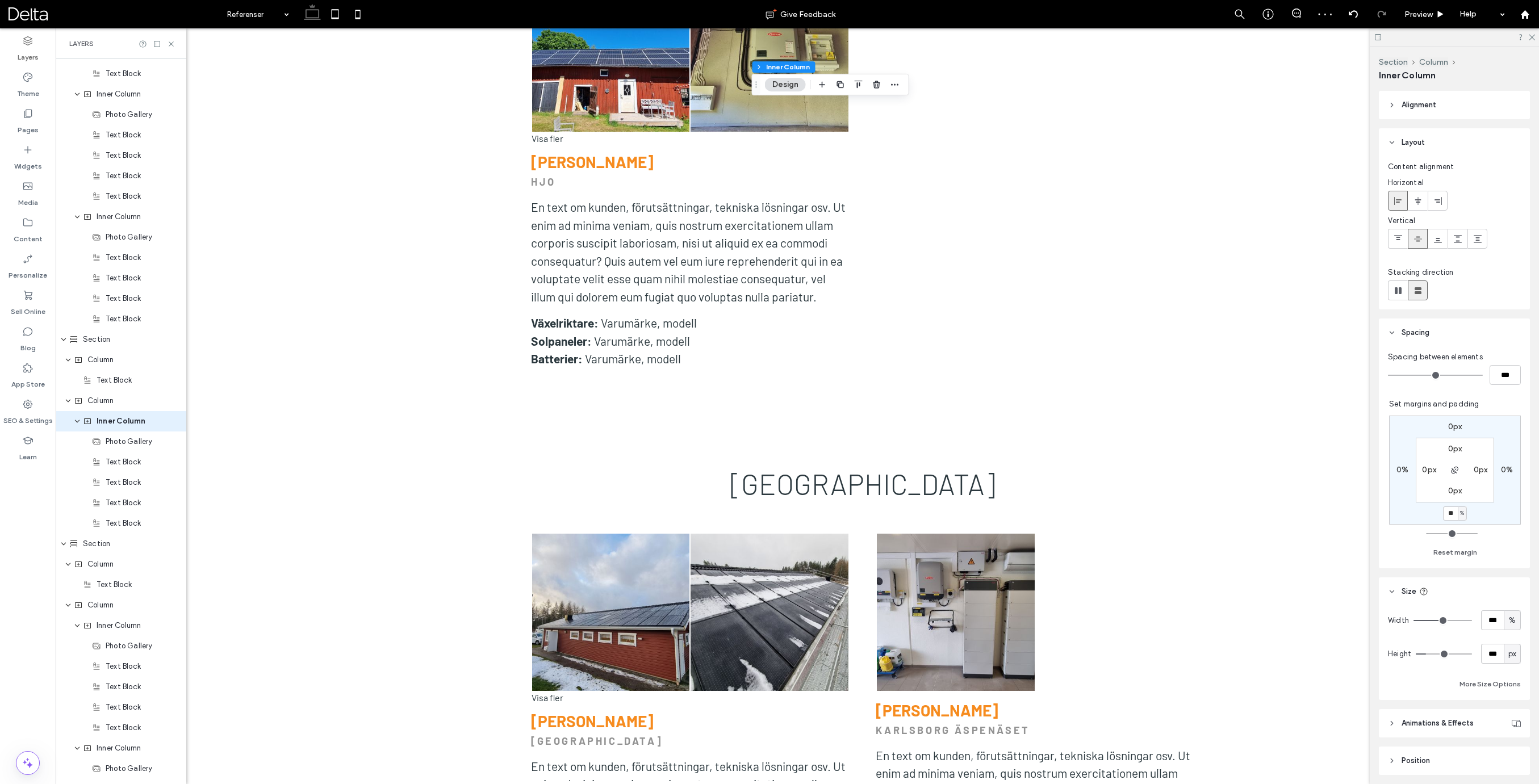
type input "*"
type input "**"
type input "*"
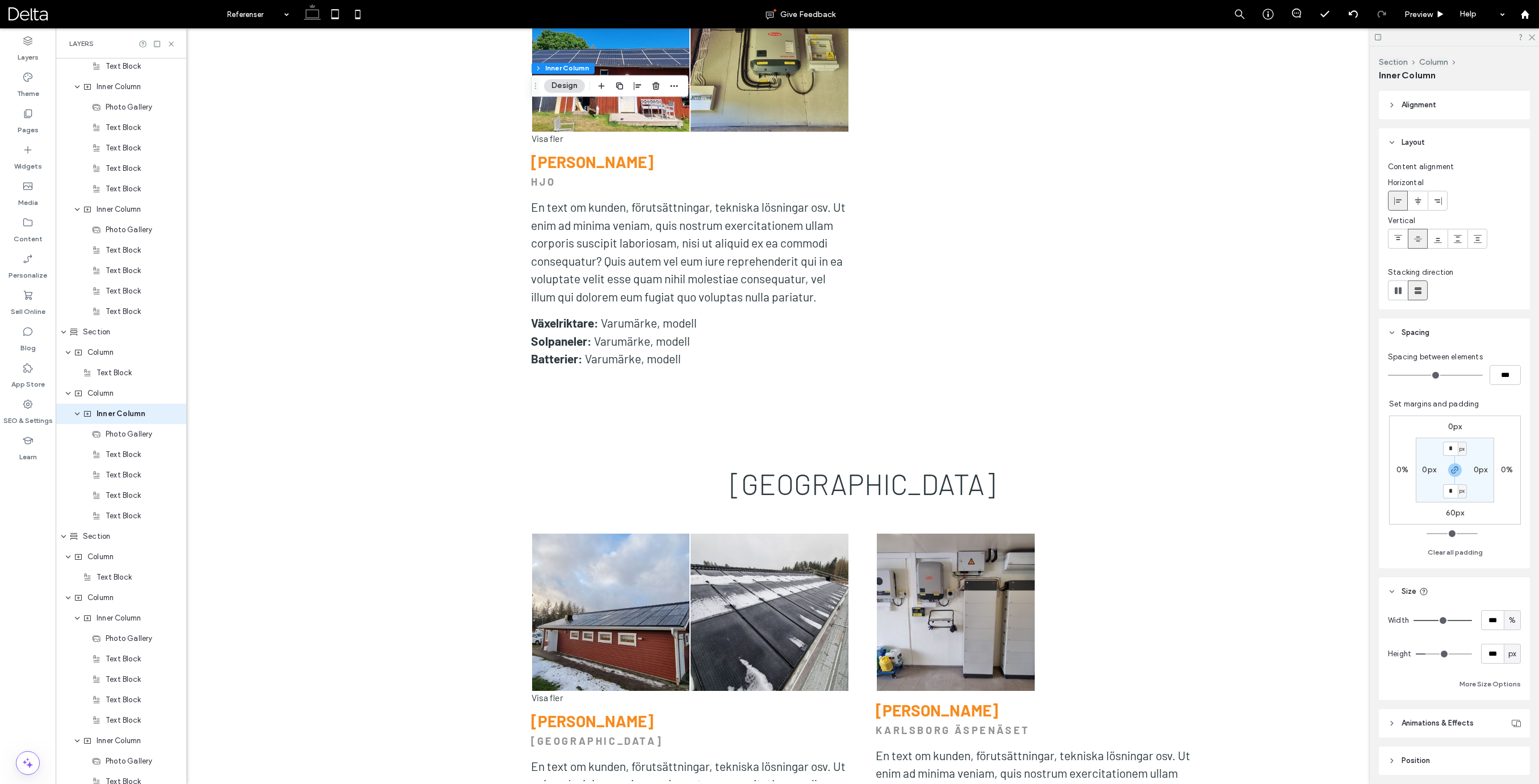
scroll to position [2221, 0]
click at [1493, 624] on input "***" at bounding box center [1492, 620] width 23 height 20
type input "**"
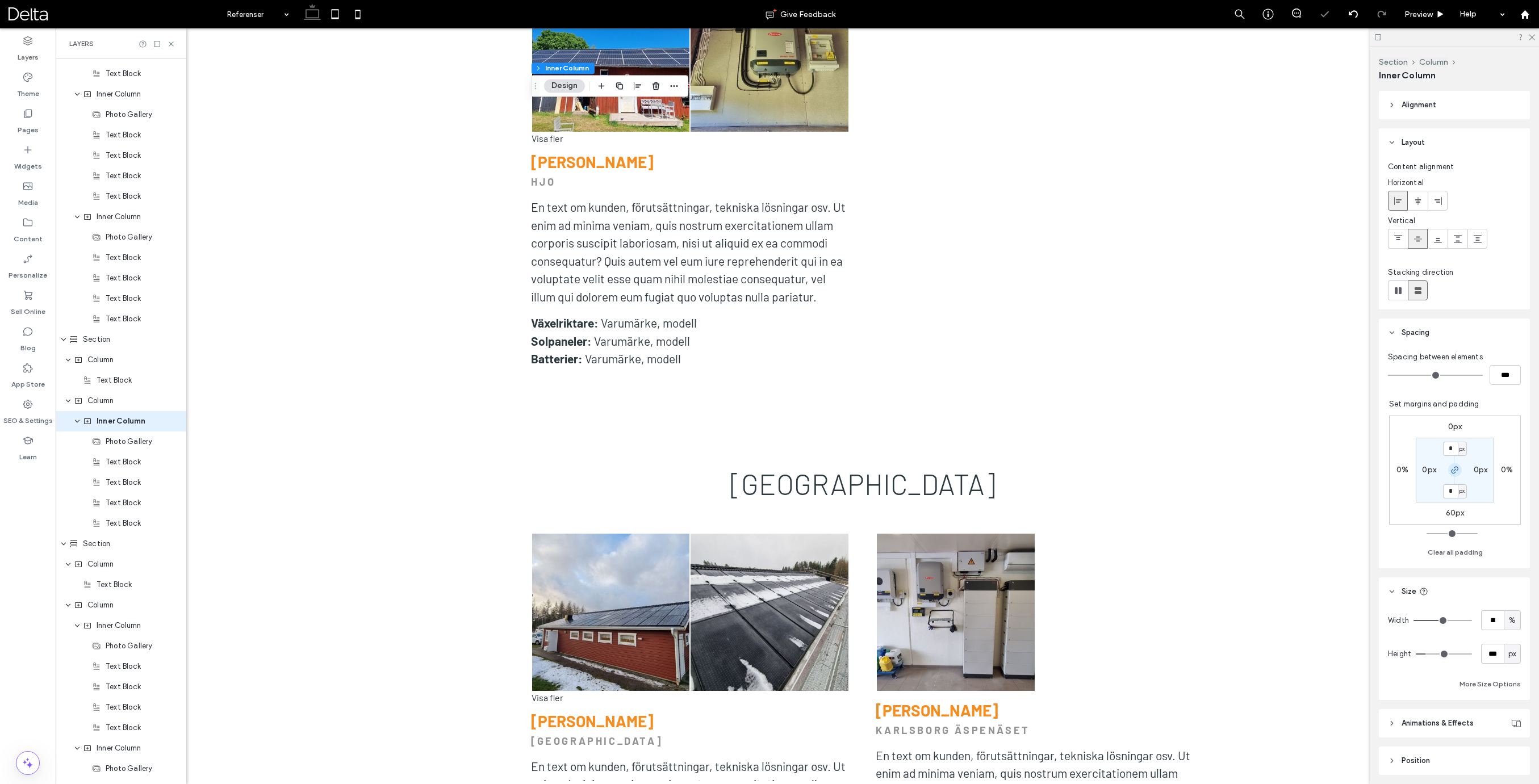
click at [1457, 471] on icon "button" at bounding box center [1455, 470] width 9 height 9
click at [1457, 513] on label "60px" at bounding box center [1455, 512] width 18 height 10
click at [1462, 550] on div "%" at bounding box center [1458, 550] width 16 height 20
type input "*"
click at [1449, 513] on input "***" at bounding box center [1450, 513] width 15 height 14
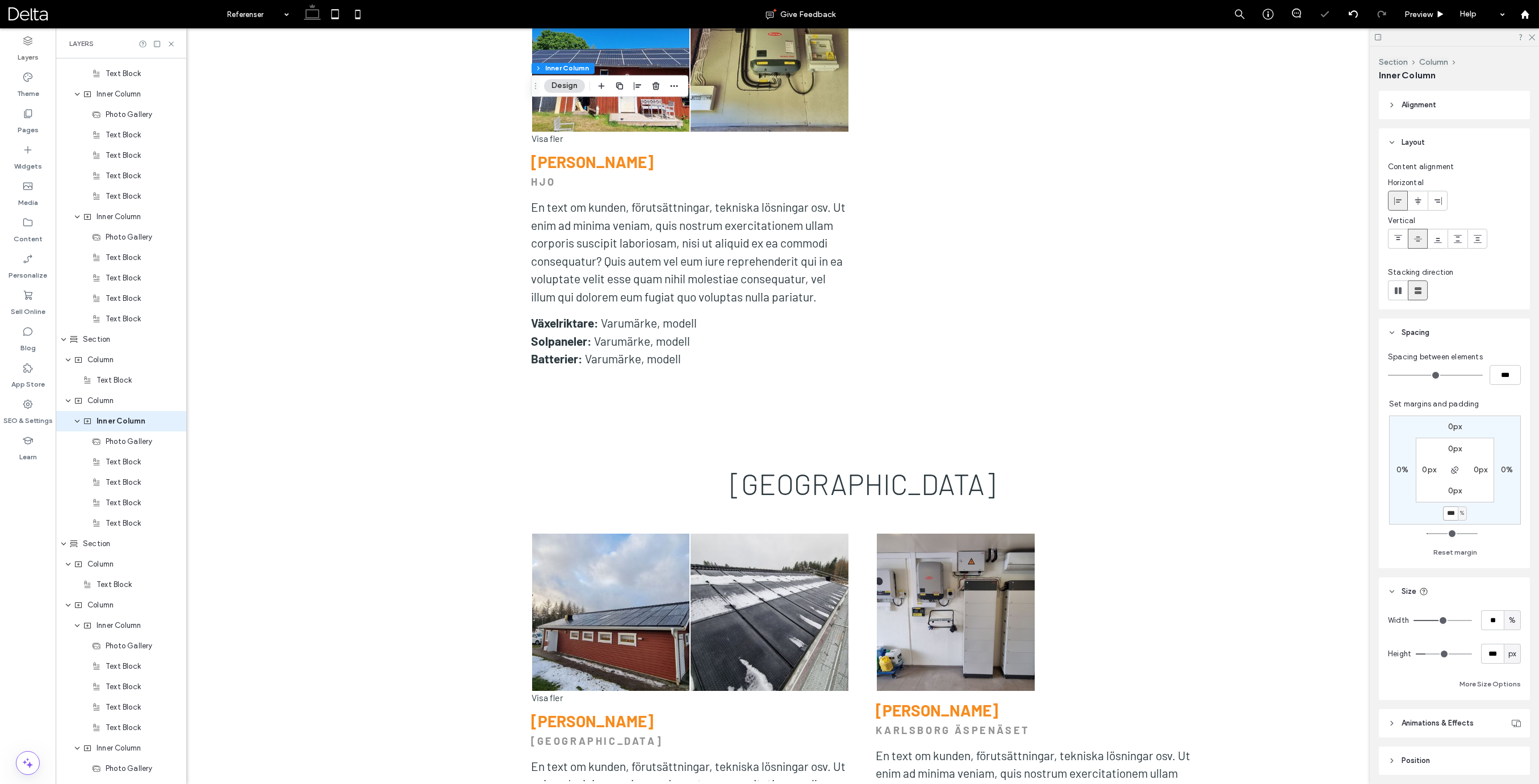
click at [1449, 513] on input "***" at bounding box center [1450, 513] width 15 height 14
type input "*"
click at [357, 18] on use at bounding box center [358, 14] width 5 height 9
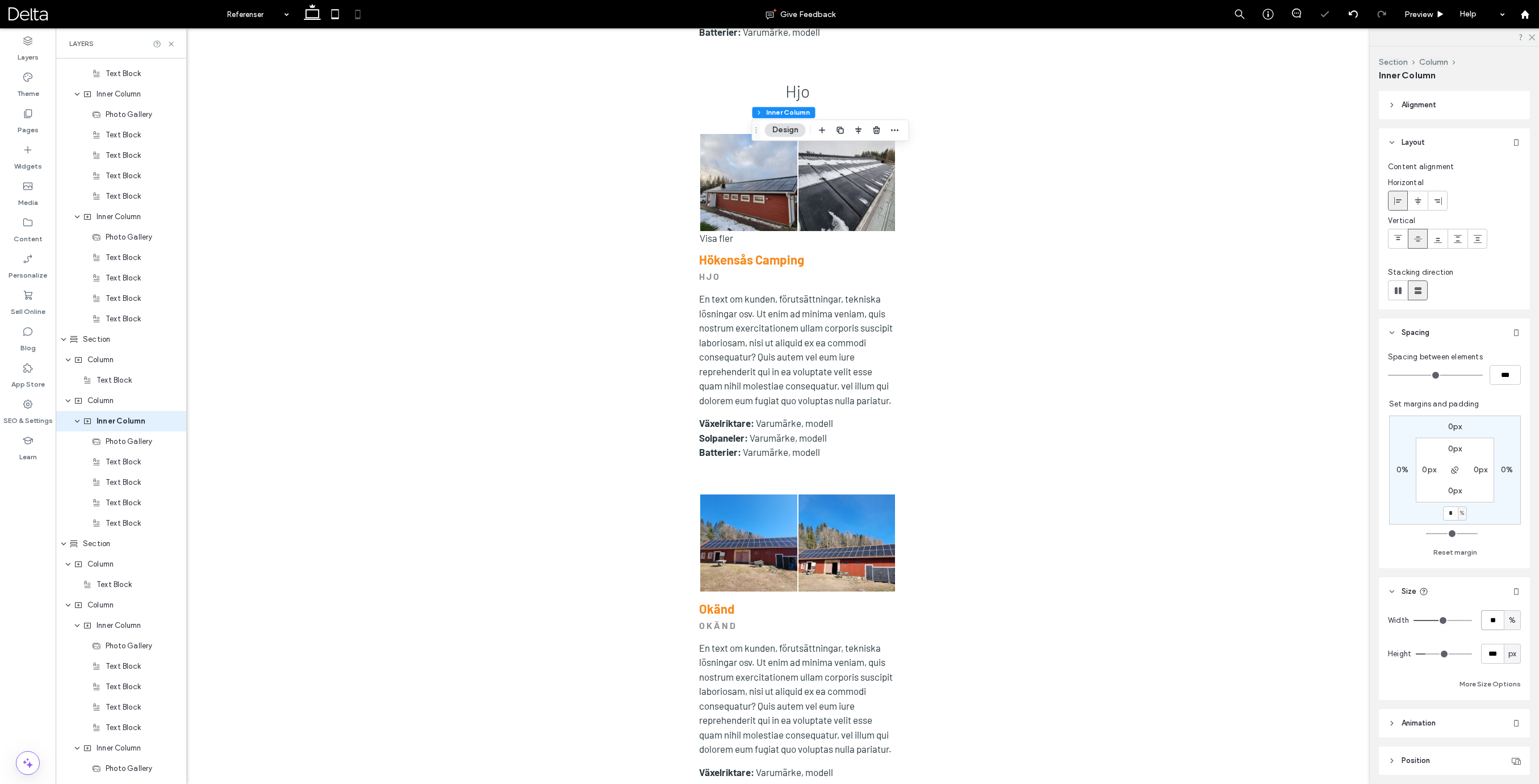
click at [1489, 620] on input "**" at bounding box center [1492, 620] width 23 height 20
type input "*****"
click at [1492, 622] on input "*****" at bounding box center [1492, 620] width 23 height 20
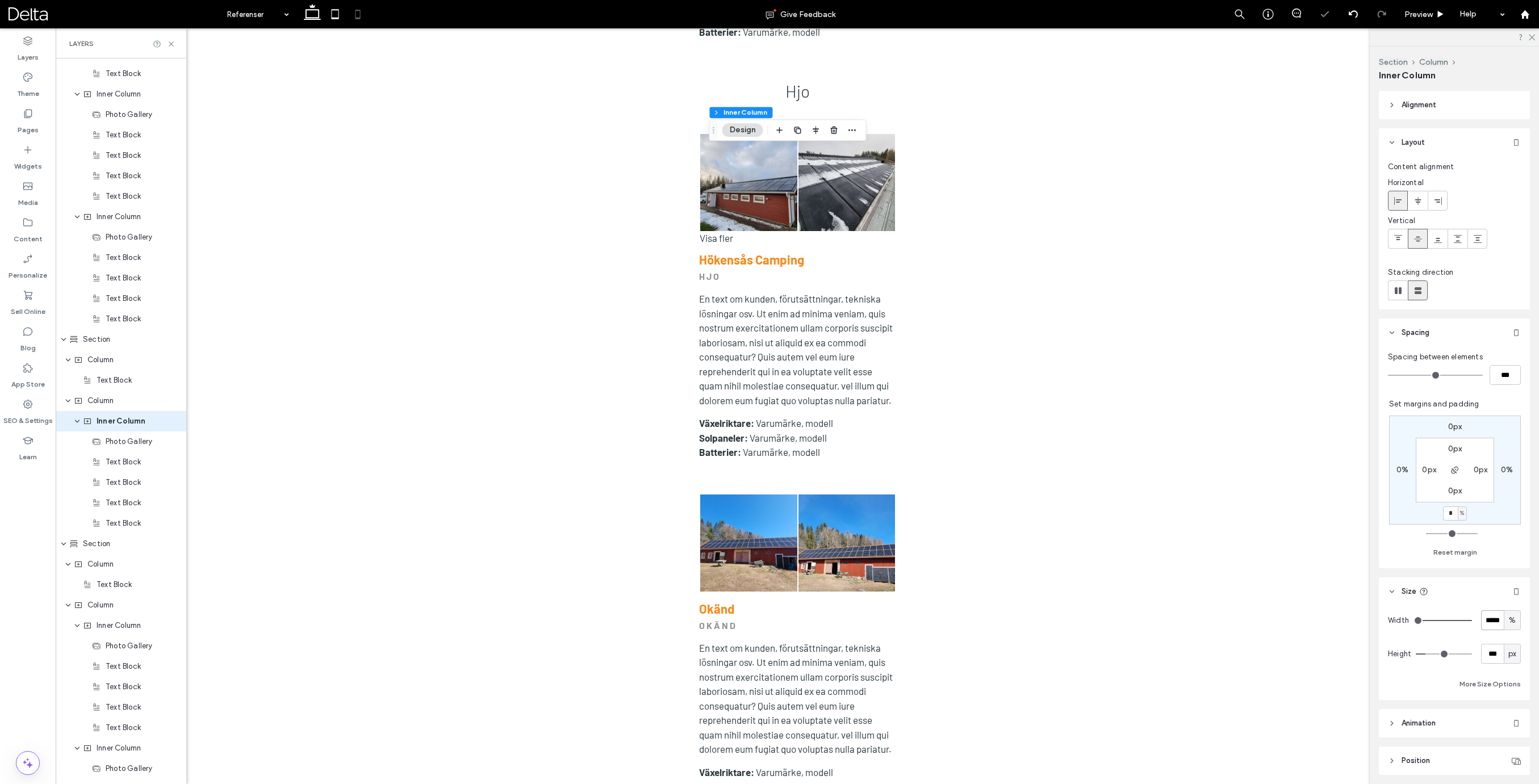
click at [1492, 622] on input "*****" at bounding box center [1492, 620] width 23 height 20
type input "***"
click at [1449, 515] on input "*" at bounding box center [1450, 513] width 15 height 14
type input "**"
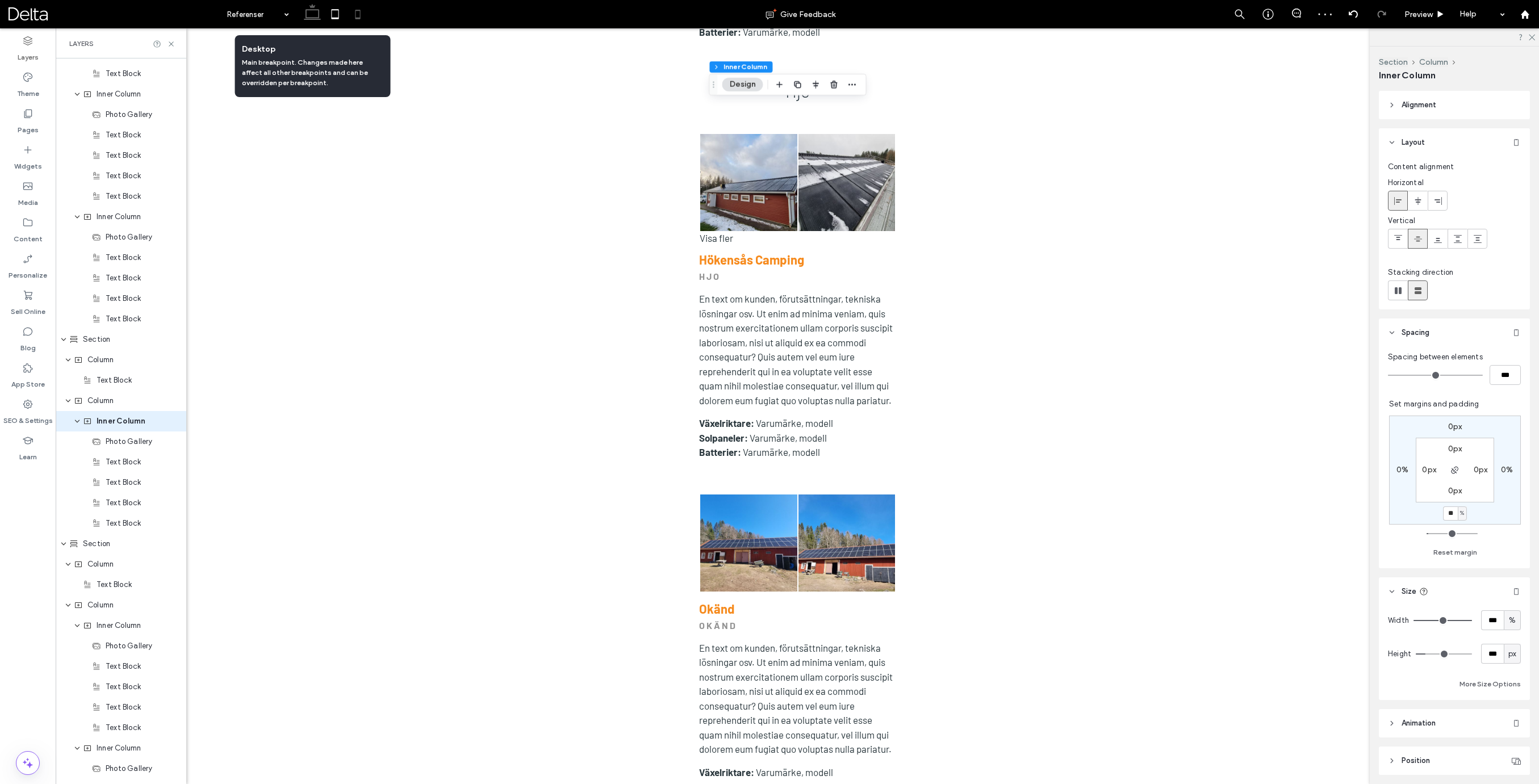
click at [312, 17] on icon at bounding box center [312, 14] width 23 height 23
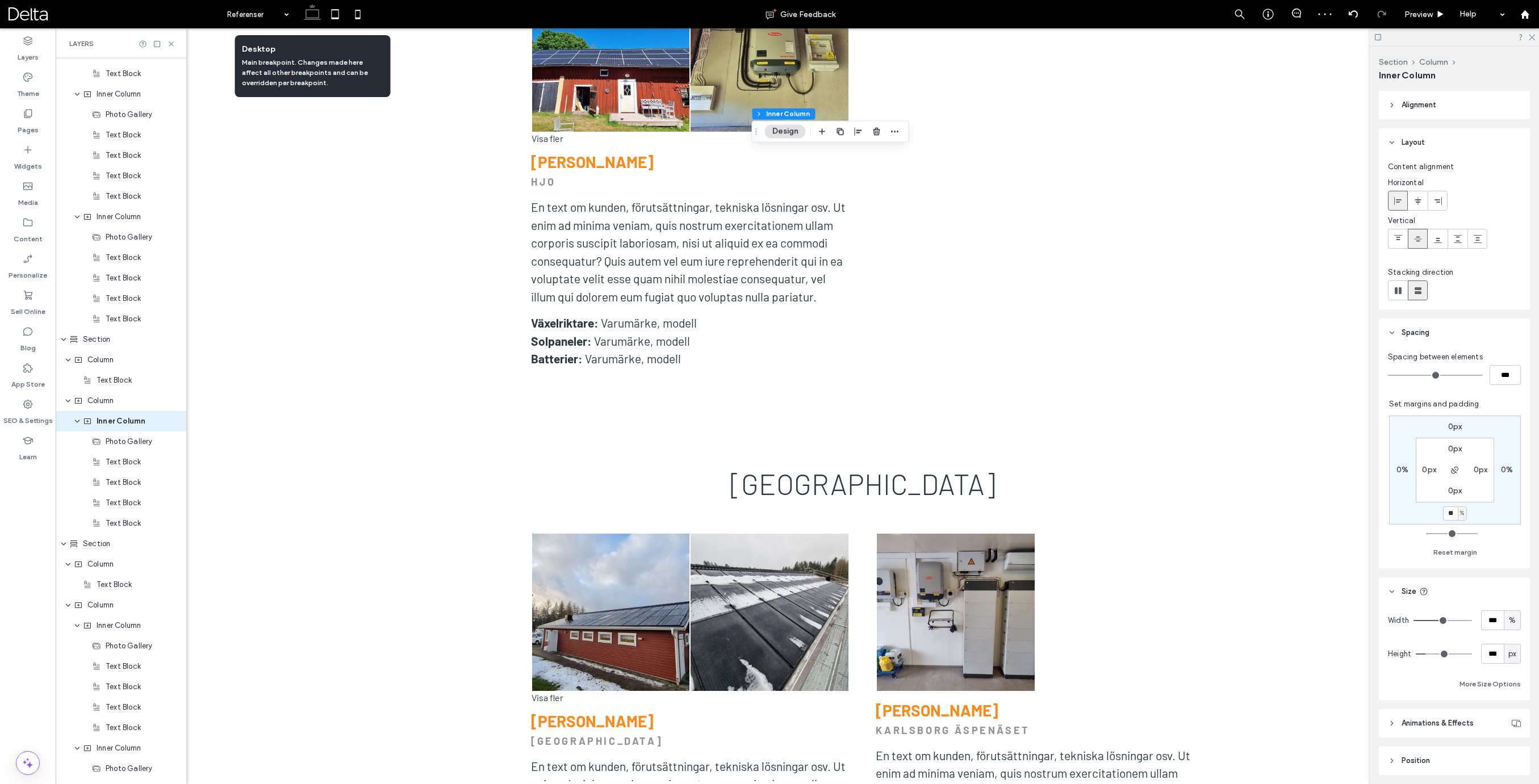
type input "*"
type input "**"
type input "*"
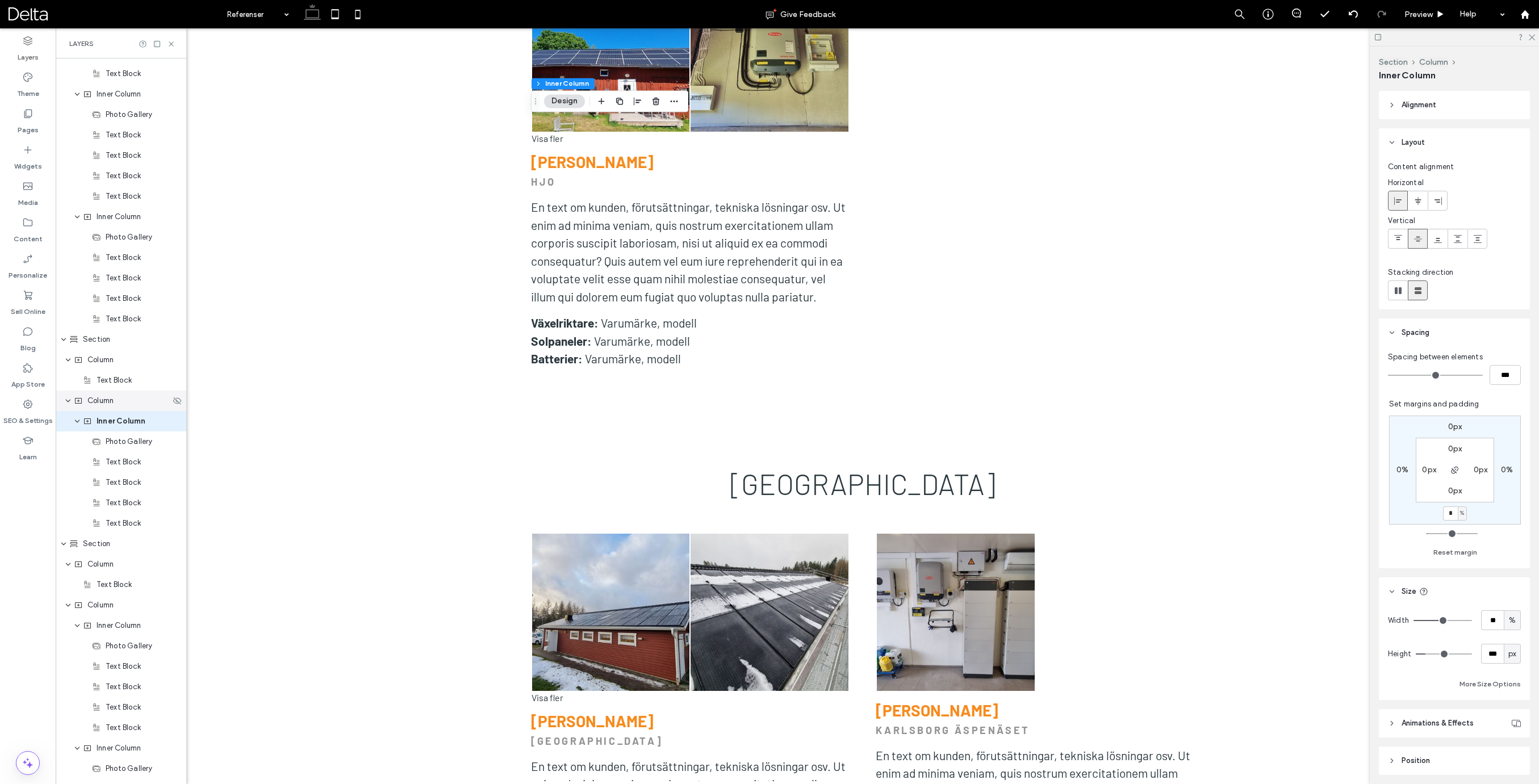
click at [94, 399] on span "Column" at bounding box center [100, 401] width 26 height 11
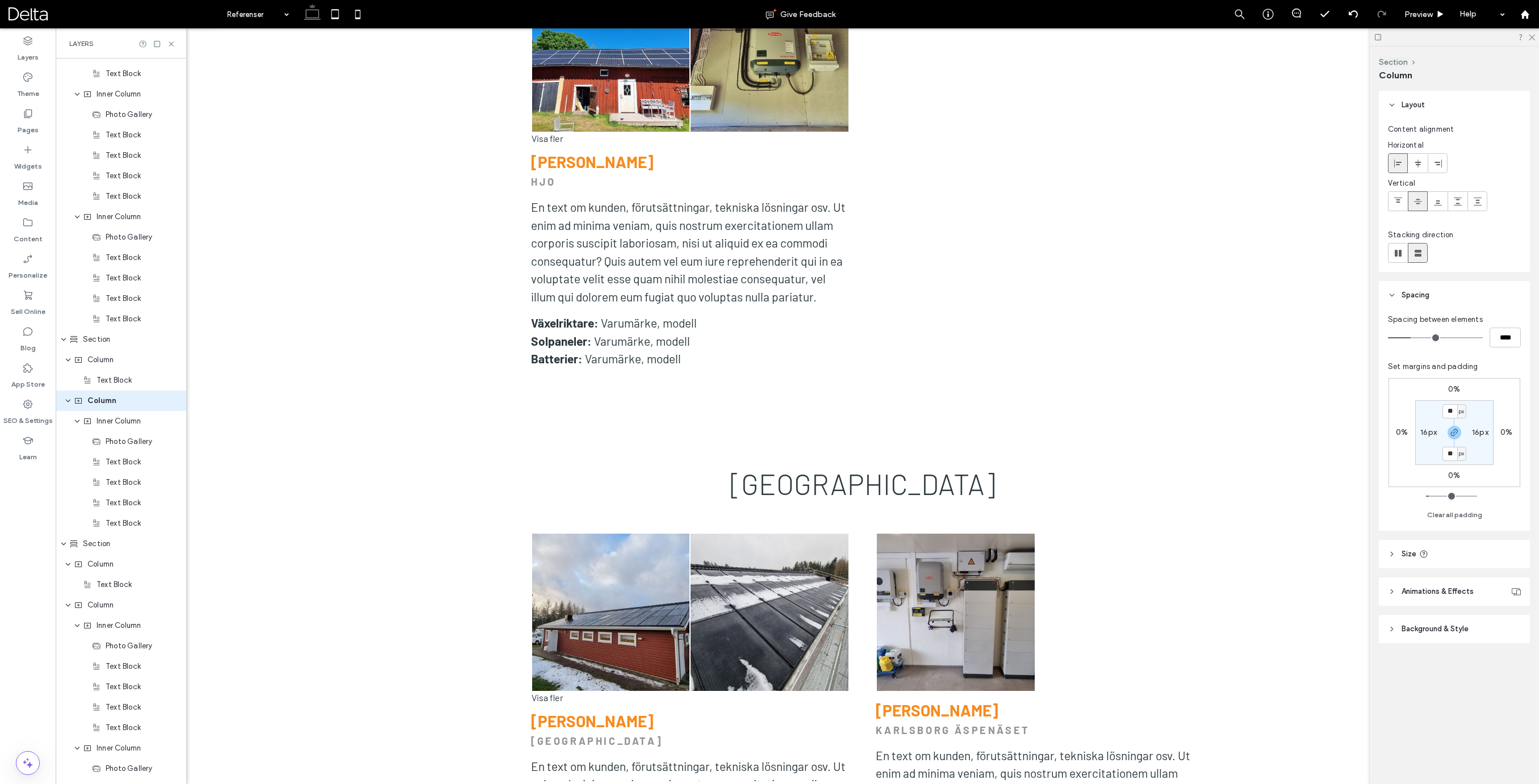
scroll to position [2201, 0]
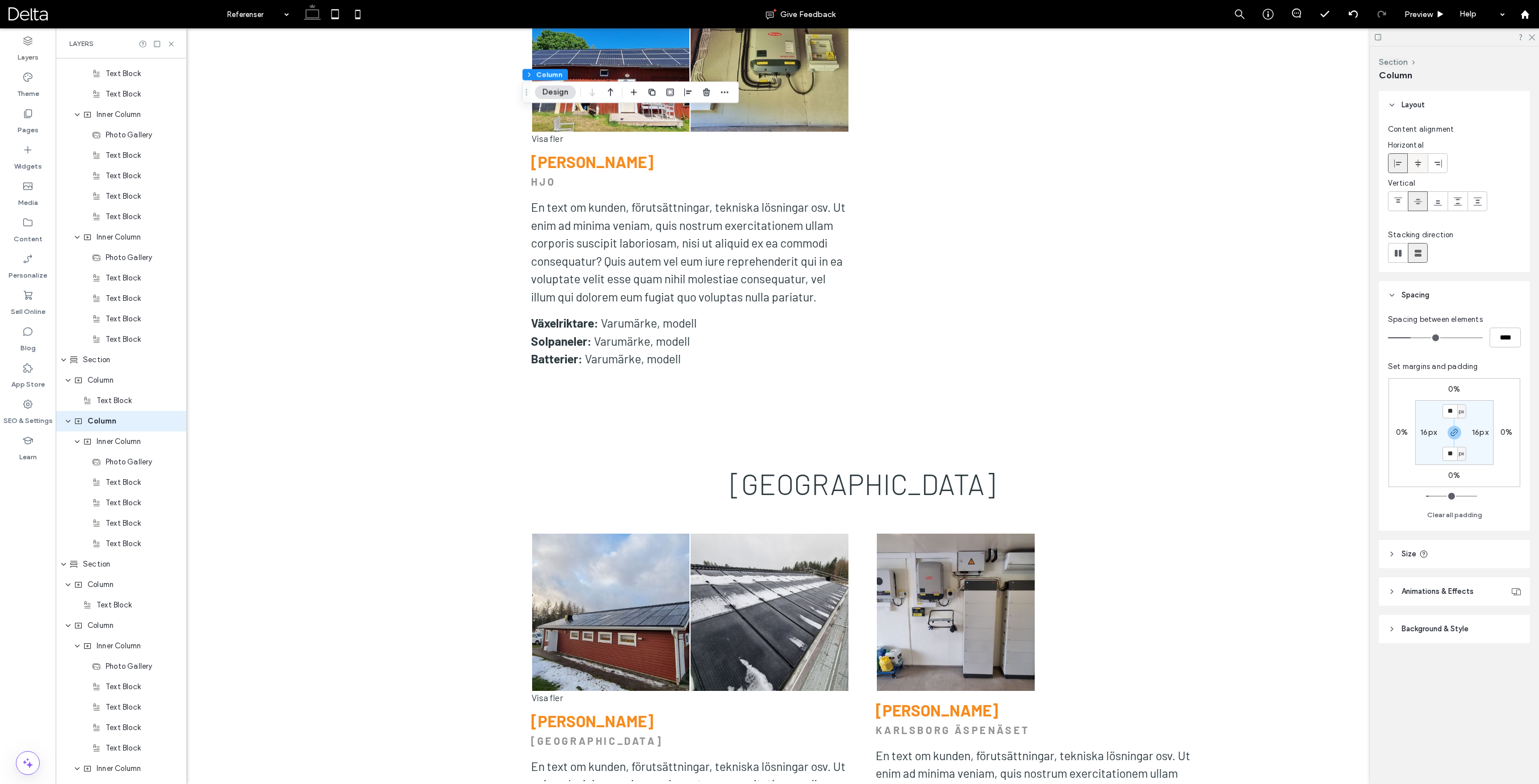
click at [1417, 169] on span at bounding box center [1418, 162] width 9 height 18
click at [1400, 198] on use at bounding box center [1398, 200] width 8 height 5
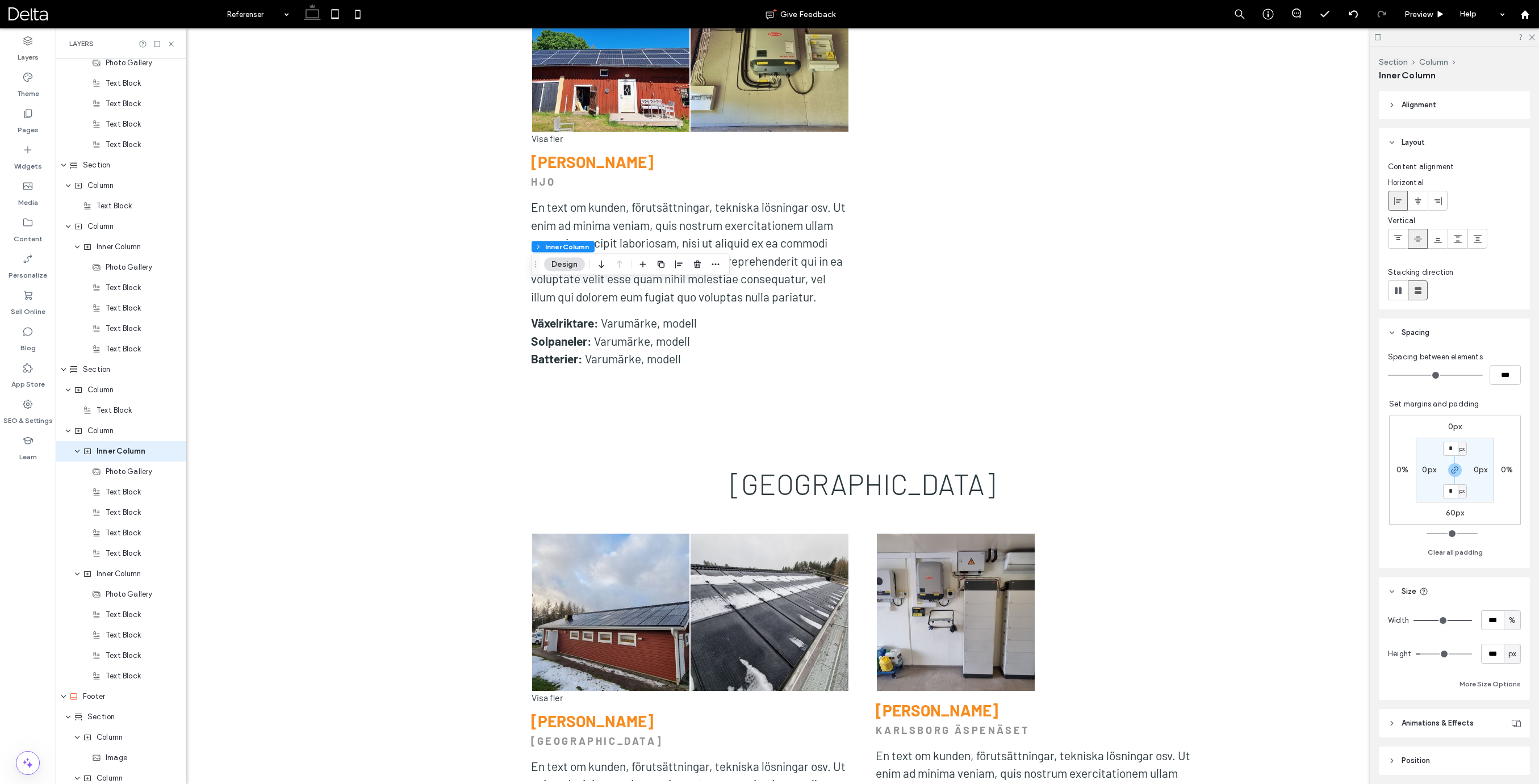
scroll to position [3080, 0]
click at [100, 404] on span "Column" at bounding box center [100, 401] width 26 height 11
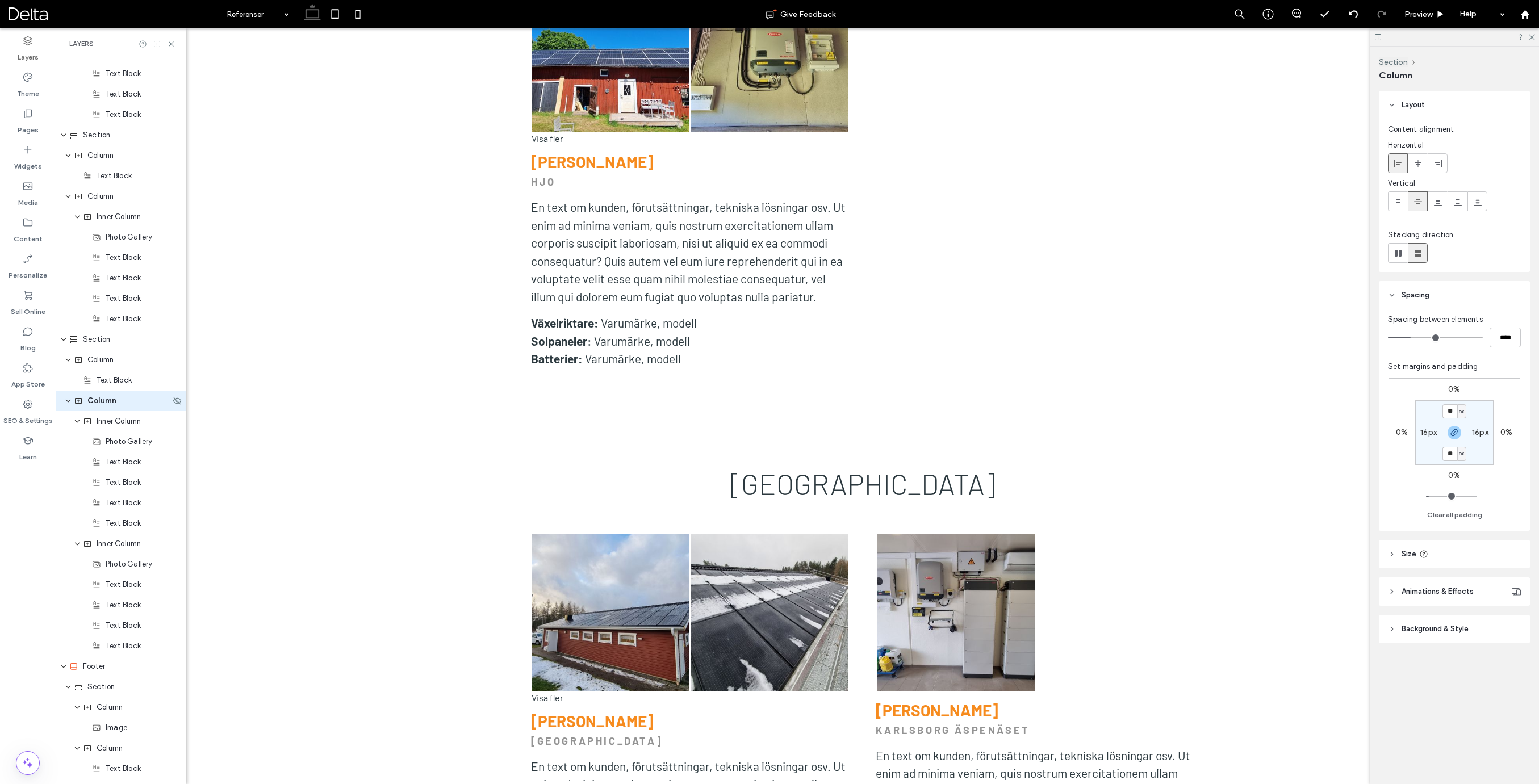
scroll to position [3060, 0]
click at [1394, 255] on use at bounding box center [1398, 253] width 7 height 7
type input "*"
type input "**"
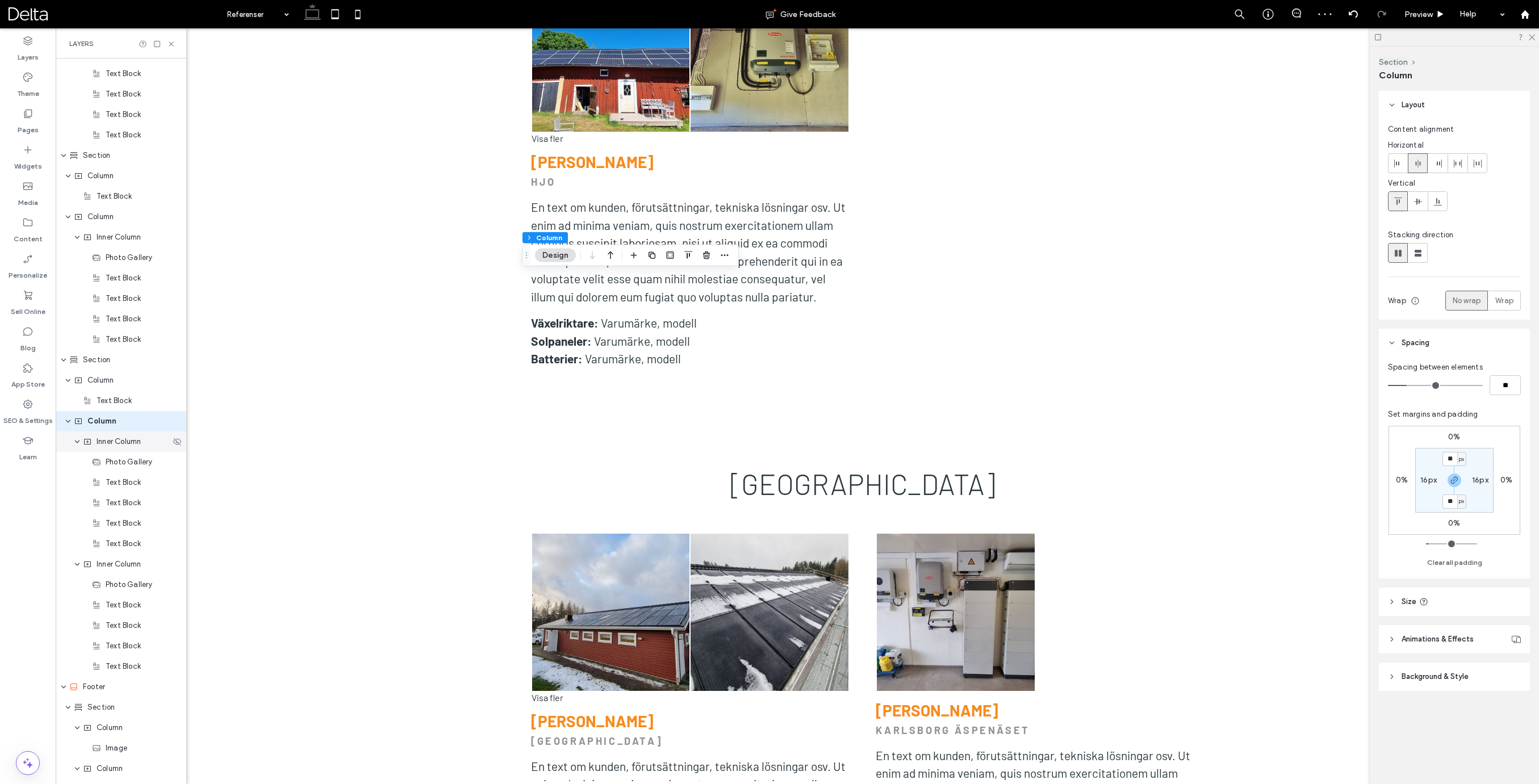
click at [112, 441] on span "Inner Column" at bounding box center [119, 441] width 45 height 11
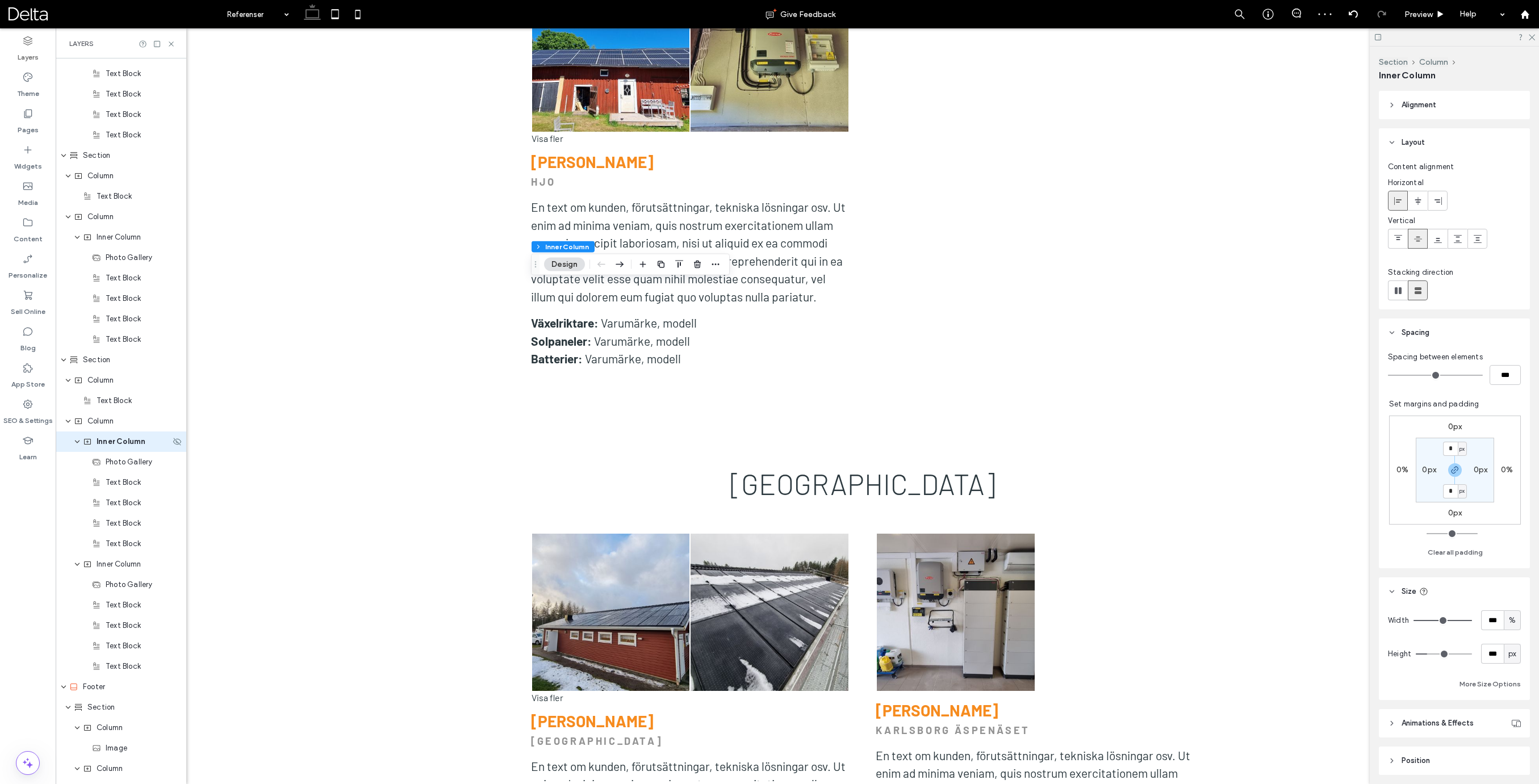
scroll to position [3080, 0]
click at [1493, 618] on input "***" at bounding box center [1492, 620] width 23 height 20
type input "**"
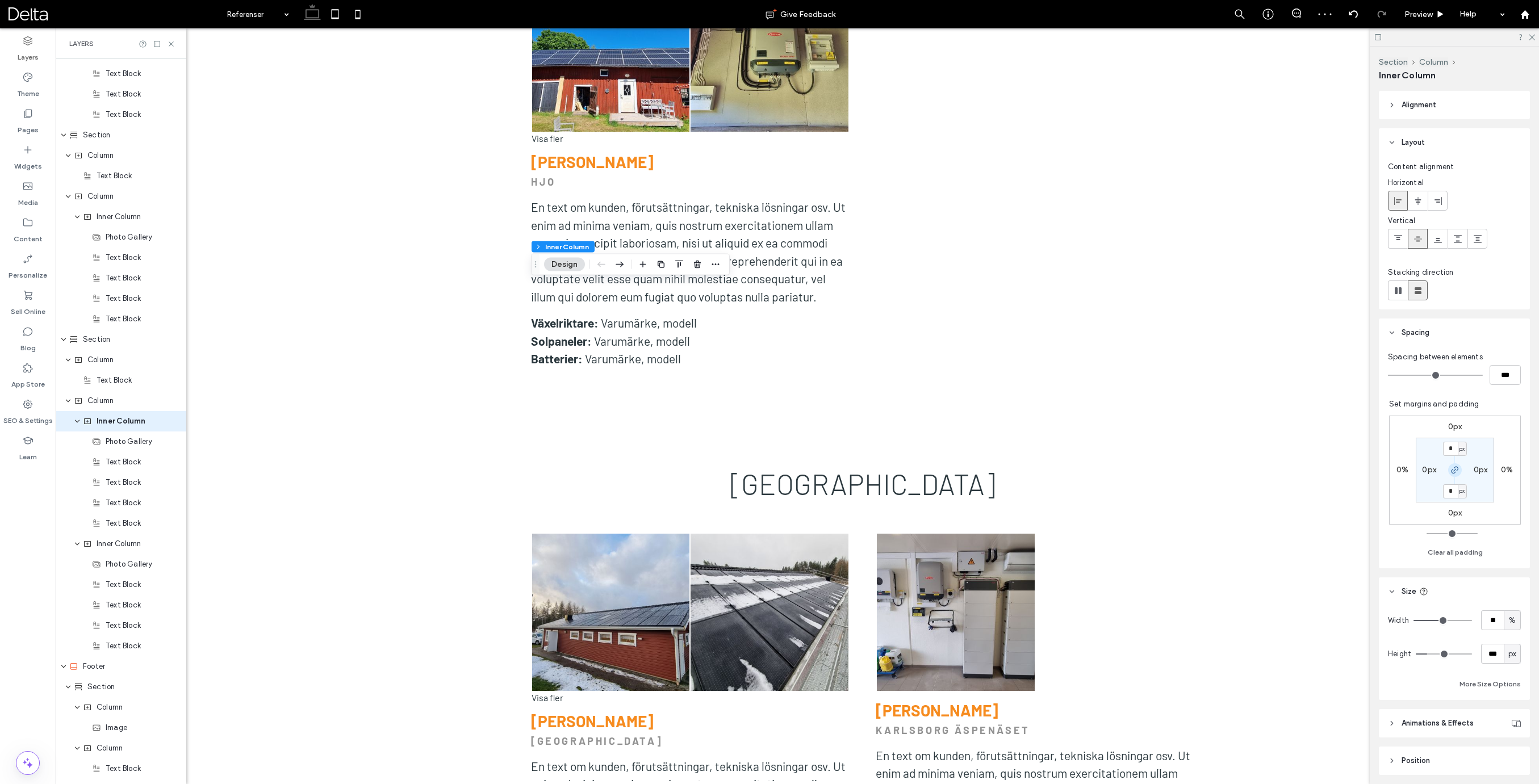
click at [1457, 467] on icon "button" at bounding box center [1455, 470] width 9 height 9
click at [1456, 510] on label "0px" at bounding box center [1455, 512] width 14 height 10
click at [1468, 514] on div "* px 0% * px 0% 0px 0px 0px 0px" at bounding box center [1454, 469] width 132 height 109
click at [1462, 514] on span "px" at bounding box center [1462, 513] width 5 height 11
click at [1462, 550] on div "%" at bounding box center [1458, 550] width 16 height 20
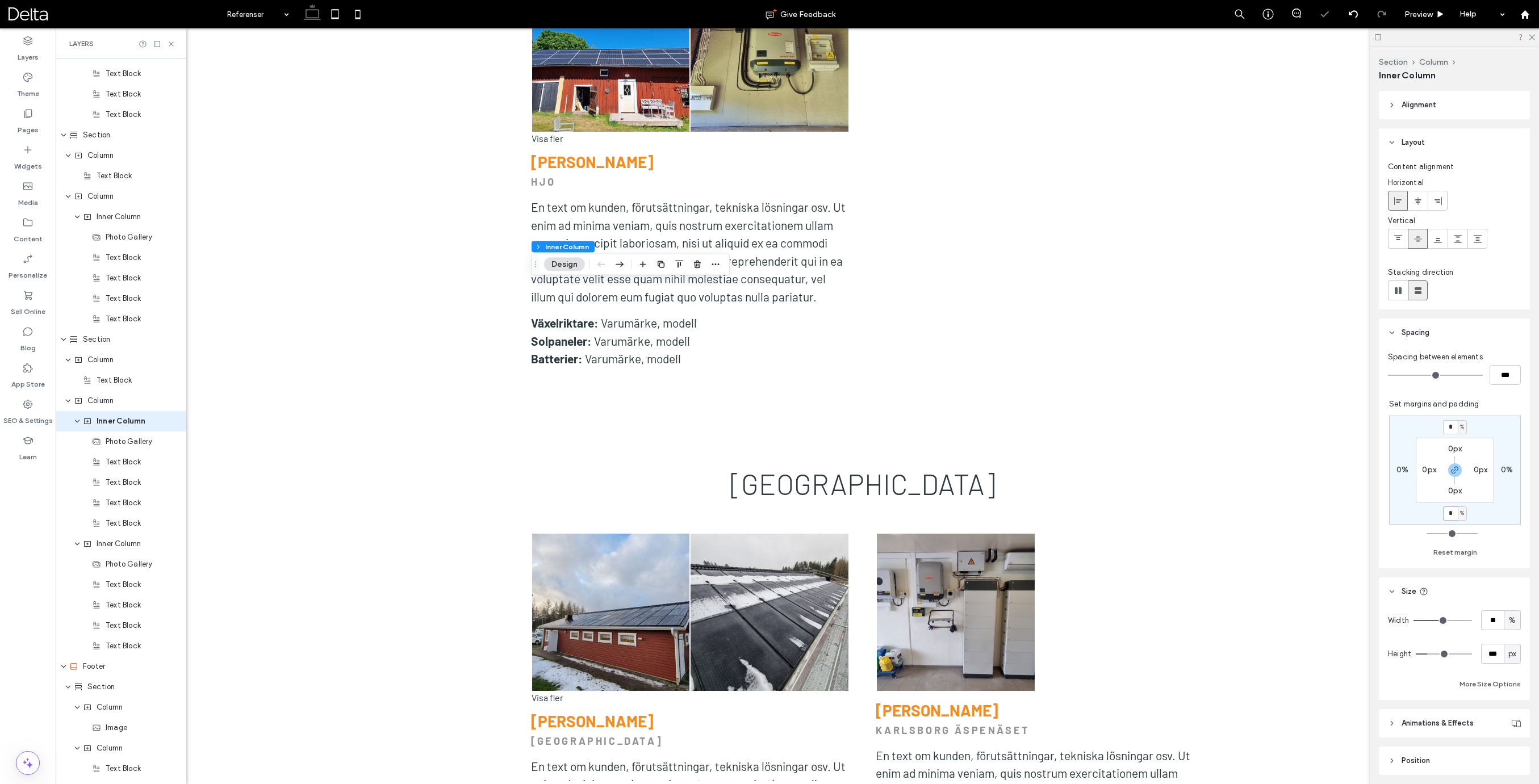
click at [1451, 513] on input "*" at bounding box center [1450, 513] width 15 height 14
type input "*"
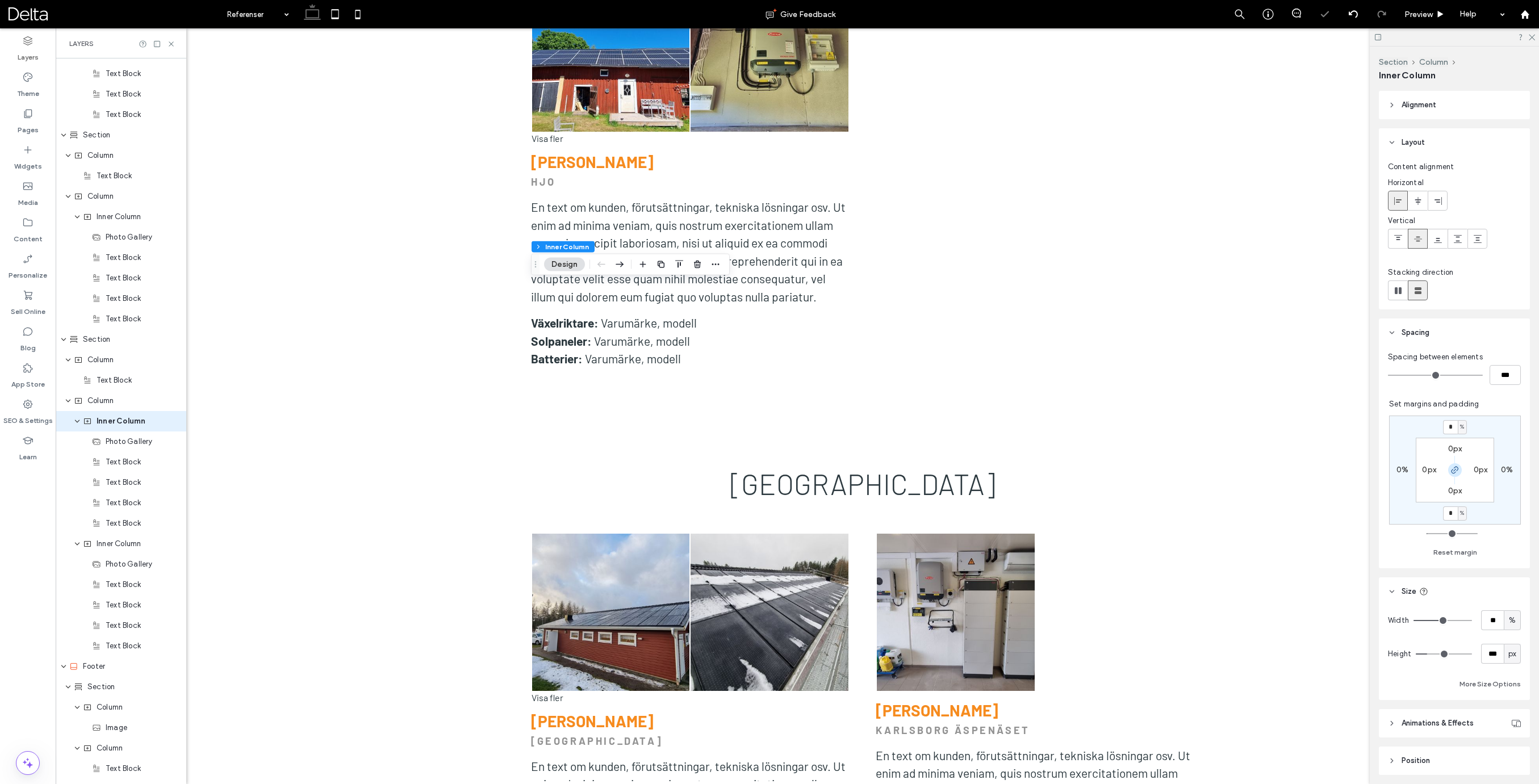
click at [1455, 471] on icon "button" at bounding box center [1455, 470] width 9 height 9
click at [1455, 427] on label "4%" at bounding box center [1454, 426] width 12 height 10
click at [1455, 427] on input "*" at bounding box center [1450, 427] width 15 height 14
type input "*"
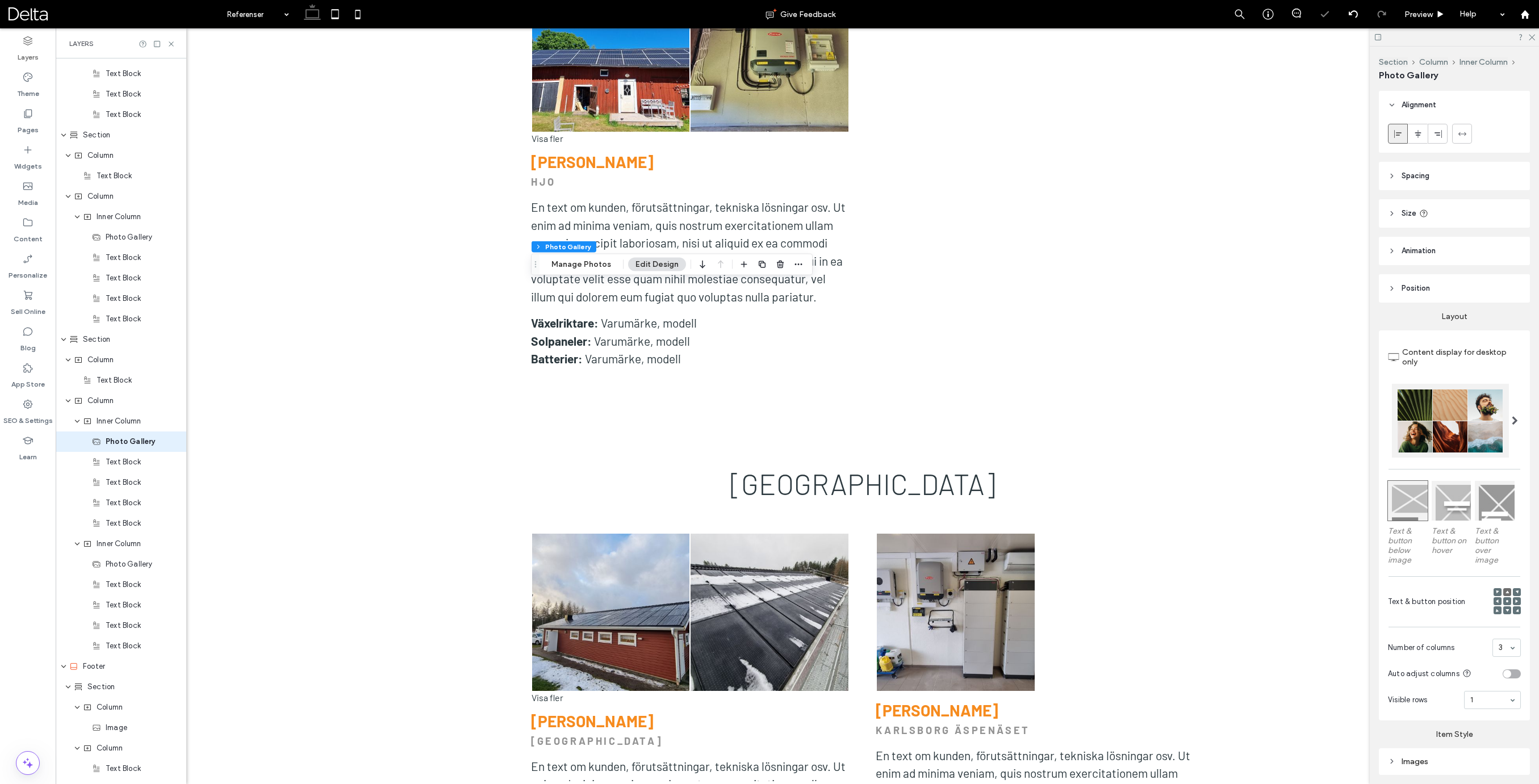
scroll to position [3100, 0]
click at [133, 524] on span "Inner Column" at bounding box center [119, 524] width 45 height 11
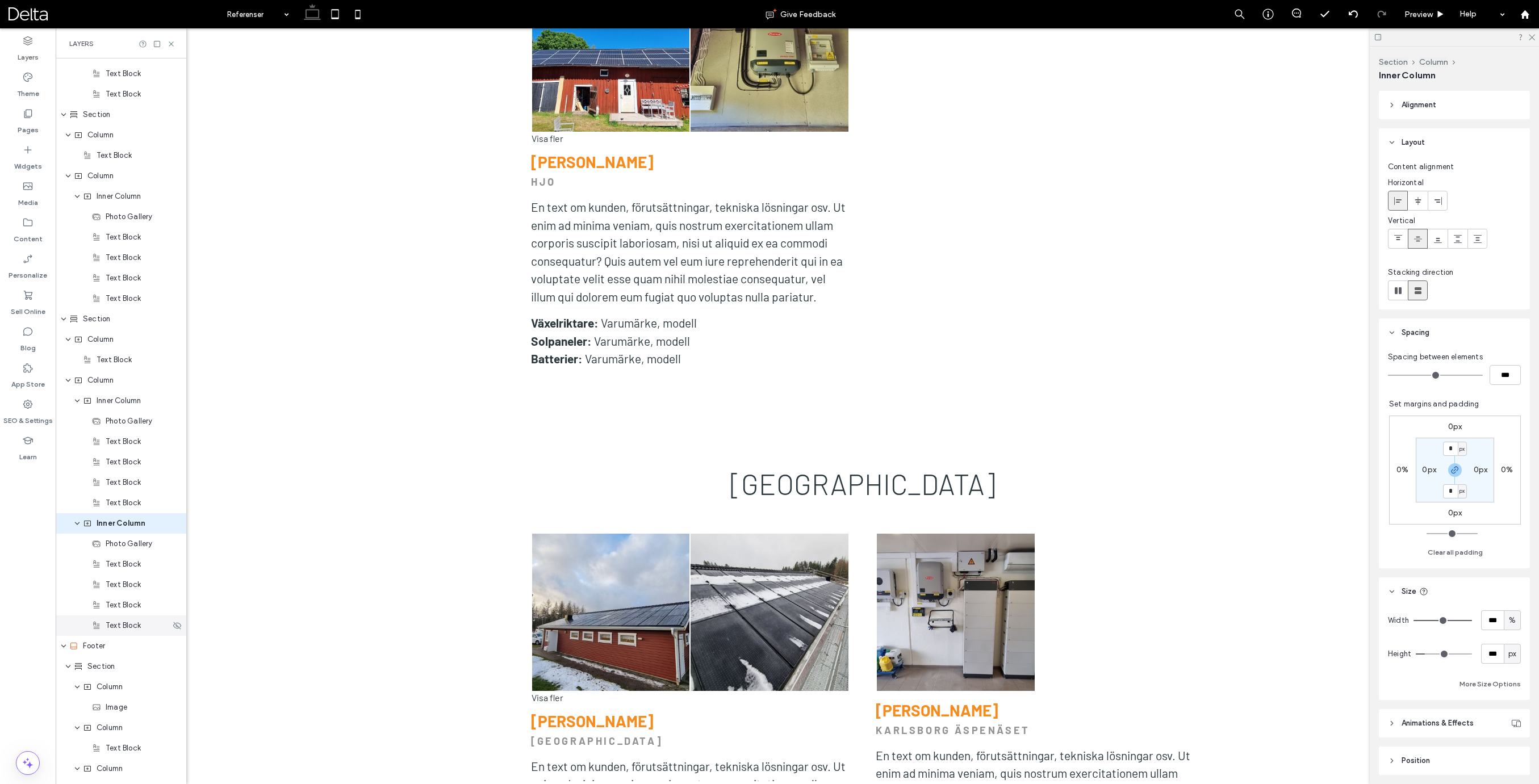
scroll to position [3202, 0]
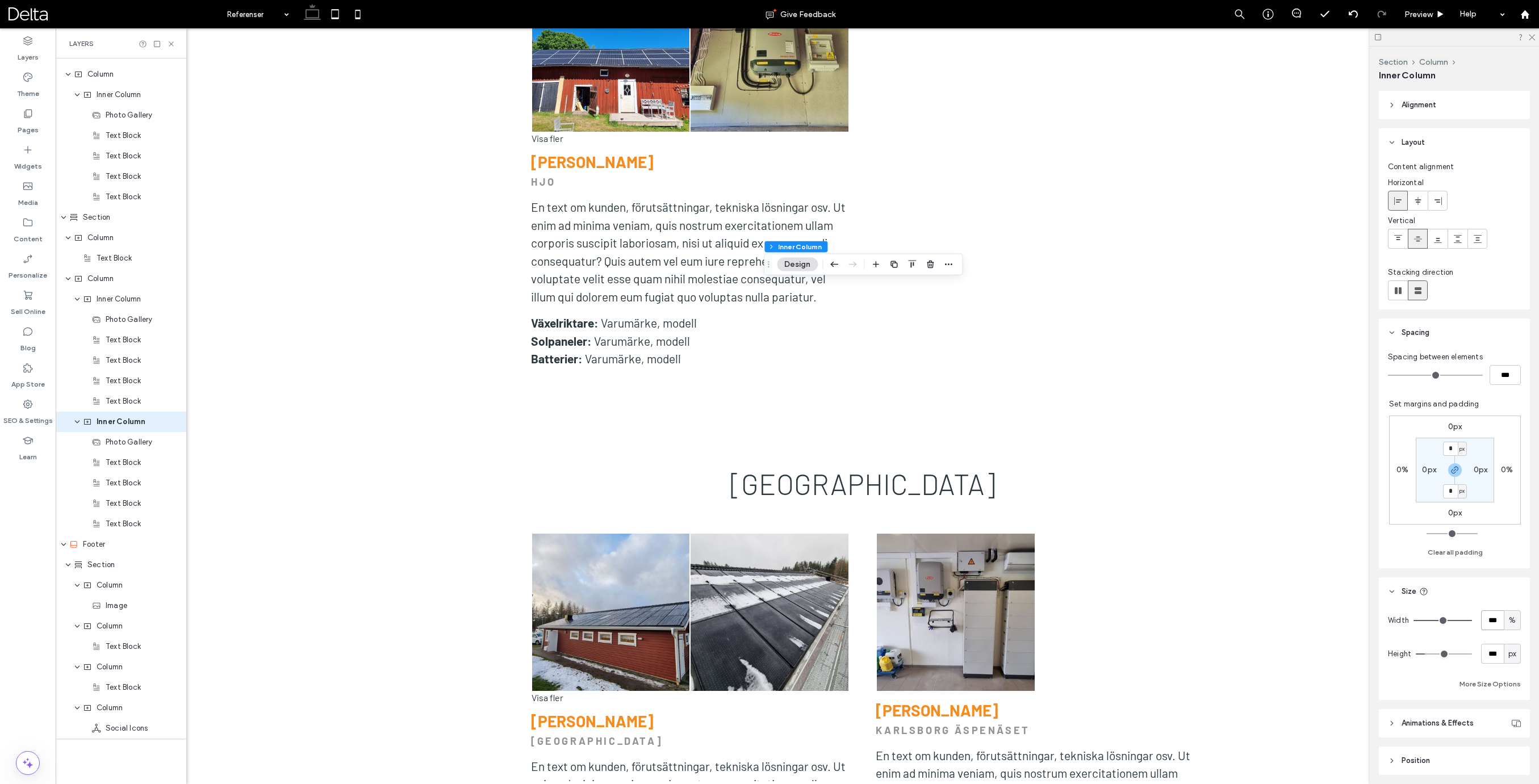
click at [1497, 622] on input "***" at bounding box center [1492, 620] width 23 height 20
type input "**"
click at [1458, 510] on label "0px" at bounding box center [1455, 512] width 14 height 10
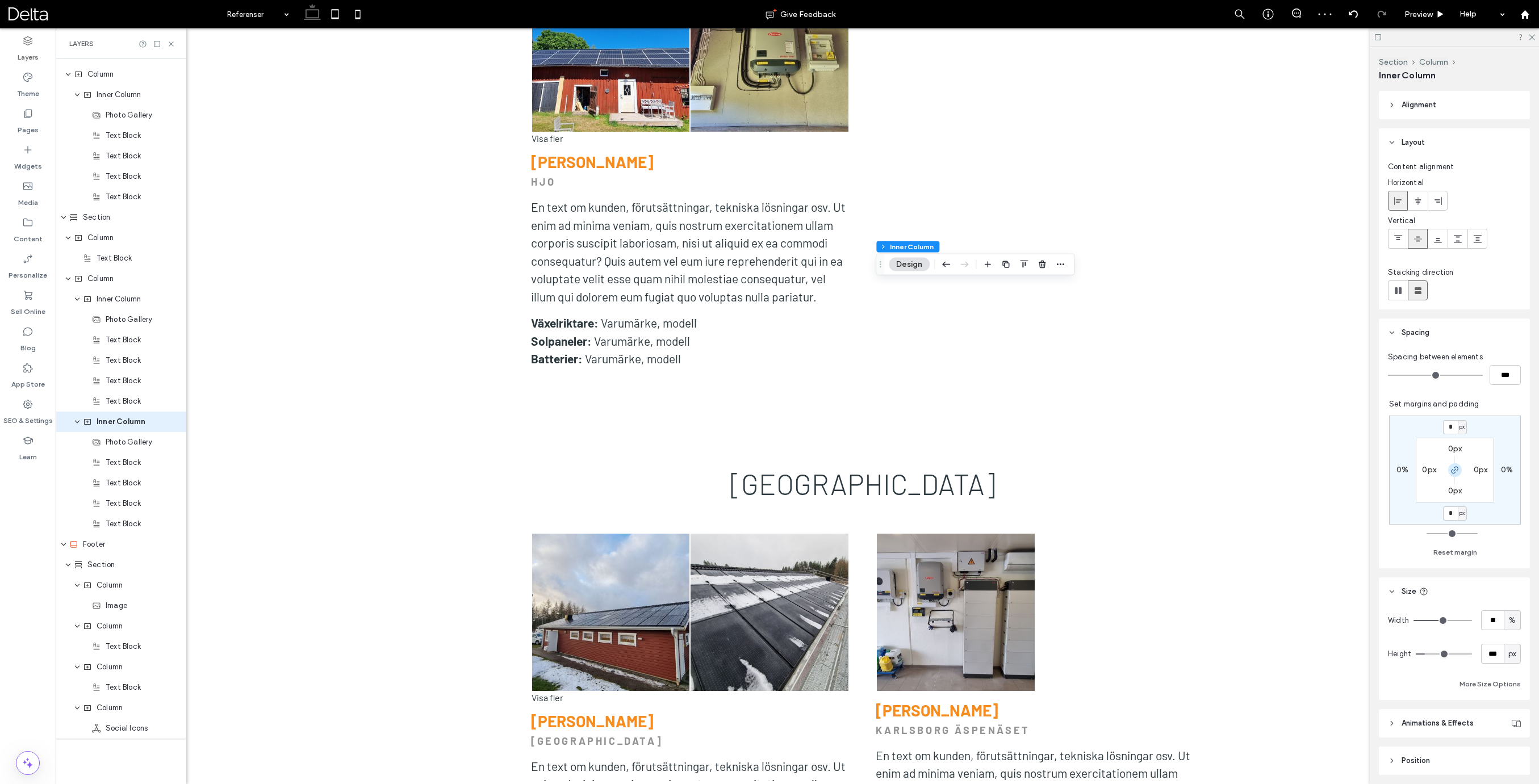
click at [1457, 469] on icon "button" at bounding box center [1455, 470] width 9 height 9
click at [1461, 515] on span "px" at bounding box center [1462, 513] width 5 height 11
click at [1460, 550] on span "%" at bounding box center [1458, 550] width 7 height 11
click at [1452, 514] on input "*" at bounding box center [1450, 513] width 15 height 14
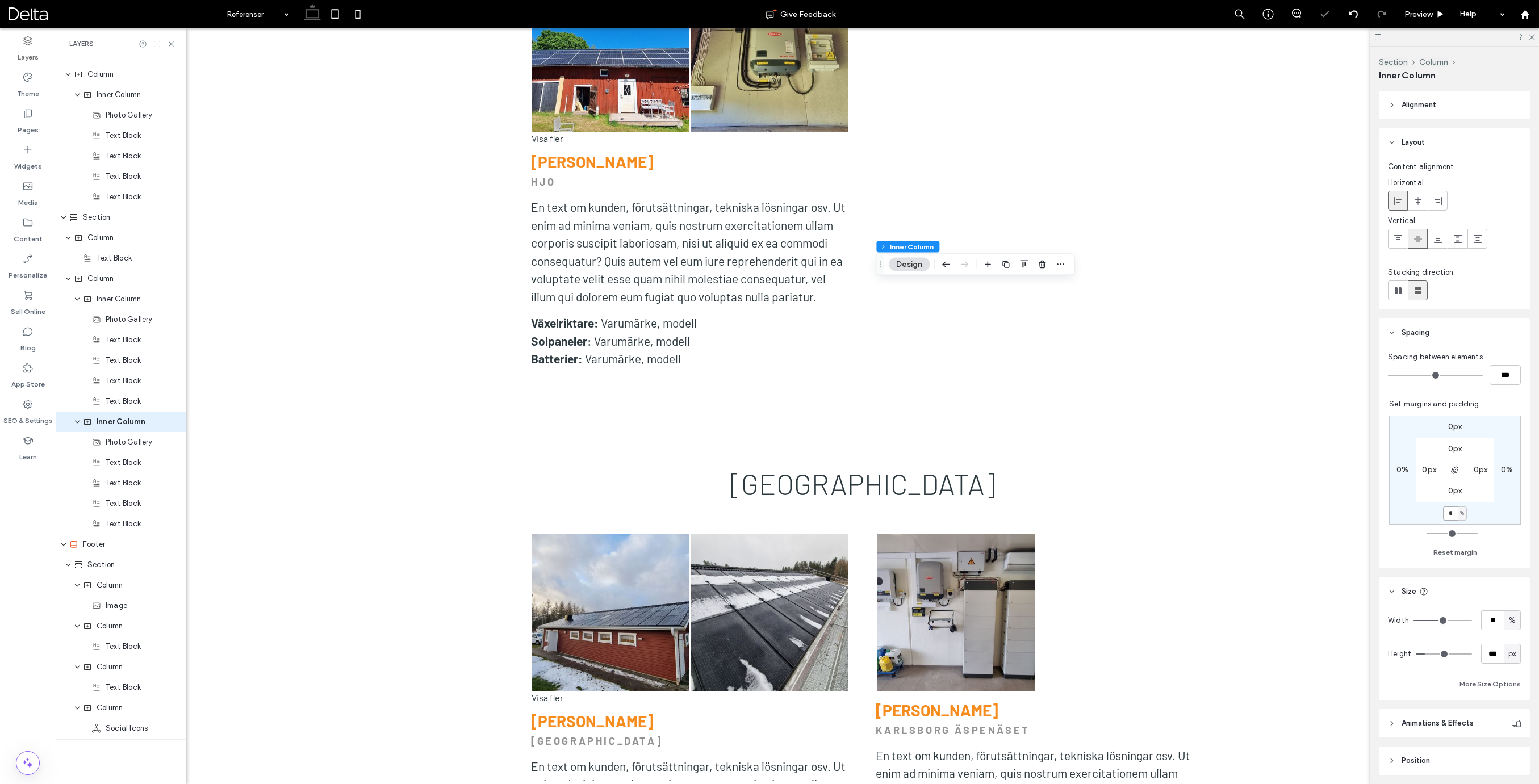
type input "*"
click at [103, 282] on span "Column" at bounding box center [100, 279] width 26 height 11
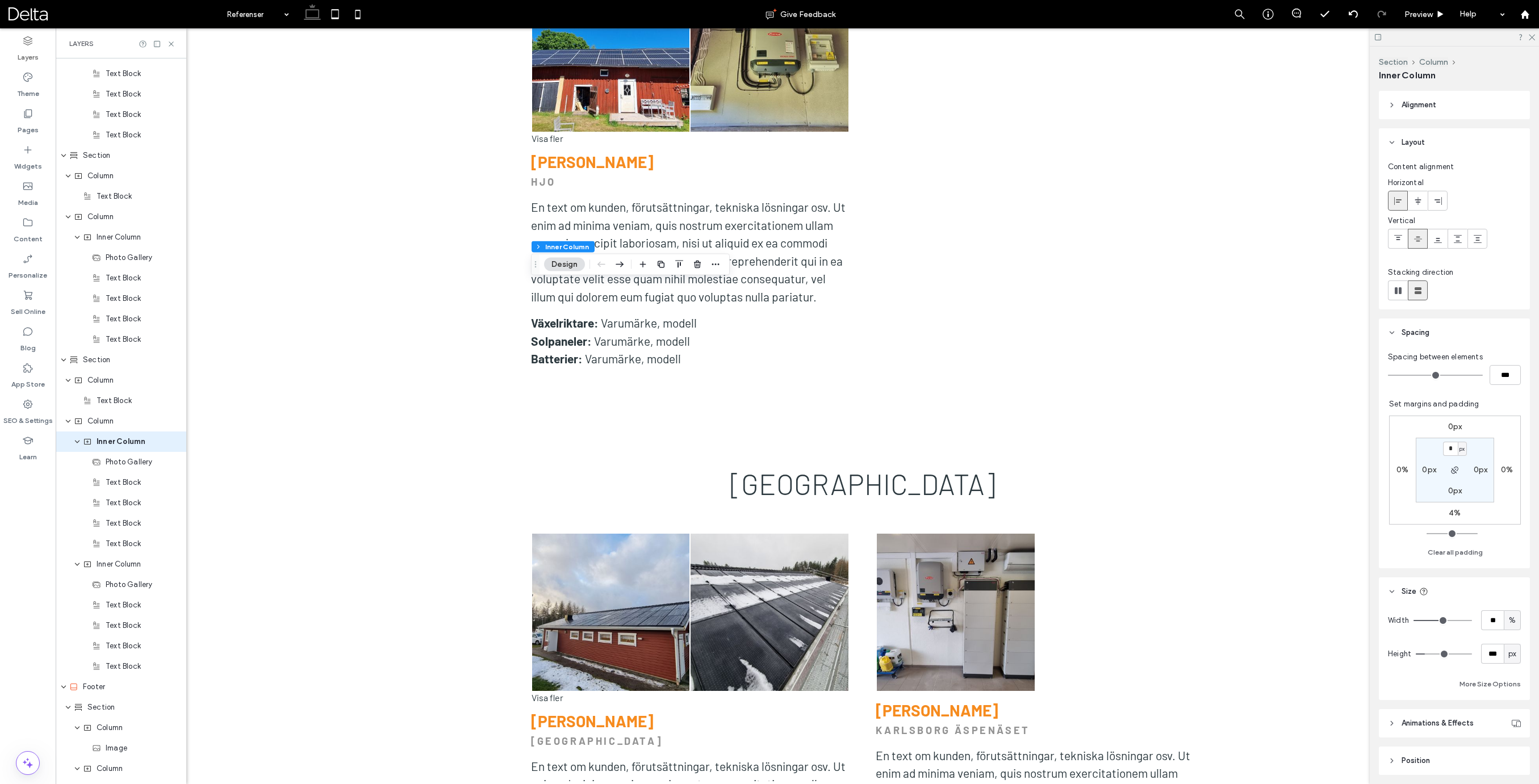
scroll to position [3080, 0]
click at [117, 402] on div "Column" at bounding box center [122, 401] width 96 height 11
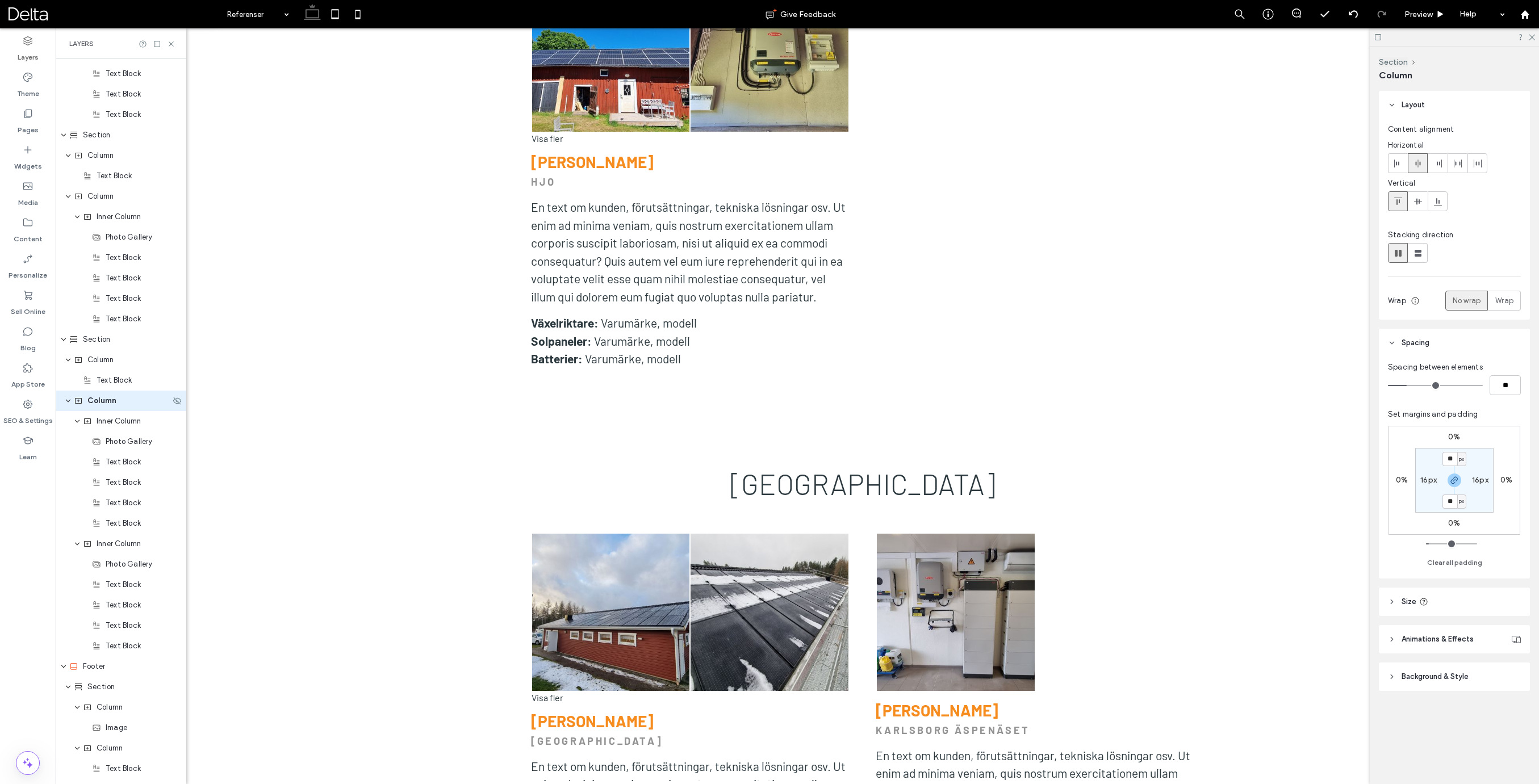
scroll to position [3060, 0]
click at [355, 10] on icon at bounding box center [358, 14] width 23 height 23
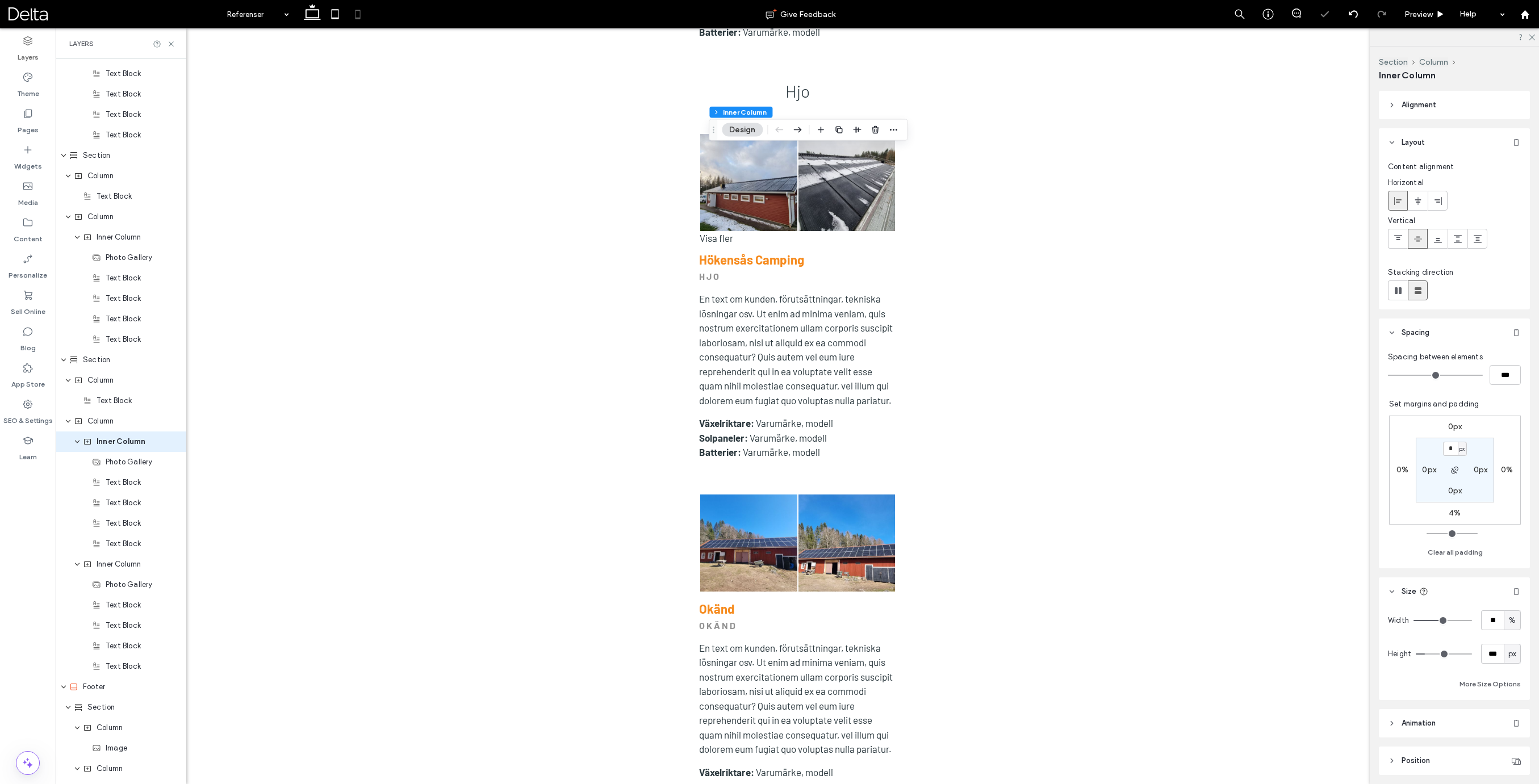
scroll to position [3080, 0]
click at [1487, 617] on input "**" at bounding box center [1492, 620] width 23 height 20
type input "***"
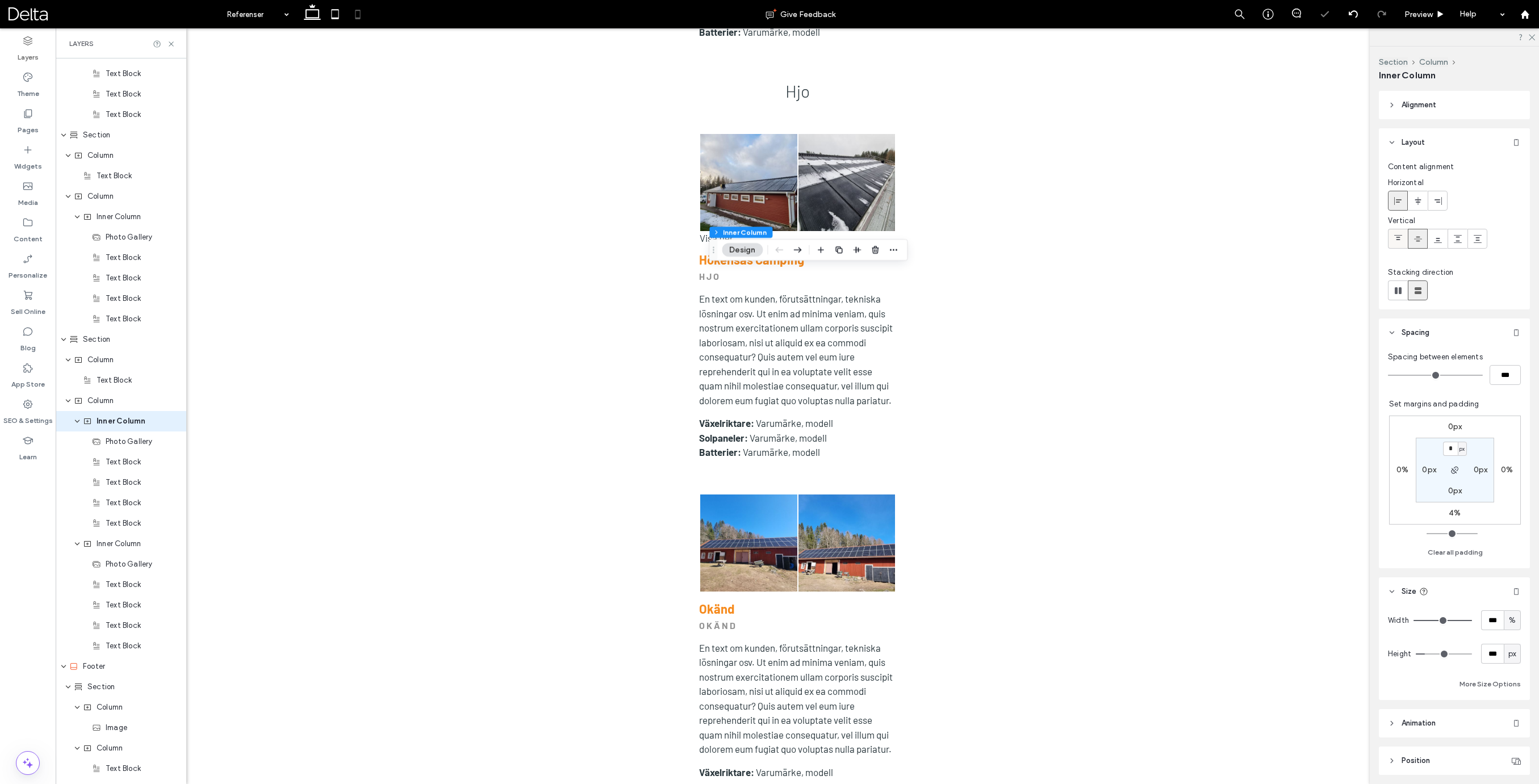
click at [1399, 241] on icon at bounding box center [1398, 239] width 9 height 9
click at [98, 405] on span "Column" at bounding box center [100, 401] width 26 height 11
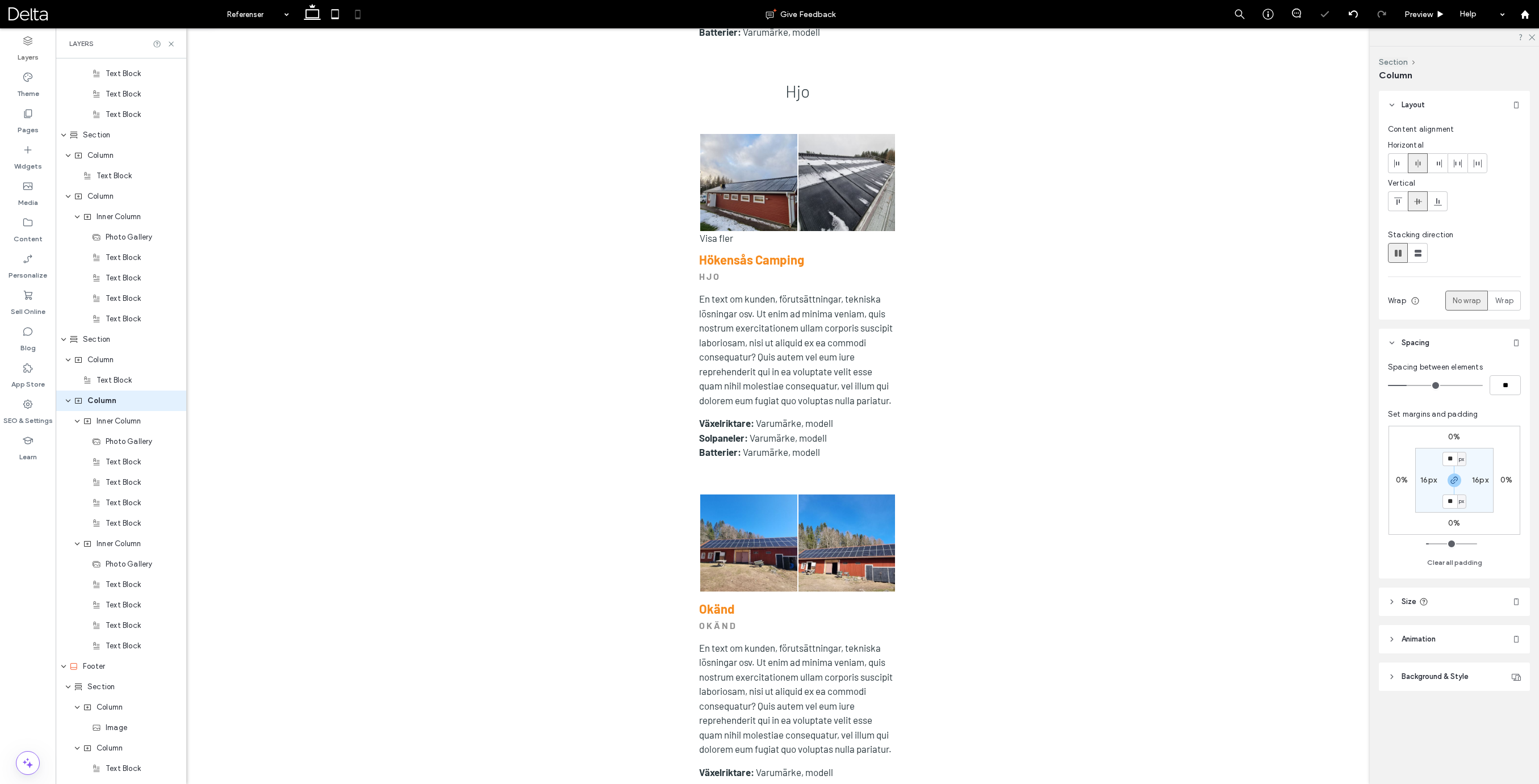
scroll to position [3060, 0]
click at [1399, 204] on icon at bounding box center [1398, 201] width 9 height 9
click at [115, 446] on span "Inner Column" at bounding box center [119, 441] width 45 height 11
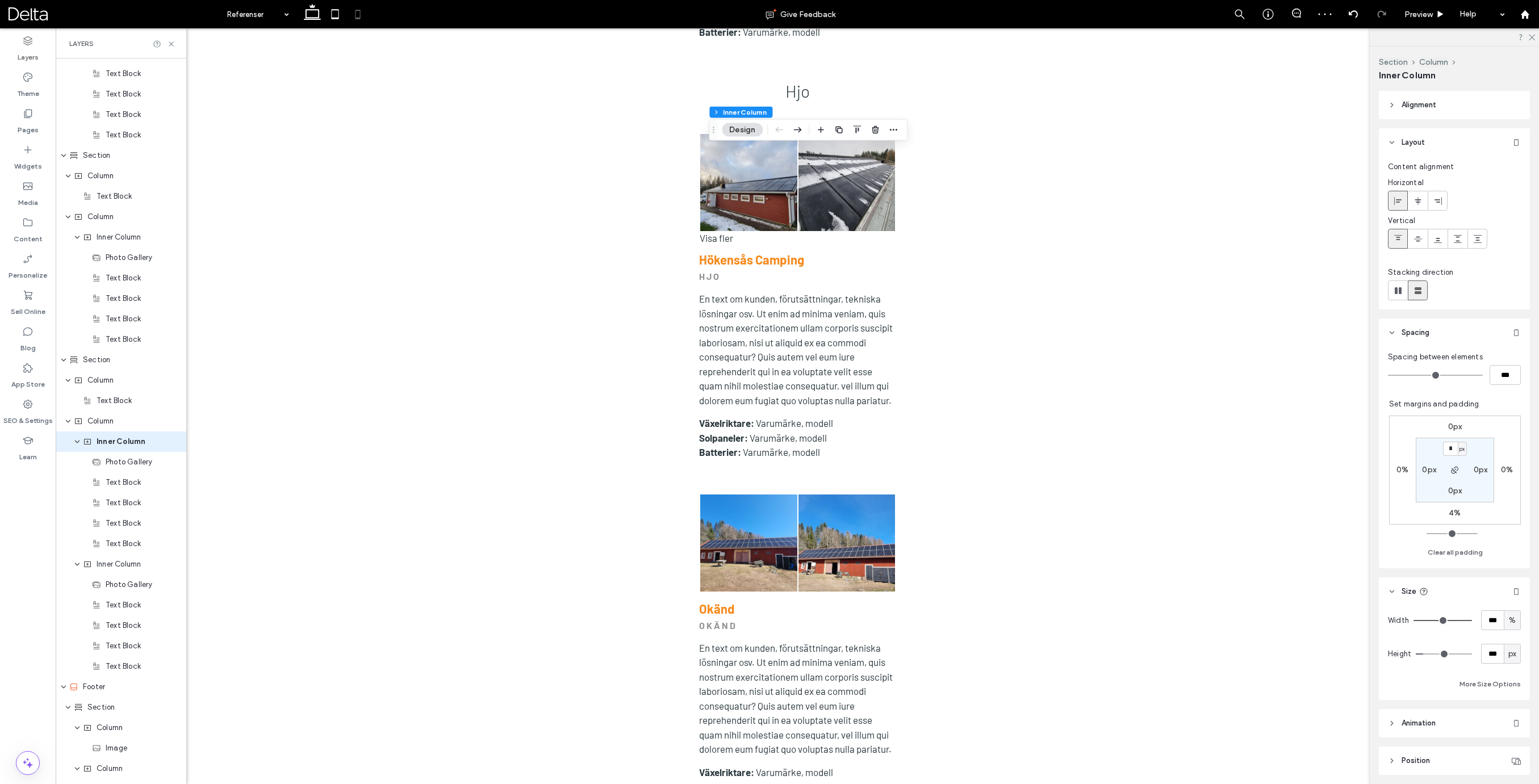
scroll to position [3080, 0]
click at [1451, 512] on label "4%" at bounding box center [1454, 512] width 12 height 10
type input "*"
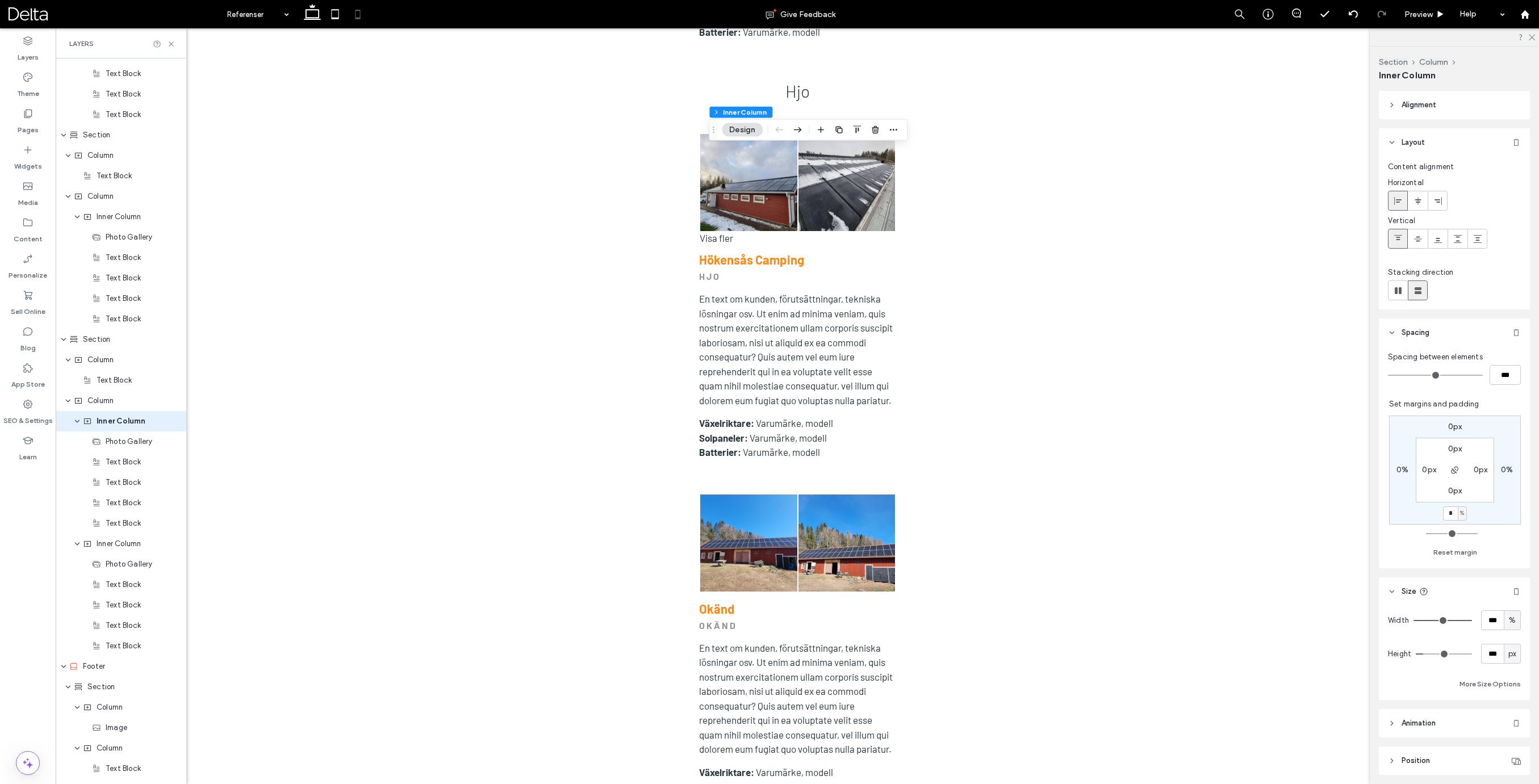
click at [1451, 512] on input "*" at bounding box center [1450, 513] width 15 height 14
type input "**"
click at [126, 544] on span "Inner Column" at bounding box center [119, 544] width 45 height 11
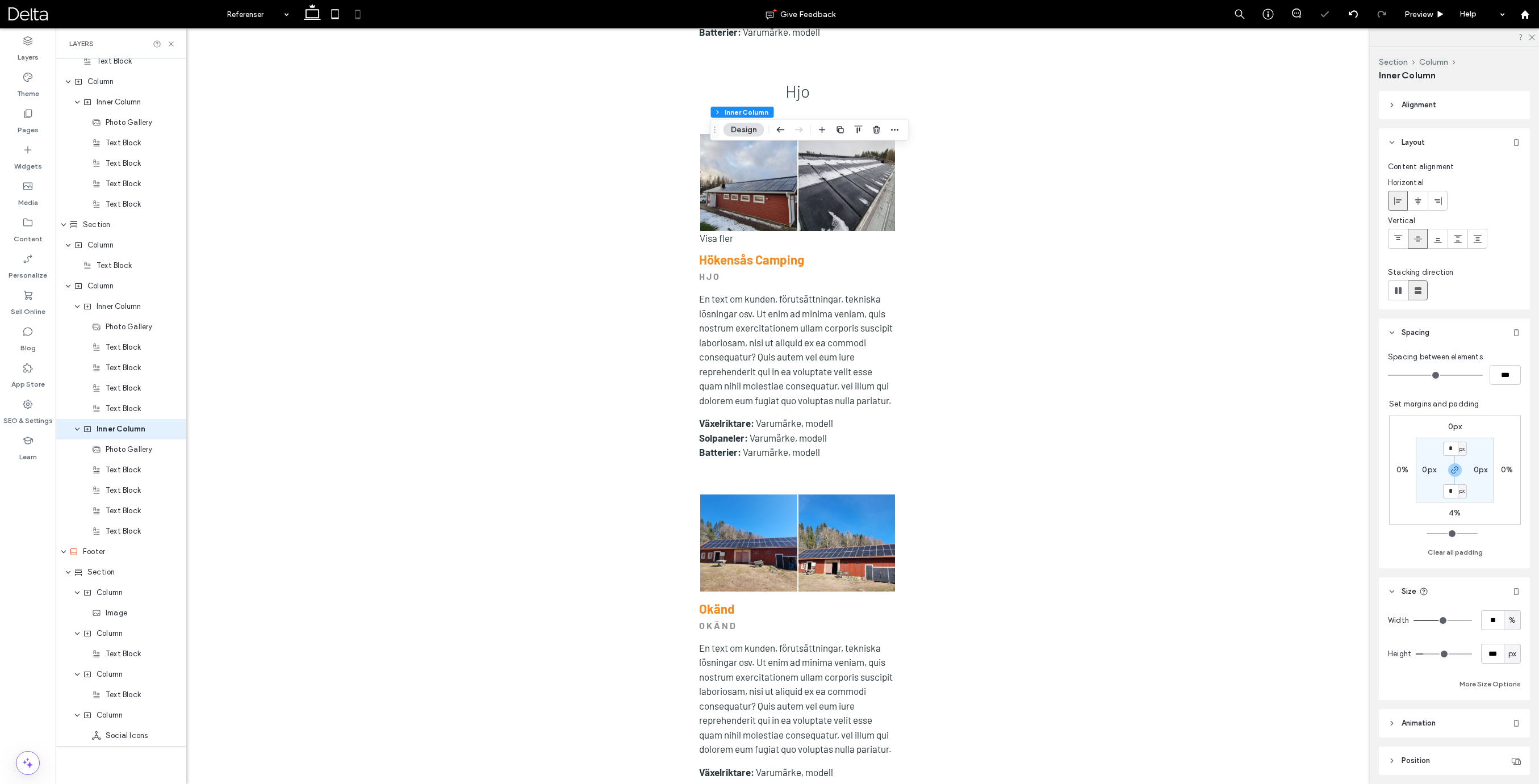
scroll to position [3202, 0]
click at [1488, 622] on input "**" at bounding box center [1492, 620] width 23 height 20
type input "*****"
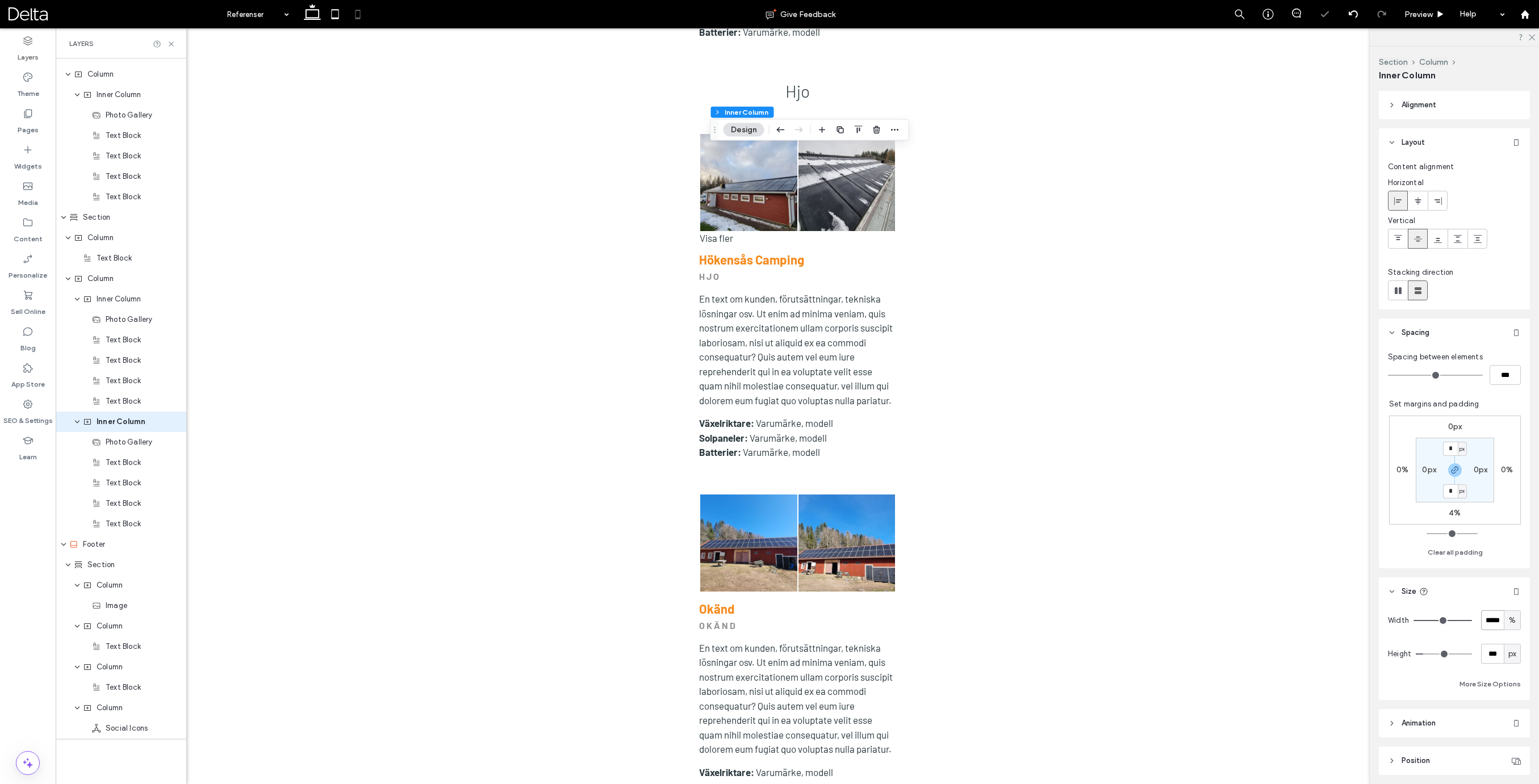
click at [1502, 618] on input "*****" at bounding box center [1492, 620] width 23 height 20
type input "***"
click at [1451, 513] on label "4%" at bounding box center [1454, 512] width 12 height 10
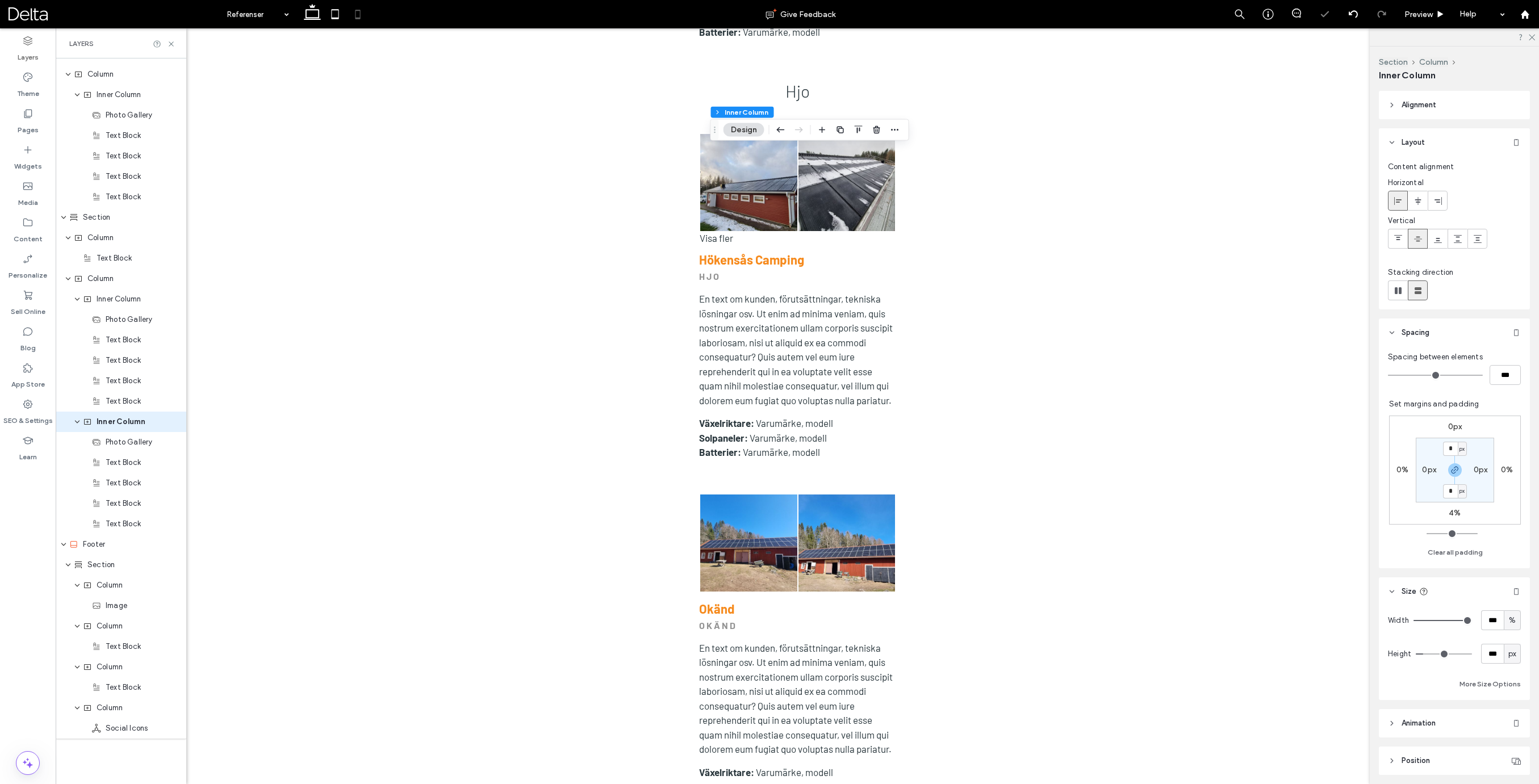
type input "*"
click at [1451, 513] on input "*" at bounding box center [1450, 513] width 15 height 14
type input "**"
click at [110, 284] on span "Column" at bounding box center [100, 279] width 26 height 11
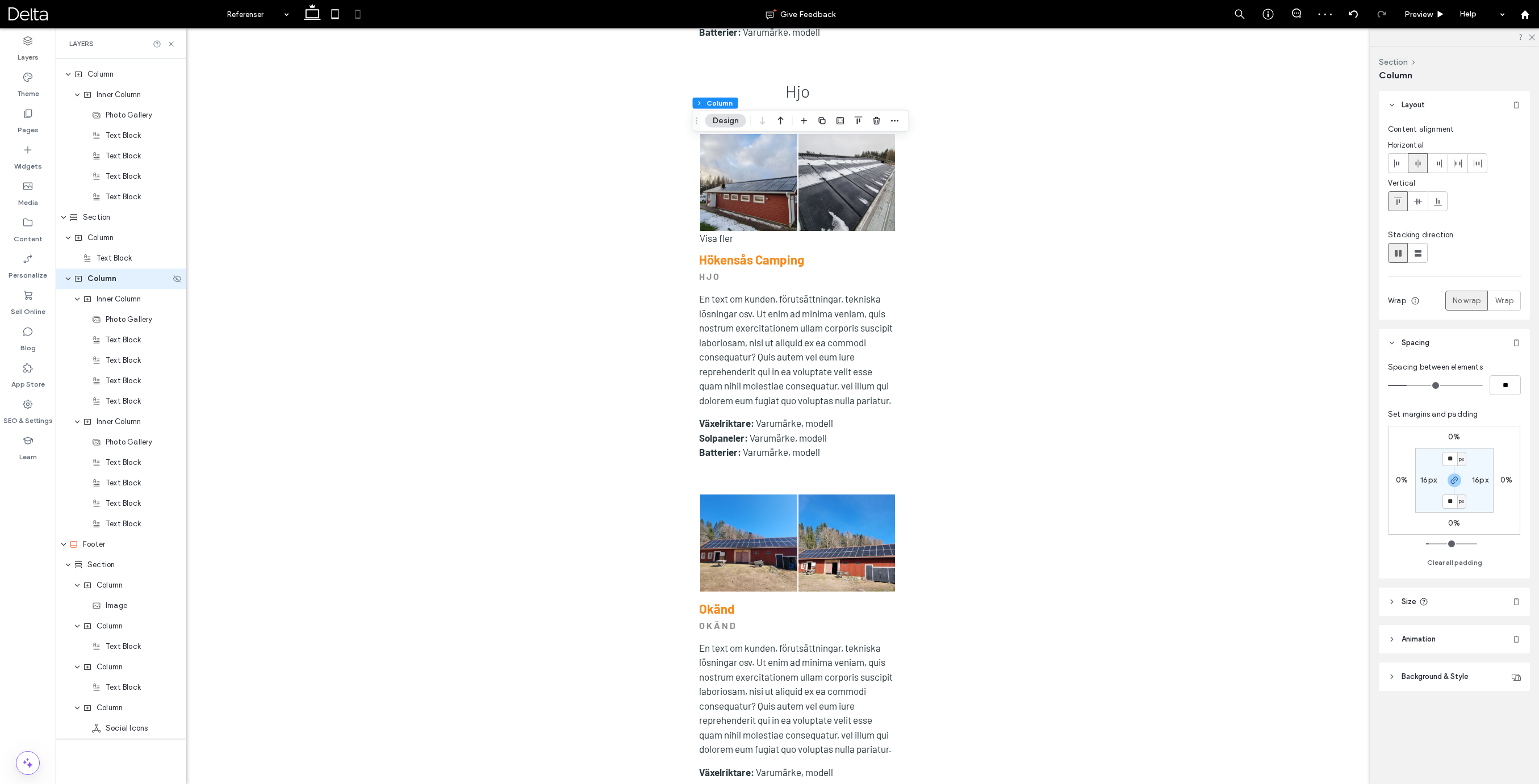
scroll to position [3060, 0]
click at [1502, 299] on span "Wrap" at bounding box center [1504, 301] width 18 height 11
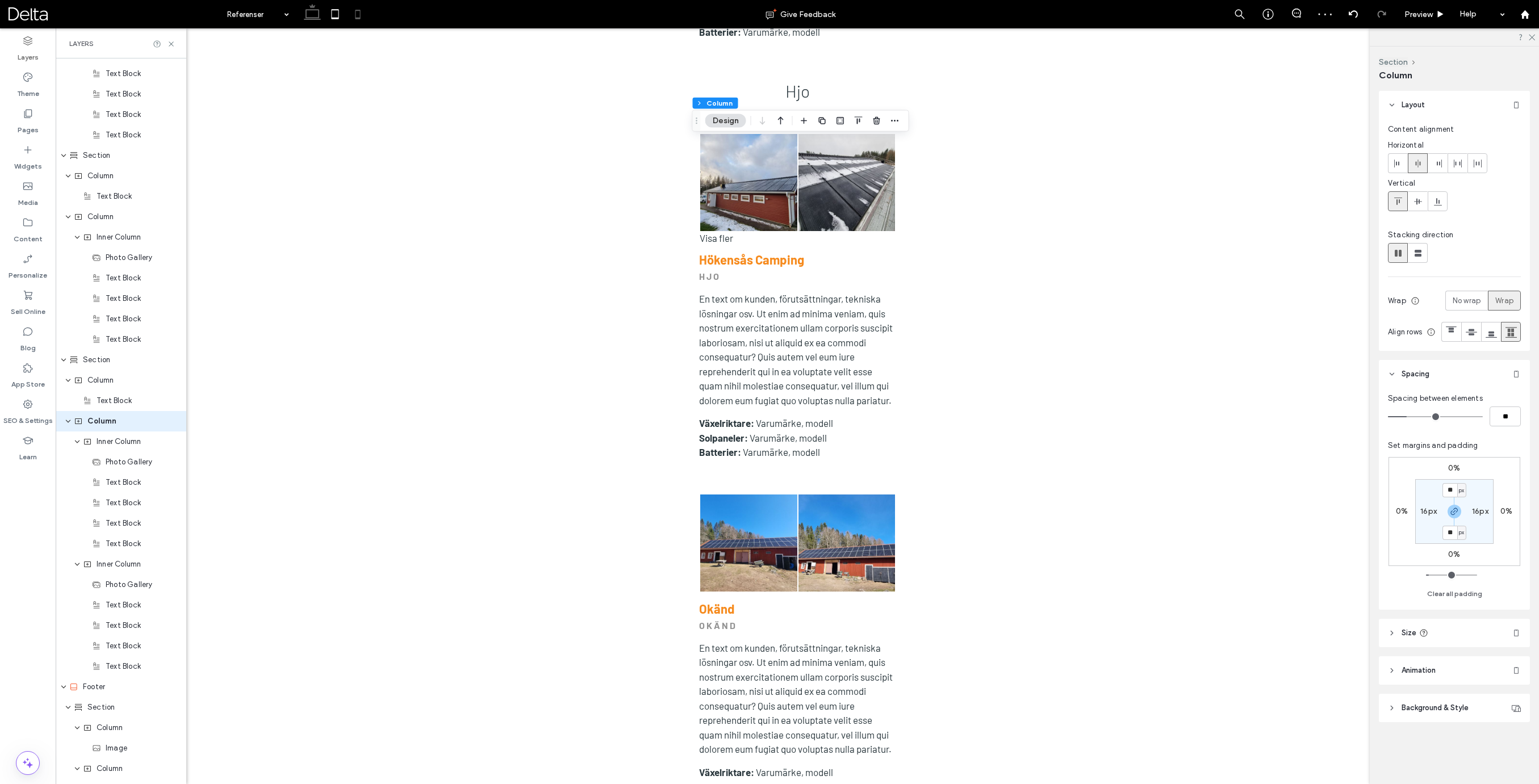
click at [321, 18] on icon at bounding box center [312, 14] width 23 height 23
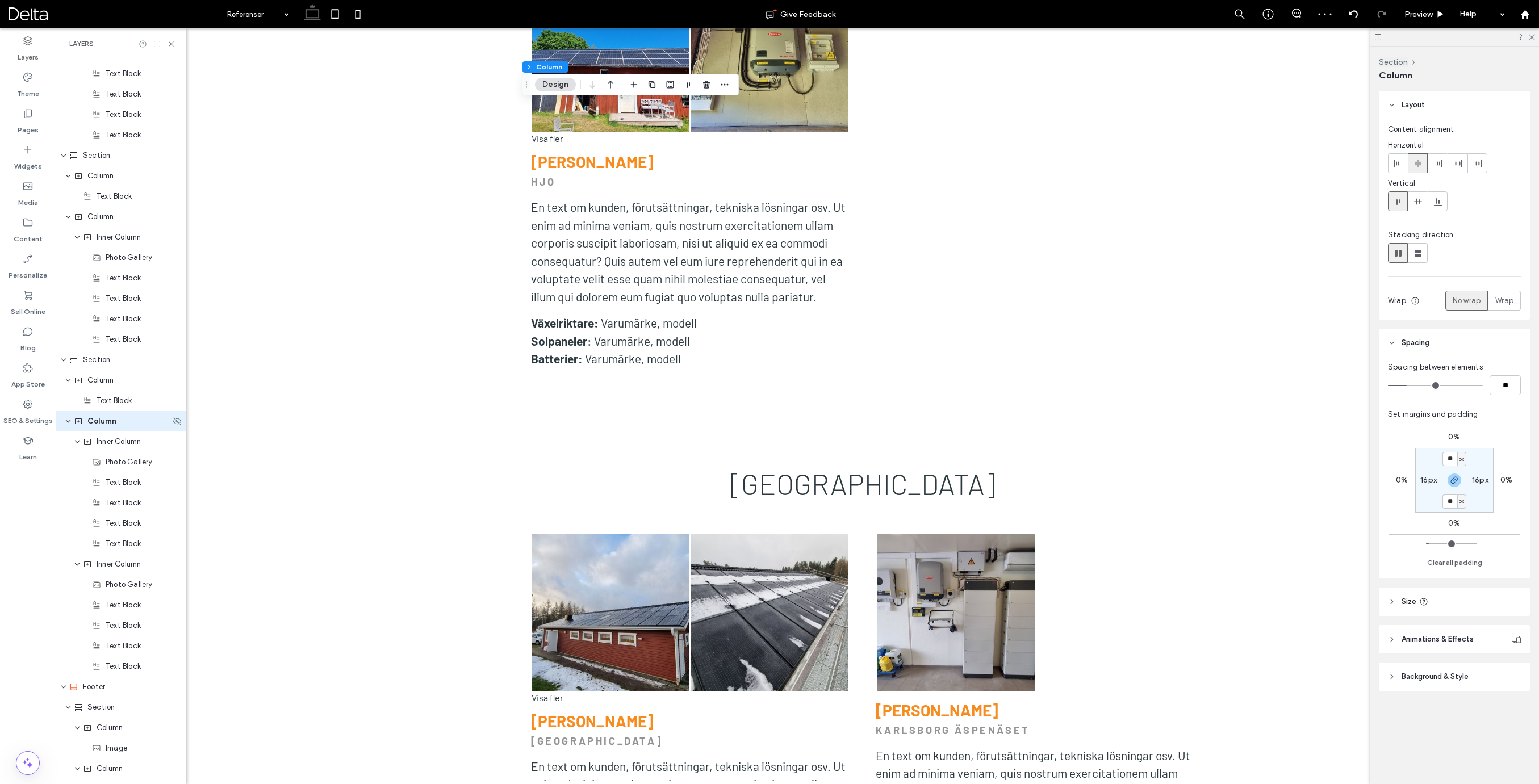
click at [94, 417] on span "Column" at bounding box center [101, 421] width 29 height 11
click at [1505, 301] on span "Wrap" at bounding box center [1504, 301] width 18 height 11
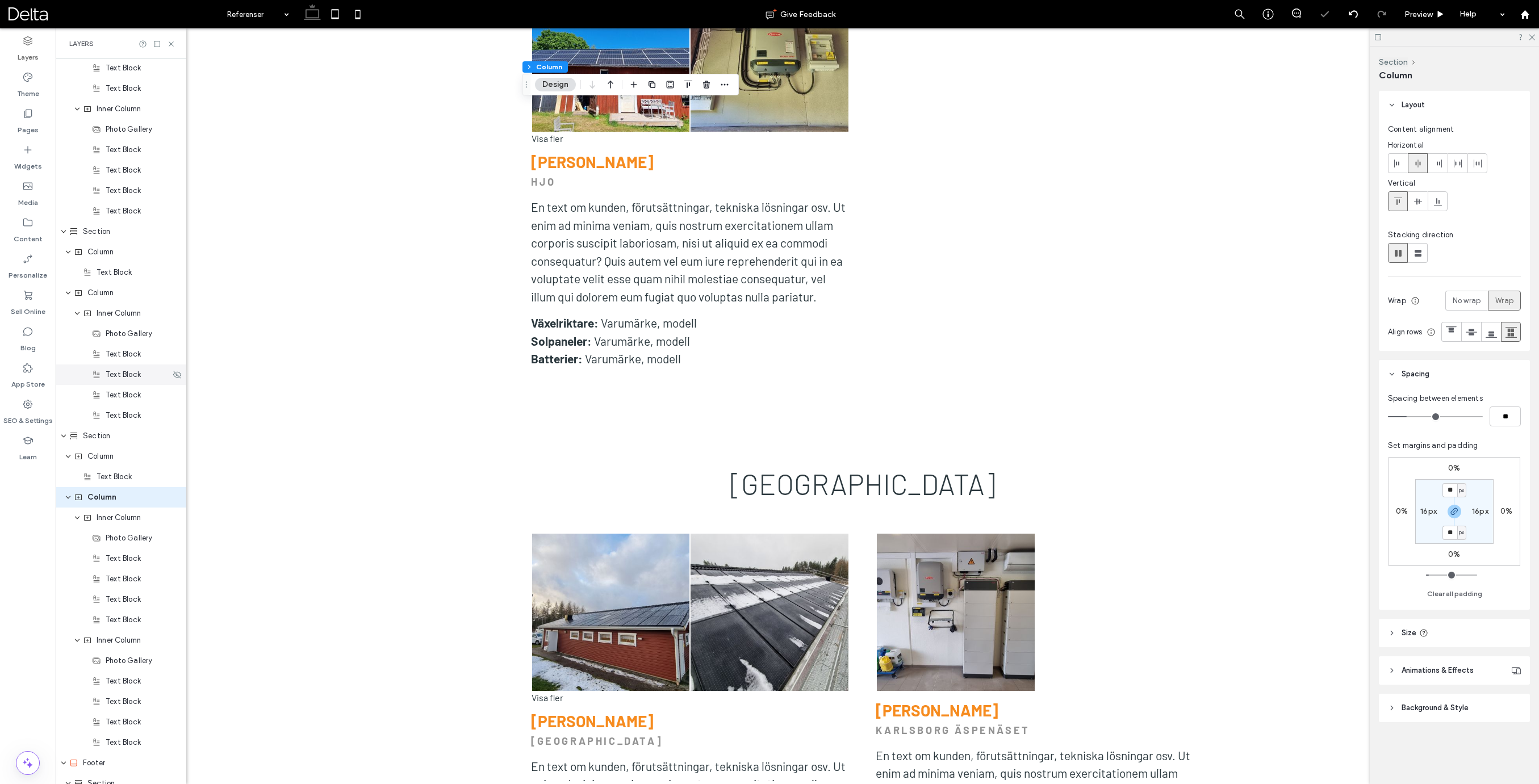
scroll to position [2975, 0]
click at [106, 304] on span "Column" at bounding box center [100, 301] width 26 height 11
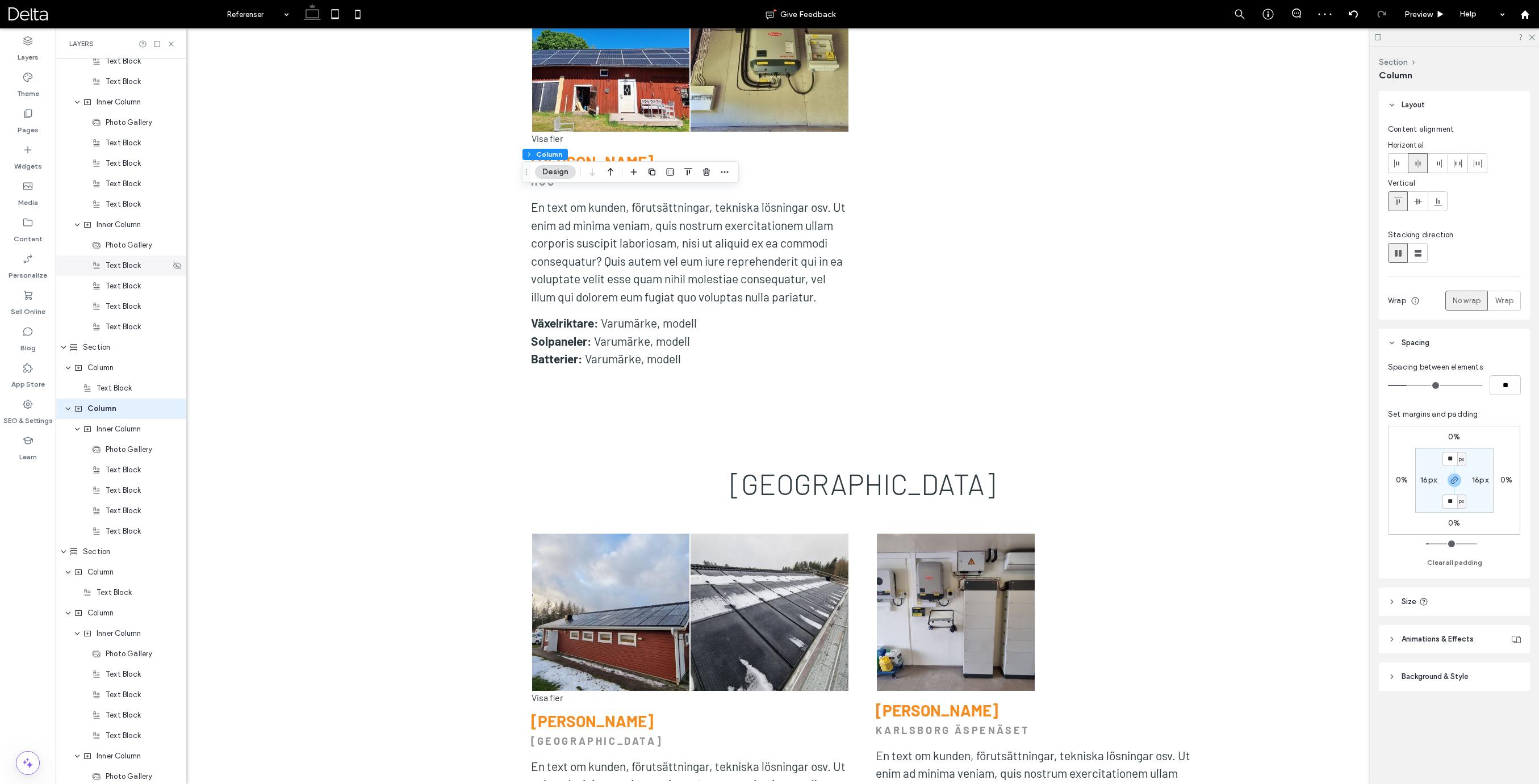
scroll to position [2855, 0]
click at [1498, 299] on span "Wrap" at bounding box center [1504, 301] width 18 height 11
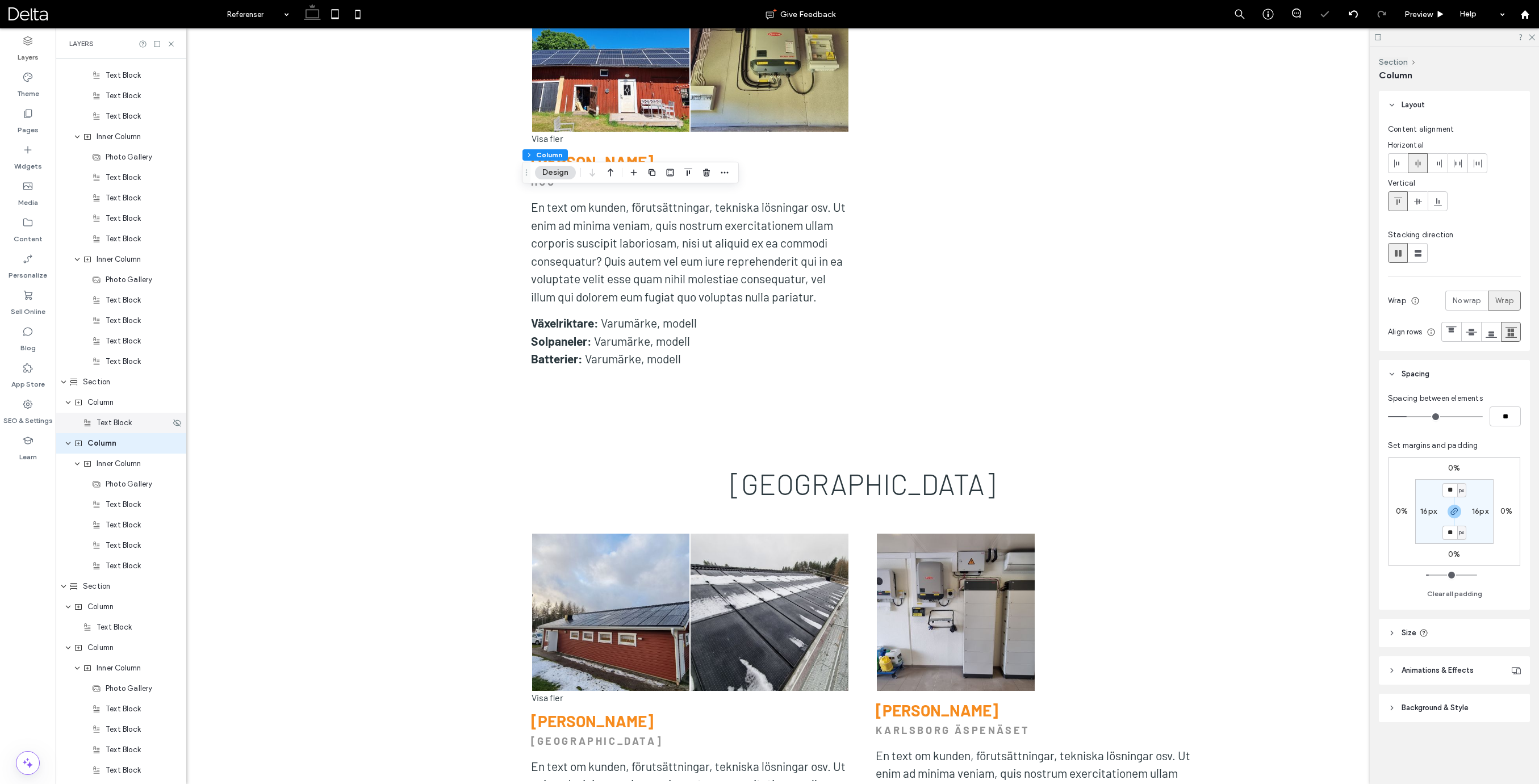
scroll to position [2829, 0]
click at [107, 410] on span "Column" at bounding box center [100, 406] width 26 height 11
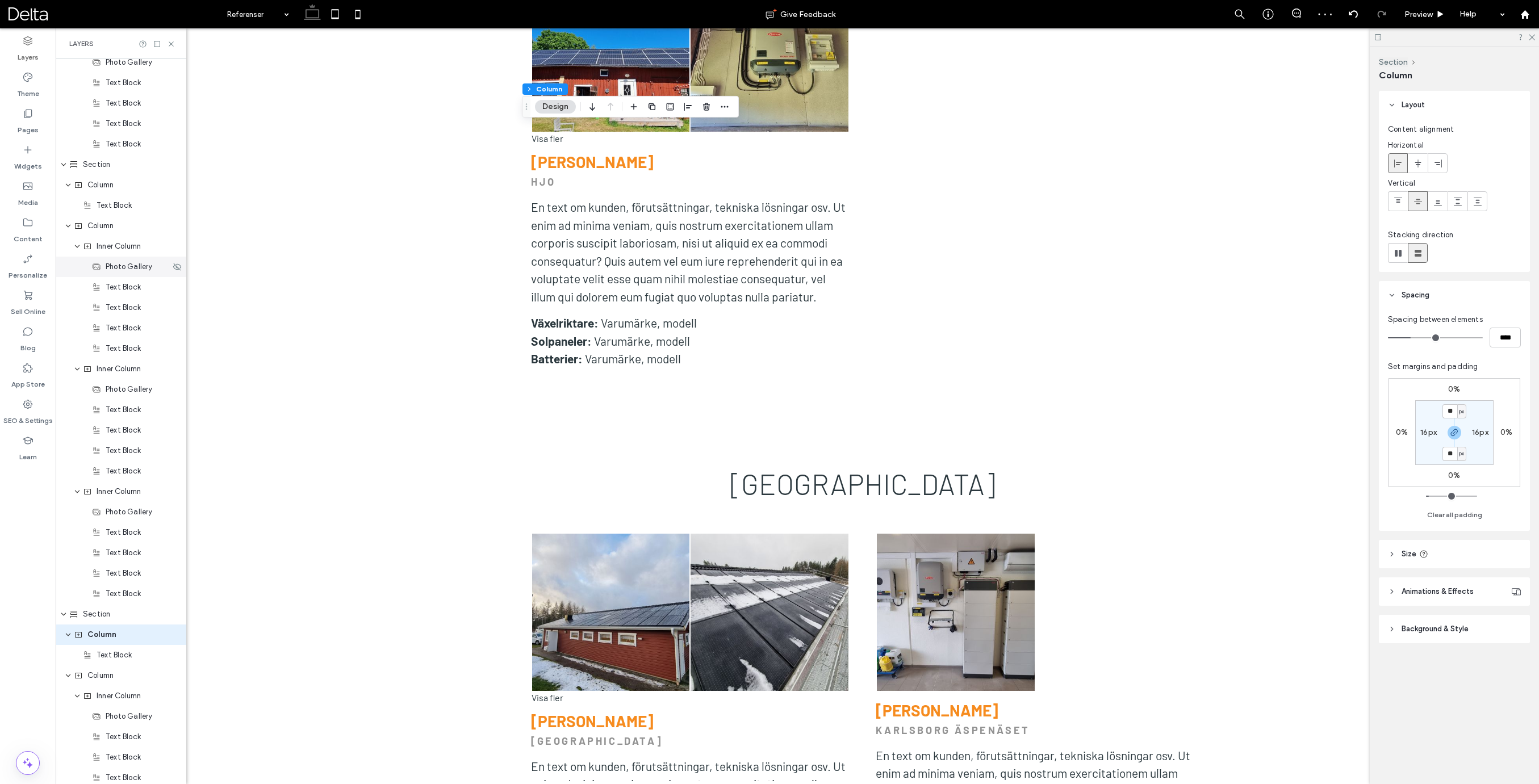
scroll to position [2598, 0]
click at [99, 233] on span "Column" at bounding box center [100, 228] width 26 height 11
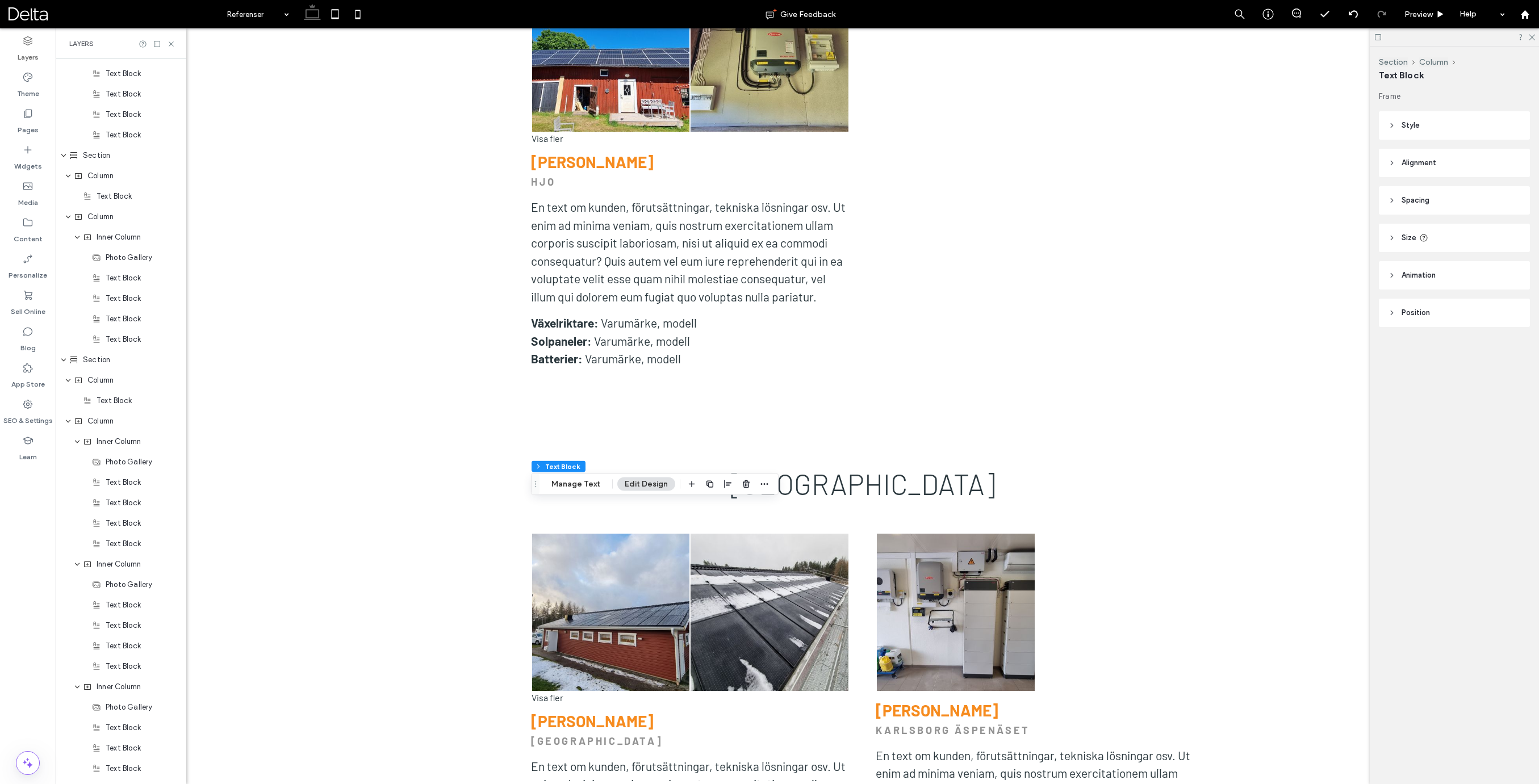
scroll to position [3039, 0]
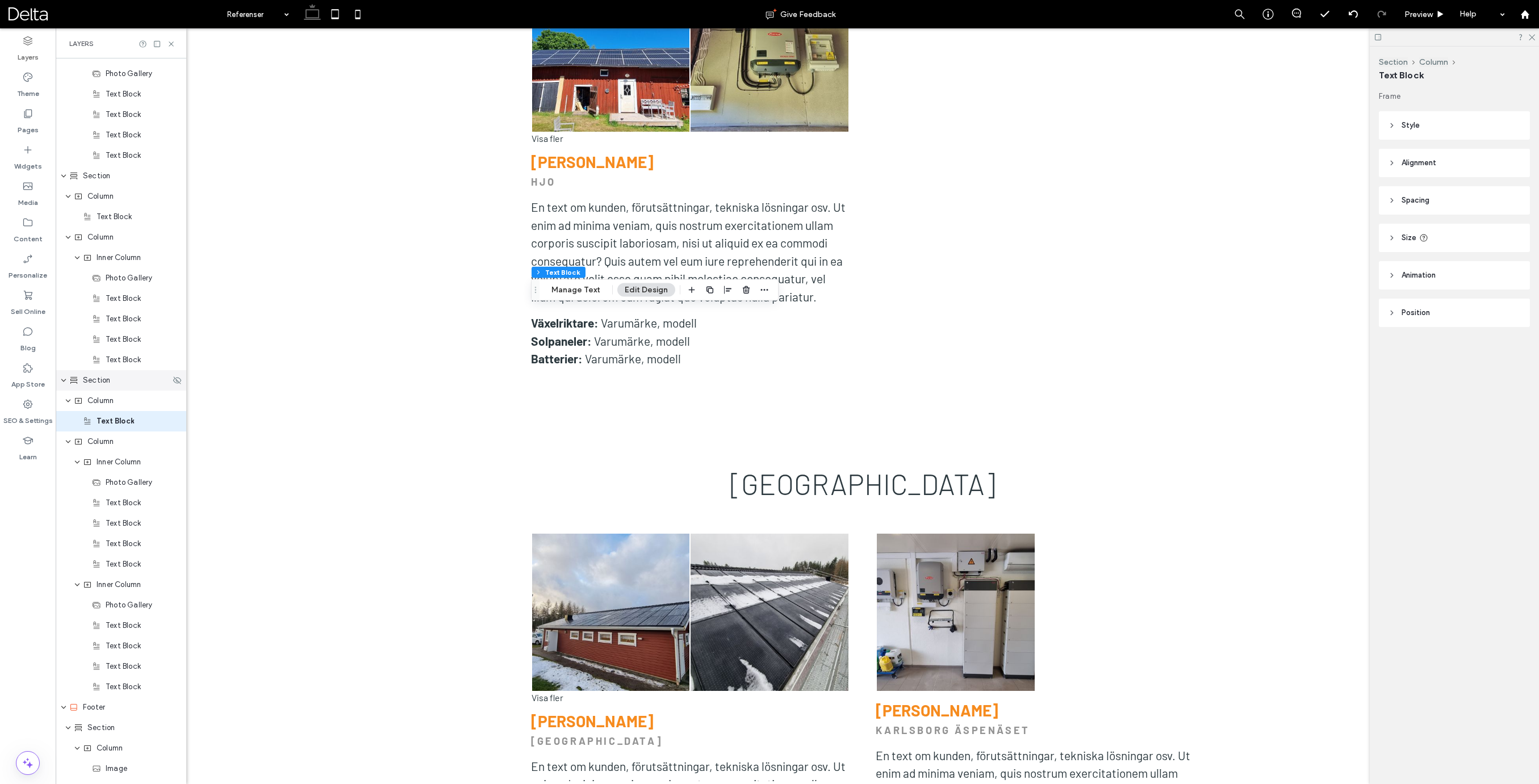
click at [85, 384] on span "Section" at bounding box center [96, 380] width 27 height 11
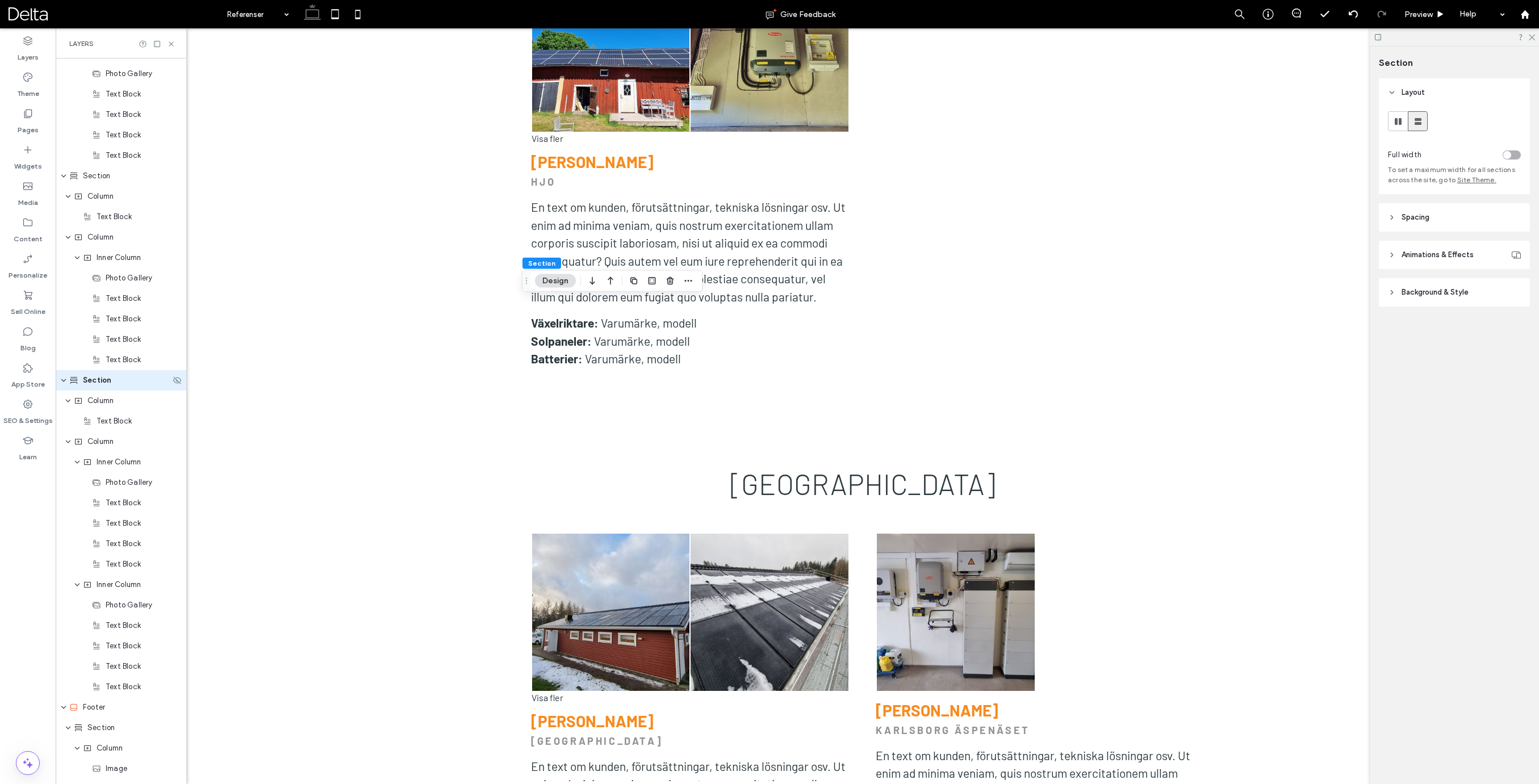
scroll to position [2998, 0]
click at [629, 279] on icon "button" at bounding box center [633, 281] width 9 height 9
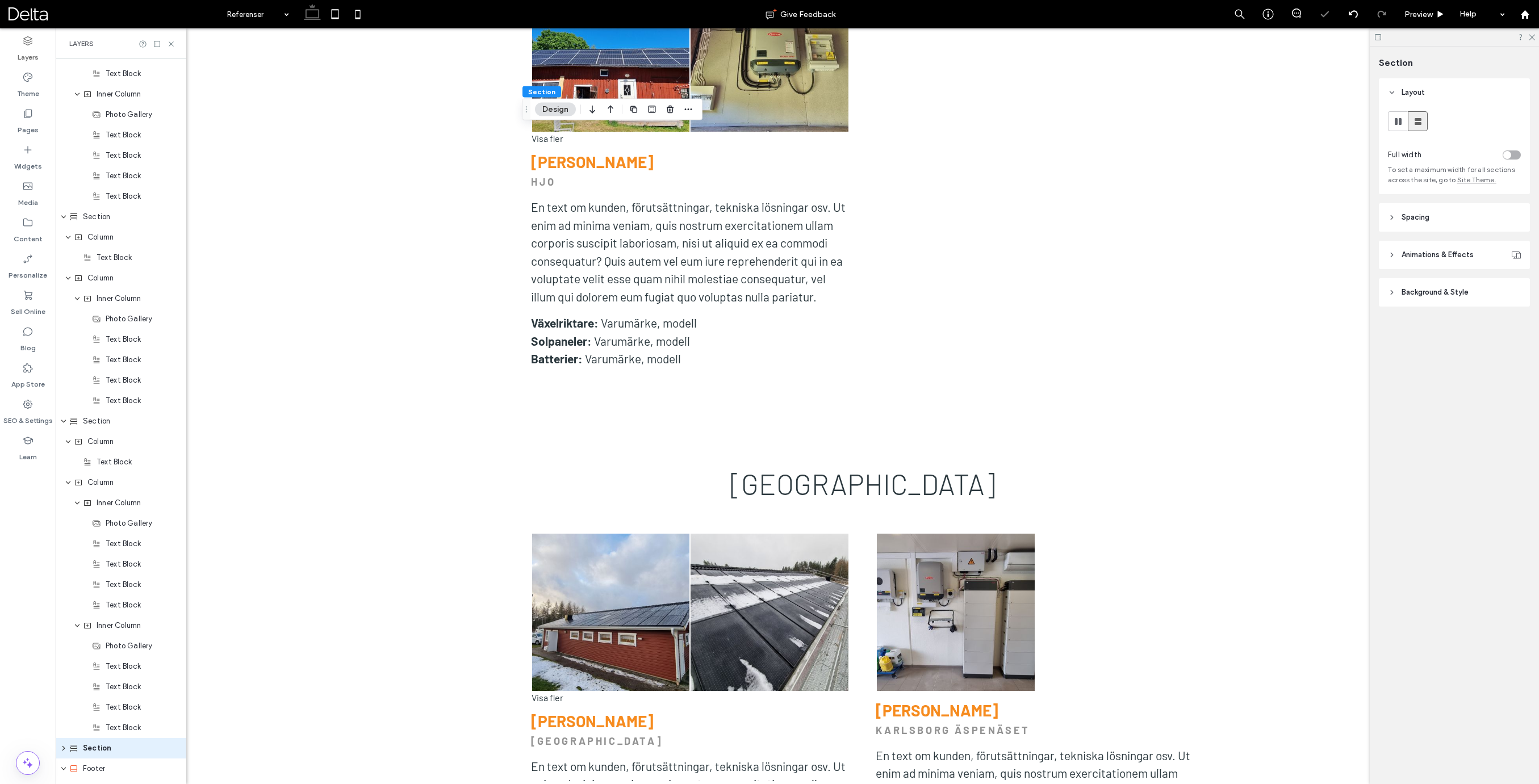
scroll to position [3222, 0]
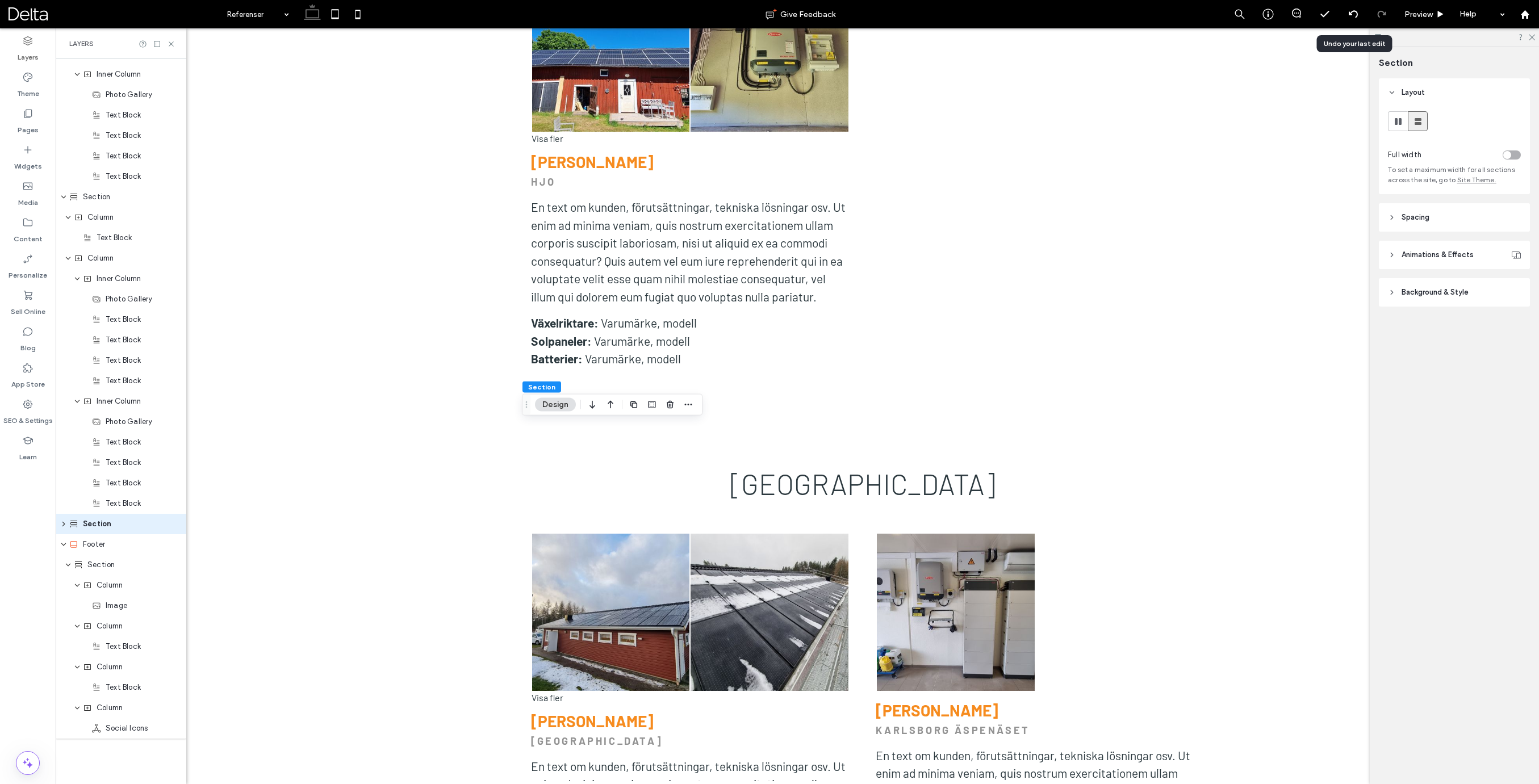
drag, startPoint x: 1352, startPoint y: 15, endPoint x: 1255, endPoint y: 58, distance: 106.1
click at [1352, 15] on icon at bounding box center [1353, 14] width 9 height 9
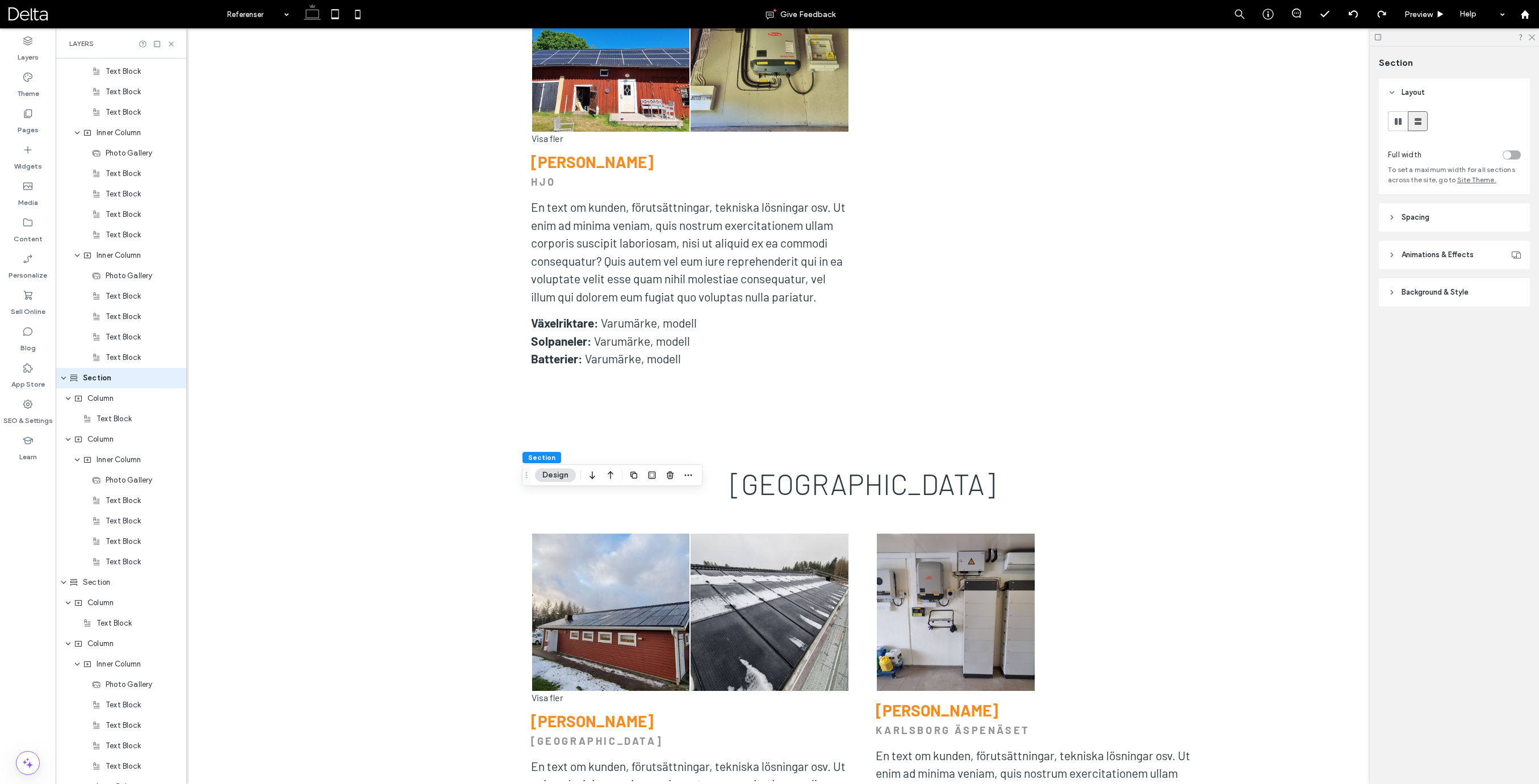
scroll to position [2794, 0]
click at [604, 476] on icon "button" at bounding box center [610, 475] width 13 height 20
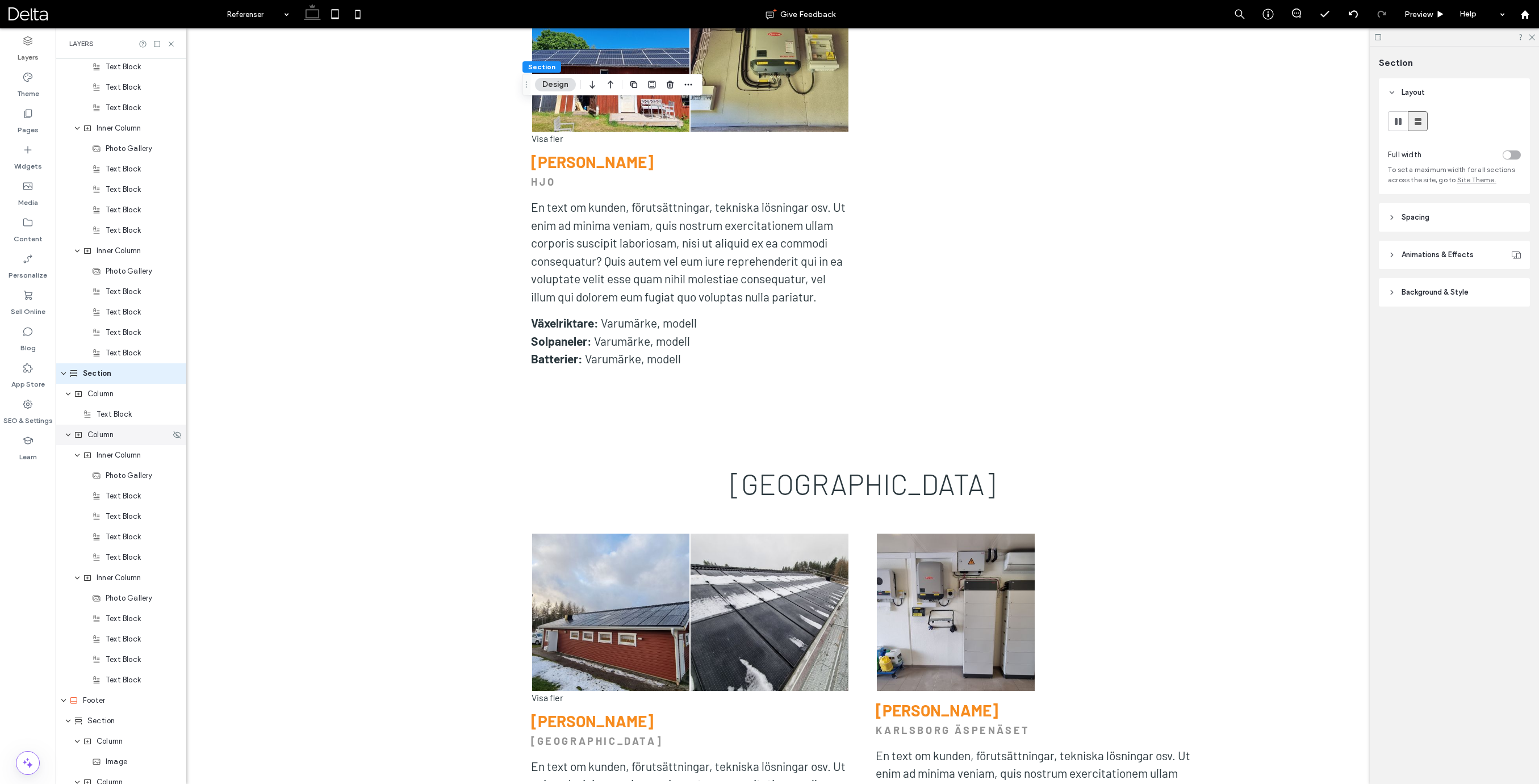
scroll to position [2998, 0]
click at [106, 418] on span "Section" at bounding box center [97, 421] width 29 height 11
click at [634, 87] on icon "button" at bounding box center [633, 85] width 9 height 9
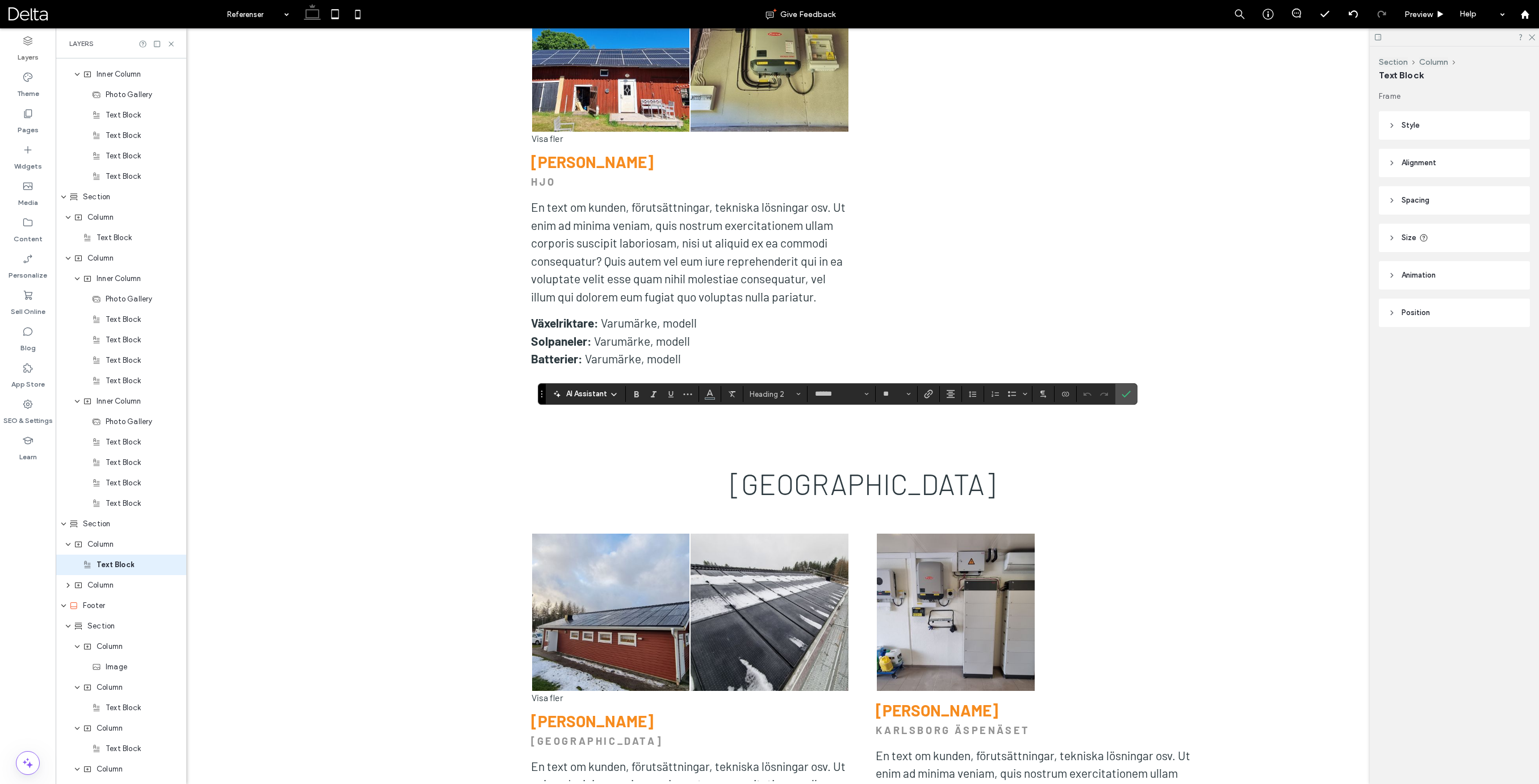
scroll to position [3284, 0]
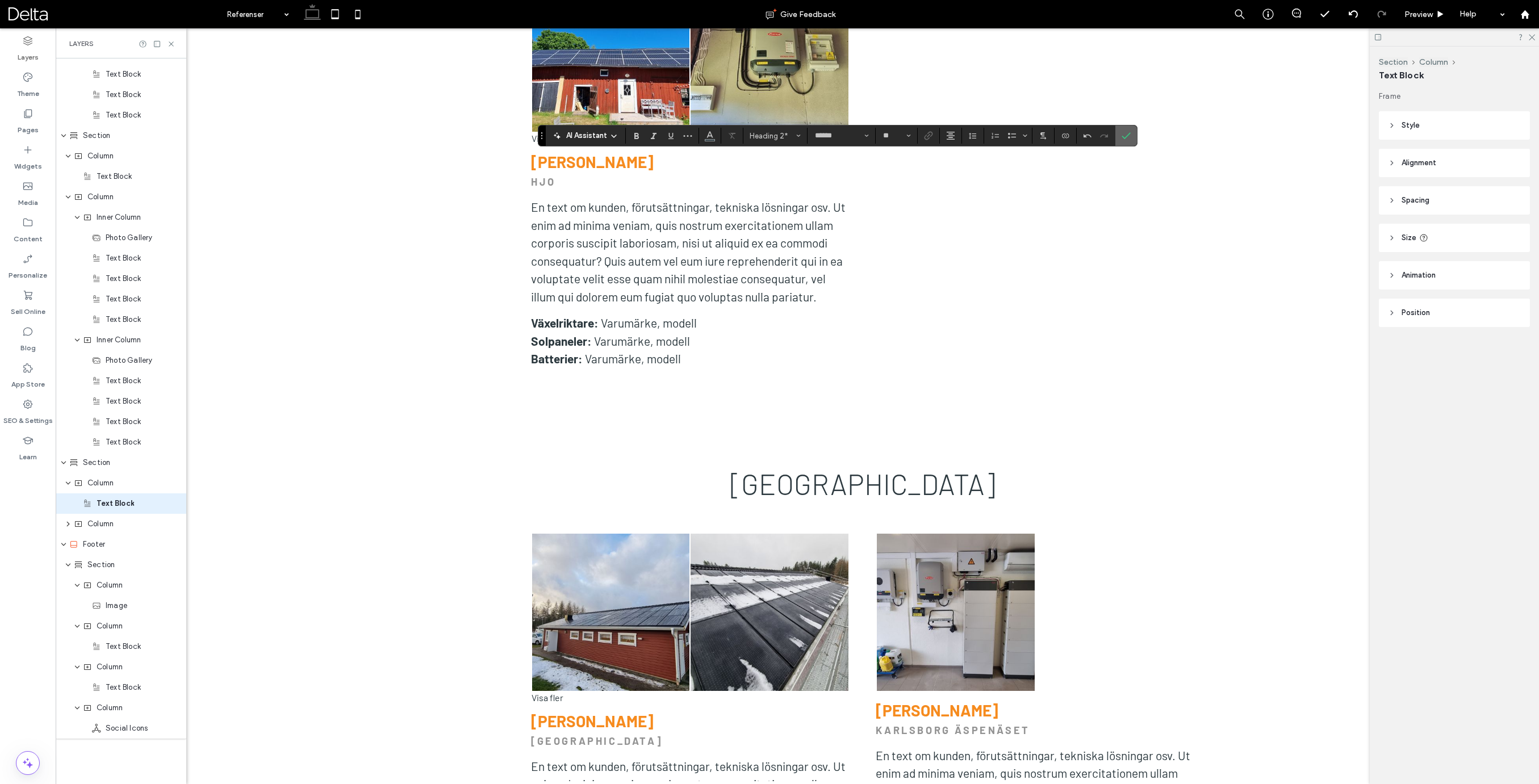
click at [1122, 138] on icon "Confirm" at bounding box center [1126, 136] width 9 height 9
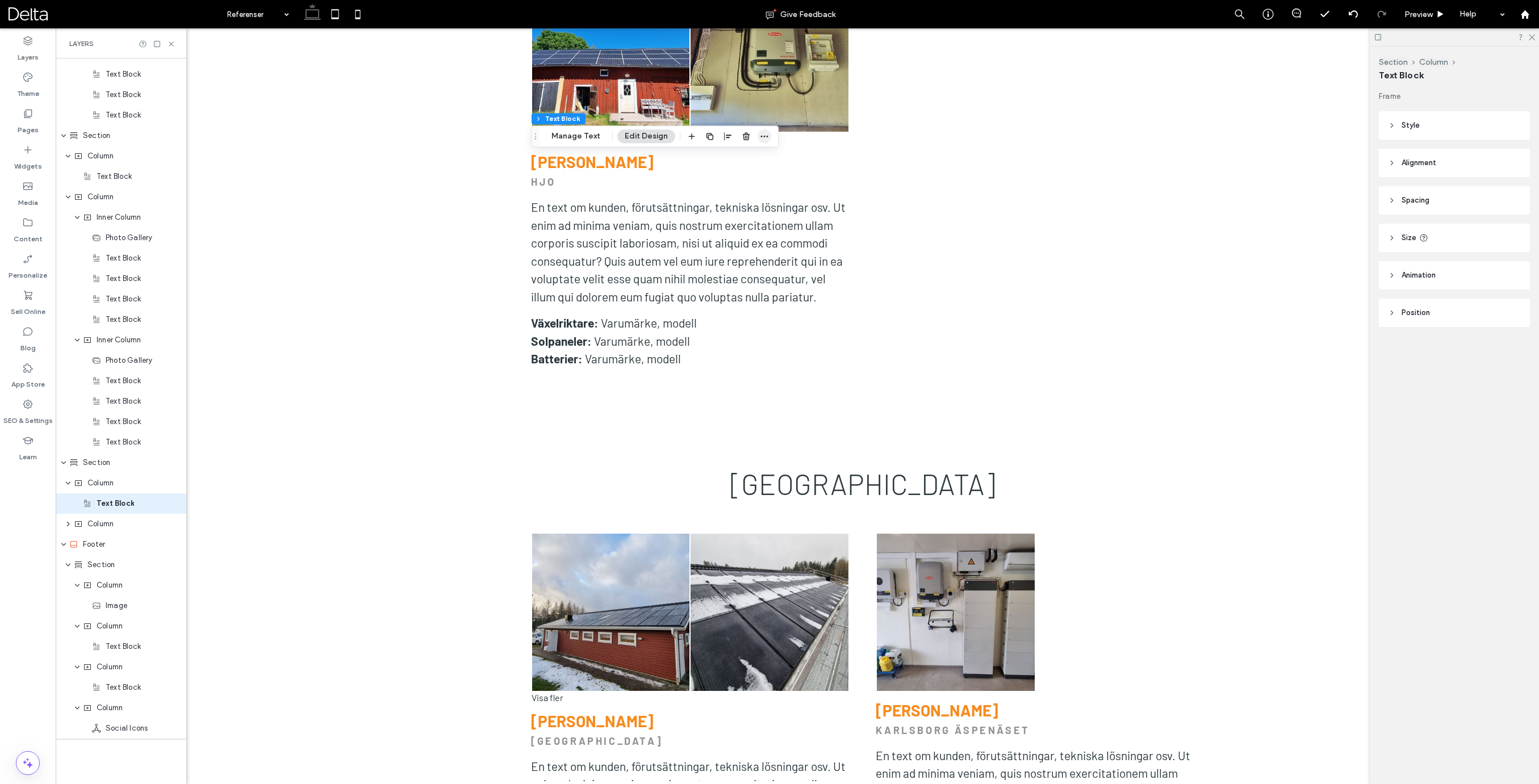
click at [763, 135] on icon "button" at bounding box center [764, 136] width 9 height 9
click at [740, 270] on span "Set As Anchor" at bounding box center [732, 267] width 52 height 10
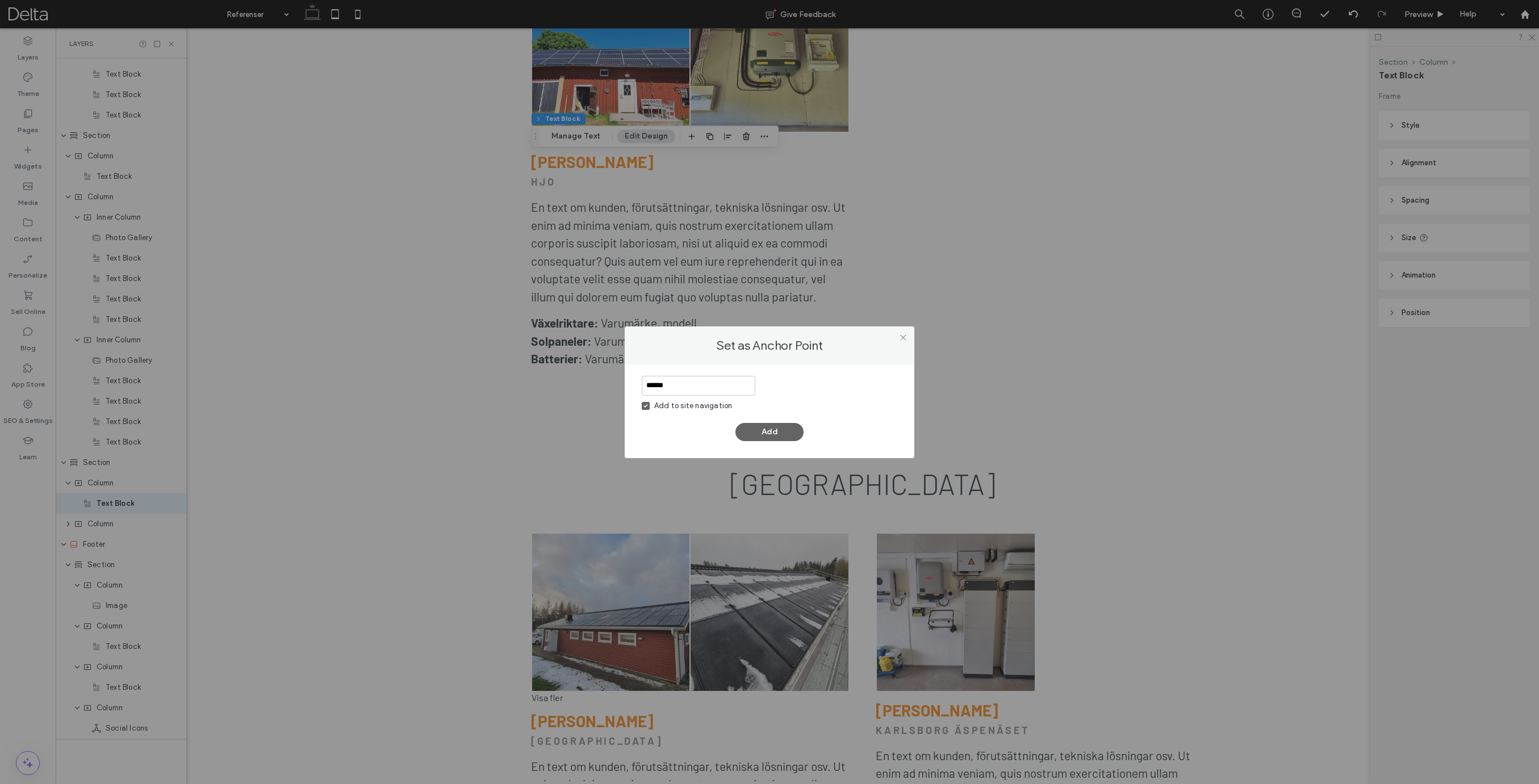
type input "******"
click at [670, 406] on div "Add to site navigation" at bounding box center [693, 406] width 78 height 11
click at [762, 428] on button "Add" at bounding box center [769, 432] width 68 height 18
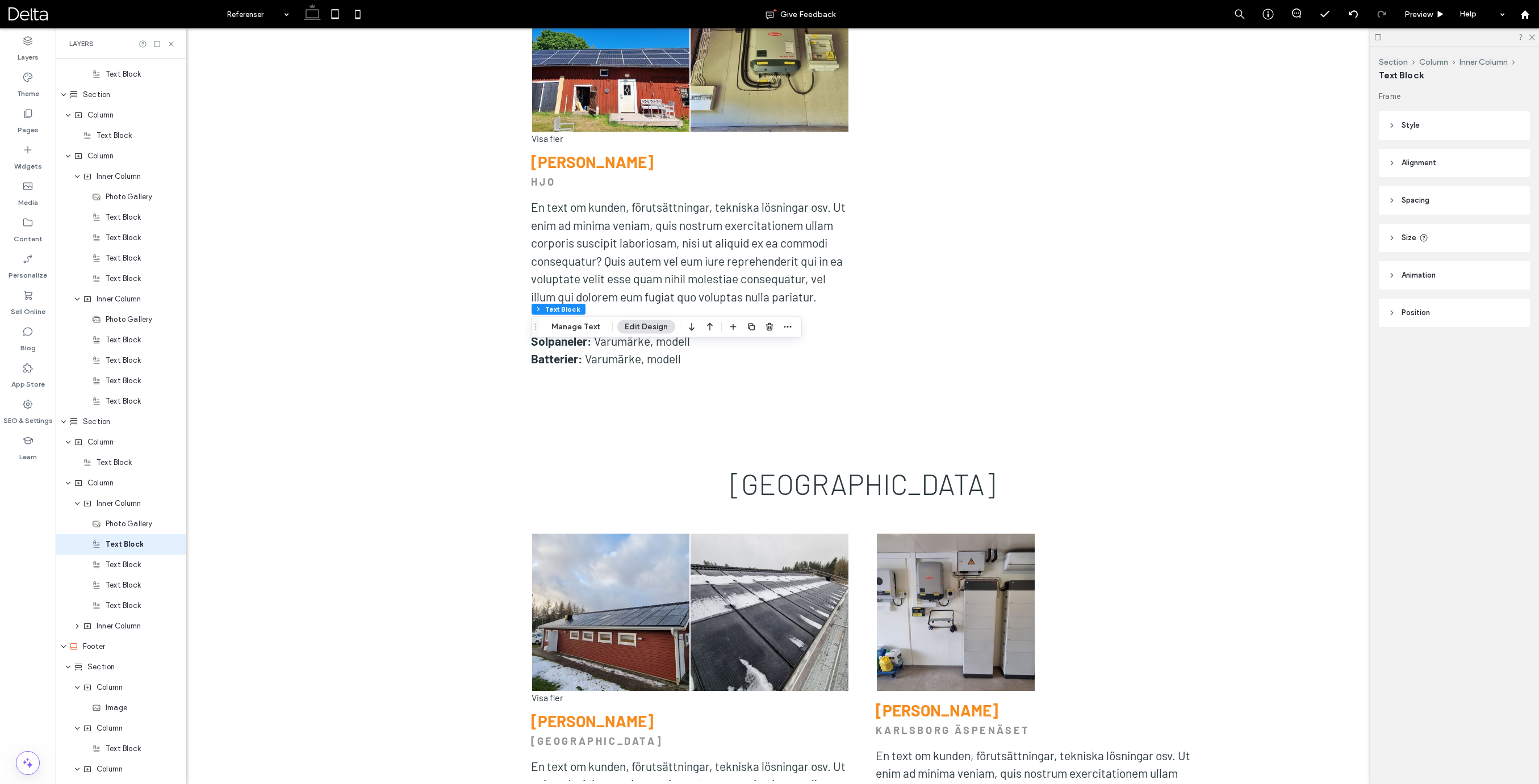
scroll to position [3426, 0]
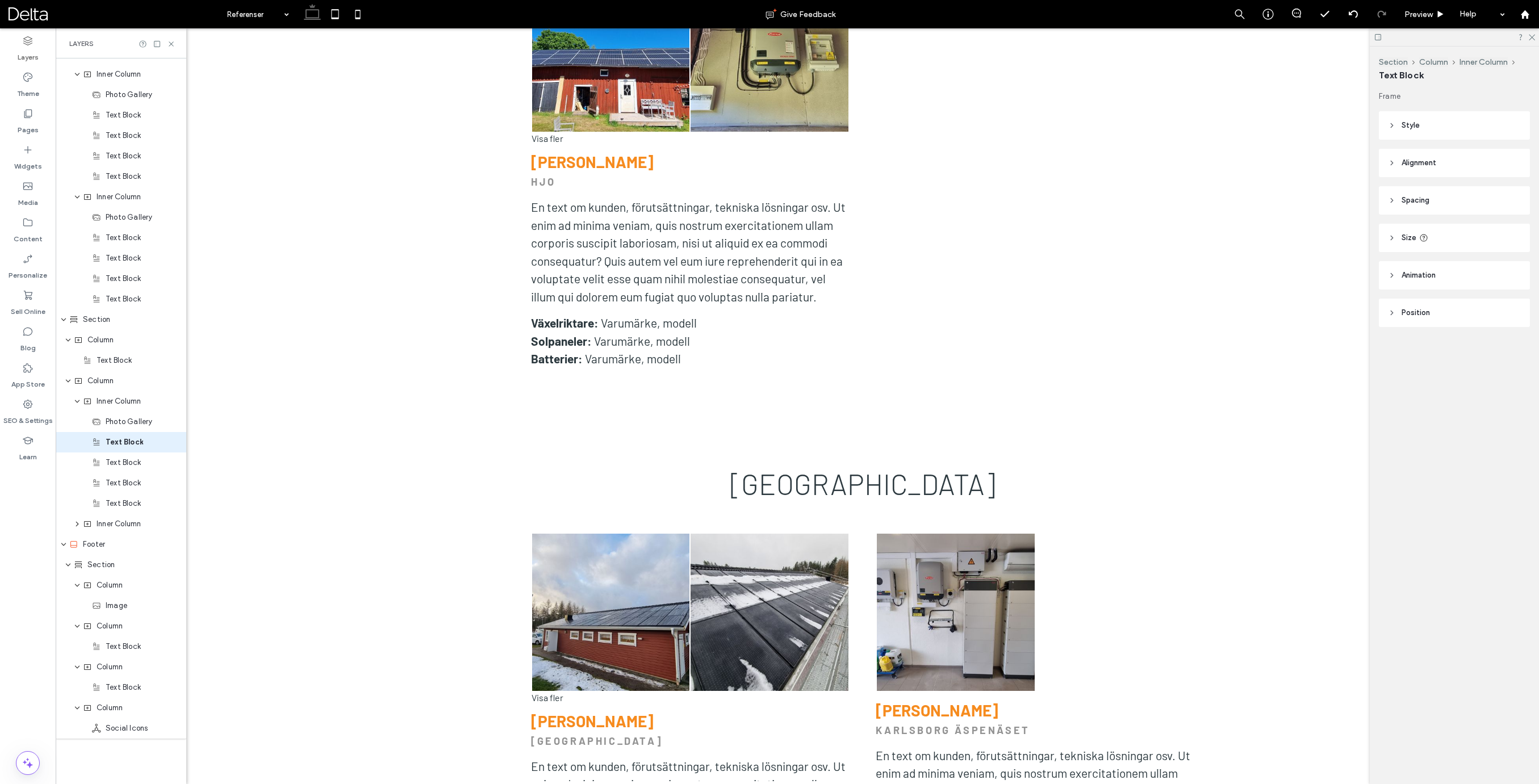
type input "******"
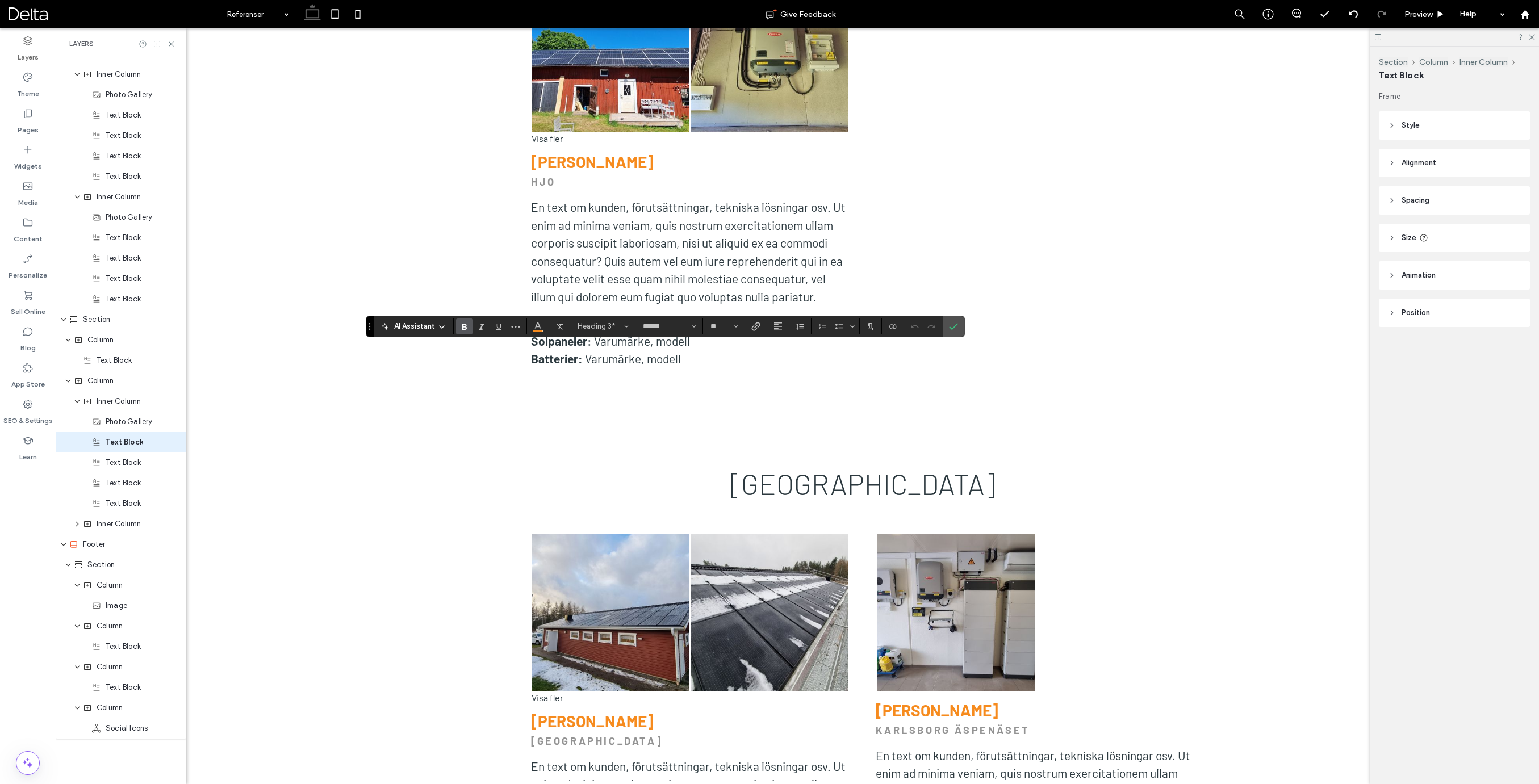
type input "**"
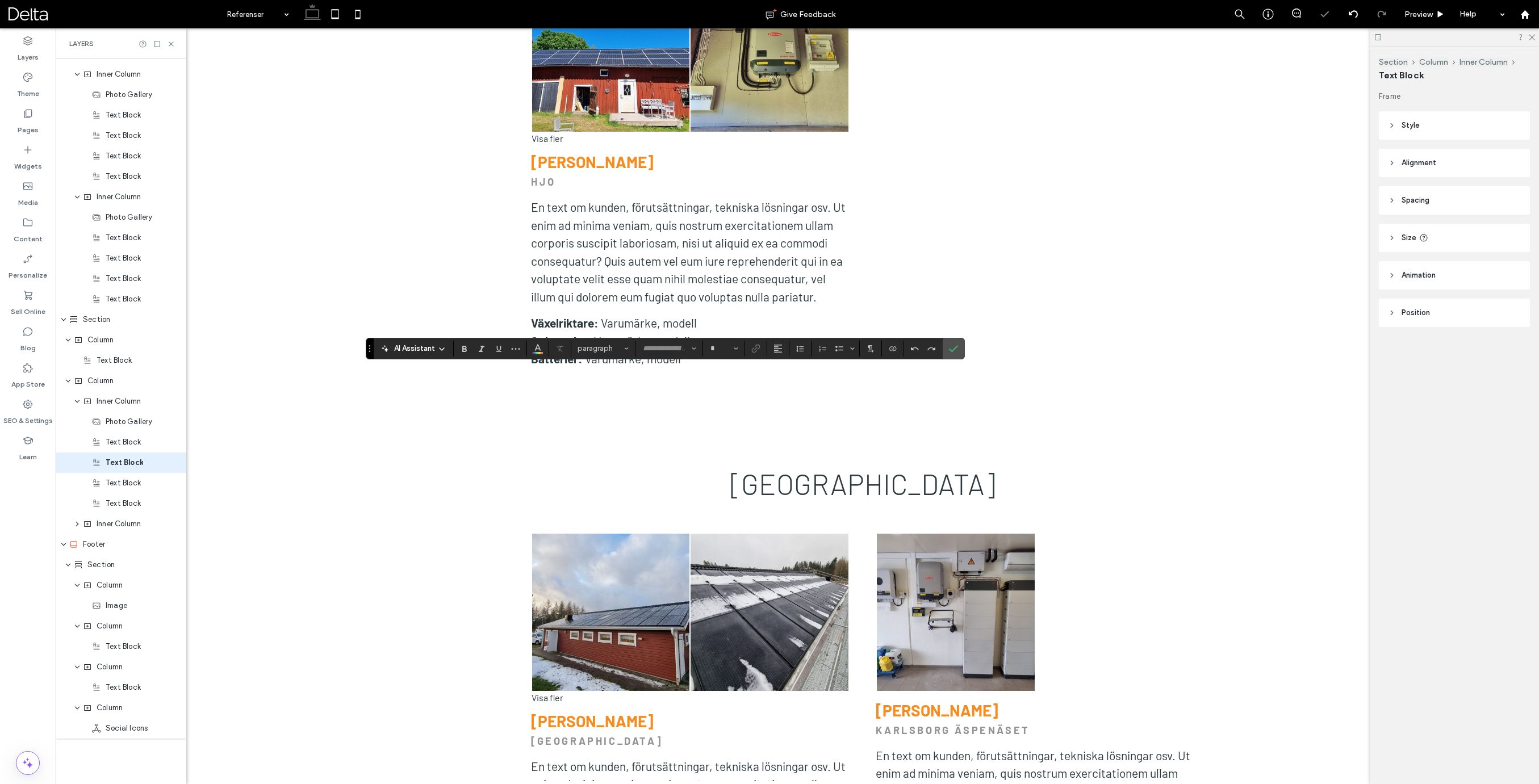
type input "******"
type input "**"
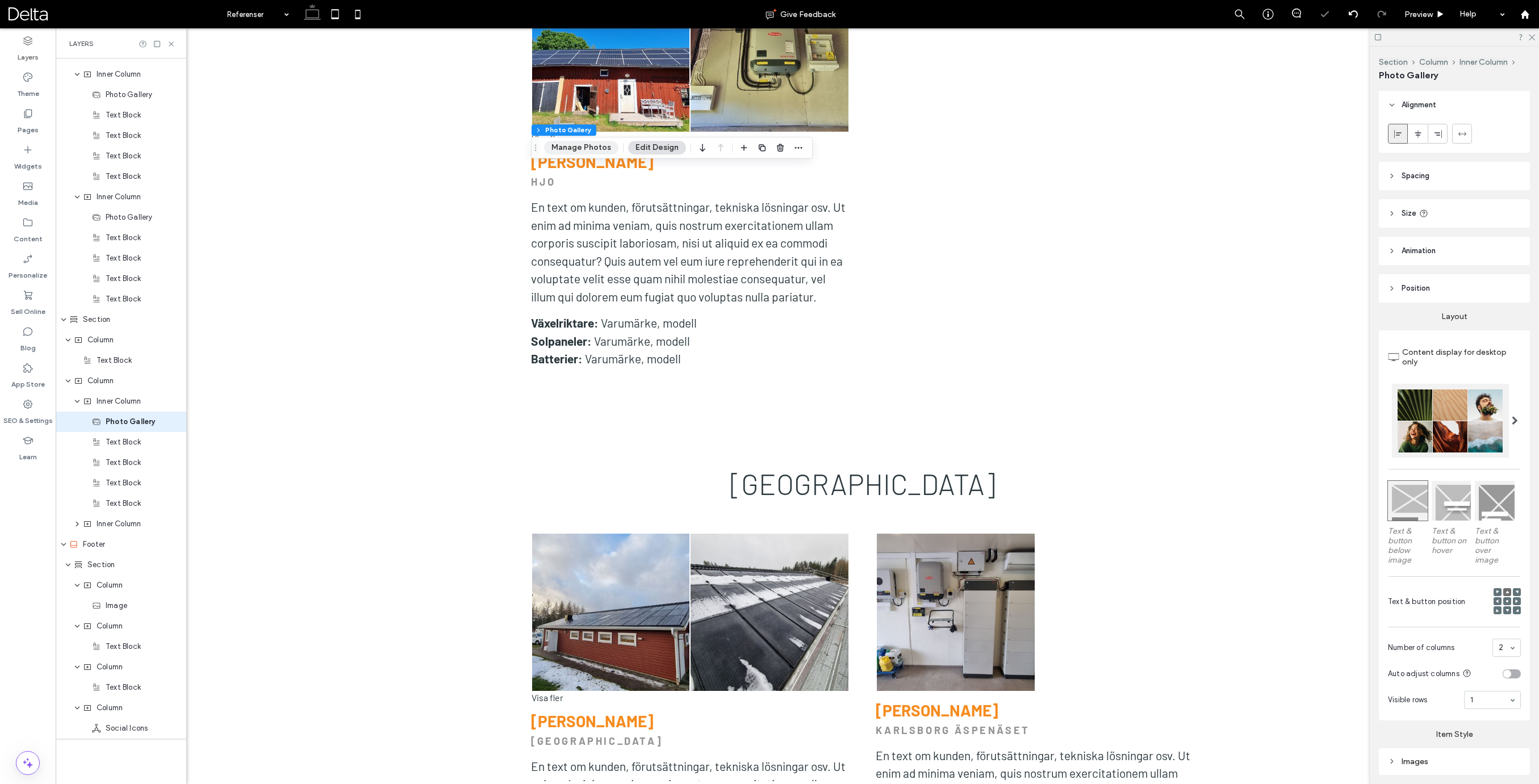
click at [595, 154] on button "Manage Photos" at bounding box center [581, 147] width 75 height 13
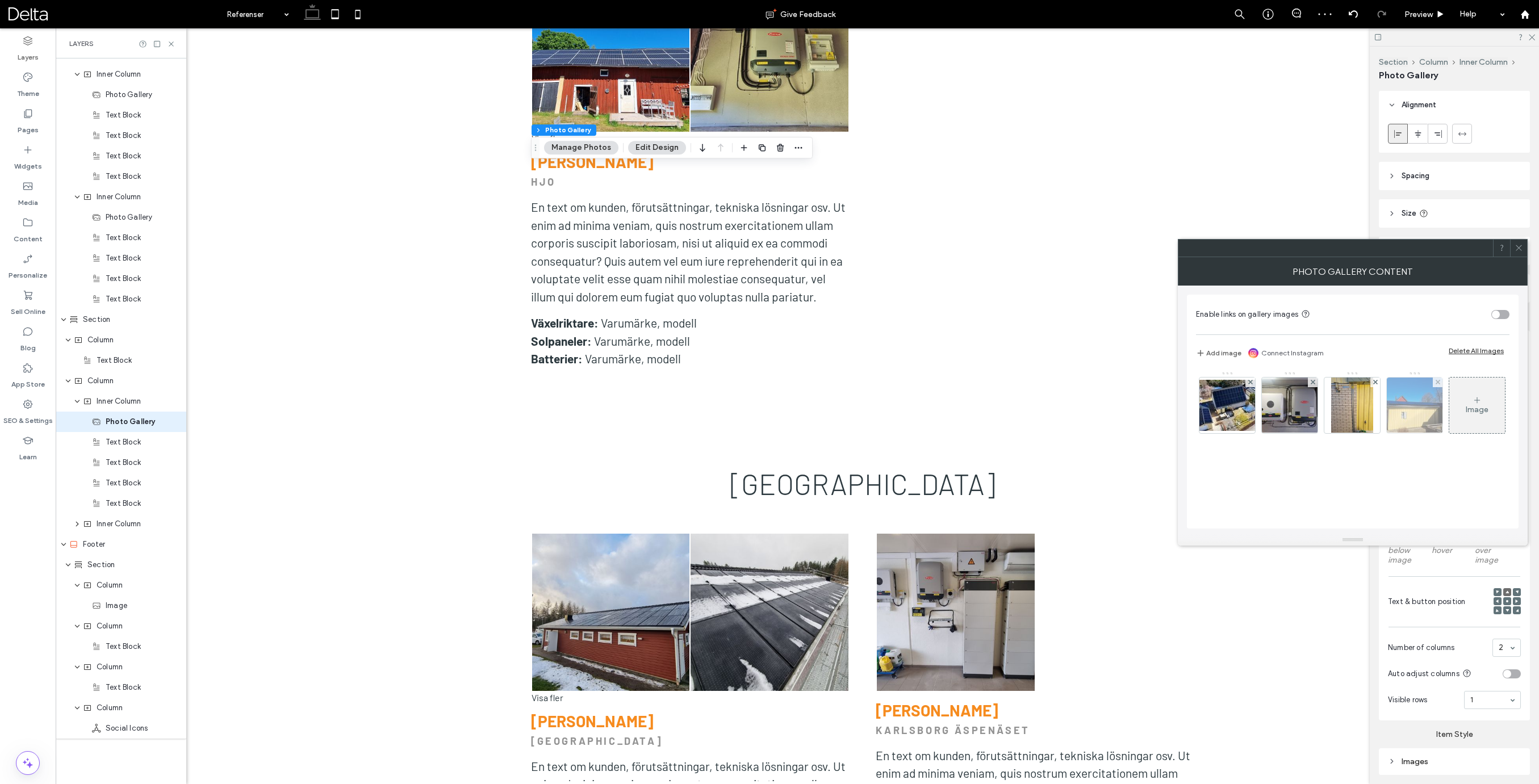
drag, startPoint x: 1441, startPoint y: 382, endPoint x: 1434, endPoint y: 384, distance: 7.3
click at [1441, 383] on div at bounding box center [1437, 382] width 10 height 10
drag, startPoint x: 1376, startPoint y: 383, endPoint x: 1364, endPoint y: 386, distance: 12.4
click at [1375, 383] on use at bounding box center [1375, 381] width 4 height 4
click at [1312, 381] on use at bounding box center [1312, 381] width 4 height 4
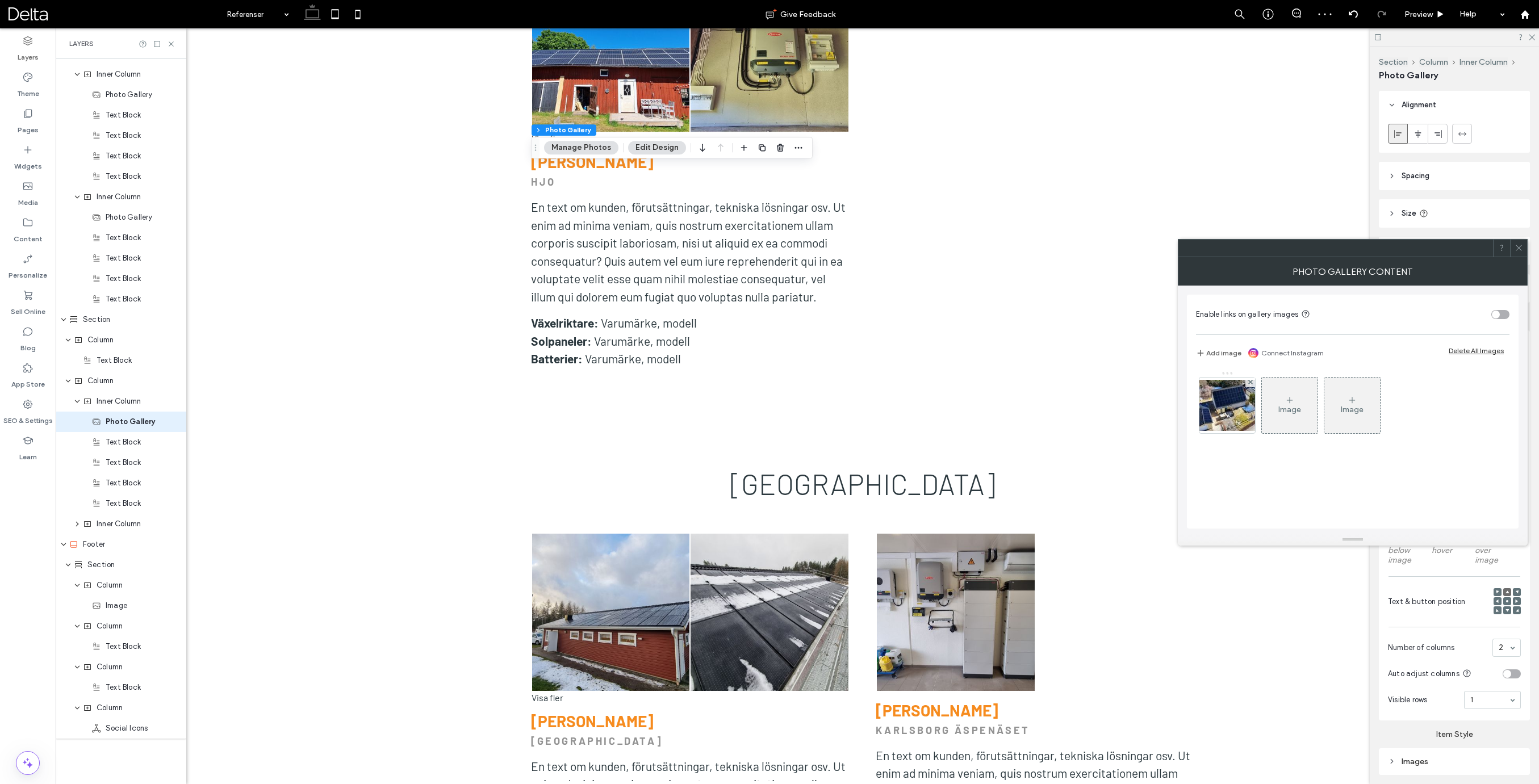
drag, startPoint x: 1249, startPoint y: 382, endPoint x: 1214, endPoint y: 365, distance: 38.9
click at [1249, 382] on use at bounding box center [1250, 381] width 4 height 4
click at [1210, 348] on button "Add image" at bounding box center [1218, 353] width 45 height 13
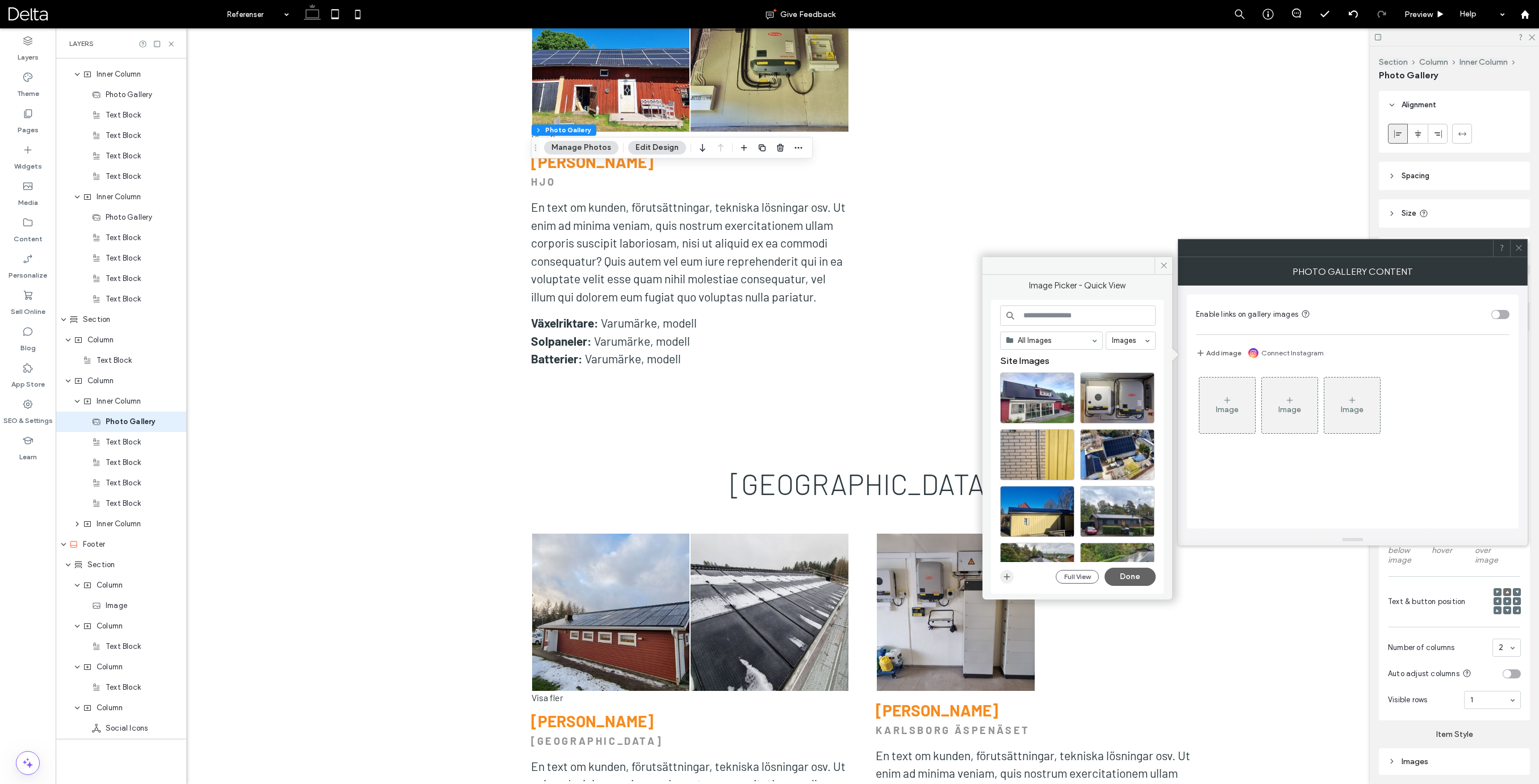
click at [1009, 576] on use "button" at bounding box center [1007, 576] width 6 height 6
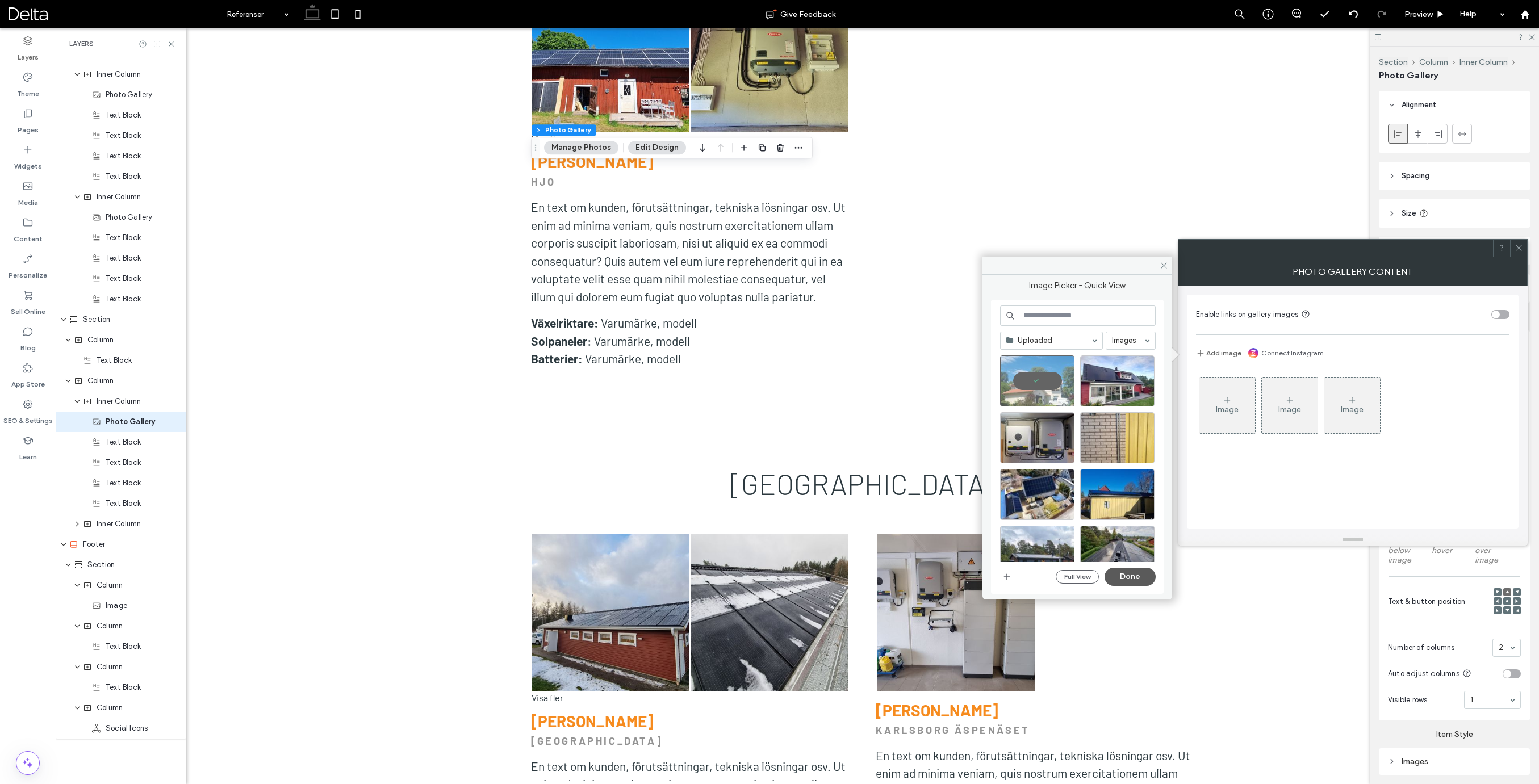
click at [1133, 581] on button "Done" at bounding box center [1130, 576] width 51 height 18
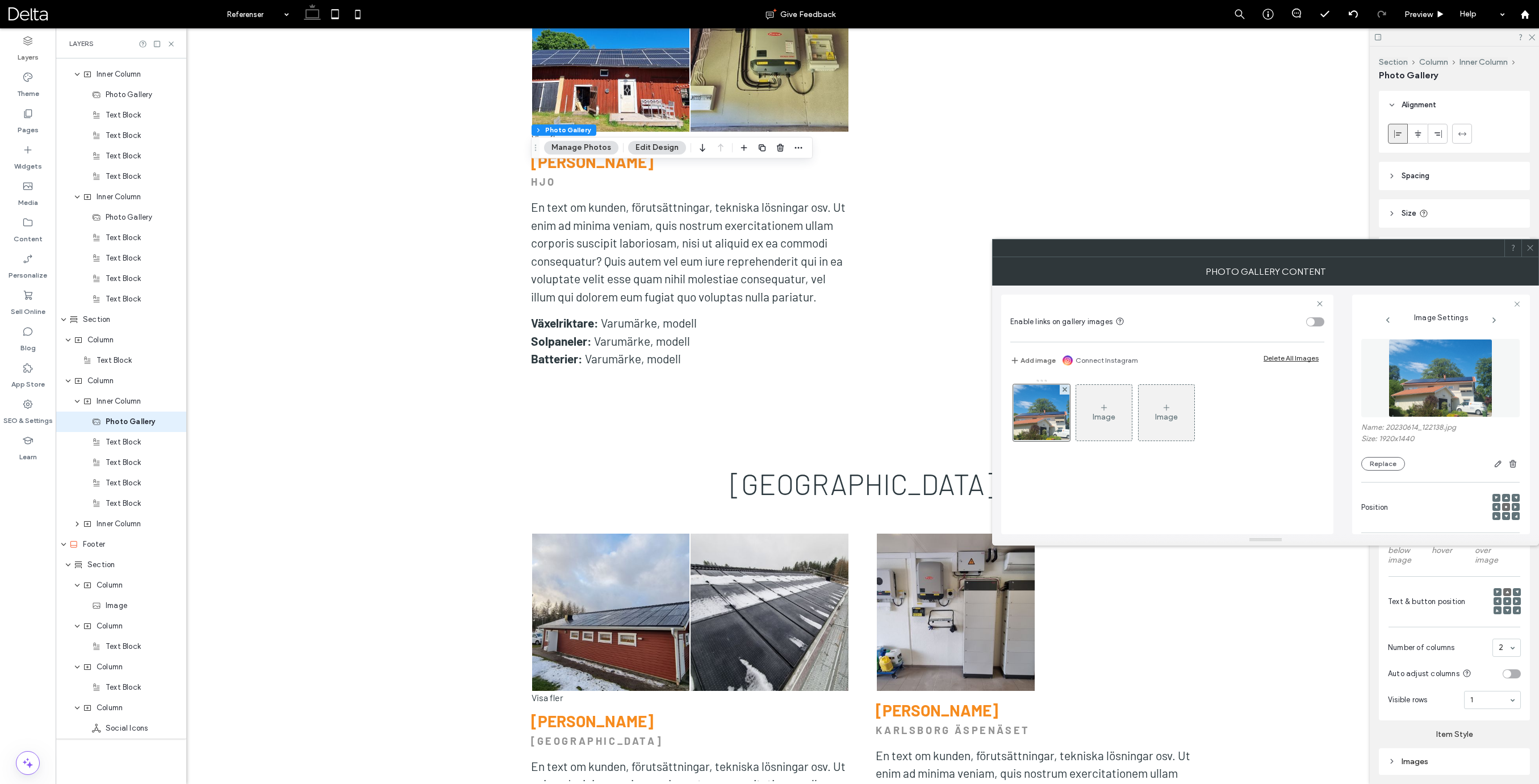
click at [1531, 246] on icon at bounding box center [1529, 247] width 8 height 8
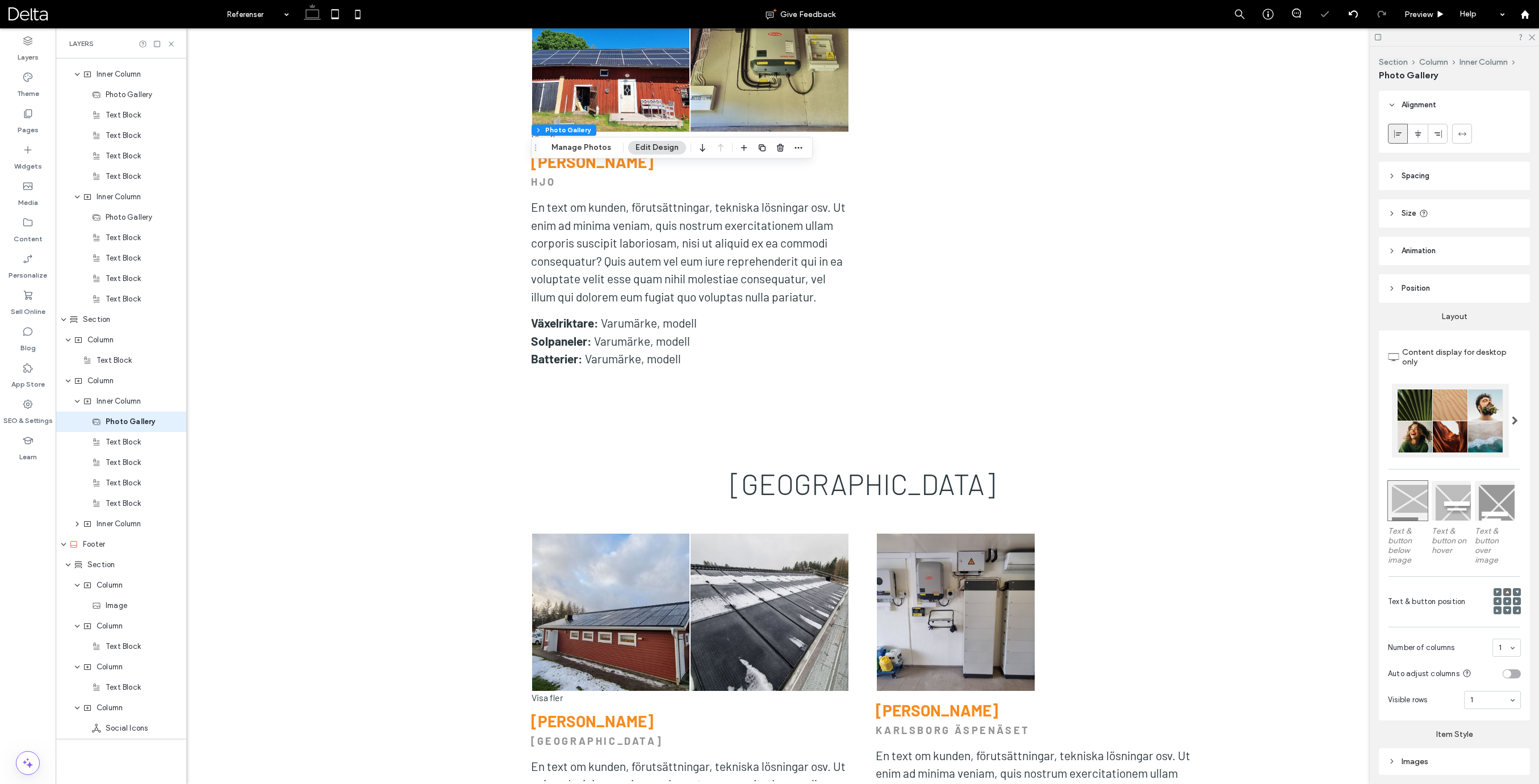
click at [1508, 648] on div "1" at bounding box center [1506, 647] width 29 height 18
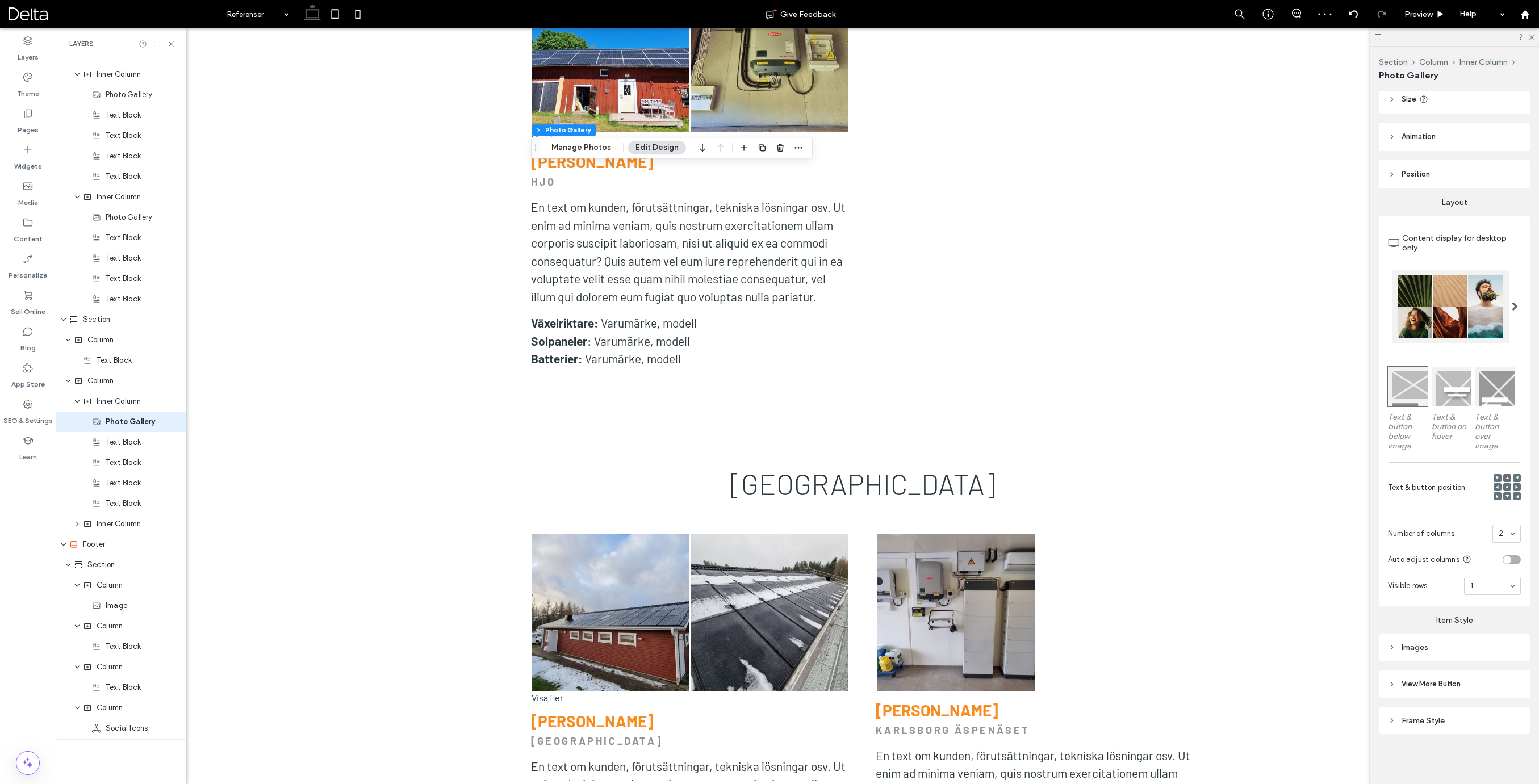
scroll to position [114, 0]
click at [1426, 640] on div "Images" at bounding box center [1454, 647] width 133 height 15
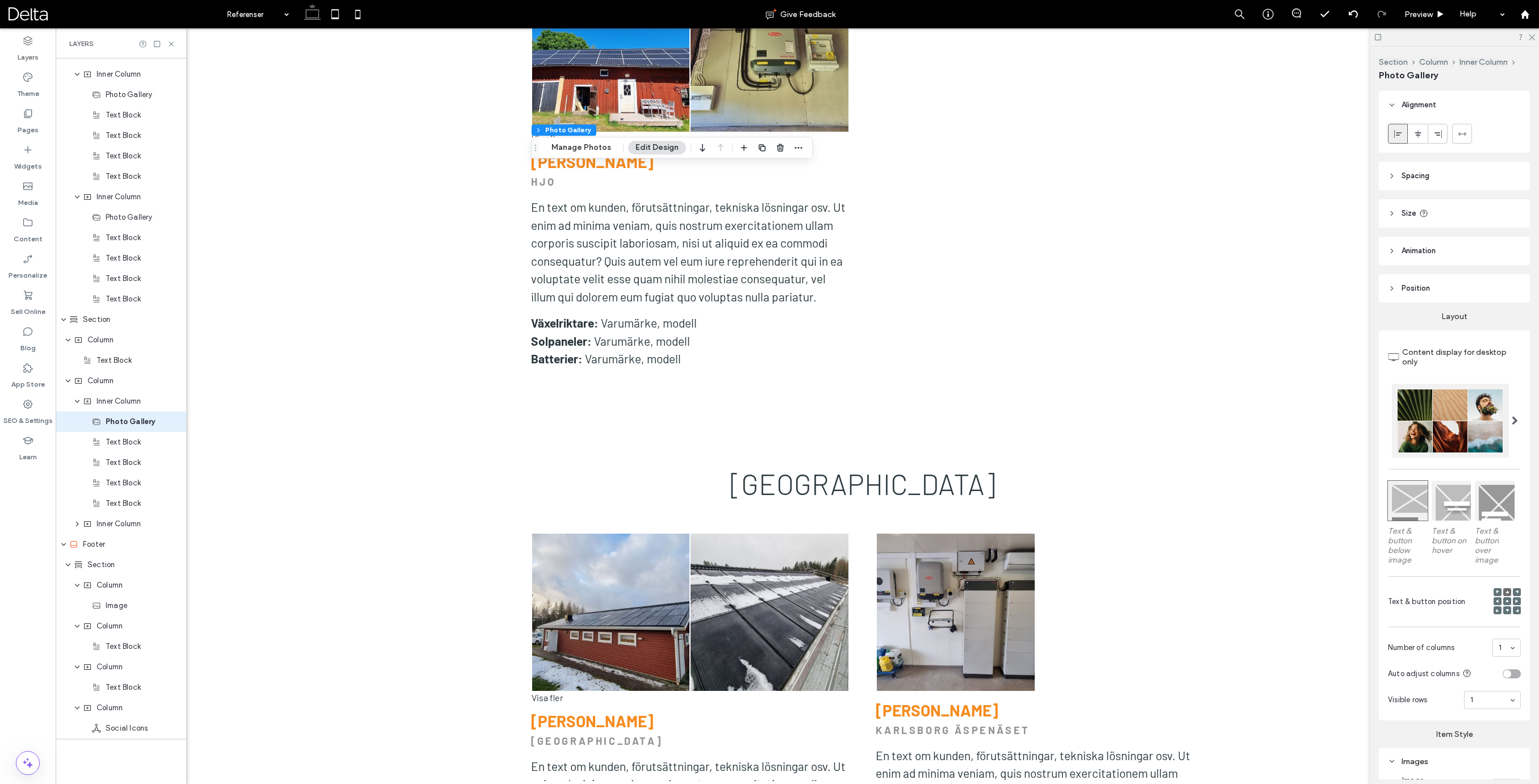
scroll to position [0, 0]
click at [1514, 649] on div "1 2 3 4 5 6" at bounding box center [1506, 647] width 29 height 18
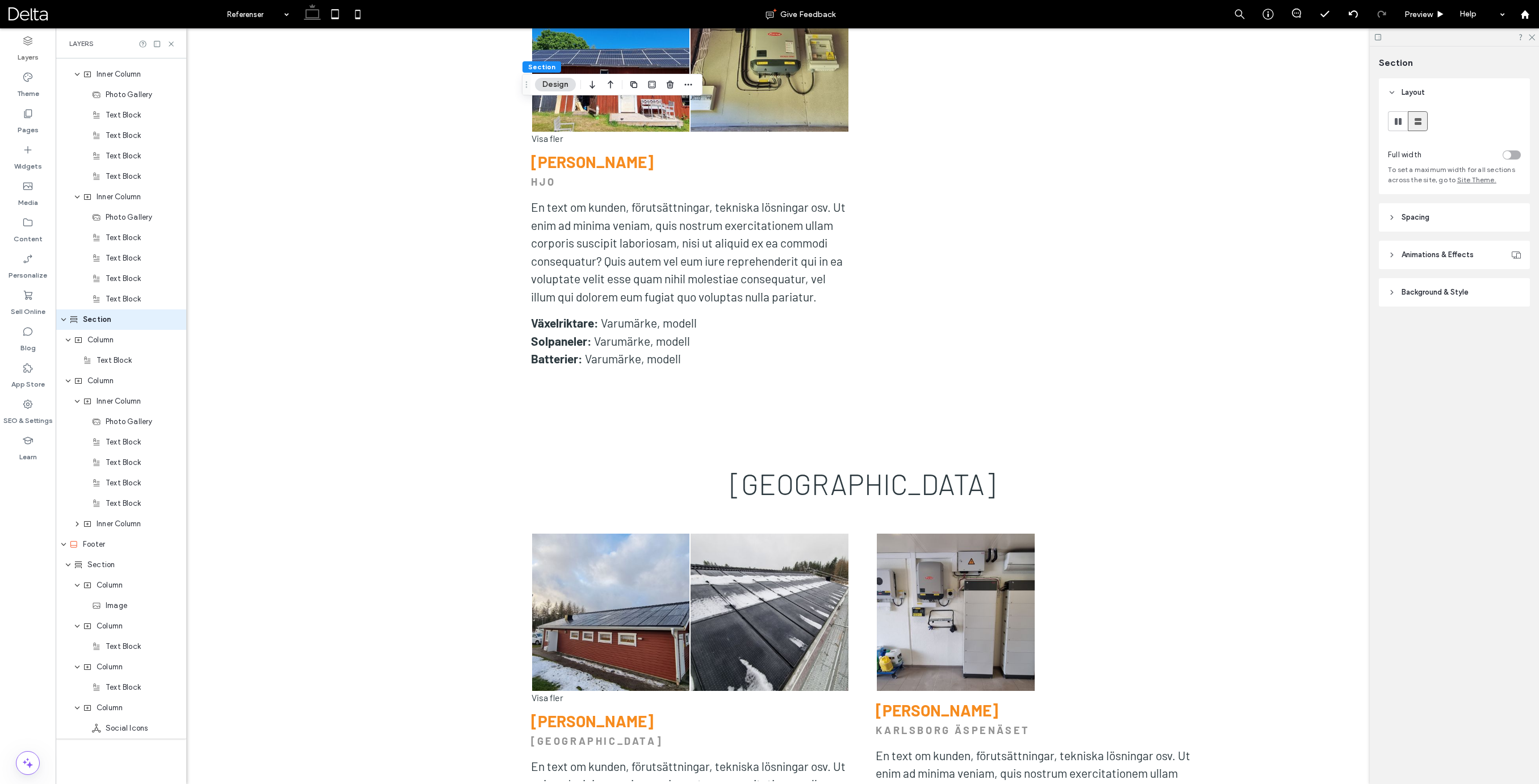
scroll to position [3325, 0]
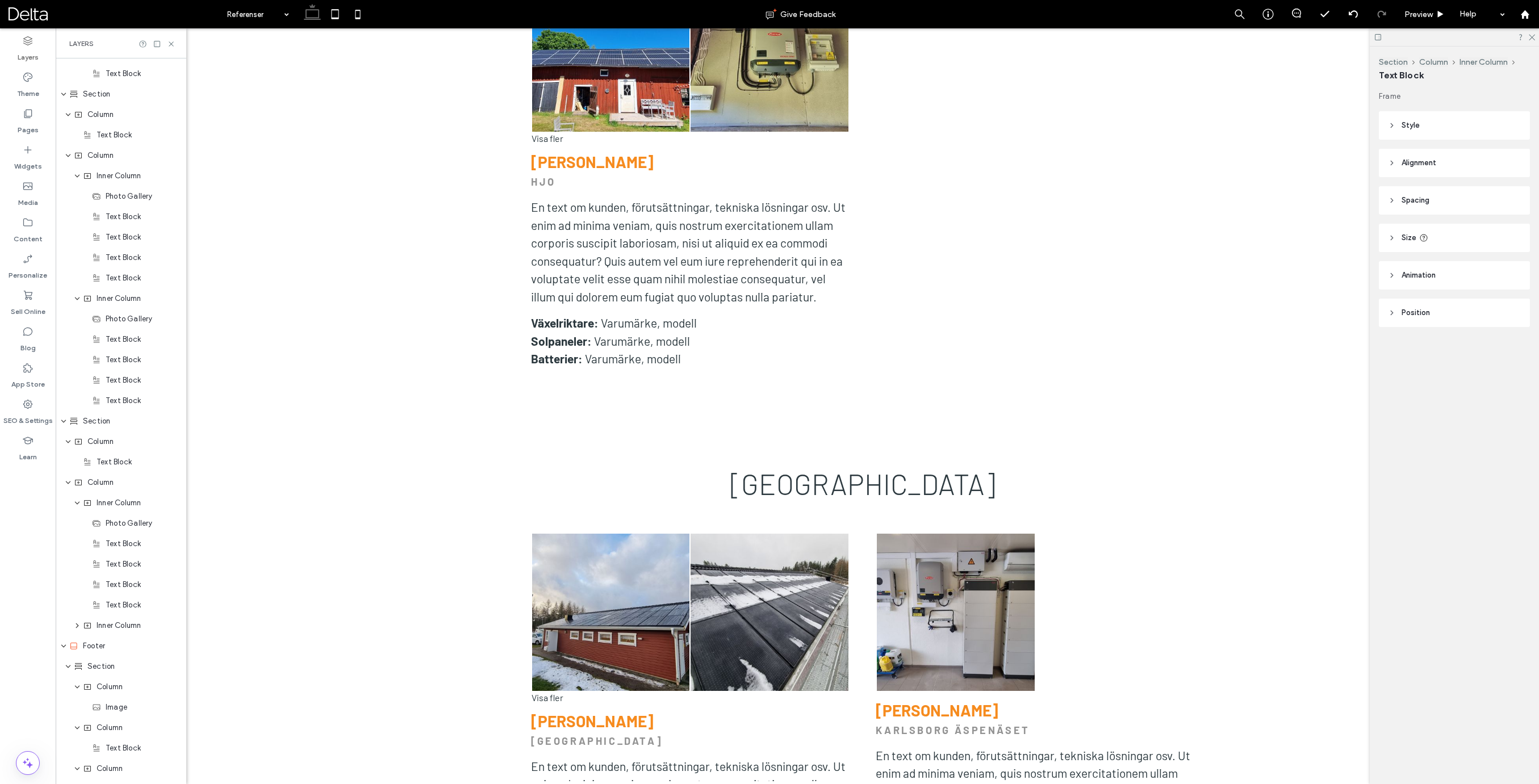
type input "******"
type input "**"
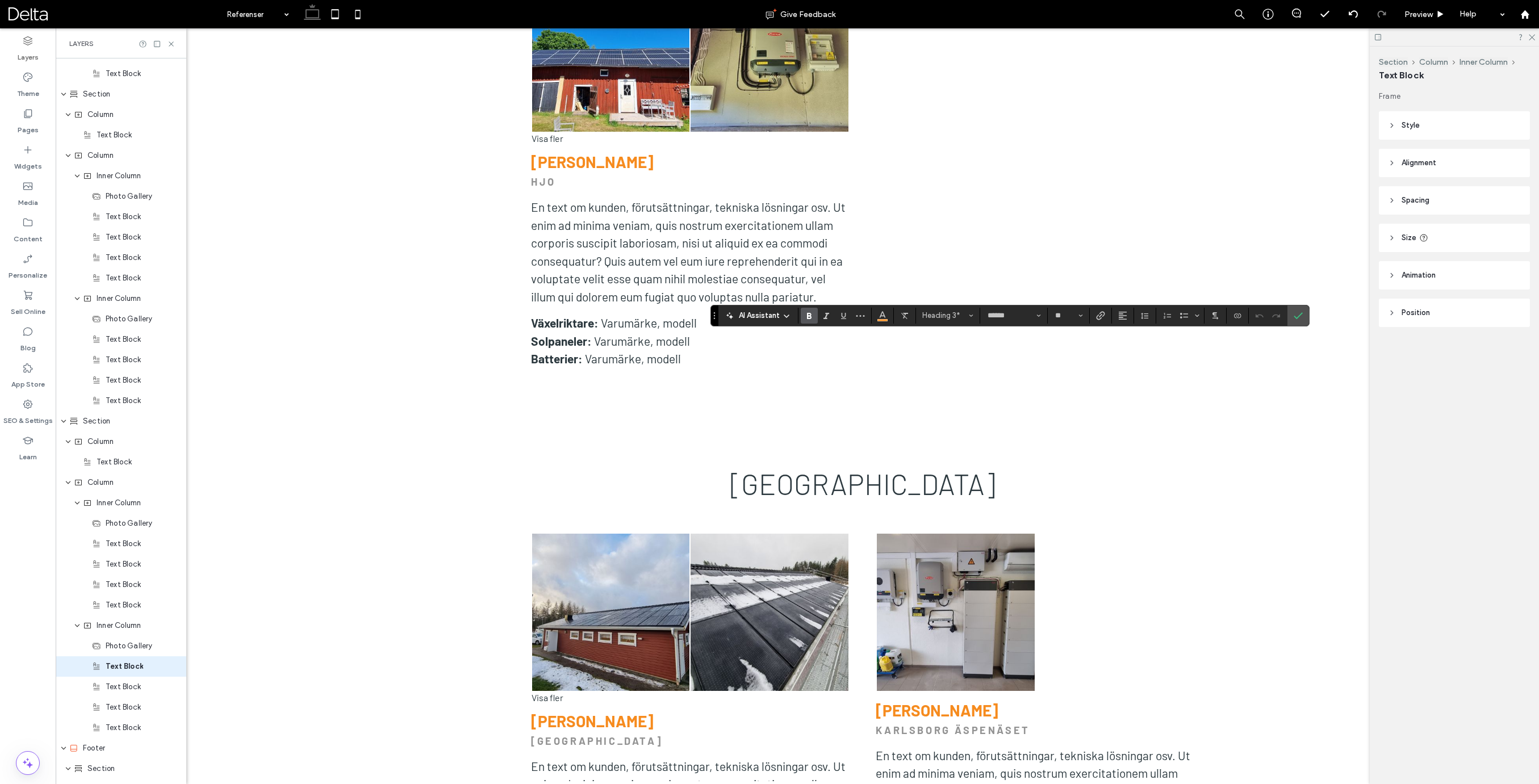
scroll to position [3528, 0]
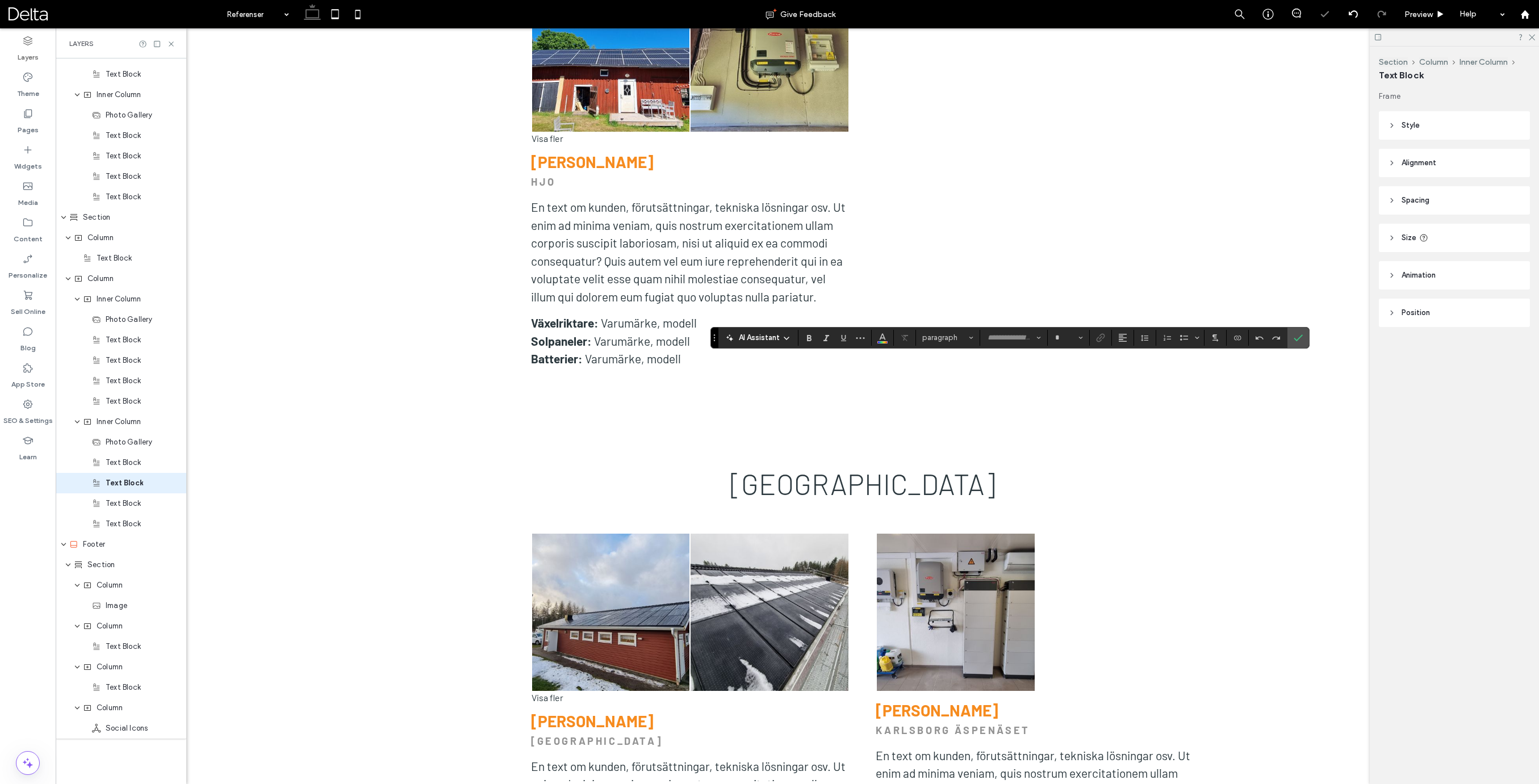
type input "******"
type input "**"
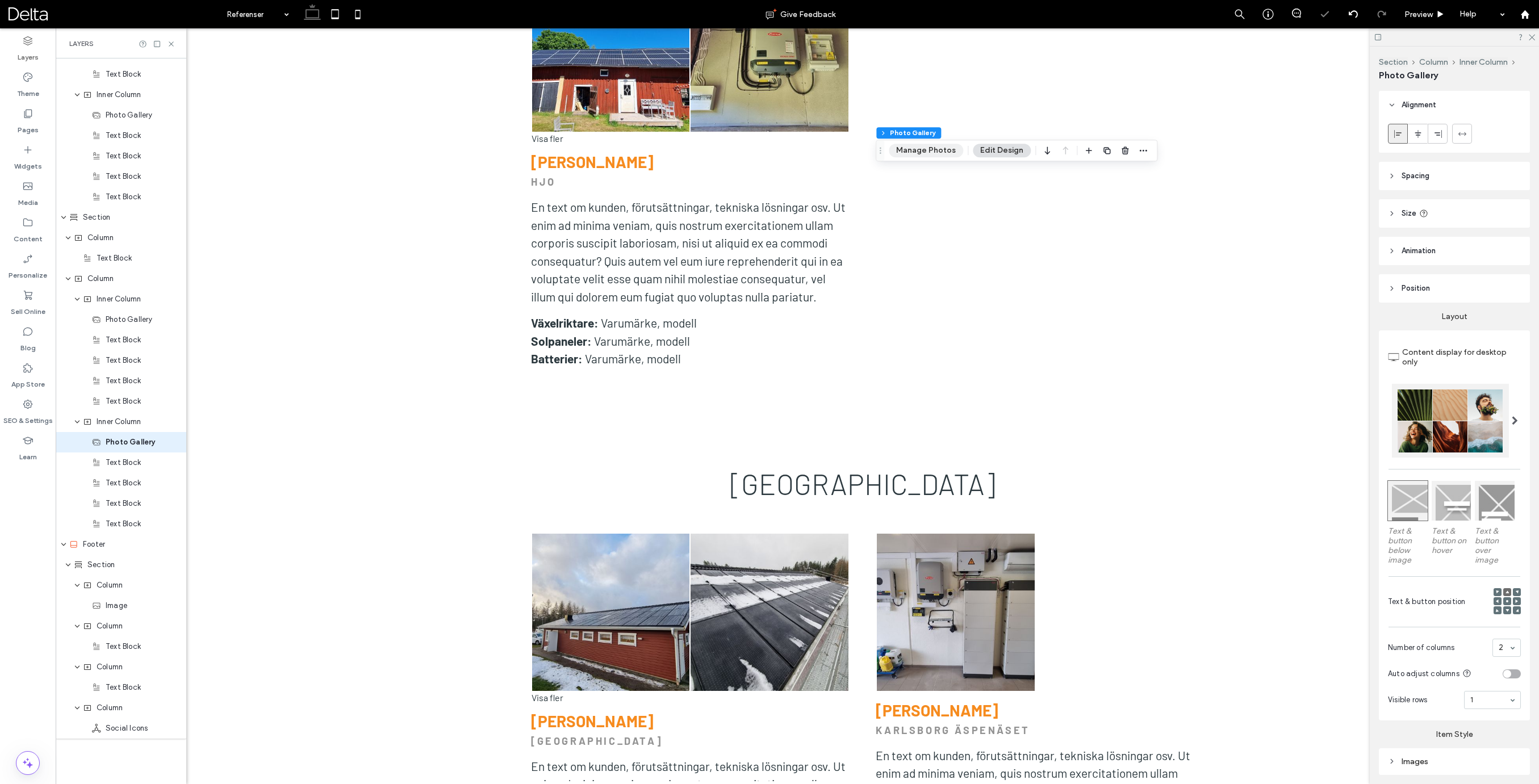
click at [932, 148] on button "Manage Photos" at bounding box center [925, 150] width 75 height 13
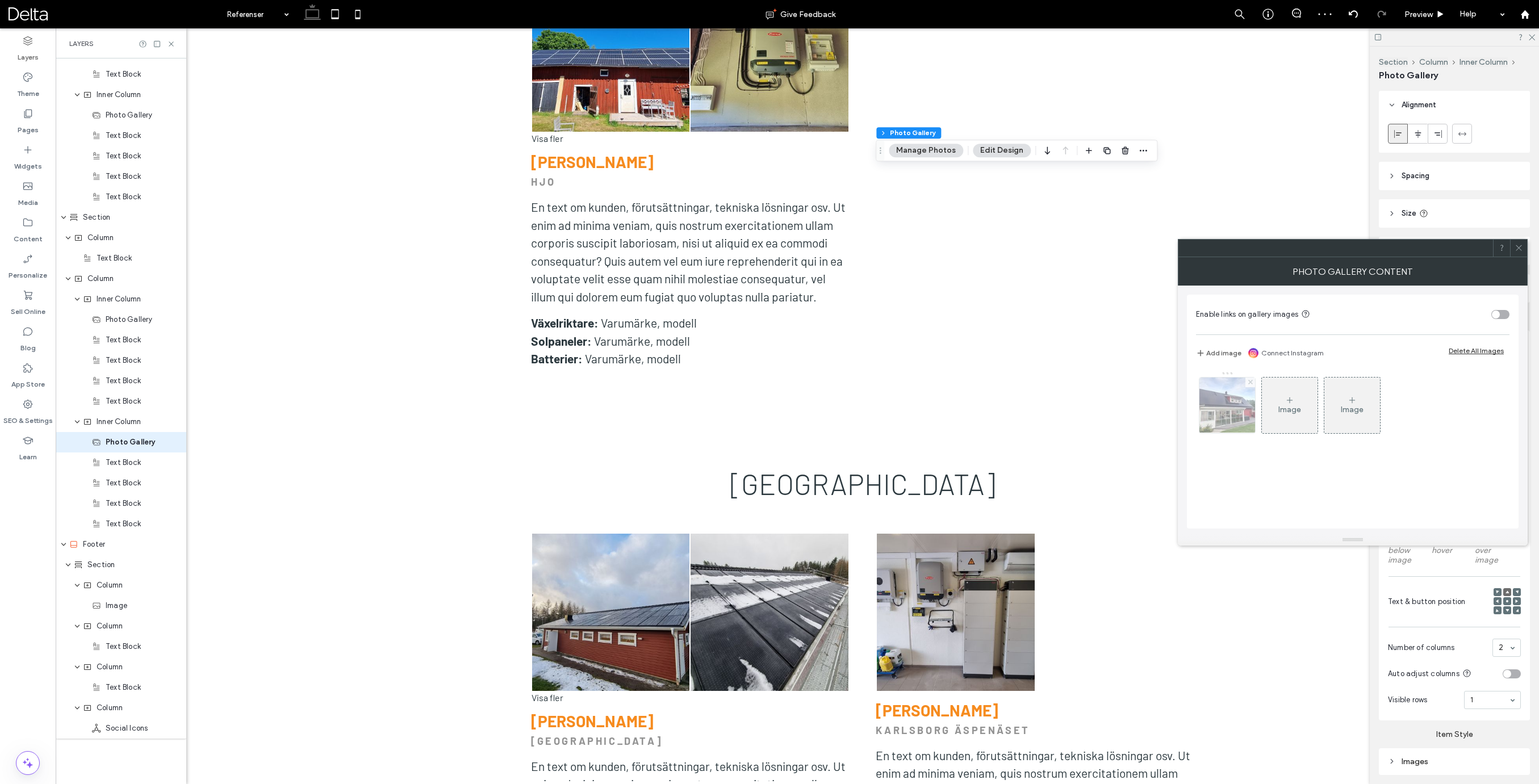
click at [1248, 383] on use at bounding box center [1250, 381] width 4 height 4
click at [1211, 352] on button "Add image" at bounding box center [1218, 353] width 45 height 13
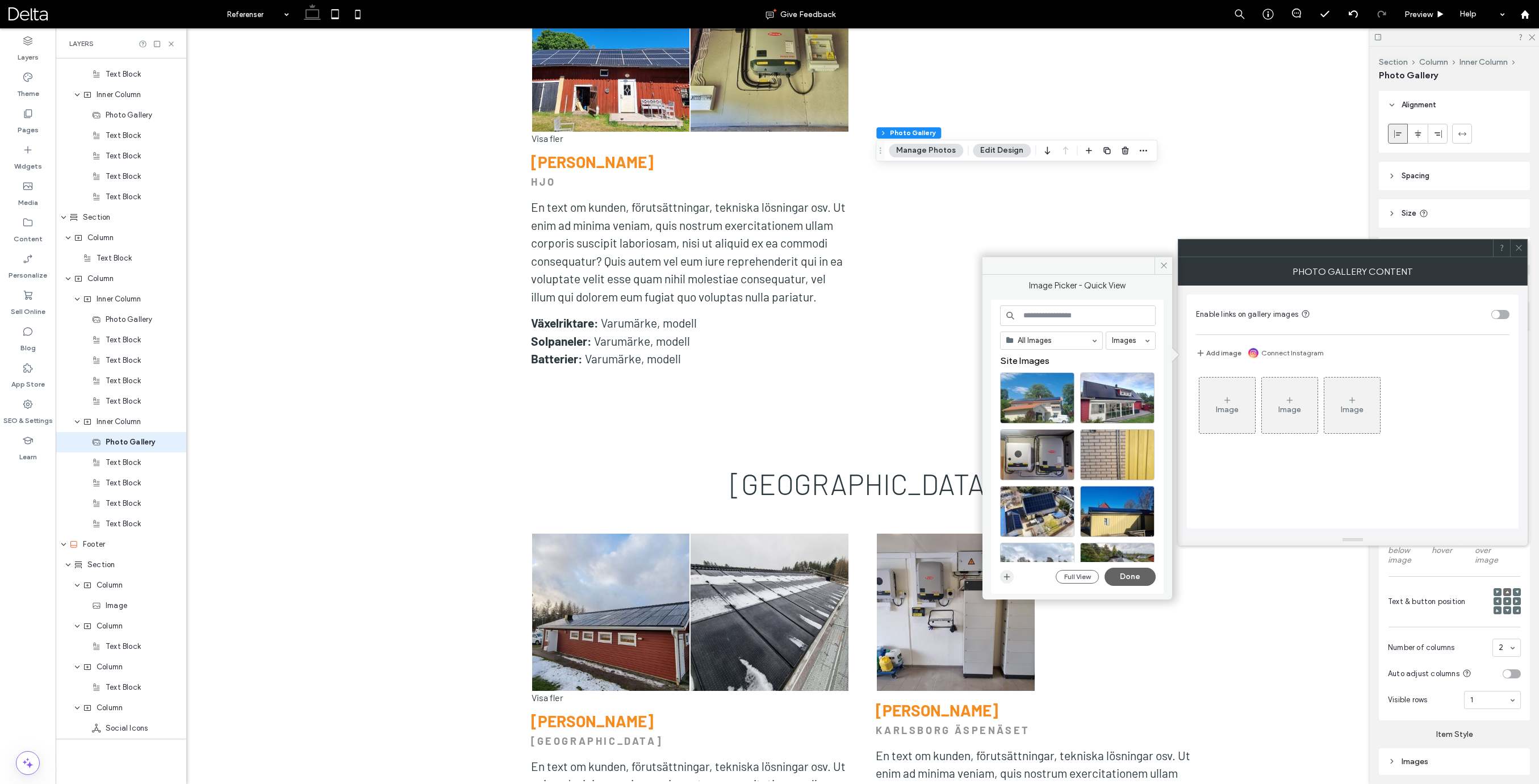
click at [1011, 581] on span "button" at bounding box center [1006, 576] width 13 height 13
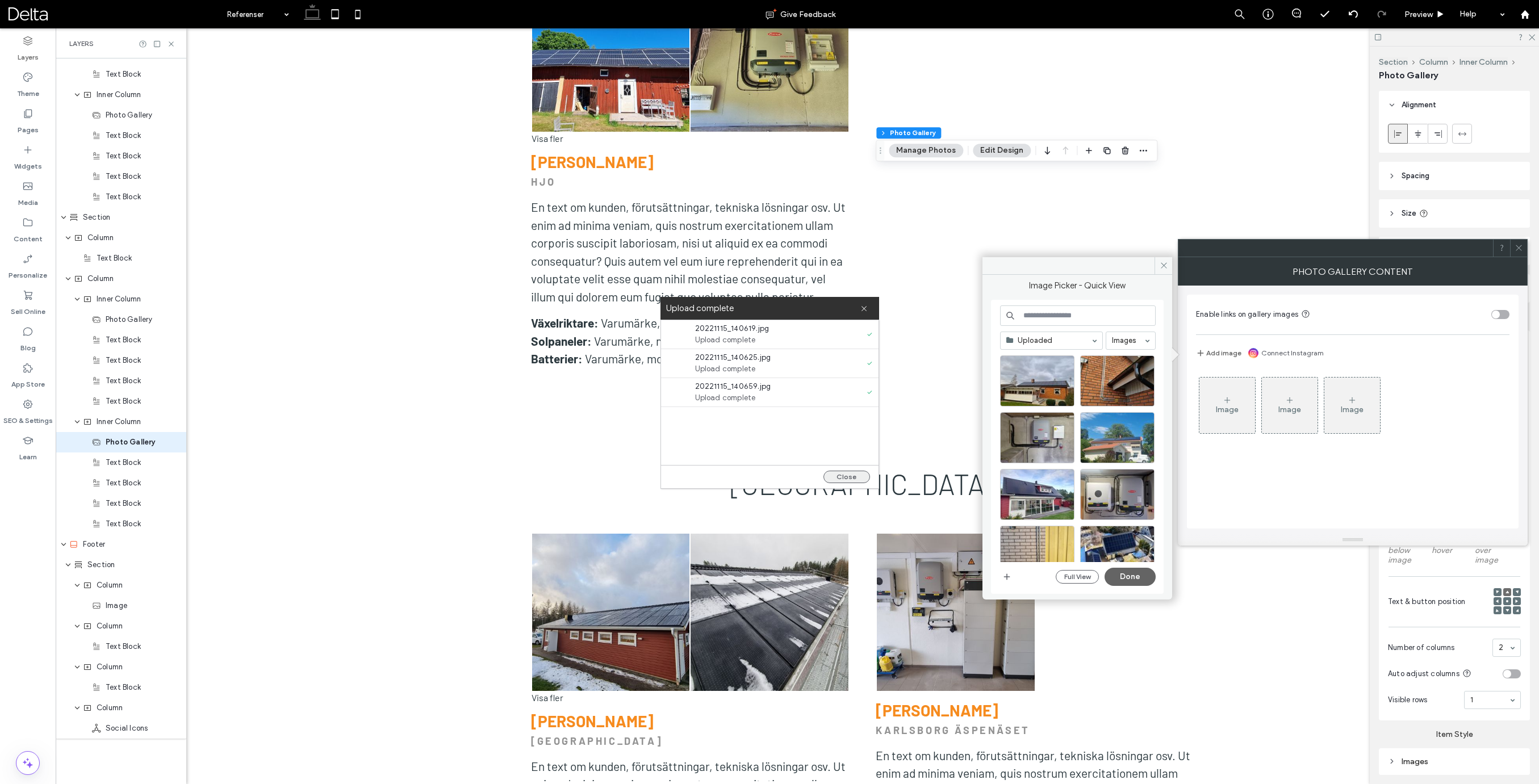
click at [849, 473] on button "Close" at bounding box center [846, 477] width 47 height 13
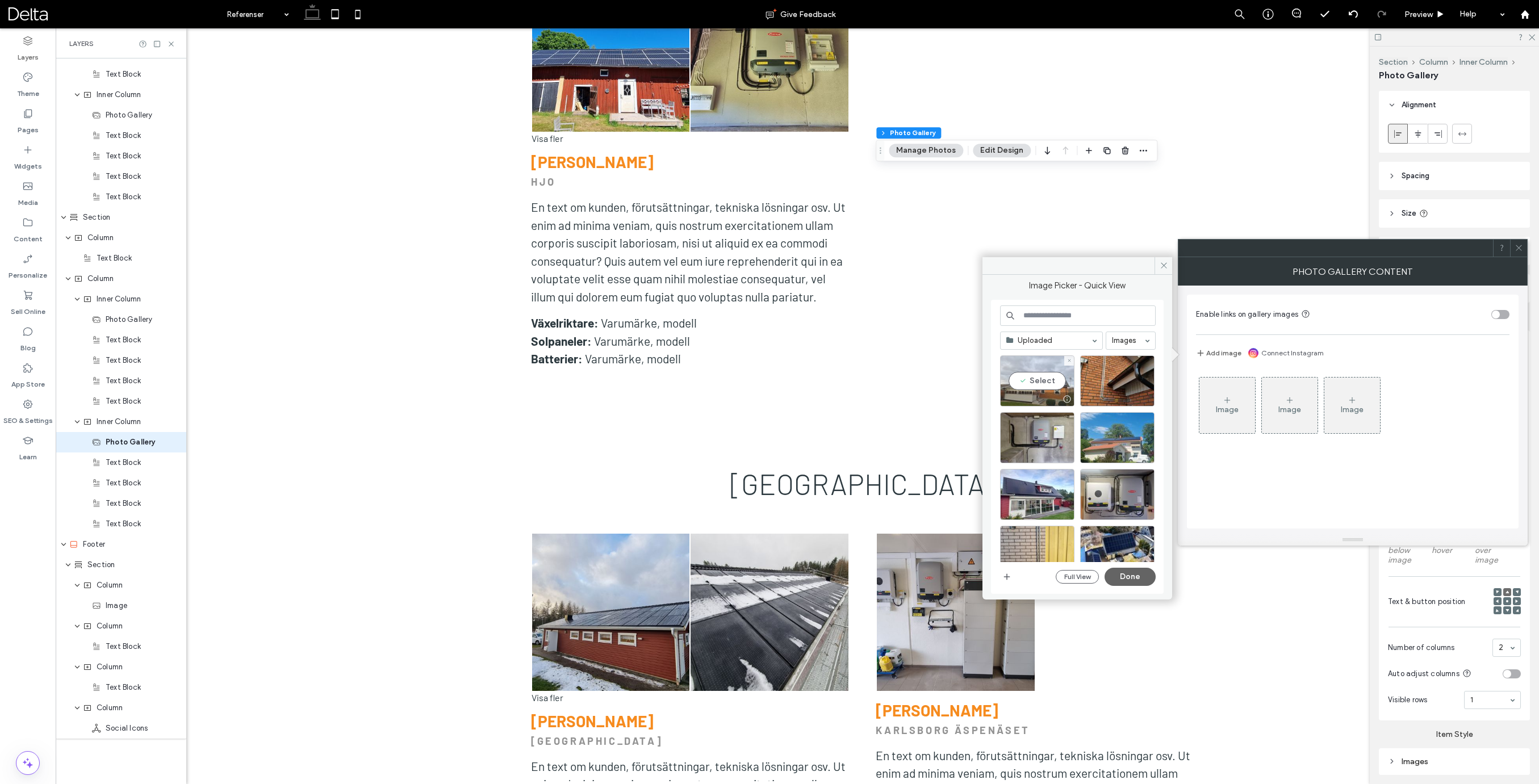
drag, startPoint x: 1034, startPoint y: 384, endPoint x: 1058, endPoint y: 385, distance: 24.0
click at [1034, 384] on div "Select" at bounding box center [1037, 381] width 75 height 51
click at [1111, 385] on div "Select" at bounding box center [1117, 381] width 75 height 51
click at [1034, 435] on div "Select" at bounding box center [1037, 438] width 75 height 51
click at [1129, 575] on button "Done" at bounding box center [1130, 576] width 51 height 18
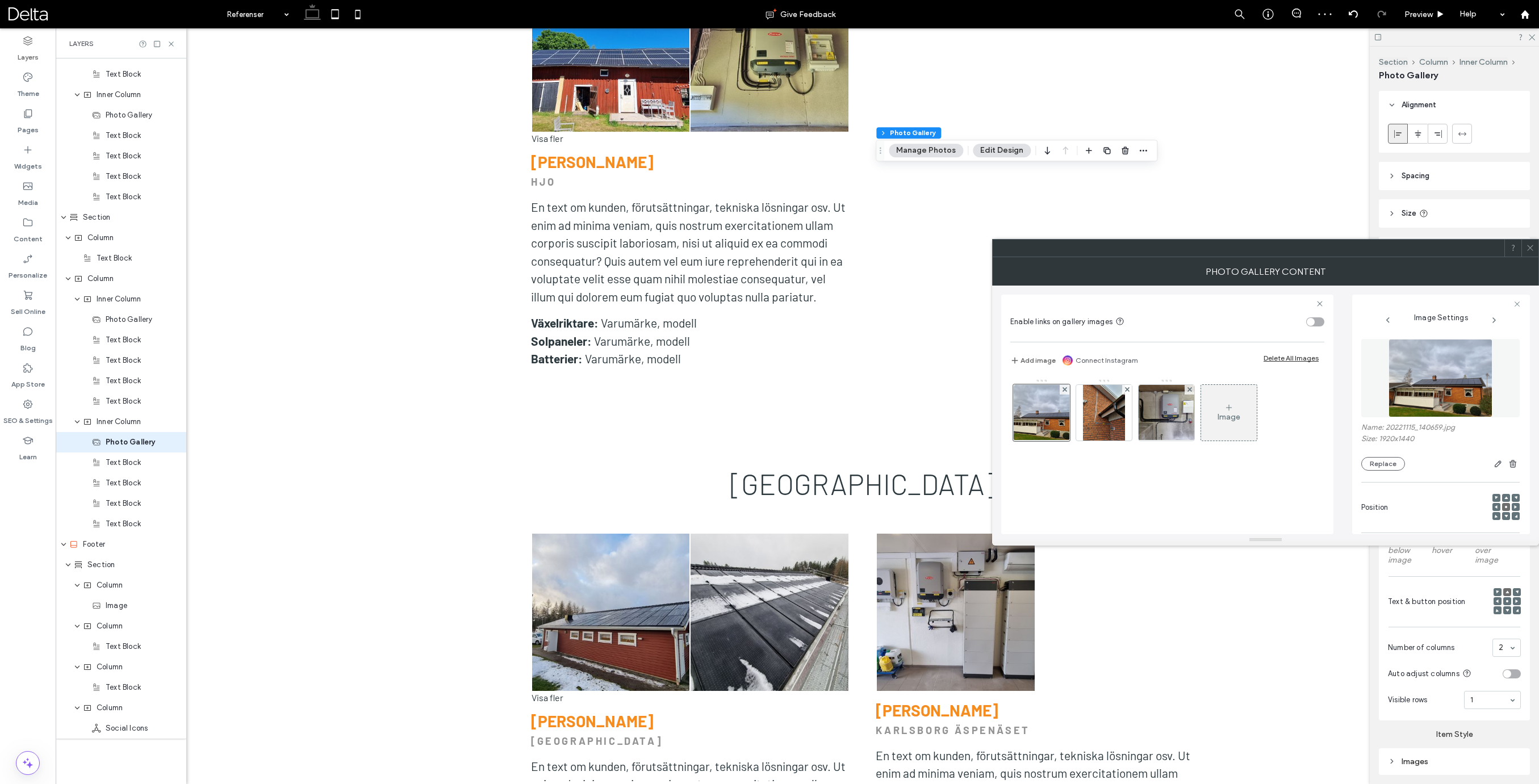
click at [1529, 250] on icon at bounding box center [1529, 247] width 8 height 8
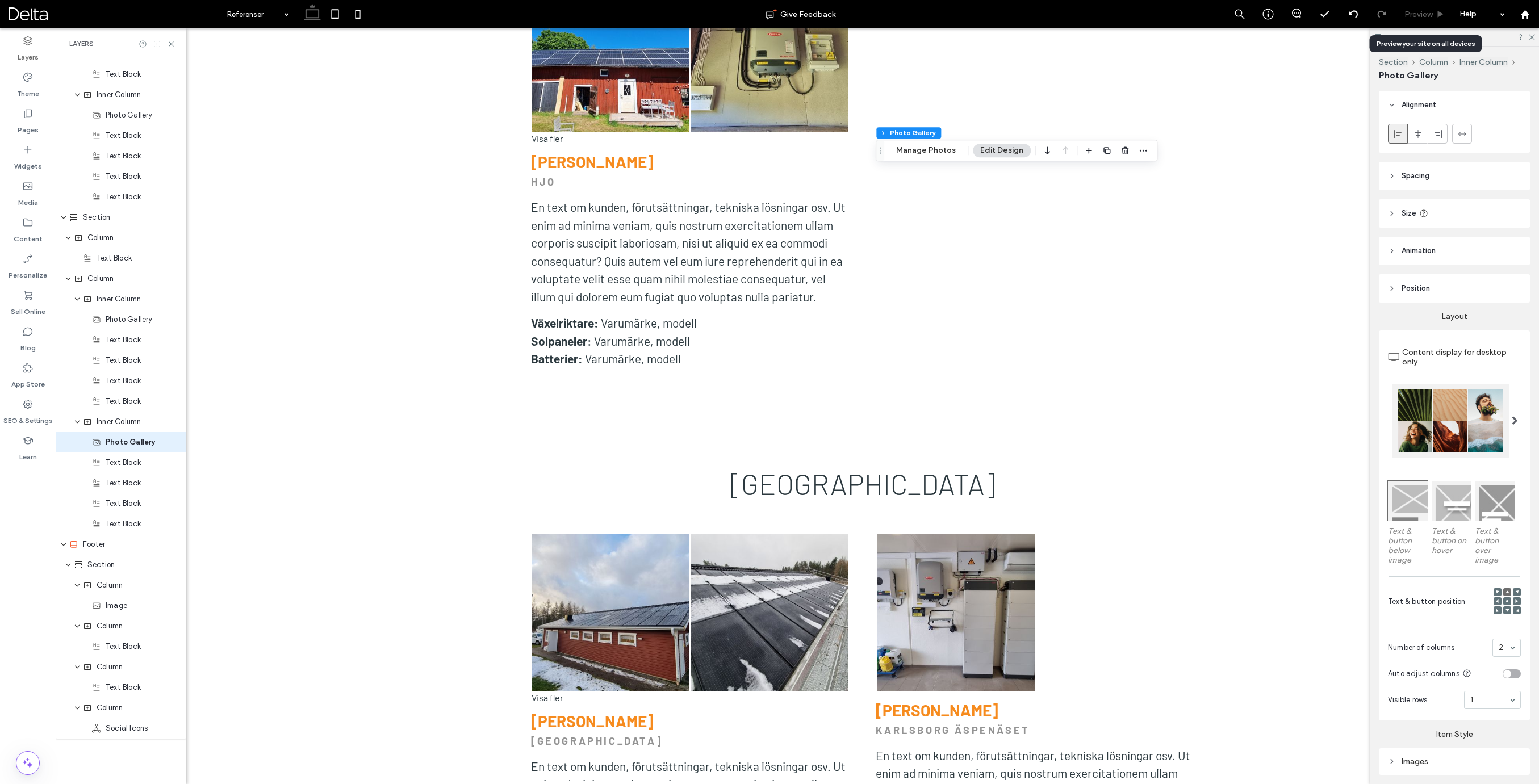
click at [1415, 15] on span "Preview" at bounding box center [1419, 14] width 29 height 10
